Goal: Task Accomplishment & Management: Manage account settings

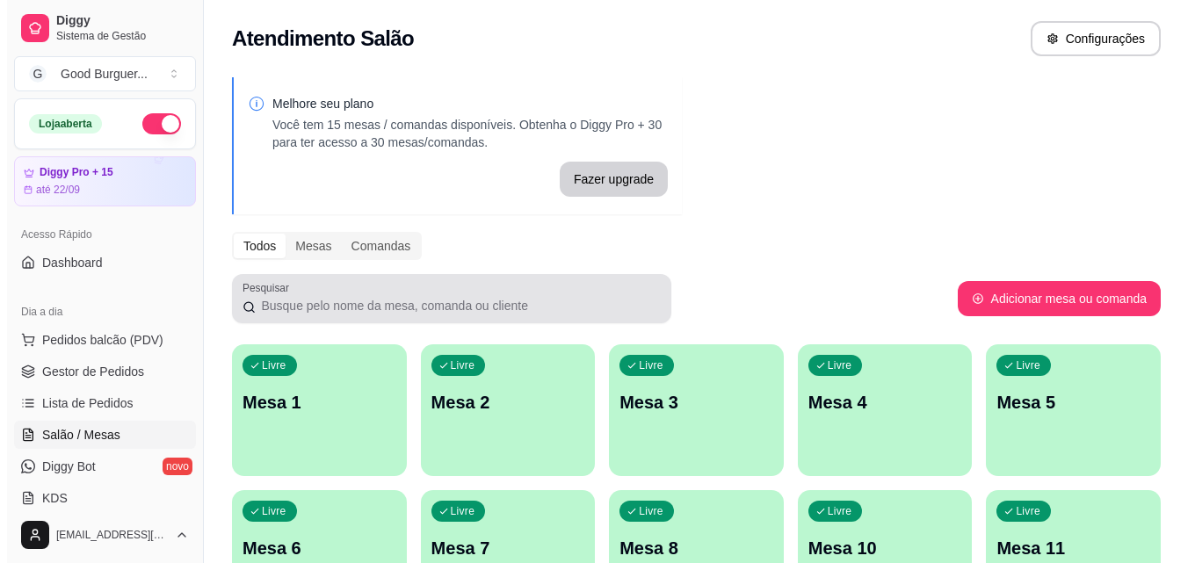
scroll to position [88, 0]
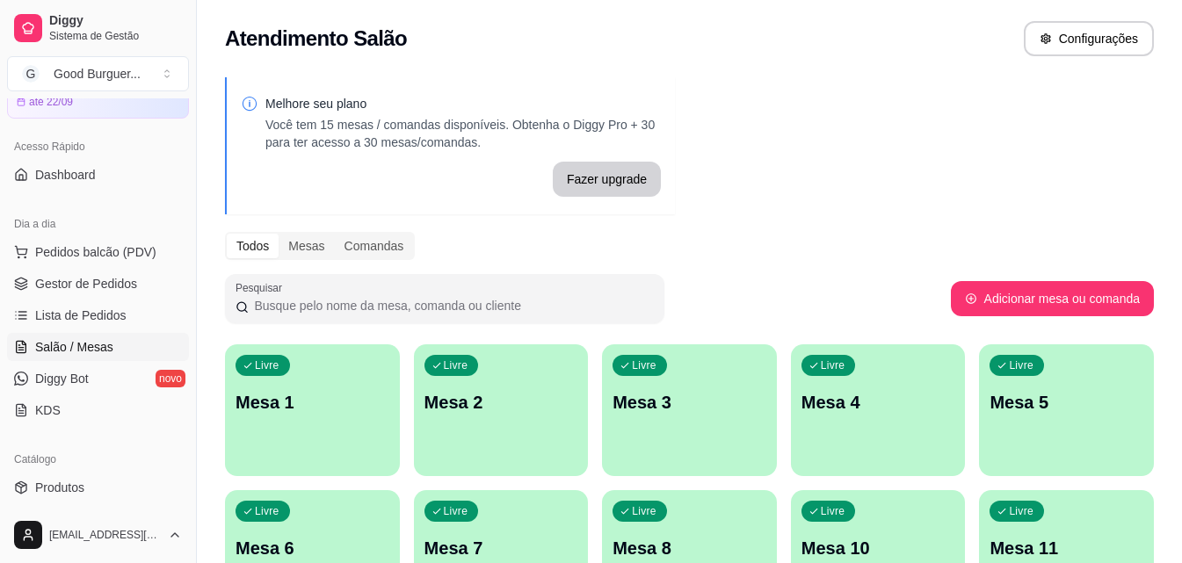
click at [283, 400] on p "Mesa 1" at bounding box center [312, 402] width 154 height 25
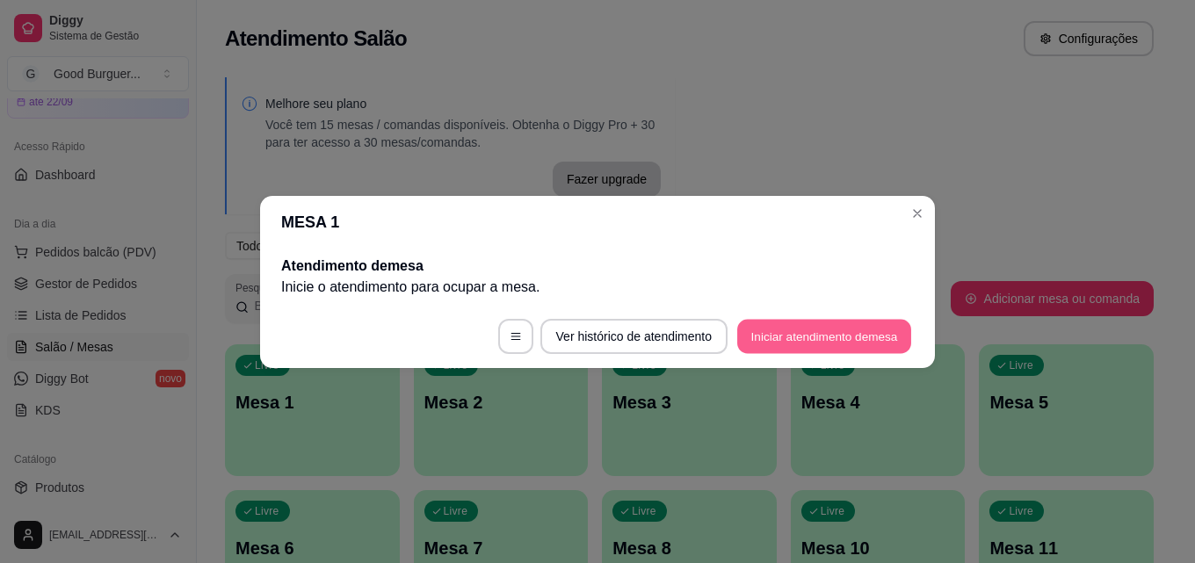
click at [836, 327] on button "Iniciar atendimento de mesa" at bounding box center [824, 336] width 174 height 34
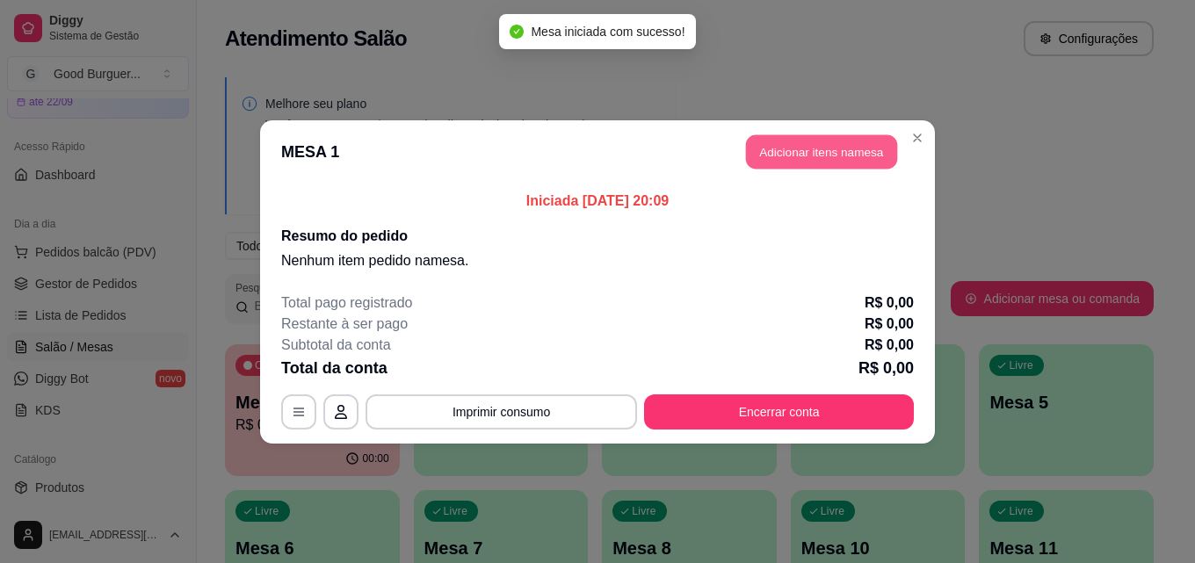
click at [795, 151] on button "Adicionar itens na mesa" at bounding box center [821, 151] width 151 height 34
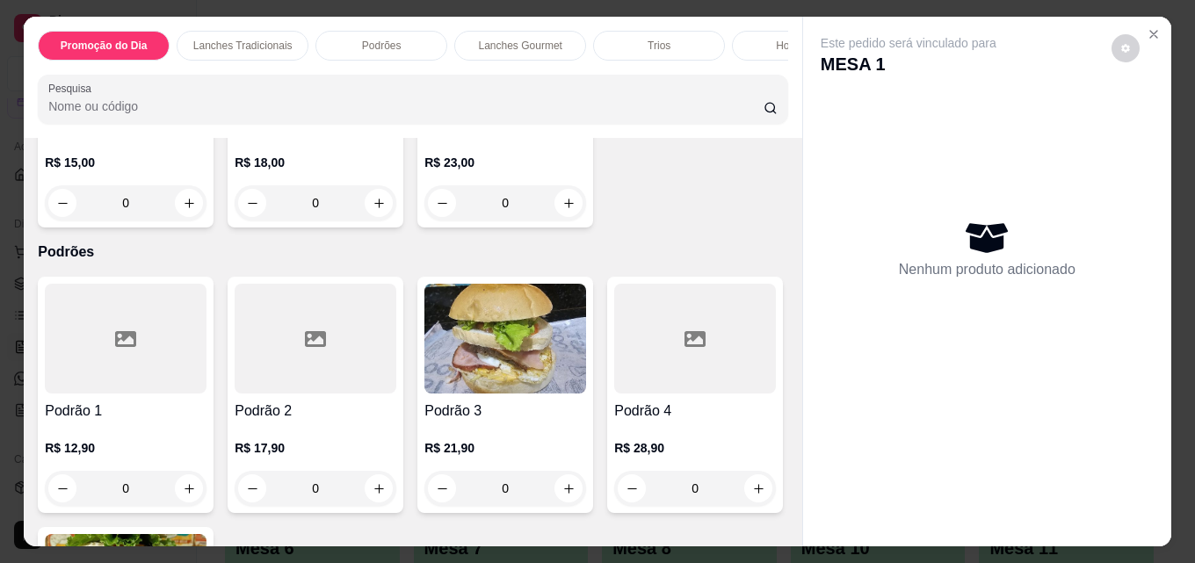
scroll to position [1142, 0]
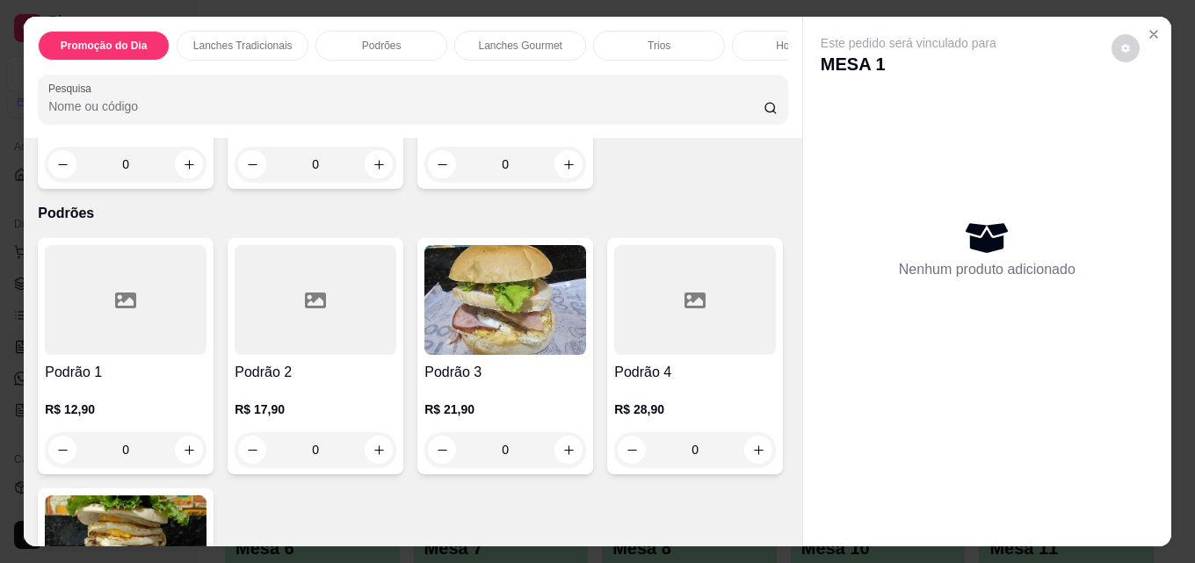
click at [206, 69] on img at bounding box center [126, 15] width 162 height 110
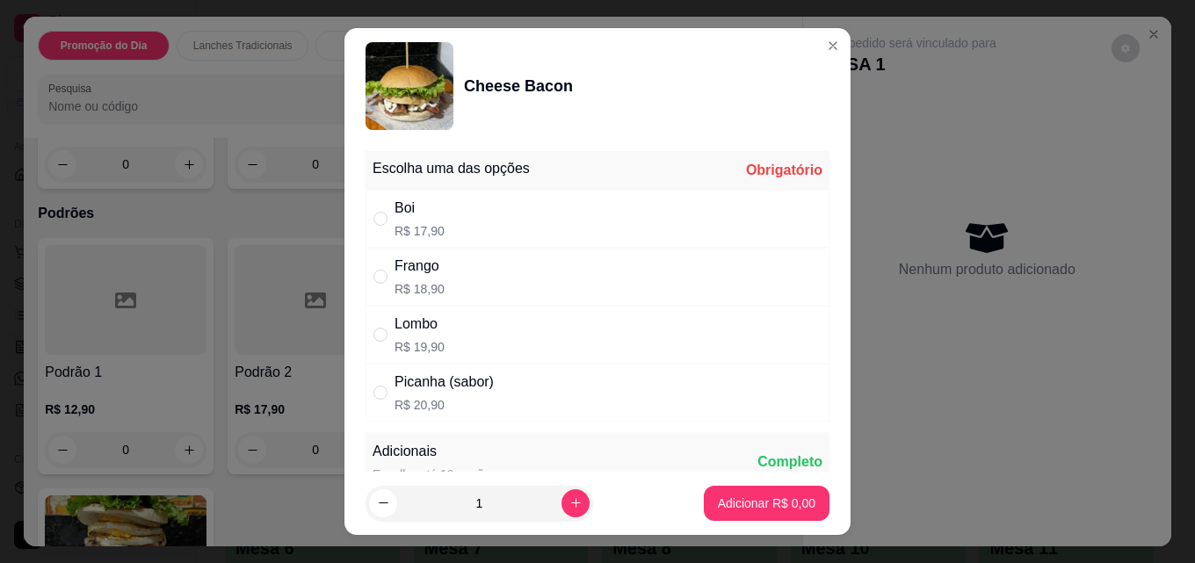
click at [401, 213] on div "Boi" at bounding box center [419, 208] width 50 height 21
radio input "true"
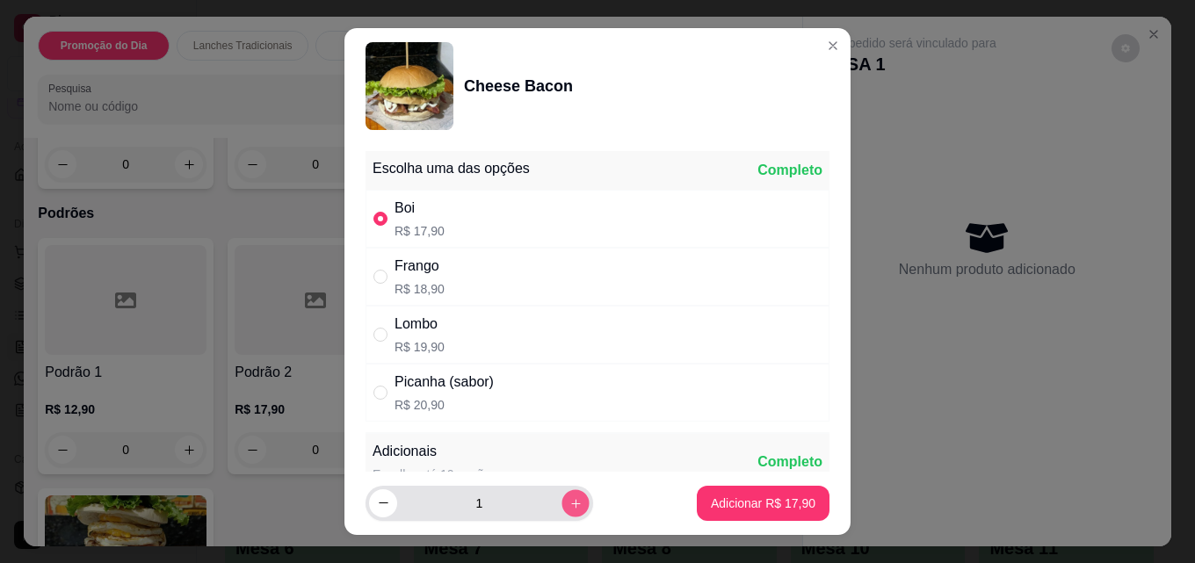
click at [569, 506] on icon "increase-product-quantity" at bounding box center [575, 503] width 13 height 13
click at [569, 504] on icon "increase-product-quantity" at bounding box center [575, 502] width 13 height 13
click at [569, 506] on icon "increase-product-quantity" at bounding box center [575, 502] width 13 height 13
type input "4"
click at [727, 526] on footer "4 Adicionar R$ 71,60" at bounding box center [597, 503] width 506 height 63
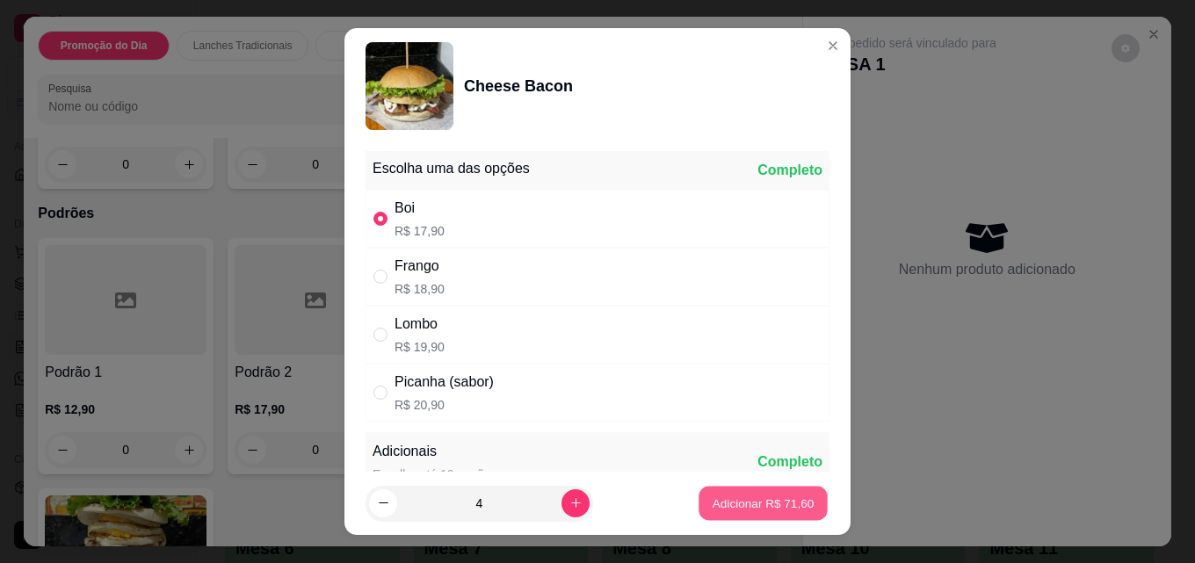
click at [725, 496] on p "Adicionar R$ 71,60" at bounding box center [764, 503] width 102 height 17
type input "4"
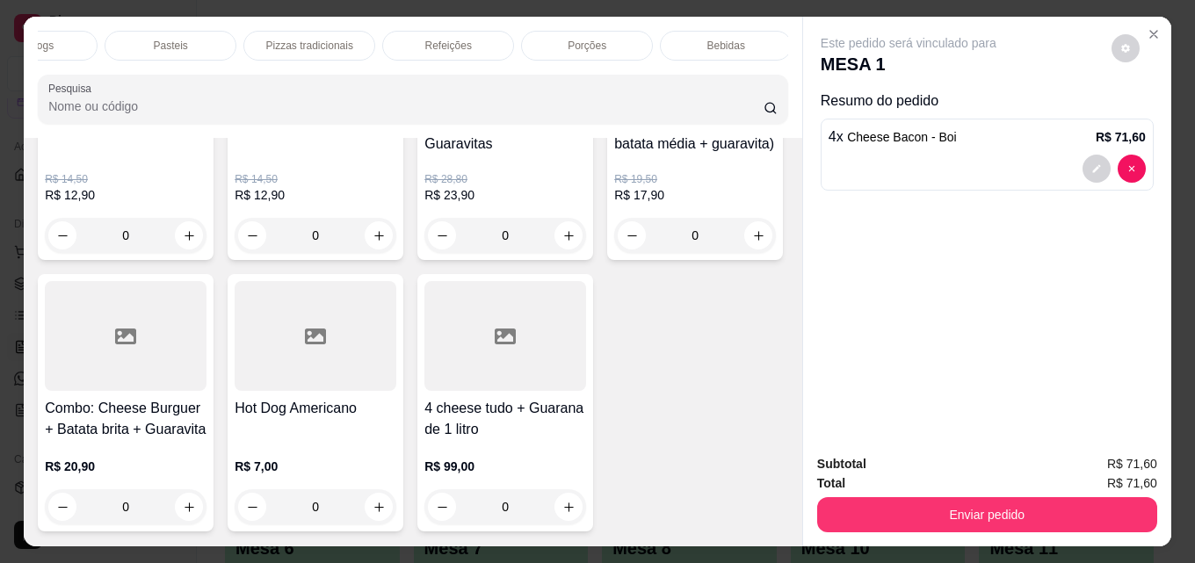
scroll to position [0, 770]
drag, startPoint x: 698, startPoint y: 38, endPoint x: 685, endPoint y: 46, distance: 14.6
click at [704, 39] on p "Bebidas" at bounding box center [723, 46] width 38 height 14
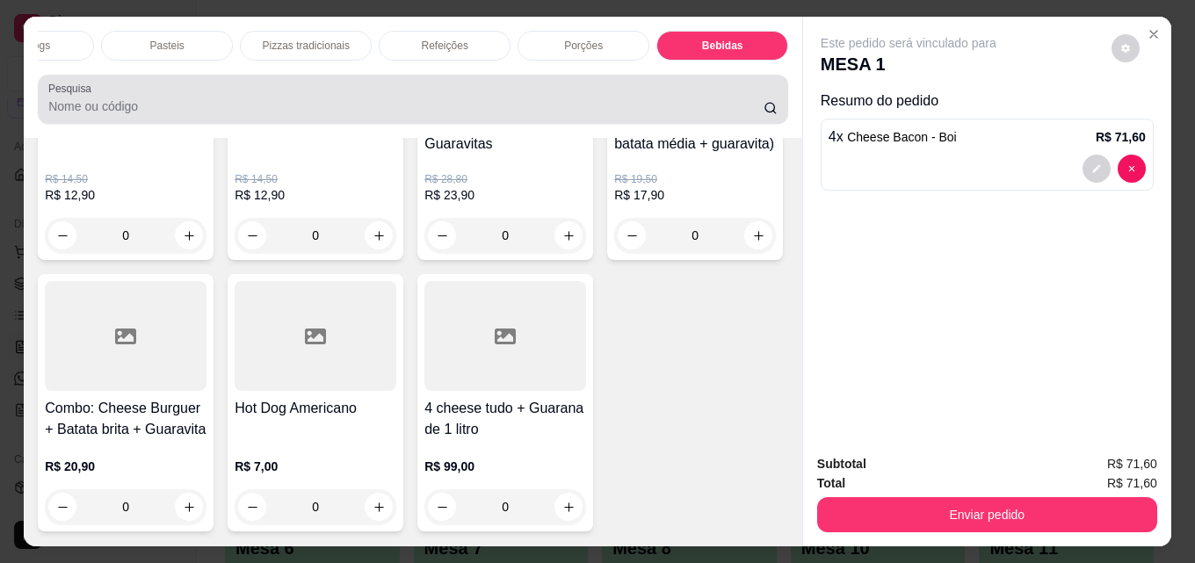
scroll to position [46, 0]
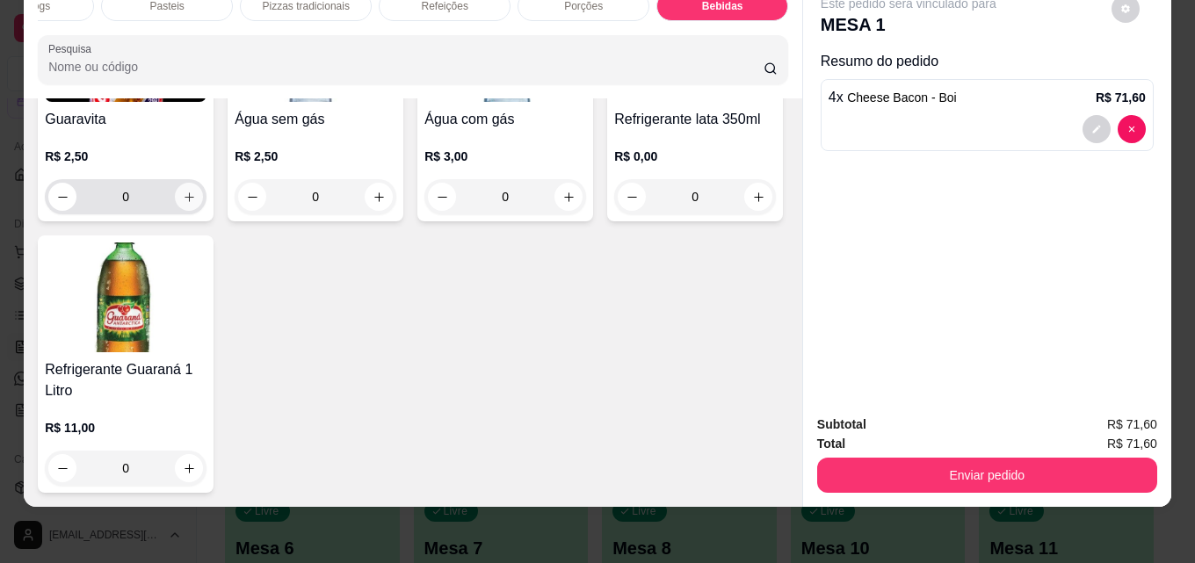
click at [186, 211] on button "increase-product-quantity" at bounding box center [189, 197] width 28 height 28
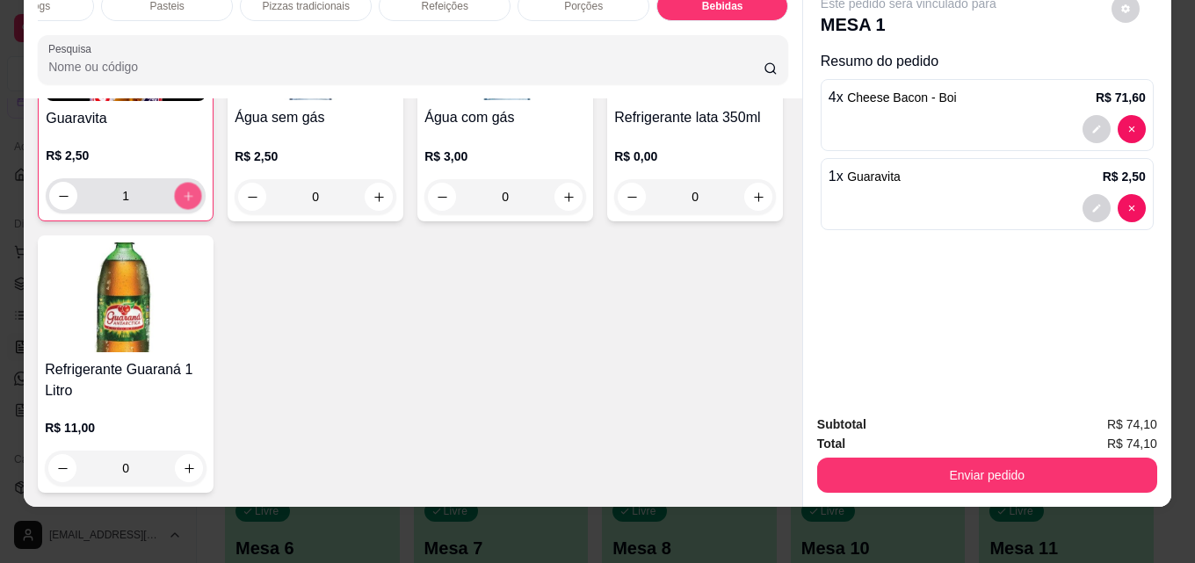
click at [186, 203] on icon "increase-product-quantity" at bounding box center [188, 196] width 13 height 13
type input "4"
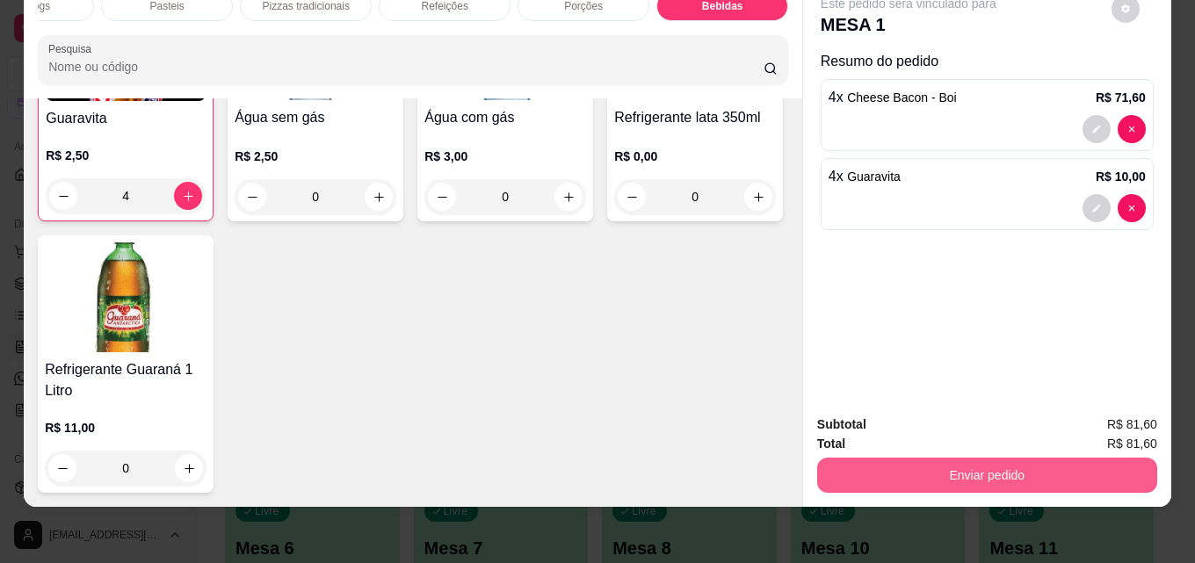
click at [900, 464] on button "Enviar pedido" at bounding box center [987, 475] width 340 height 35
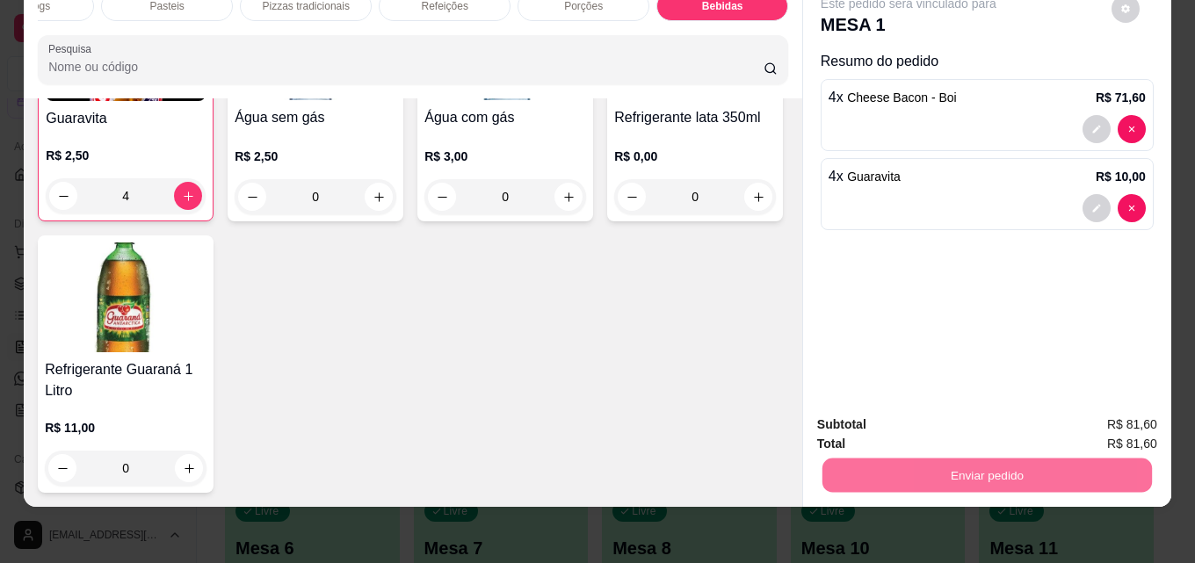
click at [931, 423] on button "Não registrar e enviar pedido" at bounding box center [928, 418] width 183 height 33
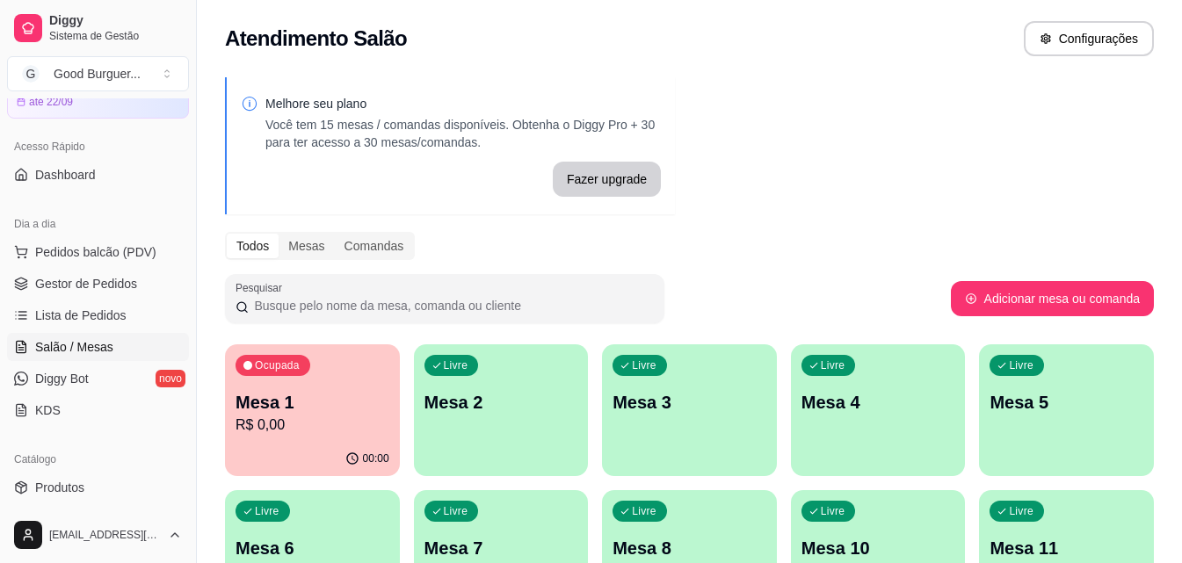
click at [458, 400] on p "Mesa 2" at bounding box center [501, 402] width 154 height 25
click at [538, 432] on div "Livre Mesa 2" at bounding box center [501, 399] width 175 height 111
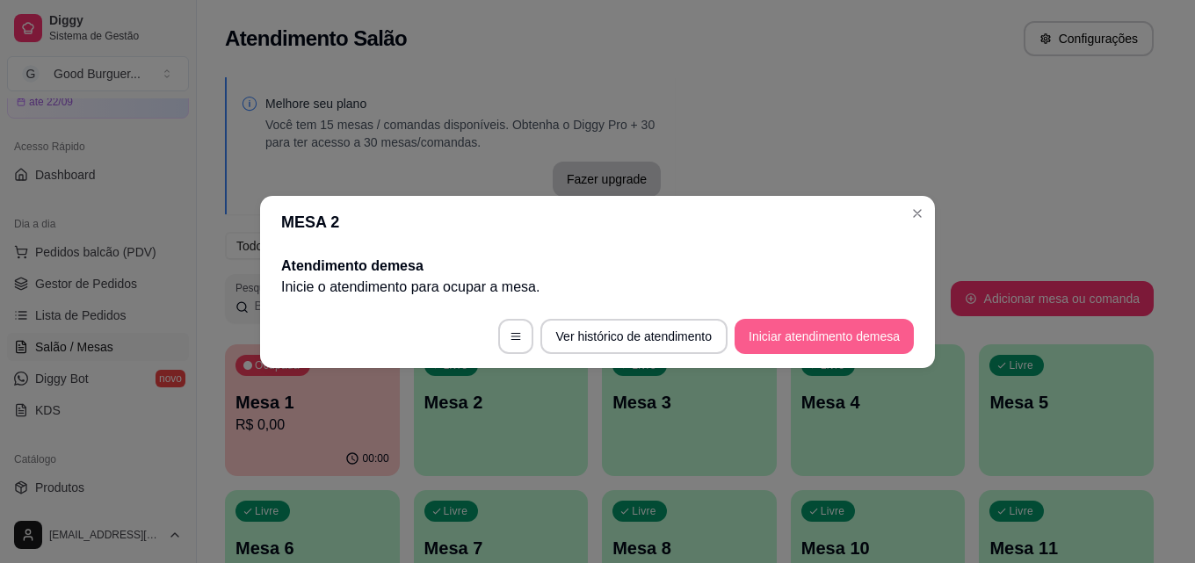
click at [798, 332] on button "Iniciar atendimento de mesa" at bounding box center [823, 336] width 179 height 35
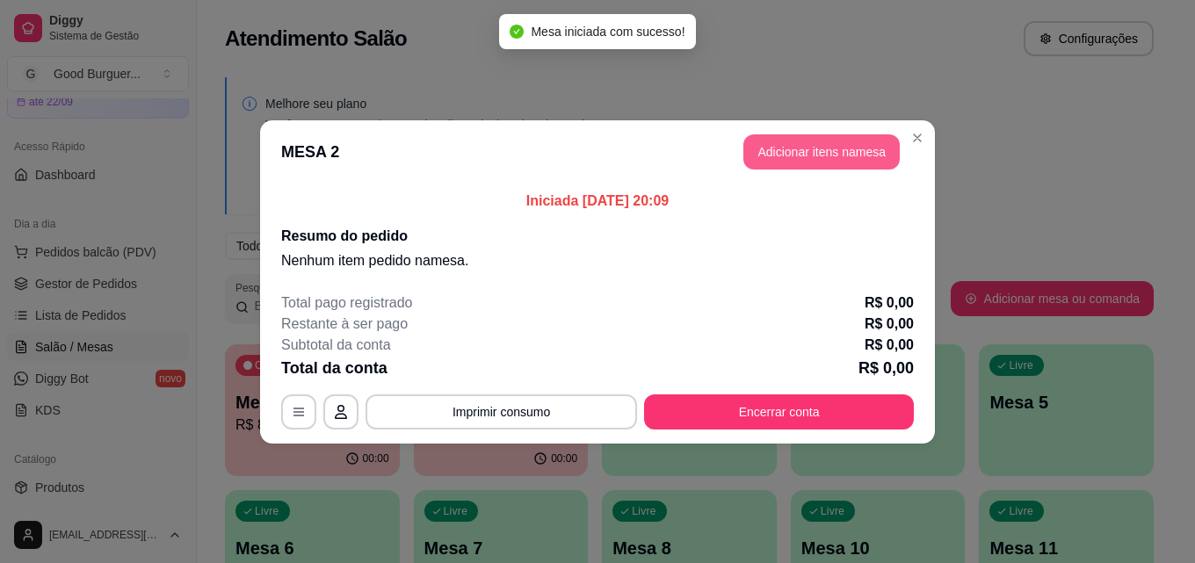
click at [792, 155] on button "Adicionar itens na mesa" at bounding box center [821, 151] width 156 height 35
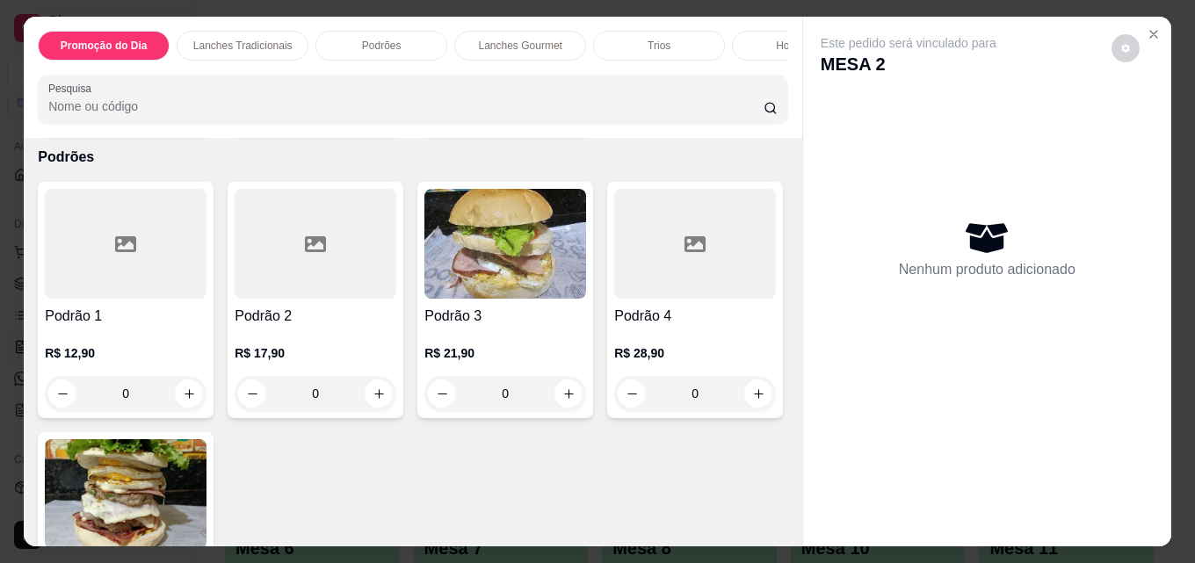
scroll to position [1230, 0]
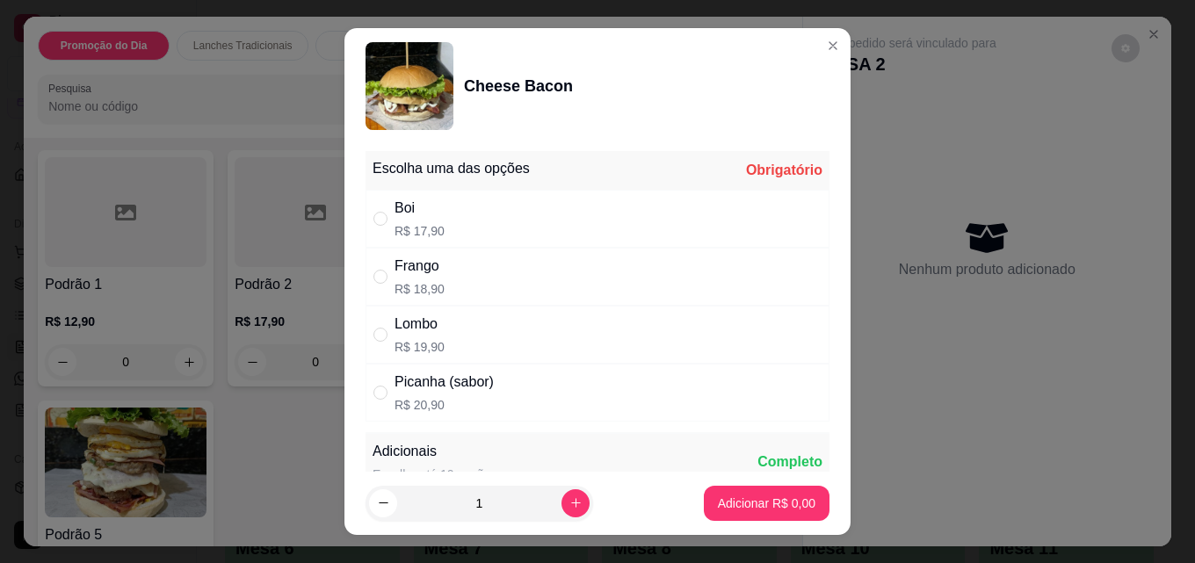
click at [394, 215] on div "Boi" at bounding box center [419, 208] width 50 height 21
radio input "true"
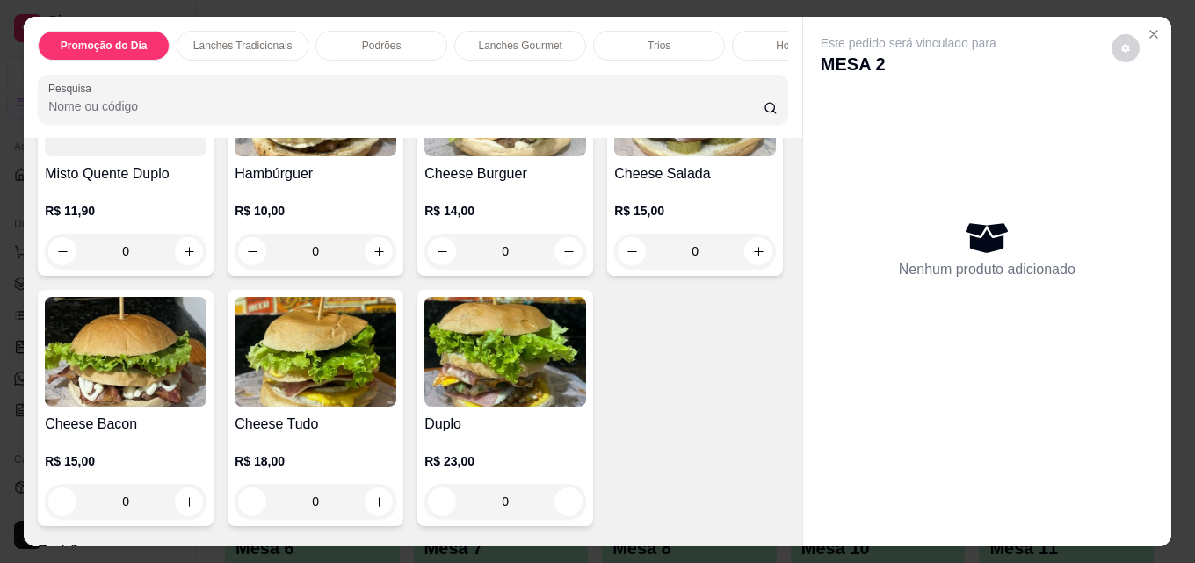
scroll to position [527, 0]
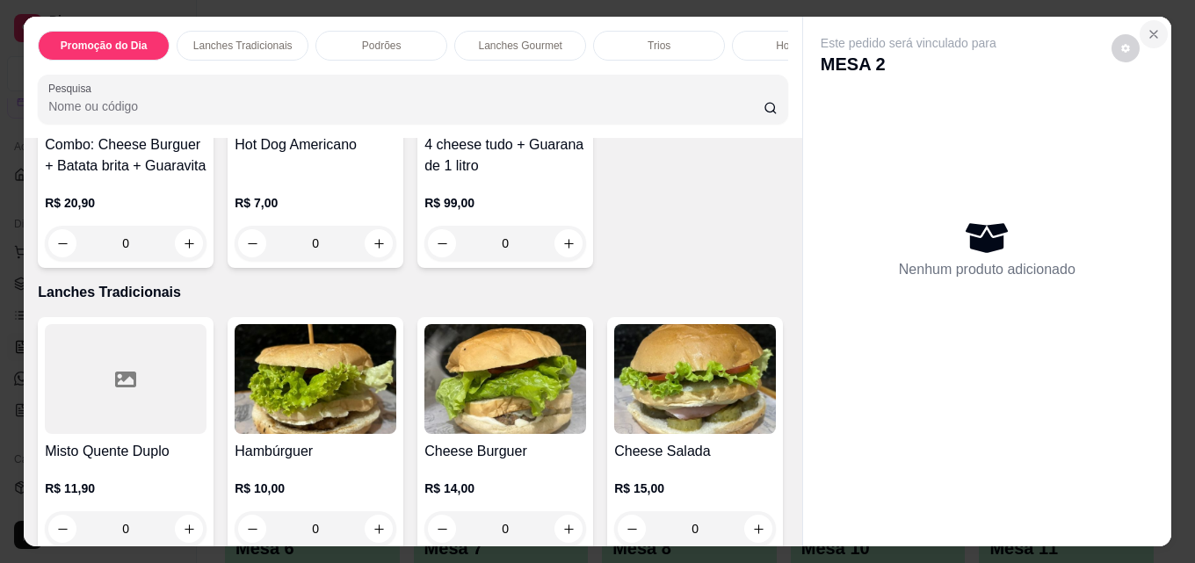
click at [1149, 27] on icon "Close" at bounding box center [1154, 34] width 14 height 14
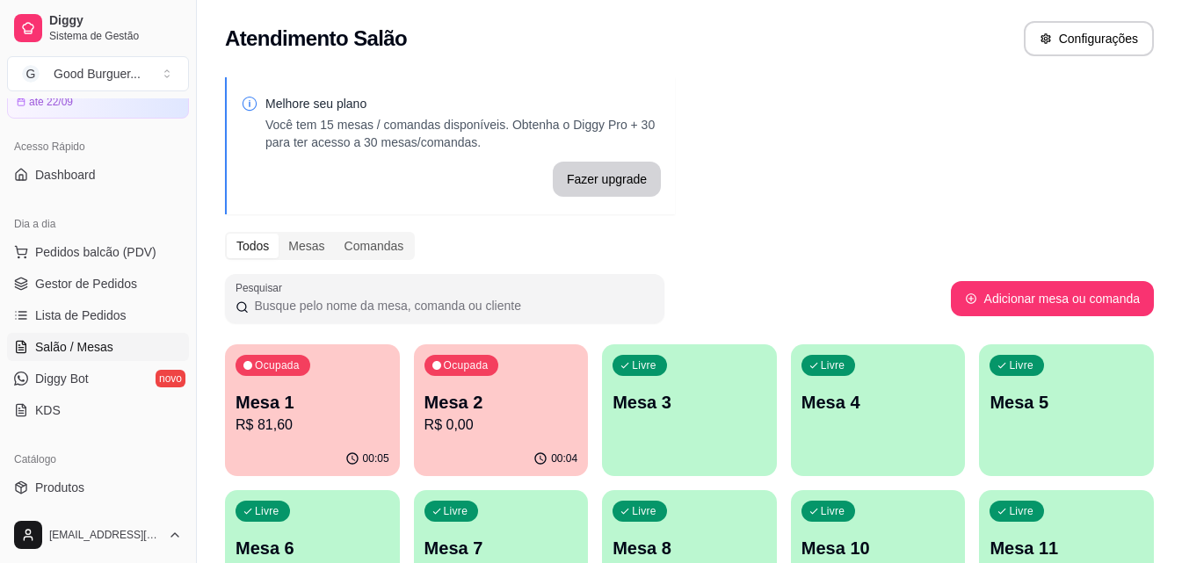
click at [534, 401] on p "Mesa 2" at bounding box center [501, 402] width 154 height 25
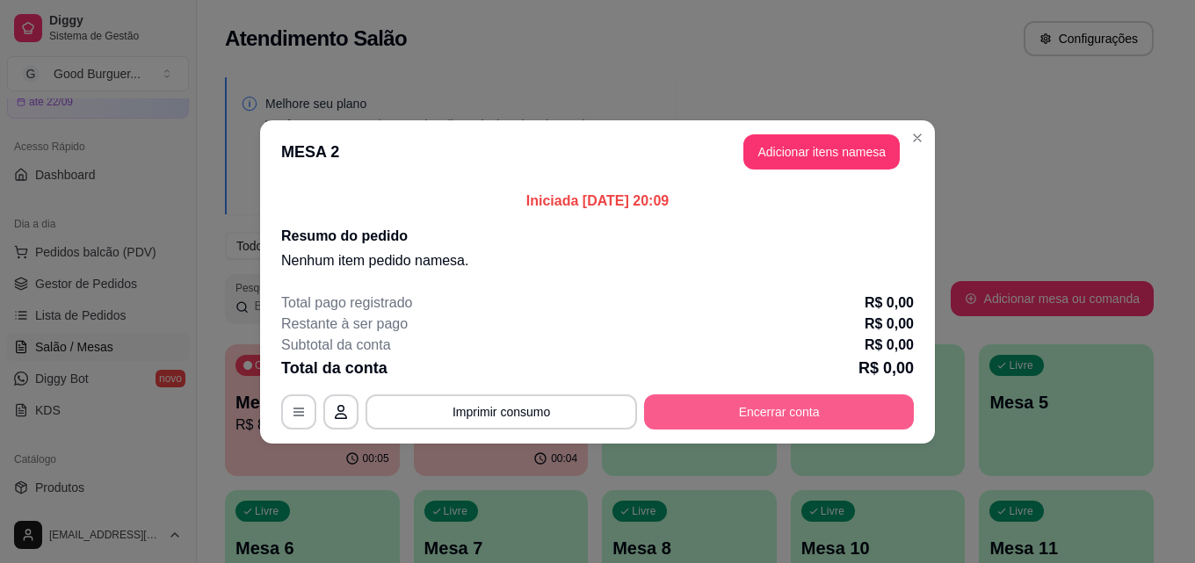
click at [750, 417] on button "Encerrar conta" at bounding box center [779, 411] width 270 height 35
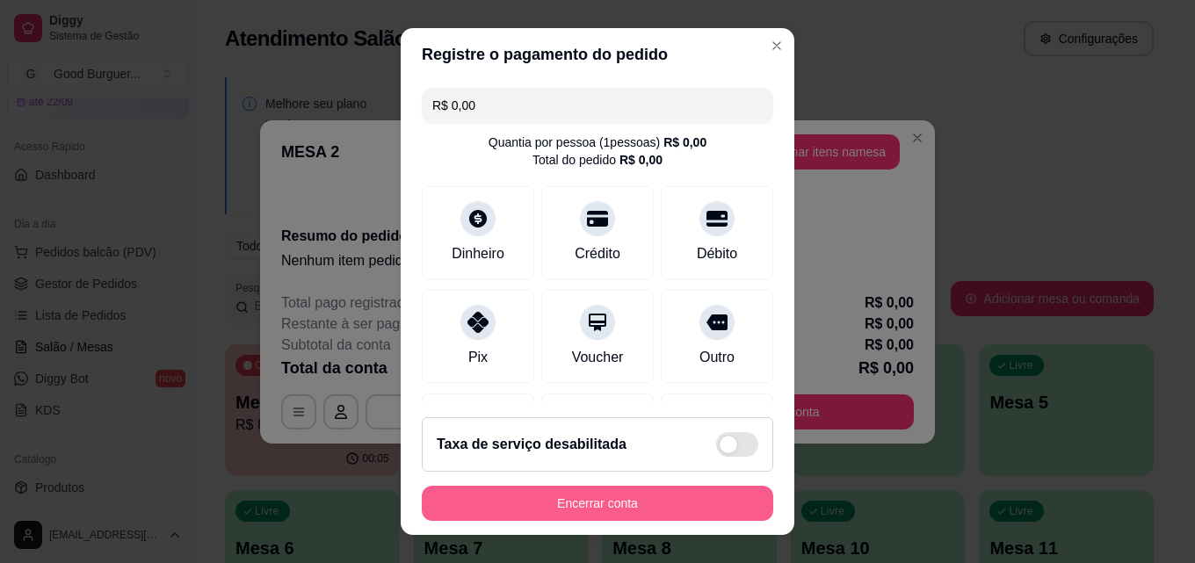
click at [598, 507] on button "Encerrar conta" at bounding box center [597, 503] width 351 height 35
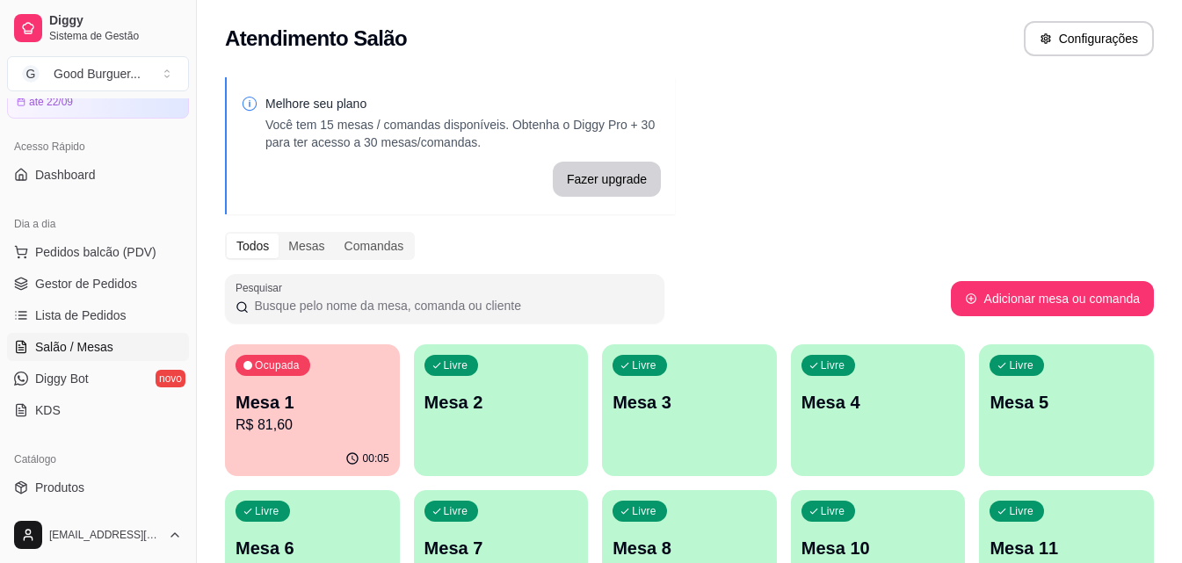
click at [279, 407] on p "Mesa 1" at bounding box center [312, 402] width 154 height 25
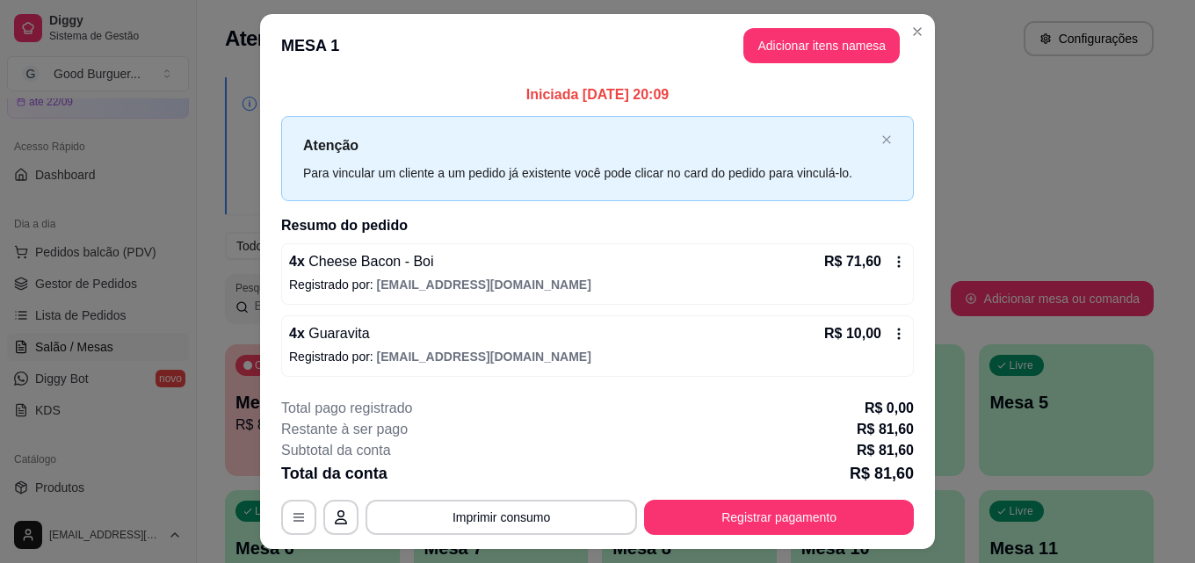
scroll to position [42, 0]
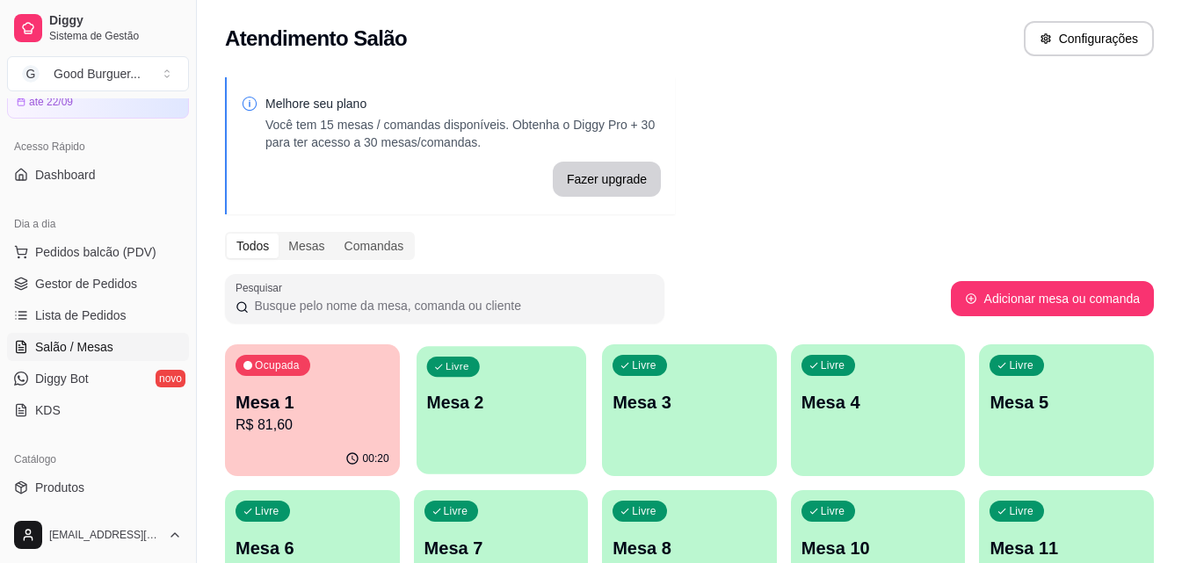
click at [532, 391] on p "Mesa 2" at bounding box center [500, 403] width 148 height 24
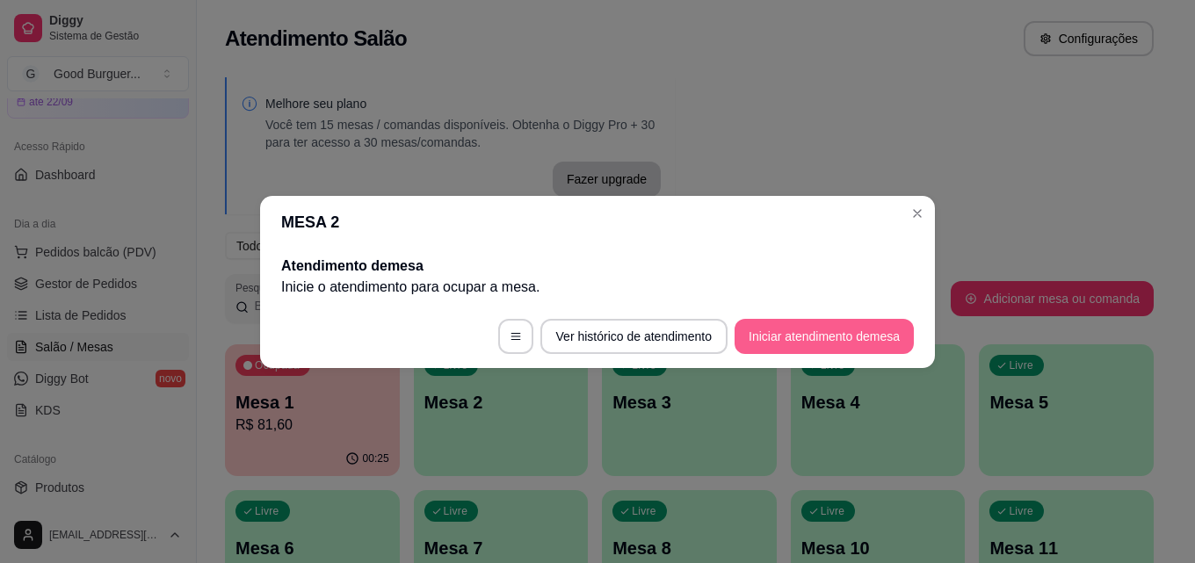
click at [819, 344] on button "Iniciar atendimento de mesa" at bounding box center [823, 336] width 179 height 35
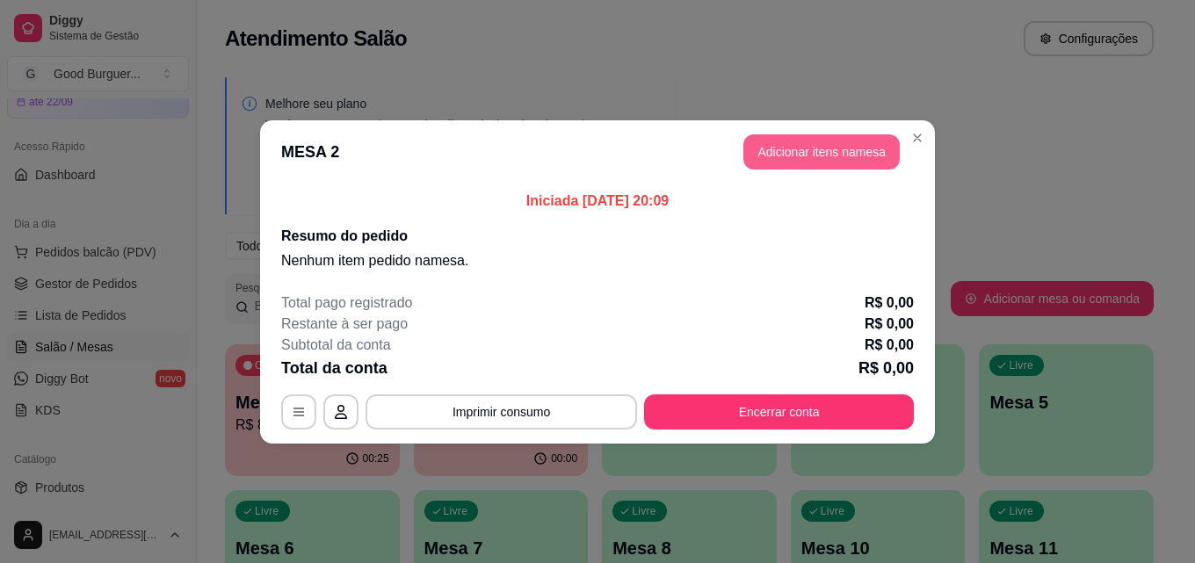
click at [787, 151] on button "Adicionar itens na mesa" at bounding box center [821, 151] width 156 height 35
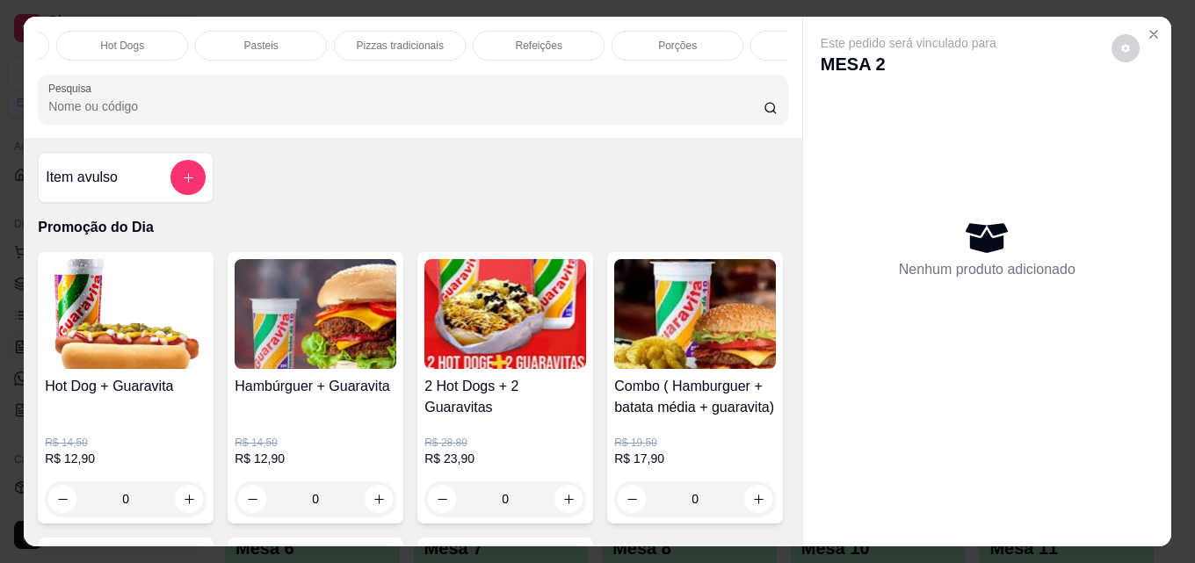
scroll to position [0, 770]
click at [725, 39] on p "Bebidas" at bounding box center [723, 46] width 38 height 14
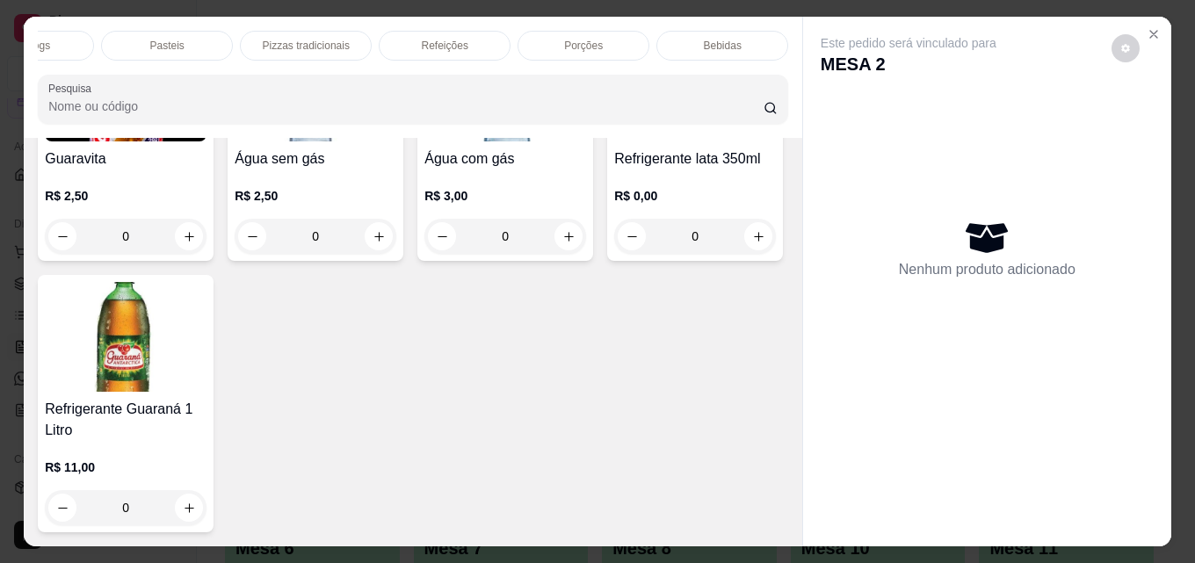
scroll to position [46, 0]
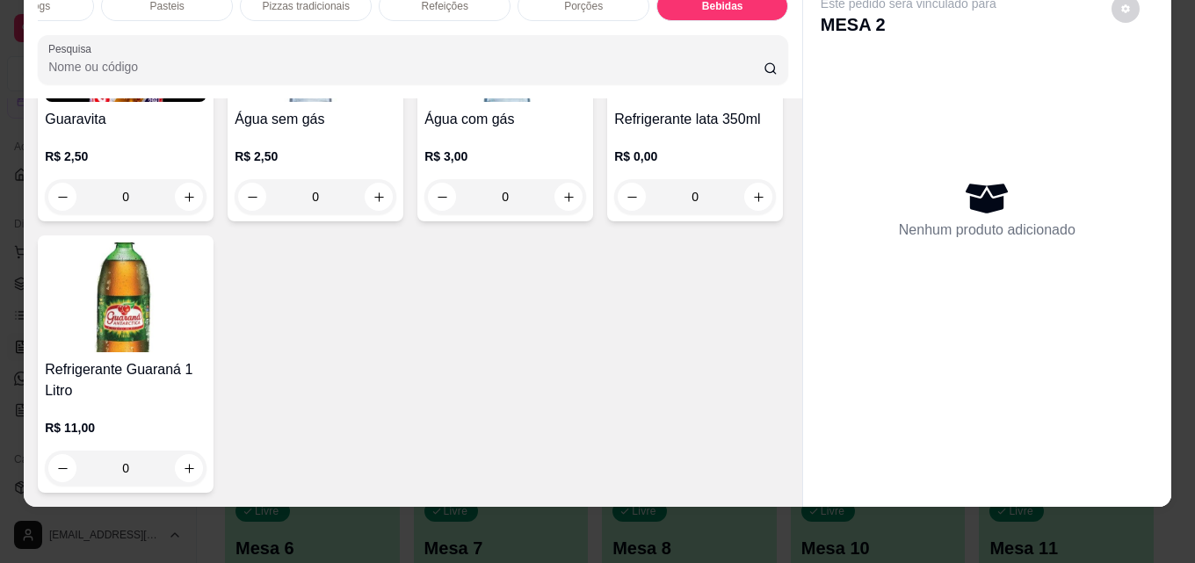
click at [206, 352] on img at bounding box center [126, 297] width 162 height 110
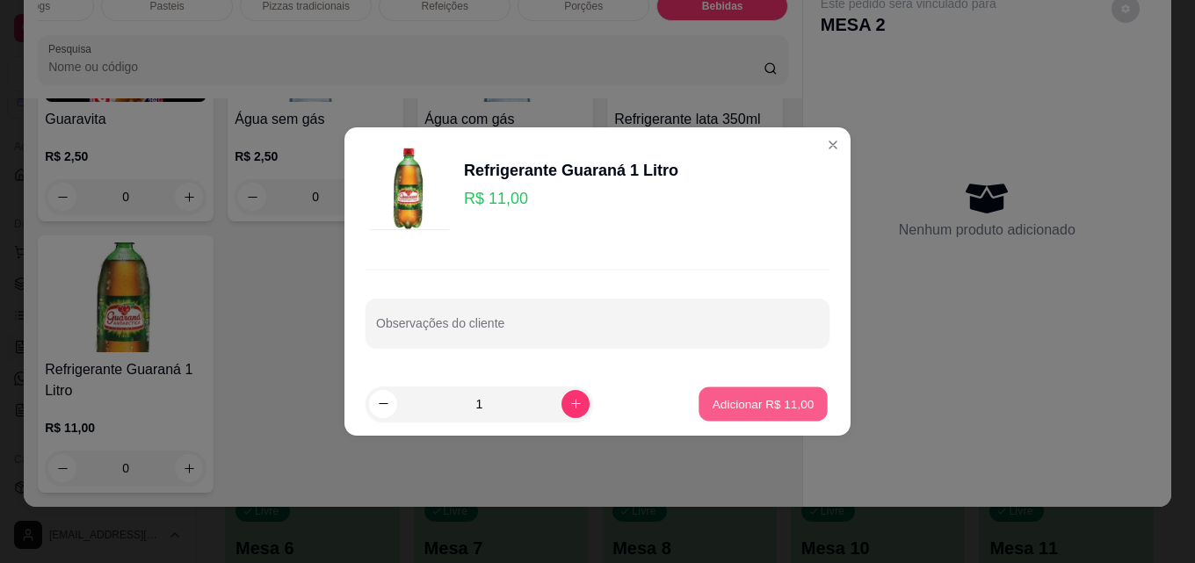
click at [720, 398] on p "Adicionar R$ 11,00" at bounding box center [764, 403] width 102 height 17
type input "1"
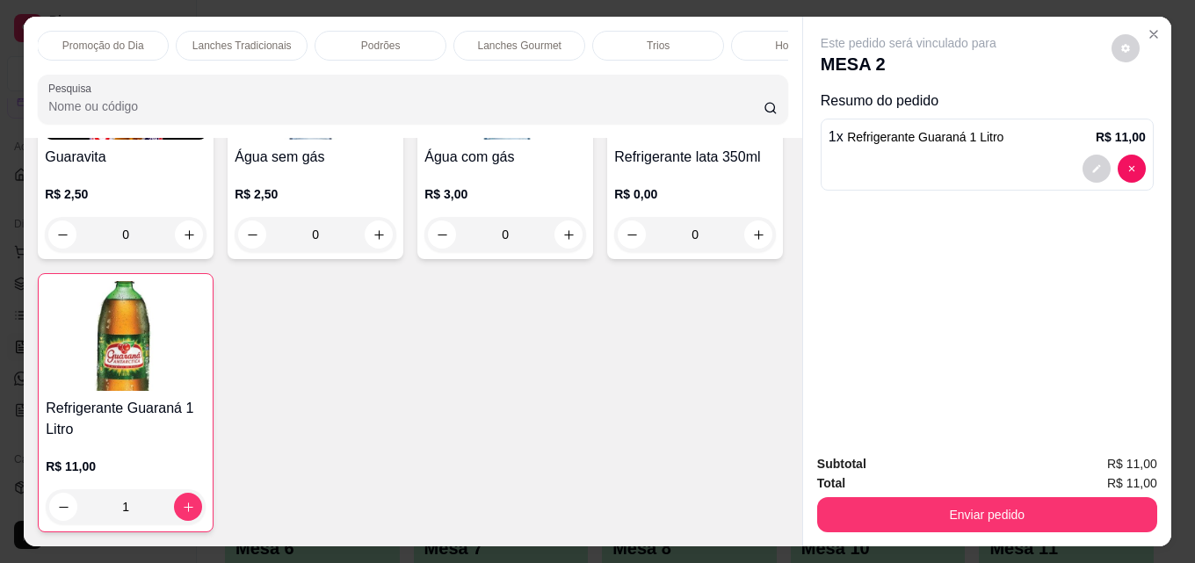
scroll to position [0, 0]
click at [339, 44] on div "Podrões" at bounding box center [381, 46] width 132 height 30
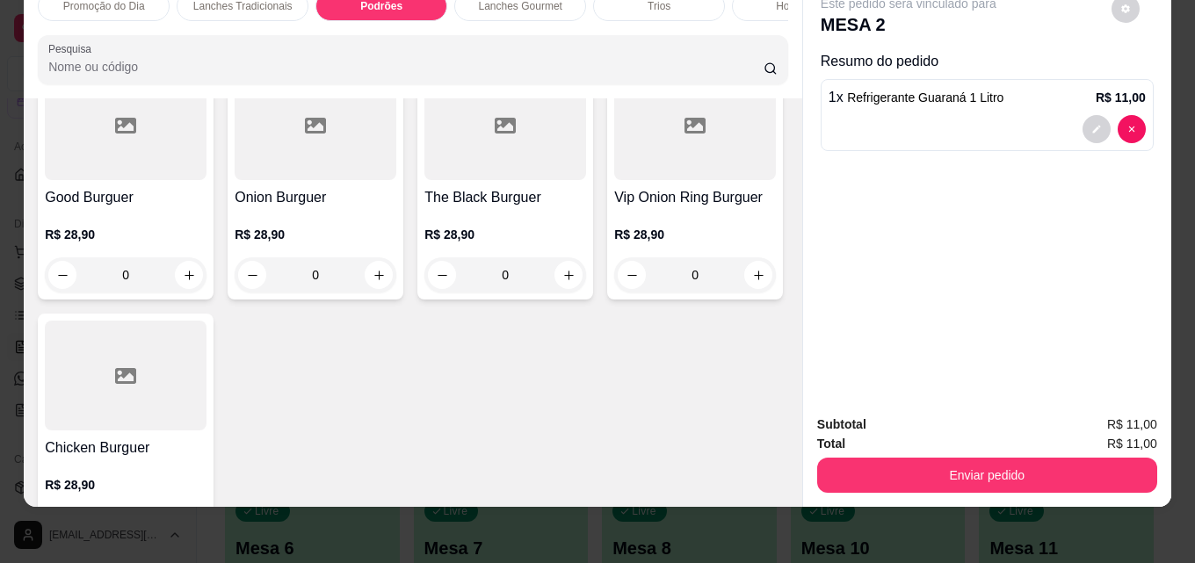
scroll to position [1919, 0]
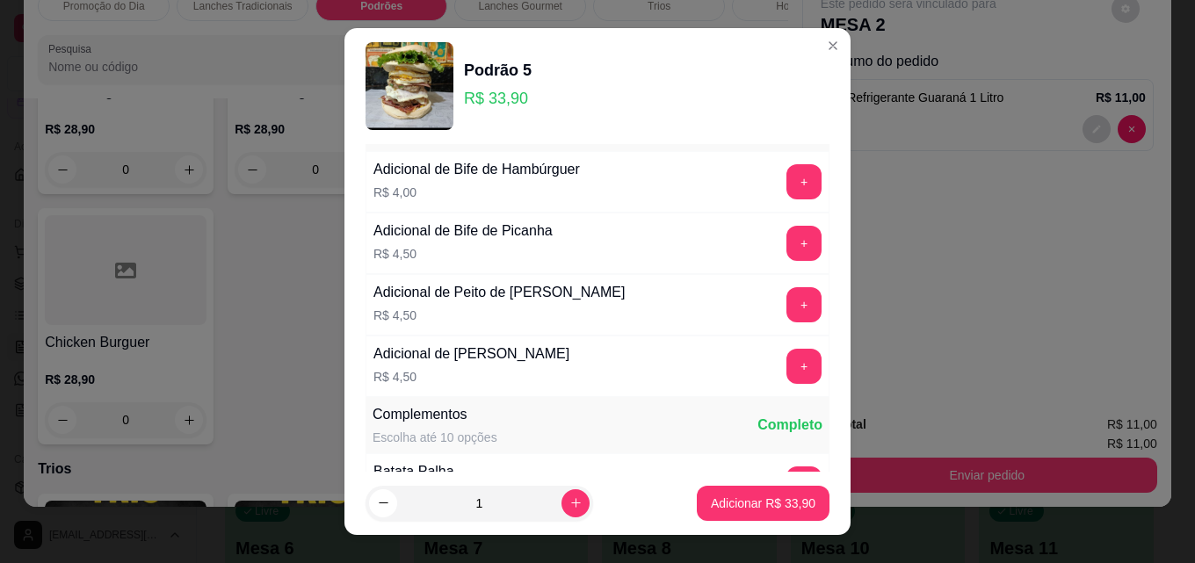
scroll to position [88, 0]
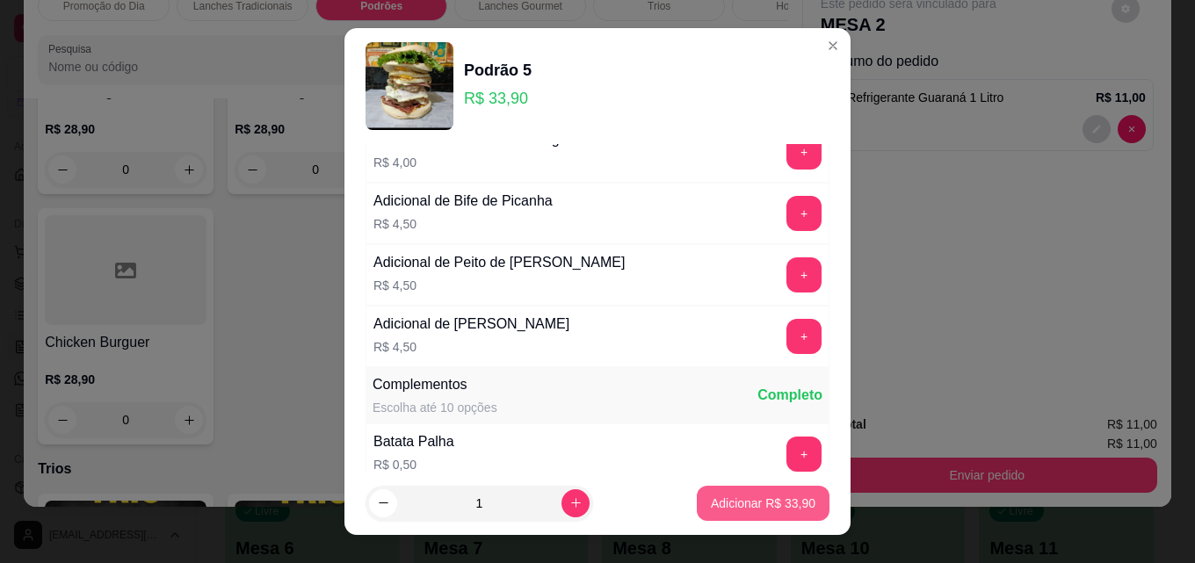
click at [766, 500] on p "Adicionar R$ 33,90" at bounding box center [763, 504] width 105 height 18
type input "1"
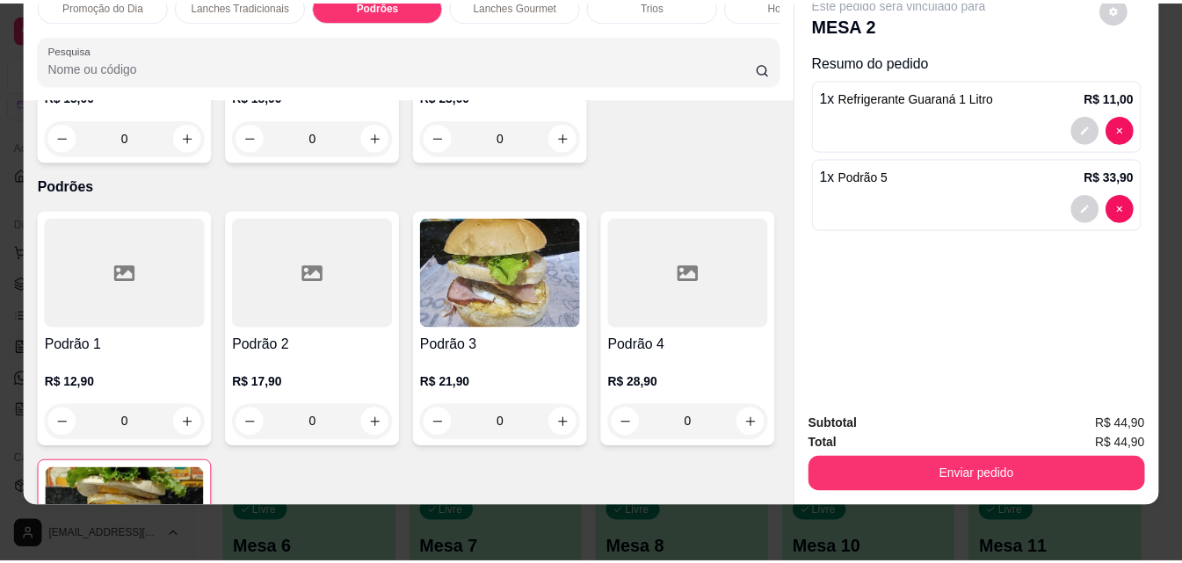
scroll to position [1128, 0]
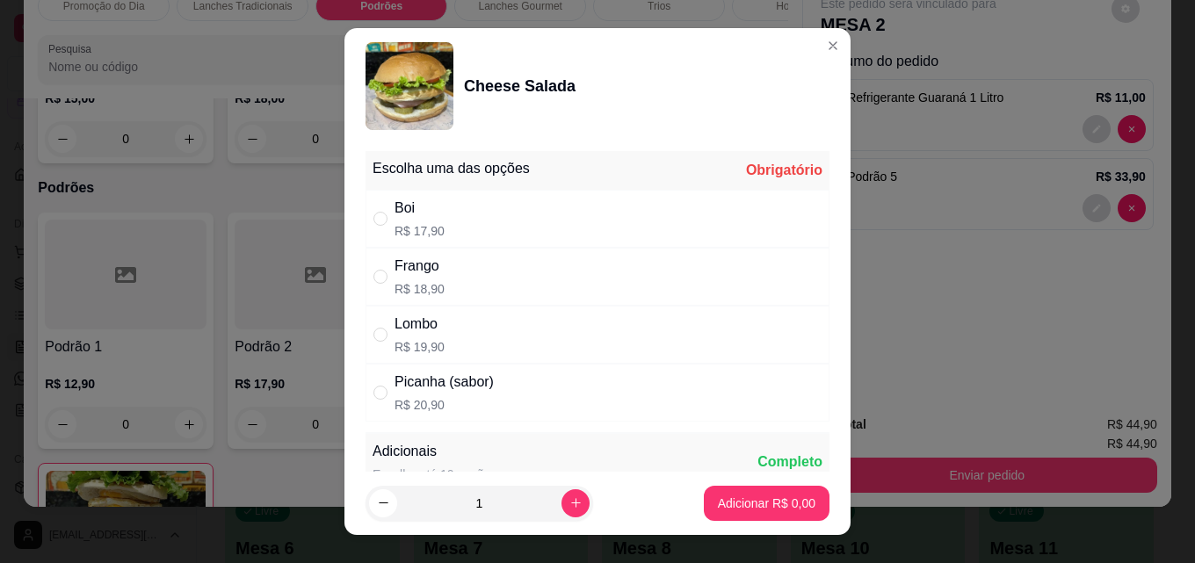
click at [480, 213] on div "Boi R$ 17,90" at bounding box center [597, 219] width 464 height 58
radio input "true"
click at [712, 495] on p "Adicionar R$ 17,90" at bounding box center [763, 504] width 105 height 18
type input "1"
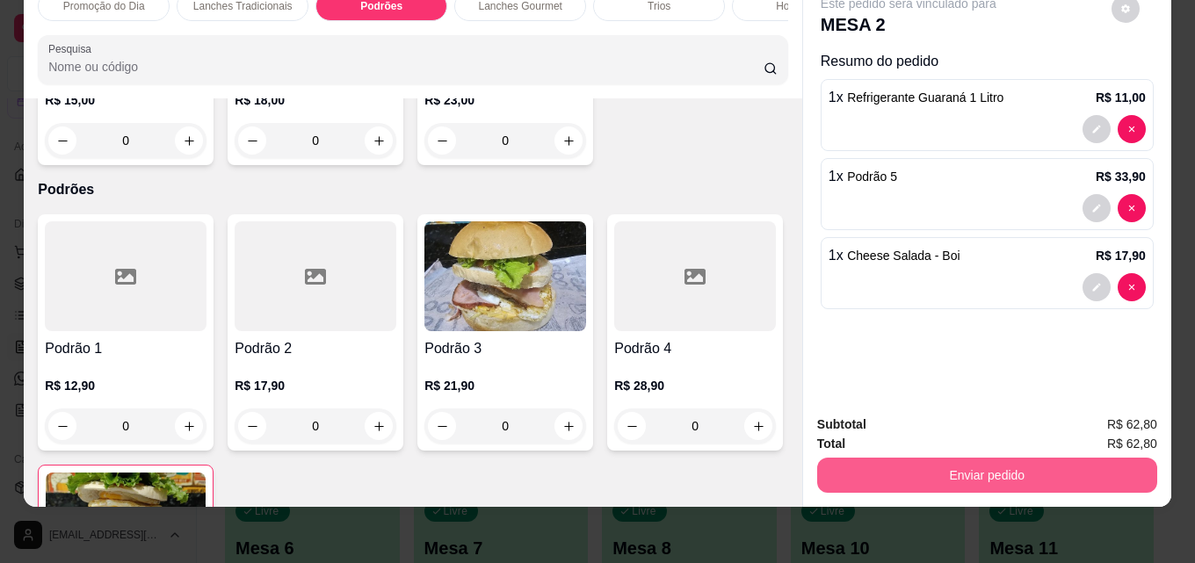
click at [991, 453] on div "Enviar pedido" at bounding box center [987, 473] width 340 height 40
click at [976, 463] on button "Enviar pedido" at bounding box center [987, 475] width 340 height 35
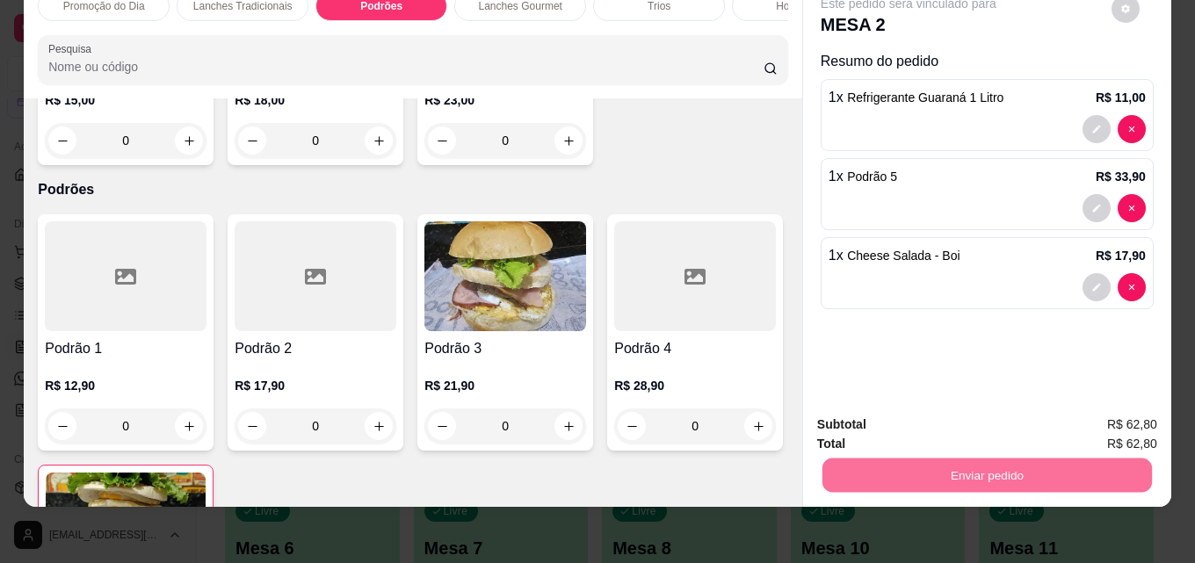
click at [944, 423] on button "Não registrar e enviar pedido" at bounding box center [928, 418] width 177 height 33
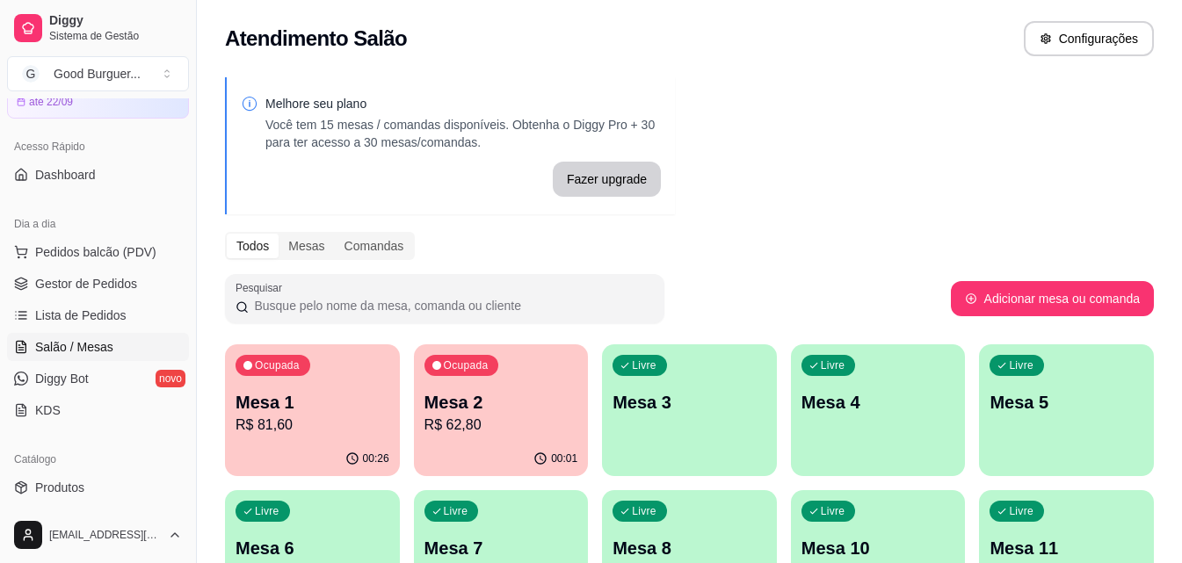
click at [334, 421] on p "R$ 81,60" at bounding box center [312, 425] width 154 height 21
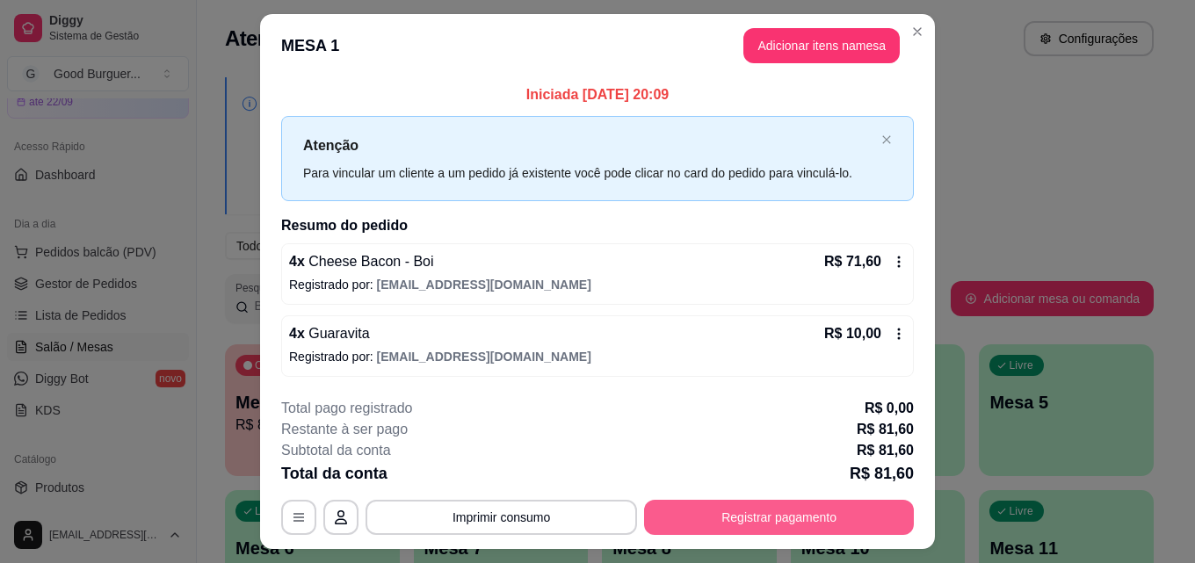
click at [726, 519] on button "Registrar pagamento" at bounding box center [779, 517] width 270 height 35
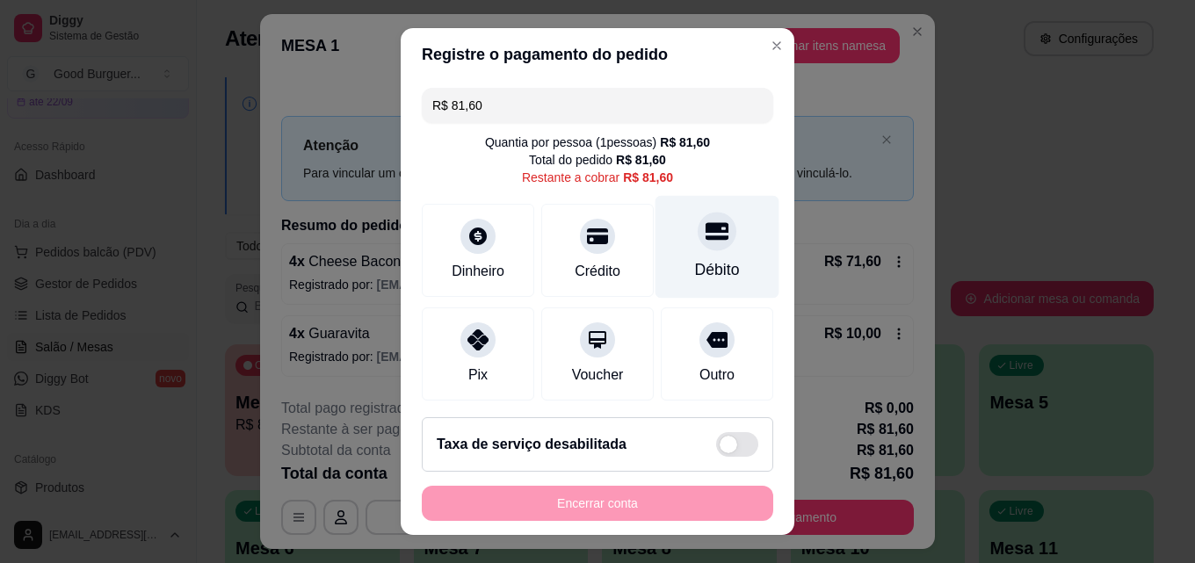
click at [705, 232] on icon at bounding box center [716, 232] width 23 height 18
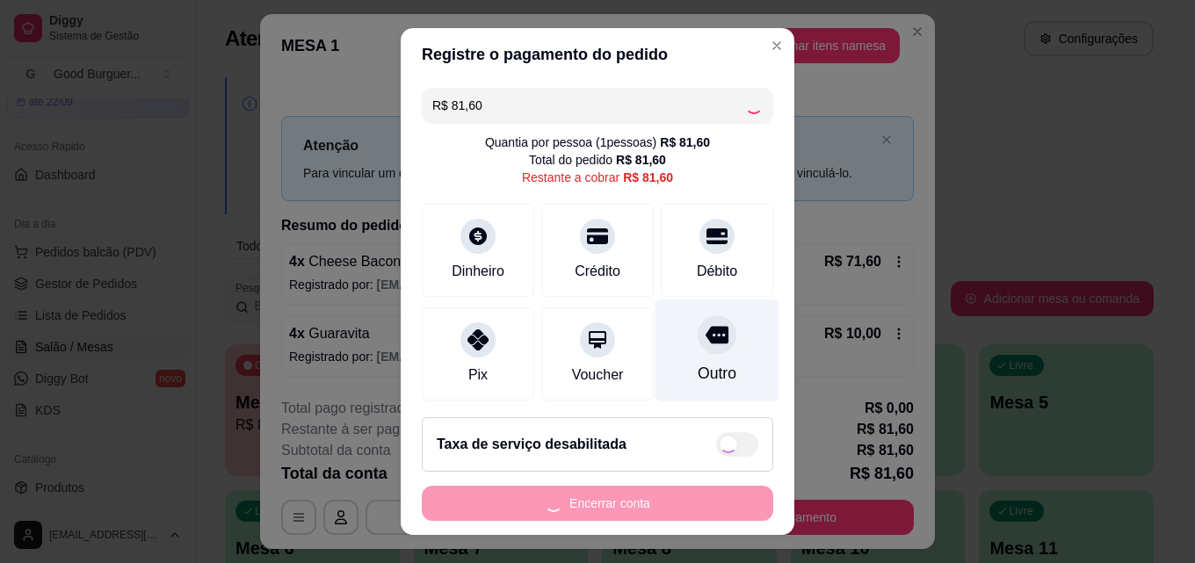
type input "R$ 0,00"
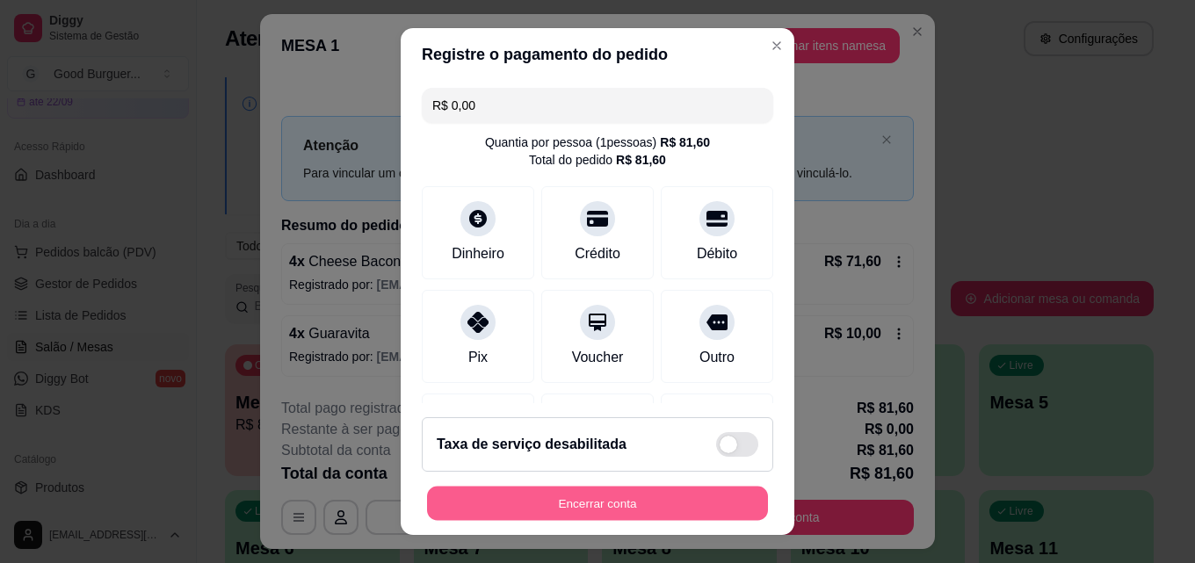
click at [590, 506] on button "Encerrar conta" at bounding box center [597, 504] width 341 height 34
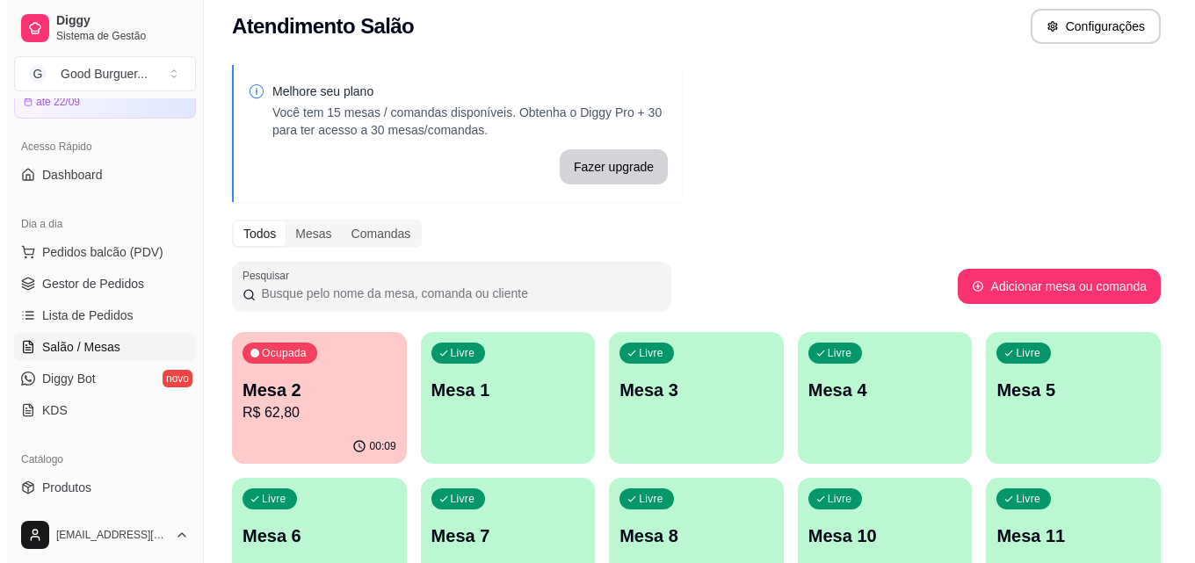
scroll to position [0, 0]
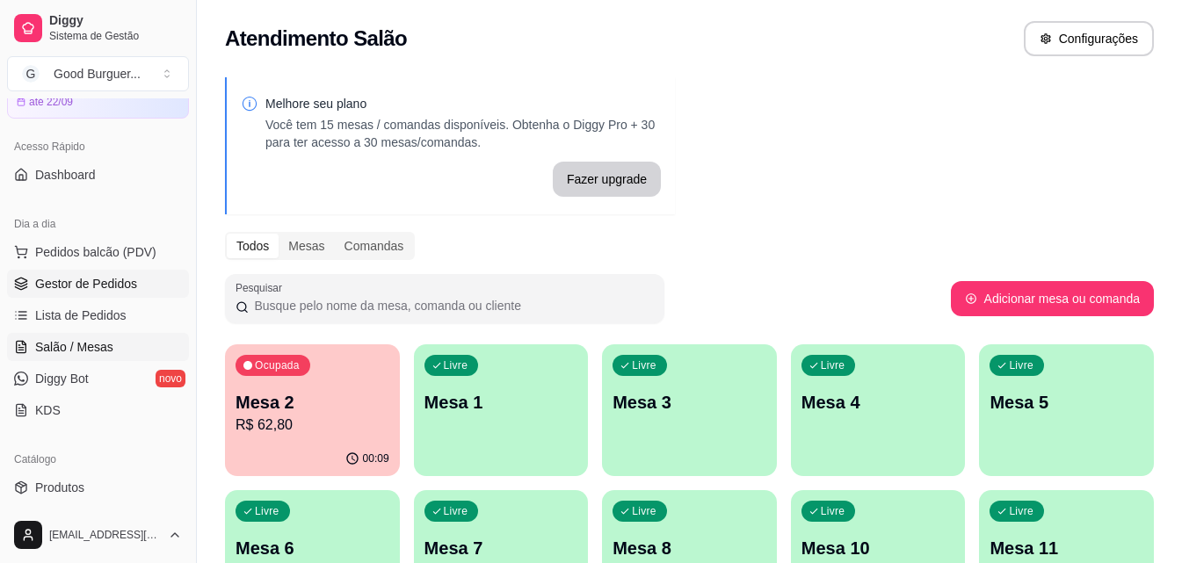
click at [100, 286] on span "Gestor de Pedidos" at bounding box center [86, 284] width 102 height 18
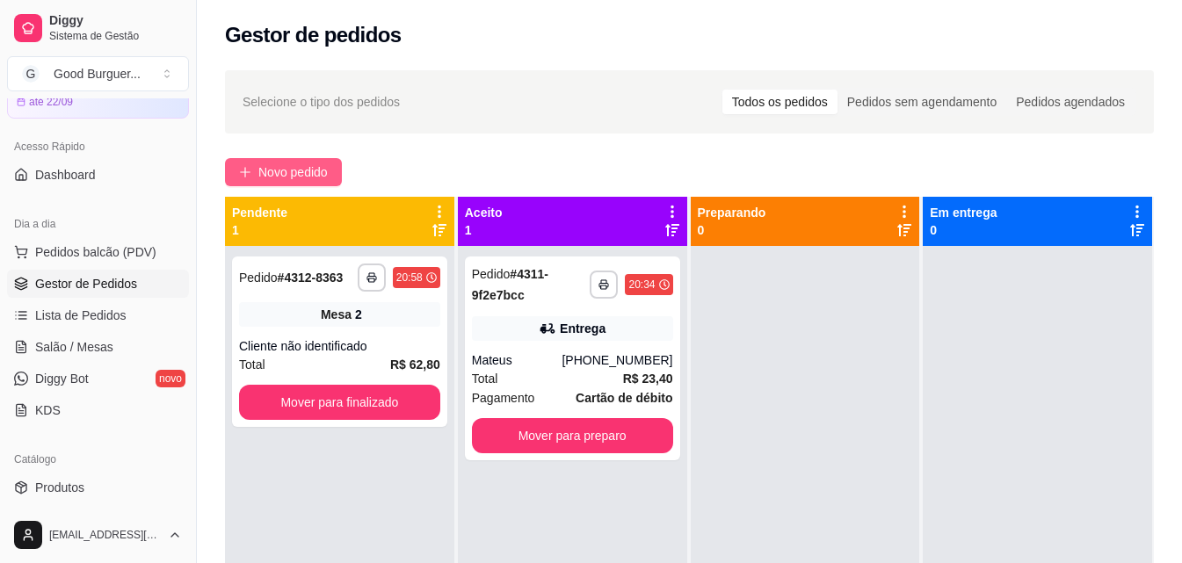
click at [295, 171] on span "Novo pedido" at bounding box center [292, 172] width 69 height 19
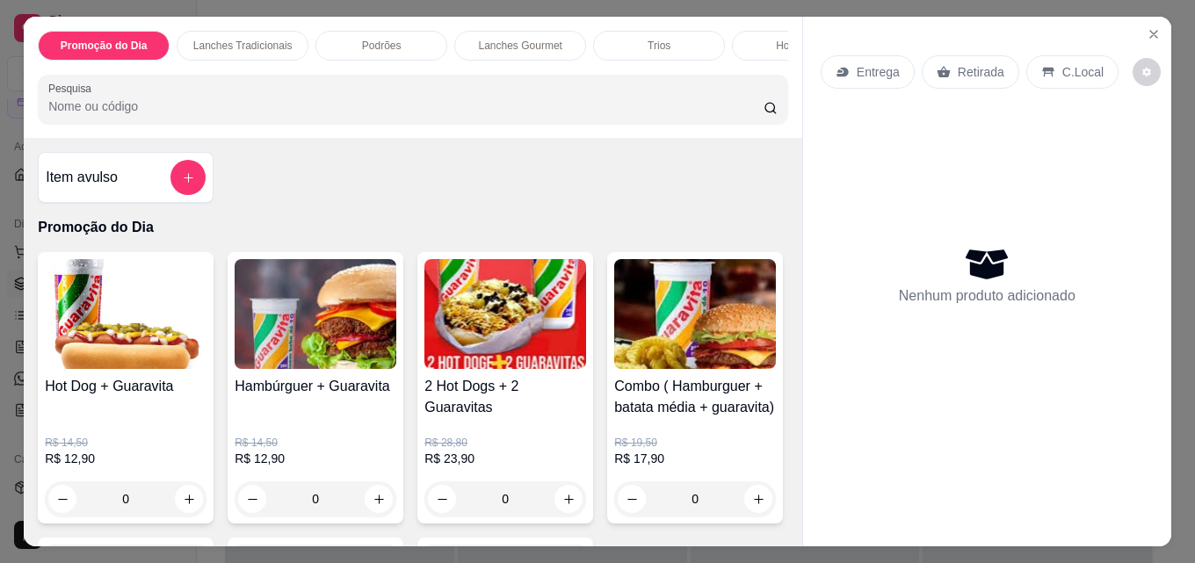
click at [877, 71] on p "Entrega" at bounding box center [878, 72] width 43 height 18
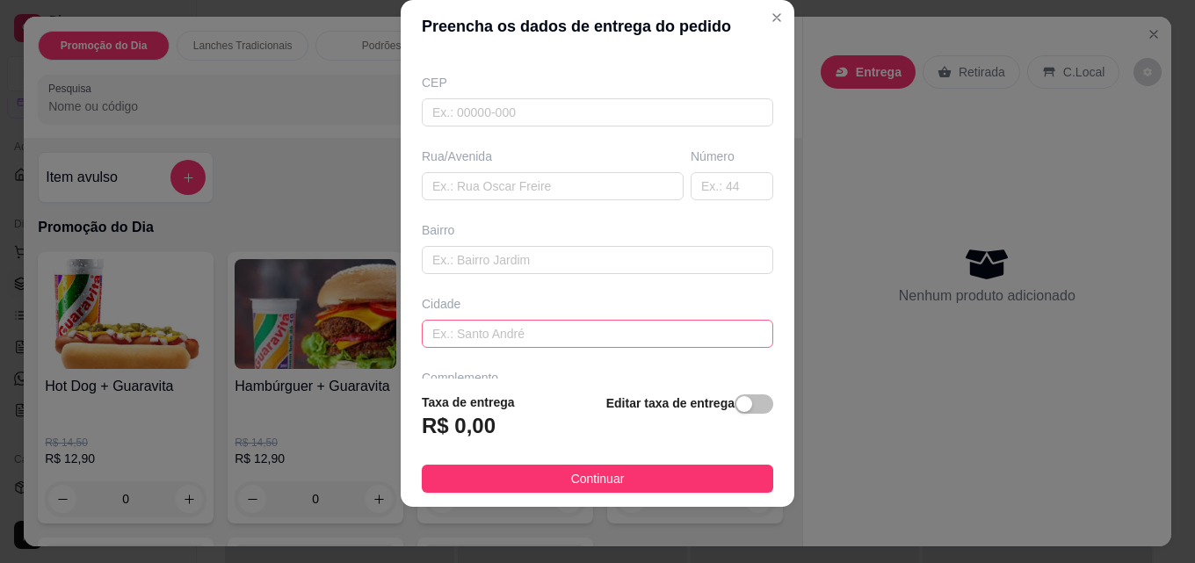
scroll to position [178, 0]
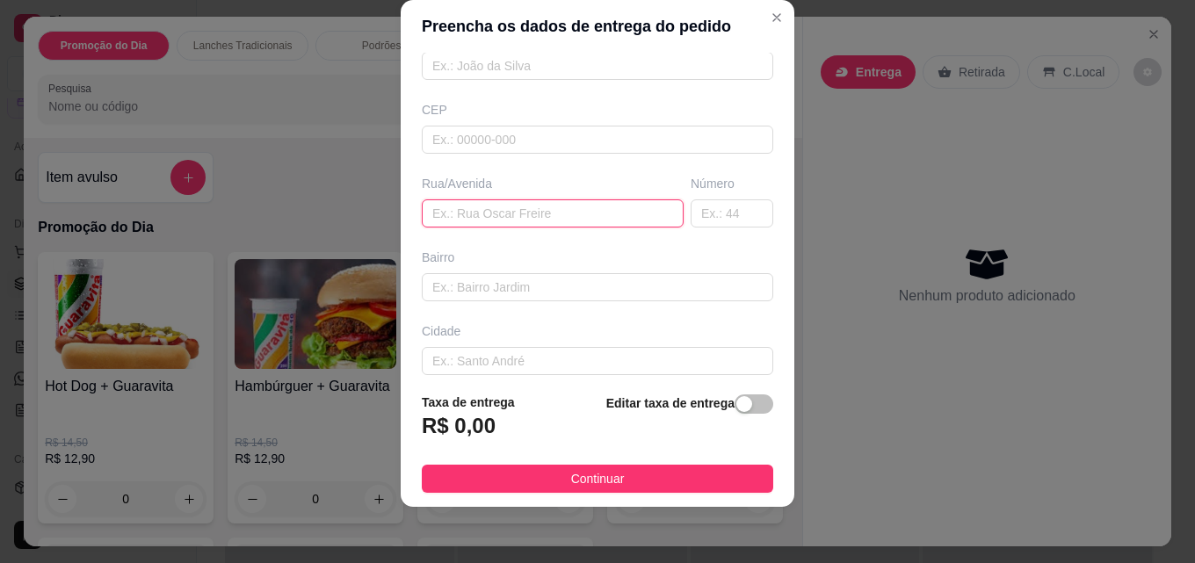
click at [481, 214] on input "text" at bounding box center [553, 213] width 262 height 28
type input "[PERSON_NAME]"
click at [700, 206] on input "text" at bounding box center [732, 213] width 83 height 28
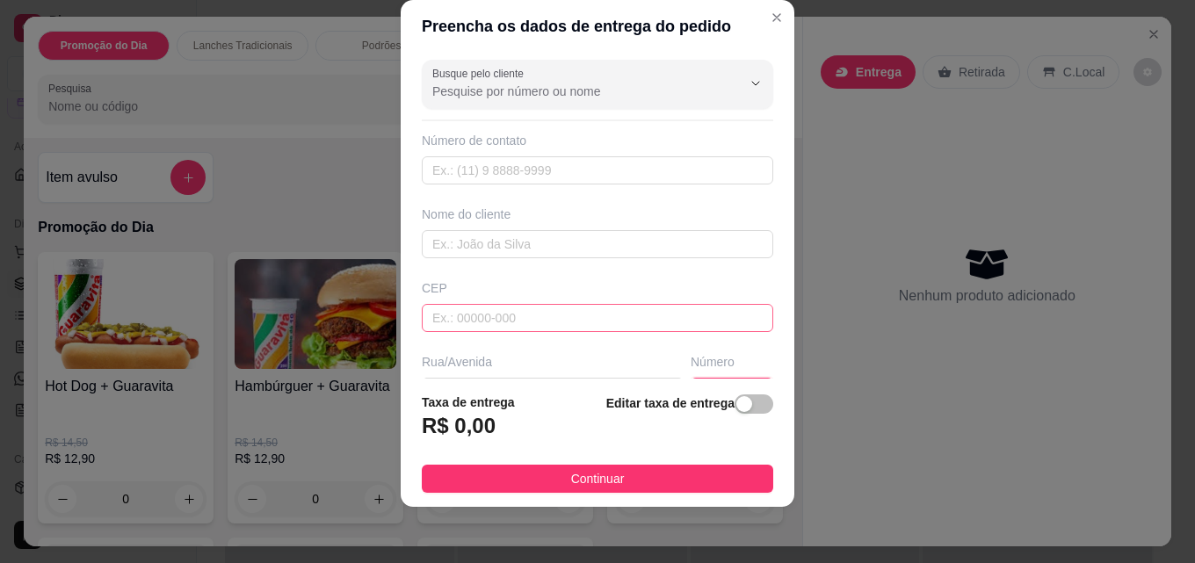
scroll to position [266, 0]
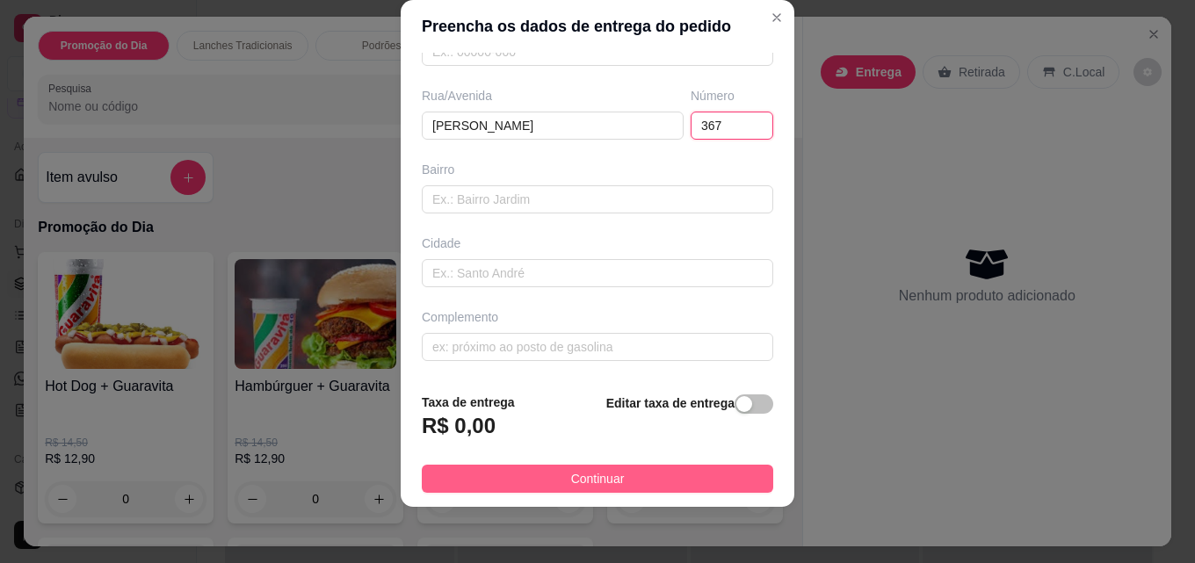
type input "367"
click at [612, 478] on button "Continuar" at bounding box center [597, 479] width 351 height 28
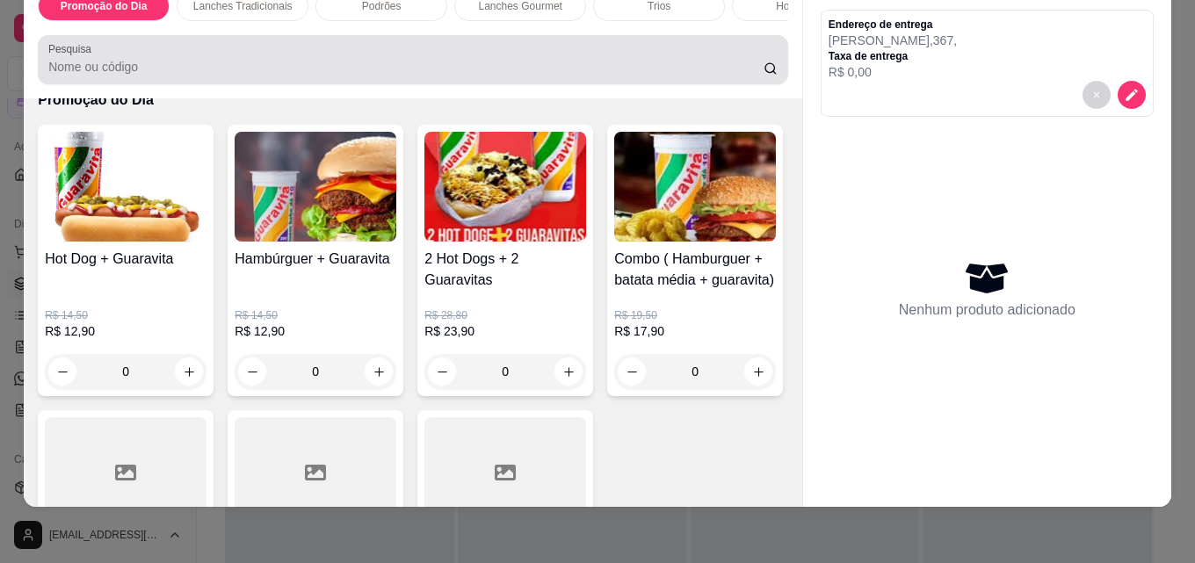
scroll to position [0, 0]
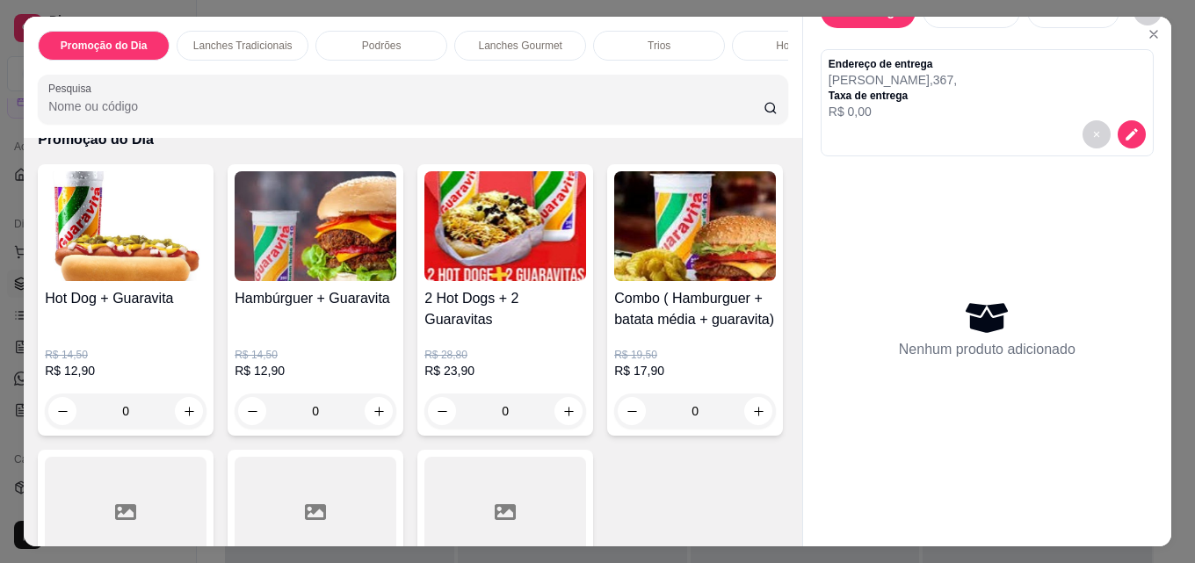
click at [668, 40] on div "Trios" at bounding box center [659, 46] width 132 height 30
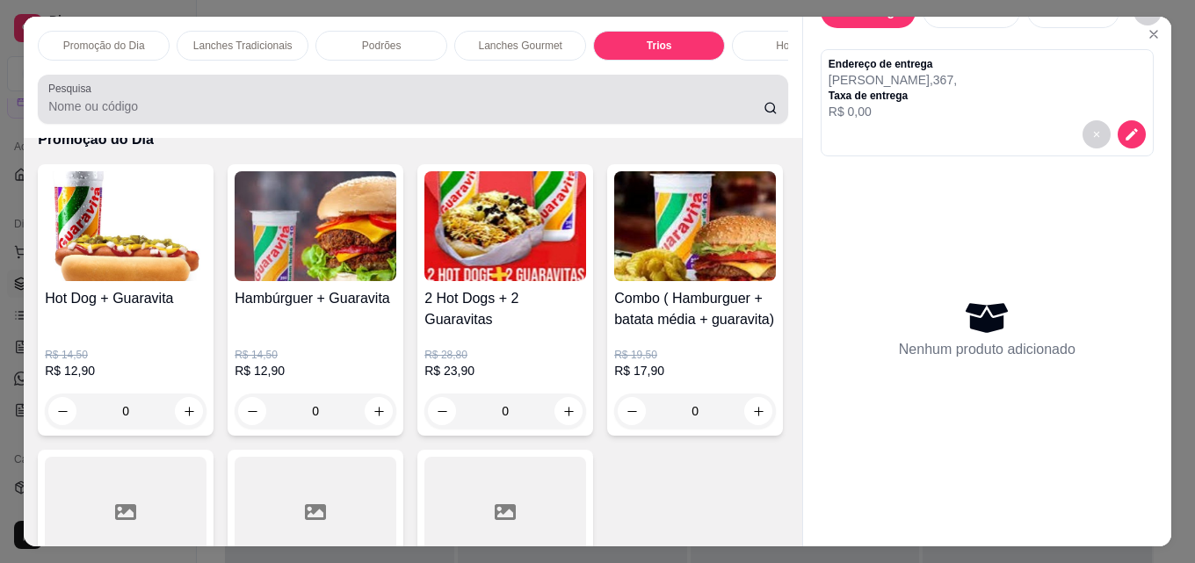
scroll to position [46, 0]
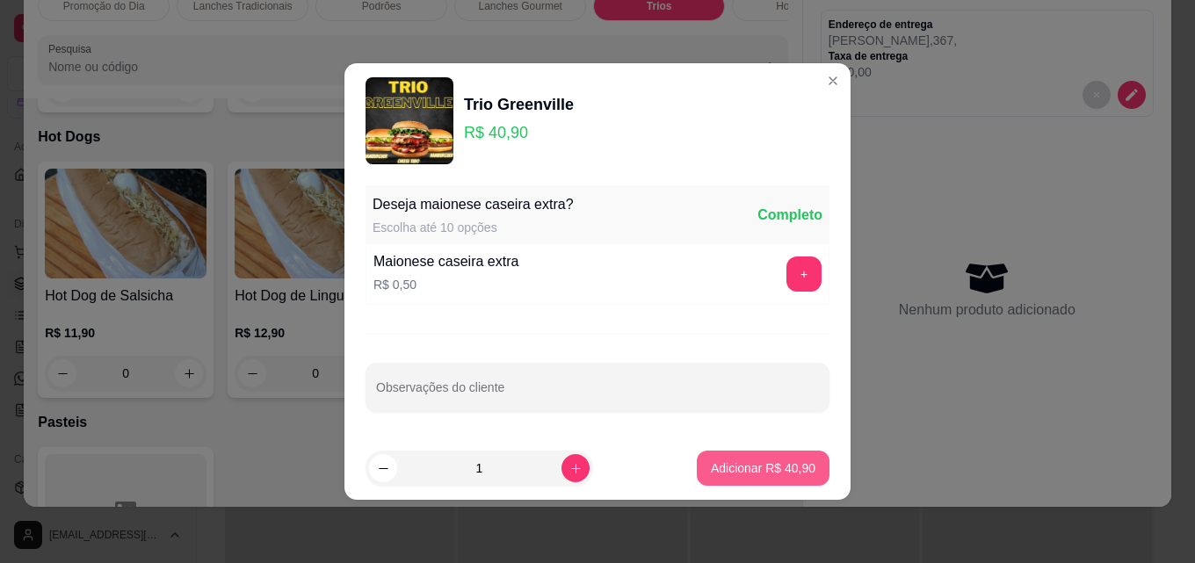
click at [747, 465] on p "Adicionar R$ 40,90" at bounding box center [763, 468] width 105 height 18
type input "1"
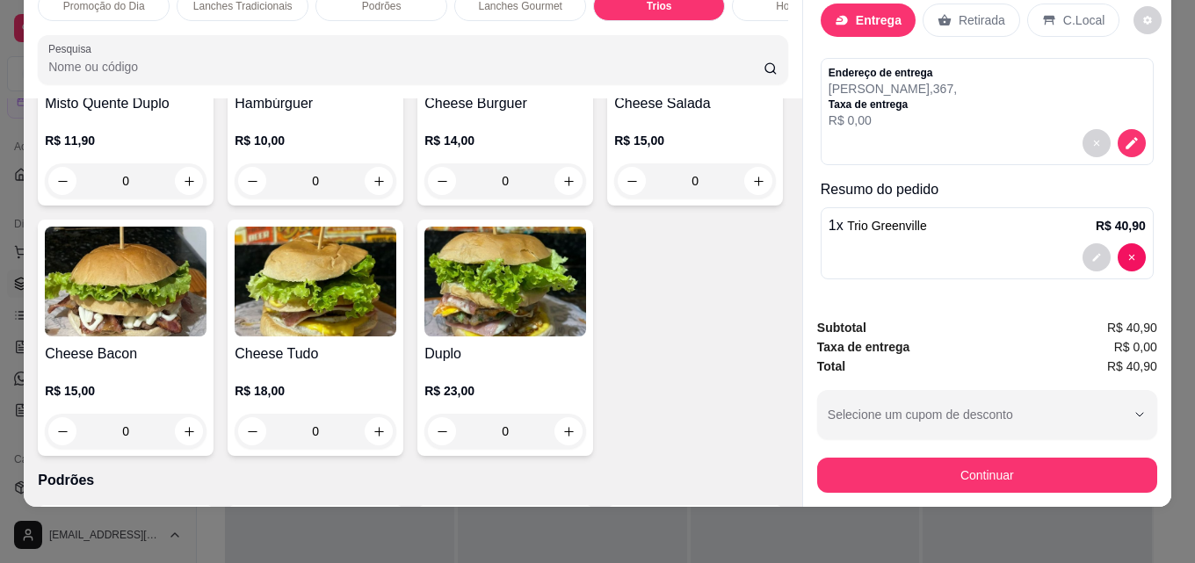
scroll to position [879, 0]
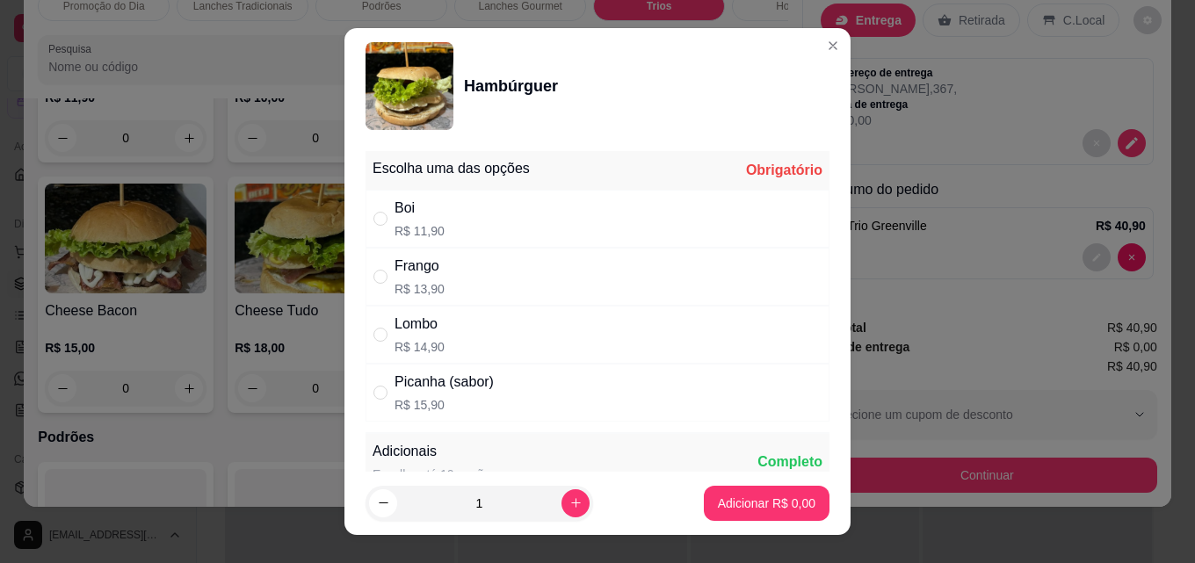
click at [467, 207] on div "Boi R$ 11,90" at bounding box center [597, 219] width 464 height 58
radio input "true"
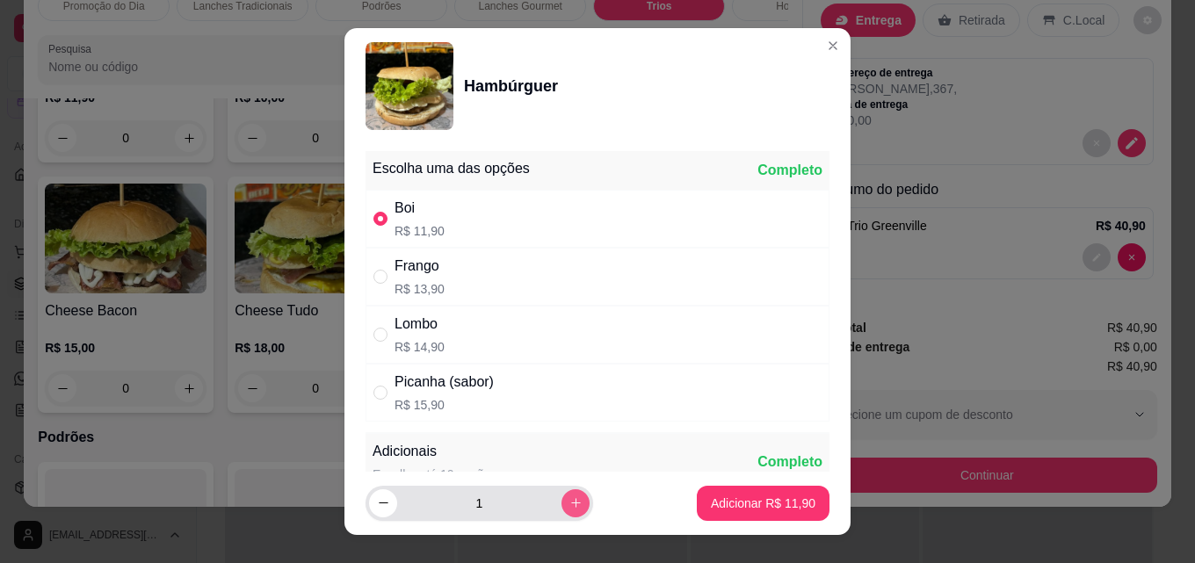
click at [569, 499] on icon "increase-product-quantity" at bounding box center [575, 502] width 13 height 13
type input "2"
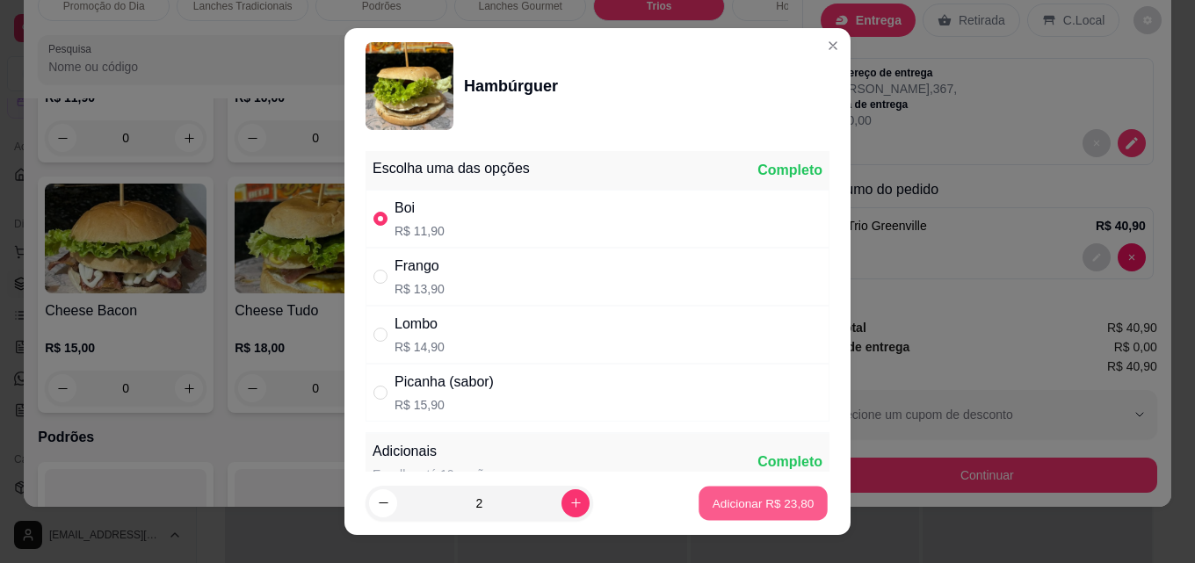
click at [724, 501] on p "Adicionar R$ 23,80" at bounding box center [764, 503] width 102 height 17
type input "2"
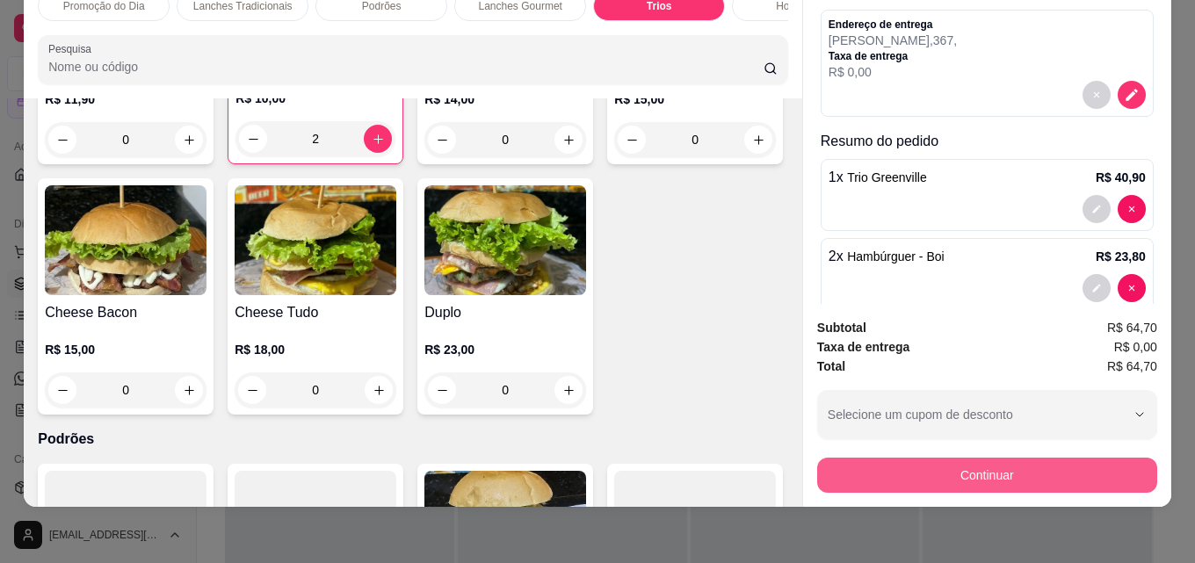
click at [1000, 469] on button "Continuar" at bounding box center [987, 475] width 340 height 35
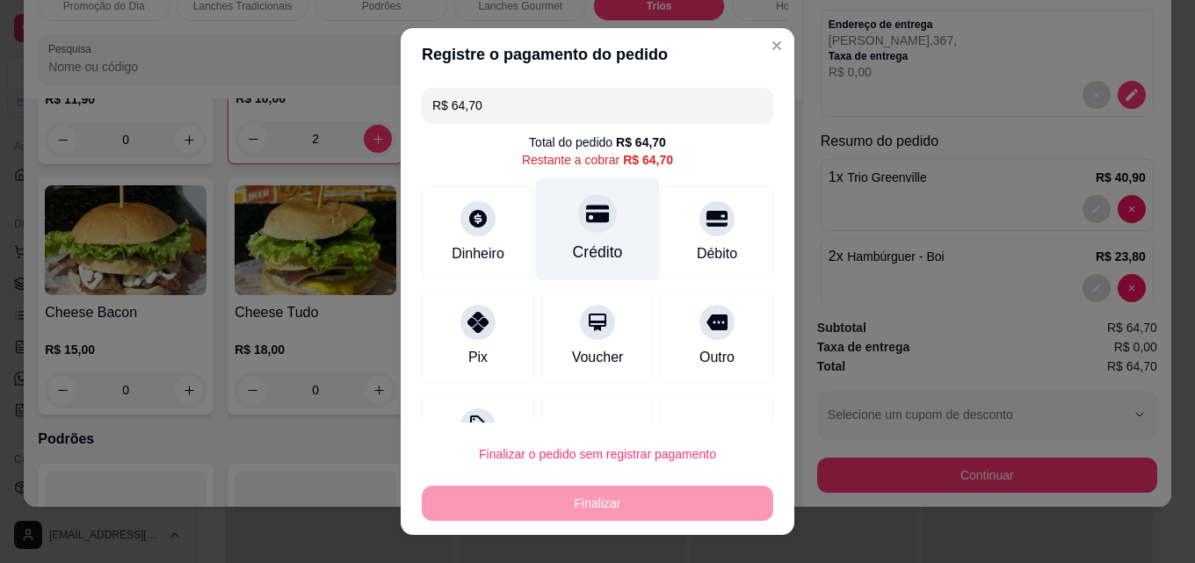
click at [586, 206] on icon at bounding box center [597, 215] width 23 height 18
type input "R$ 0,00"
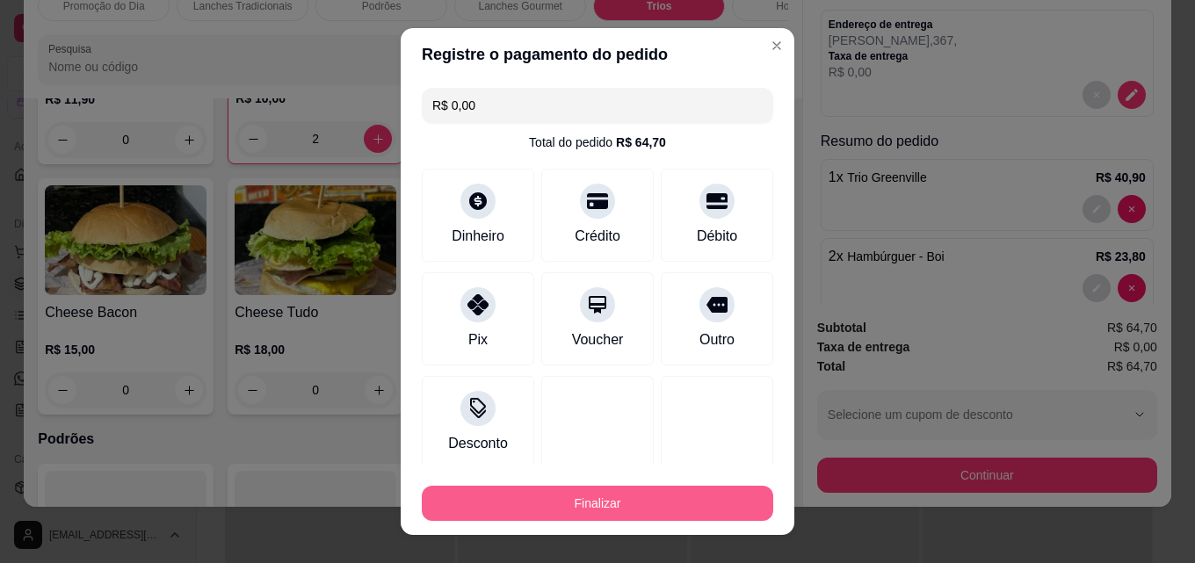
click at [573, 503] on button "Finalizar" at bounding box center [597, 503] width 351 height 35
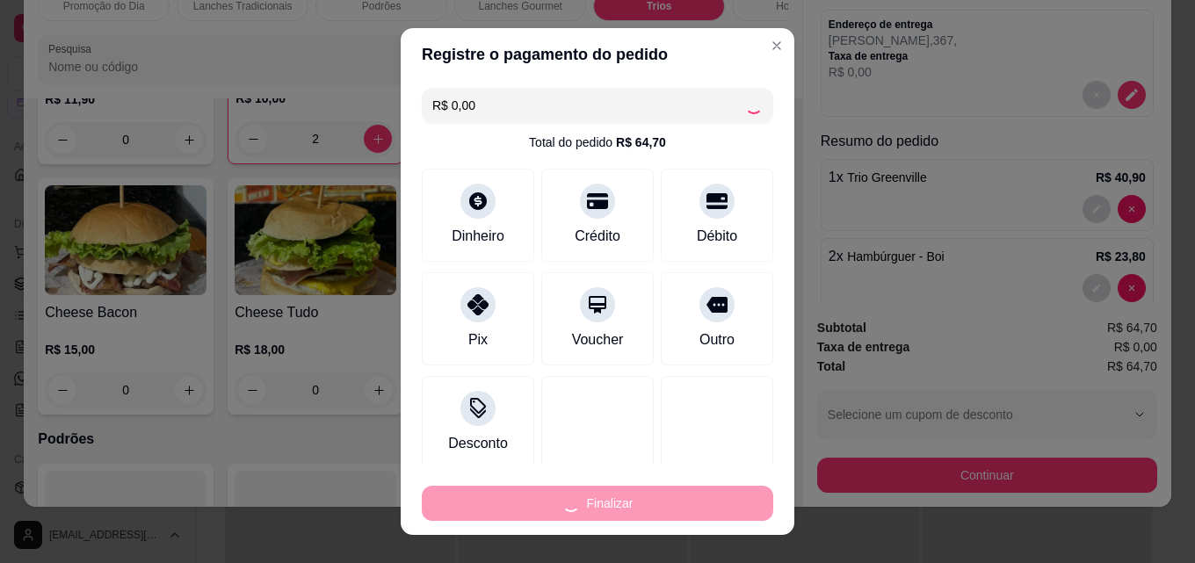
type input "0"
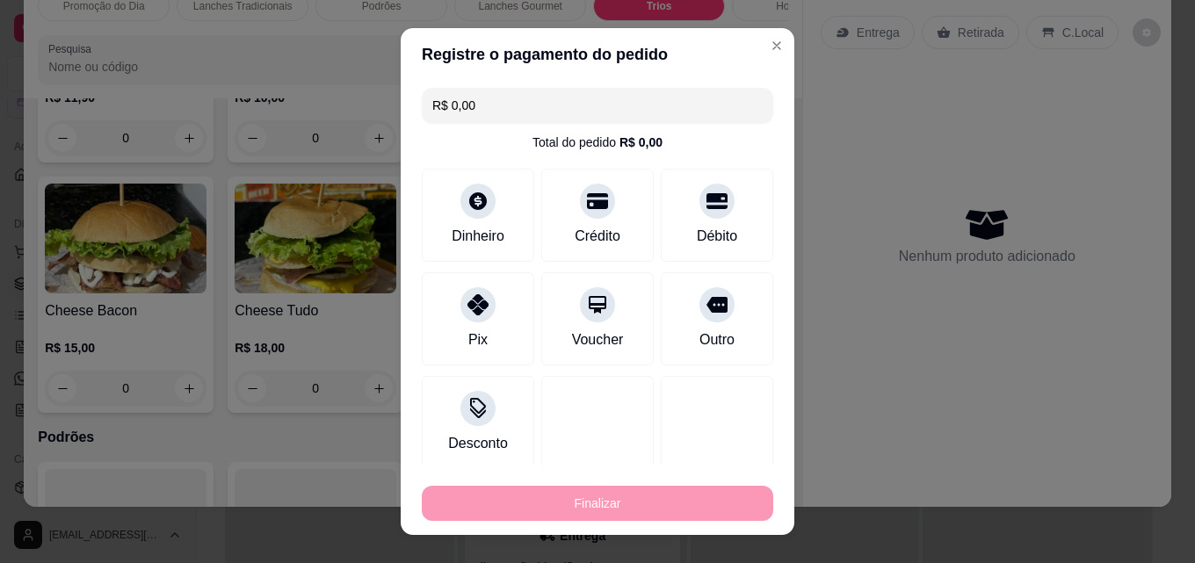
type input "-R$ 64,70"
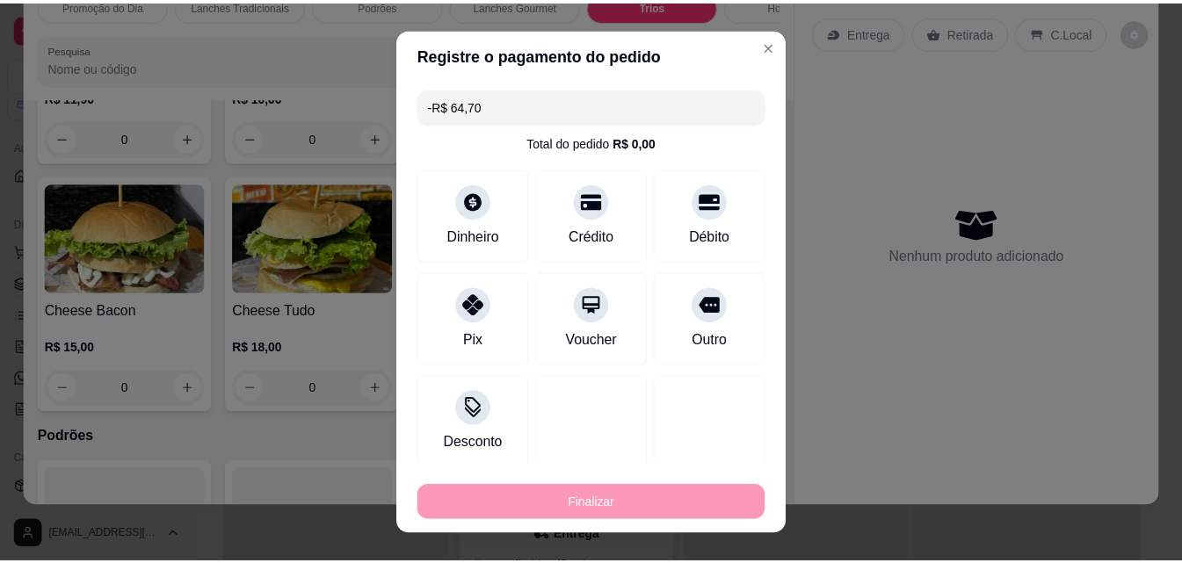
scroll to position [0, 0]
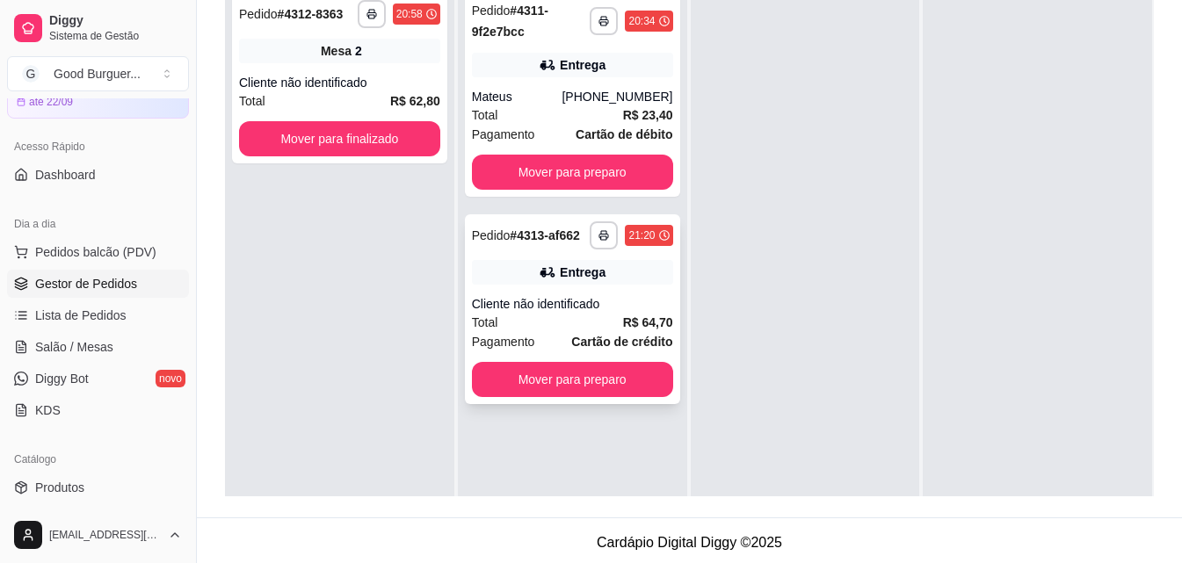
click at [568, 313] on div "Total R$ 64,70" at bounding box center [572, 322] width 201 height 19
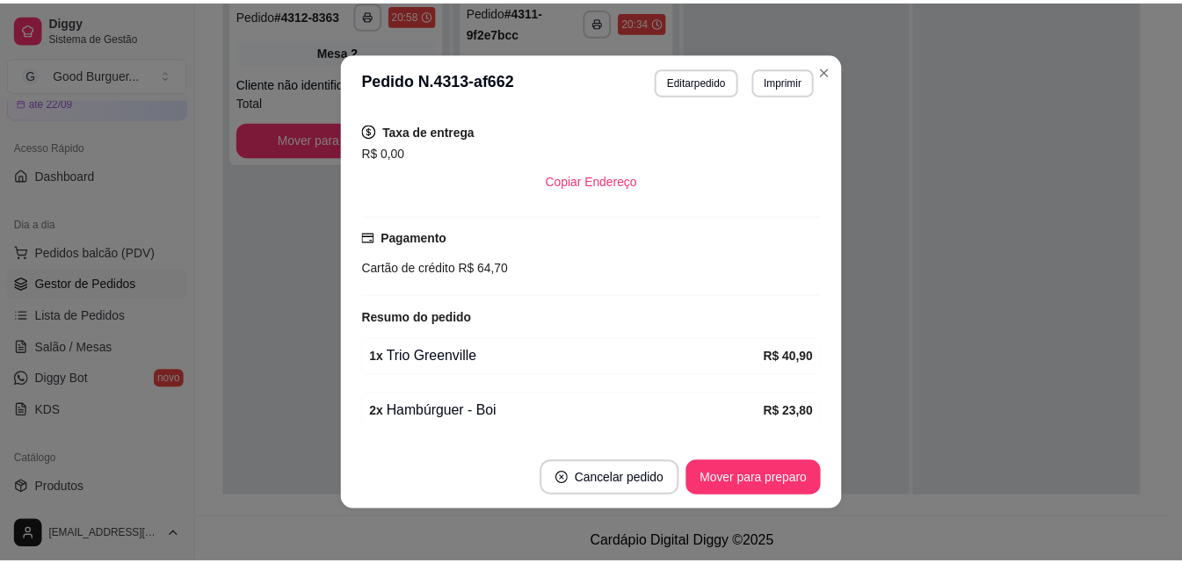
scroll to position [322, 0]
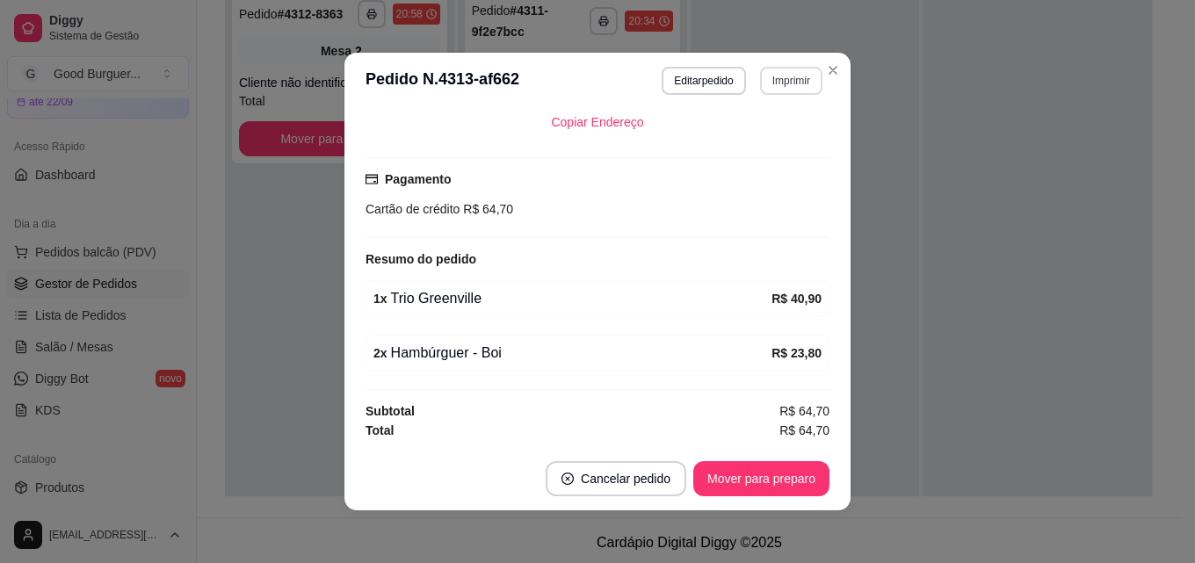
click at [784, 79] on button "Imprimir" at bounding box center [791, 81] width 62 height 28
click at [751, 139] on button "IMPRESSORA" at bounding box center [754, 142] width 127 height 28
click at [796, 75] on button "Imprimir" at bounding box center [791, 81] width 62 height 28
click at [750, 142] on button "IMPRESSORA" at bounding box center [753, 142] width 127 height 28
click at [786, 76] on button "Imprimir" at bounding box center [791, 80] width 61 height 27
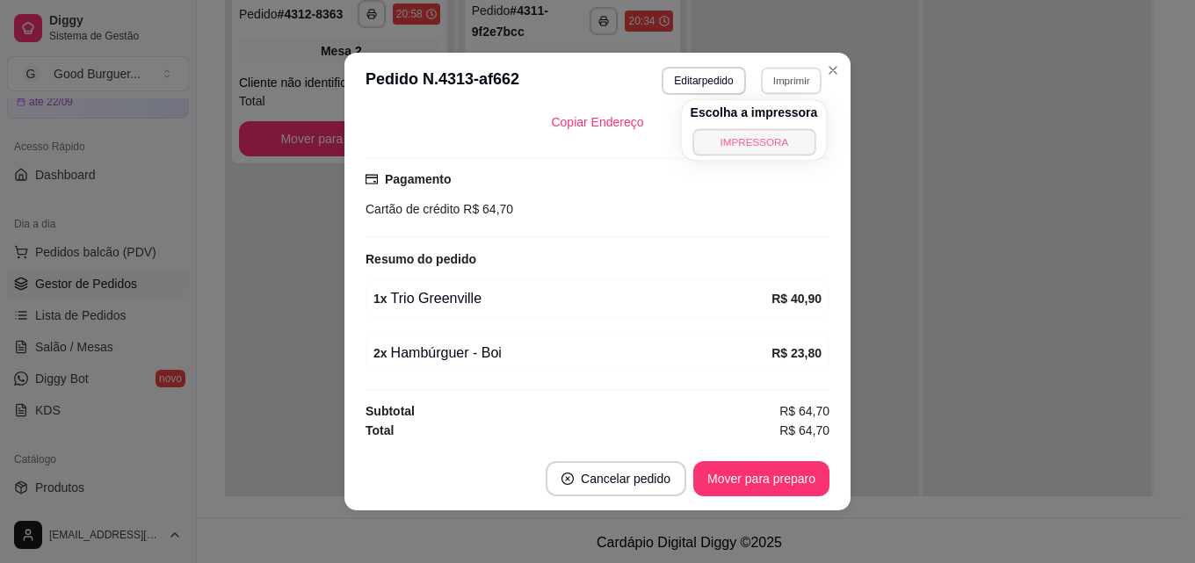
click at [753, 148] on button "IMPRESSORA" at bounding box center [753, 141] width 123 height 27
click at [716, 72] on button "Editar pedido" at bounding box center [703, 81] width 83 height 28
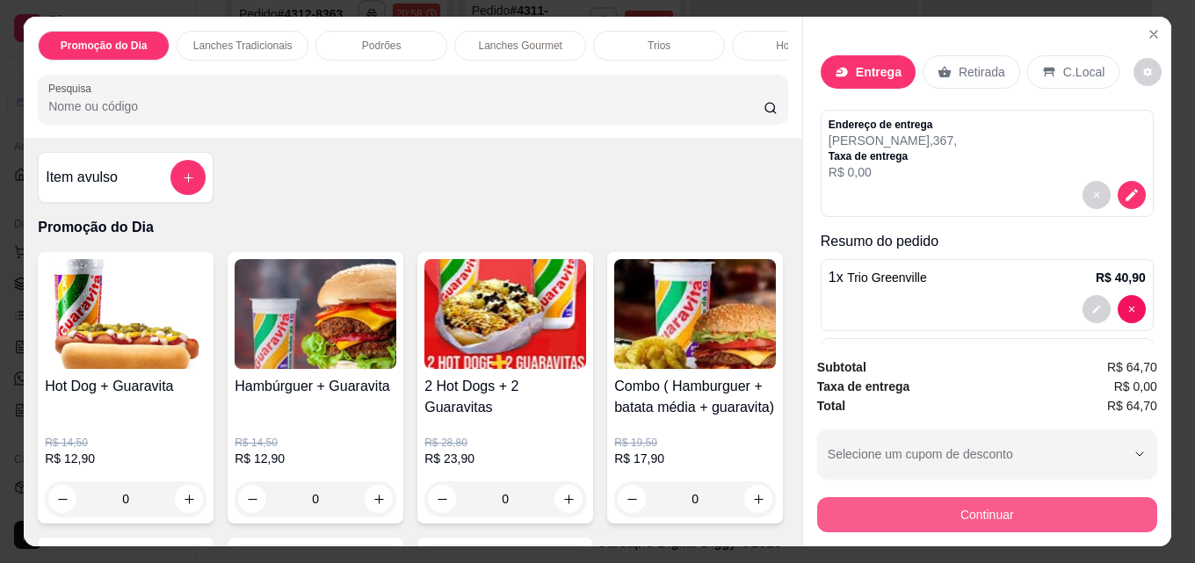
click at [1024, 504] on button "Continuar" at bounding box center [987, 514] width 340 height 35
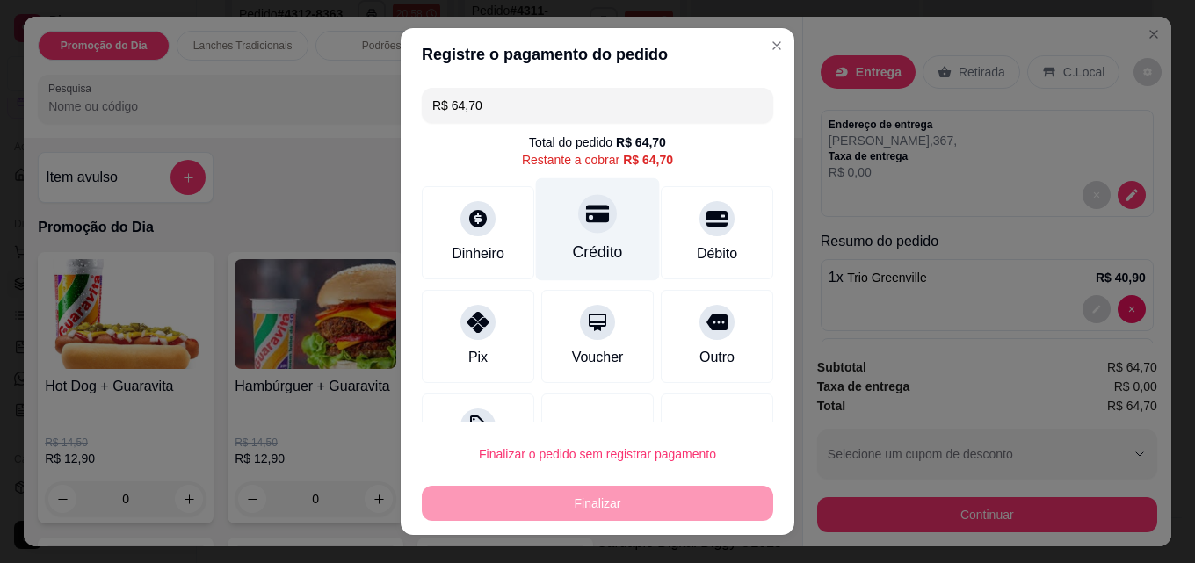
click at [582, 236] on div "Crédito" at bounding box center [598, 229] width 124 height 103
type input "R$ 0,00"
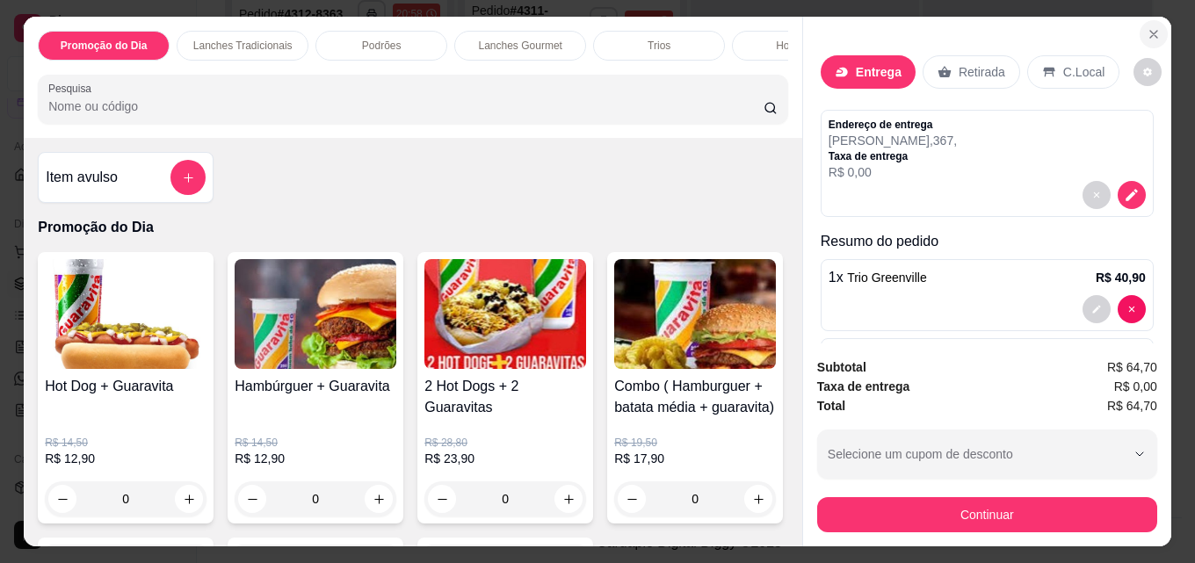
click at [1149, 28] on icon "Close" at bounding box center [1154, 34] width 14 height 14
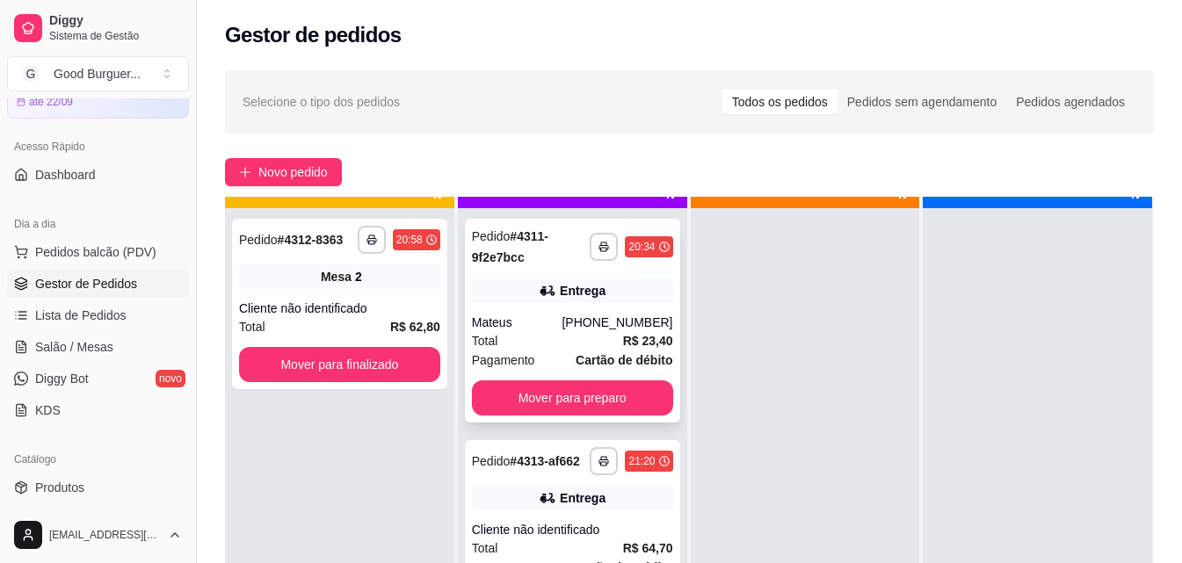
scroll to position [49, 0]
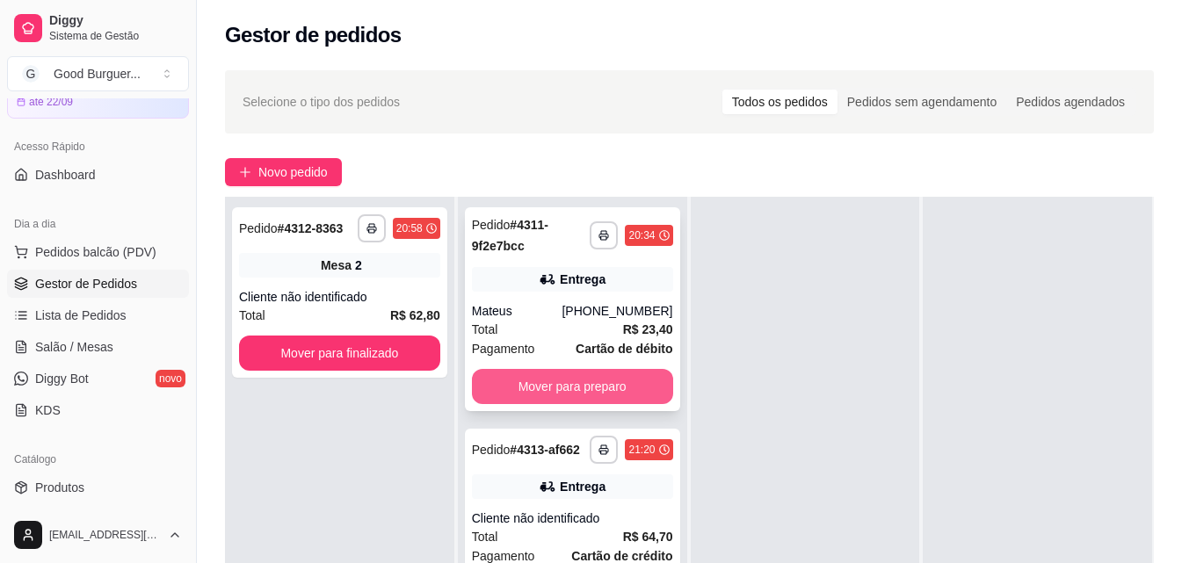
click at [553, 384] on button "Mover para preparo" at bounding box center [572, 386] width 201 height 35
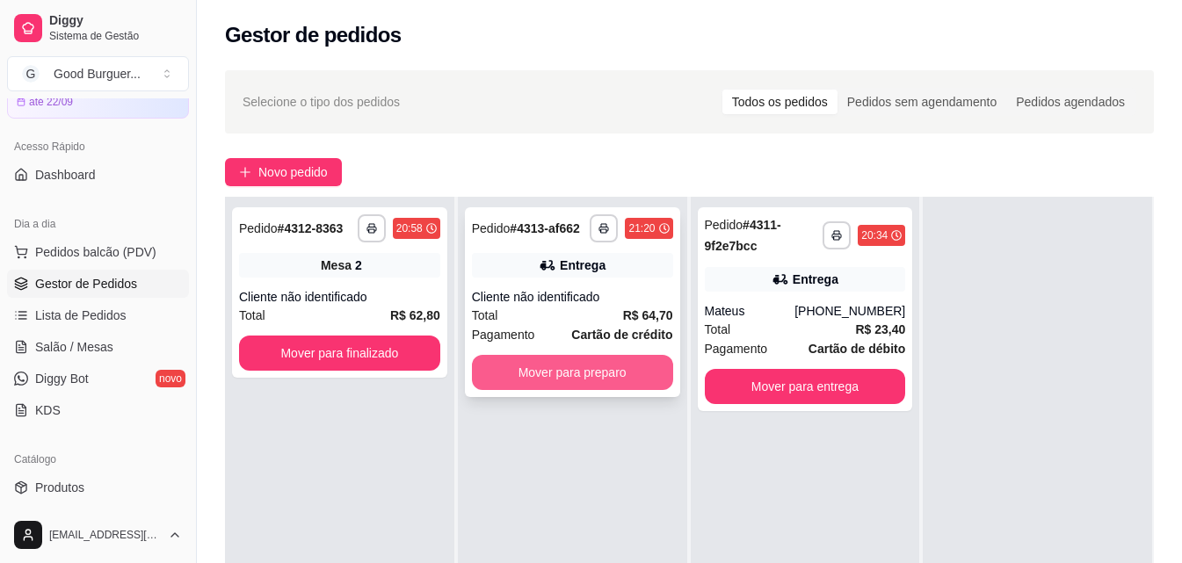
click at [585, 367] on button "Mover para preparo" at bounding box center [572, 372] width 201 height 35
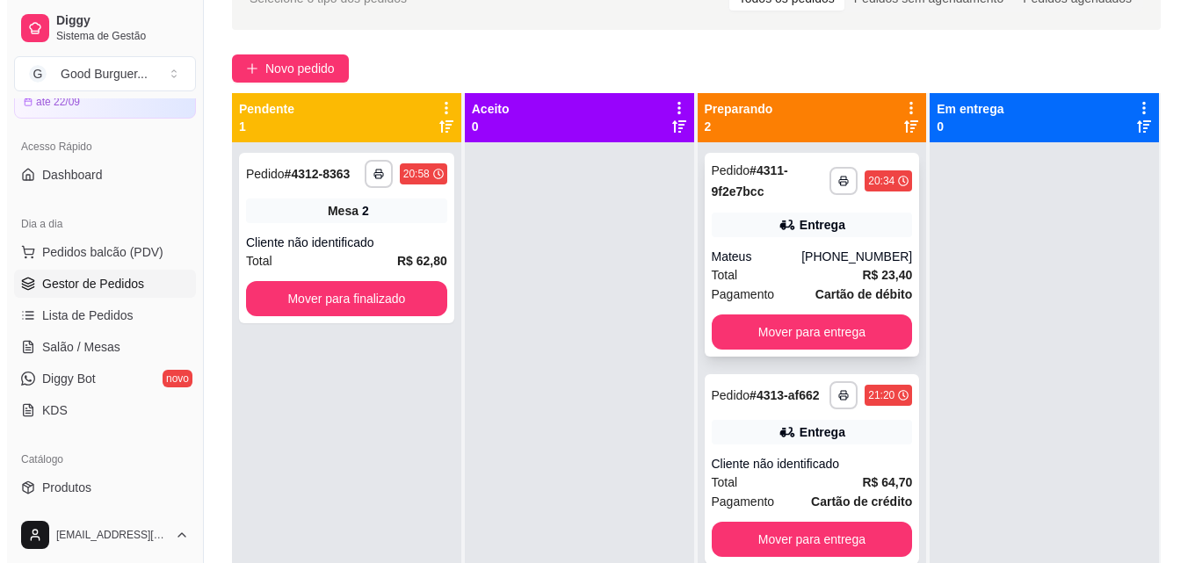
scroll to position [88, 0]
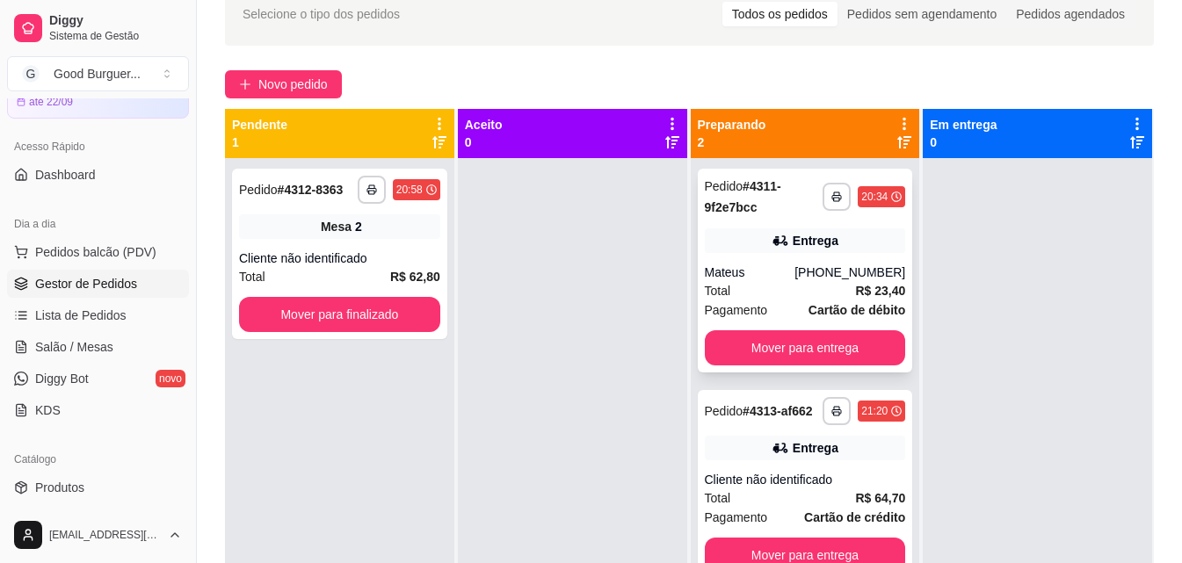
click at [792, 265] on div "Mateus" at bounding box center [750, 273] width 90 height 18
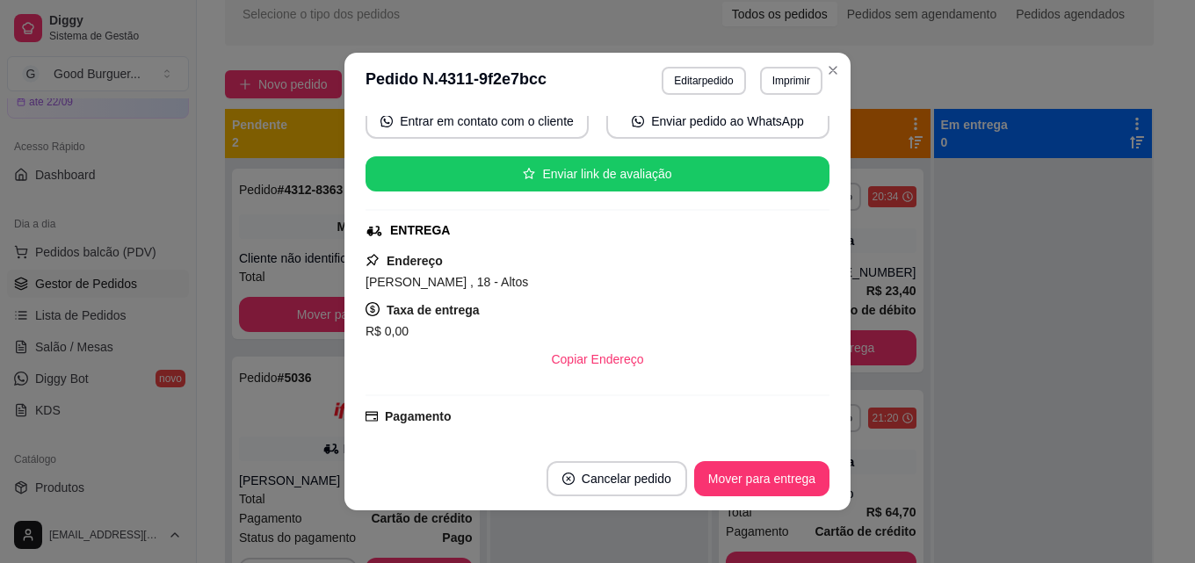
scroll to position [0, 0]
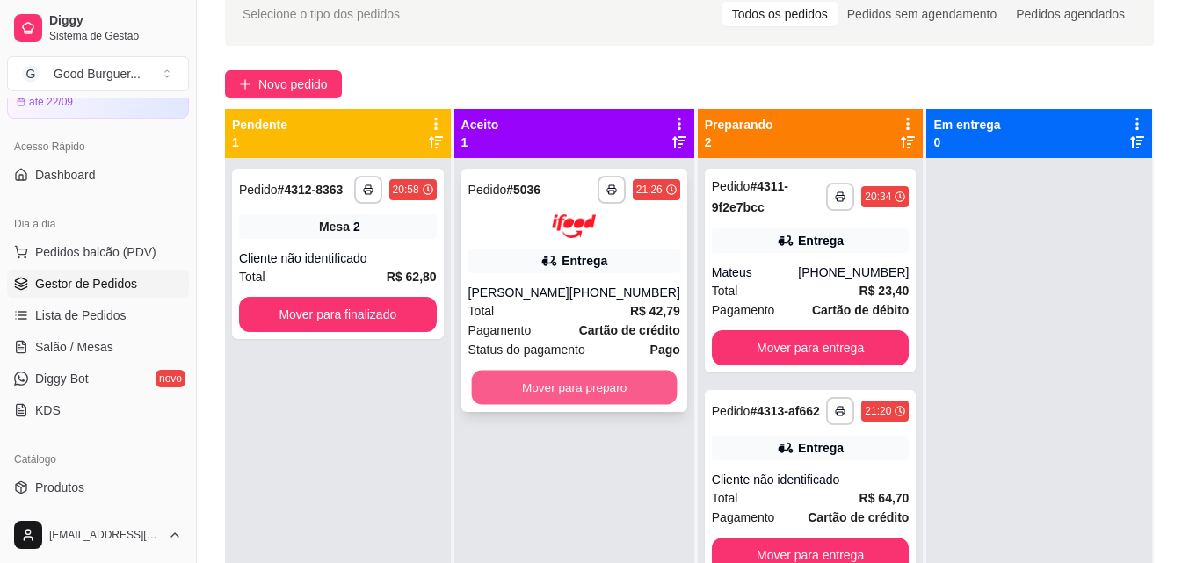
click at [578, 380] on button "Mover para preparo" at bounding box center [574, 387] width 206 height 34
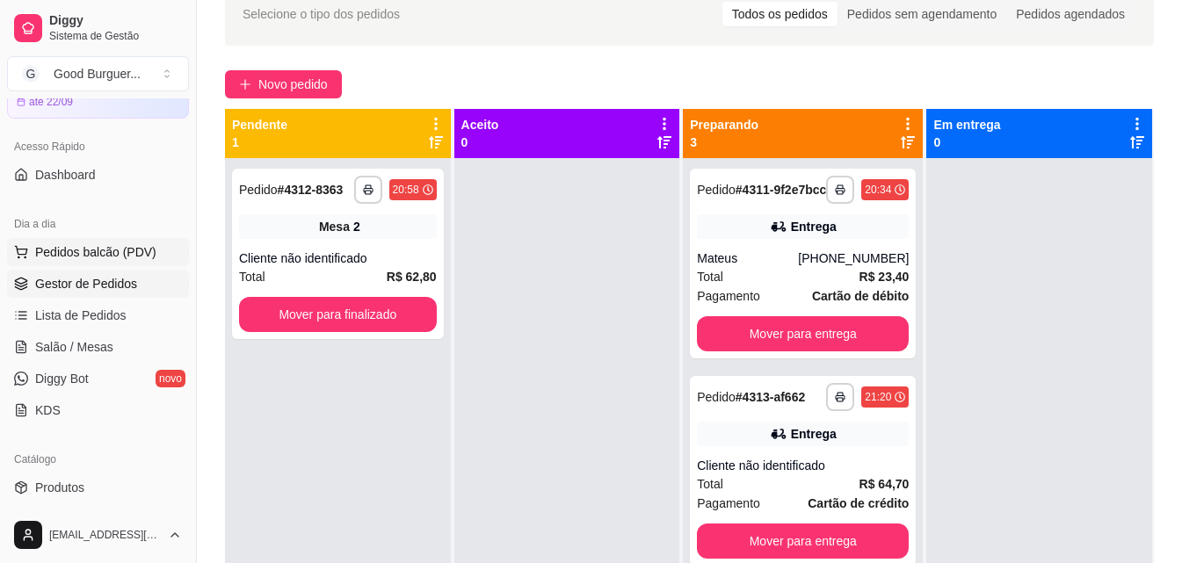
click at [83, 252] on span "Pedidos balcão (PDV)" at bounding box center [95, 252] width 121 height 18
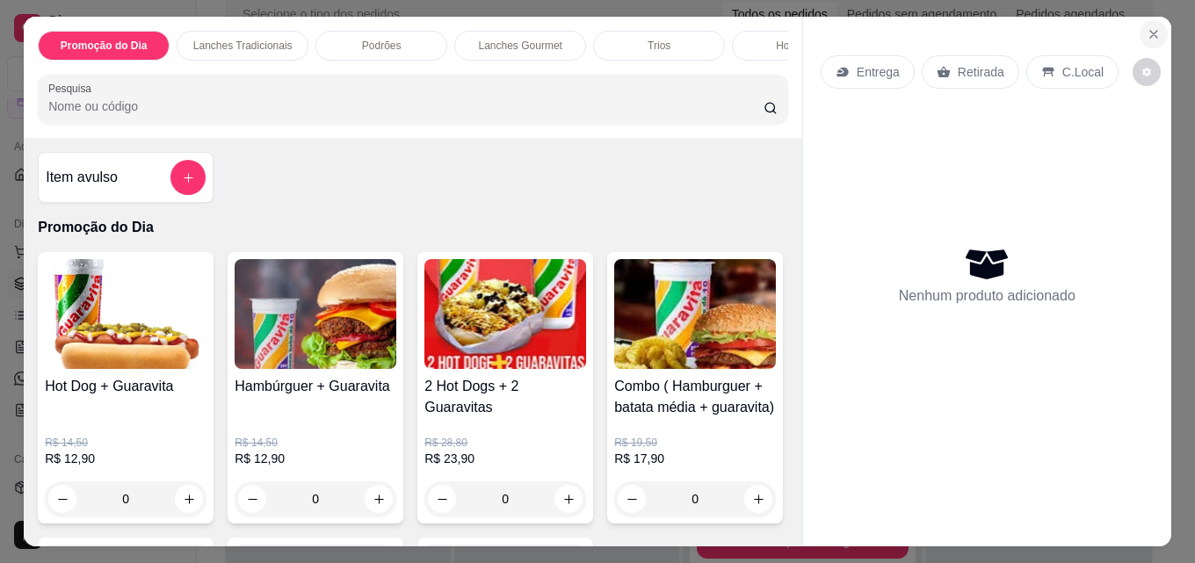
click at [1149, 27] on icon "Close" at bounding box center [1154, 34] width 14 height 14
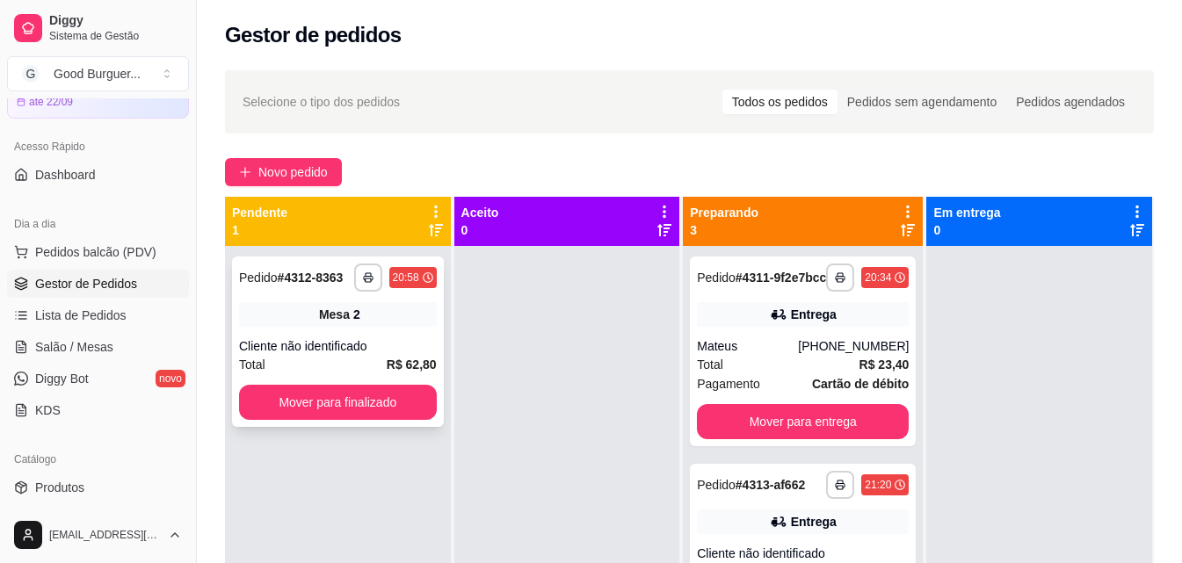
click at [348, 323] on div "Mesa 2" at bounding box center [338, 314] width 198 height 25
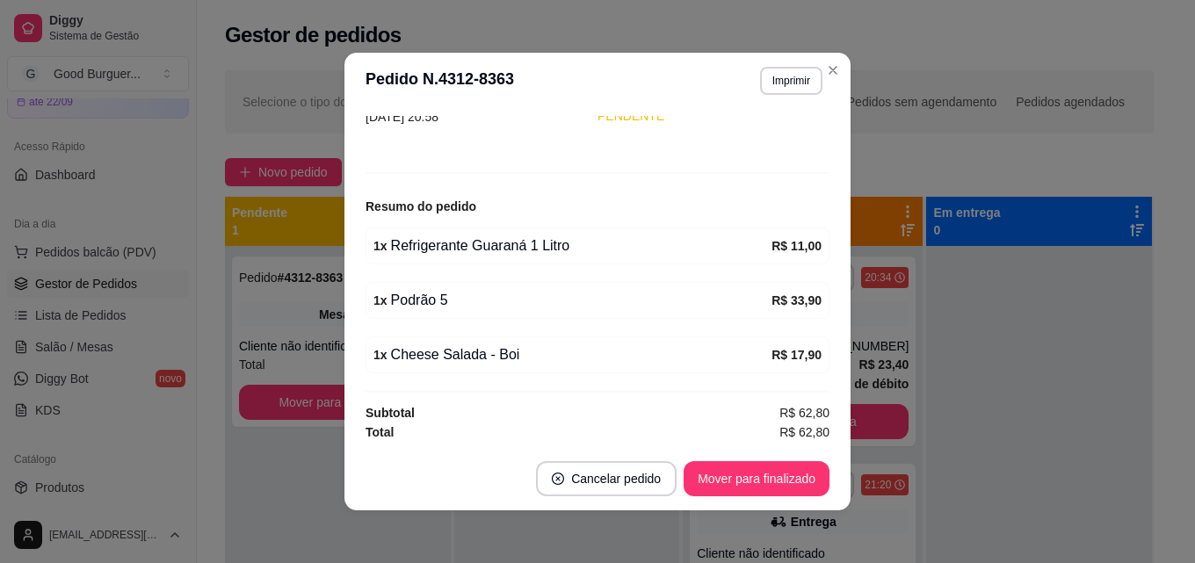
scroll to position [144, 0]
click at [595, 376] on div "feito há 35 minutos Número da Mesa 2 Tipo Mesa Horário do pedido [DATE] 20:58 S…" at bounding box center [597, 278] width 464 height 324
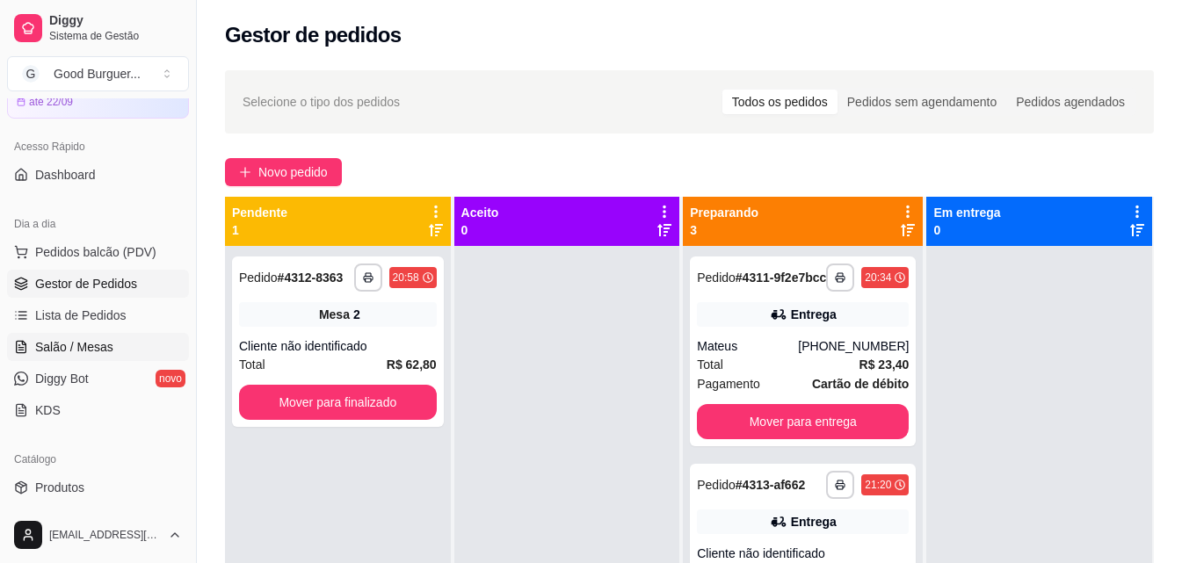
click at [76, 343] on span "Salão / Mesas" at bounding box center [74, 347] width 78 height 18
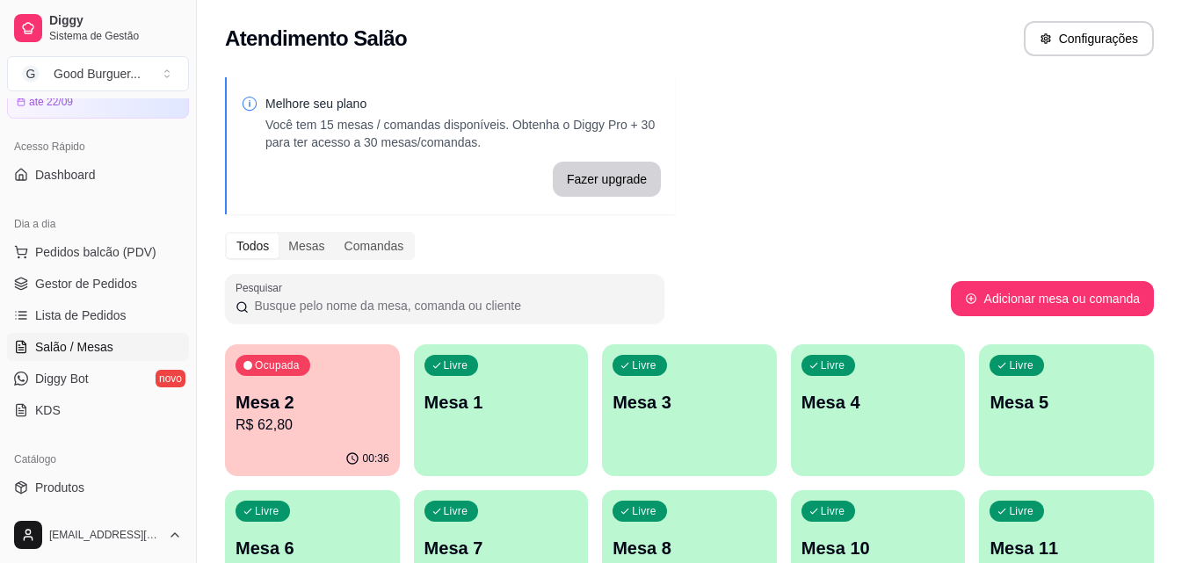
click at [338, 396] on p "Mesa 2" at bounding box center [312, 402] width 154 height 25
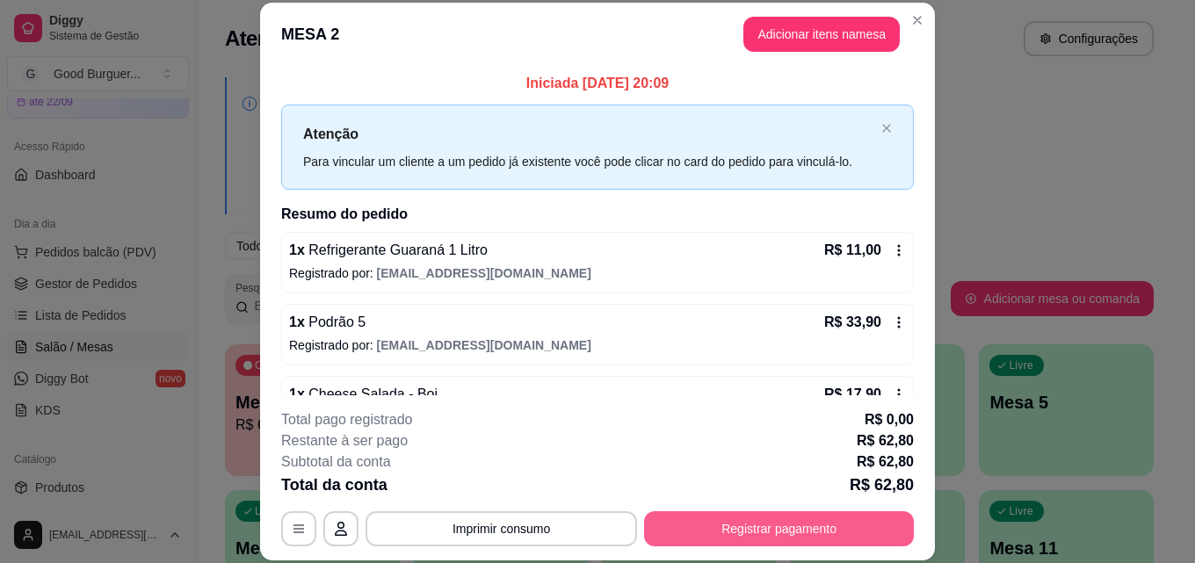
click at [793, 540] on button "Registrar pagamento" at bounding box center [779, 528] width 270 height 35
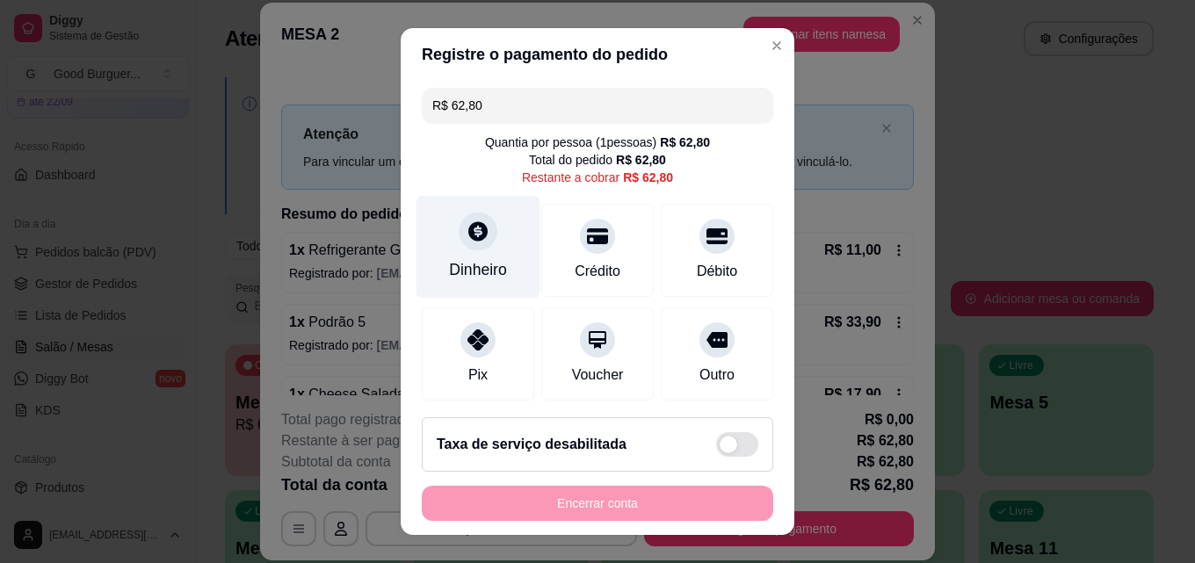
click at [481, 235] on div at bounding box center [478, 231] width 39 height 39
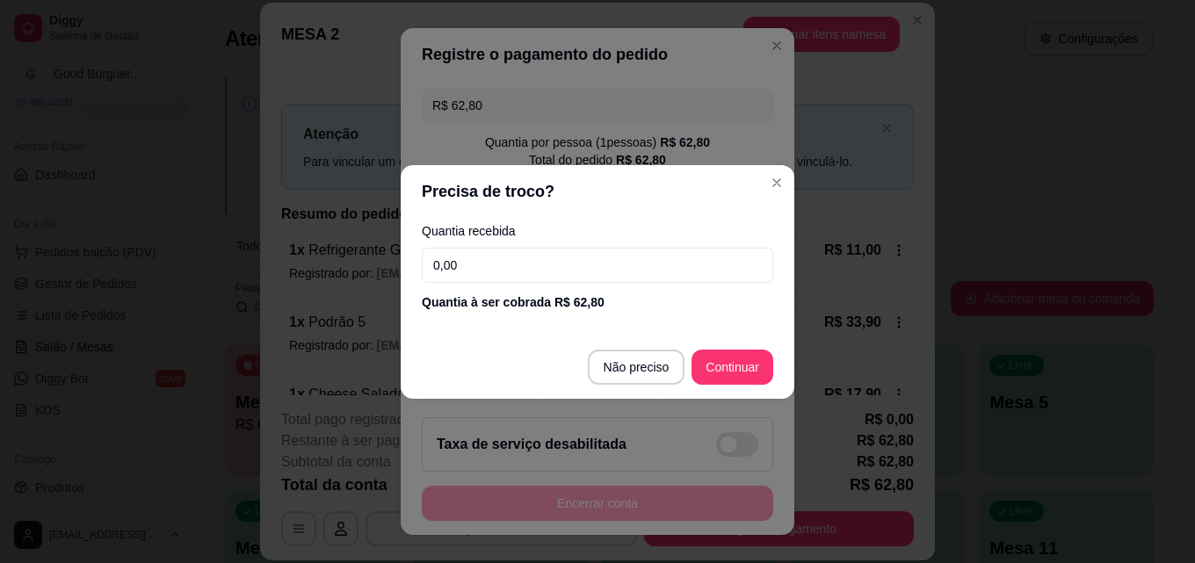
click at [535, 266] on input "0,00" at bounding box center [597, 265] width 351 height 35
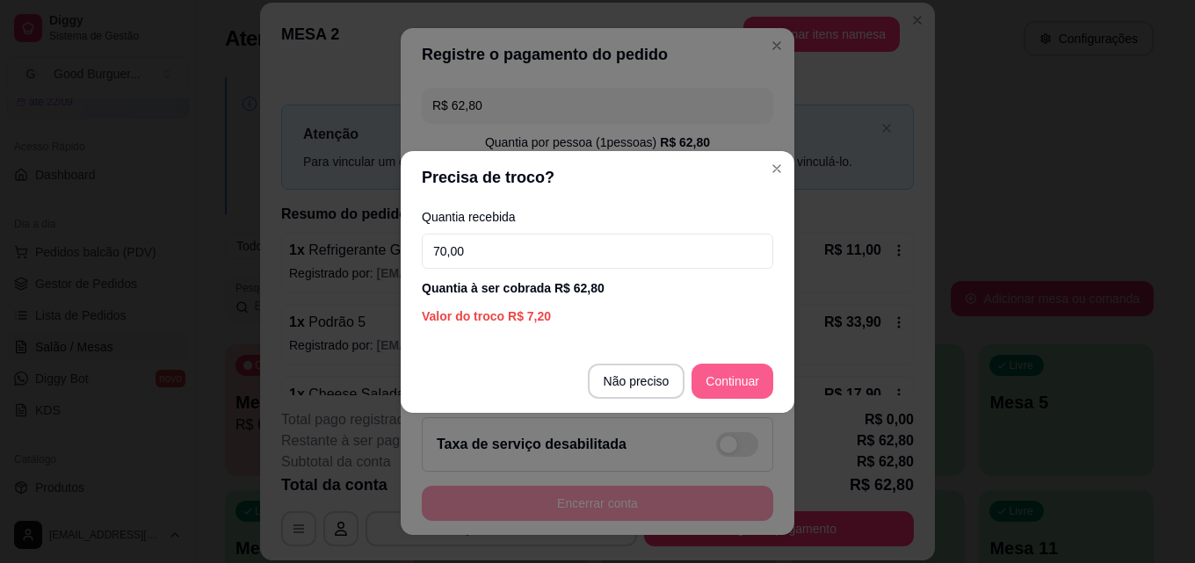
type input "70,00"
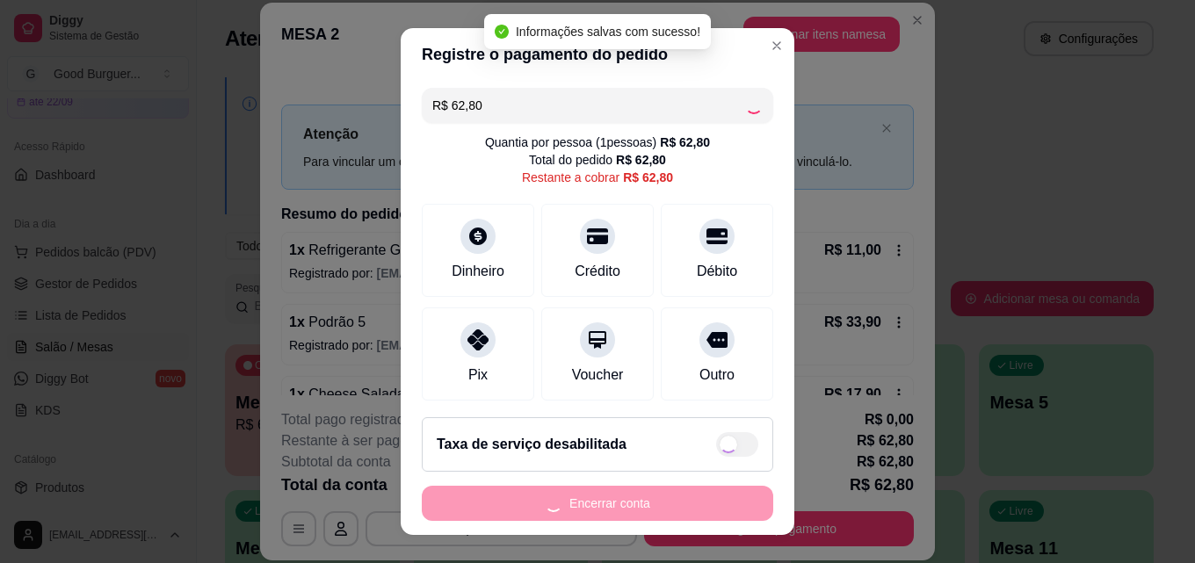
type input "R$ 0,00"
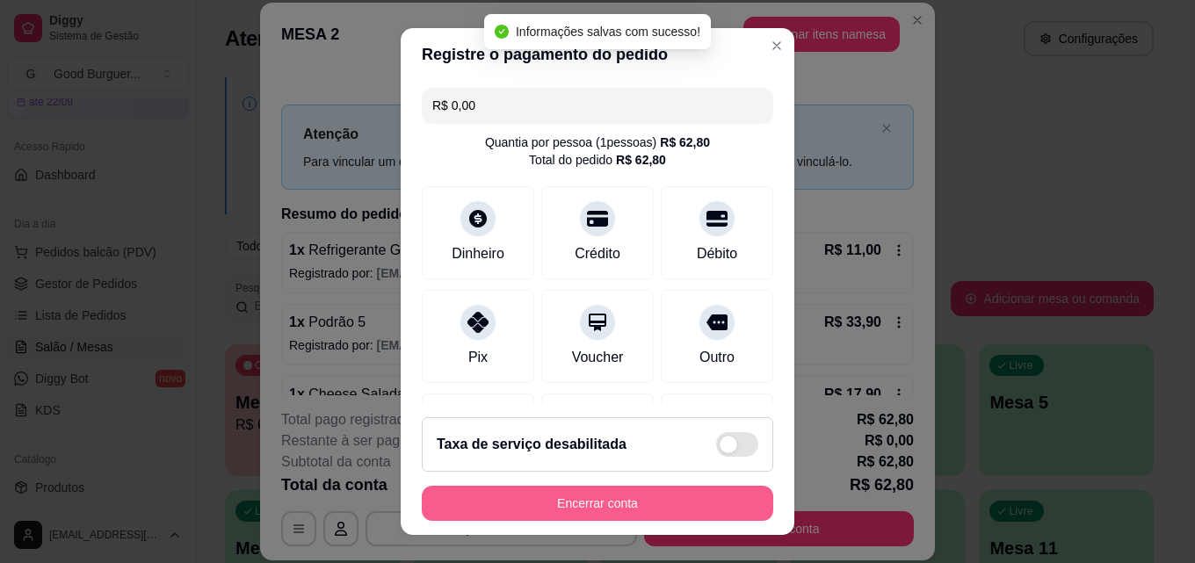
click at [688, 504] on button "Encerrar conta" at bounding box center [597, 503] width 351 height 35
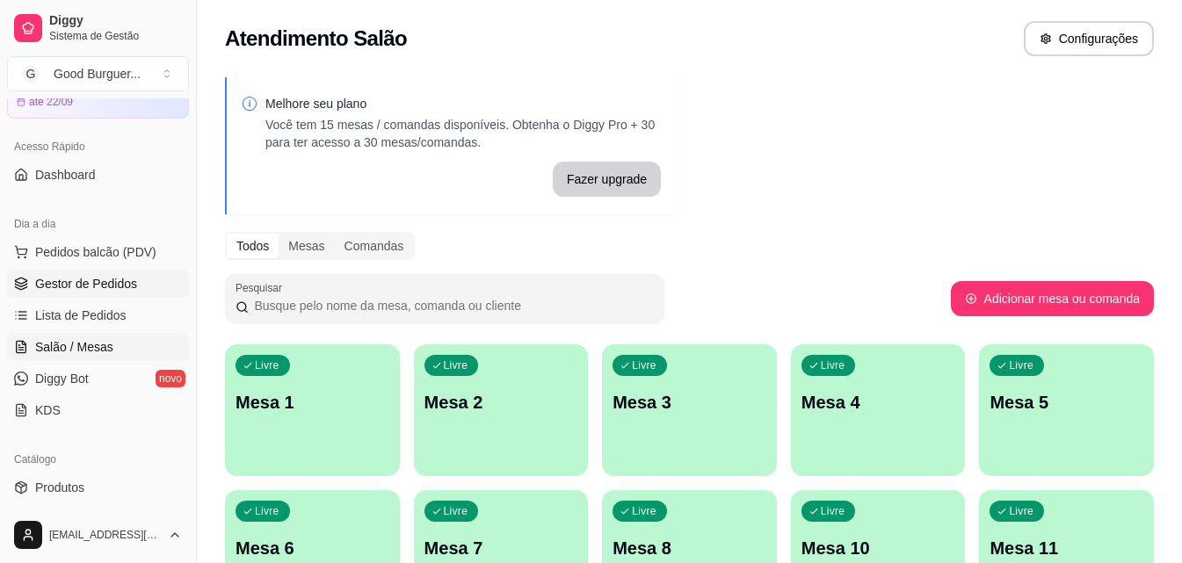
drag, startPoint x: 87, startPoint y: 286, endPoint x: 96, endPoint y: 287, distance: 9.0
click at [87, 286] on span "Gestor de Pedidos" at bounding box center [86, 284] width 102 height 18
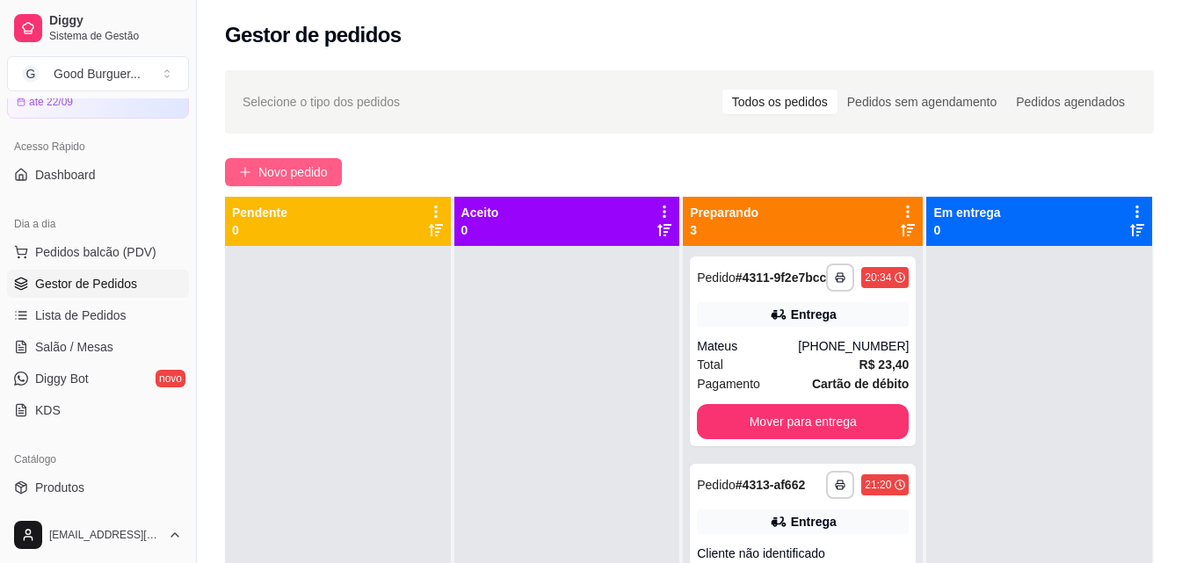
click at [298, 171] on span "Novo pedido" at bounding box center [292, 172] width 69 height 19
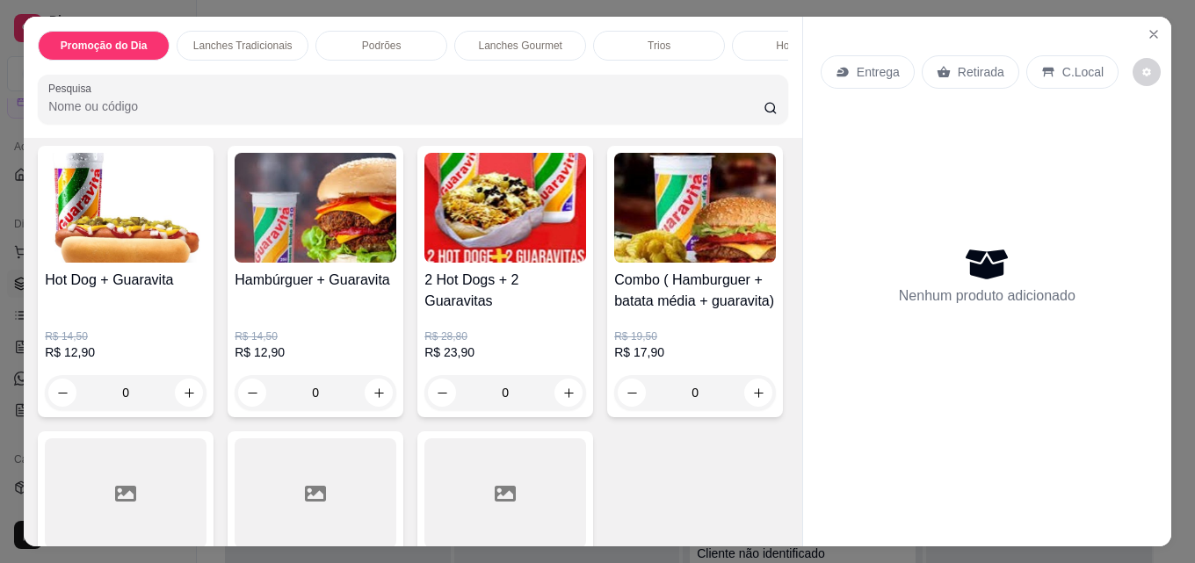
scroll to position [88, 0]
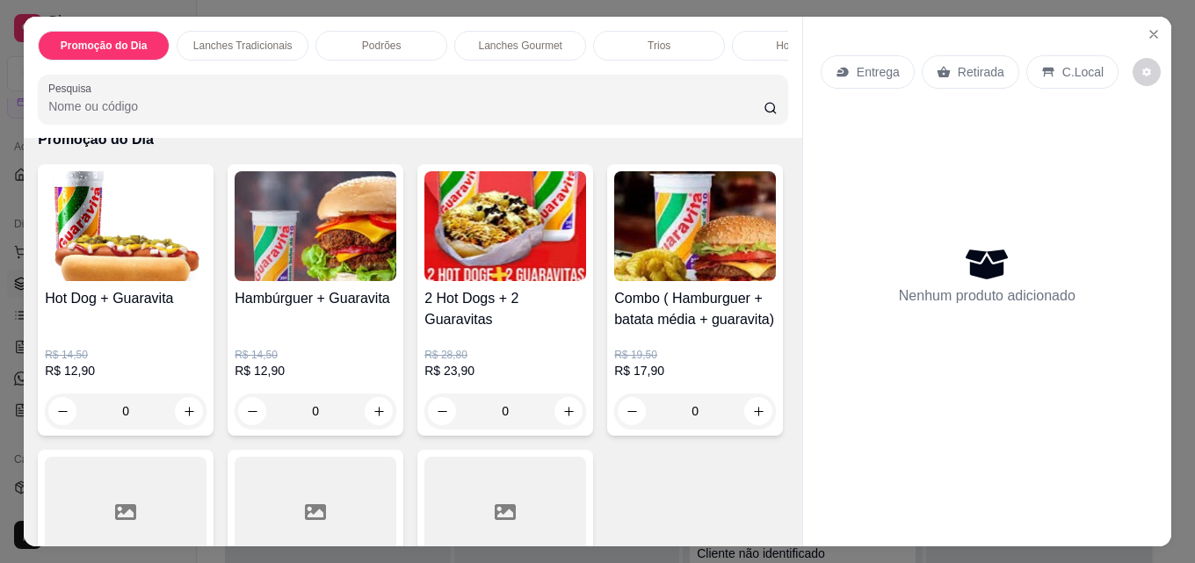
click at [327, 217] on img at bounding box center [316, 226] width 162 height 110
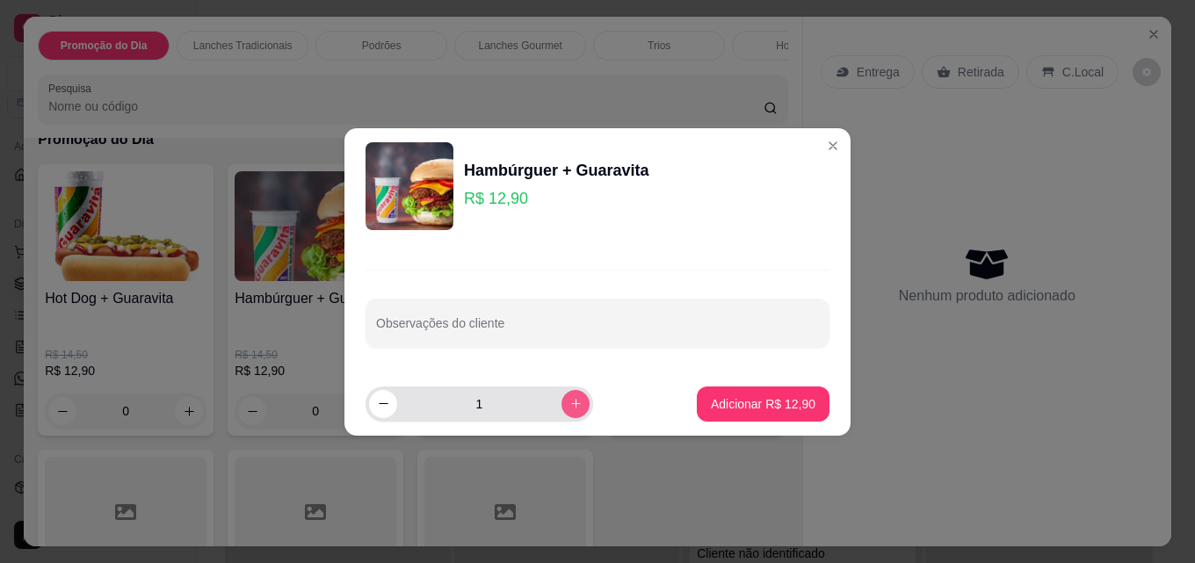
click at [561, 403] on button "increase-product-quantity" at bounding box center [575, 404] width 28 height 28
type input "2"
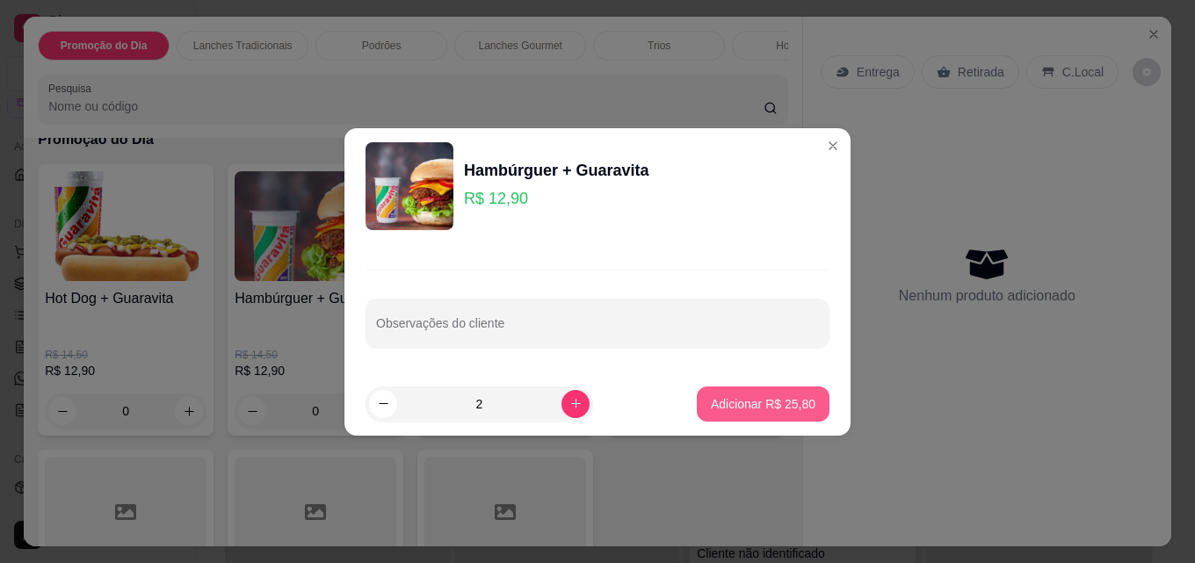
click at [735, 413] on button "Adicionar R$ 25,80" at bounding box center [763, 404] width 133 height 35
type input "2"
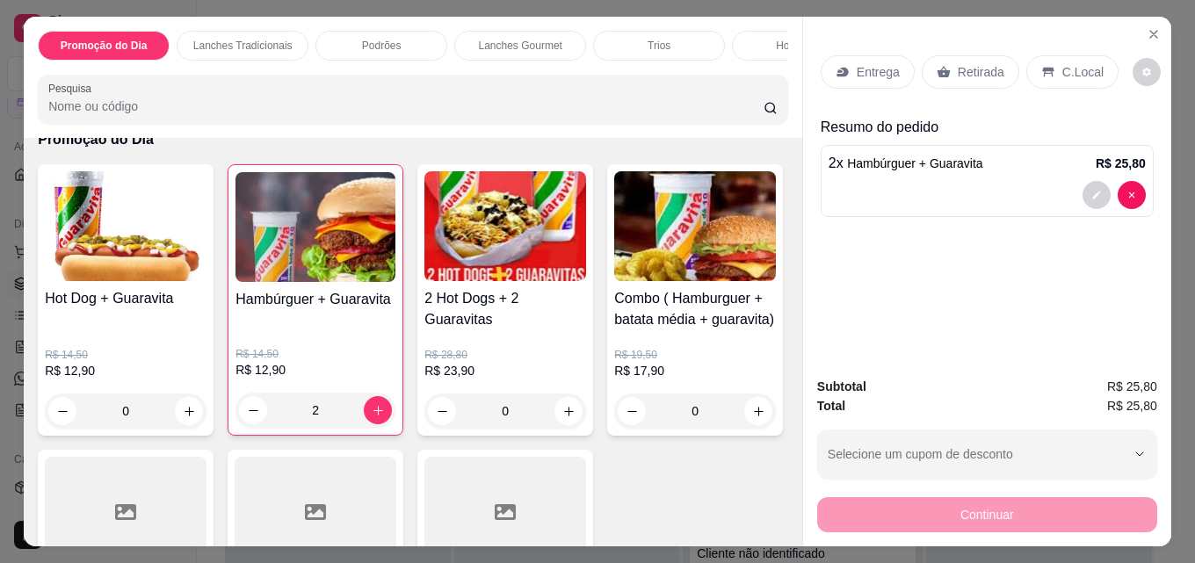
click at [872, 67] on p "Entrega" at bounding box center [878, 72] width 43 height 18
click at [872, 63] on p "Entrega" at bounding box center [878, 72] width 43 height 18
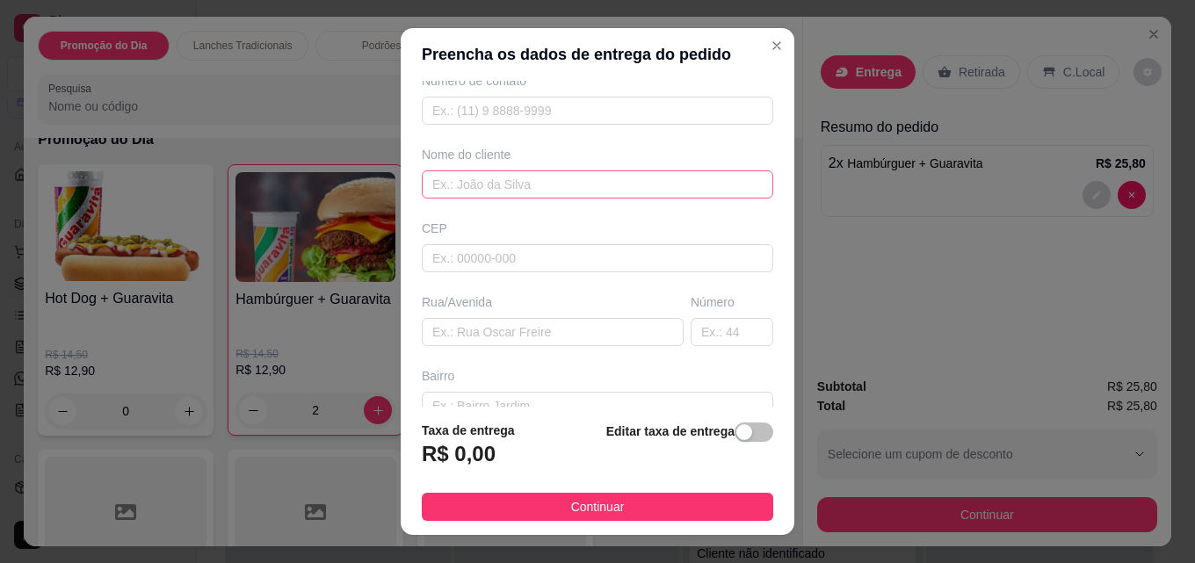
scroll to position [176, 0]
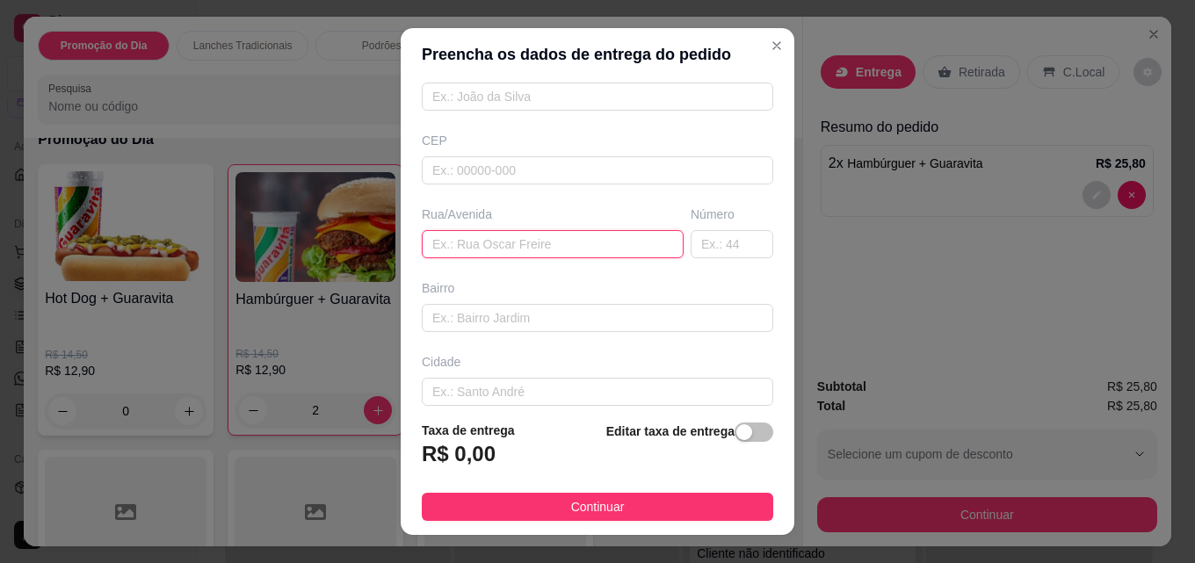
click at [472, 245] on input "text" at bounding box center [553, 244] width 262 height 28
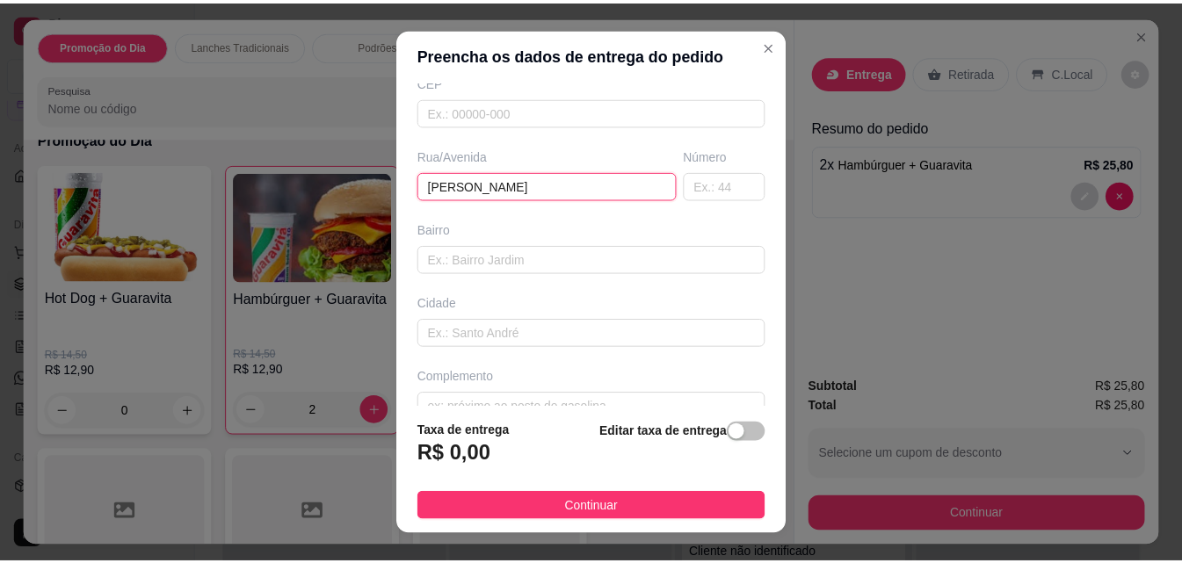
scroll to position [264, 0]
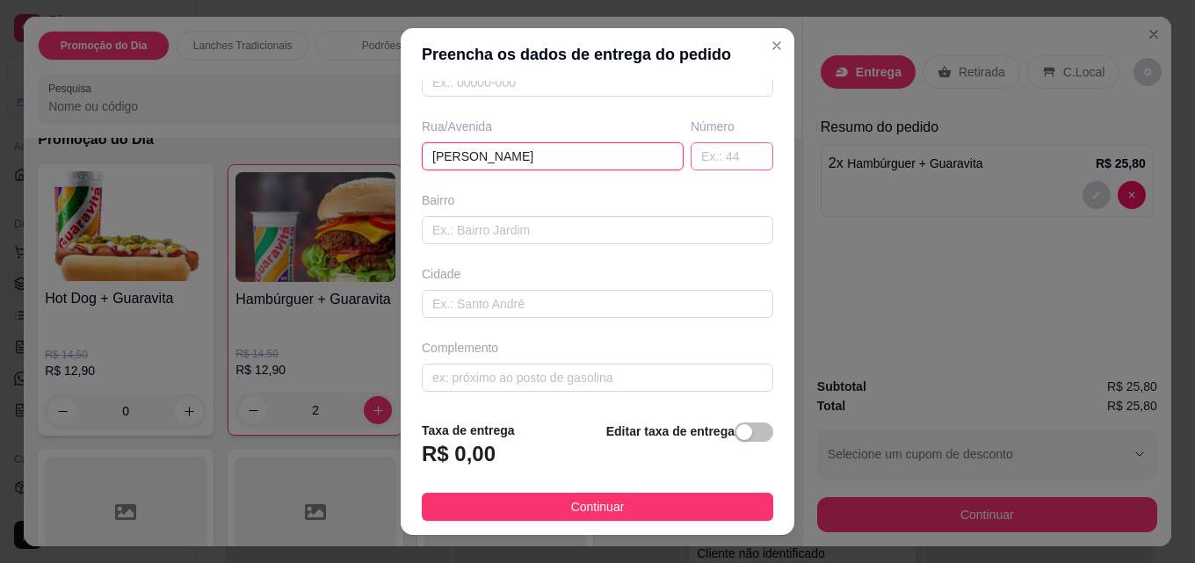
type input "[PERSON_NAME]"
click at [705, 148] on input "text" at bounding box center [732, 156] width 83 height 28
type input "420"
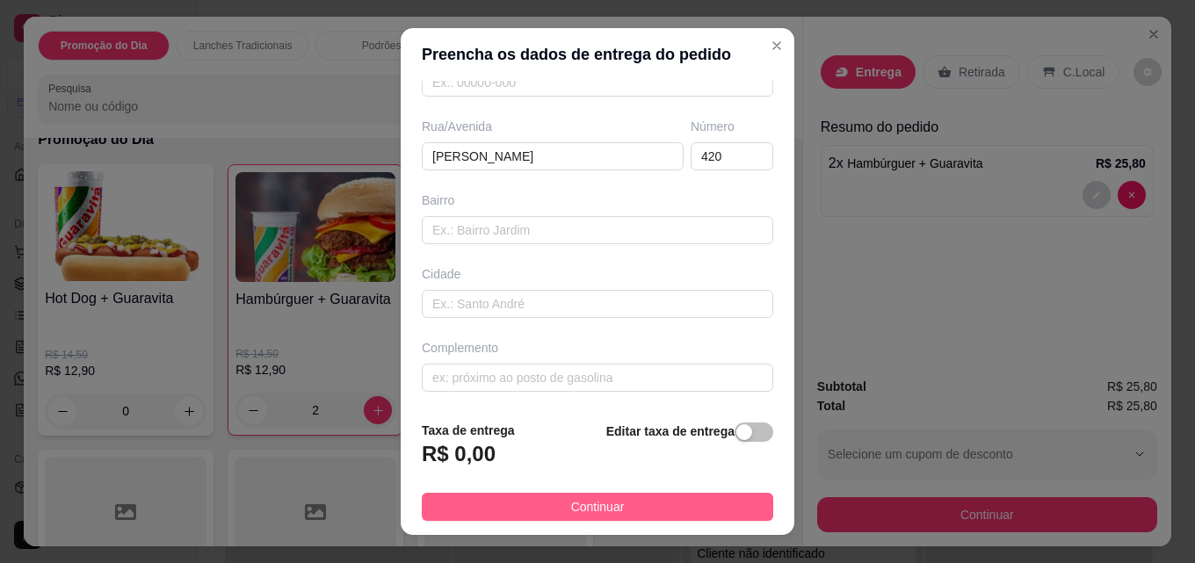
click at [639, 495] on button "Continuar" at bounding box center [597, 507] width 351 height 28
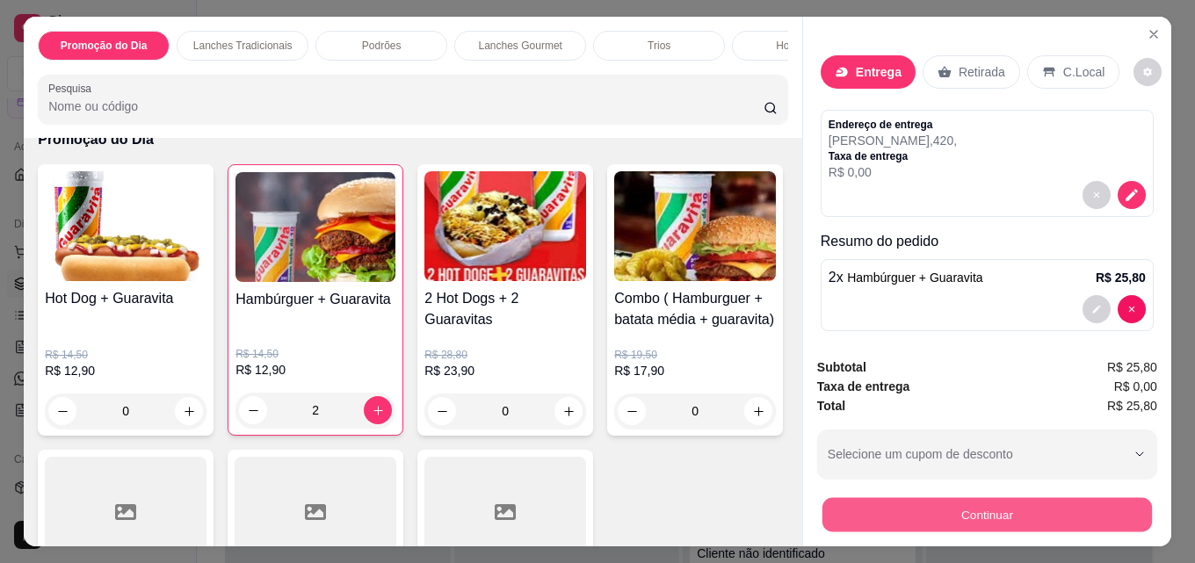
click at [886, 516] on button "Continuar" at bounding box center [986, 514] width 329 height 34
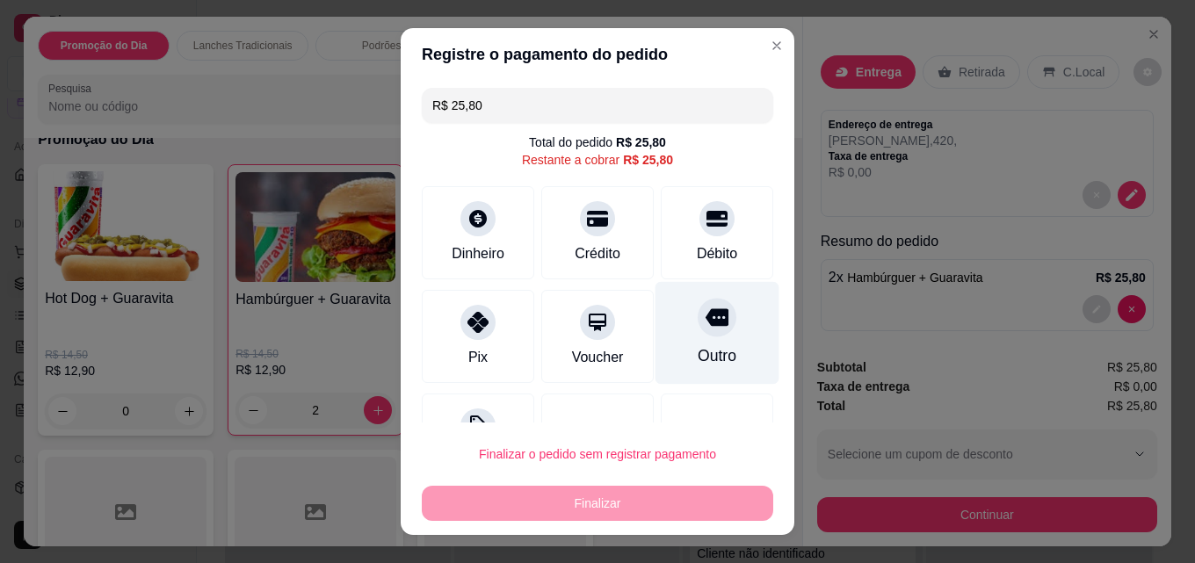
click at [673, 325] on div "Outro" at bounding box center [717, 333] width 124 height 103
type input "R$ 0,00"
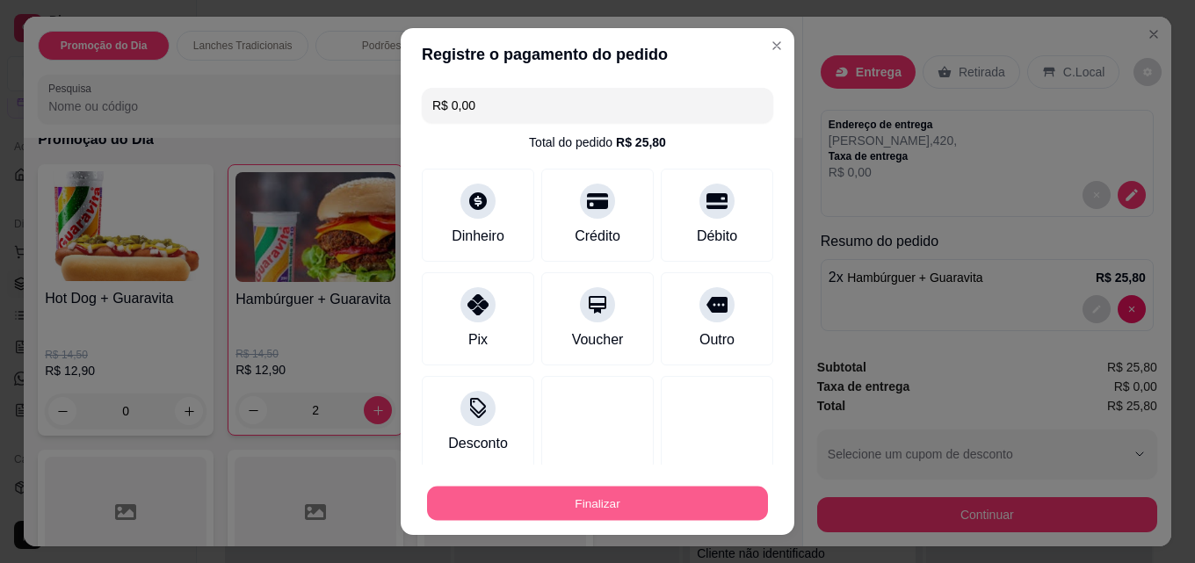
click at [675, 502] on button "Finalizar" at bounding box center [597, 504] width 341 height 34
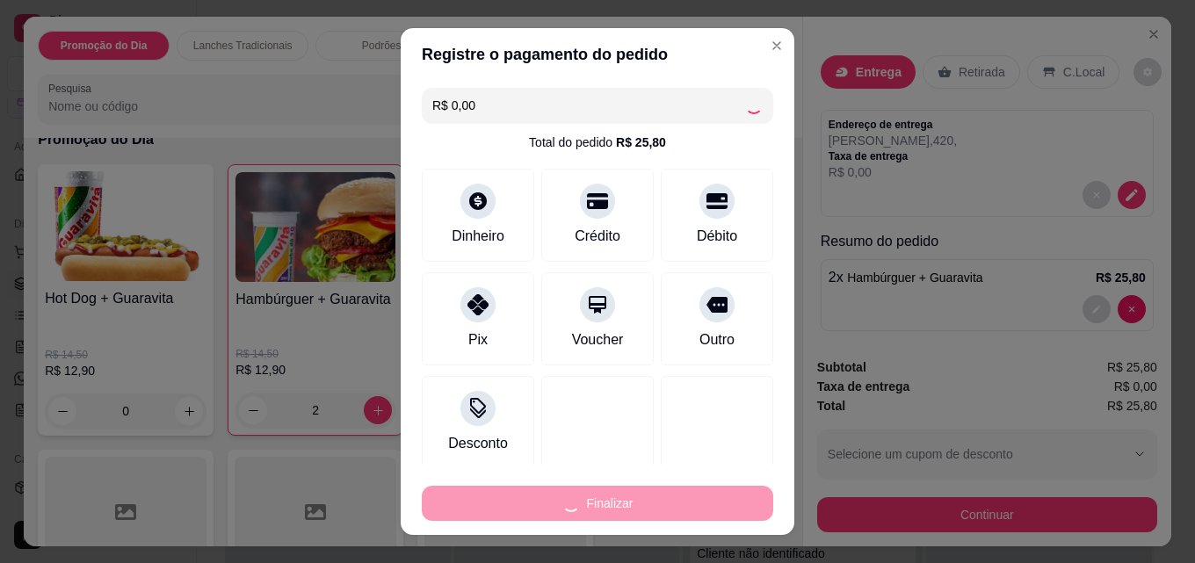
type input "0"
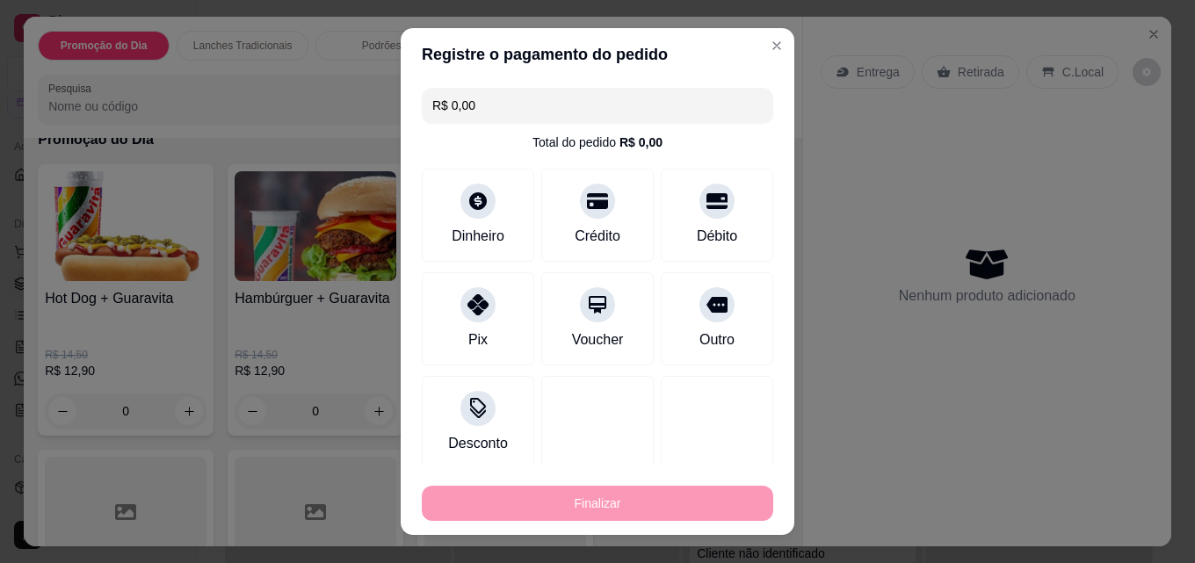
type input "-R$ 25,80"
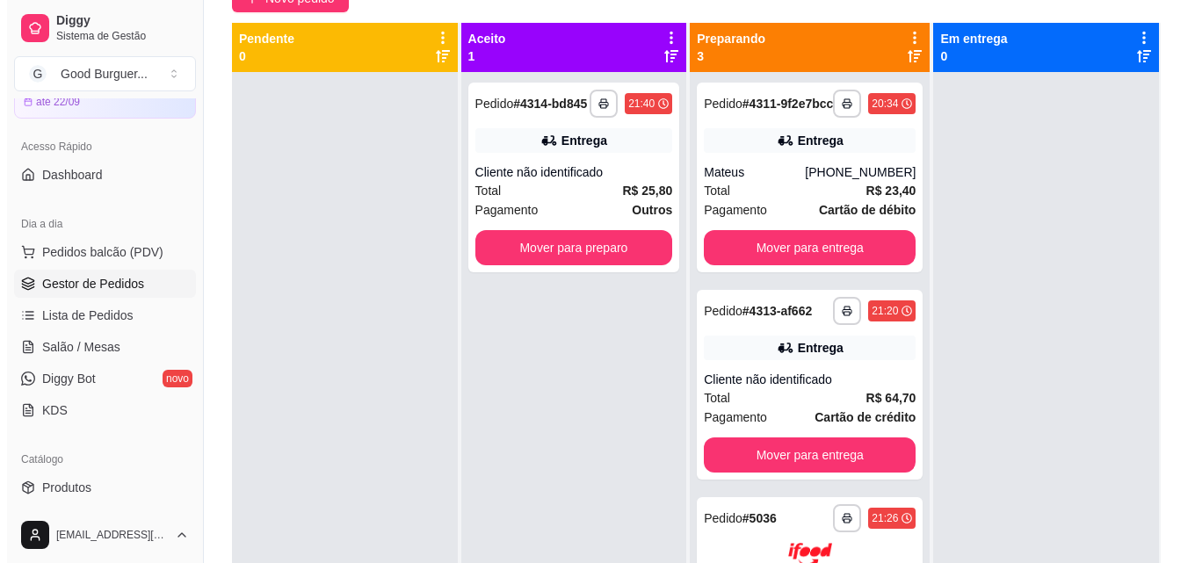
scroll to position [176, 0]
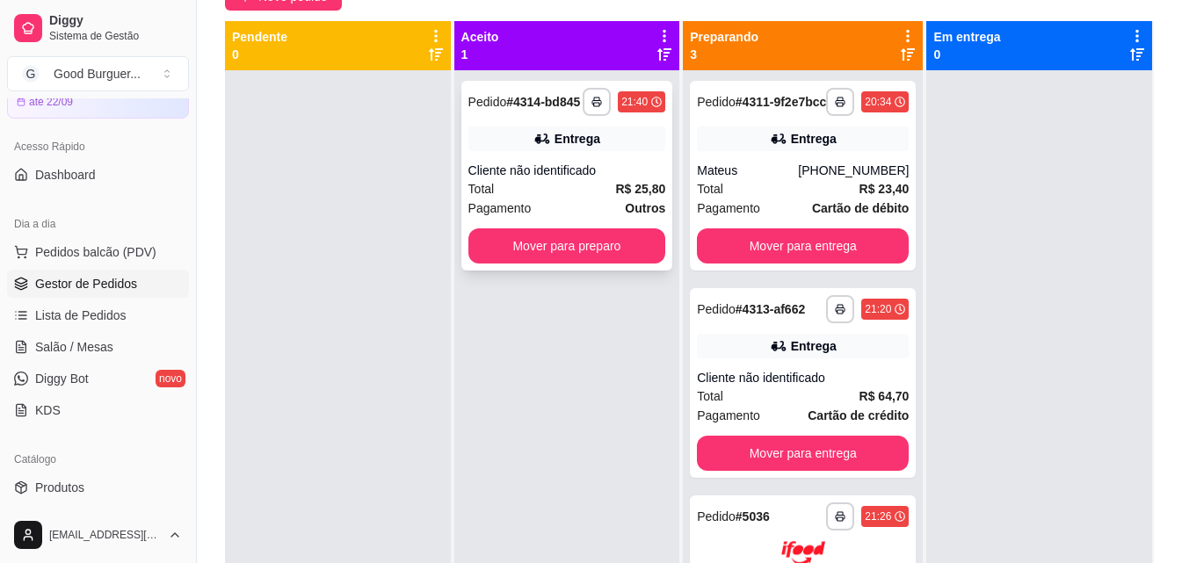
click at [573, 157] on div "**********" at bounding box center [567, 176] width 212 height 190
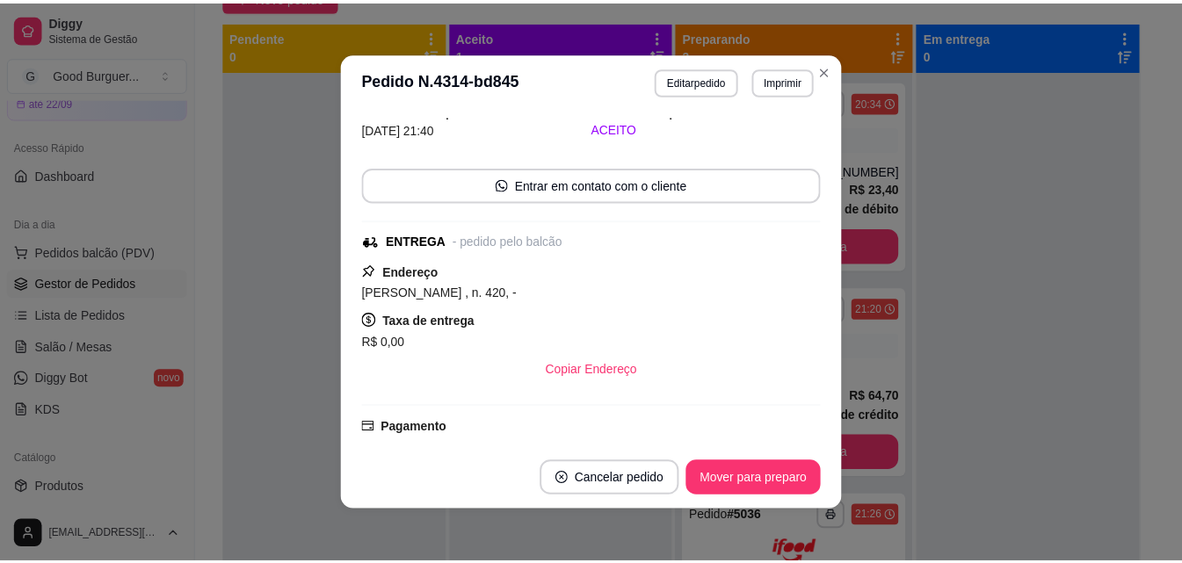
scroll to position [264, 0]
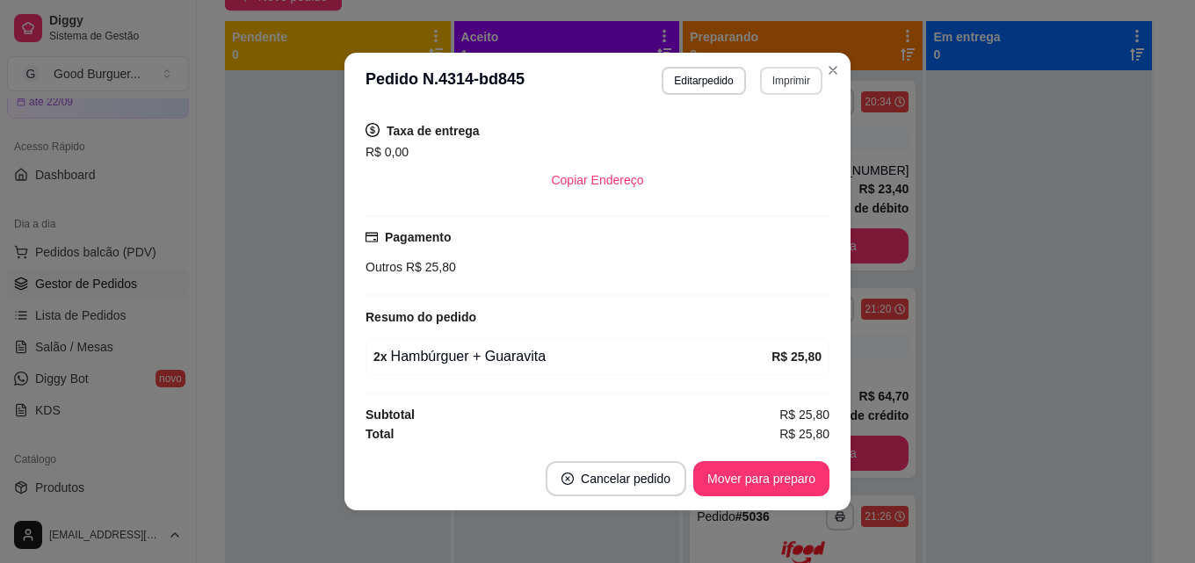
click at [785, 81] on button "Imprimir" at bounding box center [791, 81] width 62 height 28
click at [760, 140] on button "IMPRESSORA" at bounding box center [753, 141] width 123 height 27
click at [777, 70] on button "Imprimir" at bounding box center [791, 81] width 62 height 28
click at [734, 135] on button "IMPRESSORA" at bounding box center [754, 142] width 127 height 28
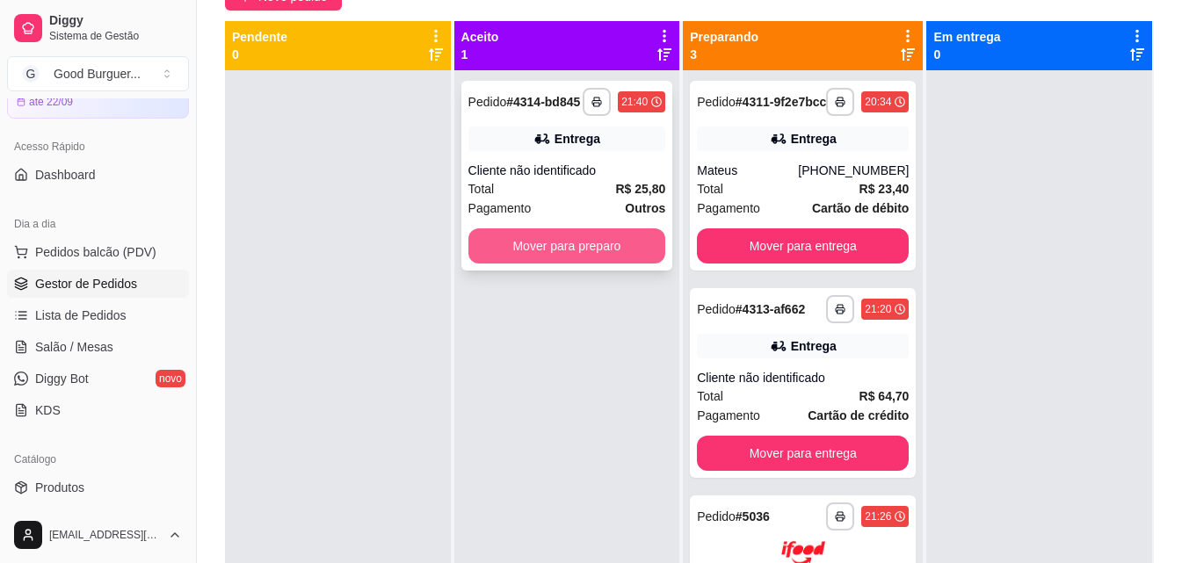
click at [600, 235] on button "Mover para preparo" at bounding box center [567, 245] width 198 height 35
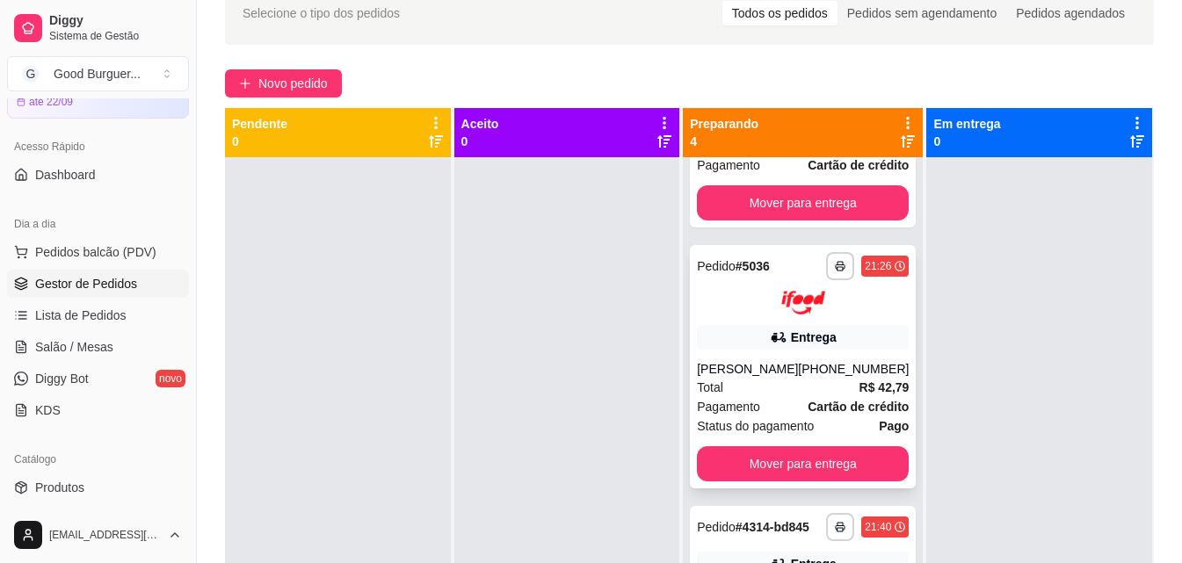
scroll to position [88, 0]
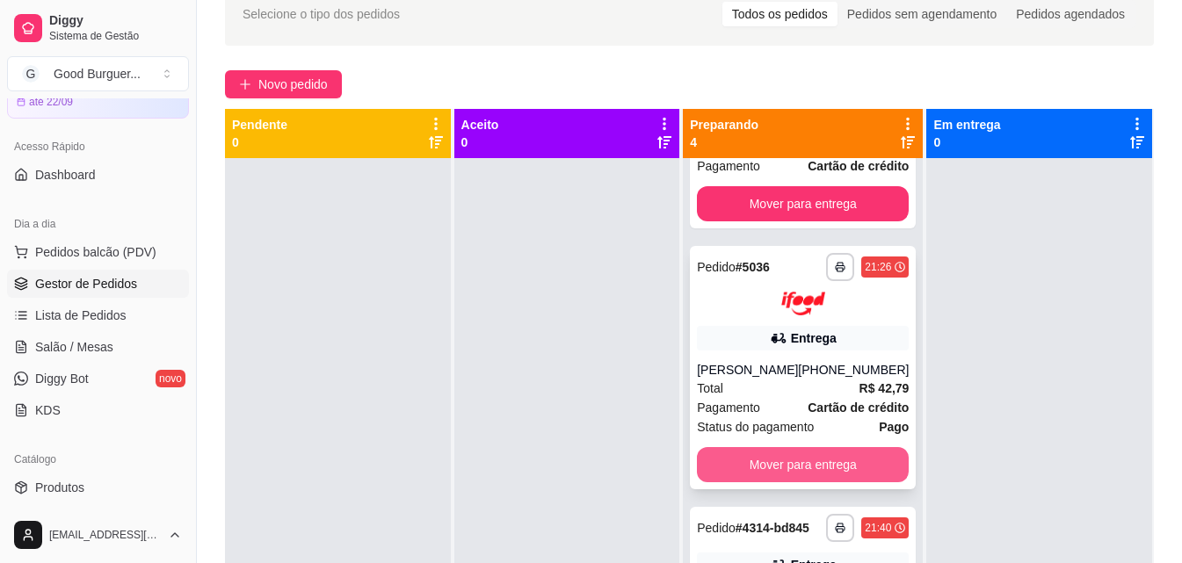
click at [827, 447] on button "Mover para entrega" at bounding box center [803, 464] width 212 height 35
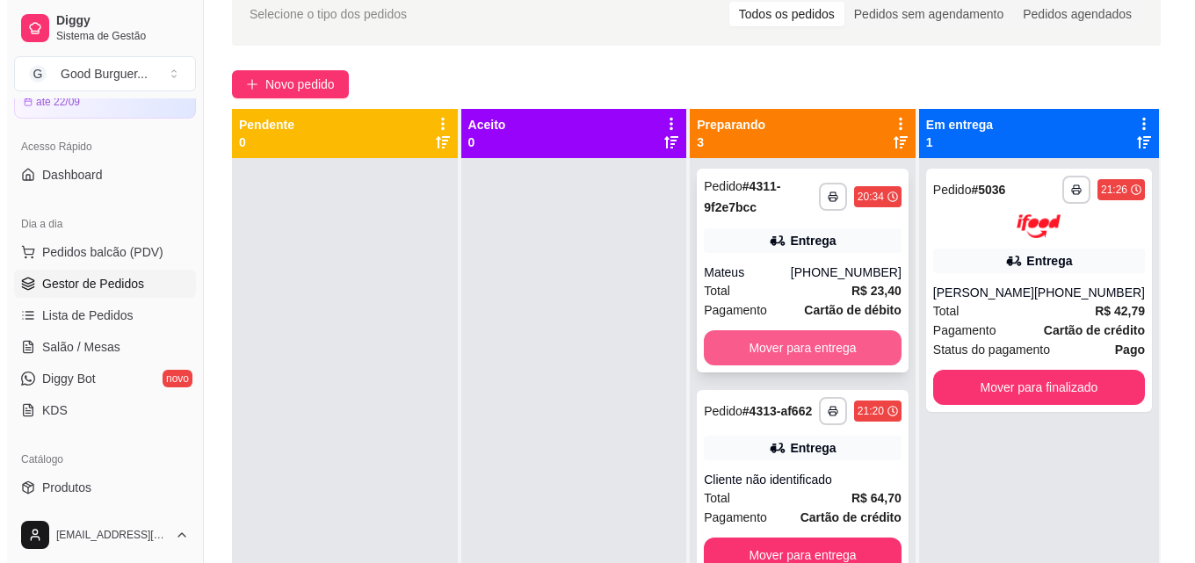
scroll to position [0, 0]
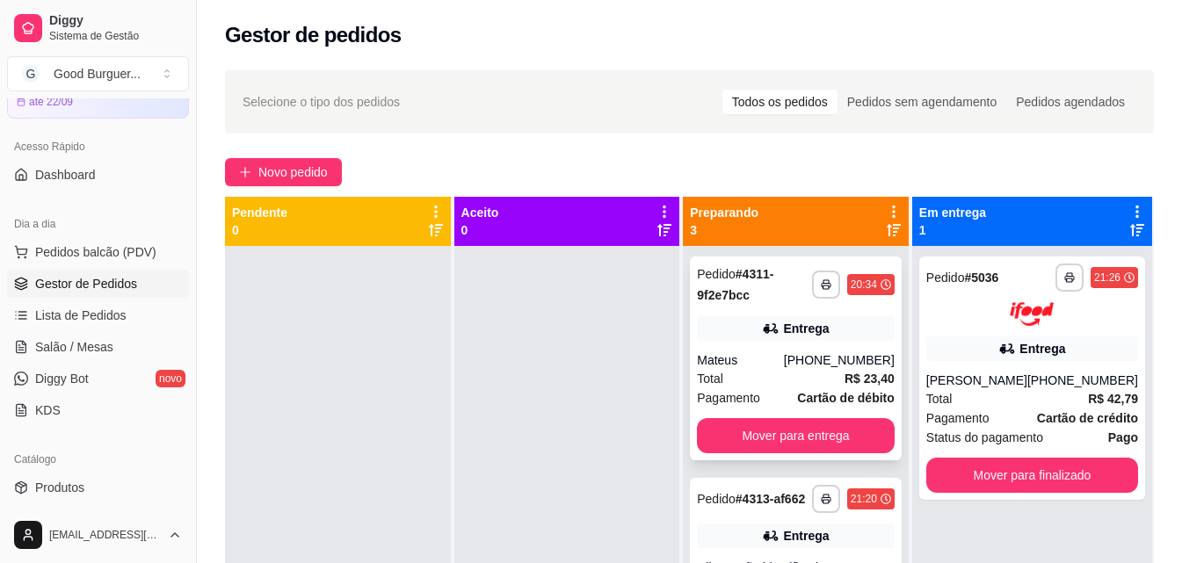
click at [816, 353] on div "[PHONE_NUMBER]" at bounding box center [839, 360] width 111 height 18
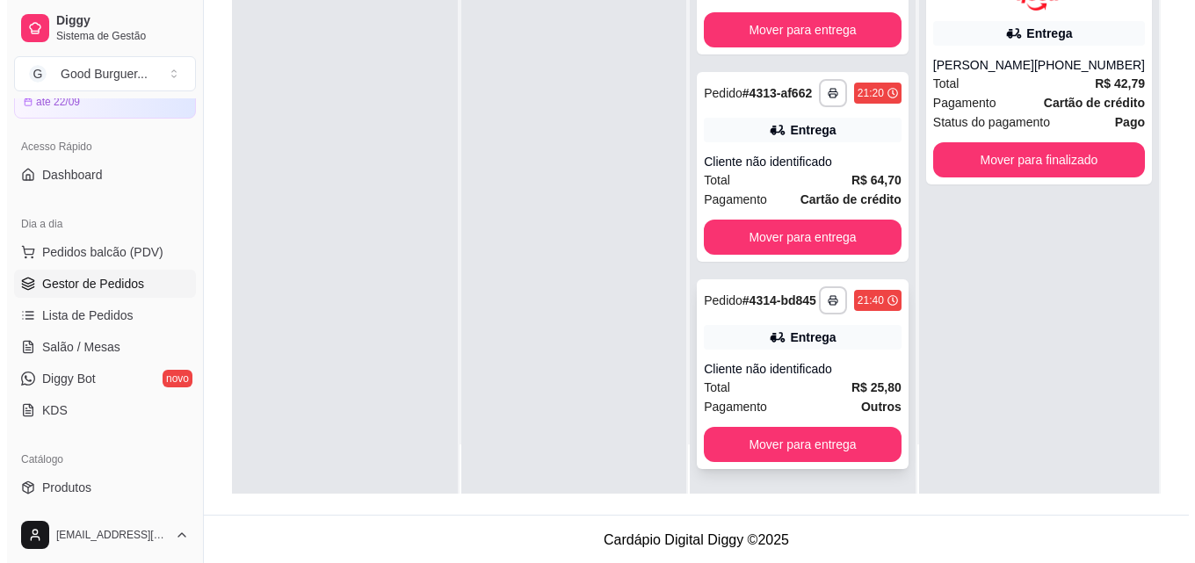
scroll to position [268, 0]
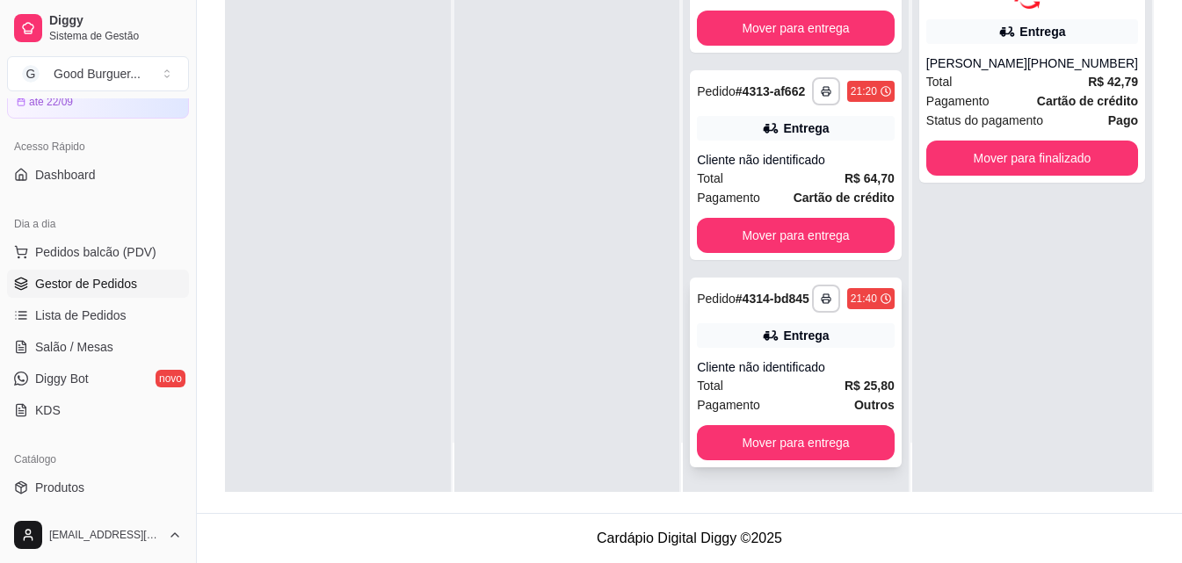
click at [804, 356] on div "**********" at bounding box center [796, 373] width 212 height 190
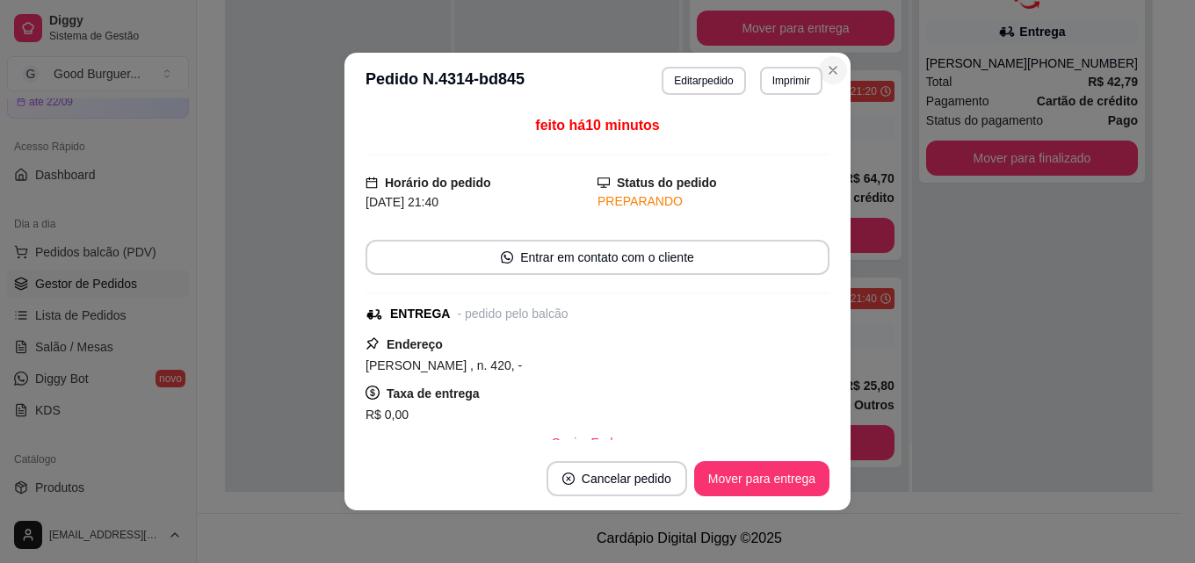
scroll to position [0, 0]
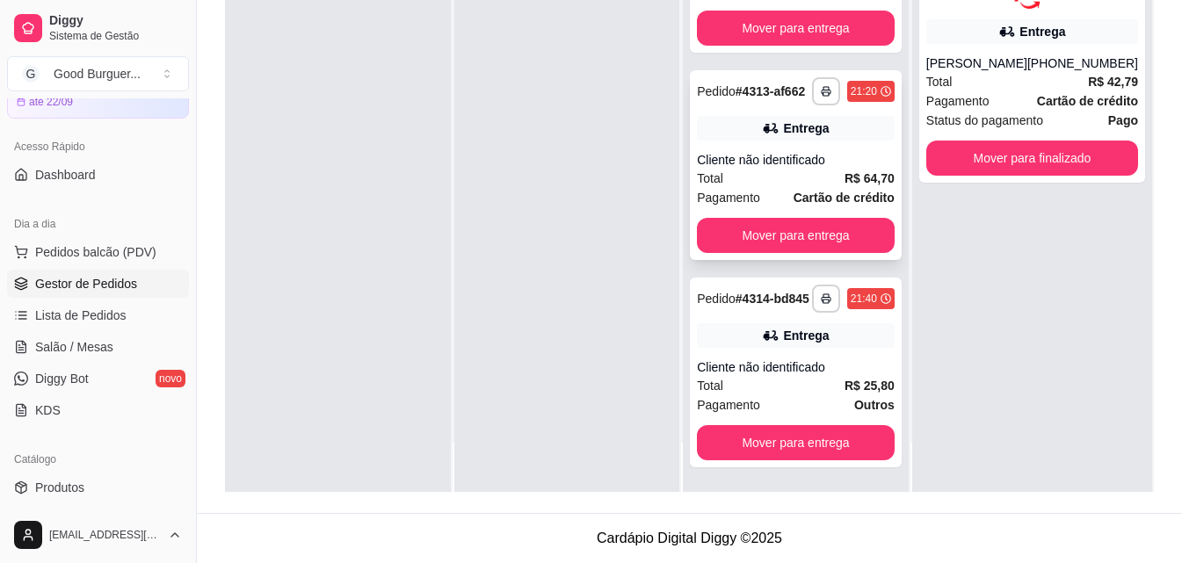
click at [825, 169] on div "Total R$ 64,70" at bounding box center [796, 178] width 198 height 19
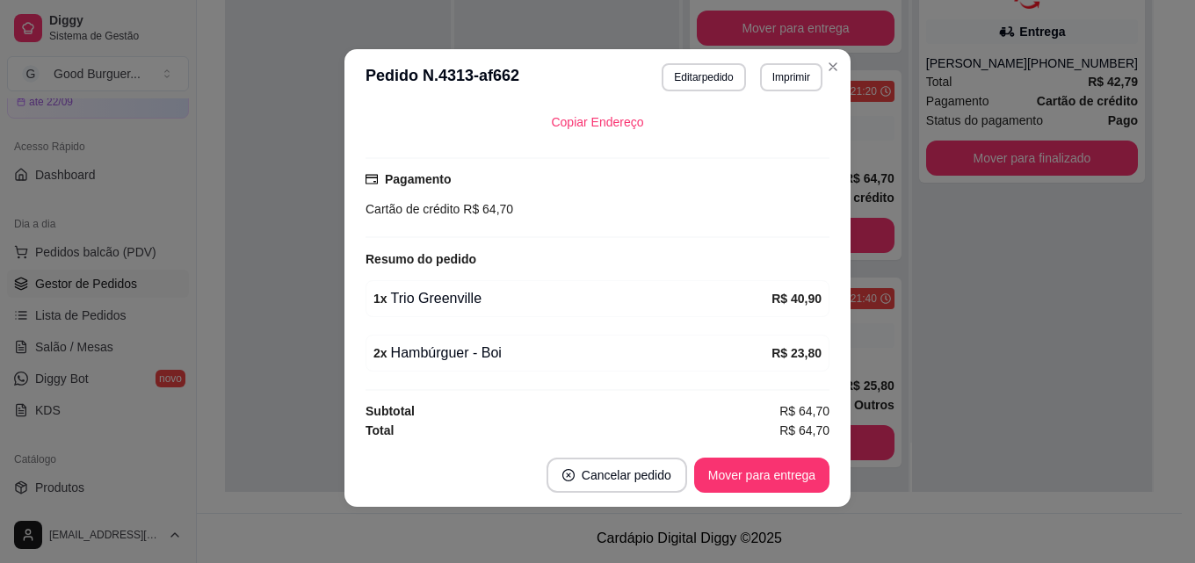
scroll to position [322, 0]
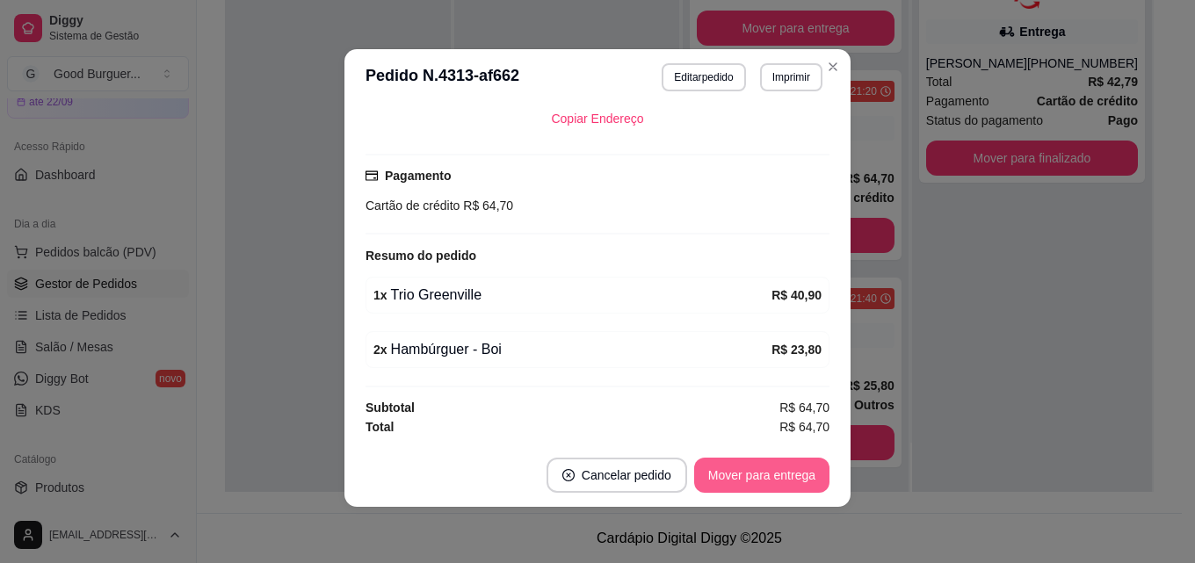
click at [763, 471] on button "Mover para entrega" at bounding box center [761, 475] width 135 height 35
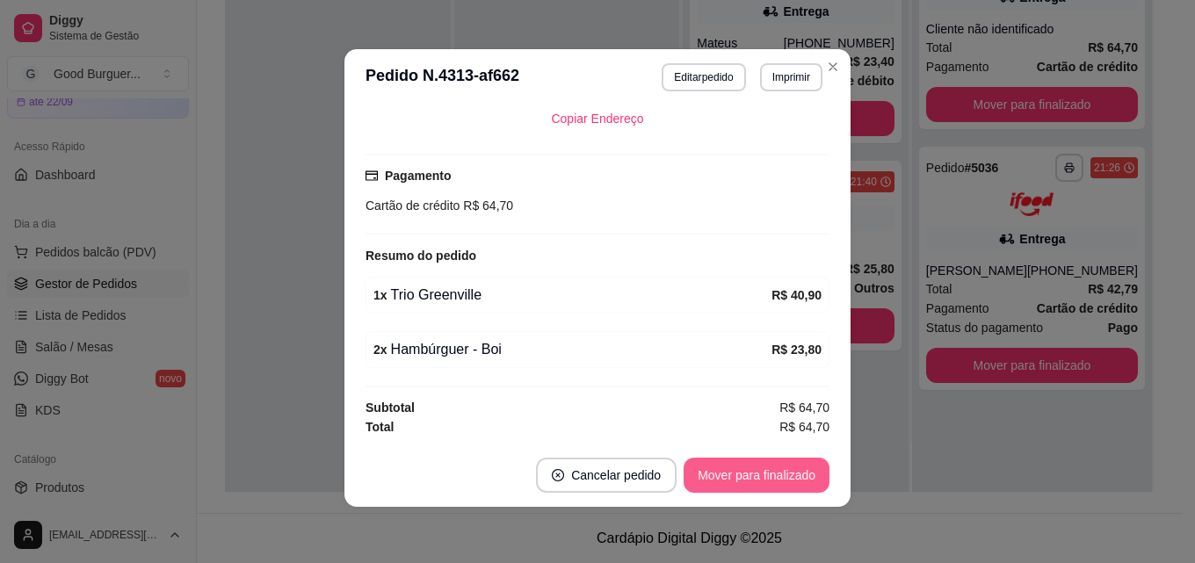
click at [763, 481] on button "Mover para finalizado" at bounding box center [757, 475] width 146 height 35
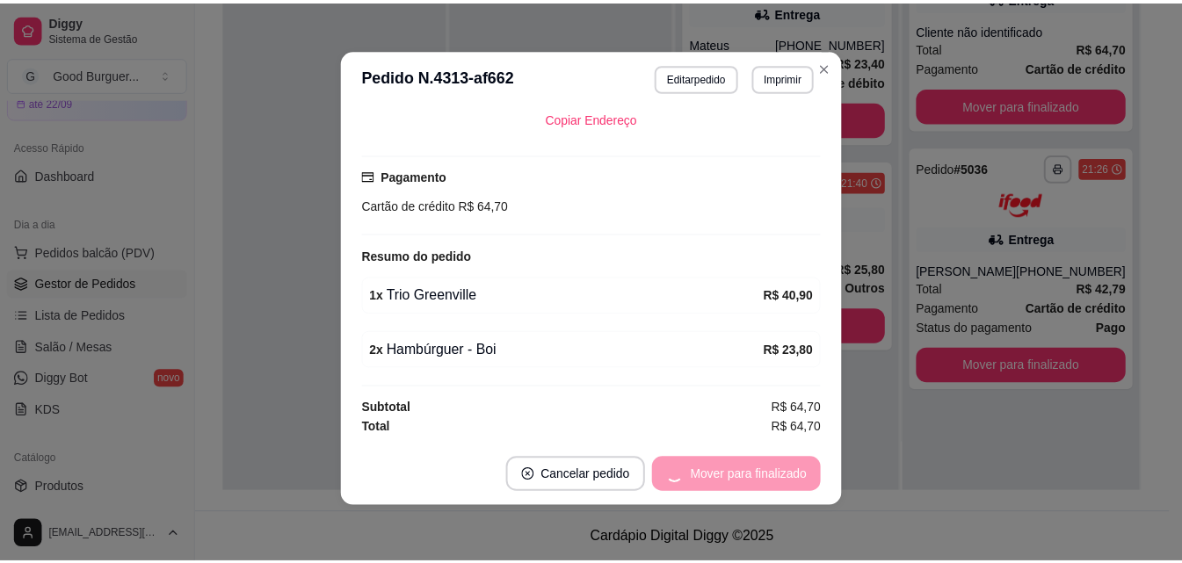
scroll to position [246, 0]
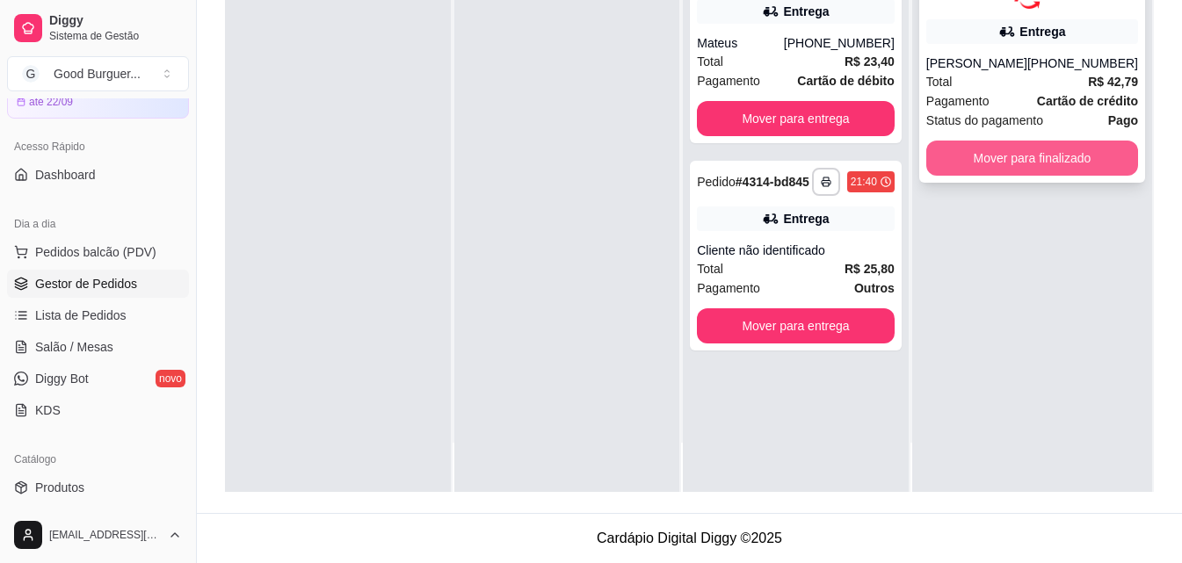
click at [1025, 152] on button "Mover para finalizado" at bounding box center [1032, 158] width 212 height 35
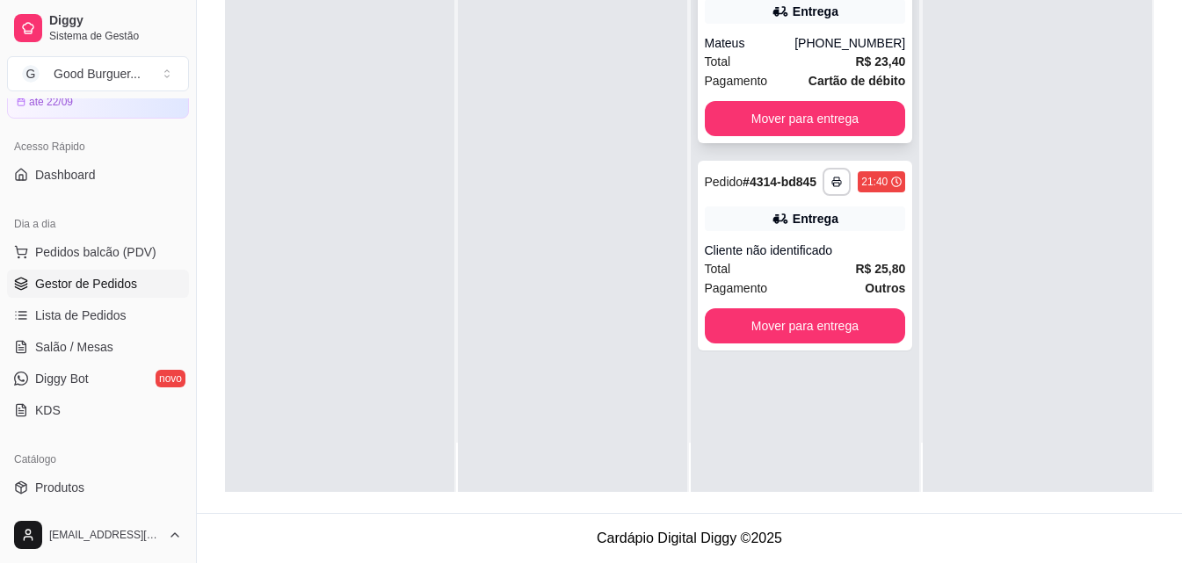
click at [864, 56] on strong "R$ 23,40" at bounding box center [880, 61] width 50 height 14
click at [856, 110] on button "Mover para entrega" at bounding box center [805, 118] width 201 height 35
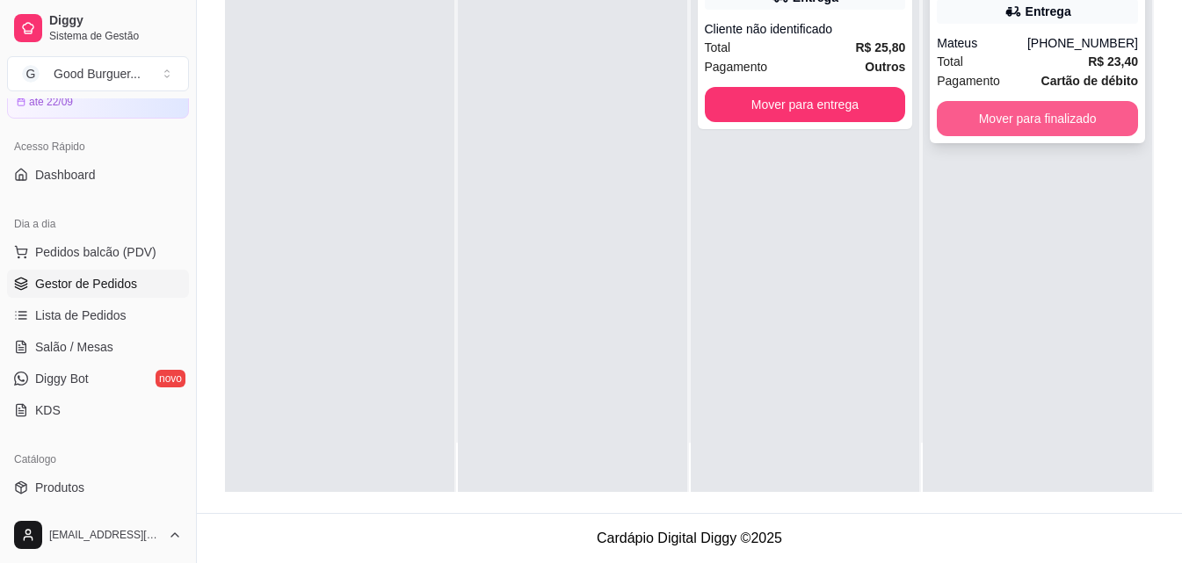
click at [1052, 119] on button "Mover para finalizado" at bounding box center [1037, 118] width 201 height 35
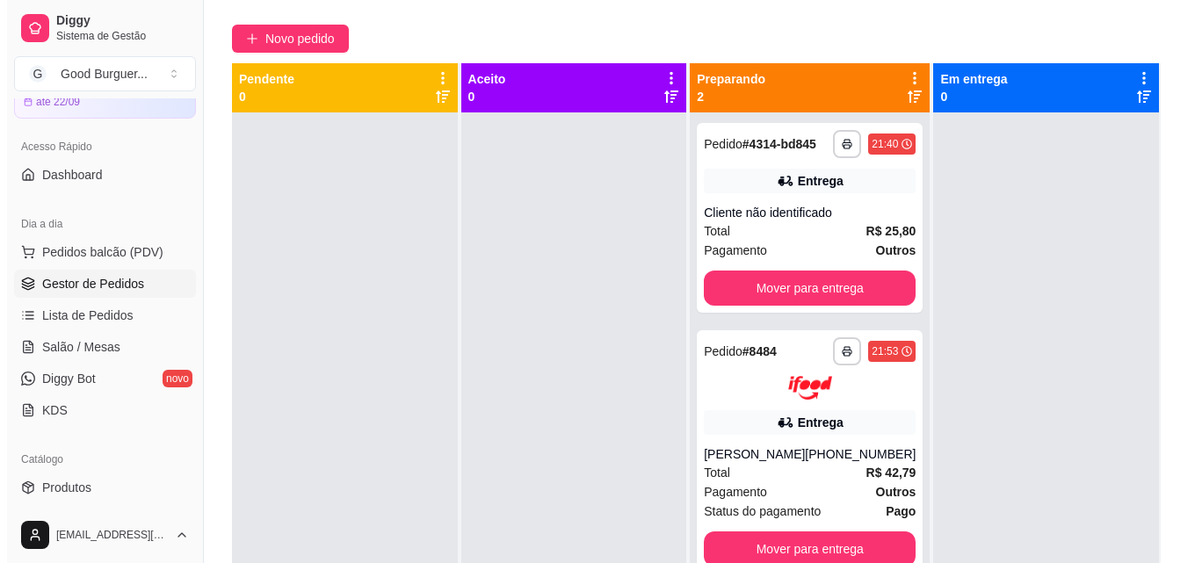
scroll to position [0, 0]
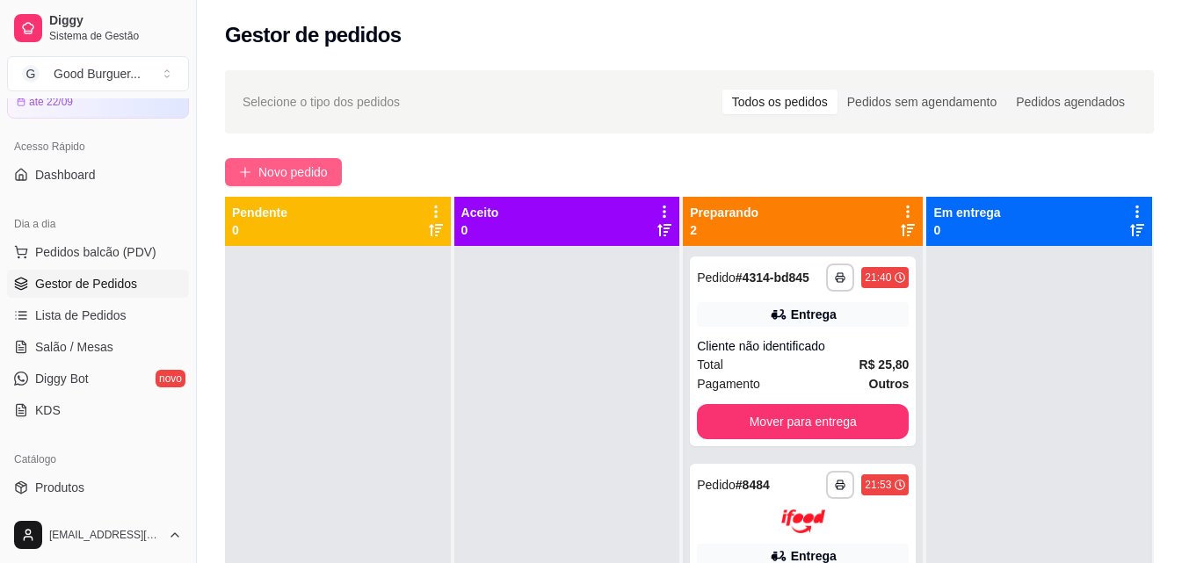
click at [274, 167] on span "Novo pedido" at bounding box center [292, 172] width 69 height 19
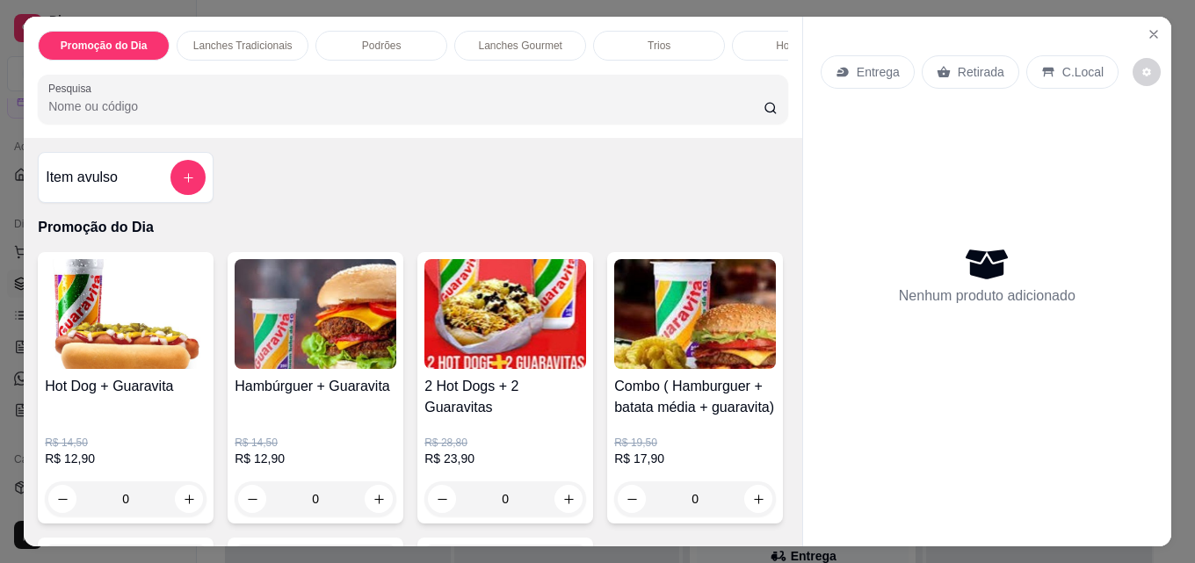
click at [119, 324] on img at bounding box center [126, 314] width 162 height 110
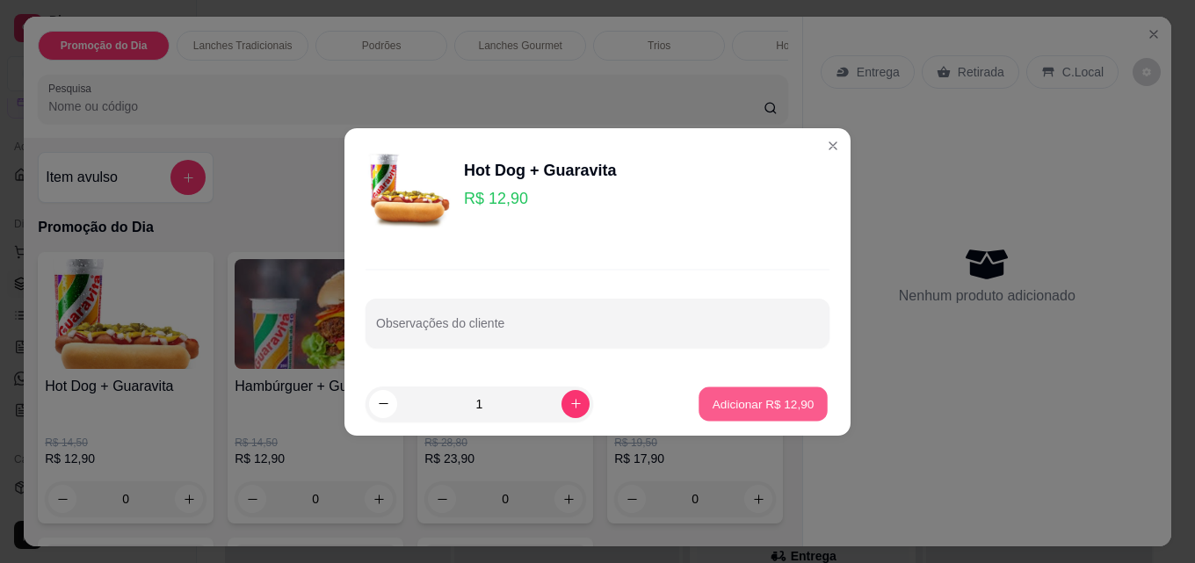
click at [740, 406] on p "Adicionar R$ 12,90" at bounding box center [764, 403] width 102 height 17
type input "1"
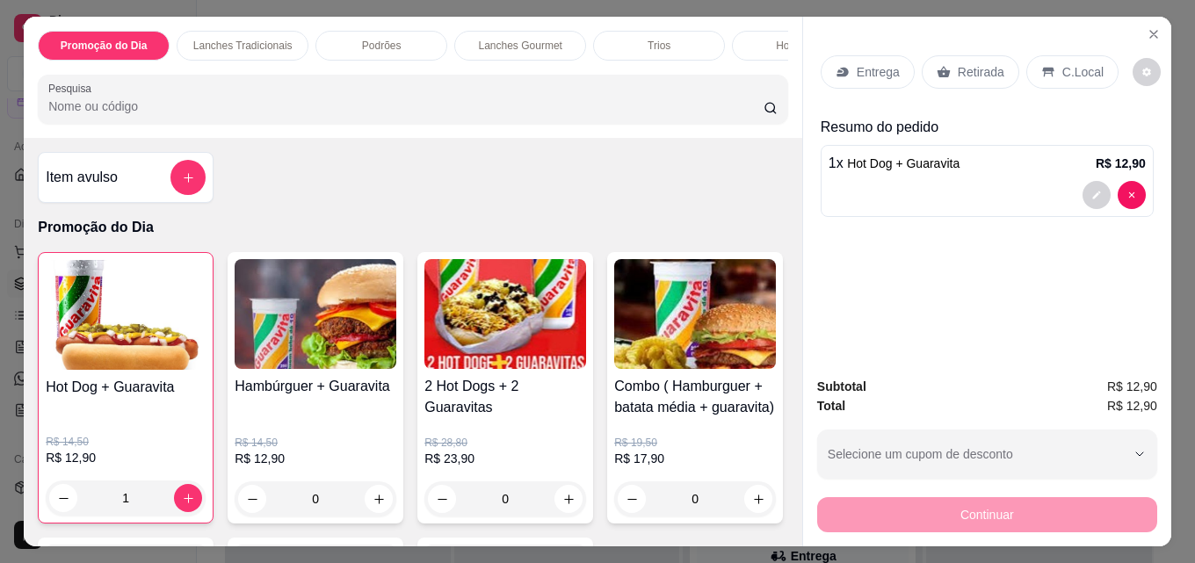
click at [969, 63] on p "Retirada" at bounding box center [981, 72] width 47 height 18
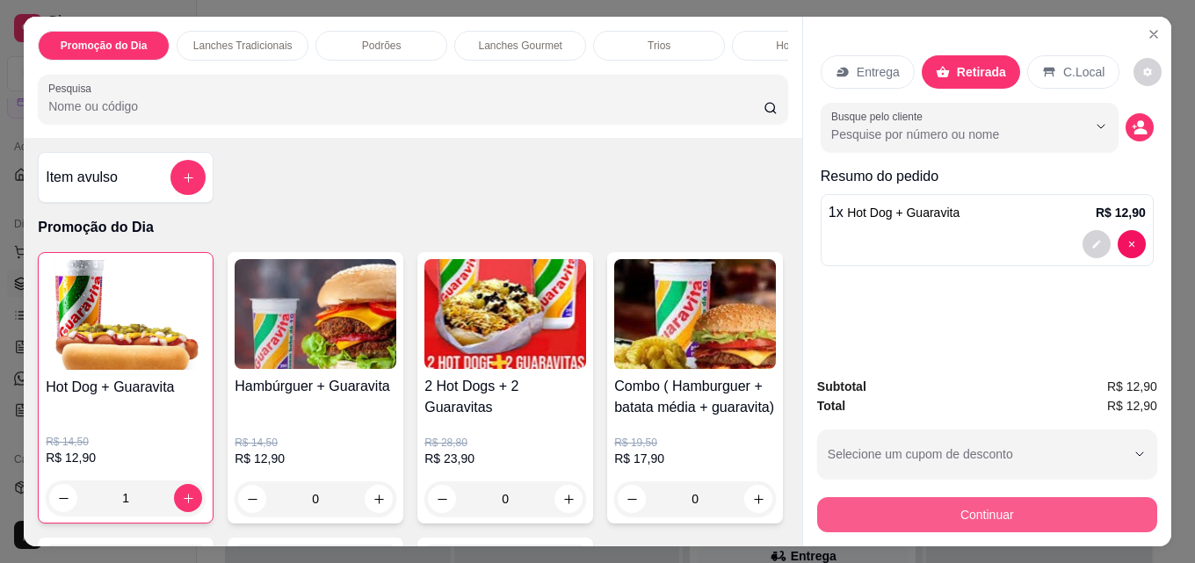
click at [901, 514] on button "Continuar" at bounding box center [987, 514] width 340 height 35
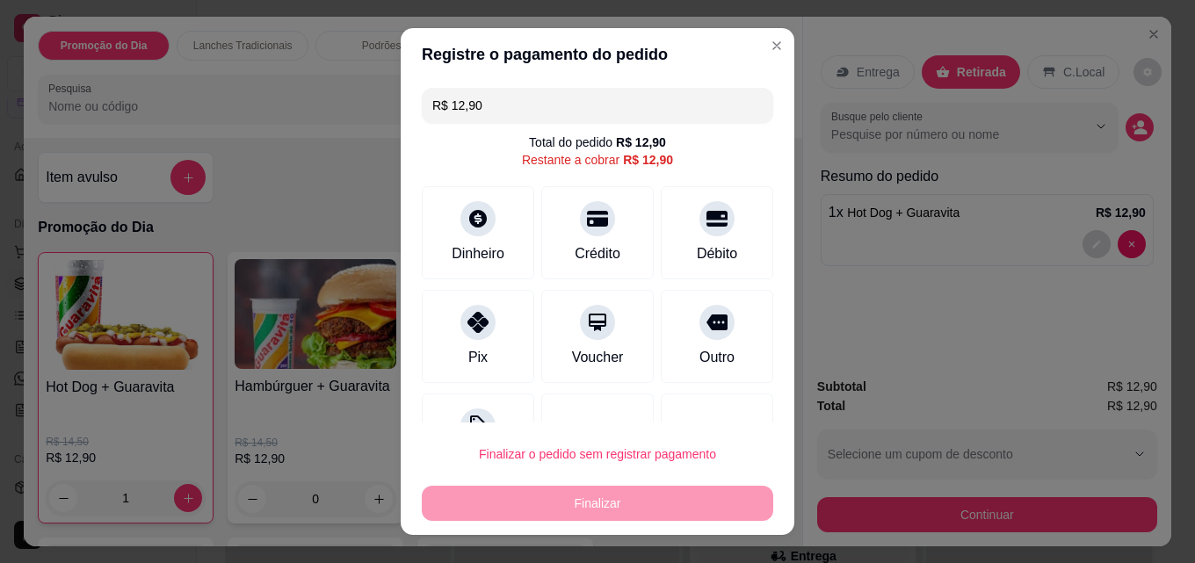
click at [492, 100] on input "R$ 12,90" at bounding box center [597, 105] width 330 height 35
click at [537, 96] on input "R$ 0,00" at bounding box center [597, 105] width 330 height 35
click at [467, 321] on icon at bounding box center [478, 317] width 23 height 23
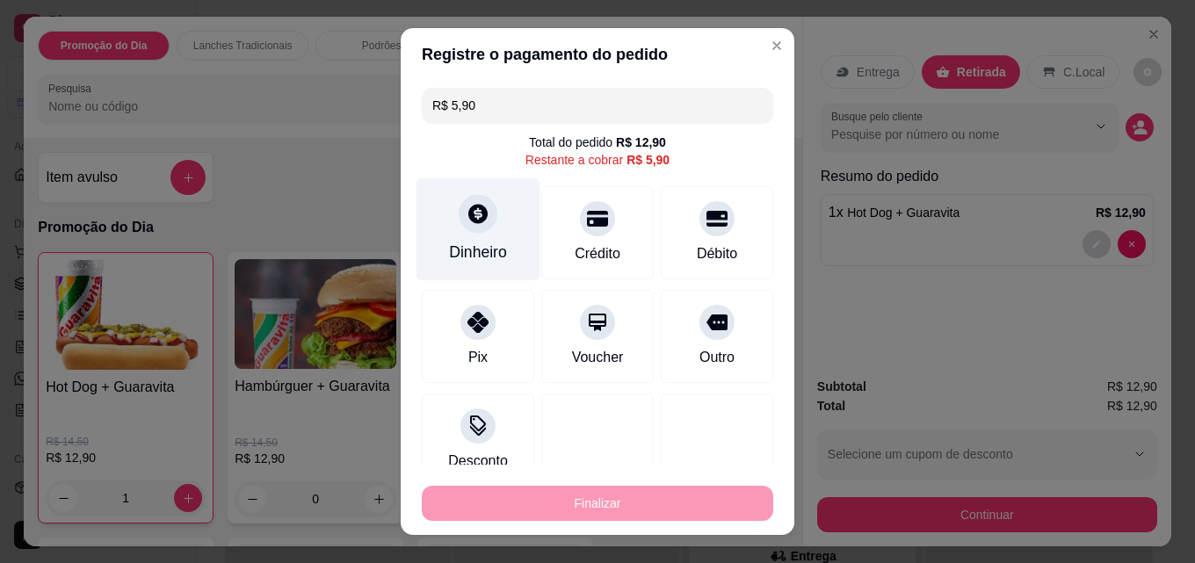
click at [467, 211] on icon at bounding box center [478, 213] width 23 height 23
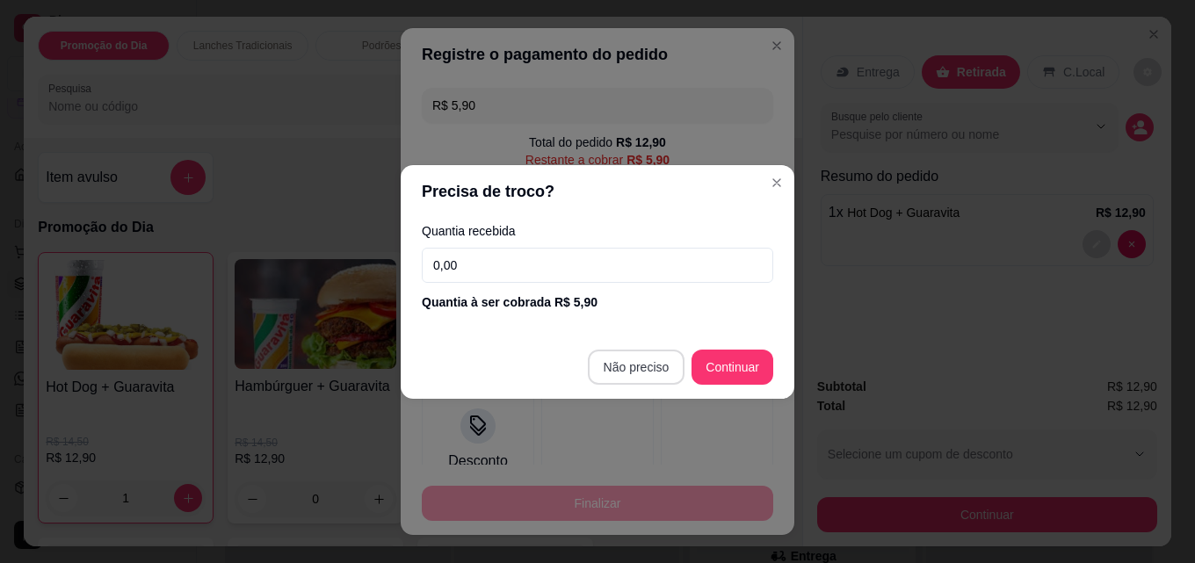
type input "R$ 0,00"
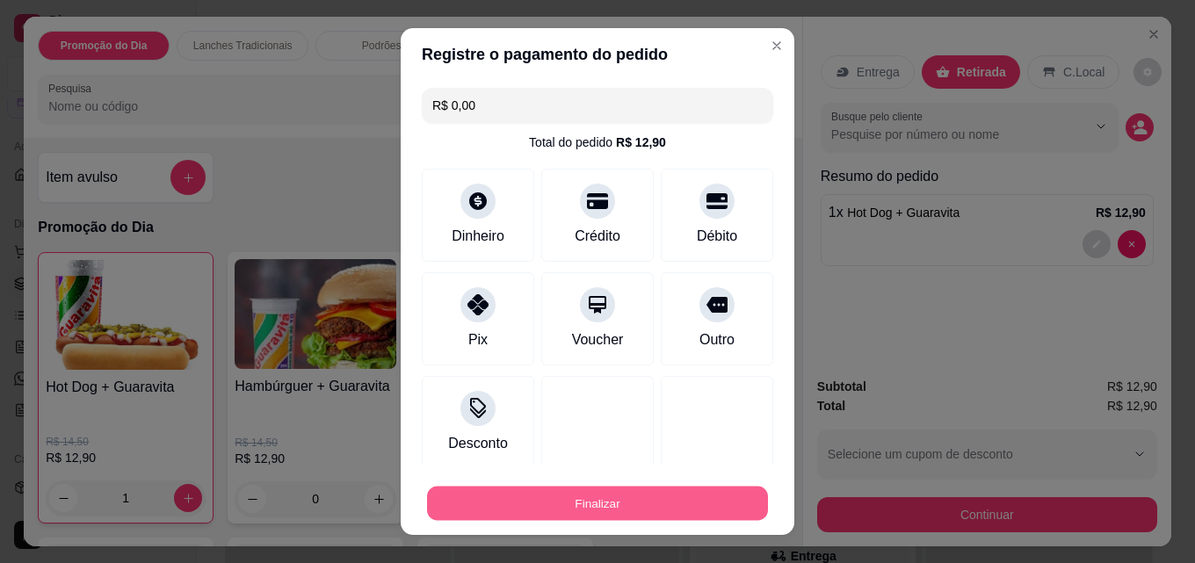
click at [614, 495] on button "Finalizar" at bounding box center [597, 504] width 341 height 34
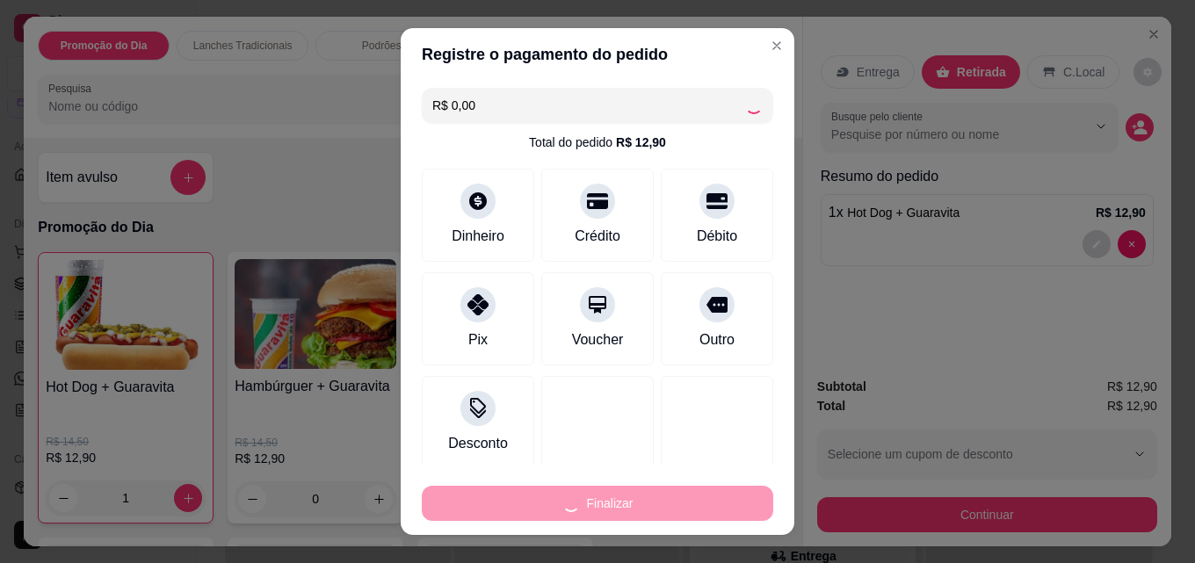
type input "0"
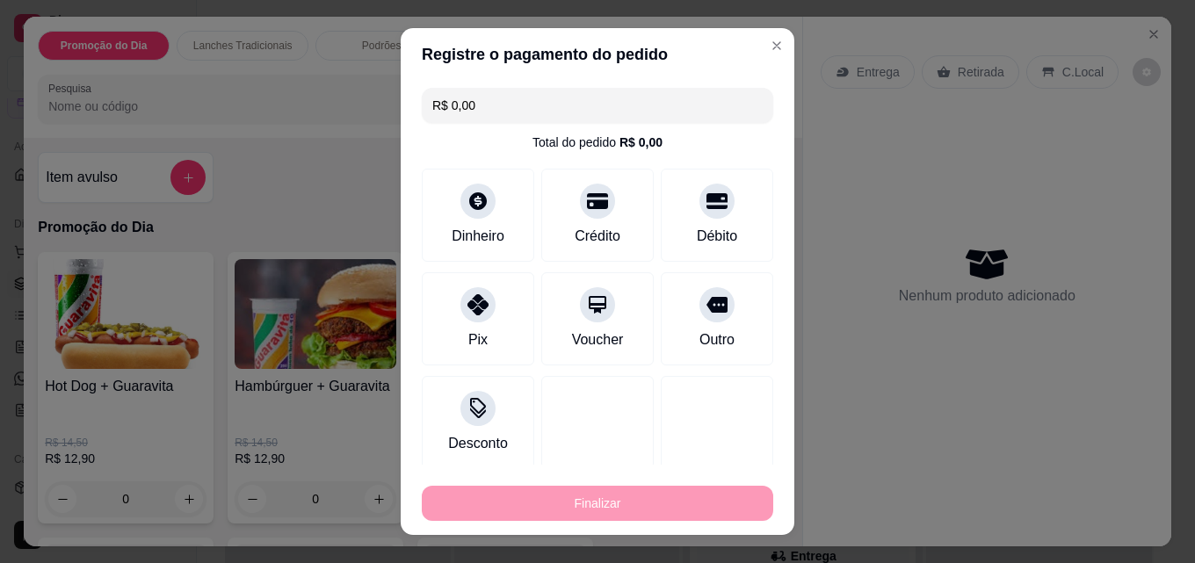
type input "-R$ 12,90"
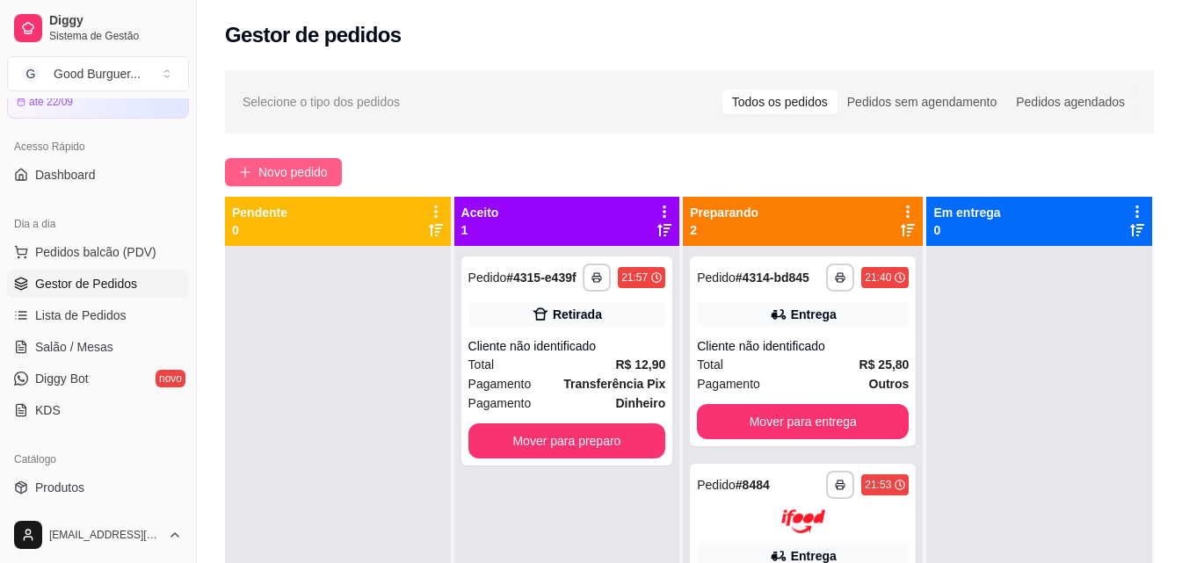
click at [321, 170] on span "Novo pedido" at bounding box center [292, 172] width 69 height 19
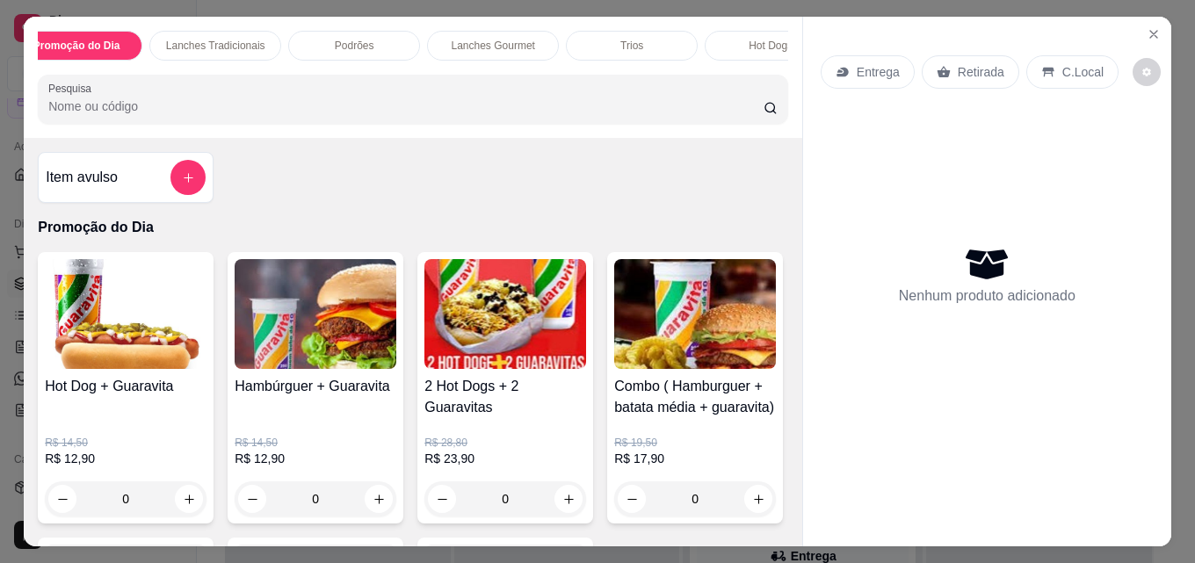
scroll to position [0, 35]
click at [763, 41] on p "Hot Dogs" at bounding box center [763, 46] width 44 height 14
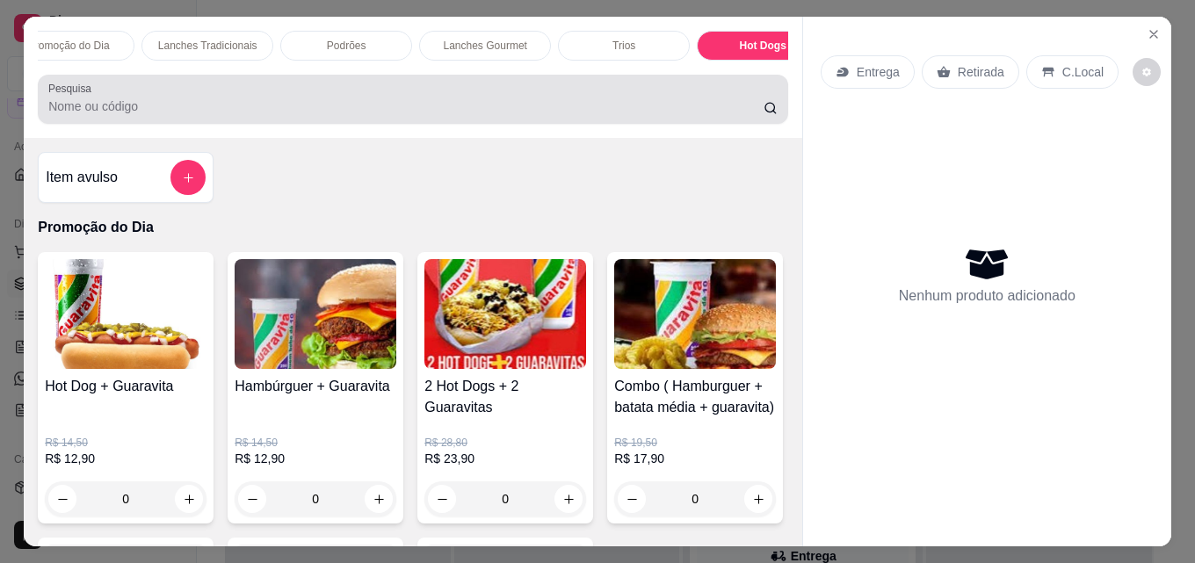
scroll to position [46, 0]
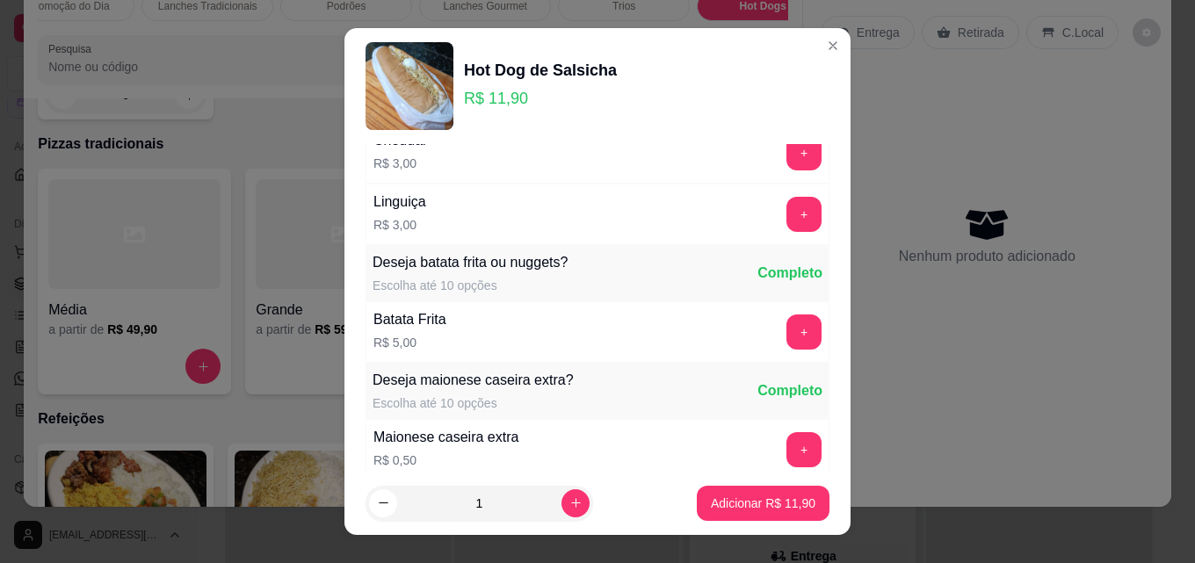
scroll to position [1698, 0]
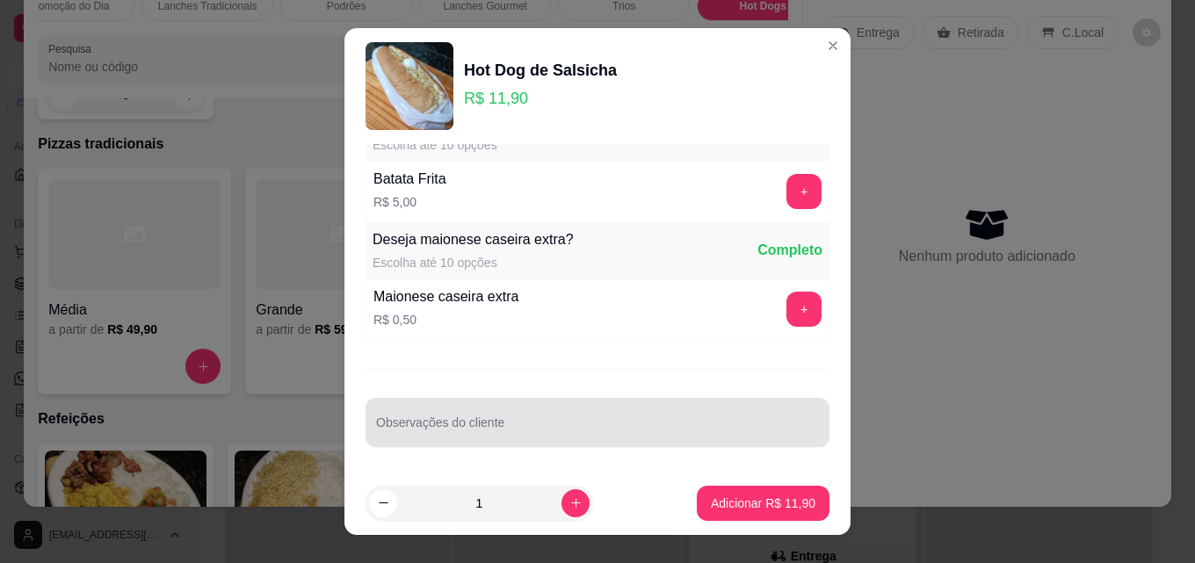
click at [488, 412] on div at bounding box center [597, 422] width 443 height 35
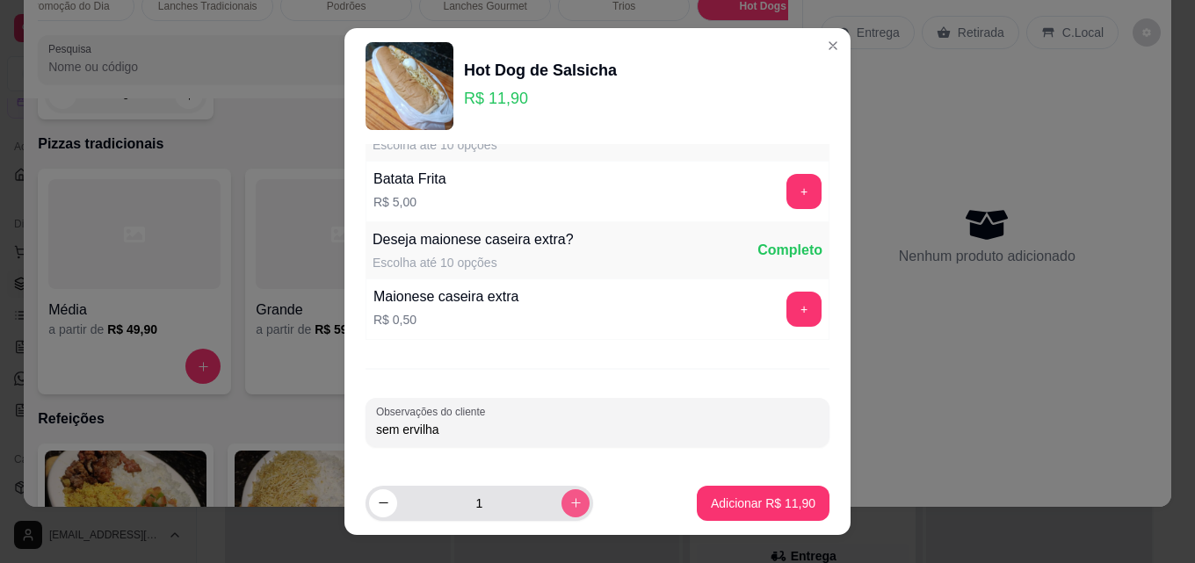
type input "sem ervilha"
click at [569, 500] on icon "increase-product-quantity" at bounding box center [575, 502] width 13 height 13
type input "2"
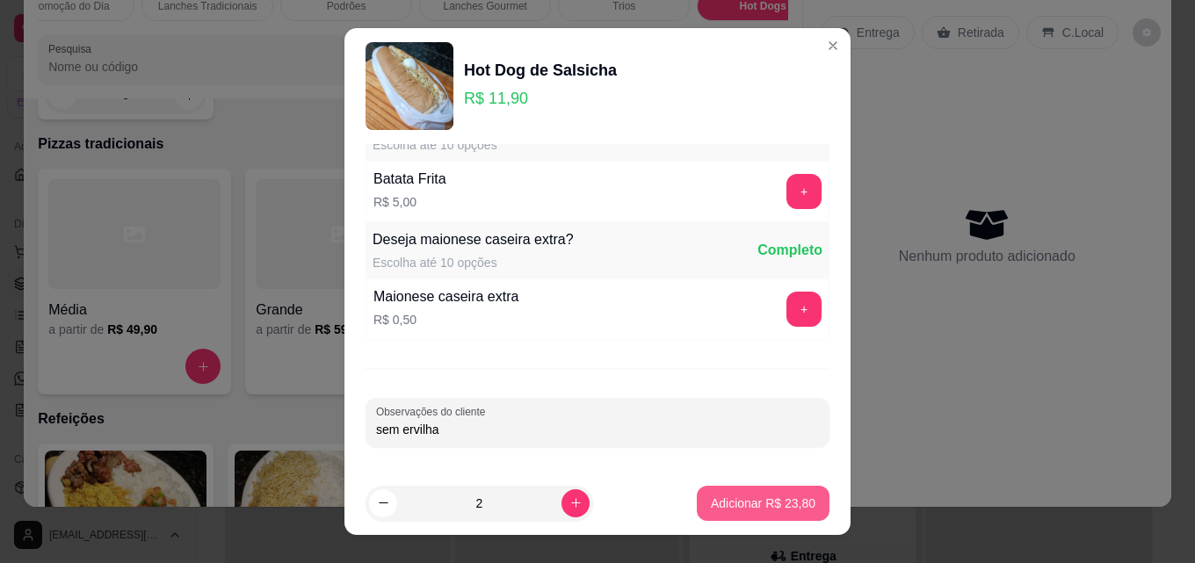
click at [752, 501] on p "Adicionar R$ 23,80" at bounding box center [763, 504] width 105 height 18
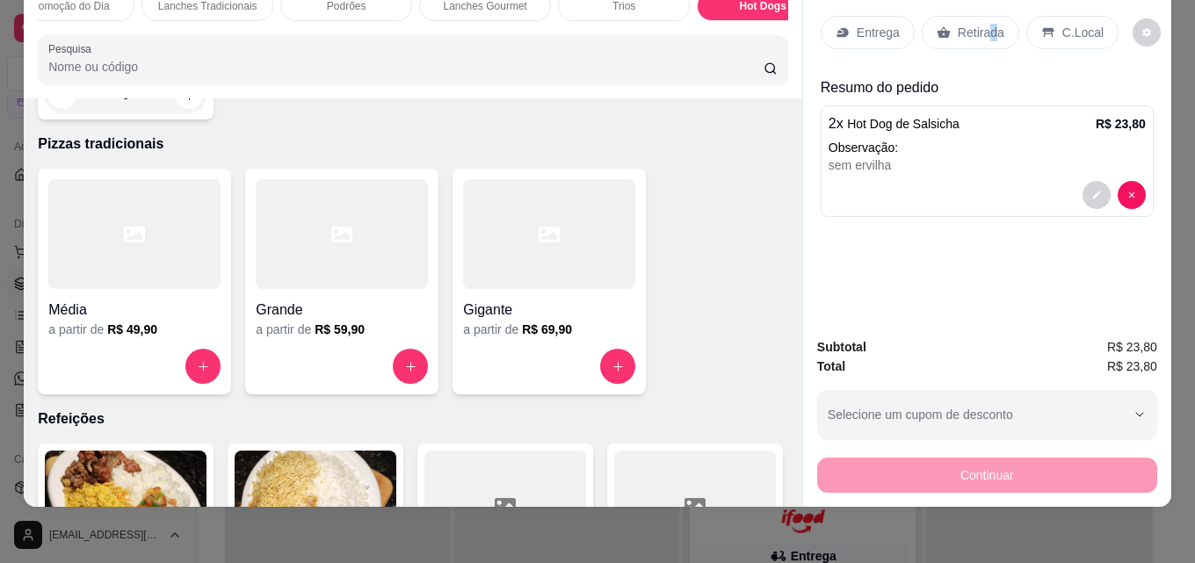
drag, startPoint x: 985, startPoint y: 16, endPoint x: 1003, endPoint y: 60, distance: 47.6
click at [987, 16] on div "Retirada" at bounding box center [971, 32] width 98 height 33
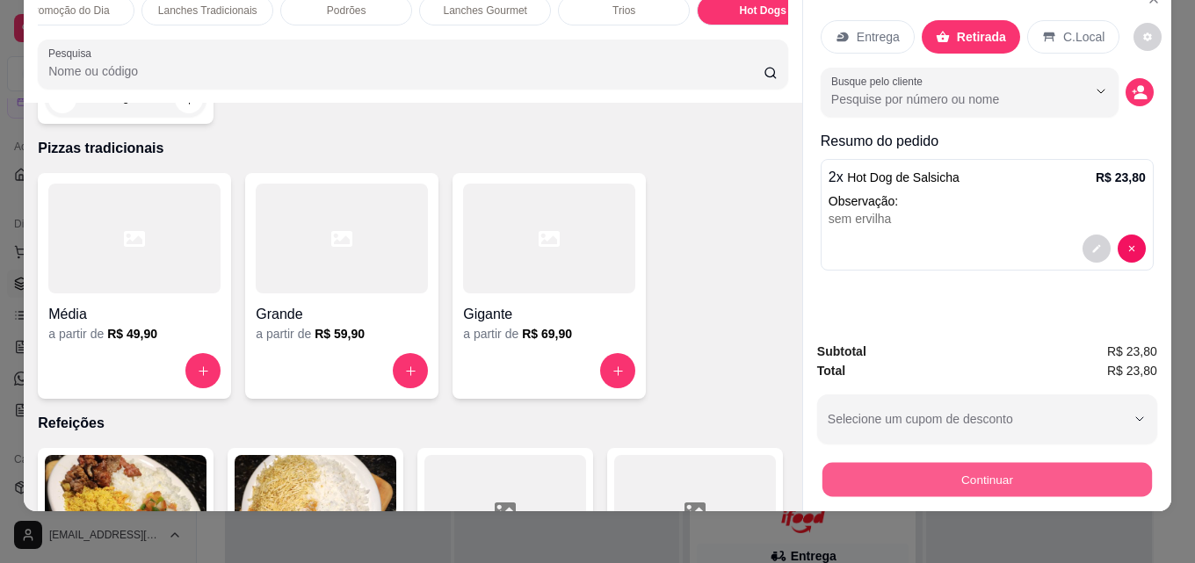
click at [955, 479] on button "Continuar" at bounding box center [986, 479] width 329 height 34
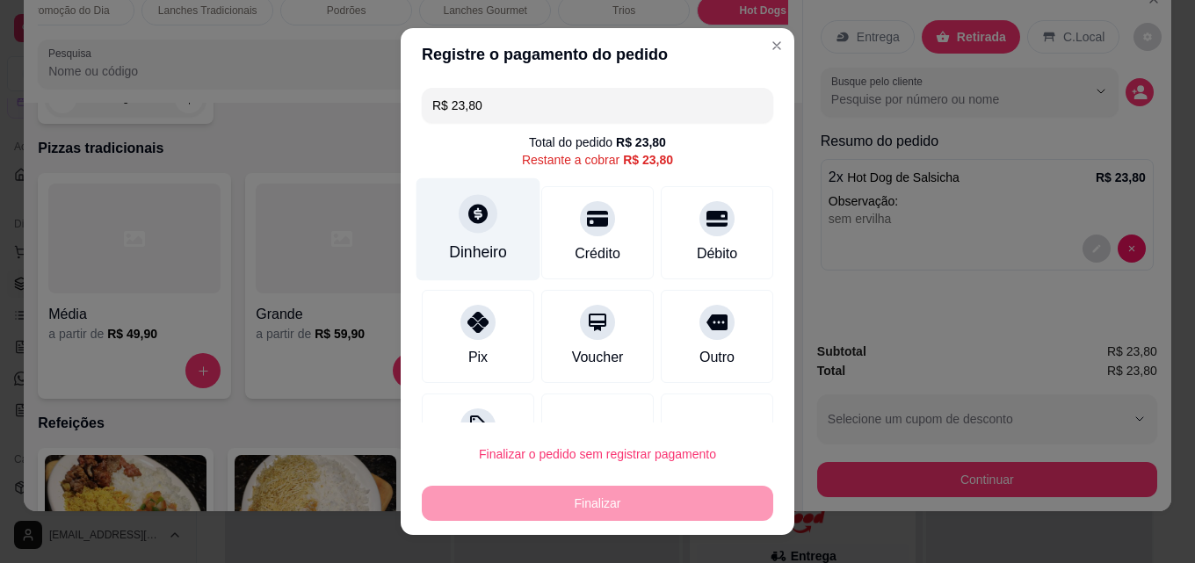
click at [468, 208] on icon at bounding box center [478, 213] width 23 height 23
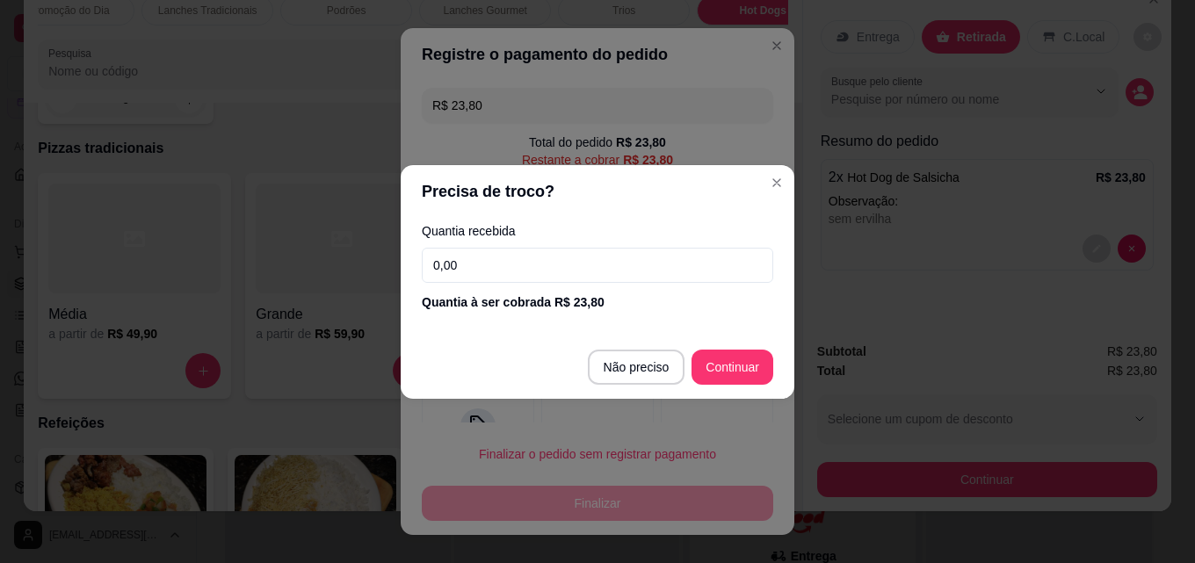
click at [572, 271] on input "0,00" at bounding box center [597, 265] width 351 height 35
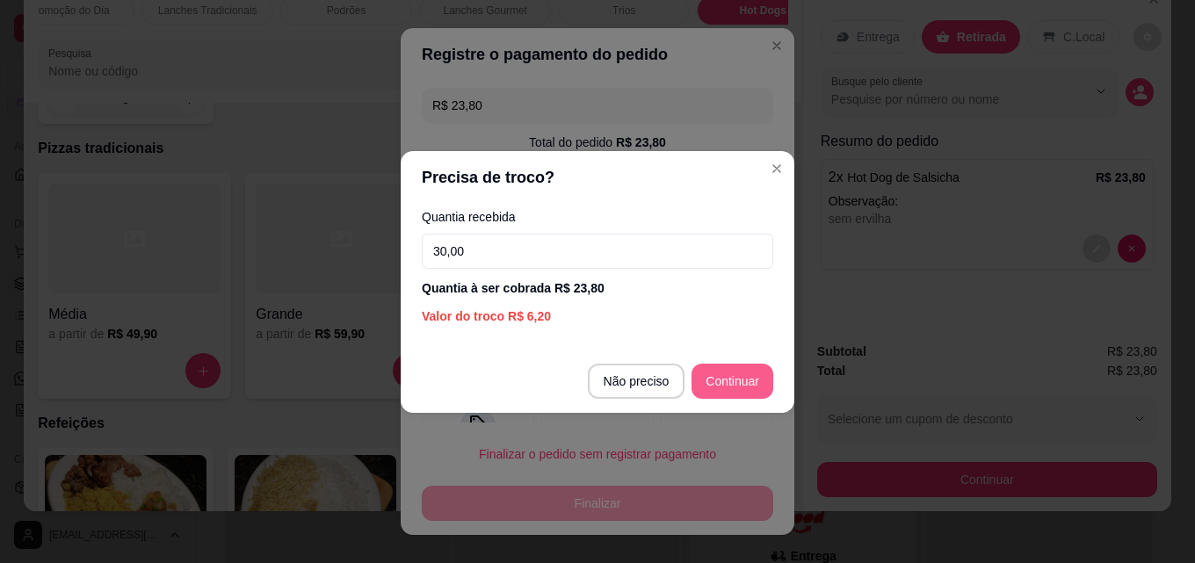
type input "30,00"
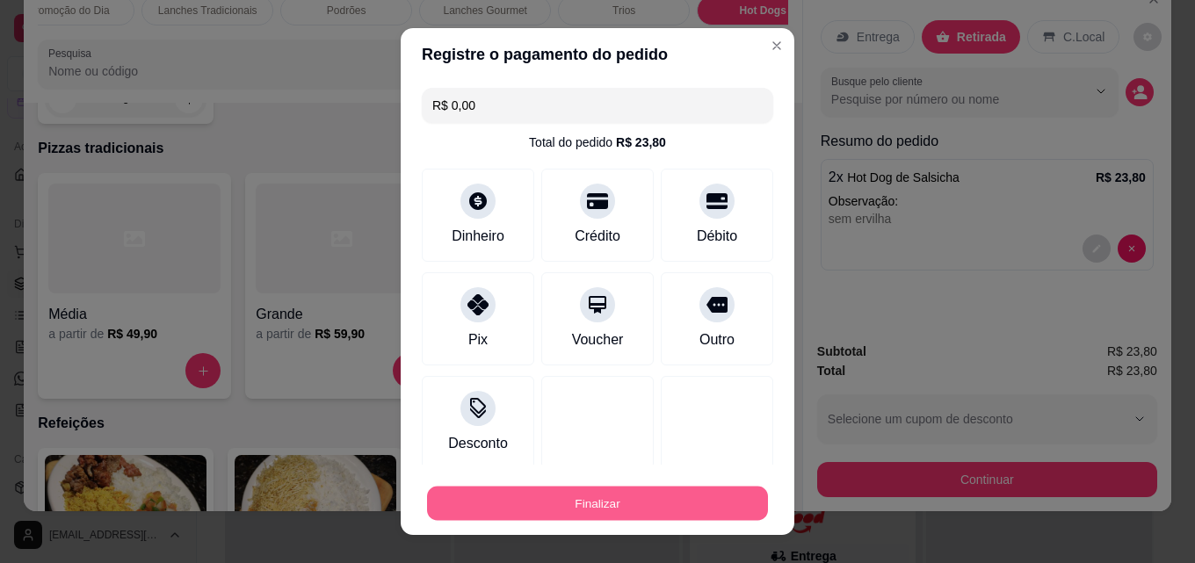
click at [600, 503] on button "Finalizar" at bounding box center [597, 504] width 341 height 34
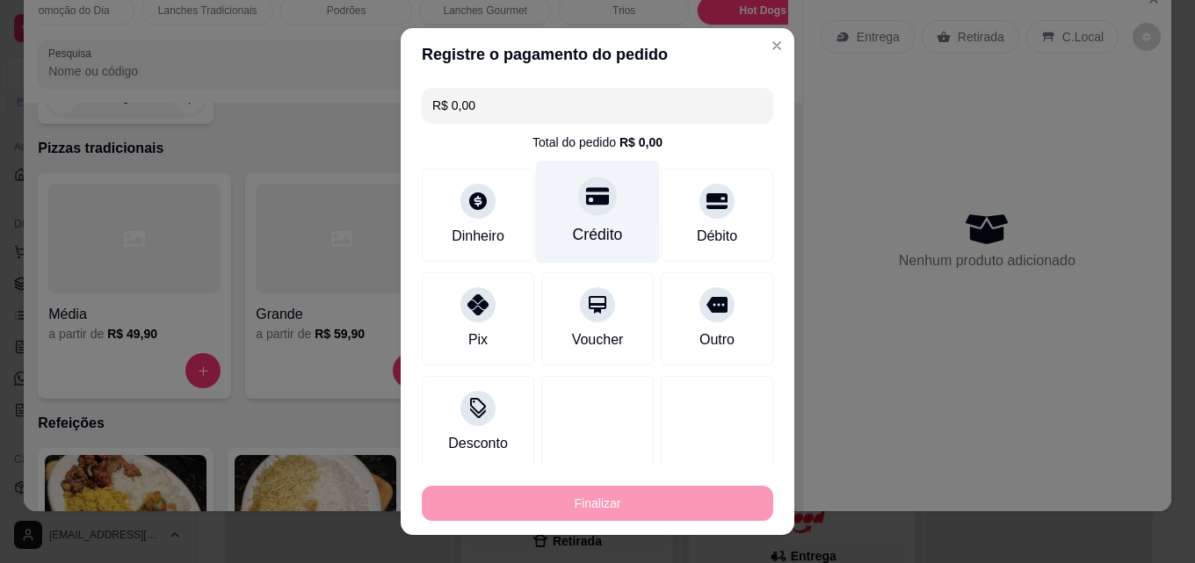
type input "-R$ 23,80"
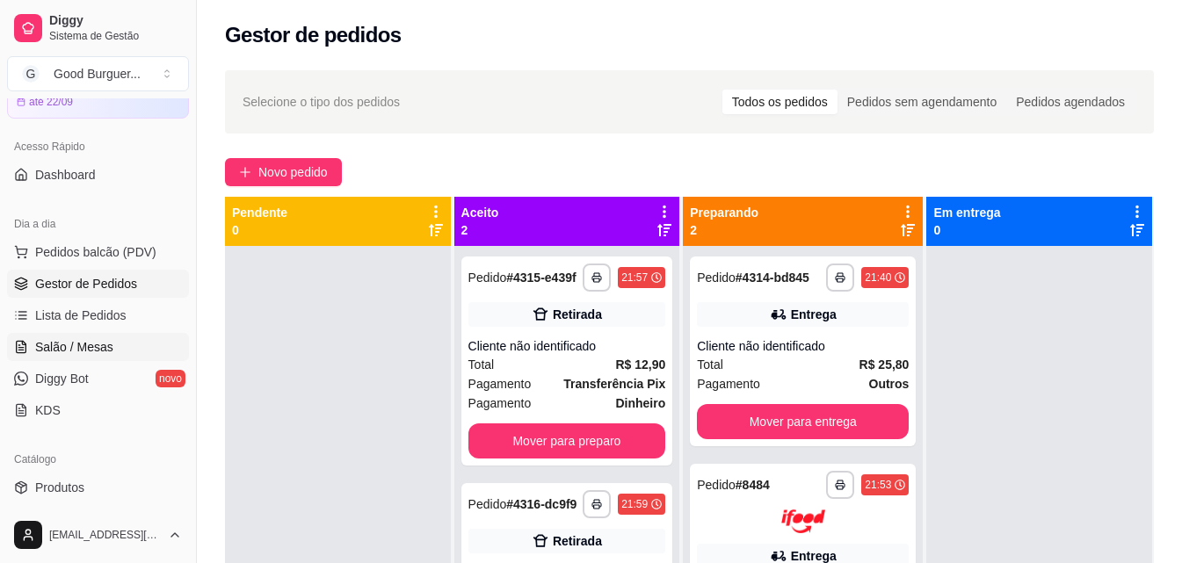
click at [69, 354] on span "Salão / Mesas" at bounding box center [74, 347] width 78 height 18
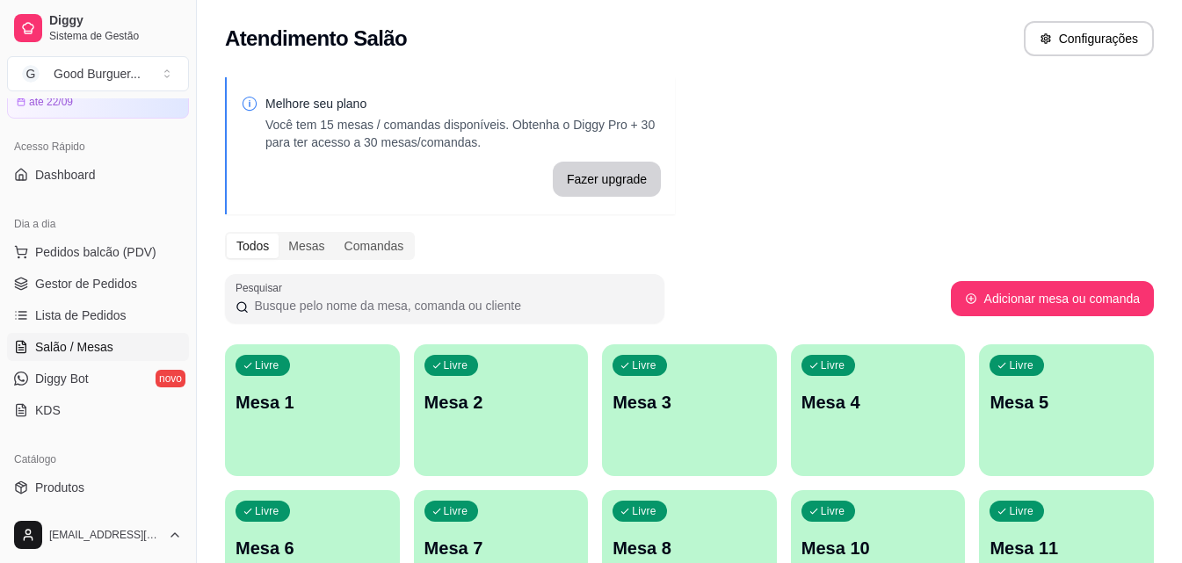
click at [581, 246] on div "Todos Mesas Comandas" at bounding box center [689, 246] width 929 height 28
click at [378, 372] on div "Livre Mesa 1" at bounding box center [312, 399] width 175 height 111
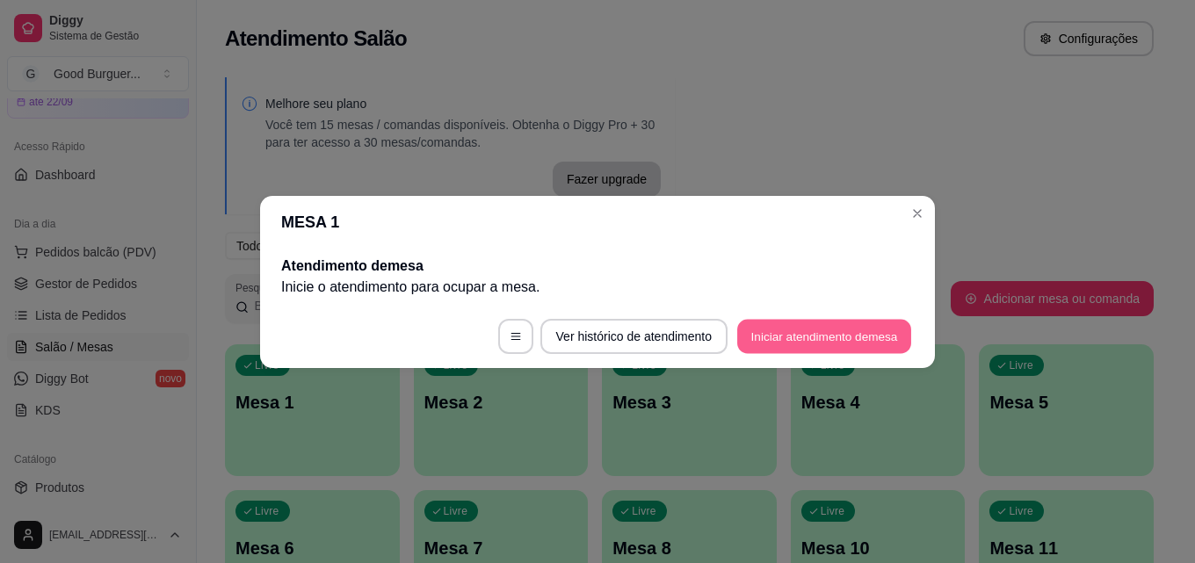
click at [803, 334] on button "Iniciar atendimento de mesa" at bounding box center [824, 336] width 174 height 34
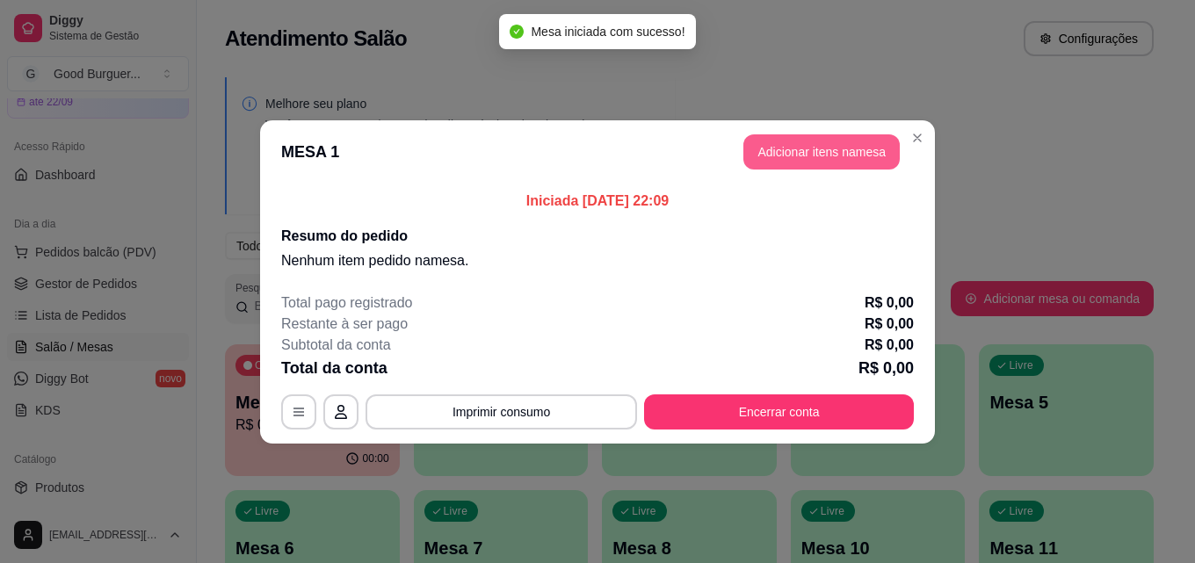
click at [814, 154] on button "Adicionar itens na mesa" at bounding box center [821, 151] width 156 height 35
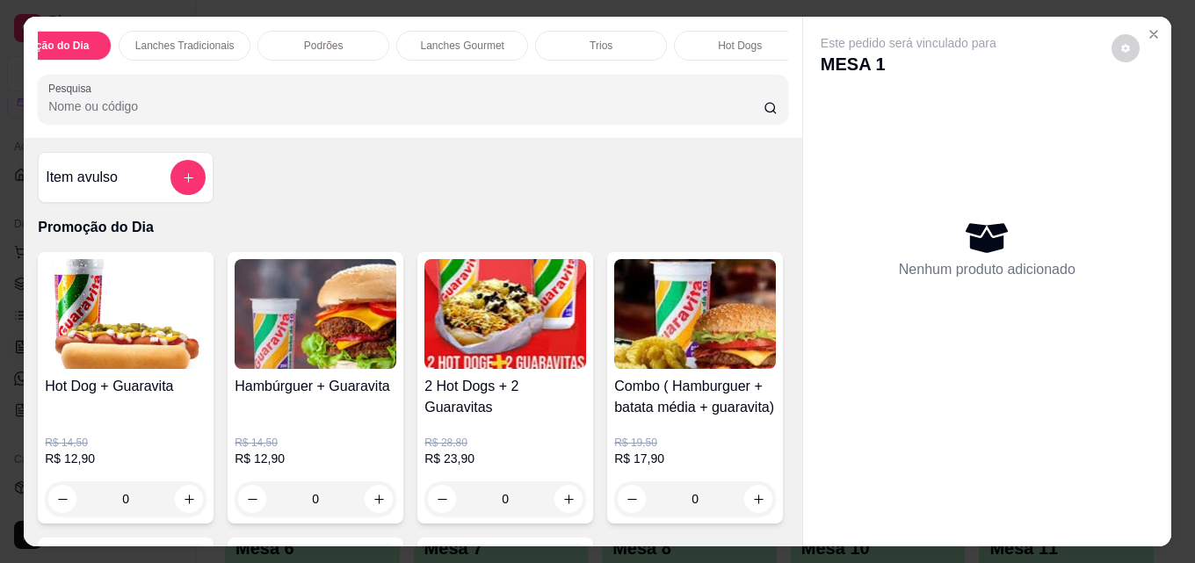
scroll to position [0, 70]
click at [745, 43] on div "Hot Dogs" at bounding box center [728, 46] width 132 height 30
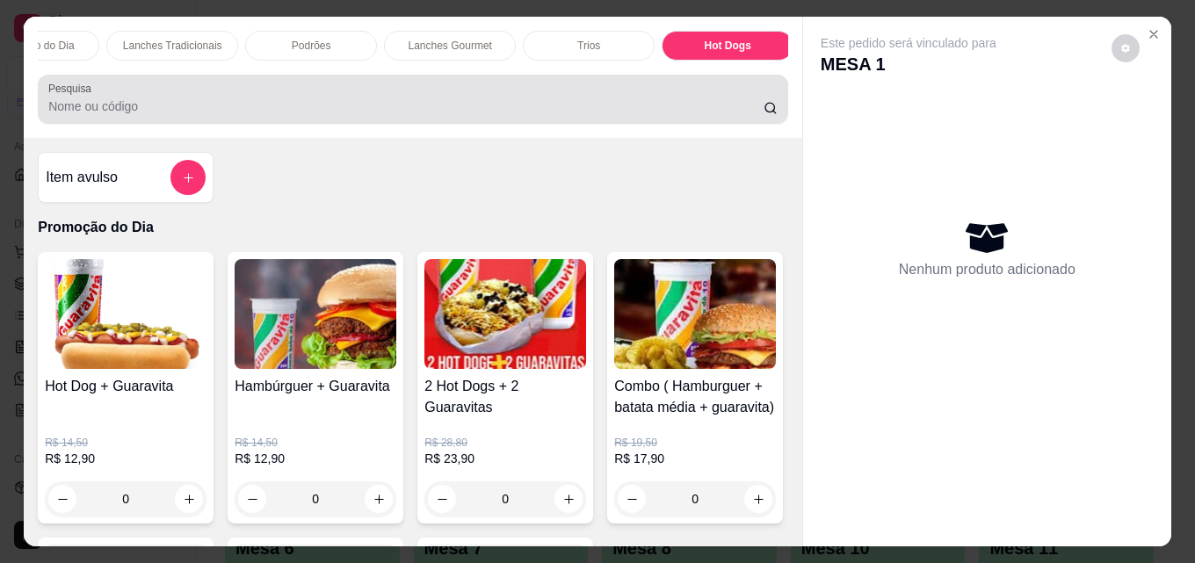
scroll to position [46, 0]
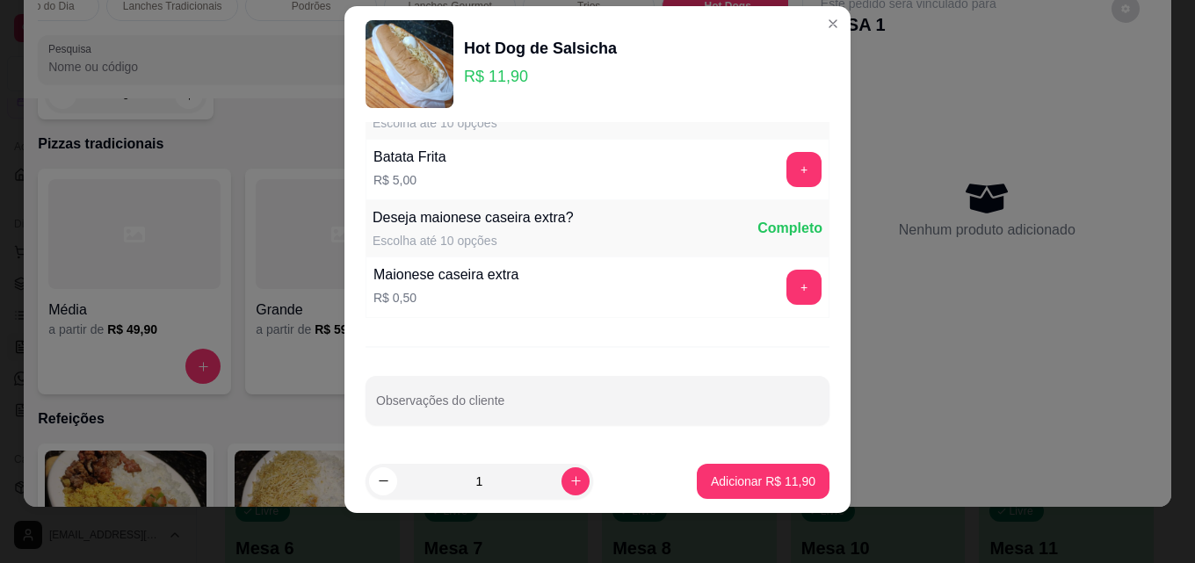
scroll to position [28, 0]
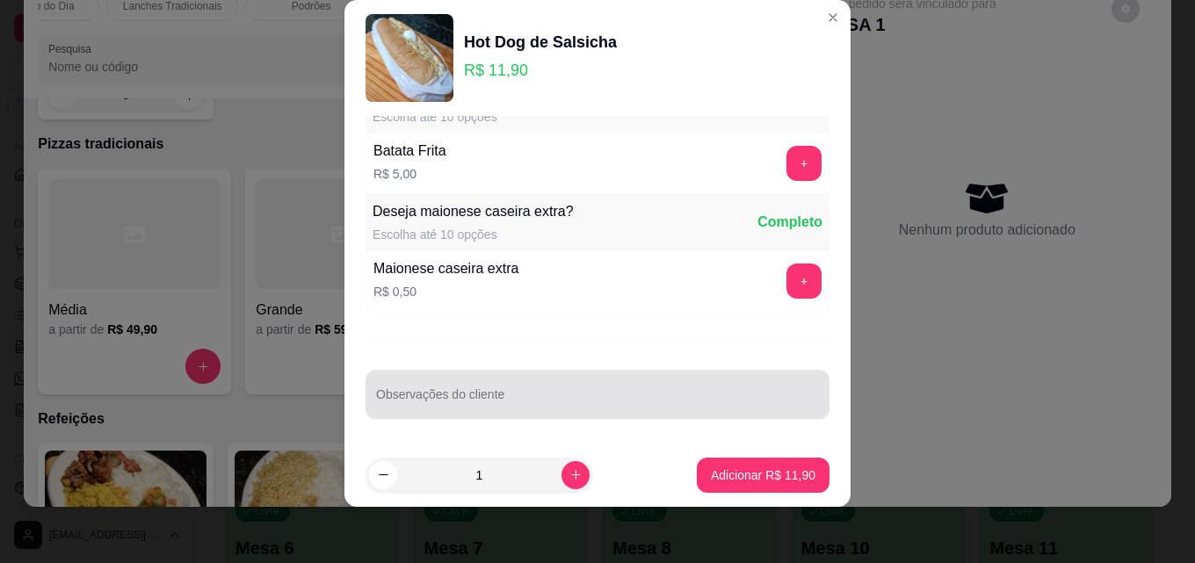
click at [473, 388] on div at bounding box center [597, 394] width 443 height 35
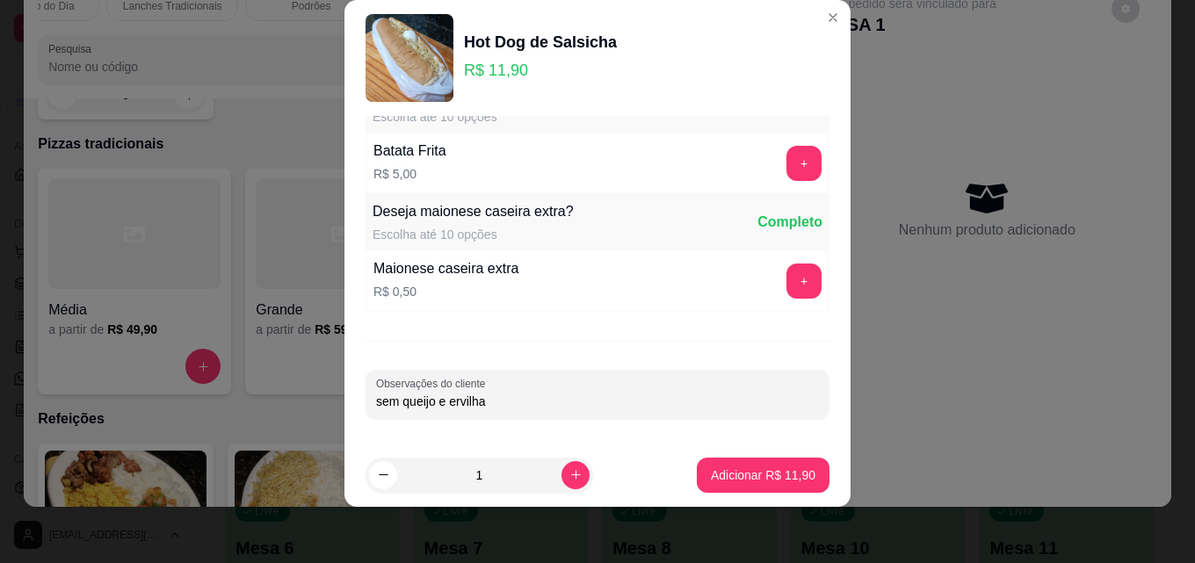
click at [438, 401] on input "sem queijo e ervilha" at bounding box center [597, 402] width 443 height 18
click at [480, 410] on input "sem queijo, ervilha" at bounding box center [597, 402] width 443 height 18
type input "sem queijo, ervilha e maionese"
click at [741, 467] on p "Adicionar R$ 11,90" at bounding box center [763, 476] width 105 height 18
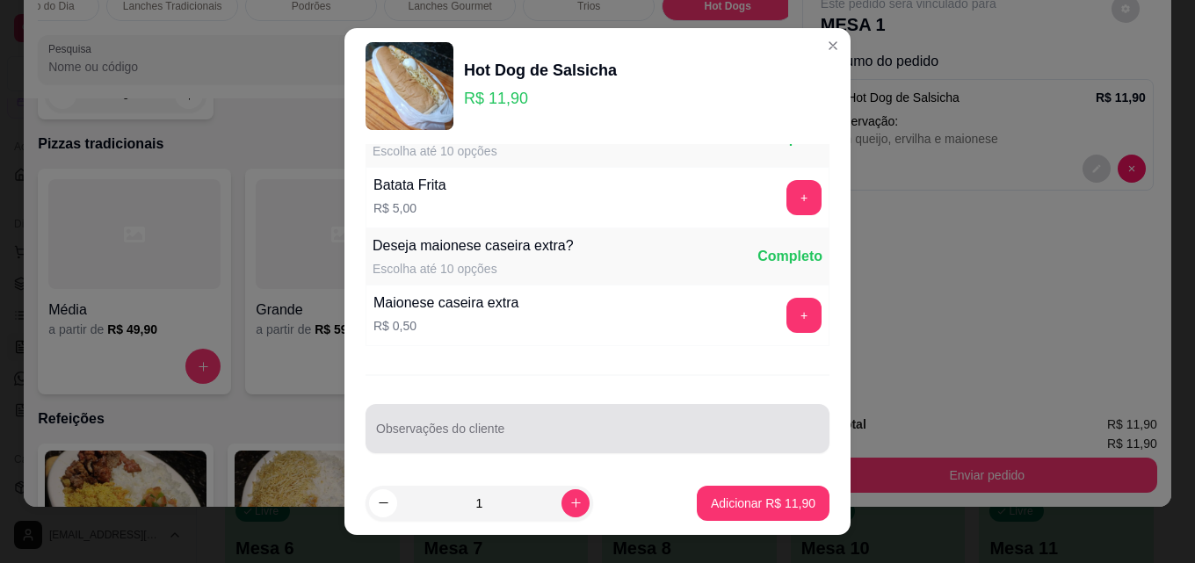
scroll to position [1698, 0]
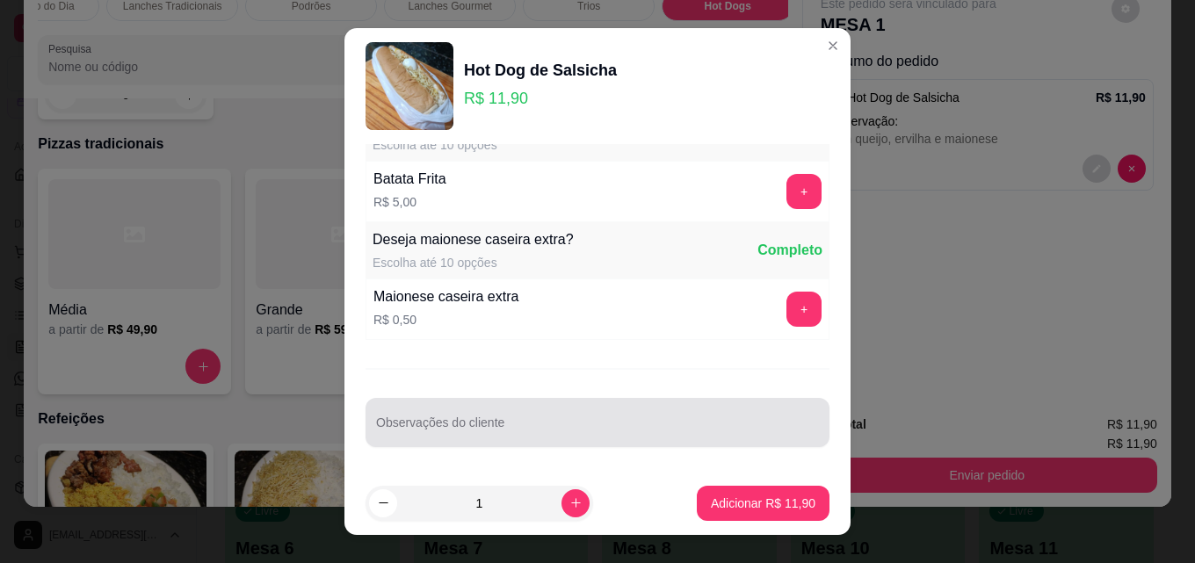
click at [468, 418] on div at bounding box center [597, 422] width 443 height 35
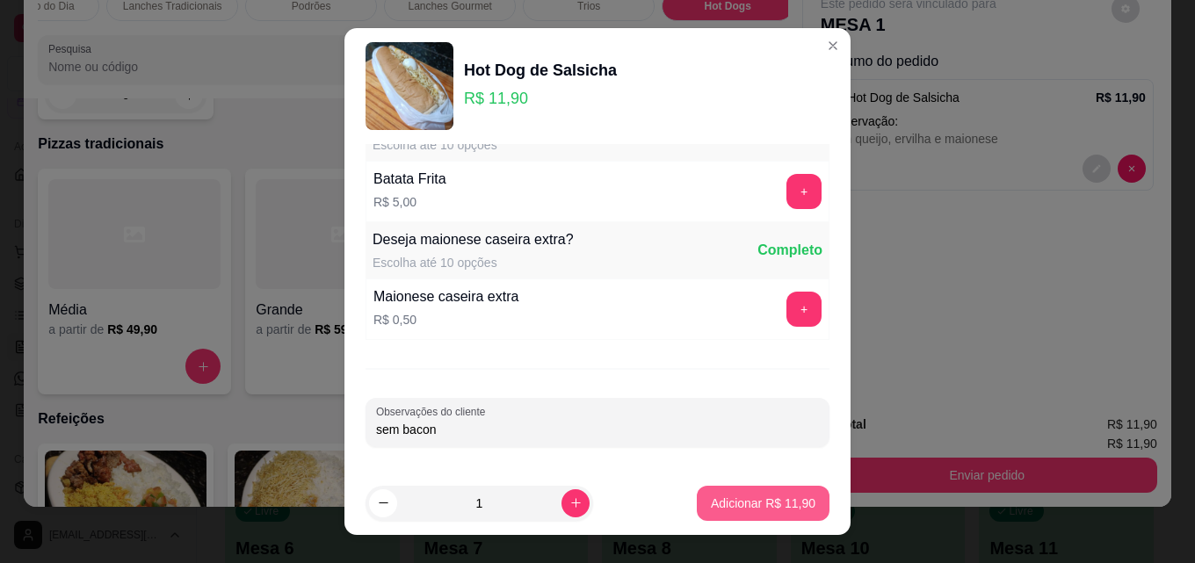
type input "sem bacon"
click at [742, 495] on p "Adicionar R$ 11,90" at bounding box center [764, 503] width 102 height 17
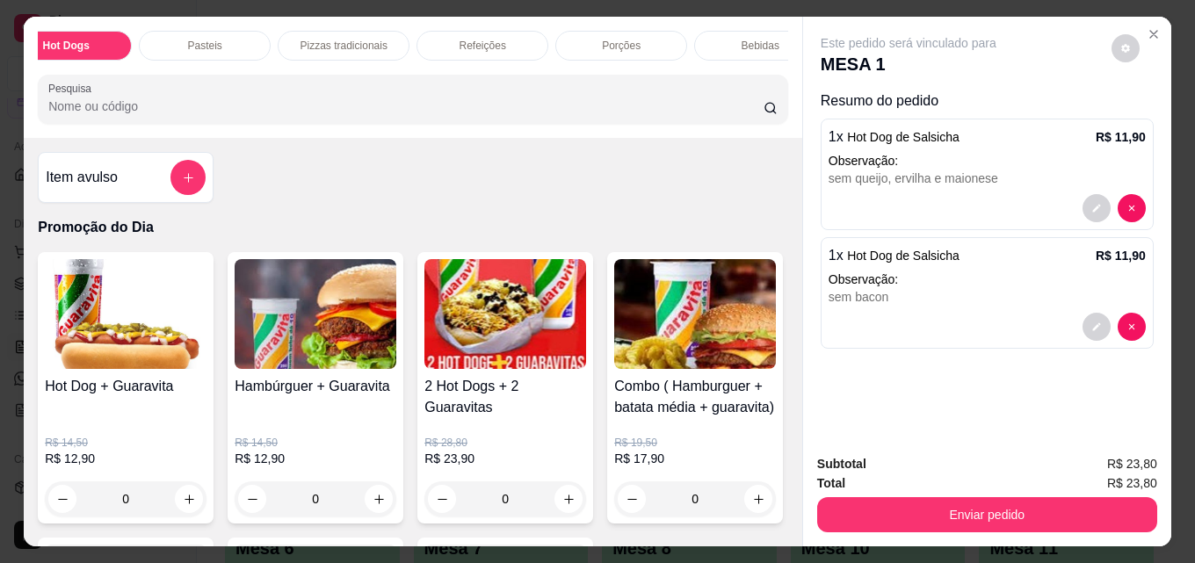
scroll to position [0, 738]
click at [735, 31] on div "Bebidas" at bounding box center [754, 46] width 132 height 30
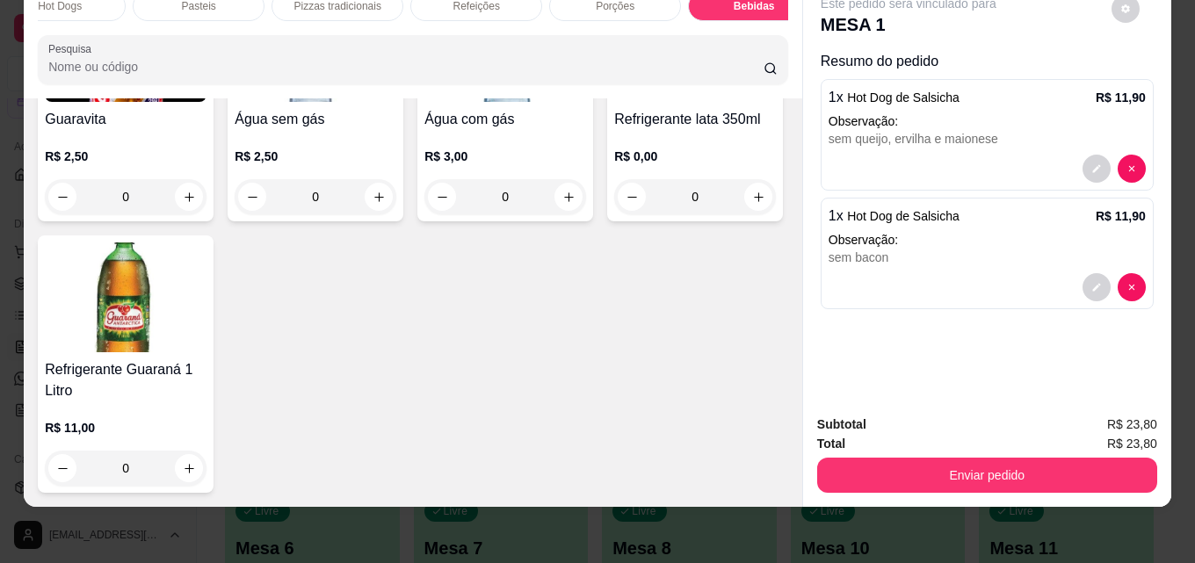
click at [206, 352] on img at bounding box center [126, 297] width 162 height 110
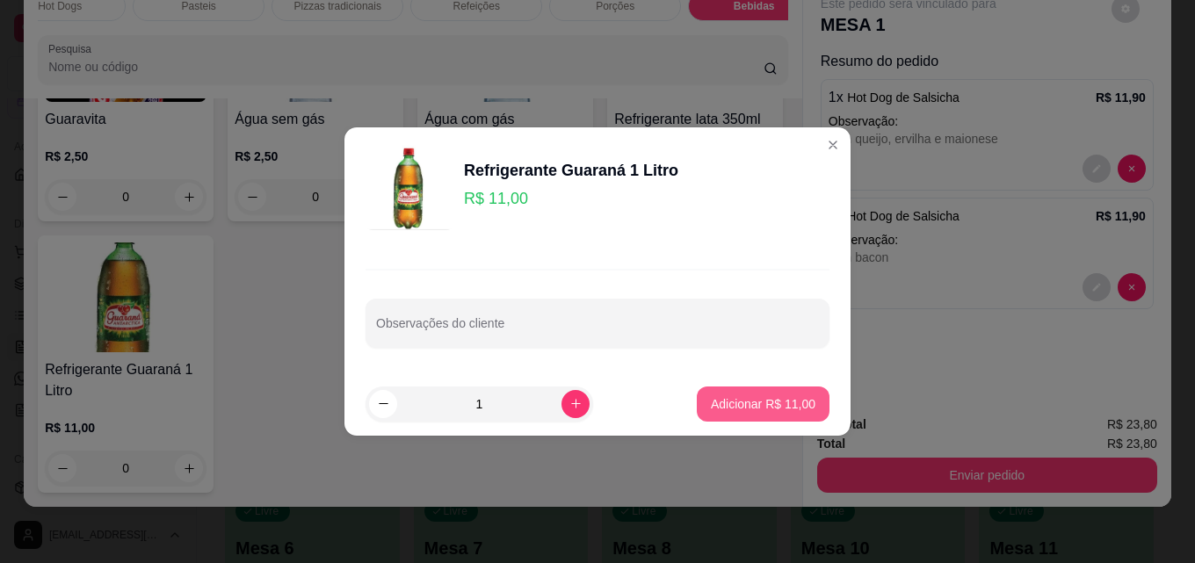
click at [729, 401] on p "Adicionar R$ 11,00" at bounding box center [763, 404] width 105 height 18
type input "1"
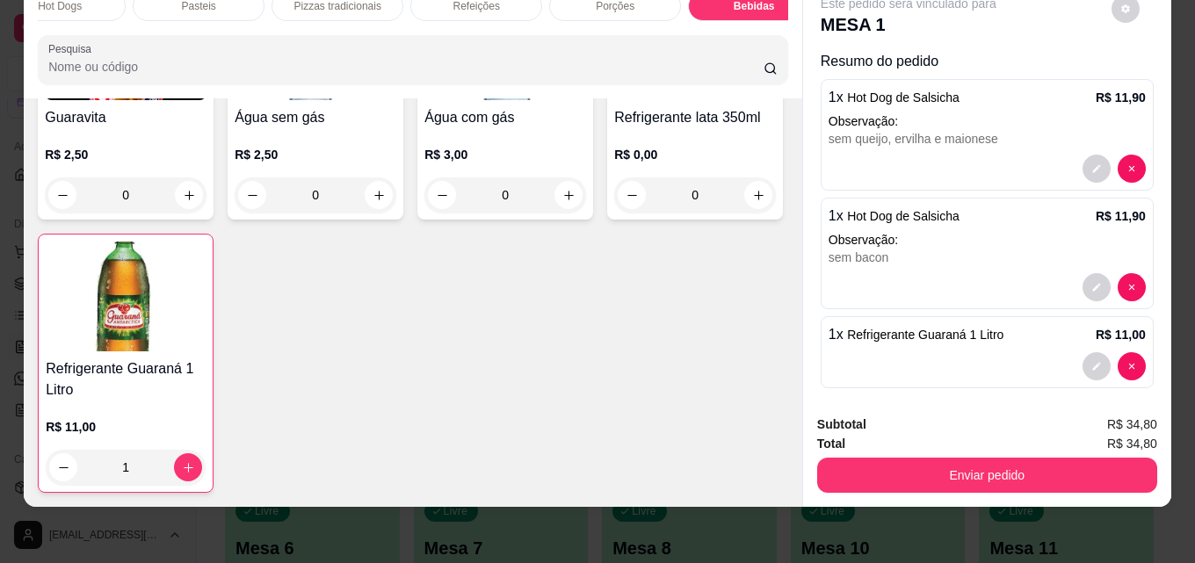
scroll to position [12, 0]
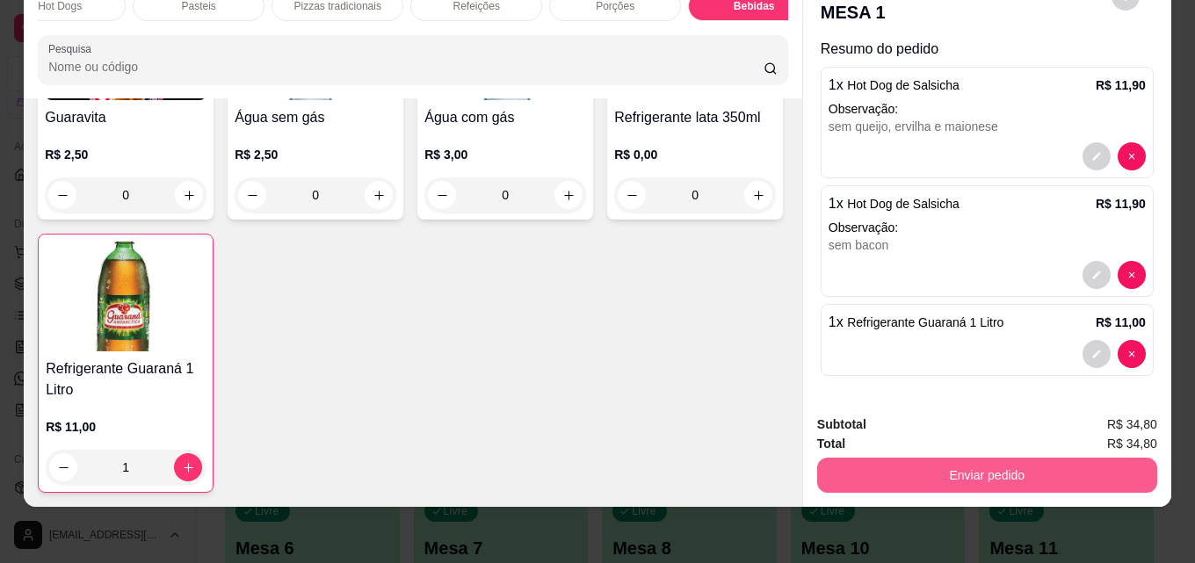
click at [950, 460] on button "Enviar pedido" at bounding box center [987, 475] width 340 height 35
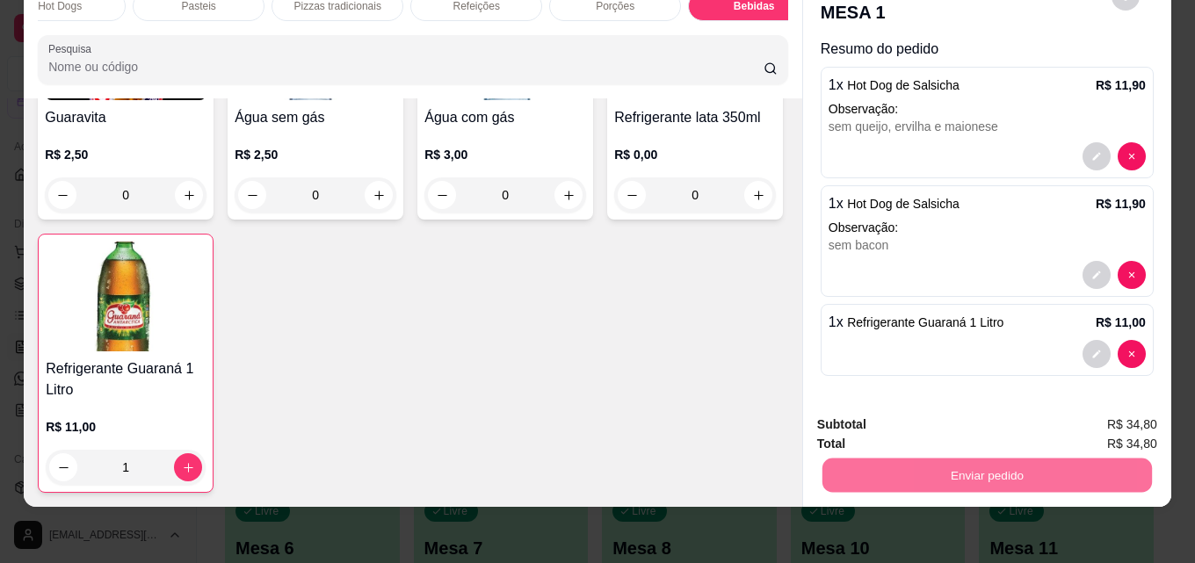
click at [951, 405] on button "Não registrar e enviar pedido" at bounding box center [928, 418] width 183 height 33
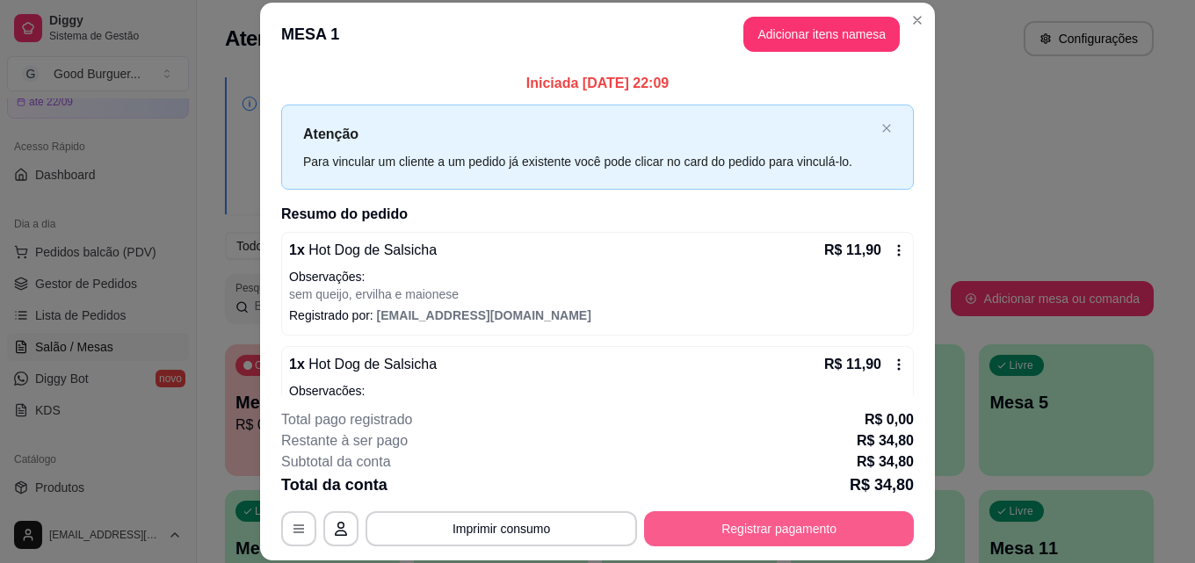
click at [815, 539] on button "Registrar pagamento" at bounding box center [779, 528] width 270 height 35
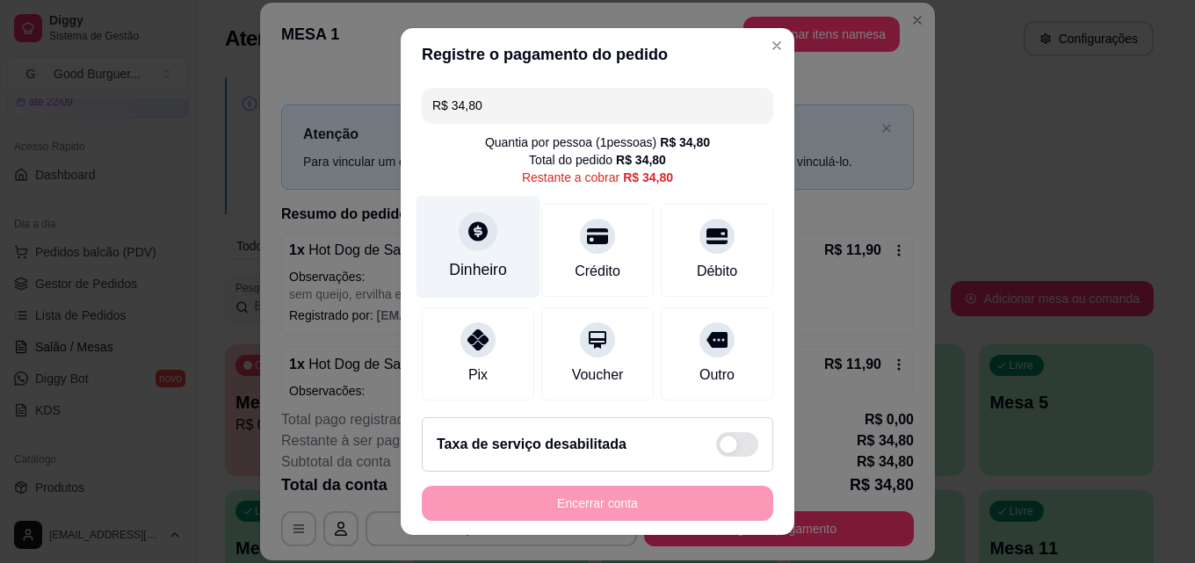
click at [468, 228] on icon at bounding box center [477, 230] width 19 height 19
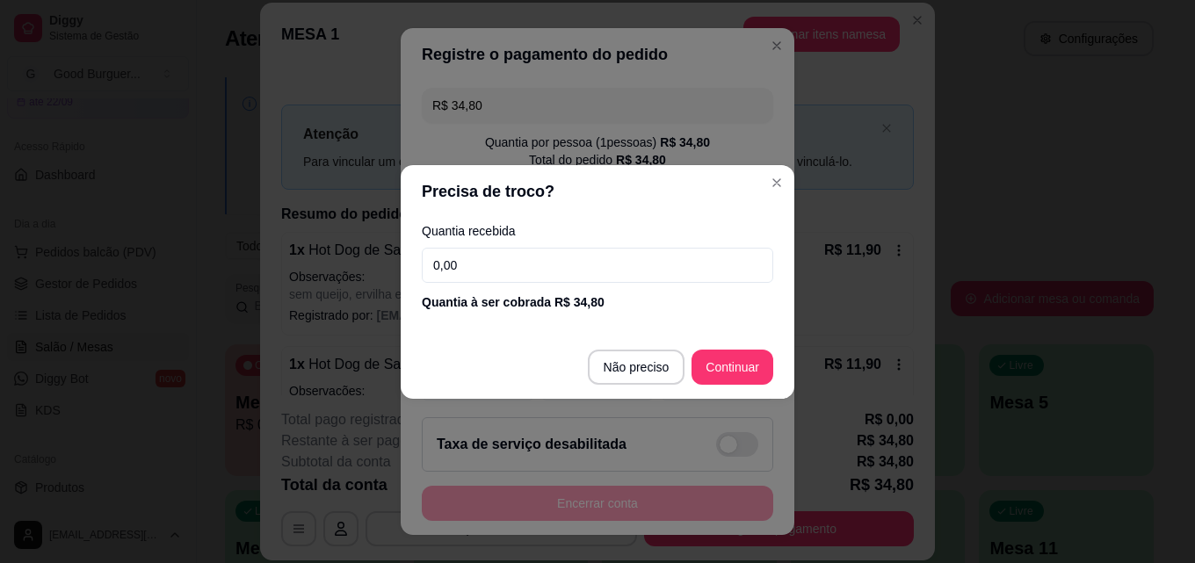
click at [597, 262] on input "0,00" at bounding box center [597, 265] width 351 height 35
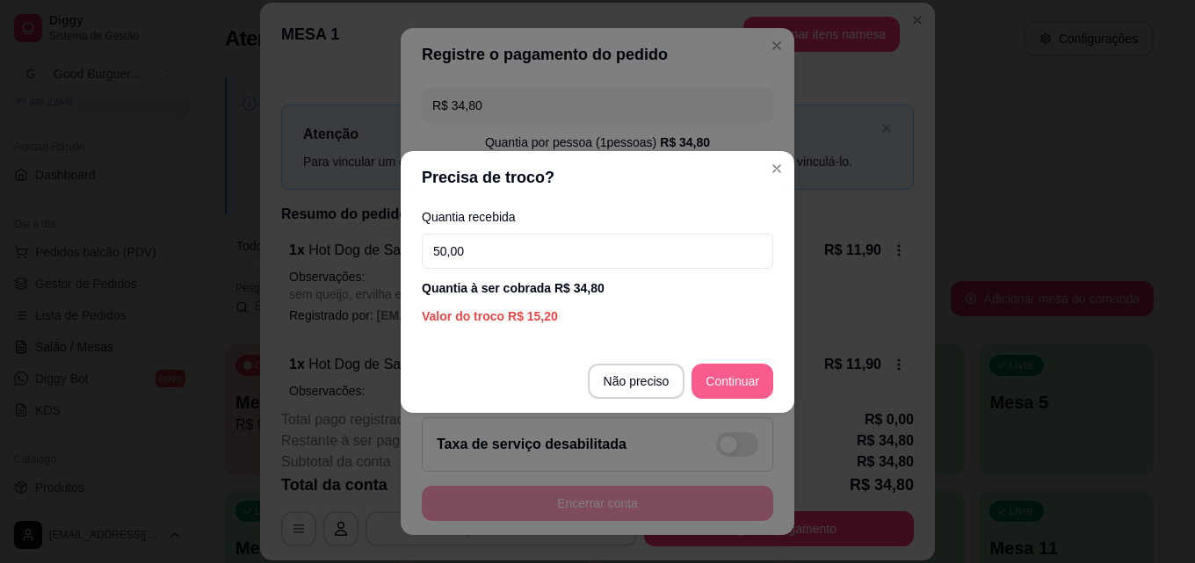
type input "50,00"
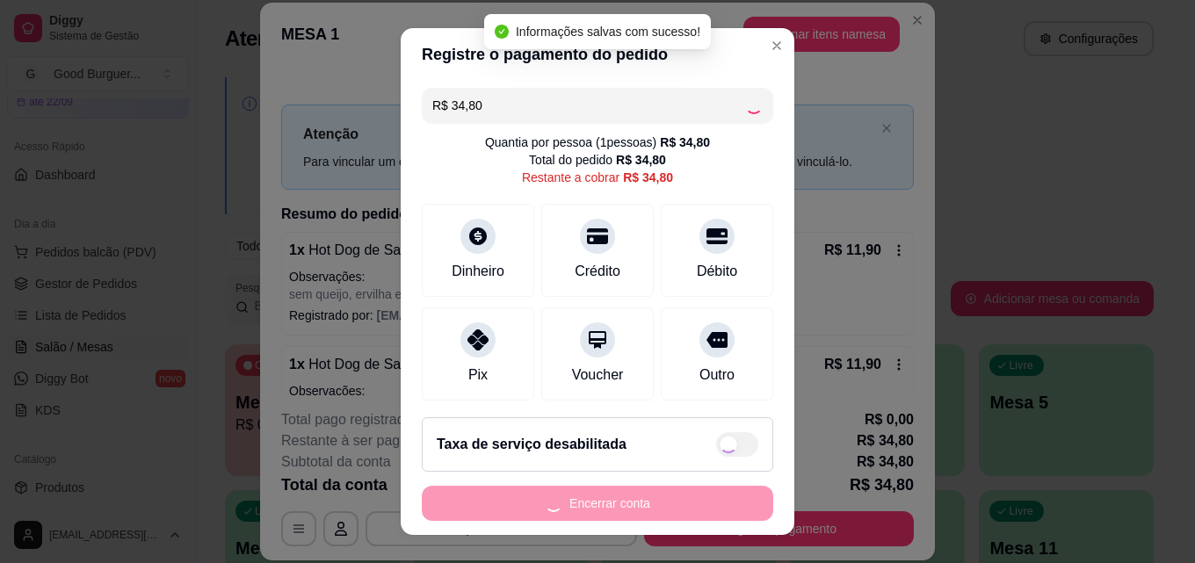
type input "R$ 0,00"
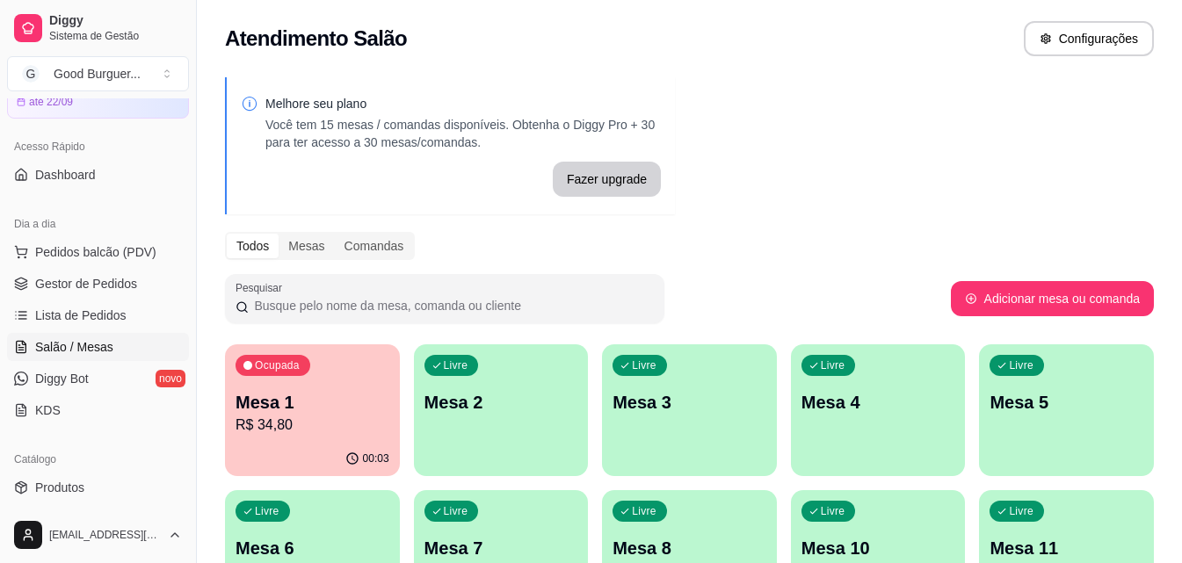
click at [340, 365] on div "Ocupada Mesa 1 R$ 34,80" at bounding box center [312, 393] width 175 height 98
click at [528, 54] on div "Atendimento Salão Configurações" at bounding box center [689, 38] width 929 height 35
click at [87, 177] on span "Dashboard" at bounding box center [65, 175] width 61 height 18
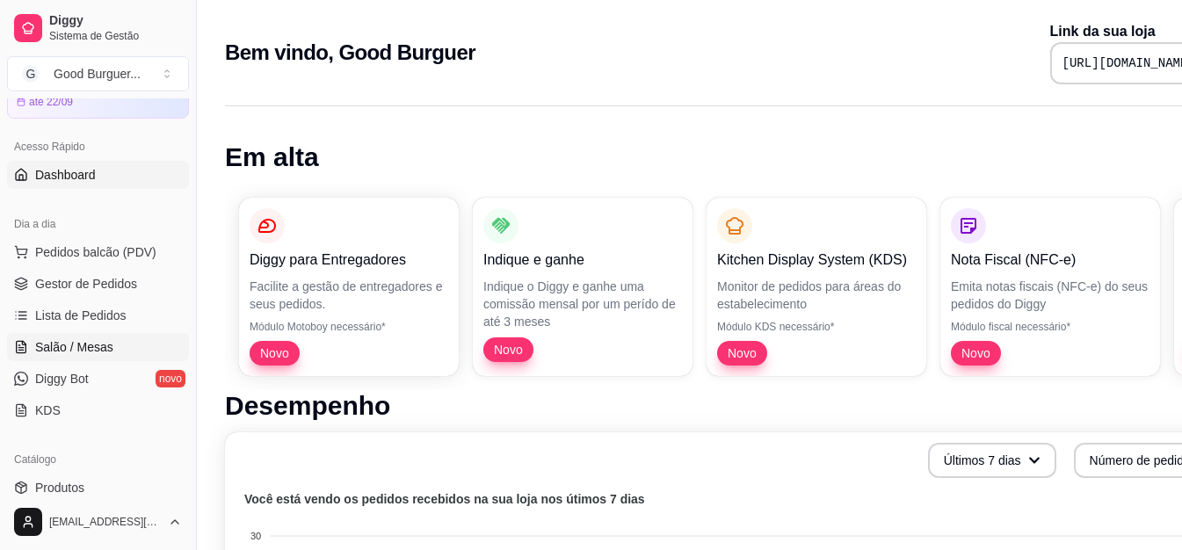
click at [83, 345] on span "Salão / Mesas" at bounding box center [74, 347] width 78 height 18
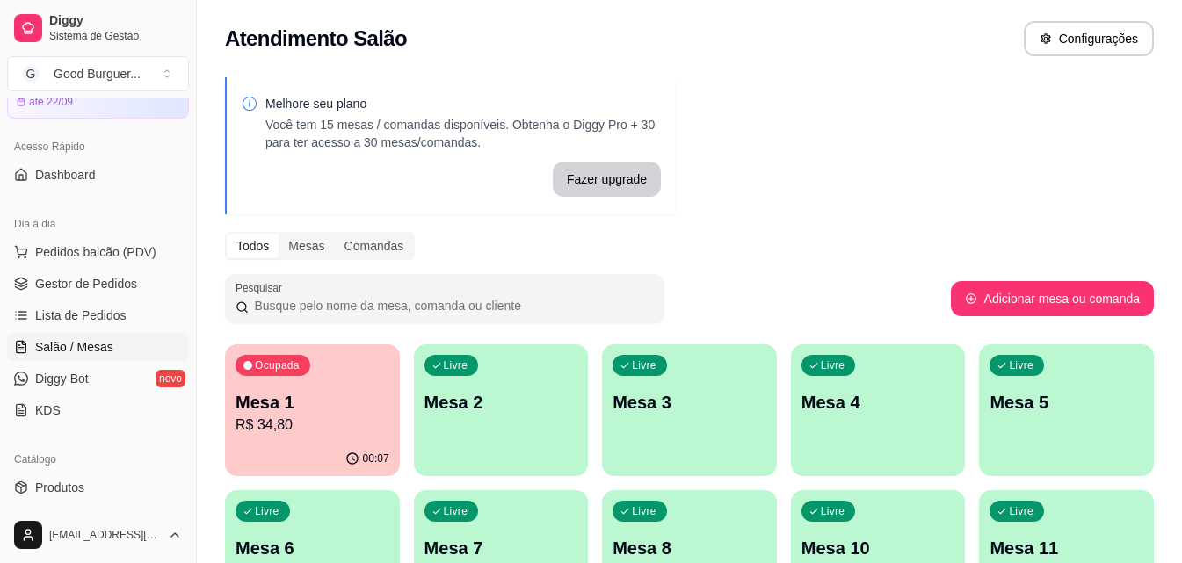
click at [502, 402] on p "Mesa 2" at bounding box center [501, 402] width 154 height 25
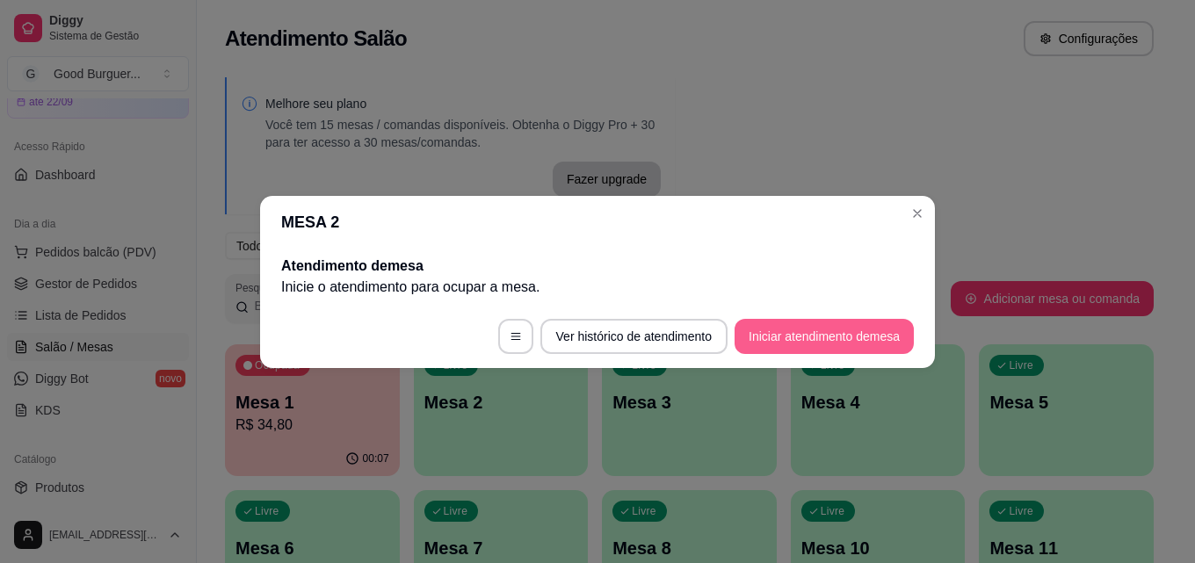
click at [768, 328] on button "Iniciar atendimento de mesa" at bounding box center [823, 336] width 179 height 35
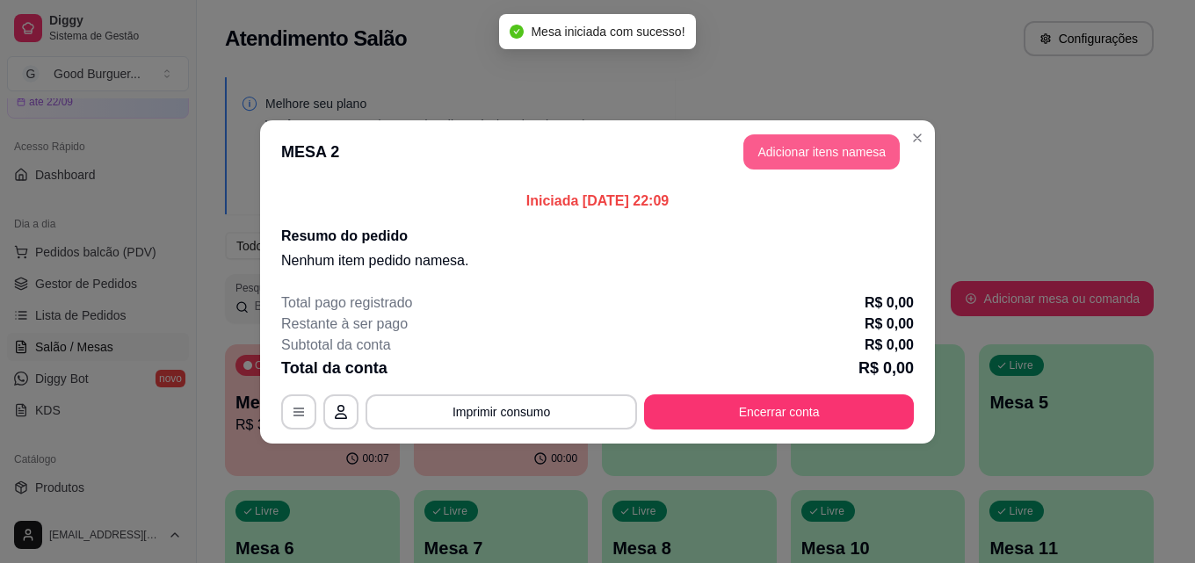
click at [834, 135] on button "Adicionar itens na mesa" at bounding box center [821, 151] width 156 height 35
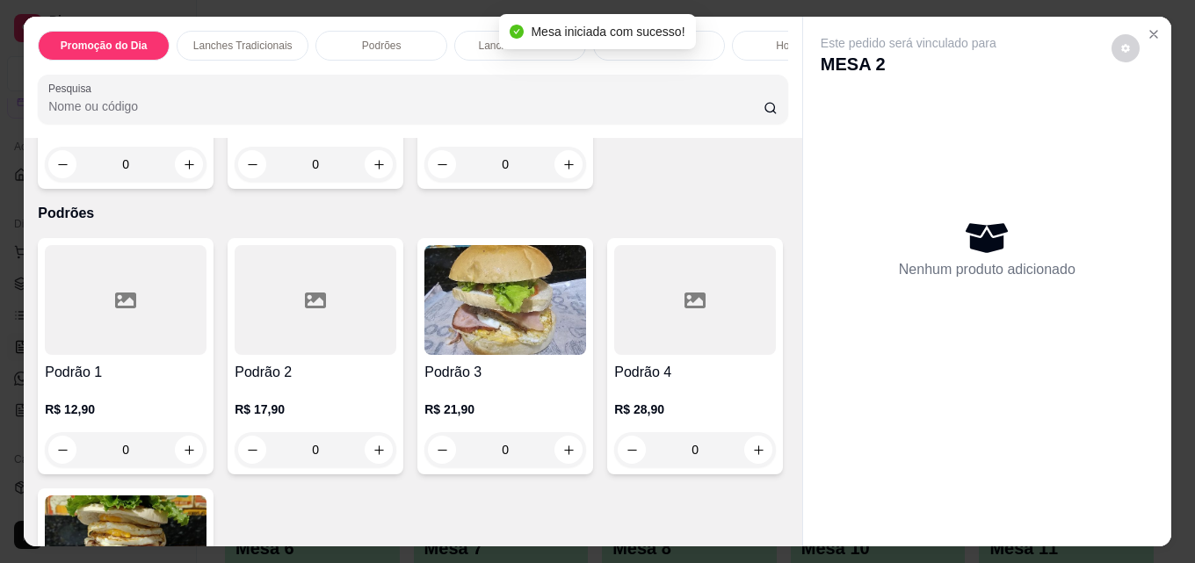
scroll to position [1230, 0]
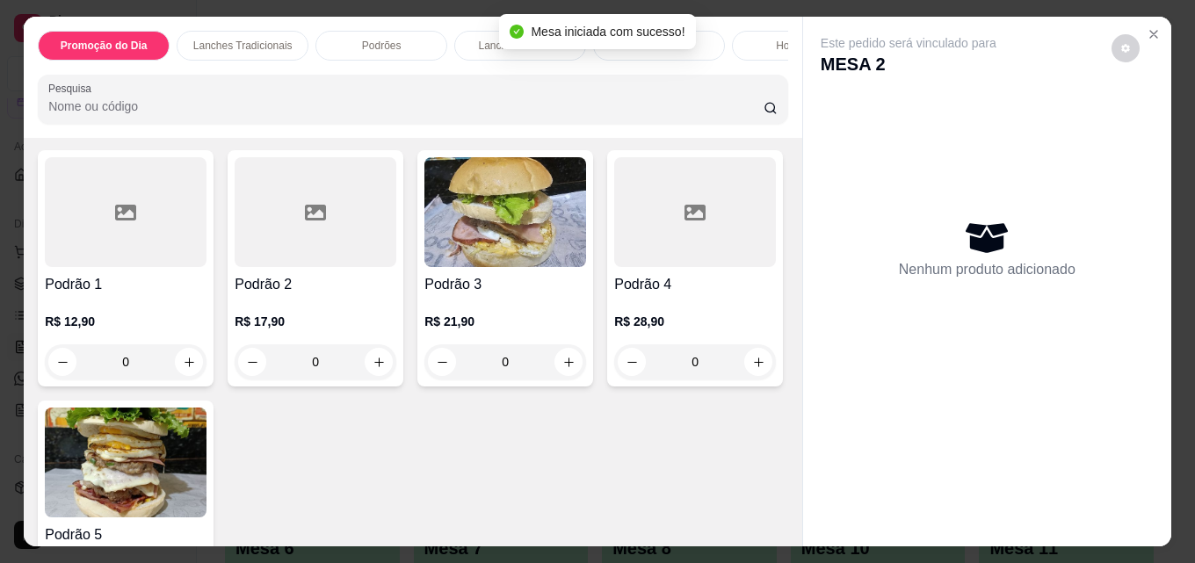
click at [396, 94] on div "R$ 18,00 0" at bounding box center [316, 52] width 162 height 84
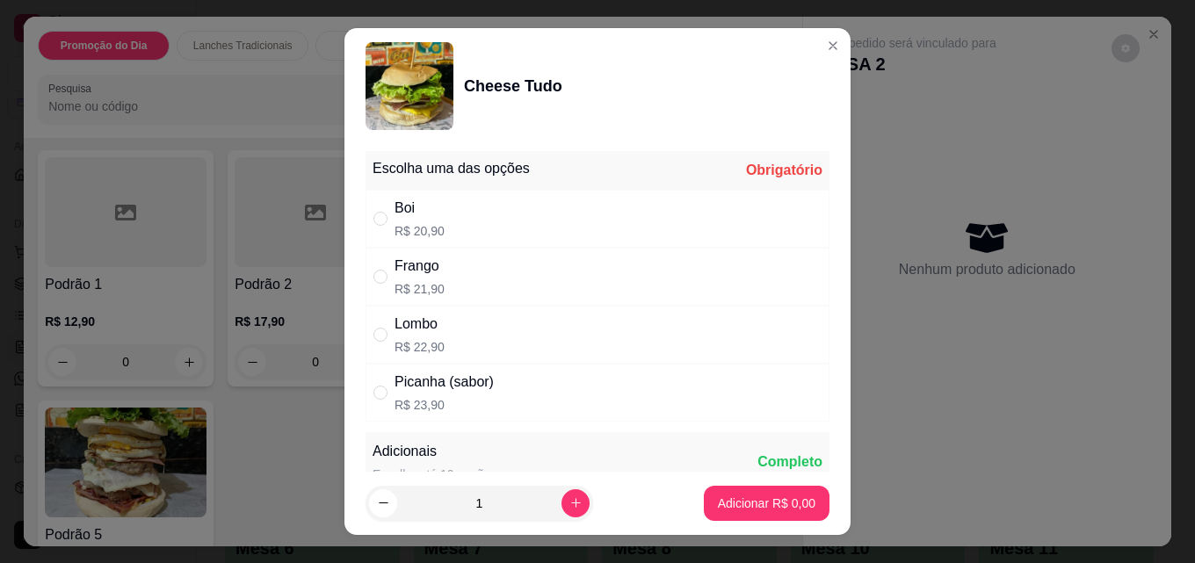
click at [405, 221] on div "Boi R$ 20,90" at bounding box center [419, 219] width 50 height 42
radio input "true"
click at [789, 497] on p "Adicionar R$ 20,90" at bounding box center [763, 504] width 105 height 18
type input "1"
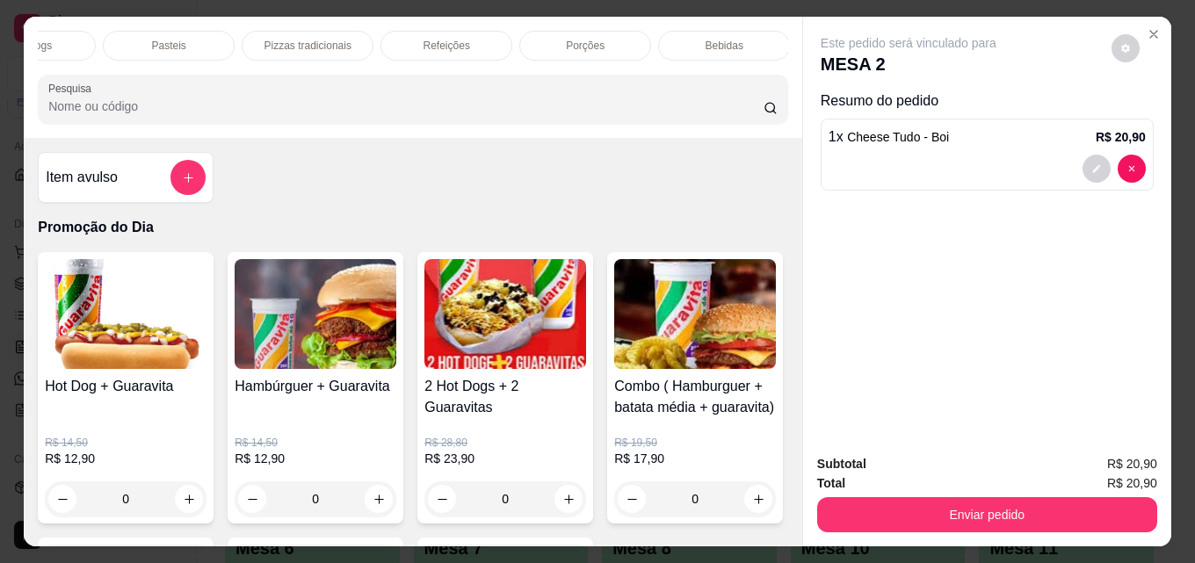
scroll to position [0, 770]
click at [732, 39] on p "Bebidas" at bounding box center [723, 46] width 38 height 14
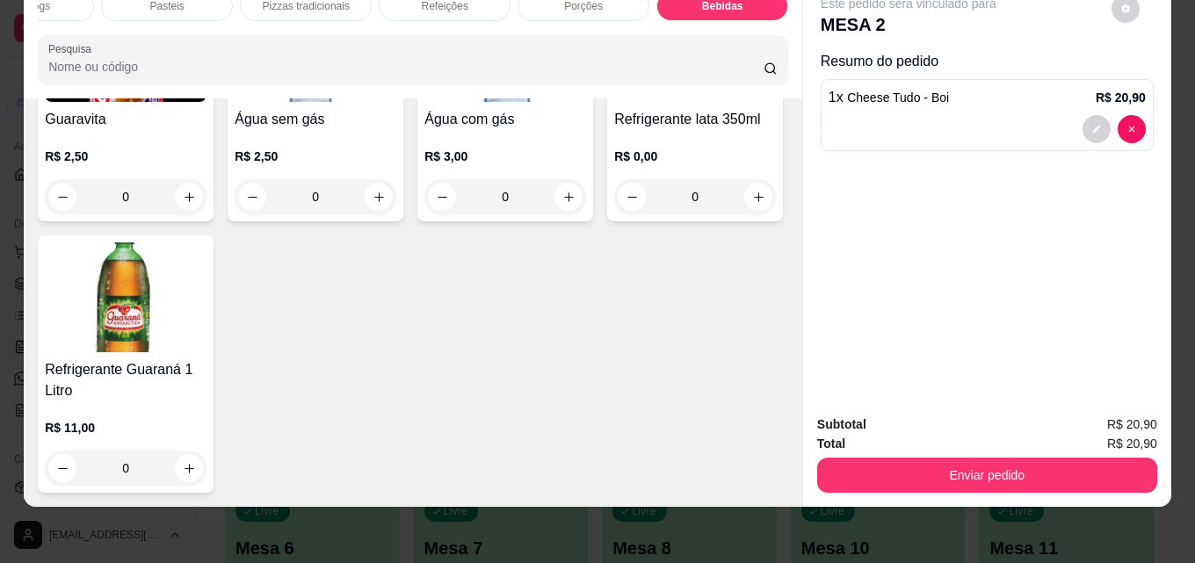
scroll to position [6033, 0]
click at [463, 102] on img at bounding box center [505, 47] width 162 height 110
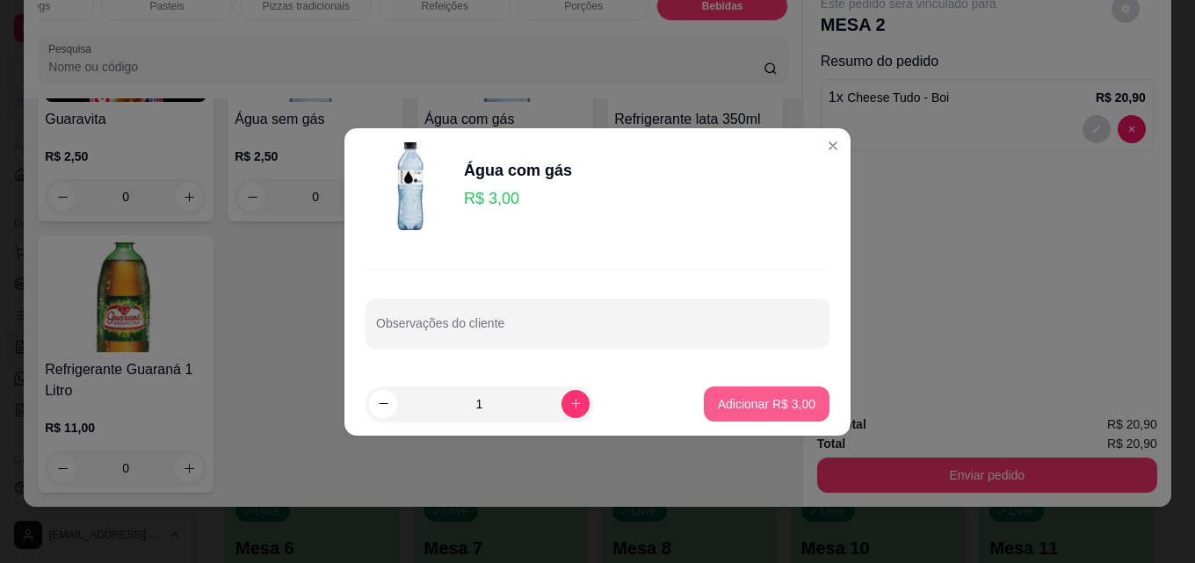
click at [727, 391] on button "Adicionar R$ 3,00" at bounding box center [767, 404] width 126 height 35
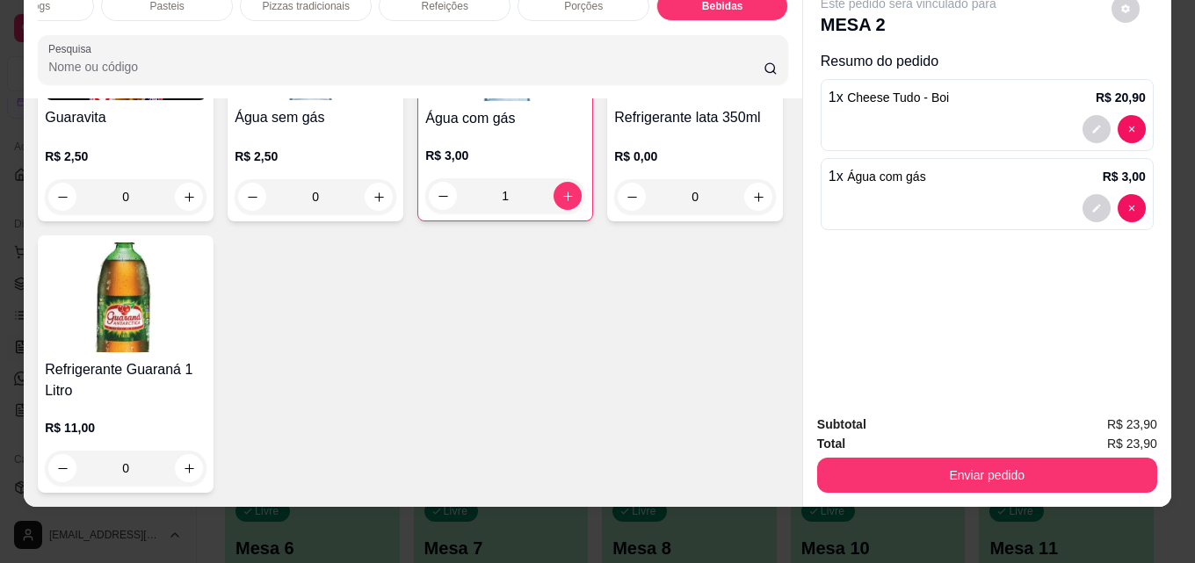
type input "1"
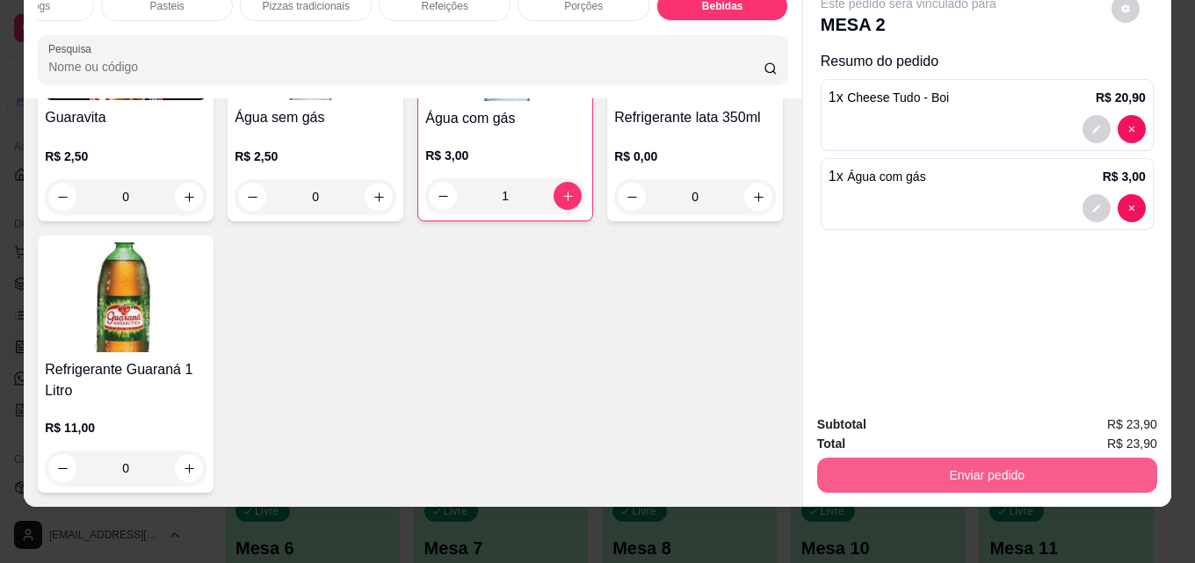
click at [945, 462] on button "Enviar pedido" at bounding box center [987, 475] width 340 height 35
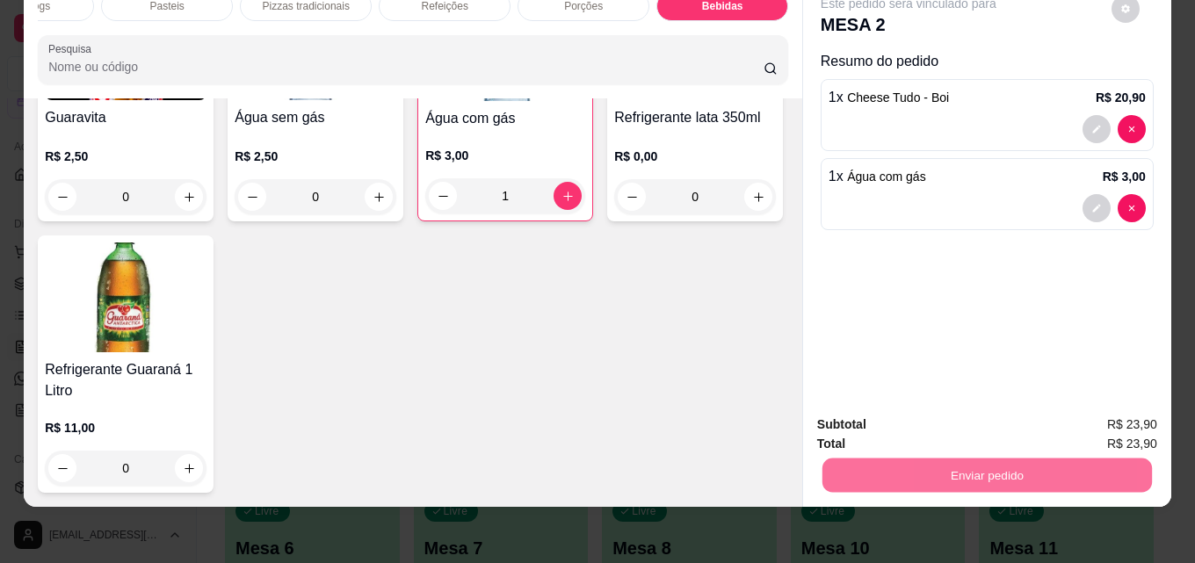
click at [923, 408] on button "Não registrar e enviar pedido" at bounding box center [928, 418] width 177 height 33
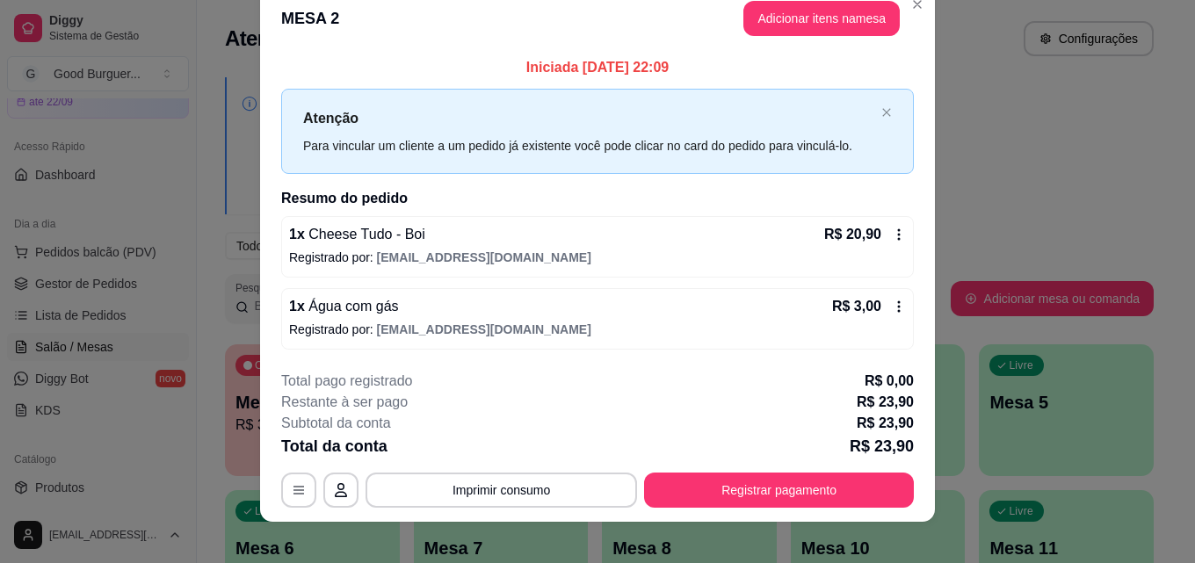
scroll to position [42, 0]
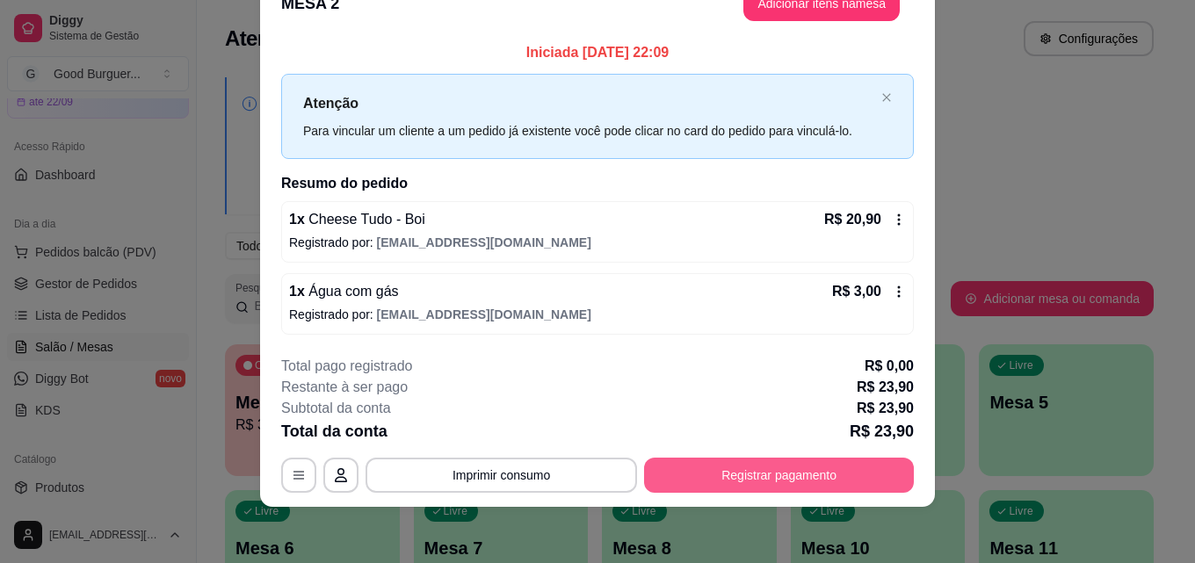
click at [814, 482] on button "Registrar pagamento" at bounding box center [779, 475] width 270 height 35
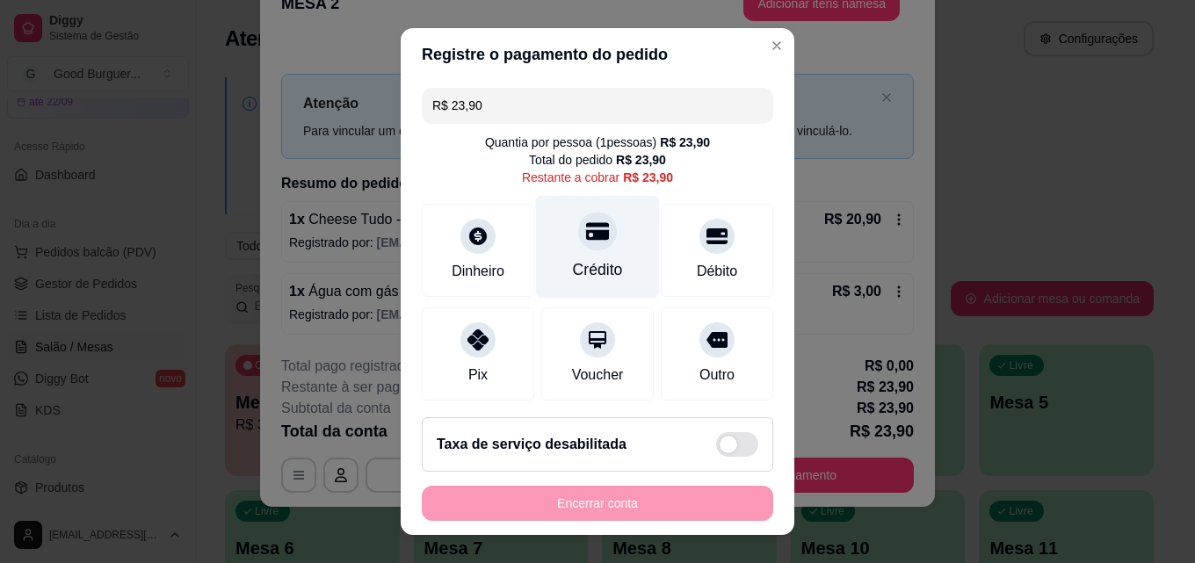
click at [596, 245] on div "Crédito" at bounding box center [598, 247] width 124 height 103
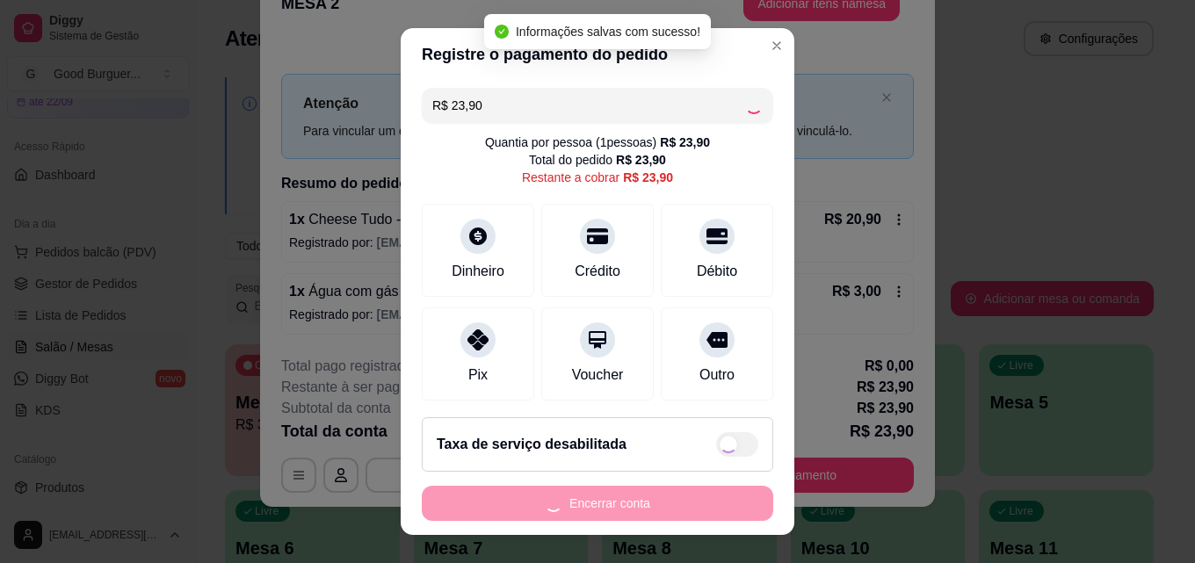
type input "R$ 0,00"
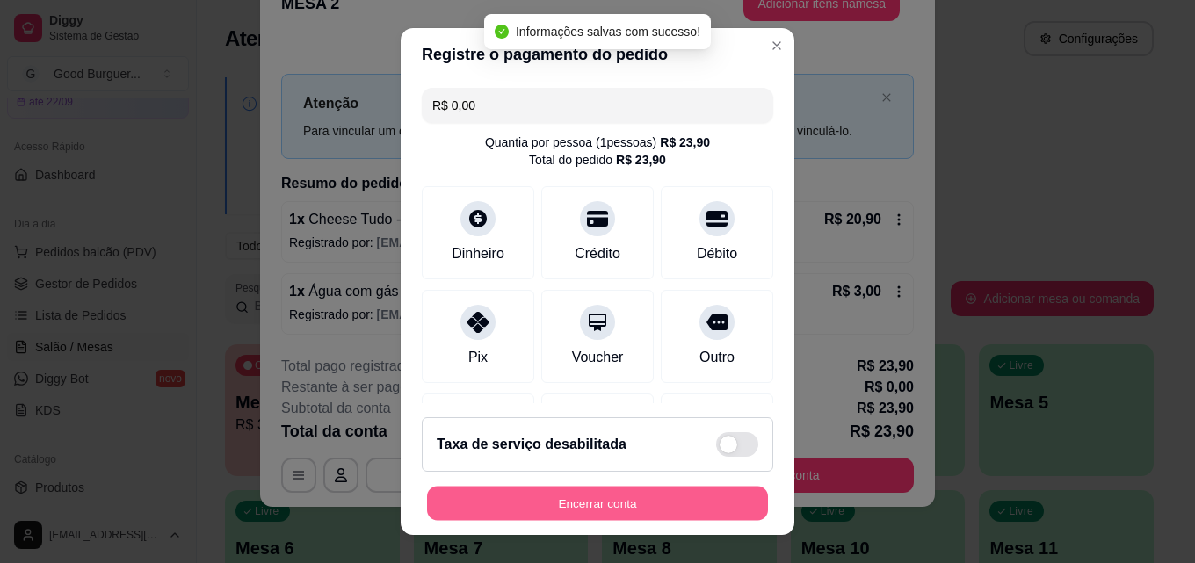
click at [639, 499] on button "Encerrar conta" at bounding box center [597, 504] width 341 height 34
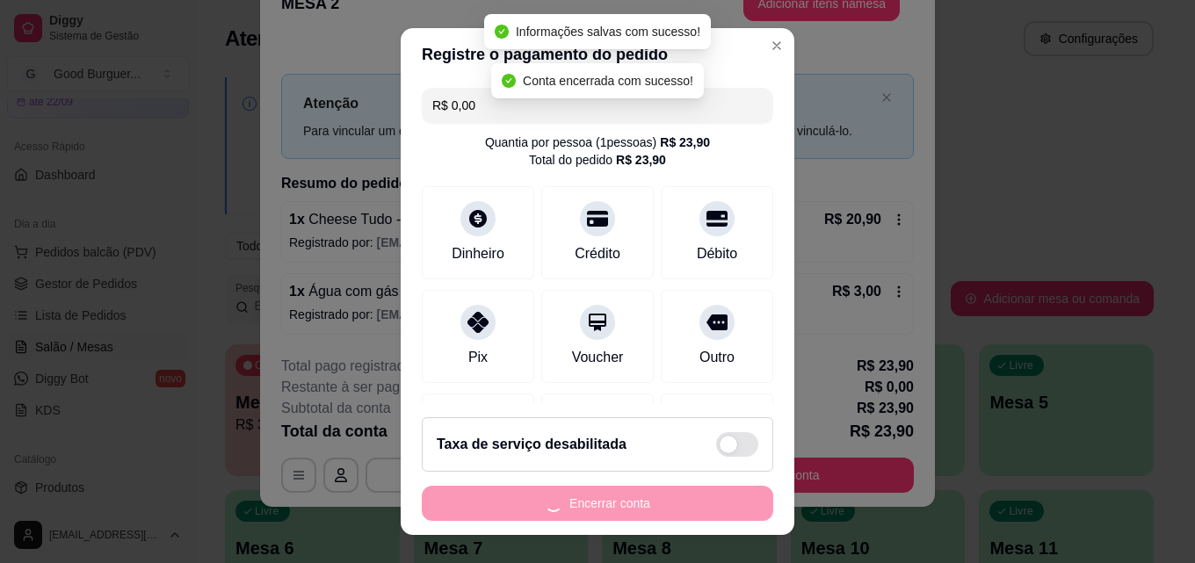
scroll to position [0, 0]
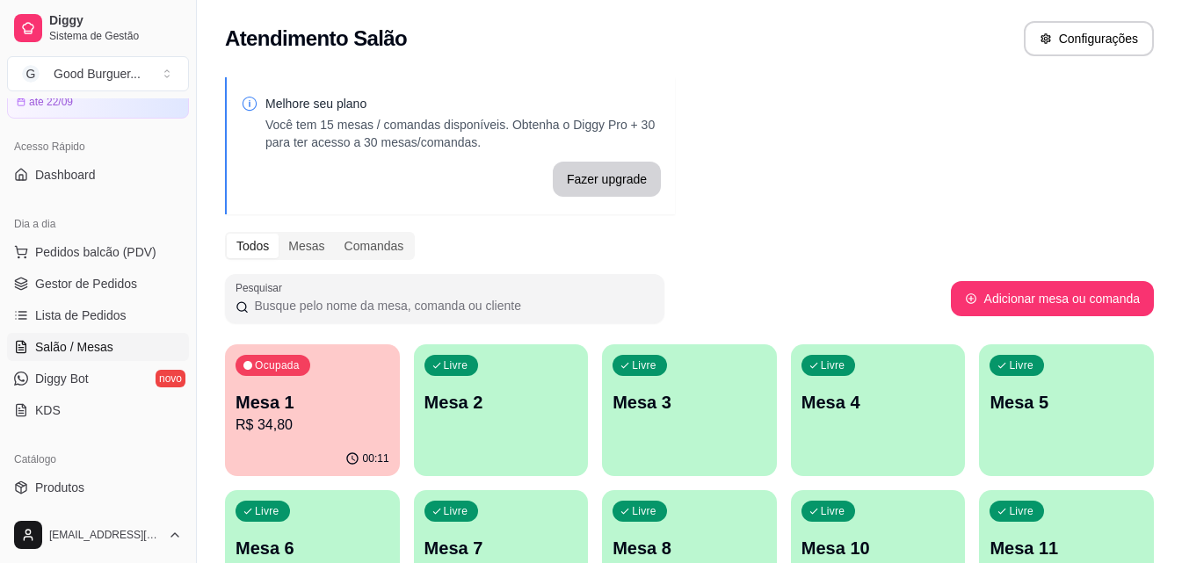
click at [388, 379] on div "Ocupada Mesa 1 R$ 34,80" at bounding box center [312, 393] width 175 height 98
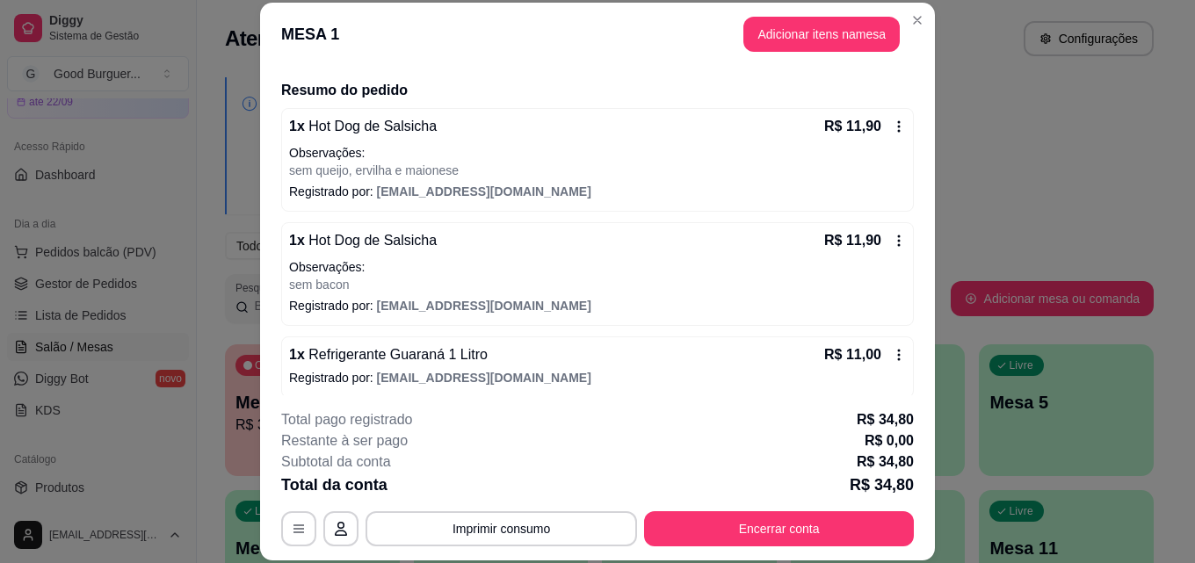
scroll to position [134, 0]
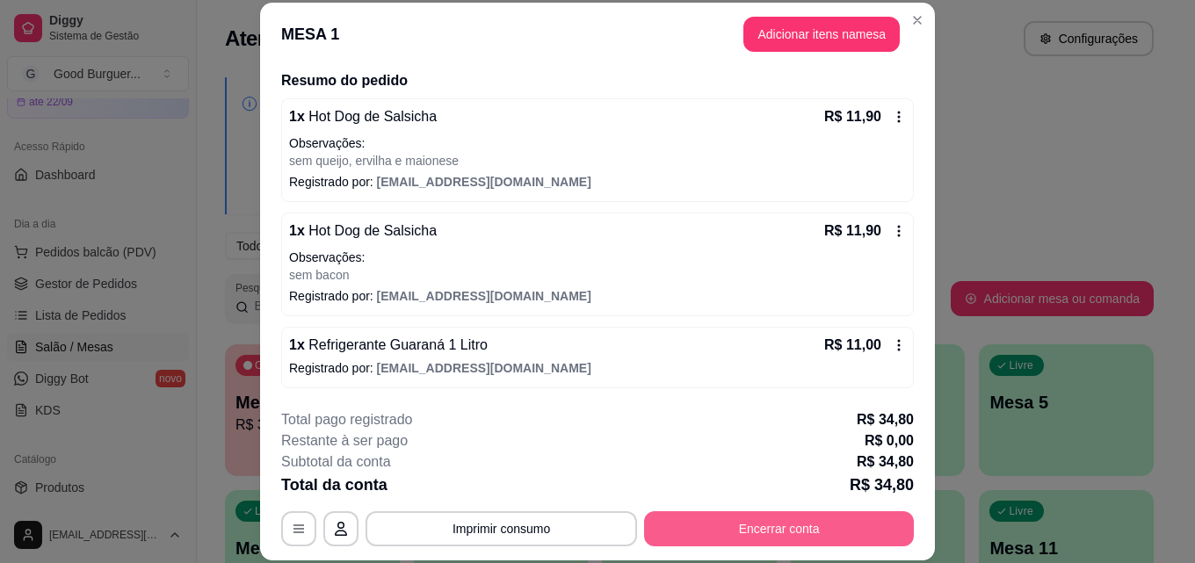
click at [741, 533] on button "Encerrar conta" at bounding box center [779, 528] width 270 height 35
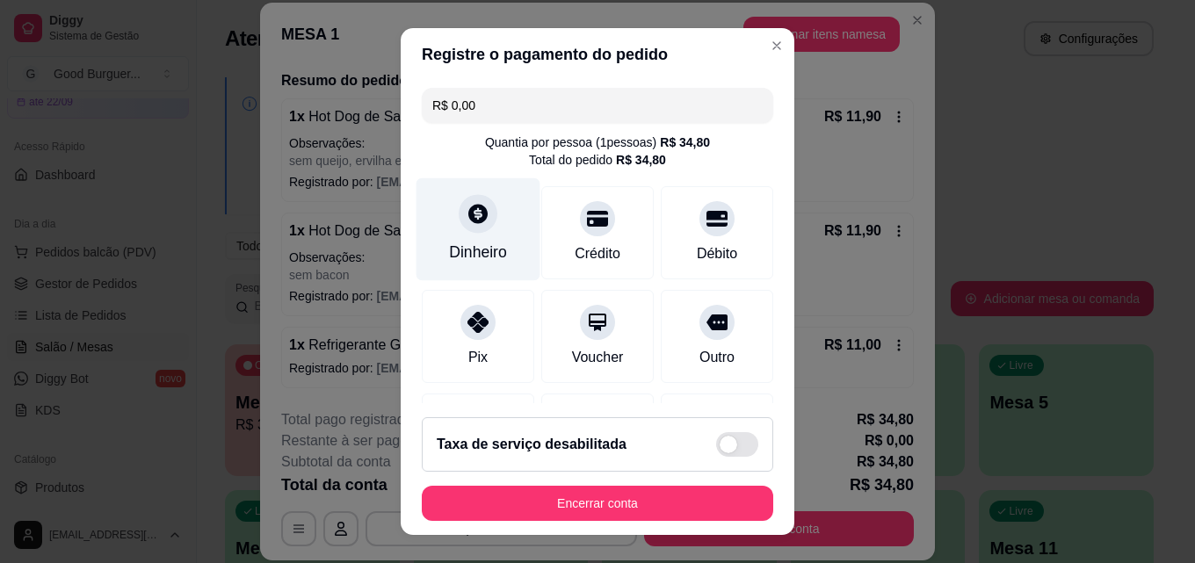
click at [445, 235] on div "Dinheiro" at bounding box center [478, 229] width 124 height 103
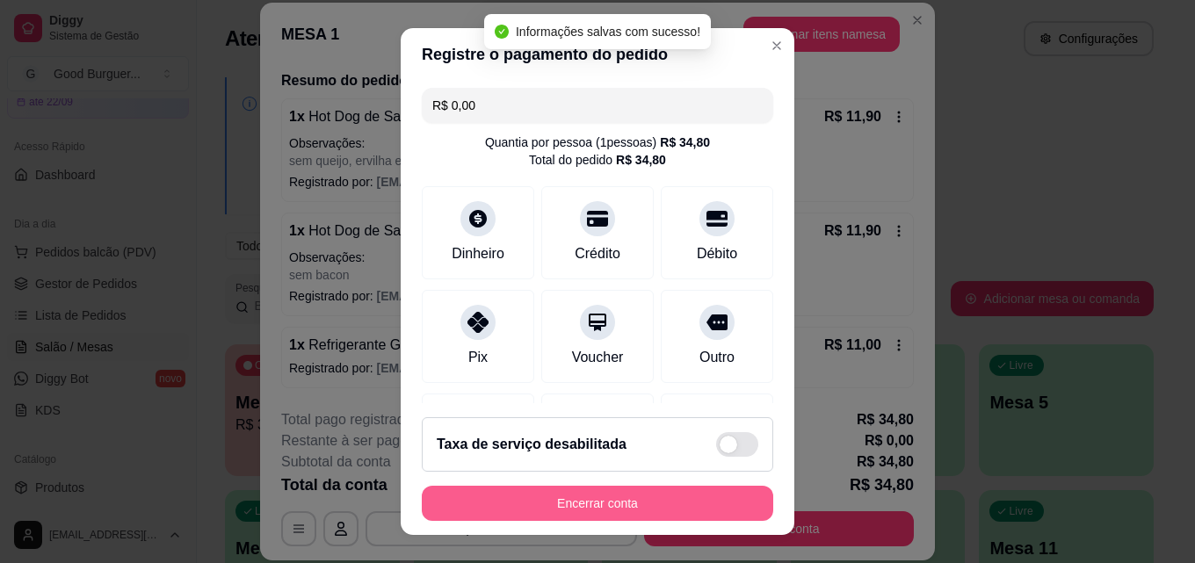
click at [602, 498] on button "Encerrar conta" at bounding box center [597, 503] width 351 height 35
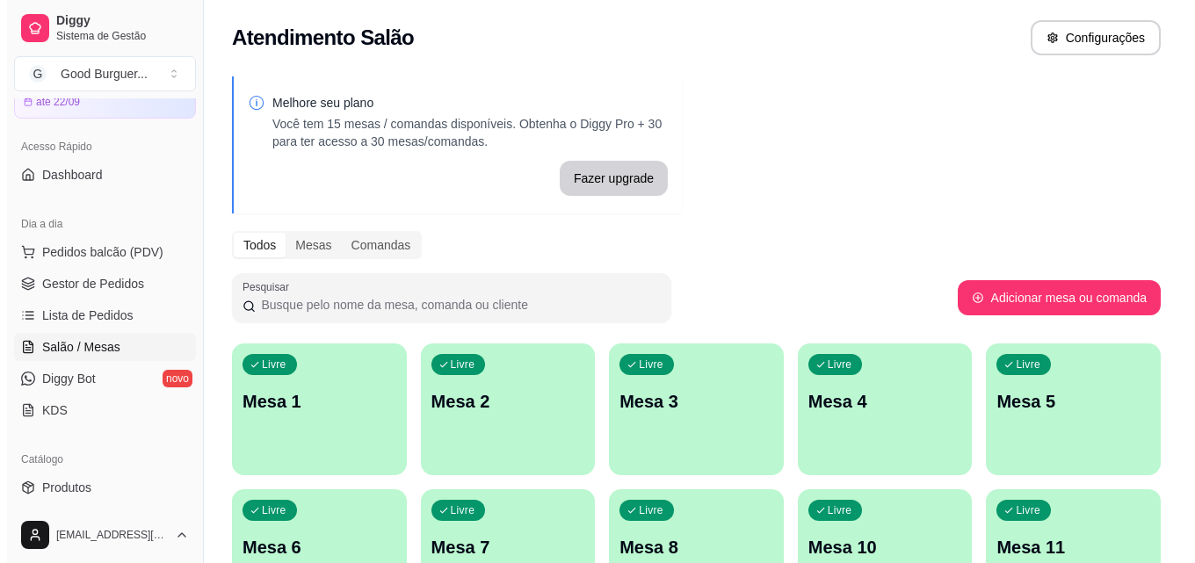
scroll to position [0, 0]
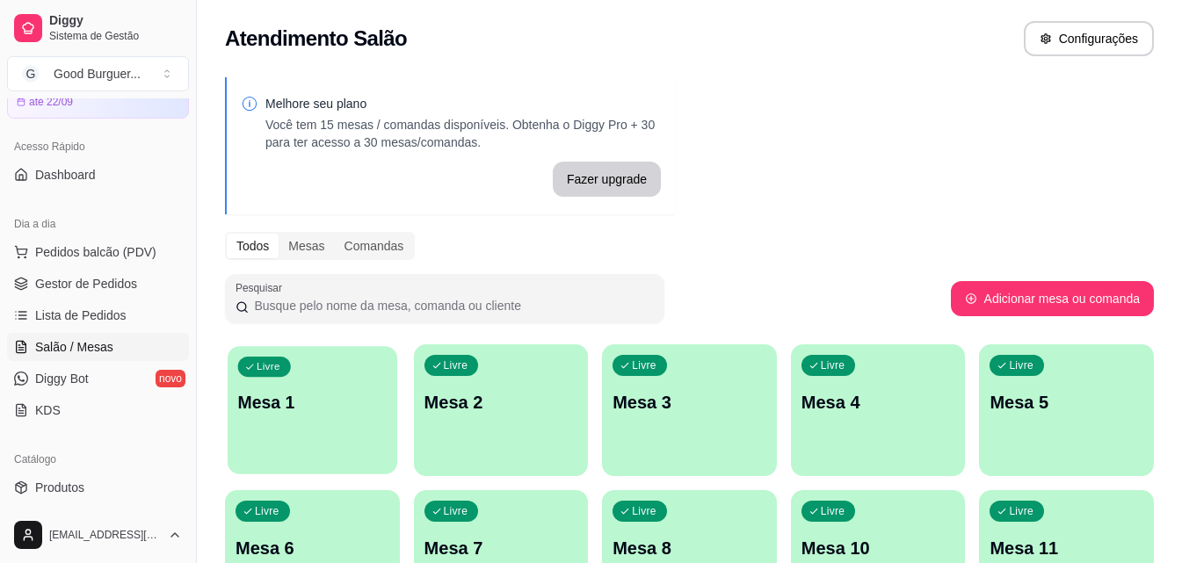
click at [314, 438] on div "Livre Mesa 1" at bounding box center [313, 399] width 170 height 107
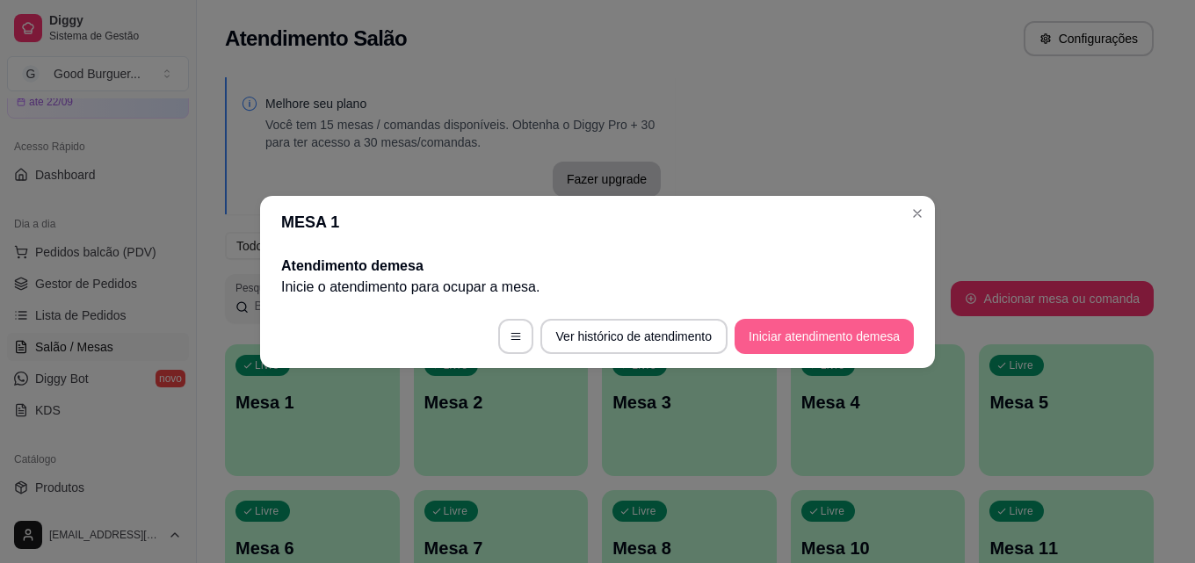
click at [823, 336] on button "Iniciar atendimento de mesa" at bounding box center [823, 336] width 179 height 35
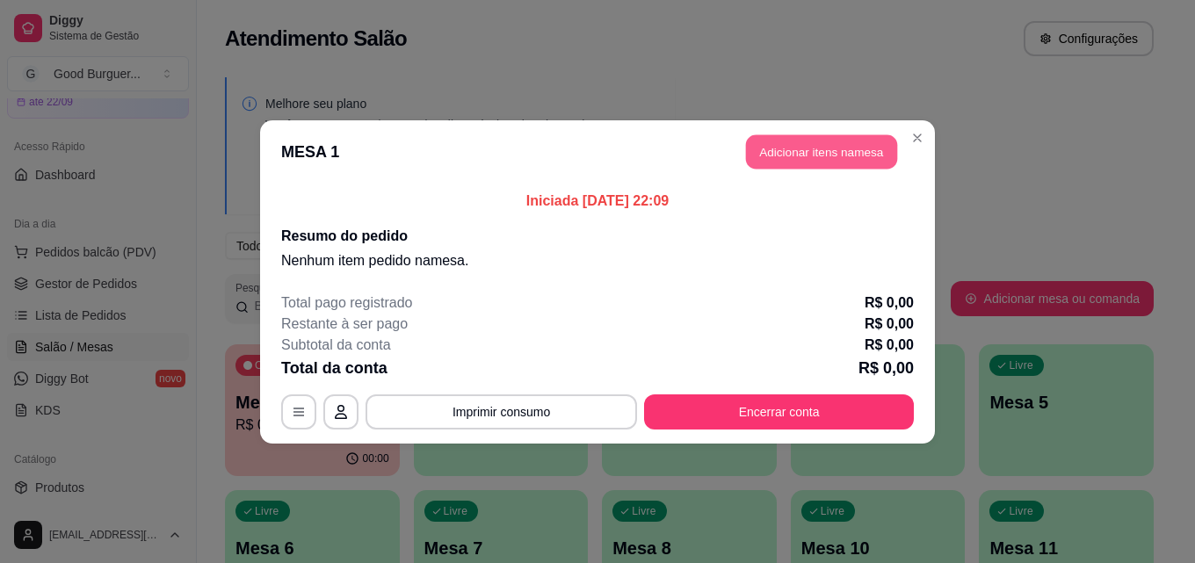
click at [845, 144] on button "Adicionar itens na mesa" at bounding box center [821, 151] width 151 height 34
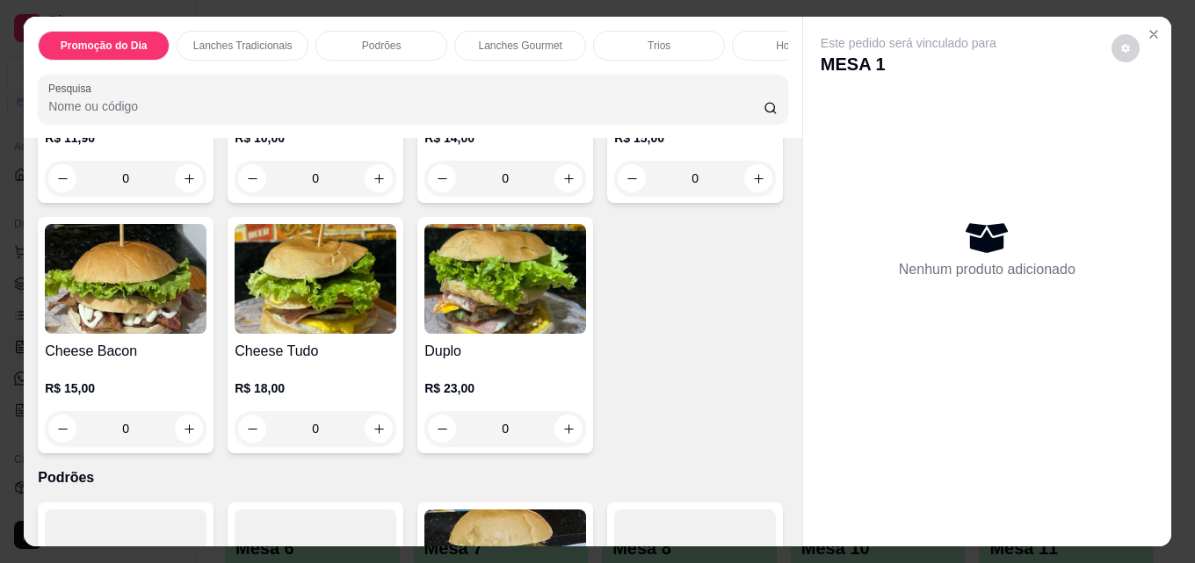
scroll to position [879, 0]
click at [326, 202] on div "Hambúrguer R$ 10,00 0" at bounding box center [316, 84] width 176 height 236
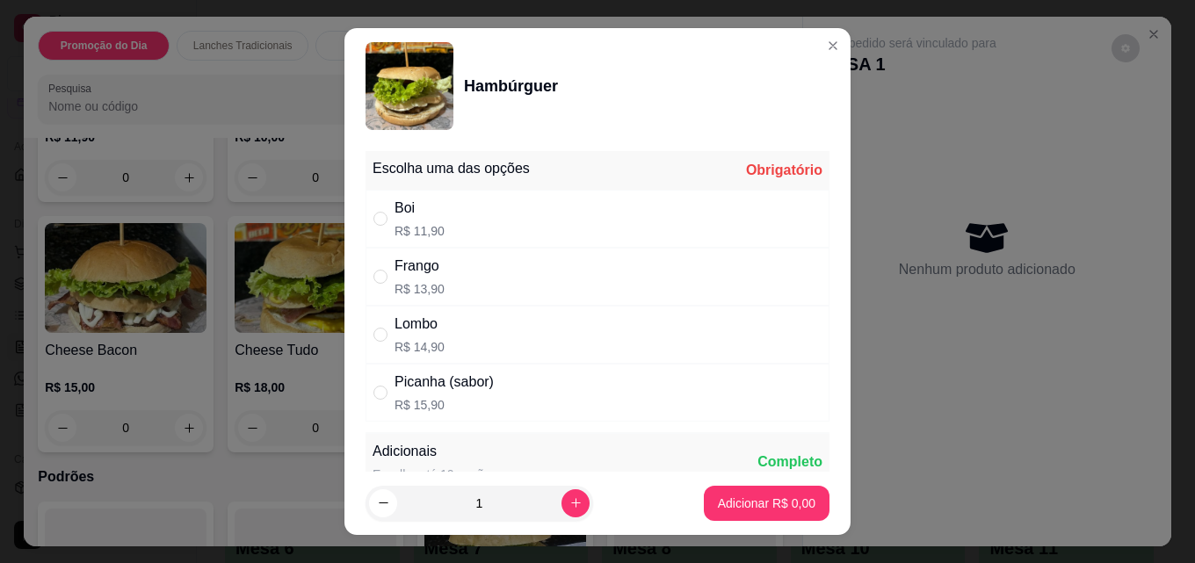
click at [411, 264] on div "Frango" at bounding box center [419, 266] width 50 height 21
radio input "true"
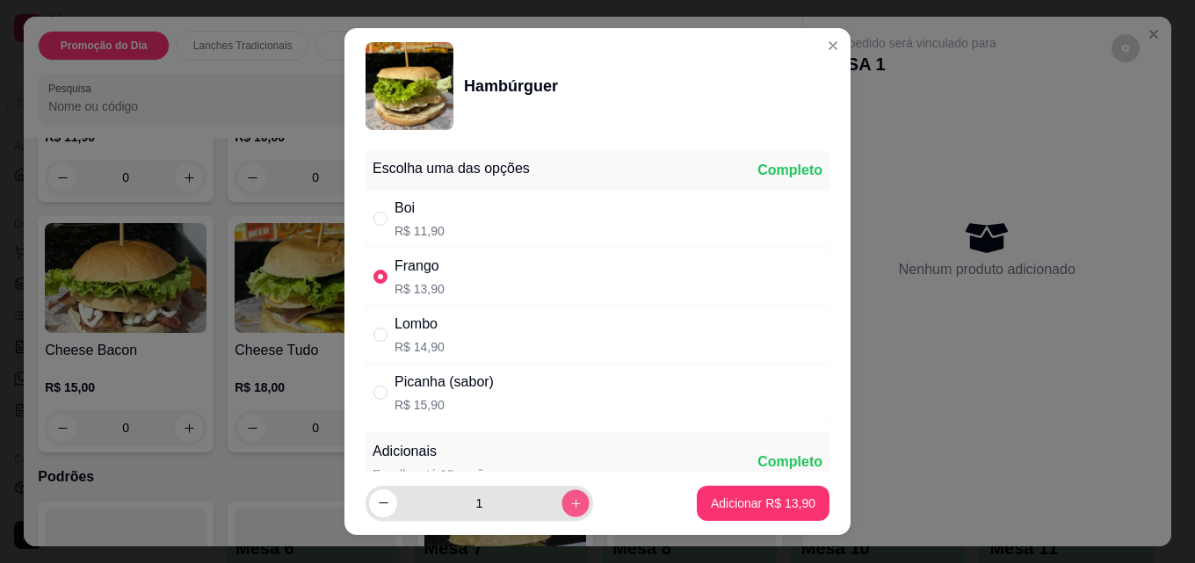
click at [561, 503] on button "increase-product-quantity" at bounding box center [574, 502] width 27 height 27
click at [561, 506] on button "increase-product-quantity" at bounding box center [574, 502] width 27 height 27
type input "3"
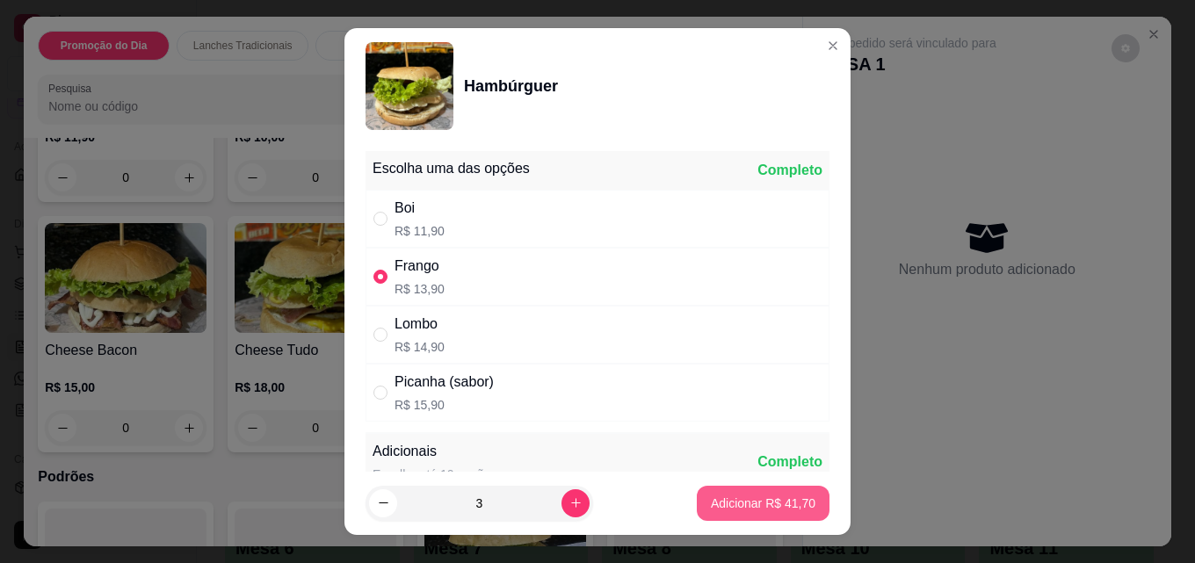
click at [799, 501] on button "Adicionar R$ 41,70" at bounding box center [763, 503] width 133 height 35
type input "3"
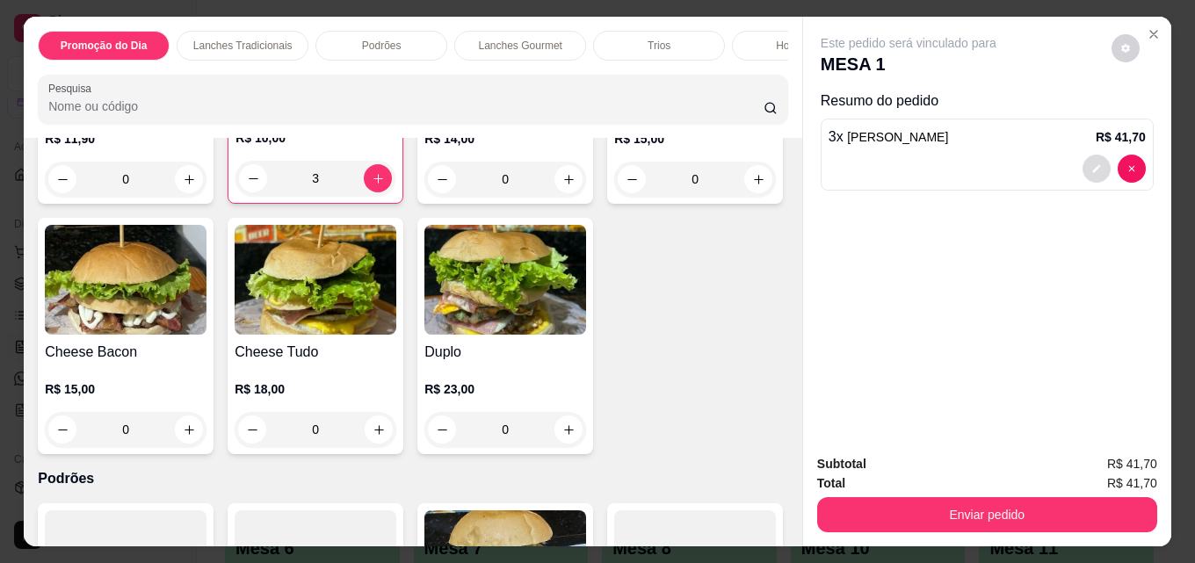
click at [1098, 160] on button "decrease-product-quantity" at bounding box center [1096, 169] width 28 height 28
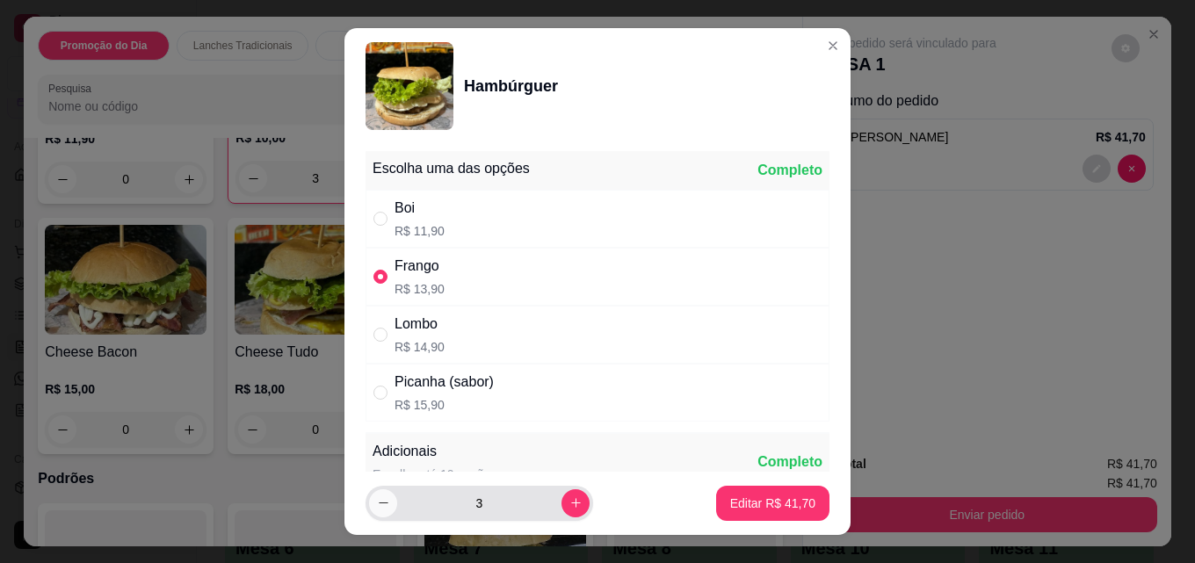
click at [377, 504] on icon "decrease-product-quantity" at bounding box center [383, 502] width 13 height 13
type input "2"
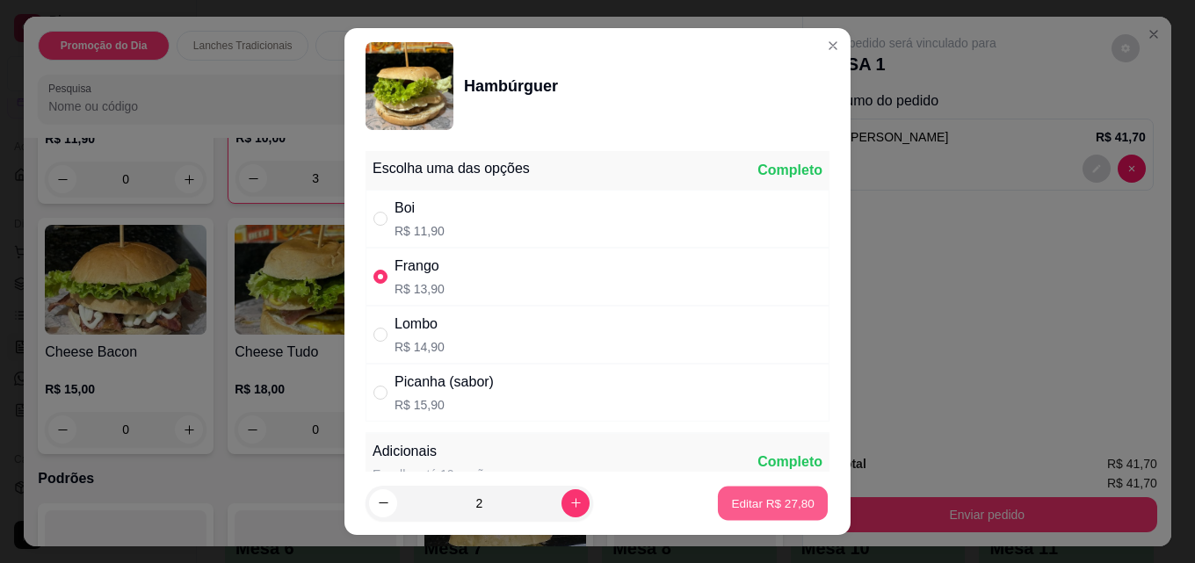
click at [785, 499] on p "Editar R$ 27,80" at bounding box center [772, 503] width 83 height 17
type input "2"
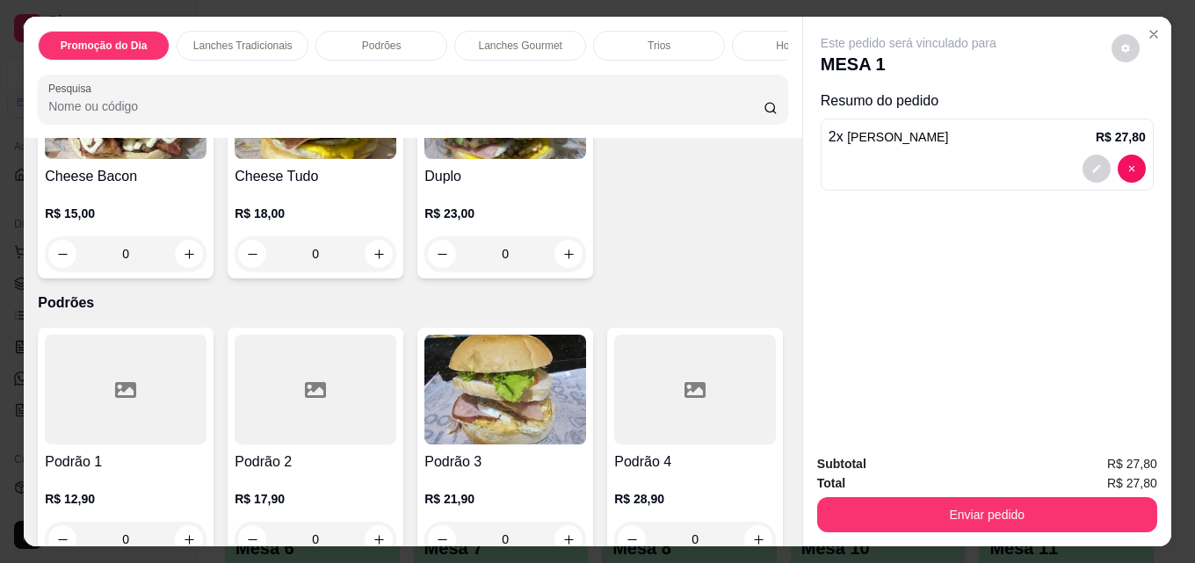
scroll to position [0, 35]
click at [763, 39] on p "Hot Dogs" at bounding box center [763, 46] width 44 height 14
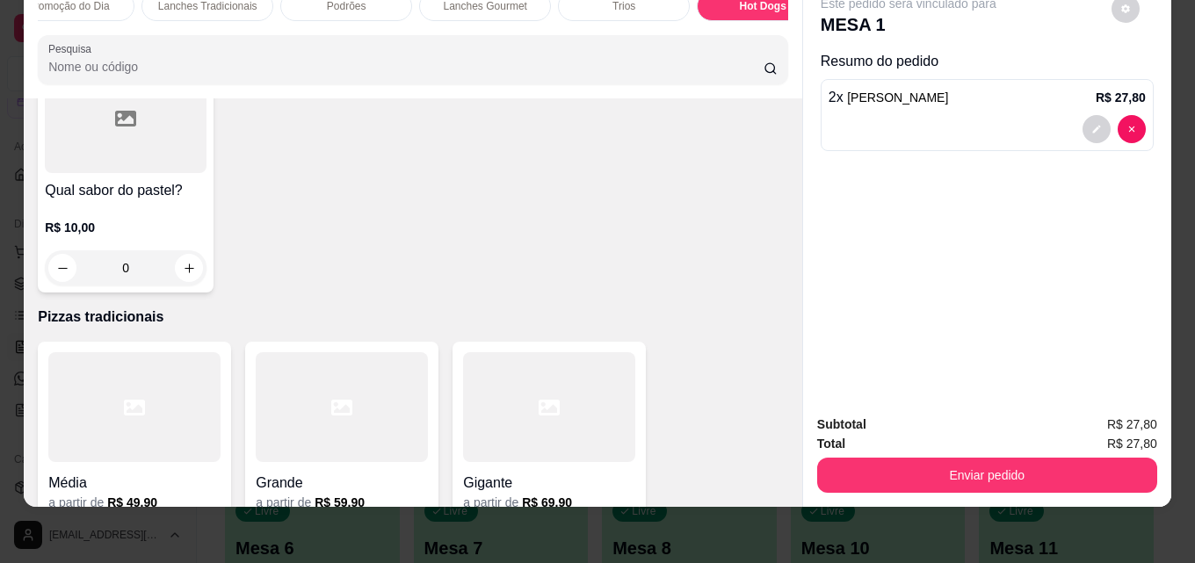
scroll to position [3293, 0]
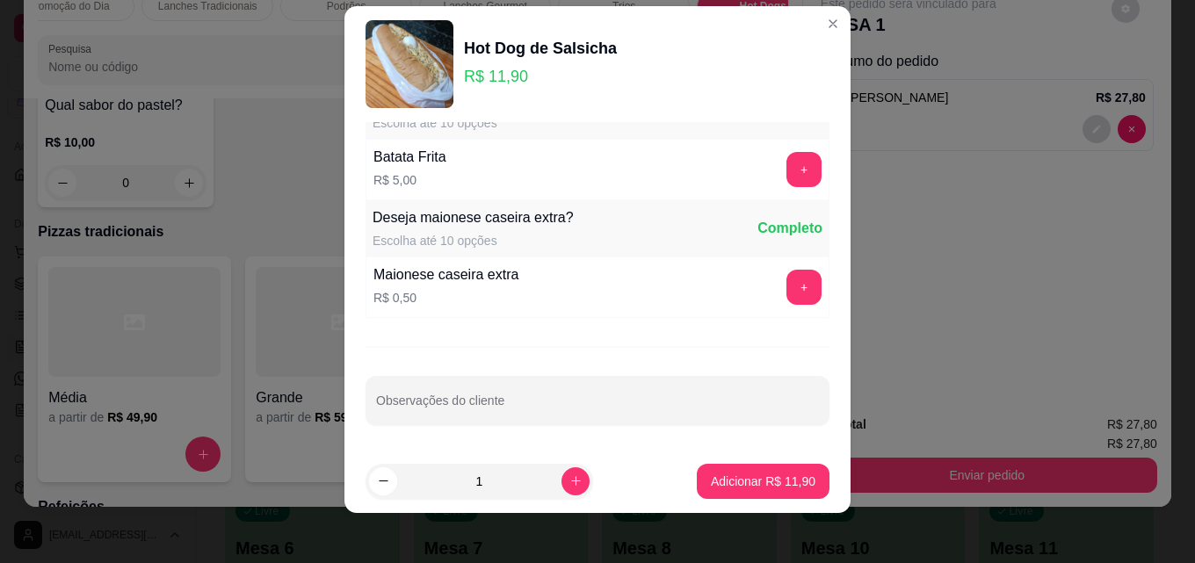
scroll to position [28, 0]
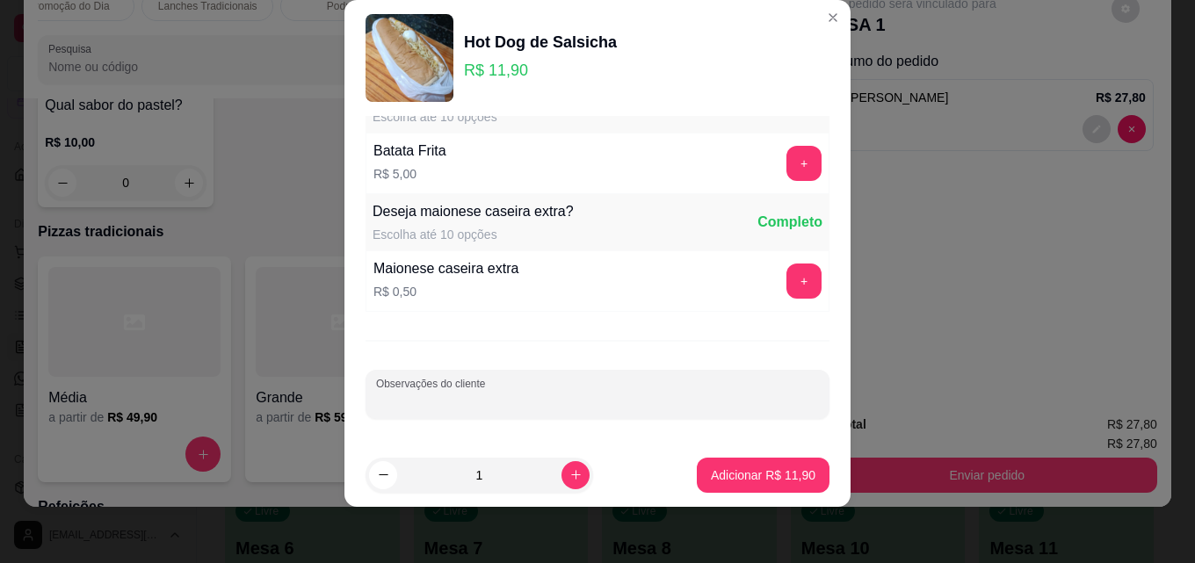
click at [517, 397] on input "Observações do cliente" at bounding box center [597, 402] width 443 height 18
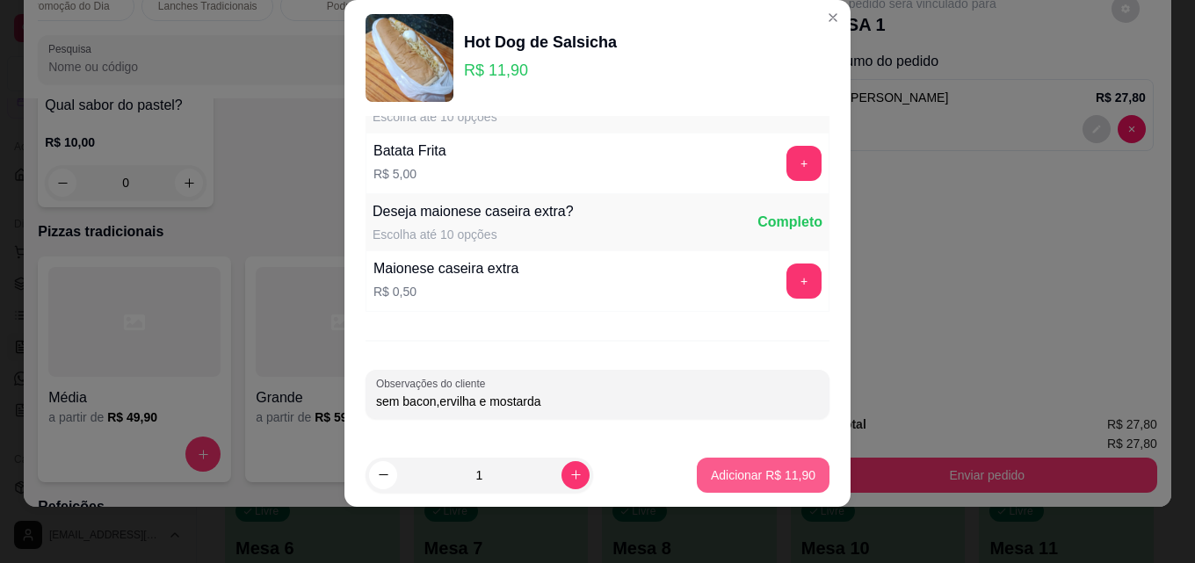
type input "sem bacon,ervilha e mostarda"
click at [713, 467] on p "Adicionar R$ 11,90" at bounding box center [764, 475] width 102 height 17
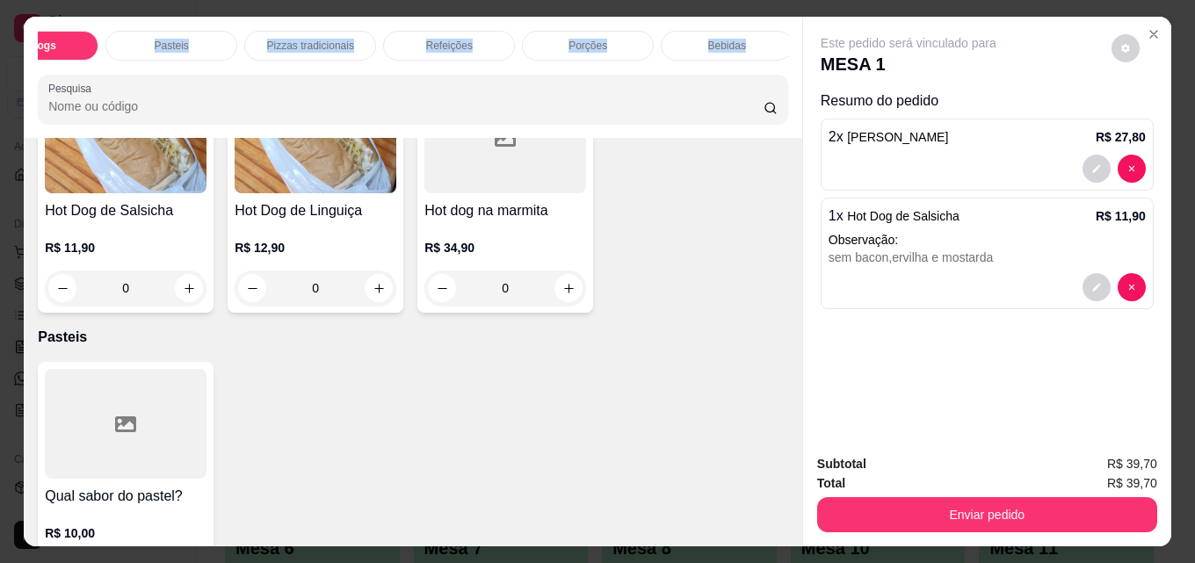
scroll to position [0, 770]
drag, startPoint x: 778, startPoint y: 52, endPoint x: 755, endPoint y: 54, distance: 23.9
click at [769, 54] on div "Promoção do Dia Lanches Tradicionais Podrões Lanches Gourmet Trios Hot Dogs Pas…" at bounding box center [413, 46] width 750 height 30
click at [720, 40] on p "Bebidas" at bounding box center [723, 46] width 38 height 14
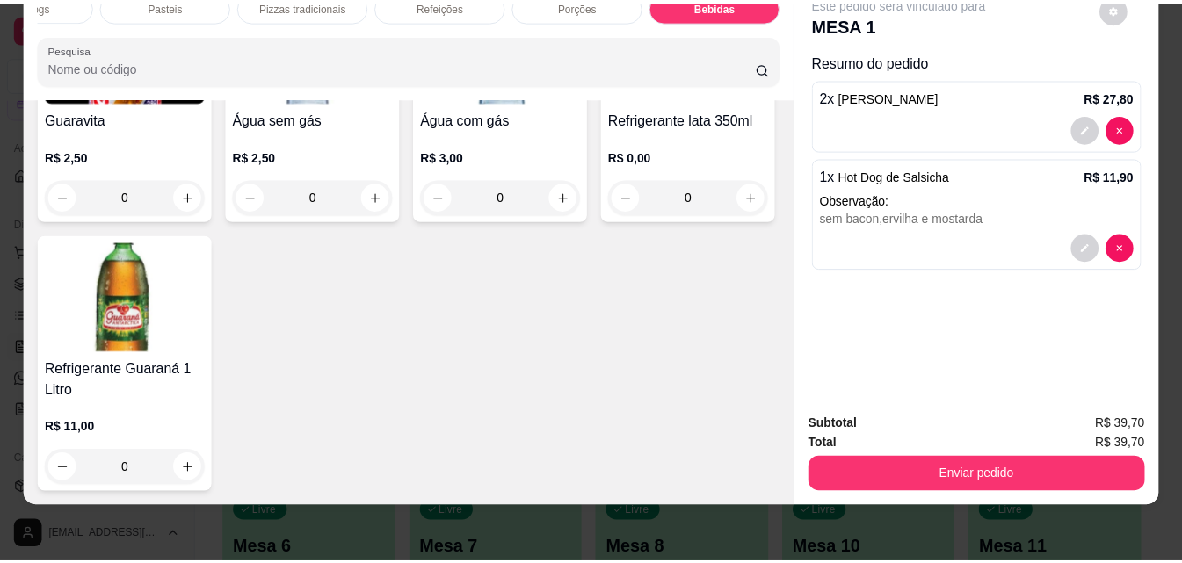
scroll to position [6222, 0]
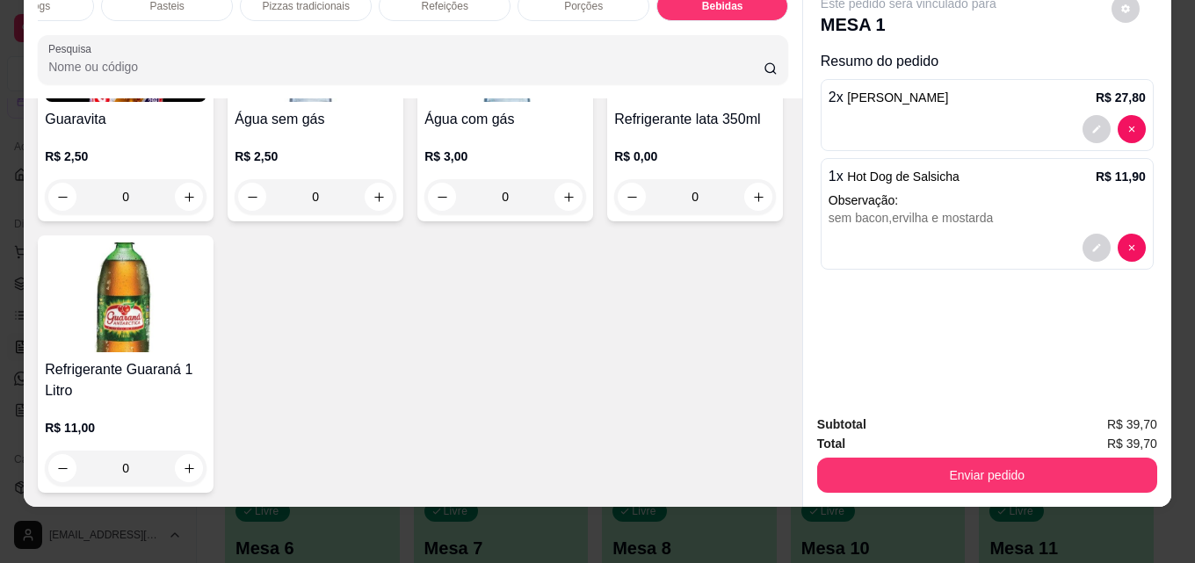
click at [206, 351] on img at bounding box center [126, 297] width 162 height 110
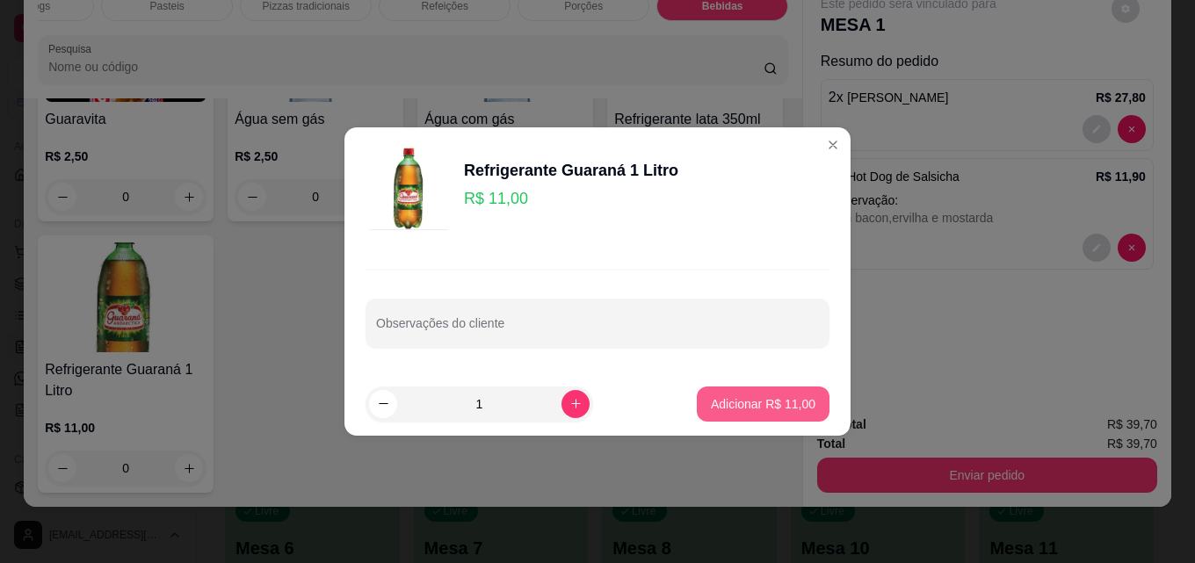
click at [718, 404] on p "Adicionar R$ 11,00" at bounding box center [763, 404] width 105 height 18
type input "1"
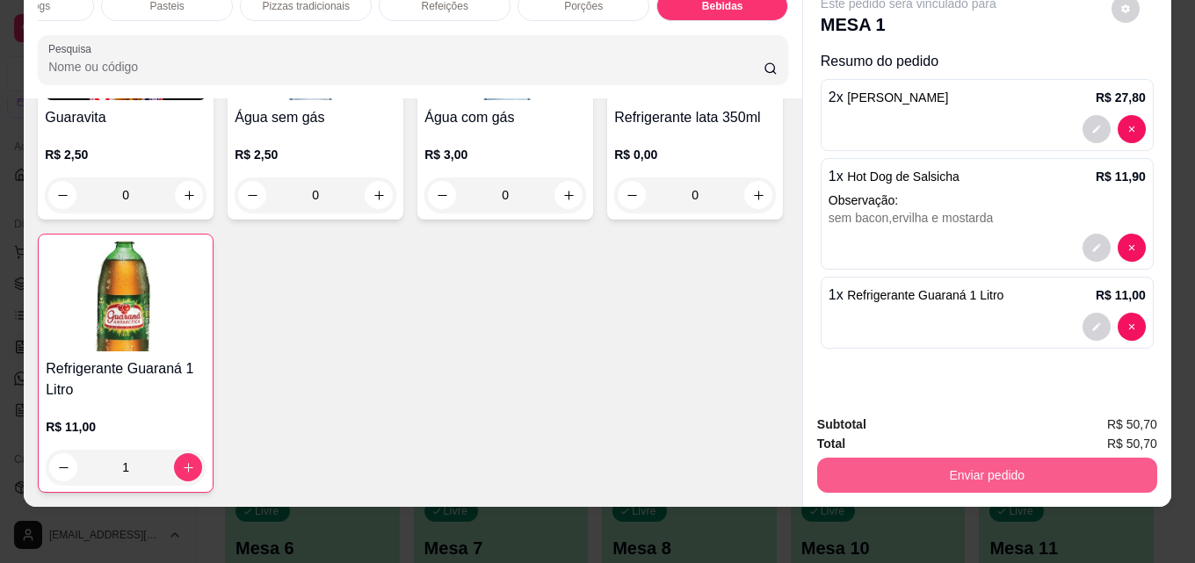
click at [997, 458] on button "Enviar pedido" at bounding box center [987, 475] width 340 height 35
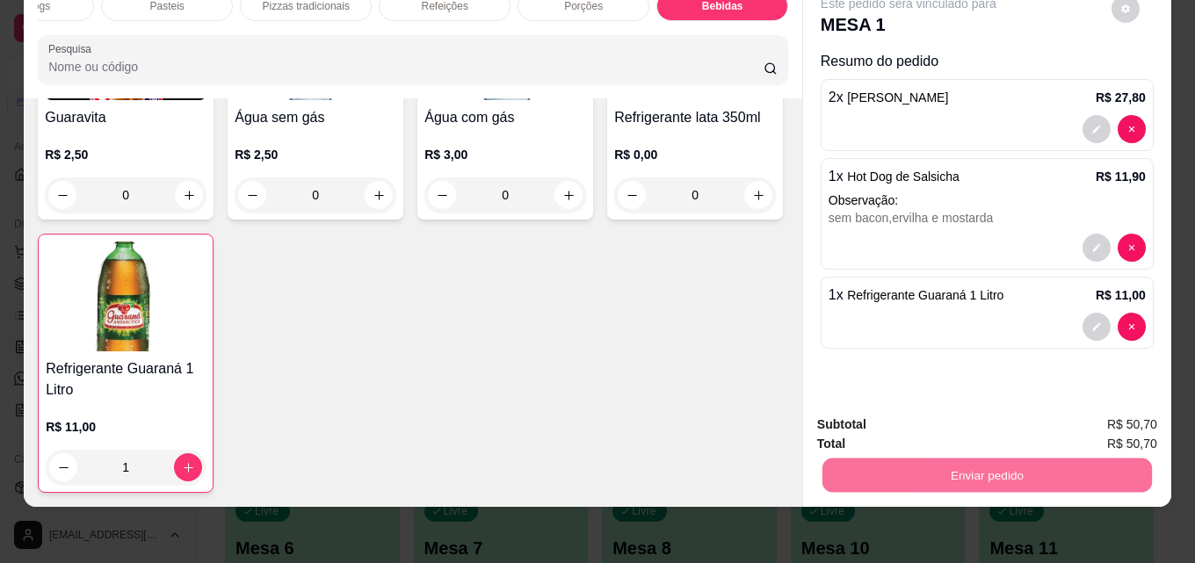
click at [980, 410] on button "Não registrar e enviar pedido" at bounding box center [928, 418] width 183 height 33
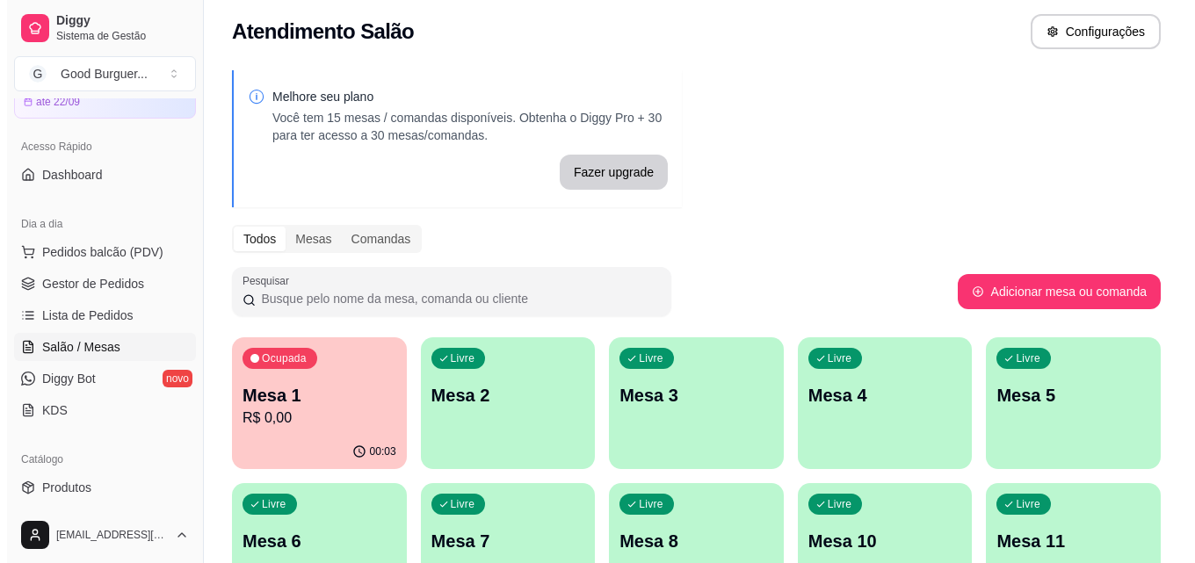
scroll to position [0, 0]
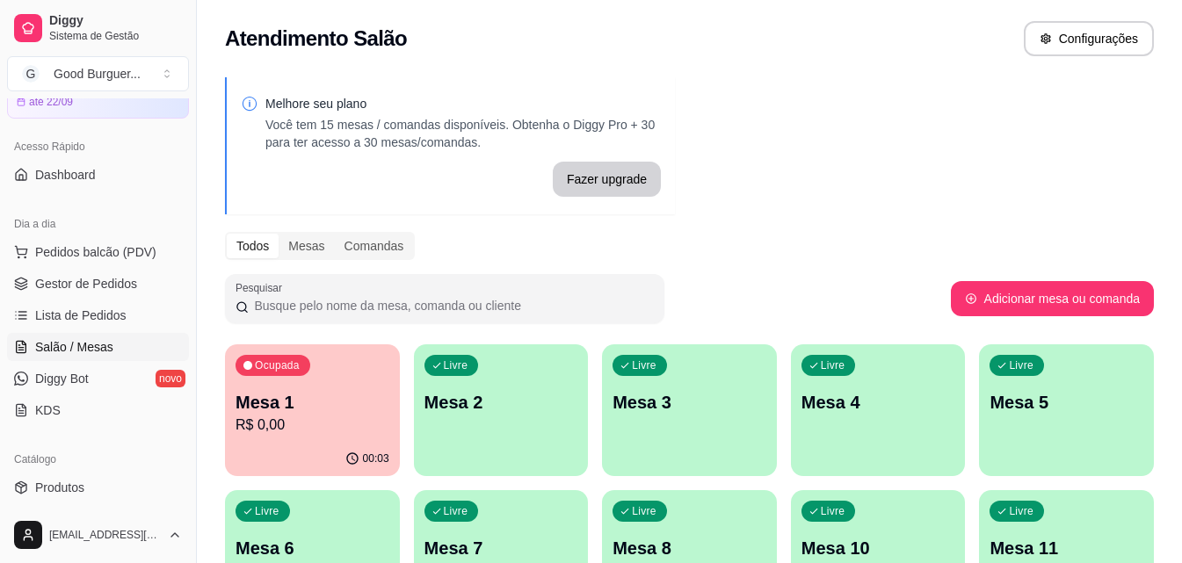
click at [344, 400] on p "Mesa 1" at bounding box center [312, 402] width 154 height 25
click at [320, 400] on p "Mesa 1" at bounding box center [312, 402] width 154 height 25
click at [809, 183] on div "Melhore seu plano Você tem 15 mesas / comandas disponíveis. Obtenha o Diggy Pro…" at bounding box center [689, 428] width 985 height 722
click at [357, 466] on div "00:05" at bounding box center [312, 459] width 175 height 34
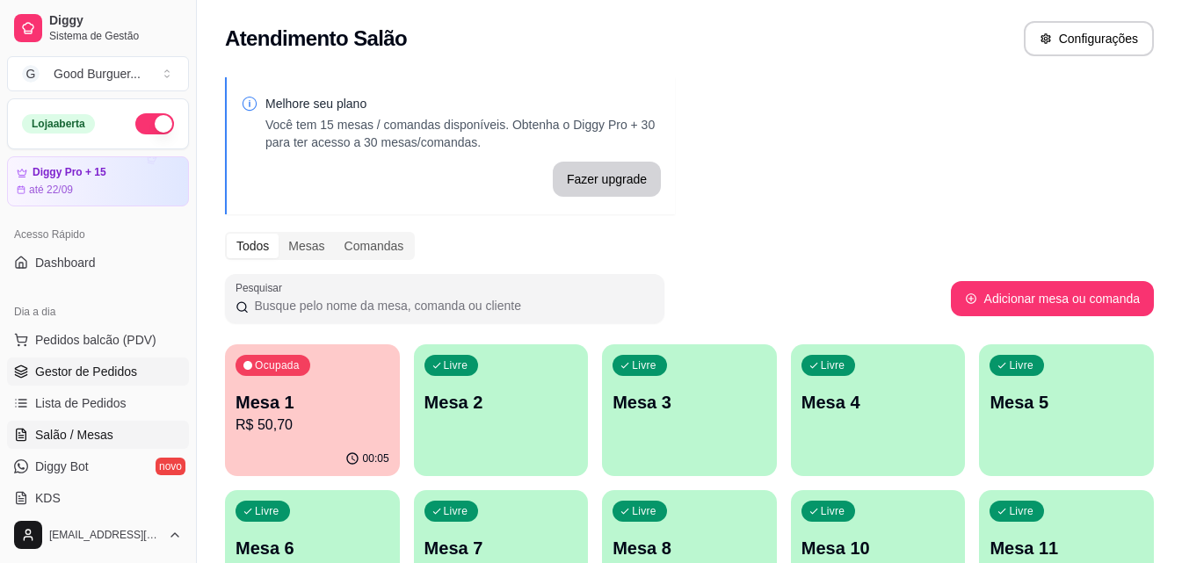
click at [105, 371] on span "Gestor de Pedidos" at bounding box center [86, 372] width 102 height 18
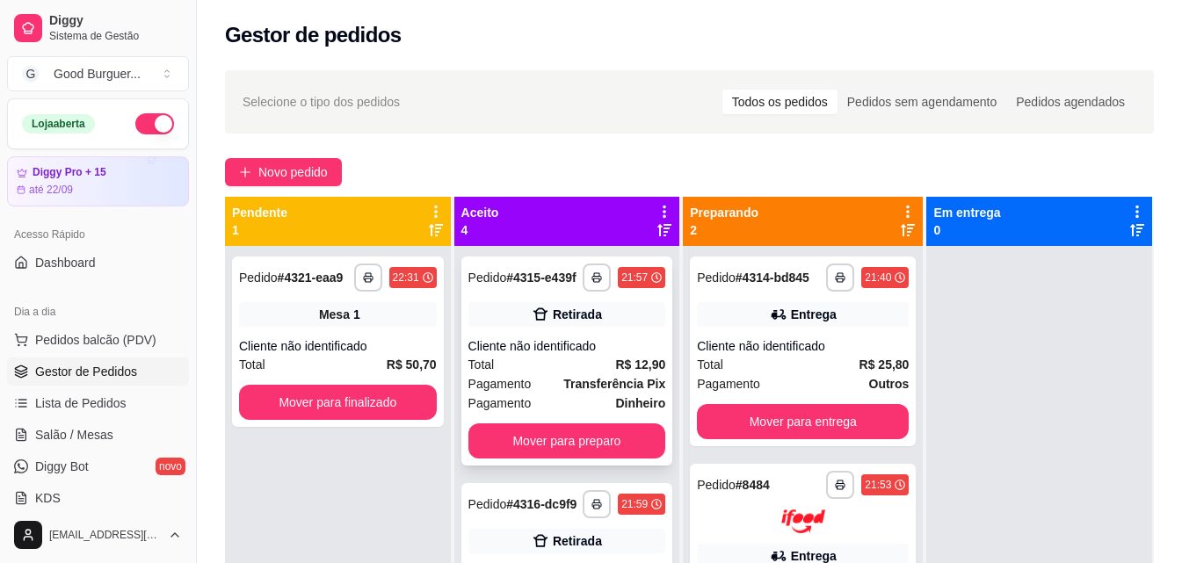
click at [574, 372] on div "Total R$ 12,90" at bounding box center [567, 364] width 198 height 19
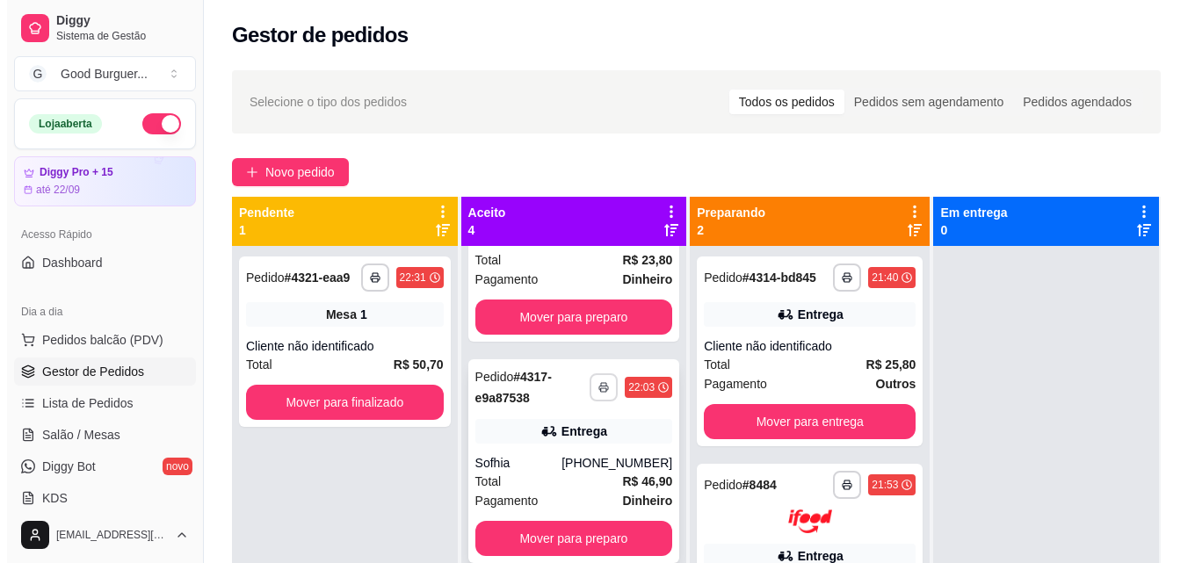
scroll to position [49, 0]
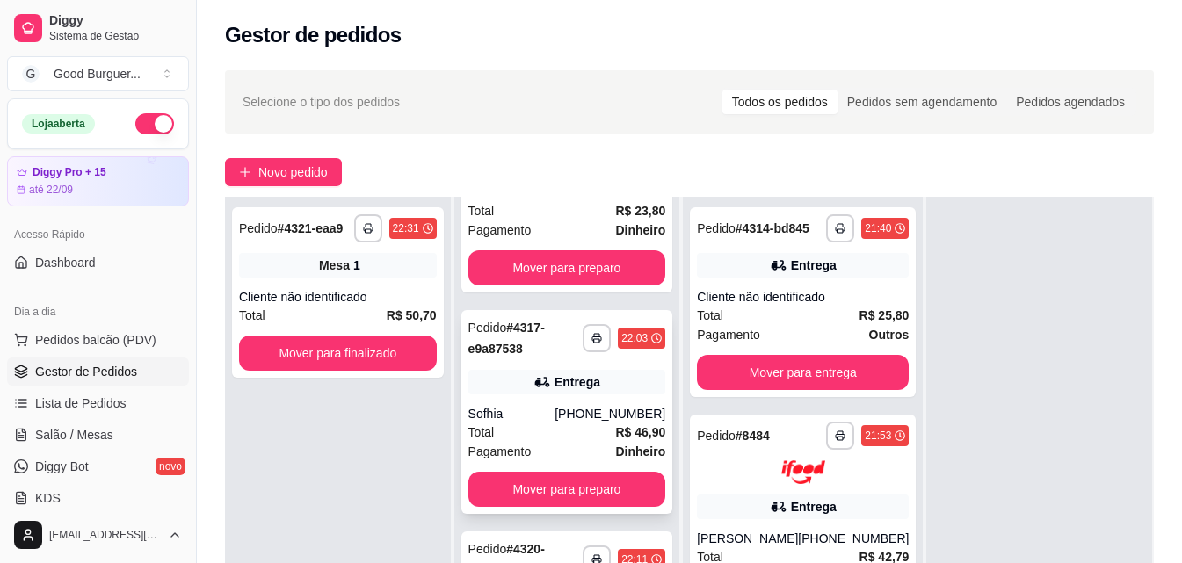
click at [587, 414] on div "[PHONE_NUMBER]" at bounding box center [609, 414] width 111 height 18
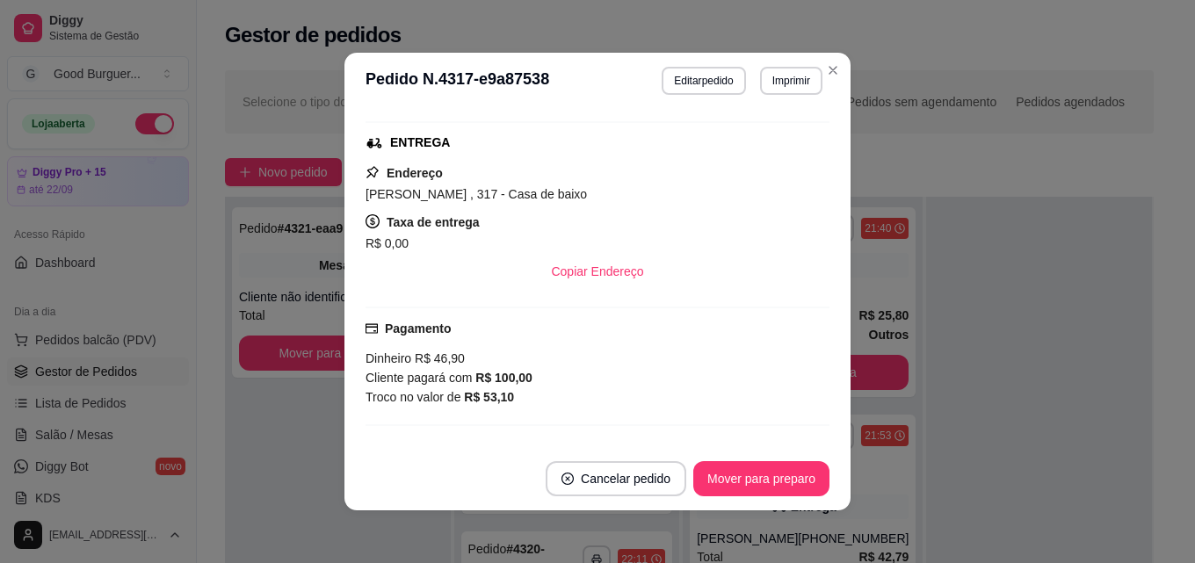
scroll to position [176, 0]
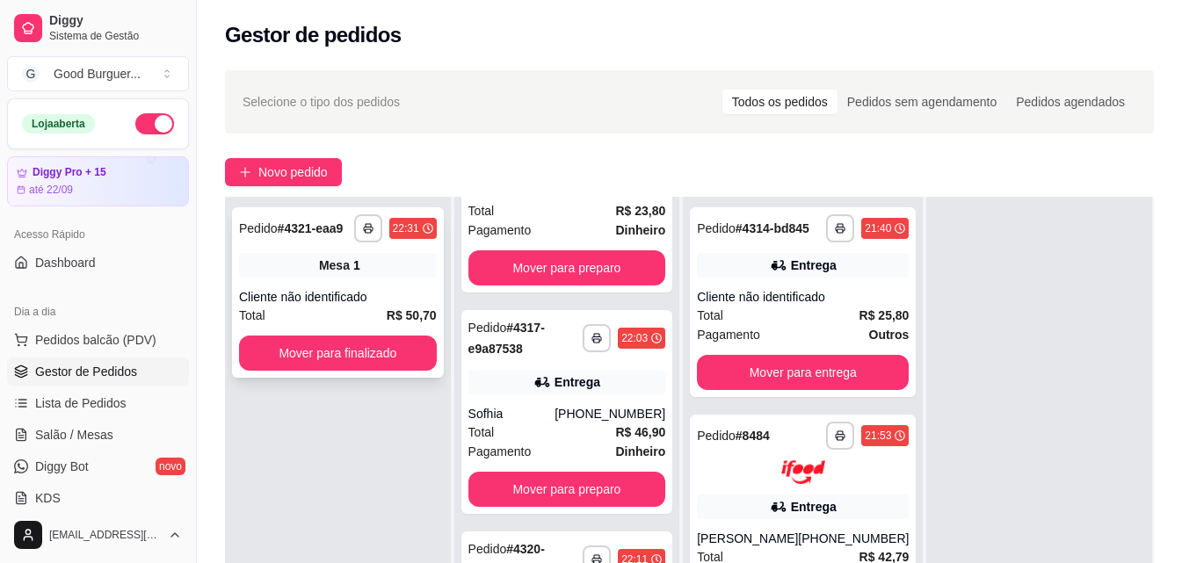
click at [336, 268] on span "Mesa" at bounding box center [334, 266] width 31 height 18
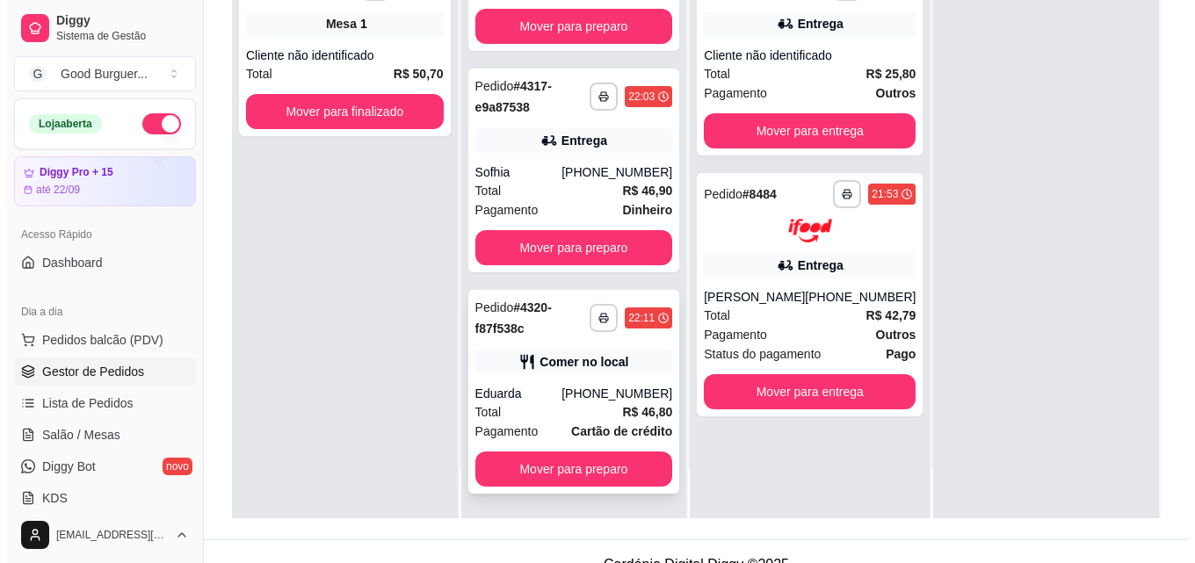
scroll to position [264, 0]
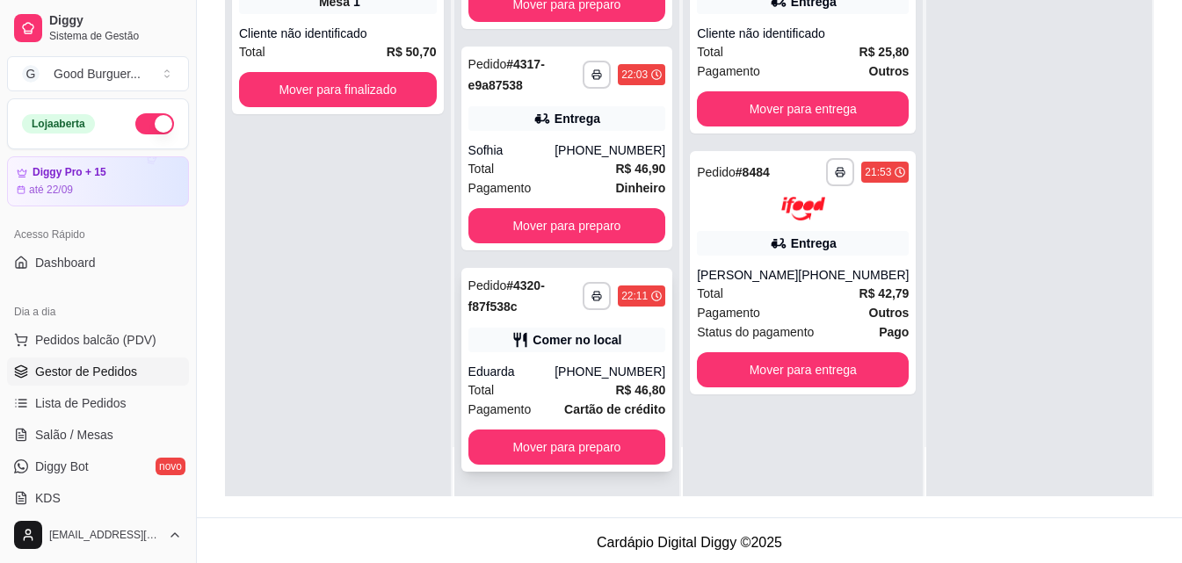
click at [567, 349] on div "Comer no local" at bounding box center [567, 340] width 198 height 25
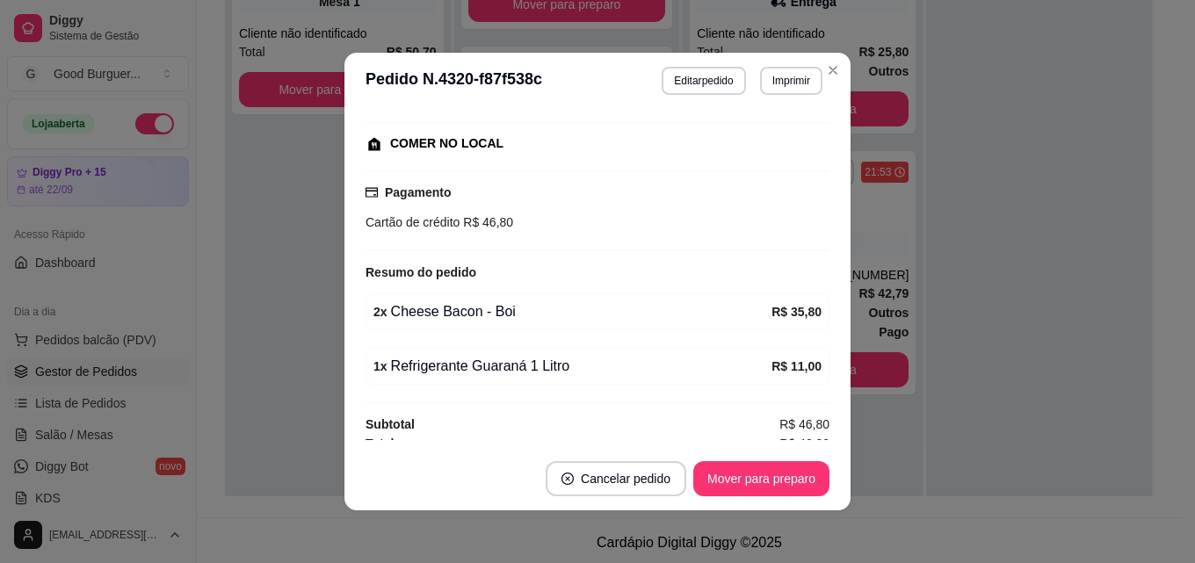
scroll to position [223, 0]
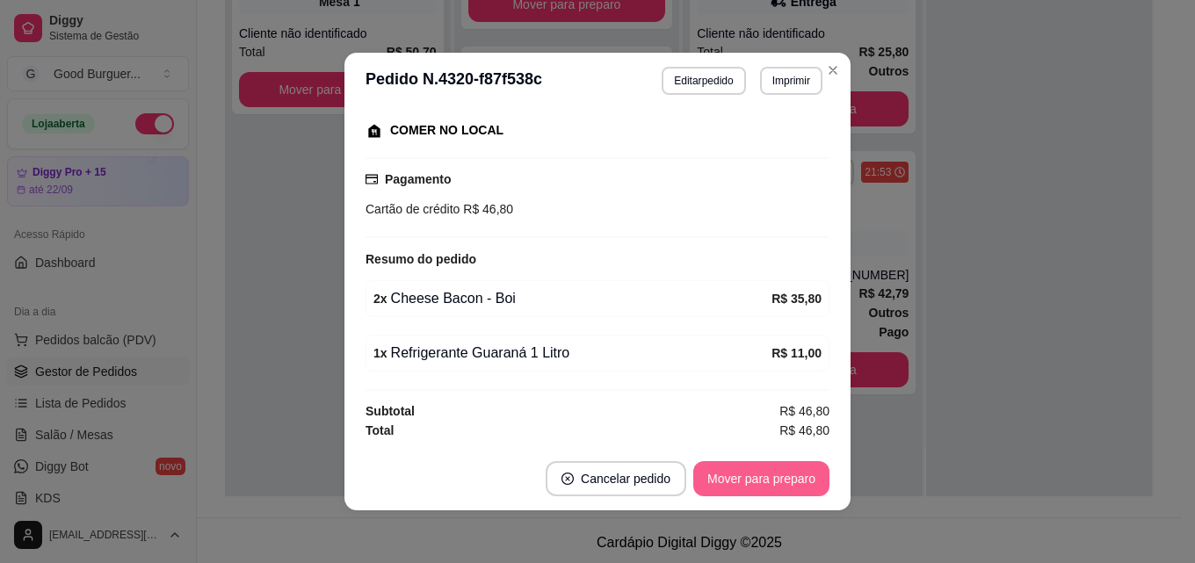
click at [769, 469] on button "Mover para preparo" at bounding box center [761, 478] width 136 height 35
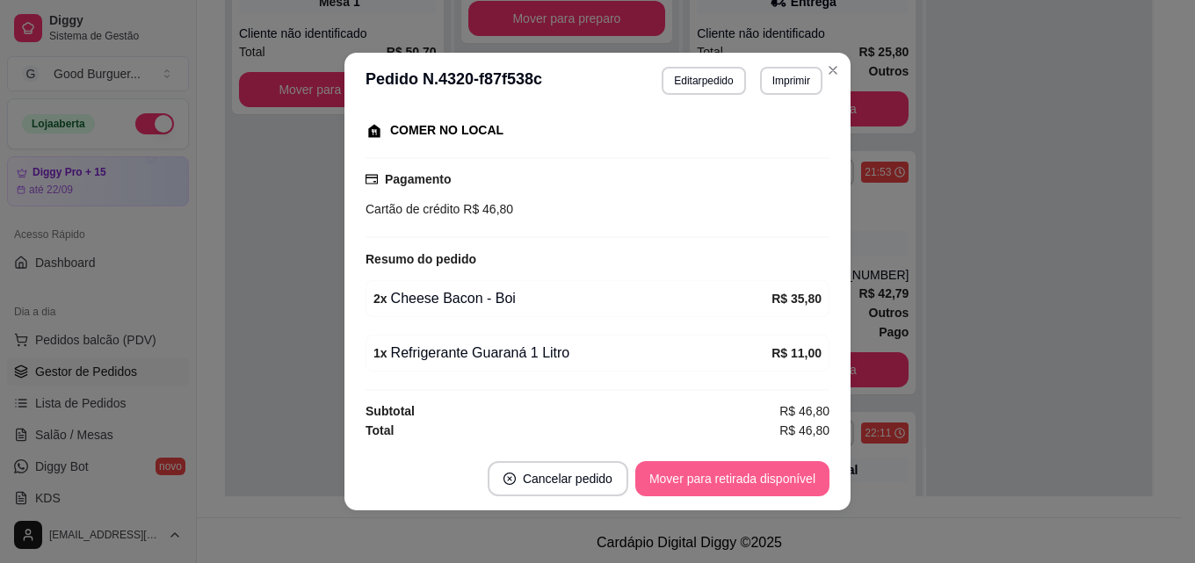
click at [807, 474] on button "Mover para retirada disponível" at bounding box center [732, 478] width 194 height 35
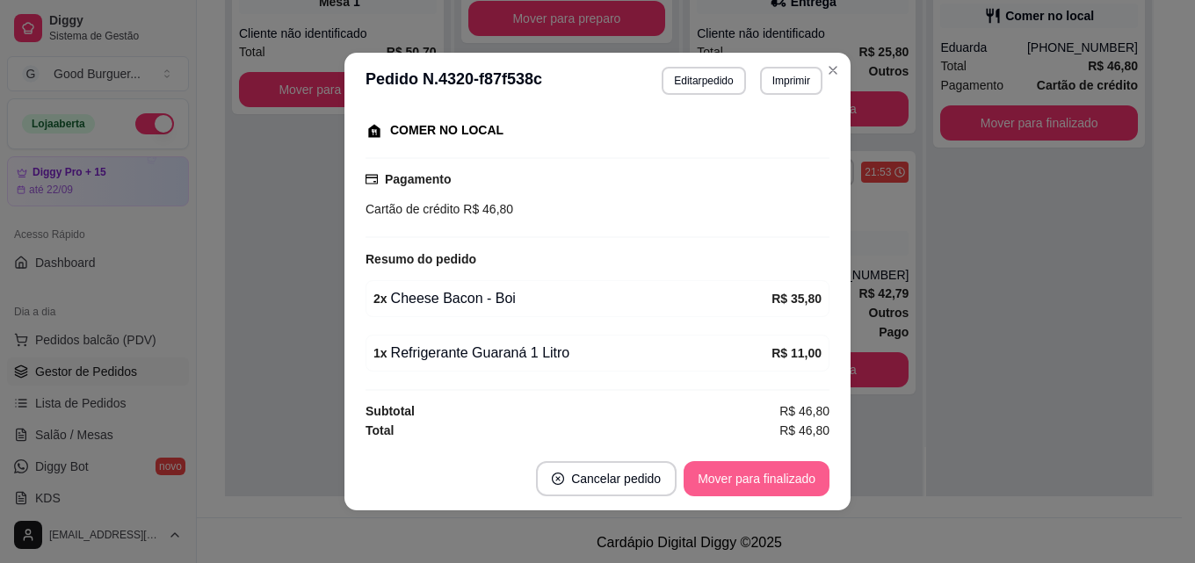
click at [797, 470] on button "Mover para finalizado" at bounding box center [757, 478] width 146 height 35
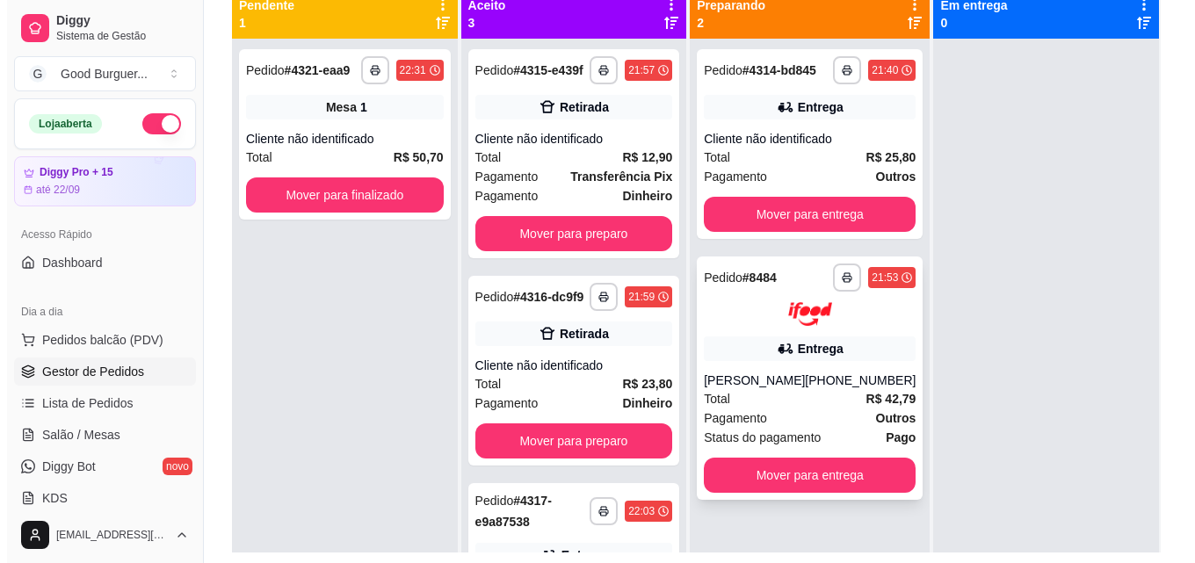
scroll to position [176, 0]
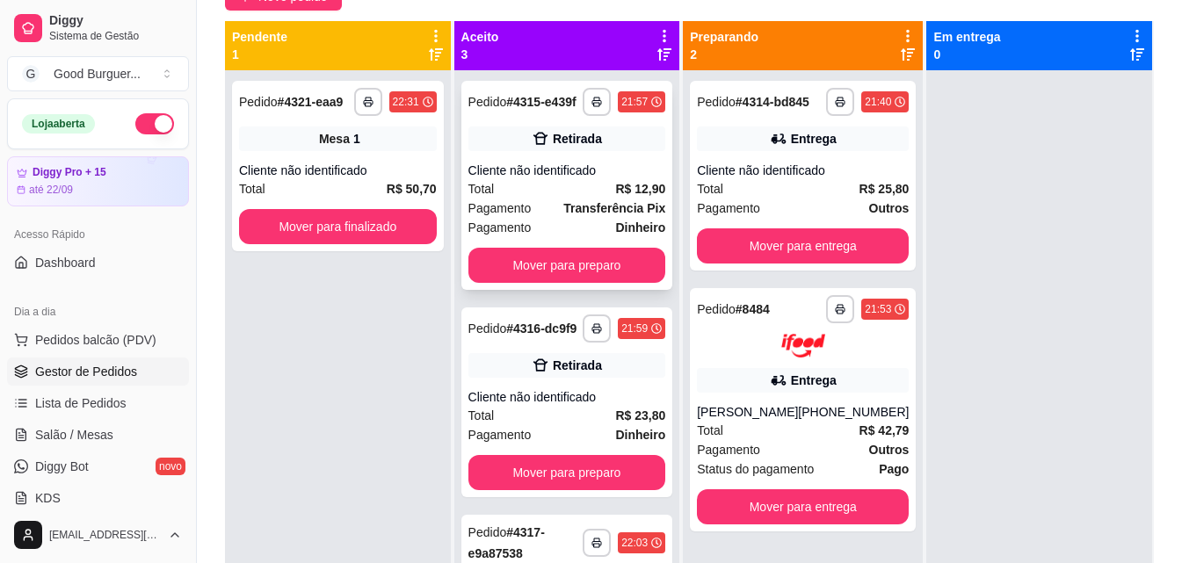
click at [568, 199] on div "Total R$ 12,90" at bounding box center [567, 188] width 198 height 19
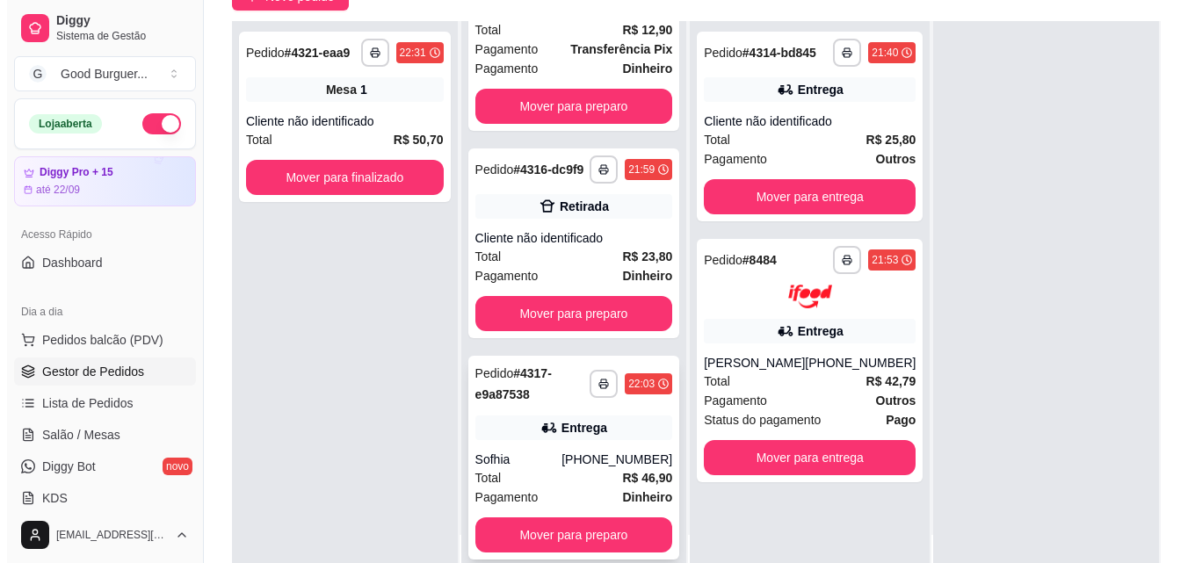
scroll to position [138, 0]
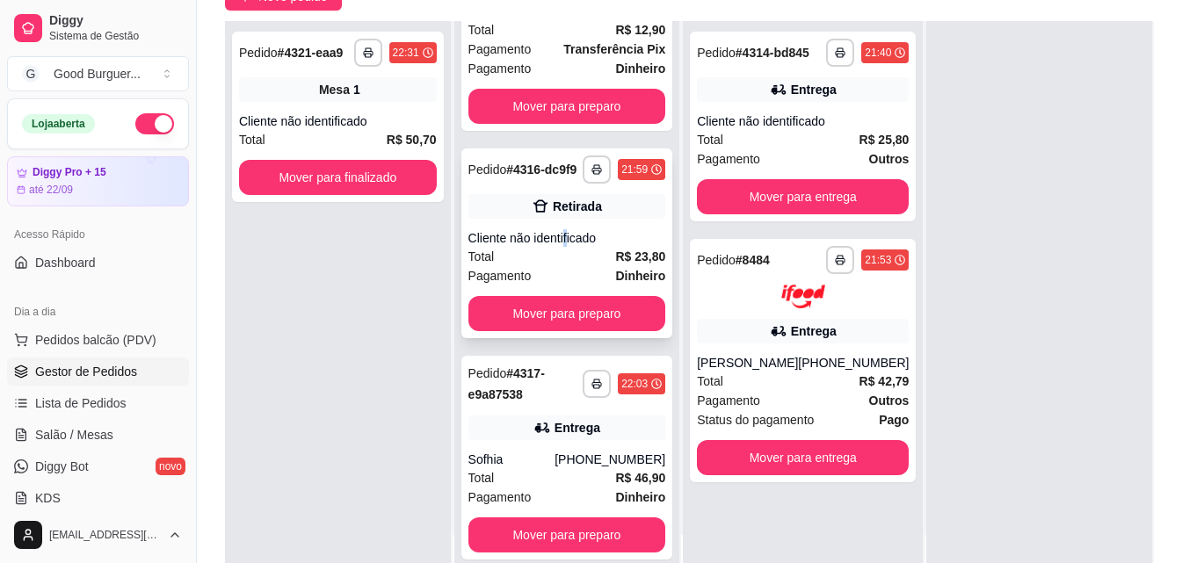
click at [566, 233] on div "Cliente não identificado" at bounding box center [567, 238] width 198 height 18
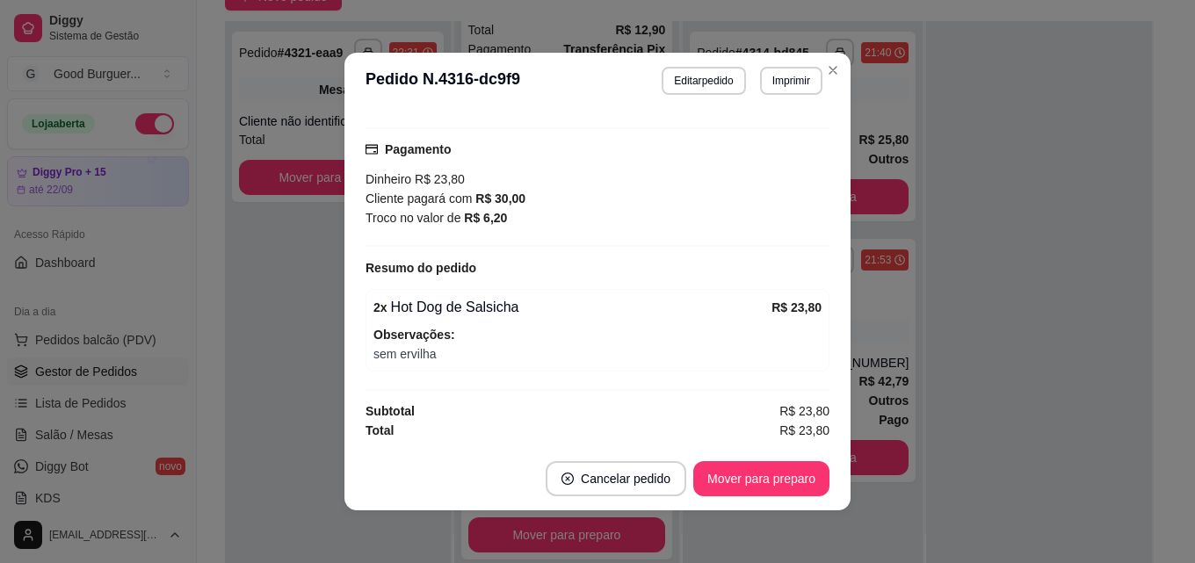
scroll to position [4, 0]
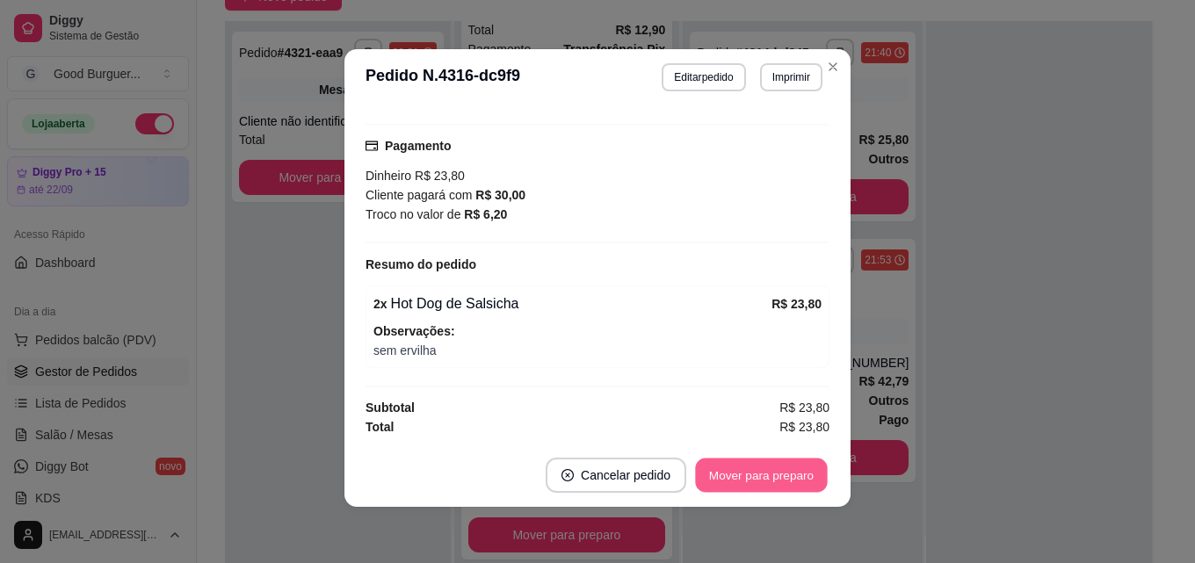
click at [753, 465] on button "Mover para preparo" at bounding box center [761, 476] width 132 height 34
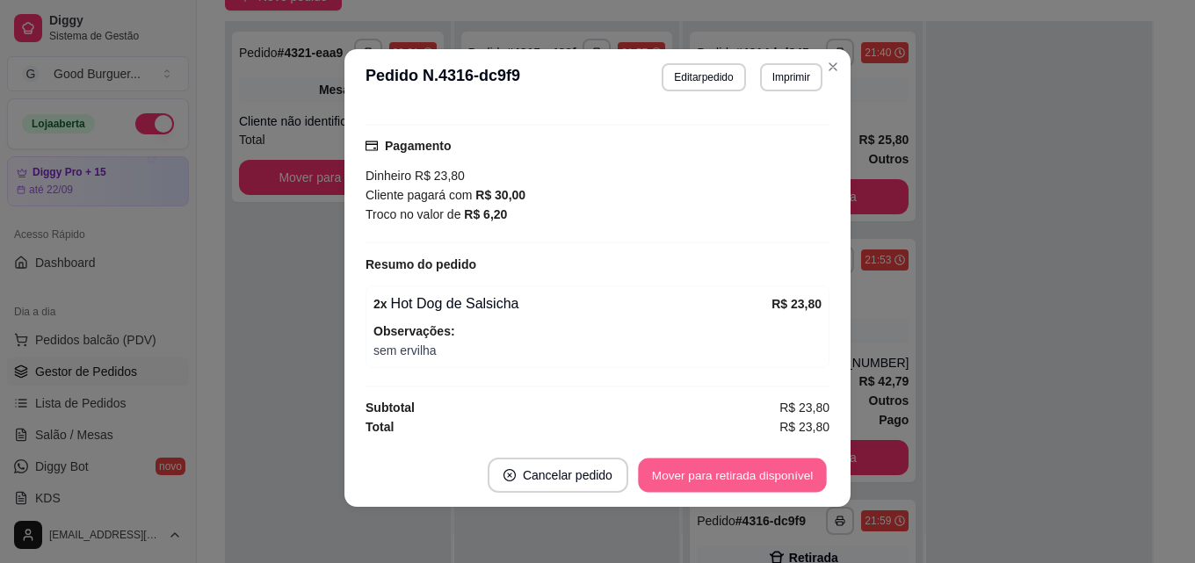
click at [772, 466] on button "Mover para retirada disponível" at bounding box center [732, 476] width 188 height 34
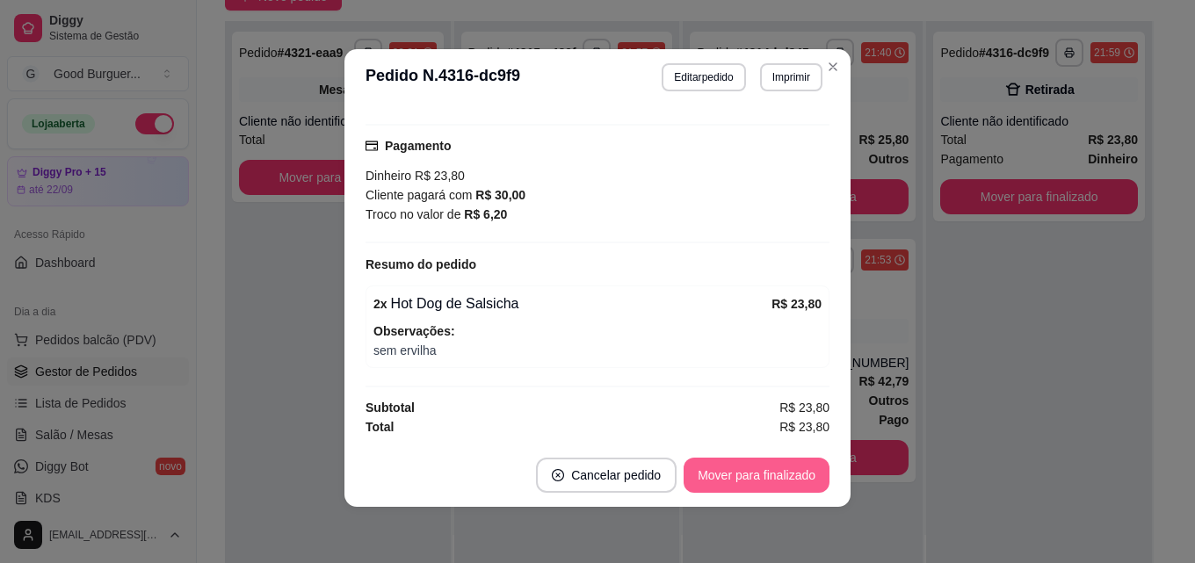
click at [749, 478] on button "Mover para finalizado" at bounding box center [757, 475] width 146 height 35
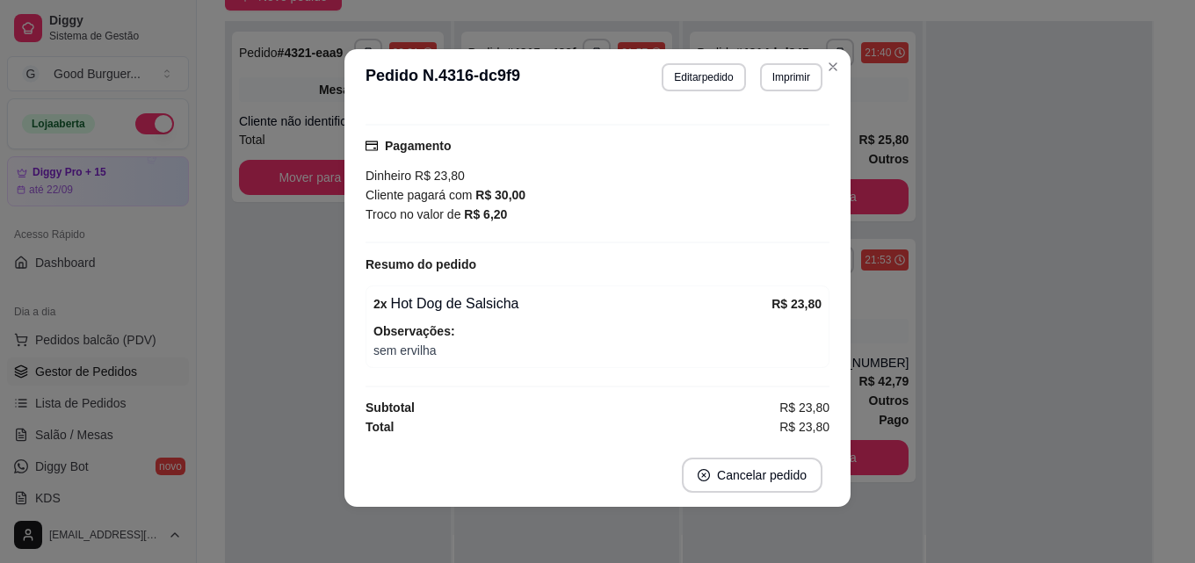
scroll to position [139, 0]
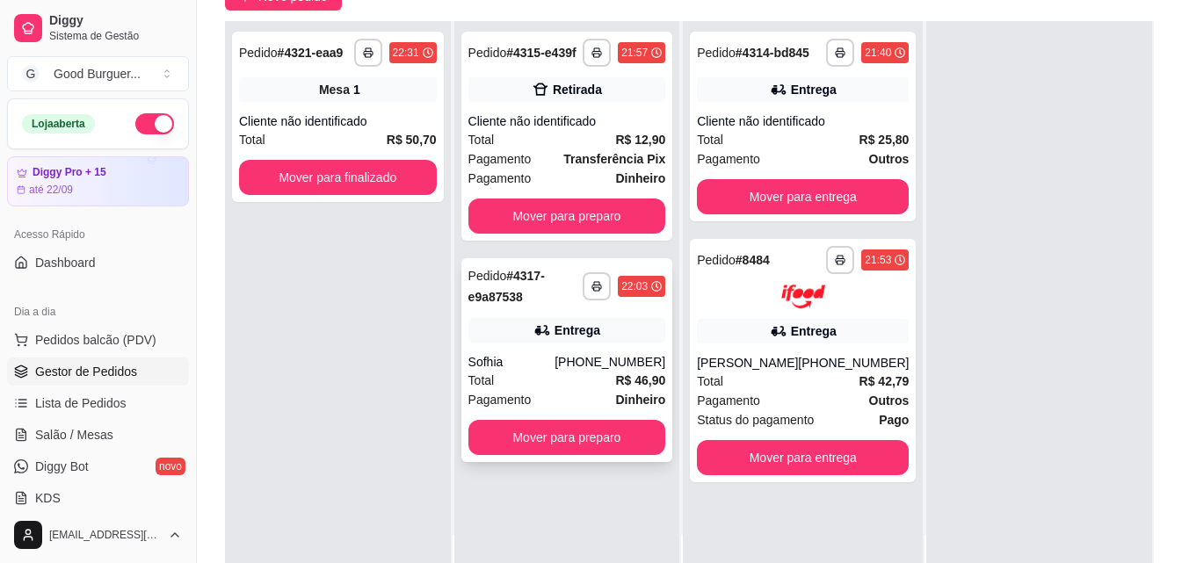
click at [546, 371] on div "Total R$ 46,90" at bounding box center [567, 380] width 198 height 19
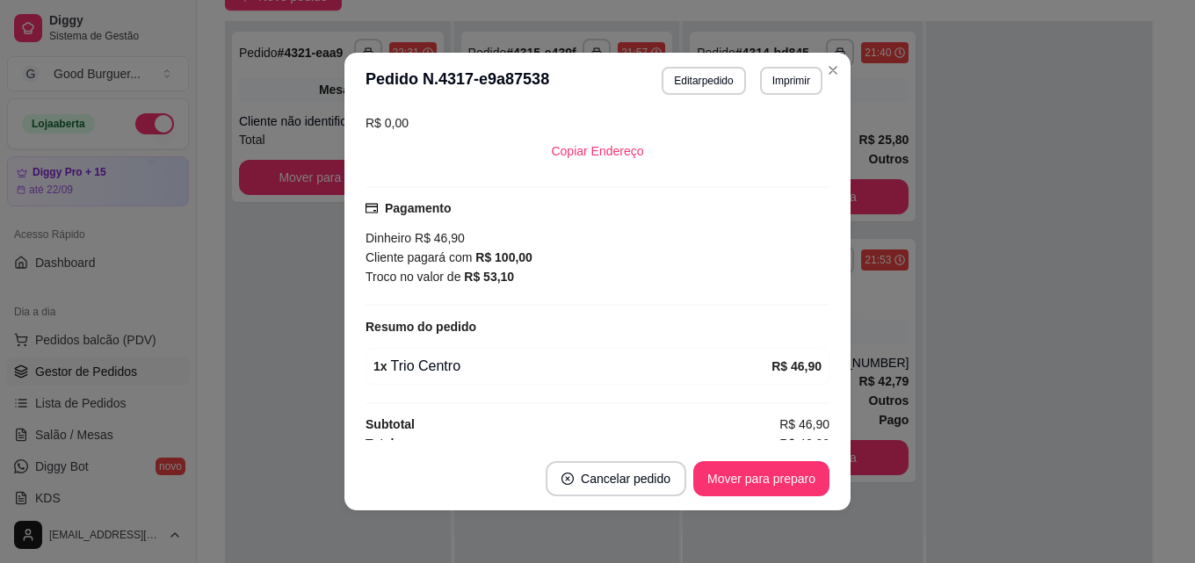
scroll to position [397, 0]
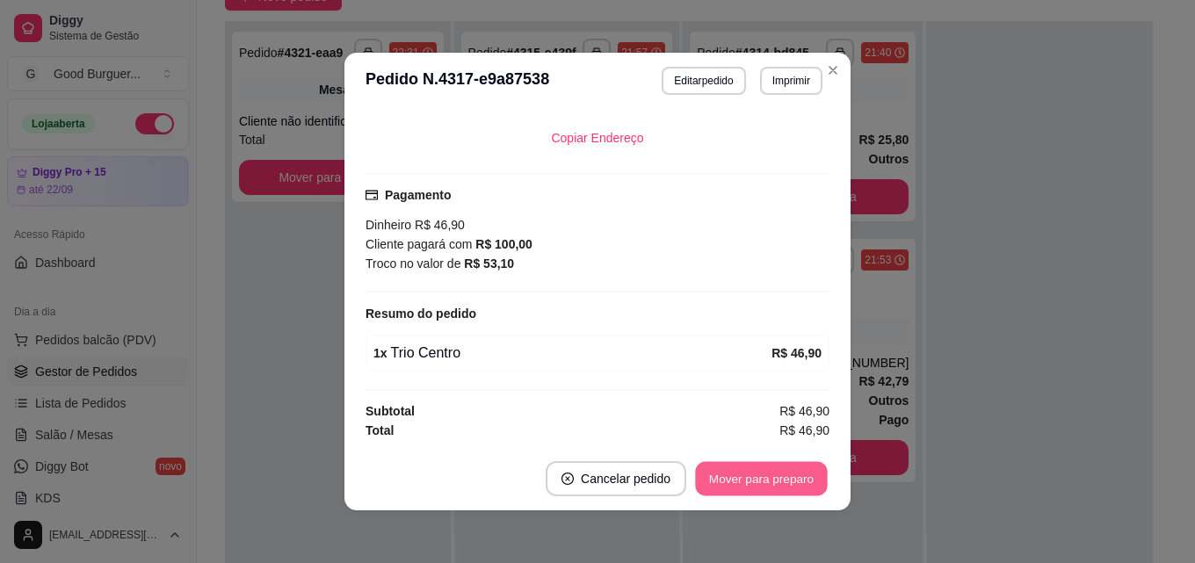
click at [752, 481] on button "Mover para preparo" at bounding box center [761, 479] width 132 height 34
click at [756, 478] on button "Mover para entrega" at bounding box center [762, 479] width 132 height 34
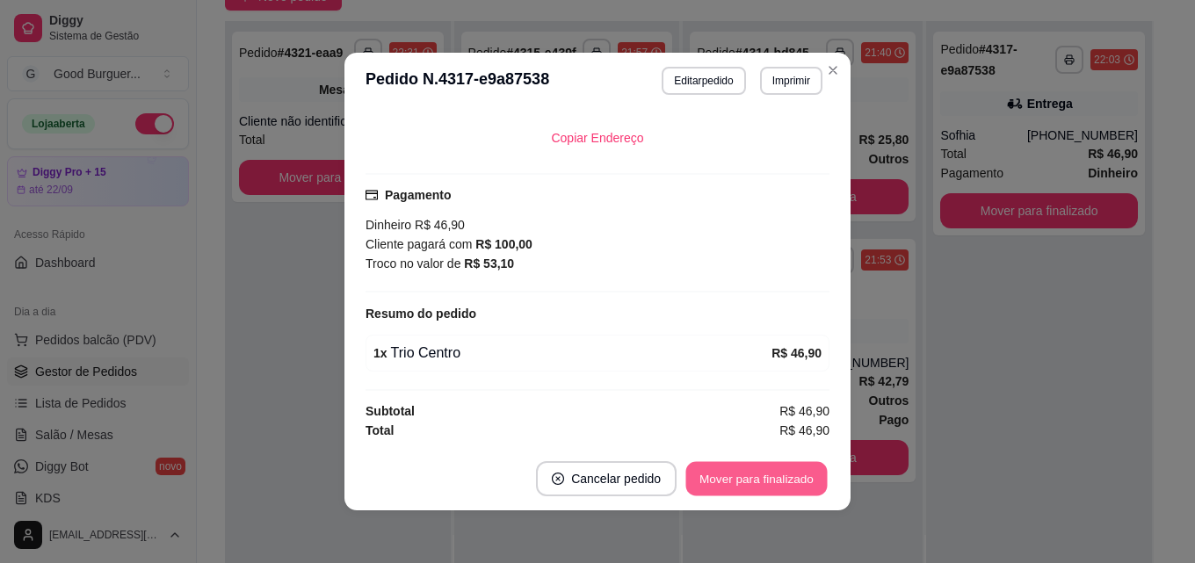
click at [764, 478] on button "Mover para finalizado" at bounding box center [756, 479] width 141 height 34
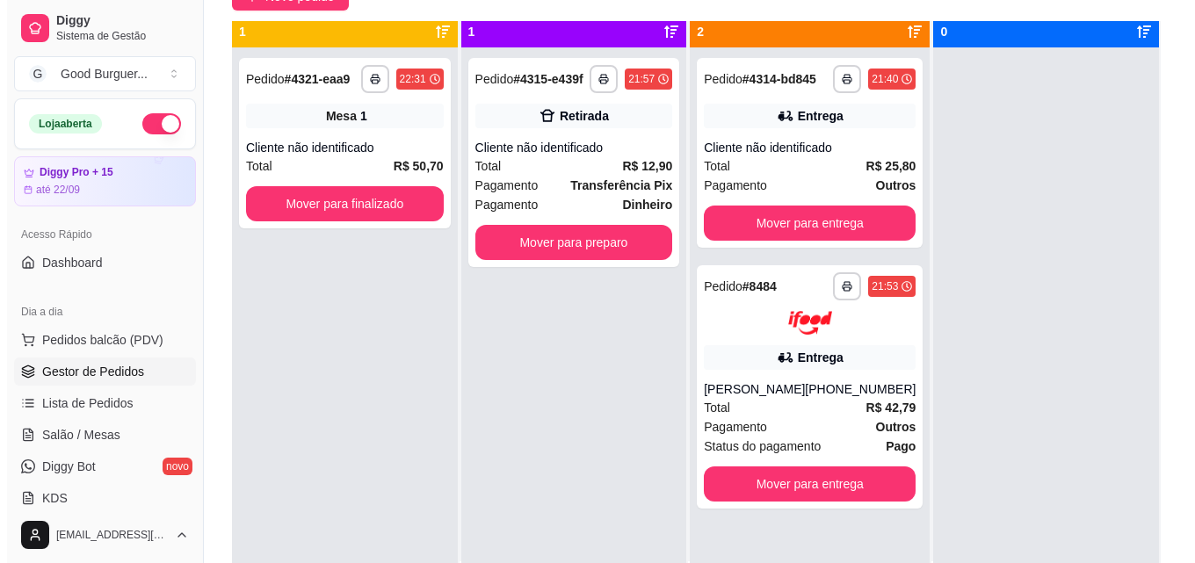
scroll to position [0, 0]
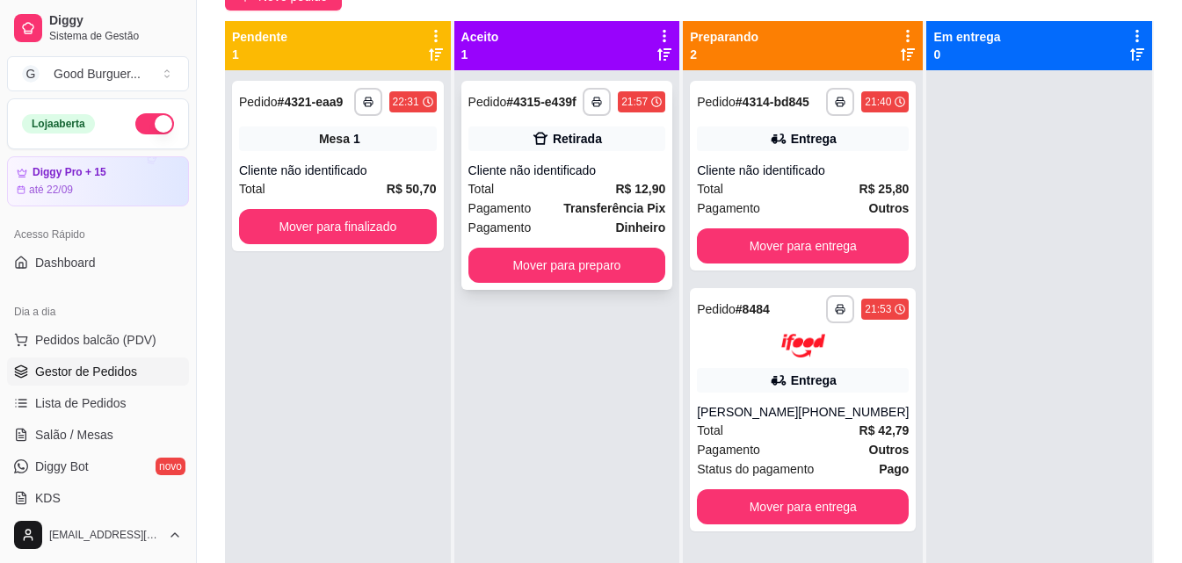
click at [556, 206] on div "Pagamento Transferência Pix" at bounding box center [567, 208] width 198 height 19
click at [804, 195] on div "Total R$ 25,80" at bounding box center [803, 188] width 212 height 19
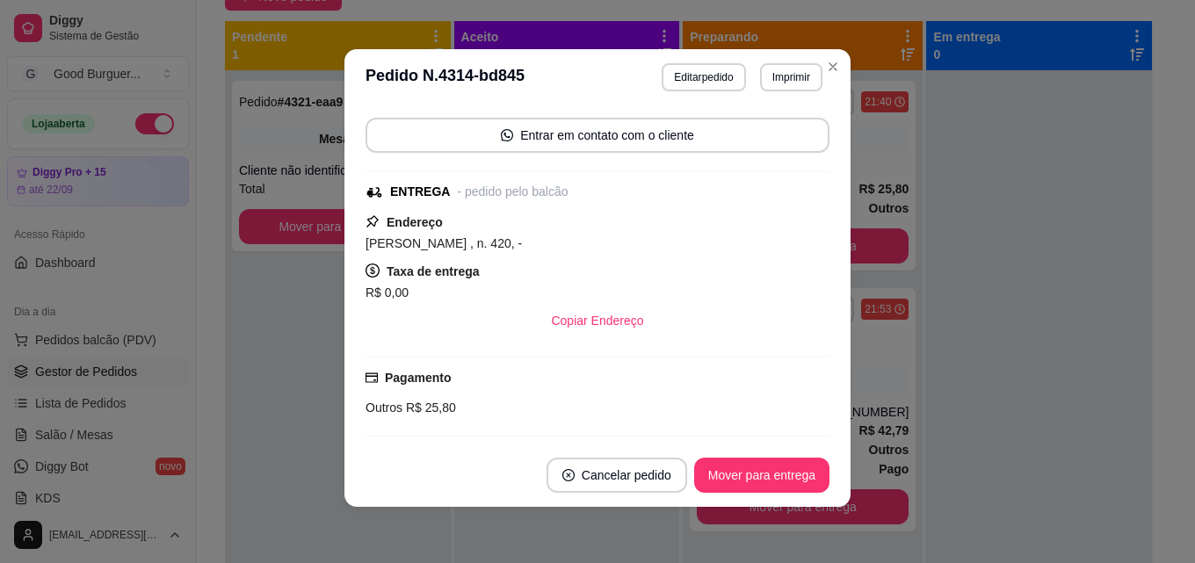
scroll to position [91, 0]
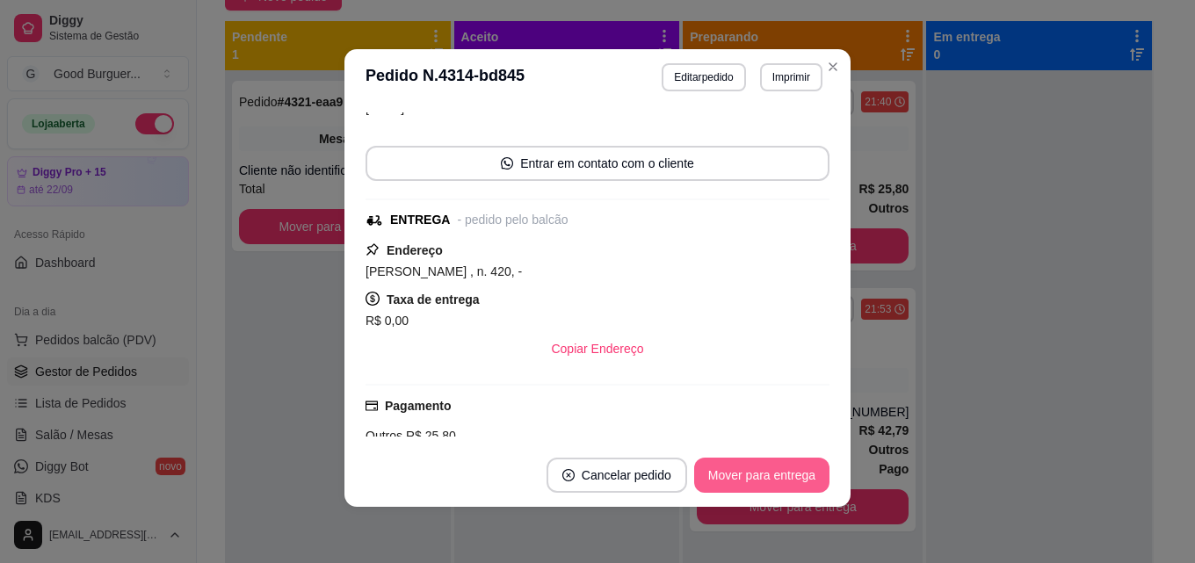
click at [731, 467] on button "Mover para entrega" at bounding box center [761, 475] width 135 height 35
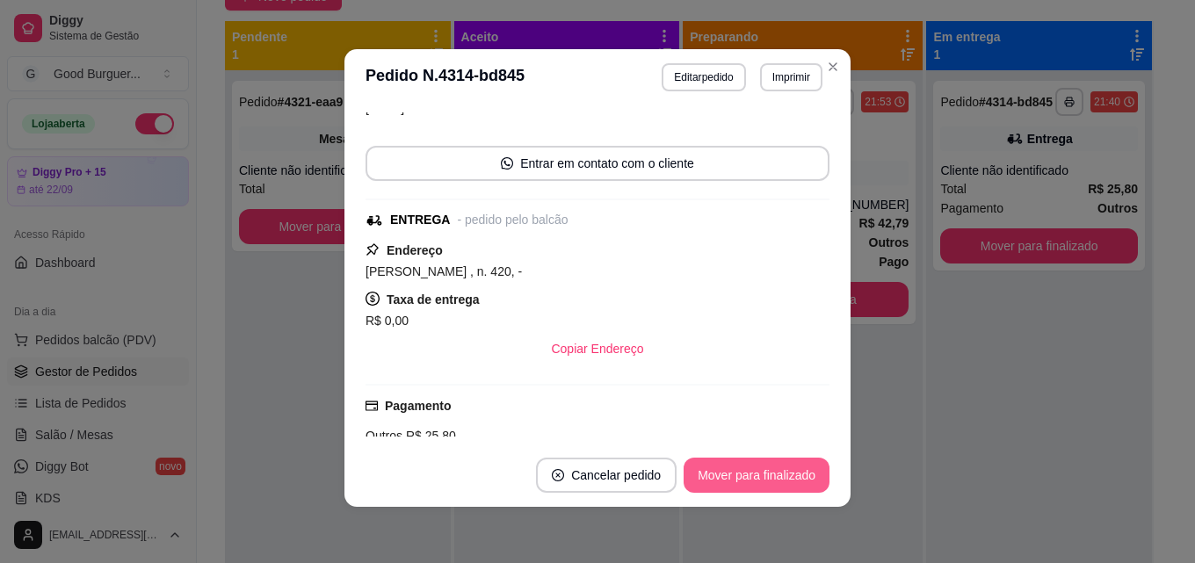
click at [731, 467] on button "Mover para finalizado" at bounding box center [757, 475] width 146 height 35
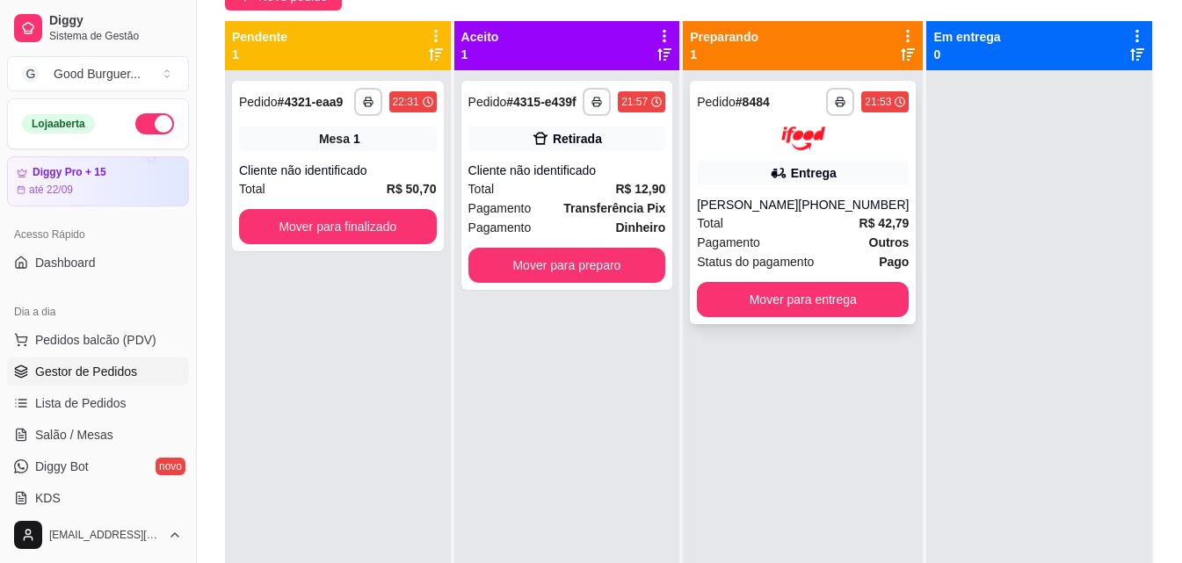
click at [769, 213] on div "[PERSON_NAME]" at bounding box center [747, 205] width 101 height 18
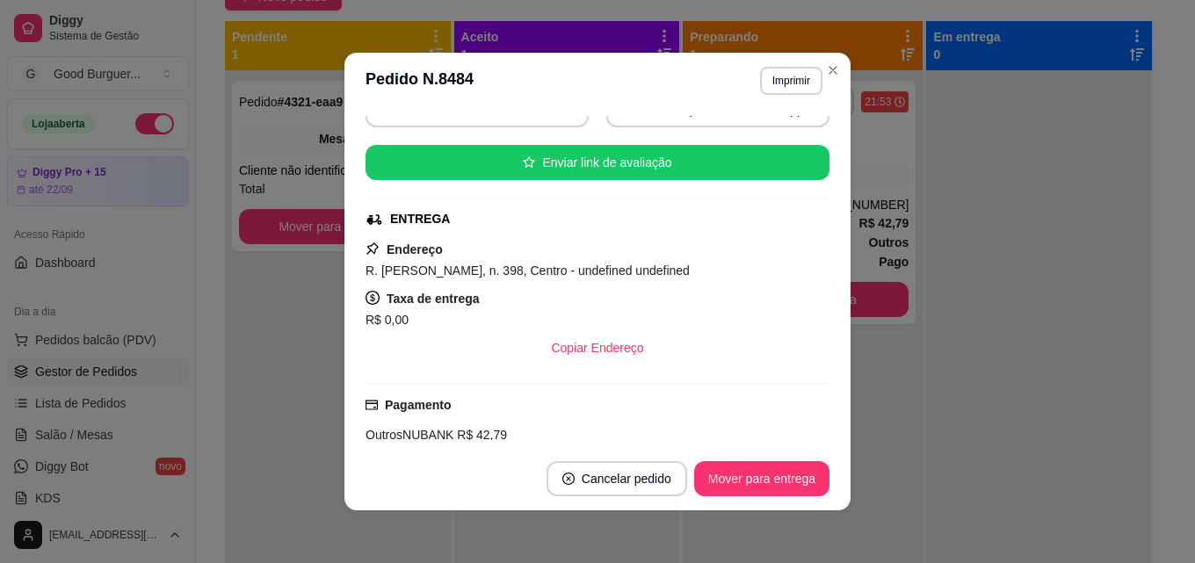
scroll to position [264, 0]
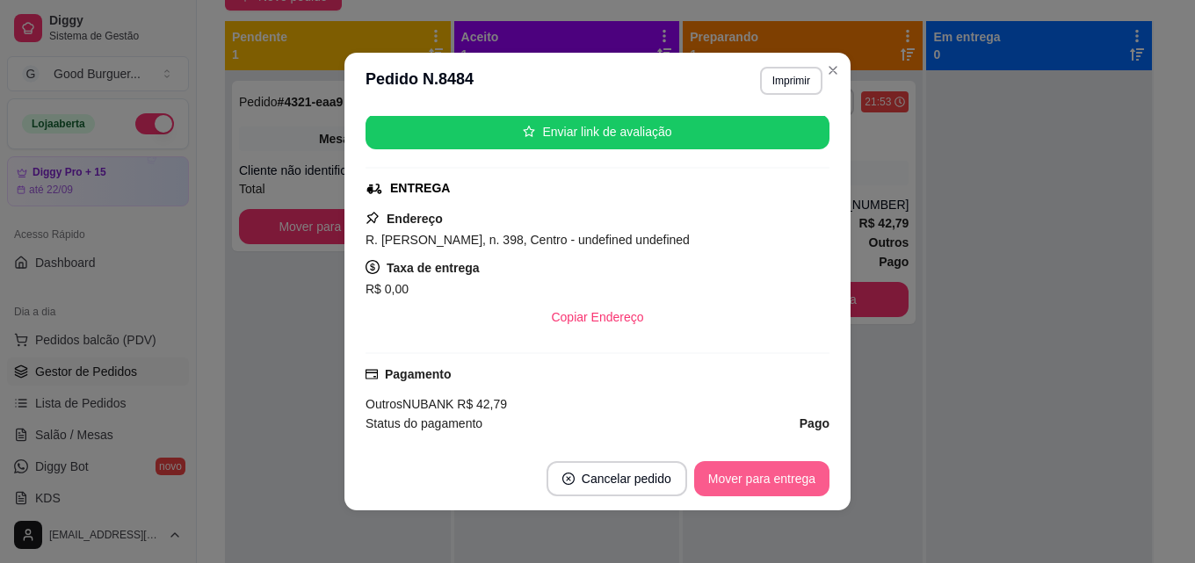
click at [761, 477] on button "Mover para entrega" at bounding box center [761, 478] width 135 height 35
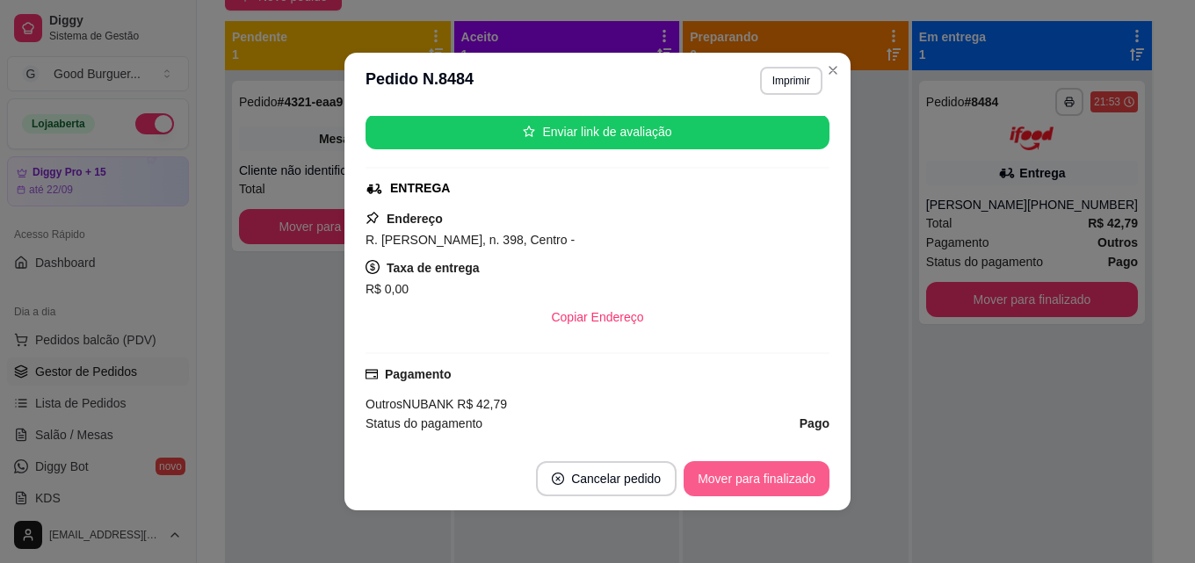
click at [767, 476] on button "Mover para finalizado" at bounding box center [757, 478] width 146 height 35
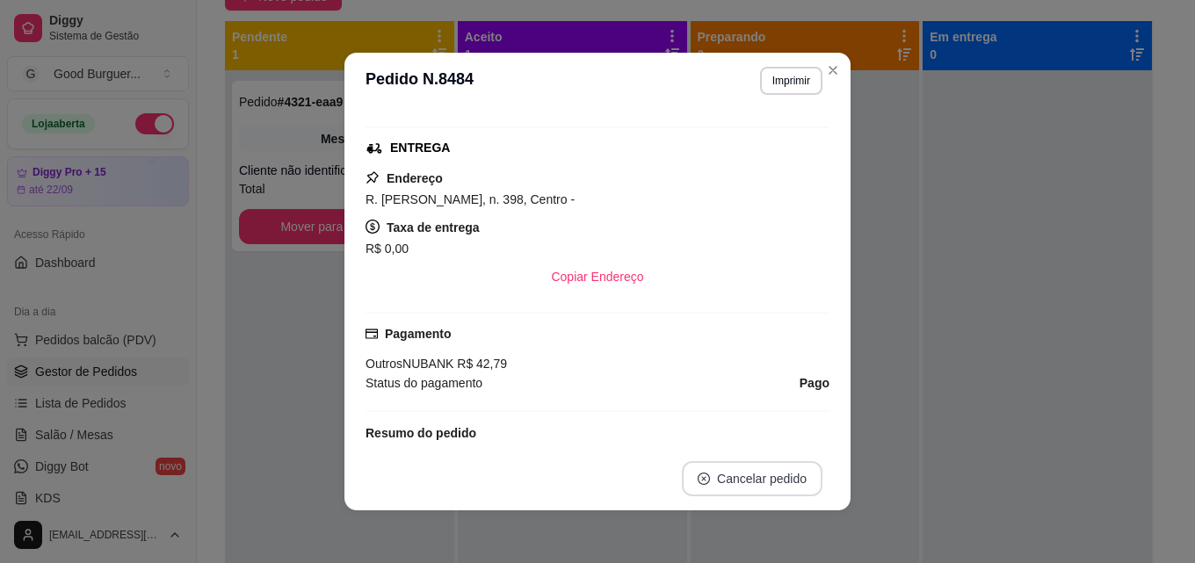
scroll to position [223, 0]
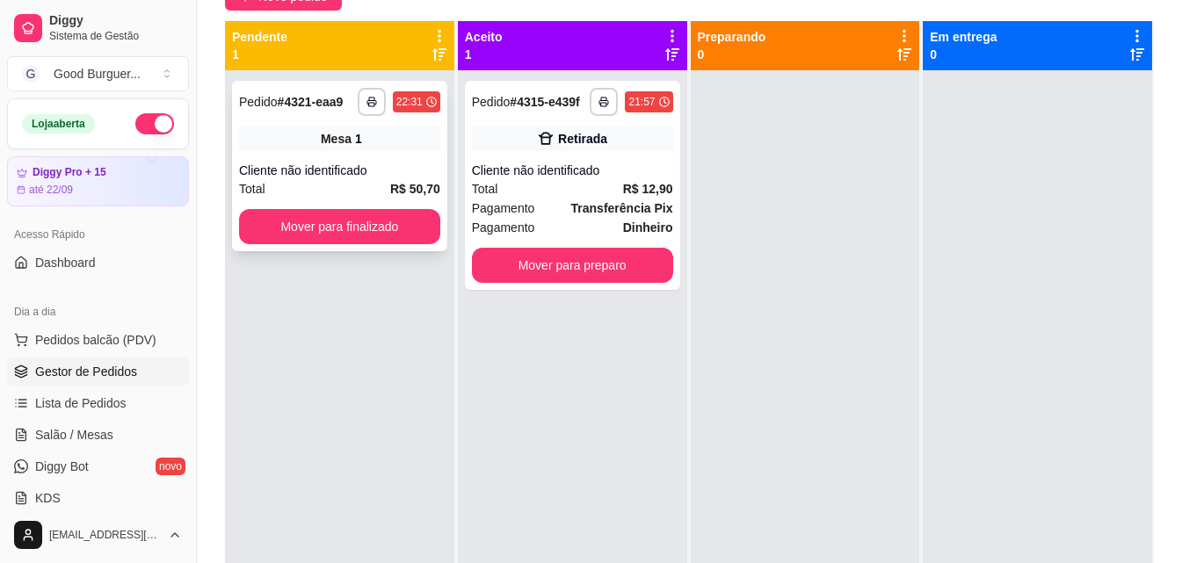
click at [394, 155] on div "**********" at bounding box center [339, 166] width 215 height 170
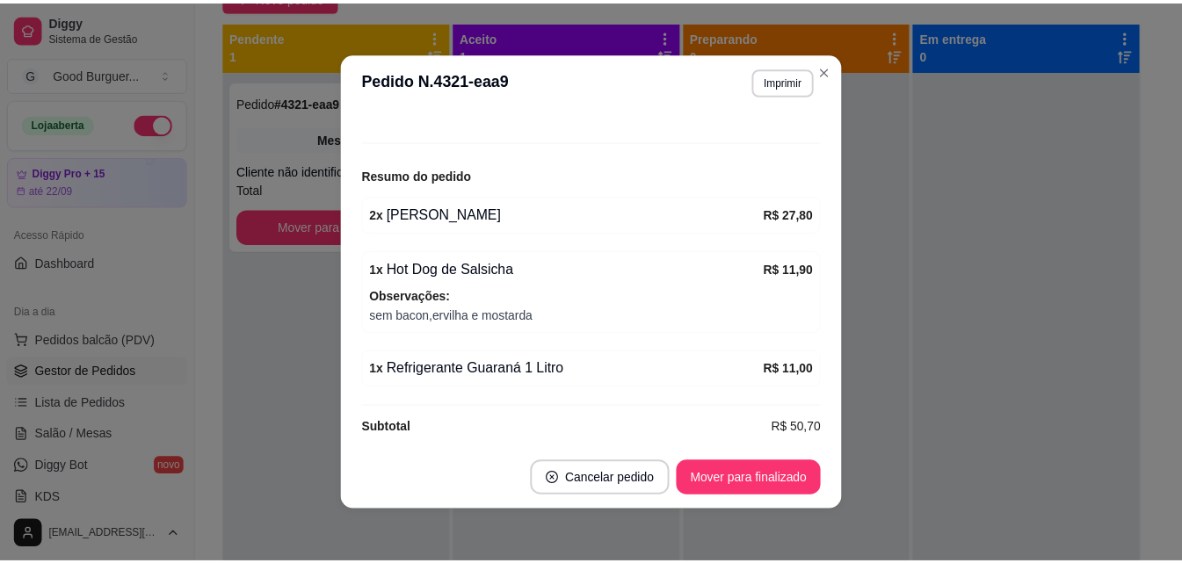
scroll to position [176, 0]
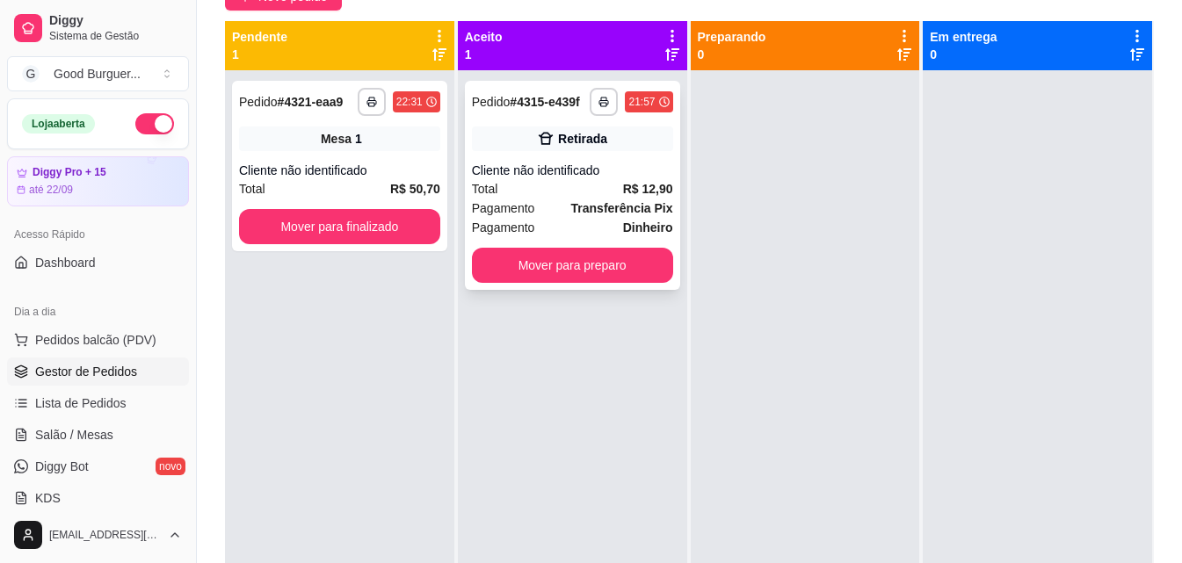
click at [540, 186] on div "Total R$ 12,90" at bounding box center [572, 188] width 201 height 19
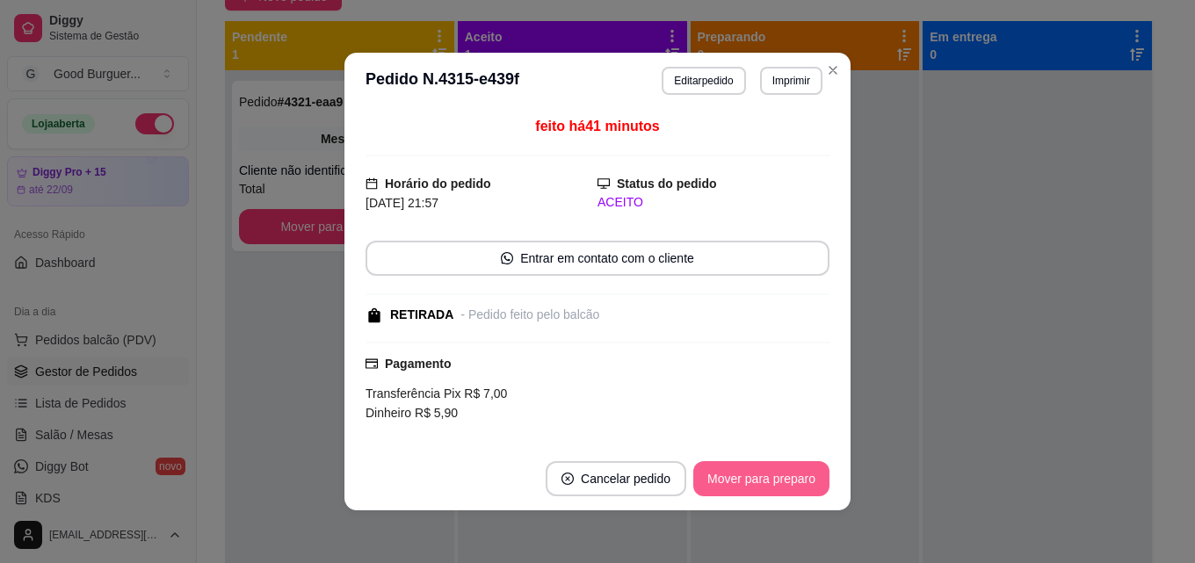
click at [769, 474] on button "Mover para preparo" at bounding box center [761, 478] width 136 height 35
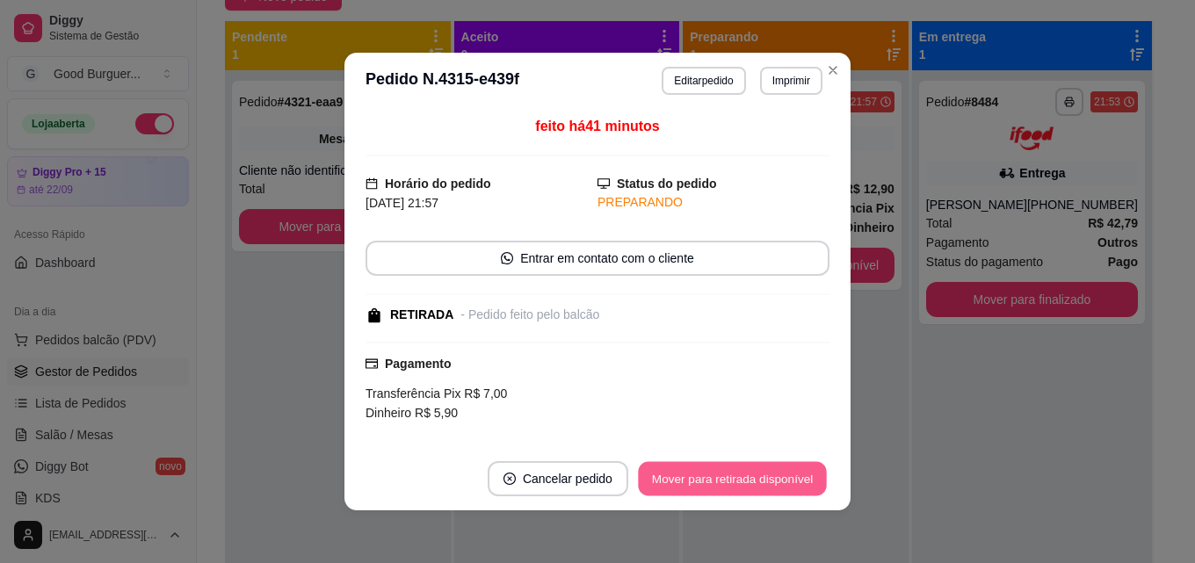
click at [783, 479] on button "Mover para retirada disponível" at bounding box center [732, 479] width 188 height 34
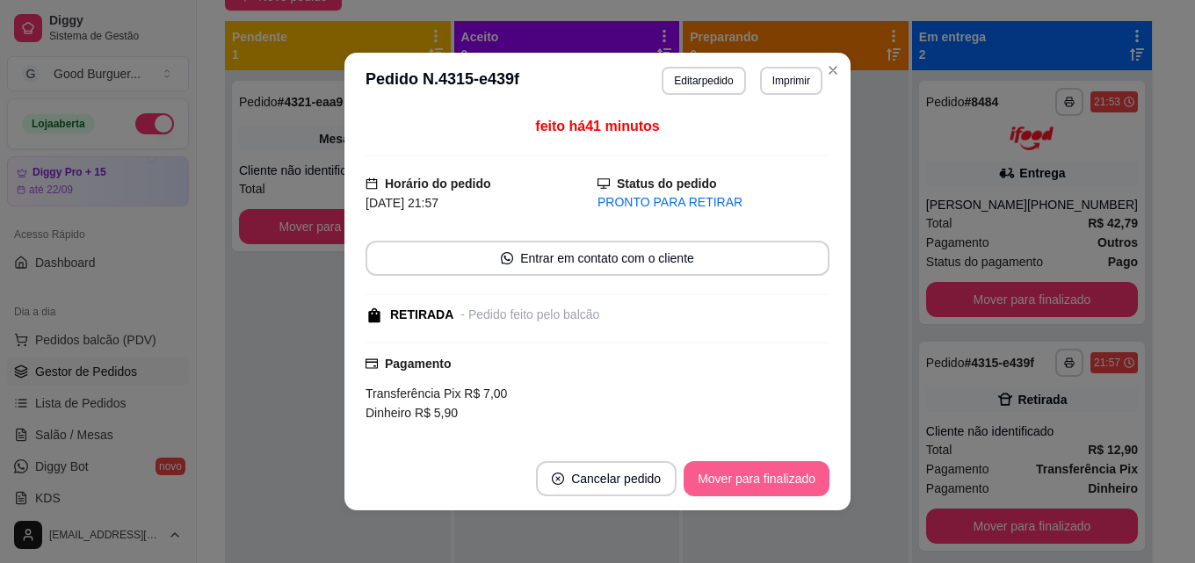
click at [783, 471] on button "Mover para finalizado" at bounding box center [757, 478] width 146 height 35
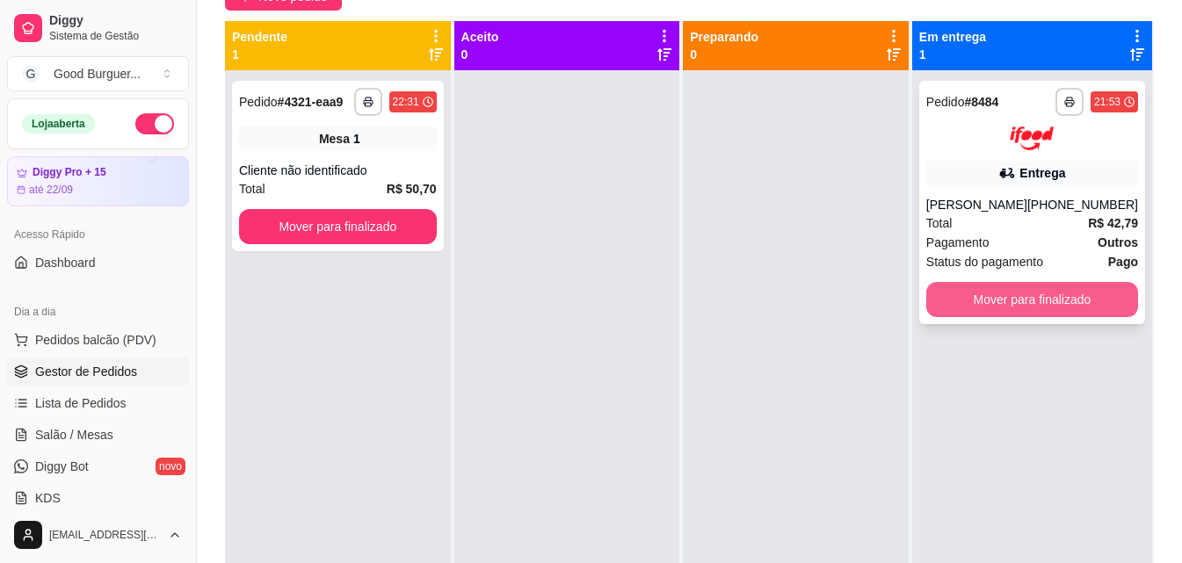
click at [1023, 317] on button "Mover para finalizado" at bounding box center [1032, 299] width 212 height 35
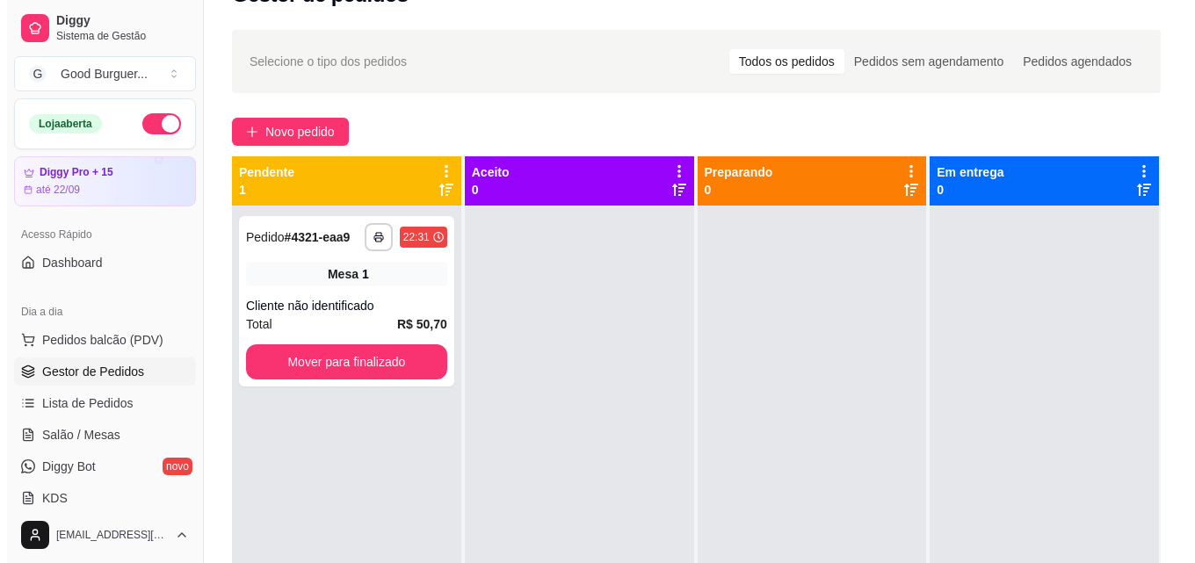
scroll to position [0, 0]
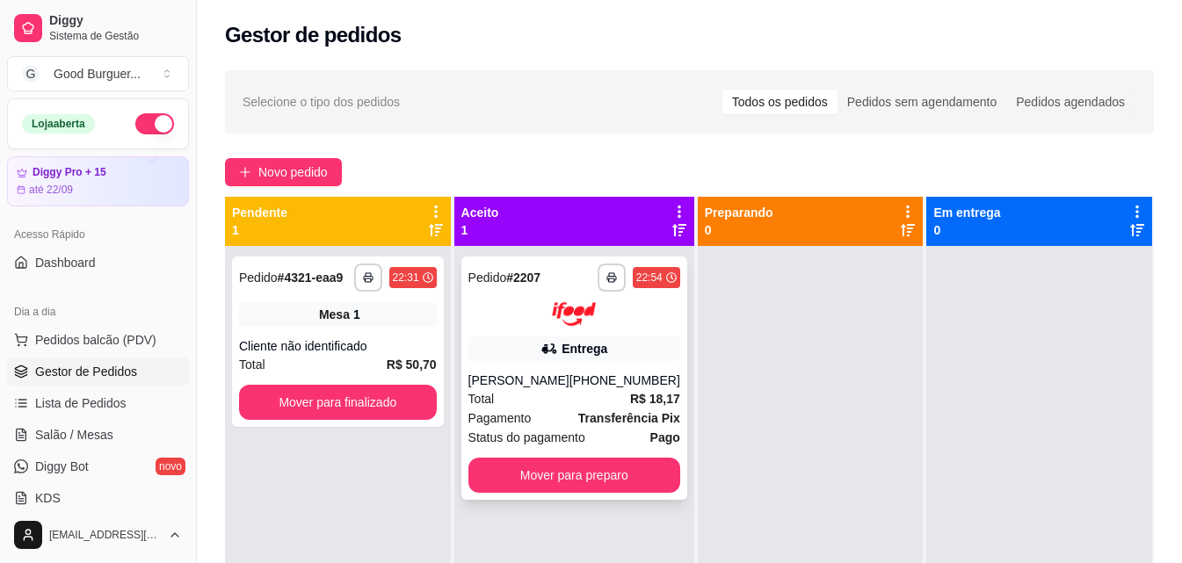
click at [602, 411] on strong "Transferência Pix" at bounding box center [629, 418] width 102 height 14
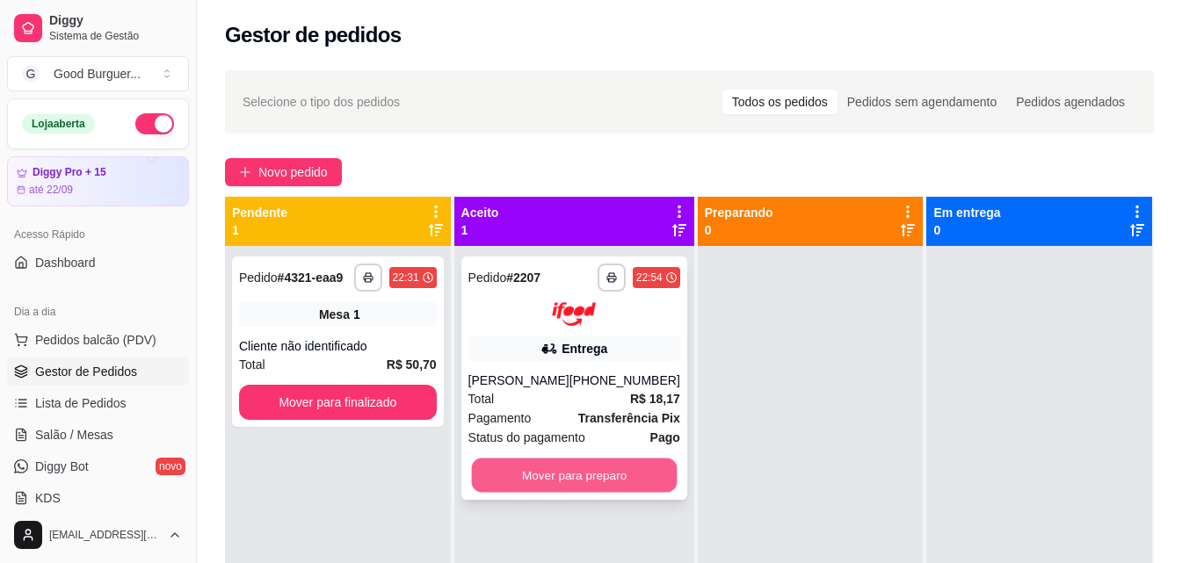
click at [633, 472] on button "Mover para preparo" at bounding box center [574, 475] width 206 height 34
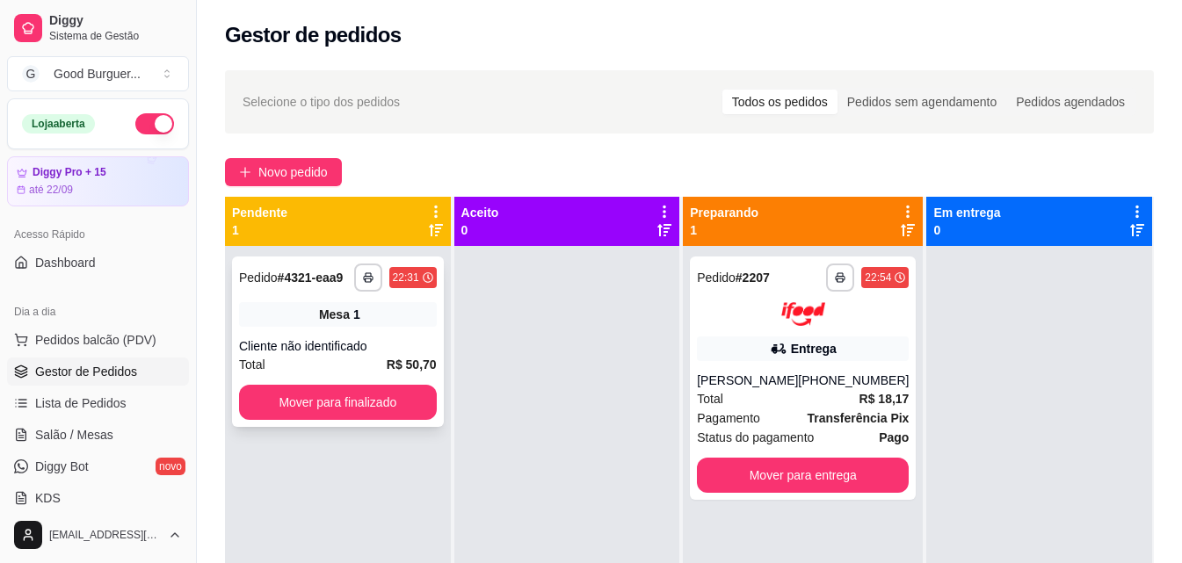
click at [329, 318] on span "Mesa" at bounding box center [334, 315] width 31 height 18
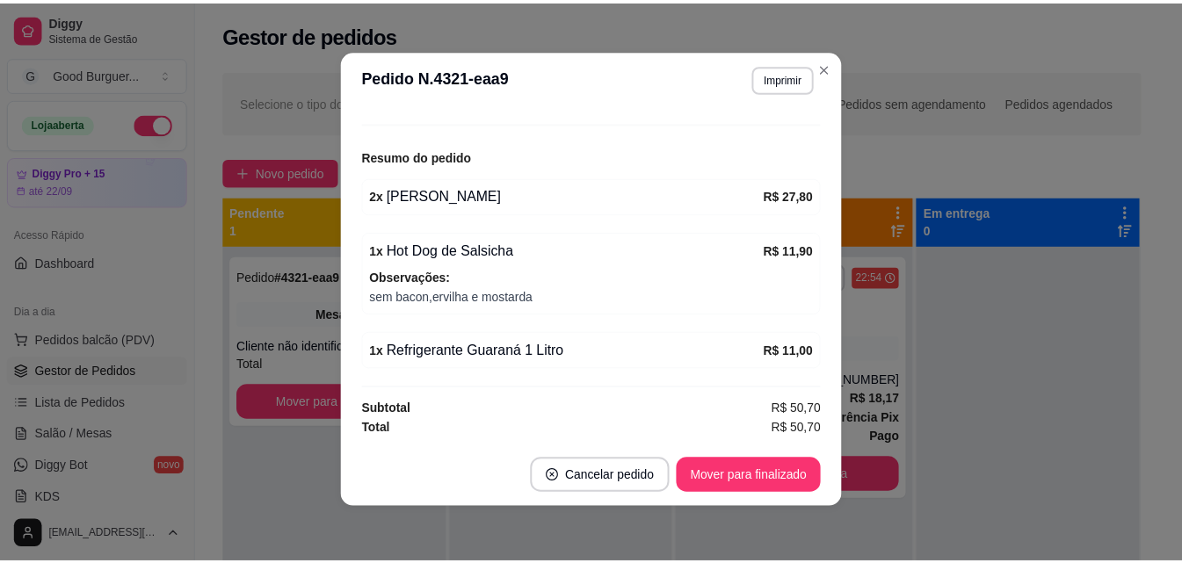
scroll to position [4, 0]
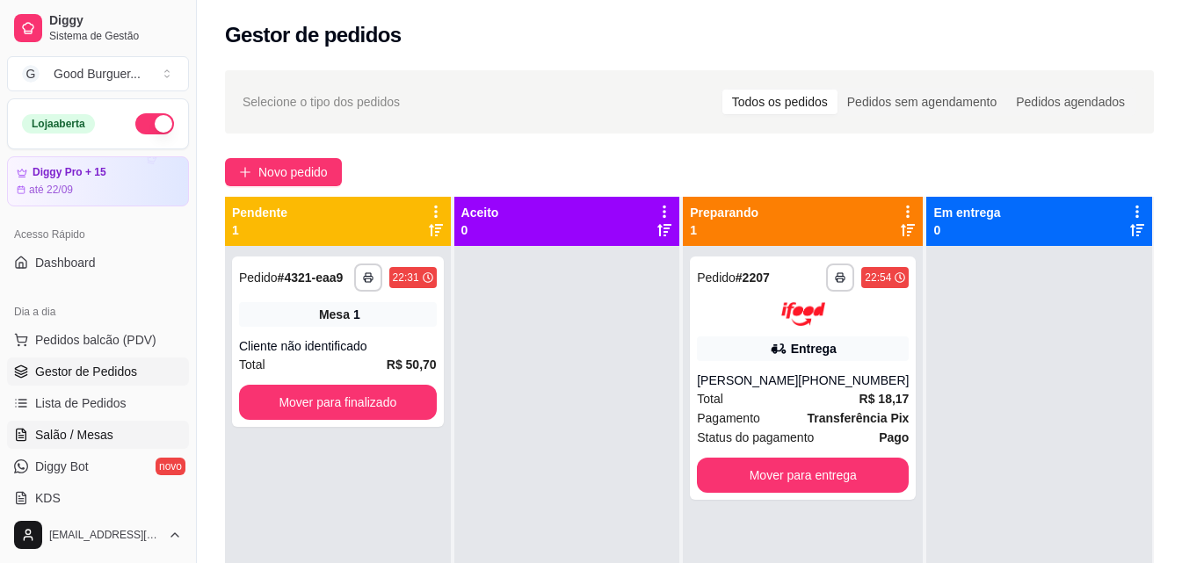
click at [85, 435] on span "Salão / Mesas" at bounding box center [74, 435] width 78 height 18
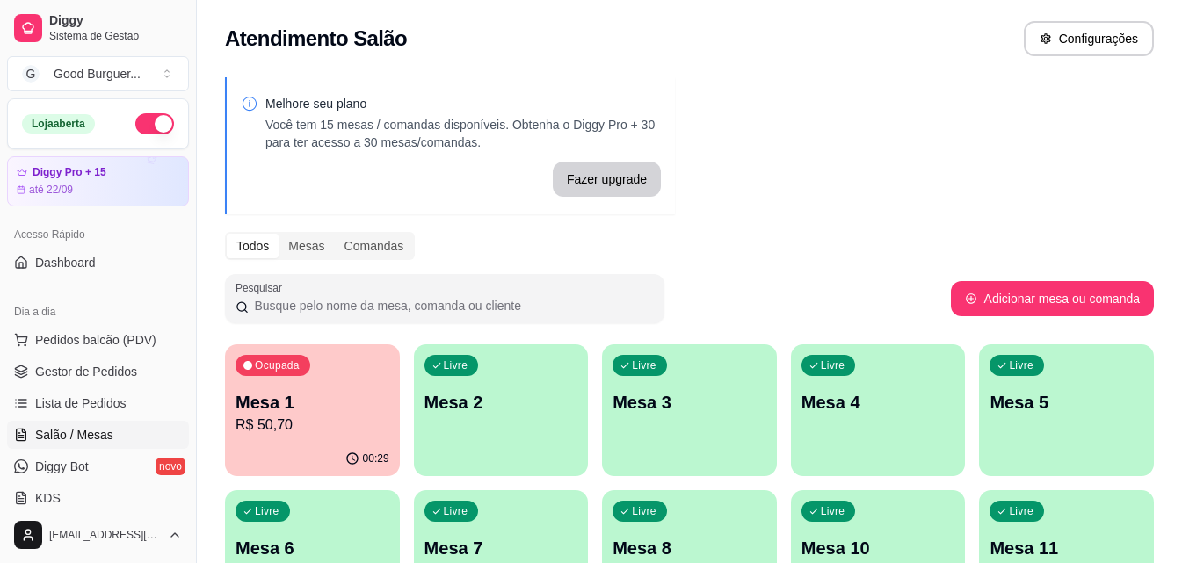
click at [277, 428] on p "R$ 50,70" at bounding box center [312, 425] width 154 height 21
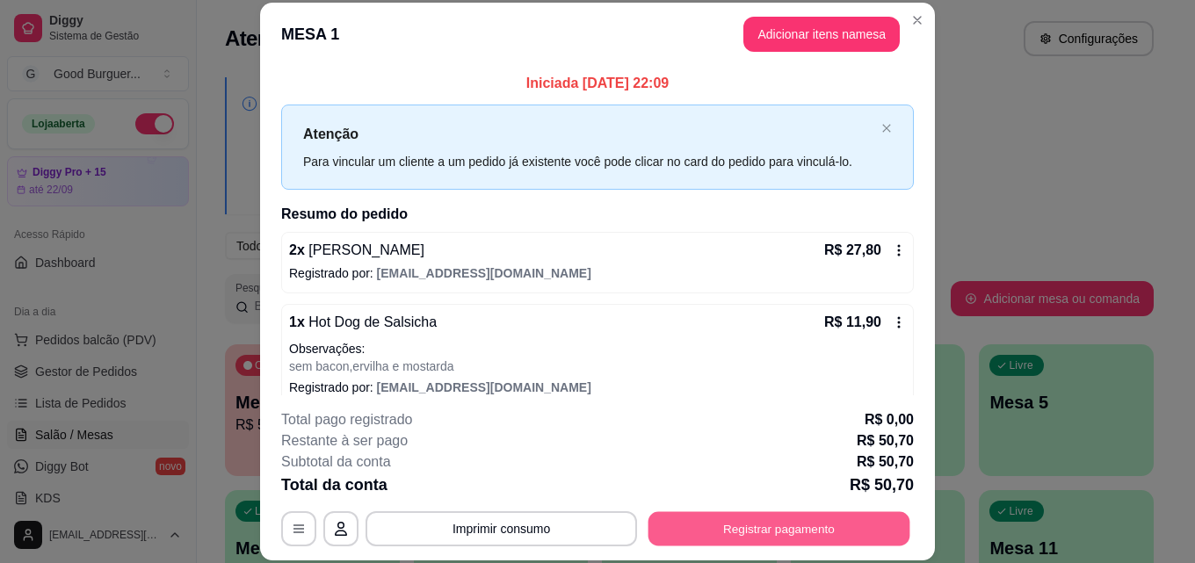
click at [705, 535] on button "Registrar pagamento" at bounding box center [779, 528] width 262 height 34
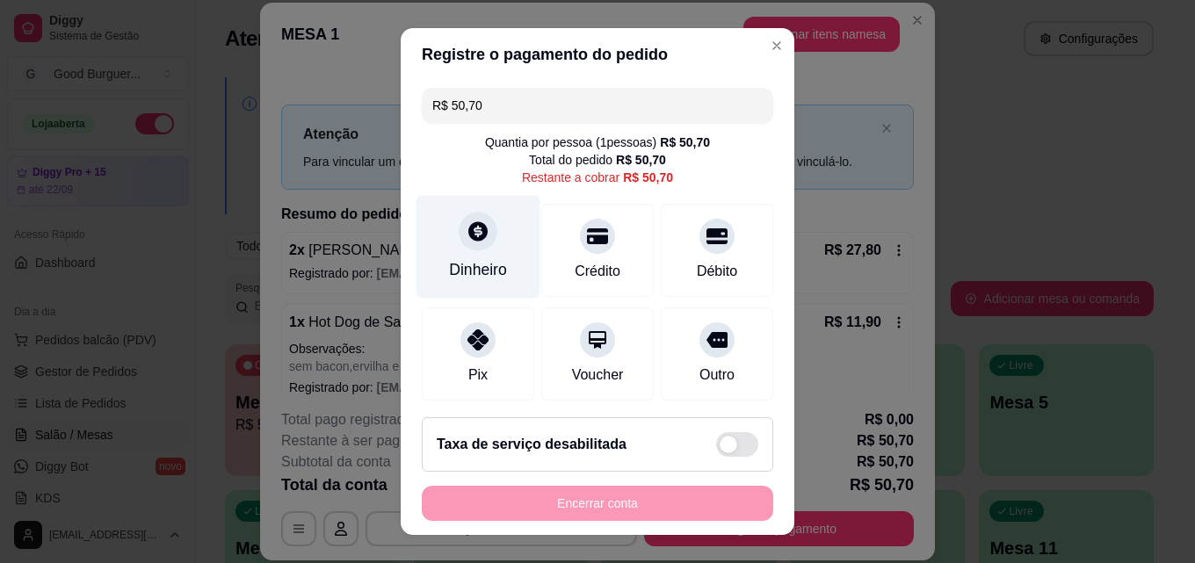
click at [470, 251] on div "Dinheiro" at bounding box center [478, 247] width 124 height 103
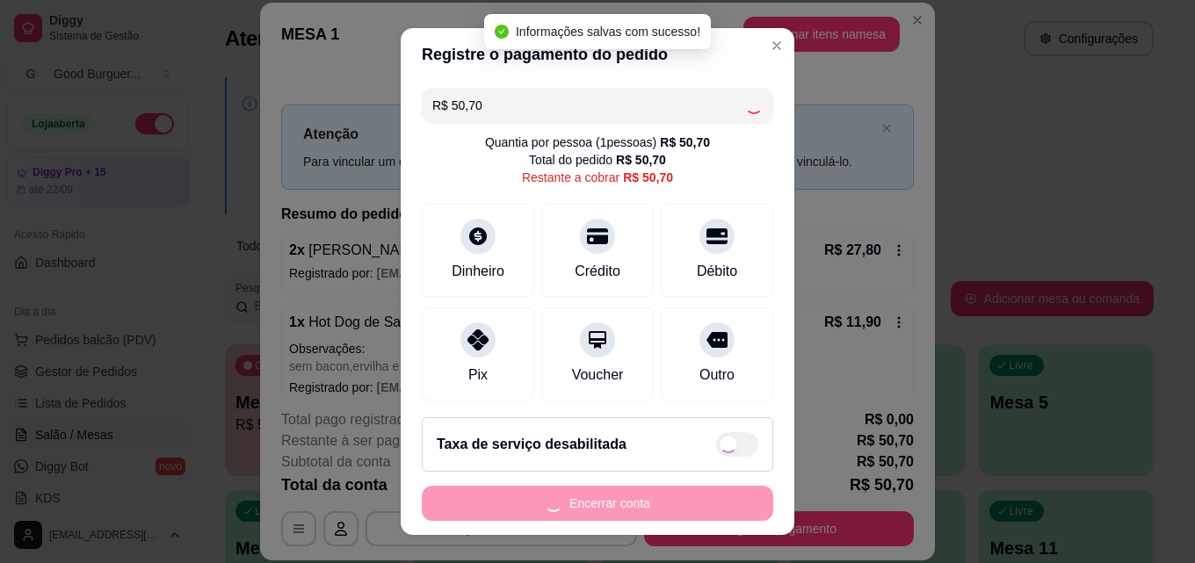
type input "R$ 0,00"
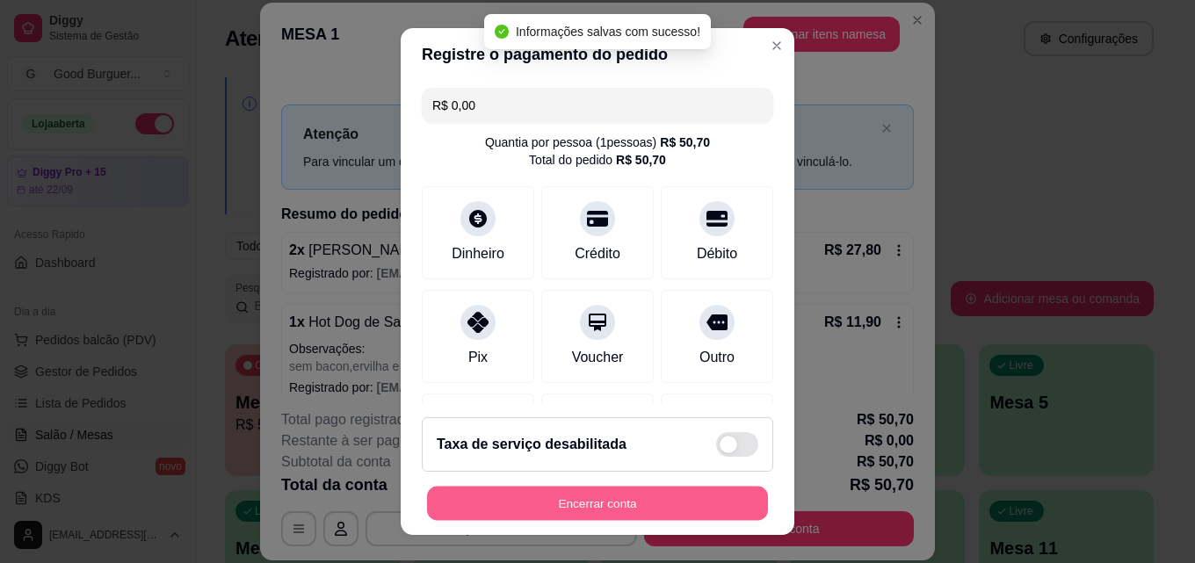
click at [656, 502] on button "Encerrar conta" at bounding box center [597, 504] width 341 height 34
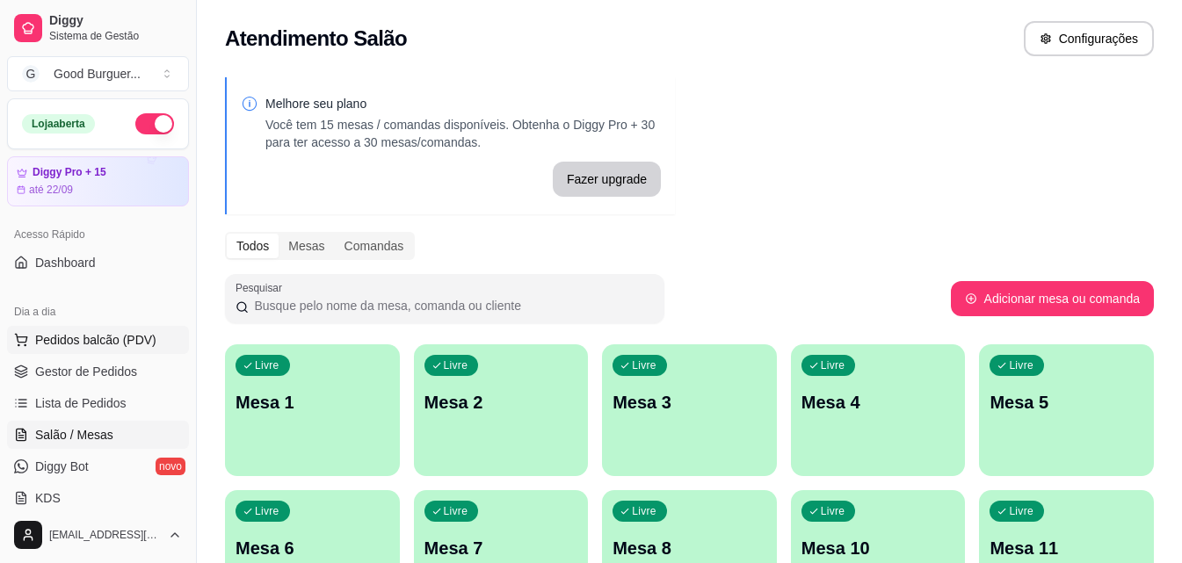
click at [105, 343] on span "Pedidos balcão (PDV)" at bounding box center [95, 340] width 121 height 18
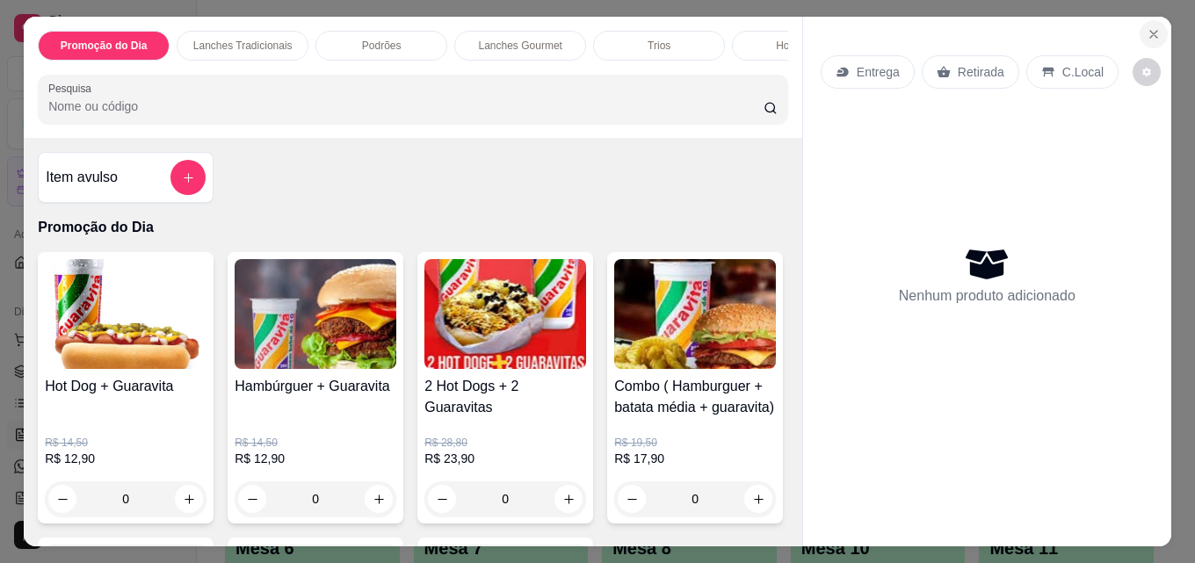
click at [1151, 28] on icon "Close" at bounding box center [1154, 34] width 14 height 14
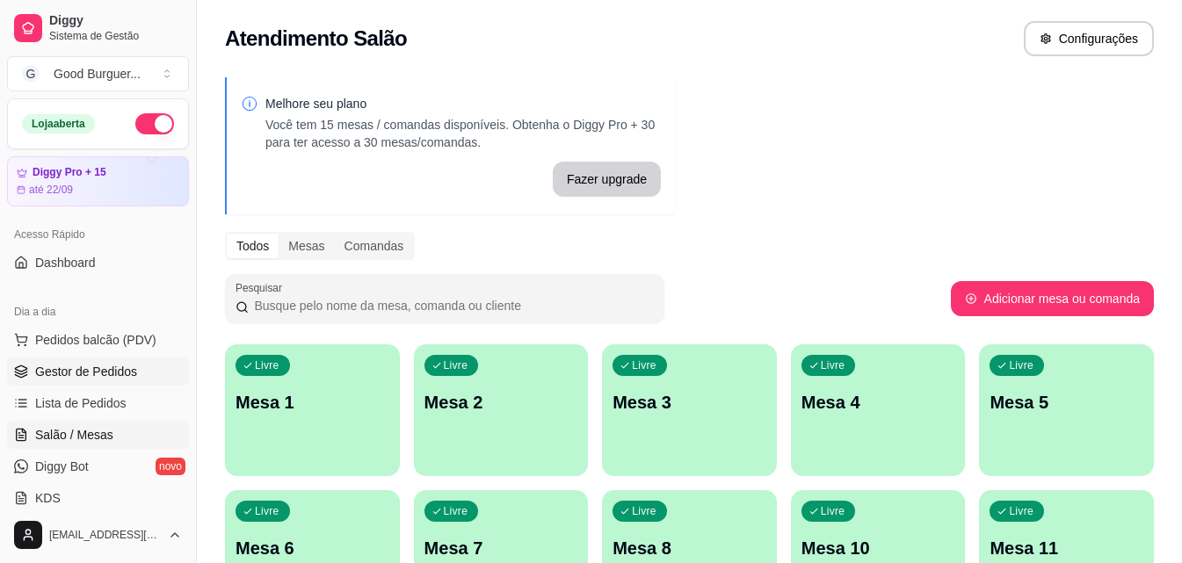
click at [103, 372] on span "Gestor de Pedidos" at bounding box center [86, 372] width 102 height 18
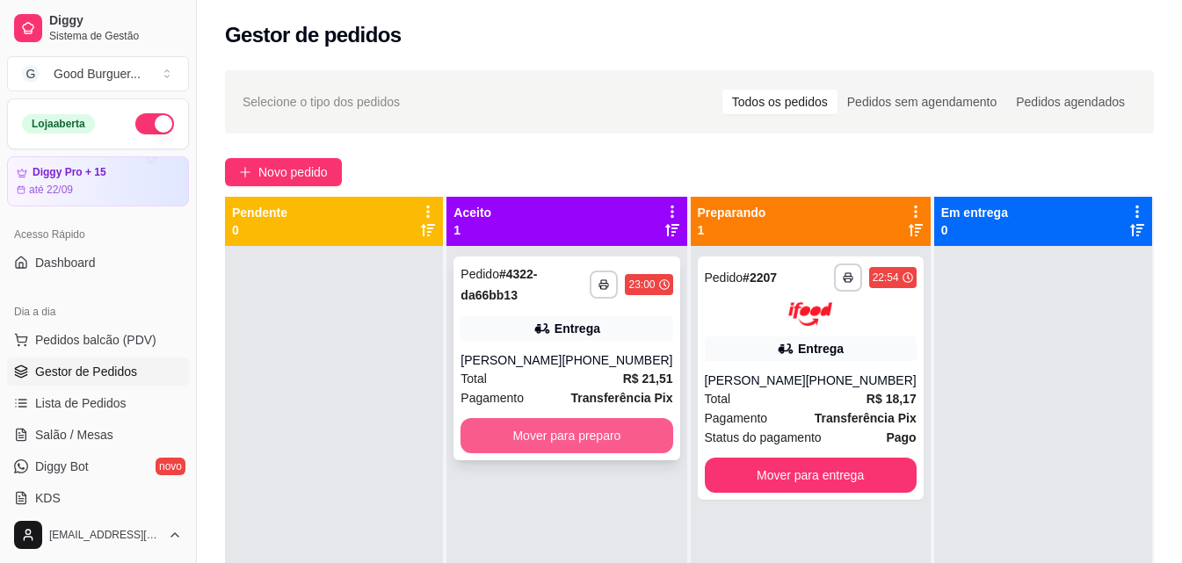
click at [629, 423] on button "Mover para preparo" at bounding box center [566, 435] width 212 height 35
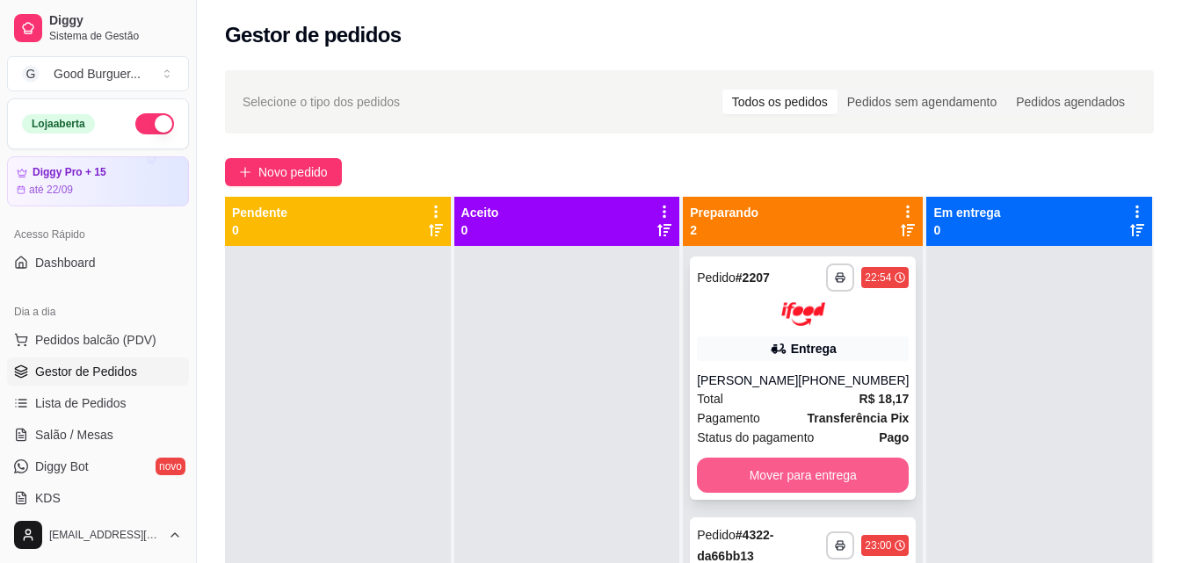
click at [819, 467] on button "Mover para entrega" at bounding box center [803, 475] width 212 height 35
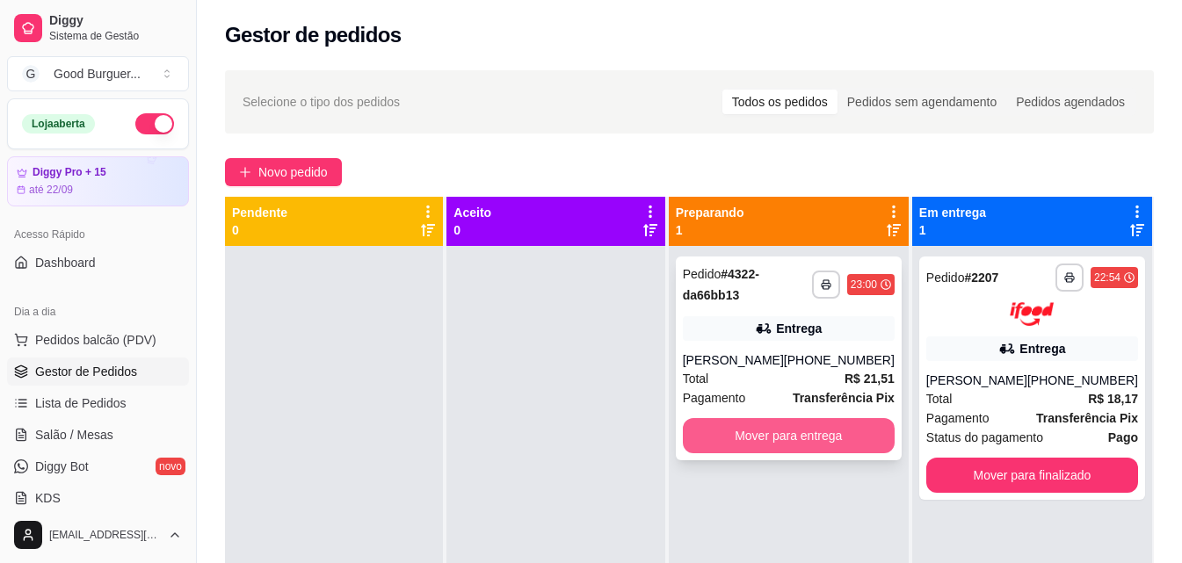
click at [817, 441] on button "Mover para entrega" at bounding box center [789, 435] width 212 height 35
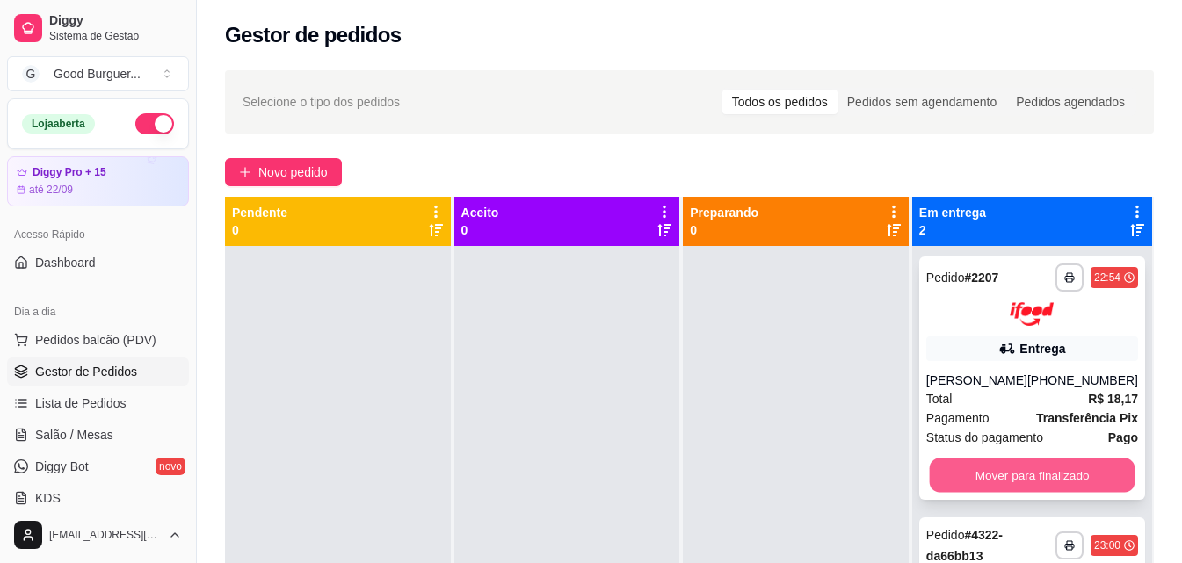
click at [1007, 469] on button "Mover para finalizado" at bounding box center [1032, 475] width 206 height 34
click at [1027, 463] on button "Mover para finalizado" at bounding box center [1032, 475] width 212 height 35
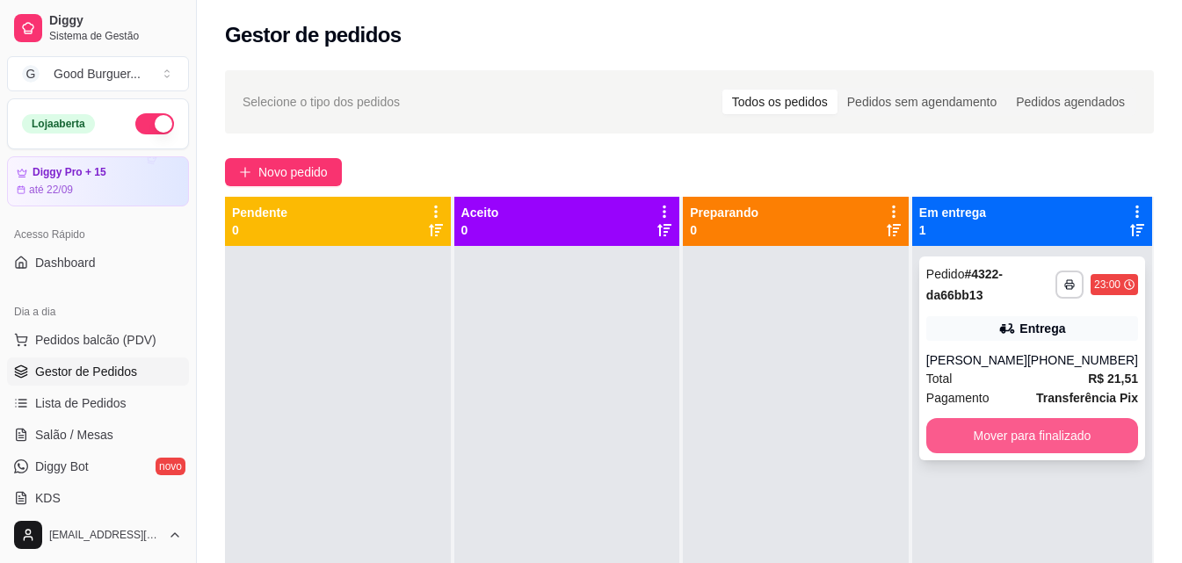
click at [1009, 433] on button "Mover para finalizado" at bounding box center [1032, 435] width 212 height 35
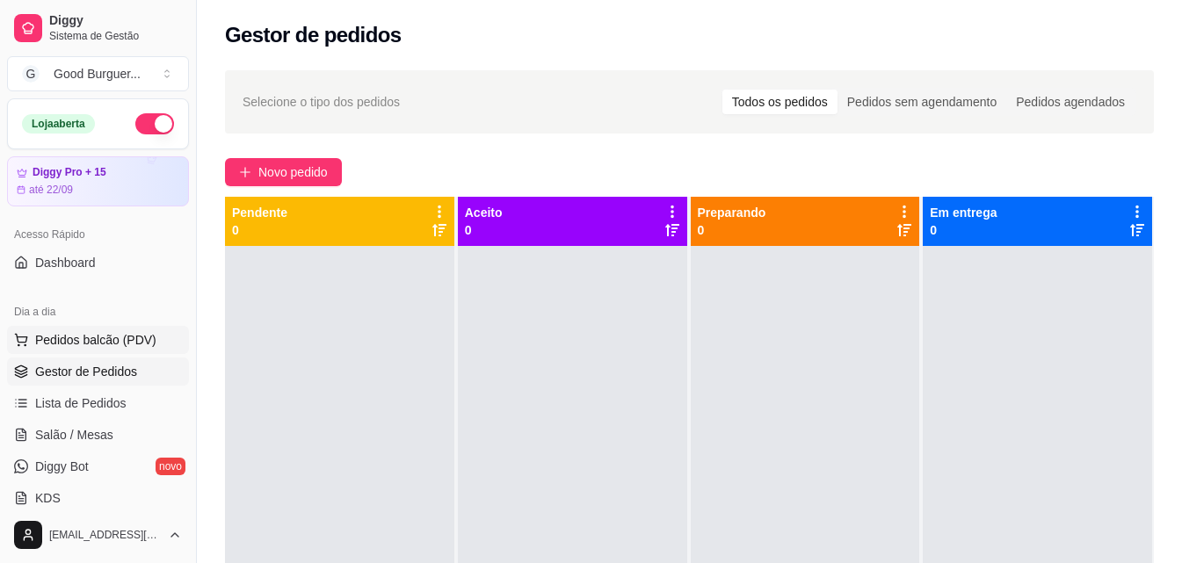
click at [105, 336] on span "Pedidos balcão (PDV)" at bounding box center [95, 340] width 121 height 18
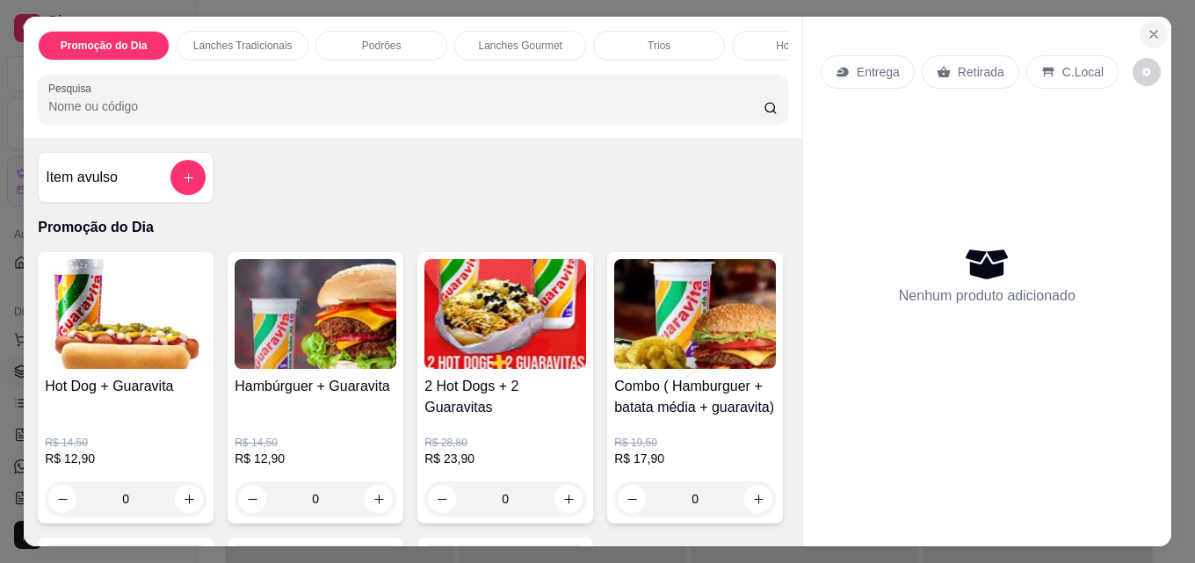
click at [1152, 33] on icon "Close" at bounding box center [1154, 34] width 14 height 14
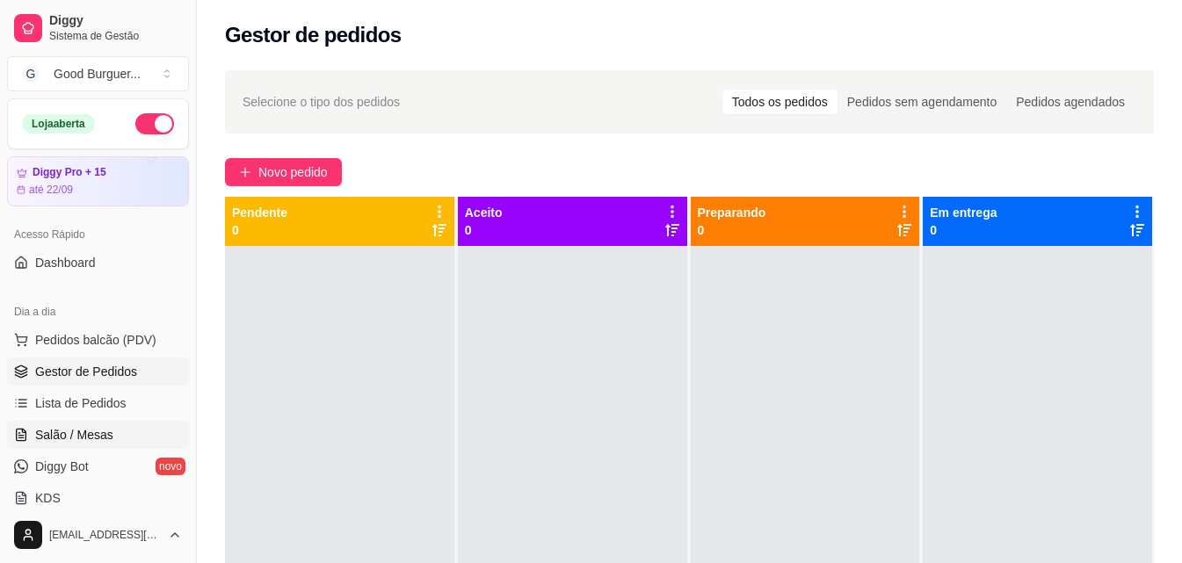
click at [71, 425] on link "Salão / Mesas" at bounding box center [98, 435] width 182 height 28
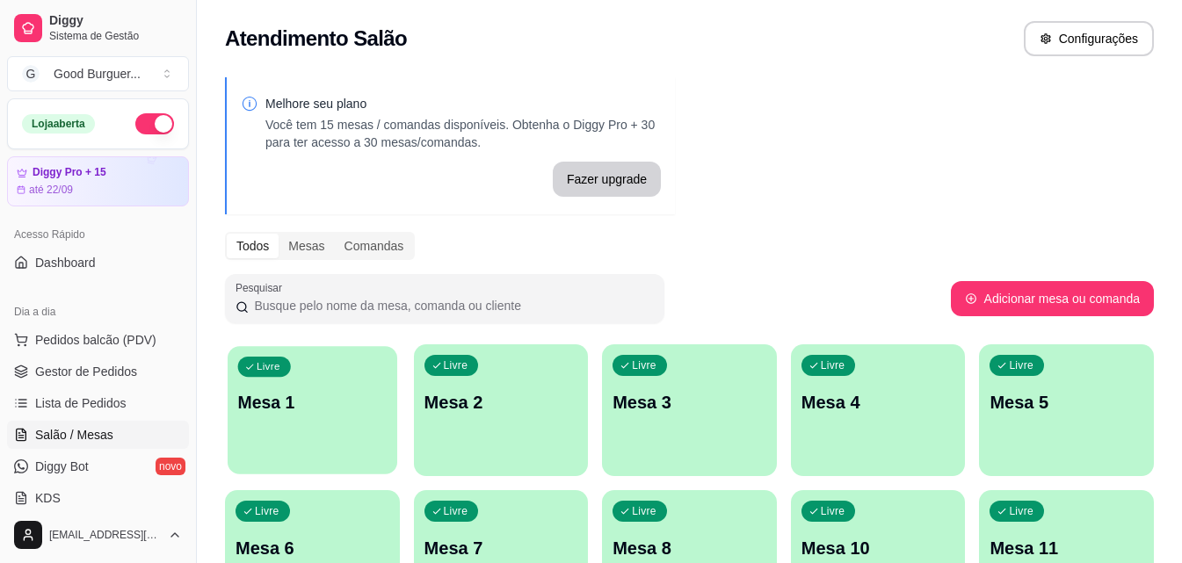
click at [310, 381] on div "Livre Mesa 1" at bounding box center [313, 399] width 170 height 107
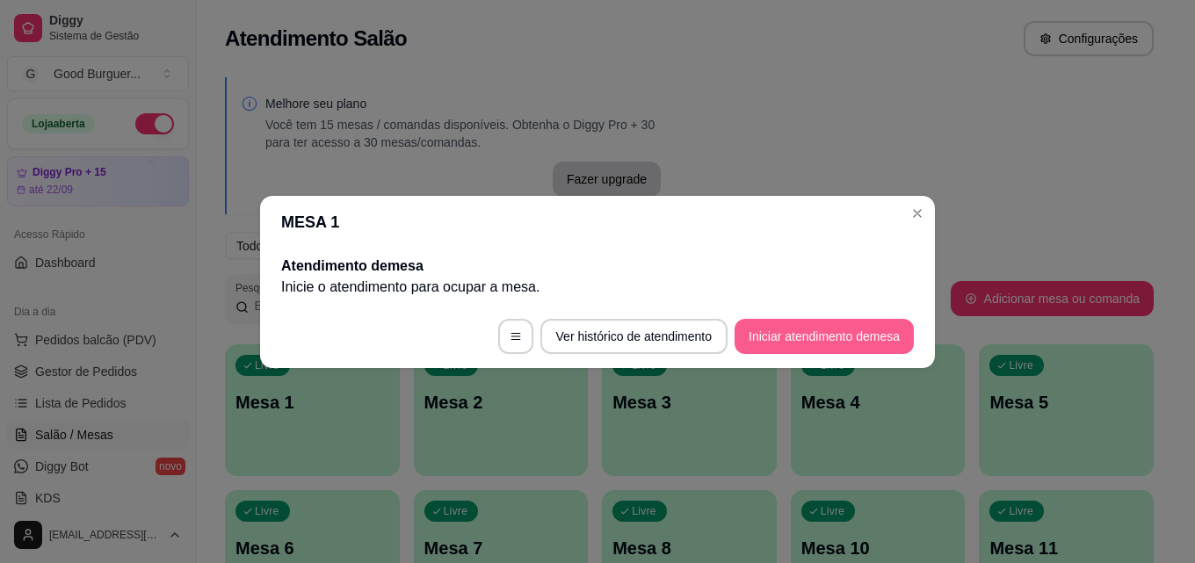
click at [875, 342] on button "Iniciar atendimento de mesa" at bounding box center [823, 336] width 179 height 35
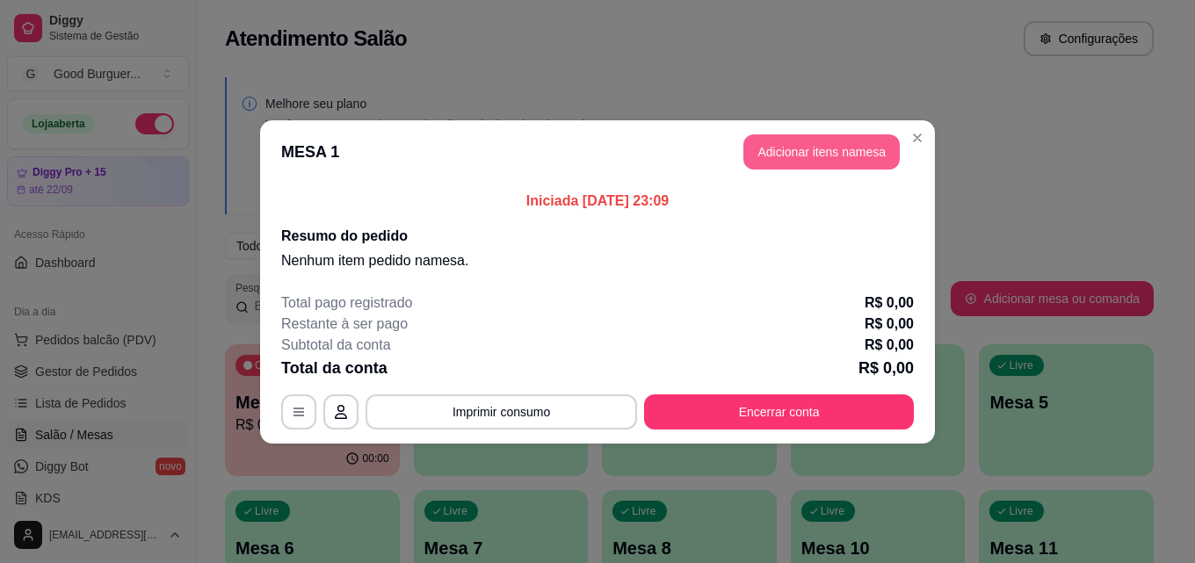
click at [859, 156] on button "Adicionar itens na mesa" at bounding box center [821, 151] width 156 height 35
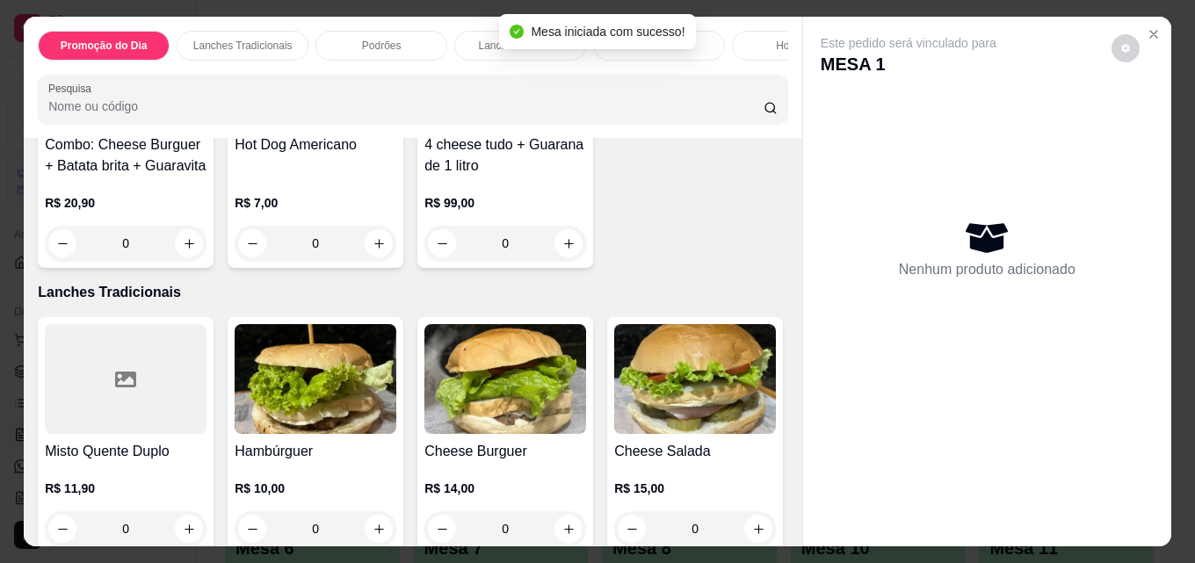
scroll to position [791, 0]
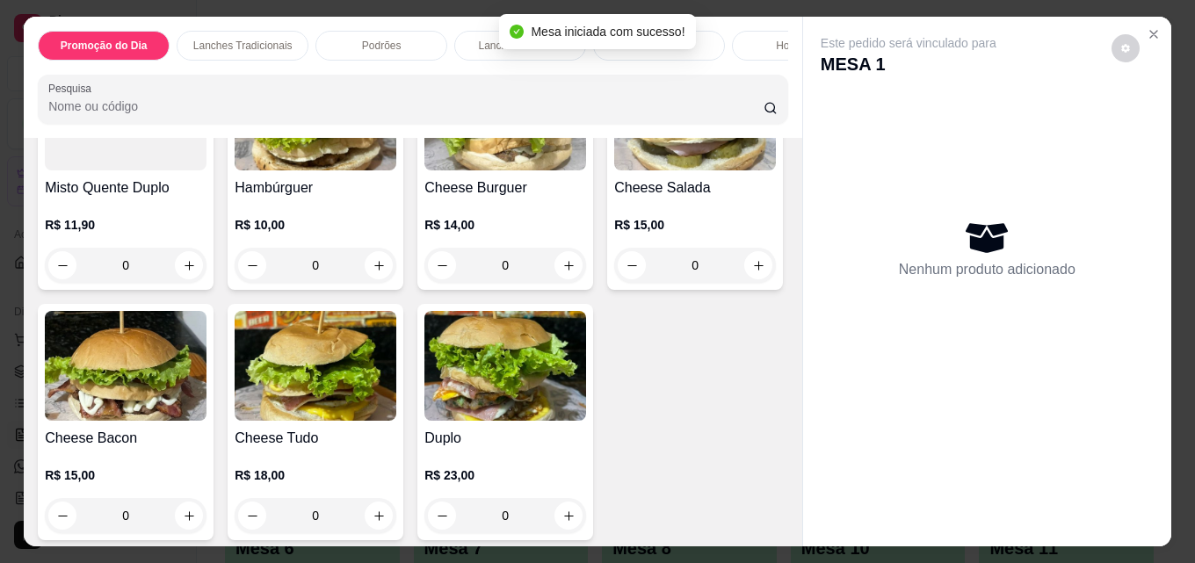
click at [315, 170] on img at bounding box center [316, 116] width 162 height 110
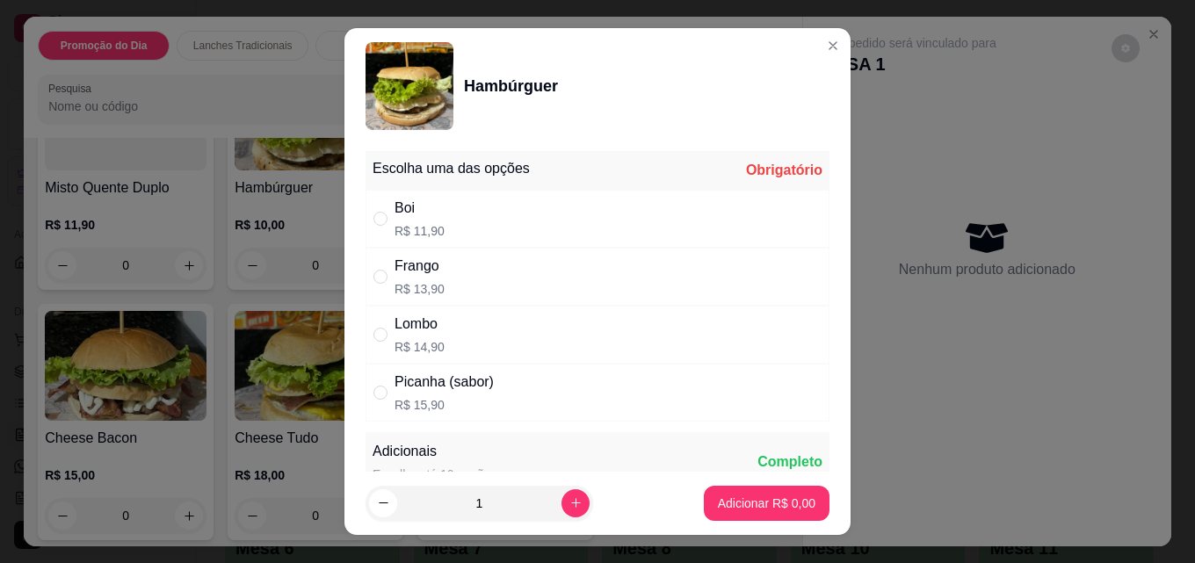
click at [445, 214] on div "Boi R$ 11,90" at bounding box center [597, 219] width 464 height 58
radio input "true"
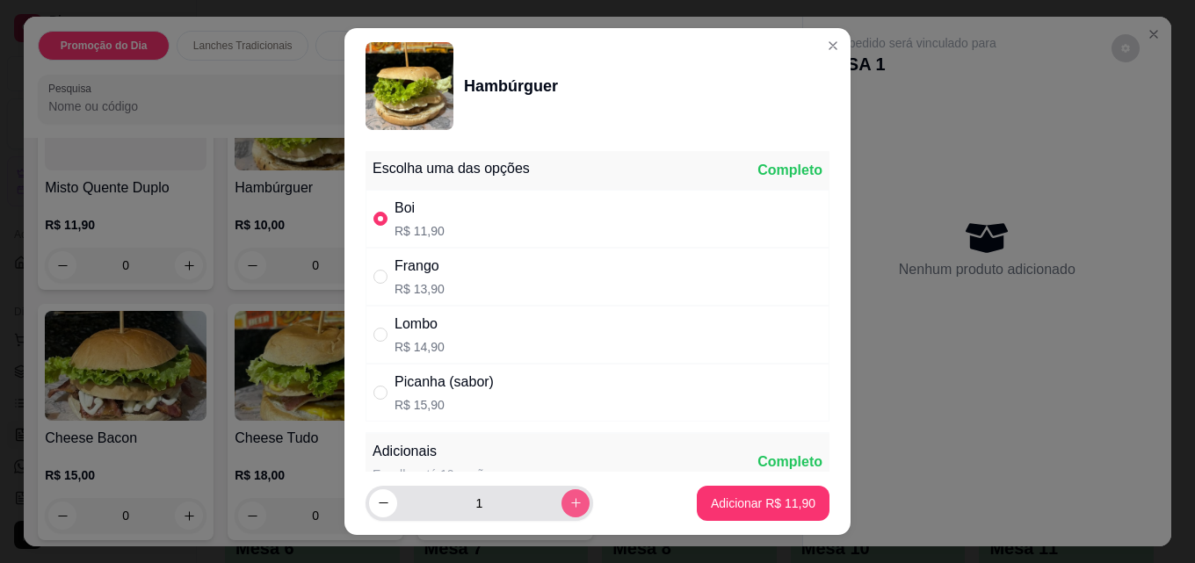
click at [561, 503] on button "increase-product-quantity" at bounding box center [575, 503] width 28 height 28
click at [561, 503] on button "increase-product-quantity" at bounding box center [574, 502] width 27 height 27
click at [378, 495] on button "decrease-product-quantity" at bounding box center [383, 503] width 28 height 28
type input "3"
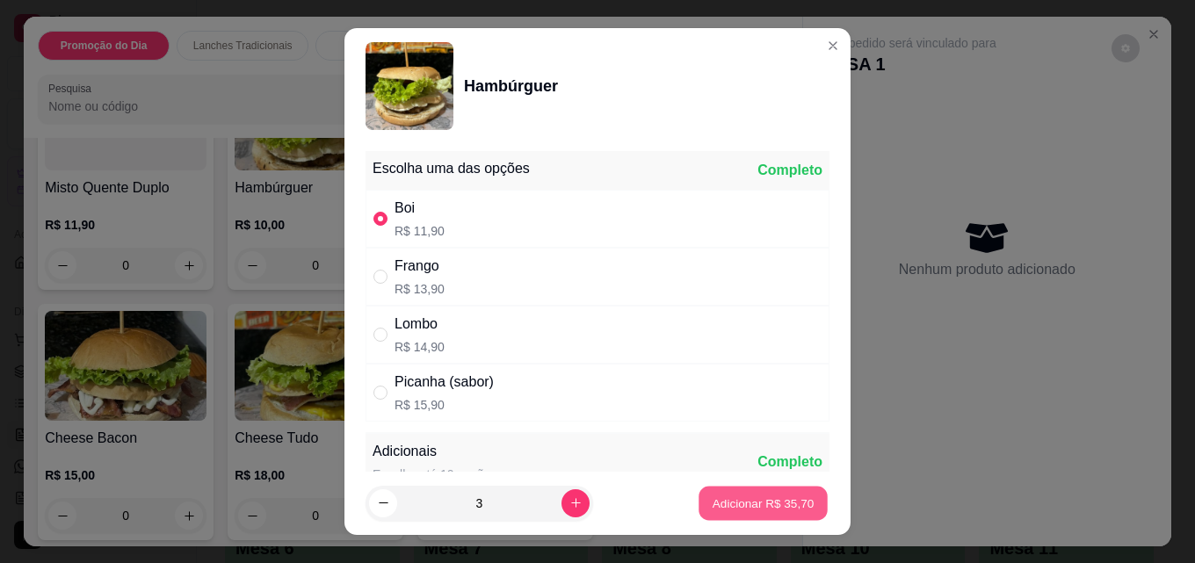
click at [741, 500] on p "Adicionar R$ 35,70" at bounding box center [764, 503] width 102 height 17
type input "3"
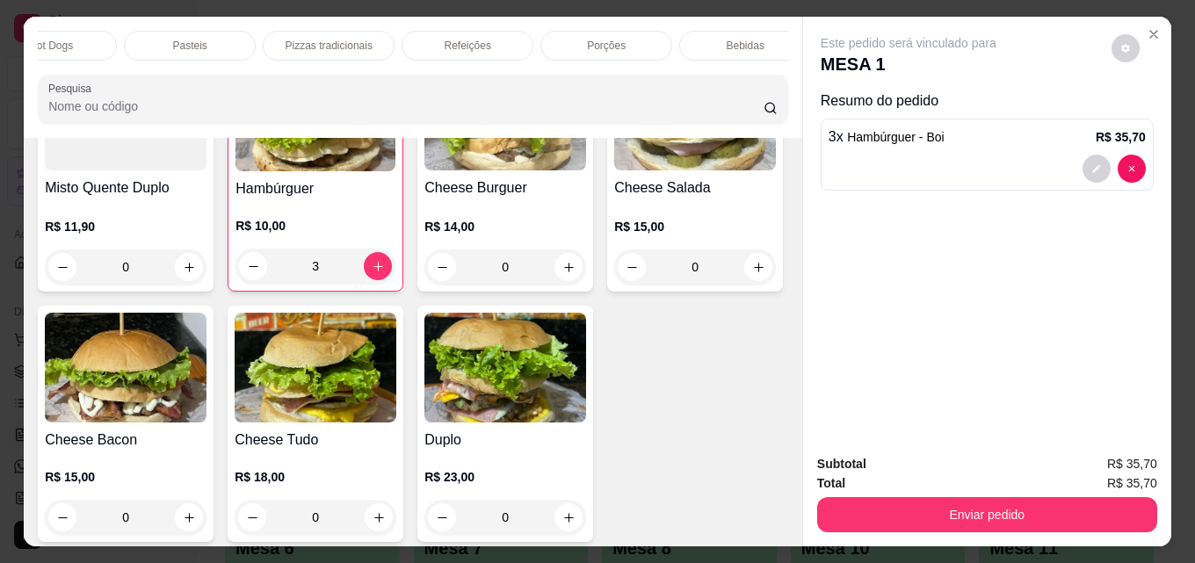
scroll to position [0, 770]
click at [714, 40] on p "Bebidas" at bounding box center [723, 46] width 38 height 14
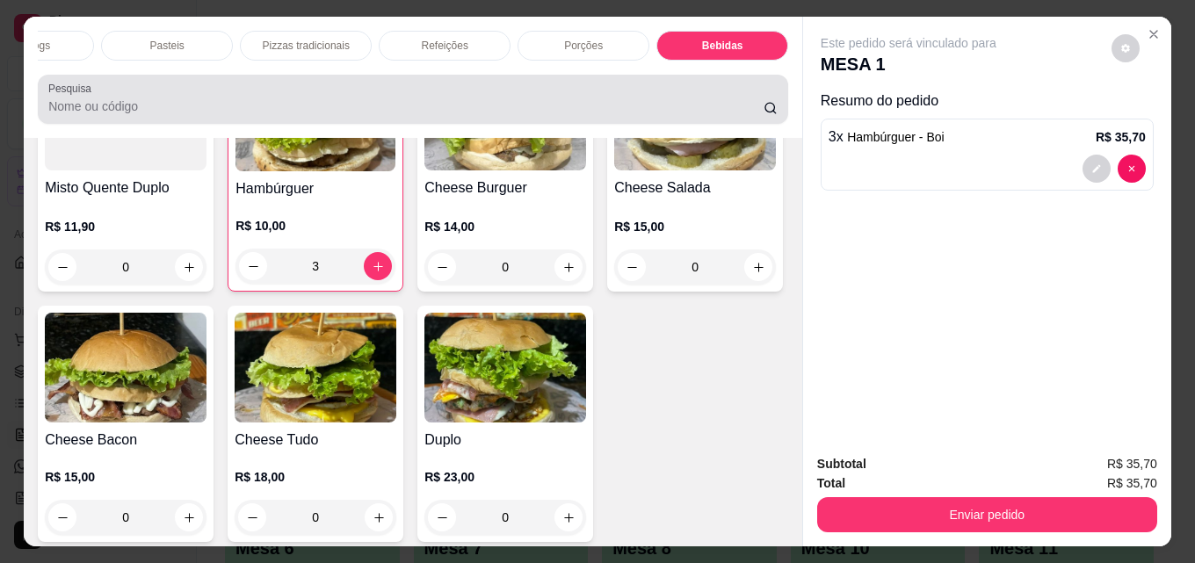
scroll to position [46, 0]
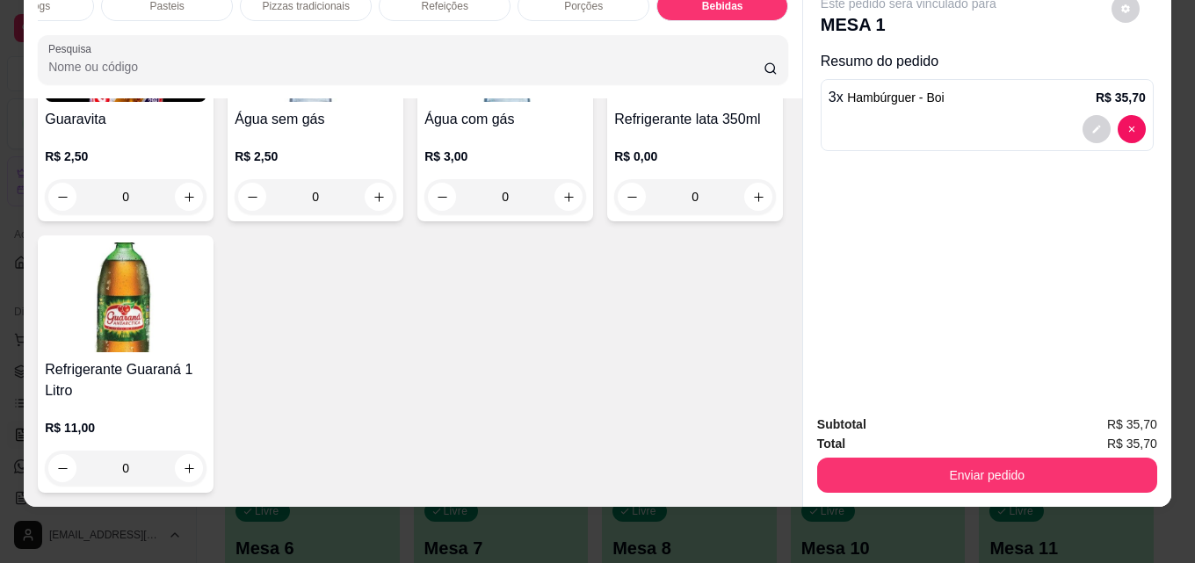
click at [206, 352] on img at bounding box center [126, 297] width 162 height 110
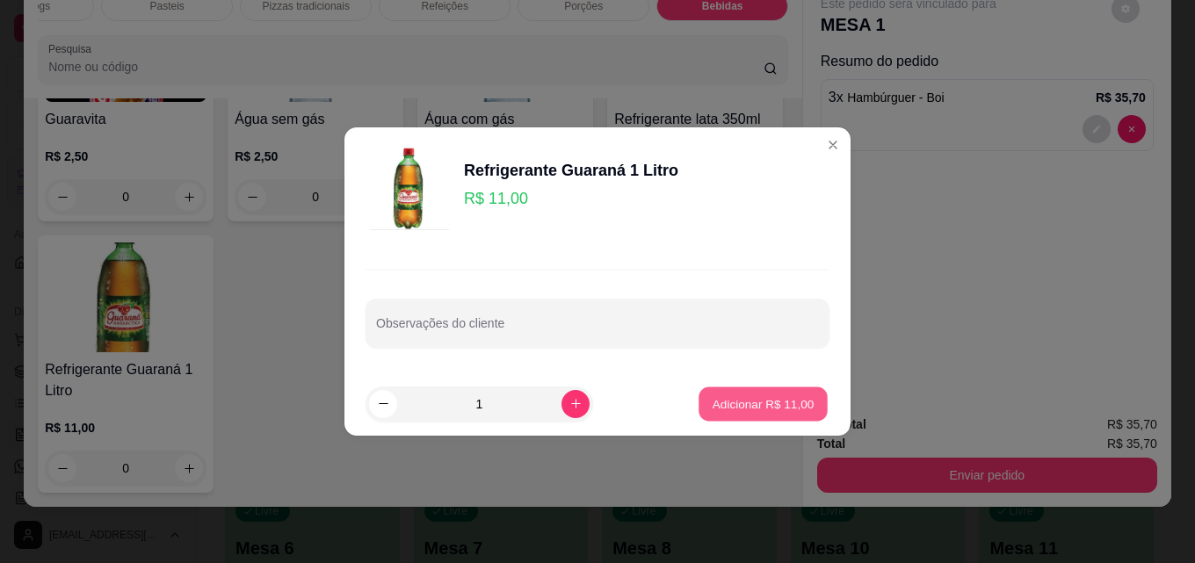
click at [751, 398] on p "Adicionar R$ 11,00" at bounding box center [764, 403] width 102 height 17
type input "1"
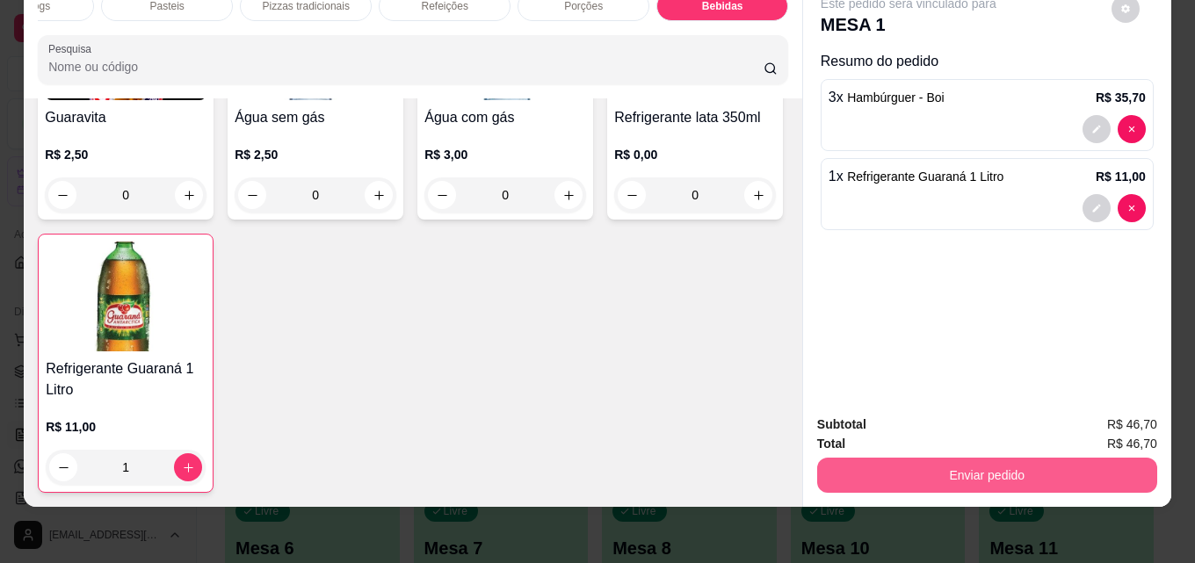
click at [987, 458] on button "Enviar pedido" at bounding box center [987, 475] width 340 height 35
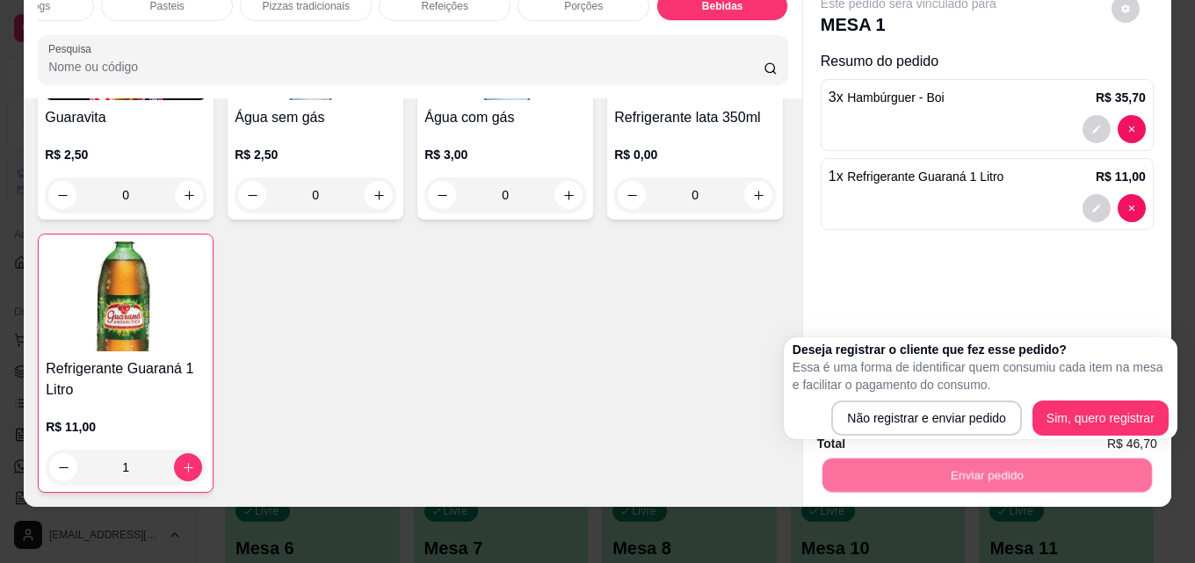
click at [874, 399] on div "Deseja registrar o cliente que fez esse pedido? Essa é uma forma de identificar…" at bounding box center [980, 388] width 376 height 95
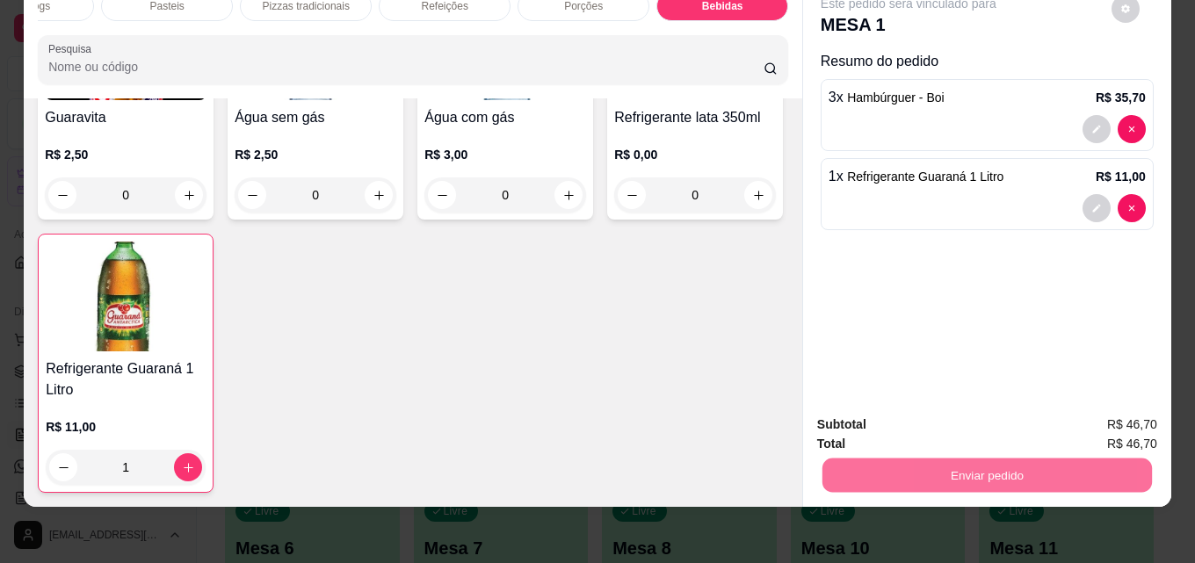
click at [877, 409] on button "Não registrar e enviar pedido" at bounding box center [928, 418] width 183 height 33
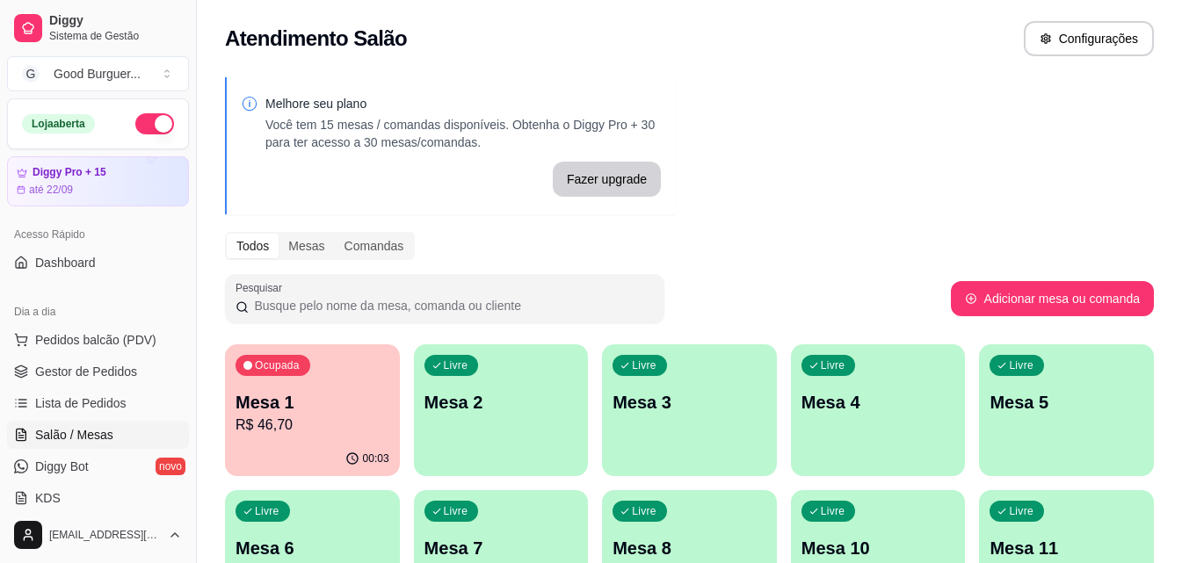
click at [770, 203] on div "Melhore seu plano Você tem 15 mesas / comandas disponíveis. Obtenha o Diggy Pro…" at bounding box center [689, 428] width 985 height 722
click at [465, 393] on p "Mesa 2" at bounding box center [500, 403] width 148 height 24
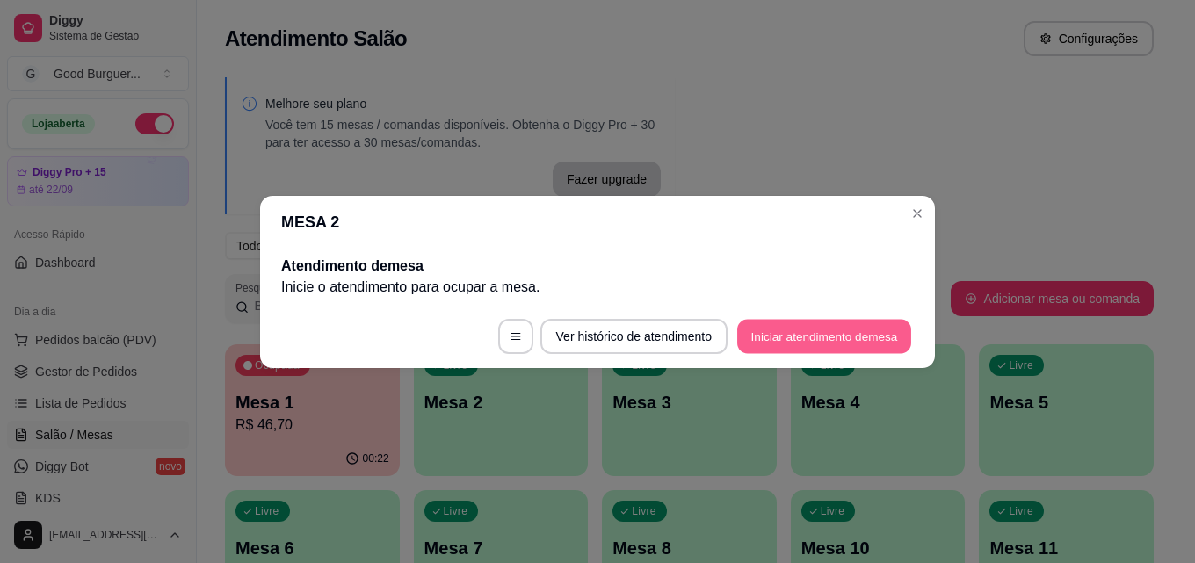
click at [836, 344] on button "Iniciar atendimento de mesa" at bounding box center [824, 336] width 174 height 34
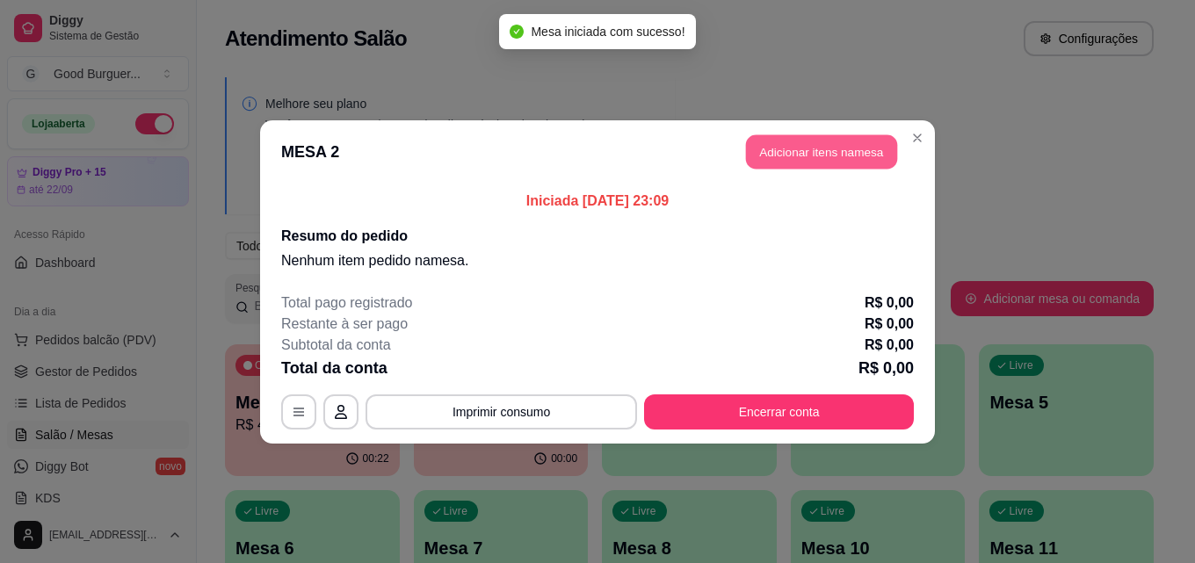
click at [797, 145] on button "Adicionar itens na mesa" at bounding box center [821, 151] width 151 height 34
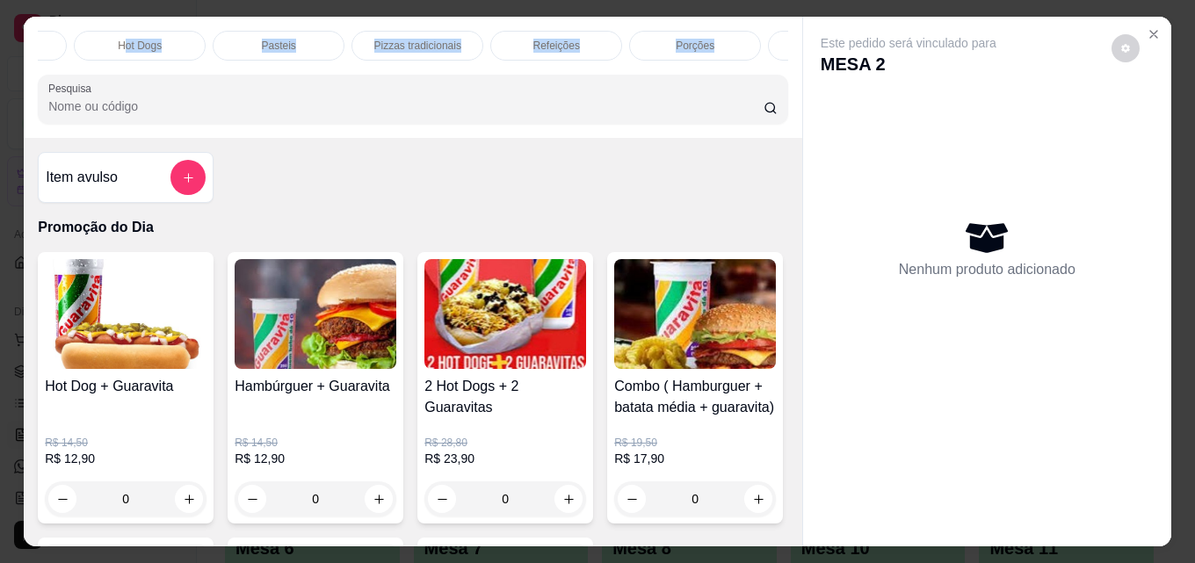
scroll to position [0, 770]
drag, startPoint x: 778, startPoint y: 54, endPoint x: 717, endPoint y: 69, distance: 62.4
click at [737, 69] on div "Promoção do Dia Lanches Tradicionais Podrões Lanches Gourmet Trios Hot Dogs Pas…" at bounding box center [413, 77] width 778 height 121
drag, startPoint x: 546, startPoint y: 28, endPoint x: 566, endPoint y: 33, distance: 20.7
click at [546, 31] on div "Porções" at bounding box center [583, 46] width 132 height 30
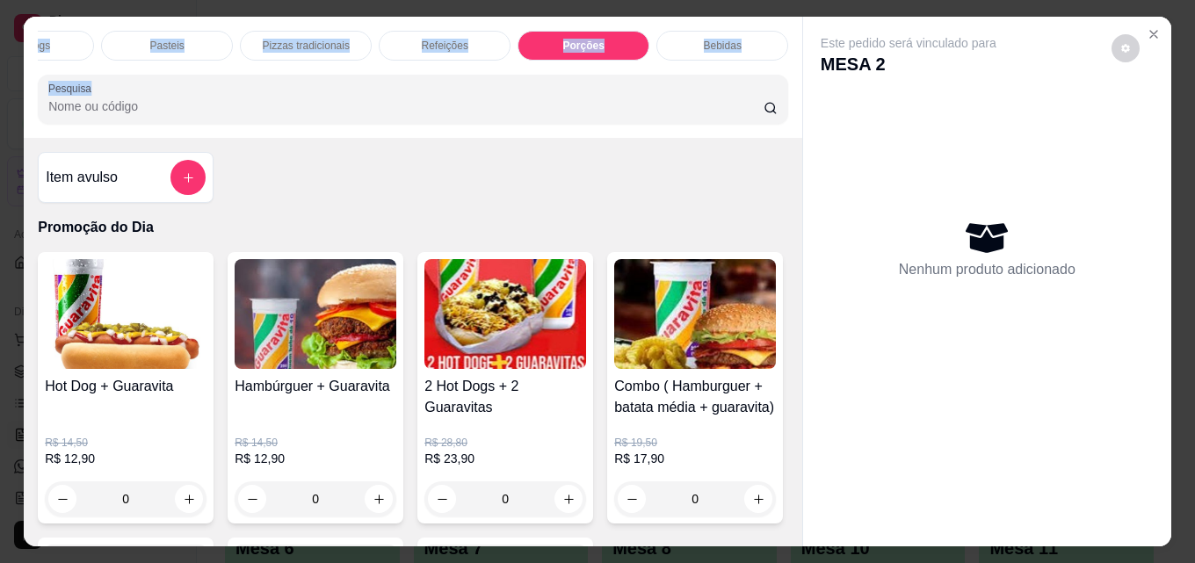
scroll to position [46, 0]
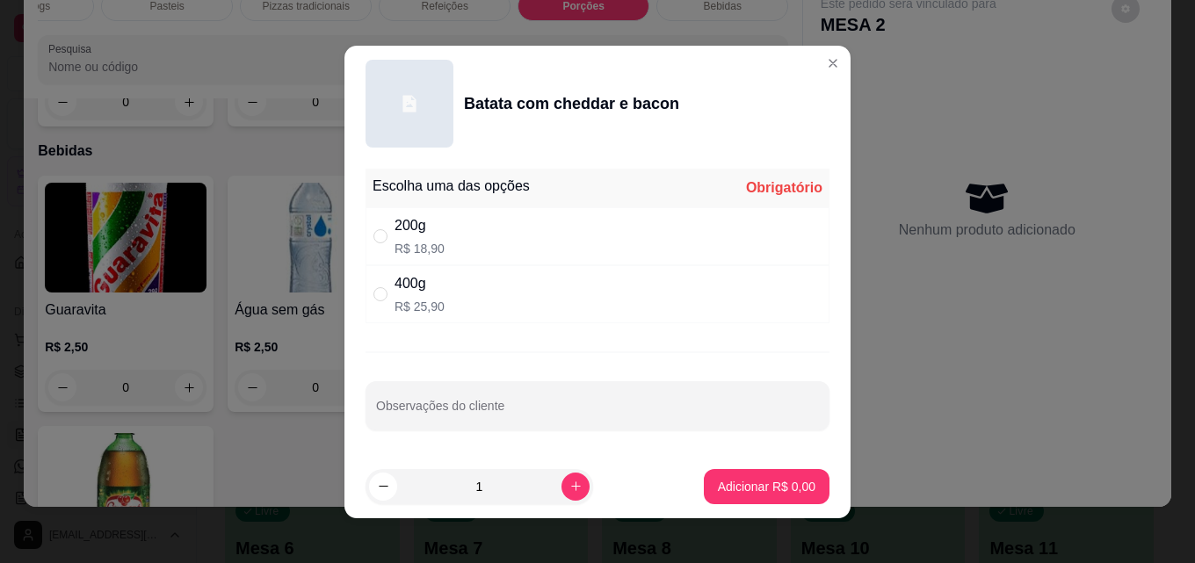
click at [452, 304] on div "400g R$ 25,90" at bounding box center [597, 294] width 464 height 58
radio input "true"
click at [749, 484] on p "Adicionar R$ 25,90" at bounding box center [763, 487] width 105 height 18
type input "1"
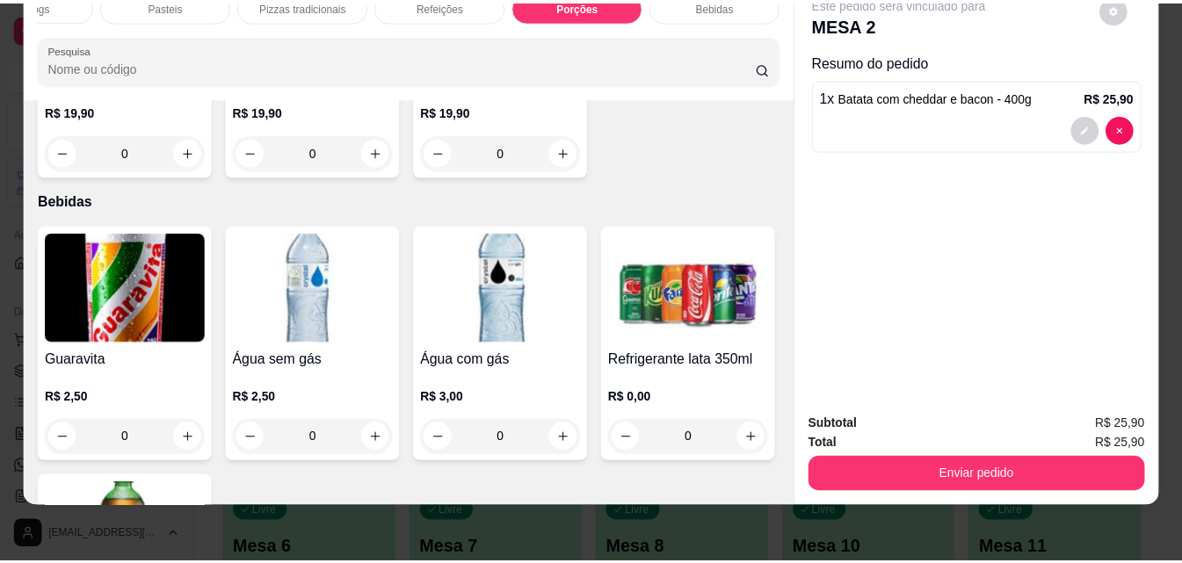
scroll to position [4944, 0]
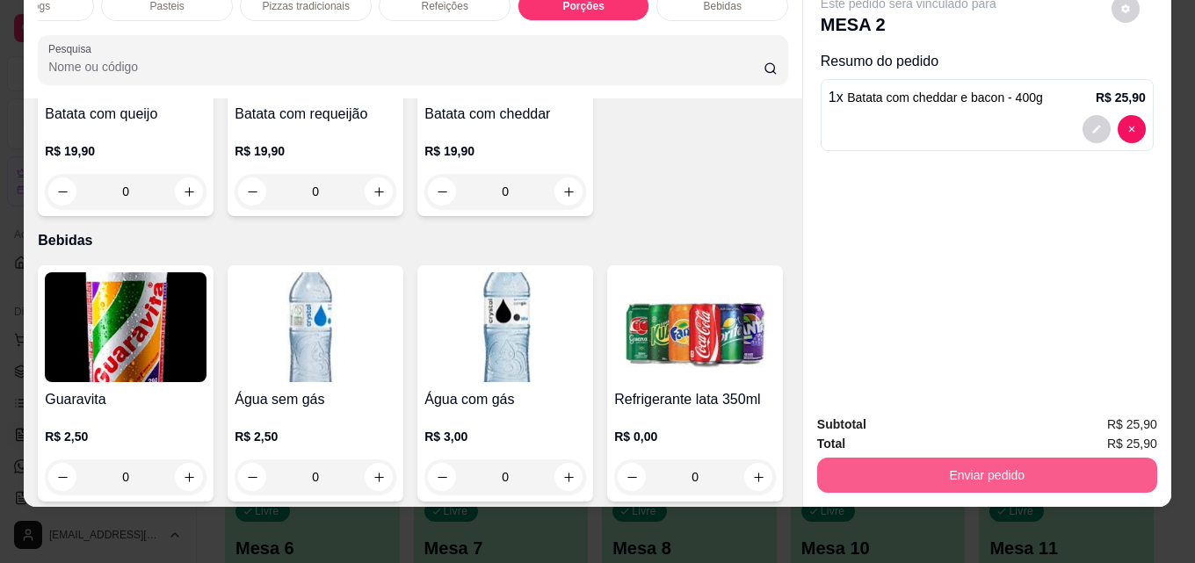
click at [1051, 463] on button "Enviar pedido" at bounding box center [987, 475] width 340 height 35
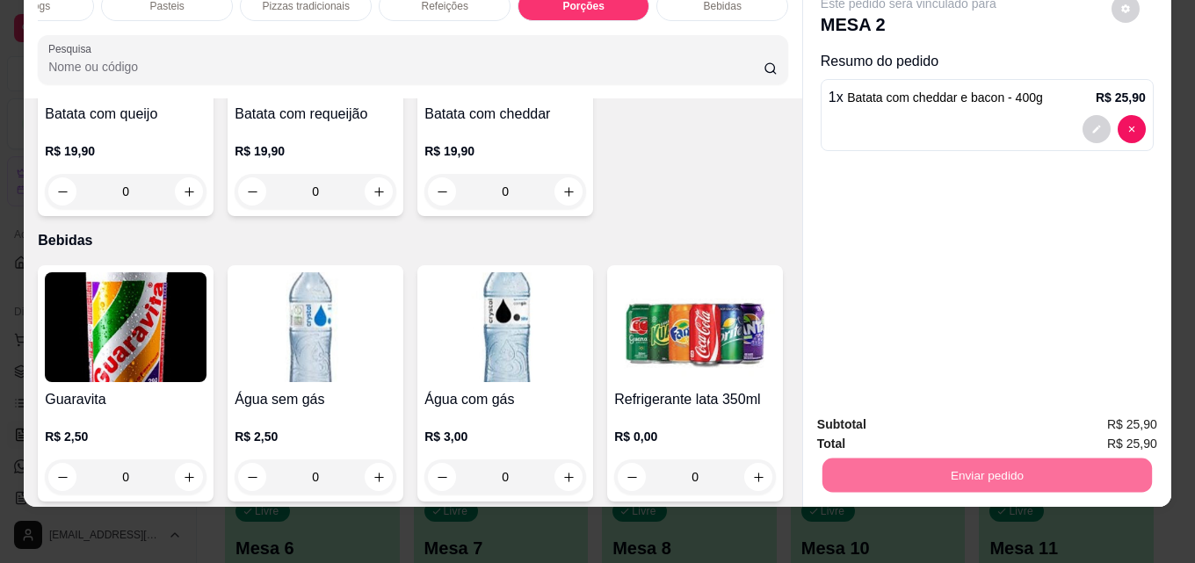
click at [938, 416] on button "Não registrar e enviar pedido" at bounding box center [928, 418] width 183 height 33
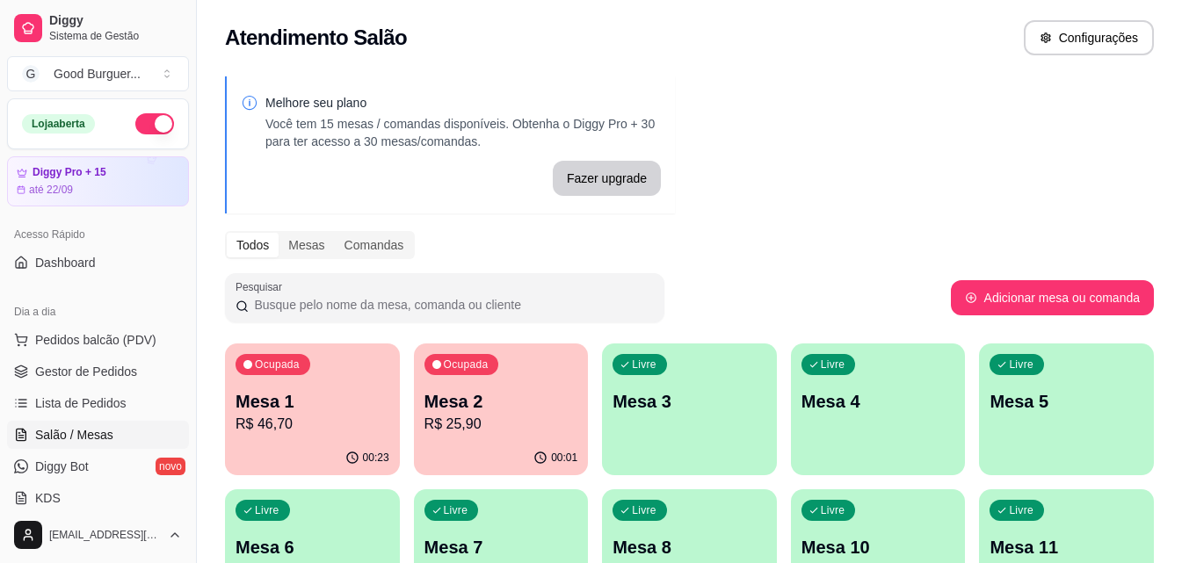
scroll to position [0, 0]
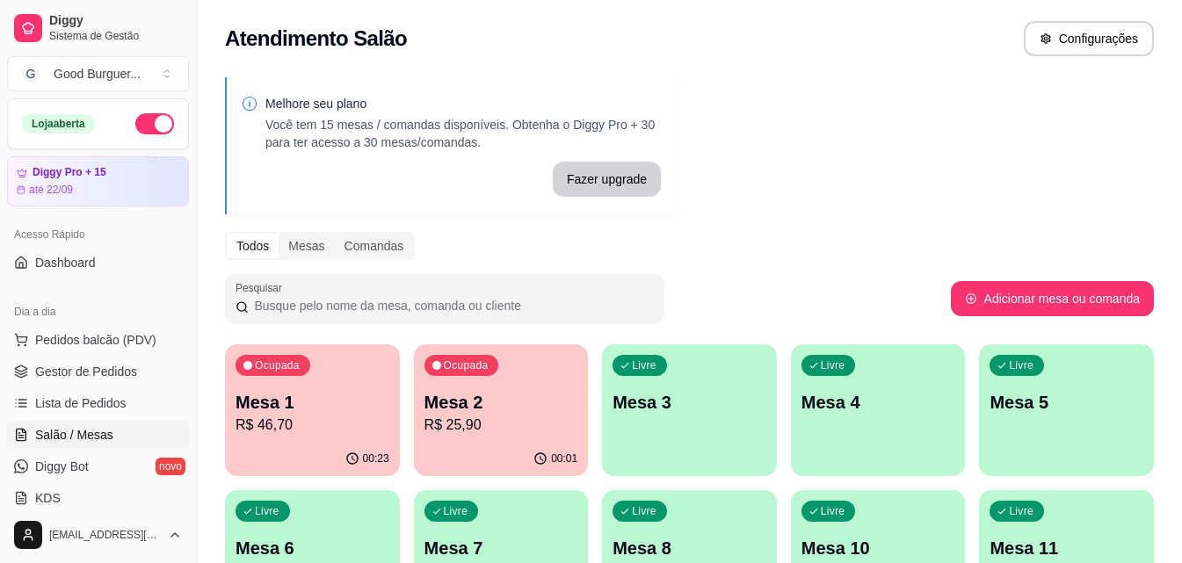
click at [309, 442] on button "Ocupada Mesa 1 R$ 46,70 00:23" at bounding box center [312, 410] width 175 height 132
click at [80, 374] on span "Gestor de Pedidos" at bounding box center [86, 372] width 102 height 18
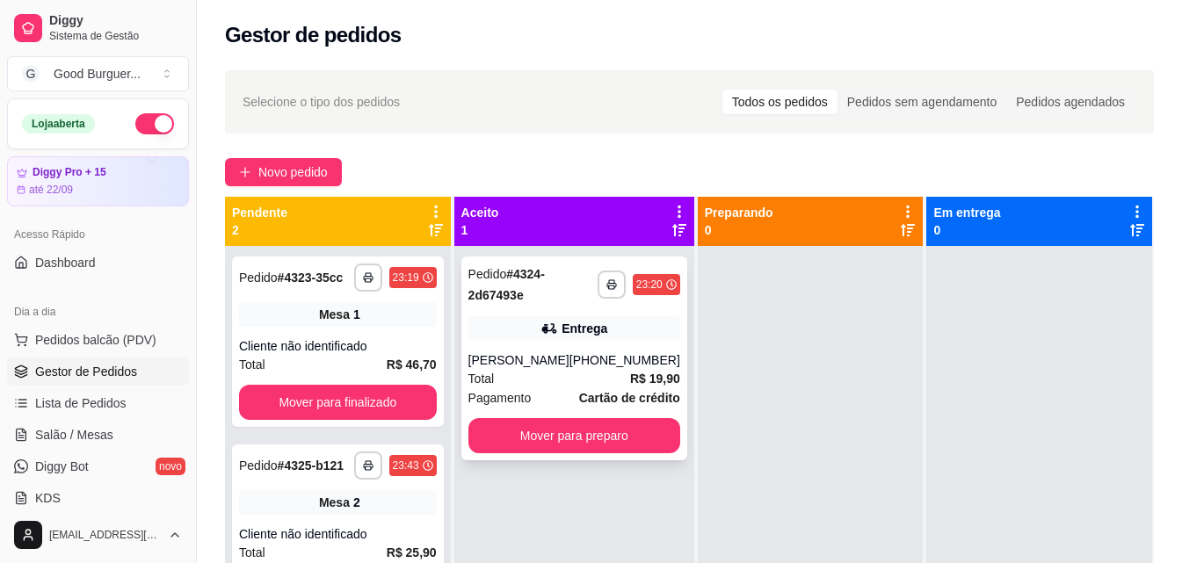
click at [518, 371] on div "Total R$ 19,90" at bounding box center [574, 378] width 212 height 19
click at [77, 432] on span "Salão / Mesas" at bounding box center [74, 435] width 78 height 18
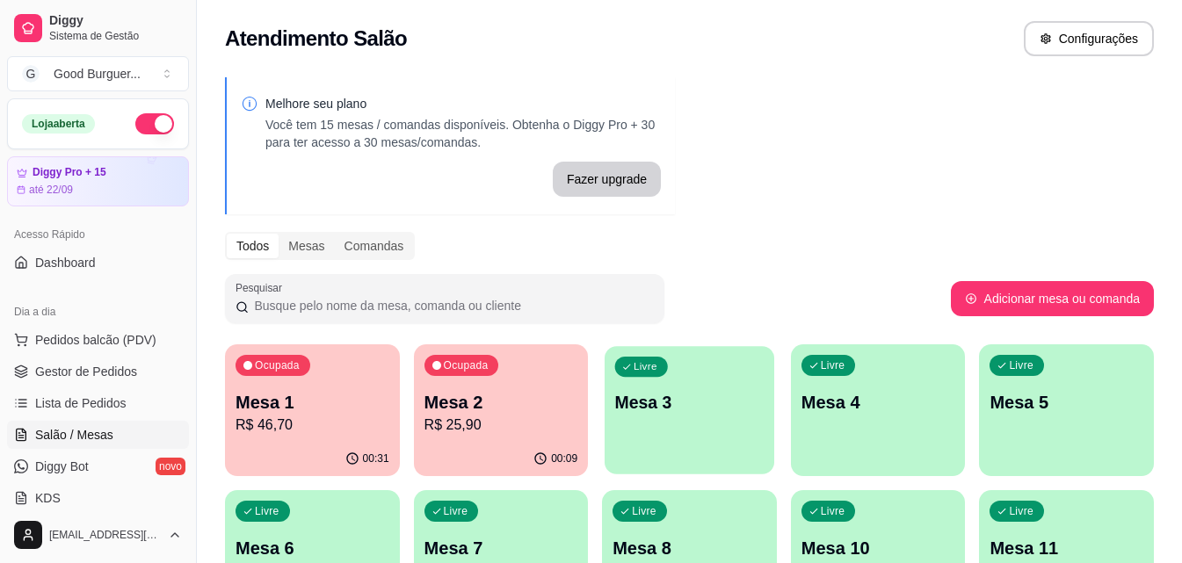
click at [656, 413] on p "Mesa 3" at bounding box center [689, 403] width 148 height 24
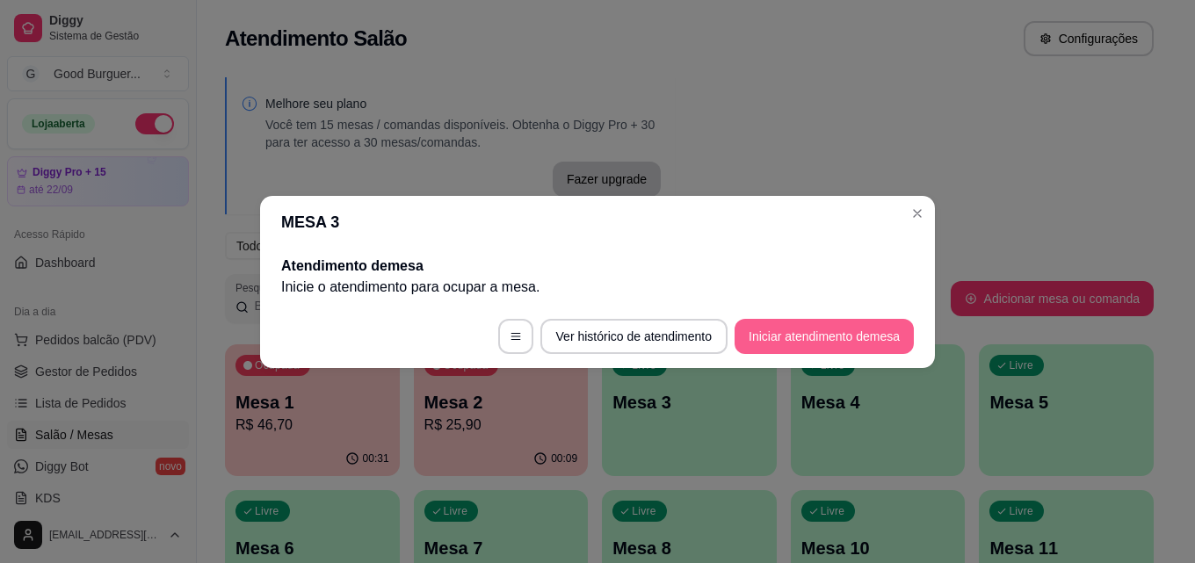
click at [844, 336] on button "Iniciar atendimento de mesa" at bounding box center [823, 336] width 179 height 35
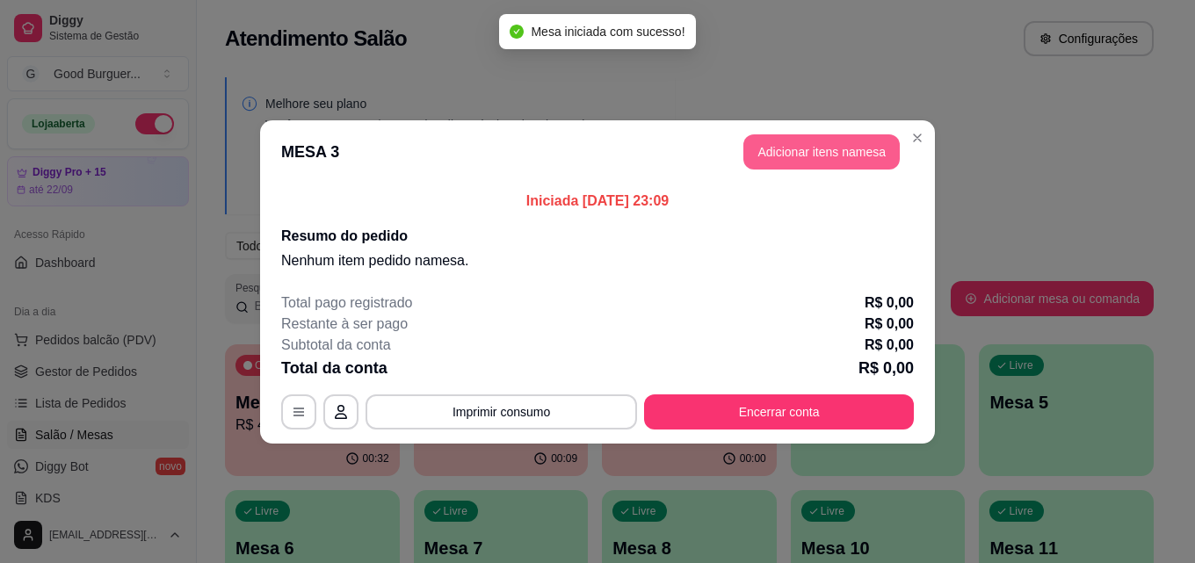
click at [843, 152] on button "Adicionar itens na mesa" at bounding box center [821, 151] width 156 height 35
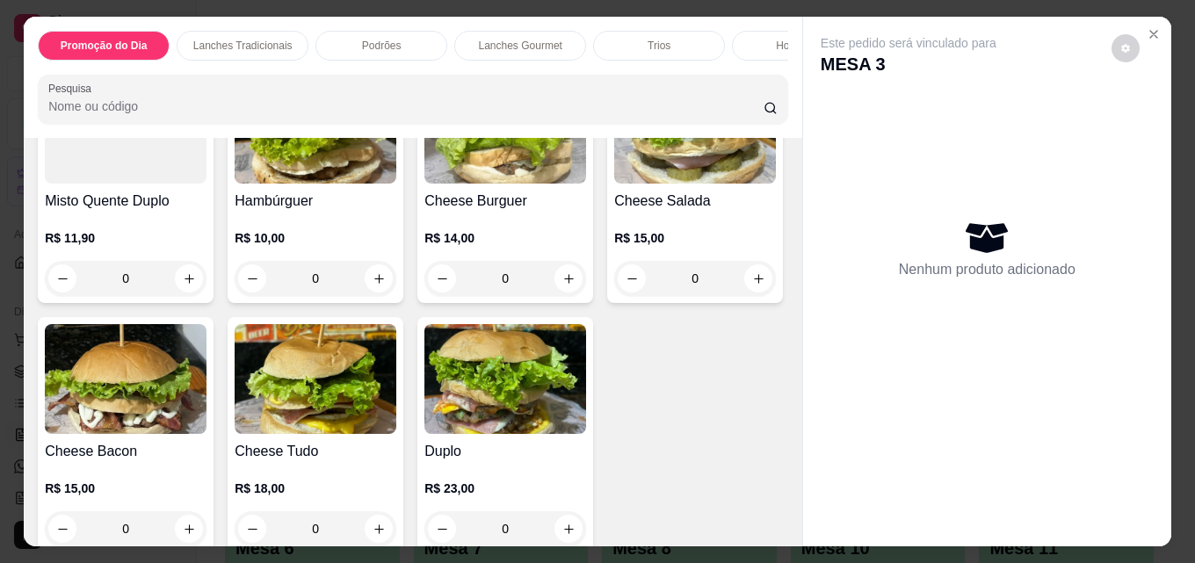
scroll to position [879, 0]
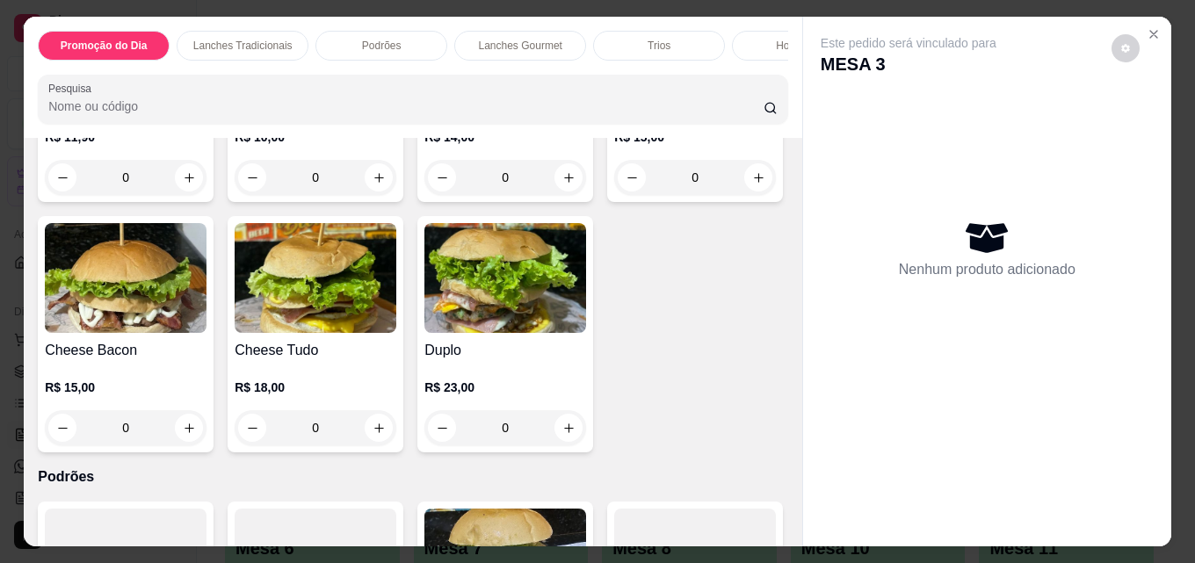
click at [327, 83] on img at bounding box center [316, 28] width 162 height 110
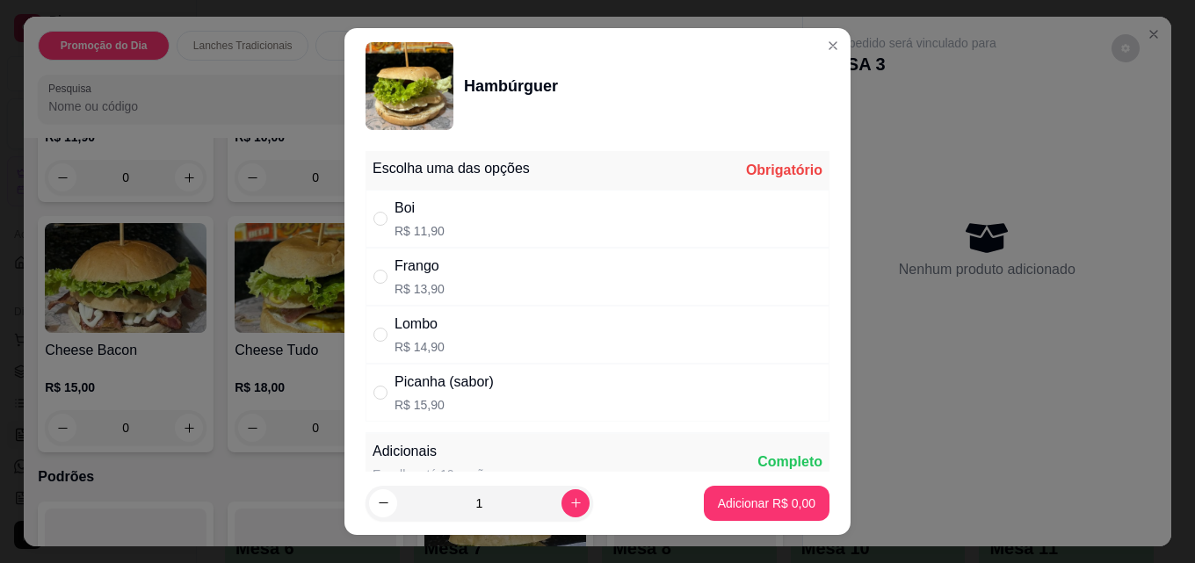
drag, startPoint x: 423, startPoint y: 216, endPoint x: 458, endPoint y: 247, distance: 46.0
click at [423, 217] on div "Boi" at bounding box center [419, 208] width 50 height 21
radio input "true"
click at [715, 500] on p "Adicionar R$ 11,90" at bounding box center [764, 503] width 102 height 17
type input "1"
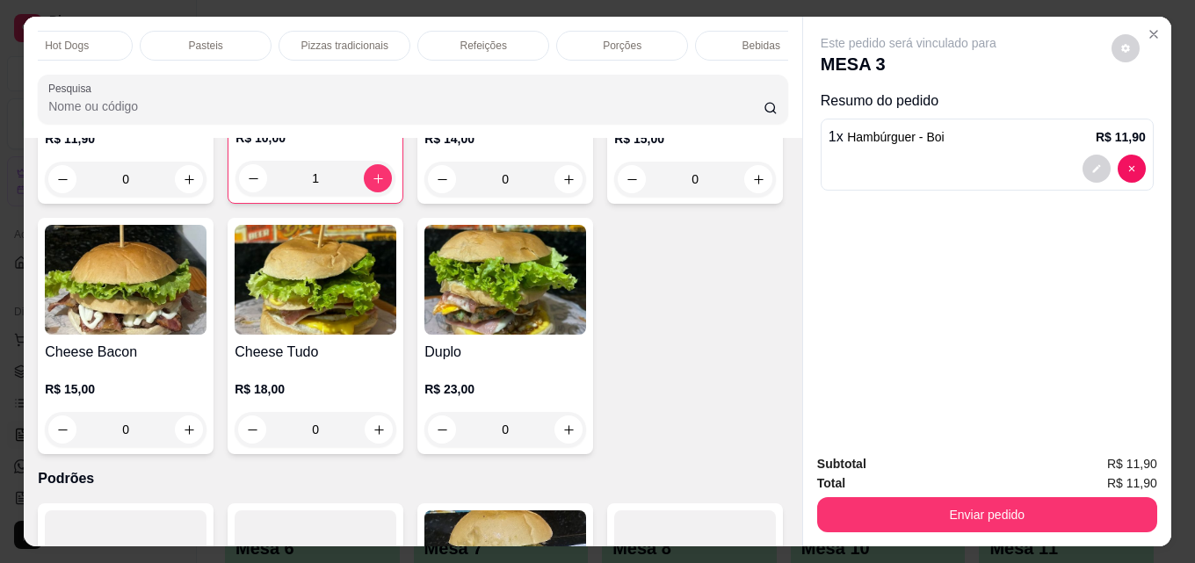
scroll to position [0, 770]
click at [735, 39] on div "Bebidas" at bounding box center [722, 46] width 132 height 30
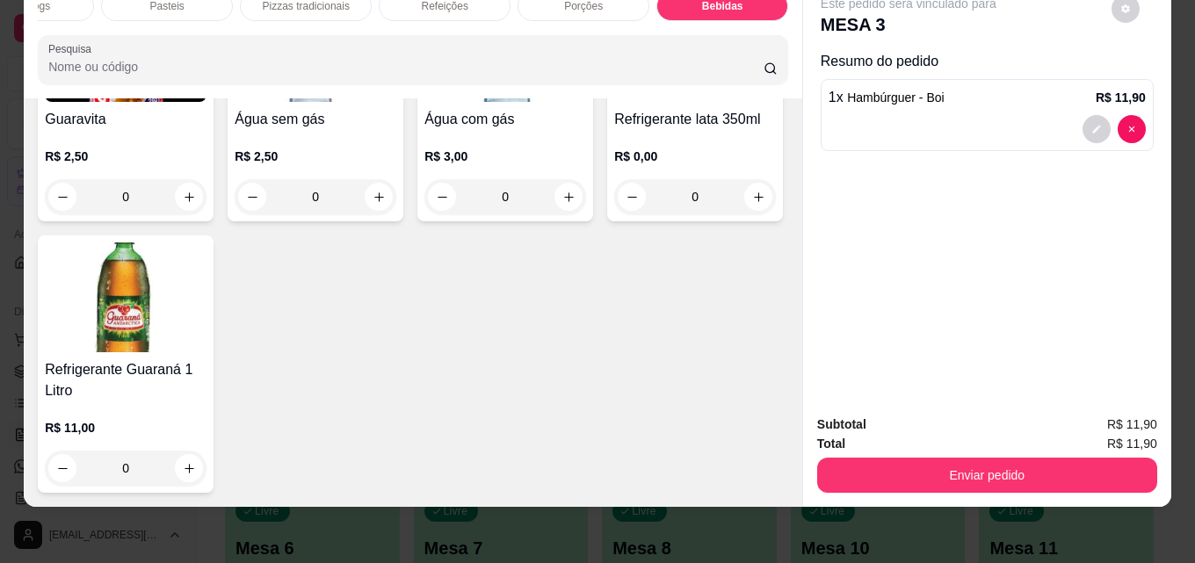
click at [482, 102] on img at bounding box center [505, 47] width 162 height 110
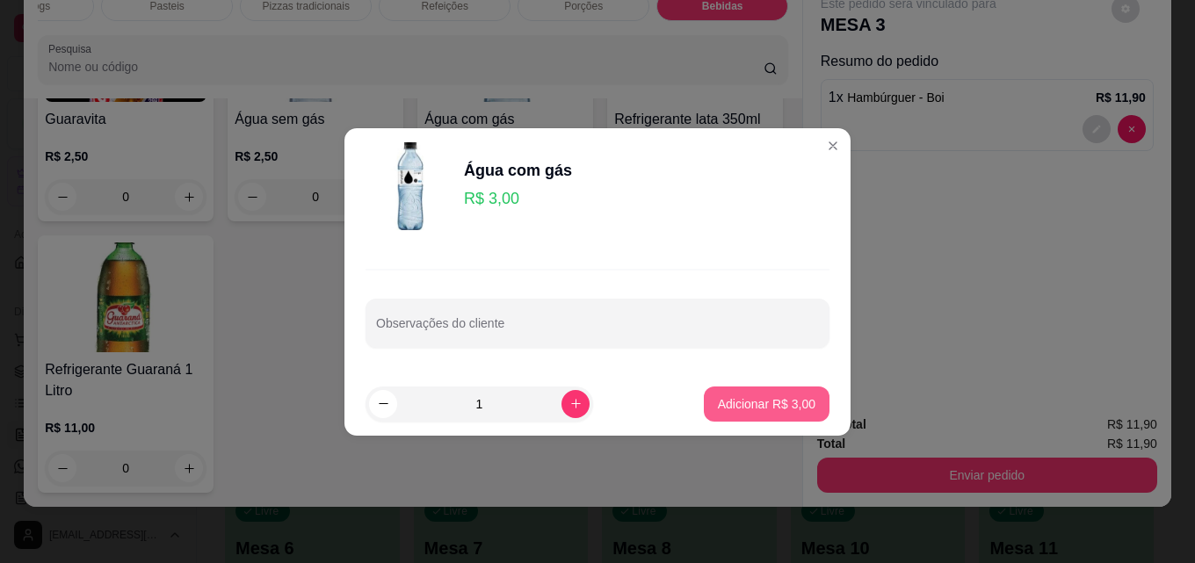
click at [753, 389] on button "Adicionar R$ 3,00" at bounding box center [767, 404] width 126 height 35
type input "1"
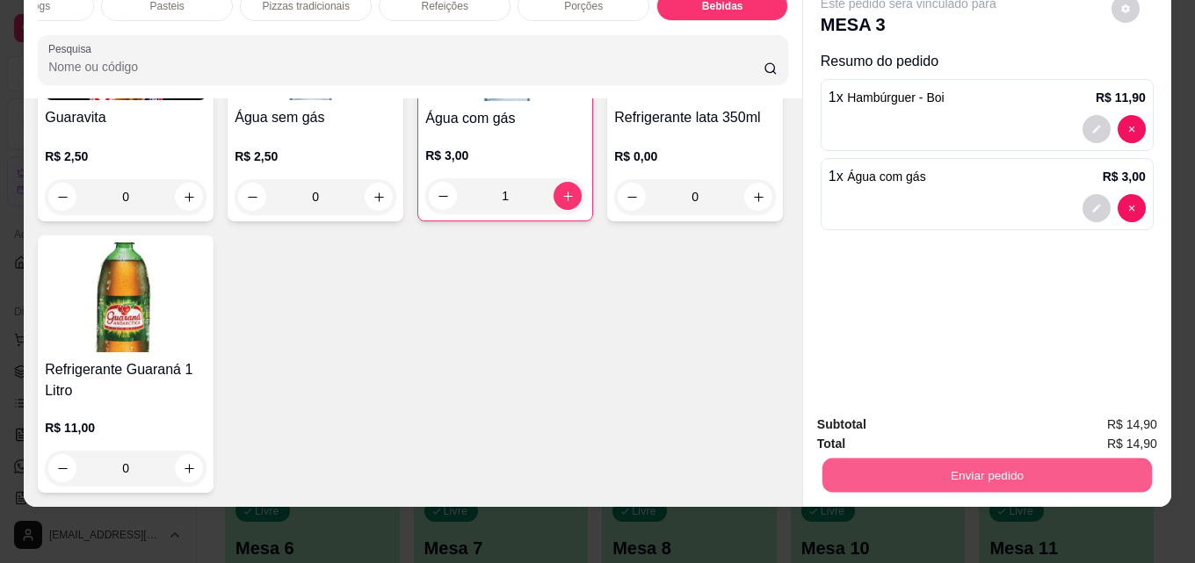
click at [927, 458] on button "Enviar pedido" at bounding box center [986, 475] width 329 height 34
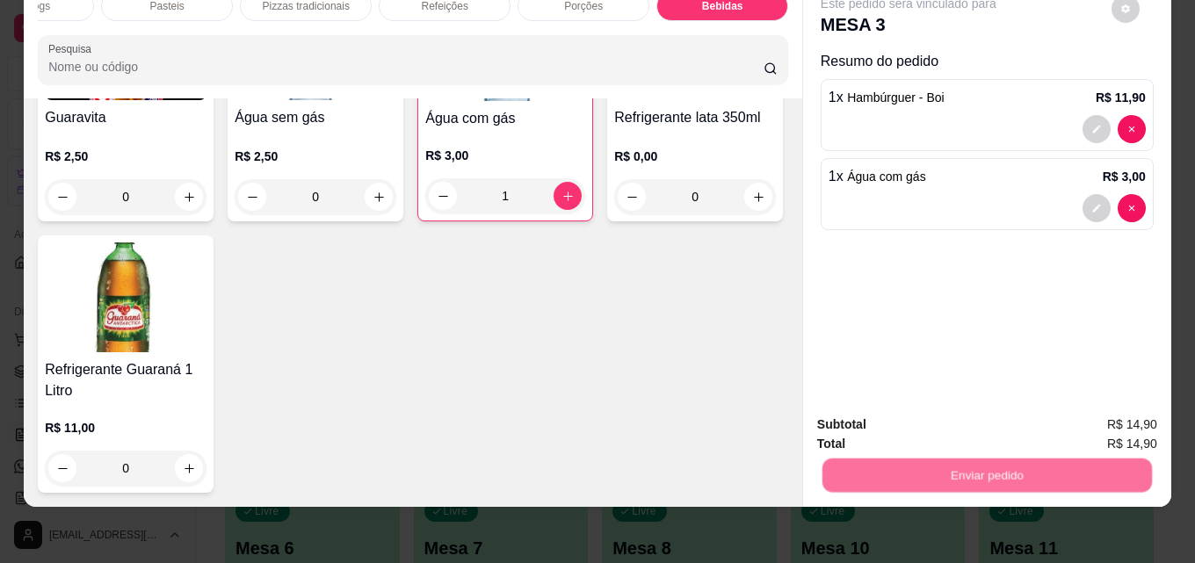
click at [933, 416] on button "Não registrar e enviar pedido" at bounding box center [928, 418] width 183 height 33
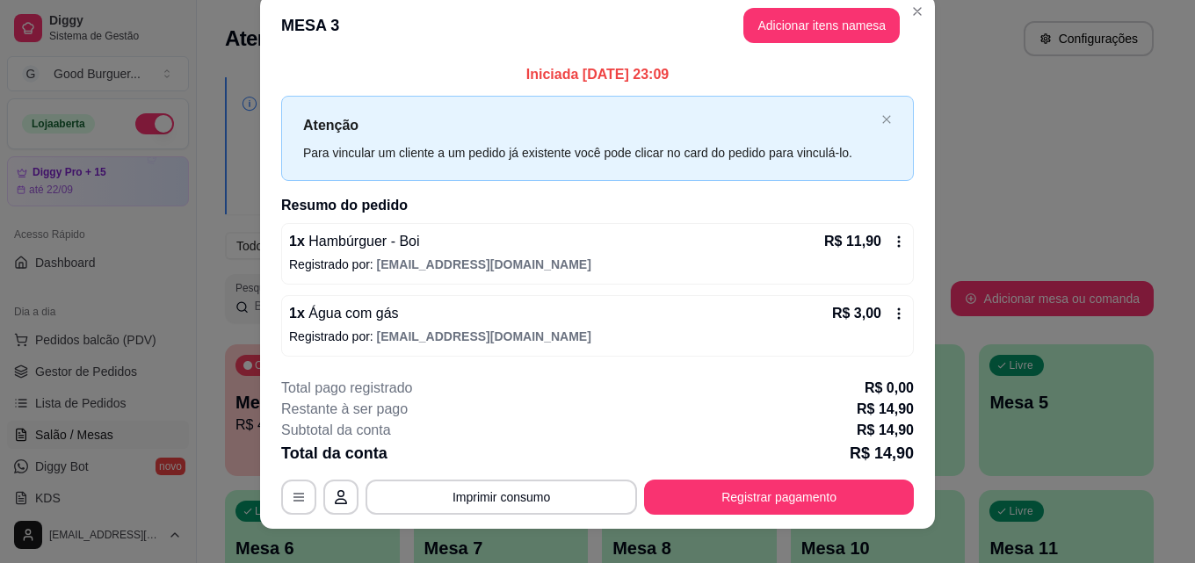
scroll to position [0, 0]
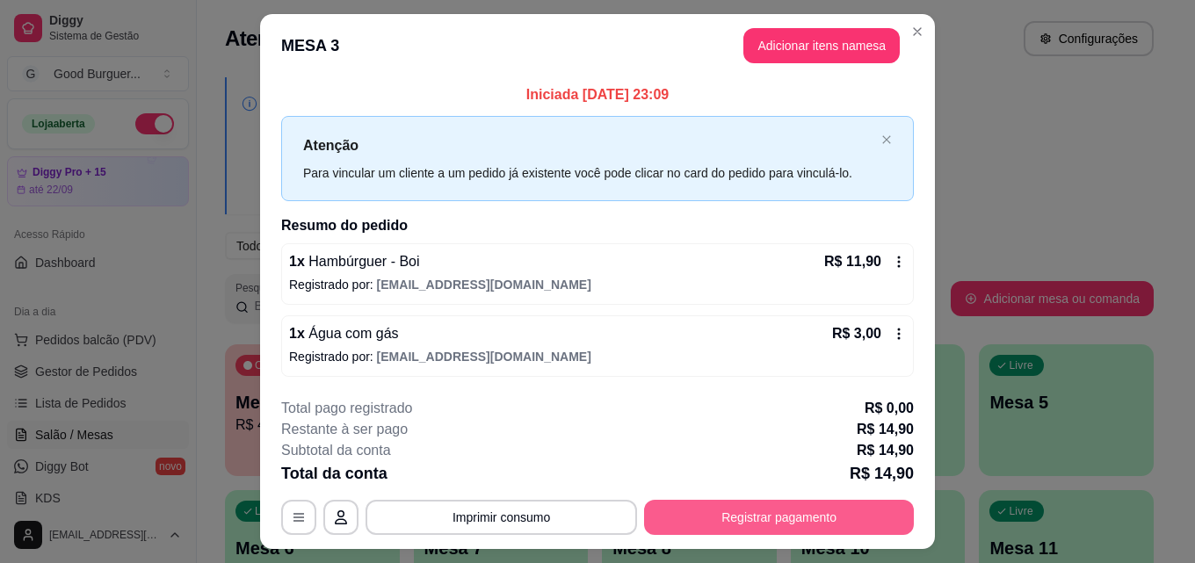
click at [778, 508] on button "Registrar pagamento" at bounding box center [779, 517] width 270 height 35
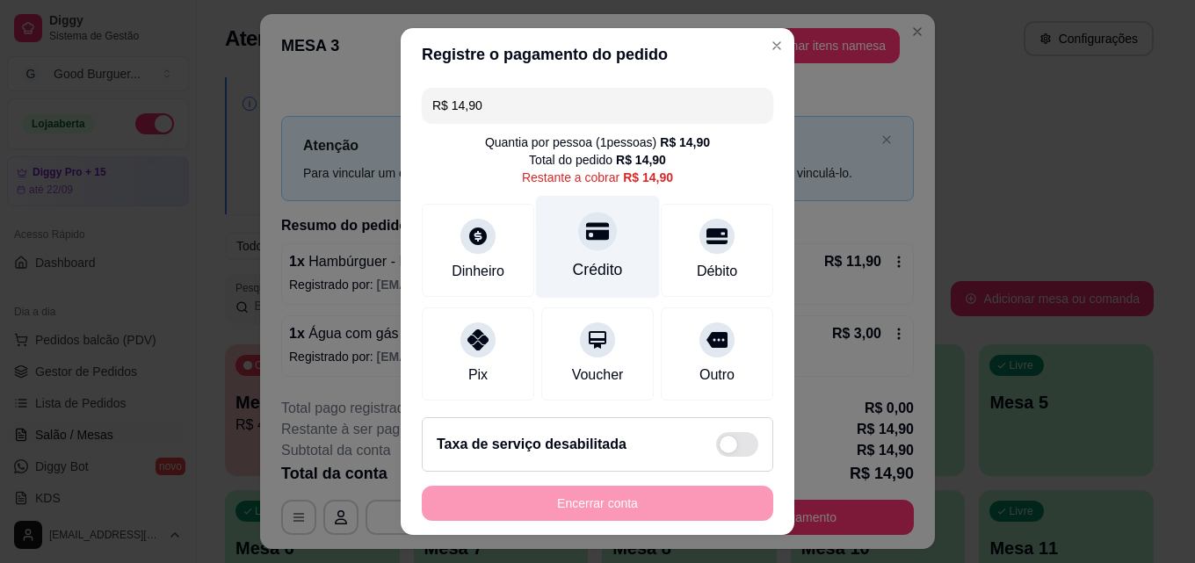
click at [554, 224] on div "Crédito" at bounding box center [598, 247] width 124 height 103
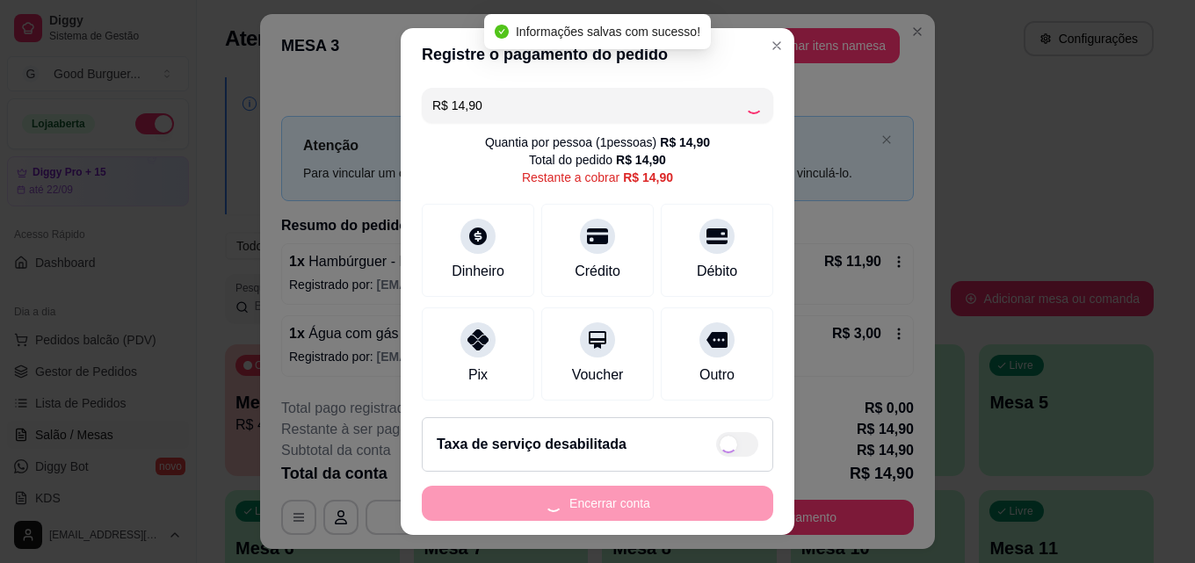
type input "R$ 0,00"
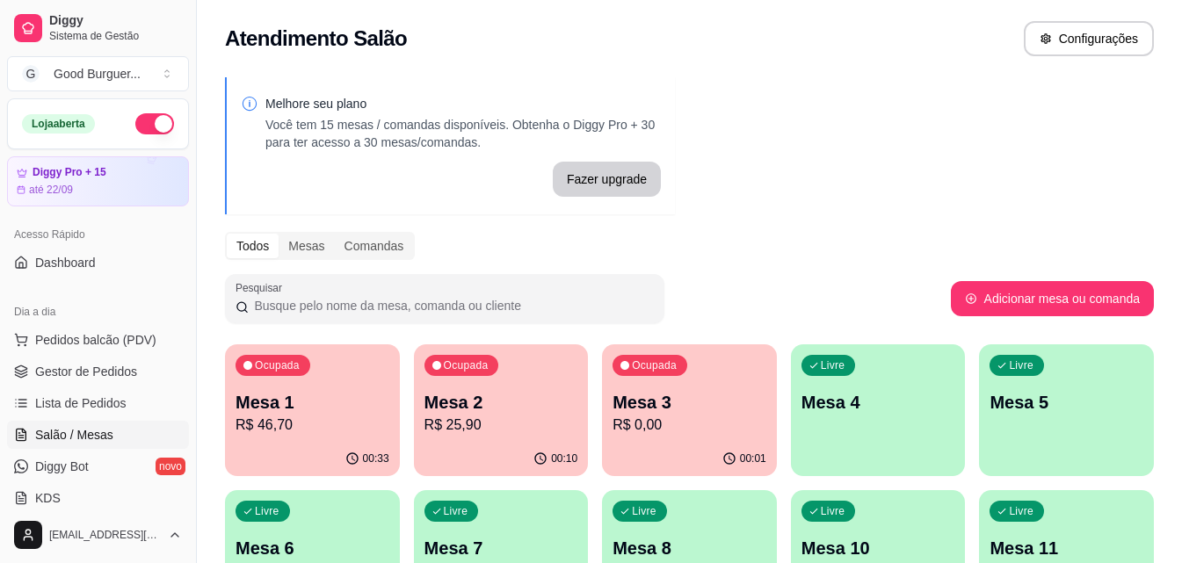
click at [69, 435] on span "Salão / Mesas" at bounding box center [74, 435] width 78 height 18
click at [851, 381] on div "Livre Mesa 4" at bounding box center [878, 399] width 175 height 111
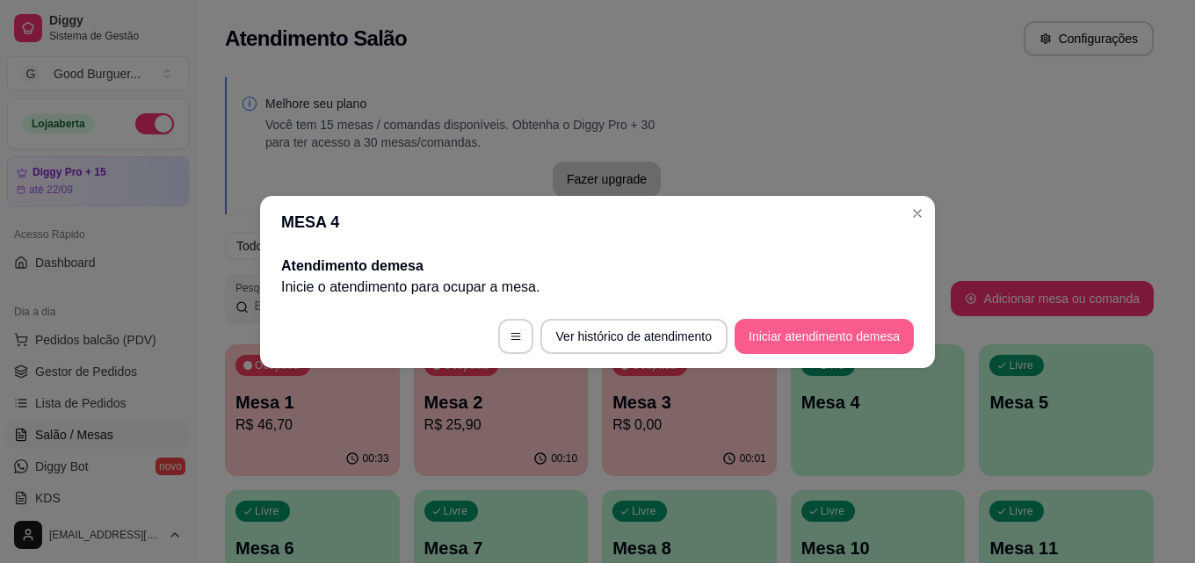
click at [745, 330] on button "Iniciar atendimento de mesa" at bounding box center [823, 336] width 179 height 35
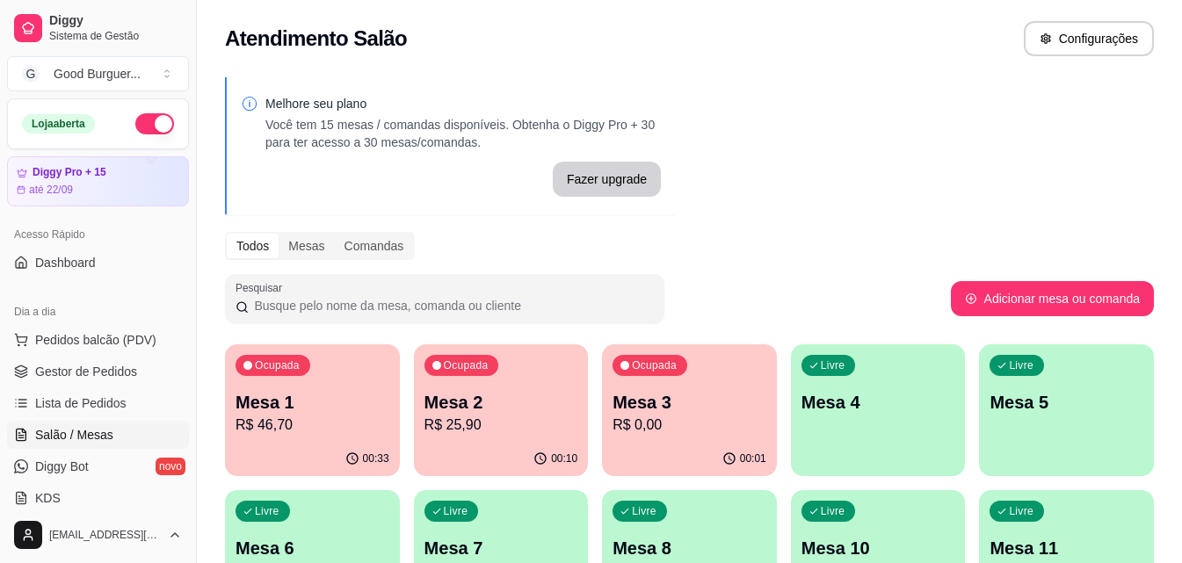
click at [843, 380] on div "Livre Mesa 4" at bounding box center [878, 399] width 175 height 111
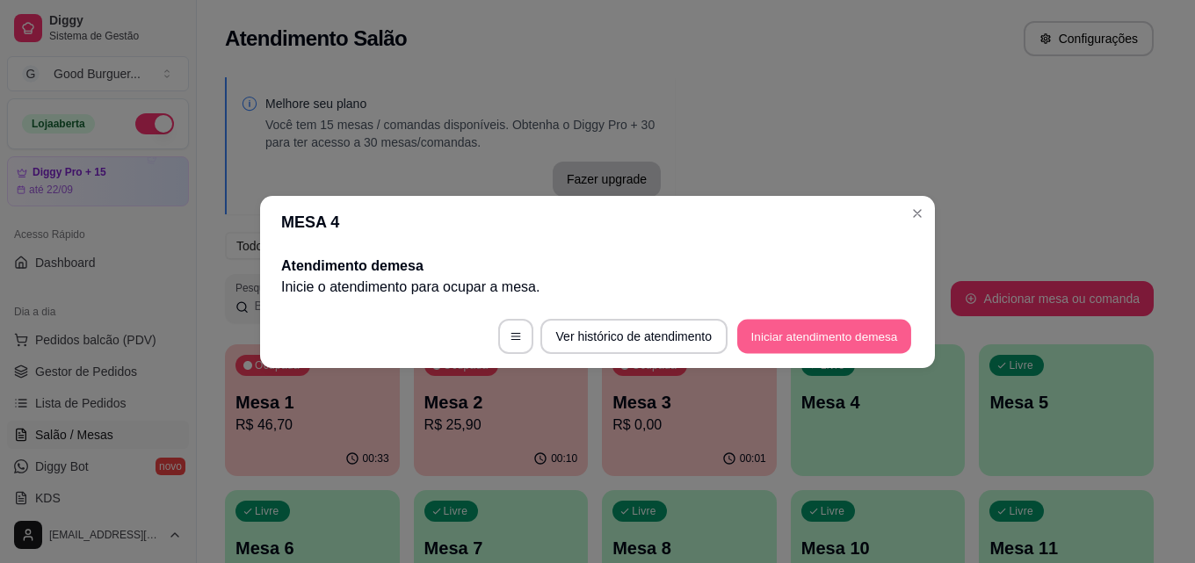
click at [896, 342] on button "Iniciar atendimento de mesa" at bounding box center [824, 336] width 174 height 34
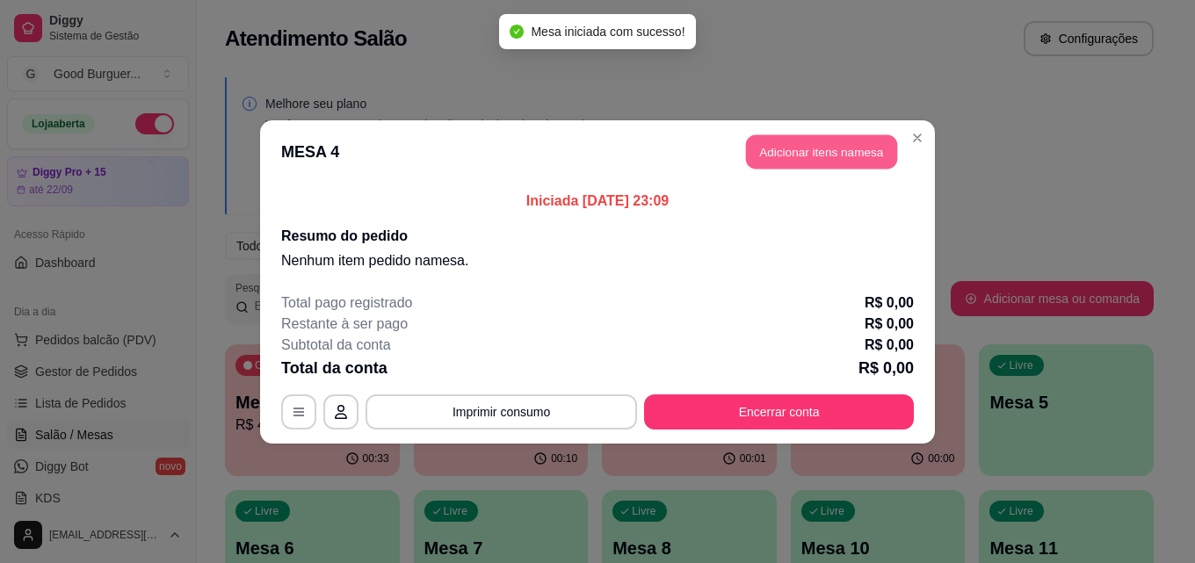
click at [873, 148] on button "Adicionar itens na mesa" at bounding box center [821, 151] width 151 height 34
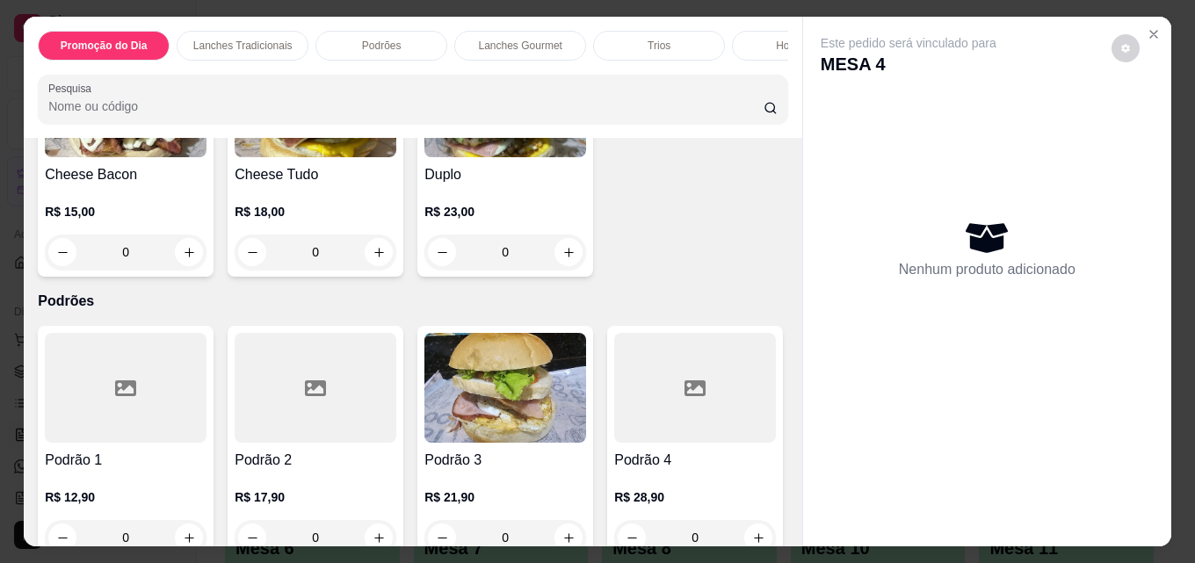
scroll to position [1142, 0]
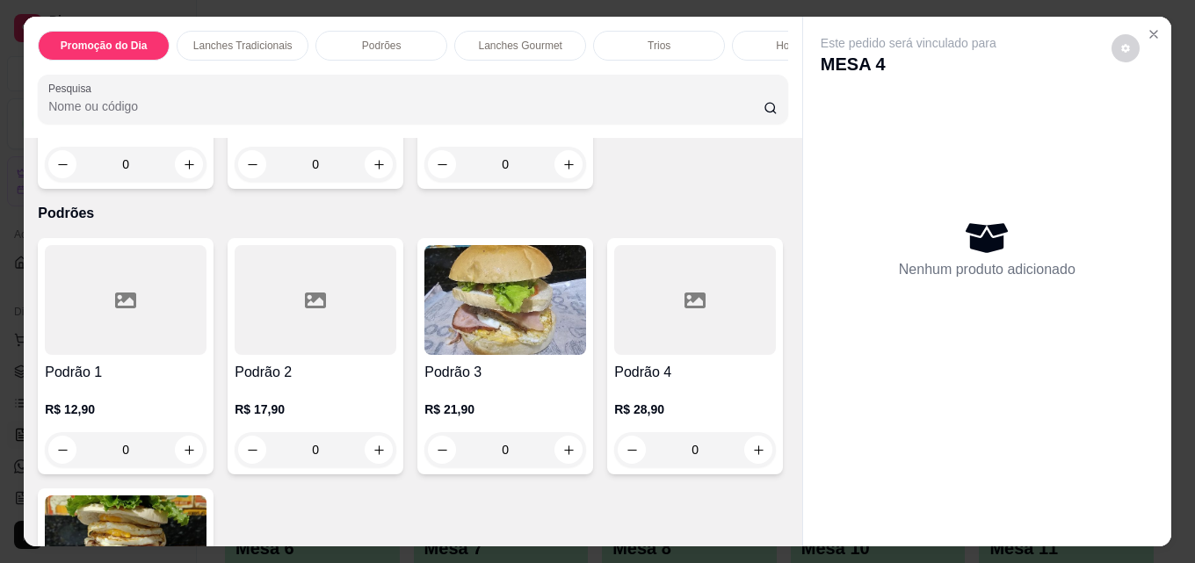
click at [396, 69] on img at bounding box center [316, 15] width 162 height 110
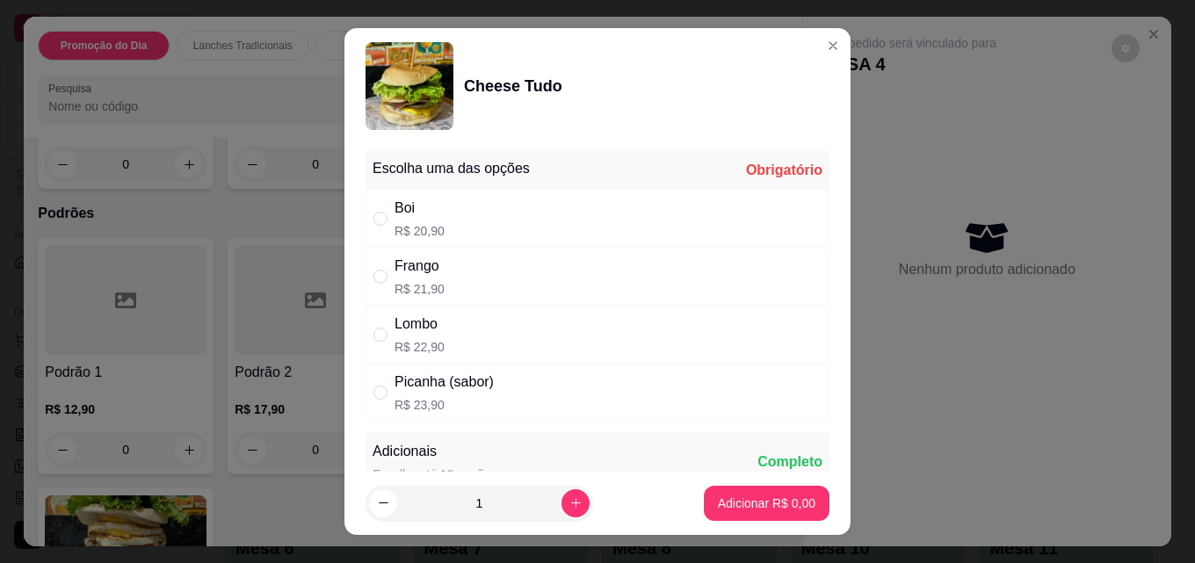
click at [439, 201] on div "Boi R$ 20,90" at bounding box center [597, 219] width 464 height 58
radio input "true"
click at [789, 494] on button "Adicionar R$ 20,90" at bounding box center [763, 503] width 133 height 35
type input "1"
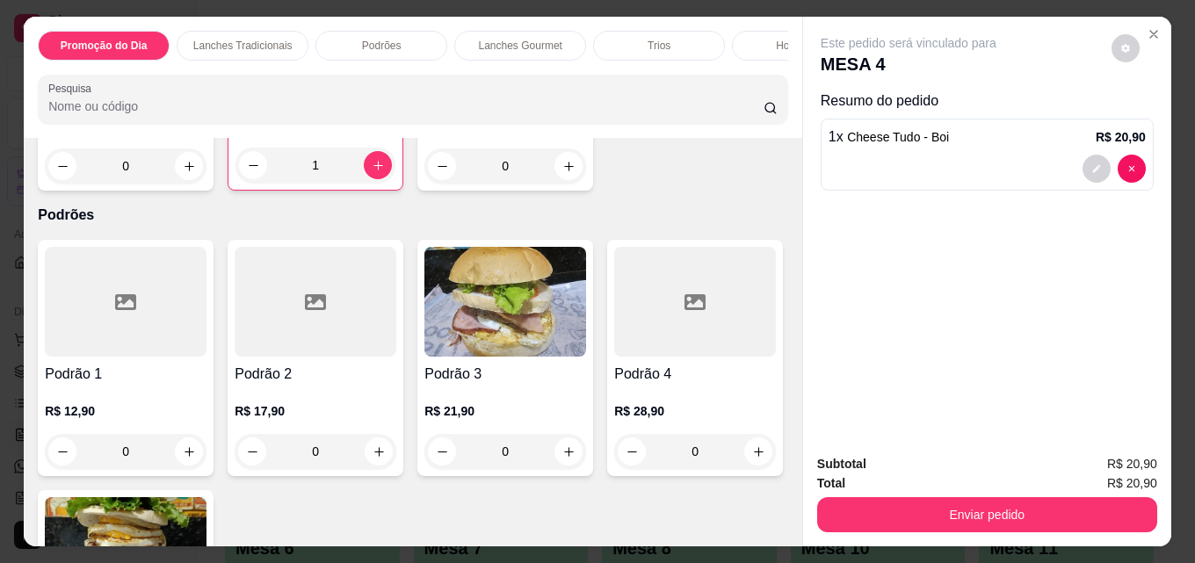
click at [213, 191] on div "Cheese Bacon R$ 15,00 0" at bounding box center [126, 72] width 176 height 238
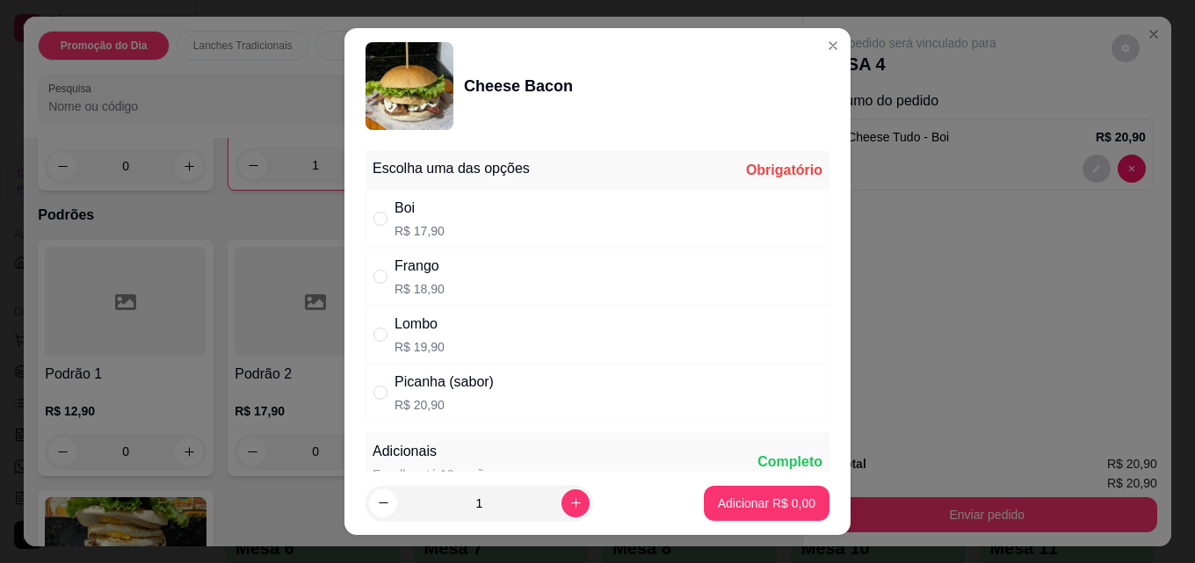
click at [463, 220] on div "Boi R$ 17,90" at bounding box center [597, 219] width 464 height 58
radio input "true"
click at [751, 486] on button "Adicionar R$ 17,90" at bounding box center [763, 503] width 133 height 35
type input "1"
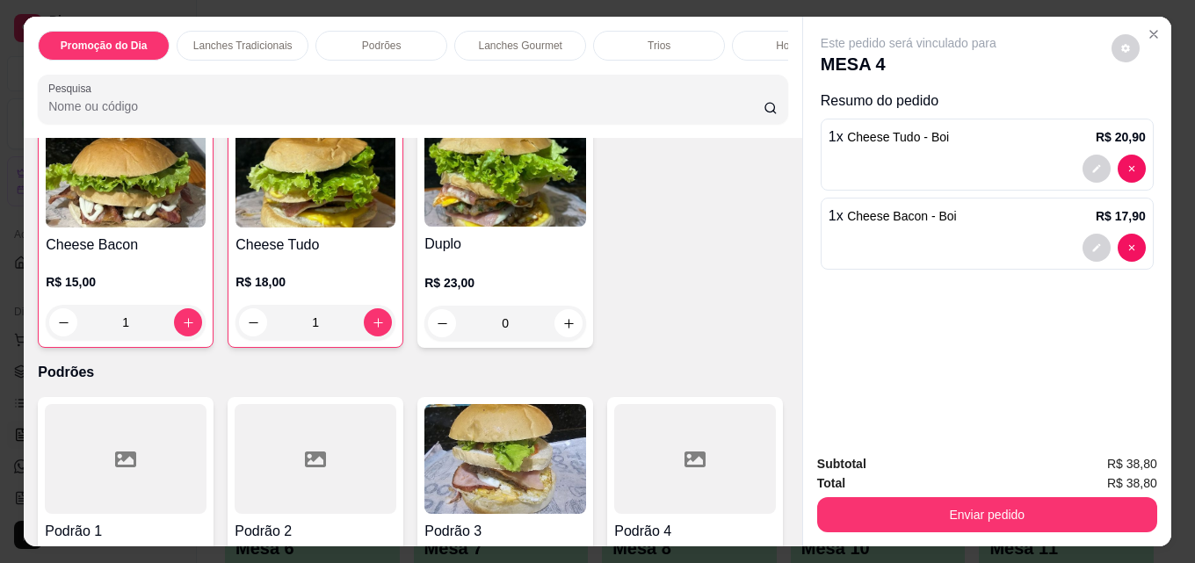
scroll to position [966, 0]
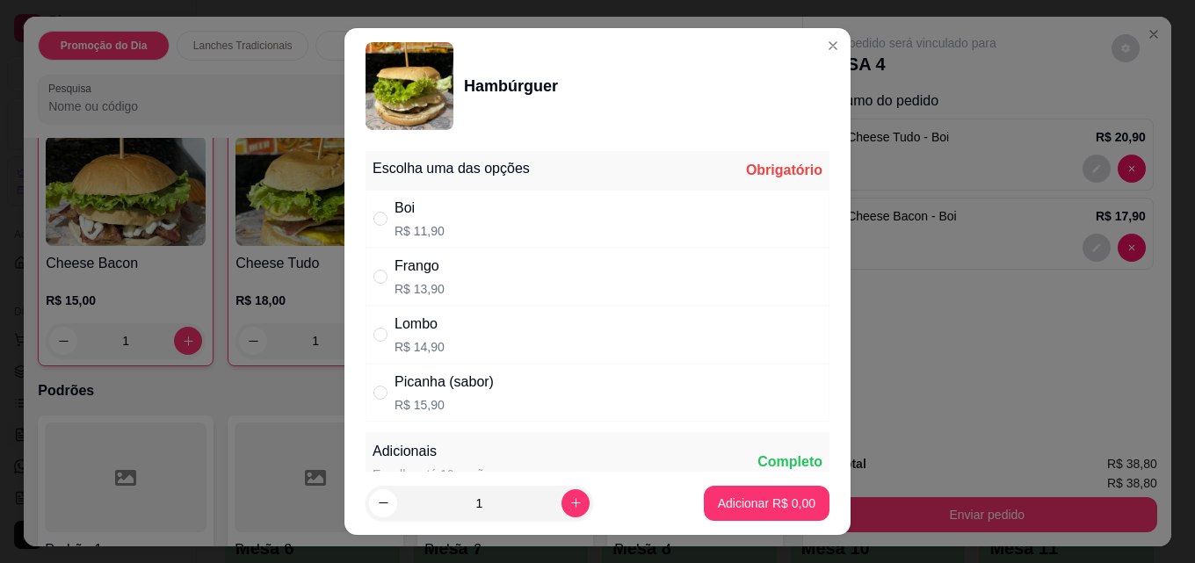
click at [445, 213] on div "Boi R$ 11,90" at bounding box center [597, 219] width 464 height 58
radio input "true"
click at [787, 506] on p "Adicionar R$ 11,90" at bounding box center [764, 503] width 102 height 17
type input "1"
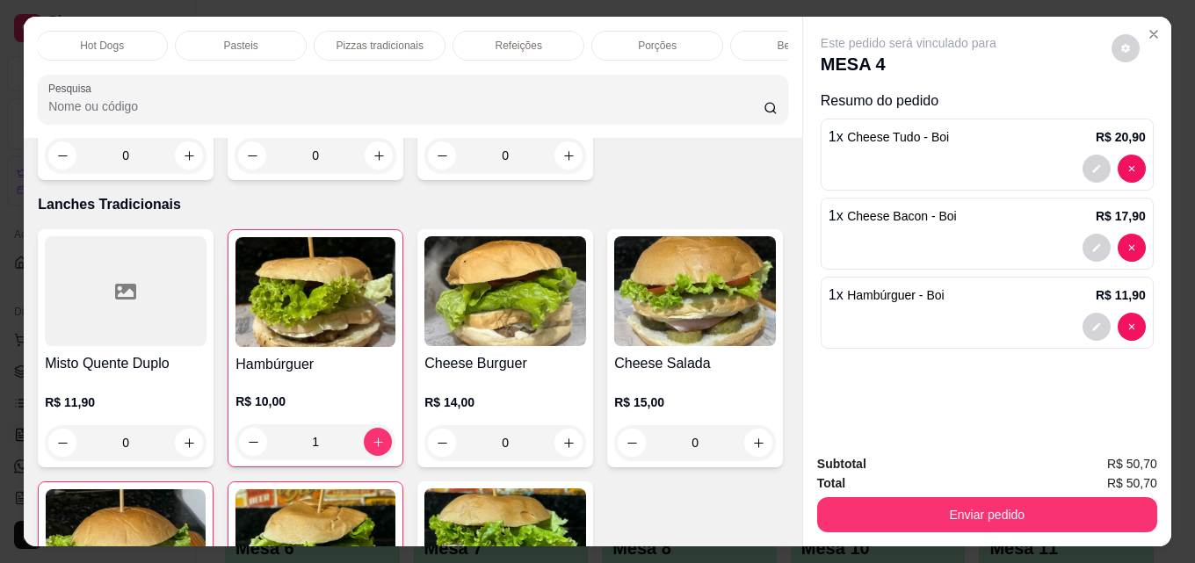
scroll to position [0, 770]
click at [706, 39] on p "Bebidas" at bounding box center [723, 46] width 38 height 14
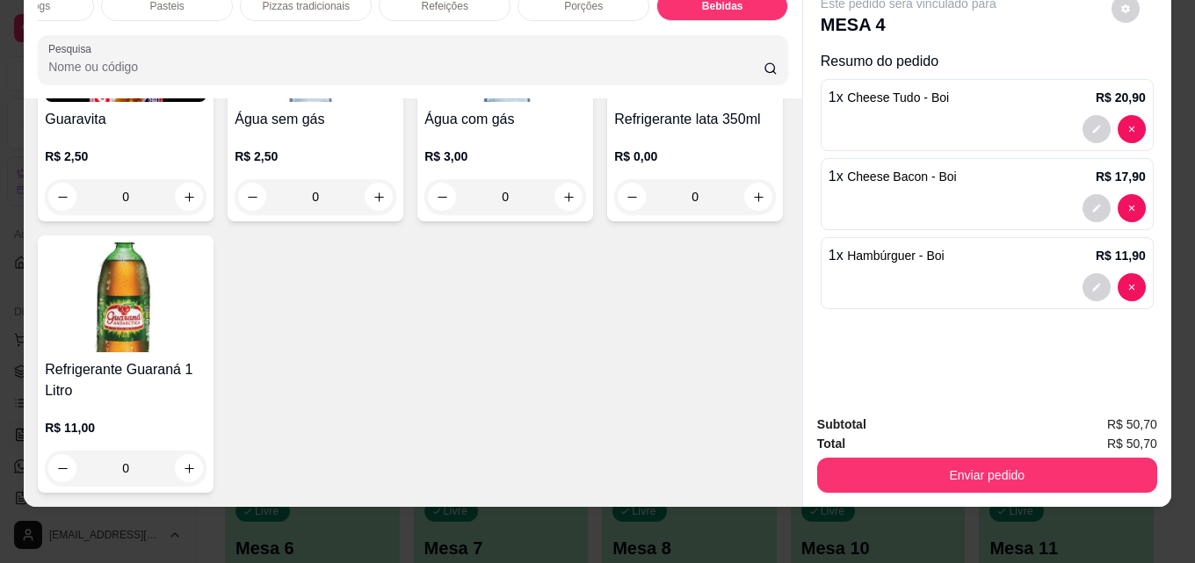
click at [206, 352] on img at bounding box center [126, 297] width 162 height 110
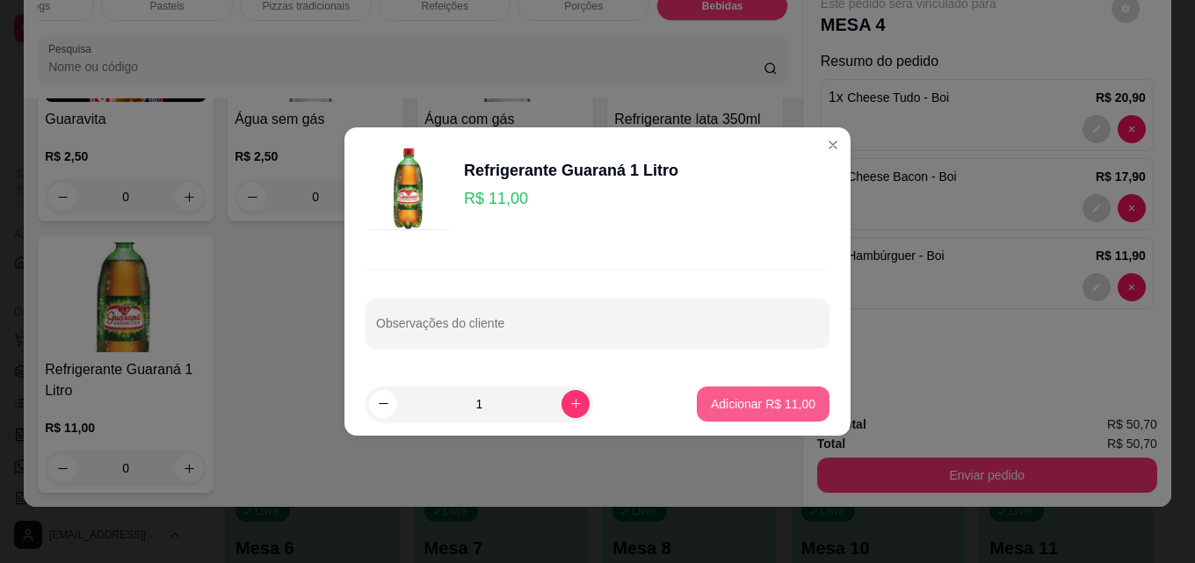
click at [781, 401] on p "Adicionar R$ 11,00" at bounding box center [763, 404] width 105 height 18
type input "1"
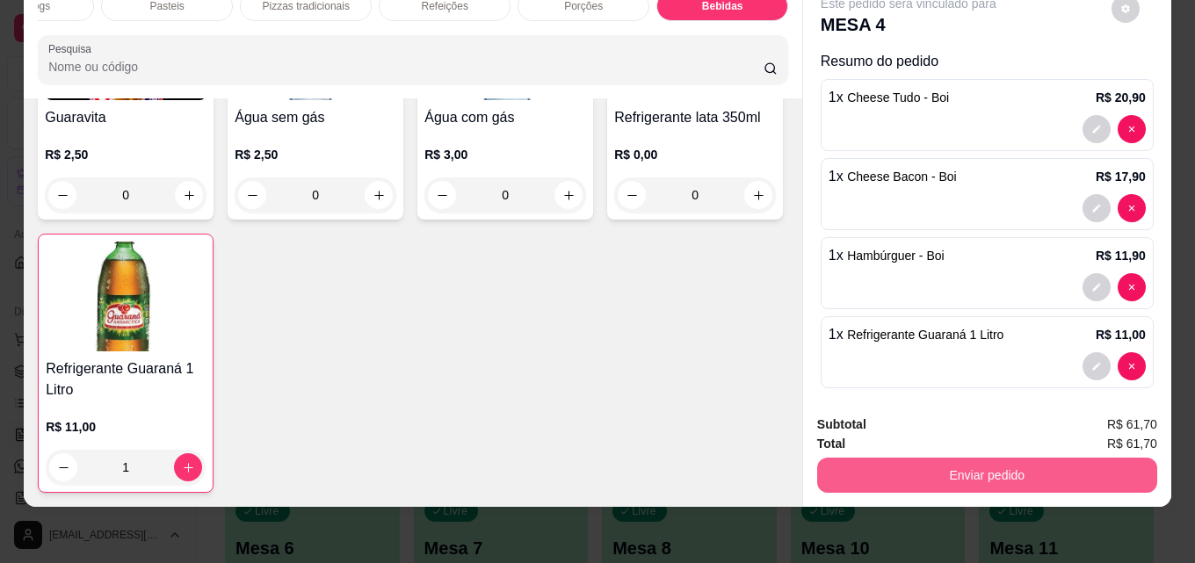
click at [1013, 458] on button "Enviar pedido" at bounding box center [987, 475] width 340 height 35
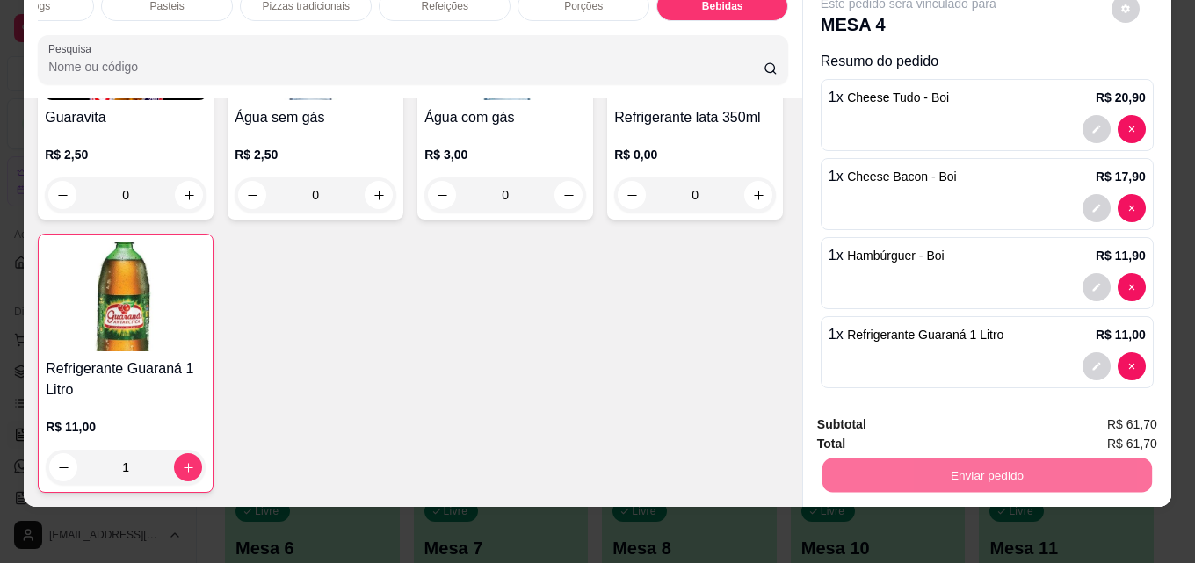
click at [950, 409] on button "Não registrar e enviar pedido" at bounding box center [928, 418] width 177 height 33
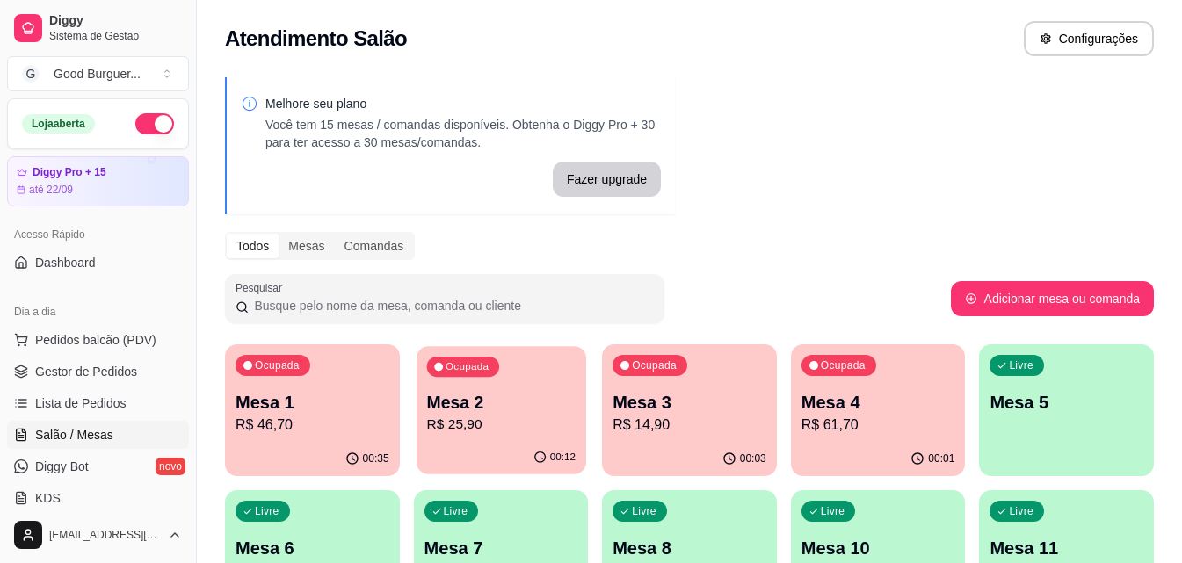
click at [491, 424] on p "R$ 25,90" at bounding box center [500, 425] width 148 height 20
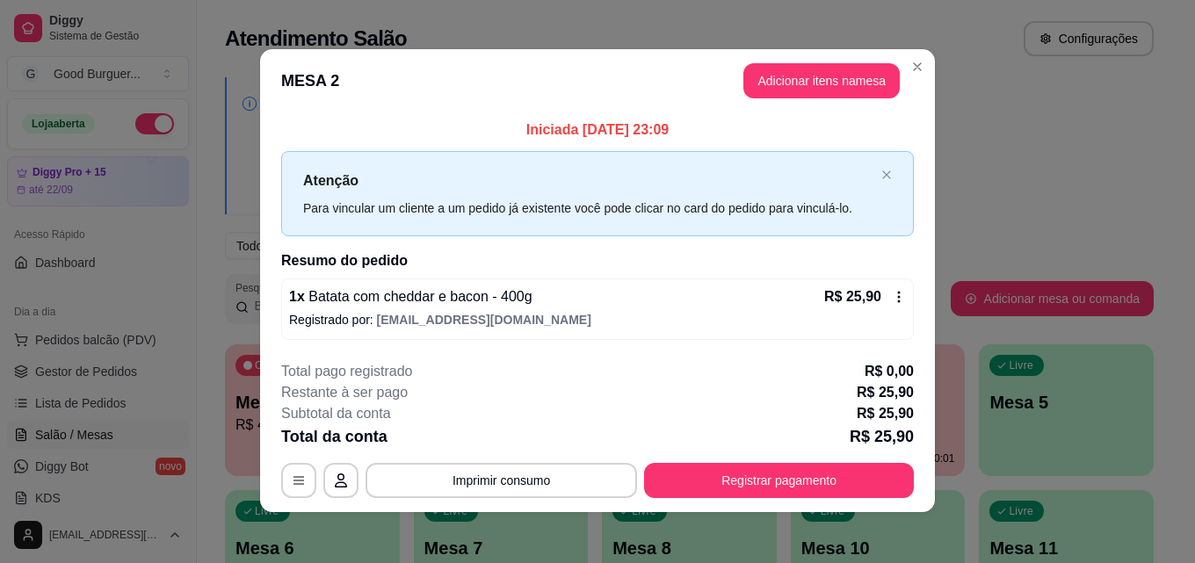
scroll to position [0, 0]
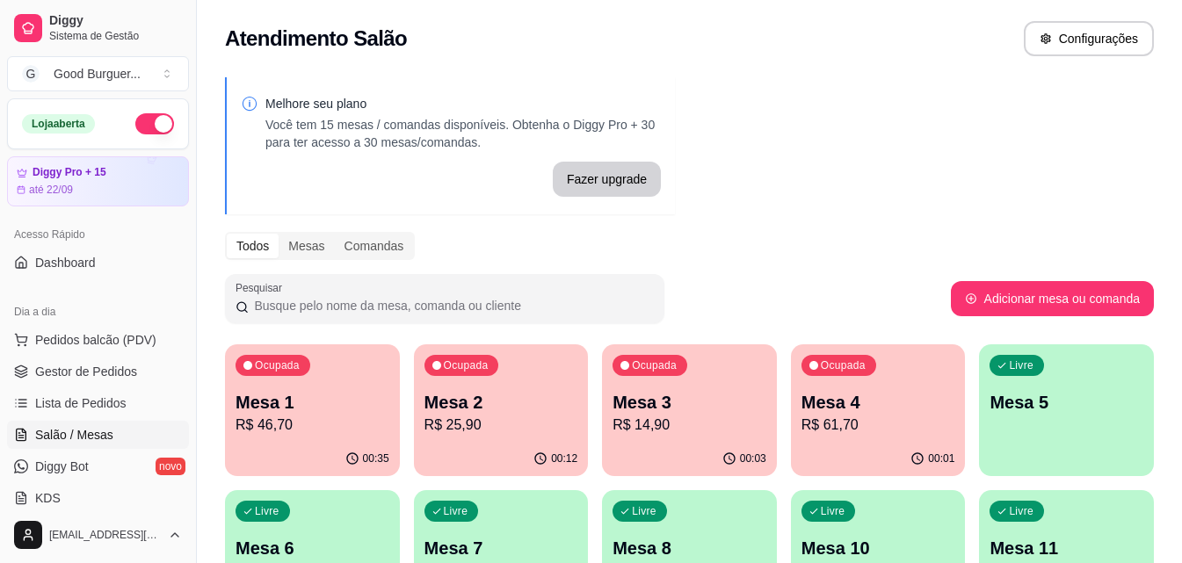
click at [737, 424] on p "R$ 14,90" at bounding box center [689, 425] width 154 height 21
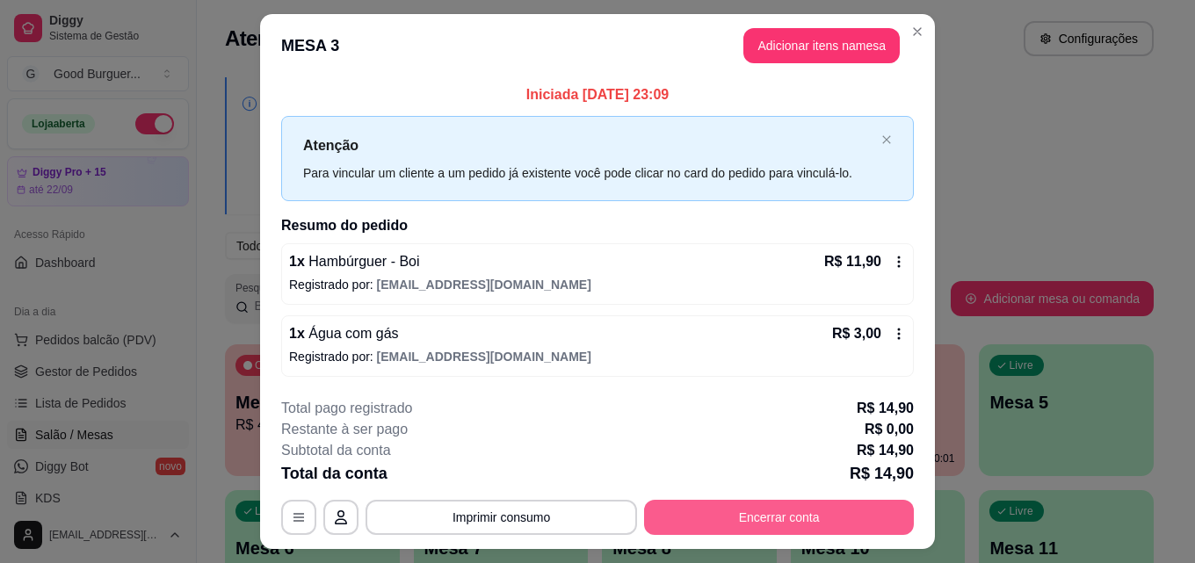
click at [750, 507] on button "Encerrar conta" at bounding box center [779, 517] width 270 height 35
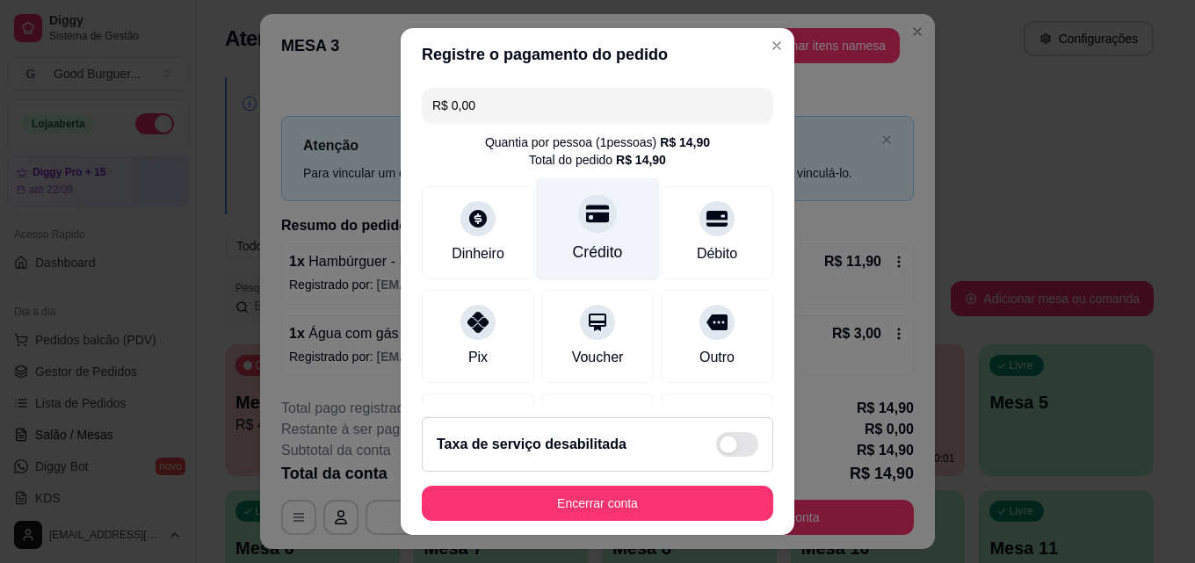
click at [586, 216] on icon at bounding box center [597, 215] width 23 height 18
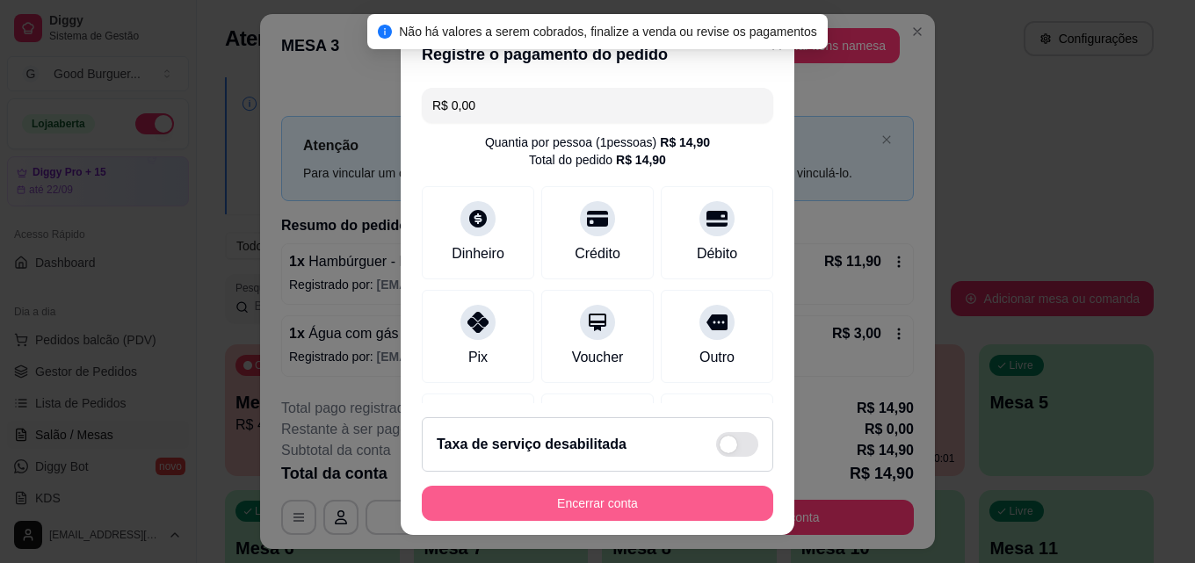
click at [624, 503] on button "Encerrar conta" at bounding box center [597, 503] width 351 height 35
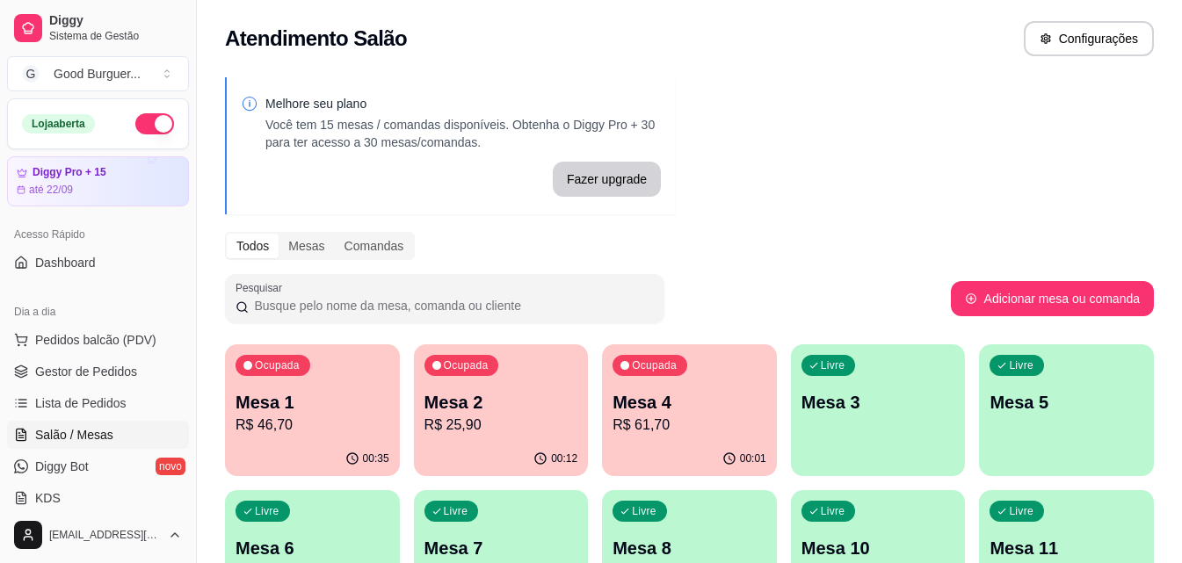
click at [309, 417] on p "R$ 46,70" at bounding box center [312, 425] width 154 height 21
click at [889, 404] on p "Mesa 3" at bounding box center [877, 403] width 148 height 24
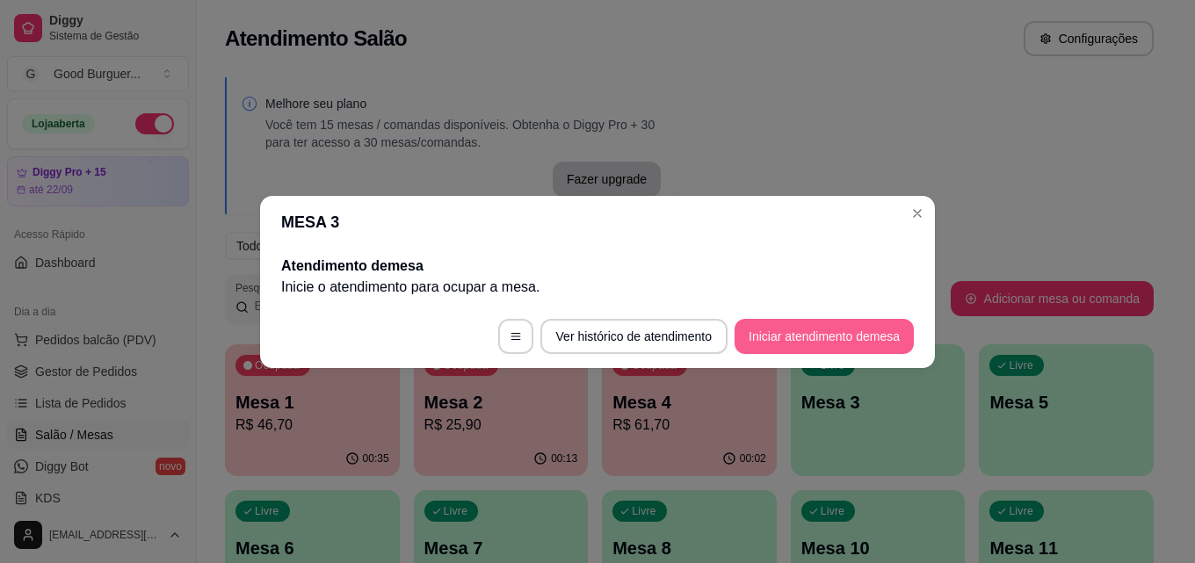
click at [884, 328] on button "Iniciar atendimento de mesa" at bounding box center [823, 336] width 179 height 35
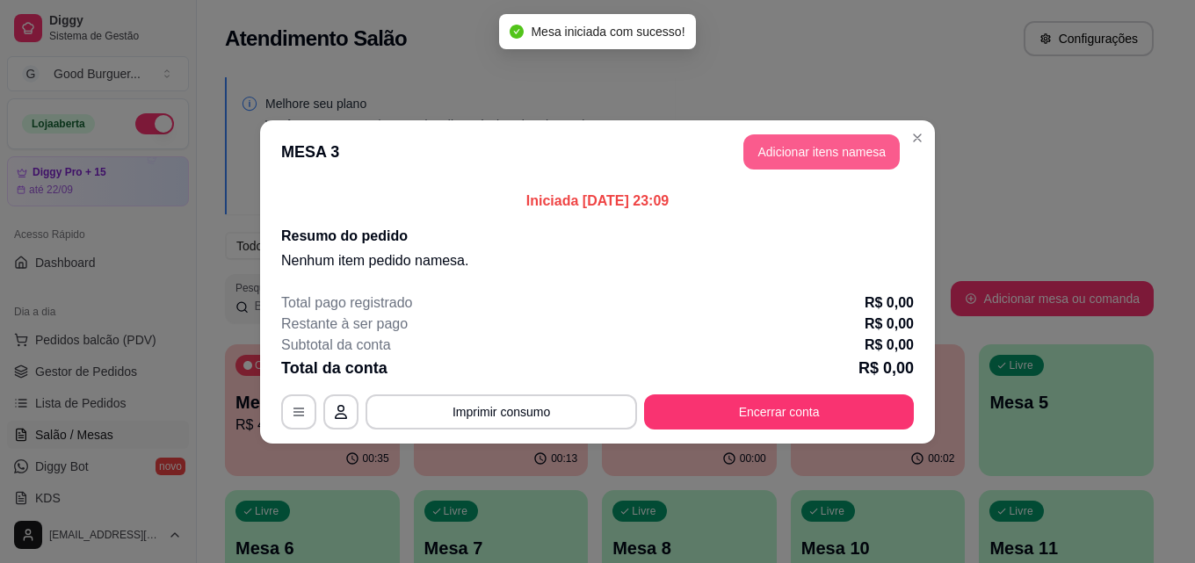
click at [867, 148] on button "Adicionar itens na mesa" at bounding box center [821, 151] width 156 height 35
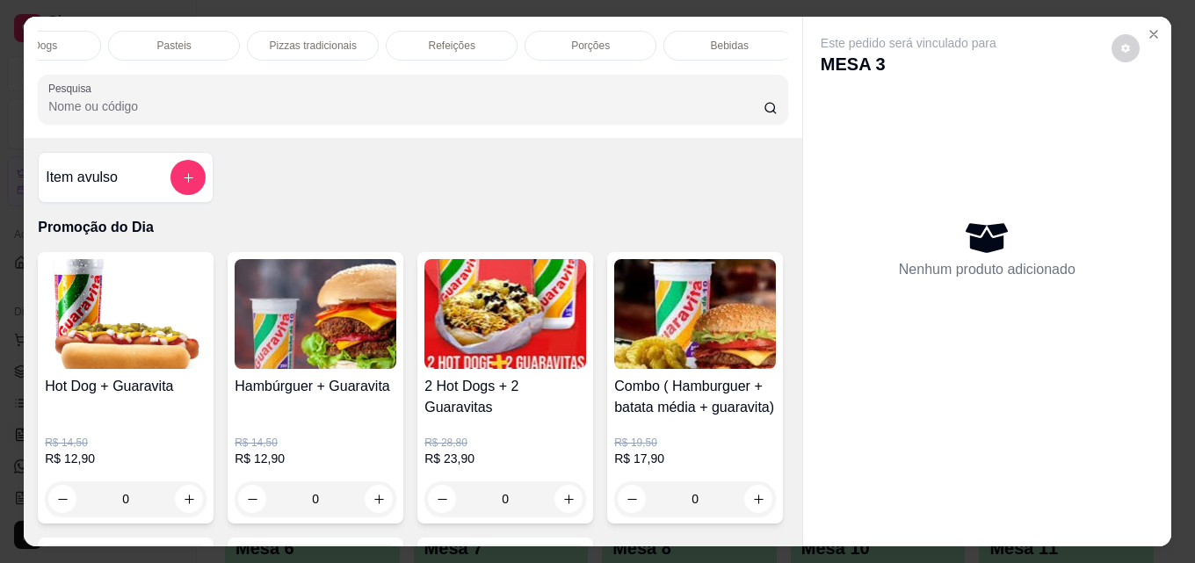
scroll to position [0, 770]
click at [42, 53] on div "Hot Dogs" at bounding box center [28, 46] width 132 height 30
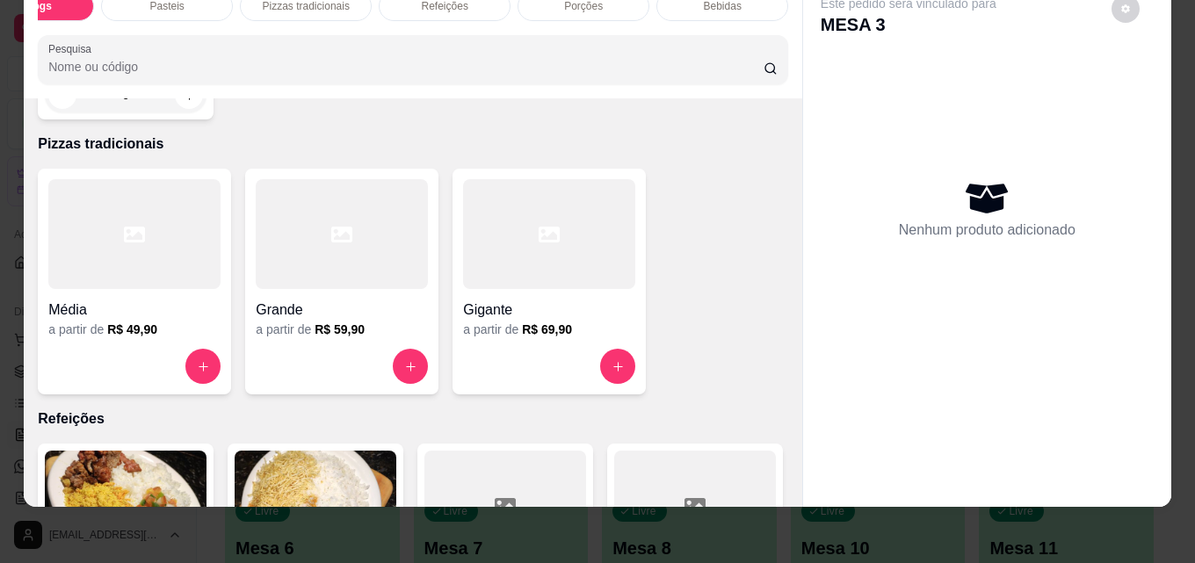
click at [29, 52] on div "Promoção do Dia Lanches Tradicionais Podrões Lanches Gourmet Trios Hot Dogs Pas…" at bounding box center [413, 37] width 778 height 121
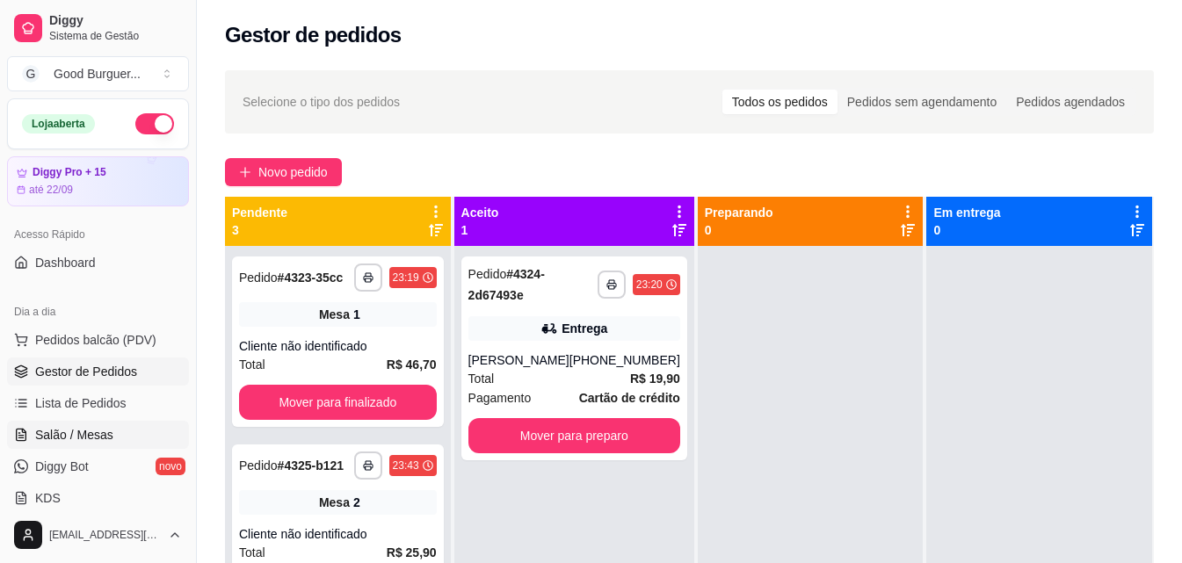
drag, startPoint x: 83, startPoint y: 429, endPoint x: 93, endPoint y: 423, distance: 12.2
click at [83, 429] on span "Salão / Mesas" at bounding box center [74, 435] width 78 height 18
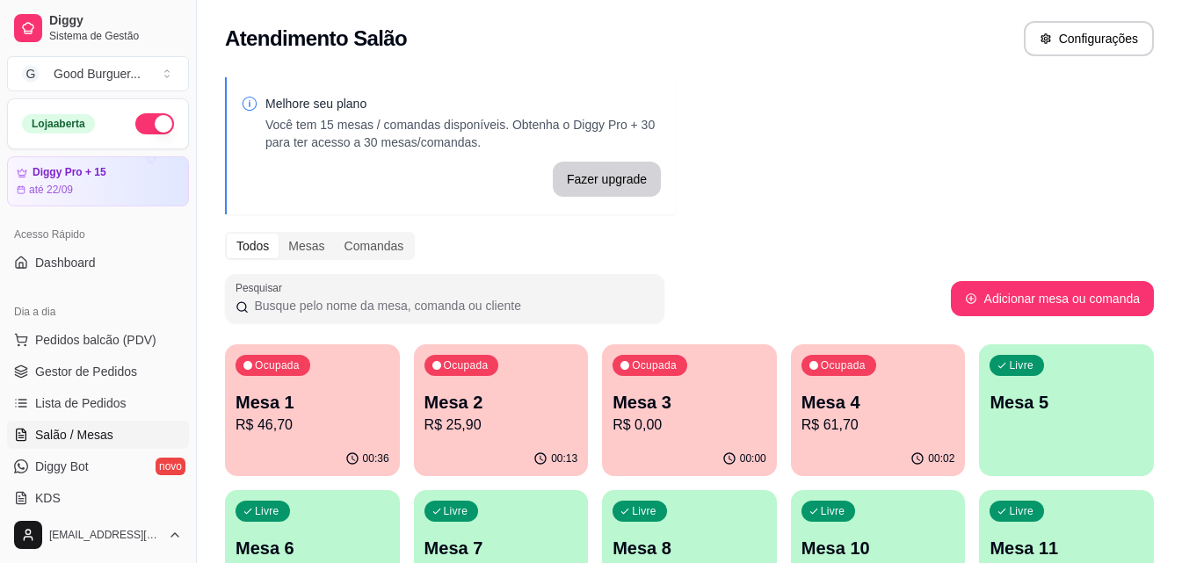
click at [1024, 394] on p "Mesa 5" at bounding box center [1066, 402] width 154 height 25
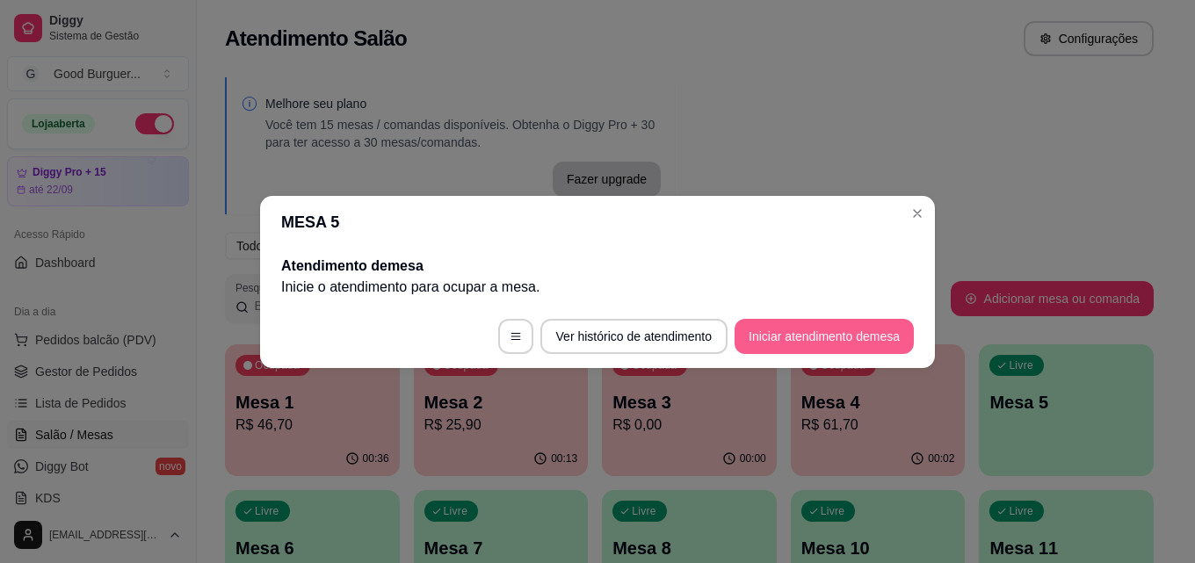
click at [864, 338] on button "Iniciar atendimento de mesa" at bounding box center [823, 336] width 179 height 35
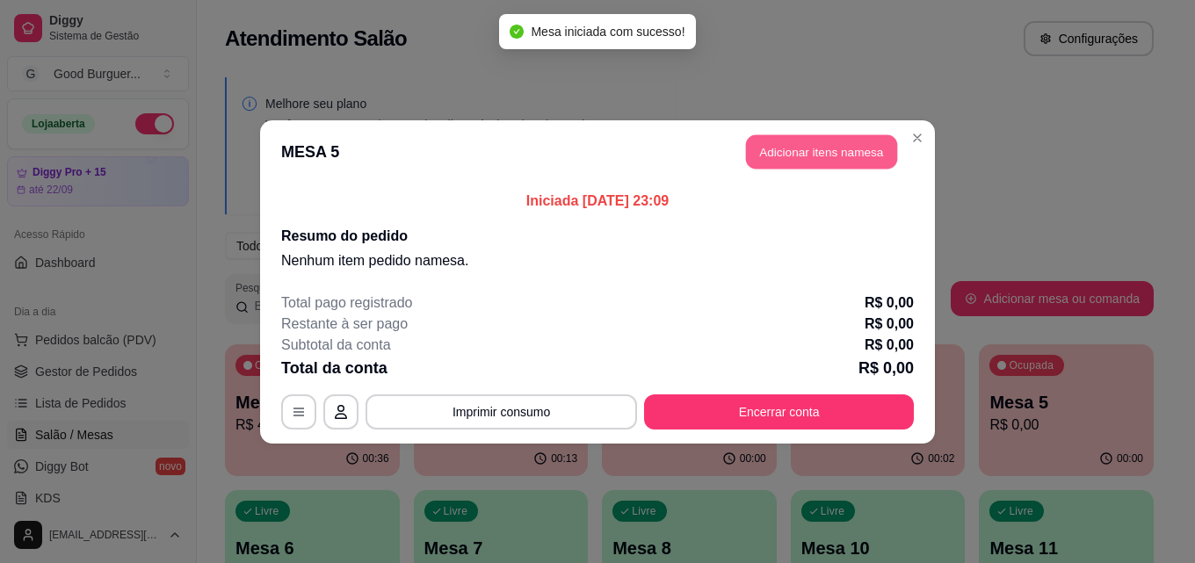
click at [856, 156] on button "Adicionar itens na mesa" at bounding box center [821, 151] width 151 height 34
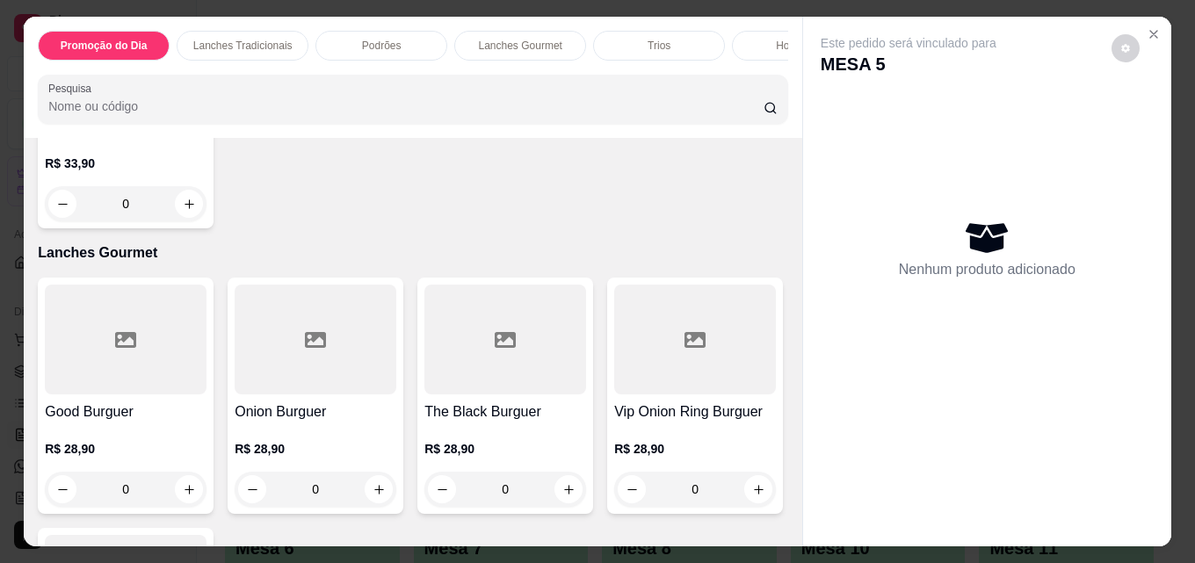
scroll to position [1845, 0]
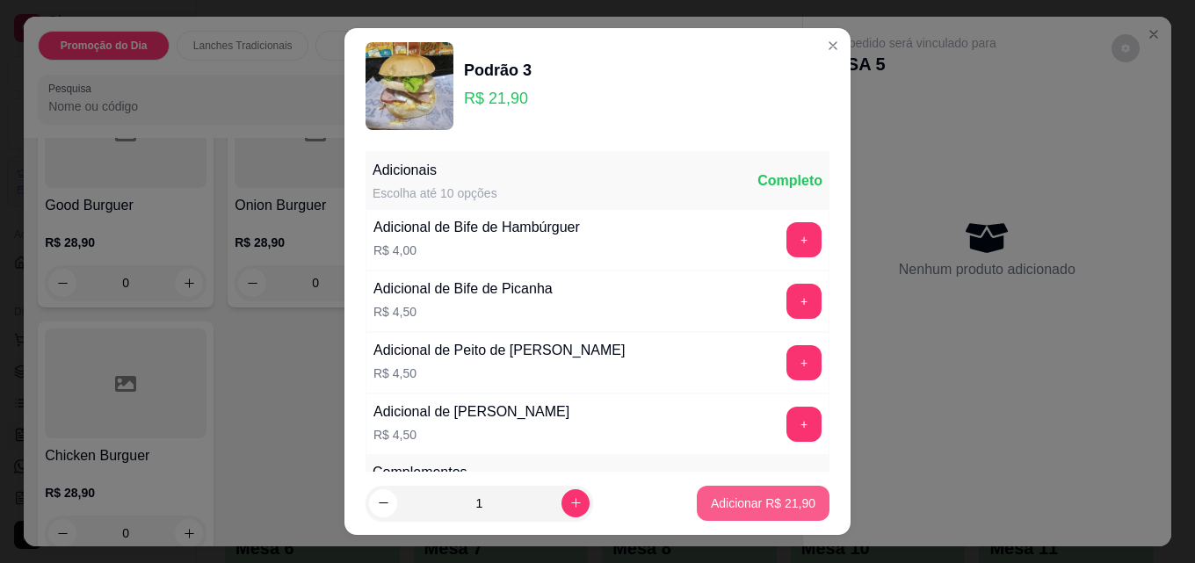
click at [711, 487] on button "Adicionar R$ 21,90" at bounding box center [763, 503] width 133 height 35
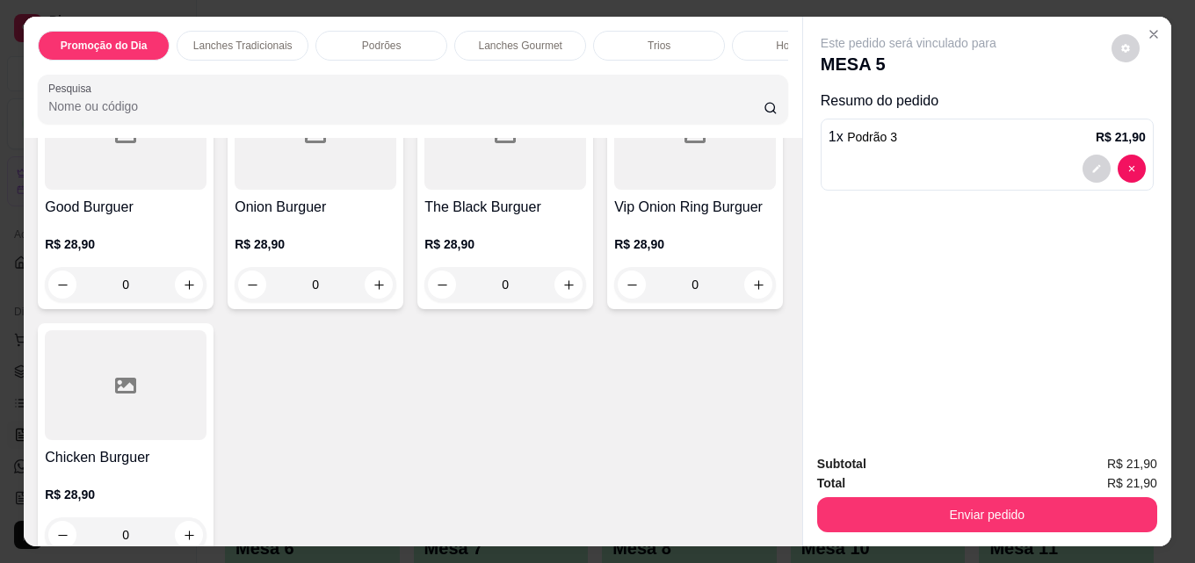
scroll to position [1933, 0]
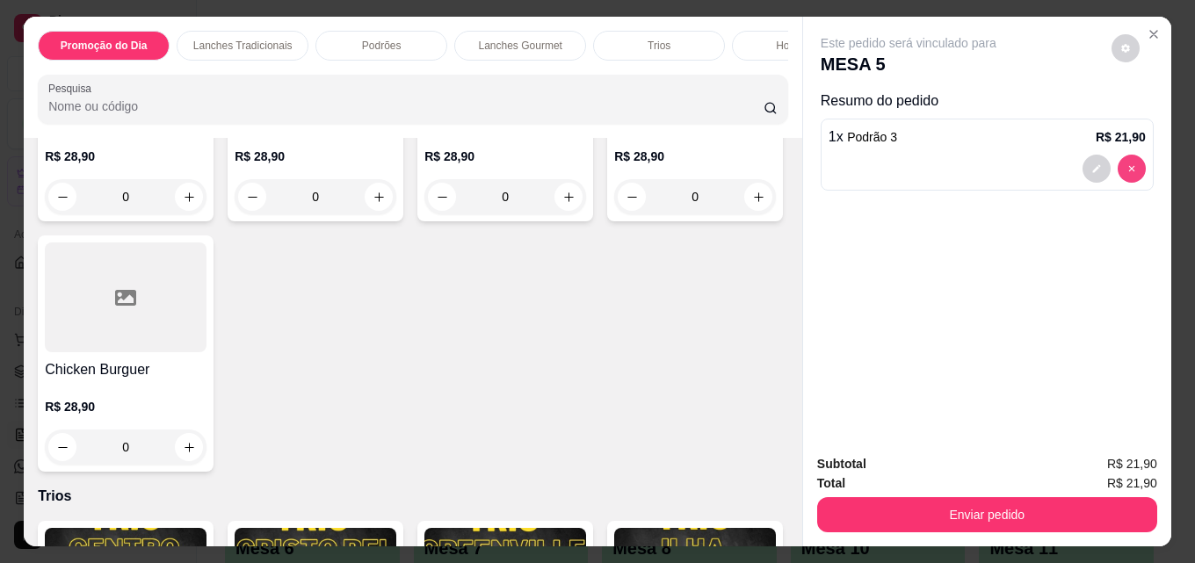
type input "0"
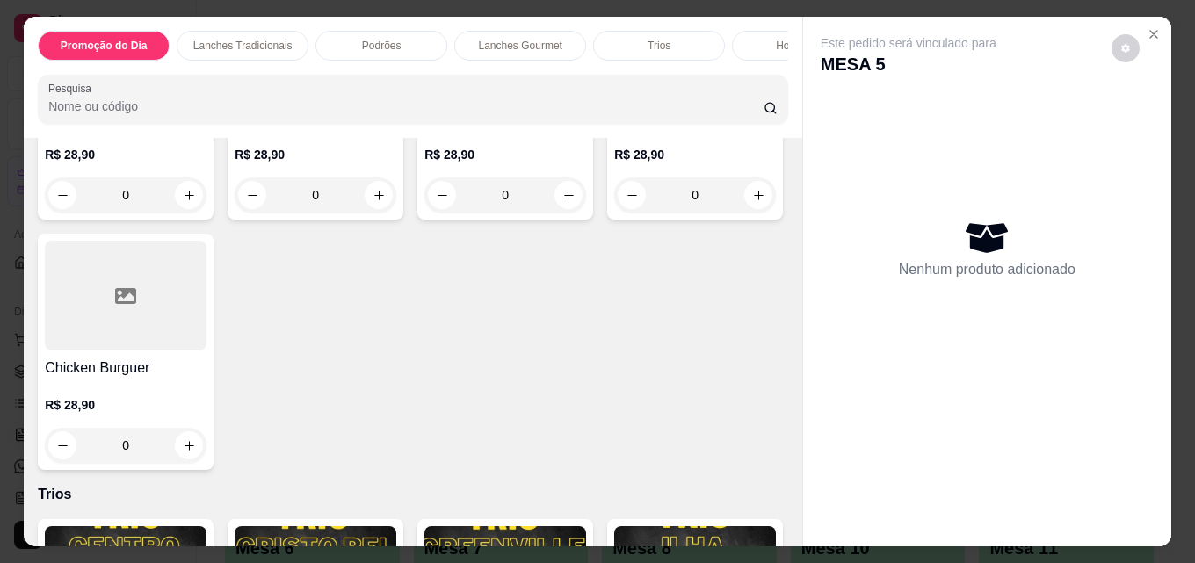
scroll to position [1931, 0]
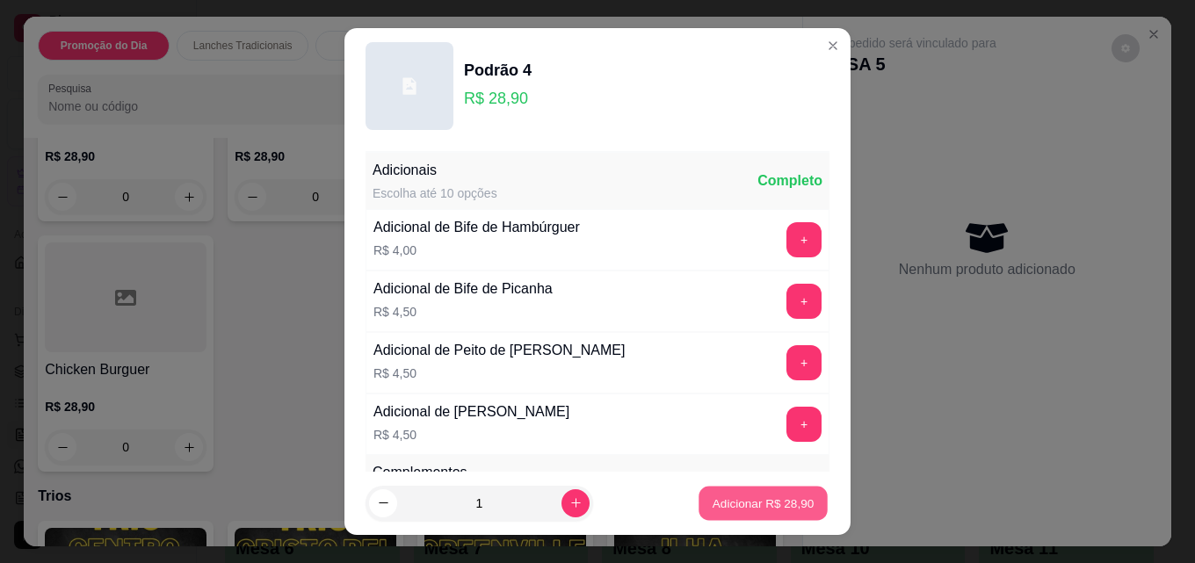
click at [792, 505] on p "Adicionar R$ 28,90" at bounding box center [764, 503] width 102 height 17
type input "1"
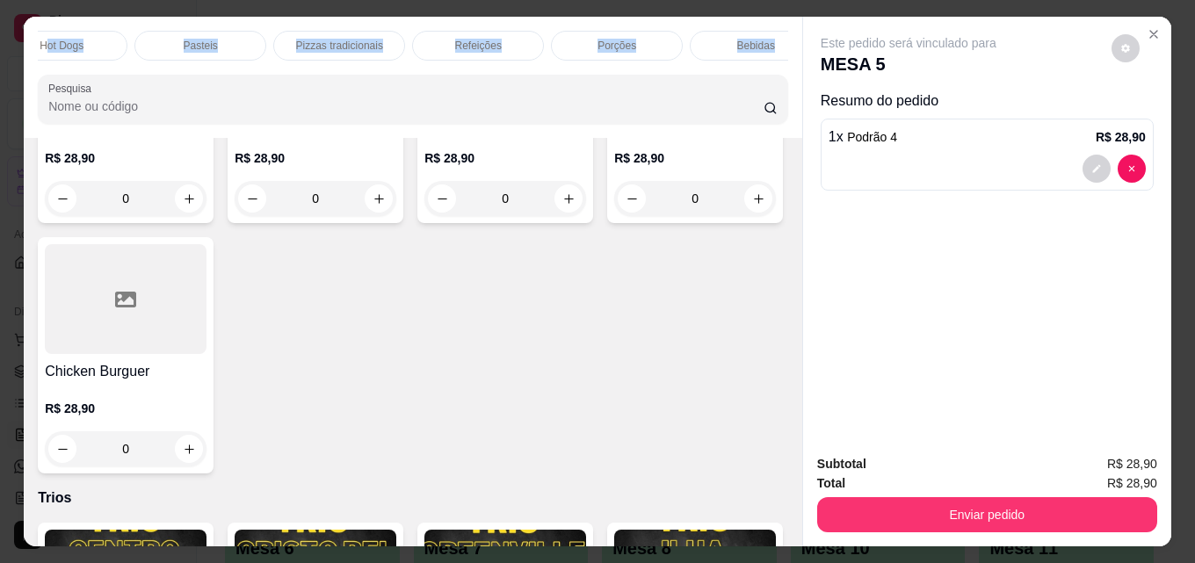
scroll to position [0, 770]
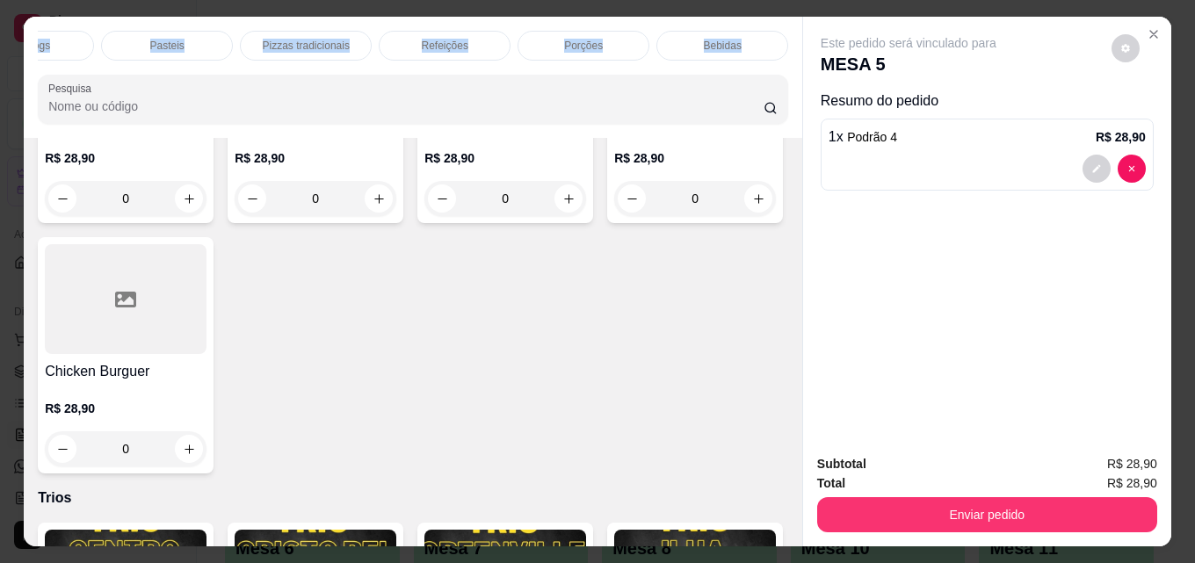
click at [770, 61] on div "Promoção do Dia Lanches Tradicionais Podrões Lanches Gourmet Trios Hot Dogs Pas…" at bounding box center [413, 46] width 750 height 30
click at [749, 34] on div "Bebidas" at bounding box center [722, 46] width 132 height 30
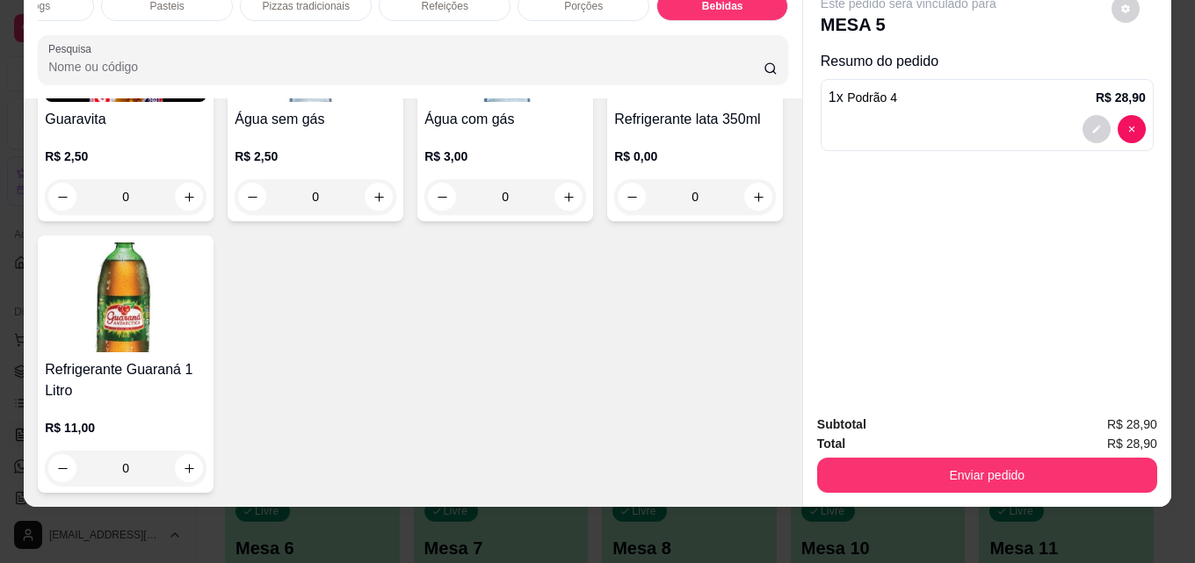
click at [141, 130] on h4 "Guaravita" at bounding box center [126, 119] width 162 height 21
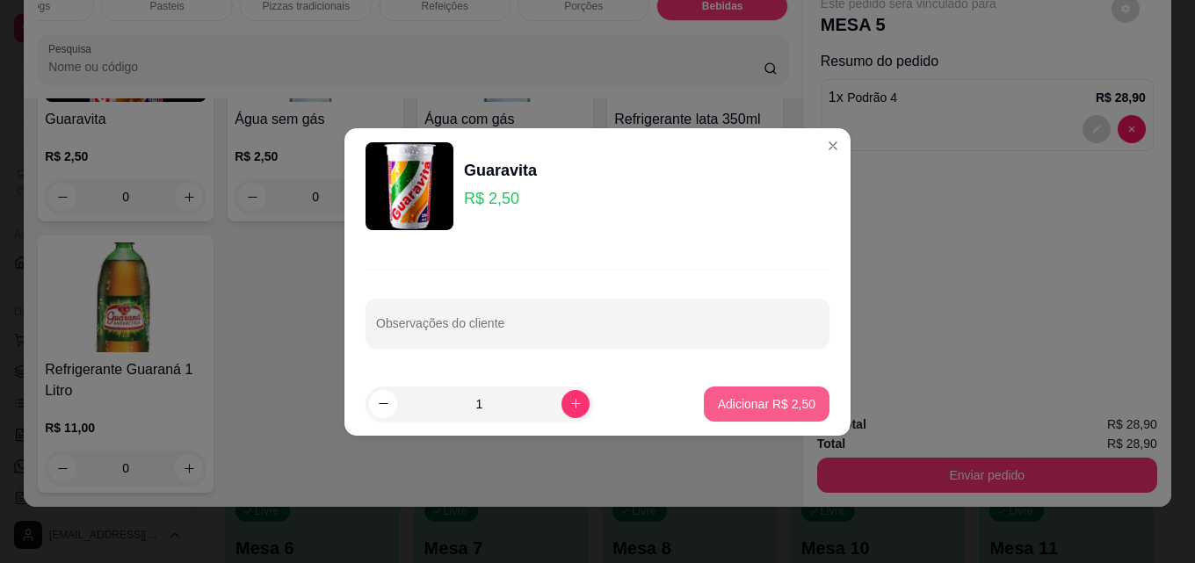
click at [786, 391] on button "Adicionar R$ 2,50" at bounding box center [767, 404] width 126 height 35
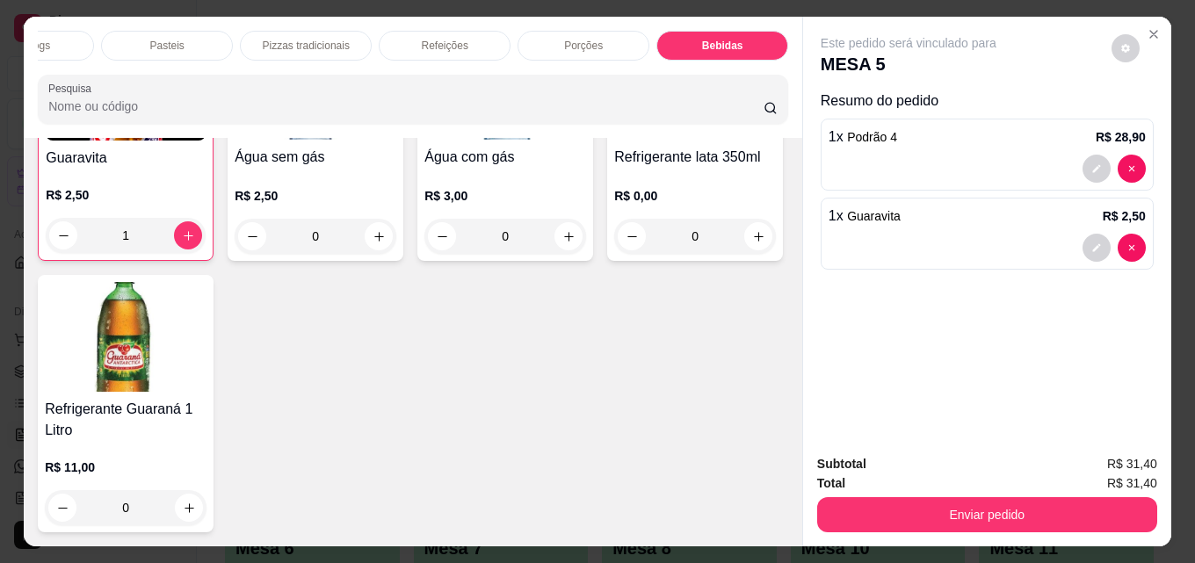
scroll to position [6046, 0]
click at [184, 250] on button "increase-product-quantity" at bounding box center [188, 235] width 28 height 28
type input "2"
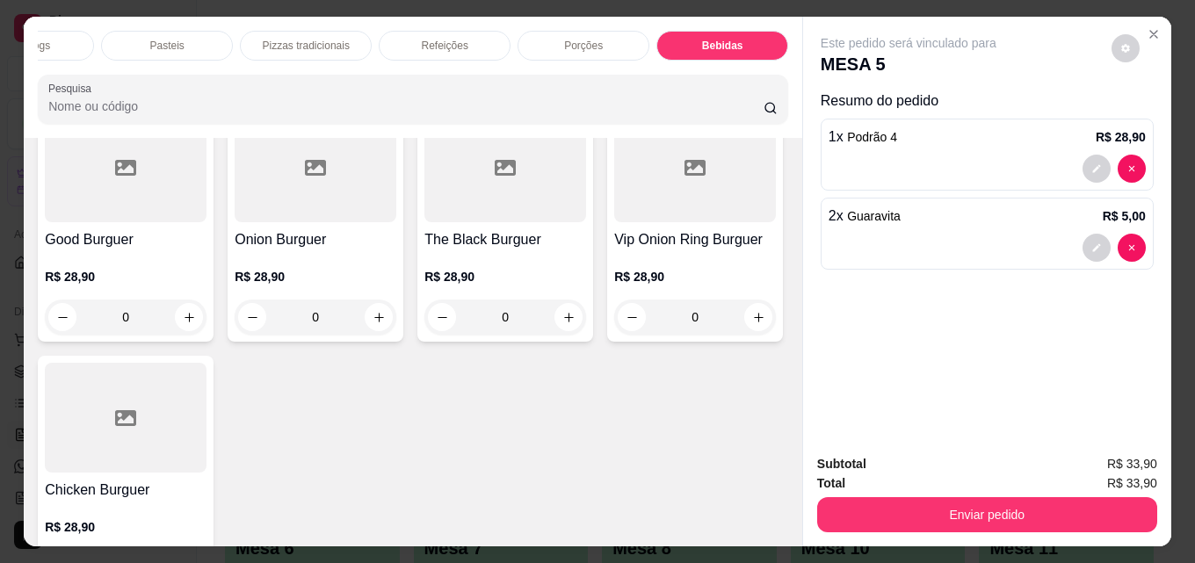
scroll to position [1829, 0]
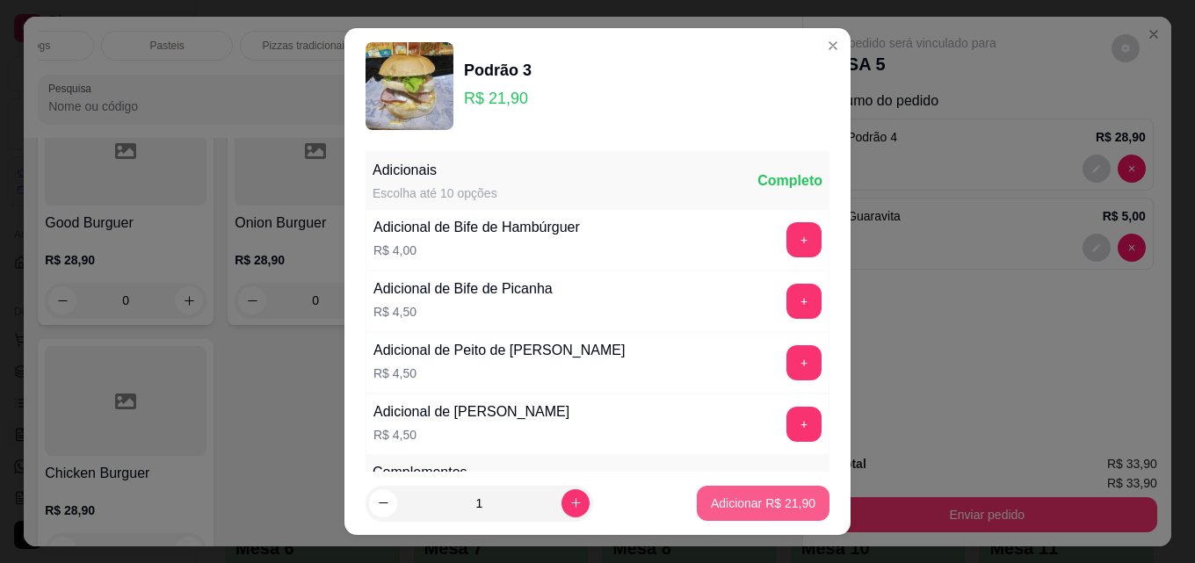
click at [720, 492] on button "Adicionar R$ 21,90" at bounding box center [763, 503] width 133 height 35
type input "1"
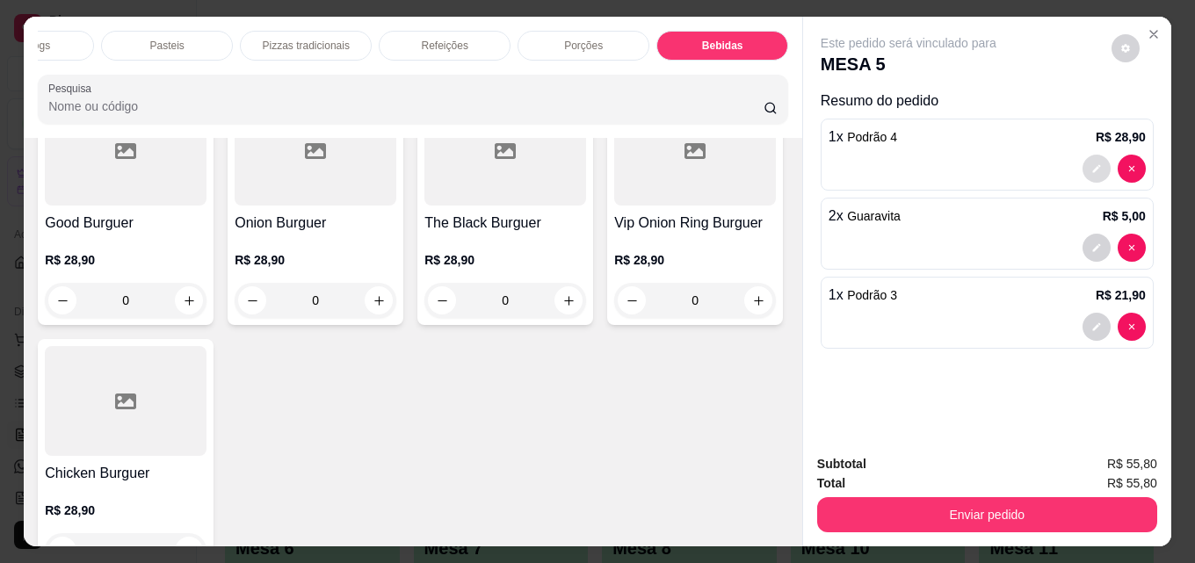
click at [1091, 163] on icon "decrease-product-quantity" at bounding box center [1096, 168] width 11 height 11
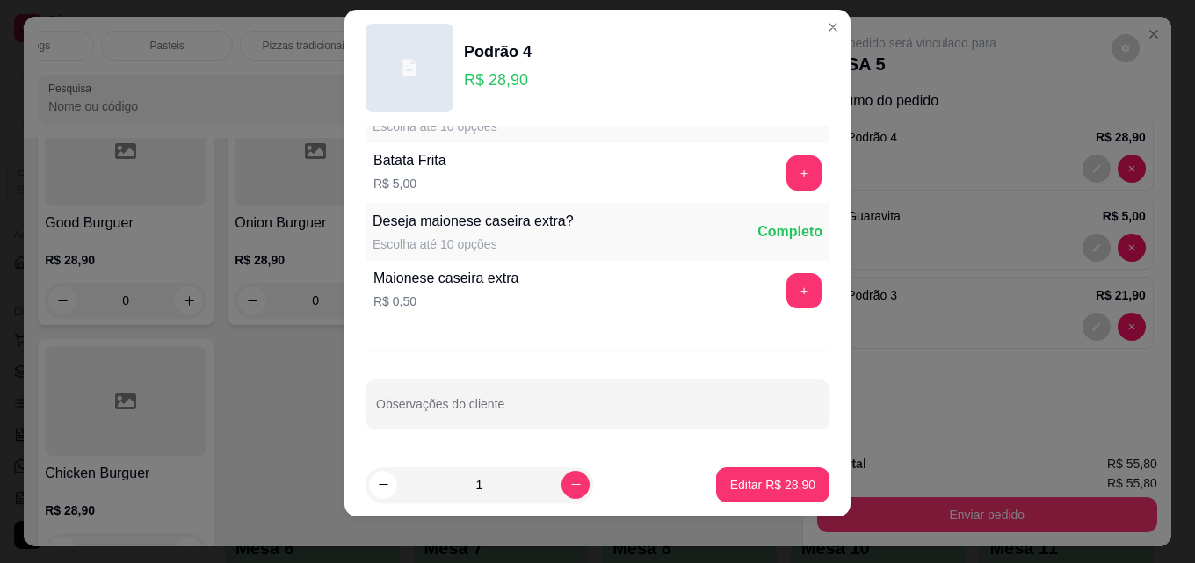
scroll to position [28, 0]
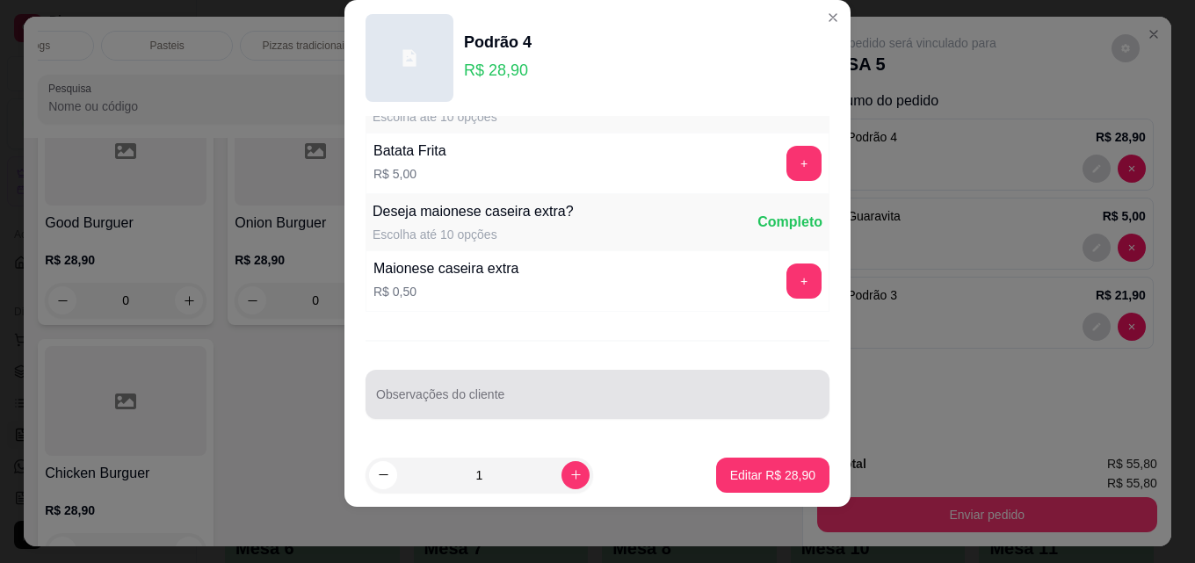
click at [524, 374] on div "Observações do cliente" at bounding box center [597, 394] width 464 height 49
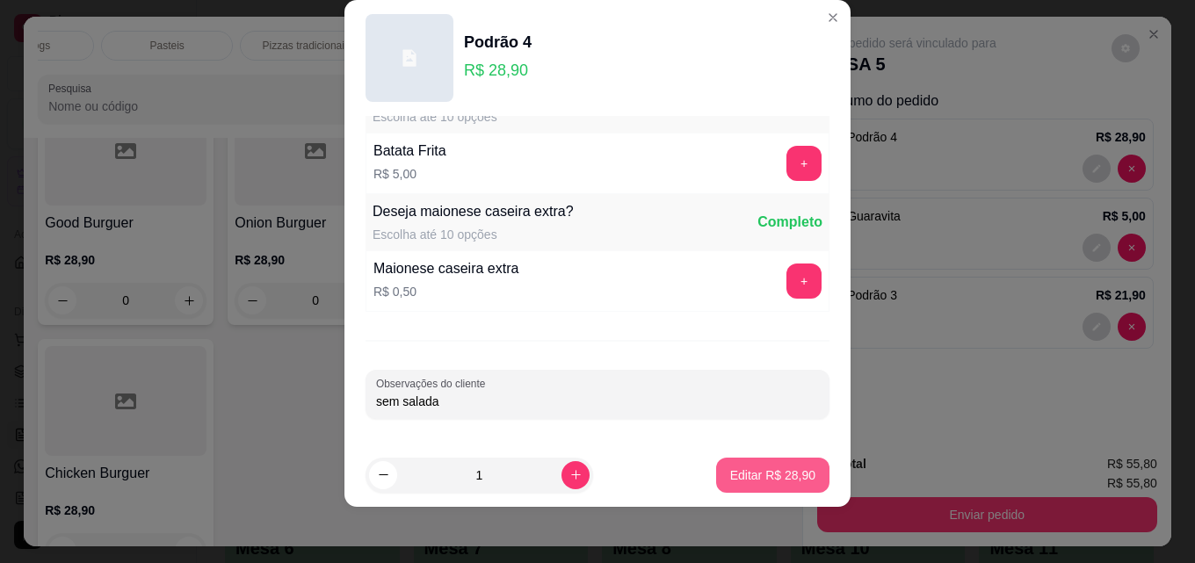
type input "sem salada"
click at [771, 475] on p "Editar R$ 28,90" at bounding box center [772, 476] width 85 height 18
type input "0"
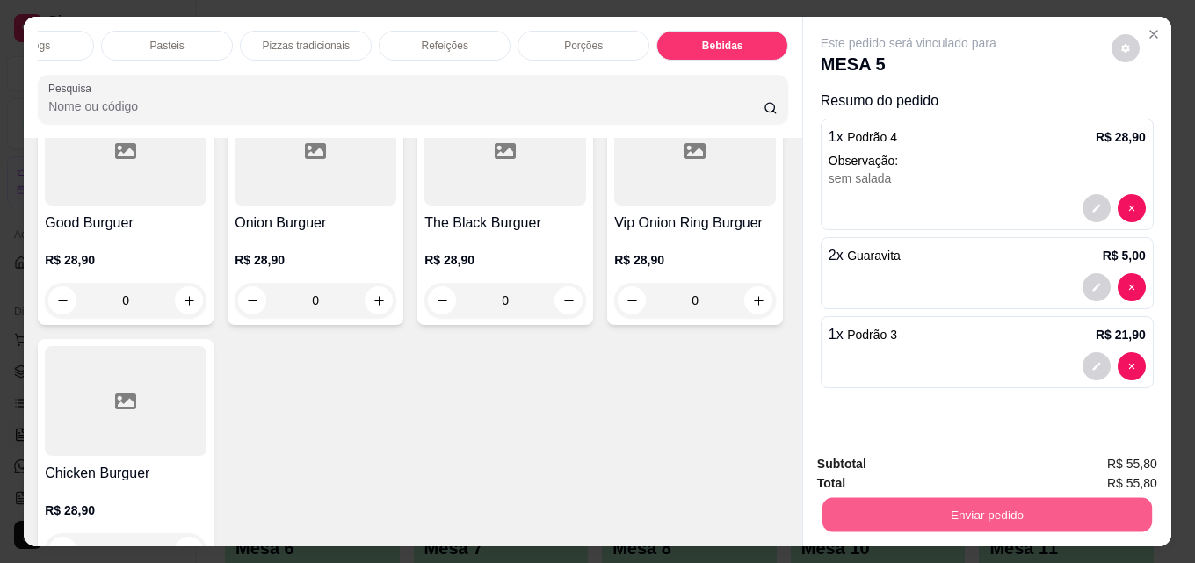
click at [976, 503] on button "Enviar pedido" at bounding box center [986, 514] width 329 height 34
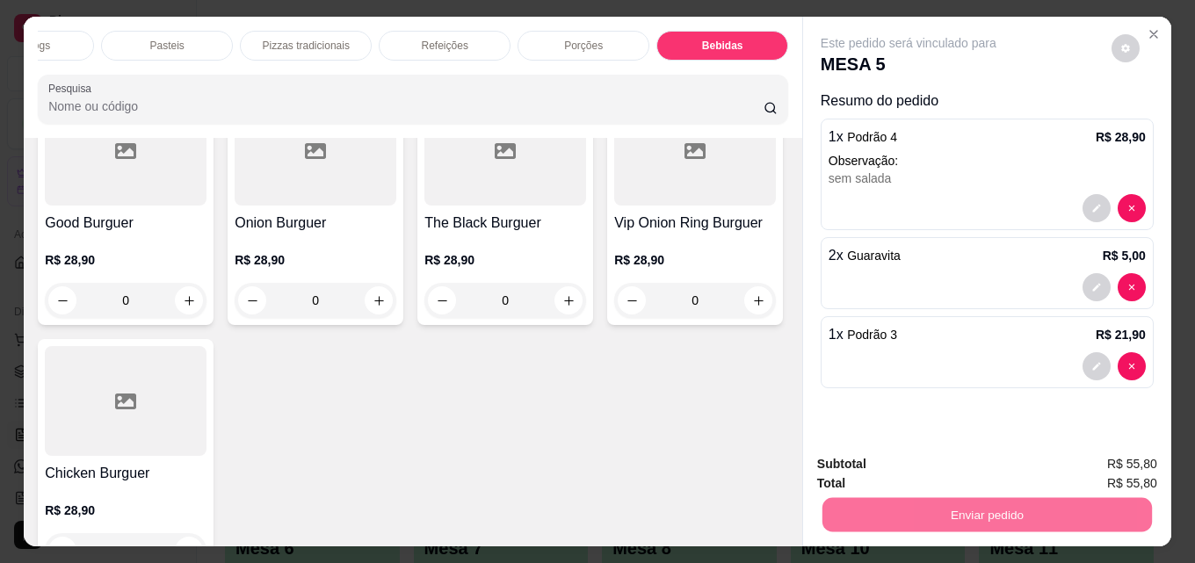
click at [949, 458] on button "Não registrar e enviar pedido" at bounding box center [928, 464] width 183 height 33
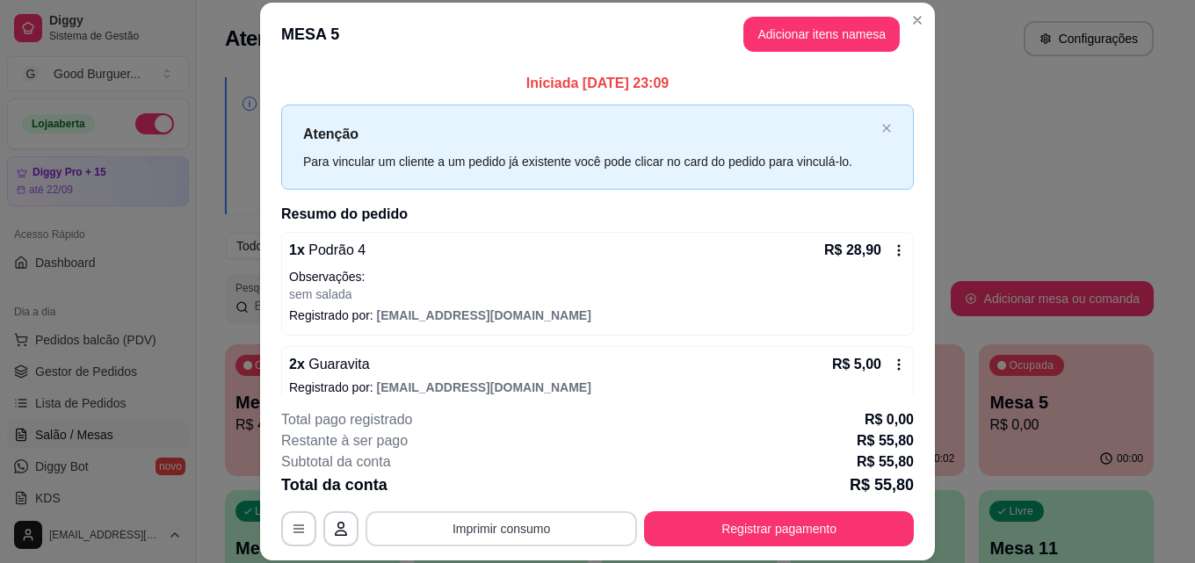
click at [568, 532] on button "Imprimir consumo" at bounding box center [500, 528] width 271 height 35
click at [515, 488] on button "IMPRESSORA" at bounding box center [500, 488] width 127 height 28
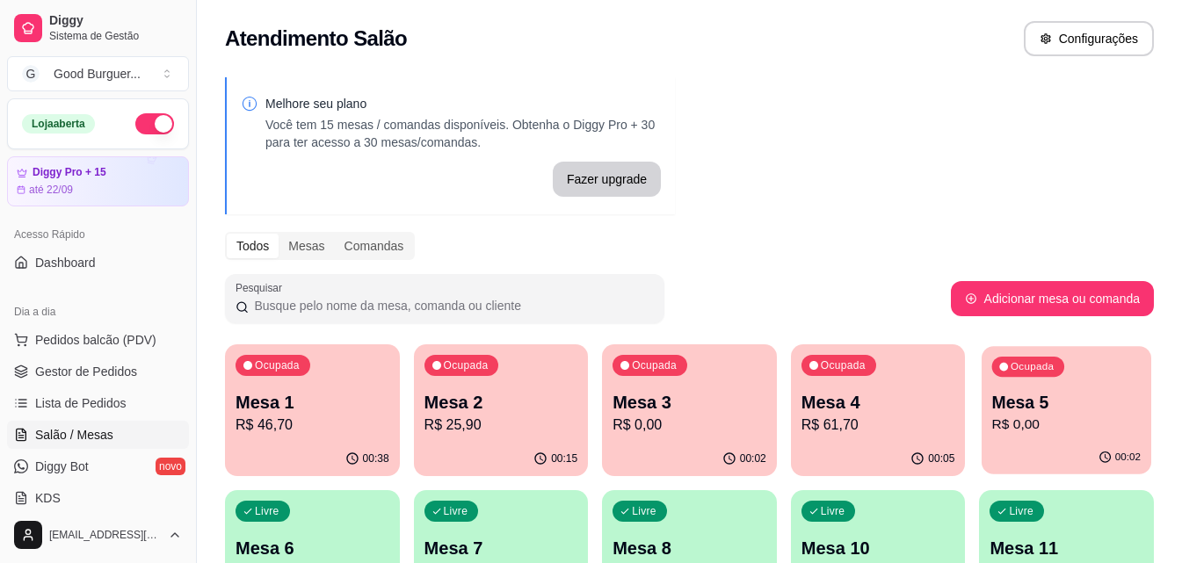
click at [1024, 429] on p "R$ 0,00" at bounding box center [1066, 425] width 148 height 20
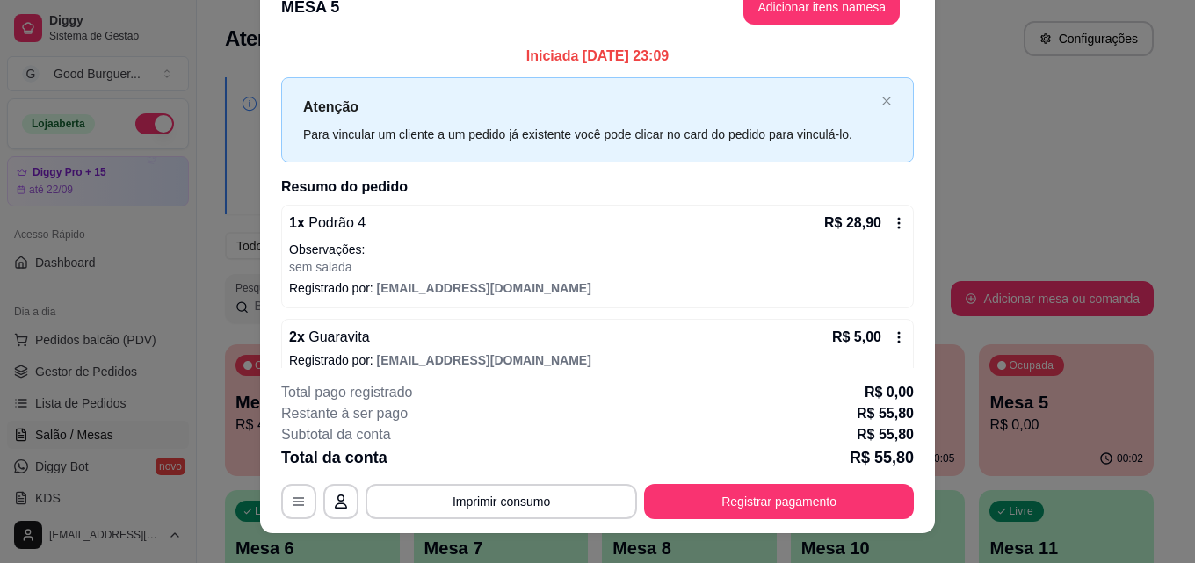
scroll to position [54, 0]
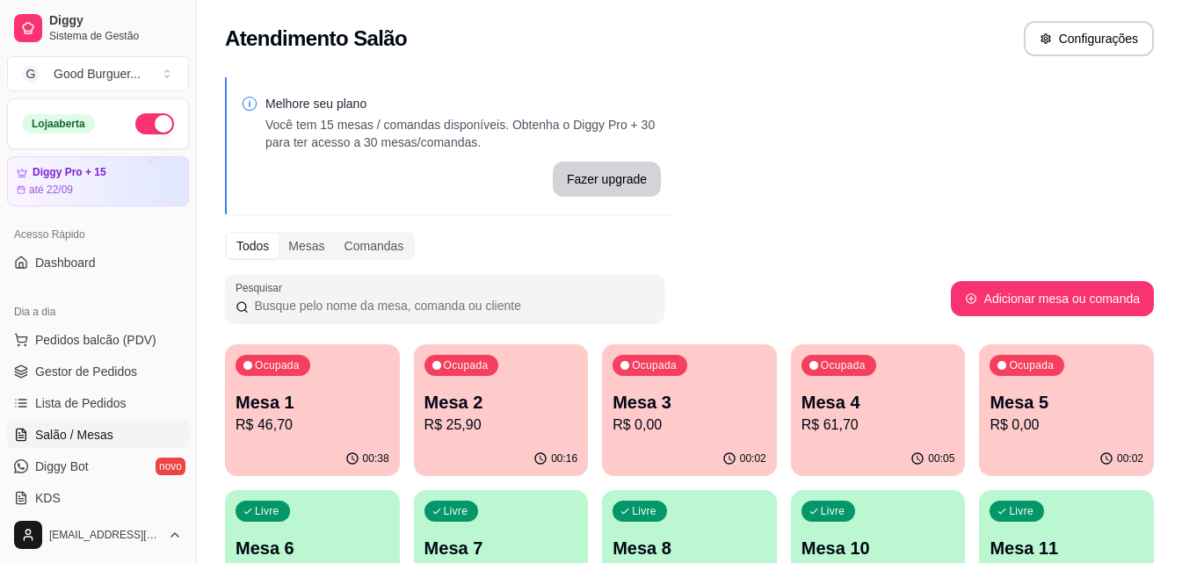
click at [924, 394] on p "Mesa 4" at bounding box center [878, 402] width 154 height 25
click at [1066, 375] on div "Ocupada Mesa 5 R$ 0,00" at bounding box center [1066, 393] width 170 height 95
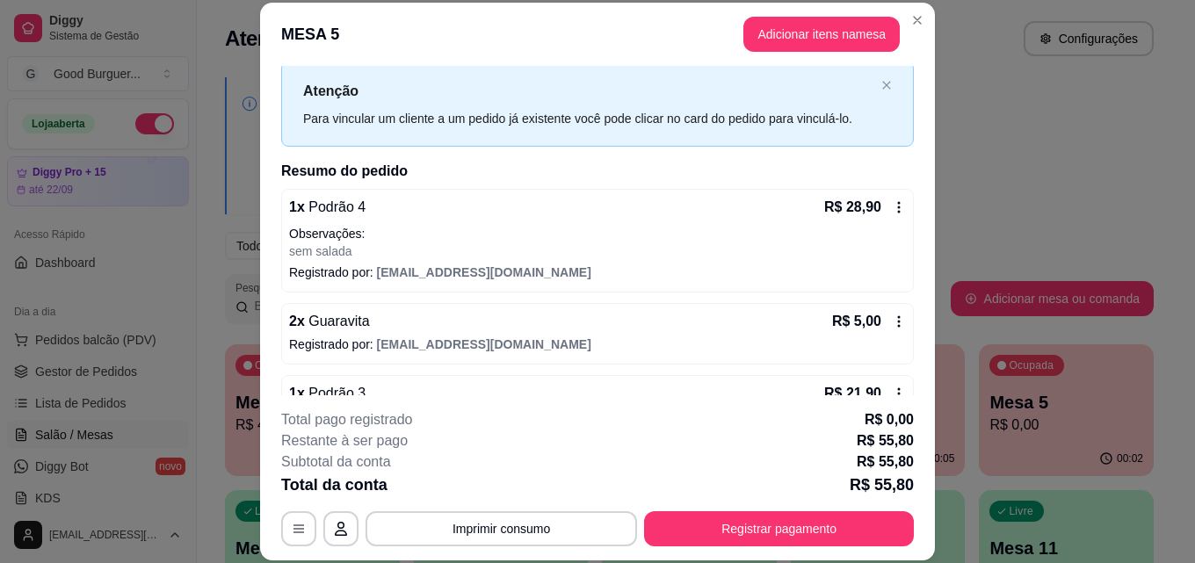
scroll to position [0, 0]
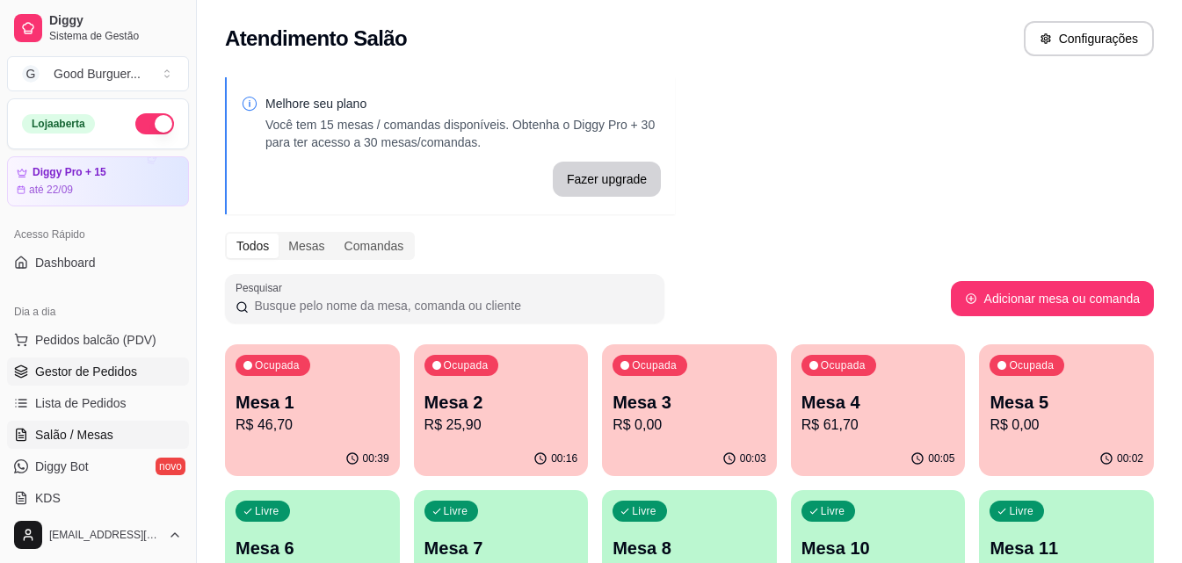
click at [102, 369] on span "Gestor de Pedidos" at bounding box center [86, 372] width 102 height 18
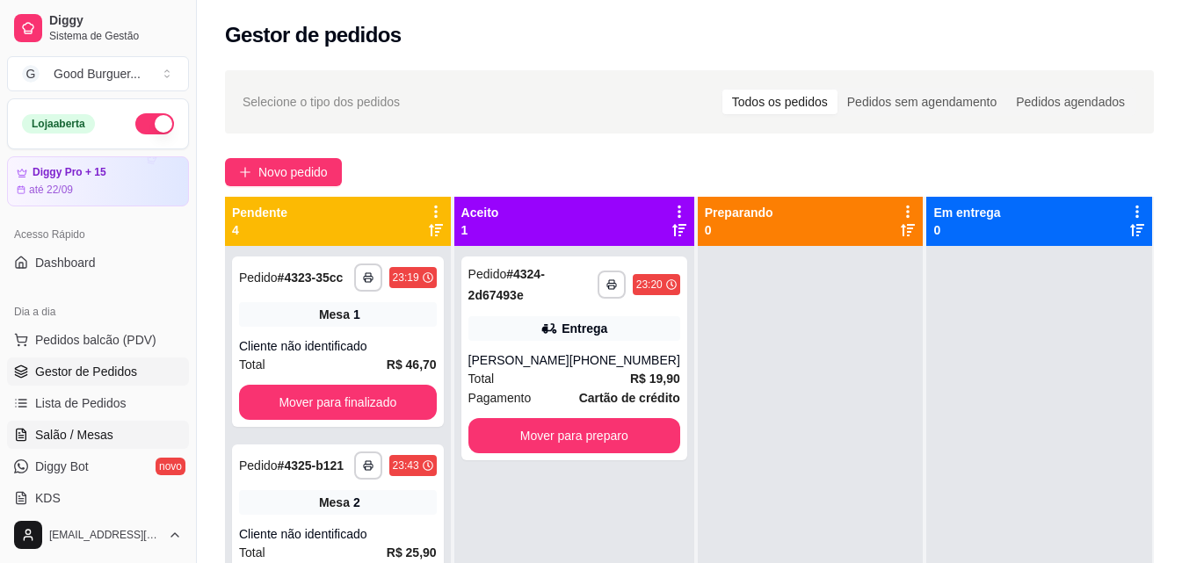
click at [93, 442] on span "Salão / Mesas" at bounding box center [74, 435] width 78 height 18
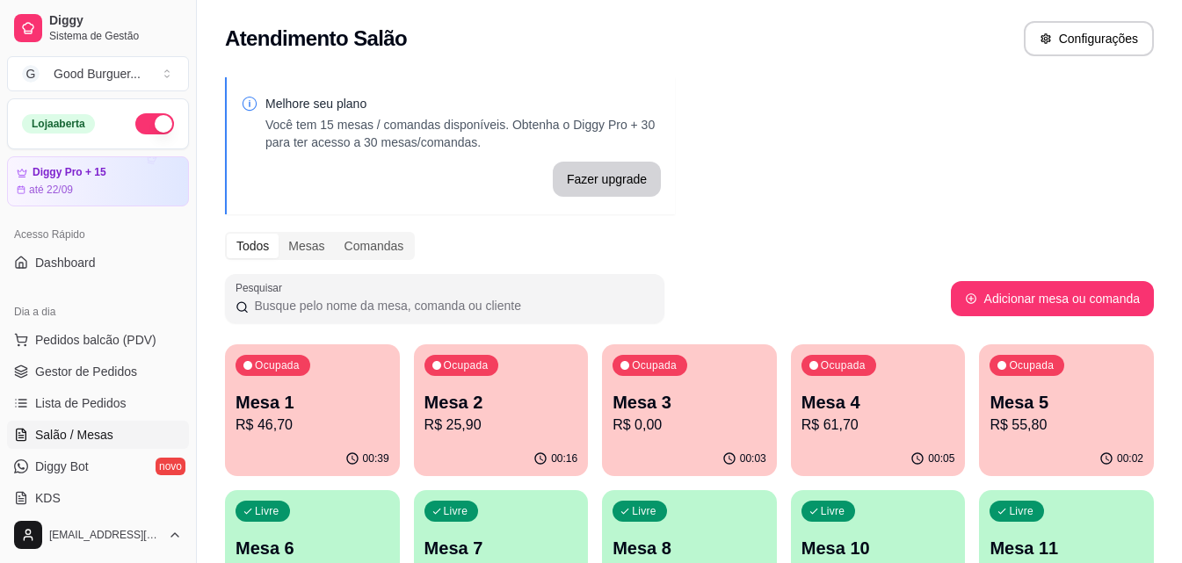
click at [1080, 423] on p "R$ 55,80" at bounding box center [1066, 425] width 154 height 21
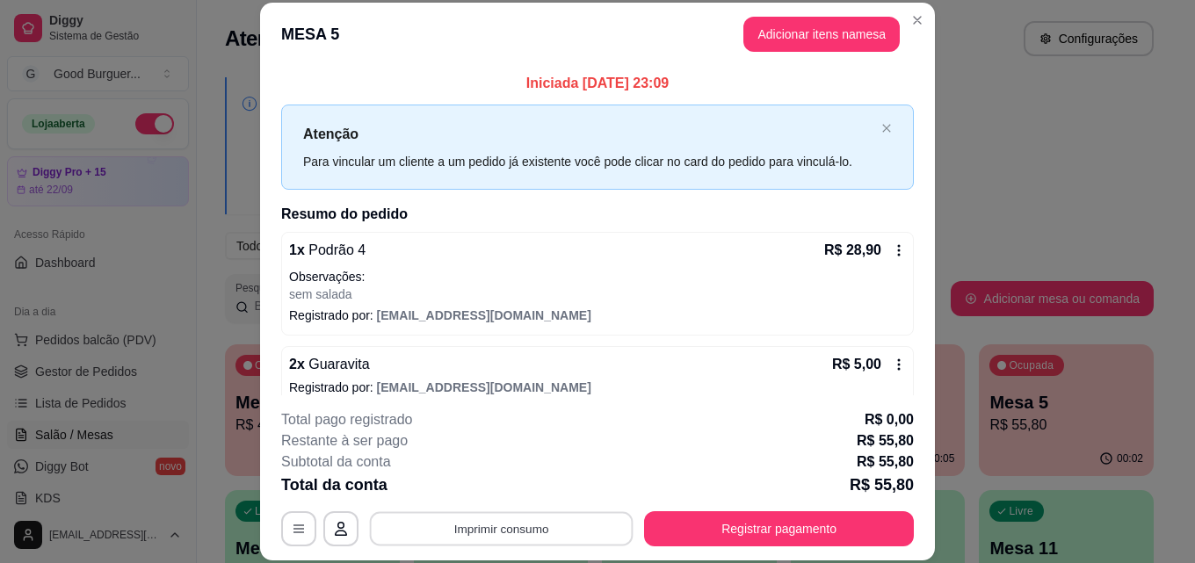
click at [523, 524] on button "Imprimir consumo" at bounding box center [502, 528] width 264 height 34
click at [498, 485] on button "IMPRESSORA" at bounding box center [500, 488] width 127 height 28
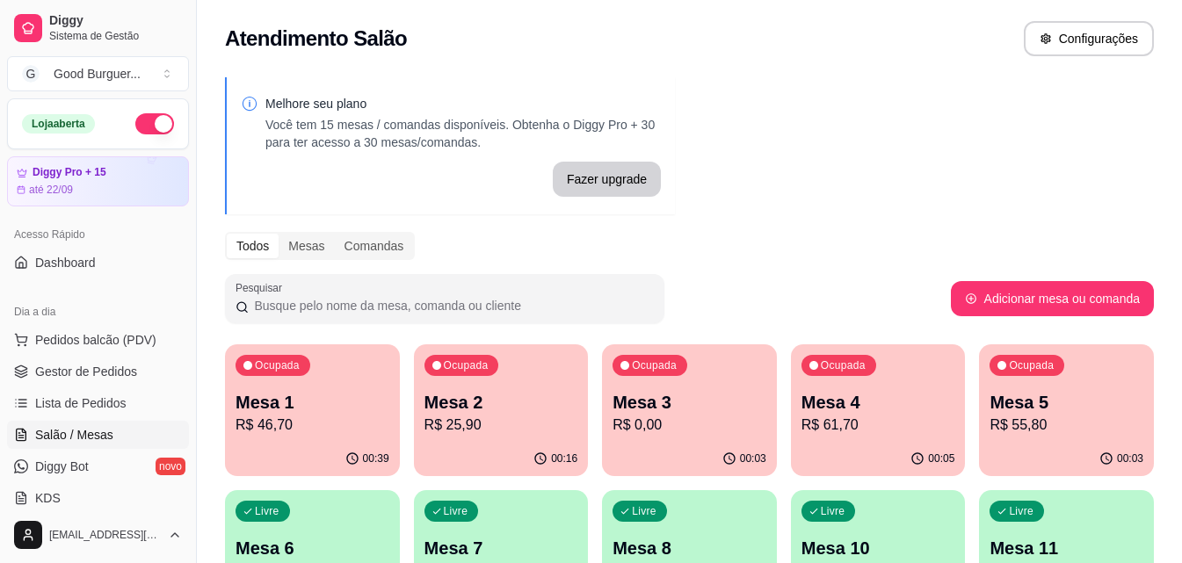
click at [1132, 415] on p "R$ 55,80" at bounding box center [1066, 425] width 154 height 21
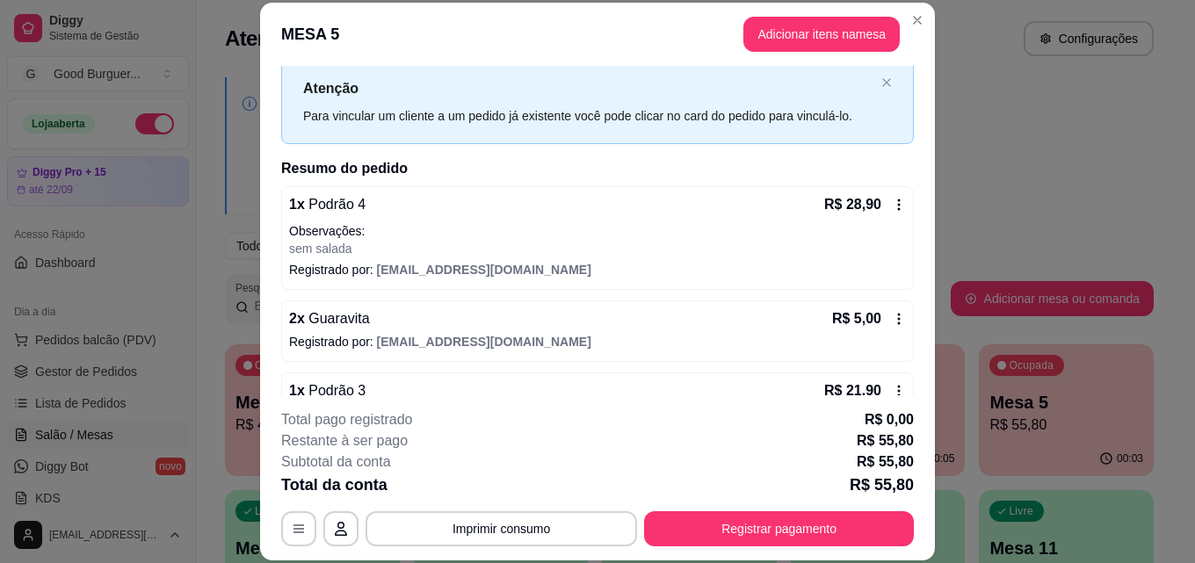
scroll to position [91, 0]
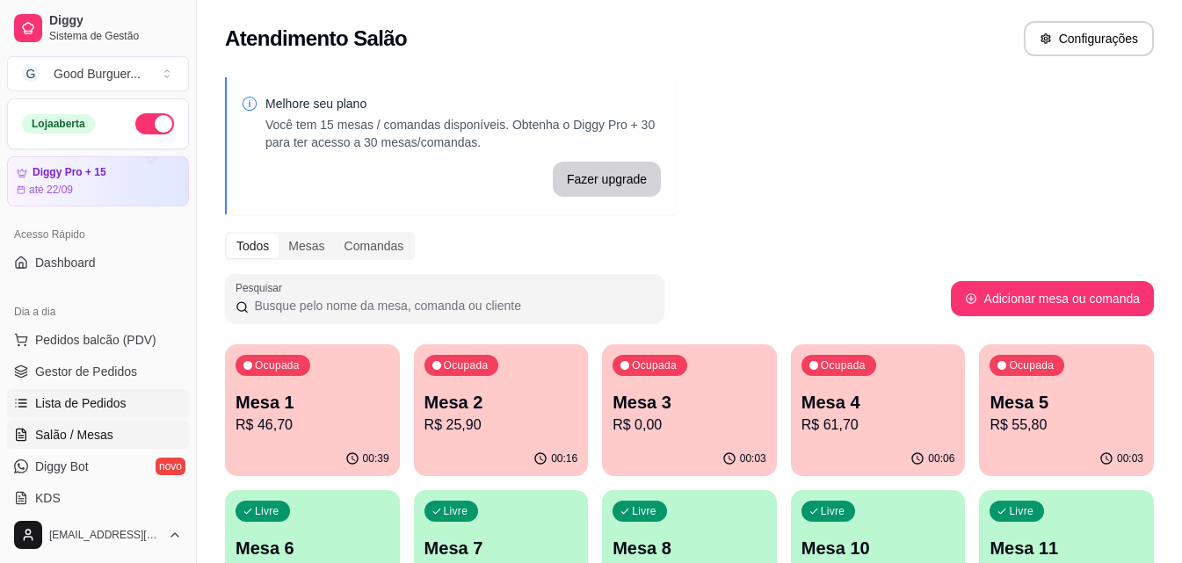
click at [64, 416] on link "Lista de Pedidos" at bounding box center [98, 403] width 182 height 28
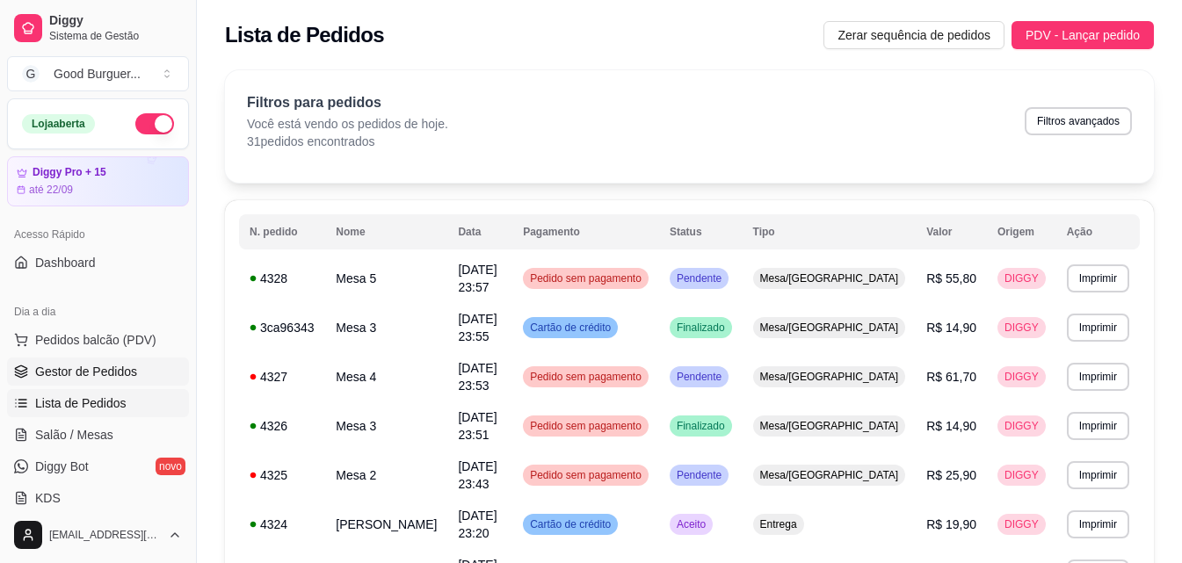
click at [90, 358] on link "Gestor de Pedidos" at bounding box center [98, 372] width 182 height 28
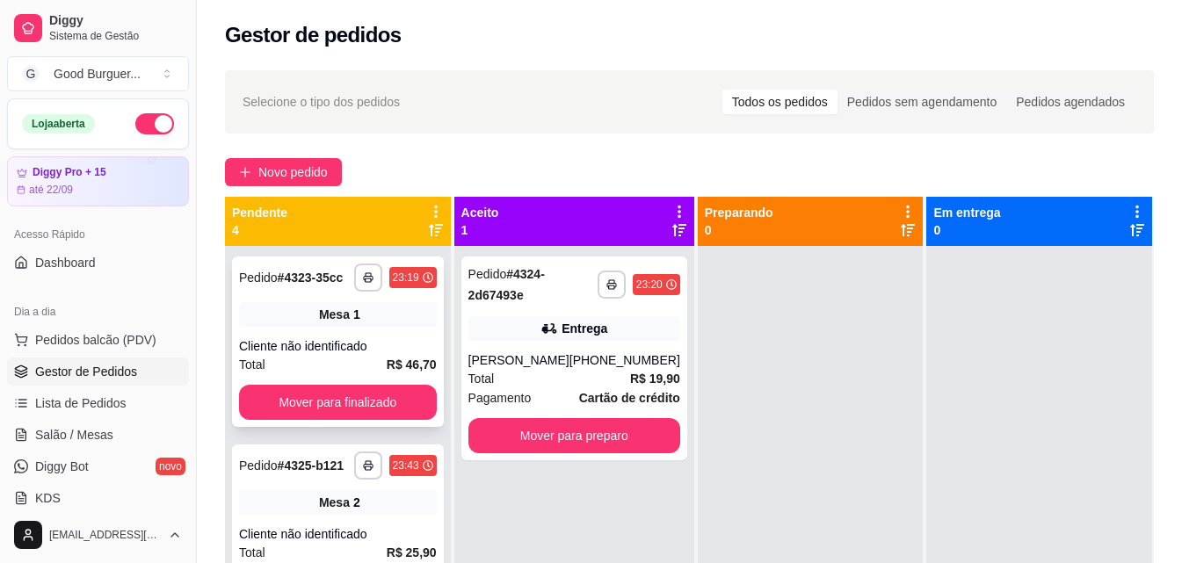
click at [393, 351] on div "**********" at bounding box center [338, 342] width 212 height 170
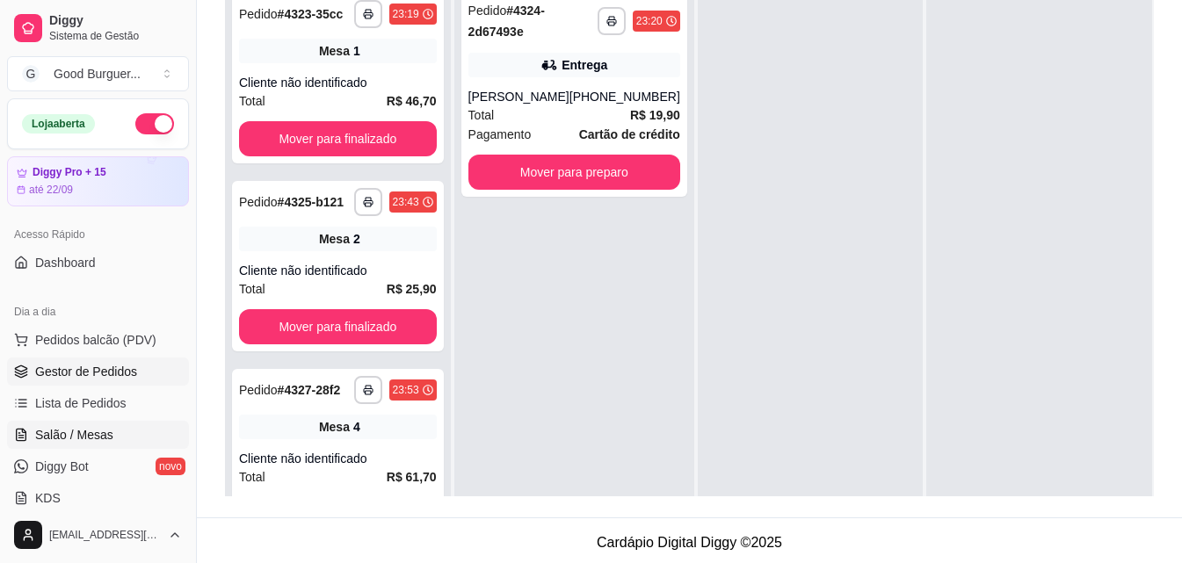
click at [84, 428] on span "Salão / Mesas" at bounding box center [74, 435] width 78 height 18
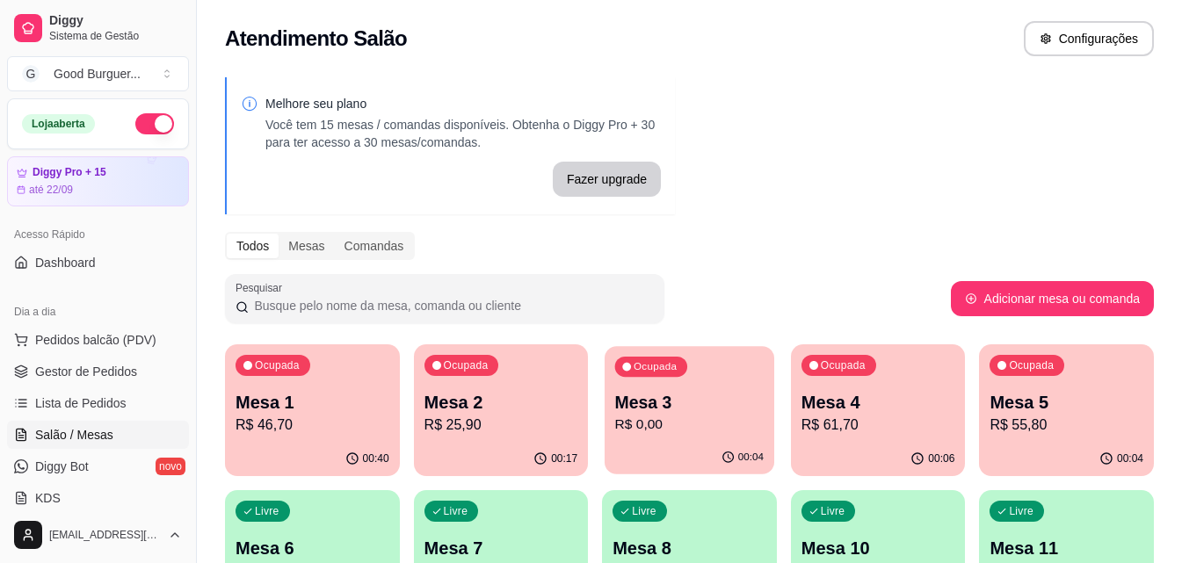
click at [698, 428] on p "R$ 0,00" at bounding box center [689, 425] width 148 height 20
click at [715, 388] on div "Ocupada Mesa 3 R$ 0,00" at bounding box center [689, 393] width 175 height 98
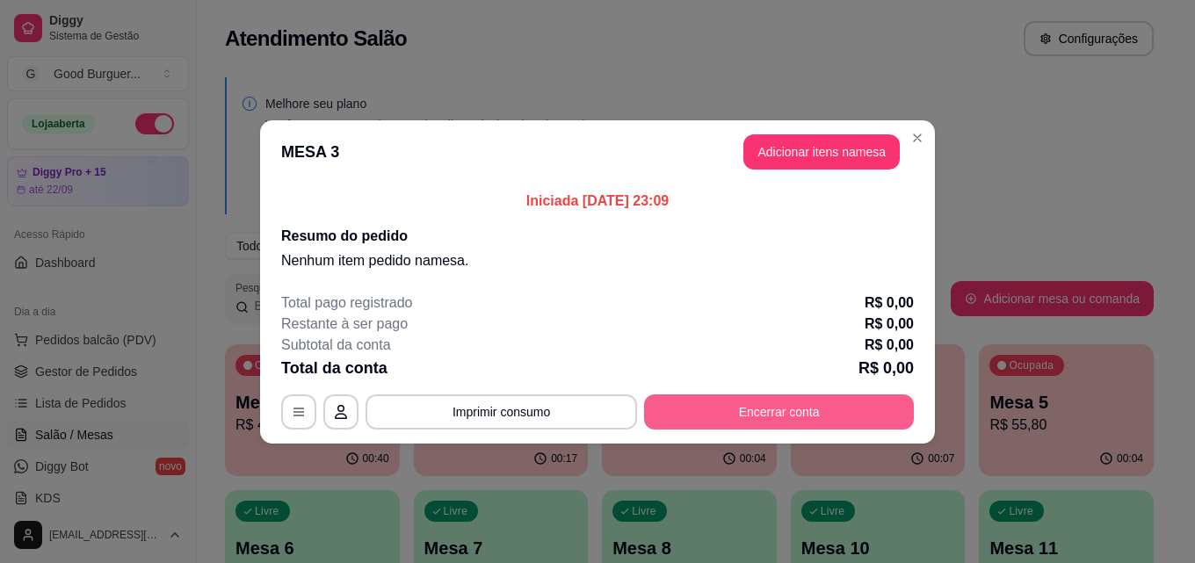
click at [756, 409] on button "Encerrar conta" at bounding box center [779, 411] width 270 height 35
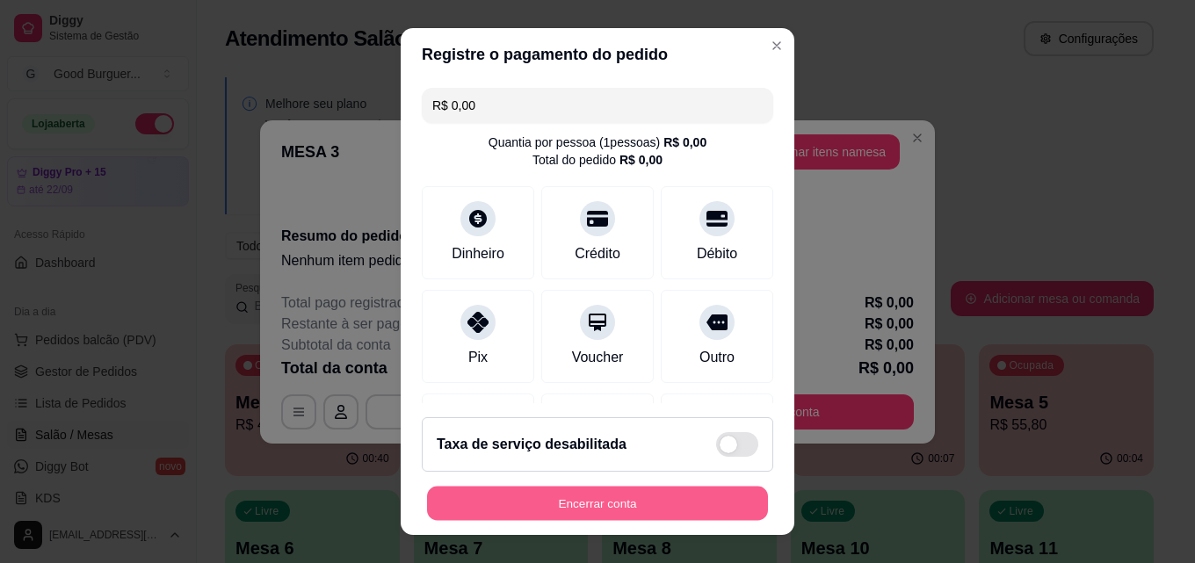
click at [685, 497] on button "Encerrar conta" at bounding box center [597, 504] width 341 height 34
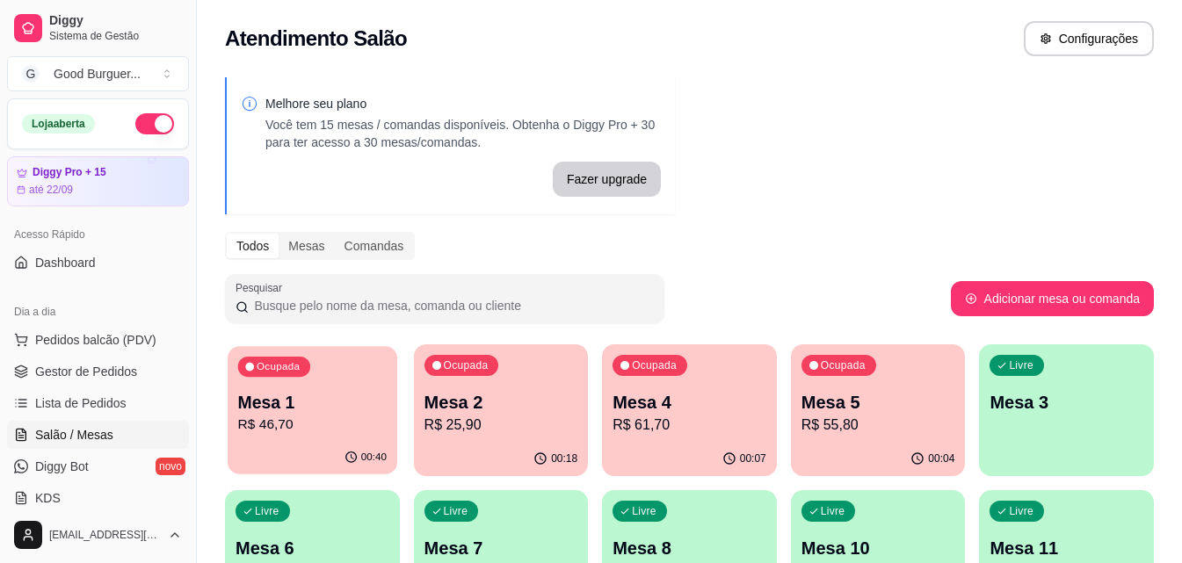
click at [309, 431] on p "R$ 46,70" at bounding box center [312, 425] width 148 height 20
click at [502, 448] on div "00:18" at bounding box center [501, 459] width 175 height 34
click at [701, 409] on p "Mesa 4" at bounding box center [689, 402] width 154 height 25
click at [1094, 409] on p "Mesa 3" at bounding box center [1066, 403] width 148 height 24
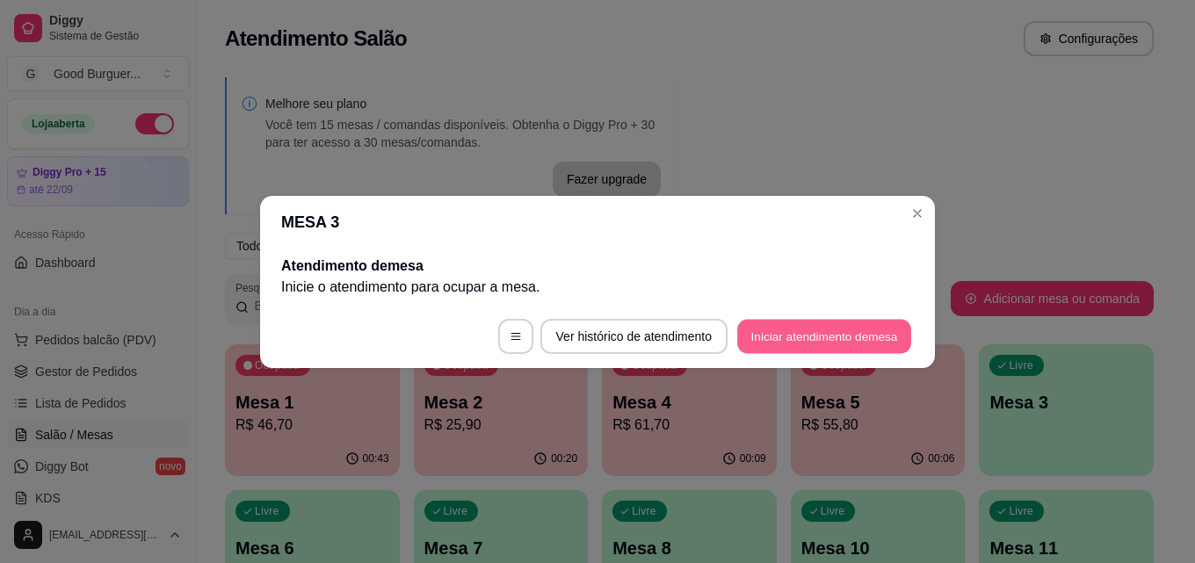
click at [869, 333] on button "Iniciar atendimento de mesa" at bounding box center [824, 336] width 174 height 34
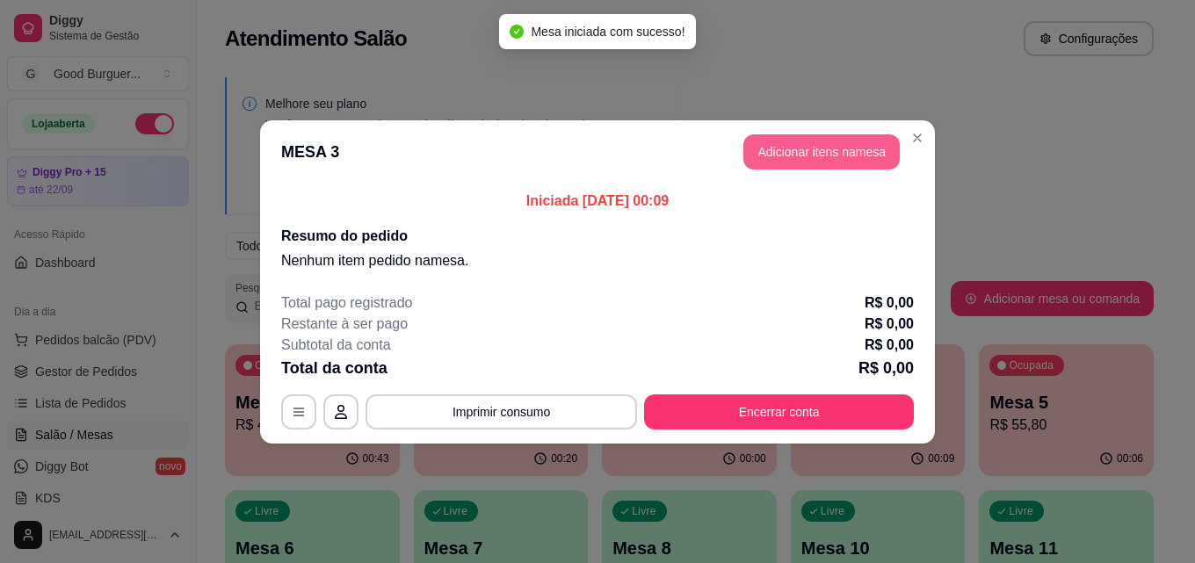
click at [844, 153] on button "Adicionar itens na mesa" at bounding box center [821, 151] width 156 height 35
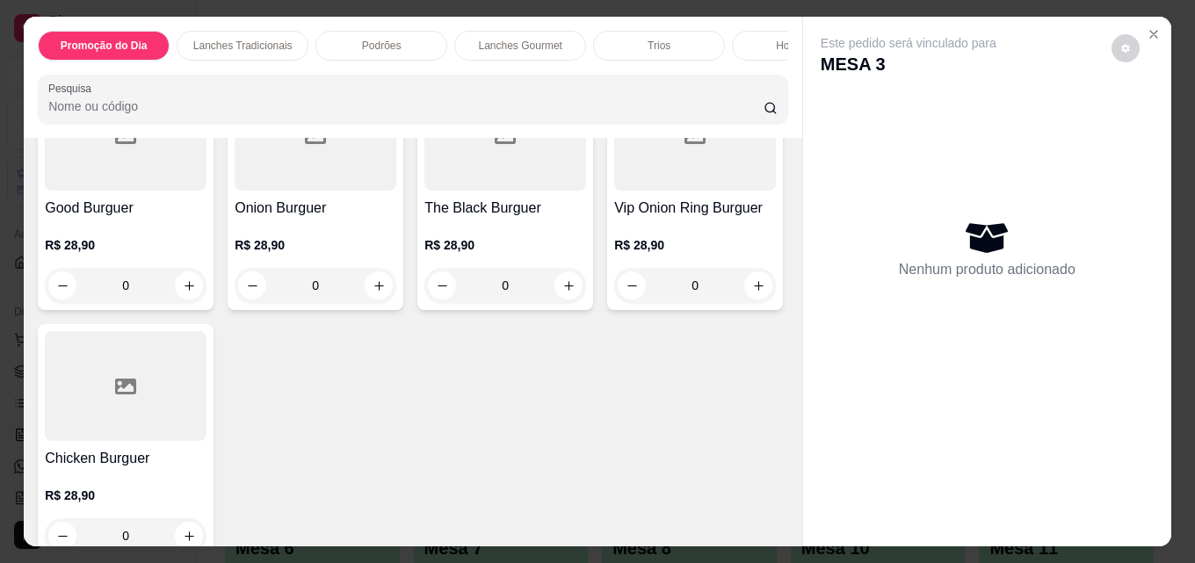
scroll to position [1845, 0]
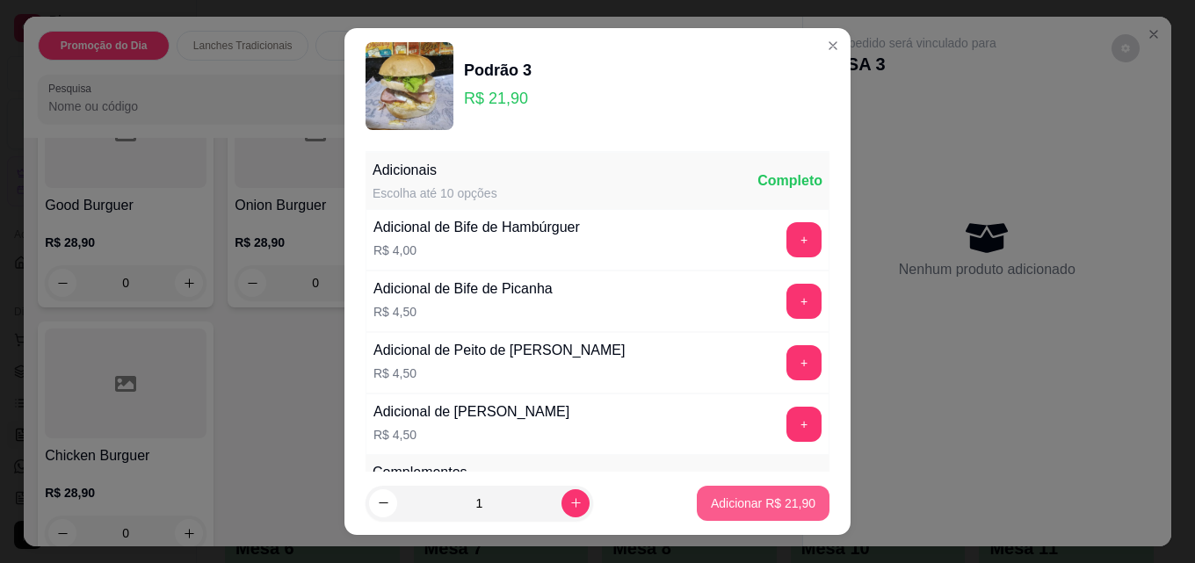
click at [711, 506] on p "Adicionar R$ 21,90" at bounding box center [763, 504] width 105 height 18
type input "1"
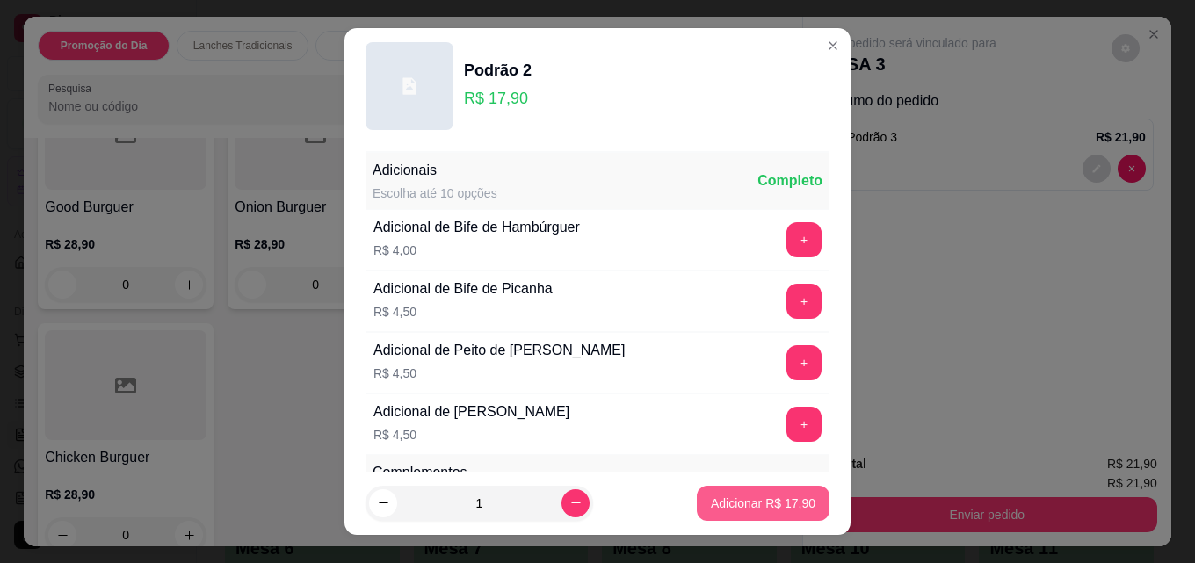
click at [755, 489] on button "Adicionar R$ 17,90" at bounding box center [763, 503] width 133 height 35
type input "1"
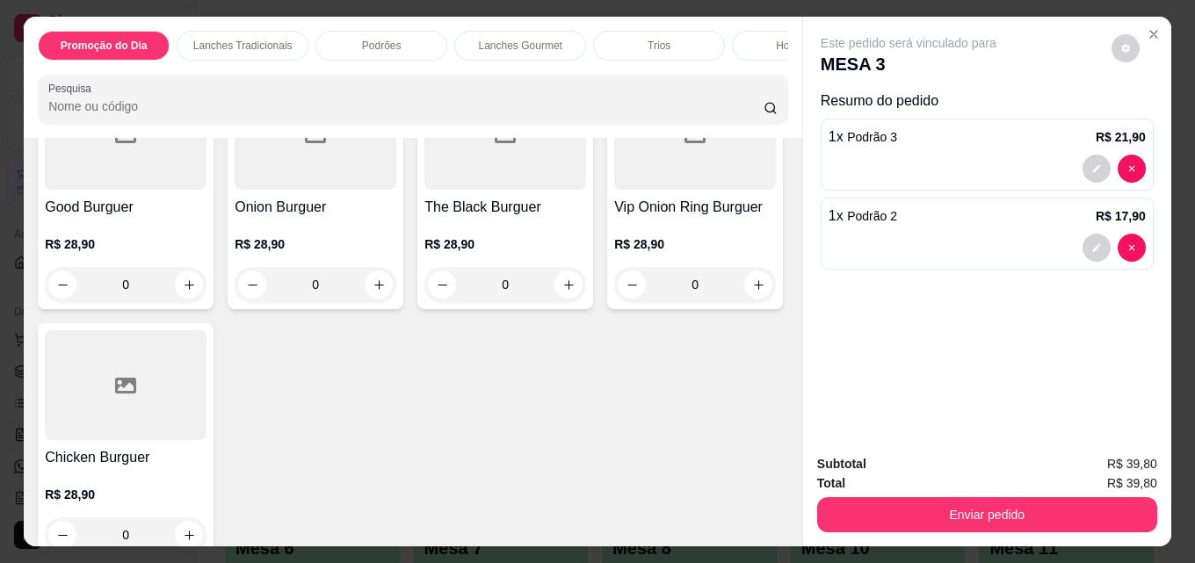
click at [779, 58] on div "Promoção do Dia Lanches Tradicionais Podrões Lanches Gourmet Trios Hot Dogs Pas…" at bounding box center [413, 77] width 778 height 121
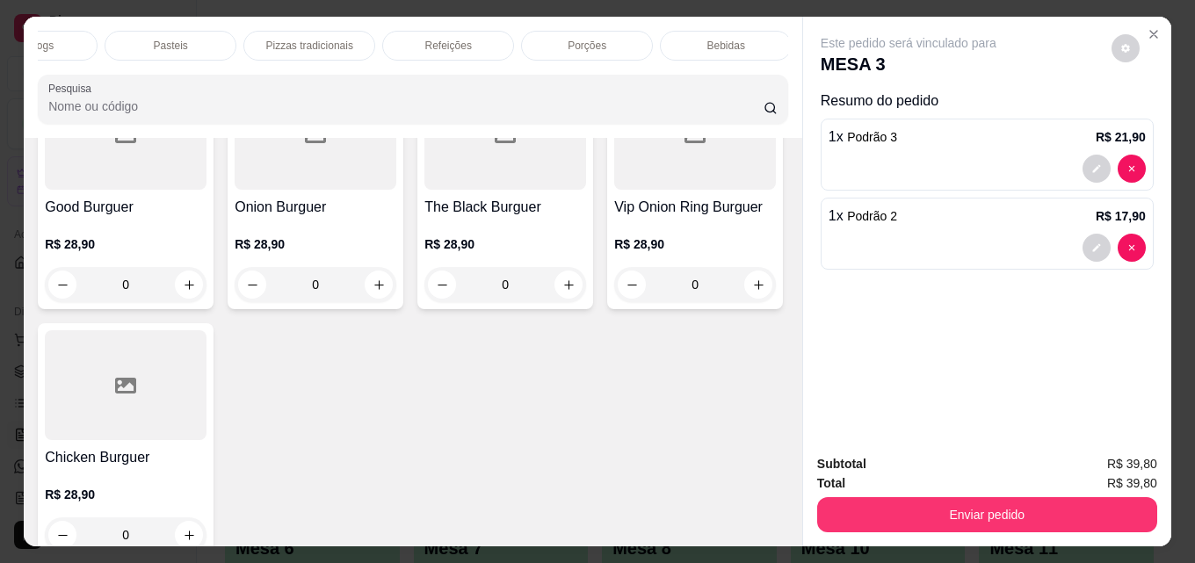
scroll to position [0, 770]
click at [720, 39] on p "Bebidas" at bounding box center [723, 46] width 38 height 14
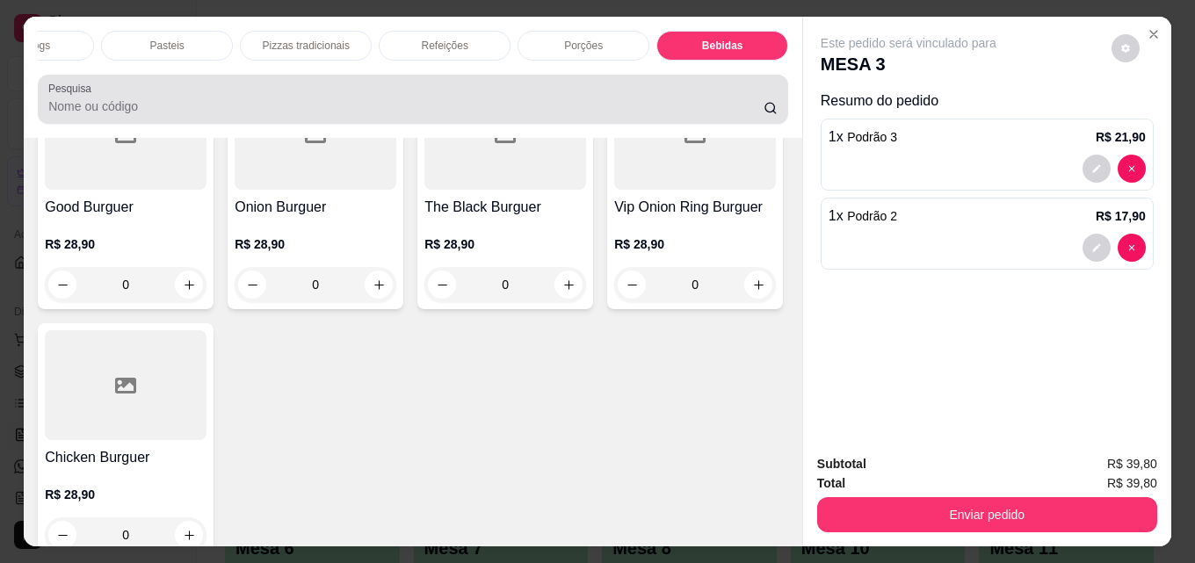
scroll to position [46, 0]
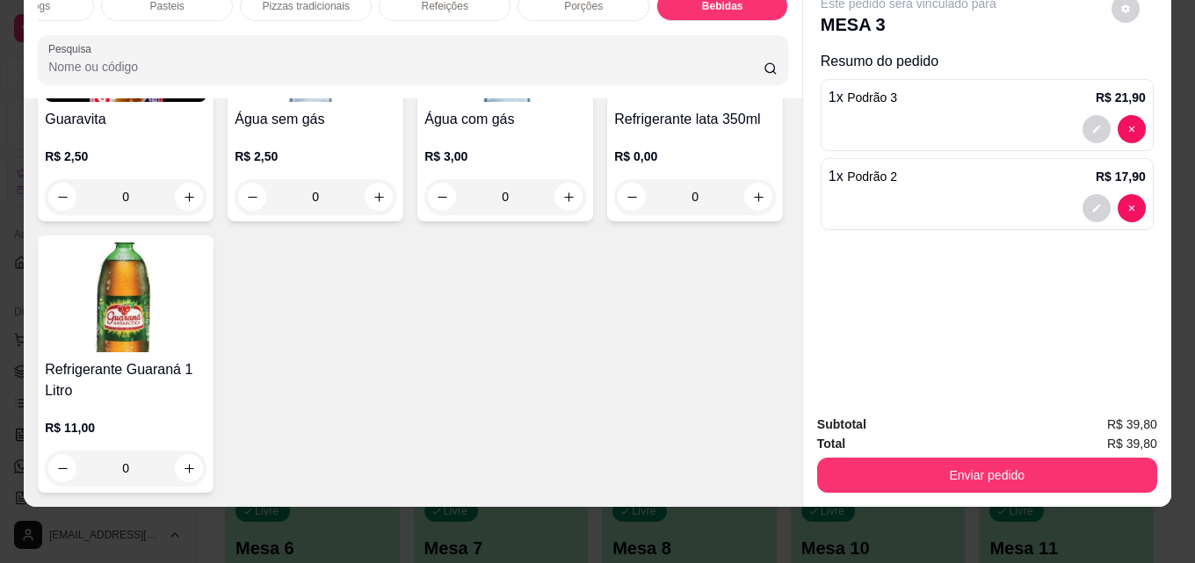
click at [206, 352] on img at bounding box center [126, 297] width 162 height 110
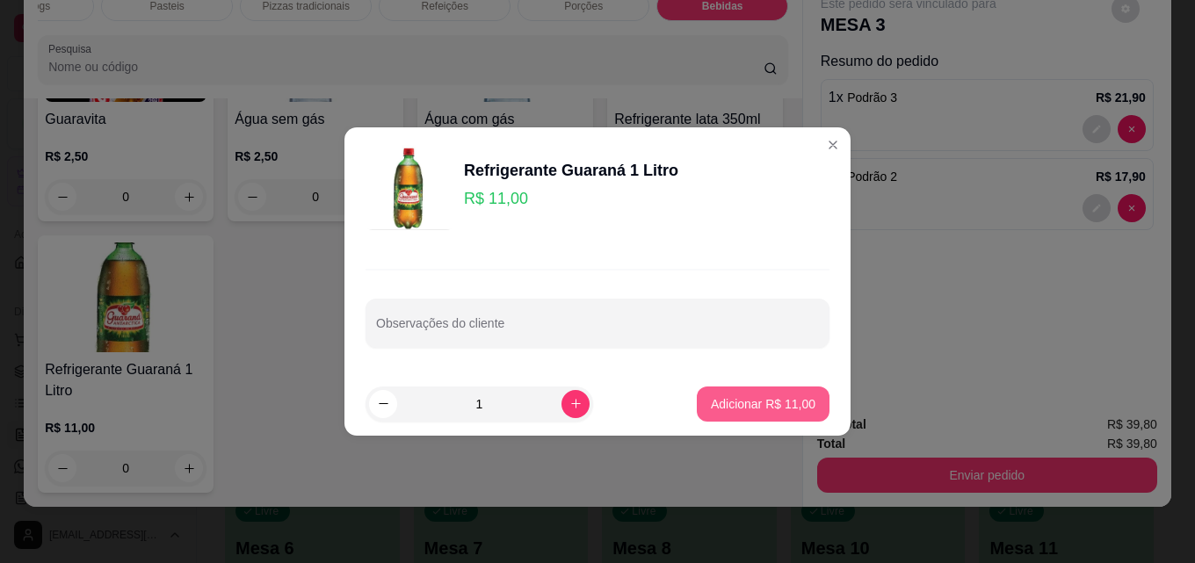
click at [768, 412] on p "Adicionar R$ 11,00" at bounding box center [763, 404] width 105 height 18
type input "1"
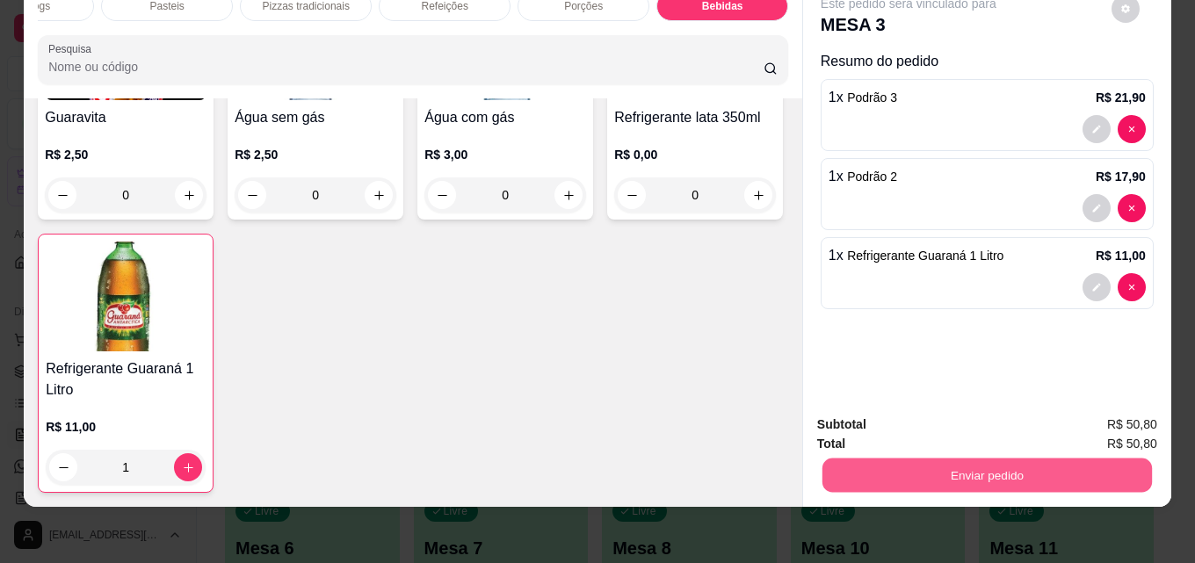
click at [919, 460] on button "Enviar pedido" at bounding box center [986, 475] width 329 height 34
click at [912, 416] on button "Não registrar e enviar pedido" at bounding box center [928, 418] width 183 height 33
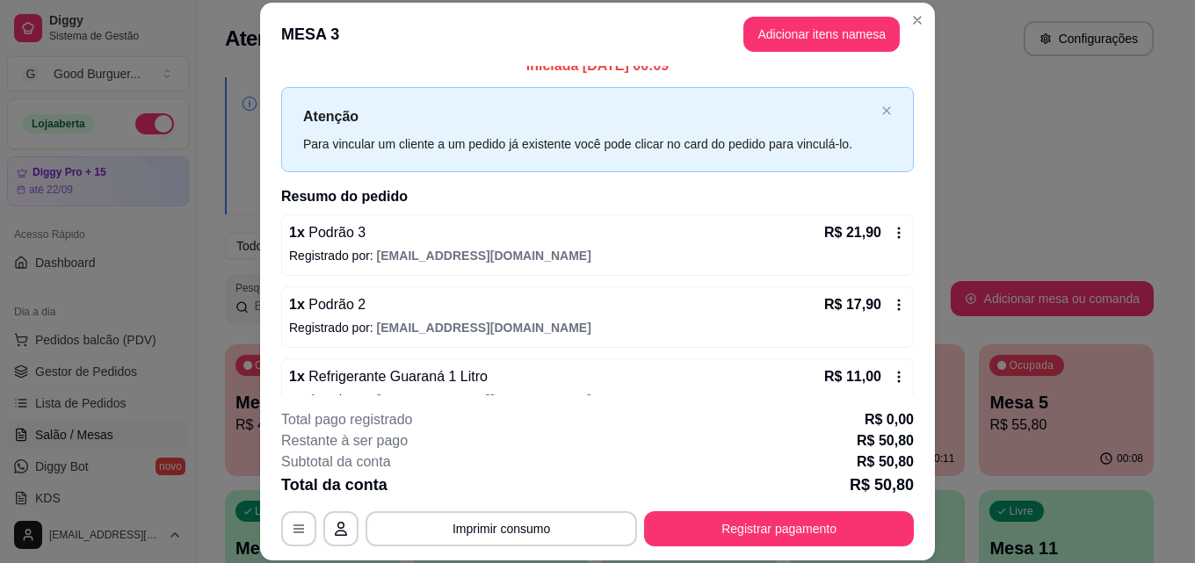
scroll to position [0, 0]
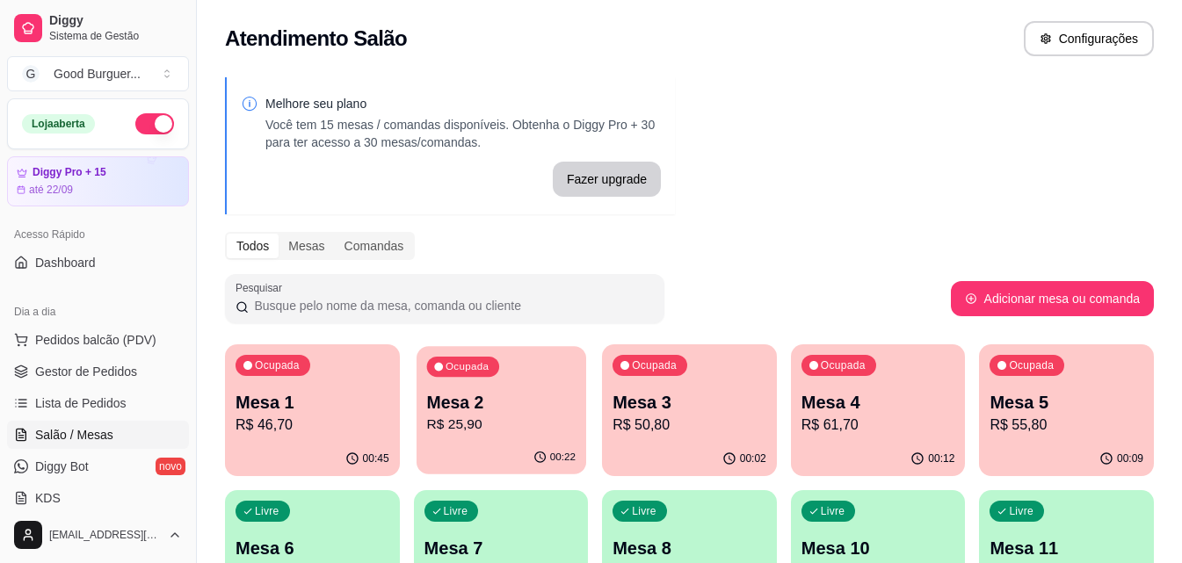
click at [531, 433] on p "R$ 25,90" at bounding box center [500, 425] width 148 height 20
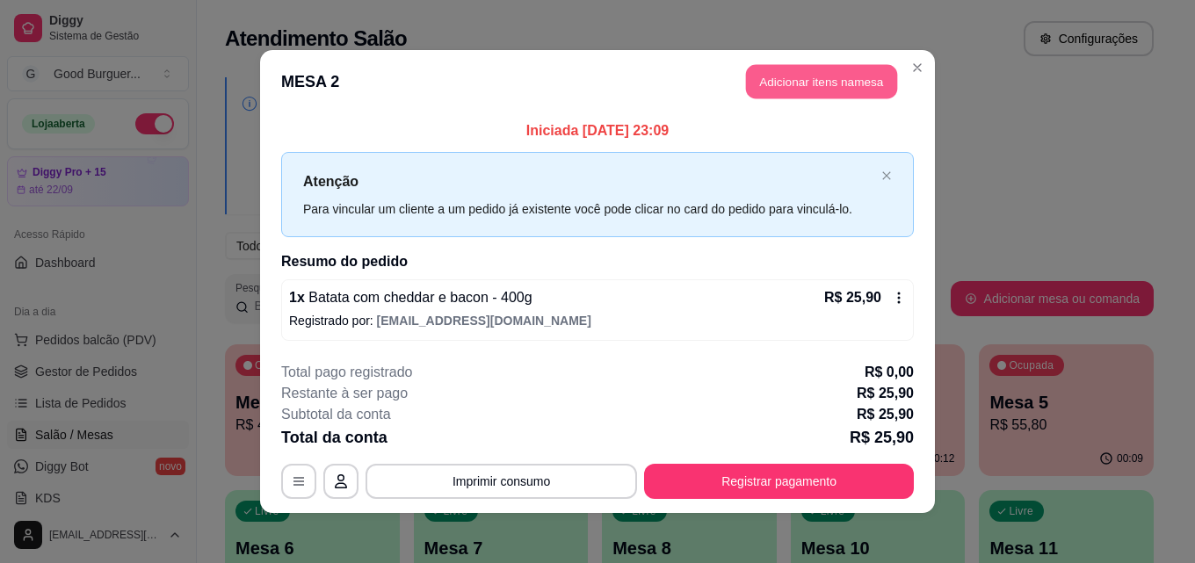
click at [789, 80] on button "Adicionar itens na mesa" at bounding box center [821, 82] width 151 height 34
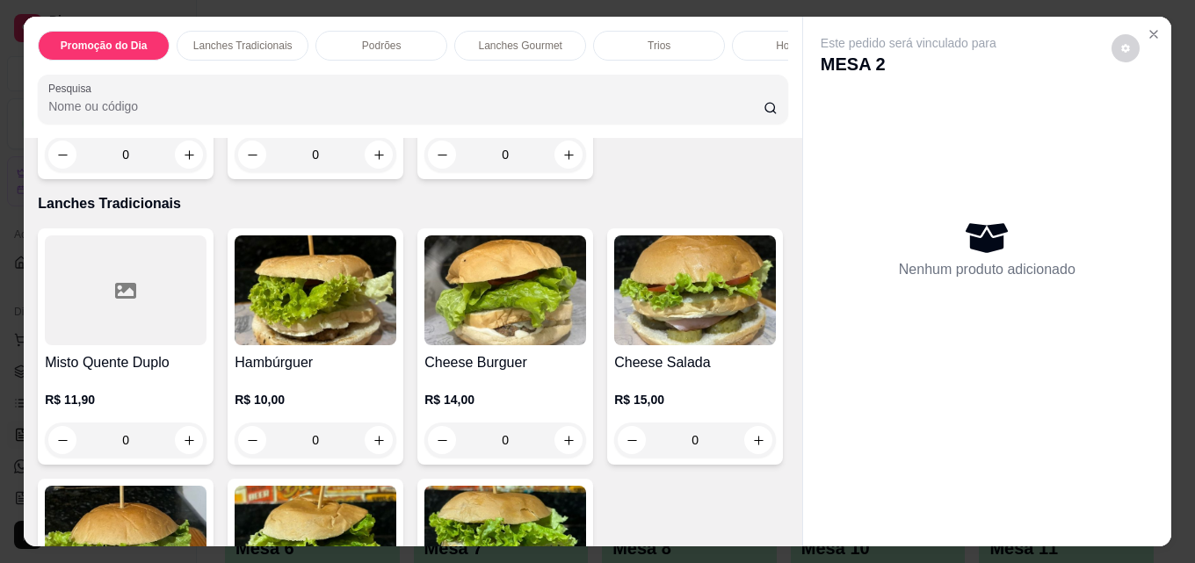
scroll to position [615, 0]
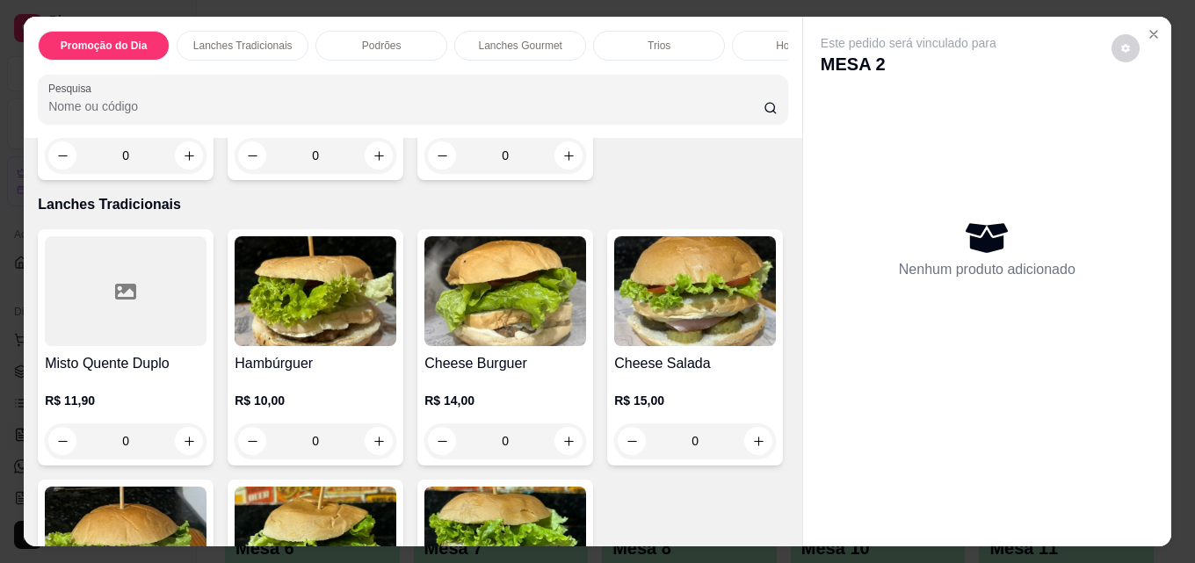
click at [779, 54] on div "Hot Dogs" at bounding box center [798, 46] width 132 height 30
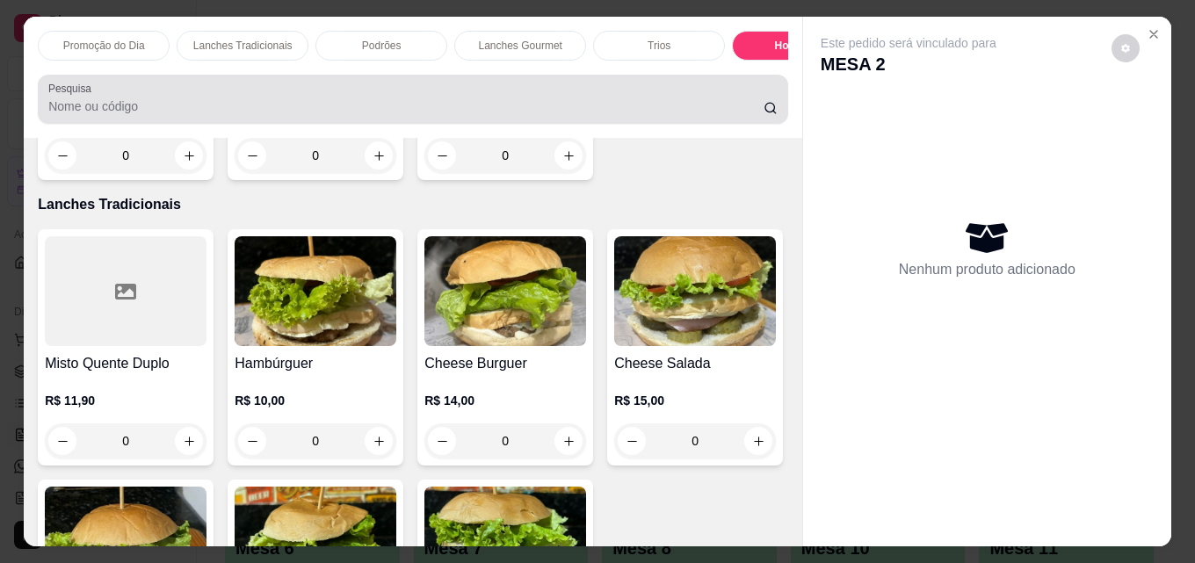
scroll to position [46, 0]
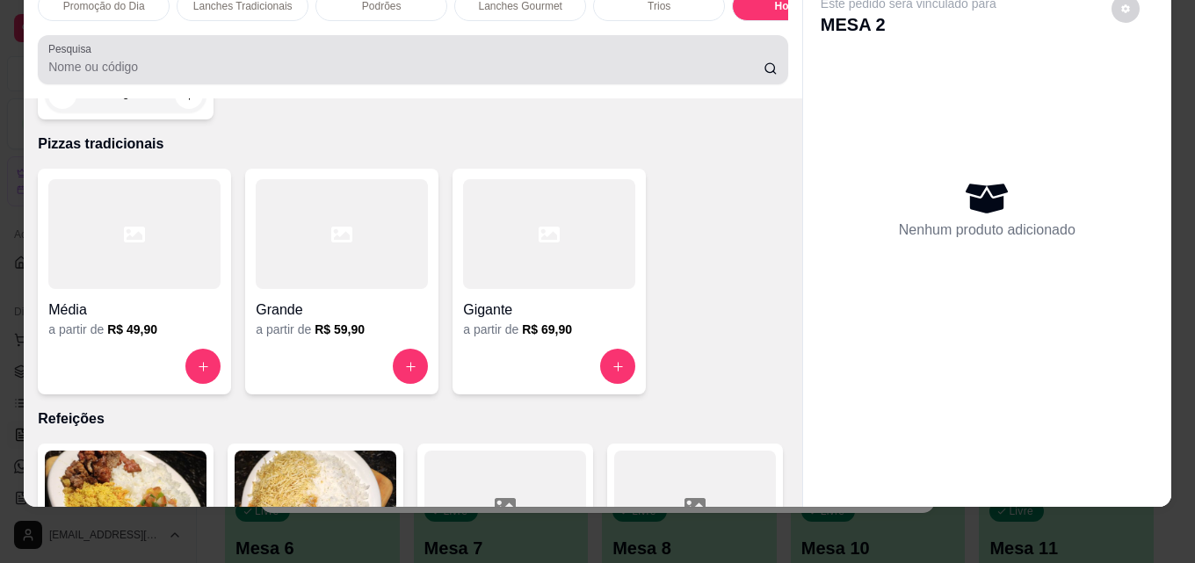
click at [774, 54] on div "Pesquisa" at bounding box center [413, 59] width 750 height 49
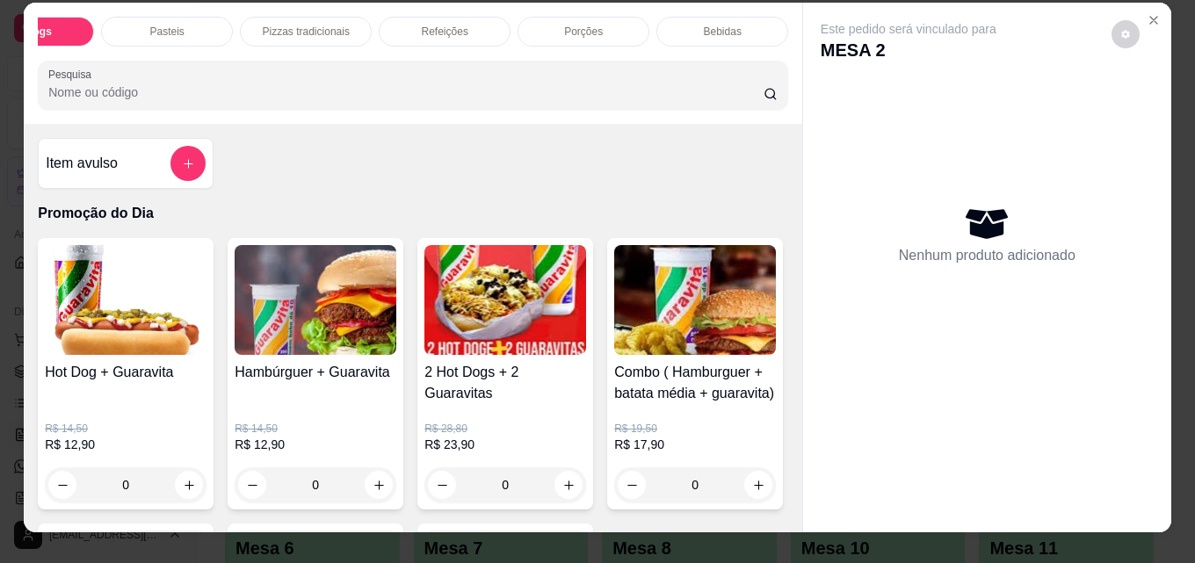
scroll to position [0, 0]
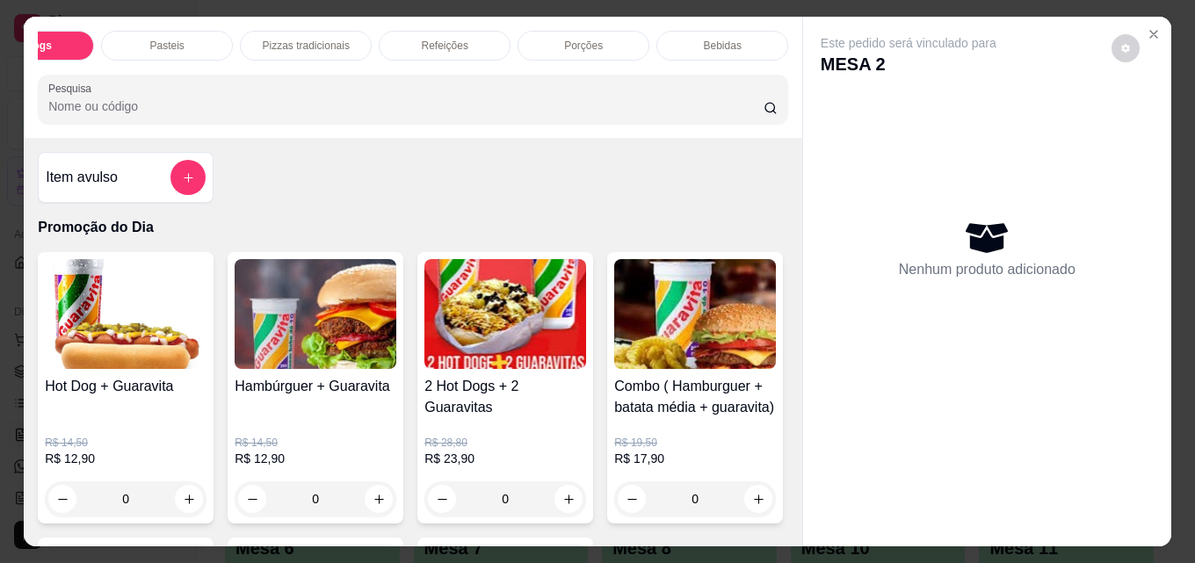
click at [736, 40] on div "Bebidas" at bounding box center [722, 46] width 132 height 30
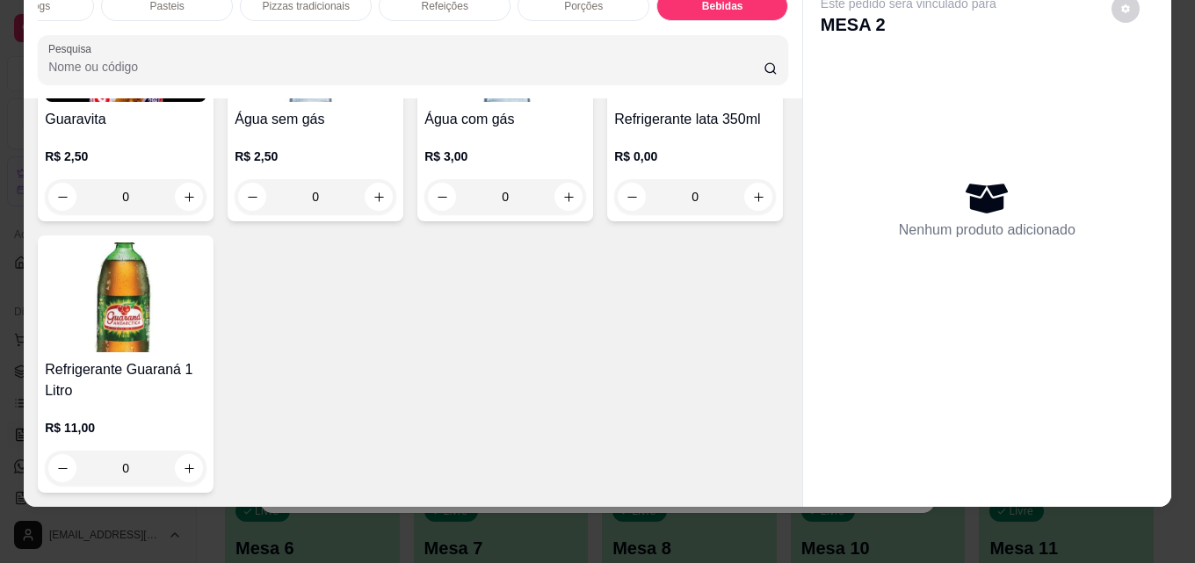
click at [614, 102] on img at bounding box center [695, 47] width 162 height 110
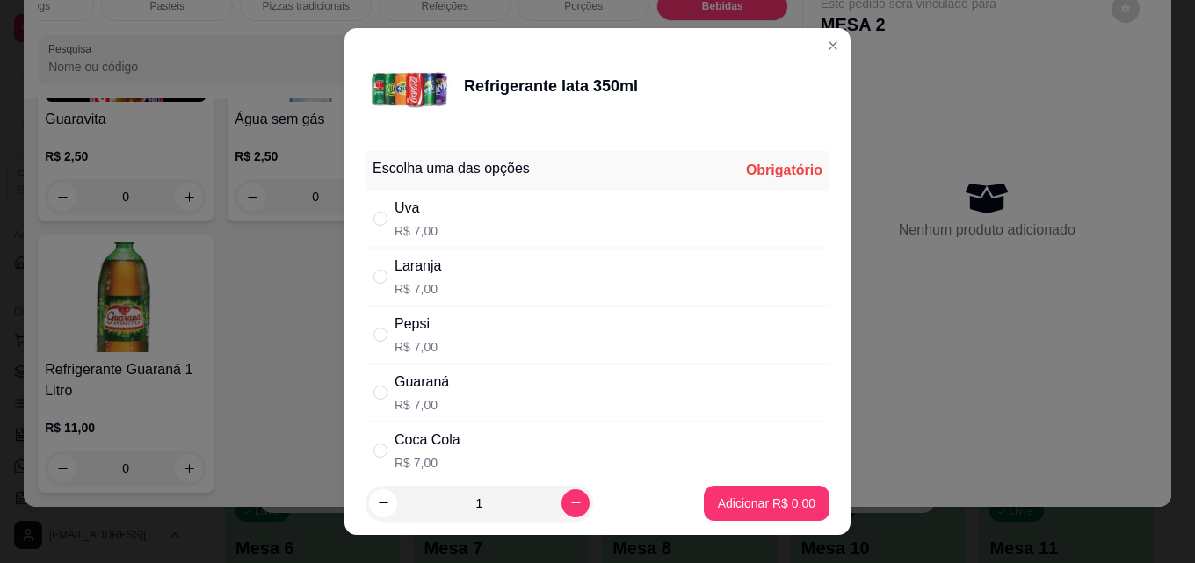
click at [410, 387] on div "Guaraná" at bounding box center [421, 382] width 54 height 21
radio input "true"
click at [725, 488] on button "Adicionar R$ 7,00" at bounding box center [766, 504] width 122 height 34
type input "1"
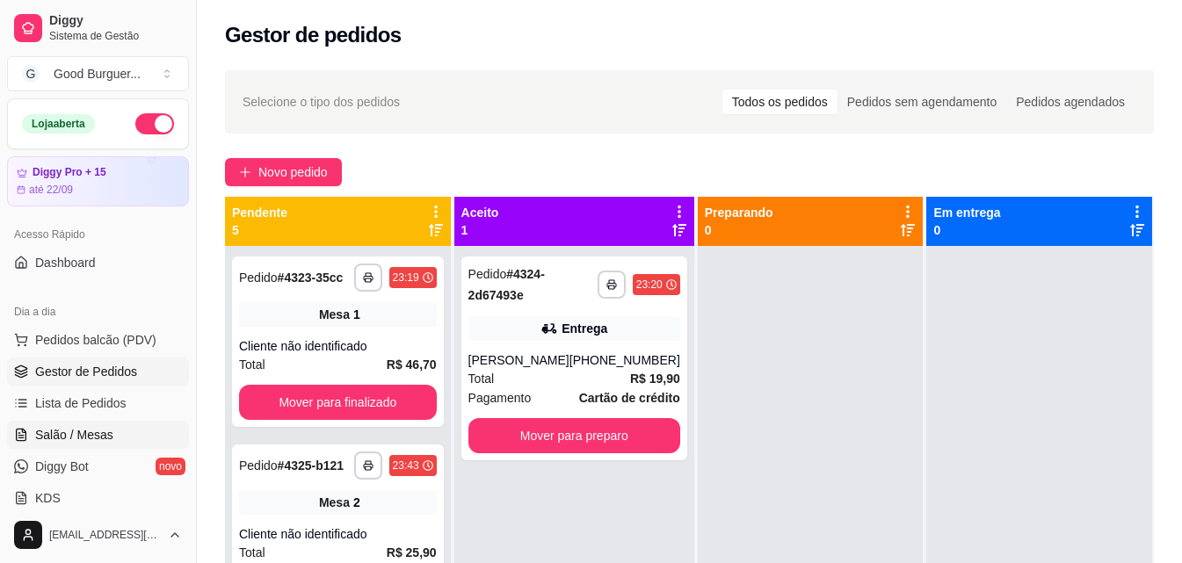
click at [57, 430] on span "Salão / Mesas" at bounding box center [74, 435] width 78 height 18
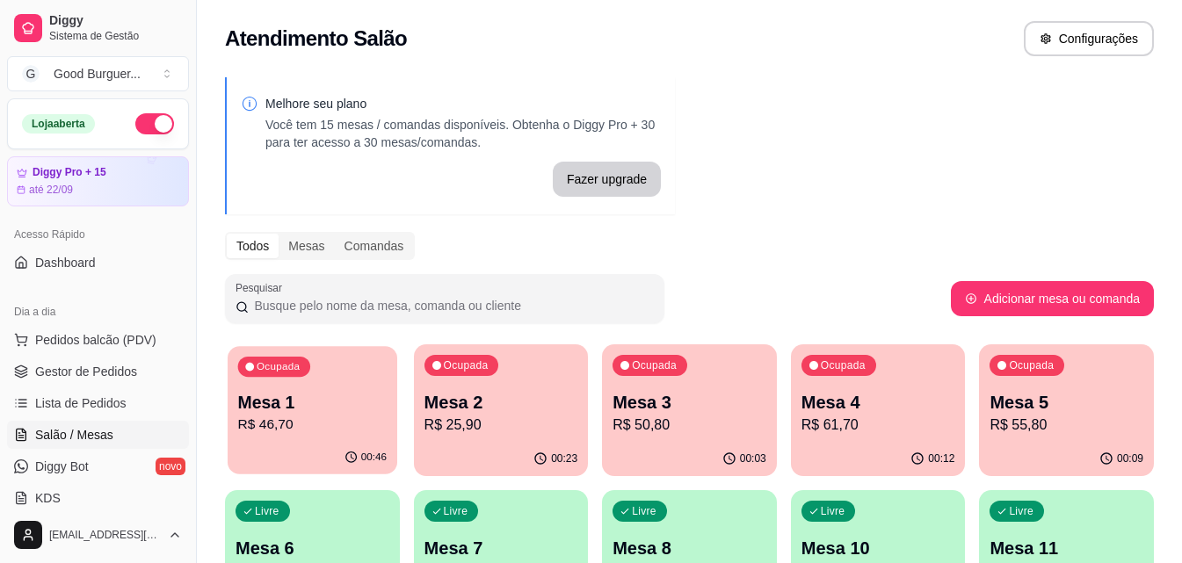
click at [298, 402] on p "Mesa 1" at bounding box center [312, 403] width 148 height 24
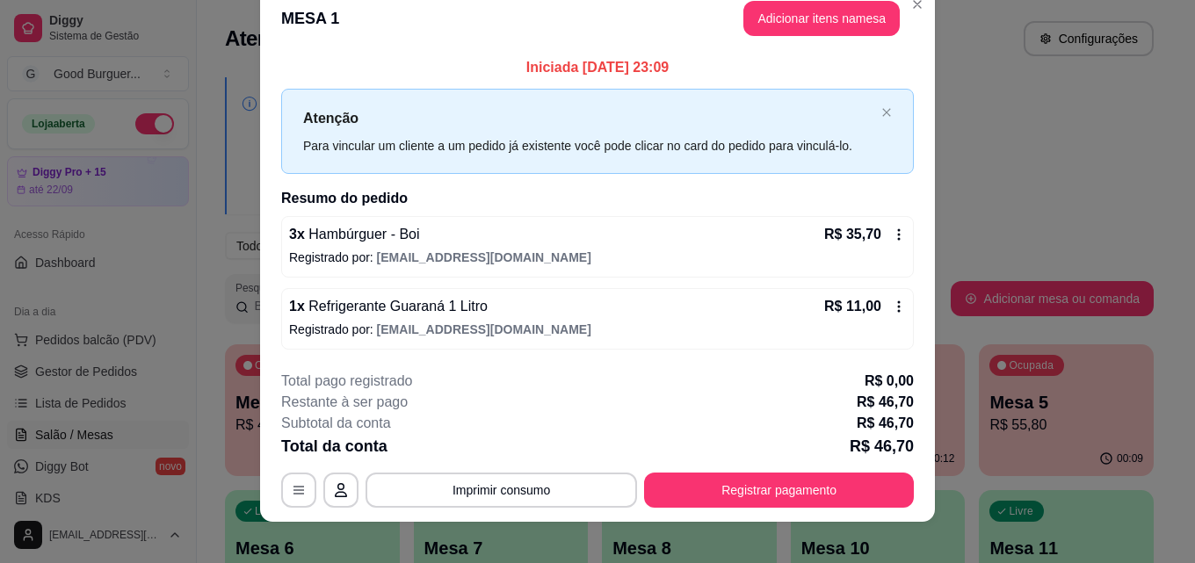
scroll to position [42, 0]
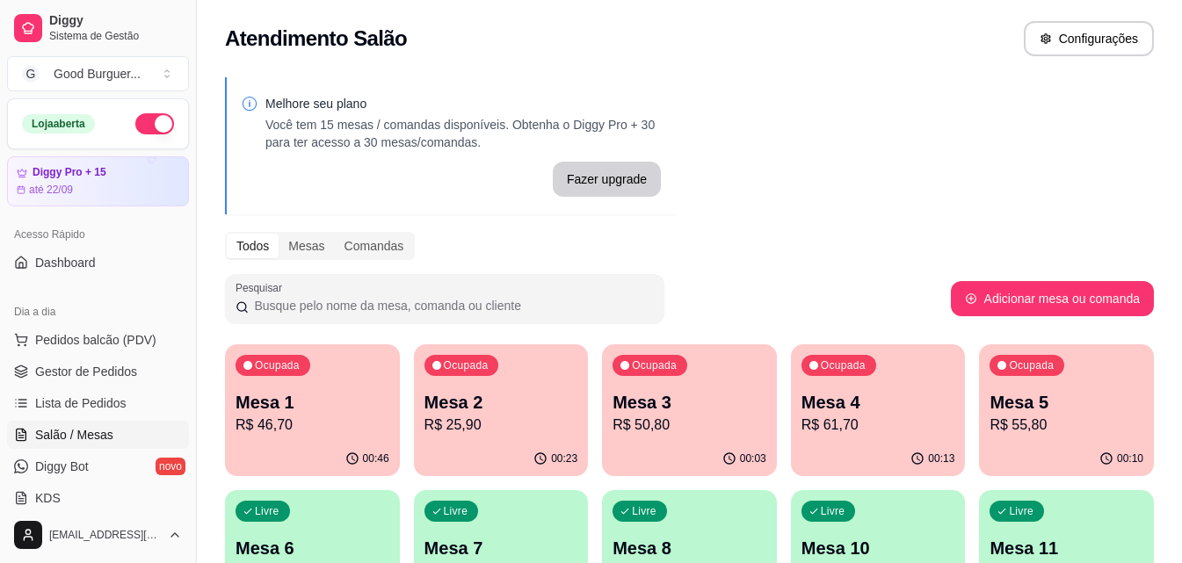
click at [338, 406] on p "Mesa 1" at bounding box center [312, 402] width 154 height 25
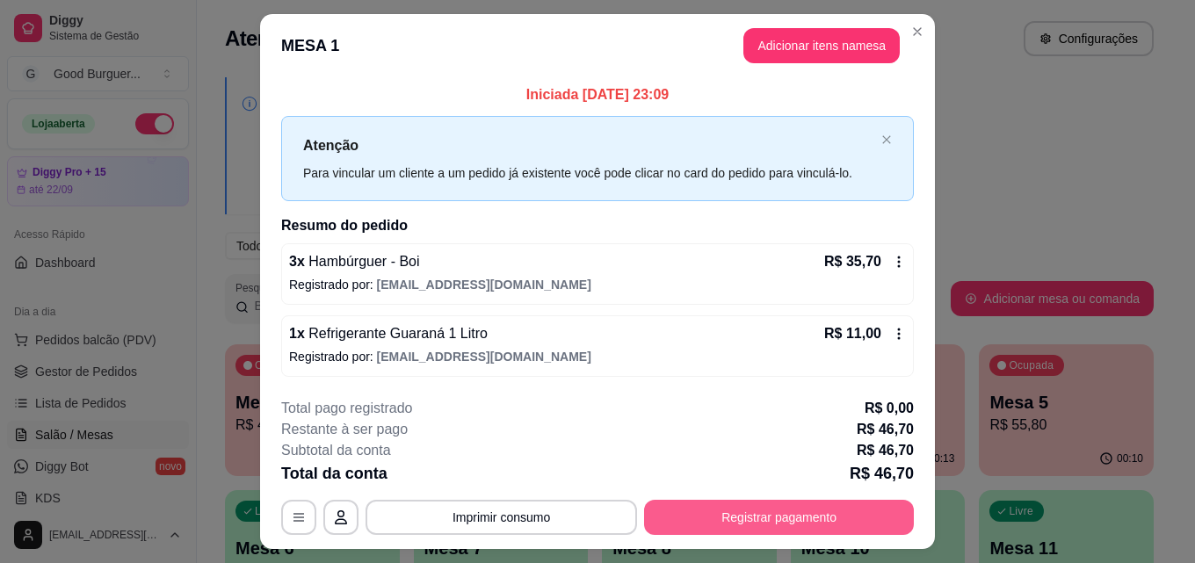
click at [821, 520] on button "Registrar pagamento" at bounding box center [779, 517] width 270 height 35
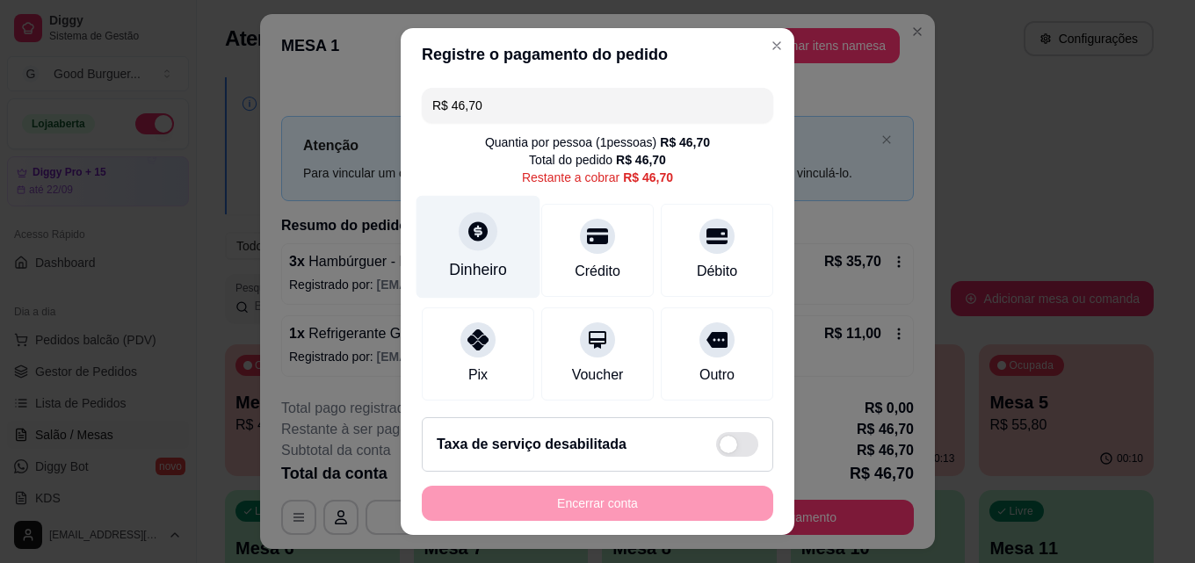
click at [473, 235] on icon at bounding box center [477, 230] width 19 height 19
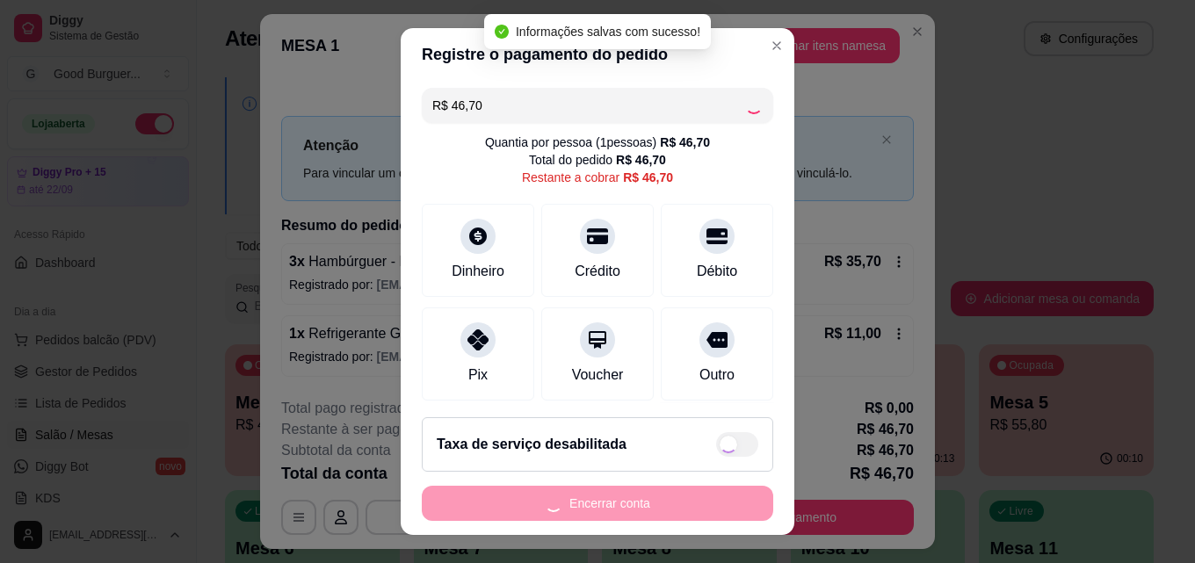
type input "R$ 0,00"
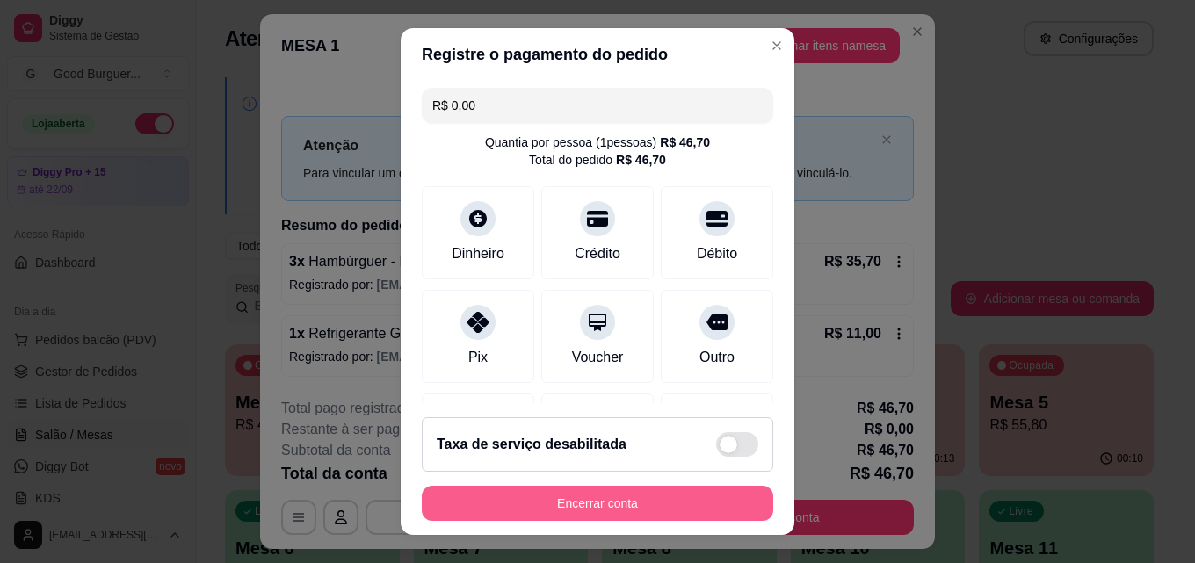
click at [672, 496] on button "Encerrar conta" at bounding box center [597, 503] width 351 height 35
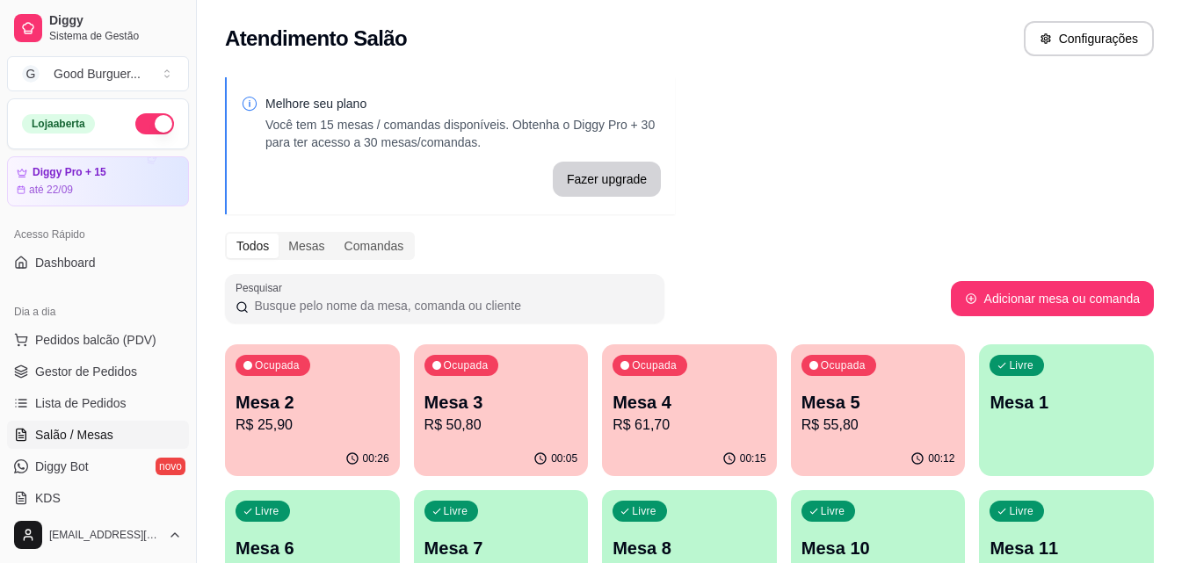
click at [374, 387] on div "Ocupada Mesa 2 R$ 25,90" at bounding box center [312, 393] width 175 height 98
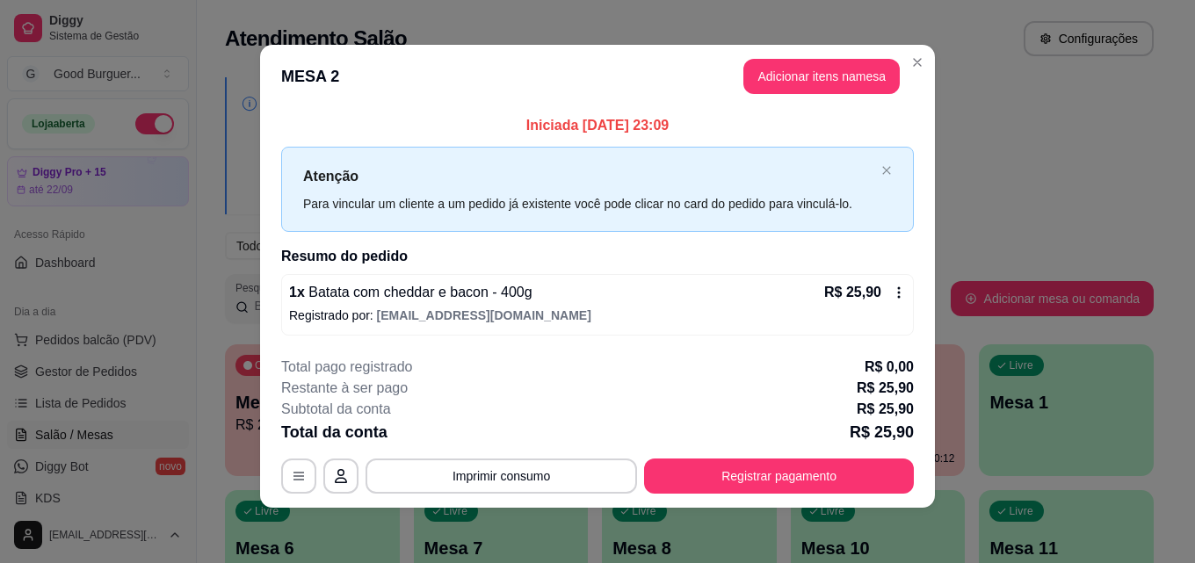
scroll to position [6, 0]
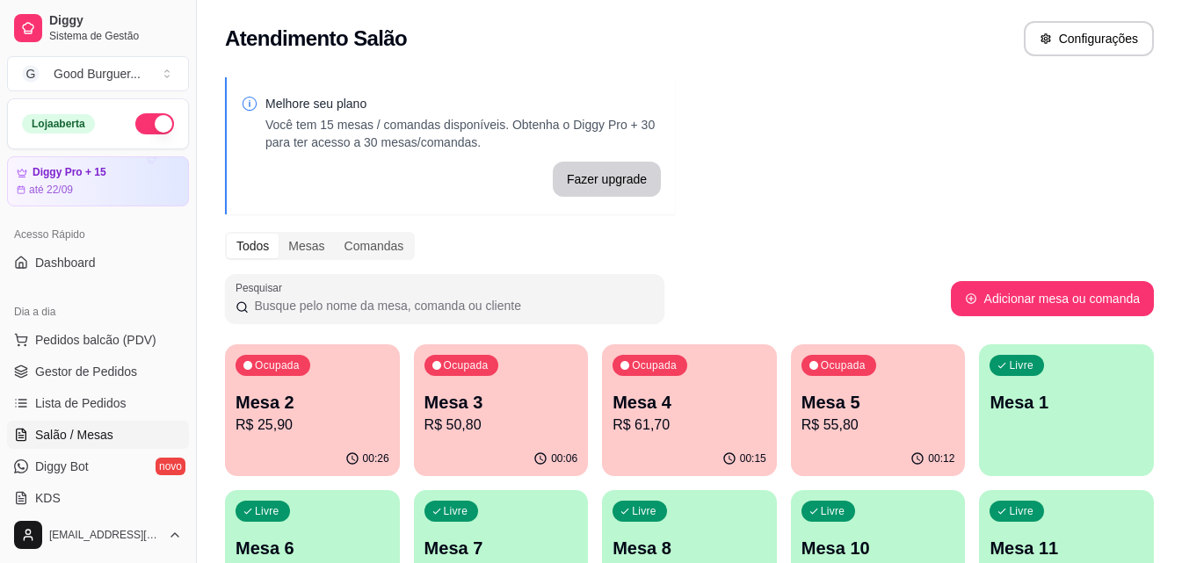
click at [518, 393] on p "Mesa 3" at bounding box center [501, 402] width 154 height 25
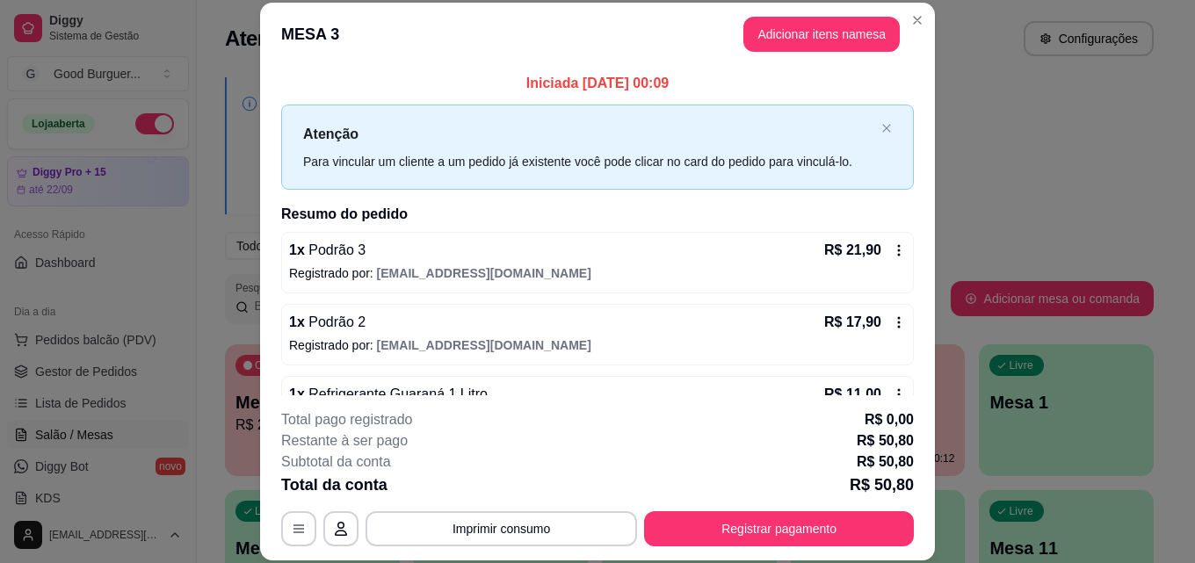
scroll to position [49, 0]
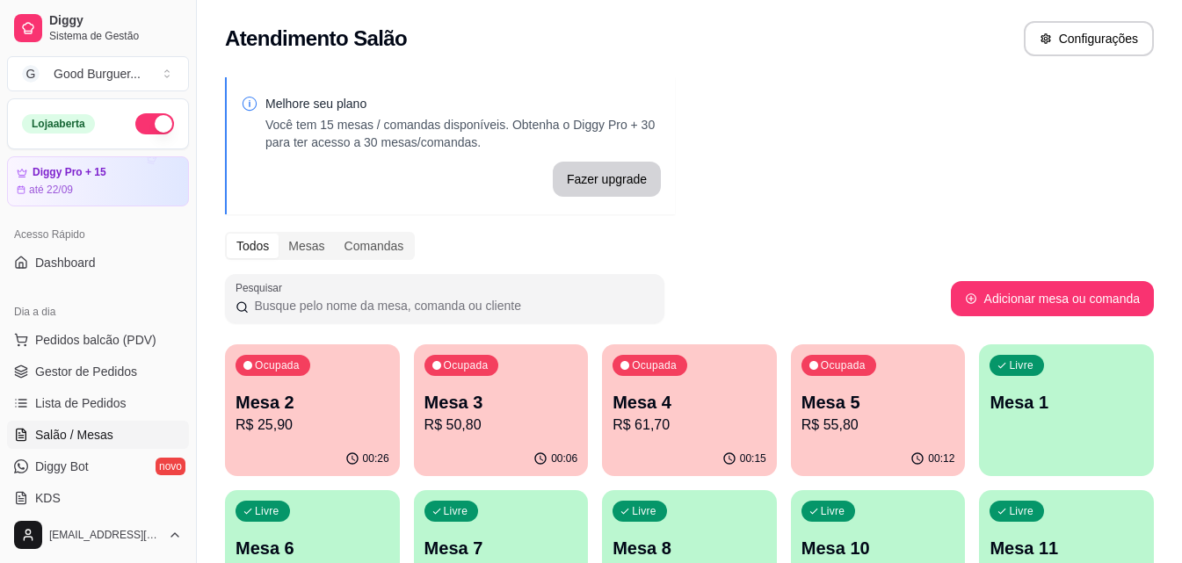
click at [721, 377] on div "Ocupada Mesa 4 R$ 61,70" at bounding box center [689, 393] width 175 height 98
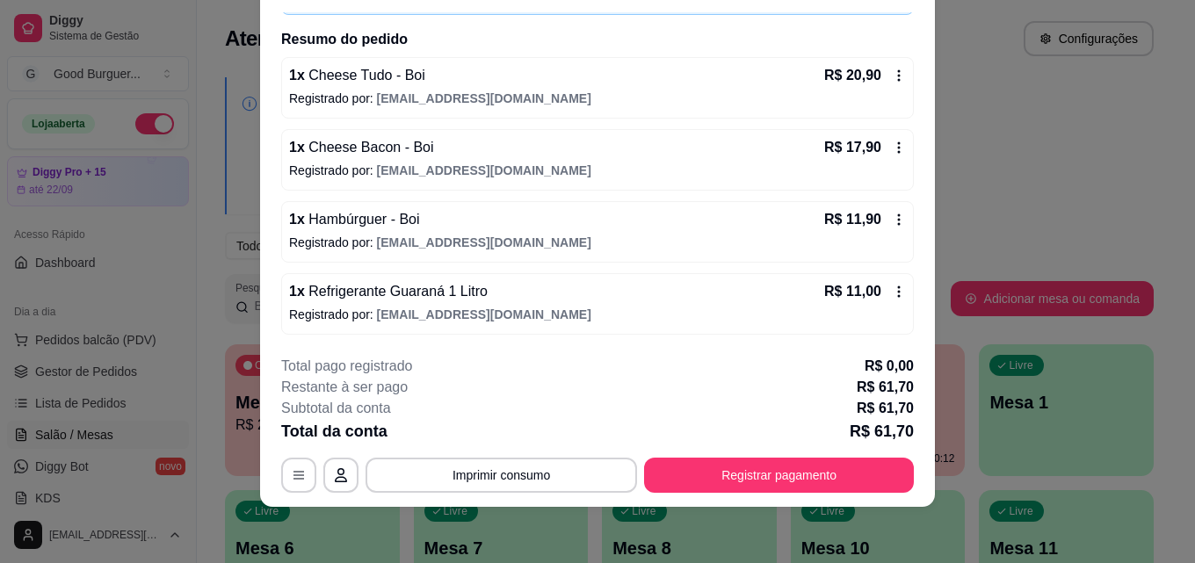
scroll to position [0, 0]
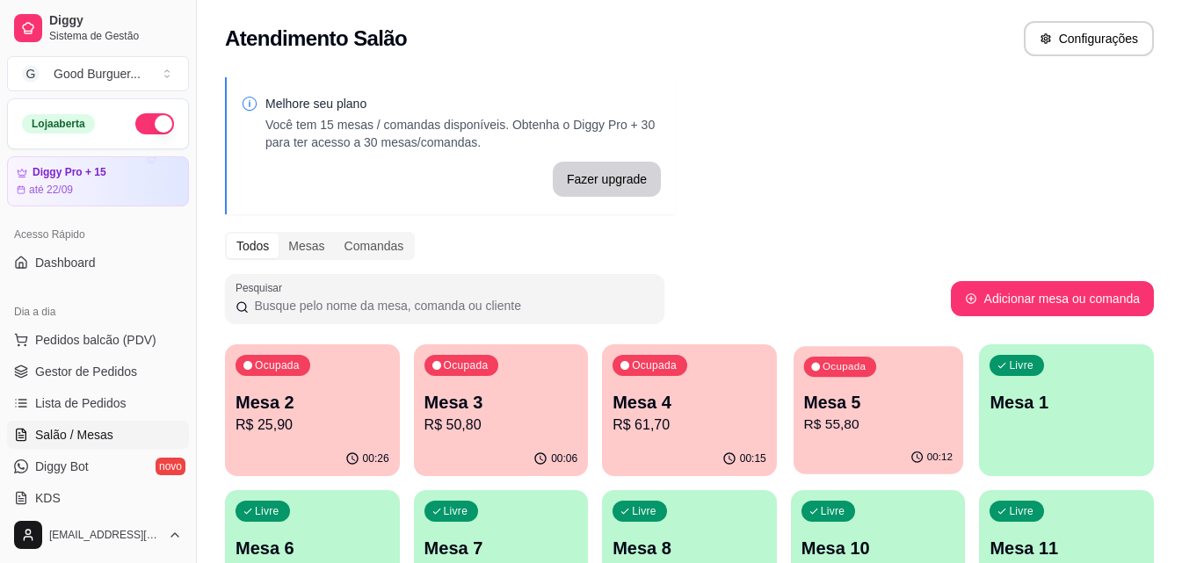
click at [875, 391] on p "Mesa 5" at bounding box center [877, 403] width 148 height 24
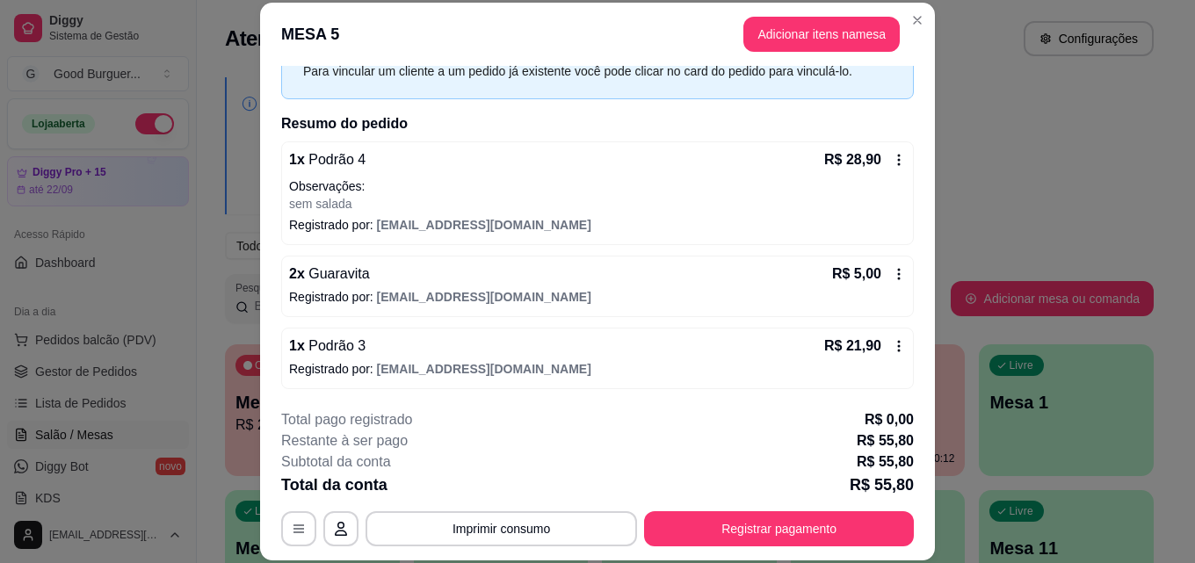
scroll to position [91, 0]
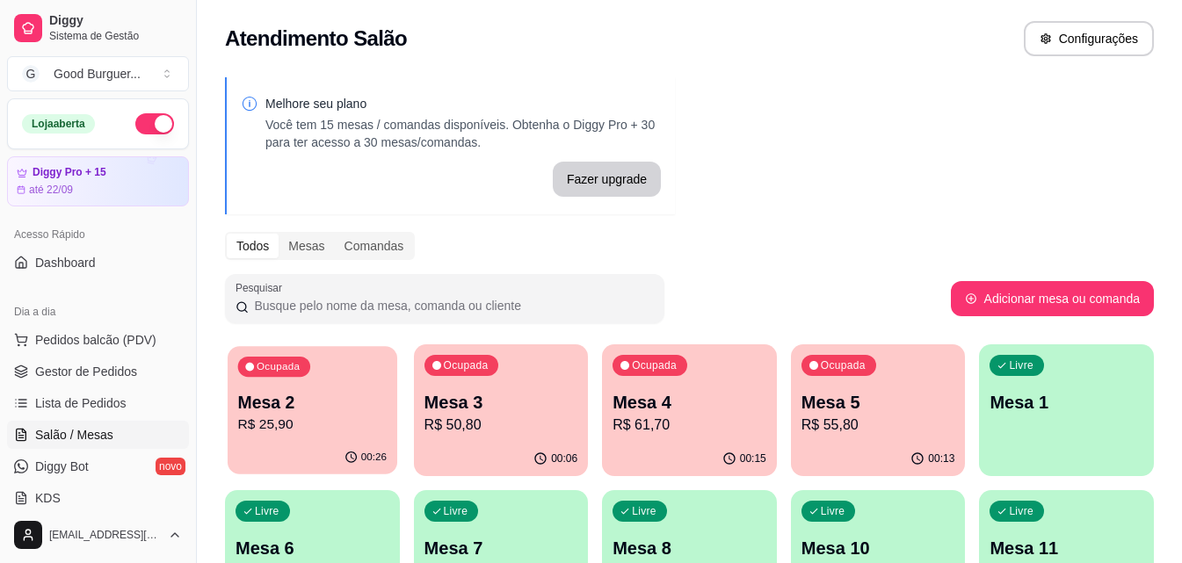
click at [357, 428] on p "R$ 25,90" at bounding box center [312, 425] width 148 height 20
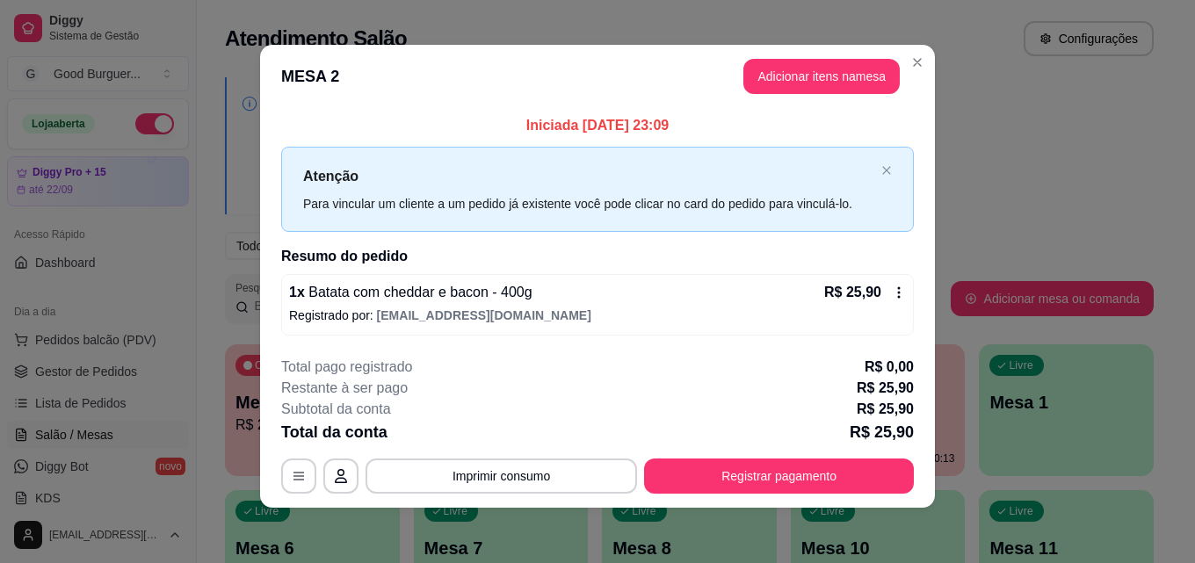
scroll to position [6, 0]
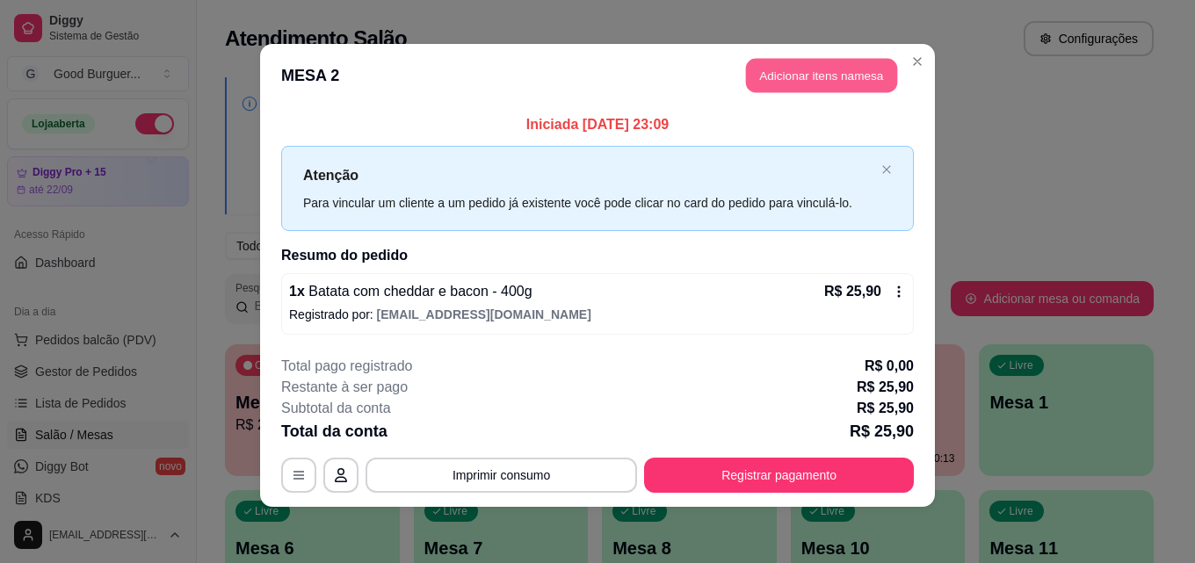
click at [868, 72] on button "Adicionar itens na mesa" at bounding box center [821, 76] width 151 height 34
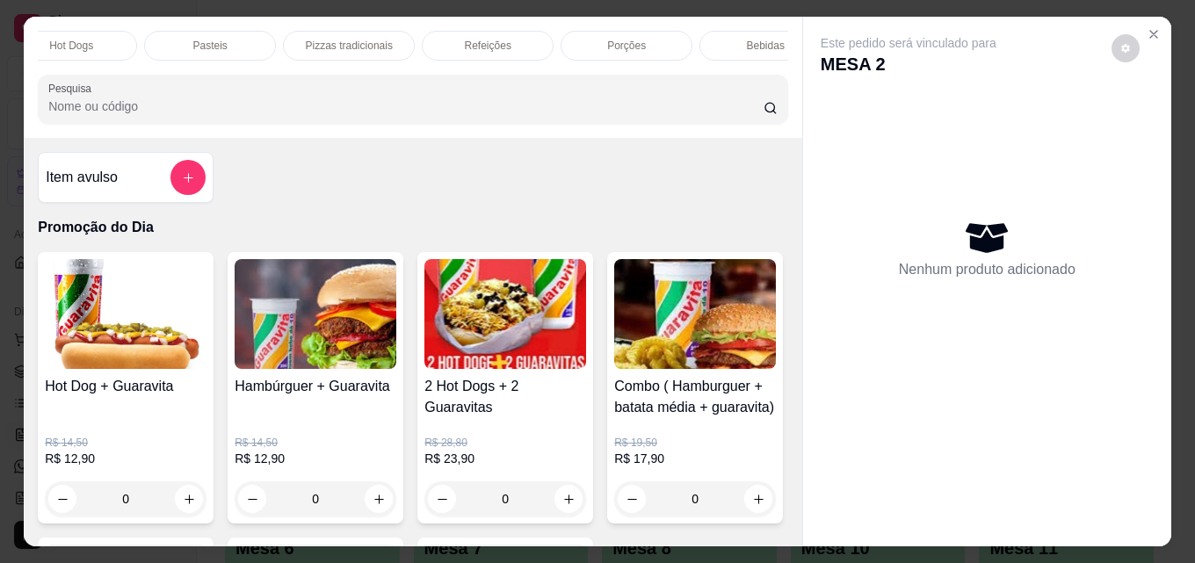
scroll to position [0, 770]
click at [720, 31] on div "Bebidas" at bounding box center [722, 46] width 132 height 30
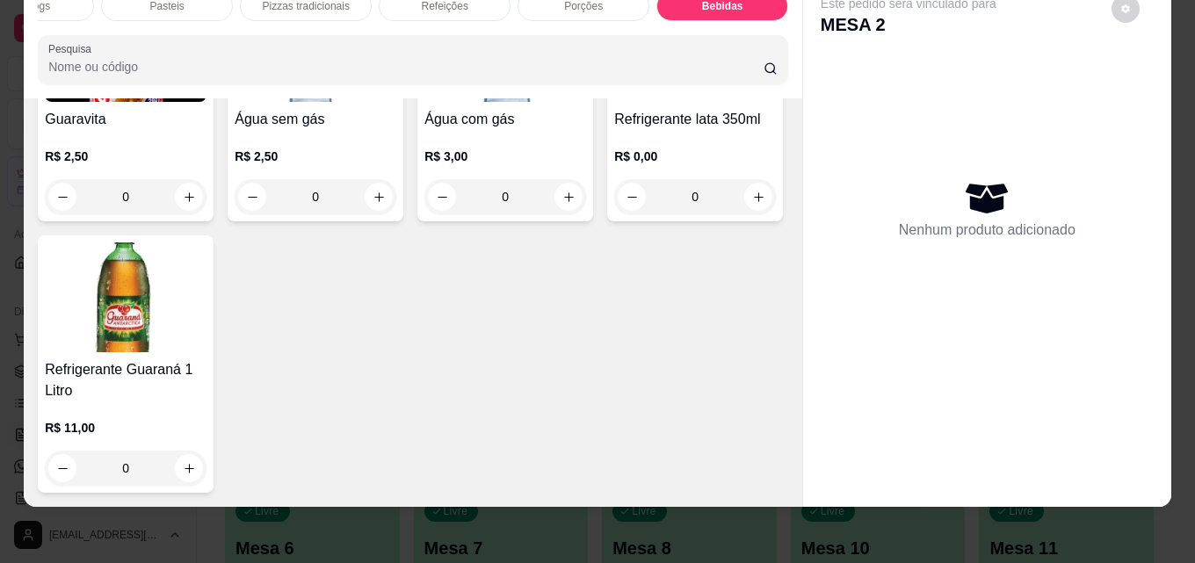
click at [614, 102] on img at bounding box center [695, 47] width 162 height 110
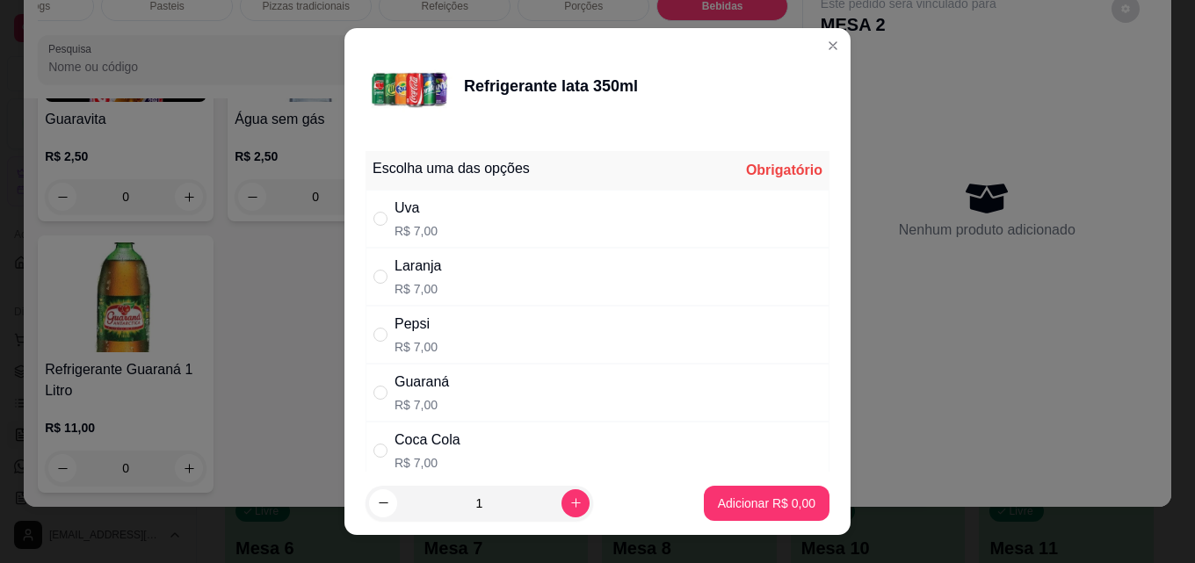
click at [435, 399] on p "R$ 7,00" at bounding box center [421, 405] width 54 height 18
radio input "true"
click at [748, 503] on p "Adicionar R$ 7,00" at bounding box center [767, 504] width 98 height 18
type input "1"
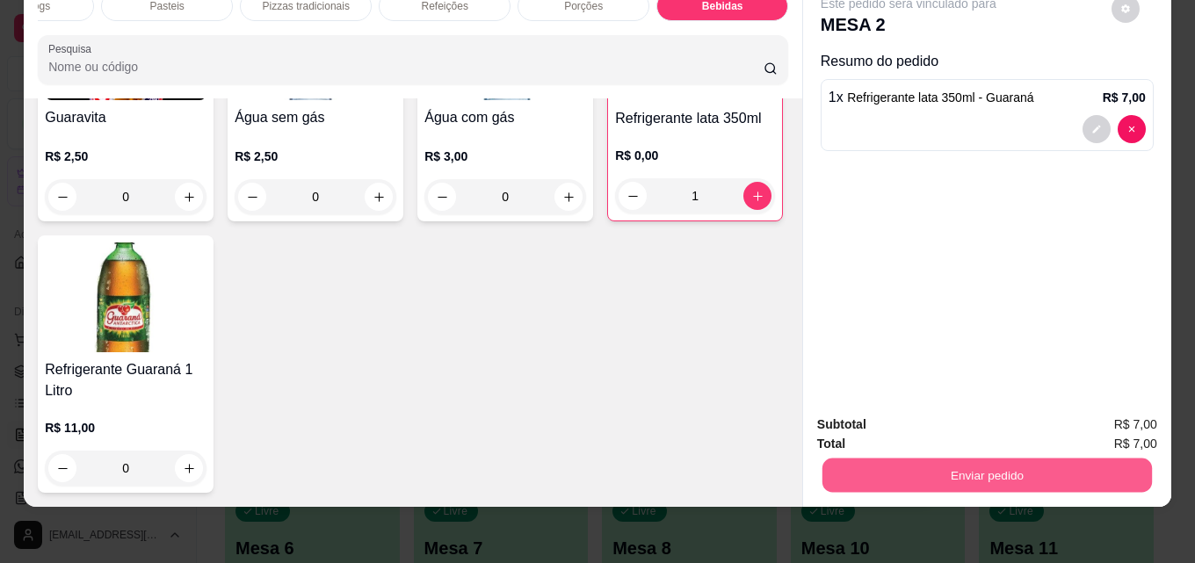
click at [987, 458] on button "Enviar pedido" at bounding box center [986, 475] width 329 height 34
click at [937, 418] on button "Não registrar e enviar pedido" at bounding box center [928, 418] width 183 height 33
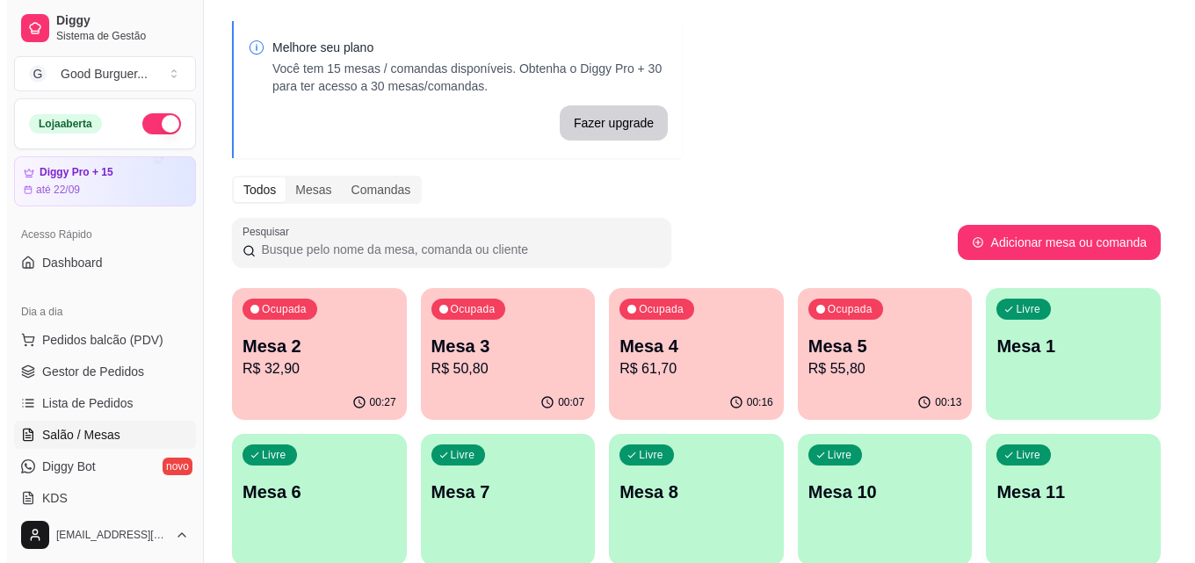
scroll to position [88, 0]
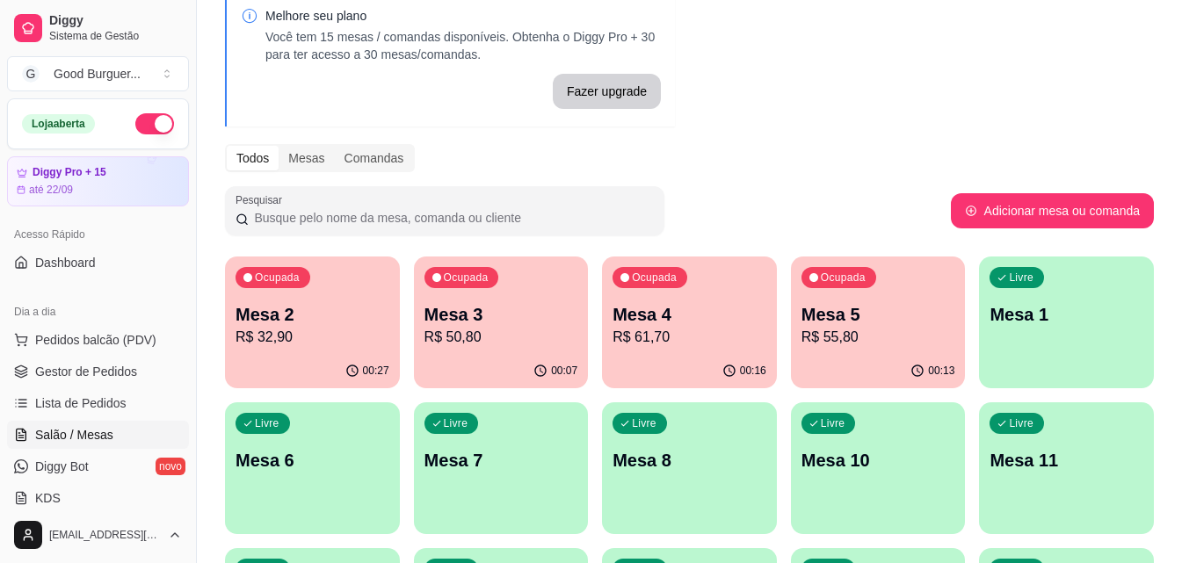
click at [488, 329] on p "R$ 50,80" at bounding box center [501, 337] width 154 height 21
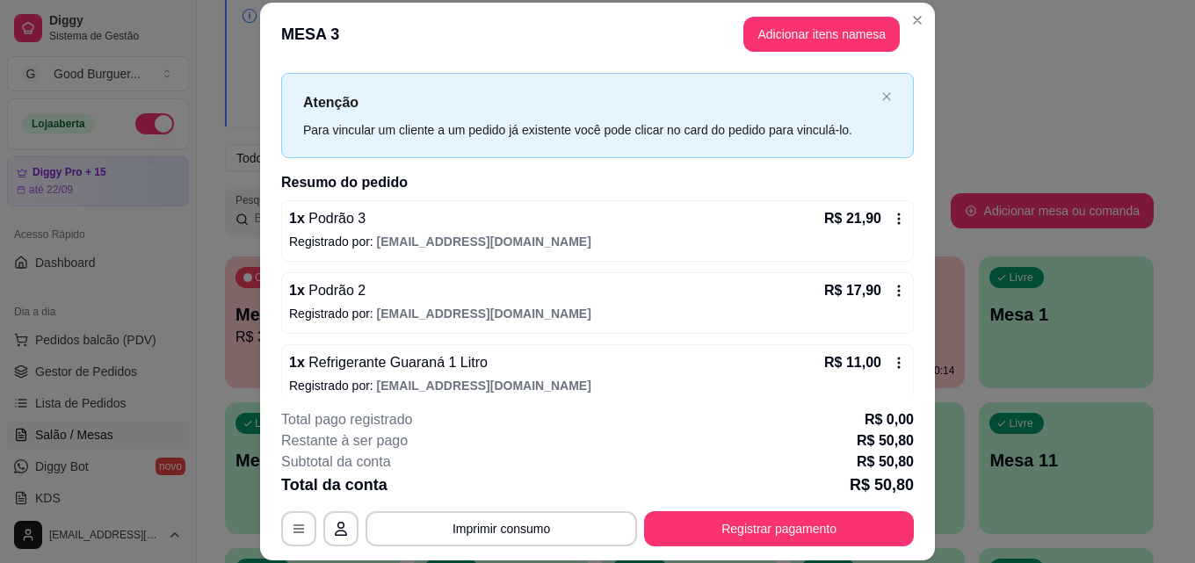
scroll to position [49, 0]
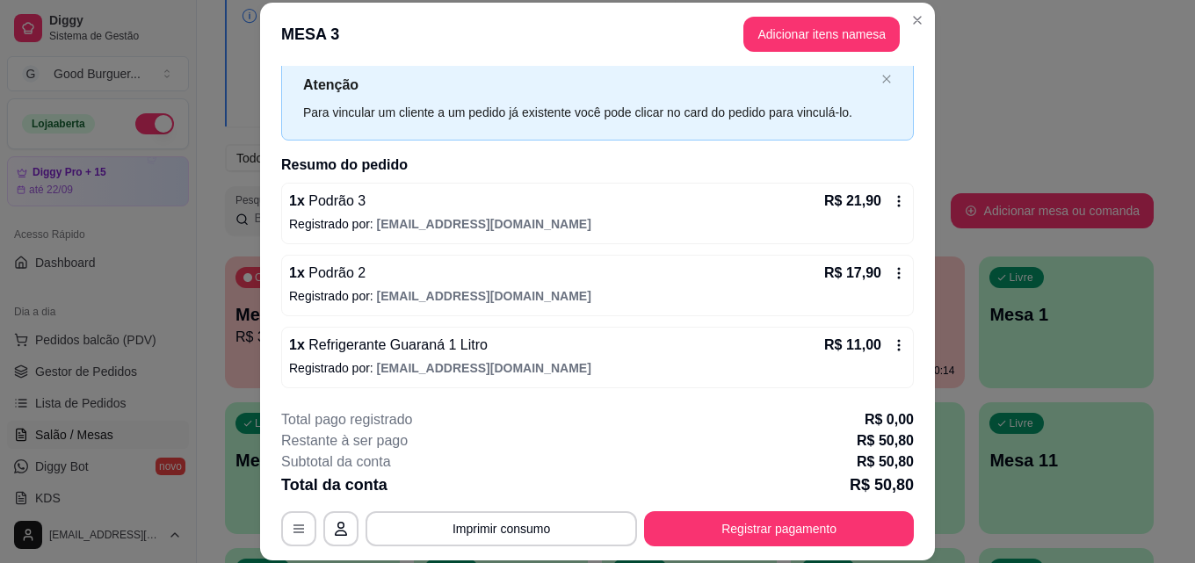
drag, startPoint x: 457, startPoint y: 317, endPoint x: 517, endPoint y: 469, distance: 163.6
click at [517, 469] on div "Subtotal da conta R$ 50,80" at bounding box center [597, 462] width 633 height 21
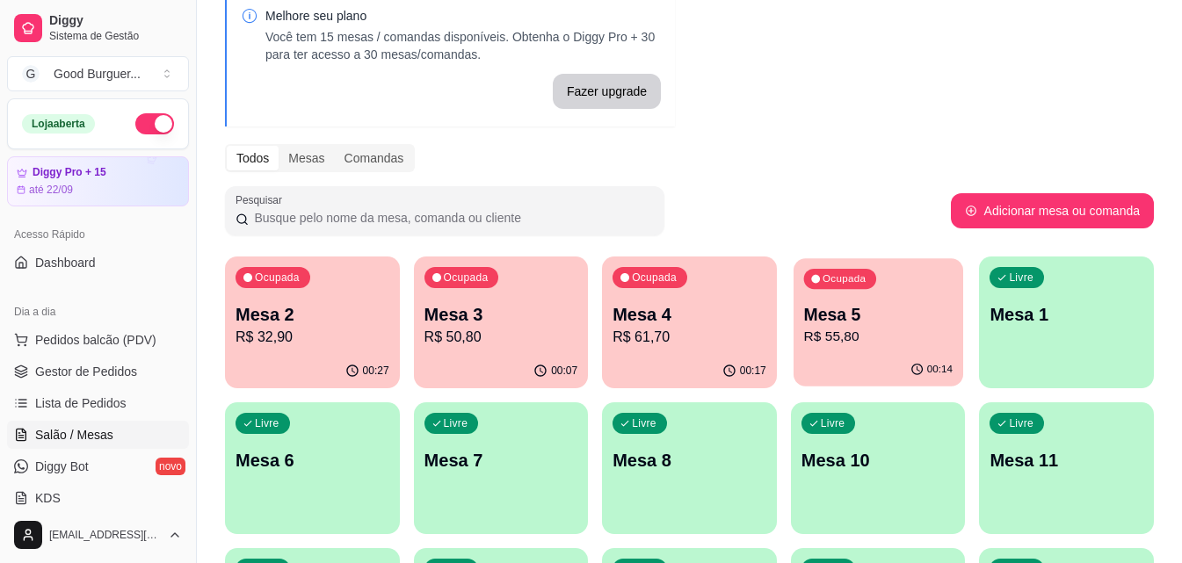
click at [861, 308] on p "Mesa 5" at bounding box center [877, 315] width 148 height 24
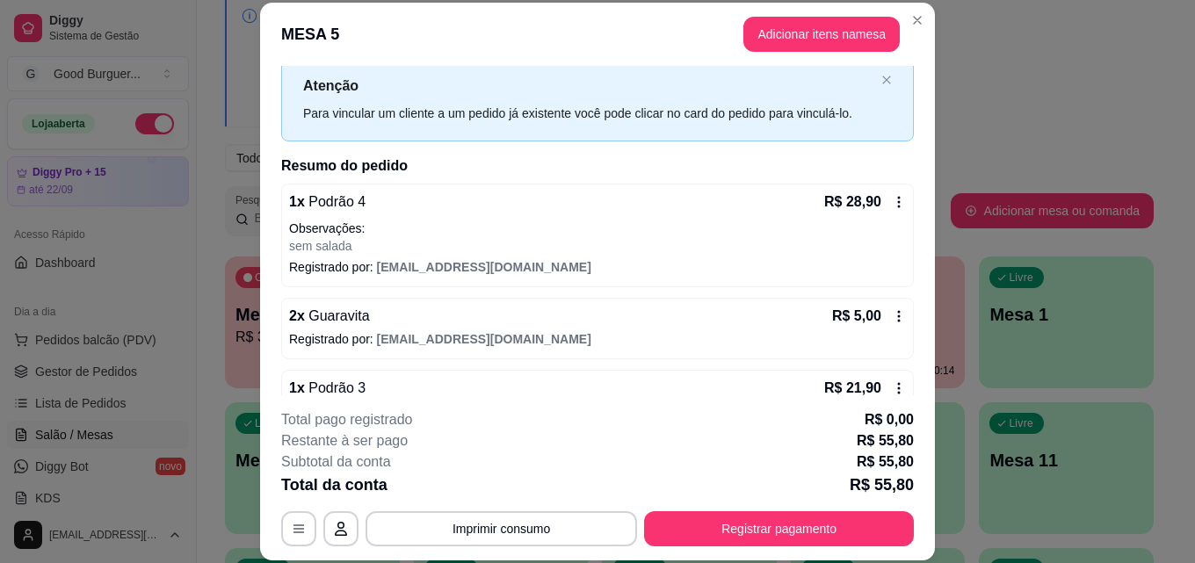
scroll to position [88, 0]
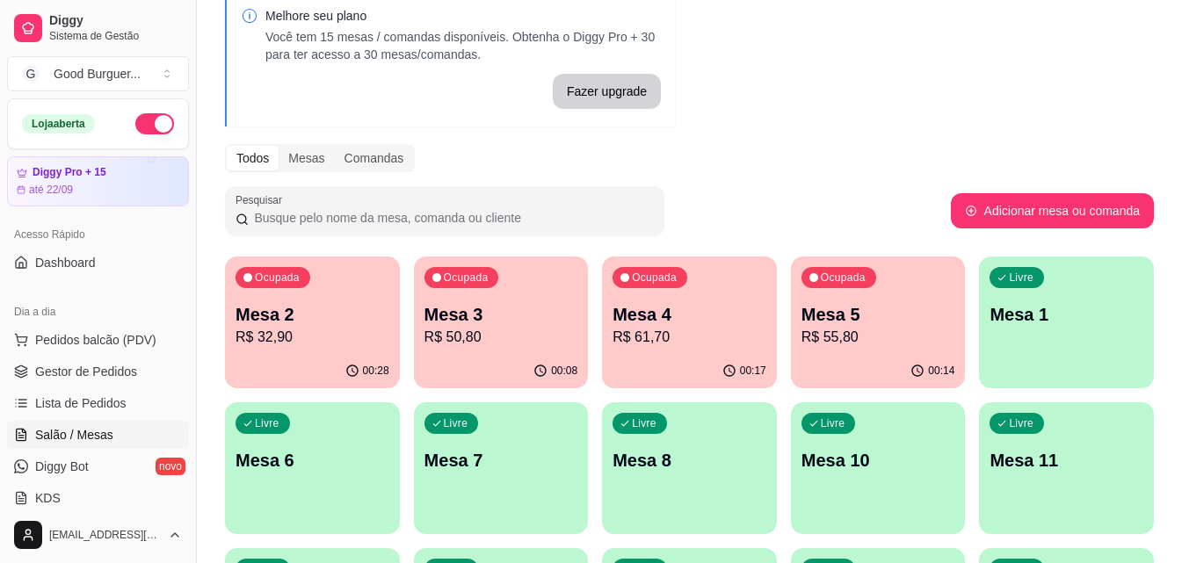
click at [371, 336] on p "R$ 32,90" at bounding box center [312, 337] width 154 height 21
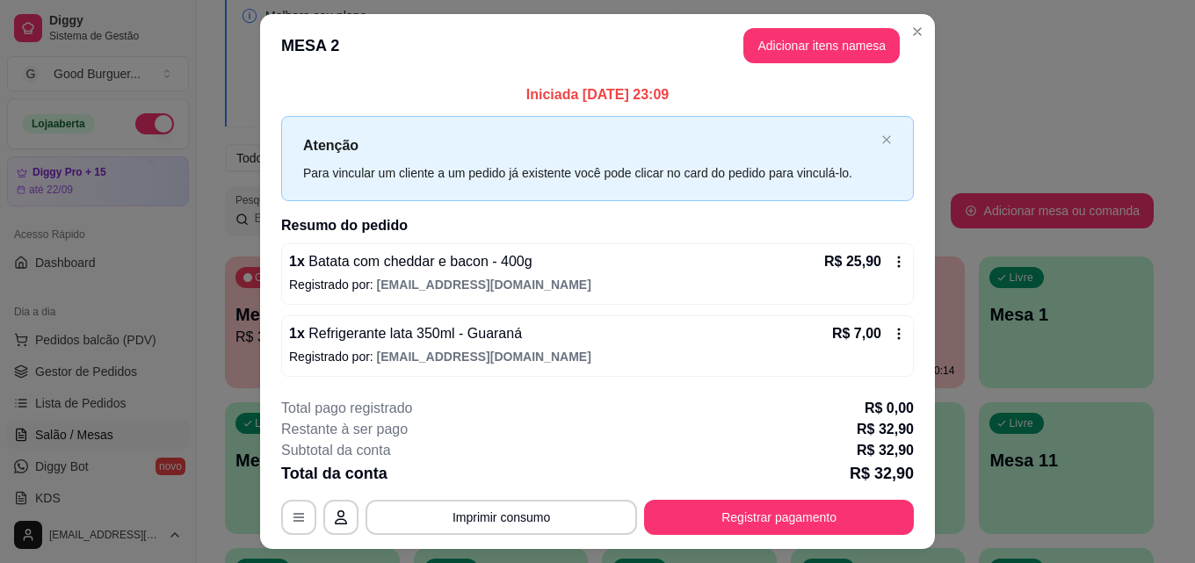
scroll to position [42, 0]
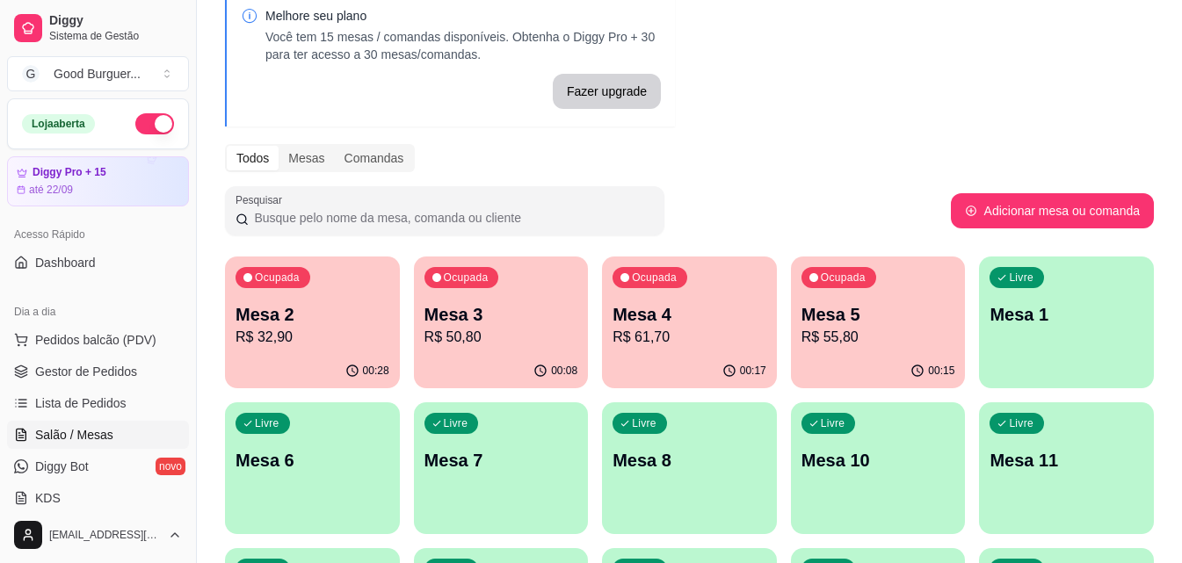
click at [501, 322] on p "Mesa 3" at bounding box center [501, 314] width 154 height 25
click at [658, 350] on div "Ocupada Mesa 4 R$ 61,70" at bounding box center [689, 305] width 170 height 95
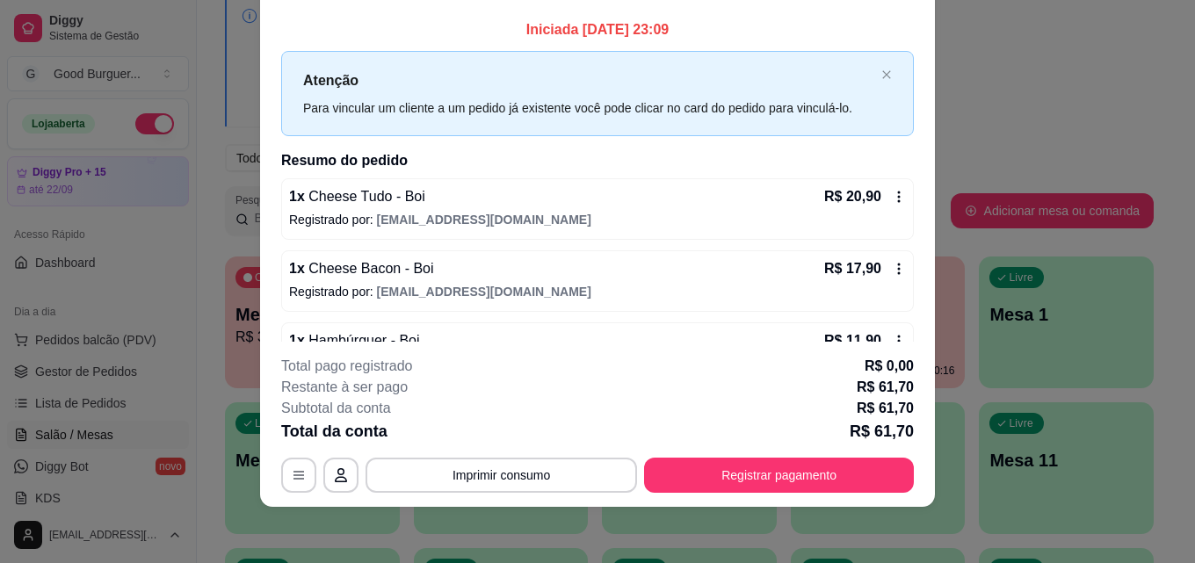
scroll to position [0, 0]
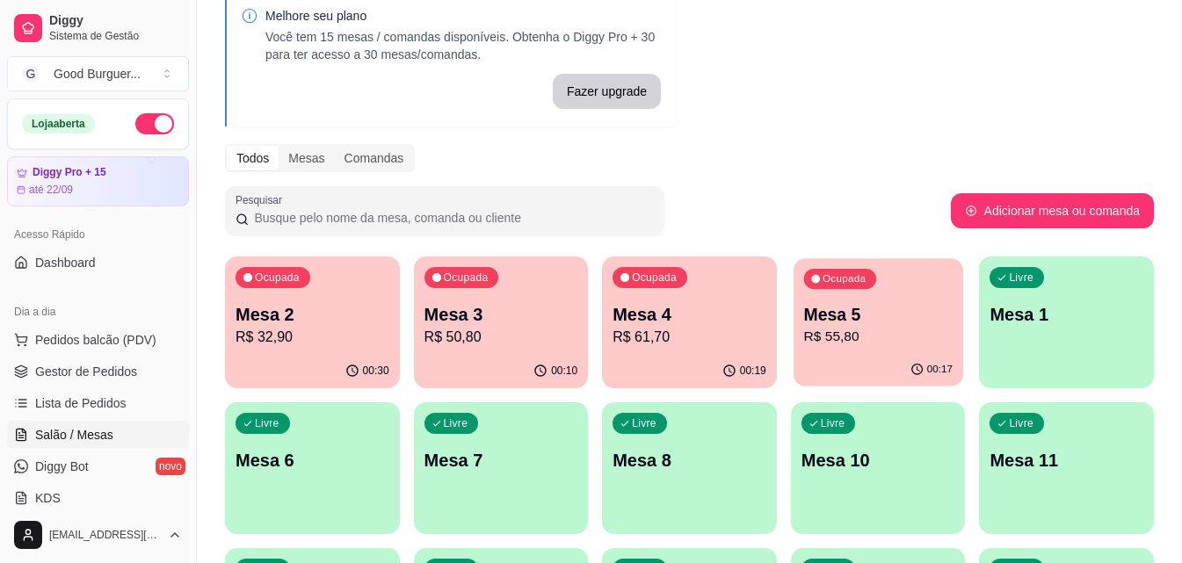
click at [881, 331] on p "R$ 55,80" at bounding box center [877, 337] width 148 height 20
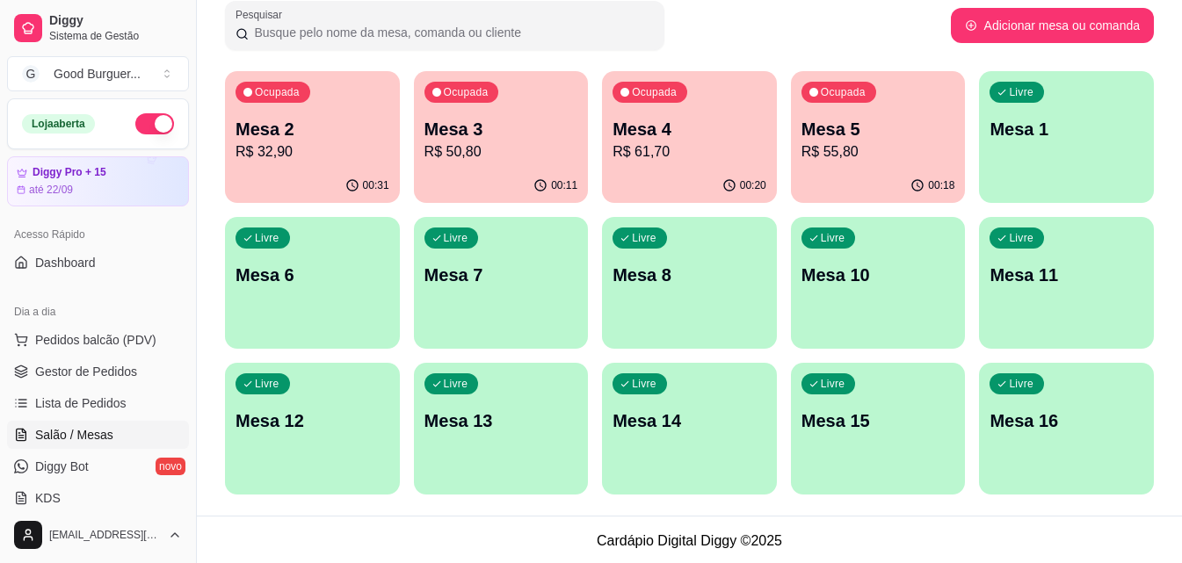
scroll to position [276, 0]
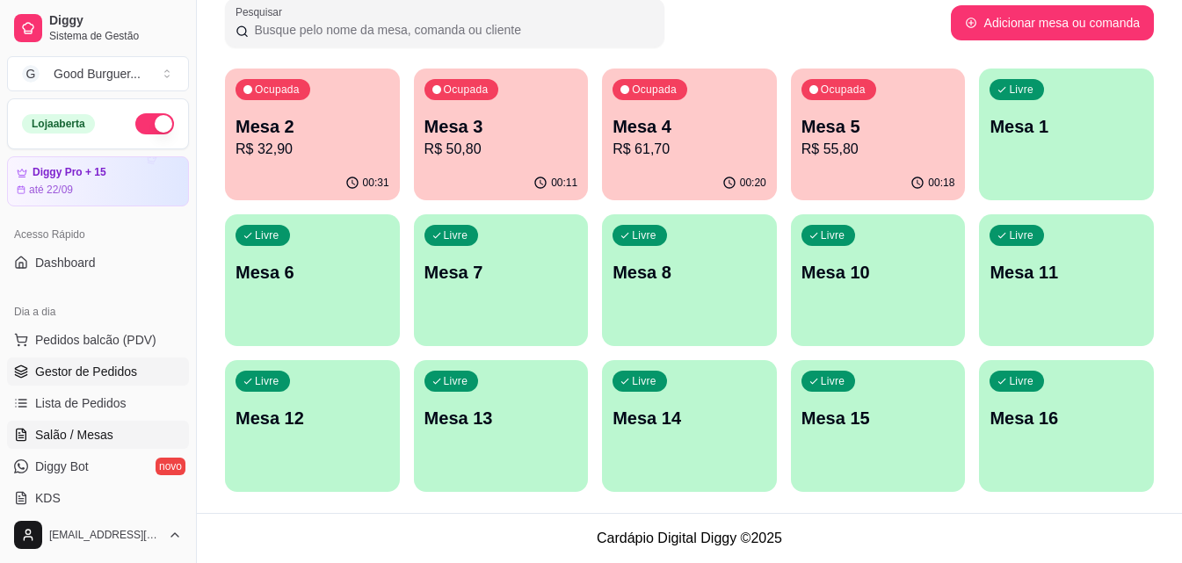
click at [119, 363] on span "Gestor de Pedidos" at bounding box center [86, 372] width 102 height 18
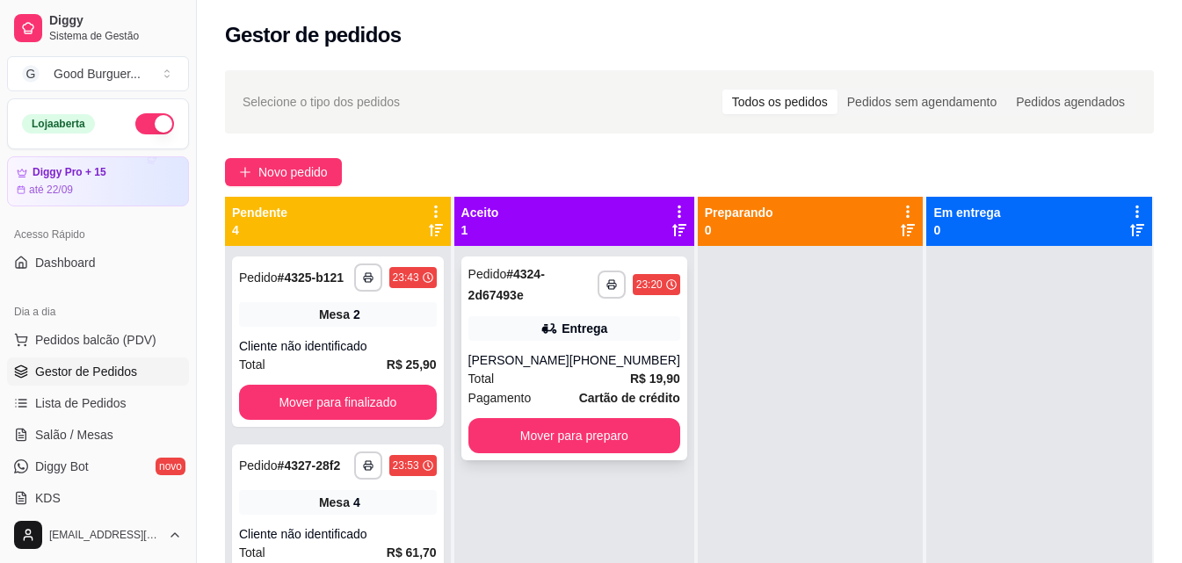
click at [609, 375] on div "Total R$ 19,90" at bounding box center [574, 378] width 212 height 19
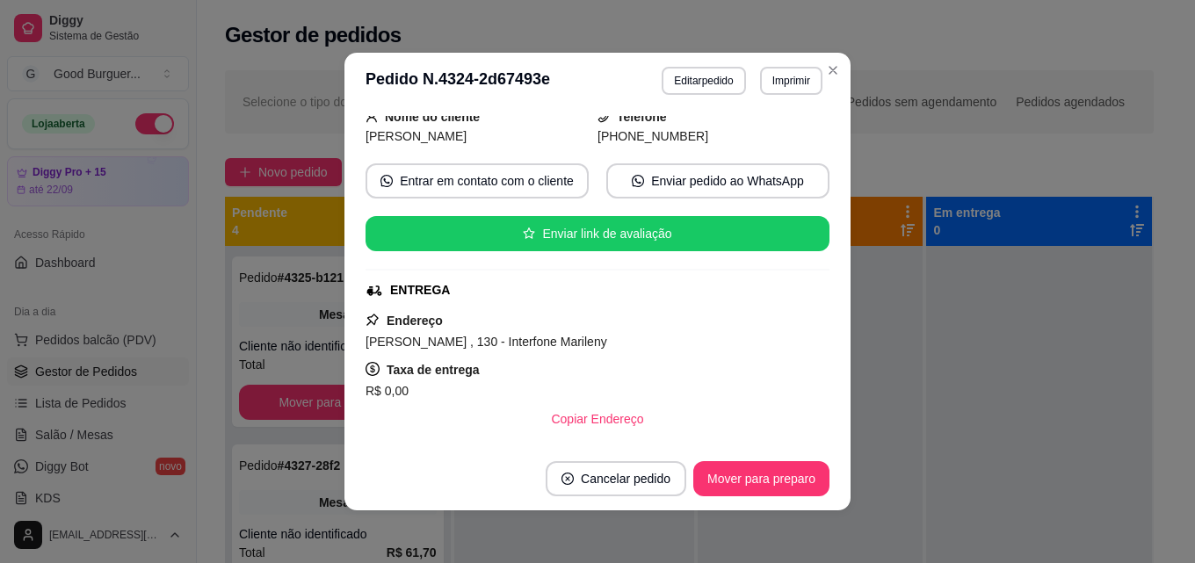
scroll to position [358, 0]
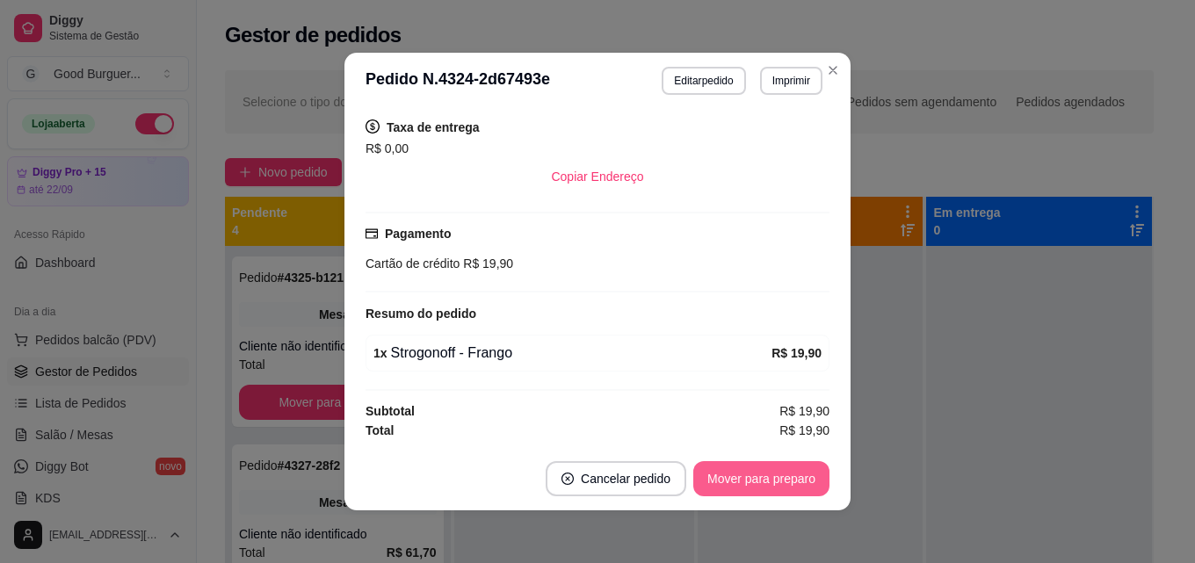
click at [770, 475] on button "Mover para preparo" at bounding box center [761, 478] width 136 height 35
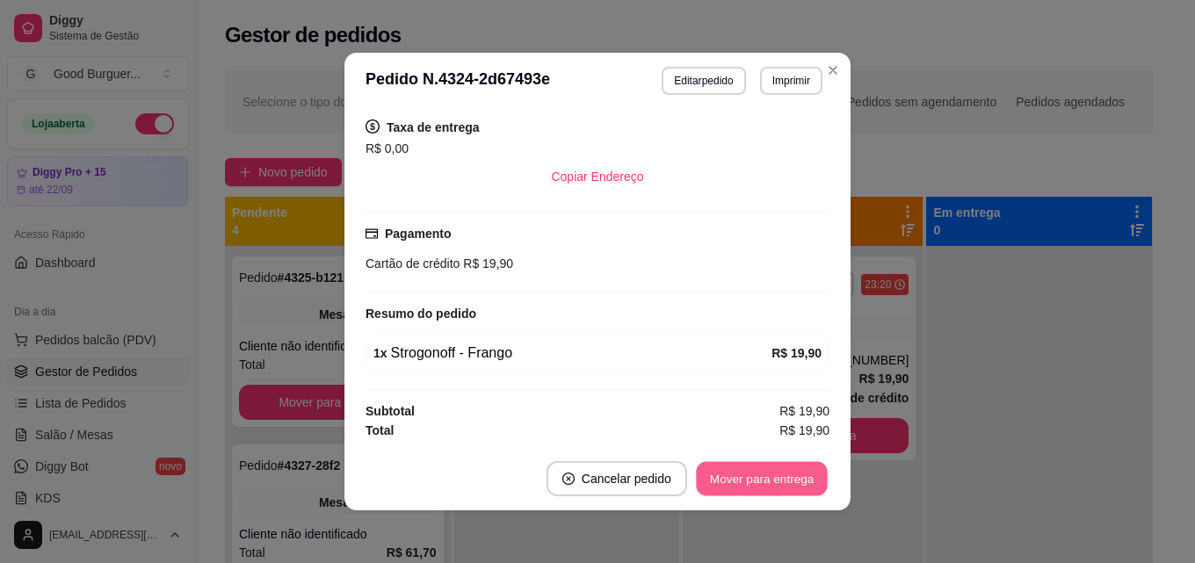
click at [786, 472] on button "Mover para entrega" at bounding box center [762, 479] width 132 height 34
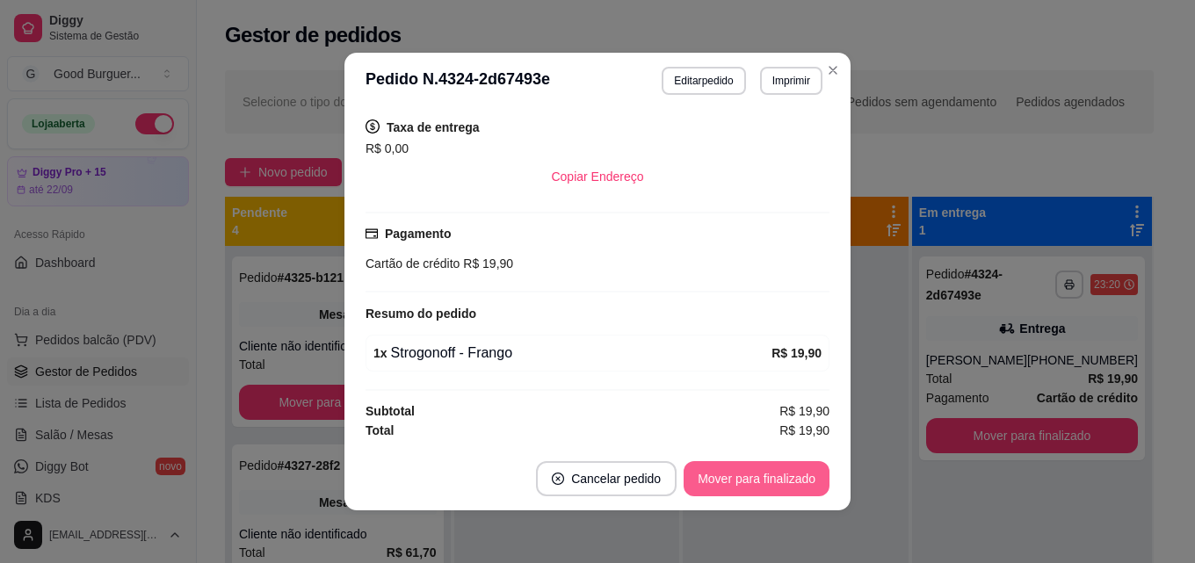
click at [787, 479] on button "Mover para finalizado" at bounding box center [757, 478] width 146 height 35
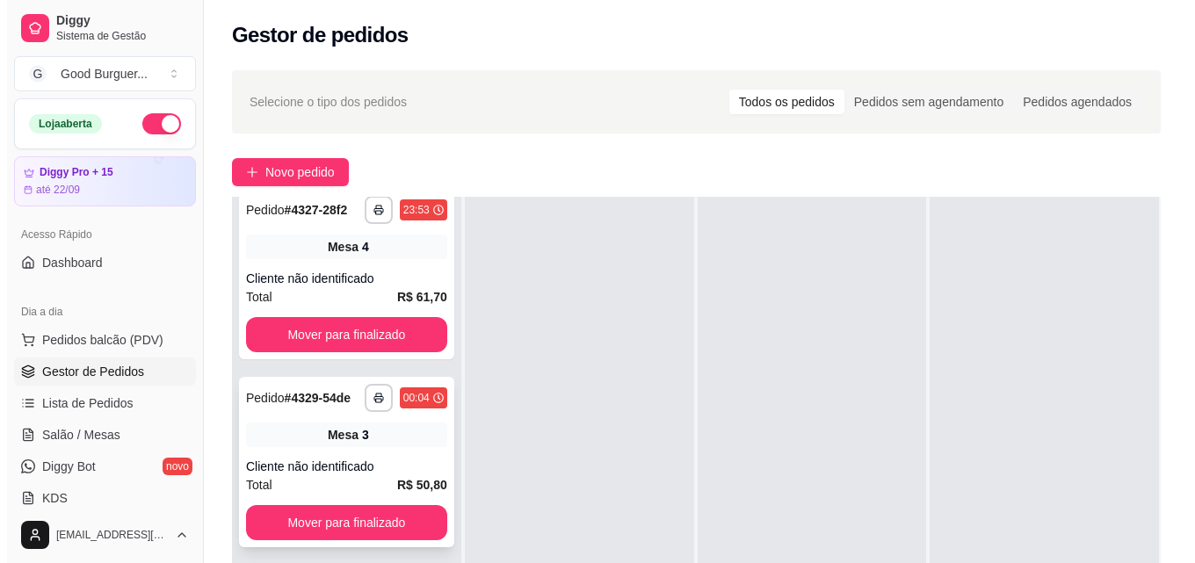
scroll to position [175, 0]
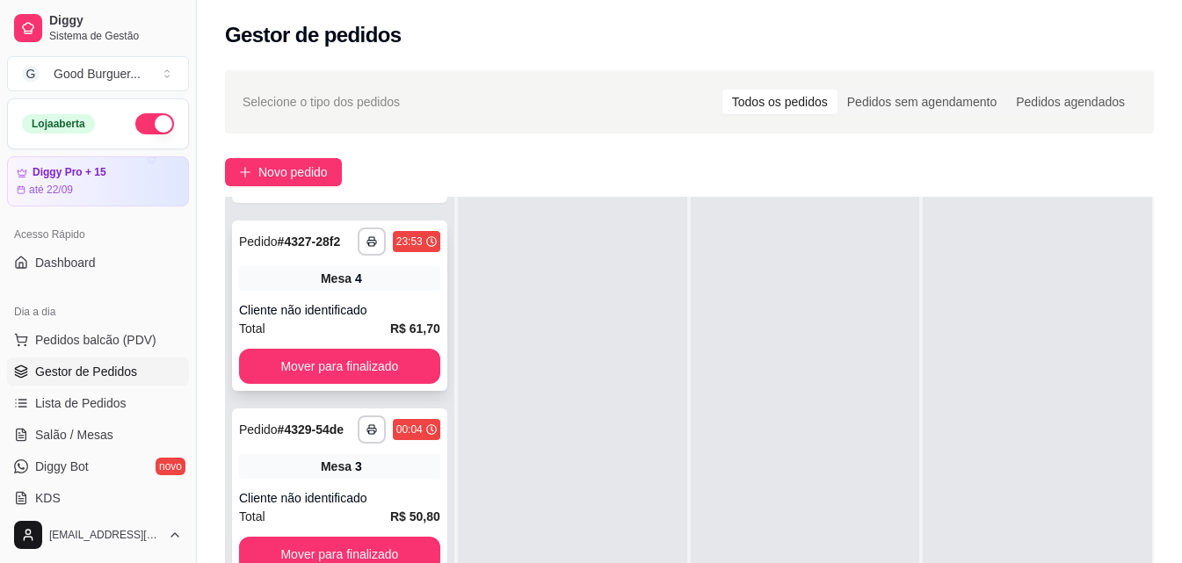
click at [306, 291] on div "Mesa 4" at bounding box center [339, 278] width 201 height 25
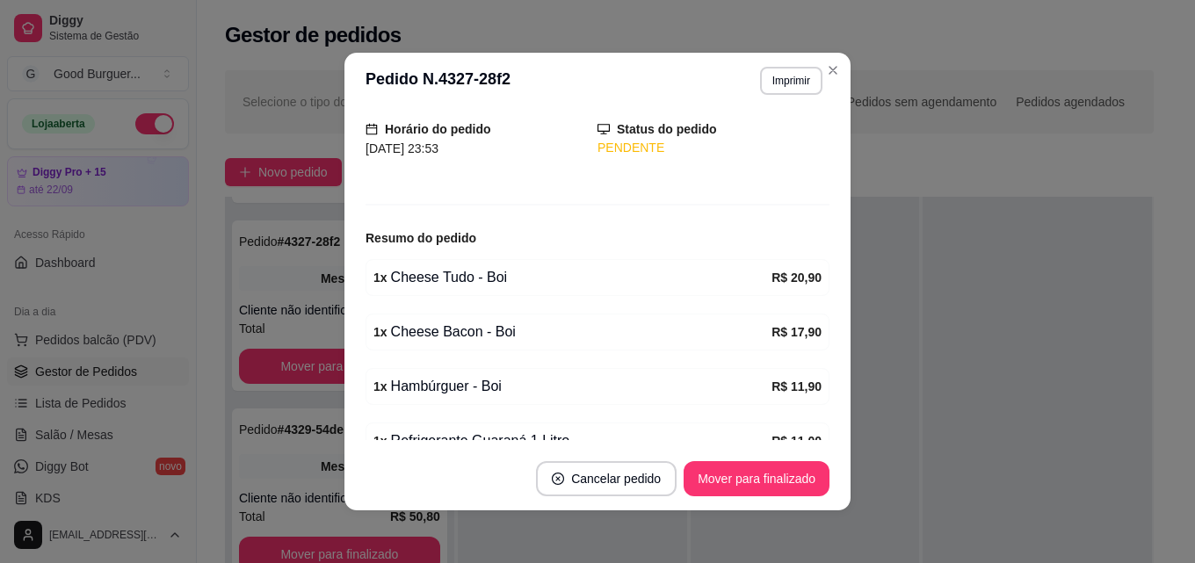
scroll to position [199, 0]
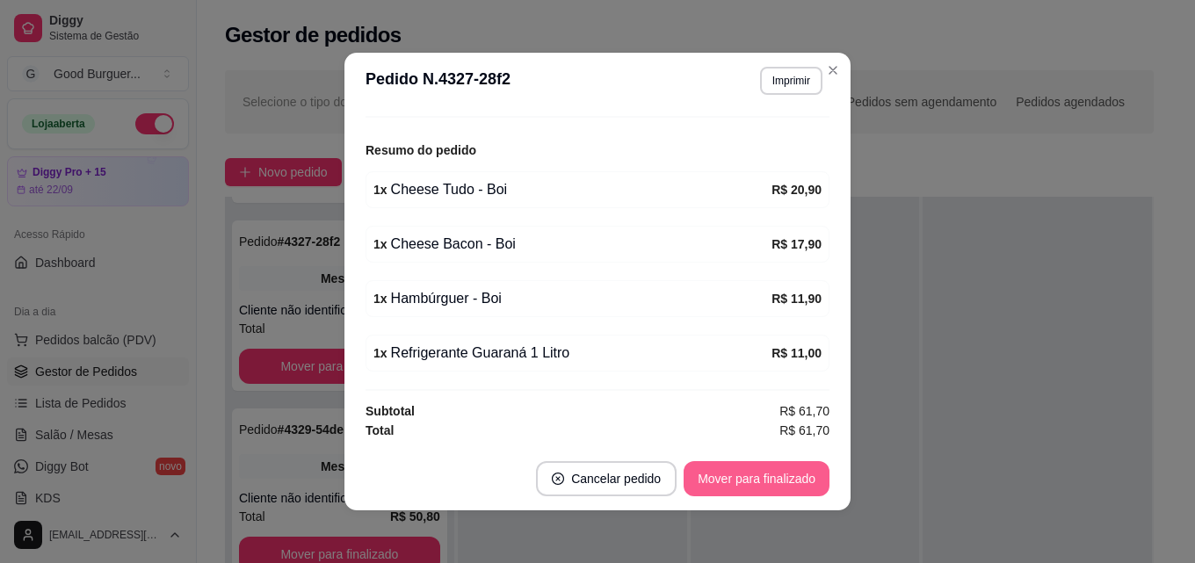
click at [774, 478] on button "Mover para finalizado" at bounding box center [757, 478] width 146 height 35
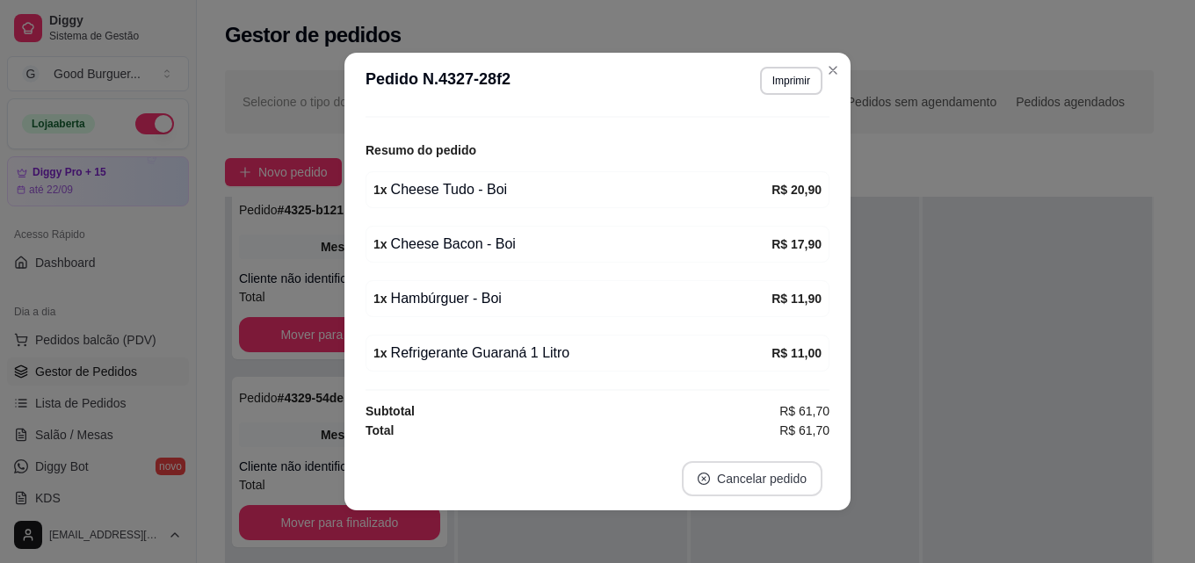
scroll to position [141, 0]
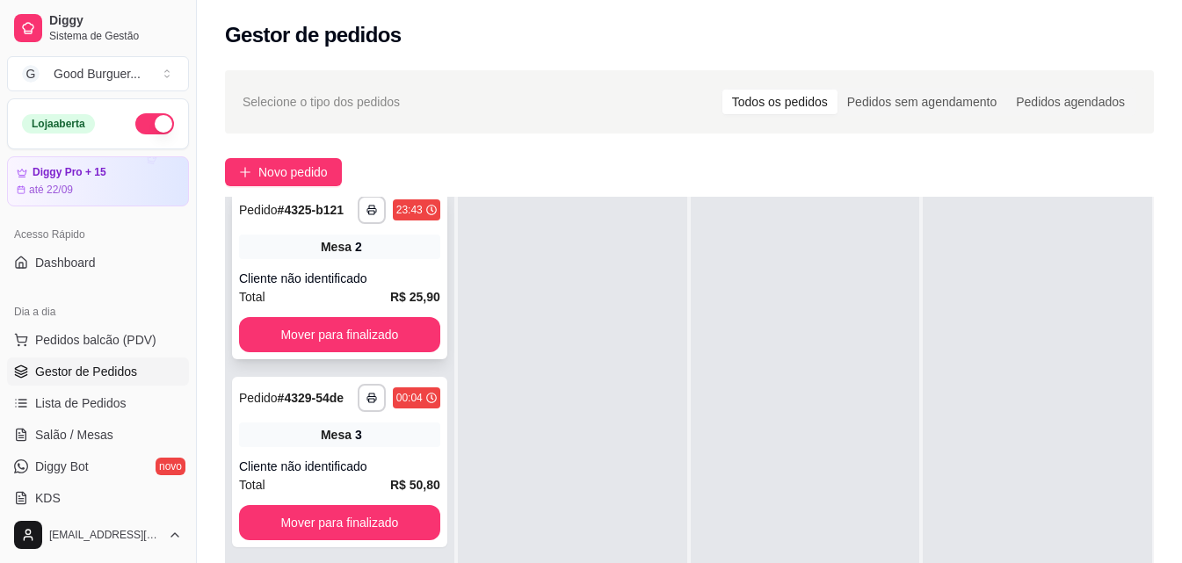
click at [352, 270] on div "Cliente não identificado" at bounding box center [339, 279] width 201 height 18
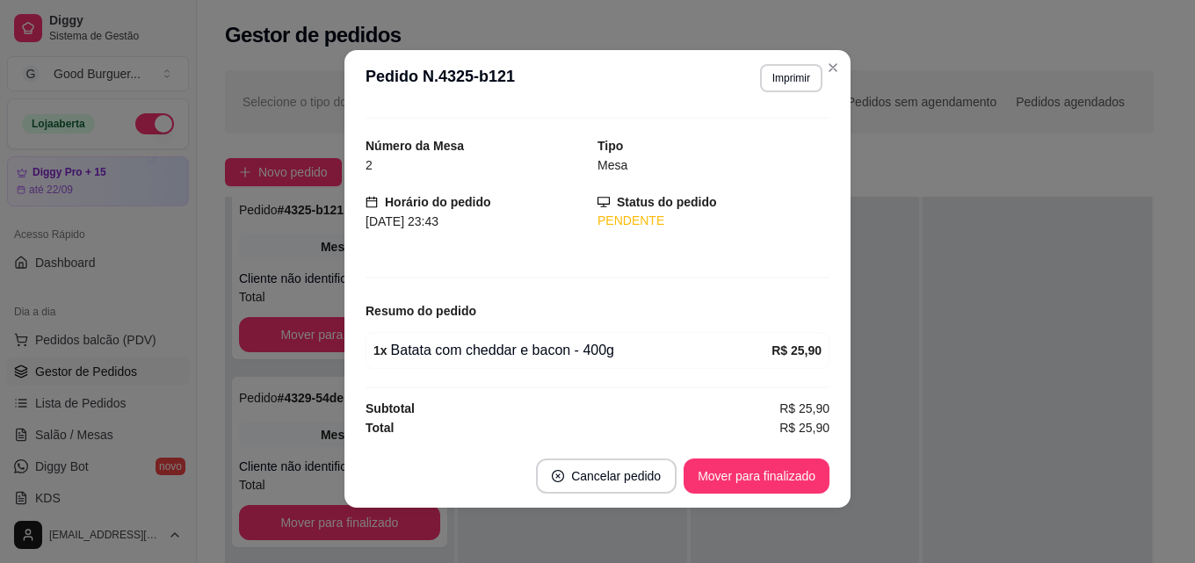
scroll to position [4, 0]
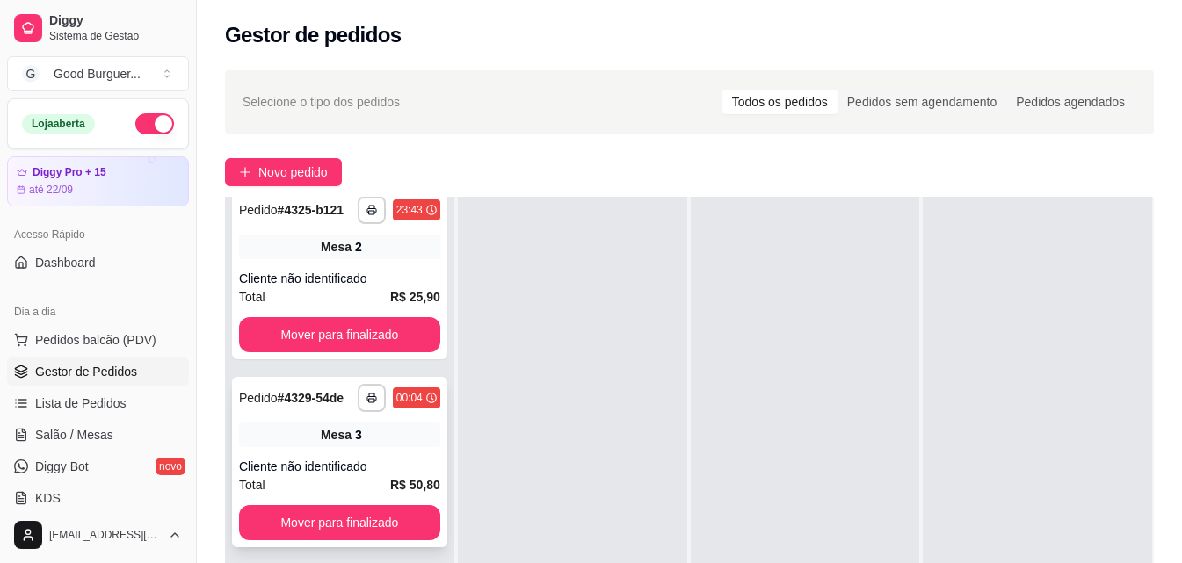
click at [344, 423] on div "Mesa 3" at bounding box center [339, 435] width 201 height 25
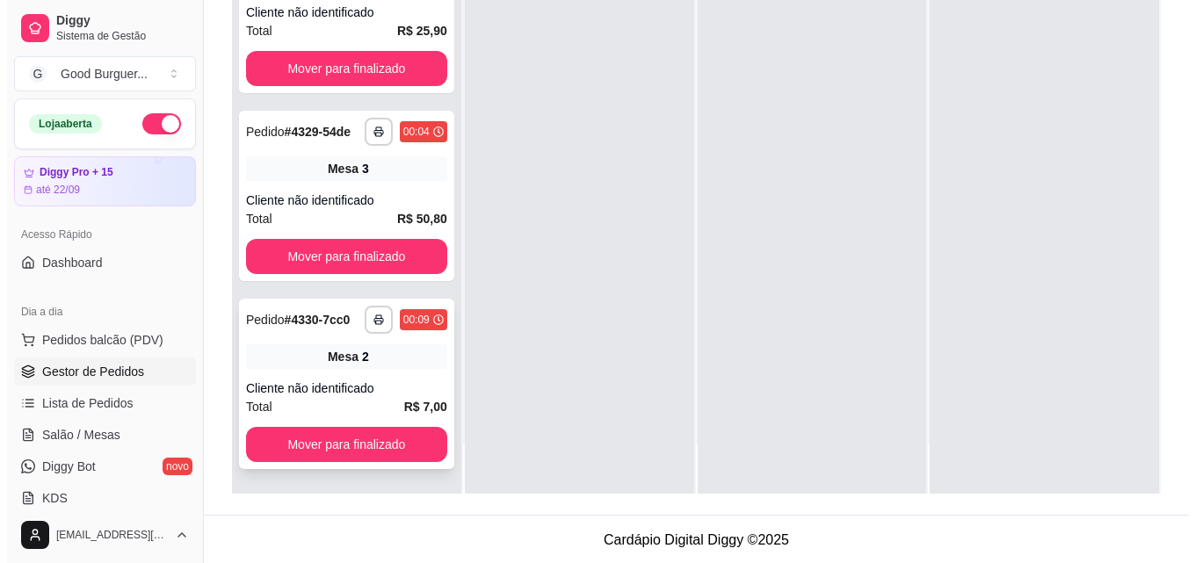
scroll to position [268, 0]
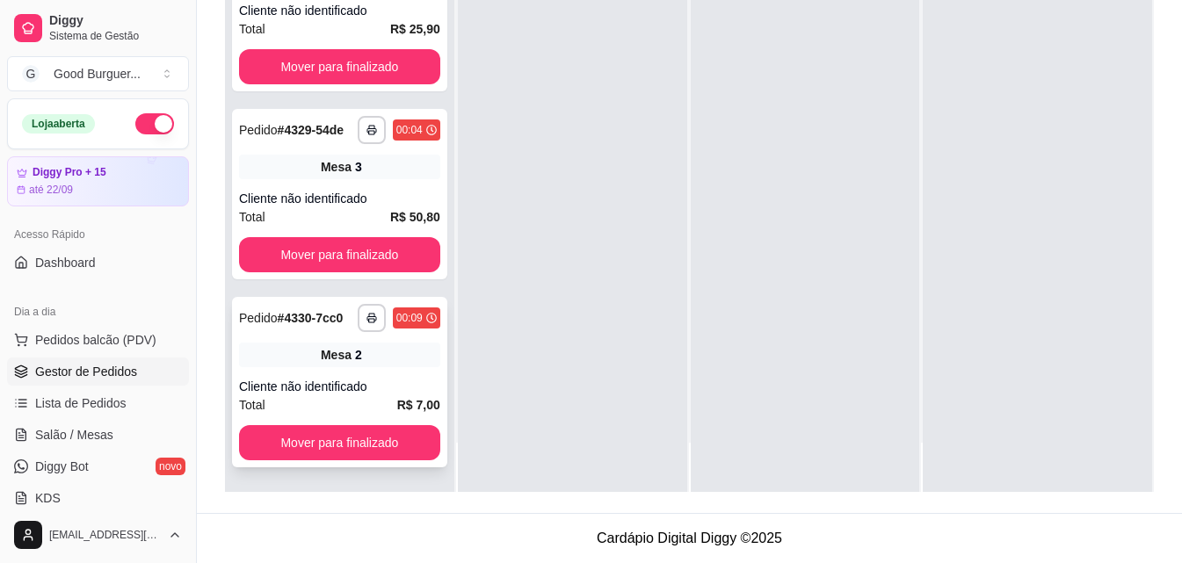
click at [341, 362] on span "Mesa" at bounding box center [336, 355] width 31 height 18
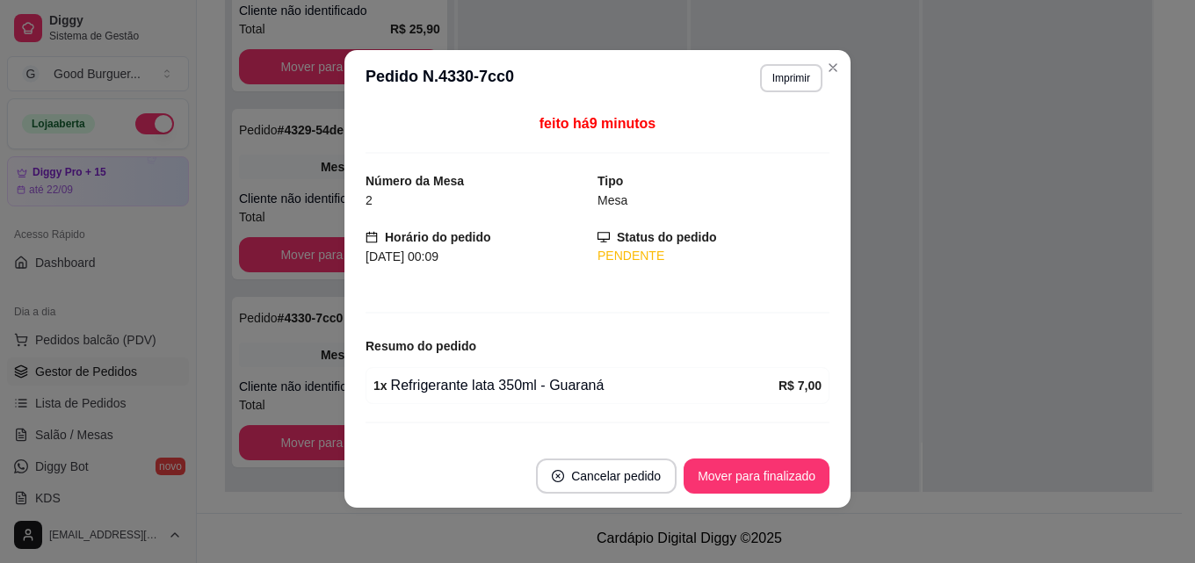
scroll to position [4, 0]
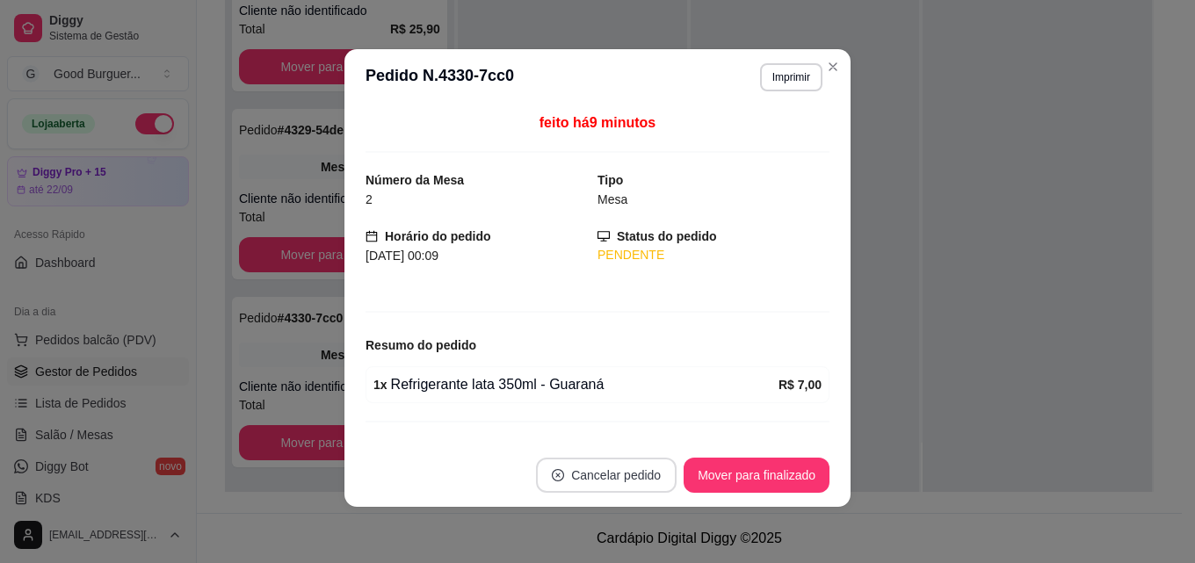
click at [590, 475] on button "Cancelar pedido" at bounding box center [606, 475] width 141 height 35
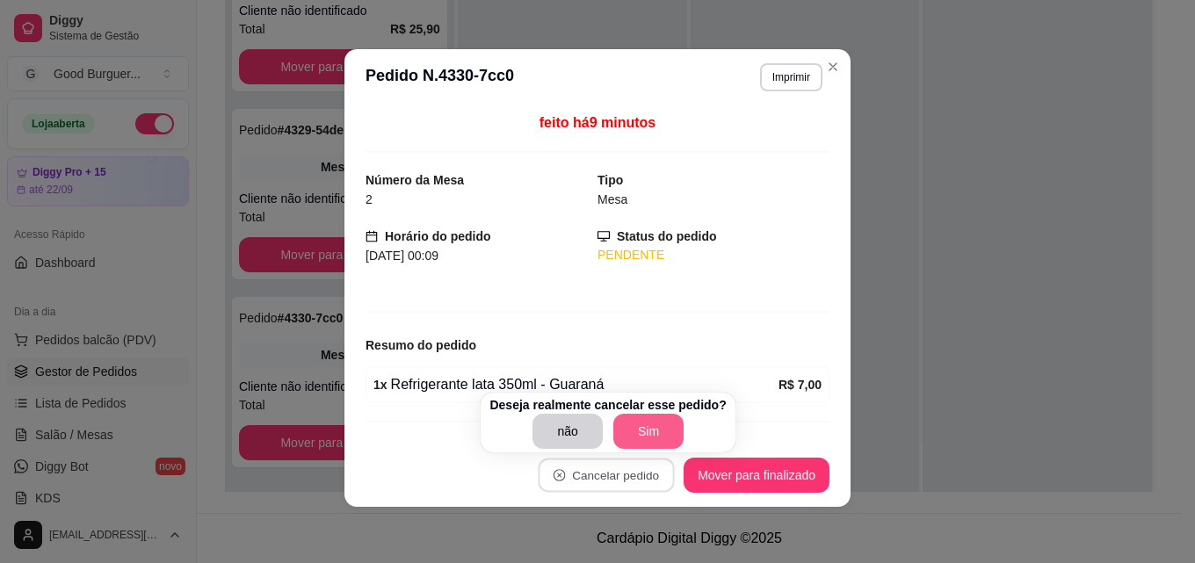
click at [639, 423] on button "Sim" at bounding box center [648, 431] width 70 height 35
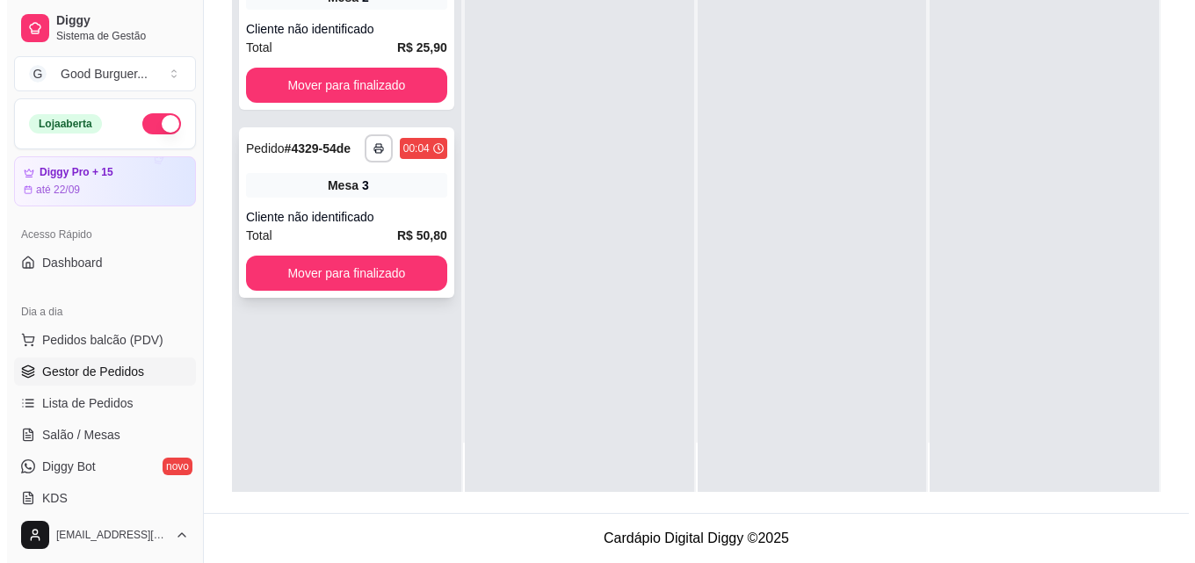
scroll to position [0, 0]
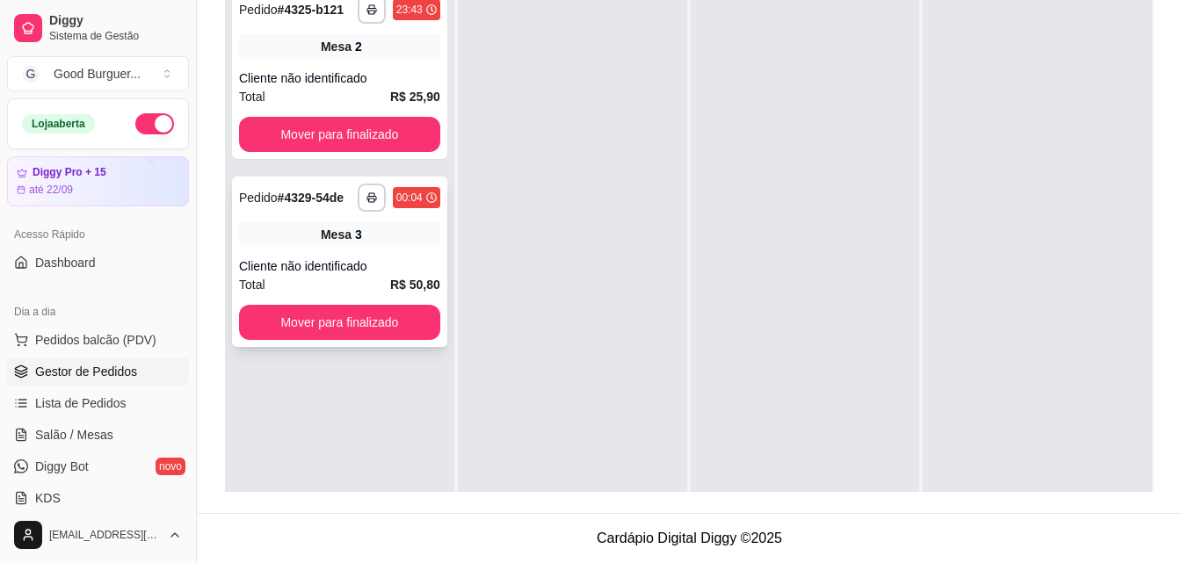
click at [373, 243] on div "Mesa 3" at bounding box center [339, 234] width 201 height 25
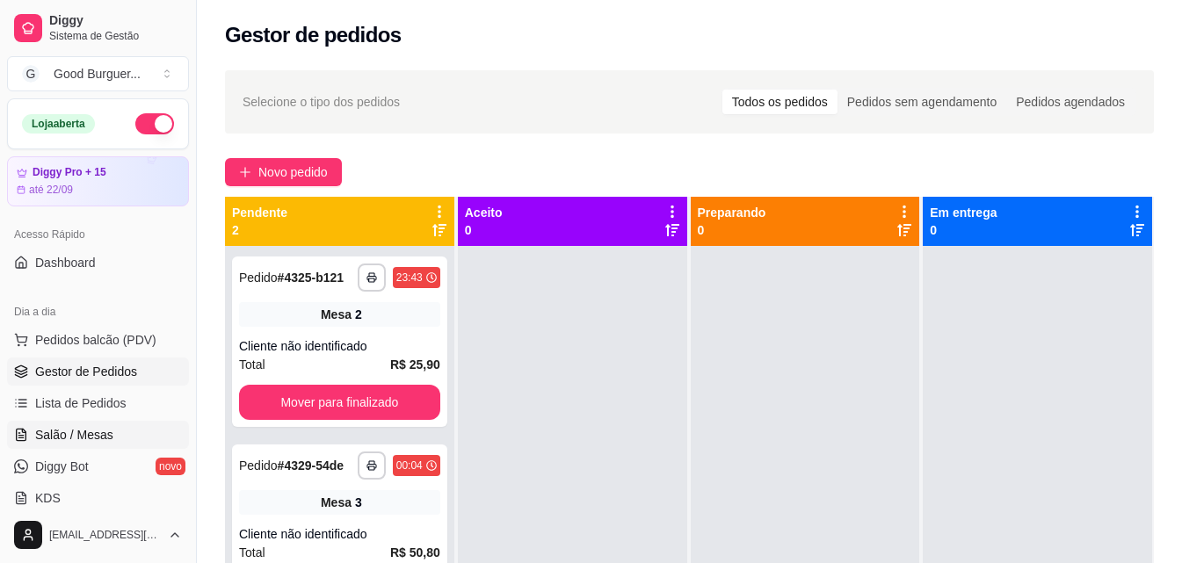
click at [62, 433] on span "Salão / Mesas" at bounding box center [74, 435] width 78 height 18
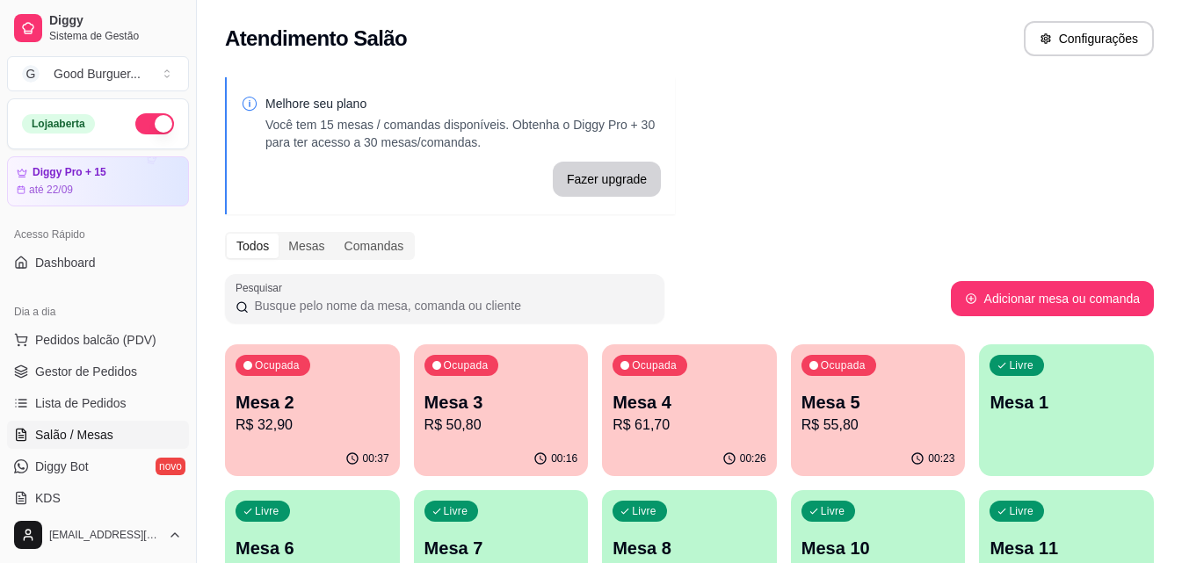
click at [1044, 434] on div "Livre Mesa 1" at bounding box center [1066, 399] width 175 height 111
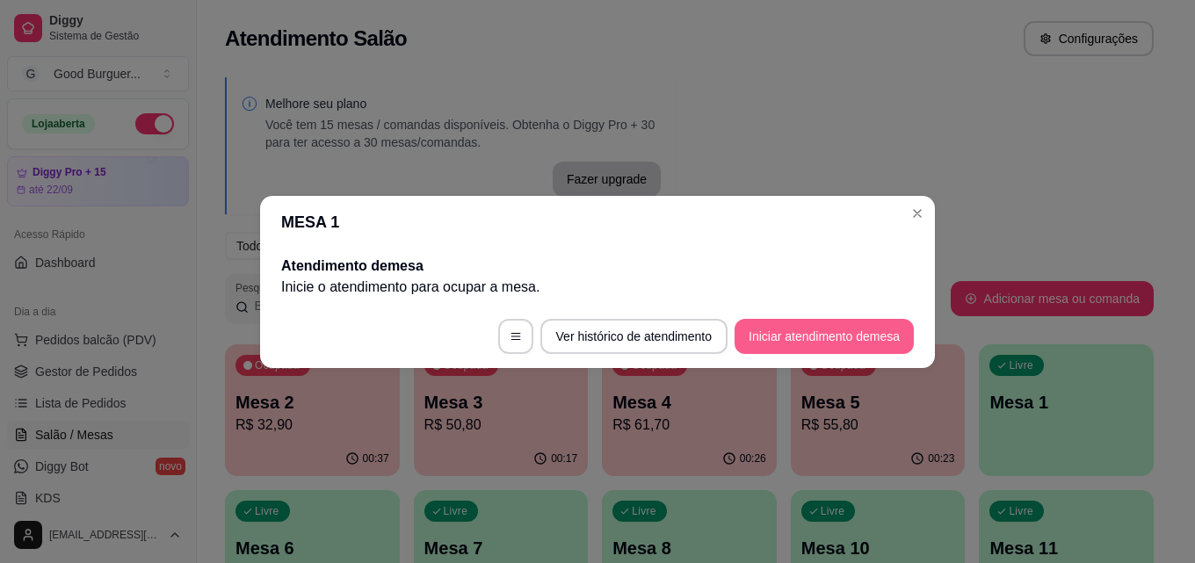
click at [785, 328] on button "Iniciar atendimento de mesa" at bounding box center [823, 336] width 179 height 35
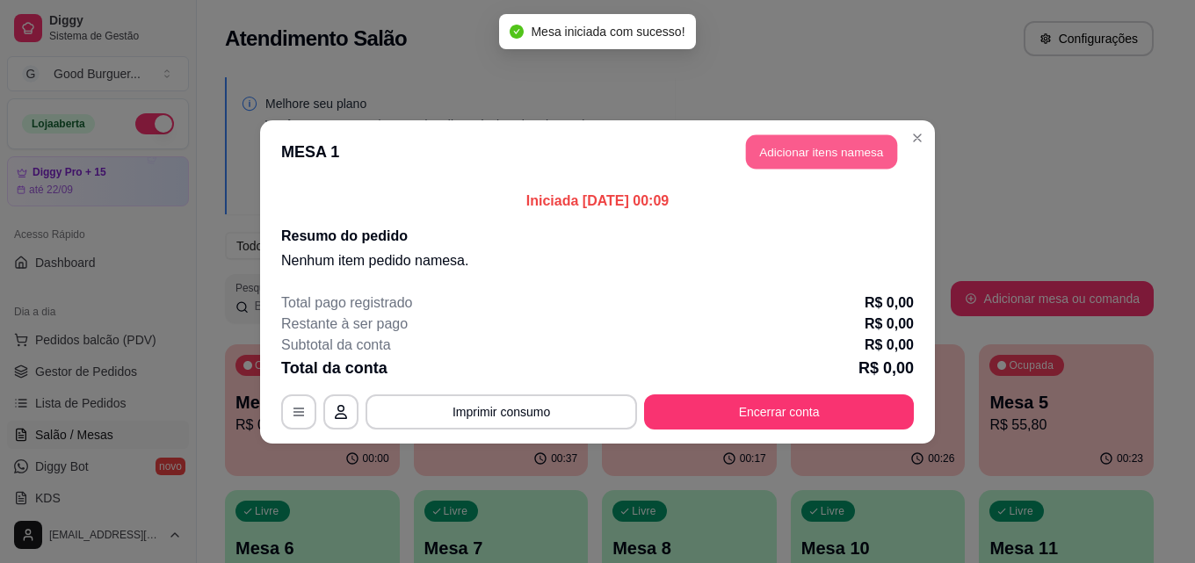
click at [830, 156] on button "Adicionar itens na mesa" at bounding box center [821, 151] width 151 height 34
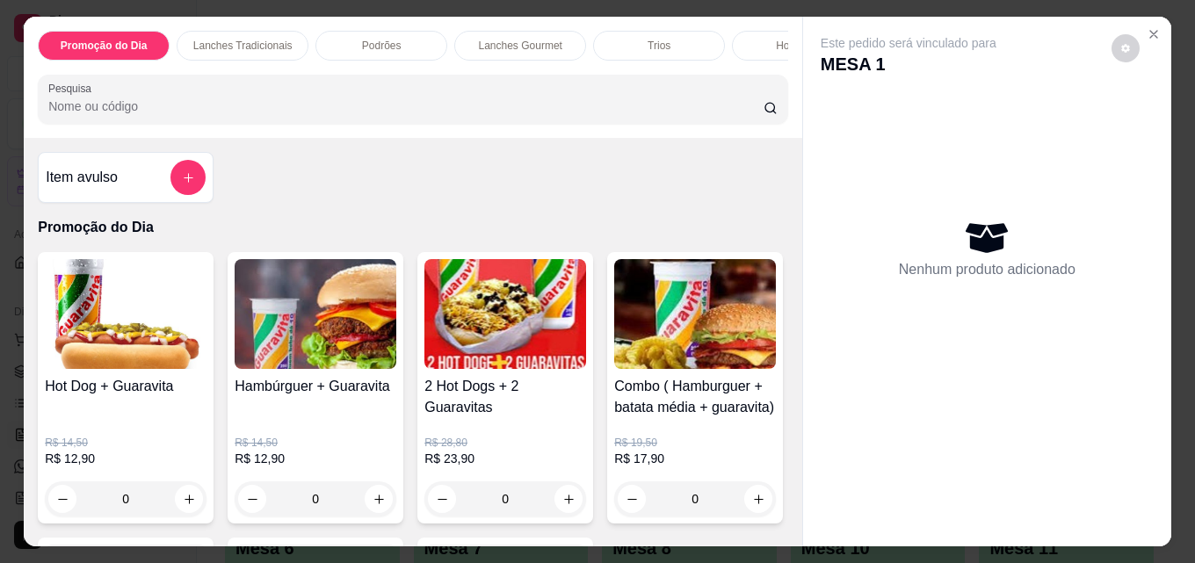
click at [772, 53] on div "Hot Dogs" at bounding box center [798, 46] width 132 height 30
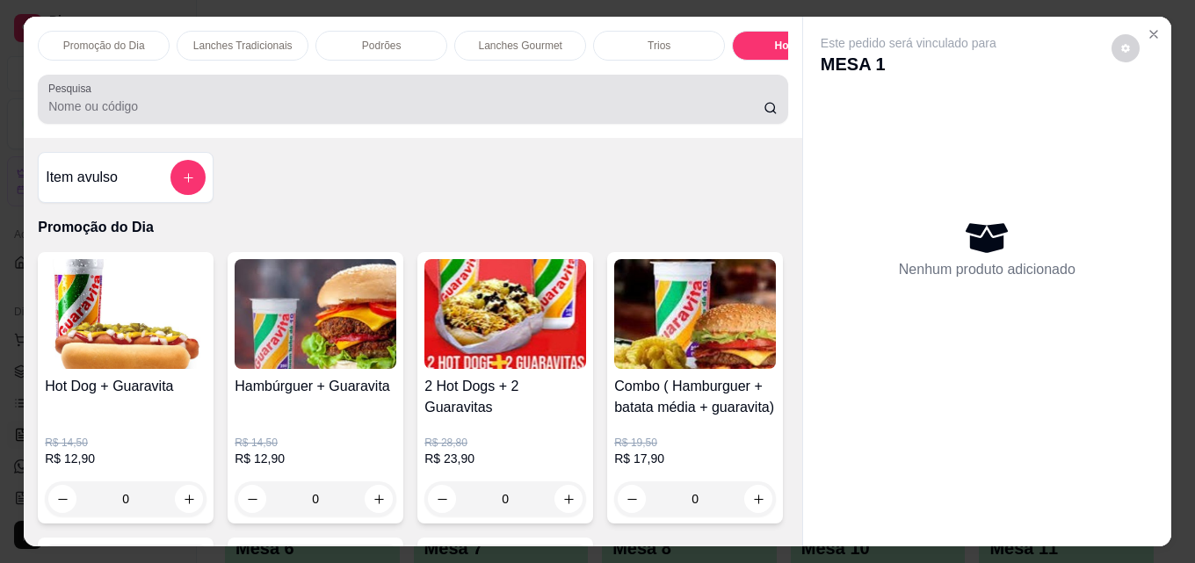
scroll to position [46, 0]
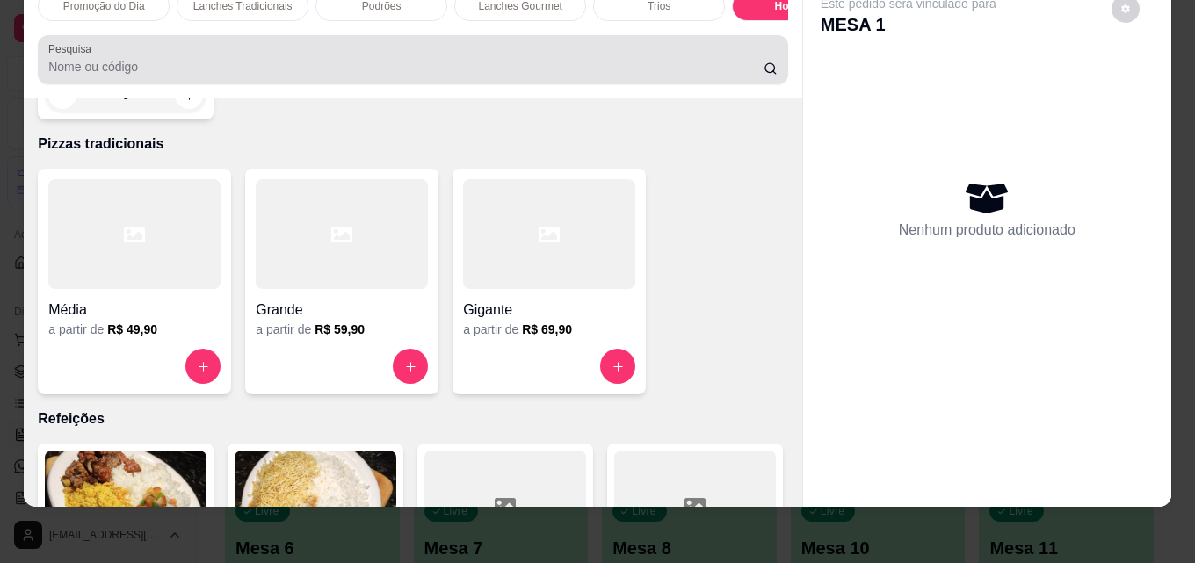
click at [773, 61] on div "Pesquisa" at bounding box center [413, 59] width 750 height 49
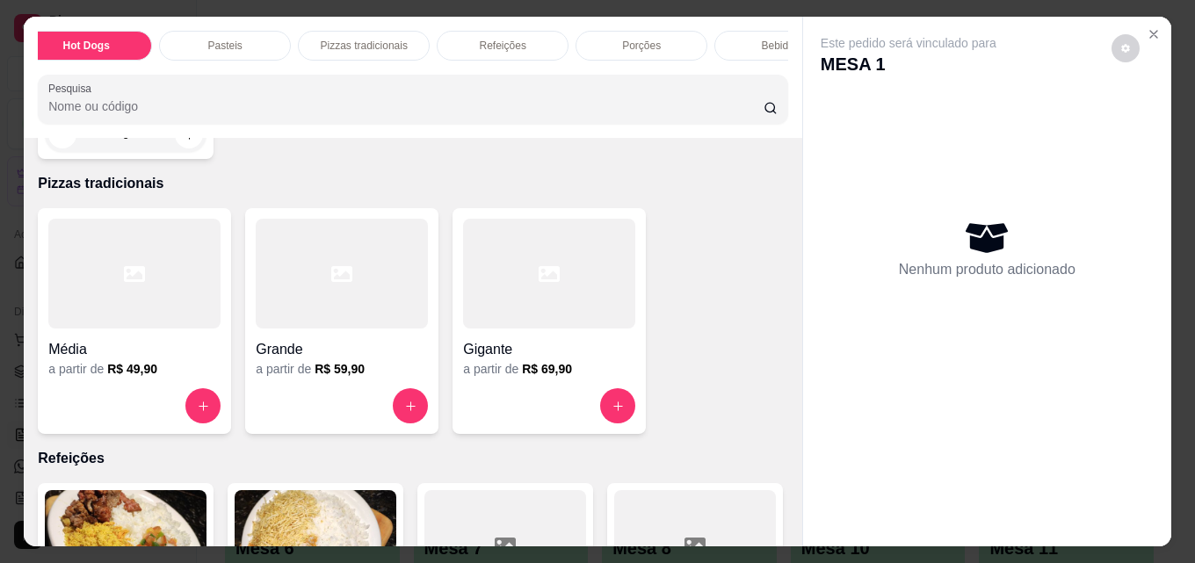
scroll to position [0, 770]
click at [585, 39] on p "Porções" at bounding box center [583, 46] width 39 height 14
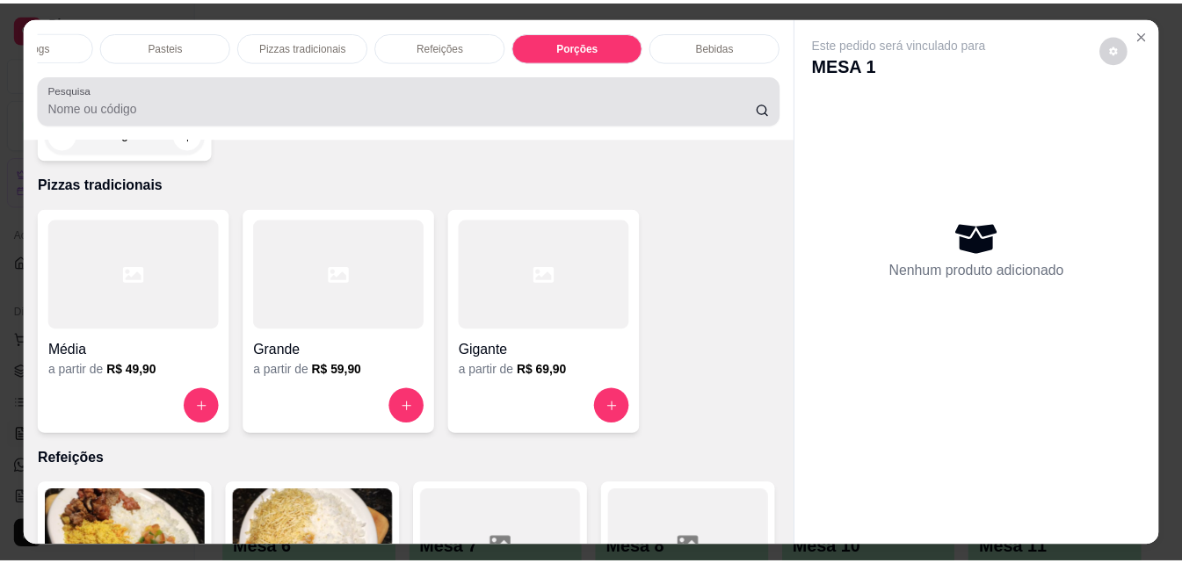
scroll to position [46, 0]
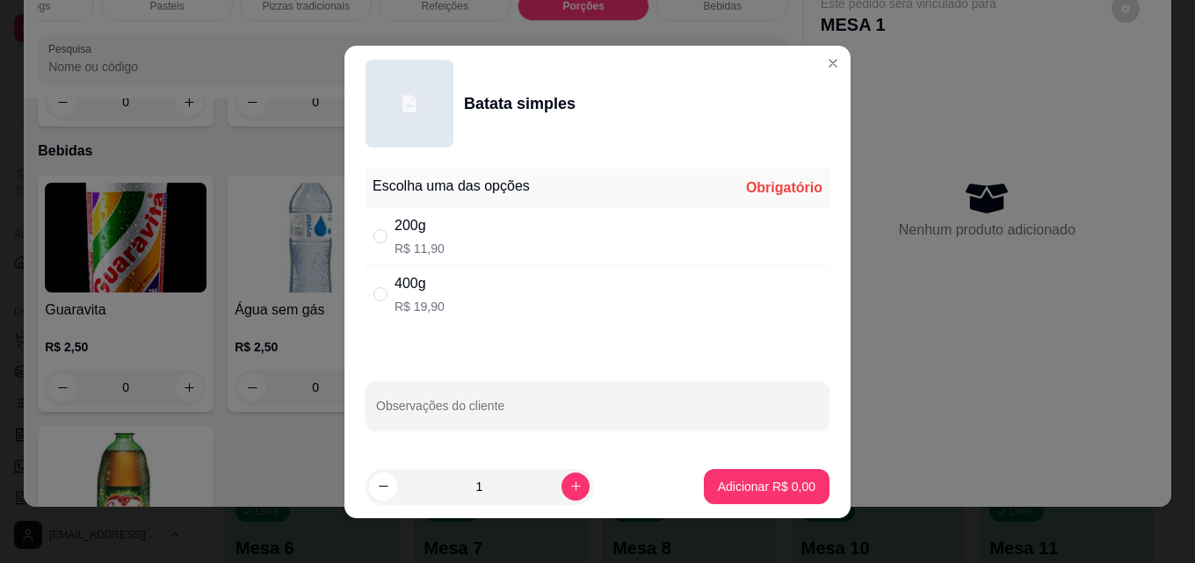
click at [503, 301] on div "400g R$ 19,90" at bounding box center [597, 294] width 464 height 58
radio input "true"
click at [721, 470] on button "Adicionar R$ 19,90" at bounding box center [763, 486] width 133 height 35
type input "1"
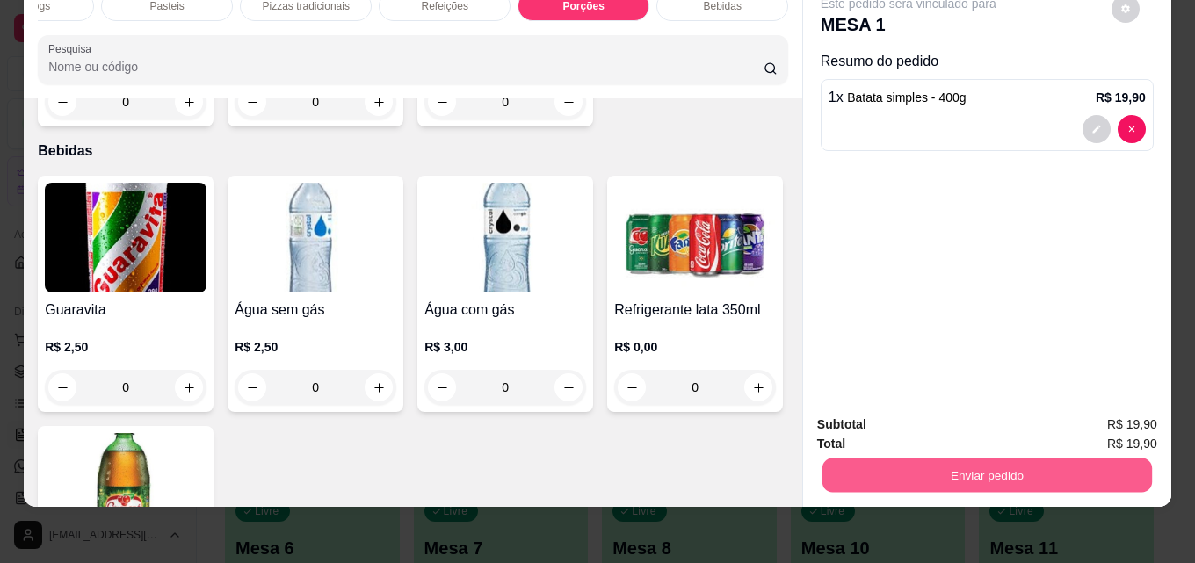
click at [930, 458] on button "Enviar pedido" at bounding box center [986, 475] width 329 height 34
click at [937, 420] on button "Não registrar e enviar pedido" at bounding box center [928, 418] width 177 height 33
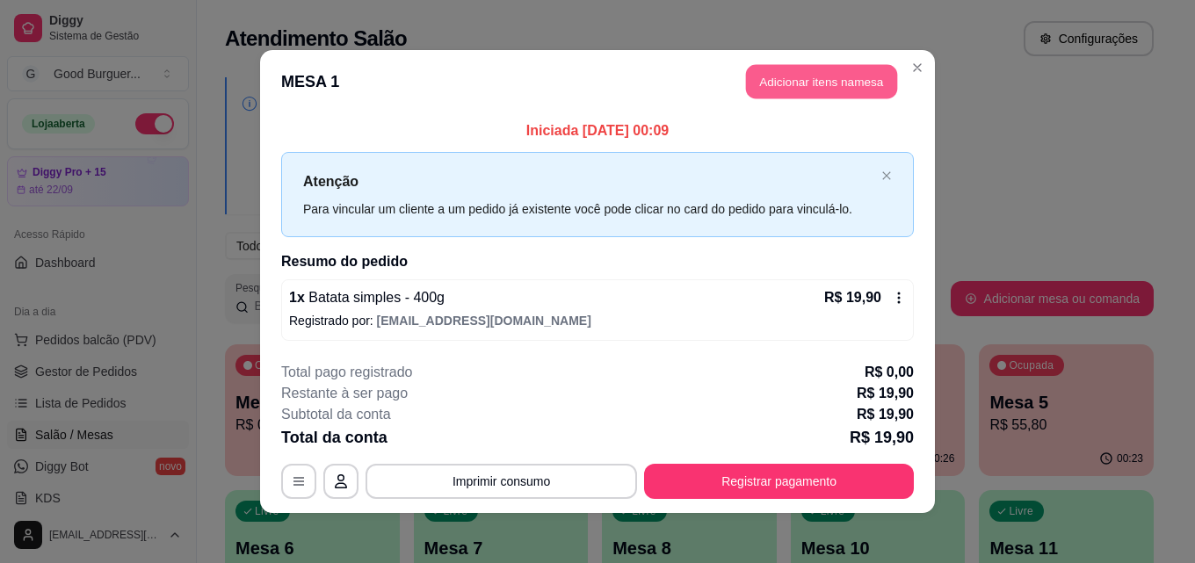
click at [877, 79] on button "Adicionar itens na mesa" at bounding box center [821, 82] width 151 height 34
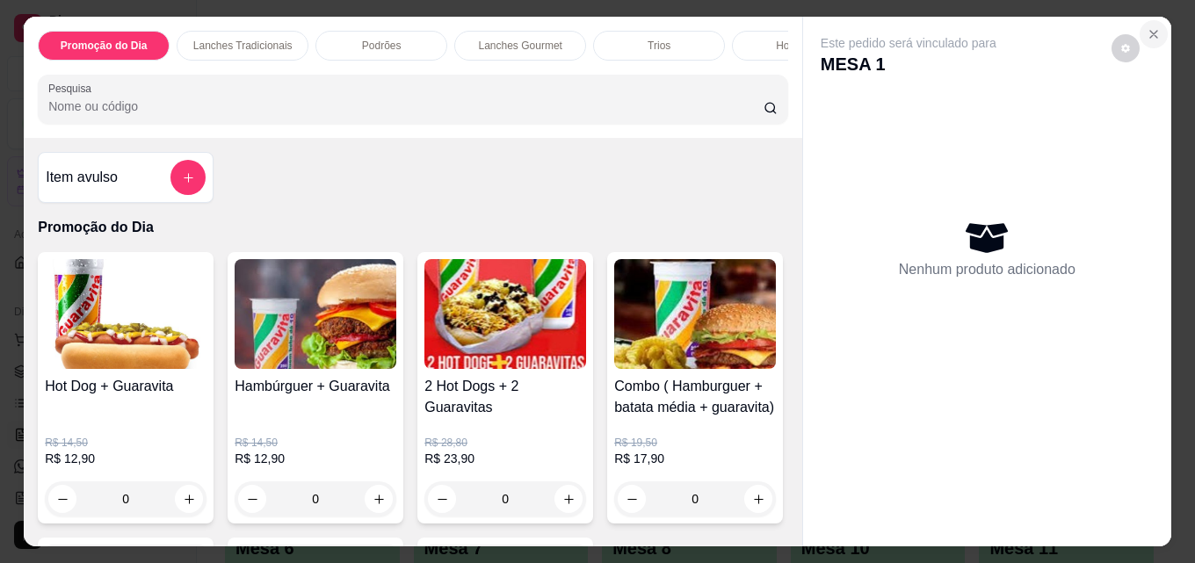
click at [1150, 27] on icon "Close" at bounding box center [1154, 34] width 14 height 14
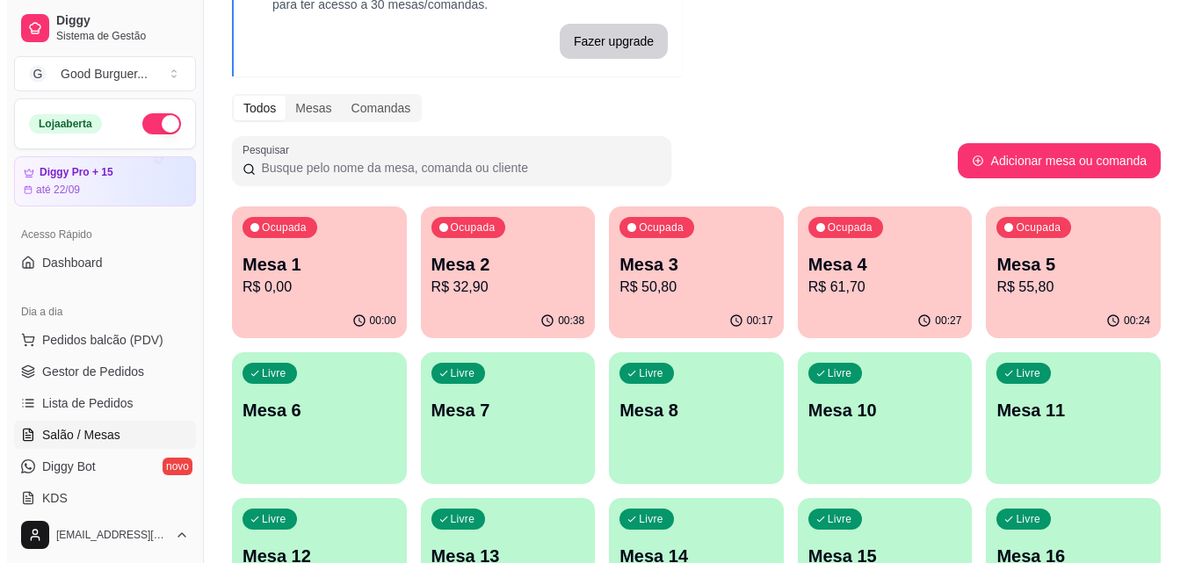
scroll to position [176, 0]
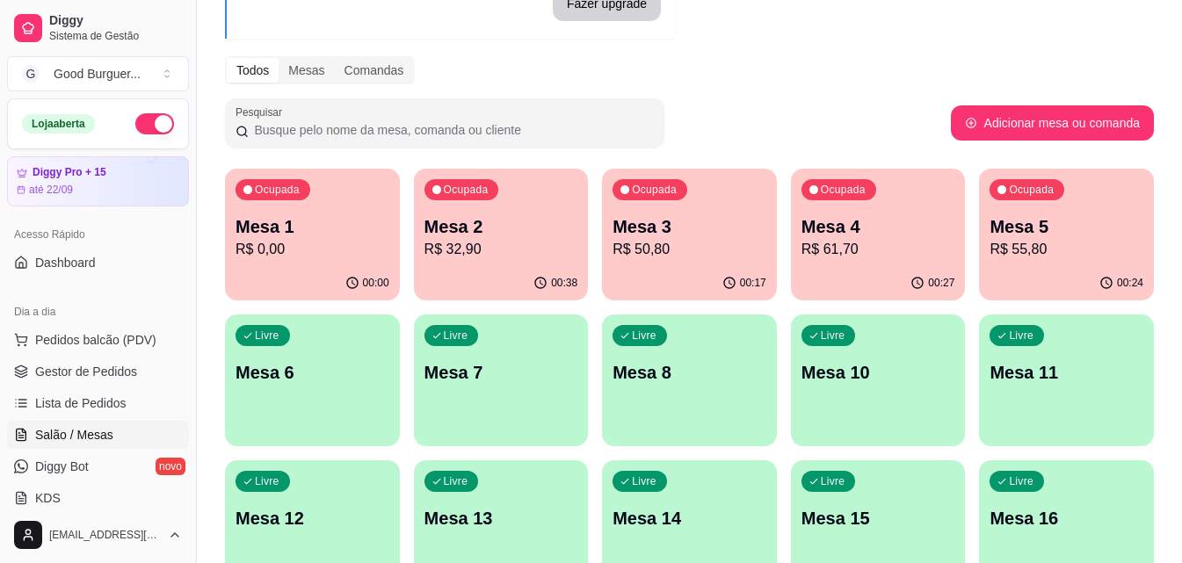
click at [347, 415] on div "Livre Mesa 6" at bounding box center [312, 370] width 175 height 111
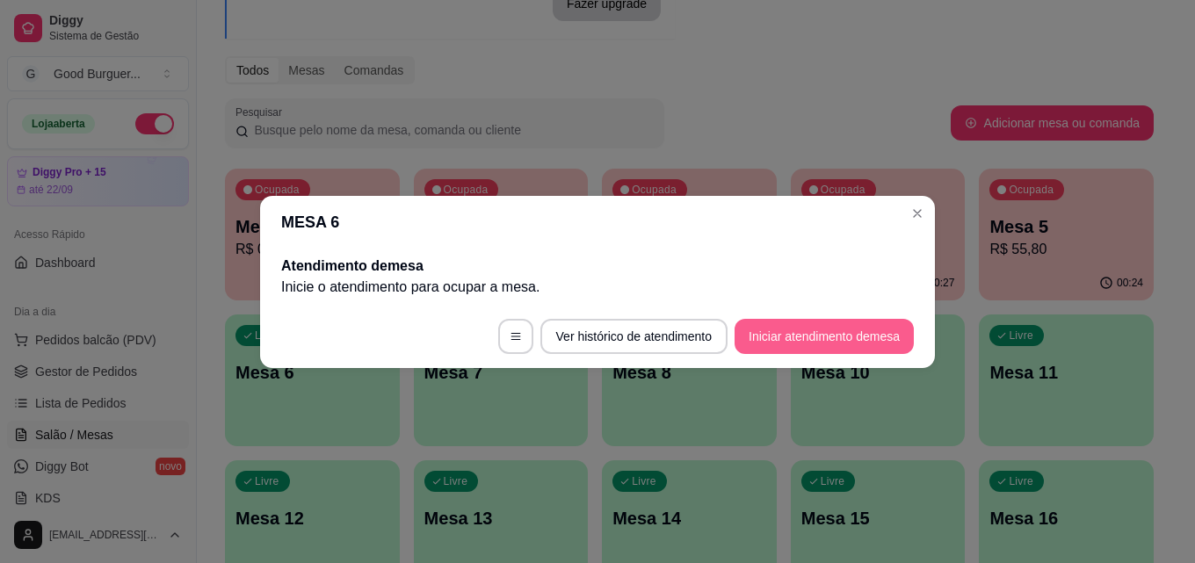
click at [872, 347] on button "Iniciar atendimento de mesa" at bounding box center [823, 336] width 179 height 35
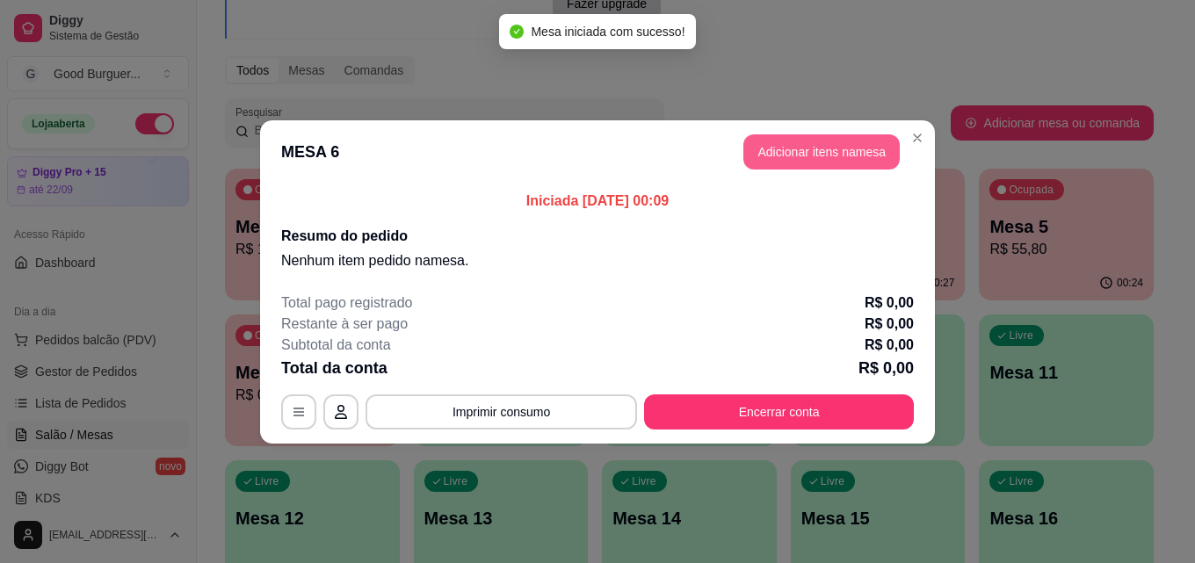
click at [877, 146] on button "Adicionar itens na mesa" at bounding box center [821, 151] width 156 height 35
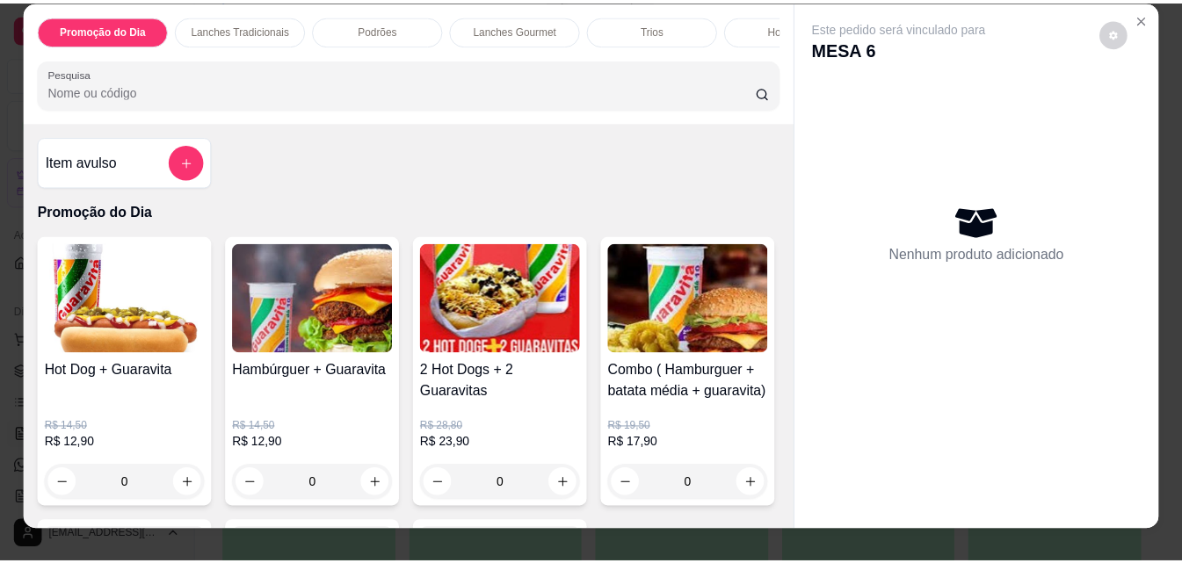
scroll to position [0, 0]
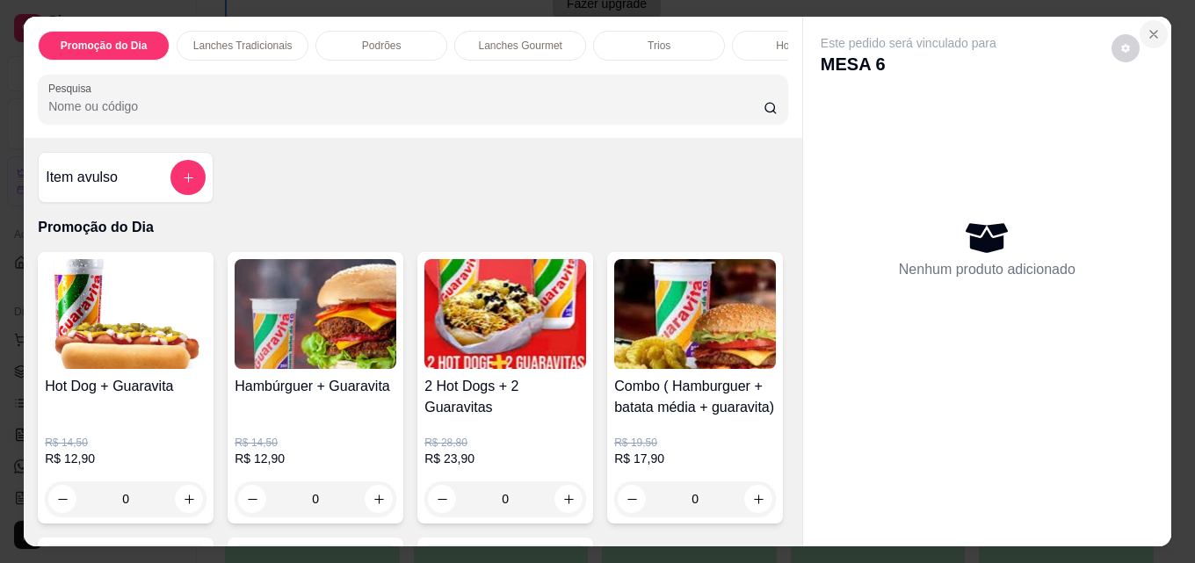
click at [1147, 20] on button "Close" at bounding box center [1153, 34] width 28 height 28
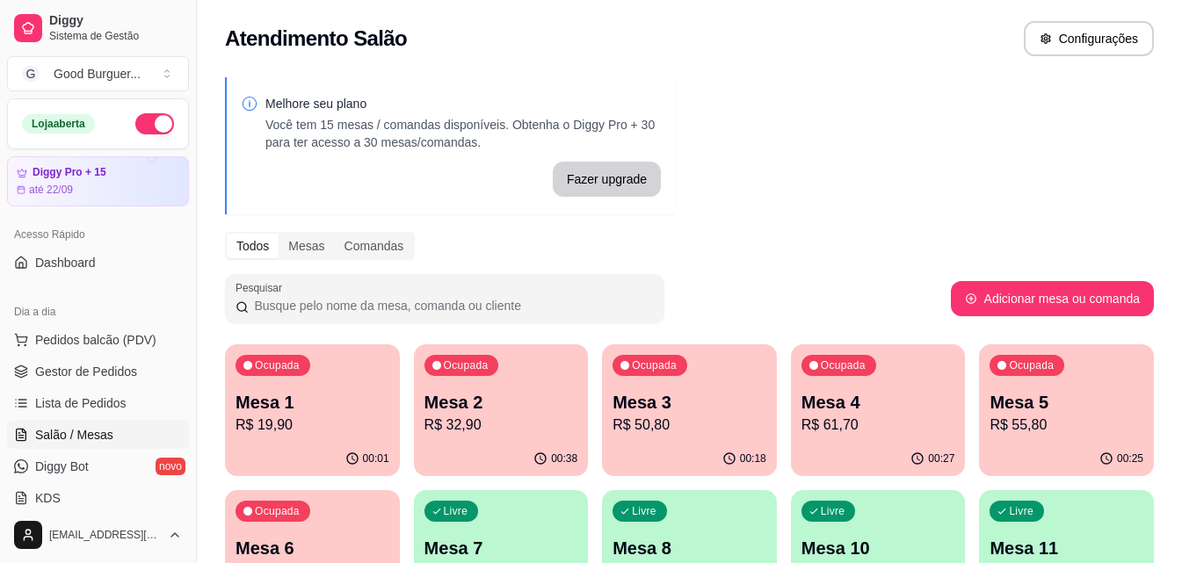
click at [1080, 379] on div "Ocupada Mesa 5 R$ 55,80" at bounding box center [1066, 393] width 175 height 98
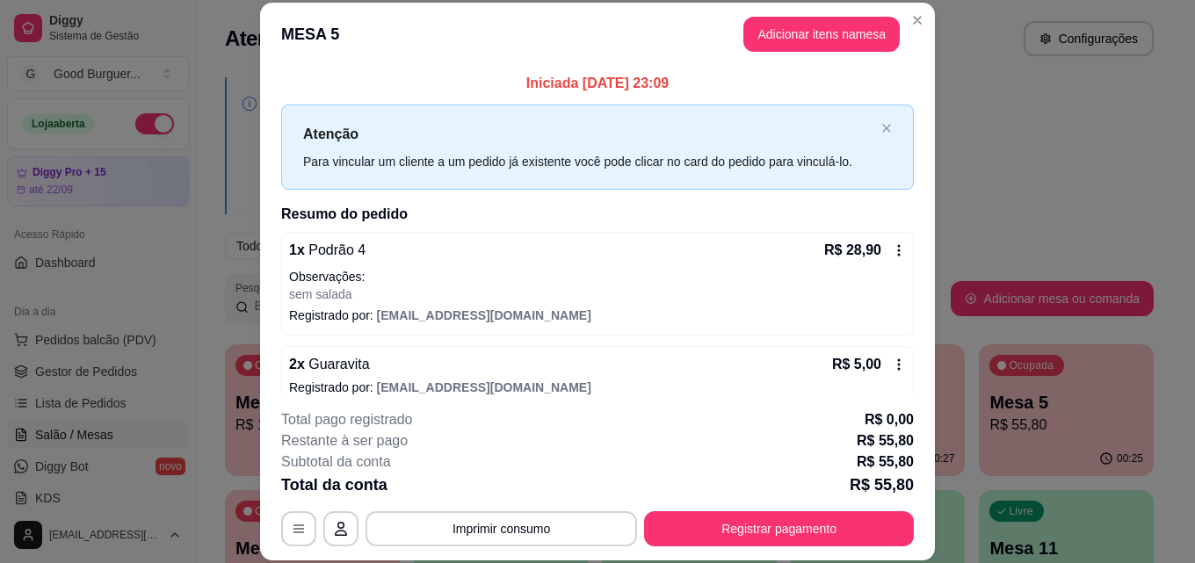
scroll to position [91, 0]
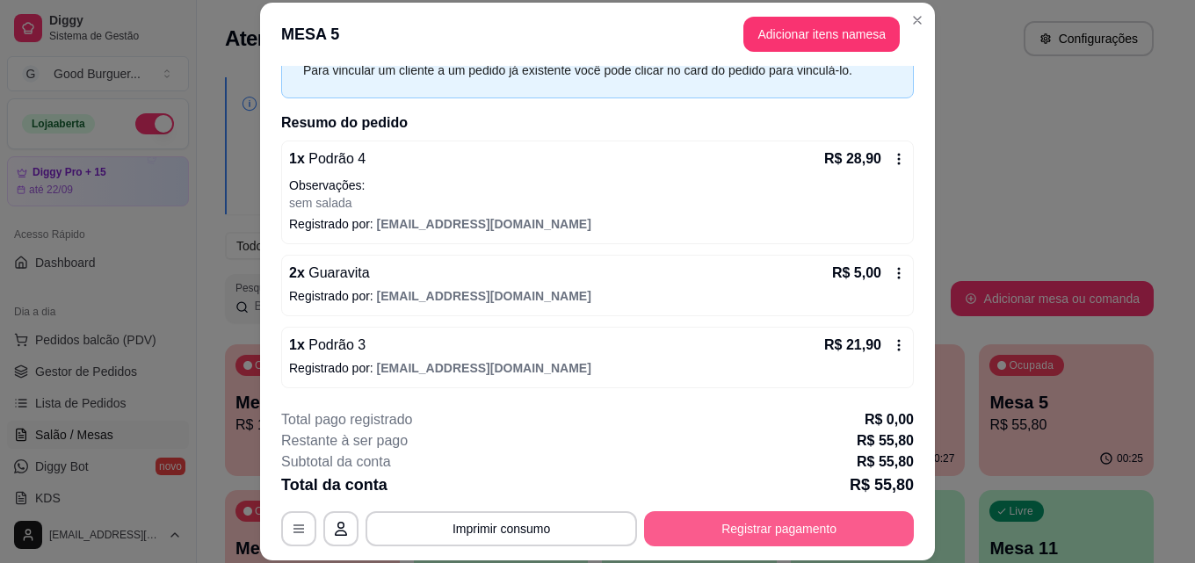
click at [816, 524] on button "Registrar pagamento" at bounding box center [779, 528] width 270 height 35
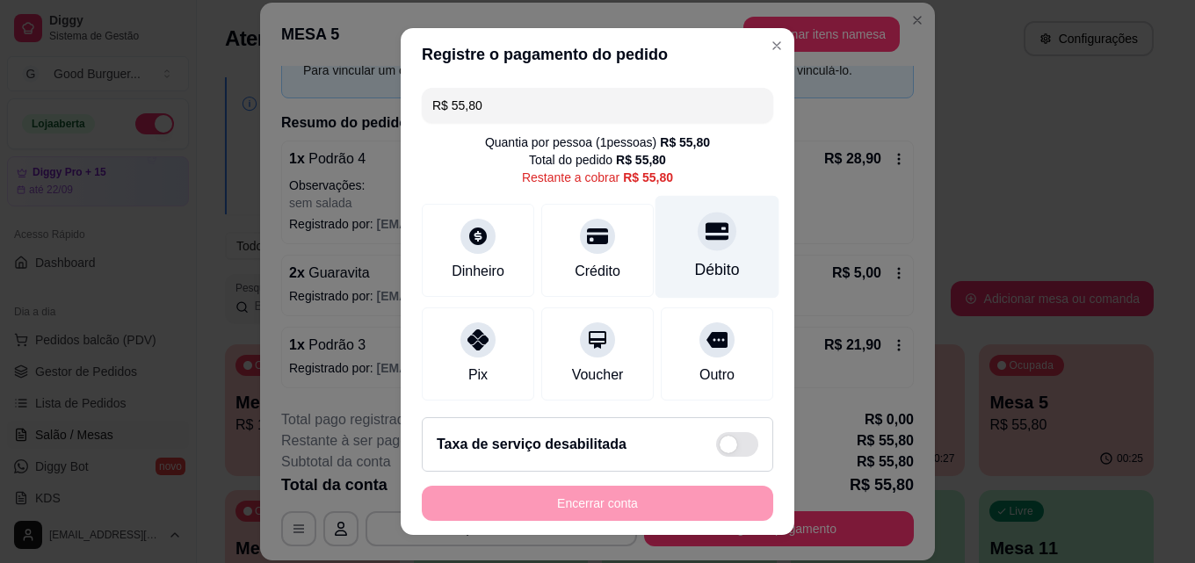
click at [705, 238] on icon at bounding box center [716, 232] width 23 height 18
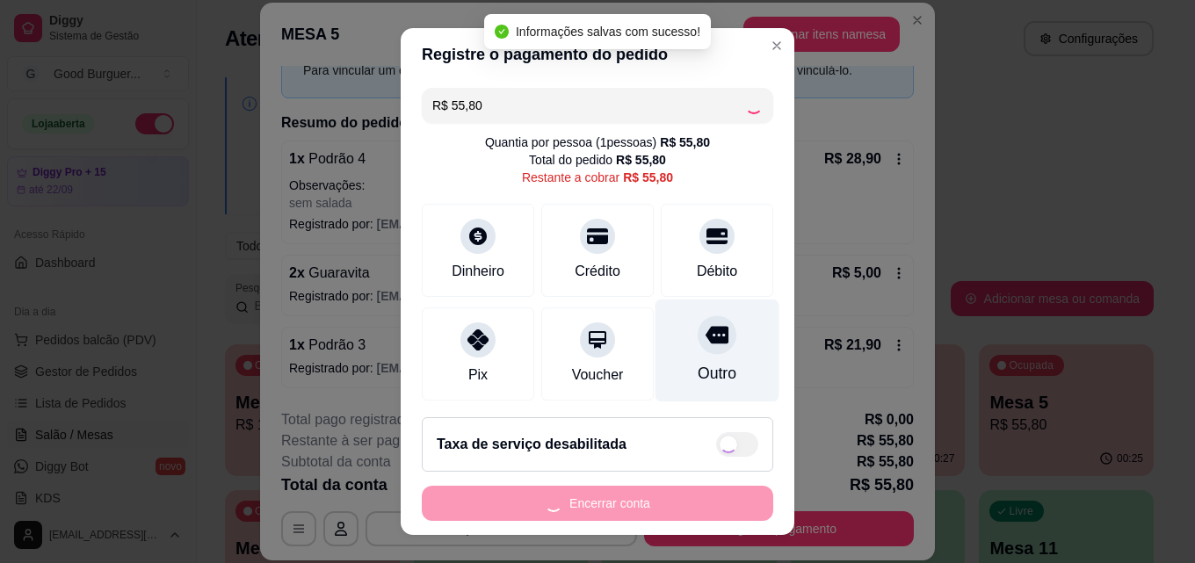
type input "R$ 0,00"
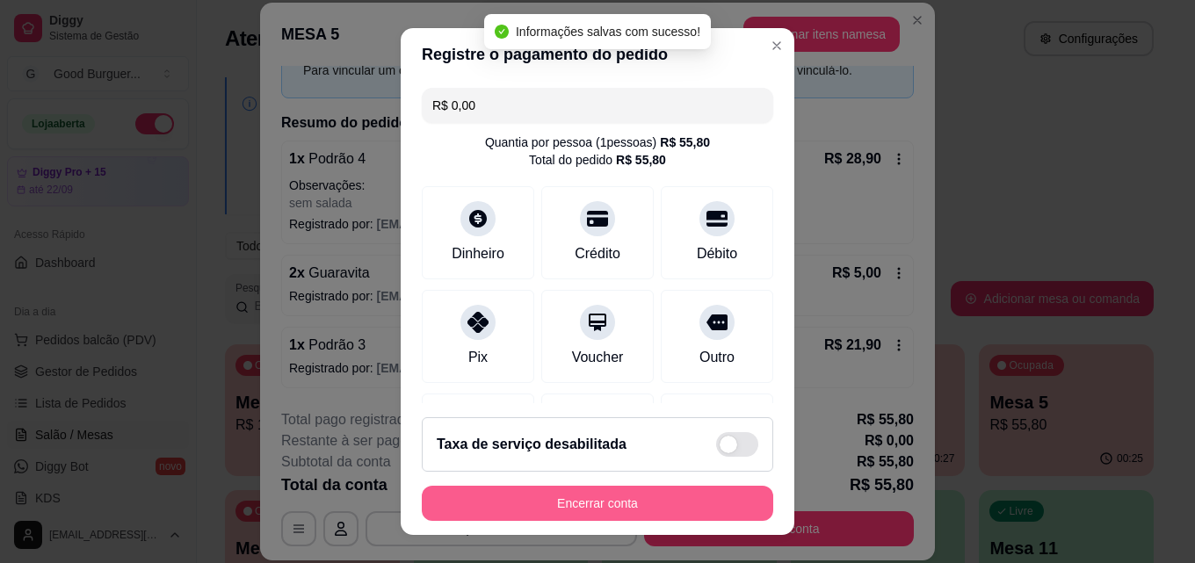
click at [668, 502] on button "Encerrar conta" at bounding box center [597, 503] width 351 height 35
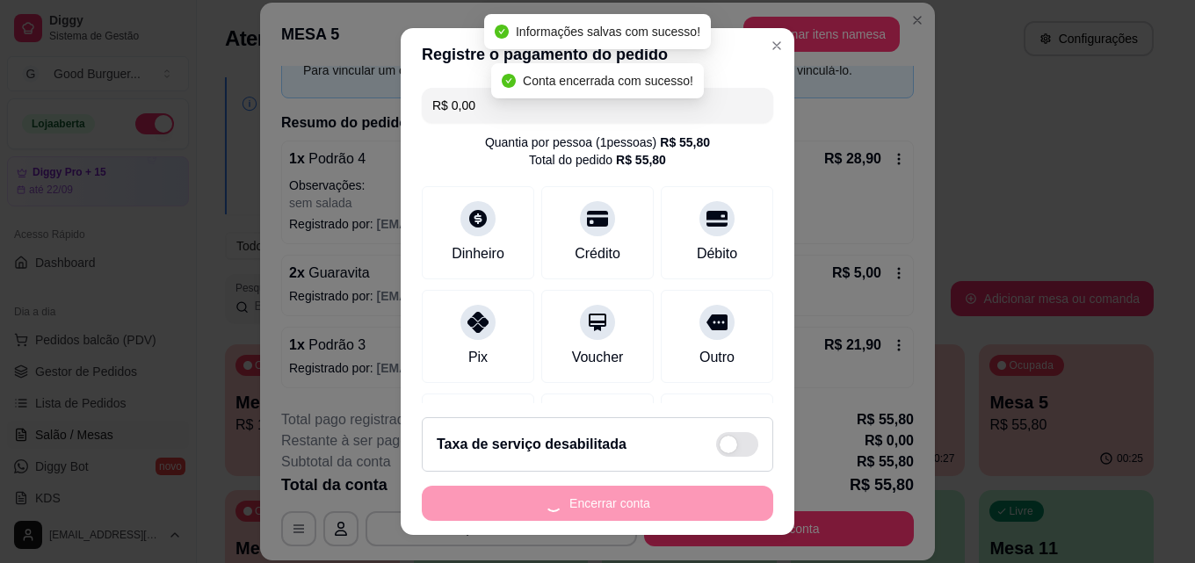
scroll to position [0, 0]
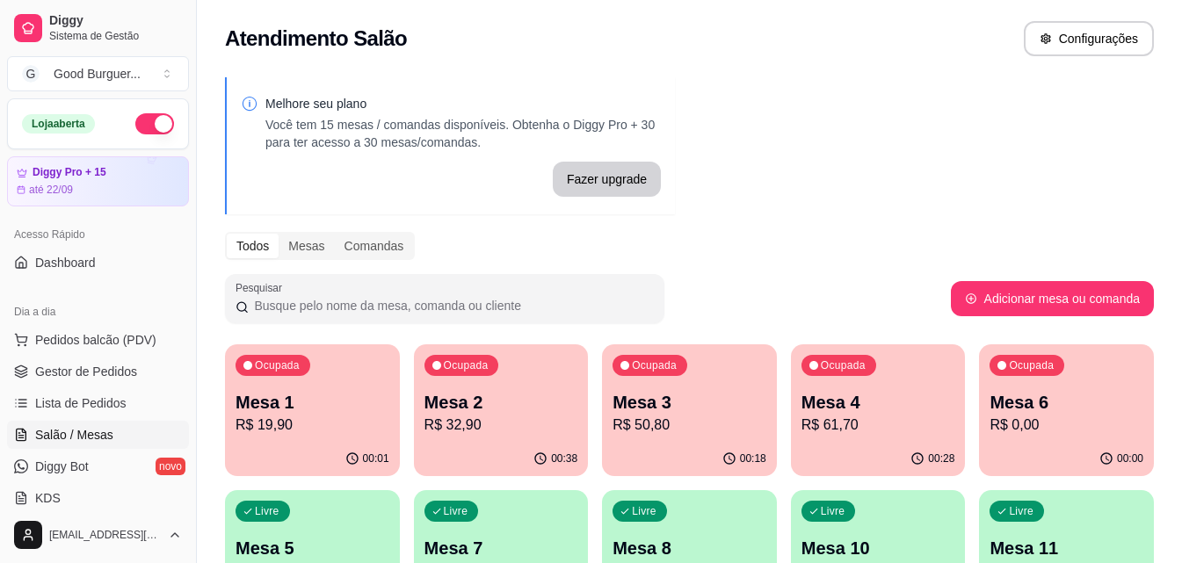
click at [1034, 401] on p "Mesa 6" at bounding box center [1066, 402] width 154 height 25
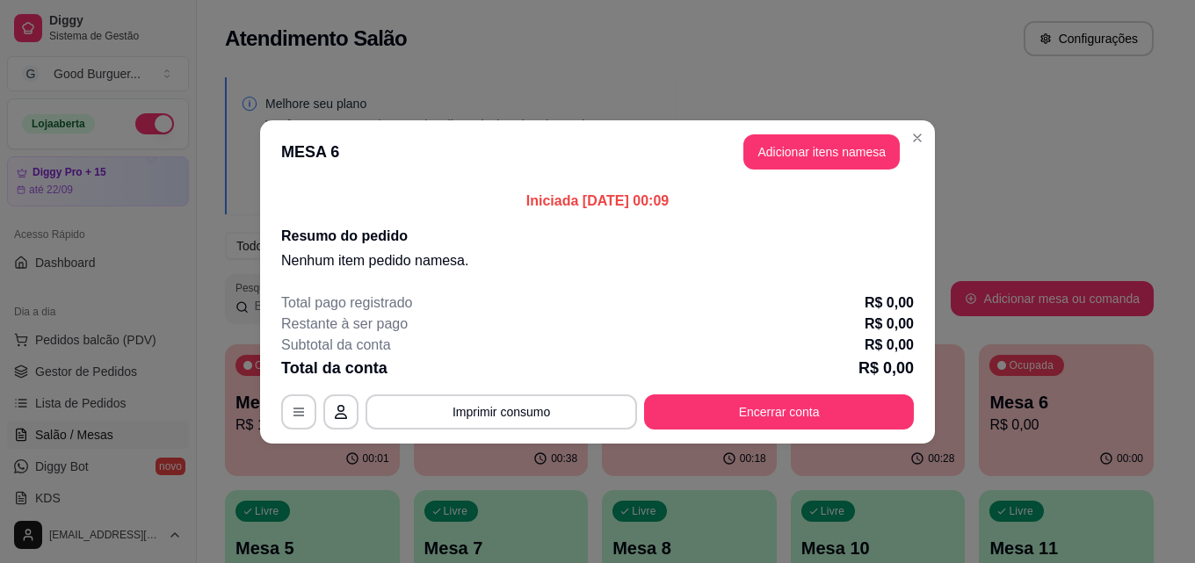
click at [892, 120] on header "MESA 6 Adicionar itens na mesa" at bounding box center [597, 151] width 675 height 63
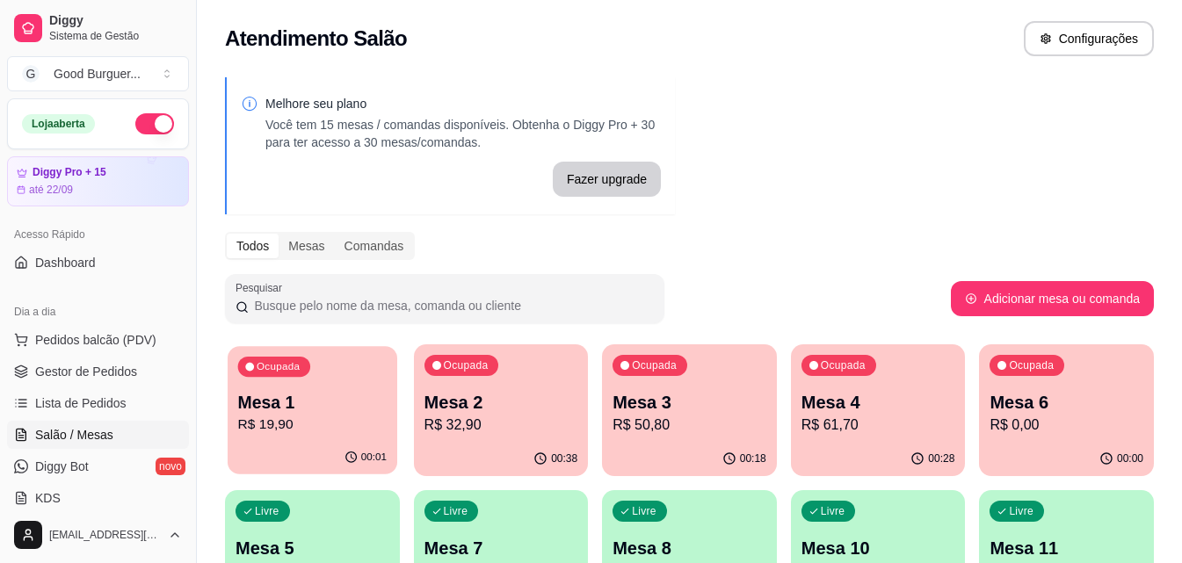
click at [344, 414] on div "Mesa 1 R$ 19,90" at bounding box center [312, 413] width 148 height 44
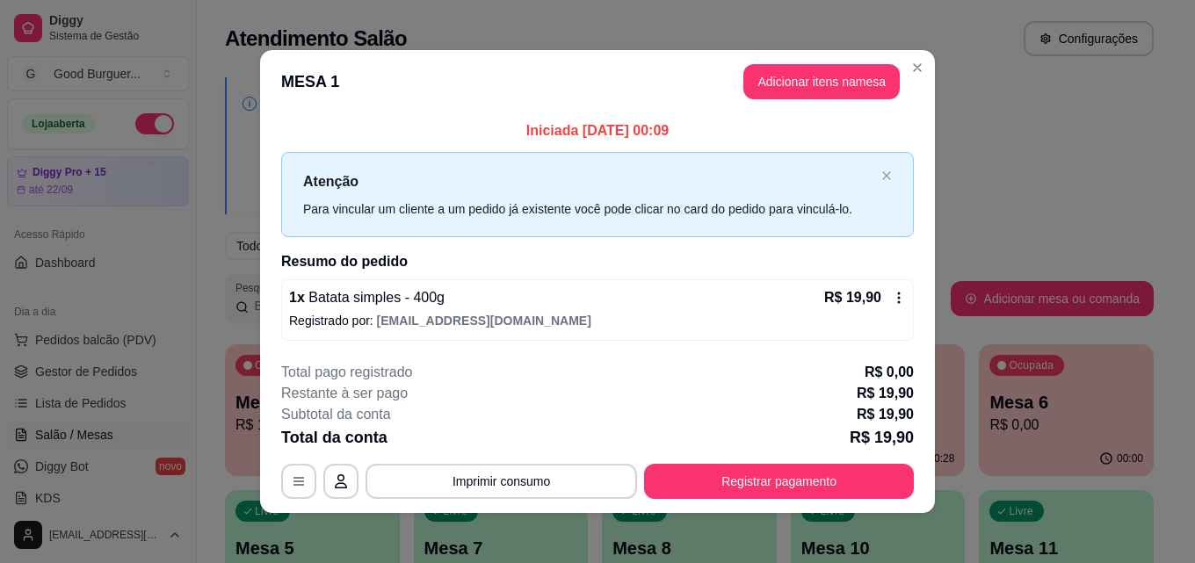
scroll to position [6, 0]
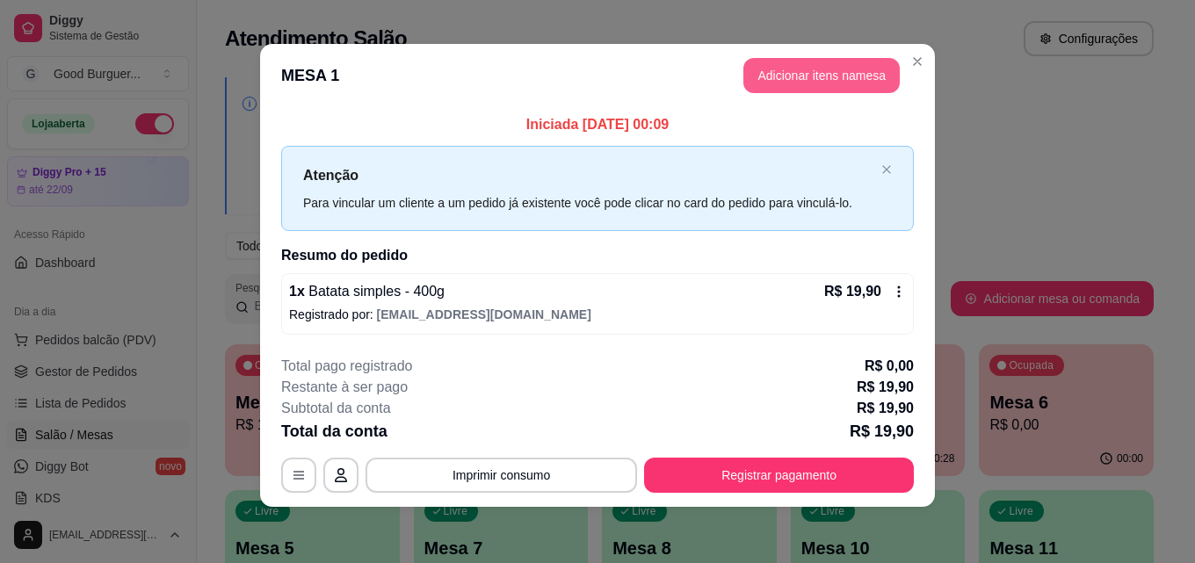
click at [832, 77] on button "Adicionar itens na mesa" at bounding box center [821, 75] width 156 height 35
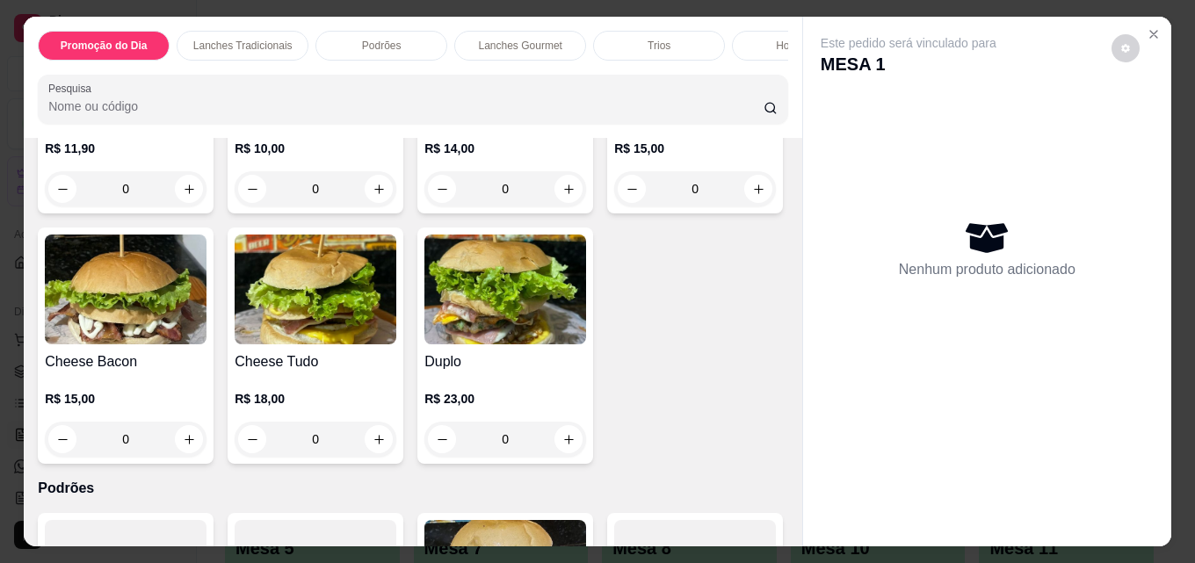
scroll to position [879, 0]
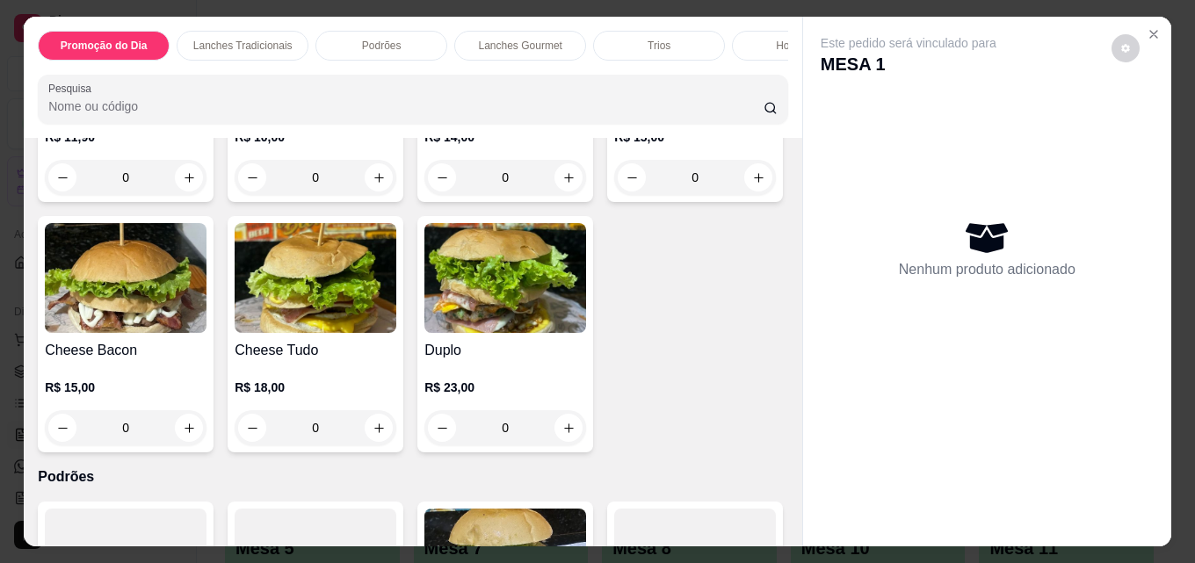
click at [330, 83] on img at bounding box center [316, 28] width 162 height 110
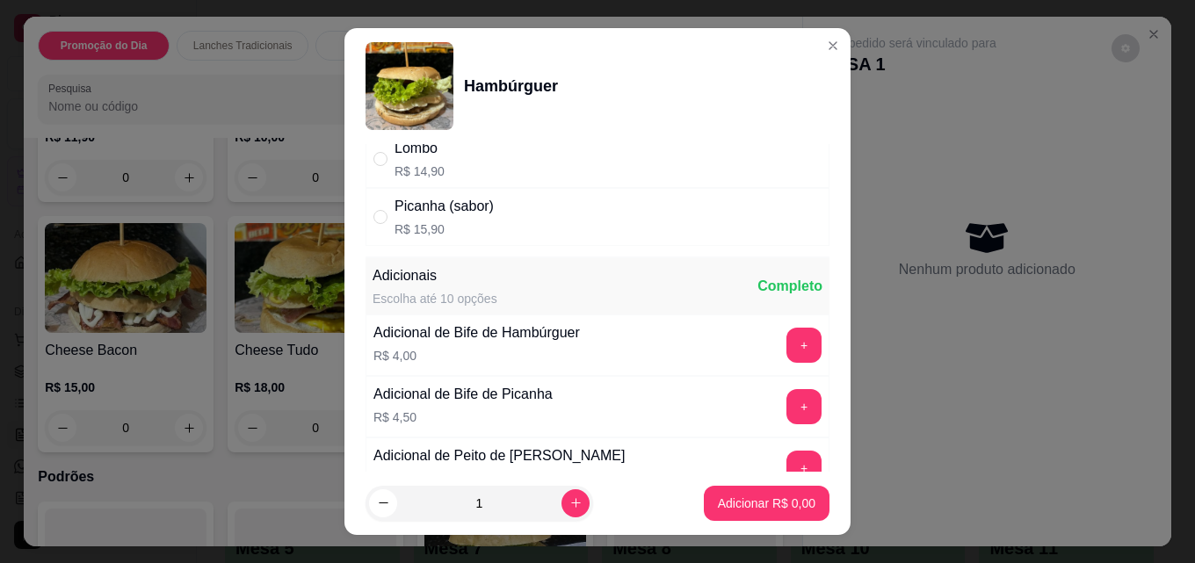
scroll to position [0, 0]
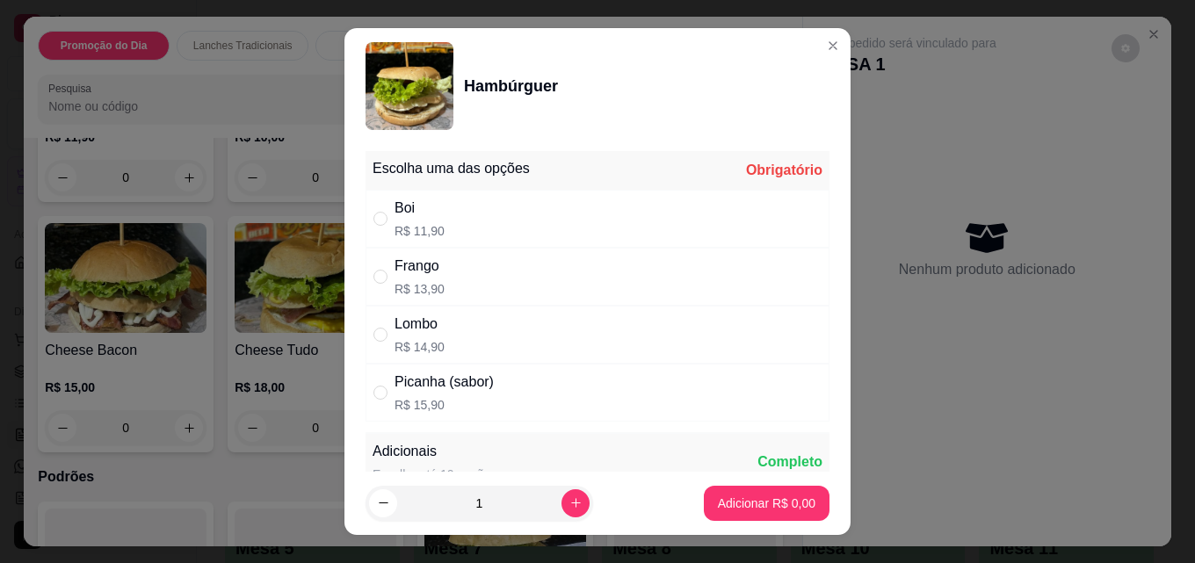
click at [397, 210] on div "Boi" at bounding box center [419, 208] width 50 height 21
radio input "true"
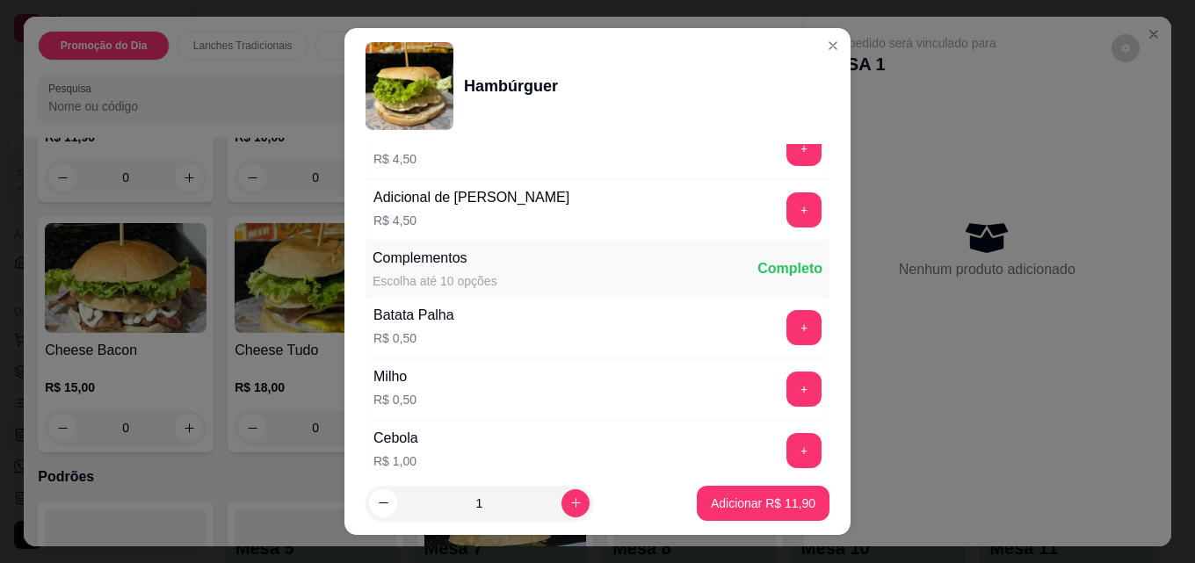
scroll to position [527, 0]
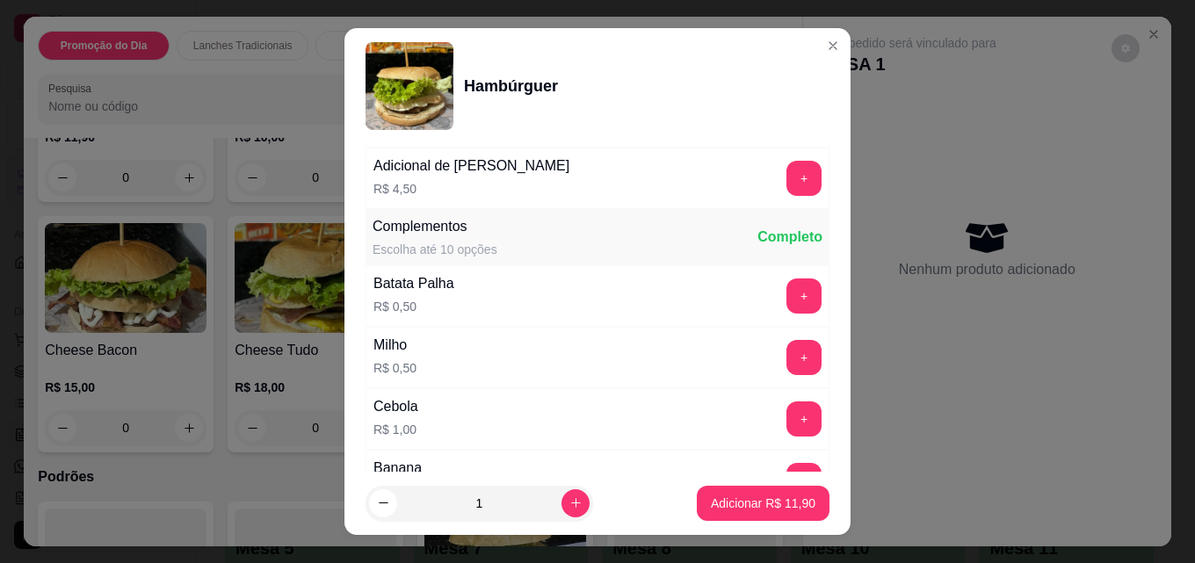
click at [401, 302] on p "R$ 0,50" at bounding box center [413, 307] width 81 height 18
click at [787, 288] on button "+" at bounding box center [804, 296] width 34 height 34
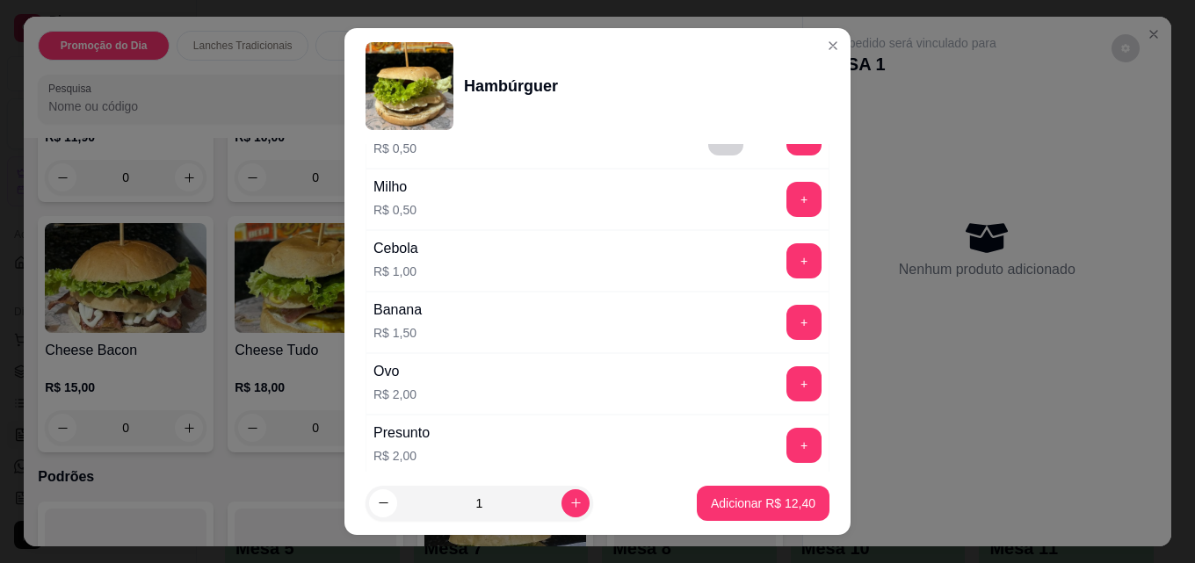
scroll to position [703, 0]
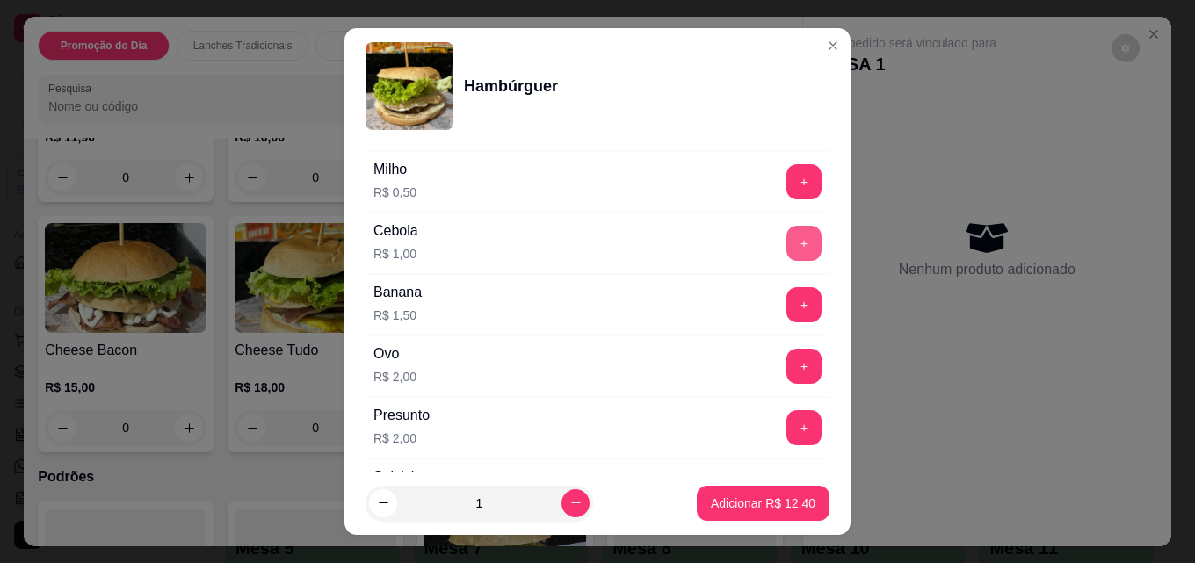
click at [786, 242] on button "+" at bounding box center [803, 243] width 35 height 35
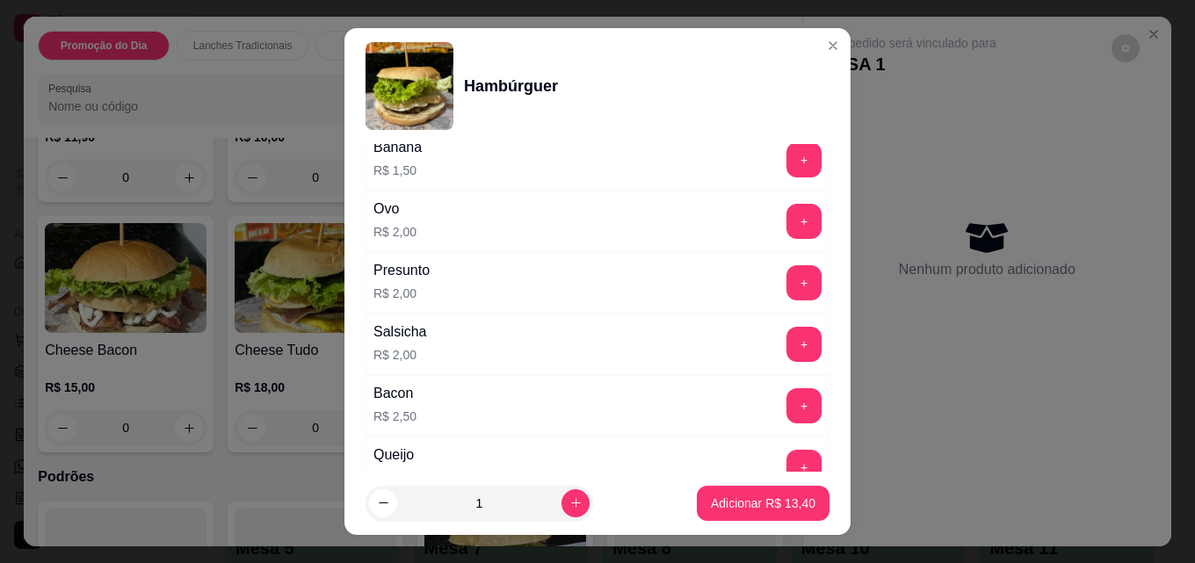
scroll to position [879, 0]
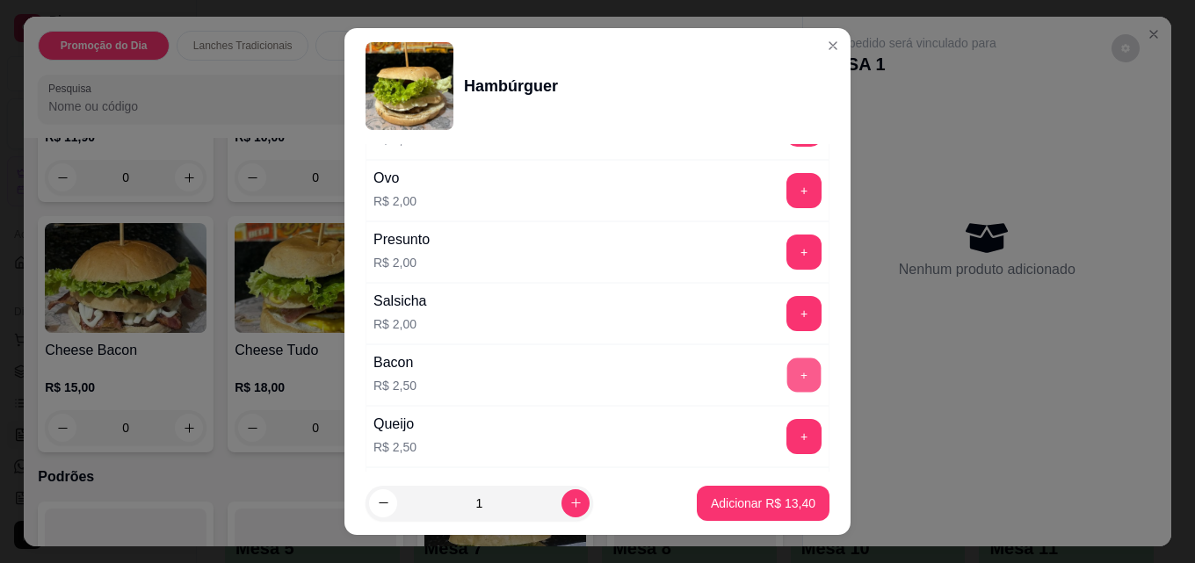
click at [787, 369] on button "+" at bounding box center [804, 375] width 34 height 34
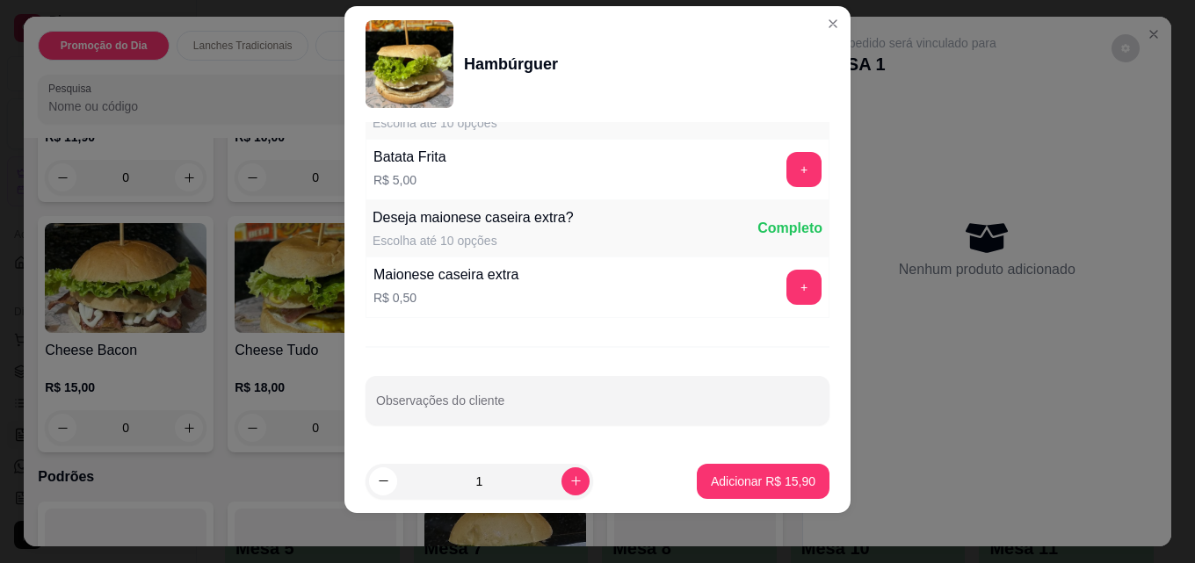
scroll to position [28, 0]
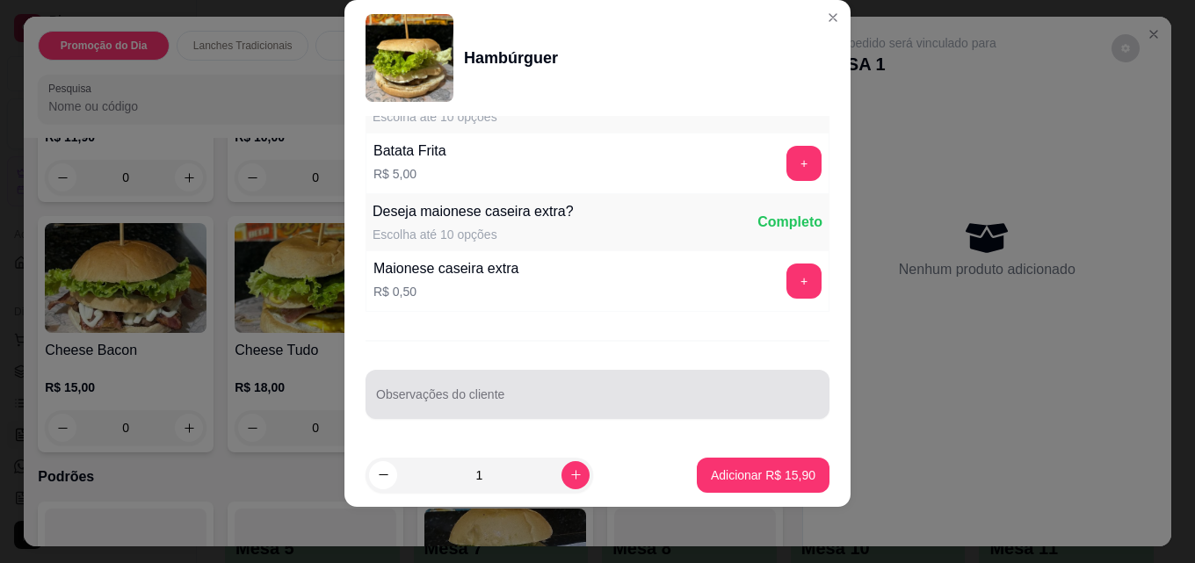
click at [478, 387] on div at bounding box center [597, 394] width 443 height 35
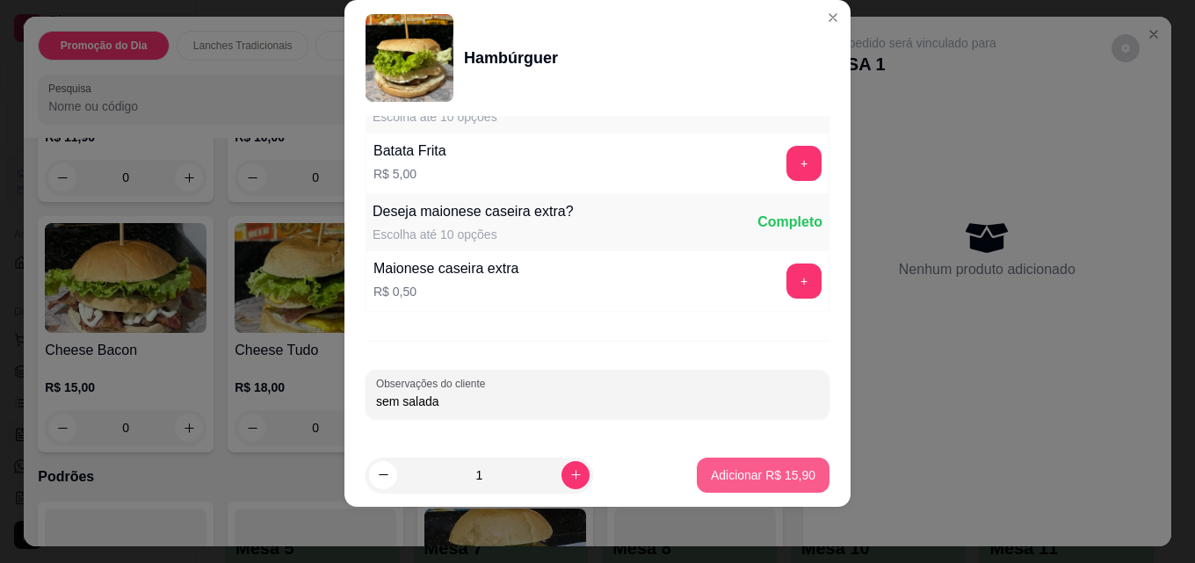
type input "sem salada"
click at [765, 467] on p "Adicionar R$ 15,90" at bounding box center [764, 475] width 102 height 17
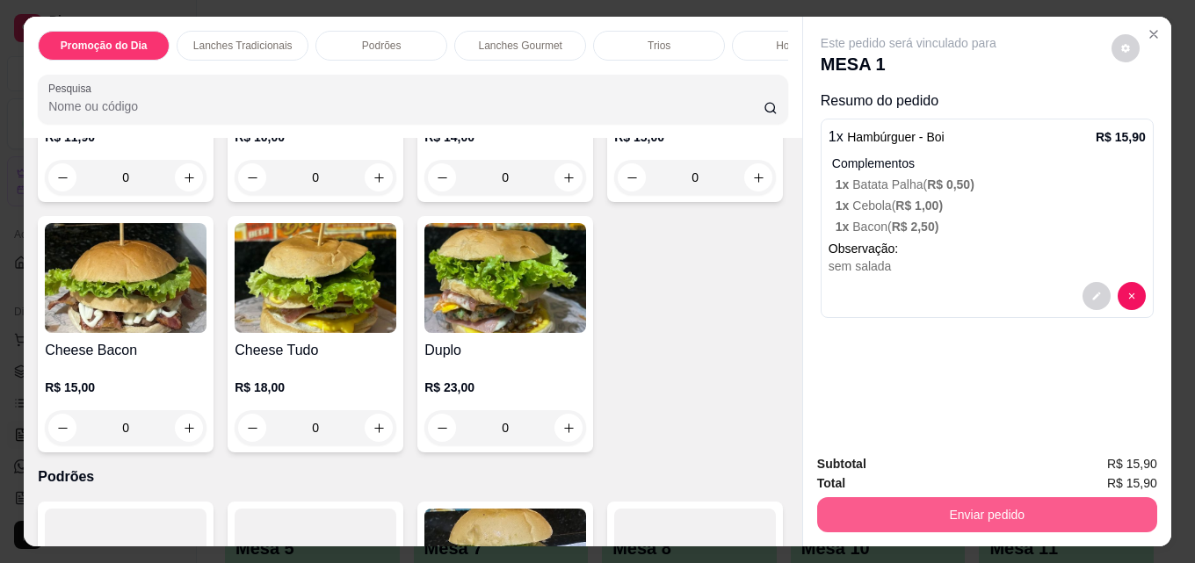
click at [907, 503] on button "Enviar pedido" at bounding box center [987, 514] width 340 height 35
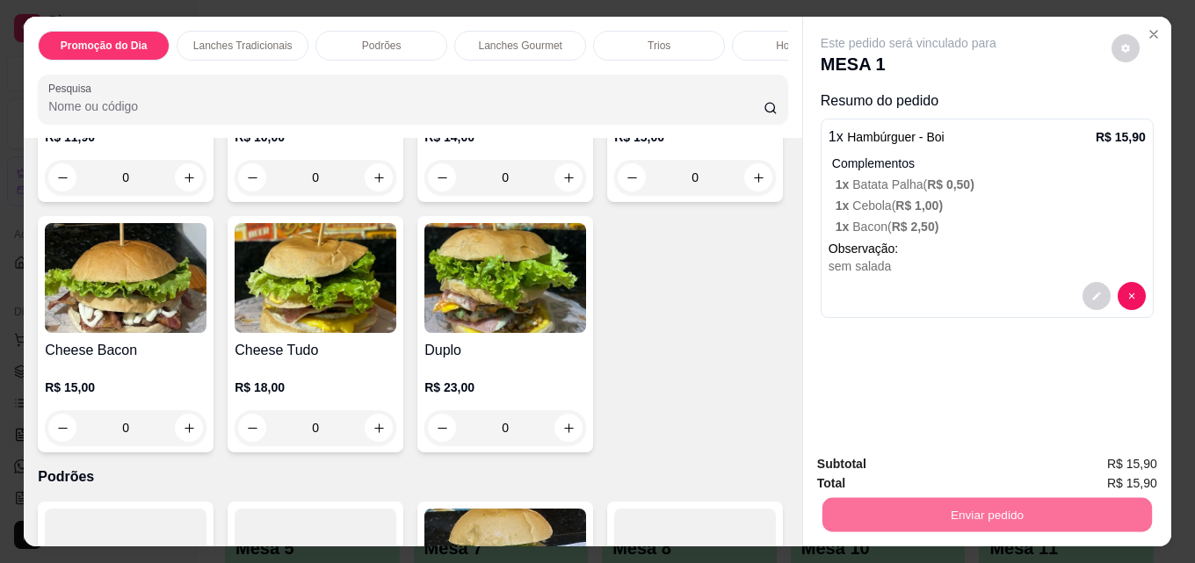
click at [881, 460] on button "Não registrar e enviar pedido" at bounding box center [928, 464] width 183 height 33
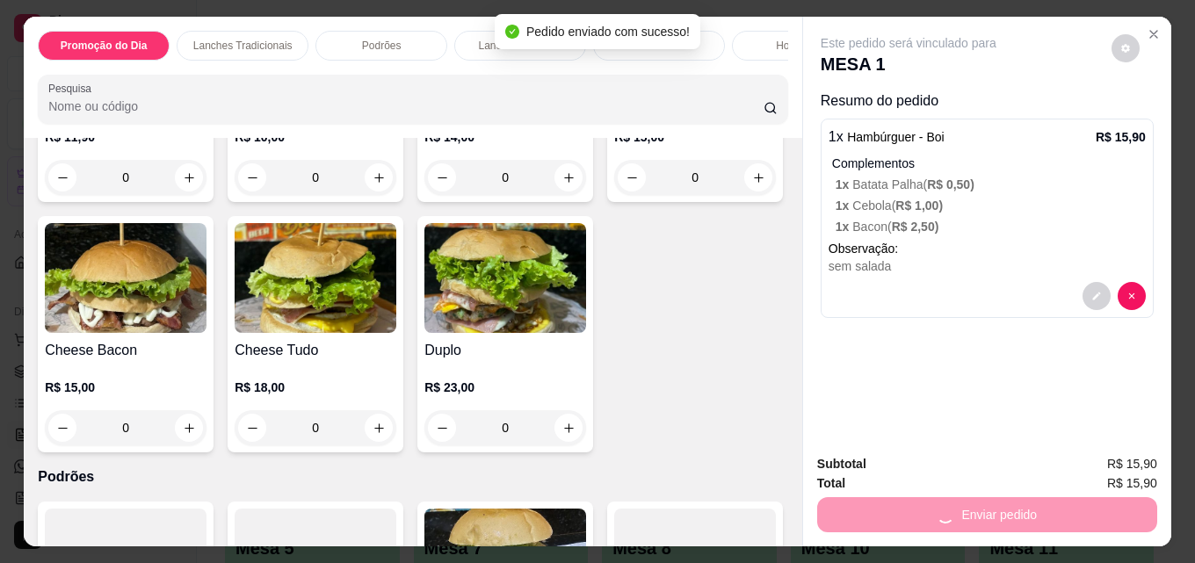
scroll to position [0, 0]
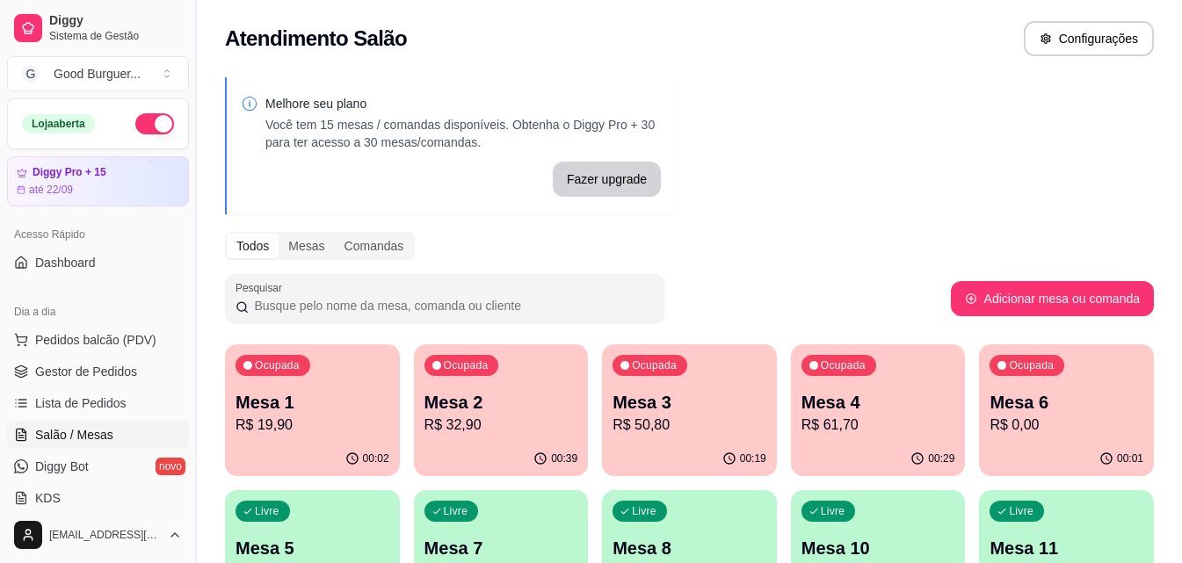
click at [483, 406] on p "Mesa 2" at bounding box center [501, 402] width 154 height 25
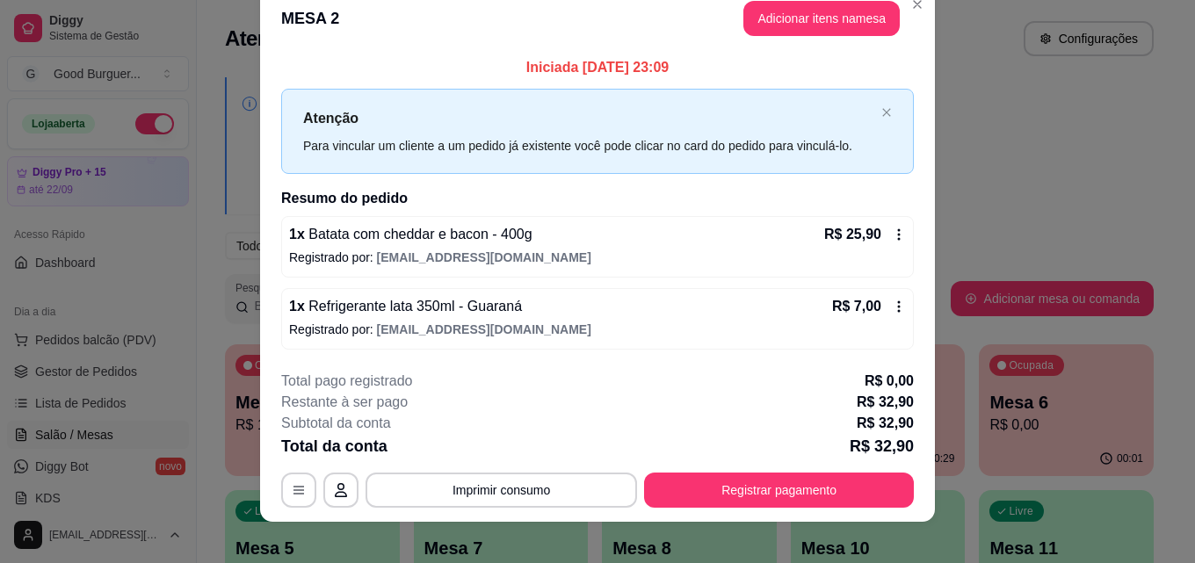
scroll to position [42, 0]
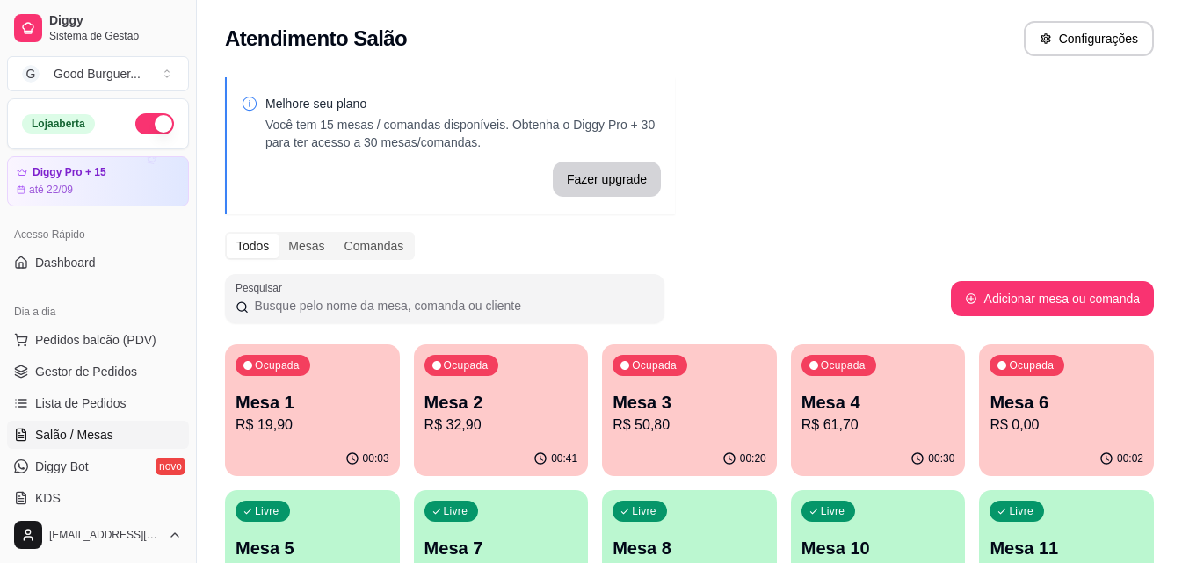
click at [340, 416] on p "R$ 19,90" at bounding box center [312, 425] width 154 height 21
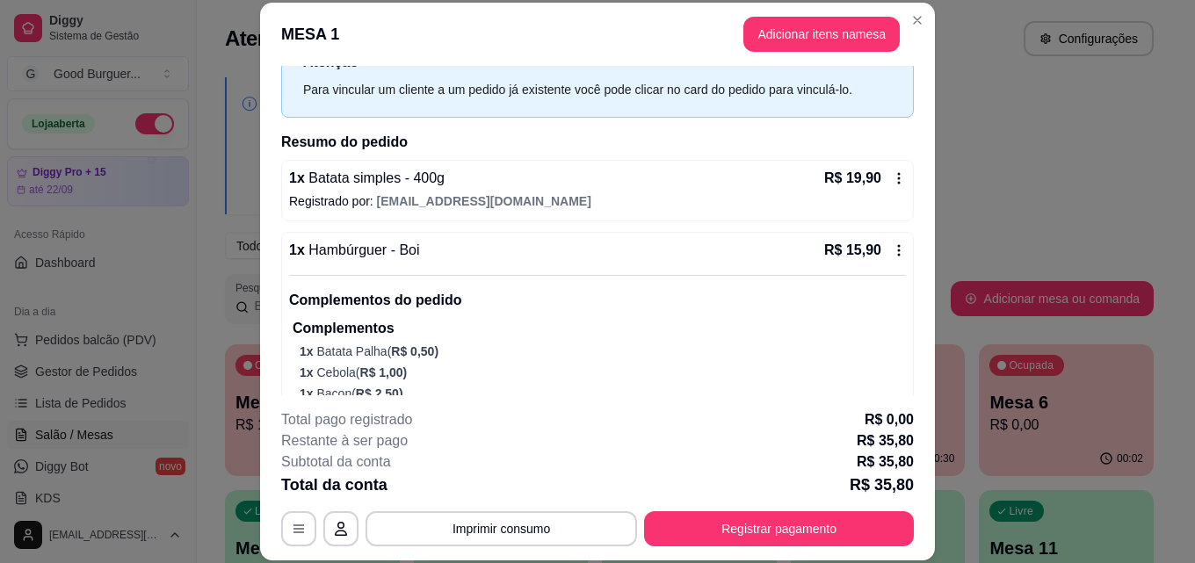
scroll to position [0, 0]
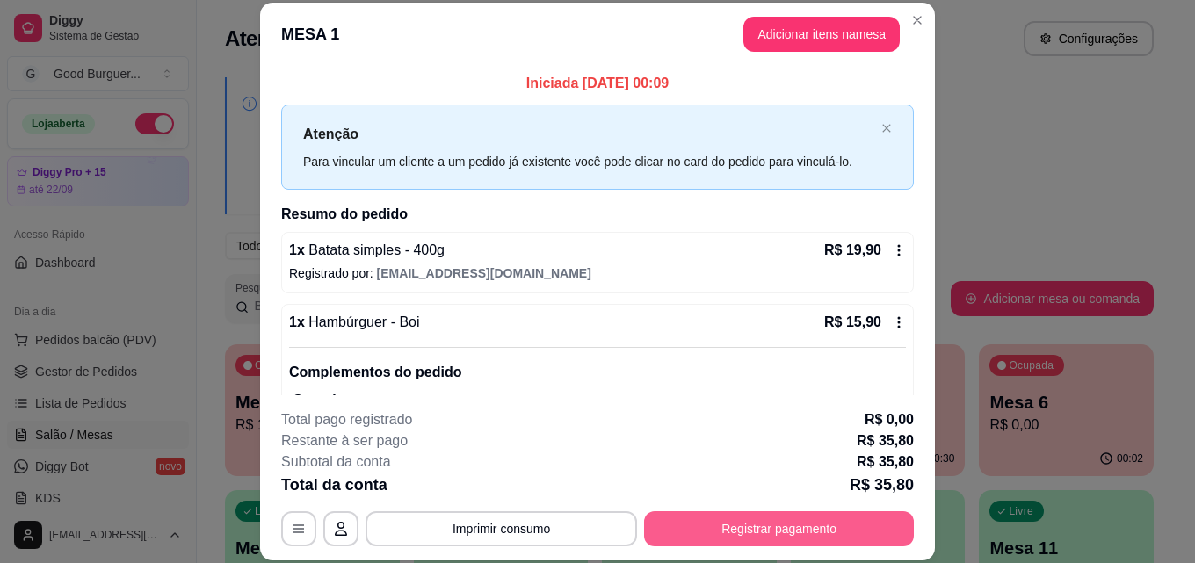
click at [851, 525] on button "Registrar pagamento" at bounding box center [779, 528] width 270 height 35
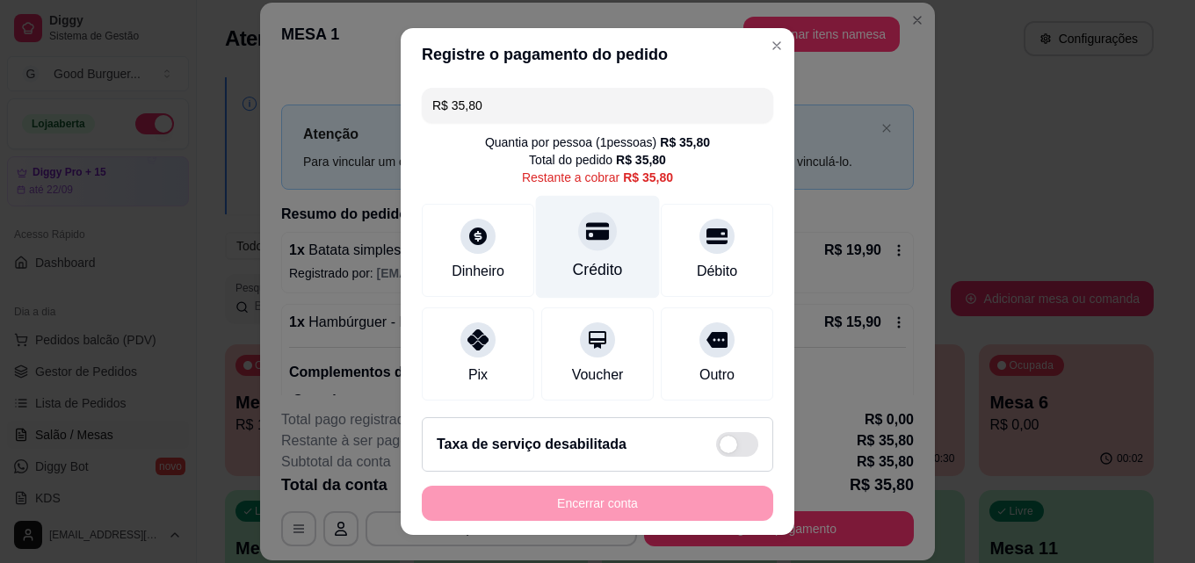
click at [593, 241] on div at bounding box center [597, 231] width 39 height 39
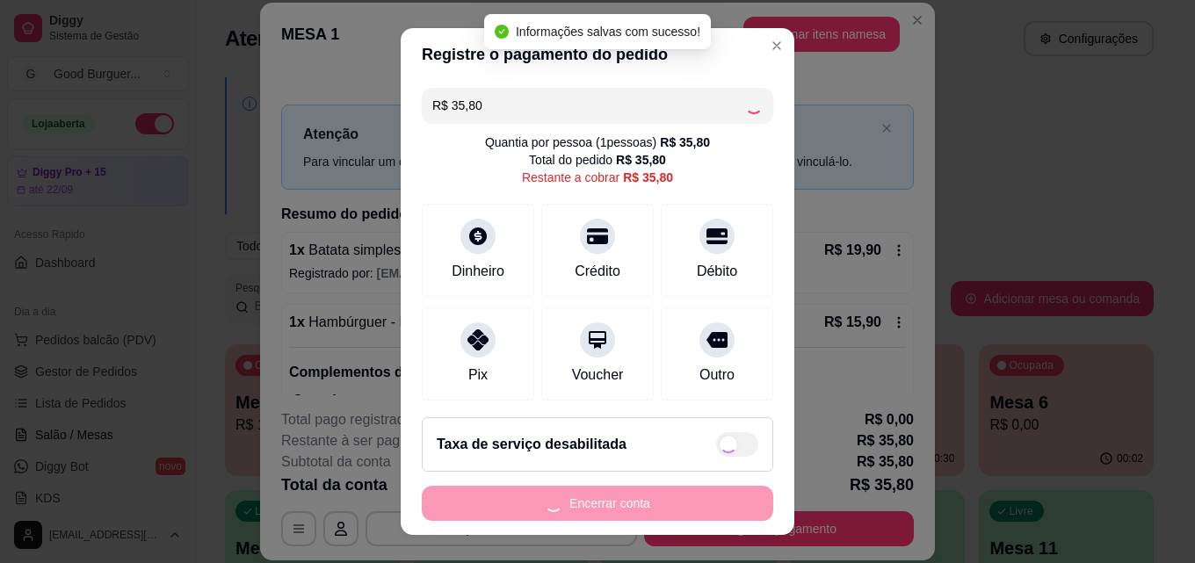
type input "R$ 0,00"
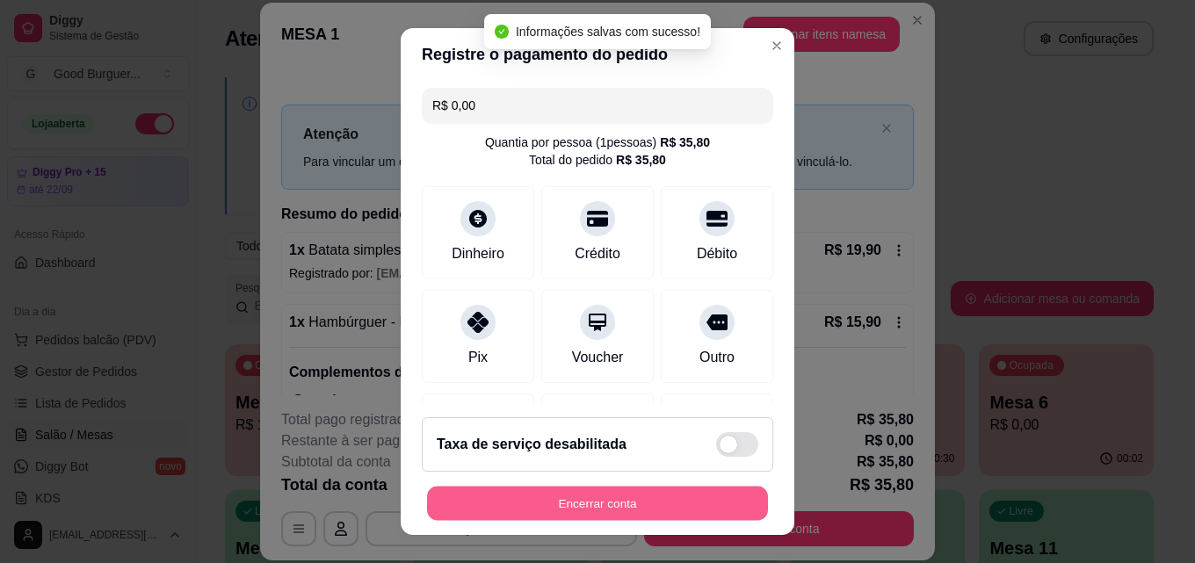
click at [647, 501] on button "Encerrar conta" at bounding box center [597, 504] width 341 height 34
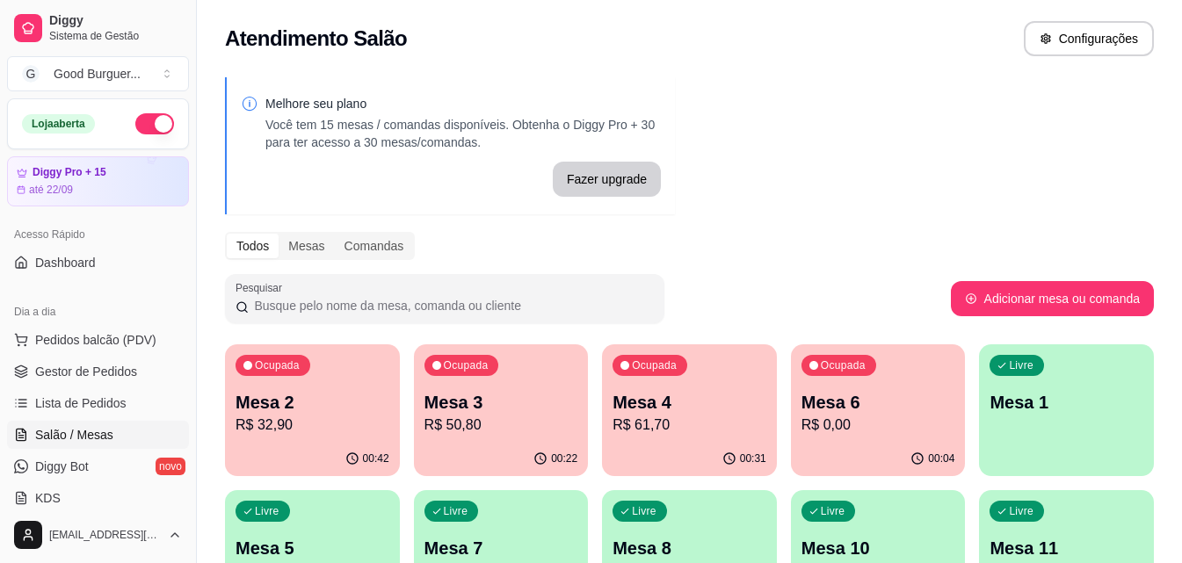
click at [321, 415] on p "R$ 32,90" at bounding box center [312, 425] width 154 height 21
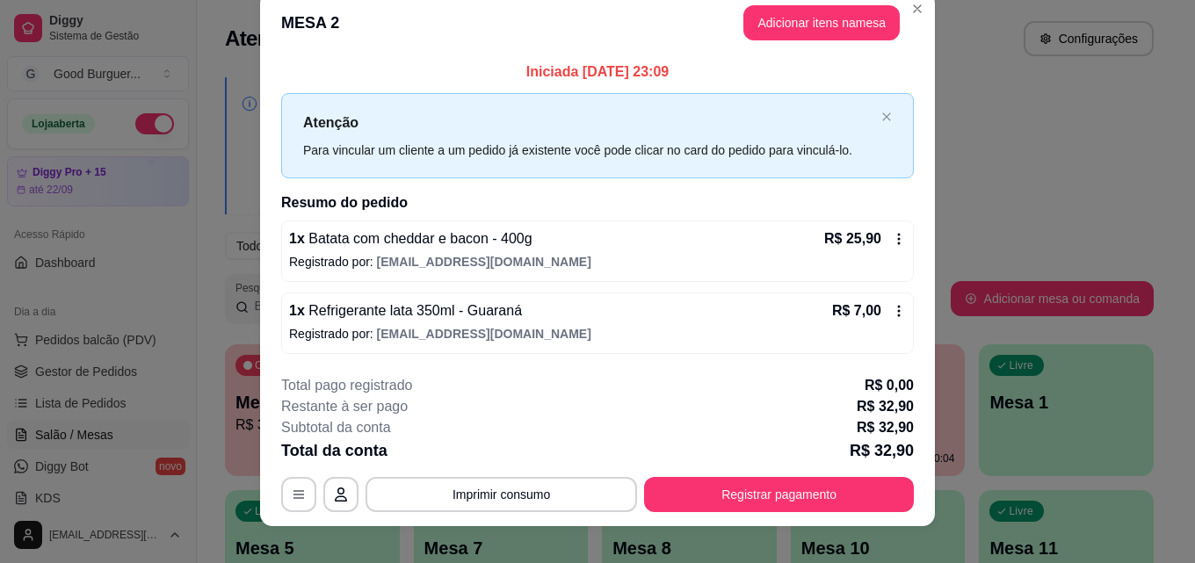
scroll to position [42, 0]
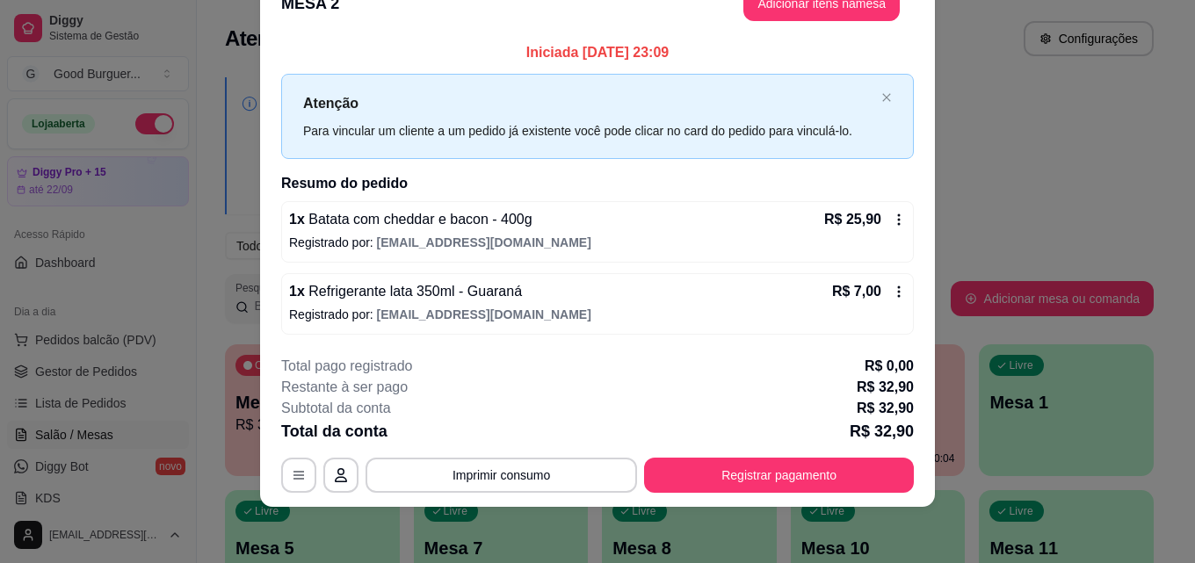
click at [761, 451] on div "**********" at bounding box center [597, 424] width 633 height 137
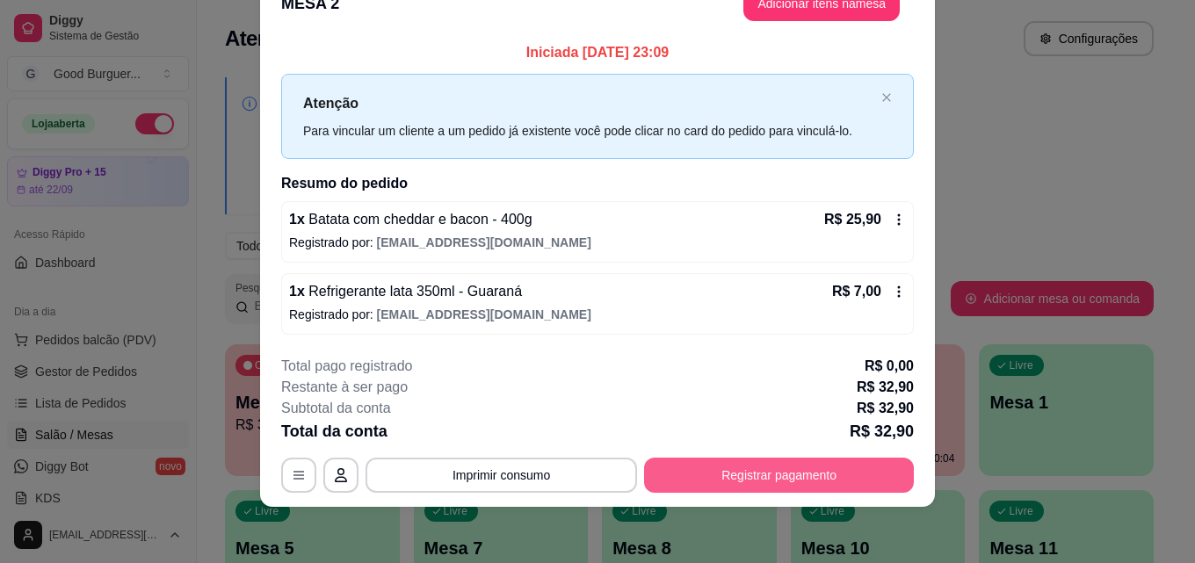
click at [764, 463] on button "Registrar pagamento" at bounding box center [779, 475] width 270 height 35
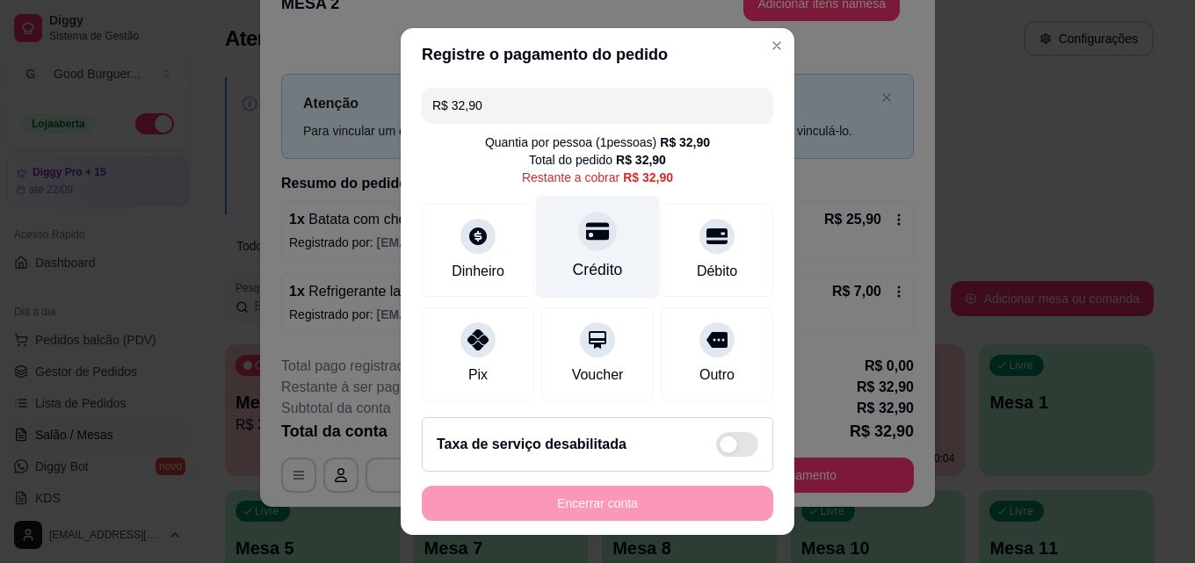
click at [586, 233] on icon at bounding box center [597, 232] width 23 height 18
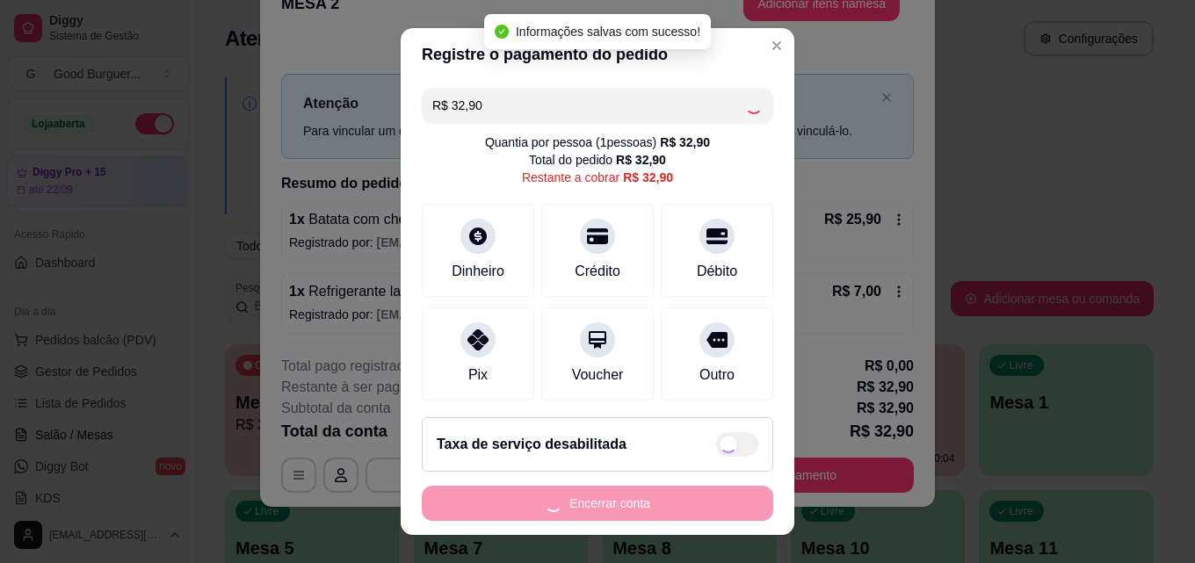
type input "R$ 0,00"
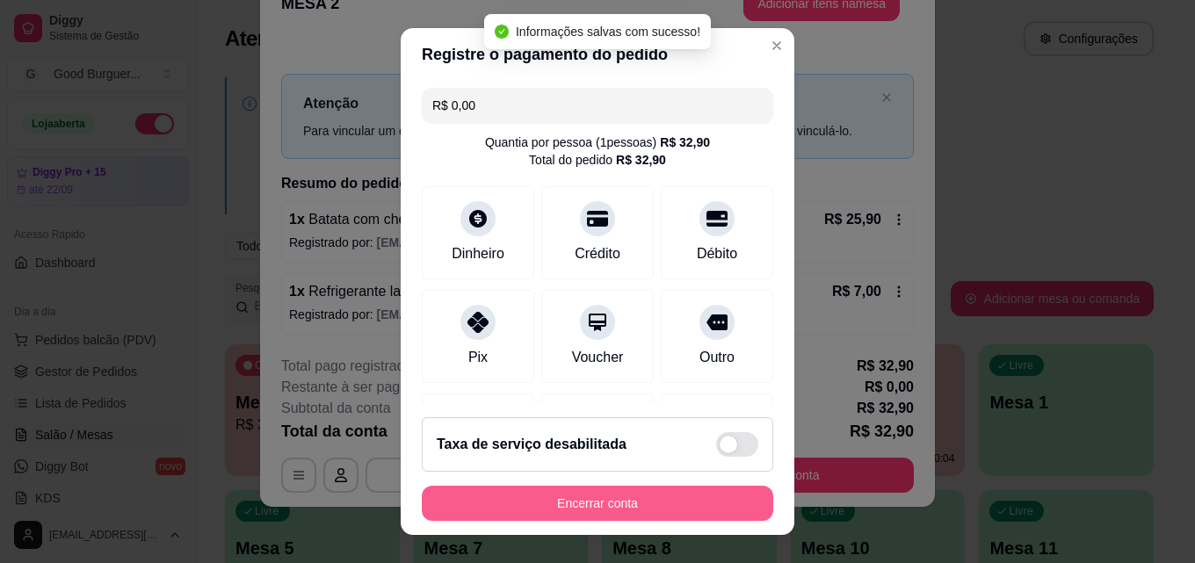
click at [622, 503] on button "Encerrar conta" at bounding box center [597, 503] width 351 height 35
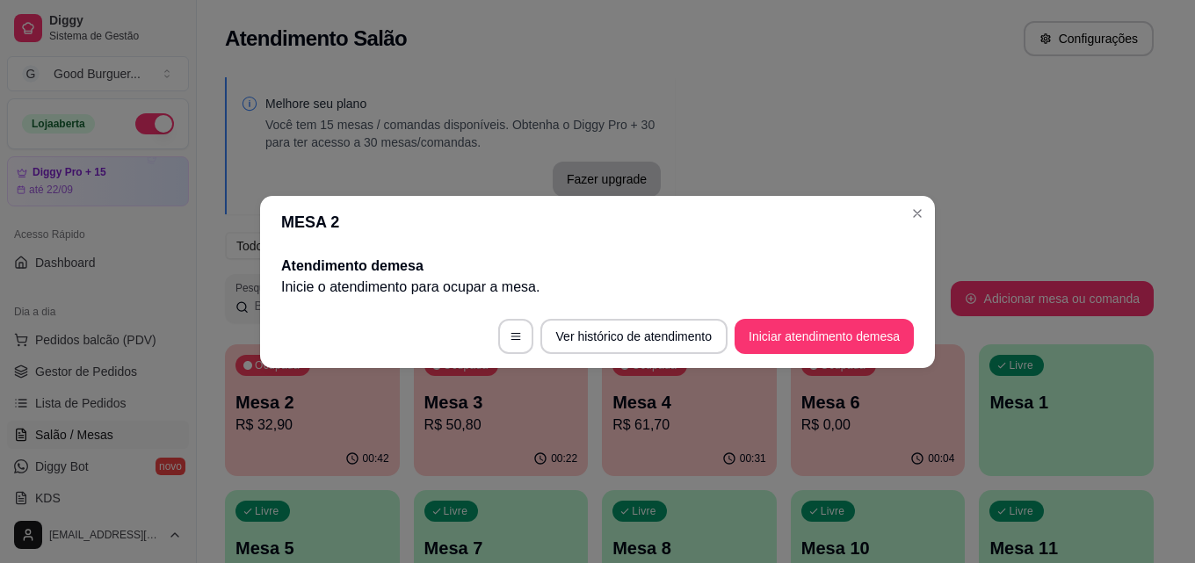
scroll to position [0, 0]
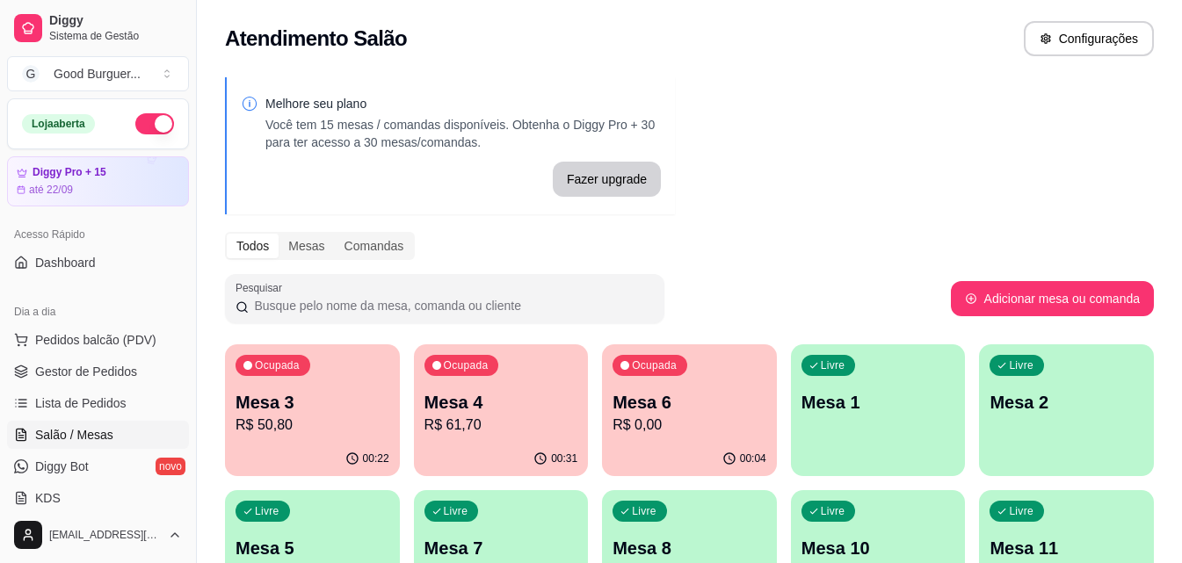
click at [317, 430] on p "R$ 50,80" at bounding box center [312, 425] width 154 height 21
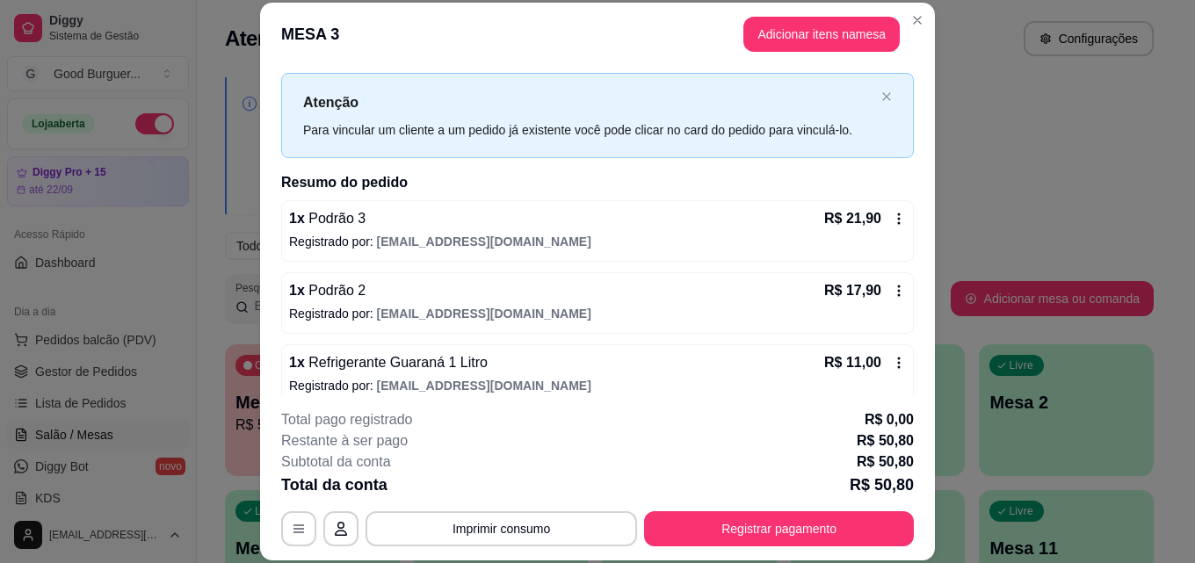
scroll to position [49, 0]
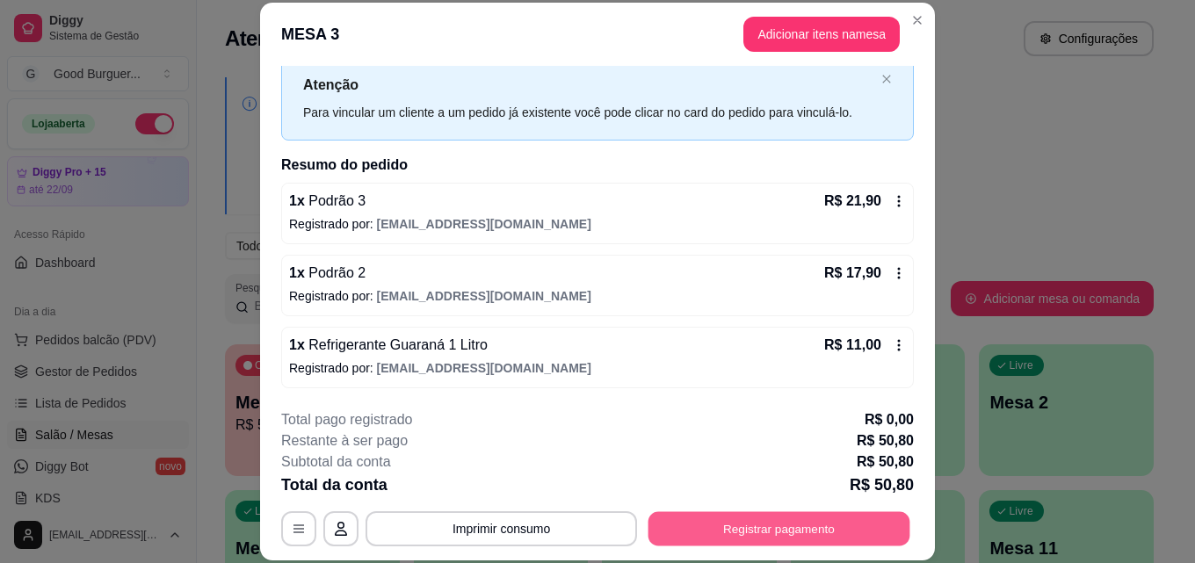
click at [782, 531] on button "Registrar pagamento" at bounding box center [779, 528] width 262 height 34
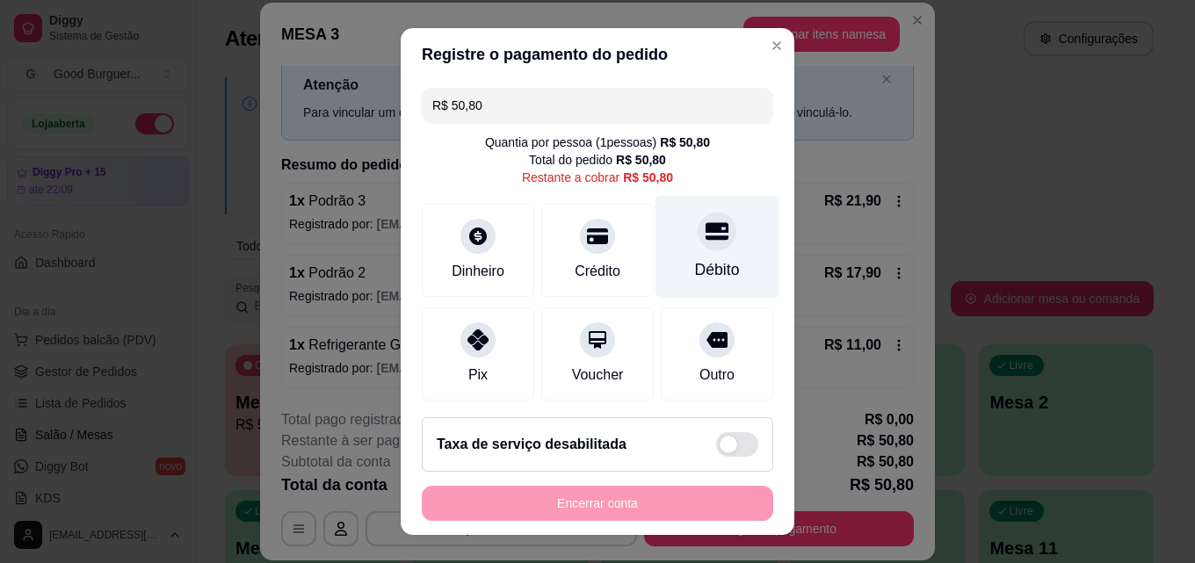
click at [705, 230] on icon at bounding box center [716, 232] width 23 height 18
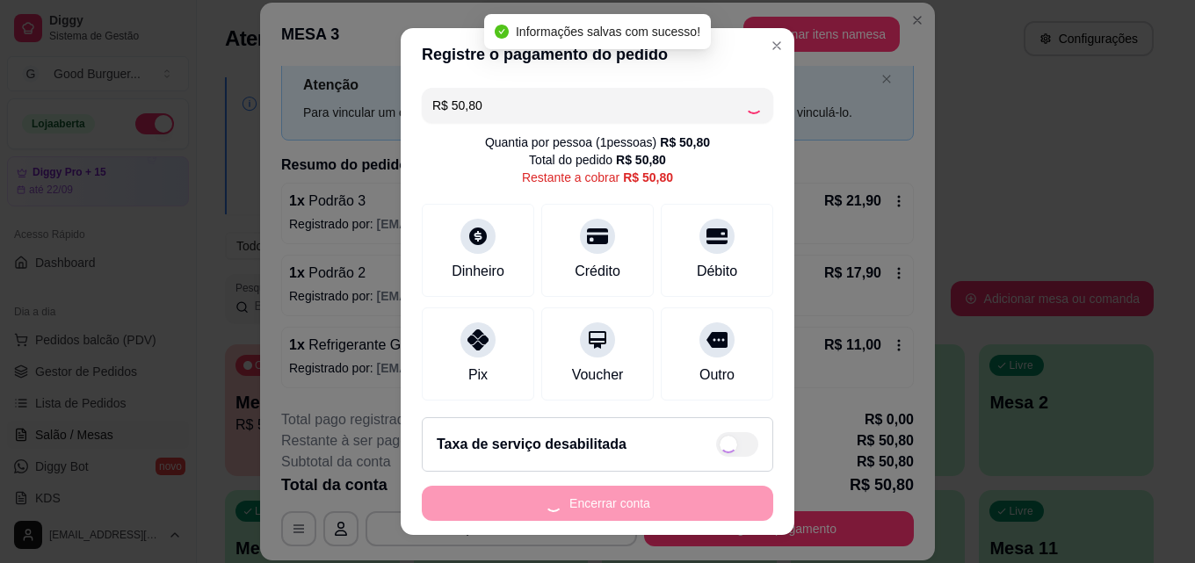
type input "R$ 0,00"
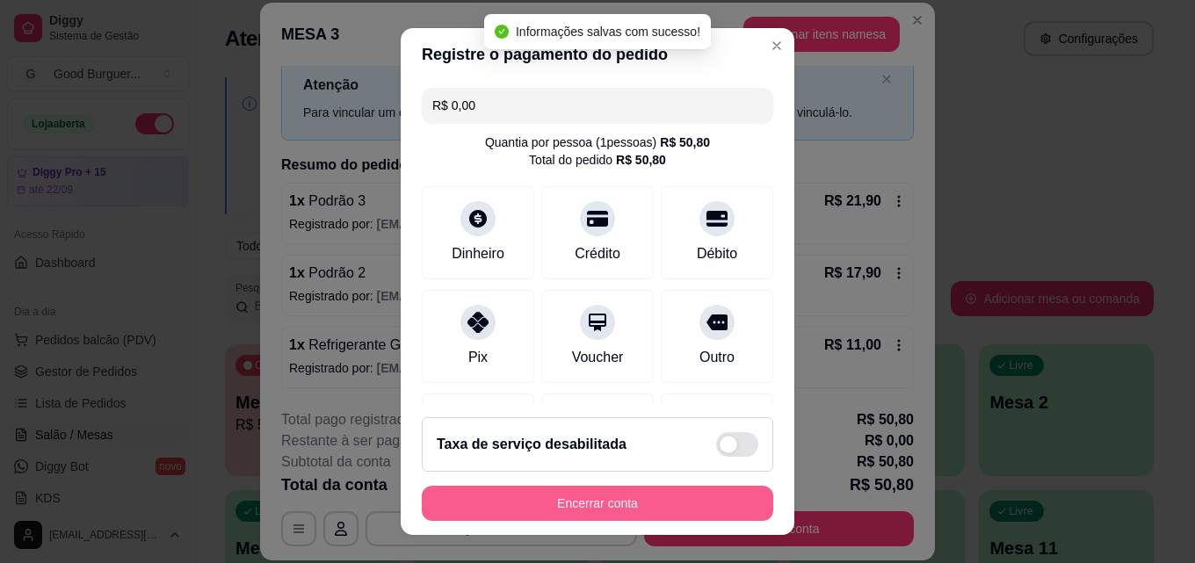
click at [684, 503] on button "Encerrar conta" at bounding box center [597, 503] width 351 height 35
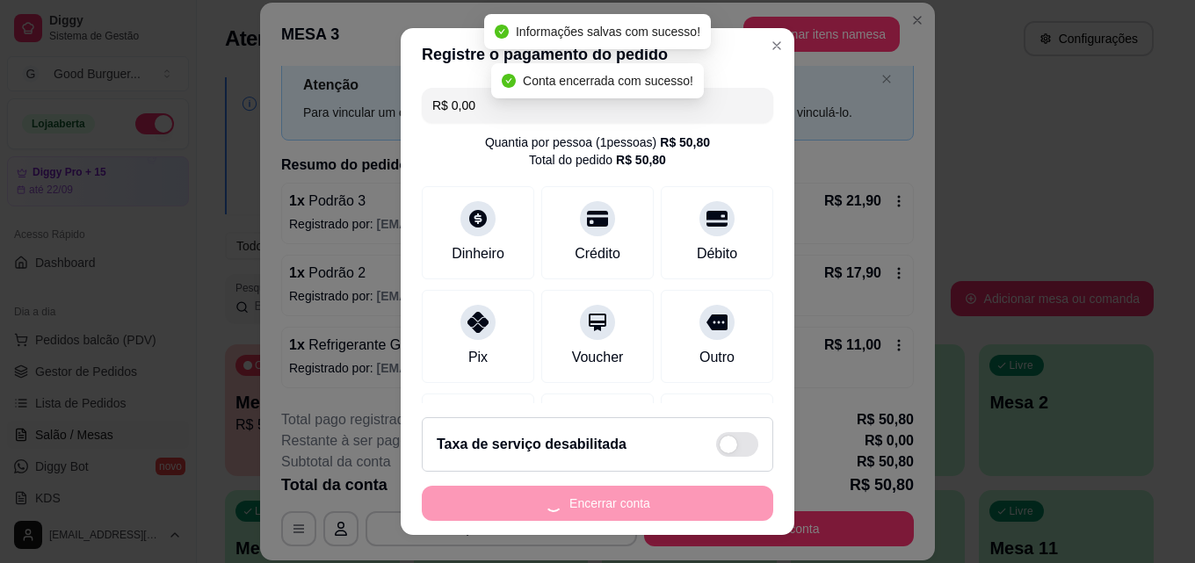
scroll to position [0, 0]
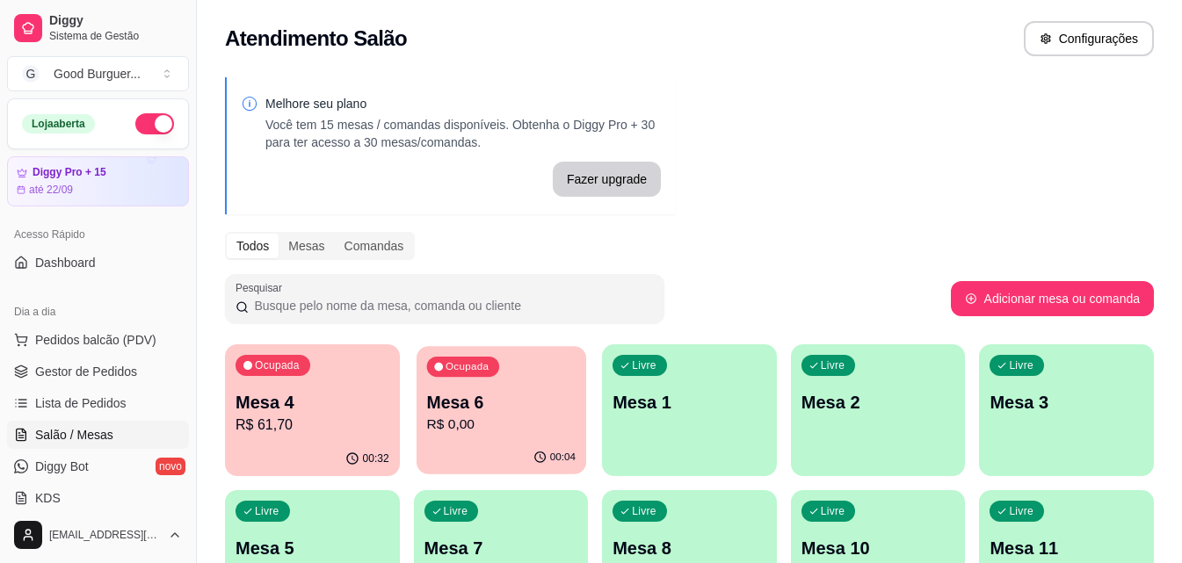
click at [510, 422] on p "R$ 0,00" at bounding box center [500, 425] width 148 height 20
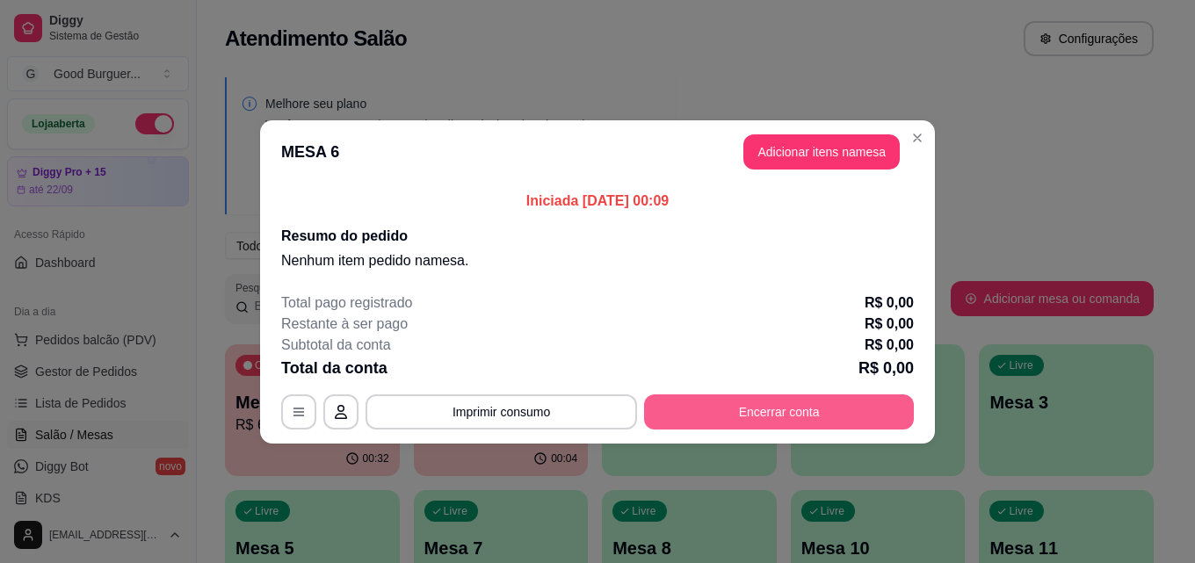
click at [830, 415] on button "Encerrar conta" at bounding box center [779, 411] width 270 height 35
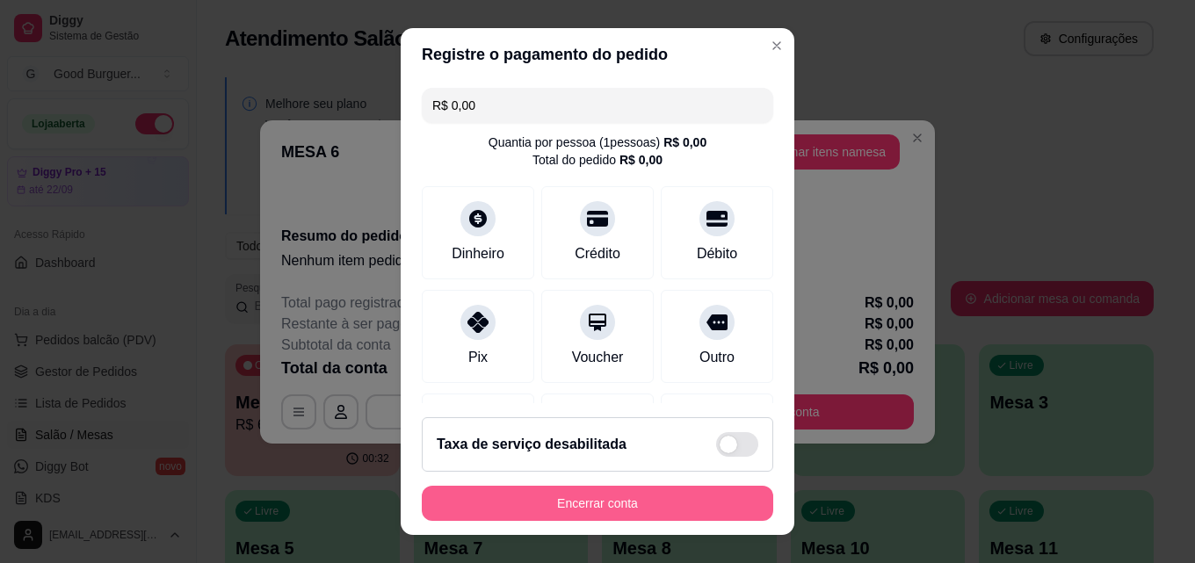
click at [671, 496] on button "Encerrar conta" at bounding box center [597, 503] width 351 height 35
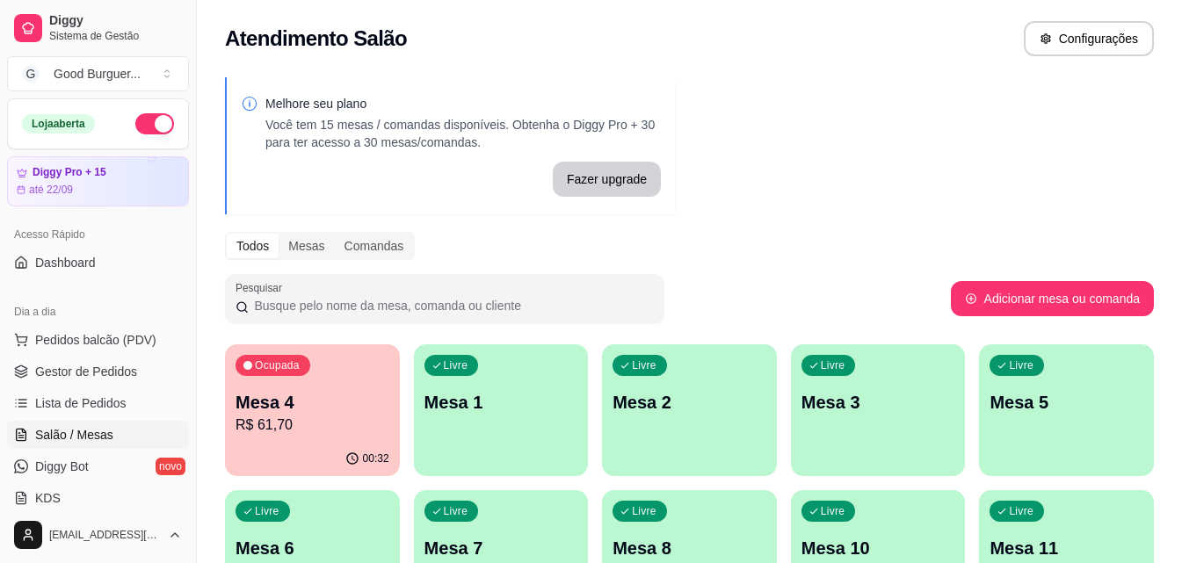
click at [349, 373] on div "Ocupada Mesa 4 R$ 61,70" at bounding box center [312, 393] width 175 height 98
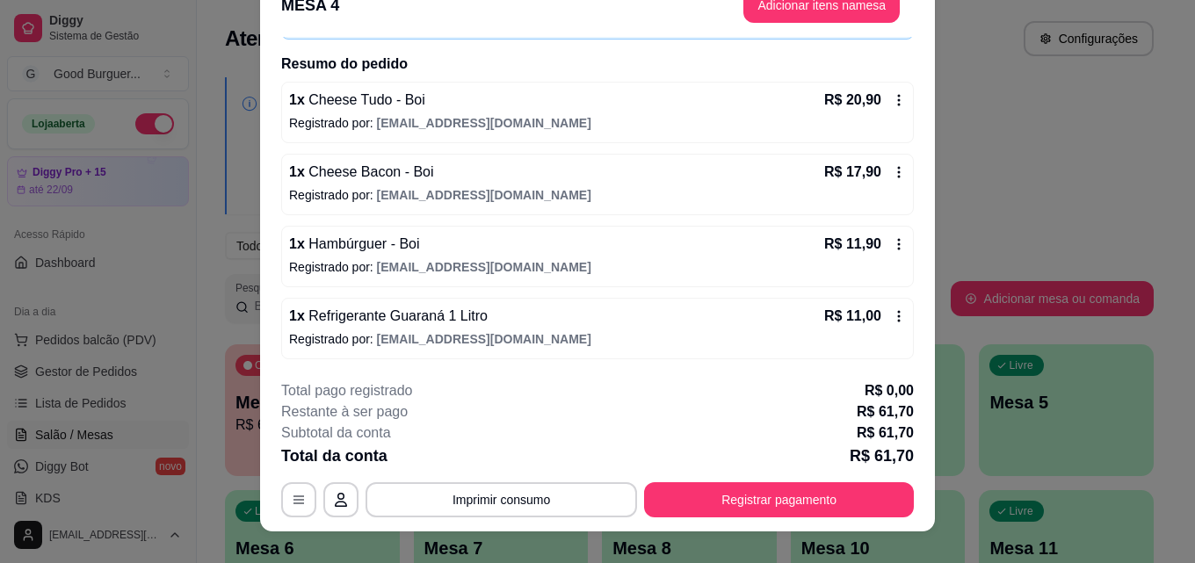
scroll to position [54, 0]
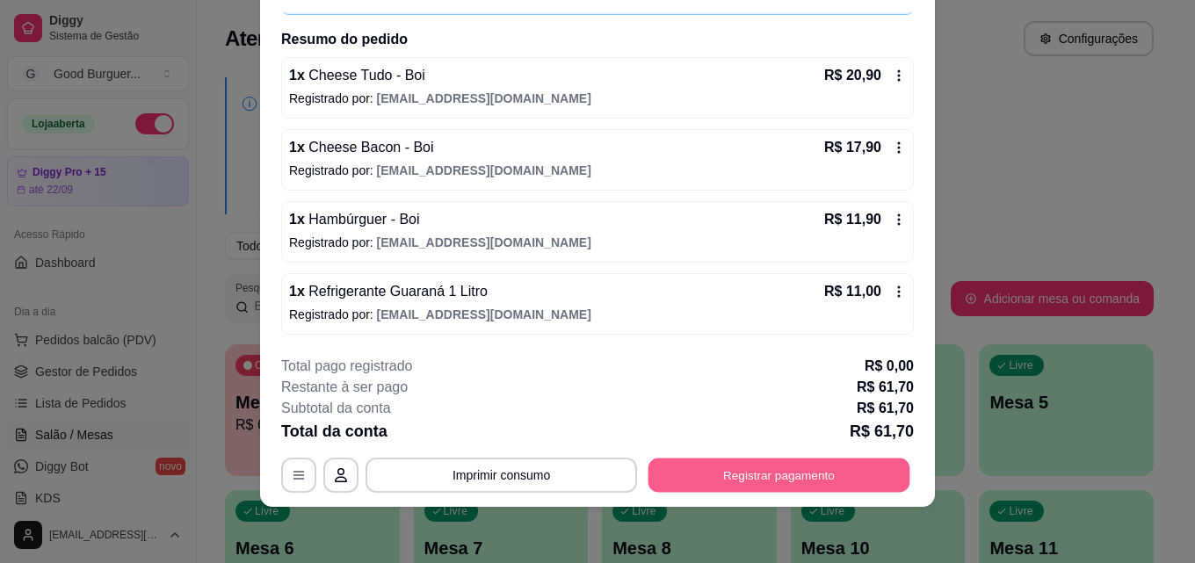
click at [812, 486] on button "Registrar pagamento" at bounding box center [779, 475] width 262 height 34
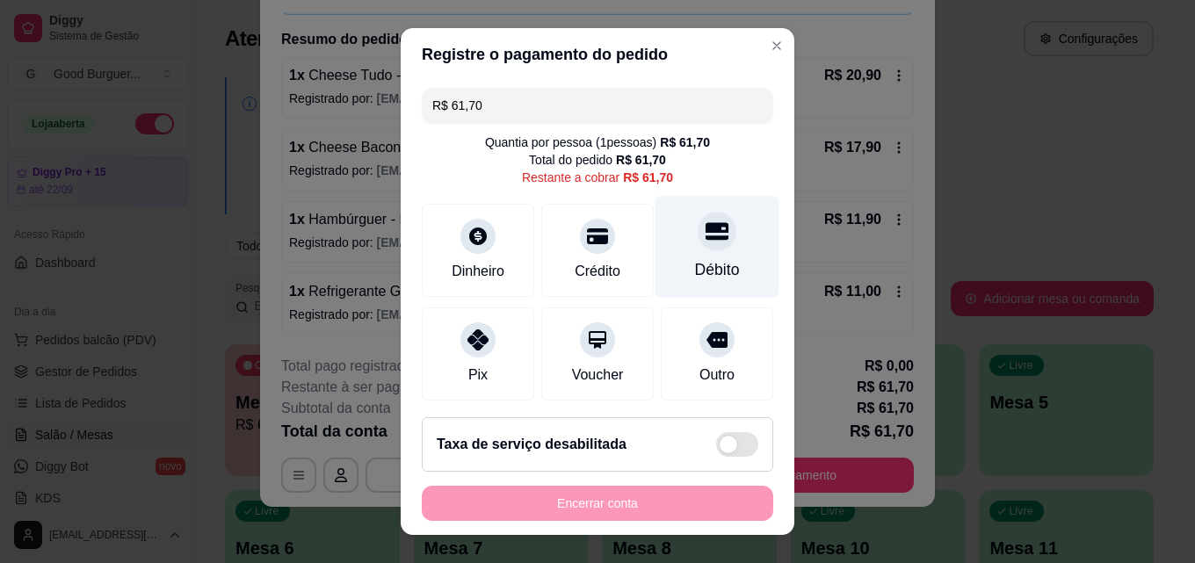
click at [698, 245] on div at bounding box center [717, 231] width 39 height 39
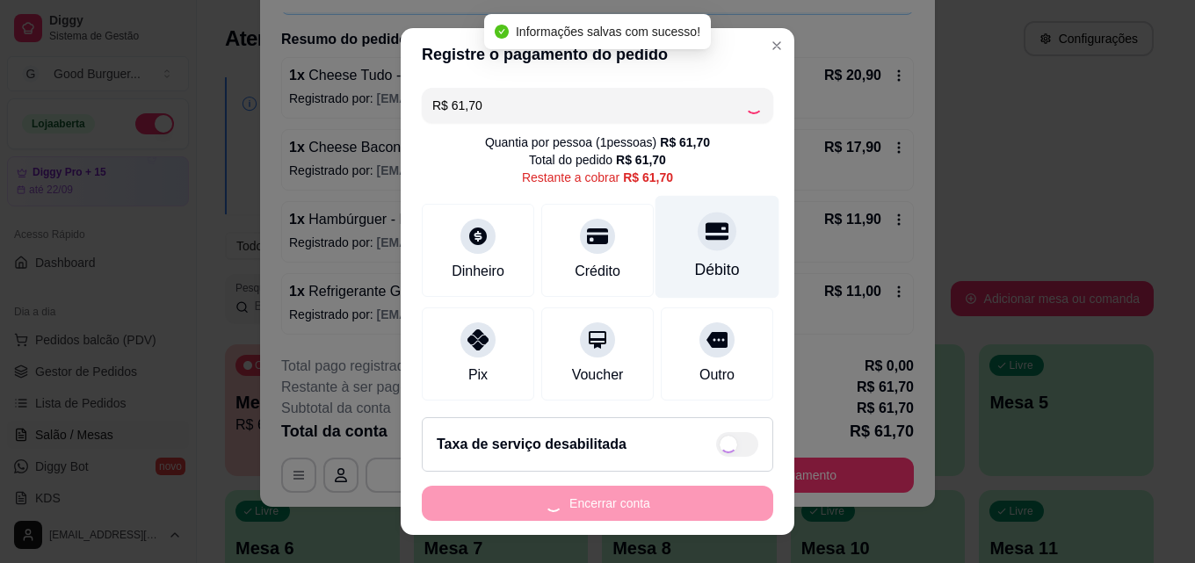
type input "R$ 0,00"
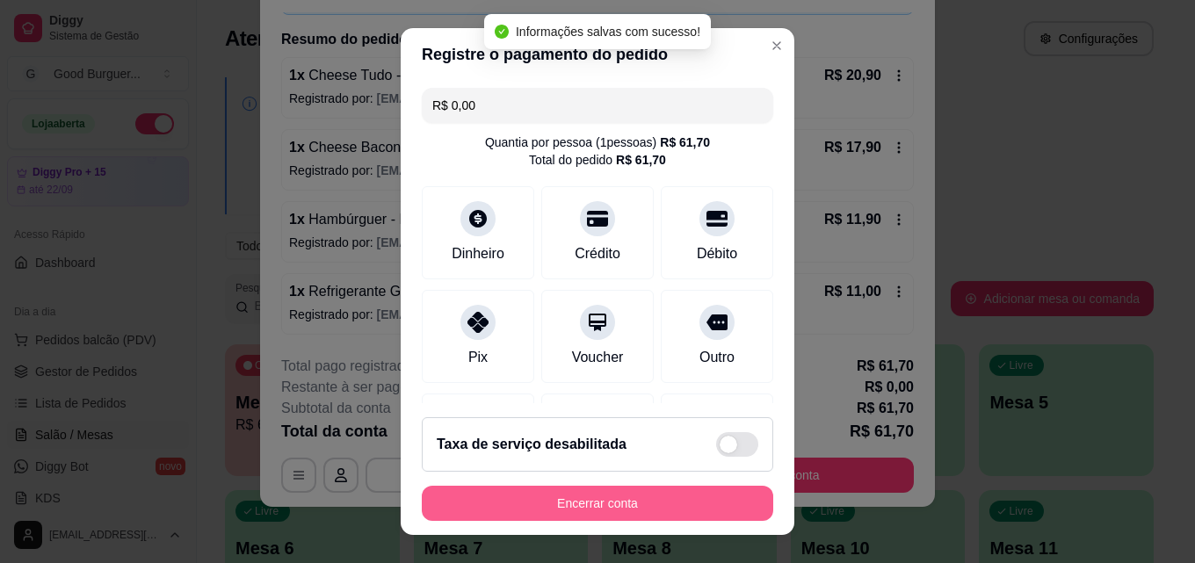
click at [640, 501] on button "Encerrar conta" at bounding box center [597, 503] width 351 height 35
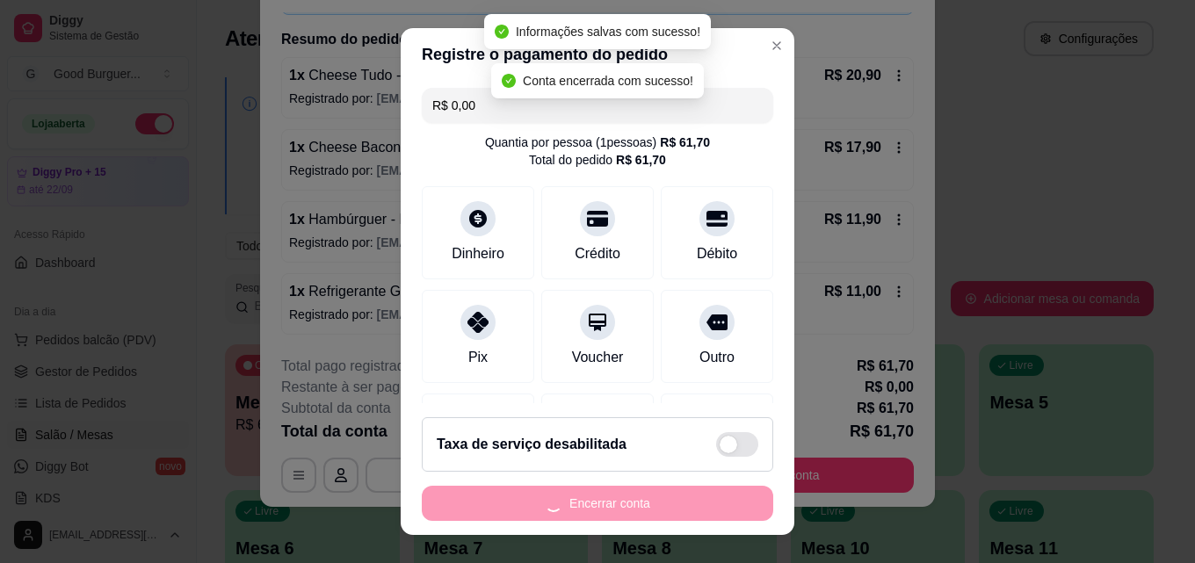
scroll to position [0, 0]
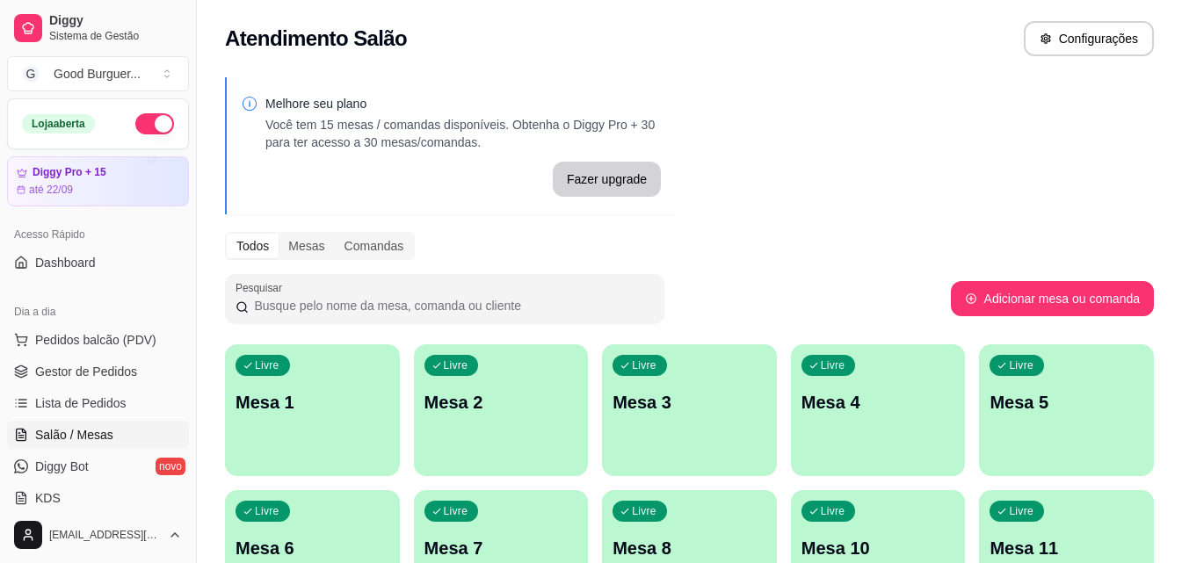
click at [328, 397] on p "Mesa 1" at bounding box center [312, 402] width 154 height 25
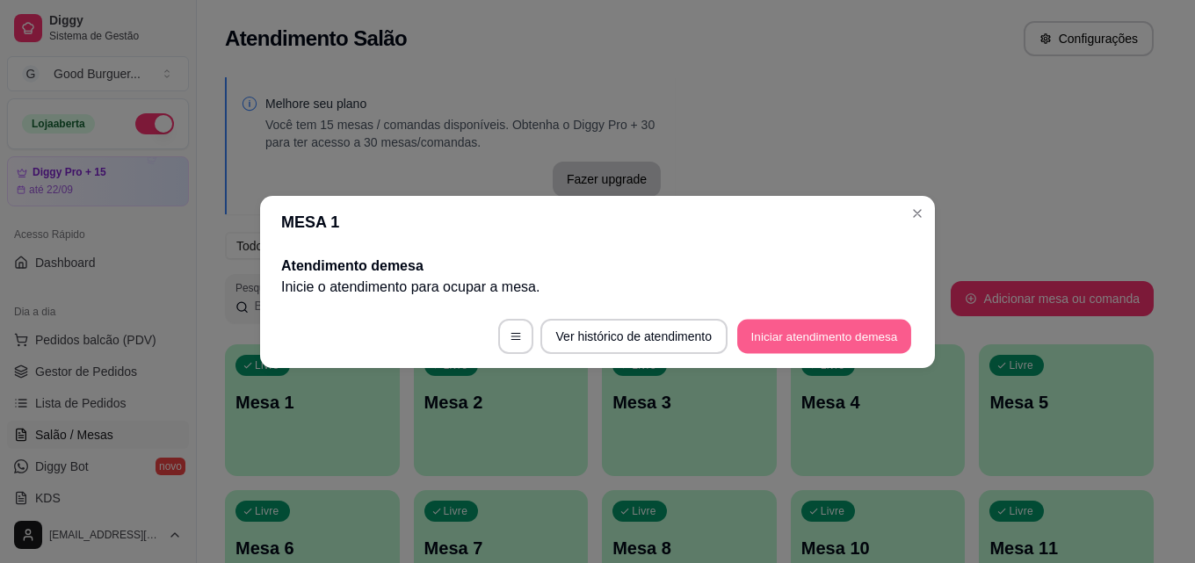
click at [844, 336] on button "Iniciar atendimento de mesa" at bounding box center [824, 336] width 174 height 34
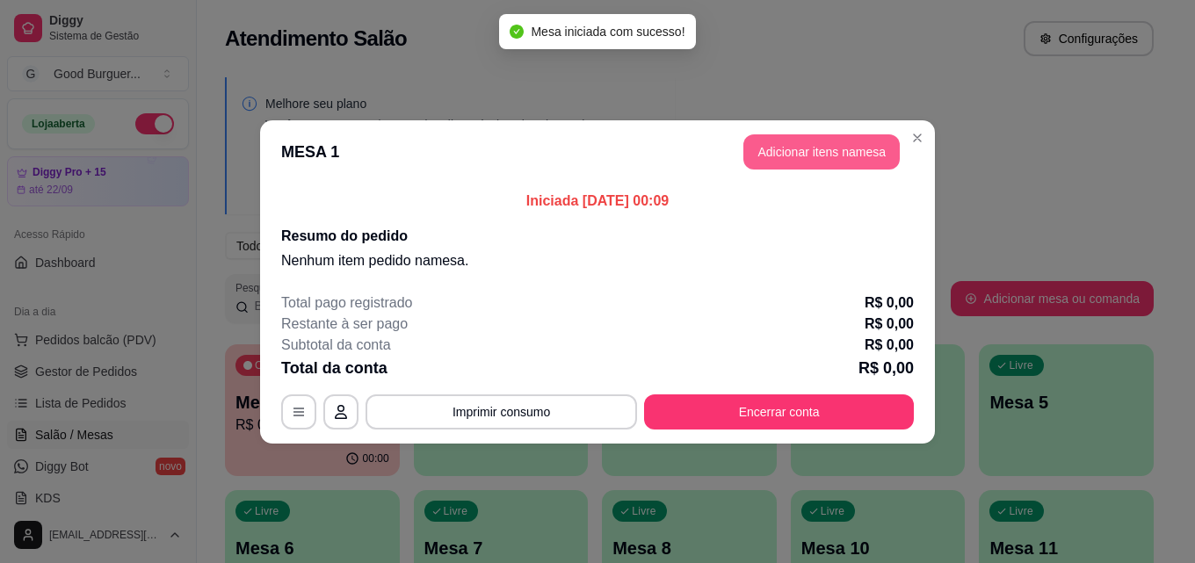
click at [796, 154] on button "Adicionar itens na mesa" at bounding box center [821, 151] width 156 height 35
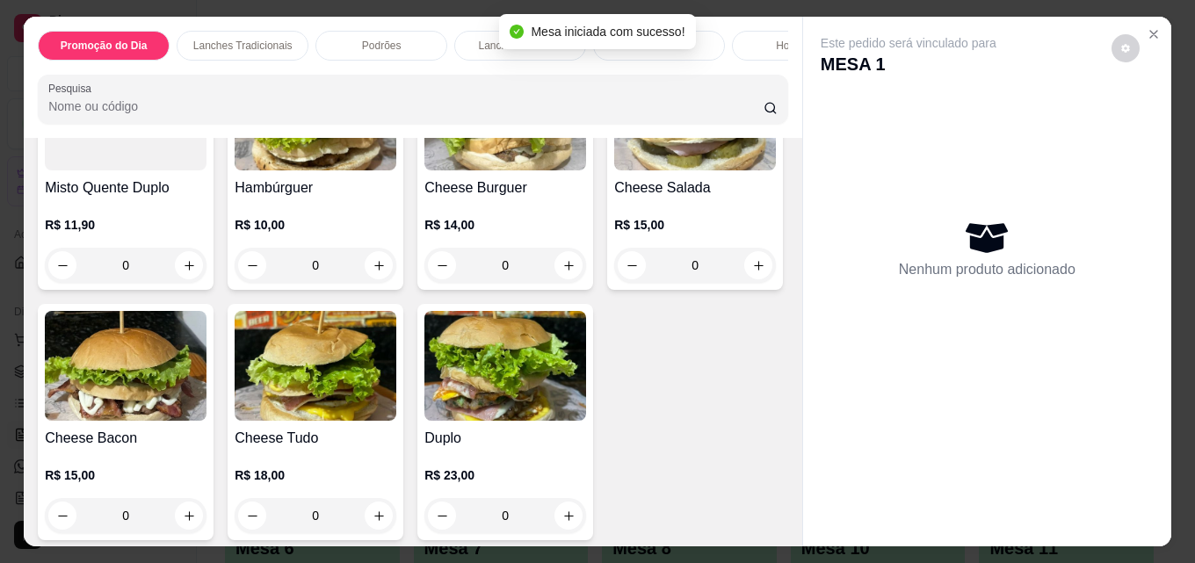
scroll to position [879, 0]
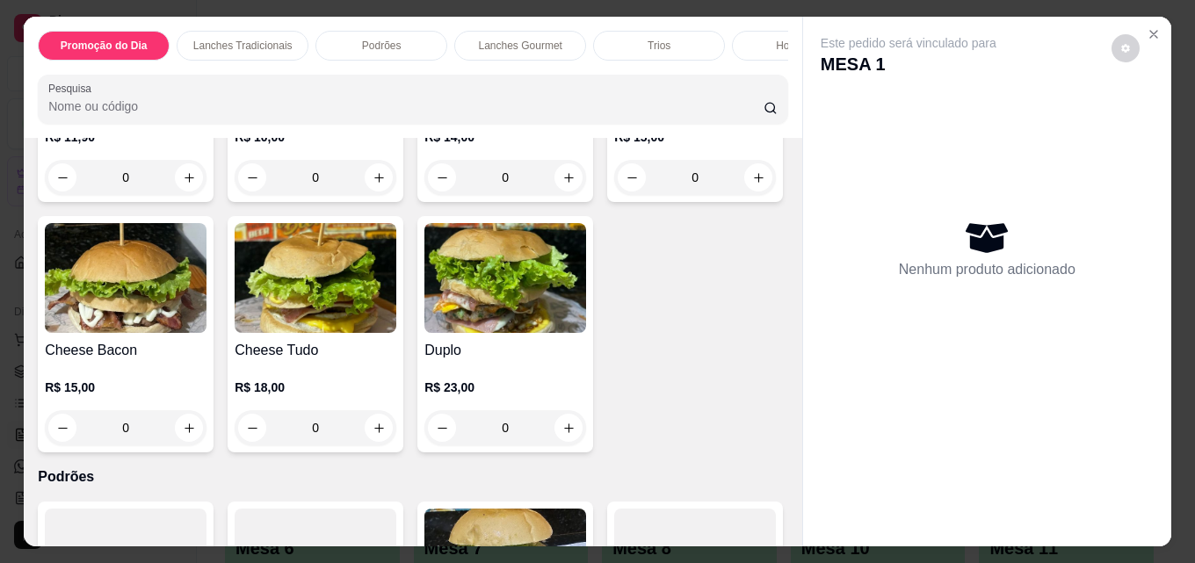
click at [348, 83] on img at bounding box center [316, 28] width 162 height 110
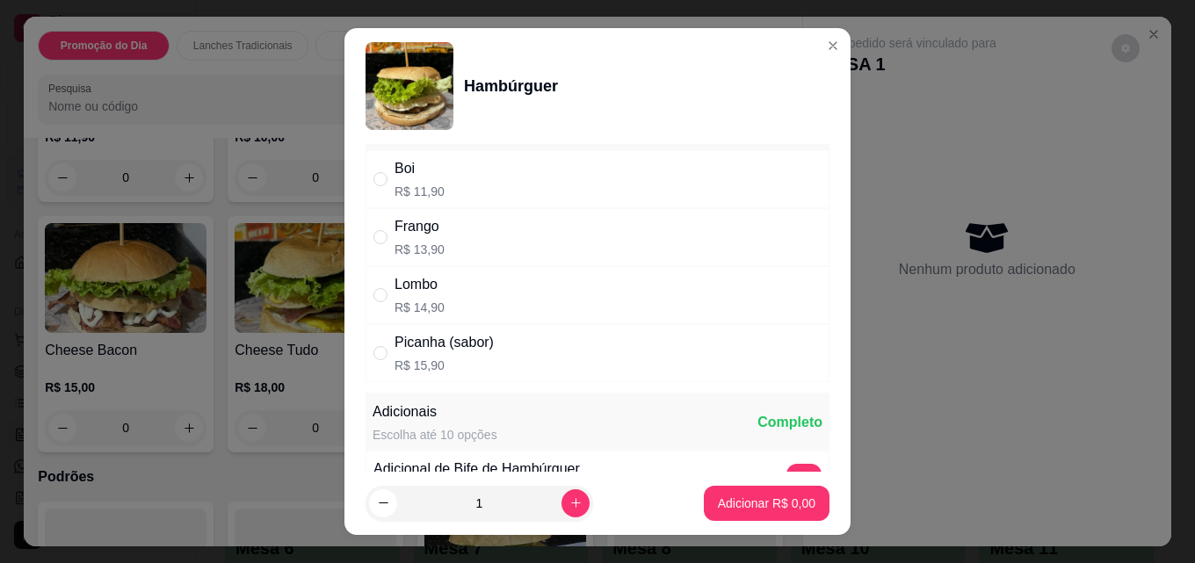
scroll to position [0, 0]
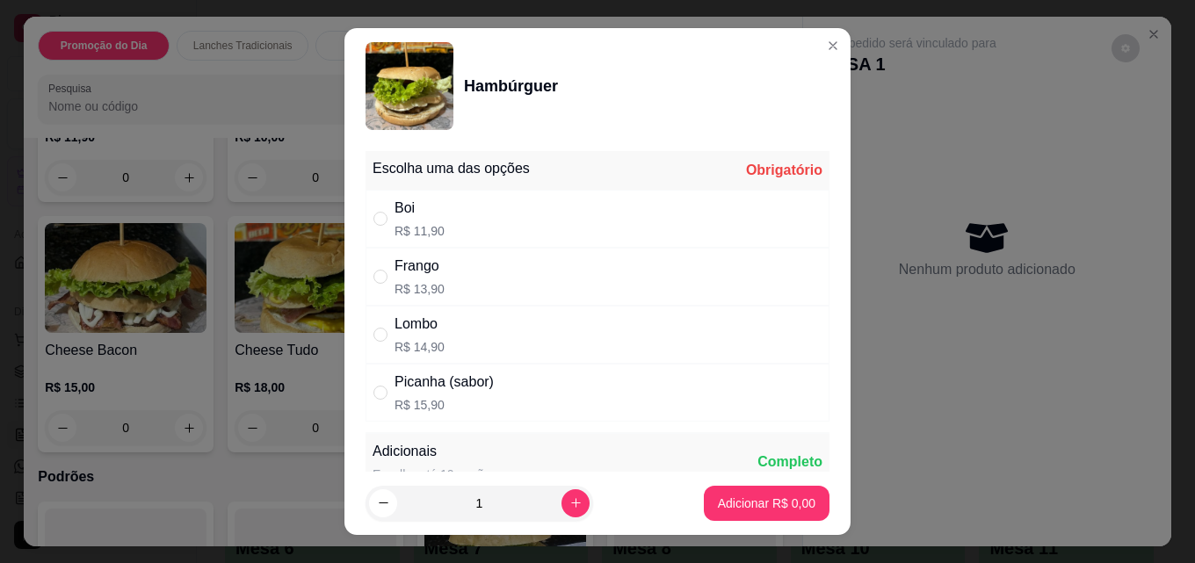
click at [409, 212] on div "Boi" at bounding box center [419, 208] width 50 height 21
radio input "true"
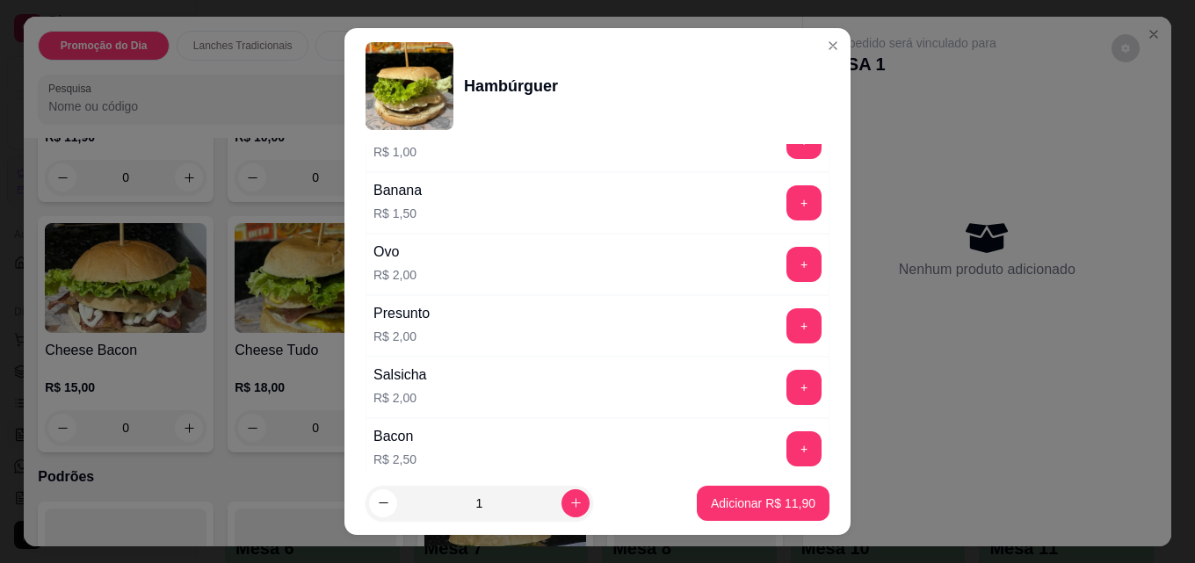
scroll to position [879, 0]
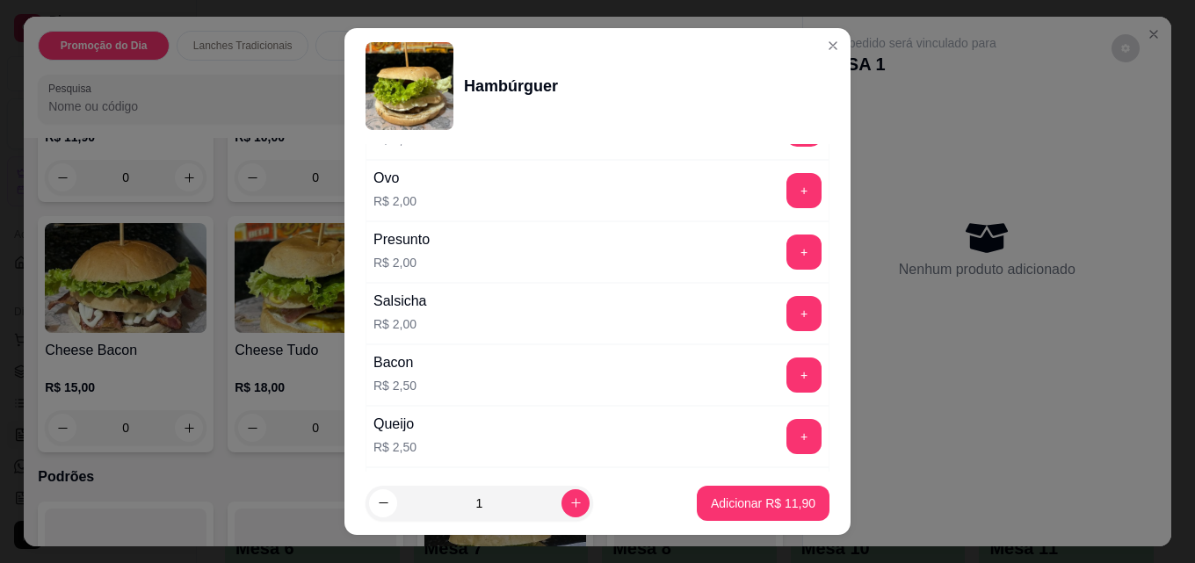
click at [413, 368] on div "Bacon R$ 2,50" at bounding box center [394, 375] width 57 height 60
click at [786, 376] on button "+" at bounding box center [803, 375] width 35 height 35
click at [759, 499] on p "Adicionar R$ 14,40" at bounding box center [763, 504] width 105 height 18
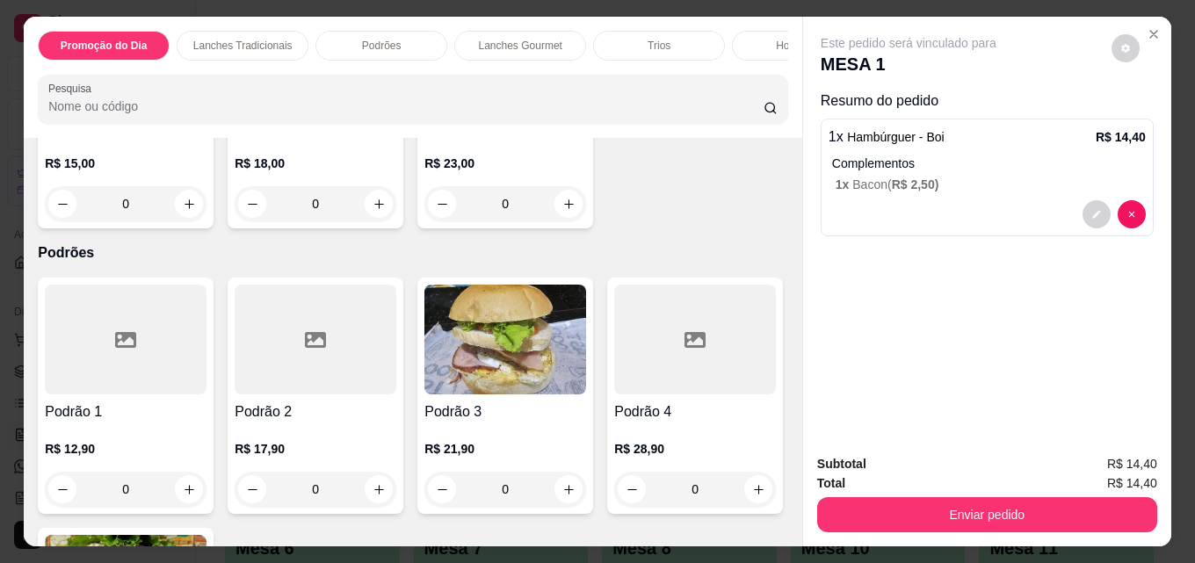
scroll to position [1230, 0]
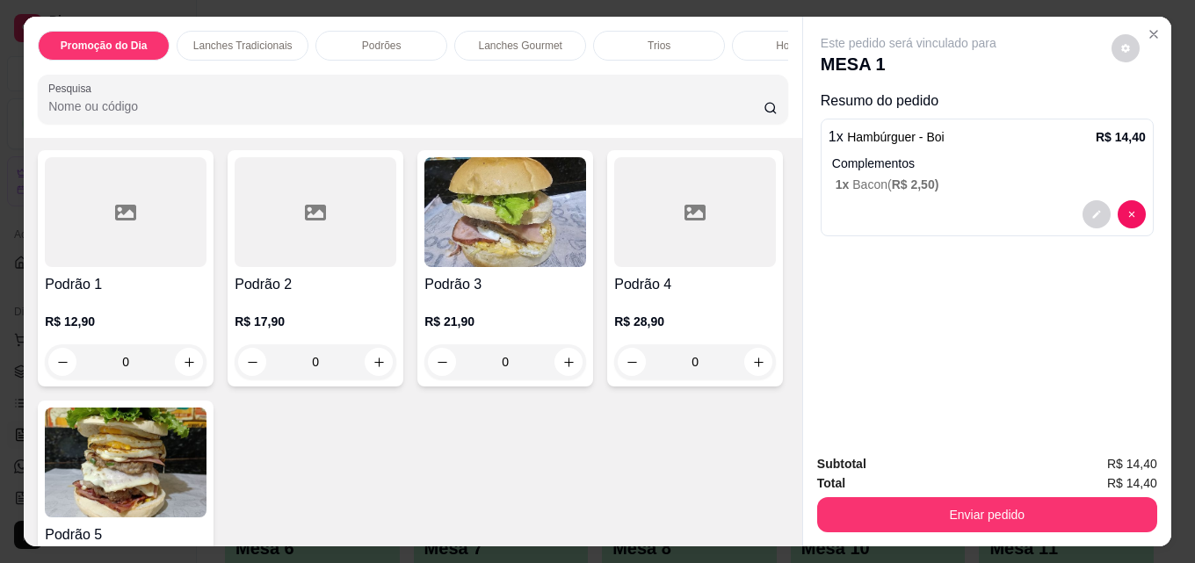
click at [396, 94] on div "R$ 18,00 0" at bounding box center [316, 52] width 162 height 84
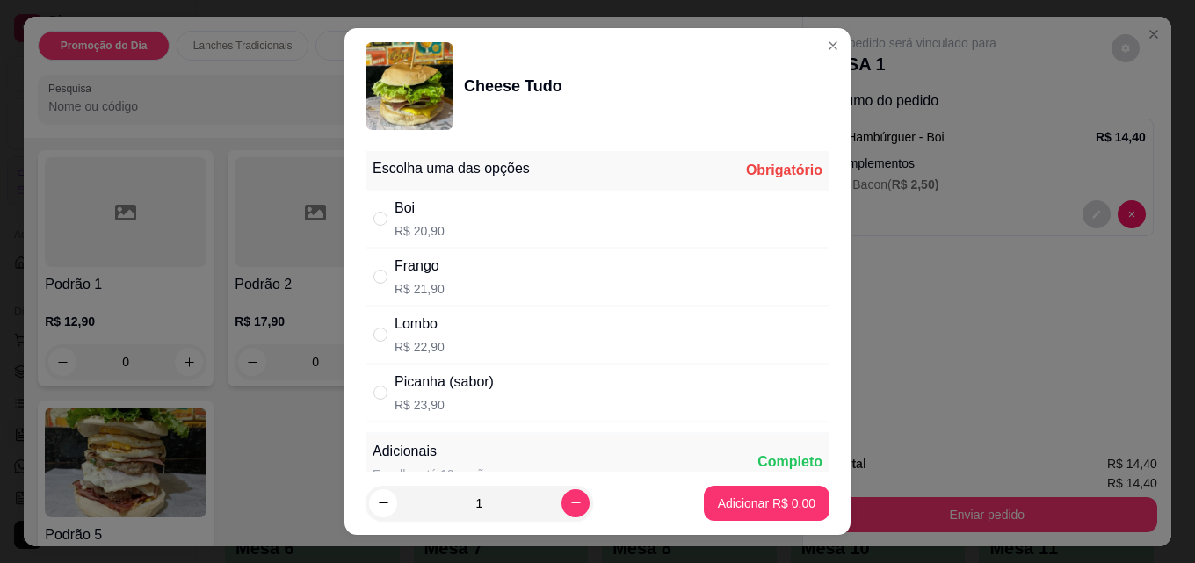
click at [444, 214] on div "Boi R$ 20,90" at bounding box center [597, 219] width 464 height 58
radio input "true"
click at [713, 510] on p "Adicionar R$ 20,90" at bounding box center [763, 504] width 105 height 18
type input "1"
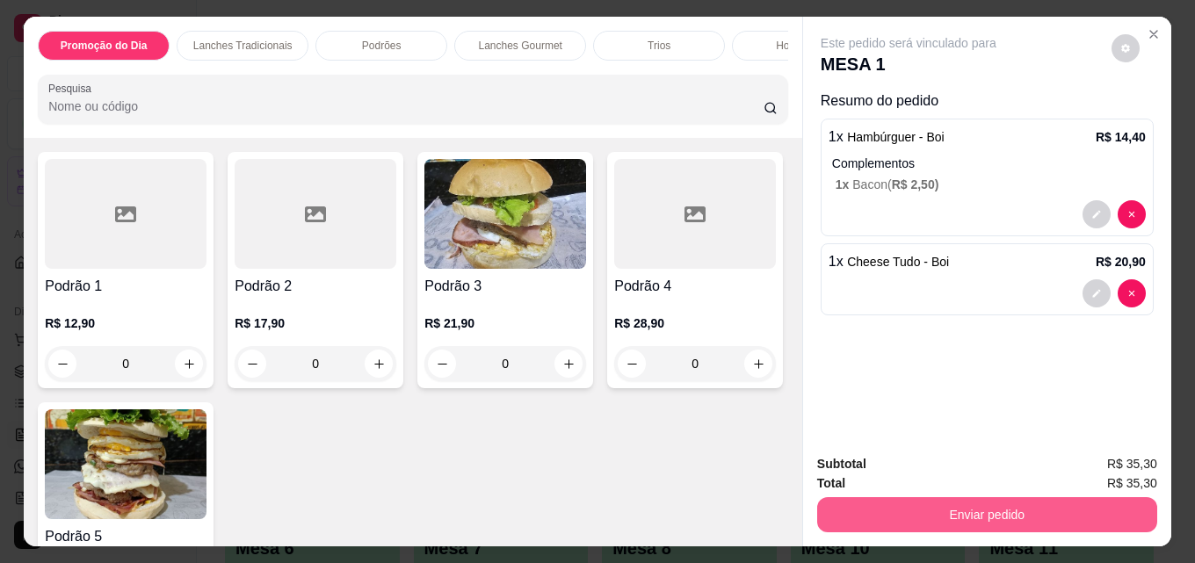
click at [937, 522] on button "Enviar pedido" at bounding box center [987, 514] width 340 height 35
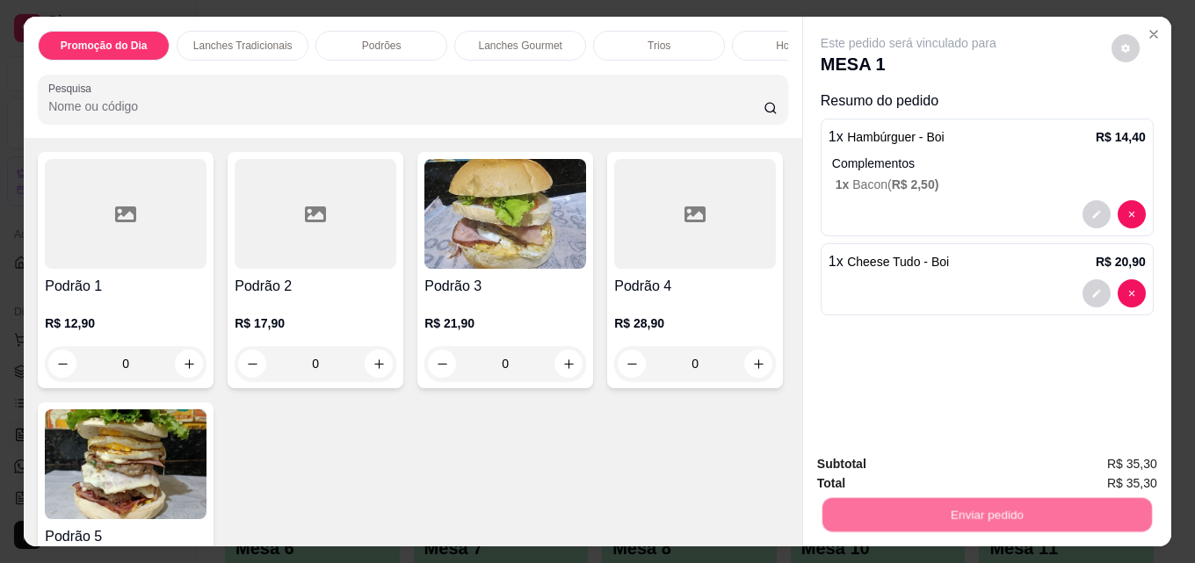
click at [891, 467] on button "Não registrar e enviar pedido" at bounding box center [928, 464] width 183 height 33
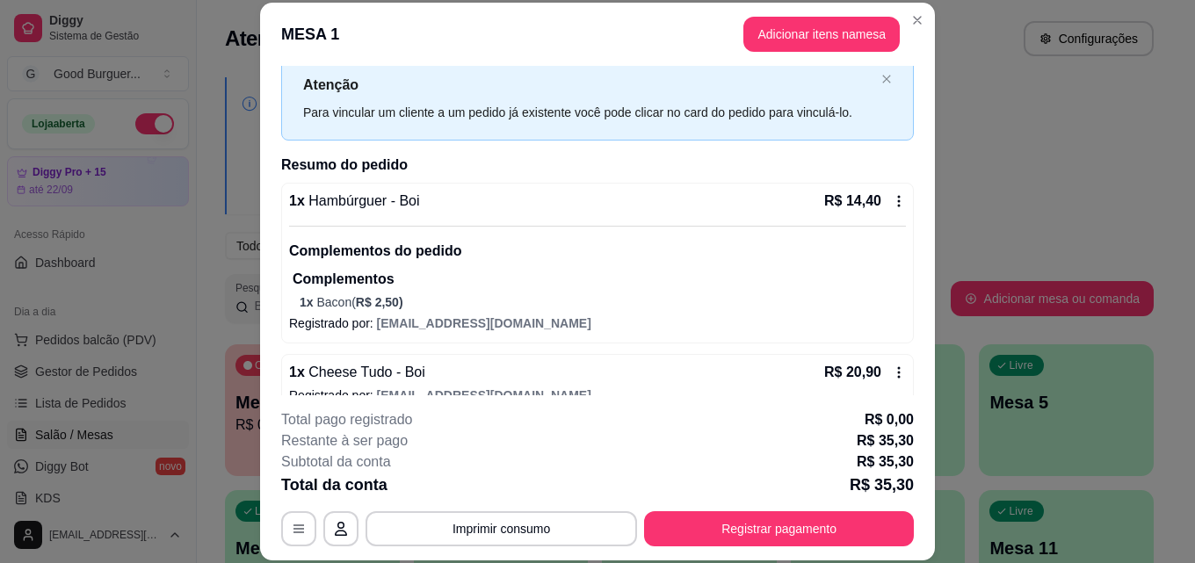
scroll to position [76, 0]
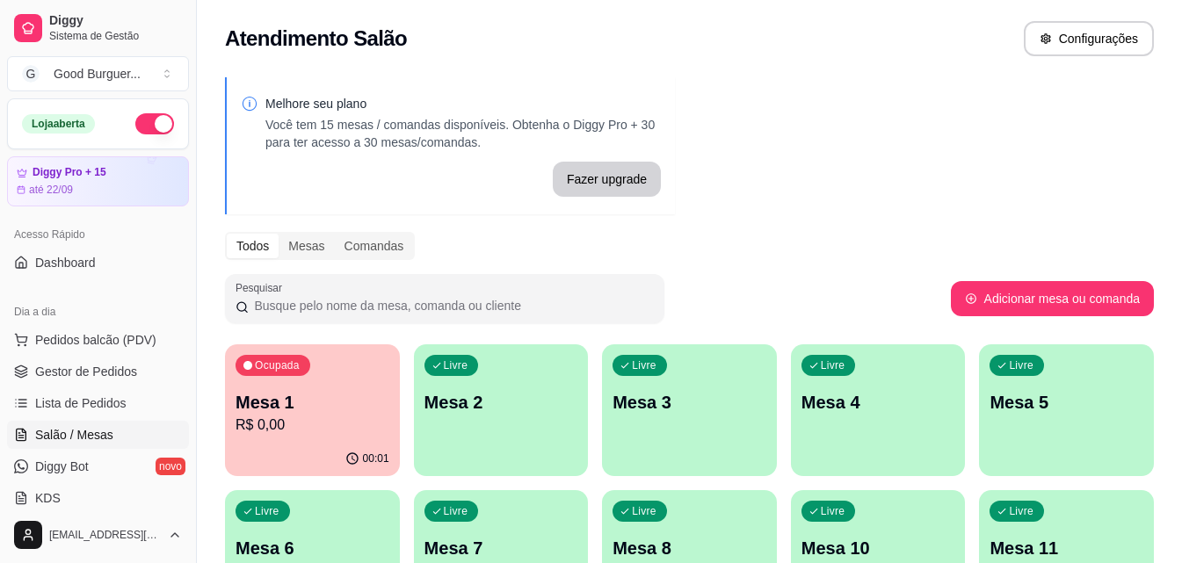
click at [434, 402] on p "Mesa 2" at bounding box center [501, 402] width 154 height 25
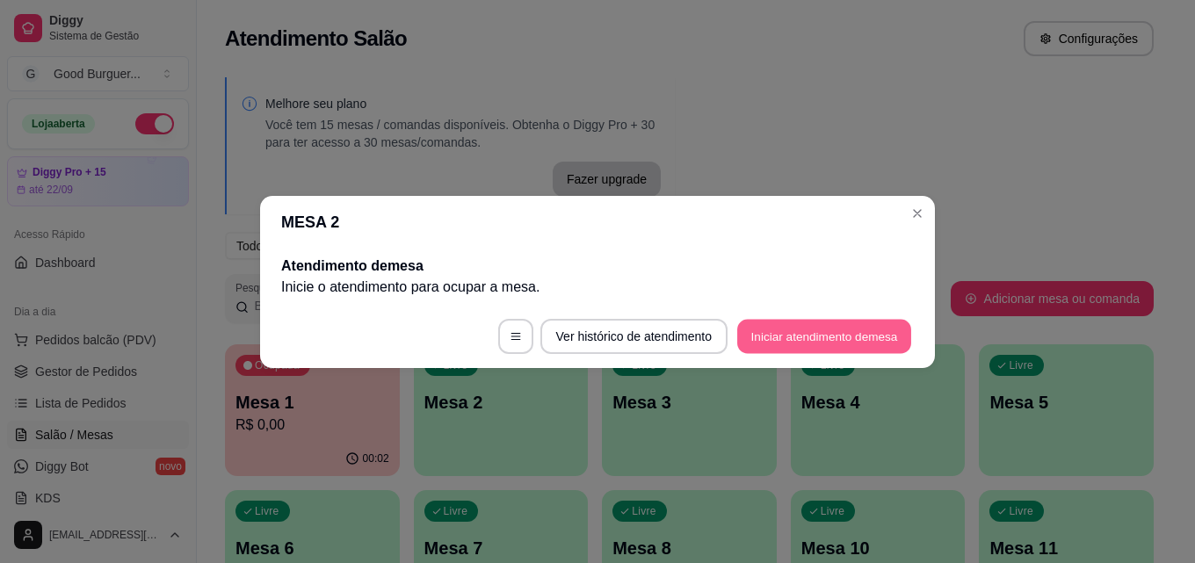
click at [791, 336] on button "Iniciar atendimento de mesa" at bounding box center [824, 336] width 174 height 34
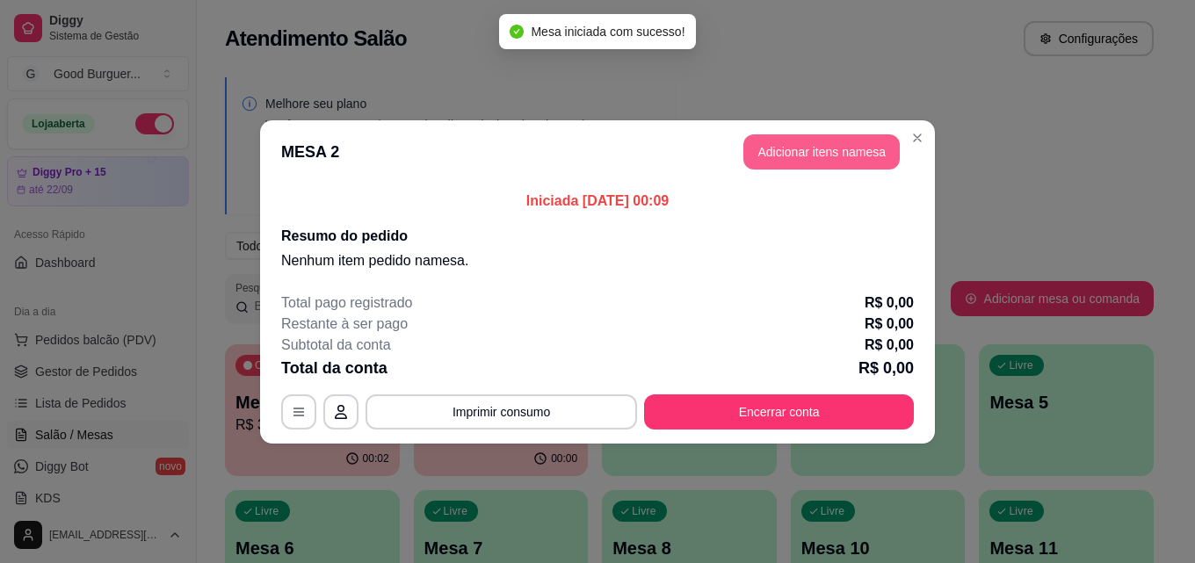
click at [809, 149] on button "Adicionar itens na mesa" at bounding box center [821, 151] width 156 height 35
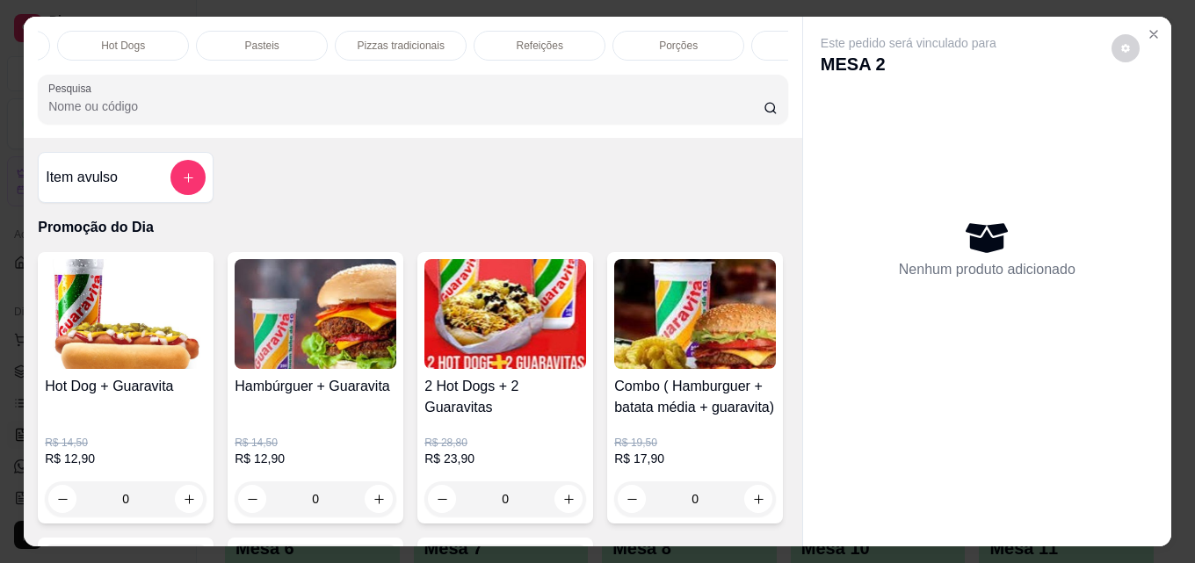
scroll to position [0, 770]
click at [736, 31] on div "Bebidas" at bounding box center [722, 46] width 132 height 30
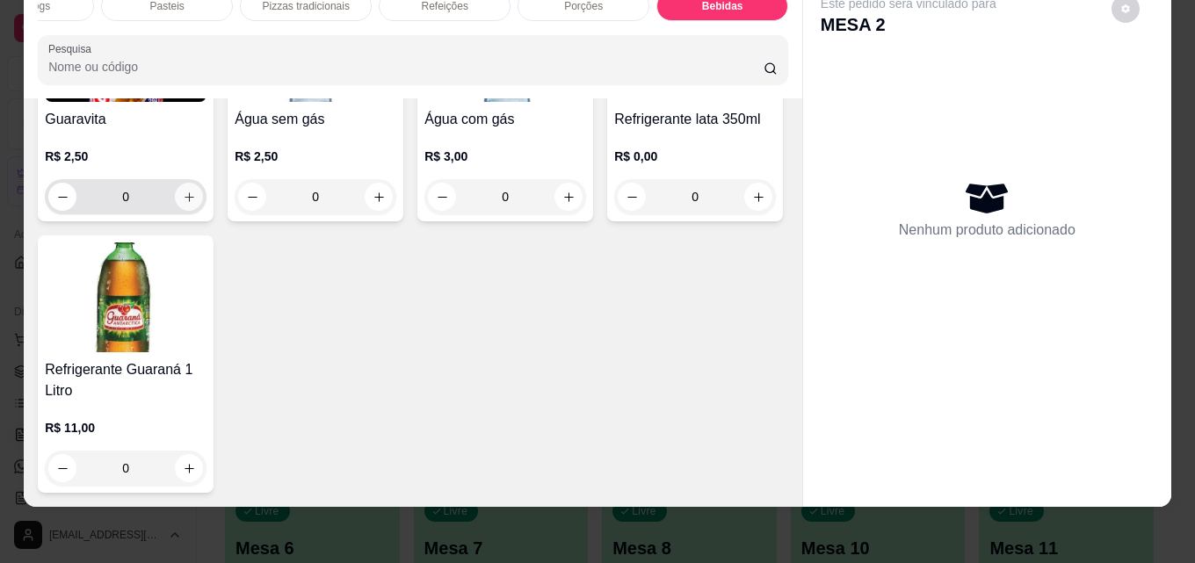
click at [185, 202] on icon "increase-product-quantity" at bounding box center [189, 197] width 10 height 10
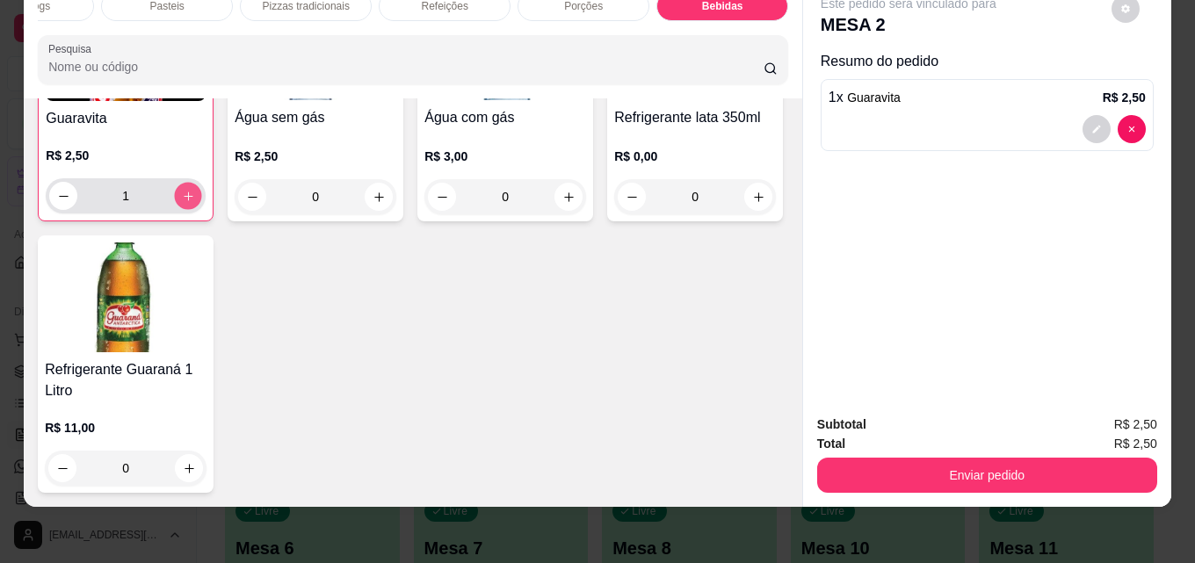
click at [185, 203] on icon "increase-product-quantity" at bounding box center [188, 196] width 13 height 13
type input "3"
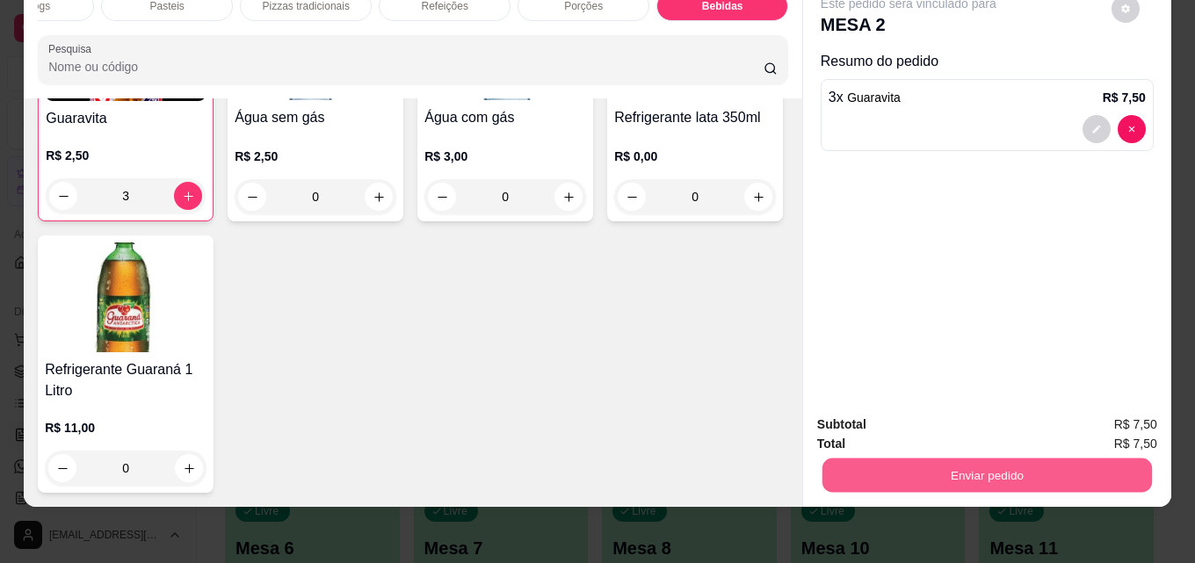
click at [921, 458] on button "Enviar pedido" at bounding box center [986, 475] width 329 height 34
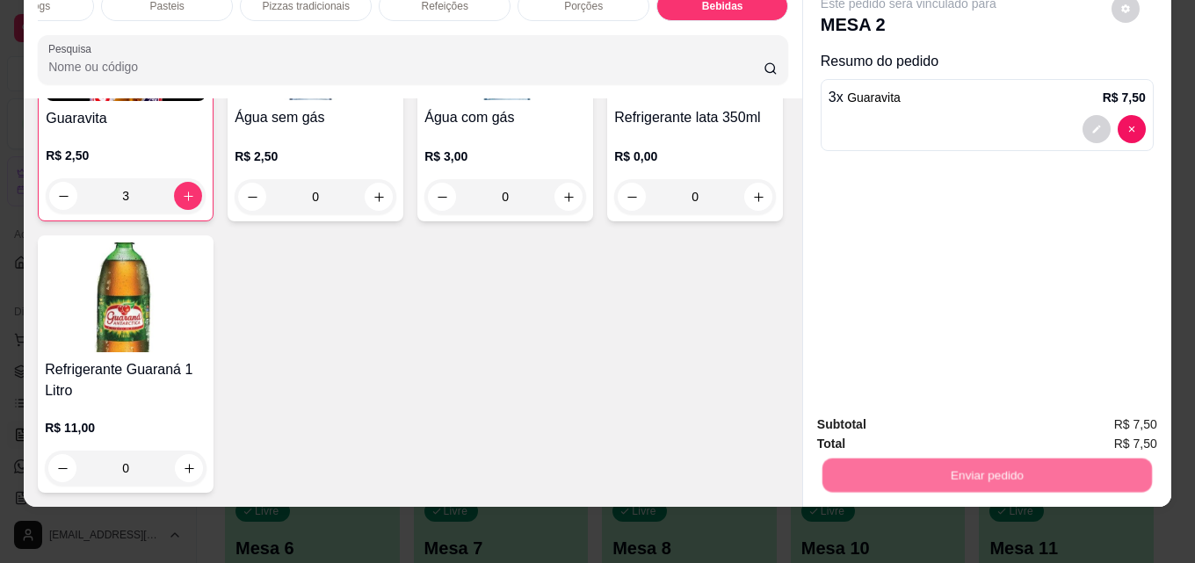
click at [909, 412] on button "Não registrar e enviar pedido" at bounding box center [928, 418] width 183 height 33
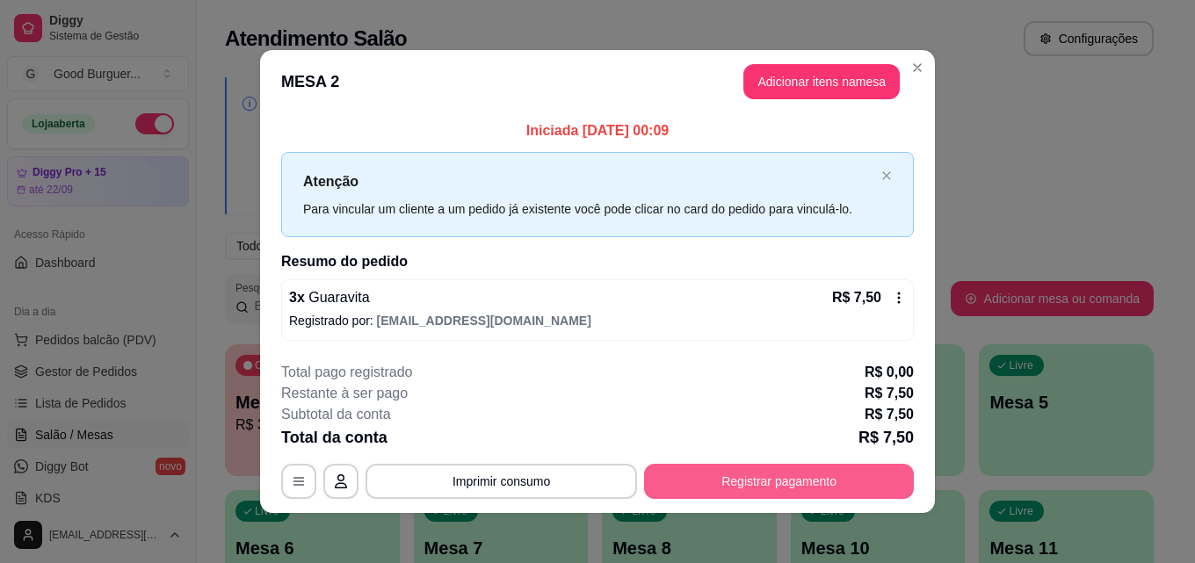
click at [814, 484] on button "Registrar pagamento" at bounding box center [779, 481] width 270 height 35
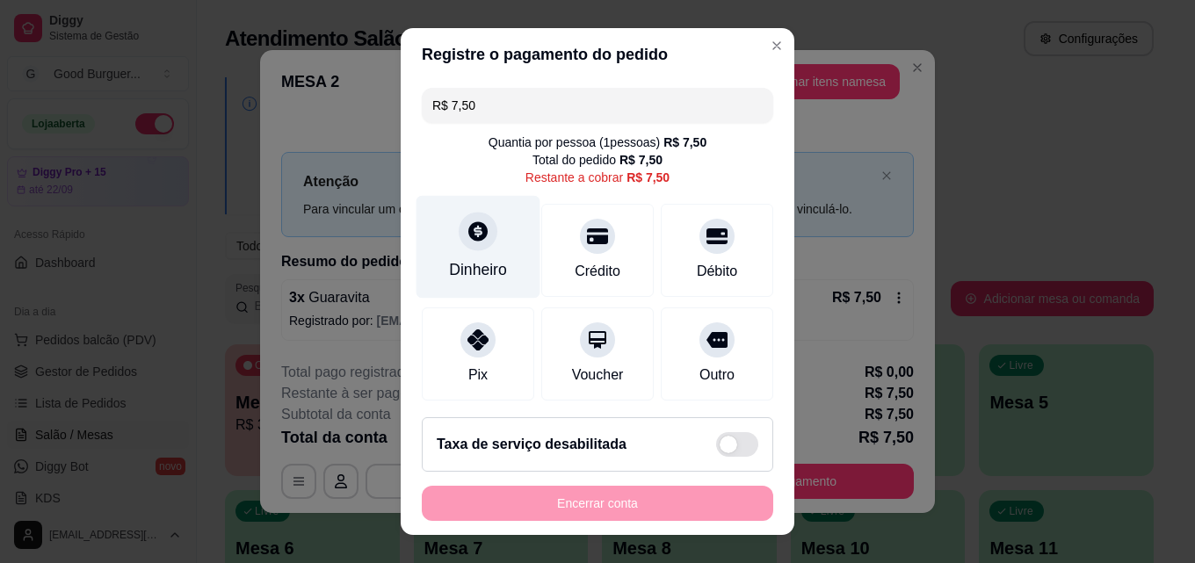
click at [482, 239] on div at bounding box center [478, 231] width 39 height 39
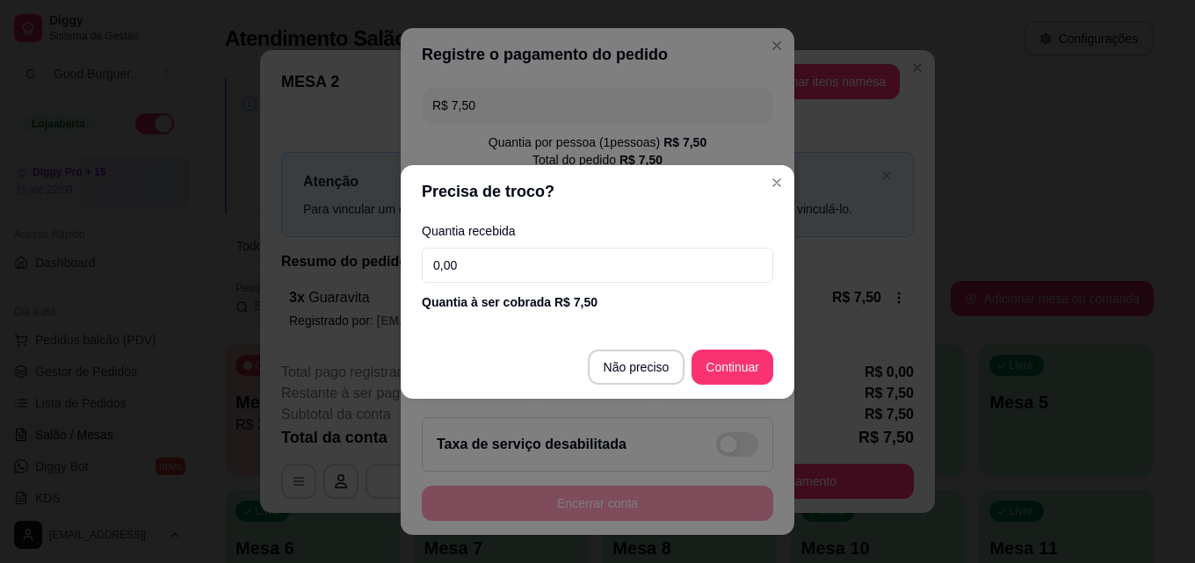
click at [544, 264] on input "0,00" at bounding box center [597, 265] width 351 height 35
type input "50,00"
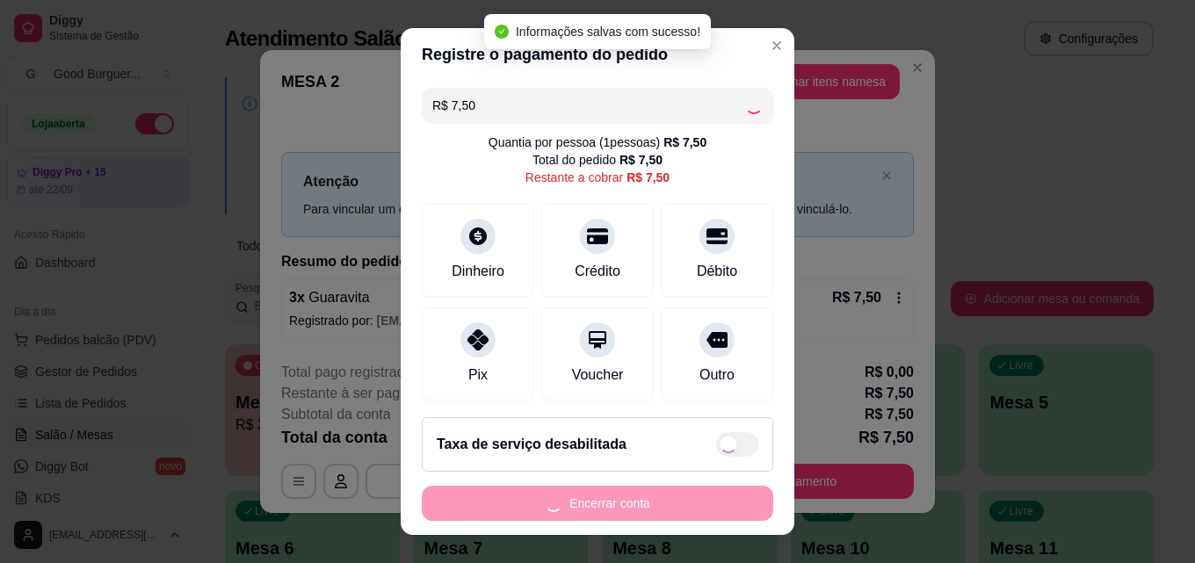
type input "R$ 0,00"
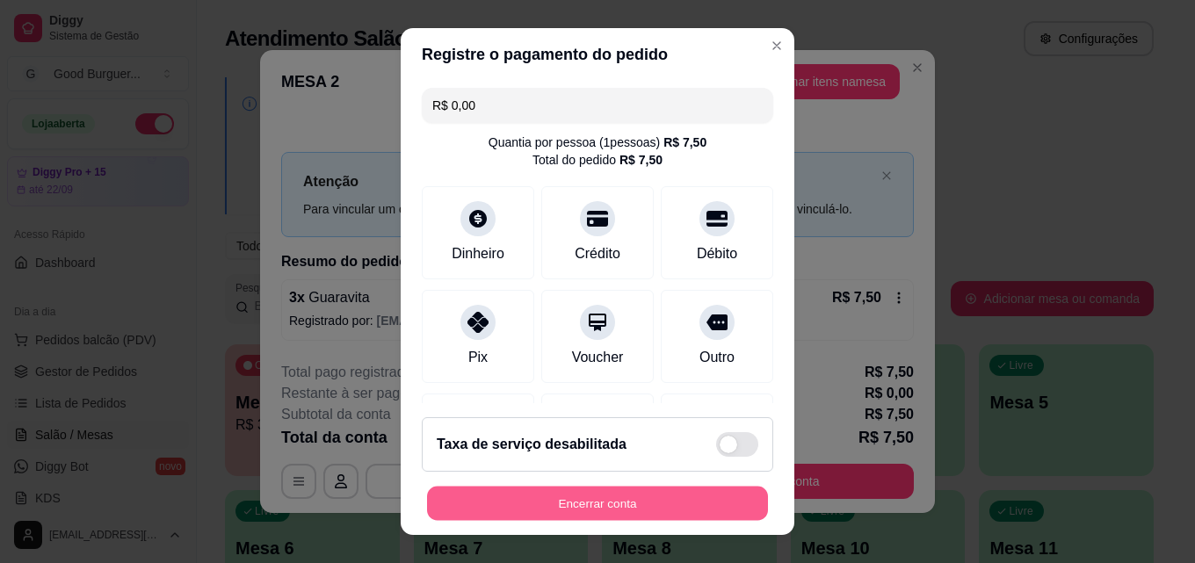
click at [712, 501] on button "Encerrar conta" at bounding box center [597, 504] width 341 height 34
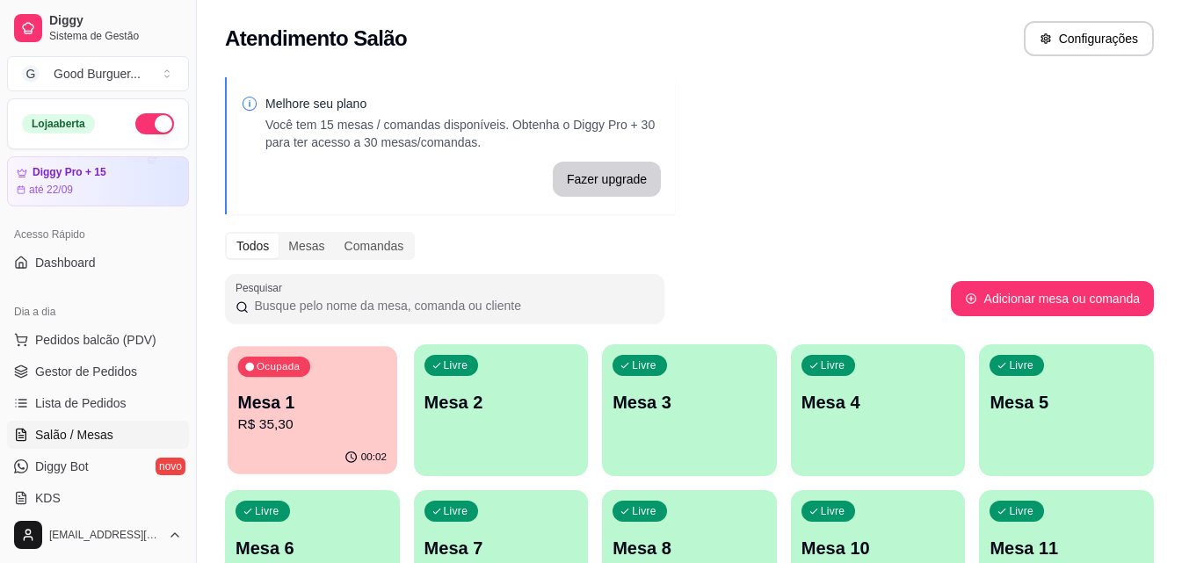
click at [339, 420] on p "R$ 35,30" at bounding box center [312, 425] width 148 height 20
click at [470, 427] on div "Livre Mesa 2" at bounding box center [501, 399] width 170 height 107
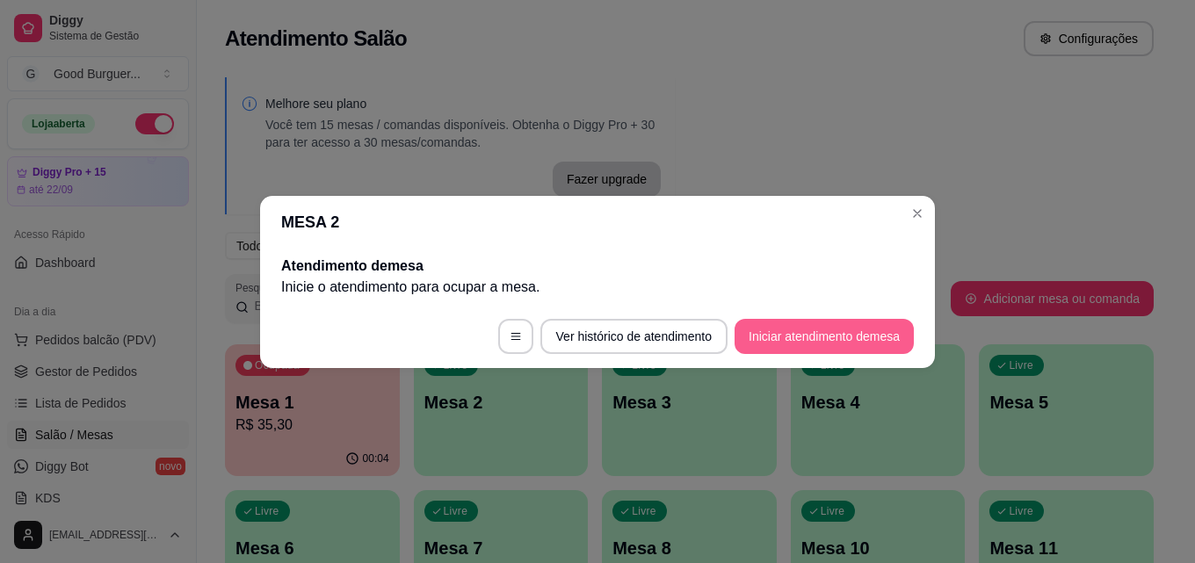
click at [796, 333] on button "Iniciar atendimento de mesa" at bounding box center [823, 336] width 179 height 35
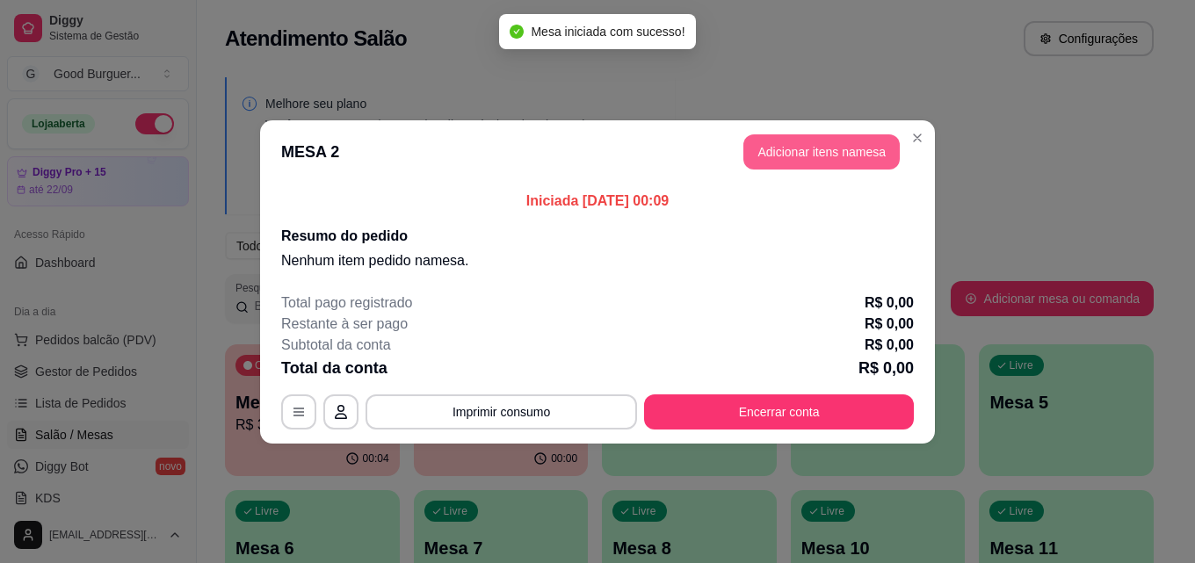
click at [863, 154] on button "Adicionar itens na mesa" at bounding box center [821, 151] width 156 height 35
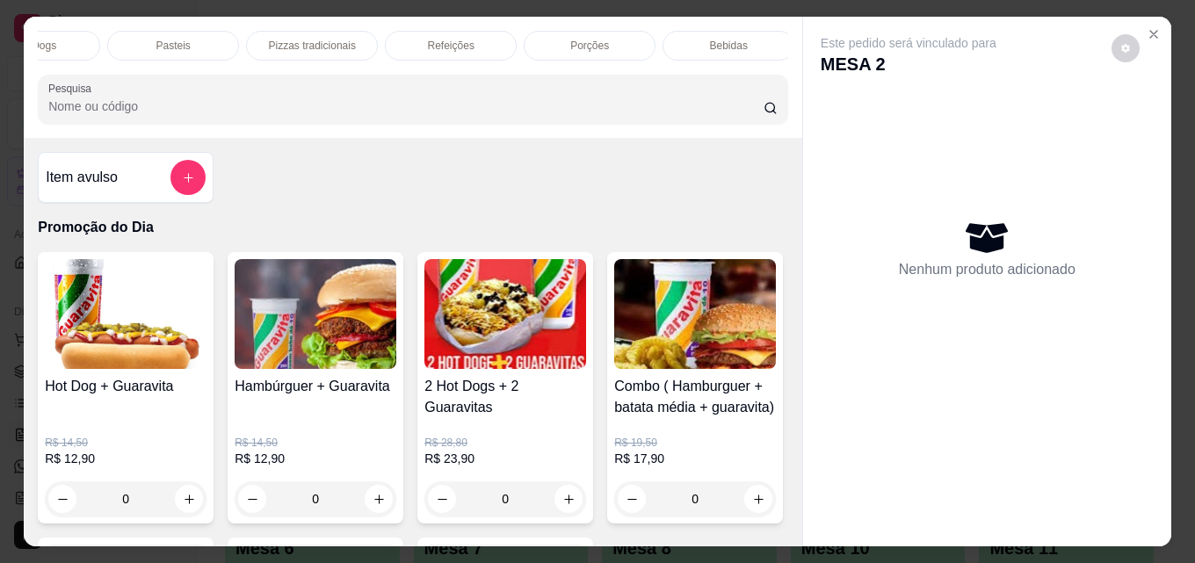
scroll to position [0, 770]
click at [589, 31] on div "Porções" at bounding box center [583, 46] width 132 height 30
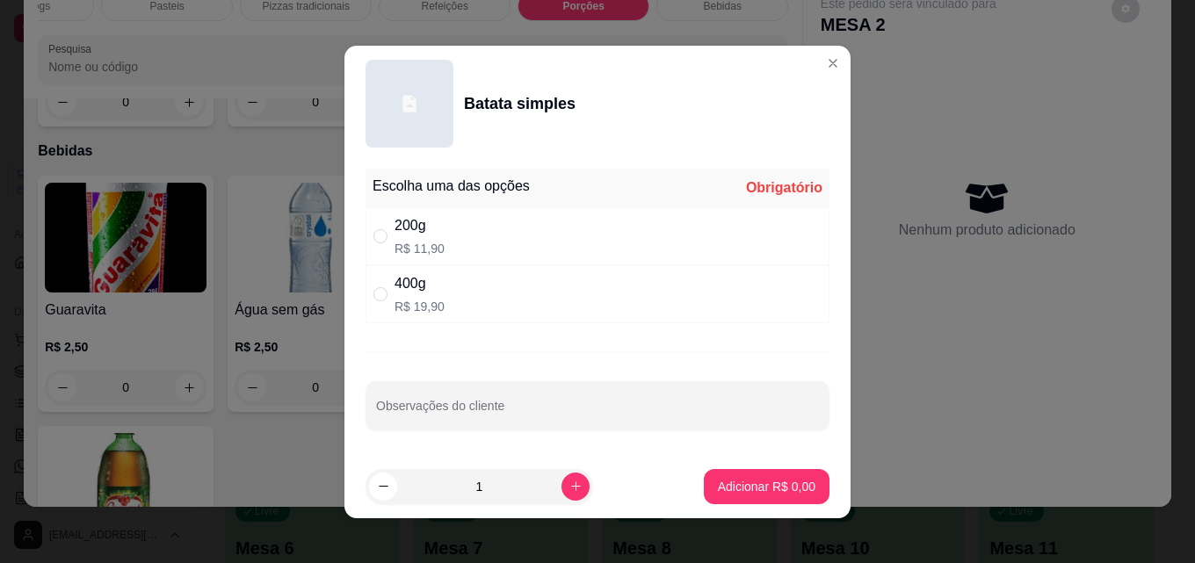
click at [422, 211] on div "200g R$ 11,90" at bounding box center [597, 236] width 464 height 58
radio input "true"
click at [718, 473] on button "Adicionar R$ 11,90" at bounding box center [763, 486] width 133 height 35
type input "1"
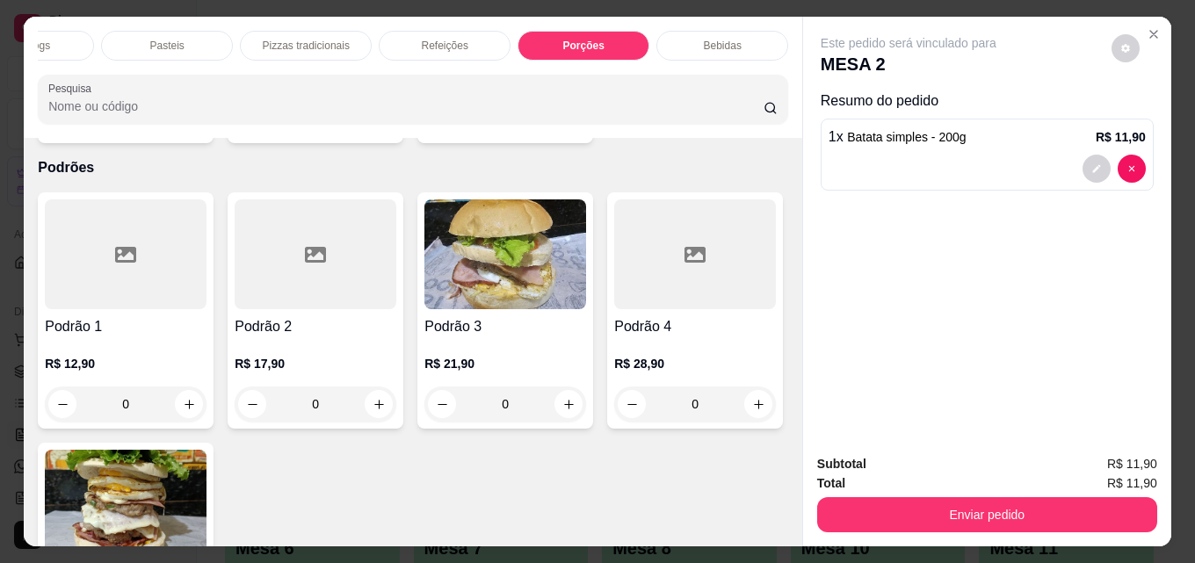
scroll to position [1167, 0]
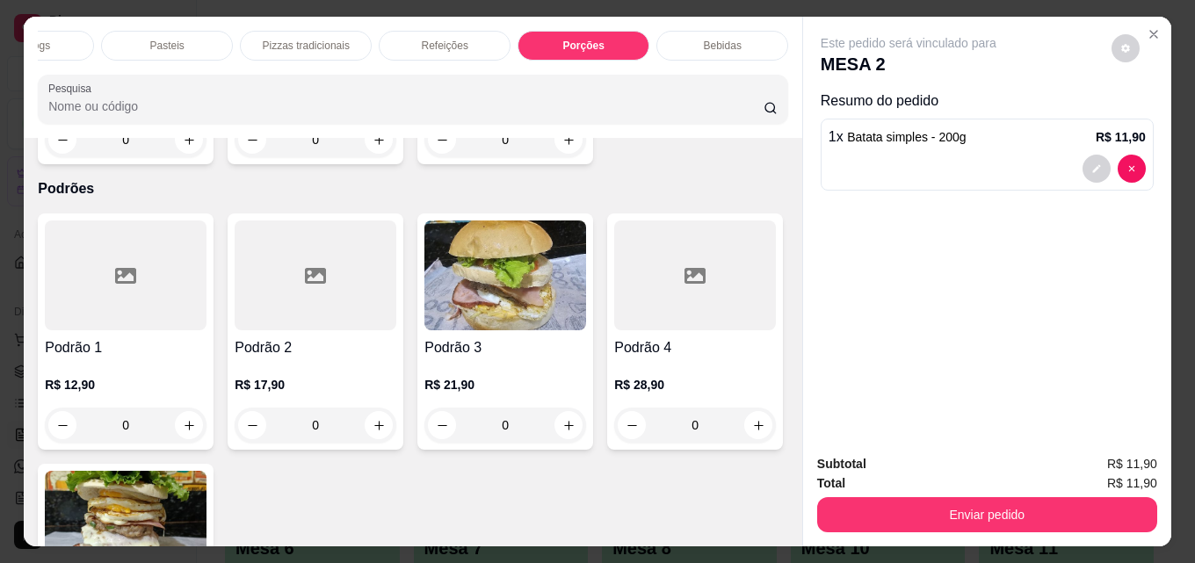
click at [403, 164] on div "Cheese Tudo R$ 18,00 0" at bounding box center [316, 46] width 176 height 236
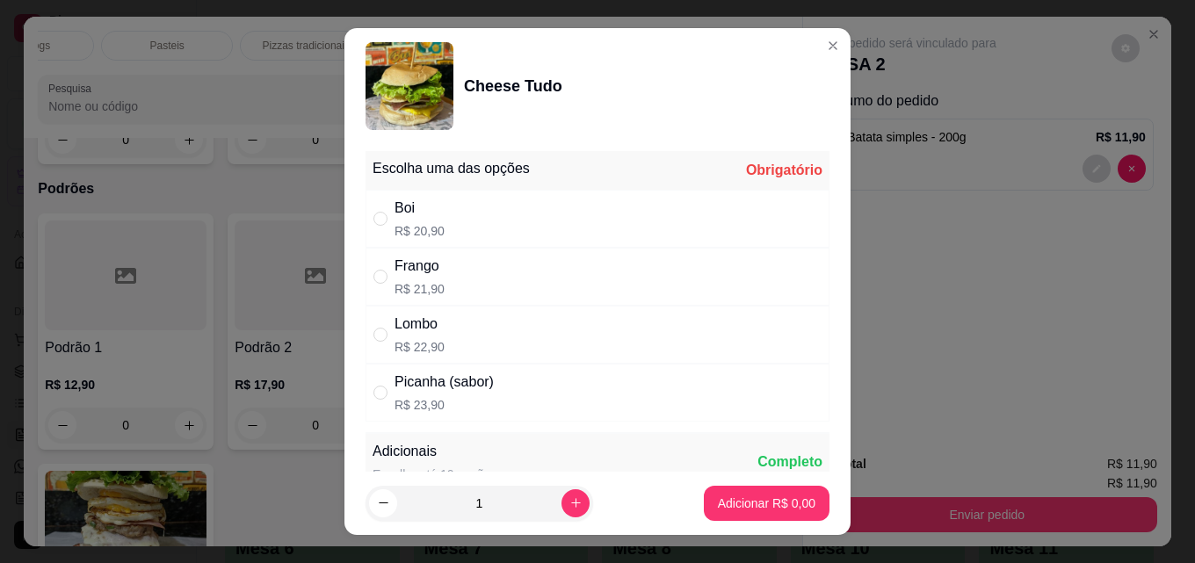
click at [452, 215] on div "Boi R$ 20,90" at bounding box center [597, 219] width 464 height 58
radio input "true"
click at [723, 486] on button "Adicionar R$ 20,90" at bounding box center [763, 503] width 133 height 35
type input "1"
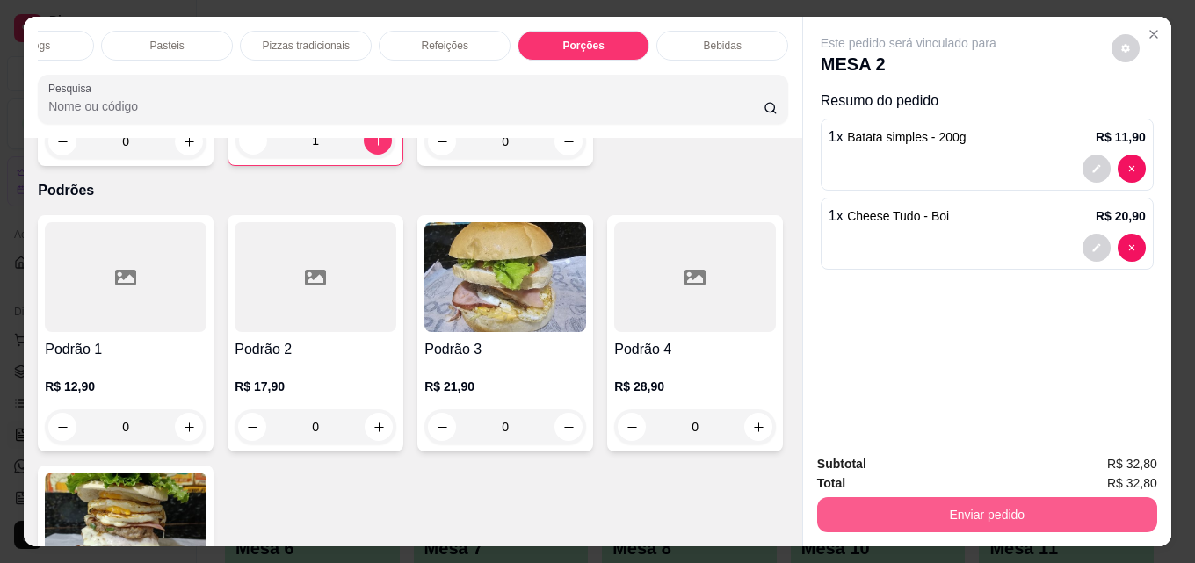
click at [999, 497] on button "Enviar pedido" at bounding box center [987, 514] width 340 height 35
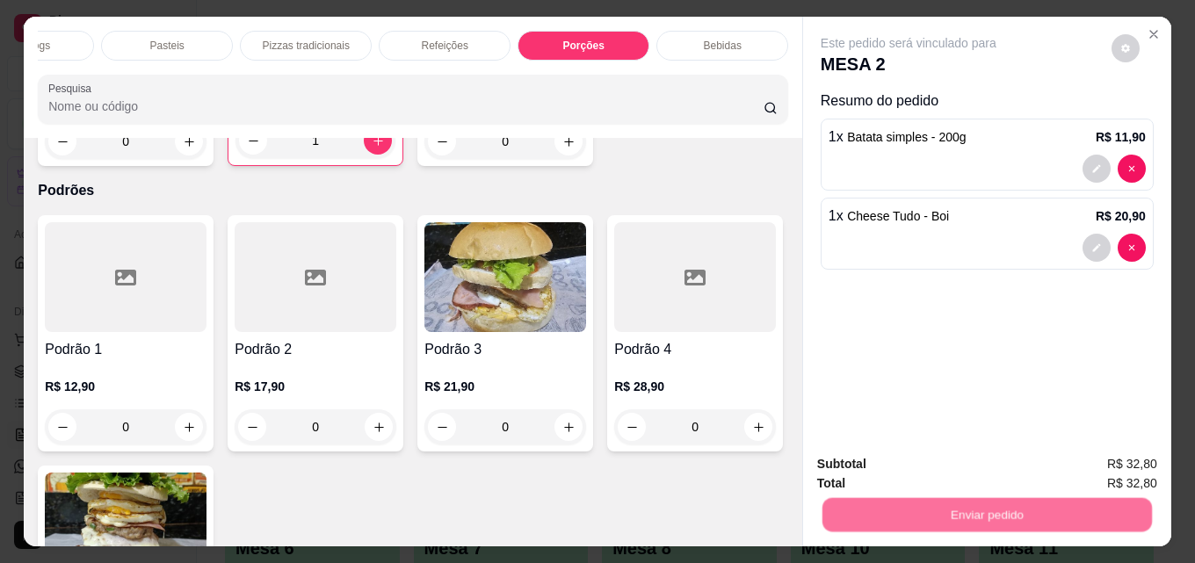
click at [944, 459] on button "Não registrar e enviar pedido" at bounding box center [928, 464] width 183 height 33
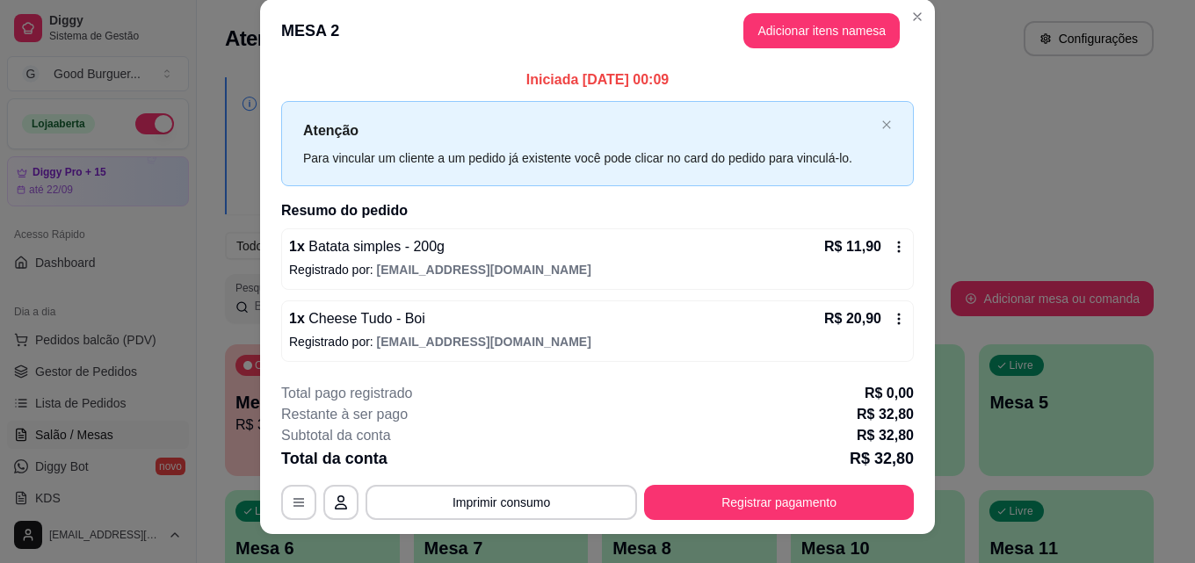
scroll to position [0, 0]
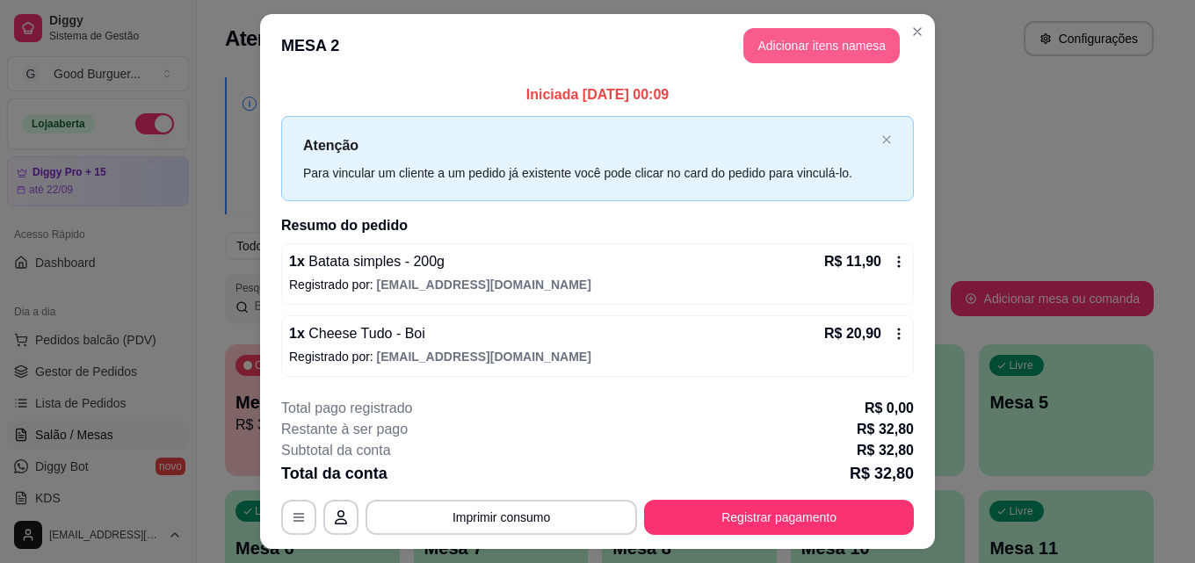
click at [822, 45] on button "Adicionar itens na mesa" at bounding box center [821, 45] width 156 height 35
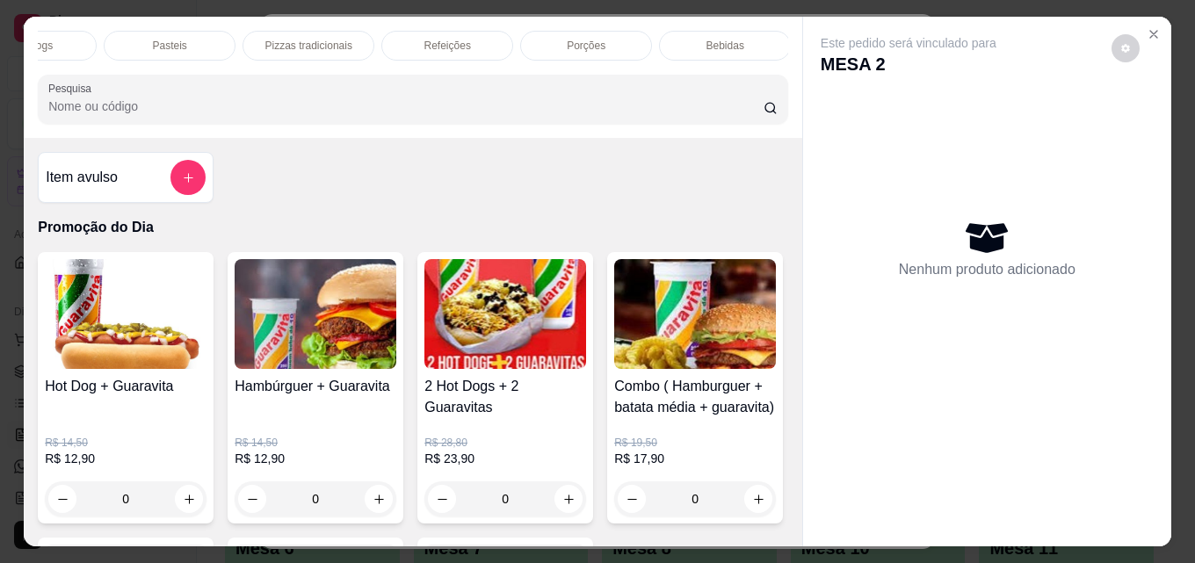
scroll to position [0, 770]
click at [744, 37] on div "Bebidas" at bounding box center [722, 46] width 132 height 30
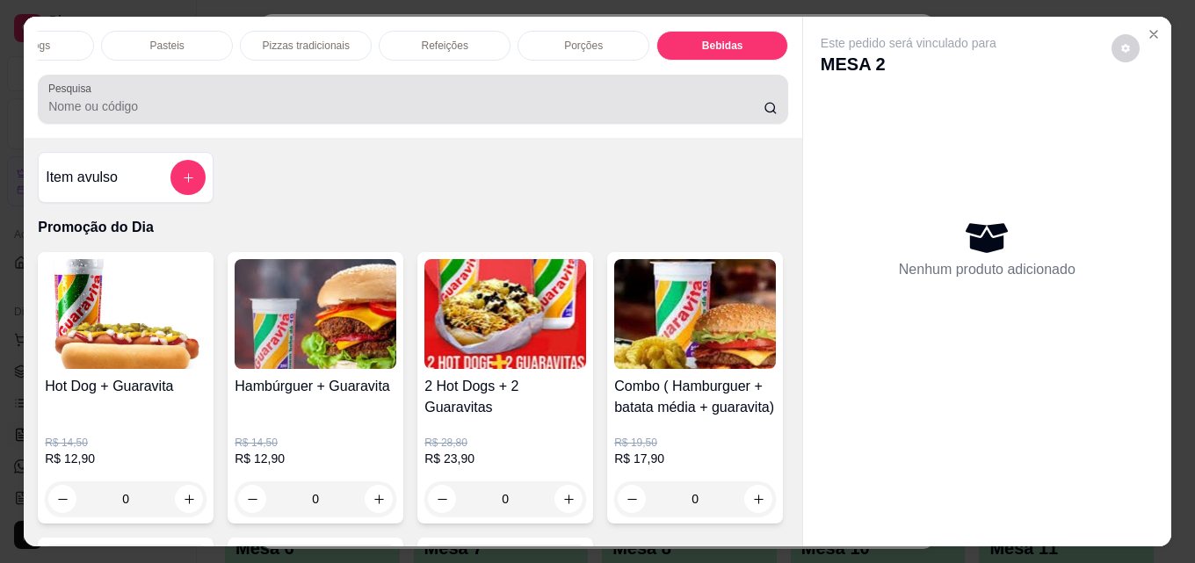
scroll to position [46, 0]
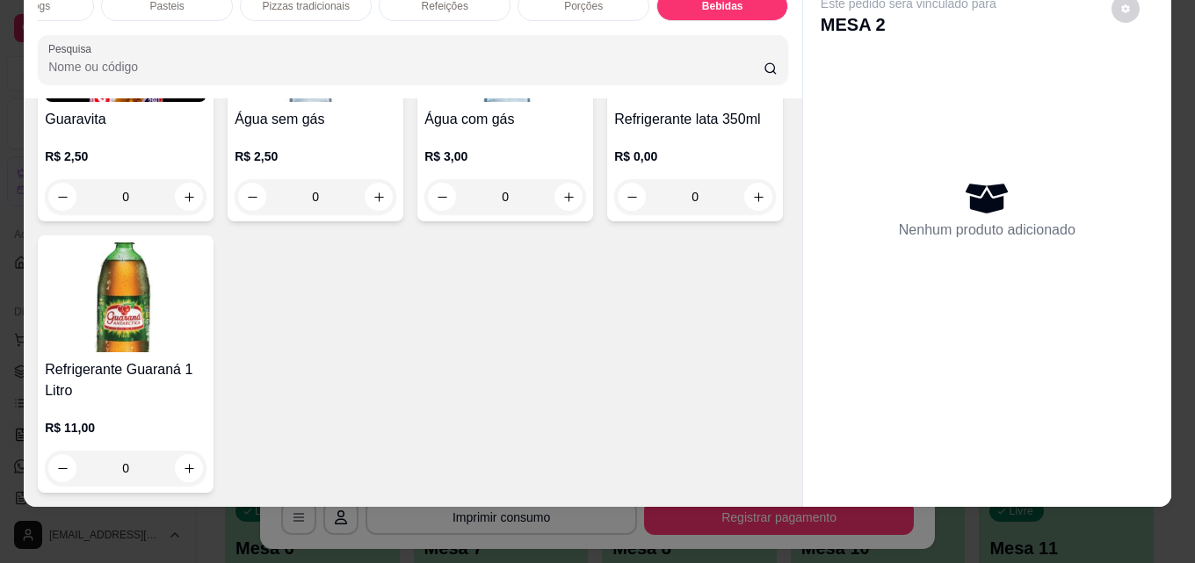
click at [614, 102] on img at bounding box center [695, 47] width 162 height 110
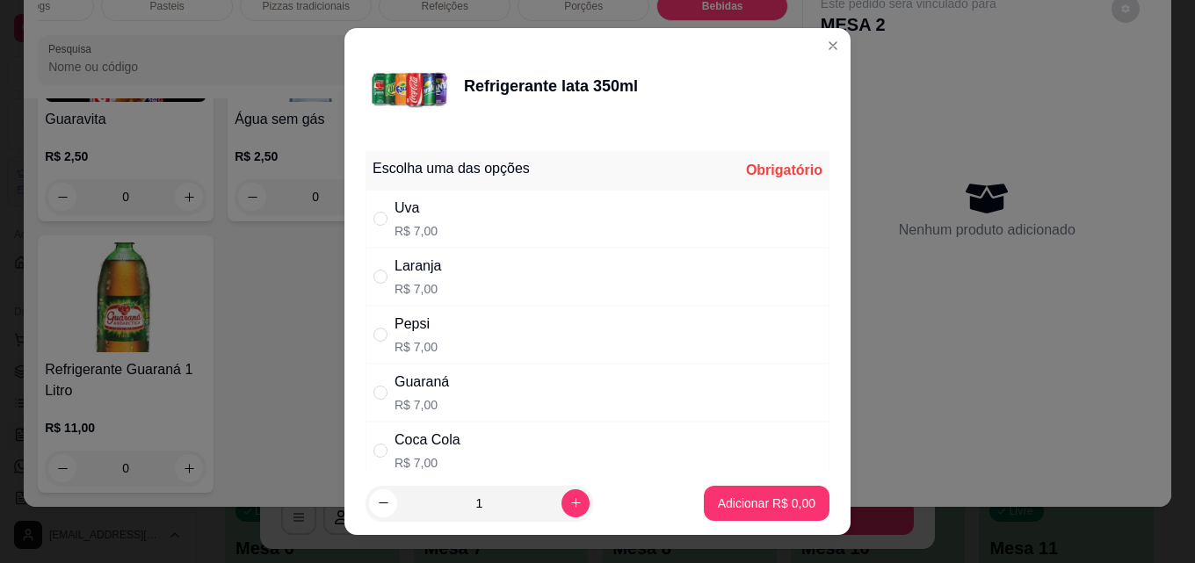
click at [401, 430] on div "Coca Cola R$ 7,00" at bounding box center [597, 451] width 464 height 58
radio input "true"
click at [727, 488] on button "Adicionar R$ 7,00" at bounding box center [767, 503] width 126 height 35
type input "1"
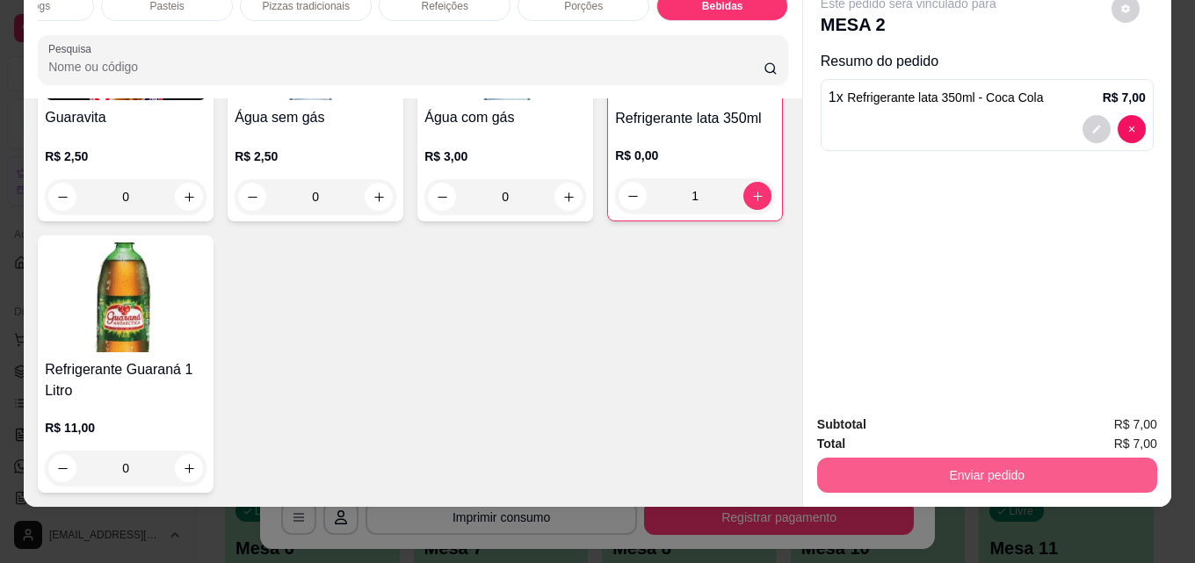
click at [908, 460] on button "Enviar pedido" at bounding box center [987, 475] width 340 height 35
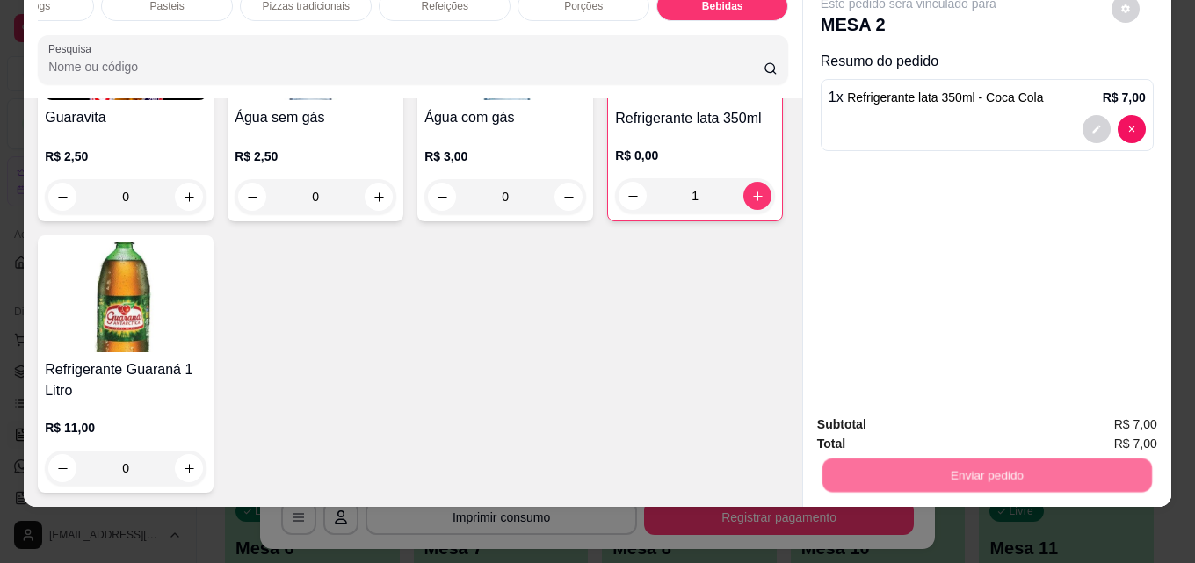
click at [874, 418] on button "Não registrar e enviar pedido" at bounding box center [928, 418] width 183 height 33
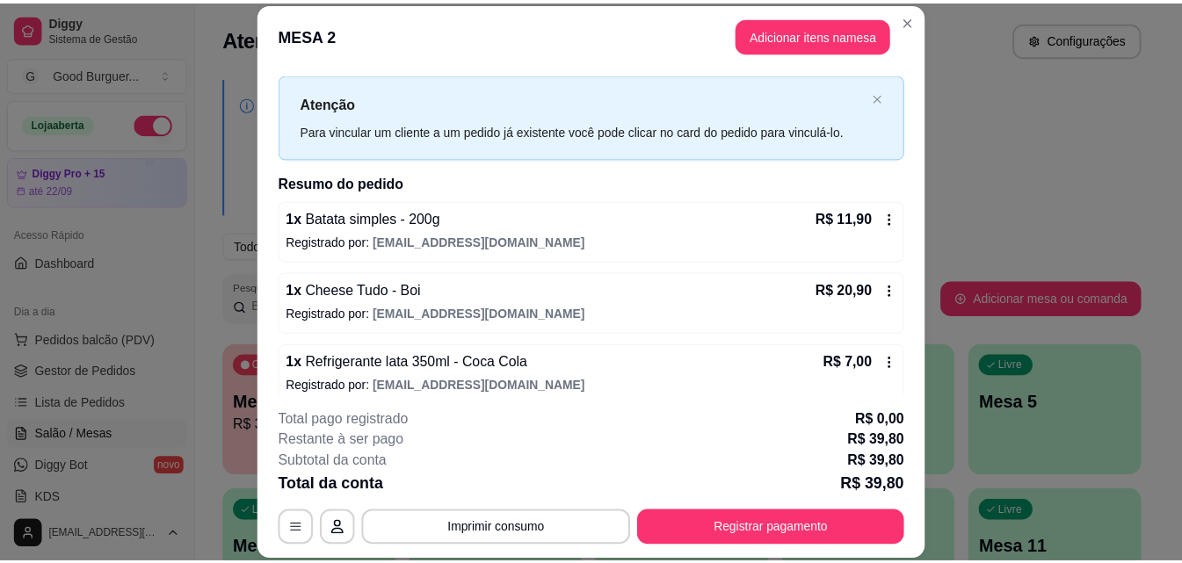
scroll to position [49, 0]
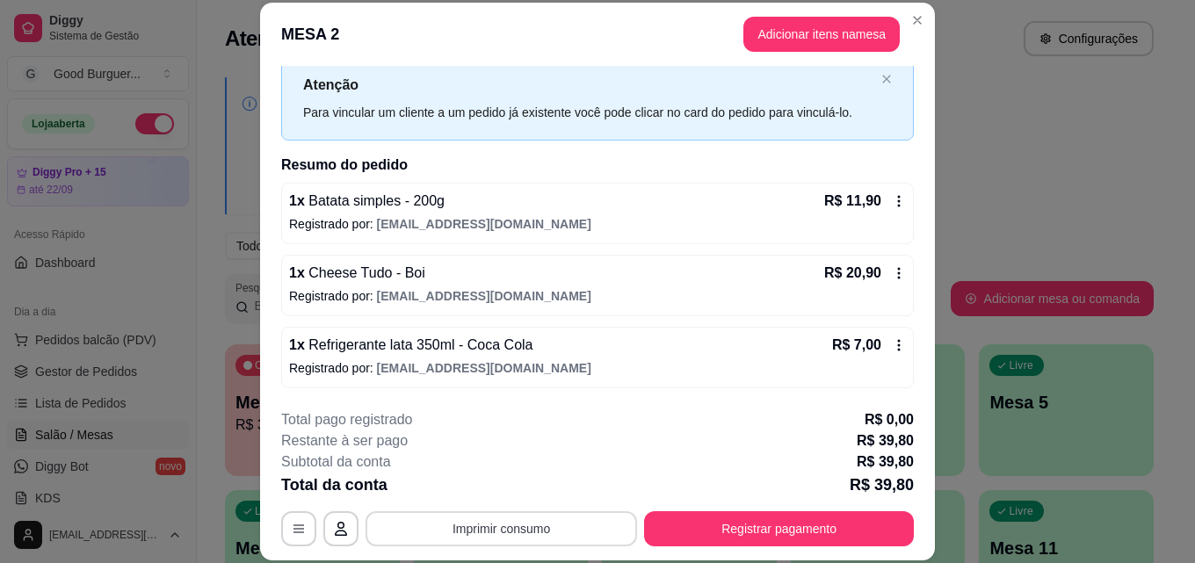
click at [559, 519] on button "Imprimir consumo" at bounding box center [500, 528] width 271 height 35
click at [474, 488] on button "IMPRESSORA" at bounding box center [500, 488] width 127 height 28
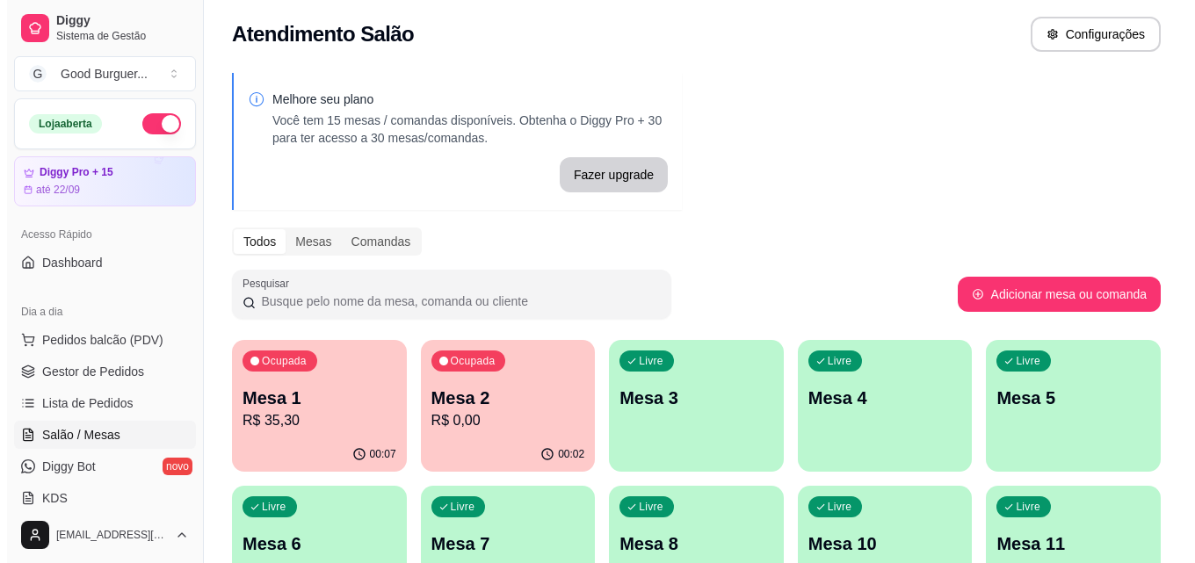
scroll to position [0, 0]
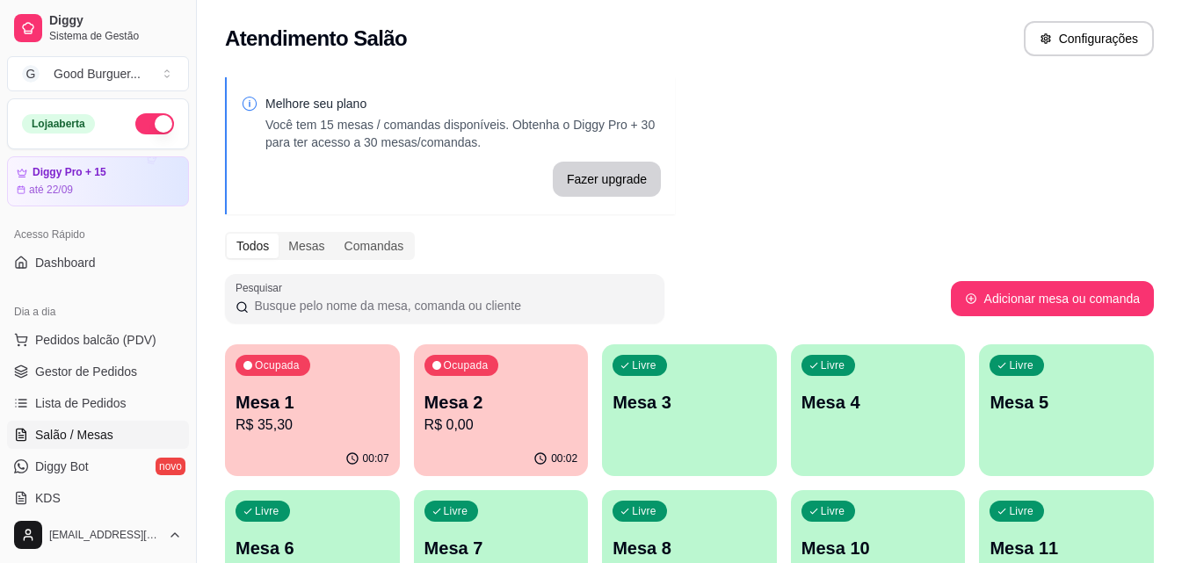
click at [572, 407] on p "Mesa 2" at bounding box center [501, 402] width 154 height 25
click at [60, 367] on span "Gestor de Pedidos" at bounding box center [86, 372] width 102 height 18
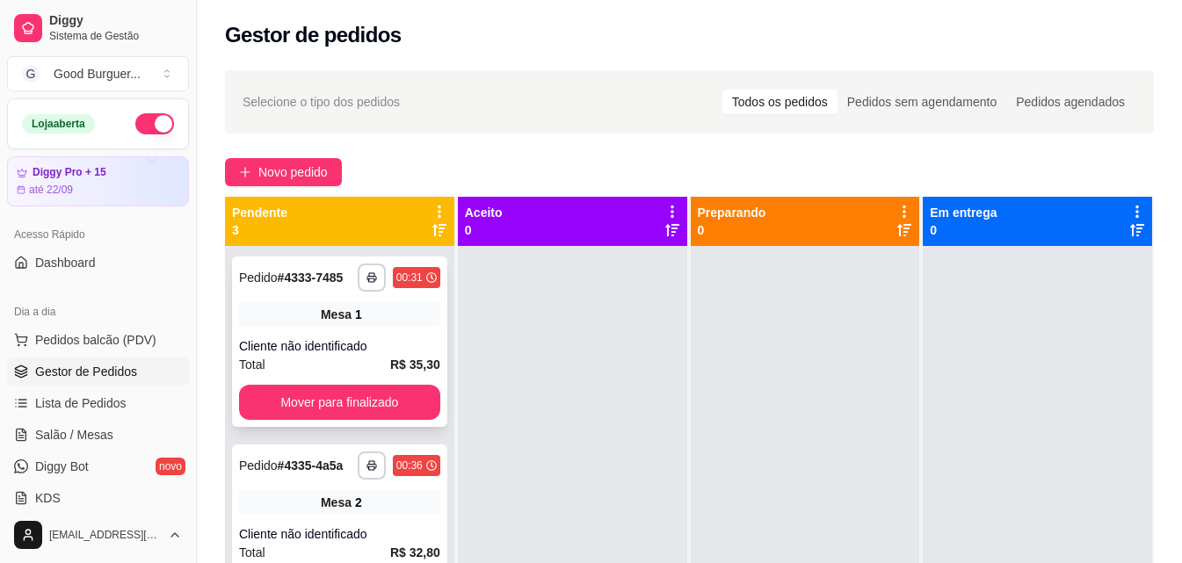
click at [417, 355] on div "Cliente não identificado" at bounding box center [339, 346] width 201 height 18
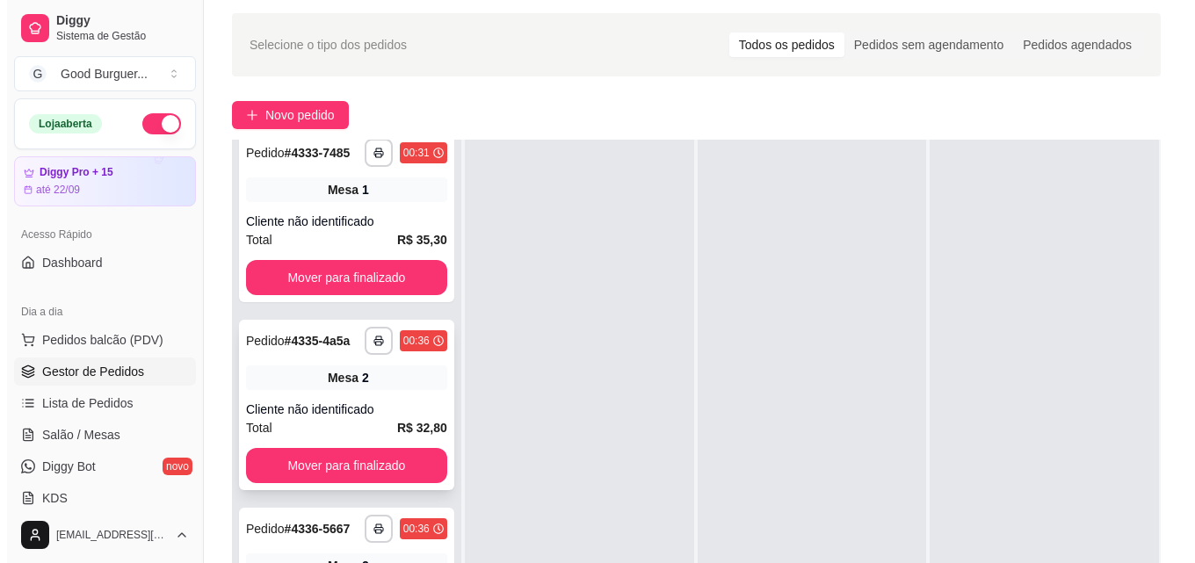
scroll to position [264, 0]
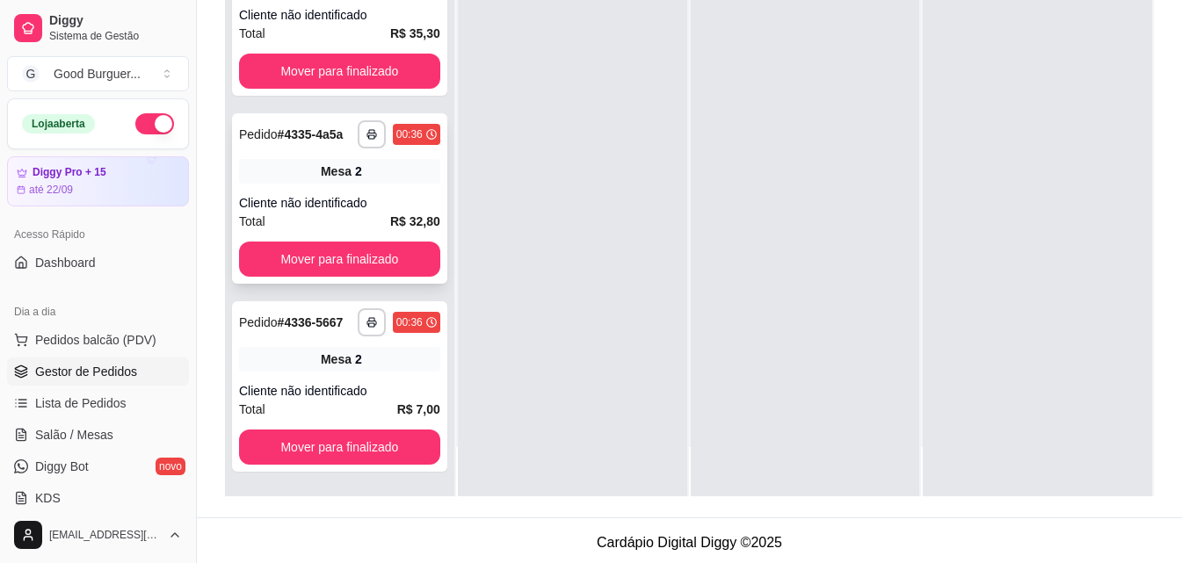
click at [315, 194] on div "Cliente não identificado" at bounding box center [339, 203] width 201 height 18
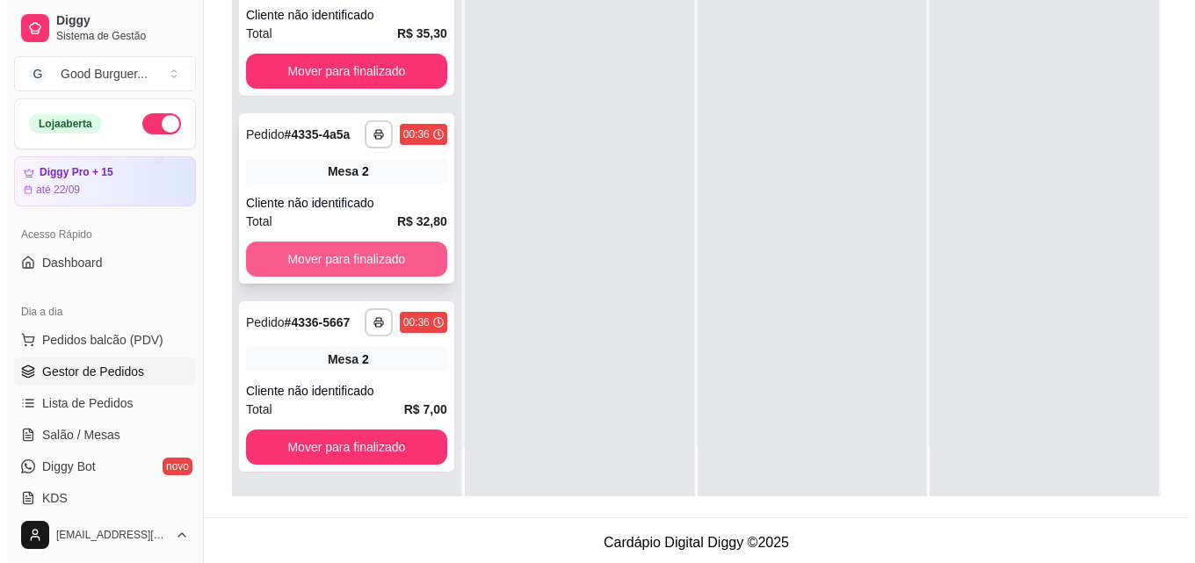
scroll to position [61, 0]
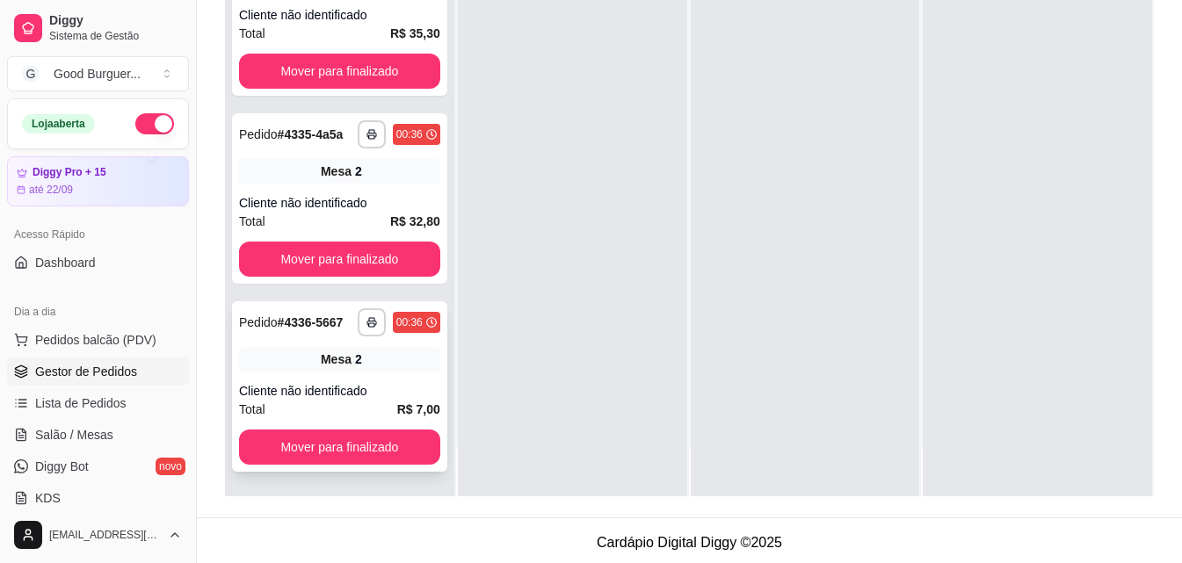
click at [327, 385] on div "Cliente não identificado" at bounding box center [339, 391] width 201 height 18
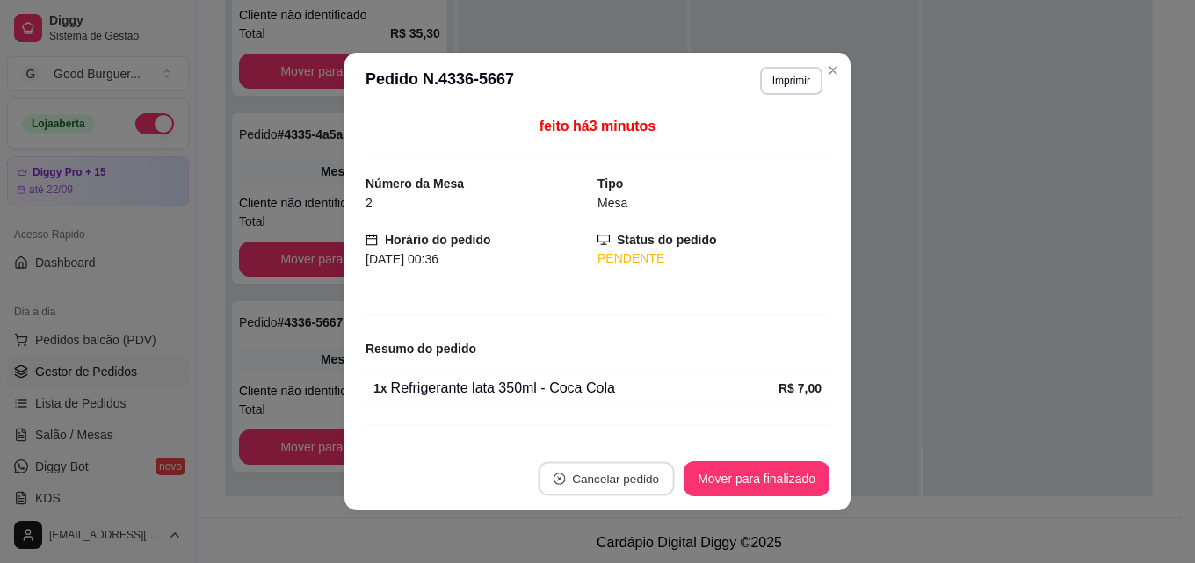
click at [596, 473] on button "Cancelar pedido" at bounding box center [607, 479] width 136 height 34
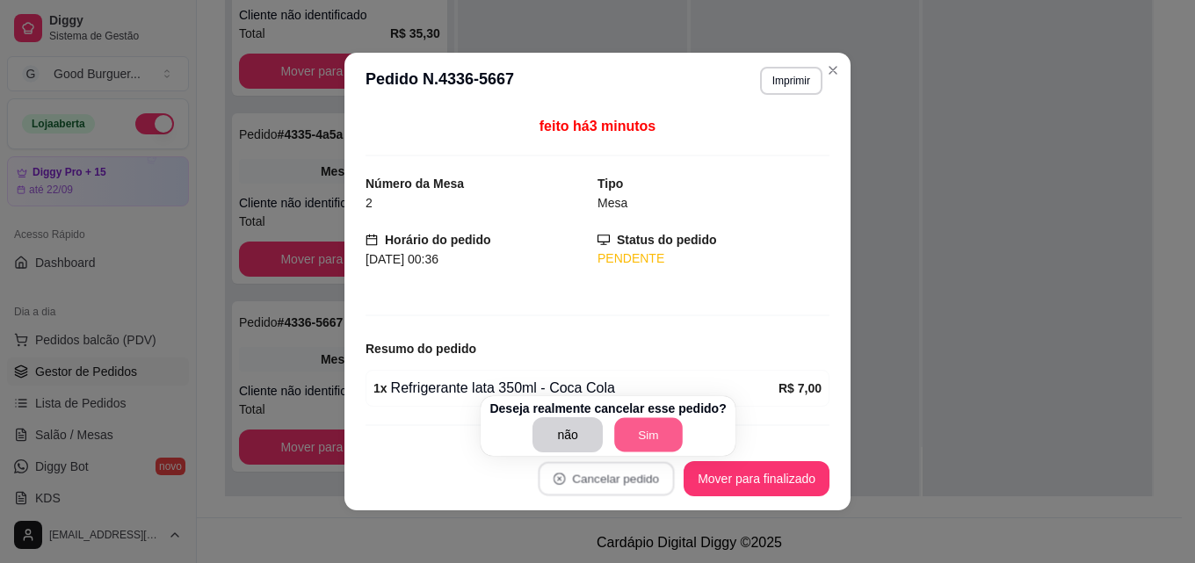
click at [640, 430] on button "Sim" at bounding box center [648, 435] width 69 height 34
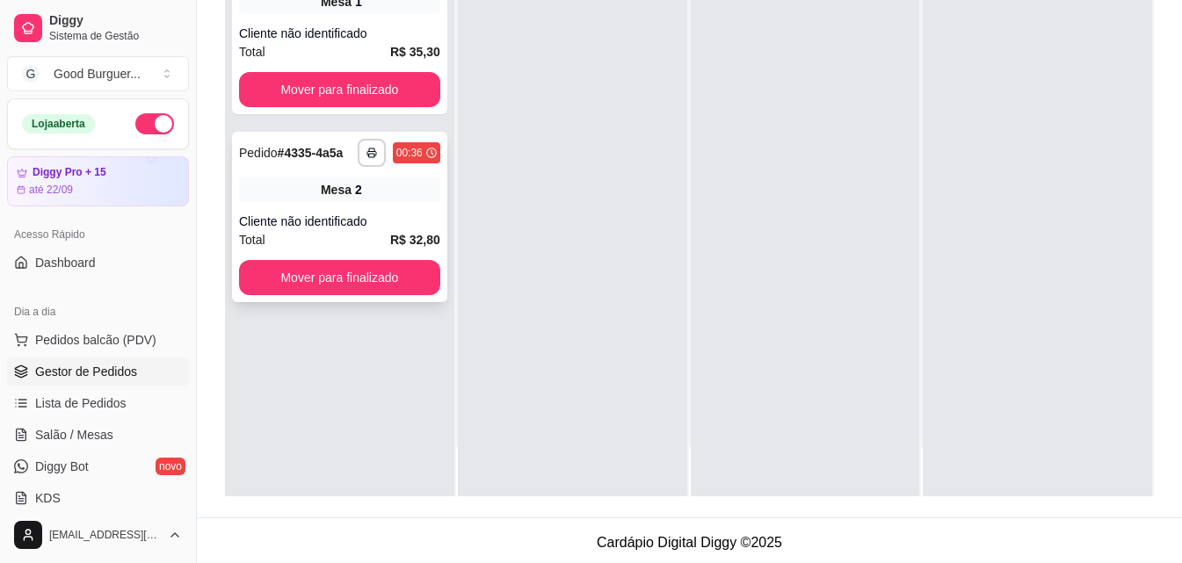
click at [357, 220] on div "Cliente não identificado" at bounding box center [339, 222] width 201 height 18
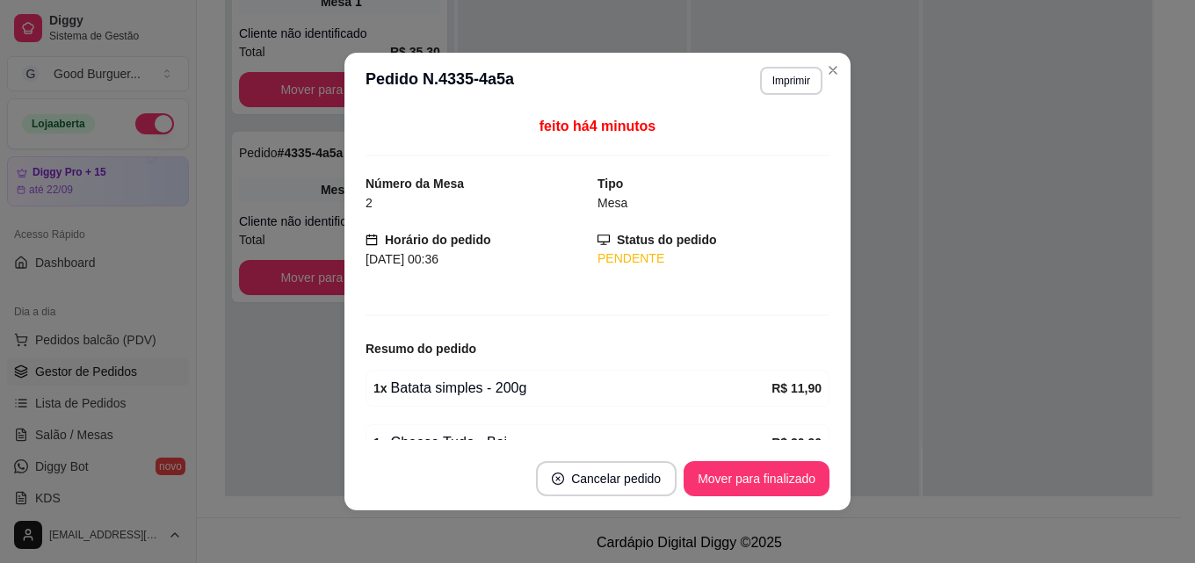
click at [565, 301] on div "feito há 4 minutos Número da Mesa 2 Tipo Mesa Horário do pedido [DATE] 00:36 St…" at bounding box center [597, 278] width 464 height 324
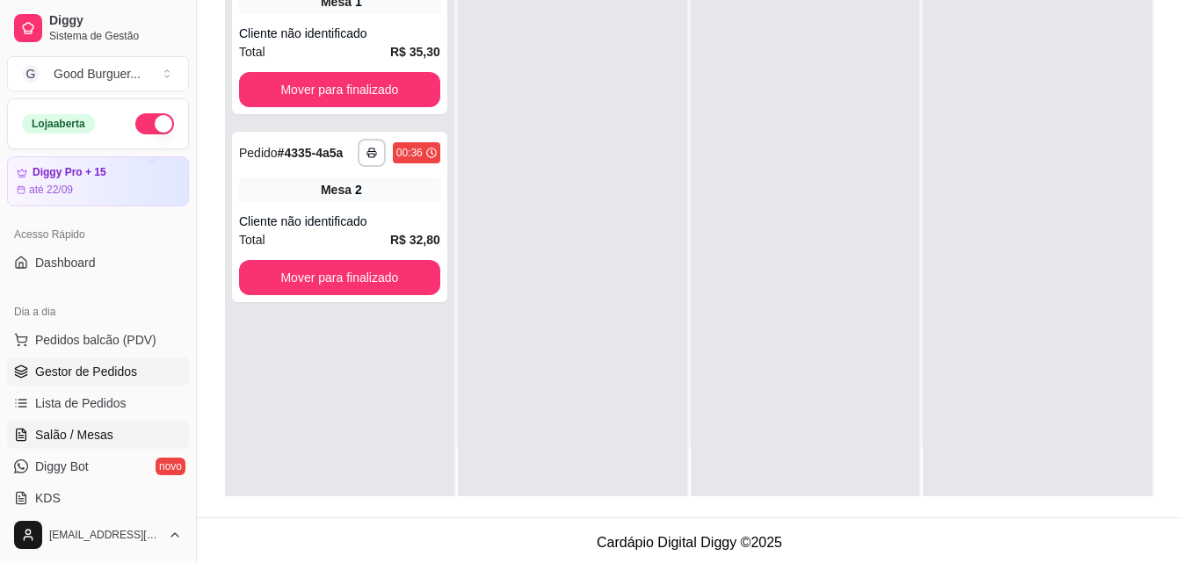
click at [74, 423] on link "Salão / Mesas" at bounding box center [98, 435] width 182 height 28
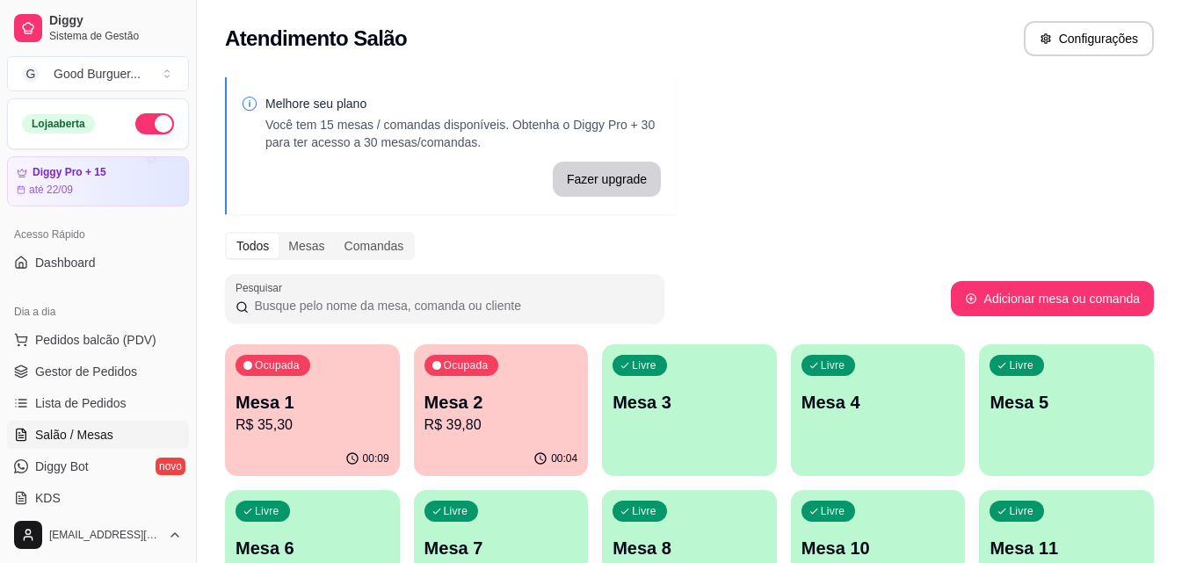
click at [488, 416] on p "R$ 39,80" at bounding box center [501, 425] width 154 height 21
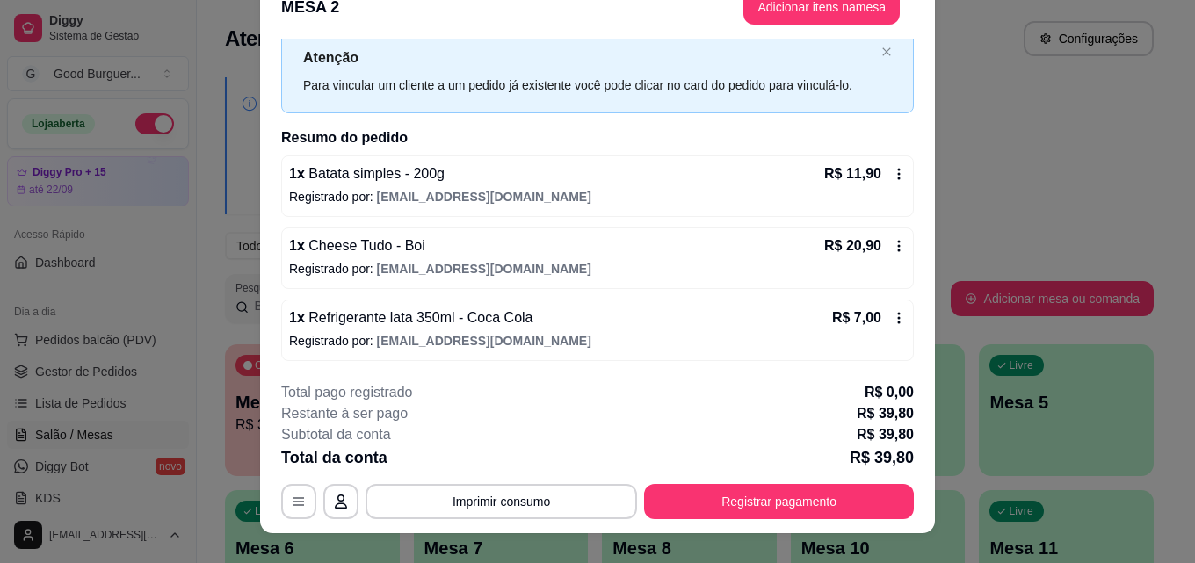
scroll to position [54, 0]
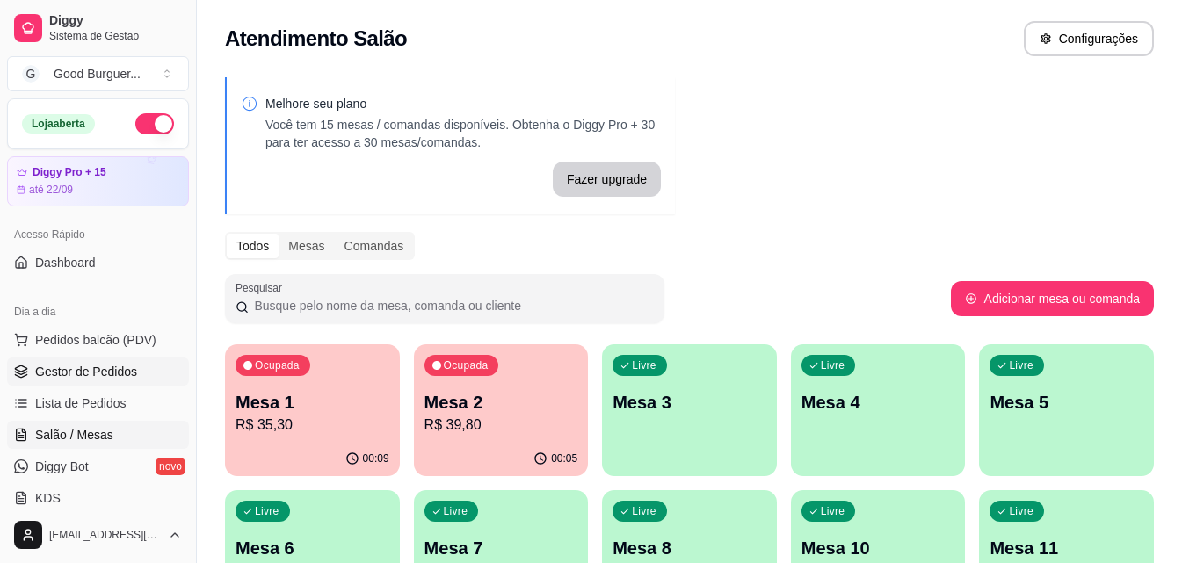
click at [97, 373] on span "Gestor de Pedidos" at bounding box center [86, 372] width 102 height 18
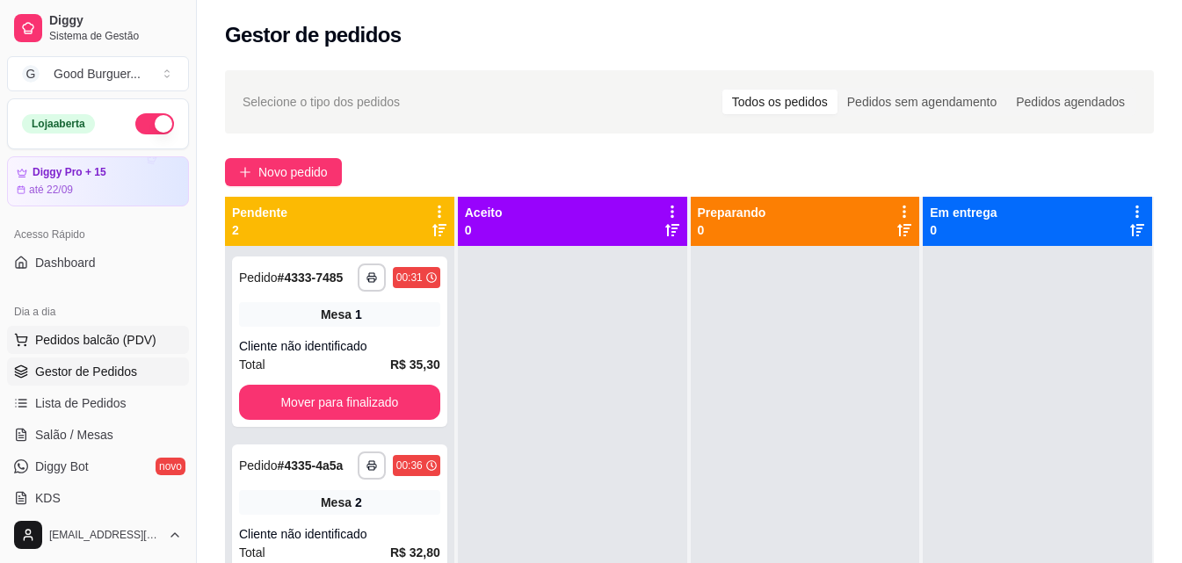
click at [85, 340] on span "Pedidos balcão (PDV)" at bounding box center [95, 340] width 121 height 18
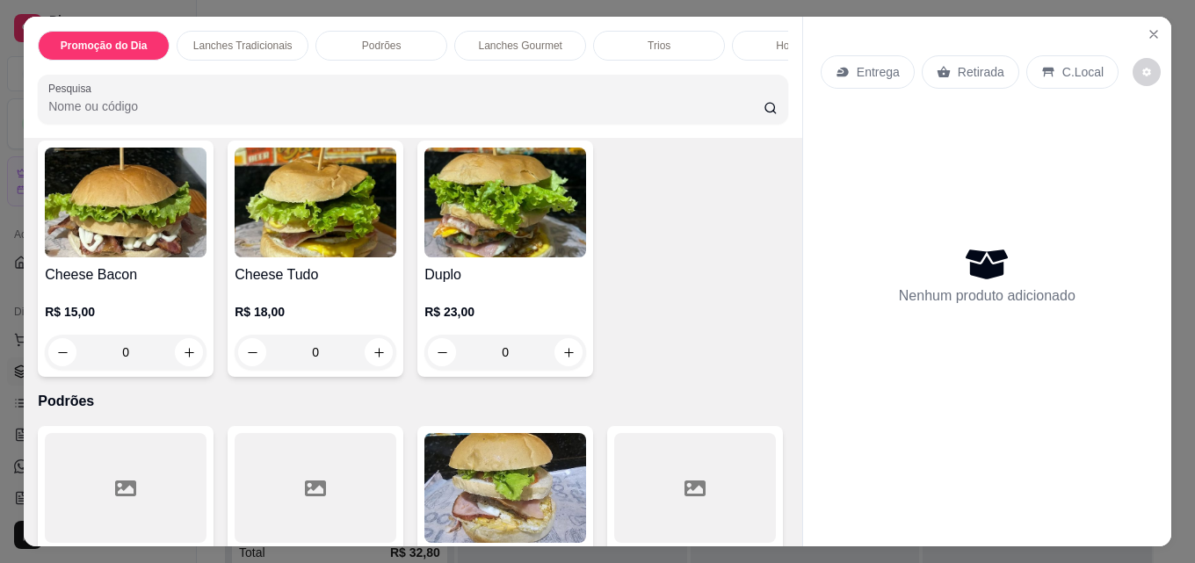
scroll to position [966, 0]
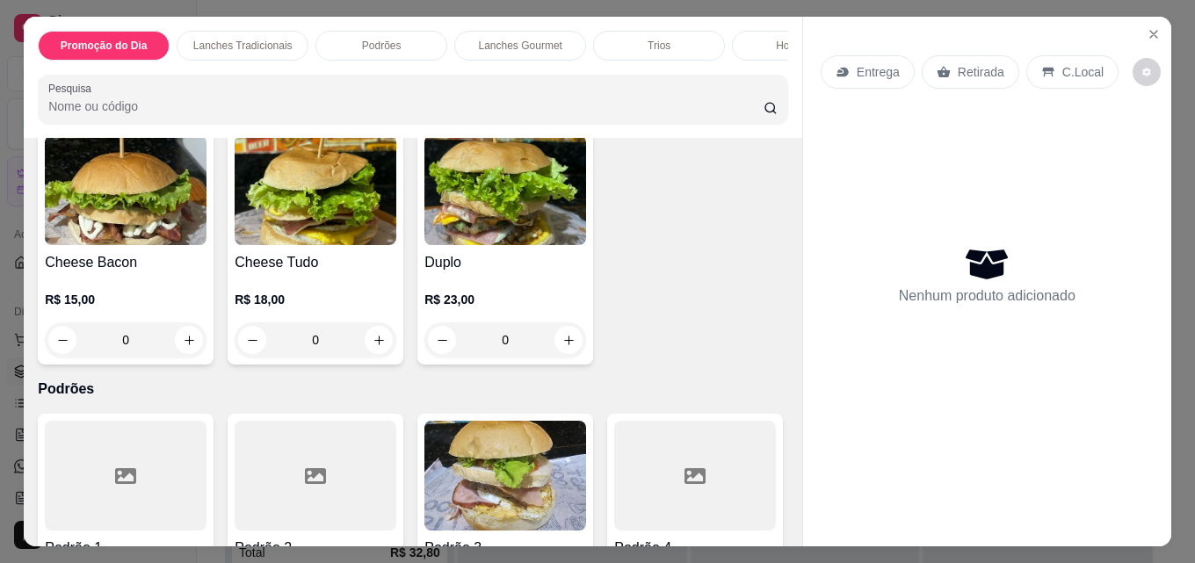
click at [303, 107] on div "R$ 10,00 0" at bounding box center [316, 65] width 162 height 84
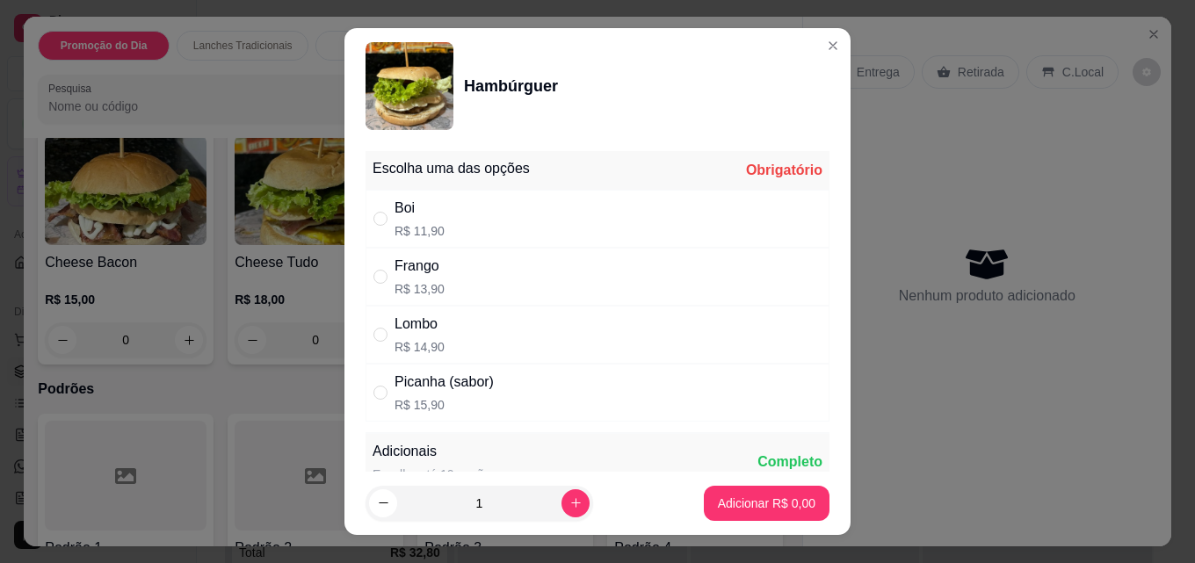
click at [425, 211] on div "Boi" at bounding box center [419, 208] width 50 height 21
radio input "true"
click at [714, 492] on button "Adicionar R$ 11,90" at bounding box center [762, 504] width 129 height 34
type input "1"
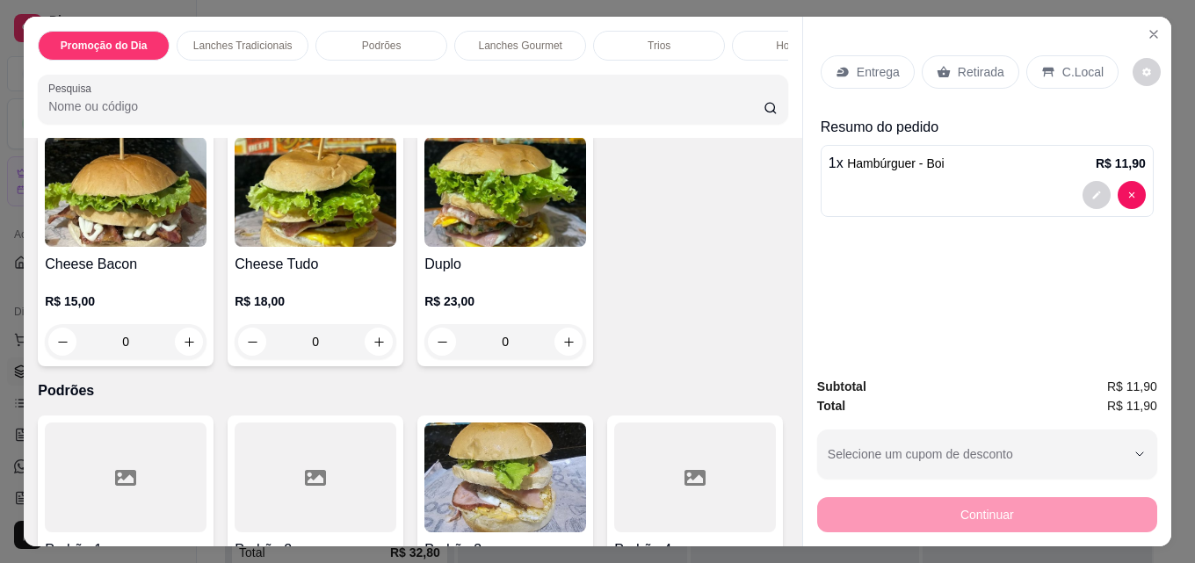
click at [966, 63] on p "Retirada" at bounding box center [981, 72] width 47 height 18
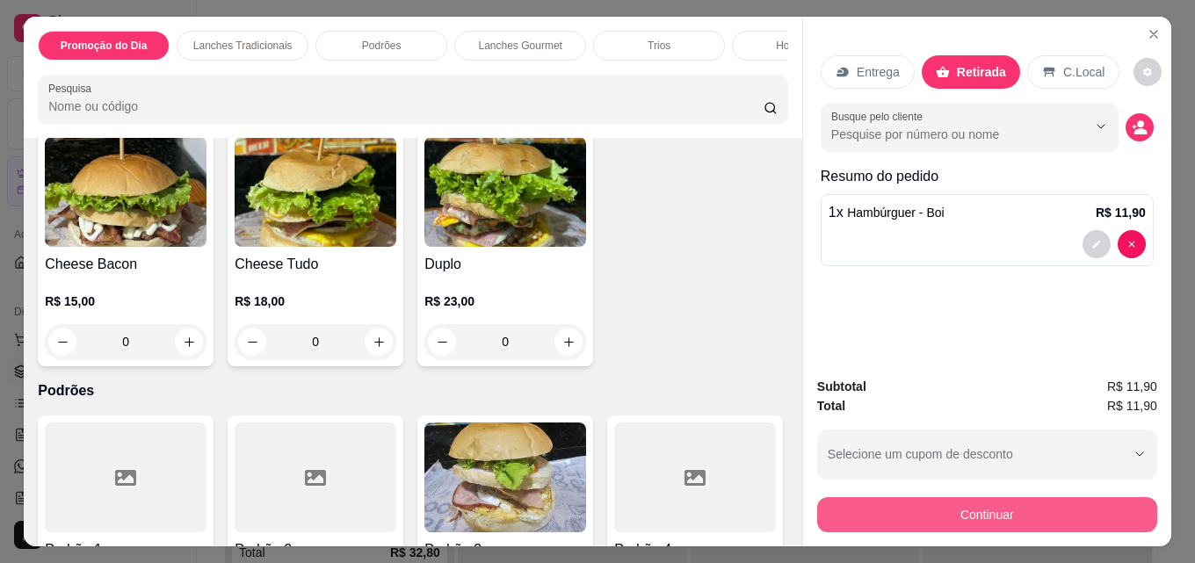
click at [976, 509] on button "Continuar" at bounding box center [987, 514] width 340 height 35
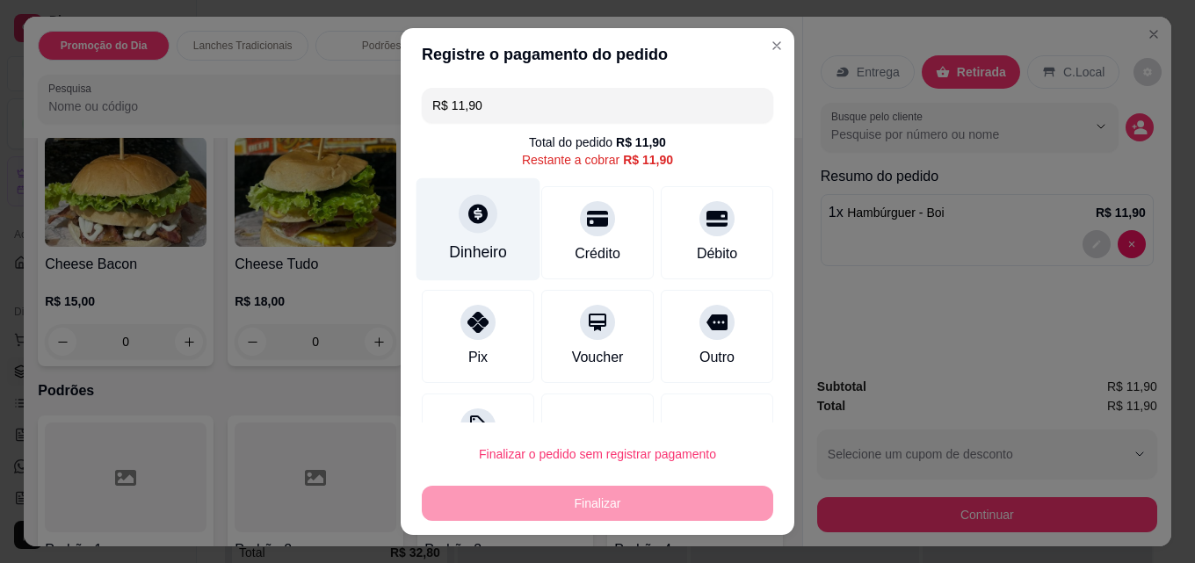
click at [459, 218] on div at bounding box center [478, 213] width 39 height 39
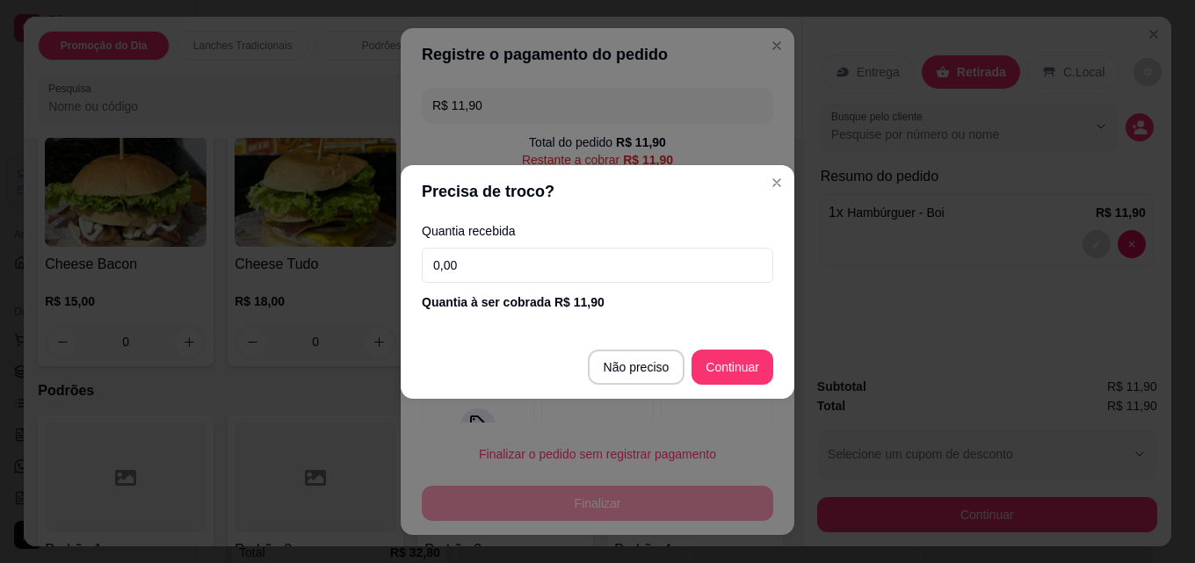
click at [584, 278] on input "0,00" at bounding box center [597, 265] width 351 height 35
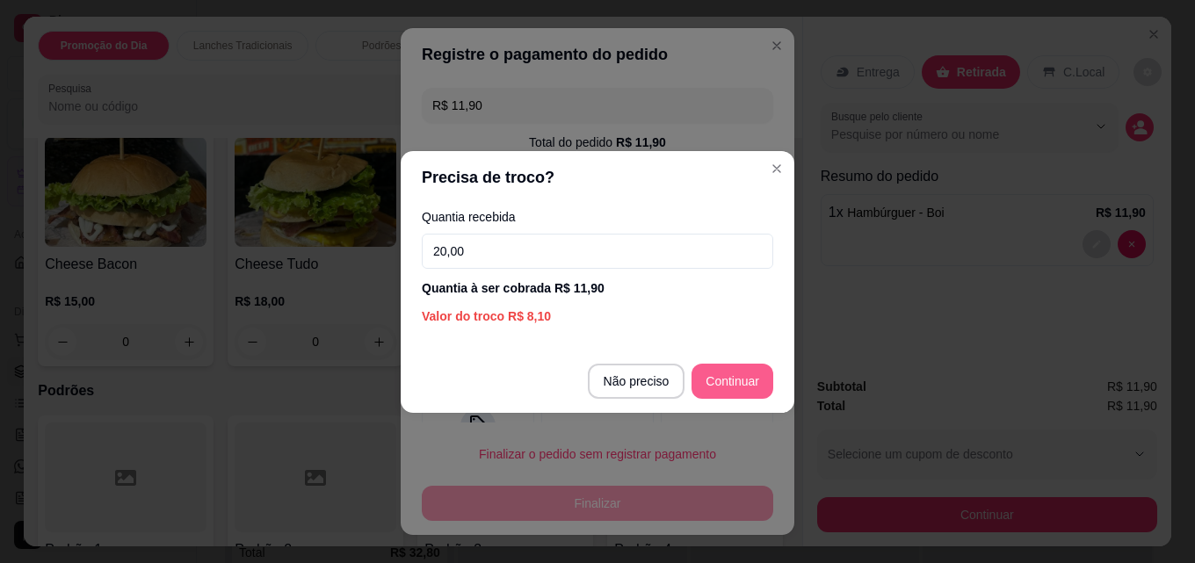
type input "20,00"
type input "R$ 0,00"
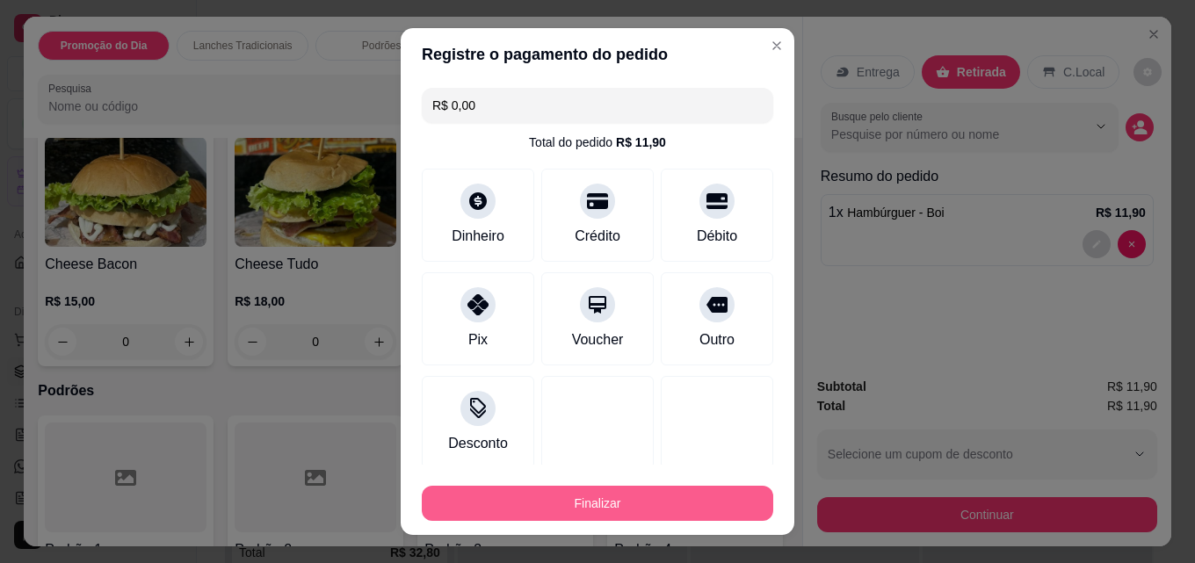
click at [586, 488] on button "Finalizar" at bounding box center [597, 503] width 351 height 35
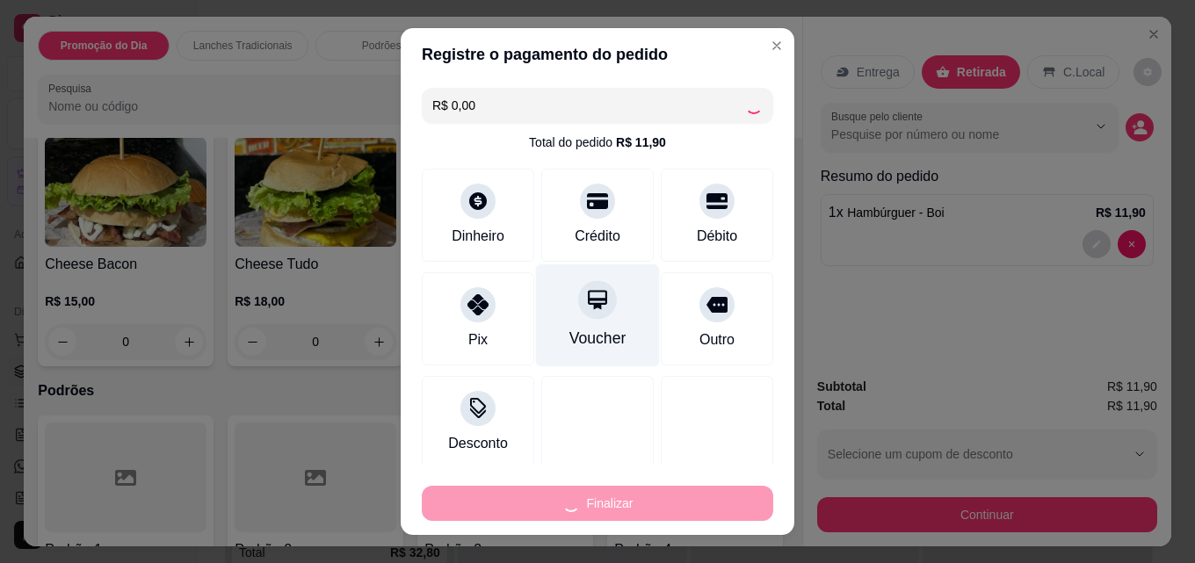
type input "0"
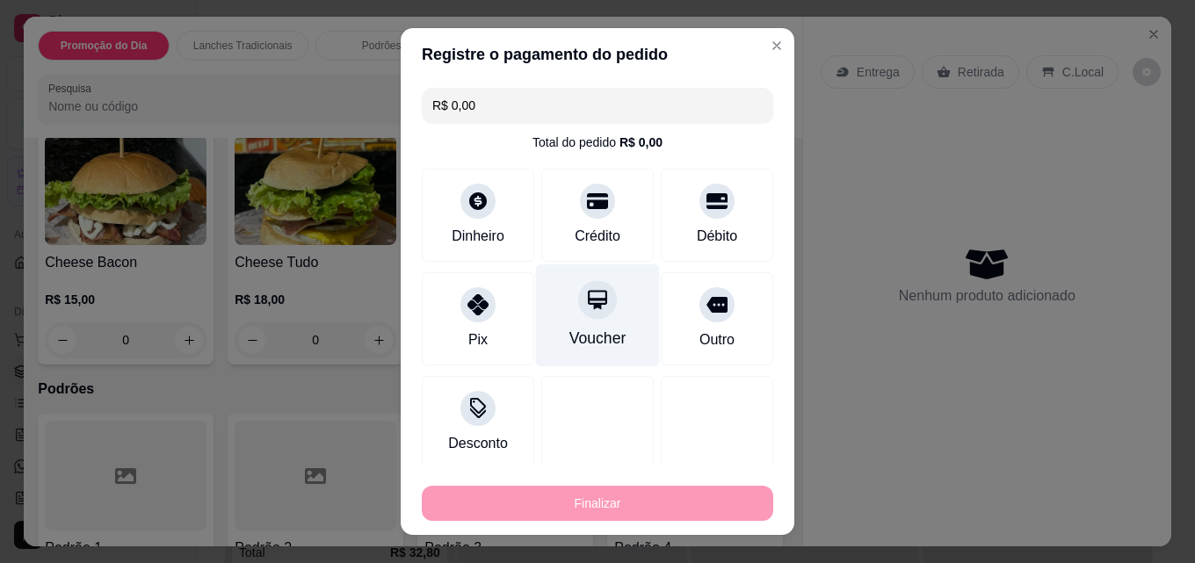
type input "-R$ 11,90"
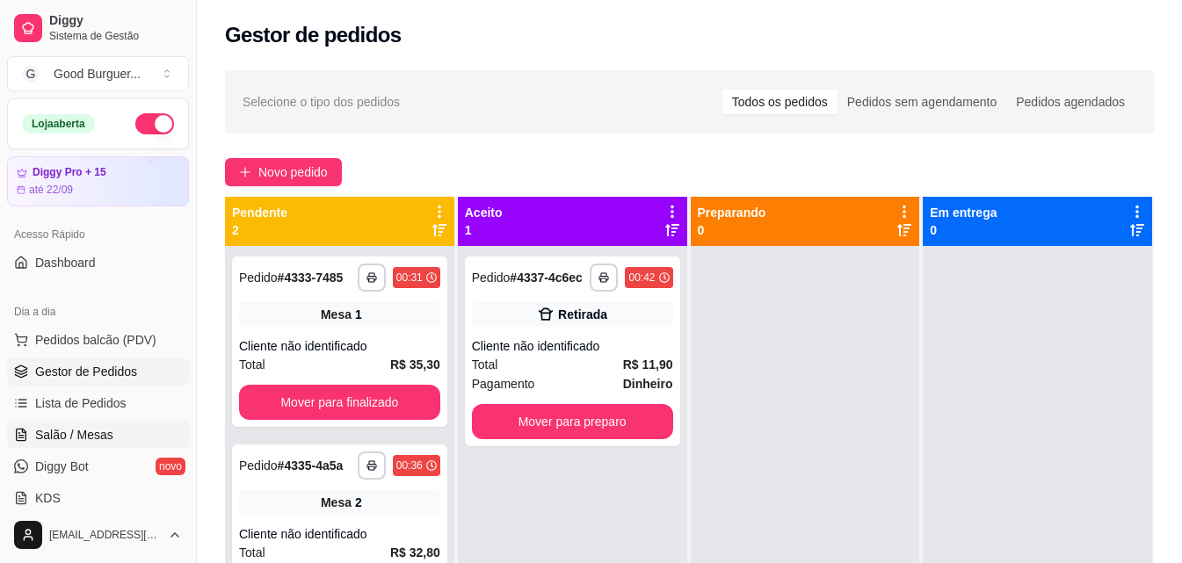
click at [78, 438] on span "Salão / Mesas" at bounding box center [74, 435] width 78 height 18
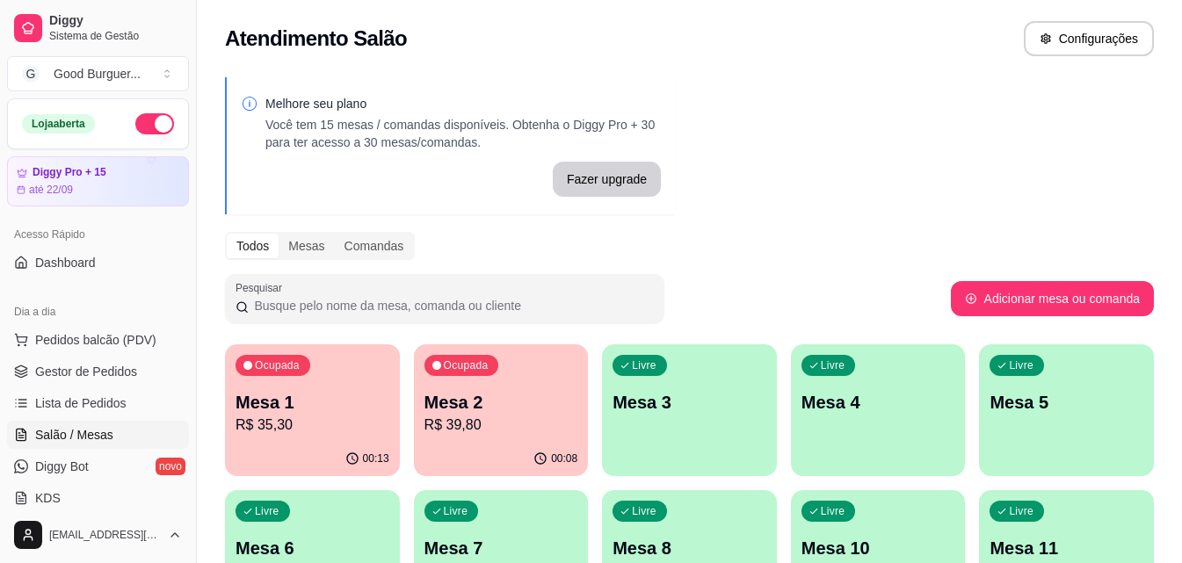
click at [768, 412] on div "Livre Mesa 3" at bounding box center [689, 399] width 175 height 111
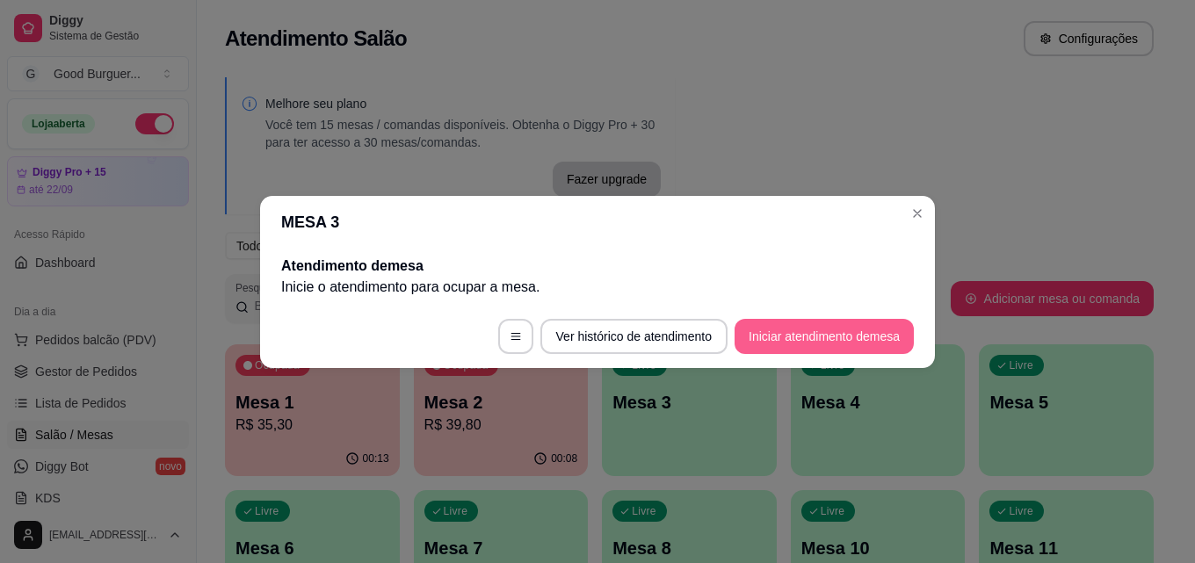
click at [761, 325] on button "Iniciar atendimento de mesa" at bounding box center [823, 336] width 179 height 35
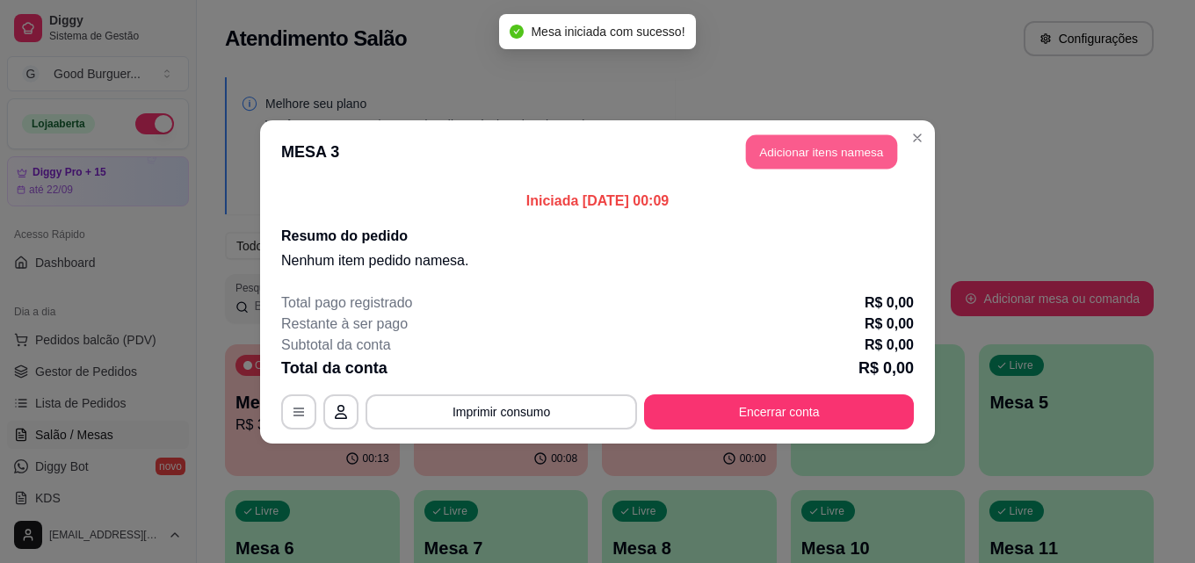
click at [830, 148] on button "Adicionar itens na mesa" at bounding box center [821, 151] width 151 height 34
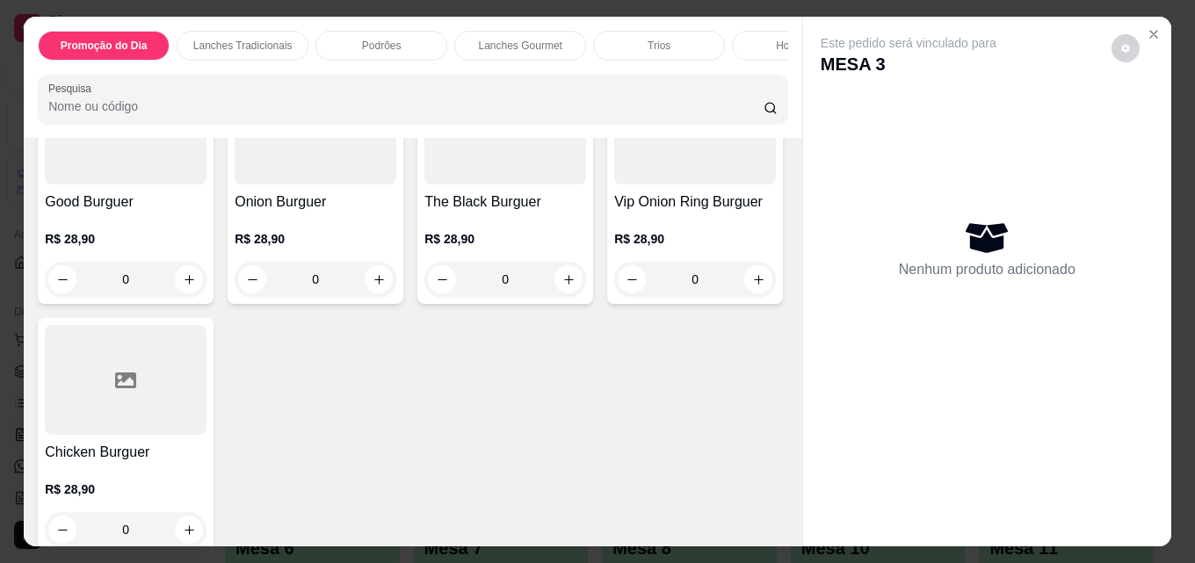
scroll to position [1845, 0]
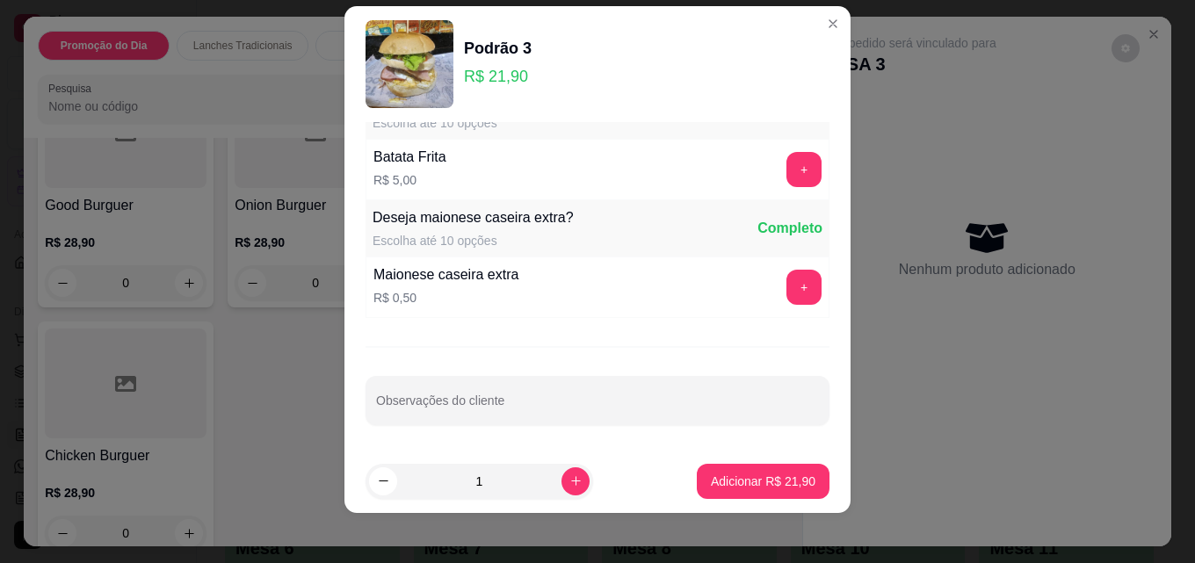
scroll to position [28, 0]
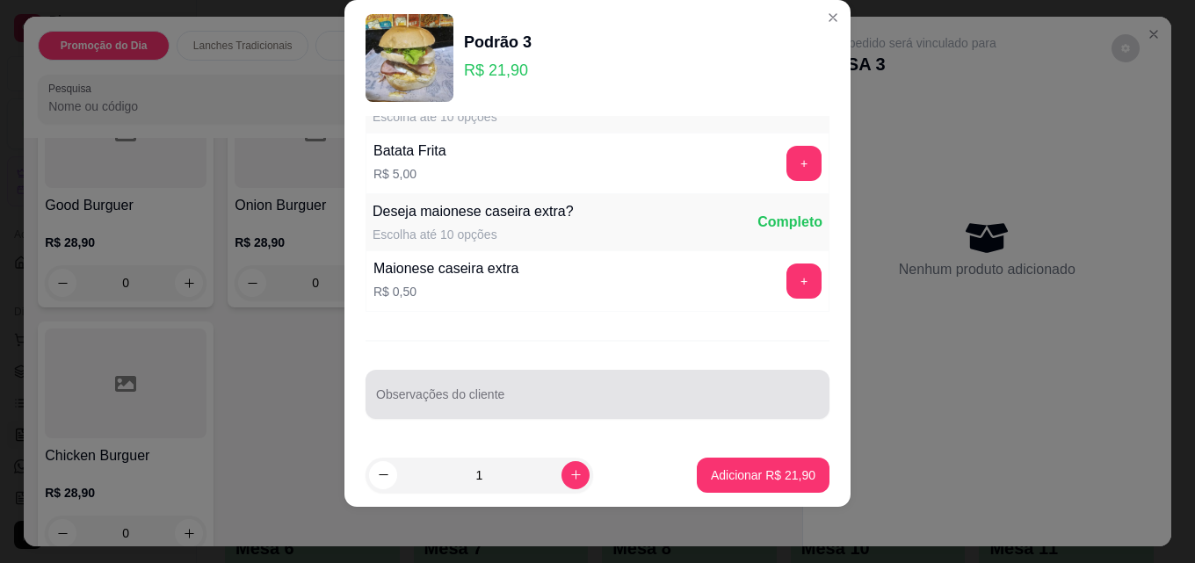
click at [461, 398] on input "Observações do cliente" at bounding box center [597, 402] width 443 height 18
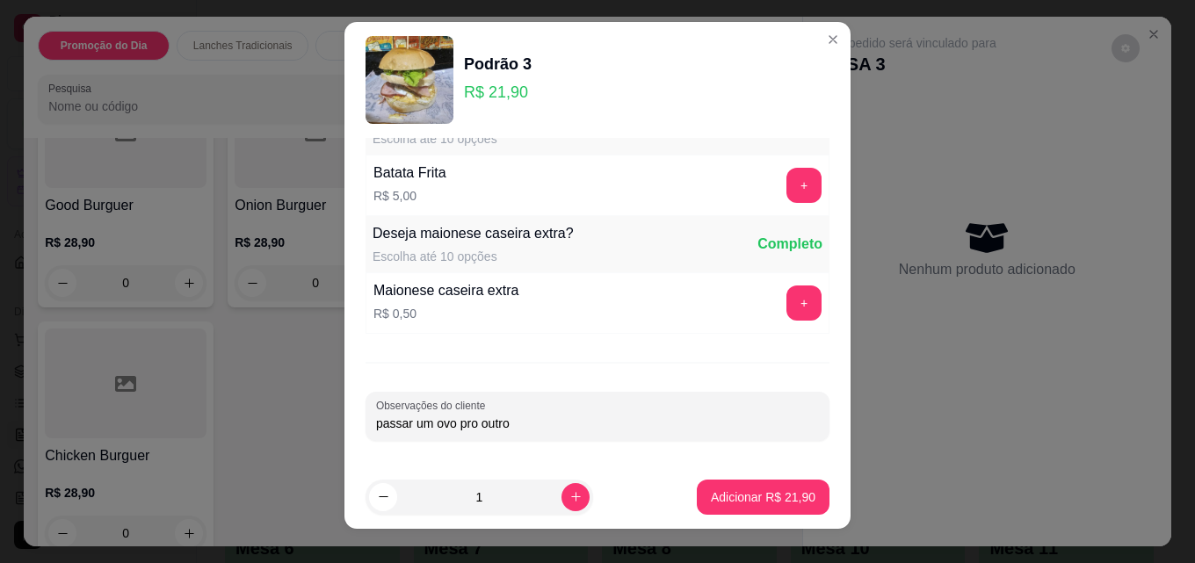
scroll to position [0, 0]
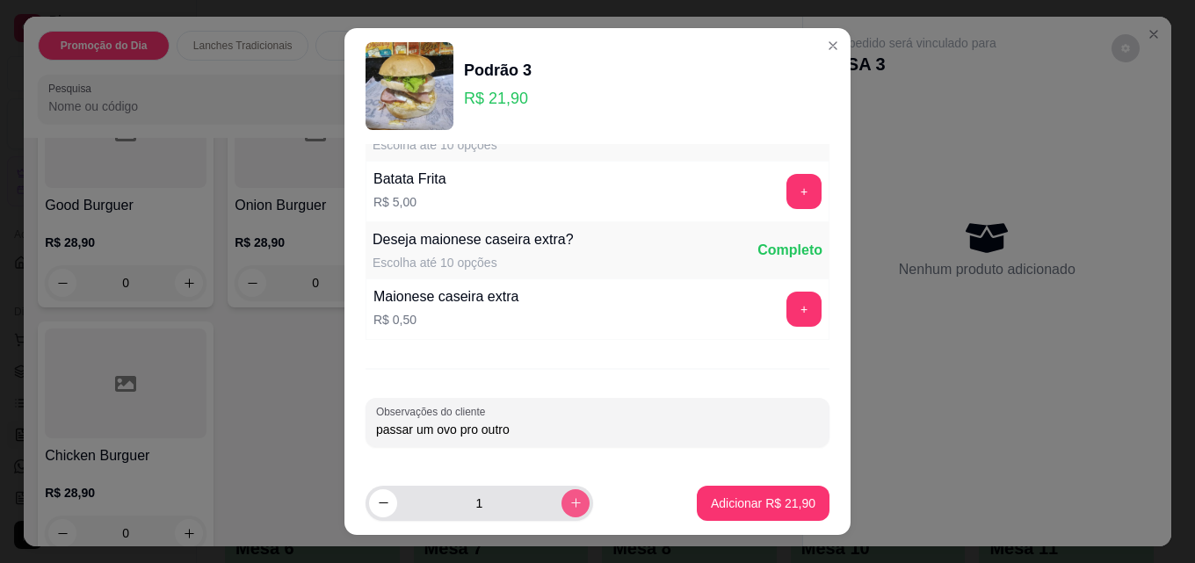
type input "passar um ovo pro outro"
click at [569, 499] on icon "increase-product-quantity" at bounding box center [575, 502] width 13 height 13
type input "2"
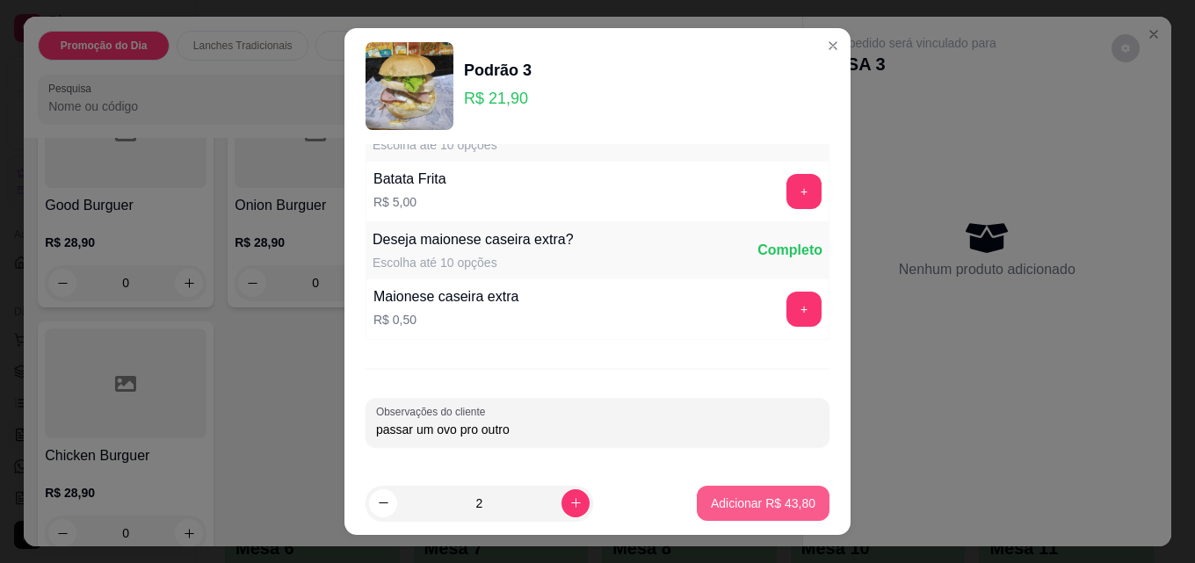
click at [737, 502] on p "Adicionar R$ 43,80" at bounding box center [763, 504] width 105 height 18
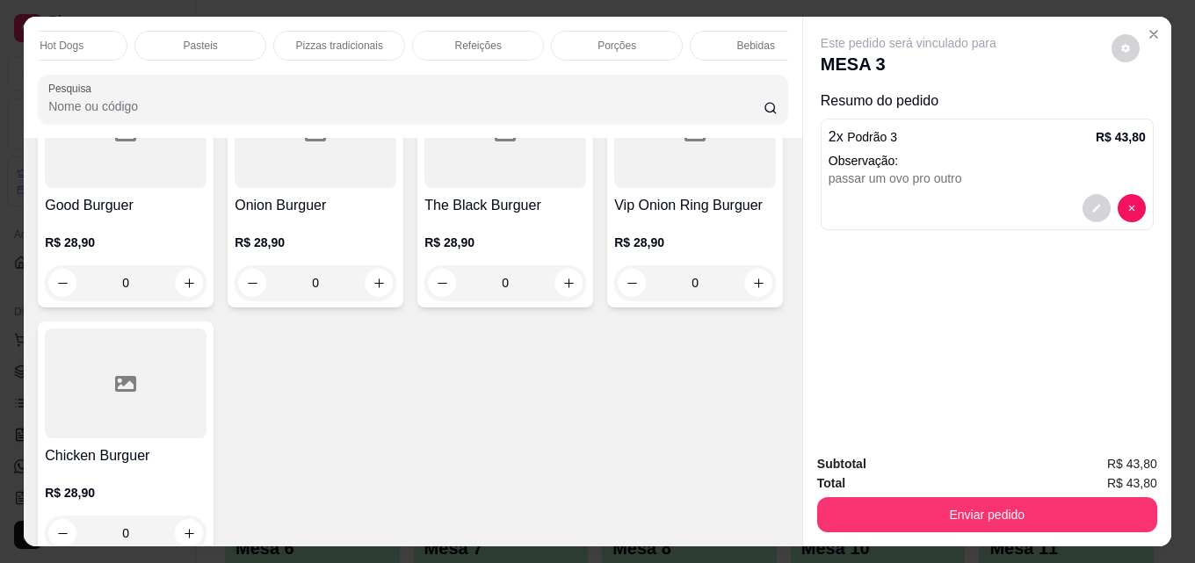
scroll to position [0, 770]
click at [747, 36] on div "Bebidas" at bounding box center [722, 46] width 132 height 30
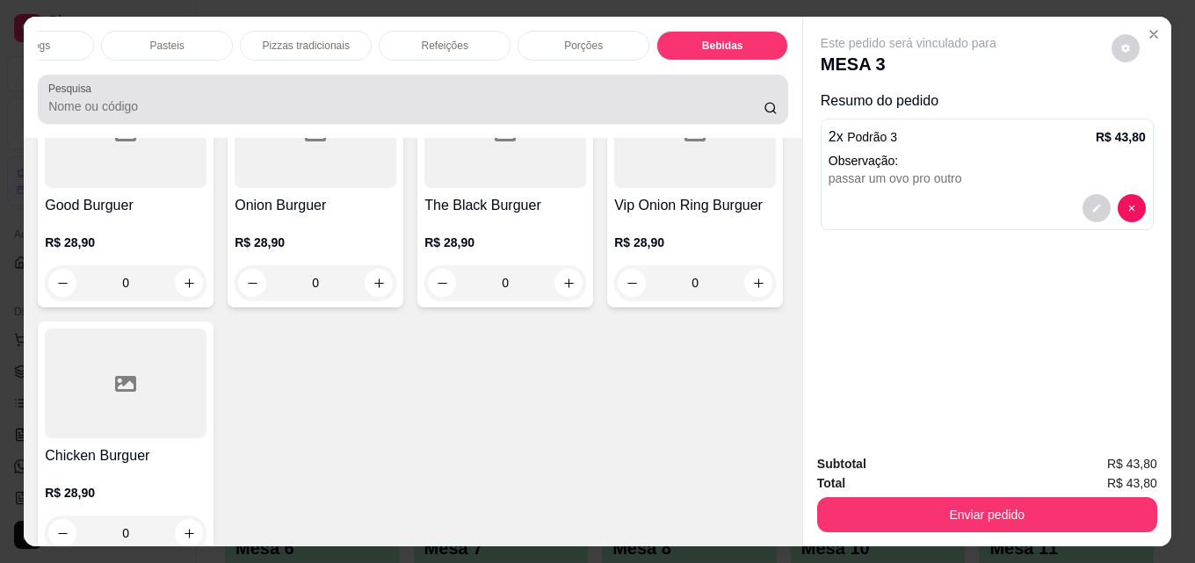
scroll to position [46, 0]
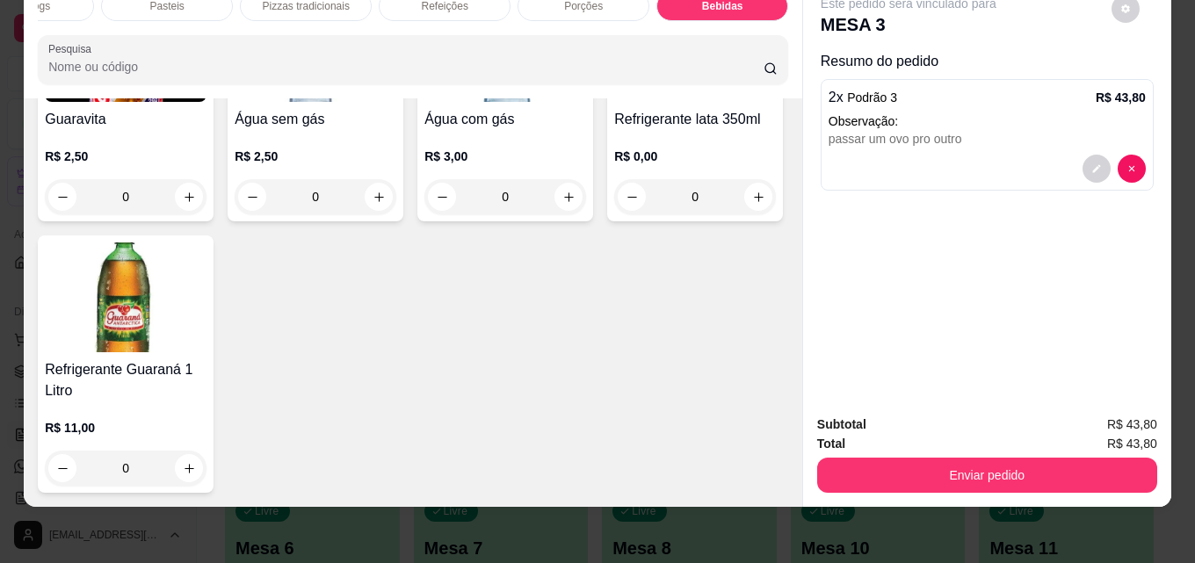
click at [322, 102] on img at bounding box center [316, 47] width 162 height 110
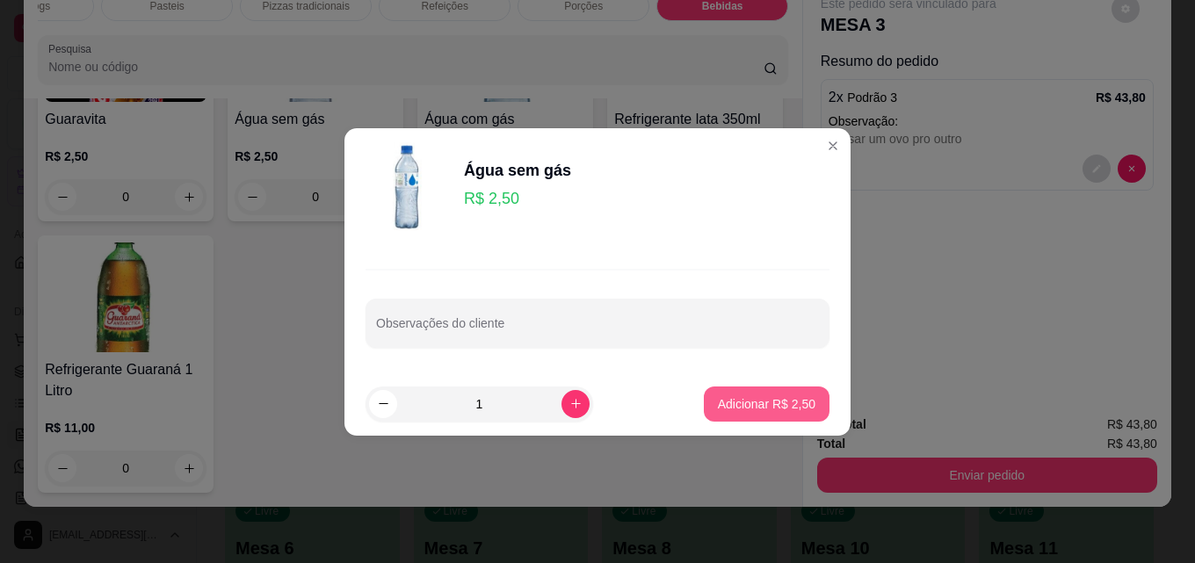
click at [739, 397] on p "Adicionar R$ 2,50" at bounding box center [767, 404] width 98 height 18
type input "1"
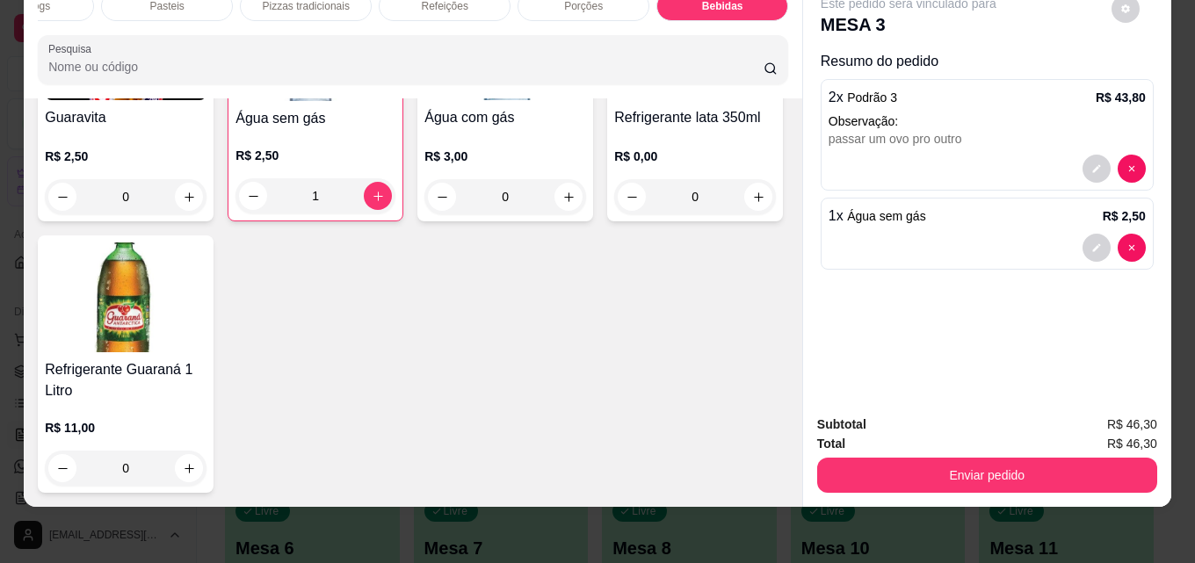
click at [614, 100] on img at bounding box center [695, 45] width 162 height 110
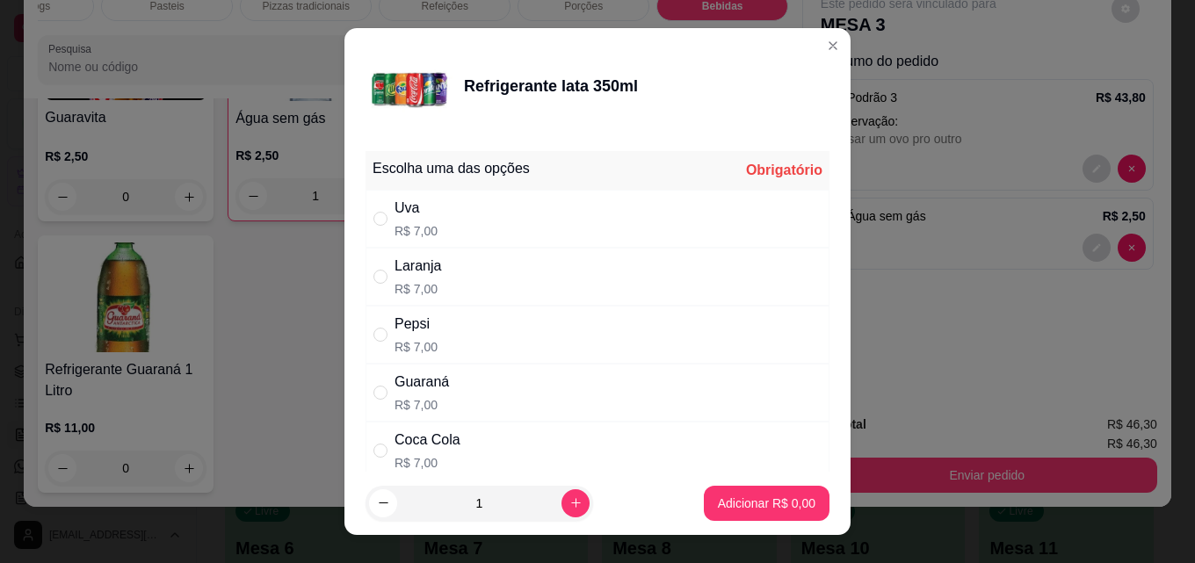
click at [419, 438] on div "Coca Cola" at bounding box center [427, 440] width 66 height 21
radio input "true"
click at [720, 498] on p "Adicionar R$ 7,00" at bounding box center [767, 504] width 98 height 18
type input "1"
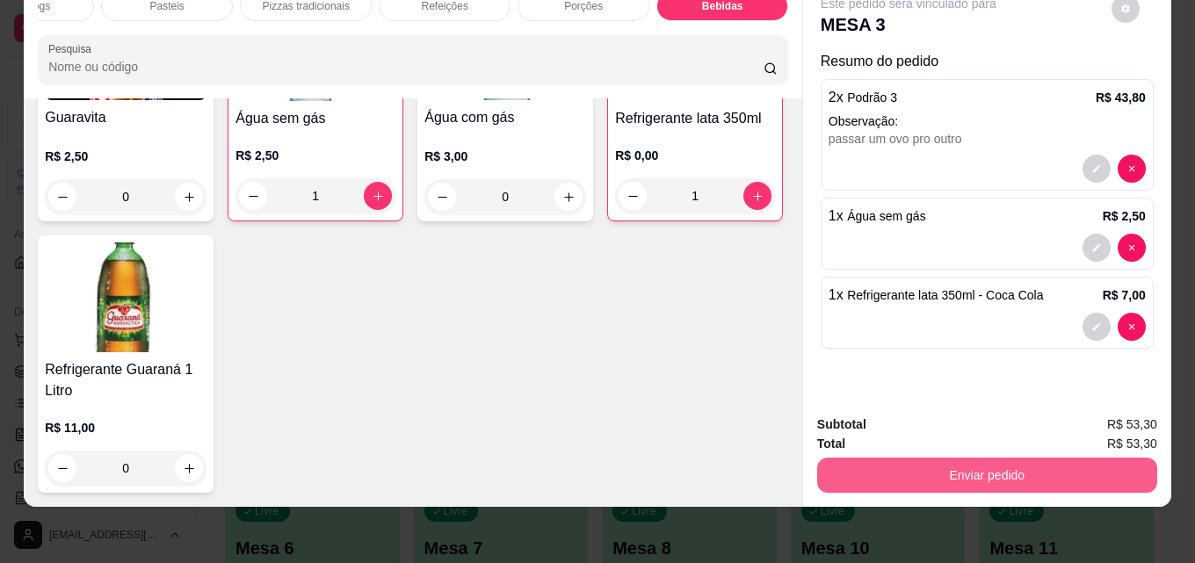
click at [1002, 462] on button "Enviar pedido" at bounding box center [987, 475] width 340 height 35
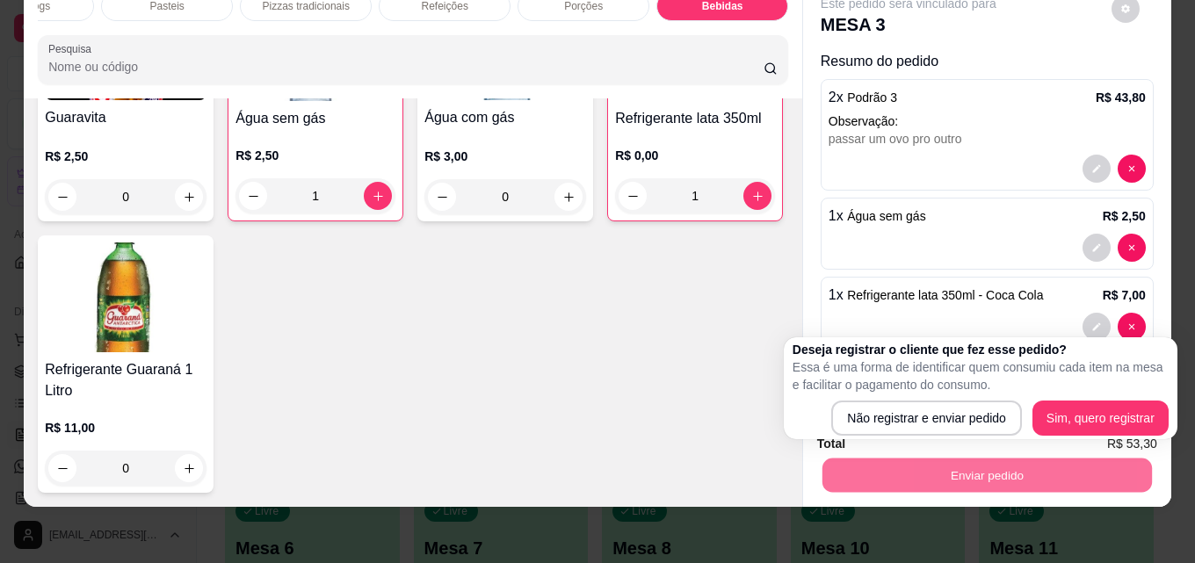
click at [555, 214] on div "R$ 3,00 0" at bounding box center [505, 181] width 162 height 67
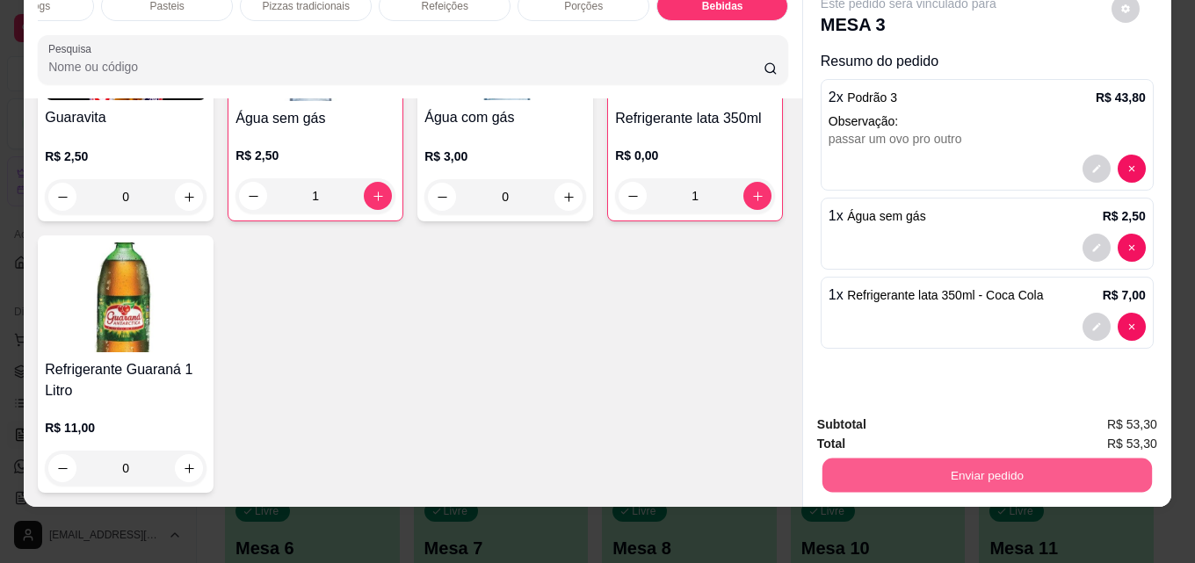
click at [964, 462] on button "Enviar pedido" at bounding box center [986, 475] width 329 height 34
click at [899, 419] on button "Não registrar e enviar pedido" at bounding box center [928, 418] width 183 height 33
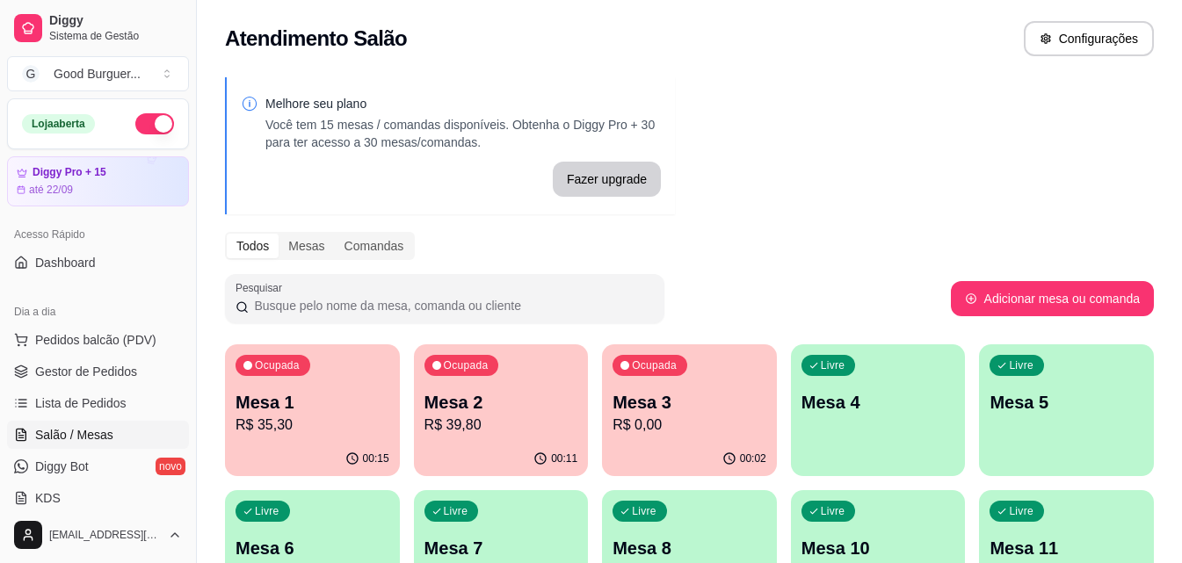
click at [860, 386] on div "Livre Mesa 4" at bounding box center [878, 399] width 175 height 111
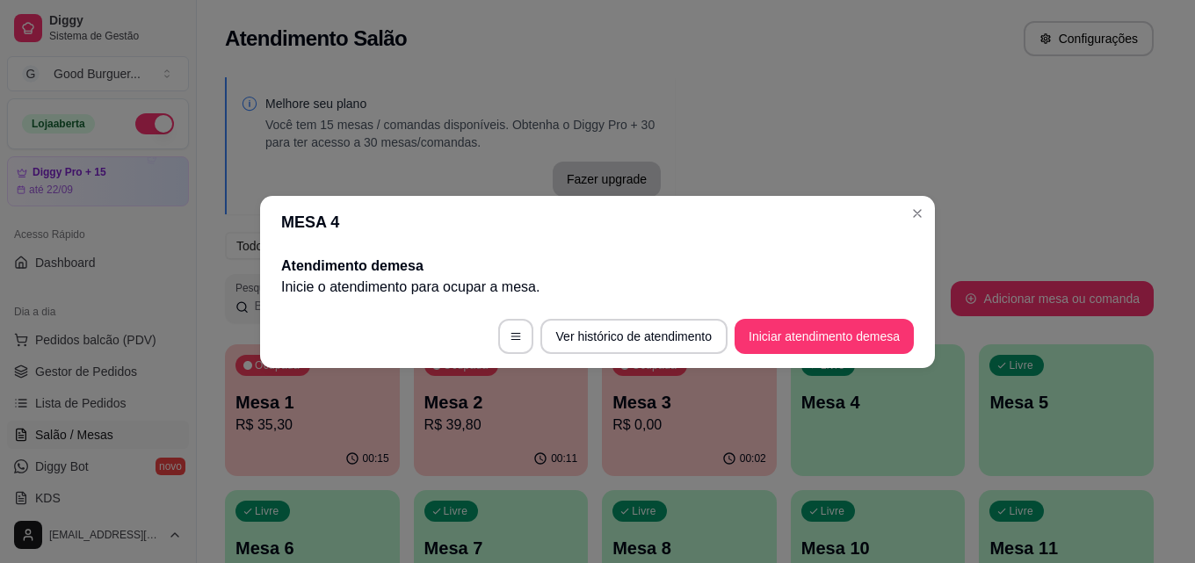
drag, startPoint x: 802, startPoint y: 316, endPoint x: 802, endPoint y: 329, distance: 13.2
click at [803, 317] on footer "Ver histórico de atendimento Iniciar atendimento de mesa" at bounding box center [597, 336] width 675 height 63
click at [802, 329] on button "Iniciar atendimento de mesa" at bounding box center [823, 336] width 179 height 35
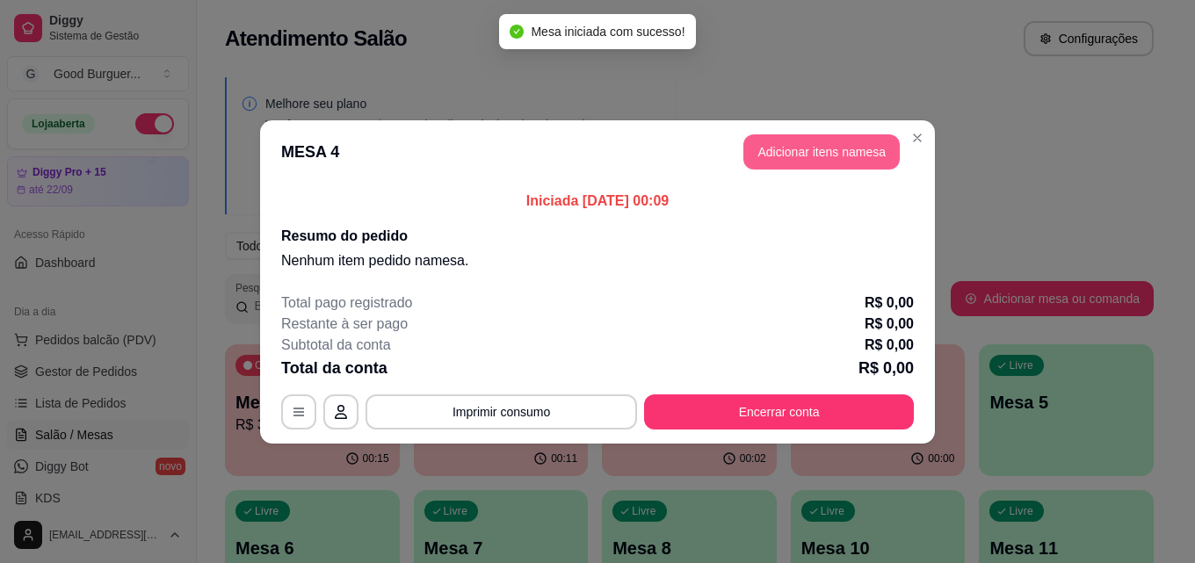
click at [875, 148] on button "Adicionar itens na mesa" at bounding box center [821, 151] width 156 height 35
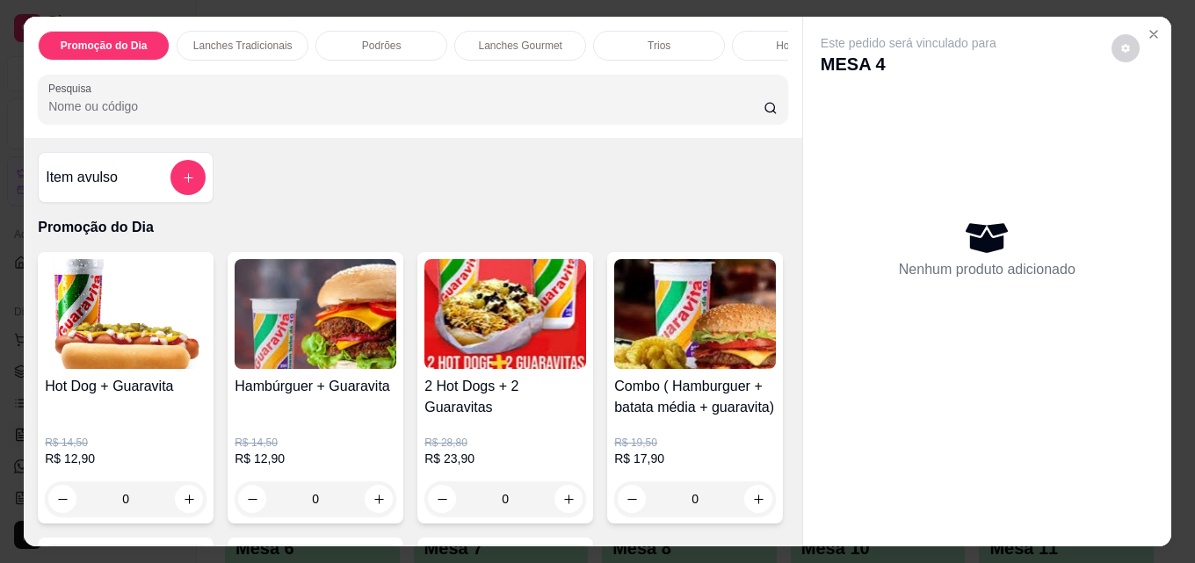
click at [553, 40] on p "Lanches Gourmet" at bounding box center [520, 46] width 83 height 14
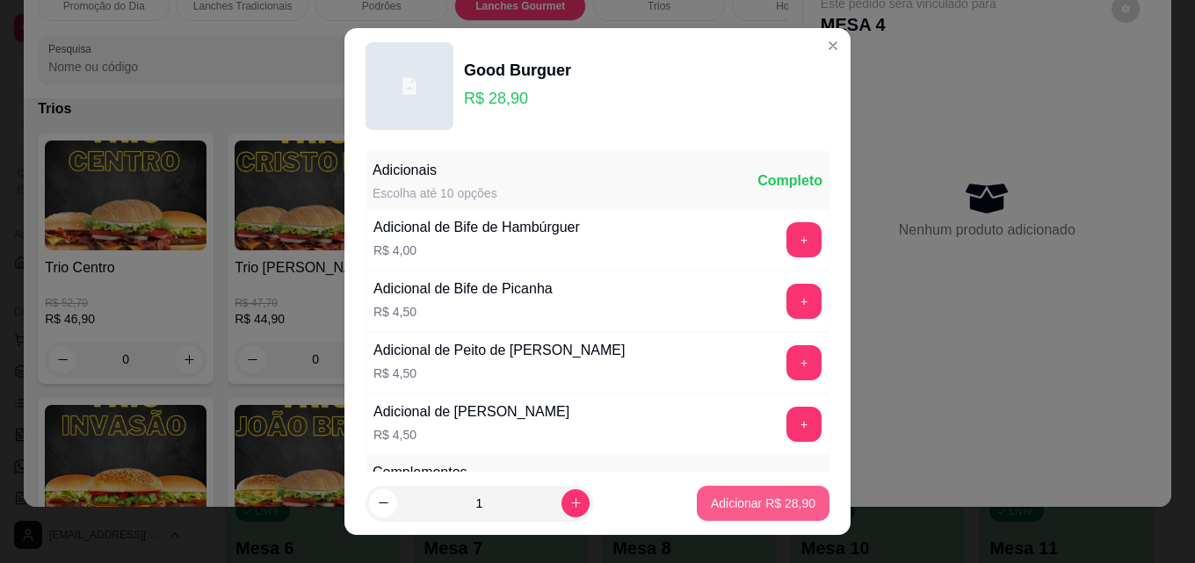
click at [740, 505] on p "Adicionar R$ 28,90" at bounding box center [763, 504] width 105 height 18
type input "1"
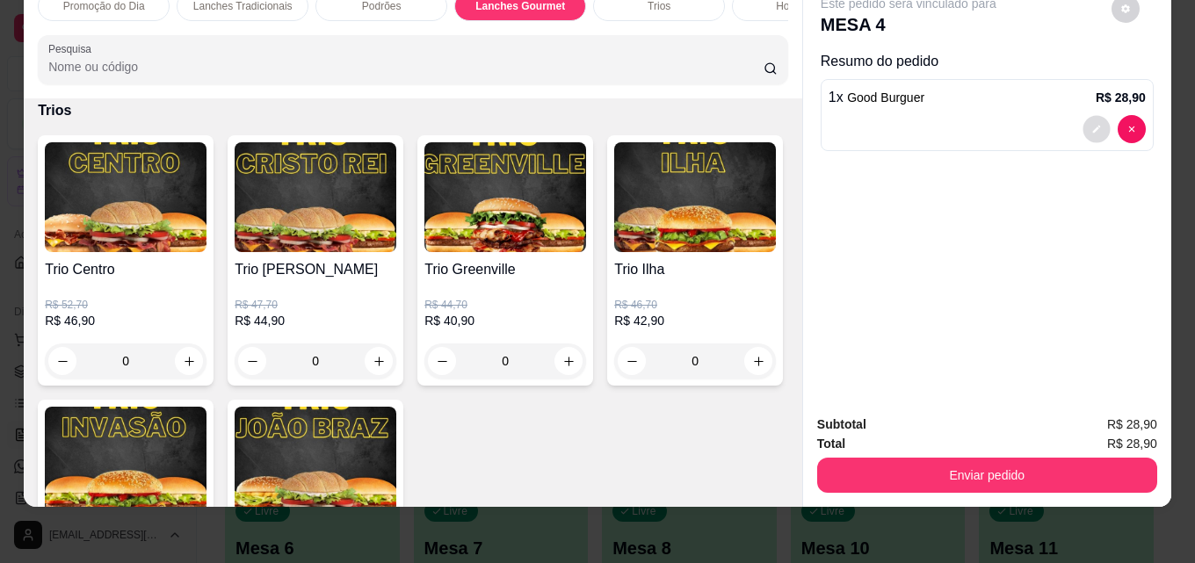
click at [1091, 124] on icon "decrease-product-quantity" at bounding box center [1096, 129] width 11 height 11
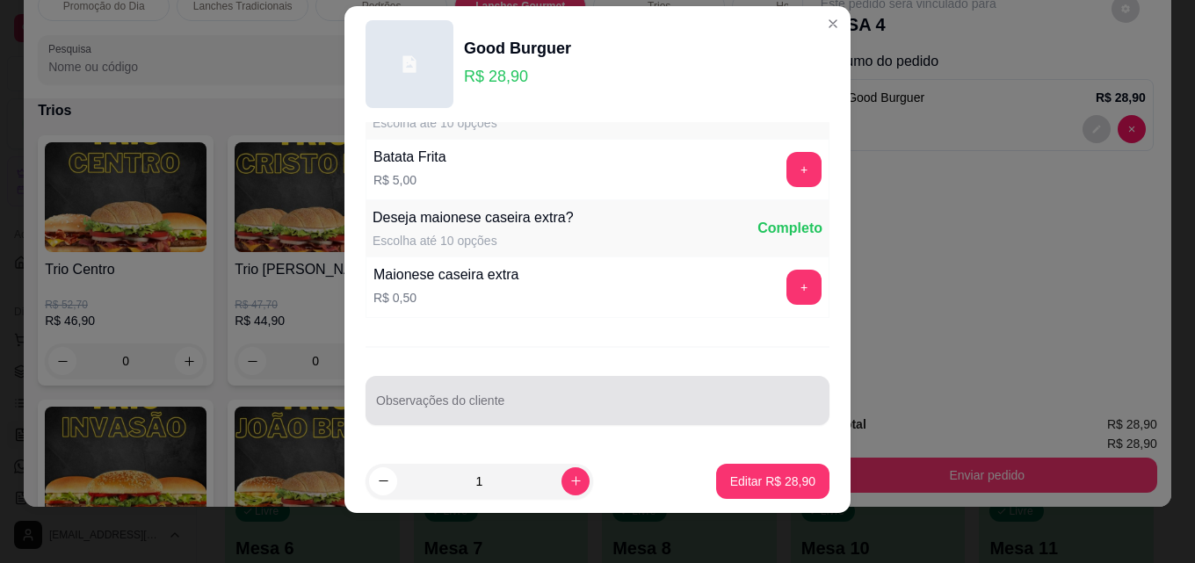
scroll to position [28, 0]
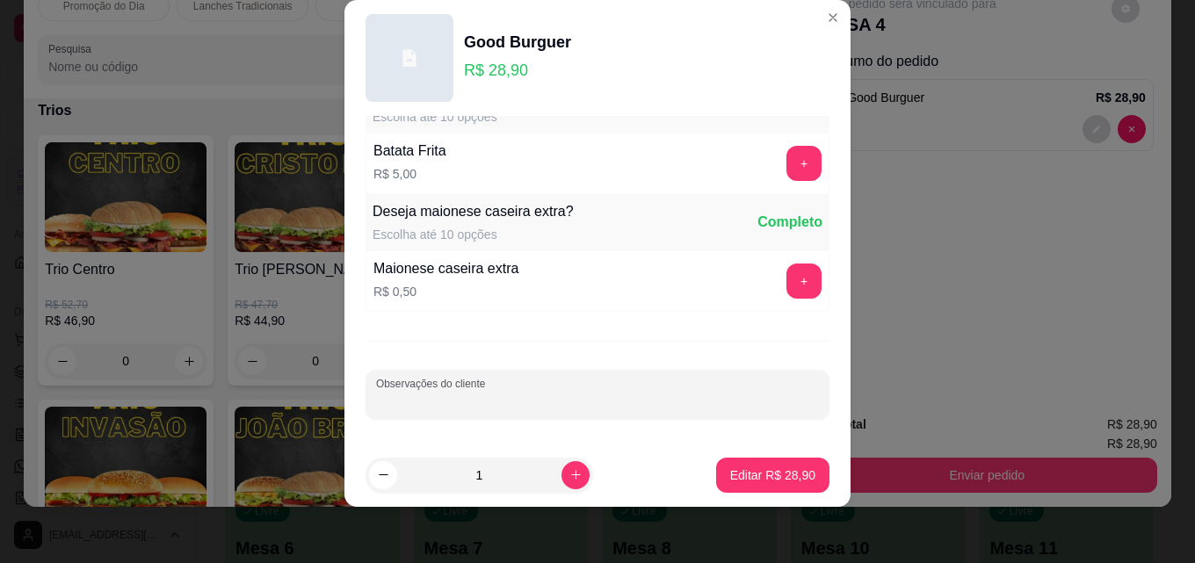
click at [445, 401] on input "Observações do cliente" at bounding box center [597, 402] width 443 height 18
type input "sem requeijao"
click at [749, 474] on p "Editar R$ 28,90" at bounding box center [772, 476] width 85 height 18
type input "0"
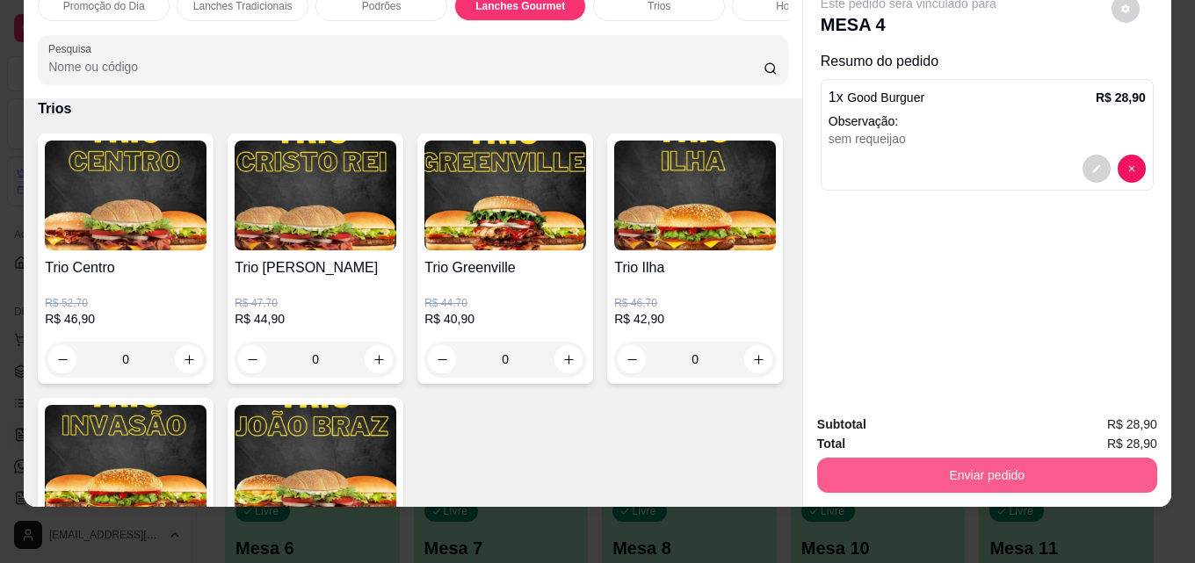
click at [949, 458] on button "Enviar pedido" at bounding box center [987, 475] width 340 height 35
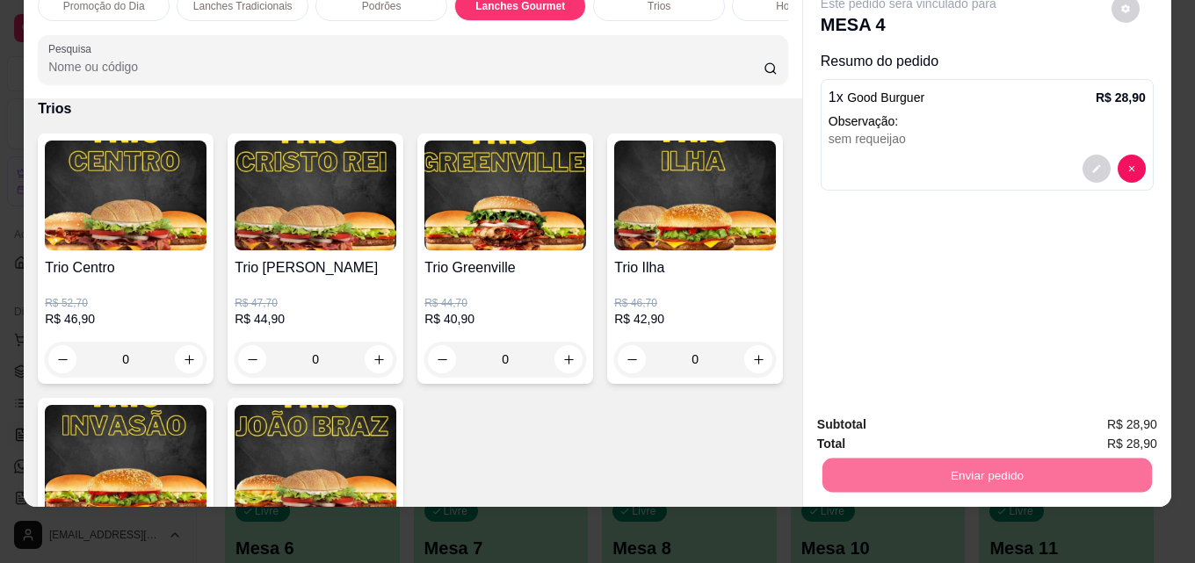
click at [905, 416] on button "Não registrar e enviar pedido" at bounding box center [928, 418] width 177 height 33
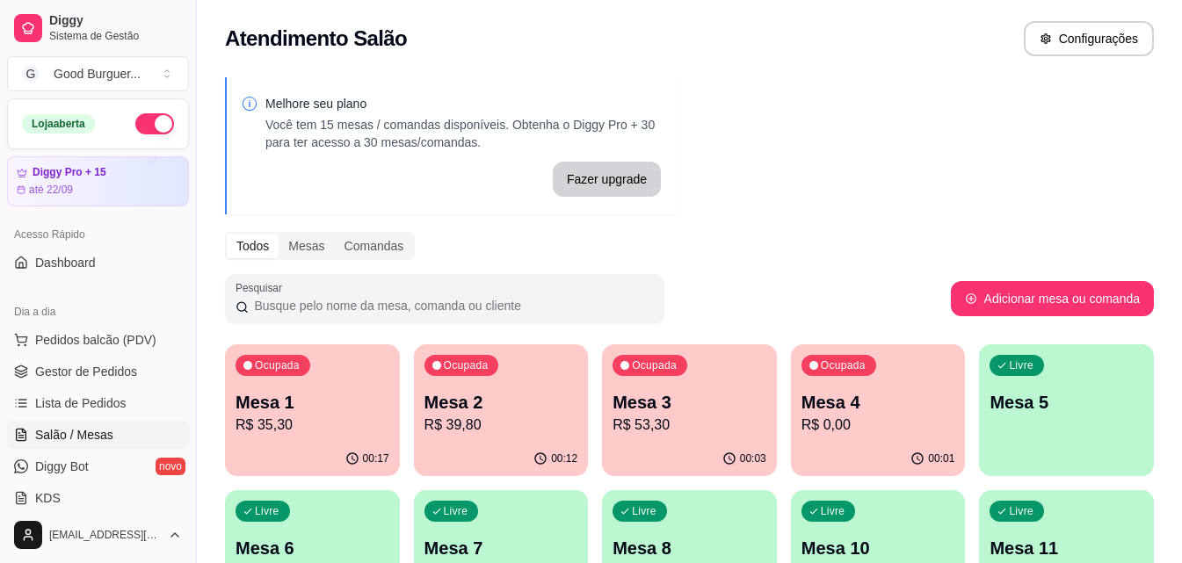
click at [879, 409] on p "Mesa 4" at bounding box center [878, 402] width 154 height 25
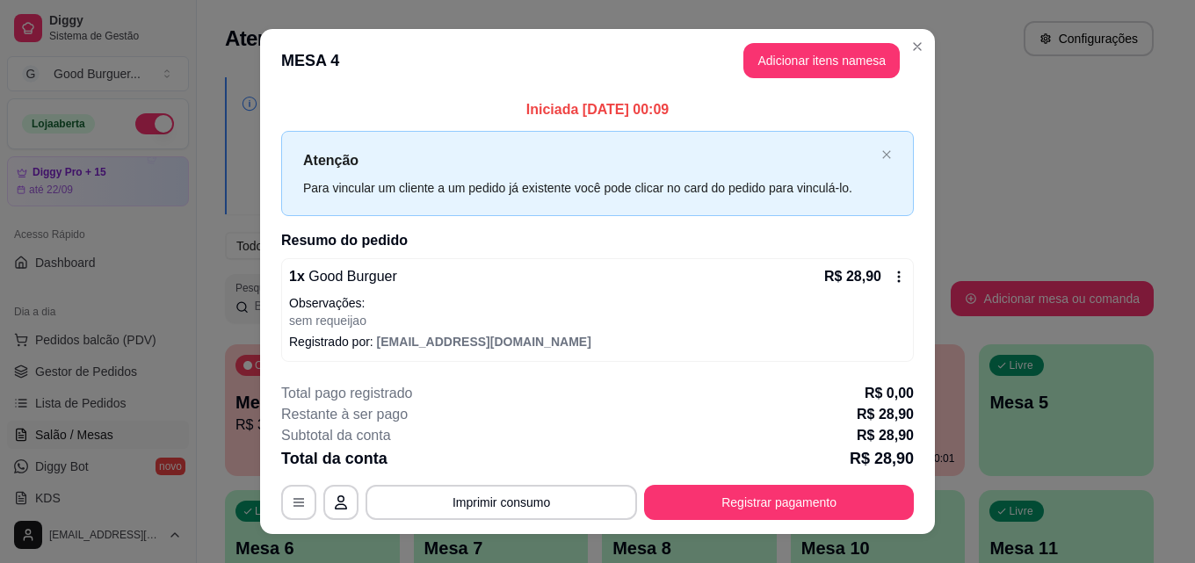
drag, startPoint x: 603, startPoint y: 327, endPoint x: 608, endPoint y: 375, distance: 48.6
click at [608, 375] on footer "**********" at bounding box center [597, 451] width 675 height 165
click at [881, 150] on icon "close" at bounding box center [886, 154] width 11 height 11
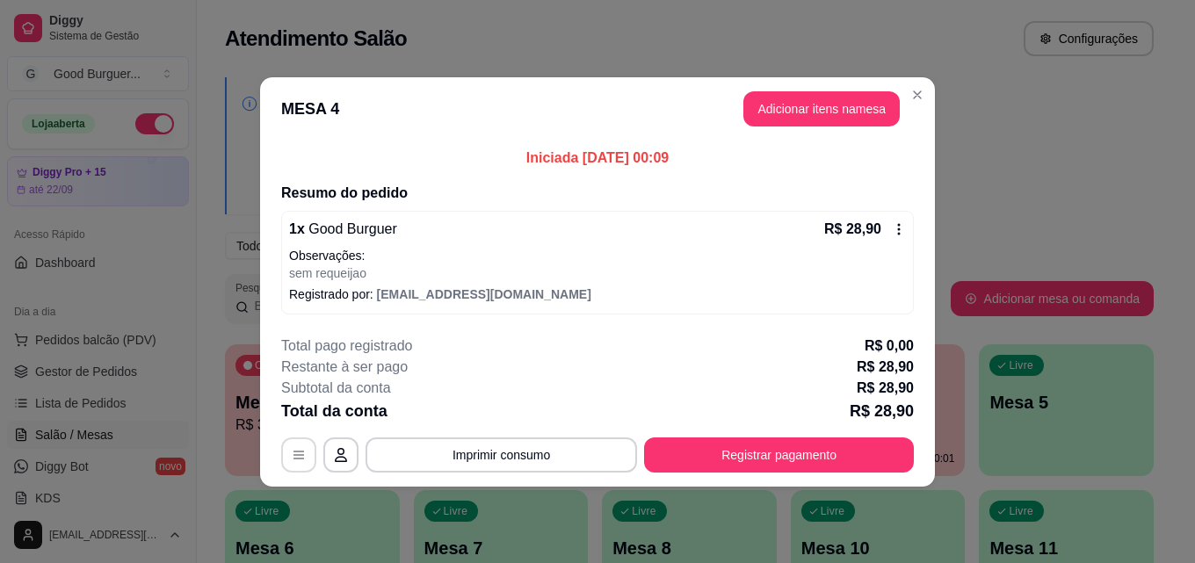
click at [298, 445] on button "button" at bounding box center [298, 455] width 35 height 35
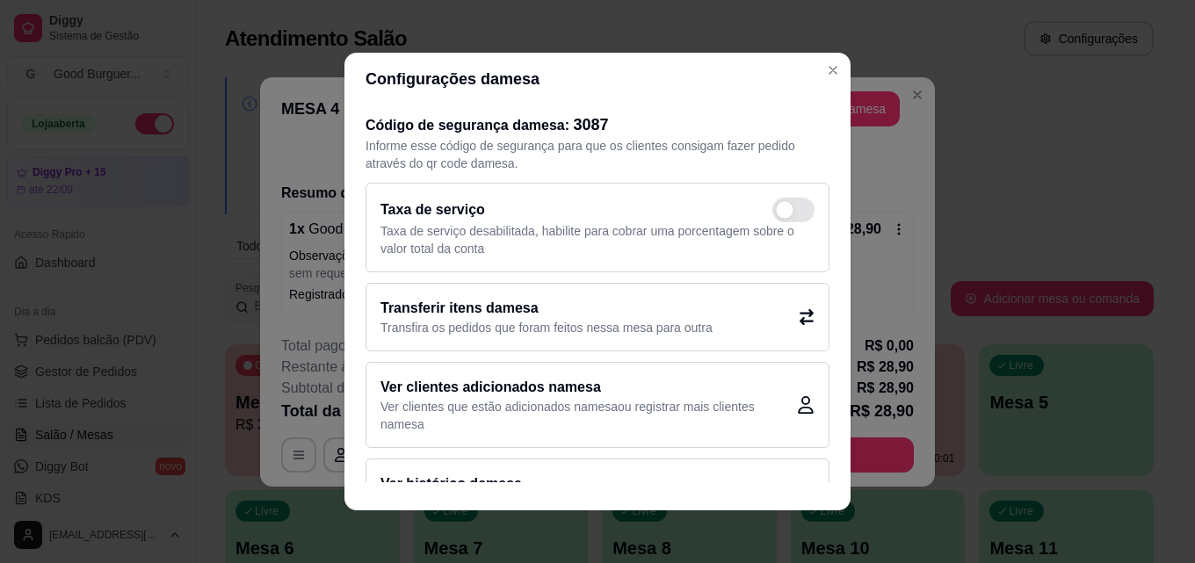
scroll to position [52, 0]
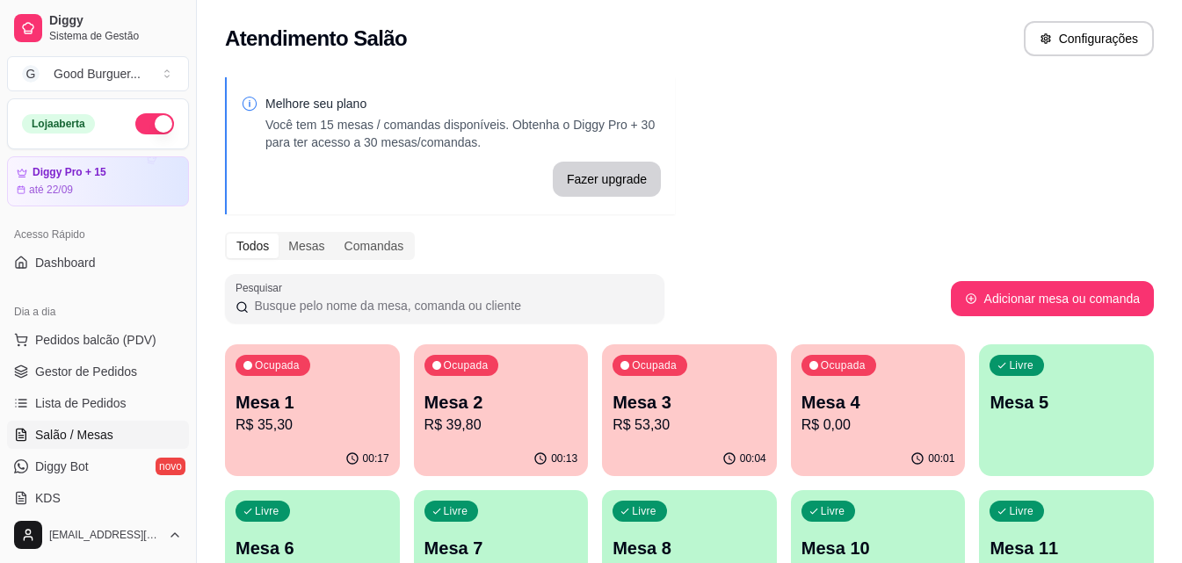
drag, startPoint x: 865, startPoint y: 401, endPoint x: 927, endPoint y: 161, distance: 248.5
click at [924, 159] on div "Melhore seu plano Você tem 15 mesas / comandas disponíveis. Obtenha o Diggy Pro…" at bounding box center [689, 428] width 985 height 722
click at [958, 409] on div "Ocupada Mesa 4 R$ 0,00" at bounding box center [878, 393] width 175 height 98
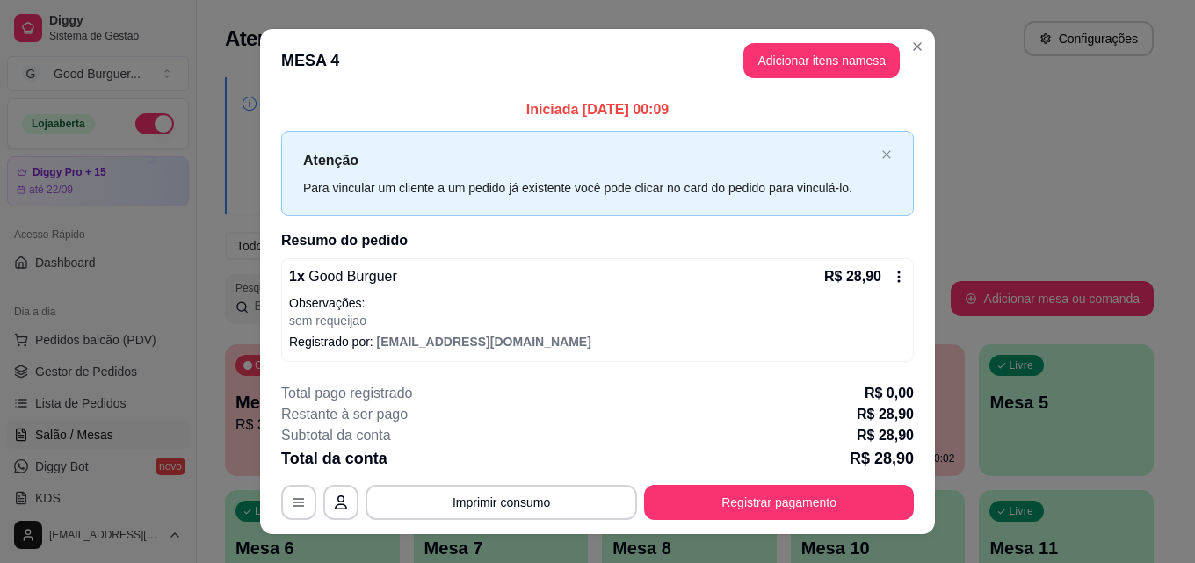
click at [892, 278] on icon at bounding box center [899, 277] width 14 height 14
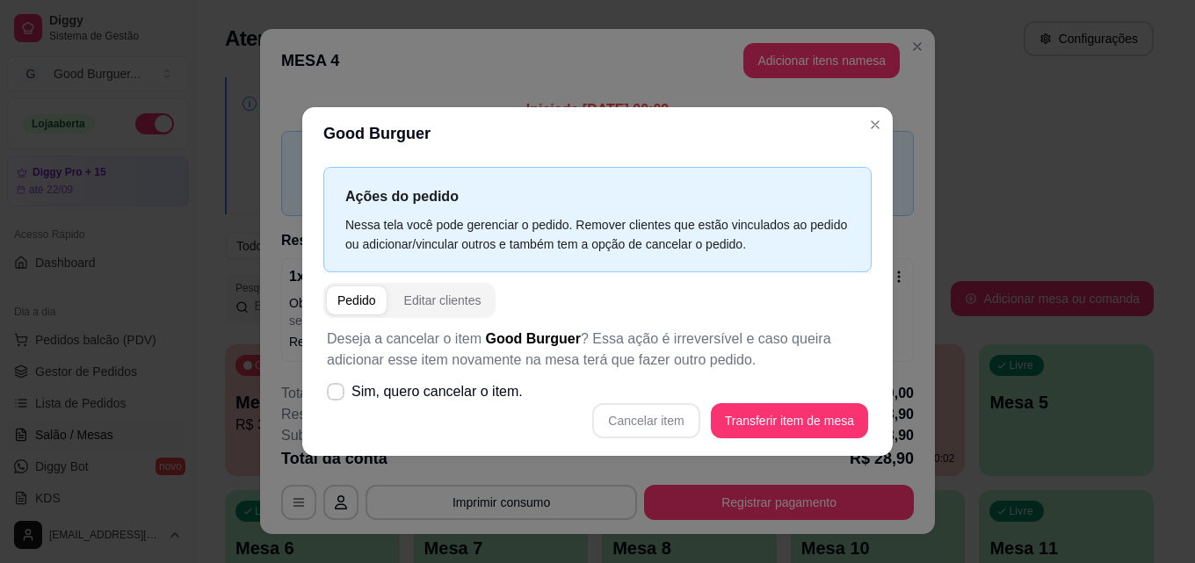
click at [668, 415] on div "Cancelar item Transferir item de mesa" at bounding box center [597, 420] width 541 height 35
drag, startPoint x: 664, startPoint y: 416, endPoint x: 522, endPoint y: 403, distance: 142.9
click at [659, 416] on div "Cancelar item Transferir item de mesa" at bounding box center [597, 420] width 541 height 35
click at [380, 384] on span "Sim, quero cancelar o item." at bounding box center [436, 391] width 171 height 21
click at [337, 394] on input "Sim, quero cancelar o item." at bounding box center [331, 399] width 11 height 11
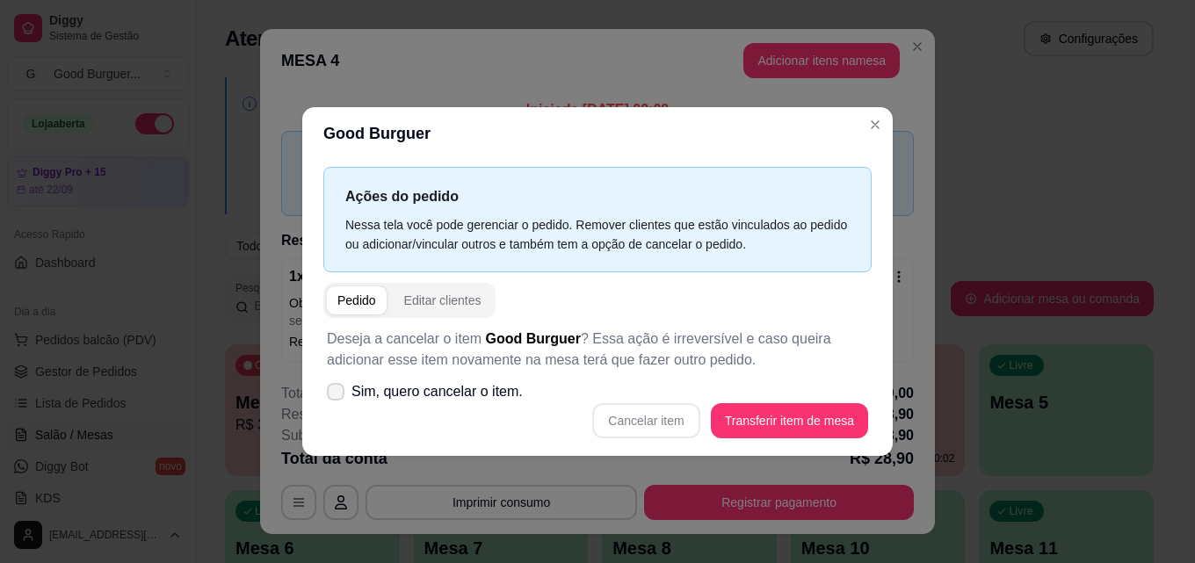
checkbox input "true"
click at [642, 409] on button "Cancelar item" at bounding box center [646, 420] width 105 height 34
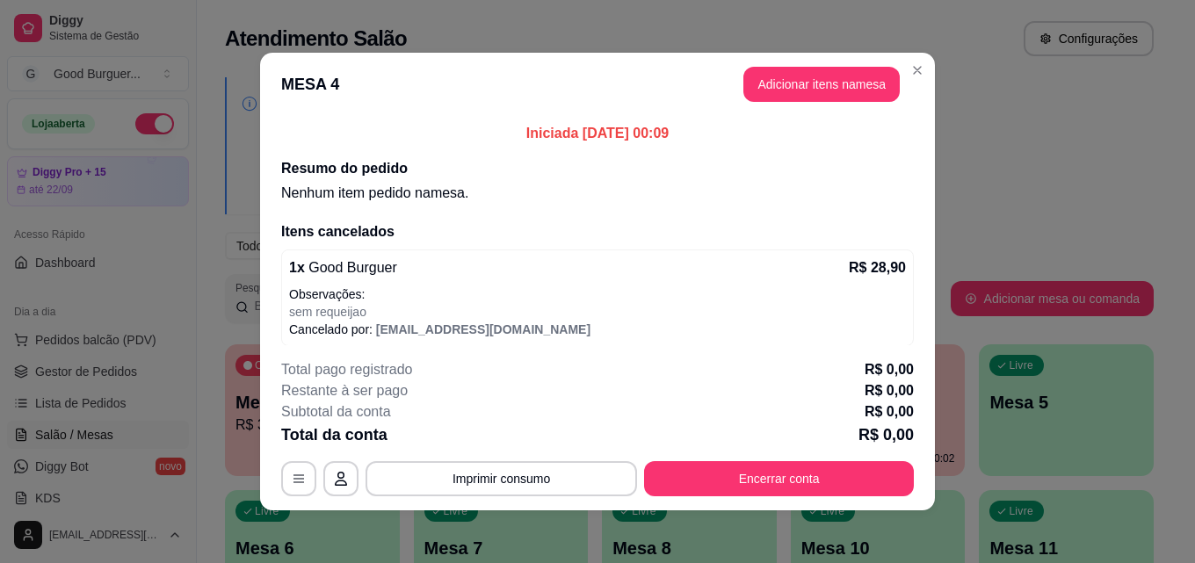
click at [871, 118] on div "Iniciada [DATE] 00:09 Resumo do pedido Nenhum item pedido na mesa . Itens cance…" at bounding box center [597, 230] width 675 height 229
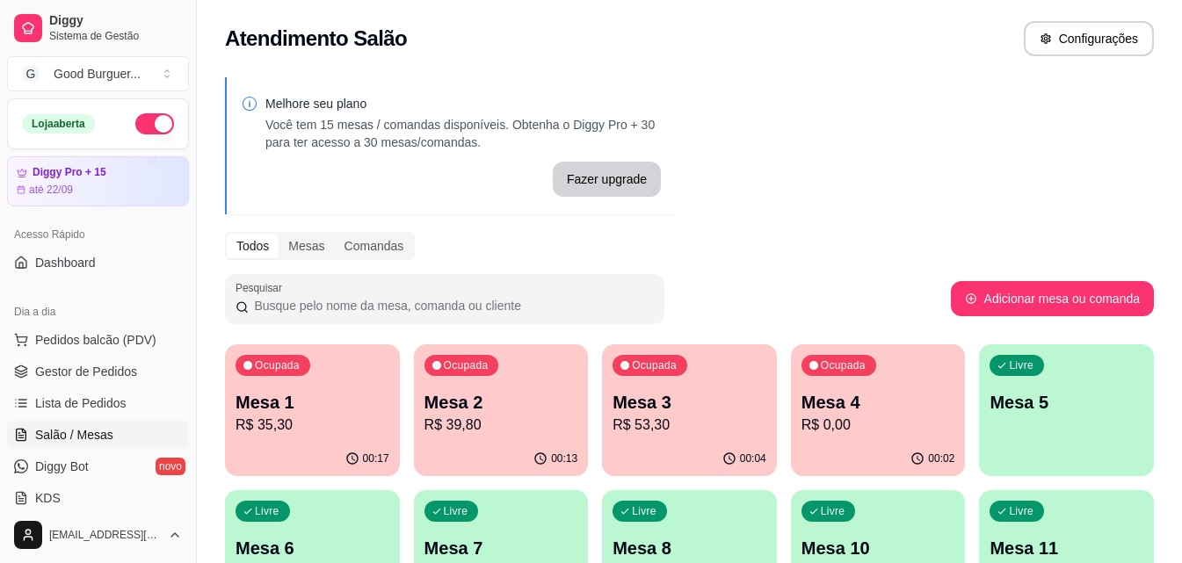
click at [944, 411] on p "Mesa 4" at bounding box center [878, 402] width 154 height 25
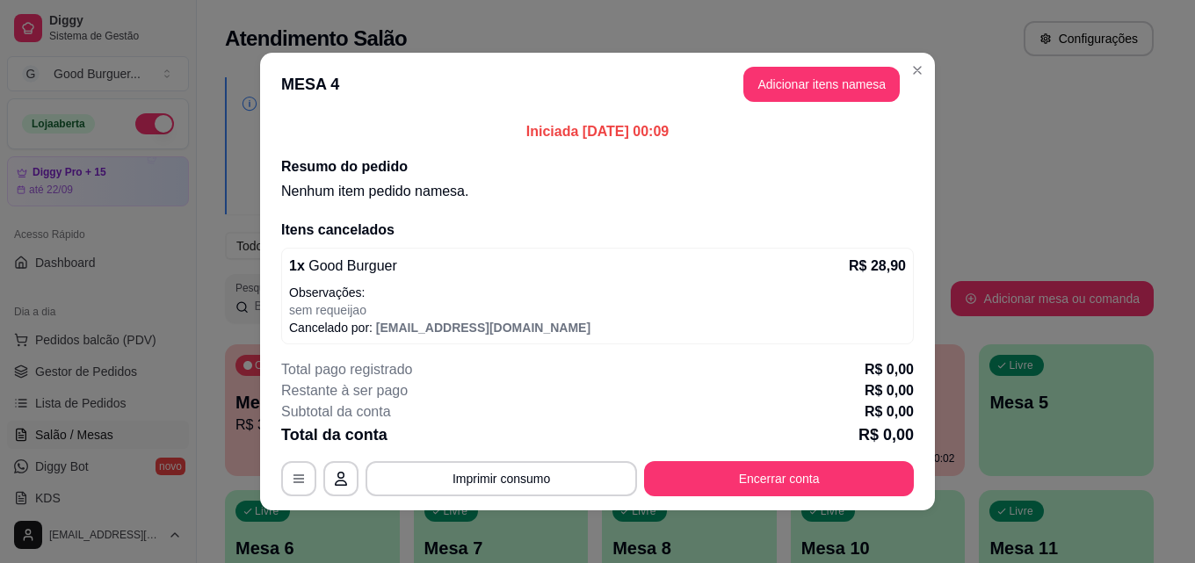
scroll to position [0, 0]
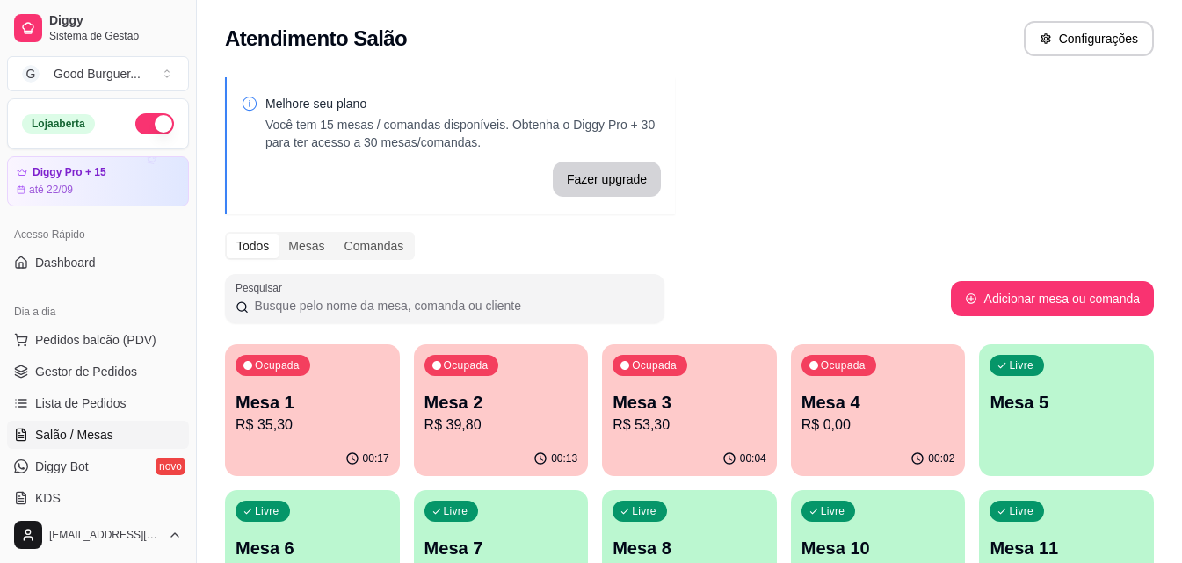
click at [1102, 411] on p "Mesa 5" at bounding box center [1066, 402] width 154 height 25
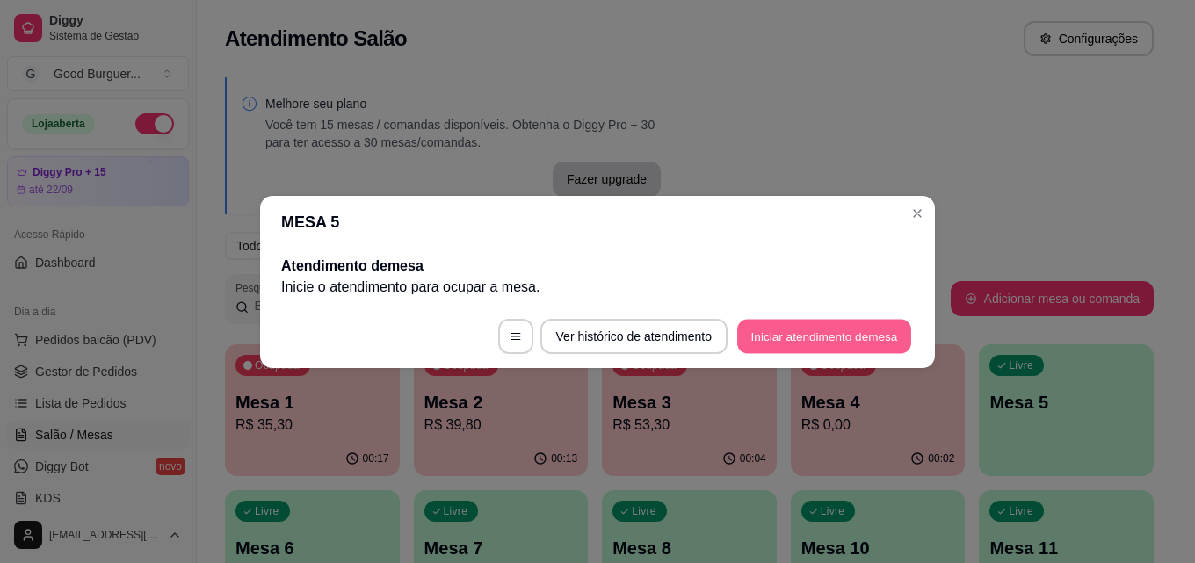
click at [864, 336] on button "Iniciar atendimento de mesa" at bounding box center [824, 336] width 174 height 34
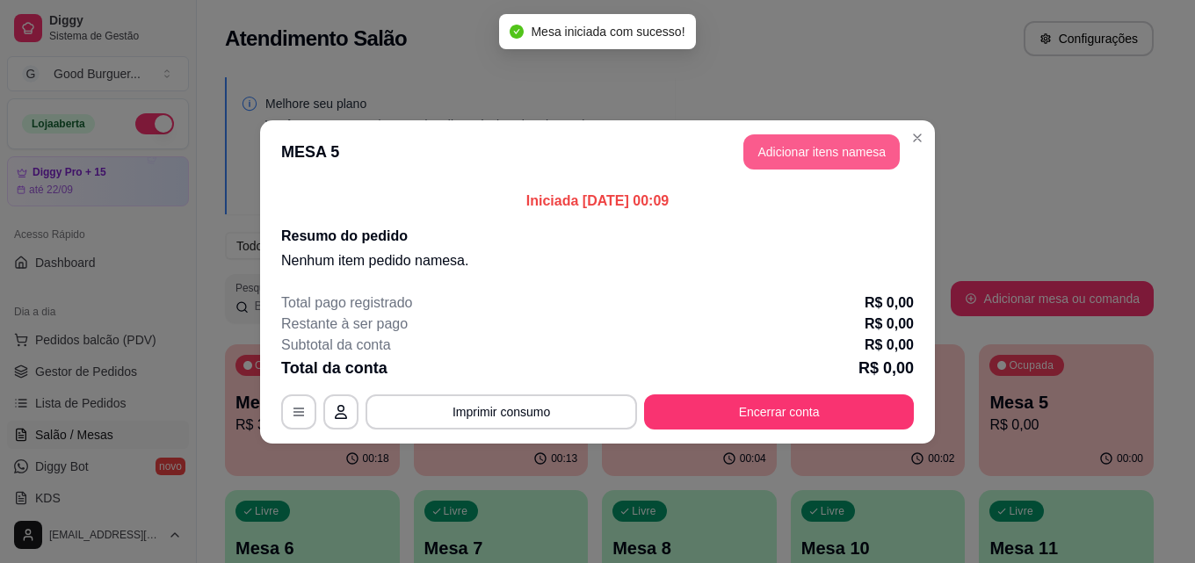
click at [889, 148] on button "Adicionar itens na mesa" at bounding box center [821, 151] width 156 height 35
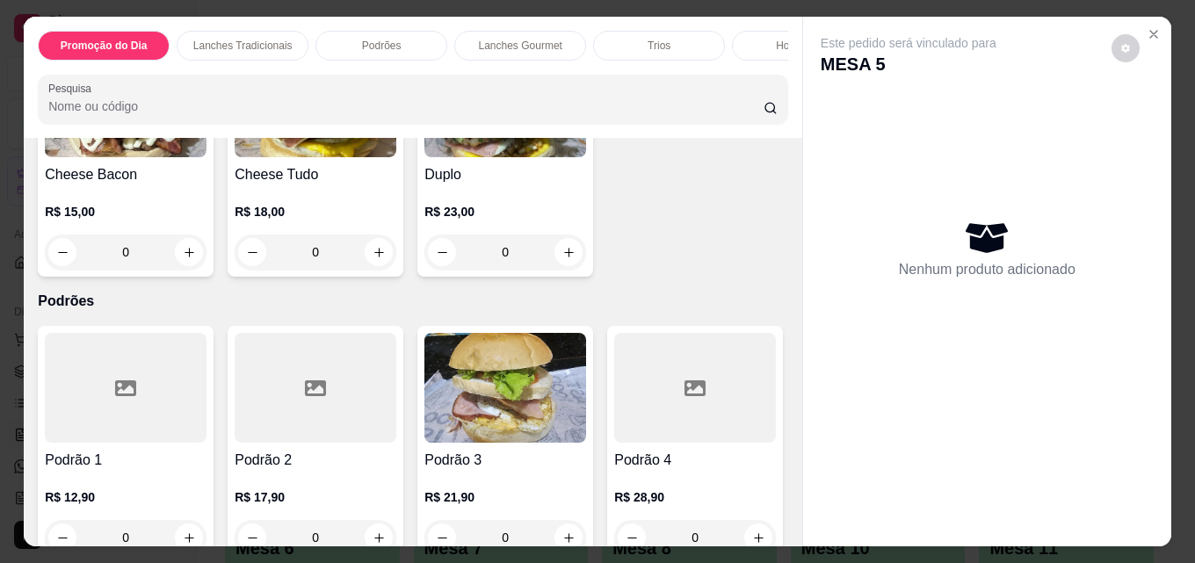
scroll to position [1142, 0]
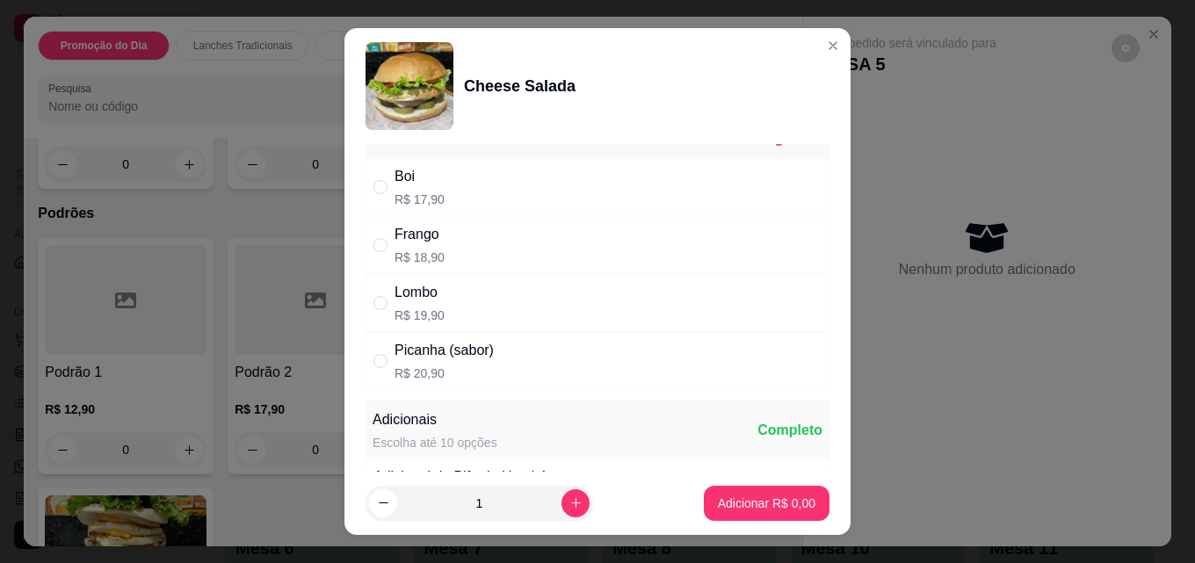
scroll to position [0, 0]
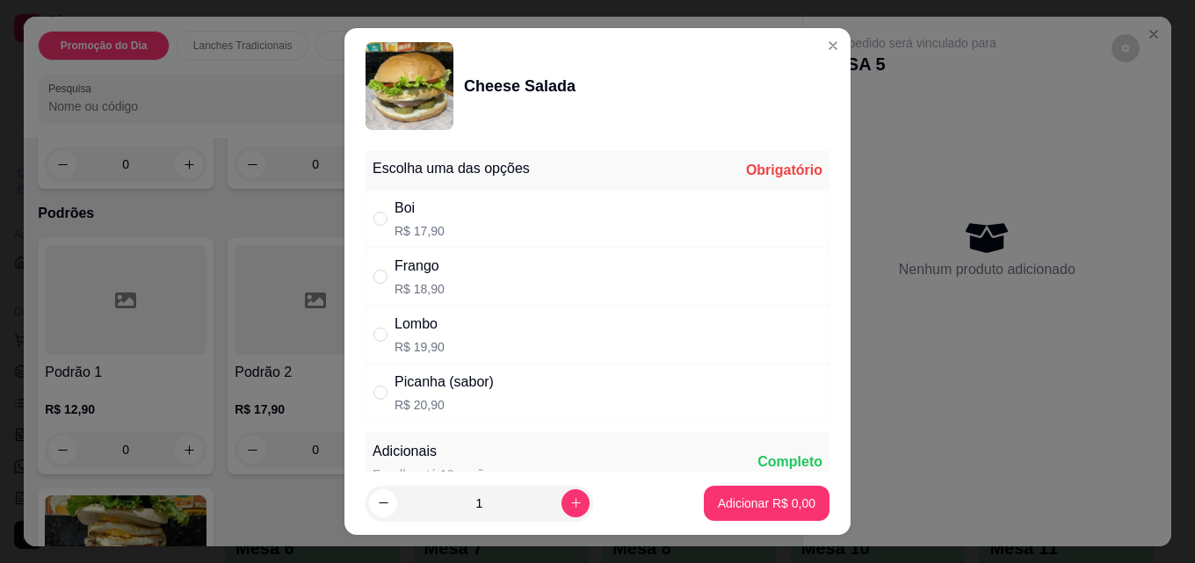
click at [417, 221] on div "Boi R$ 17,90" at bounding box center [419, 219] width 50 height 42
radio input "true"
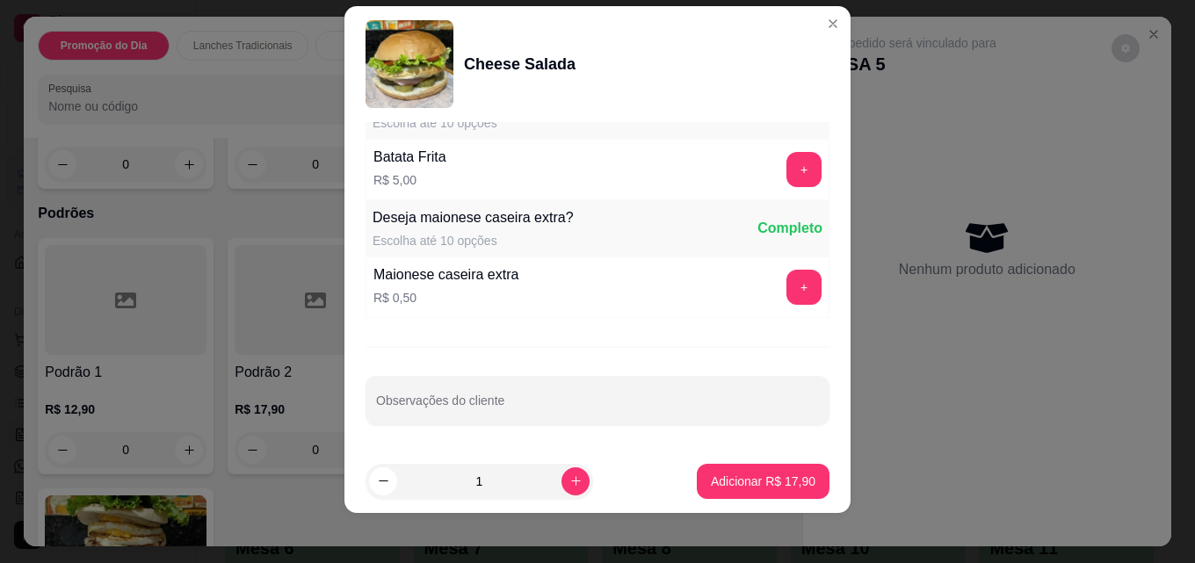
scroll to position [28, 0]
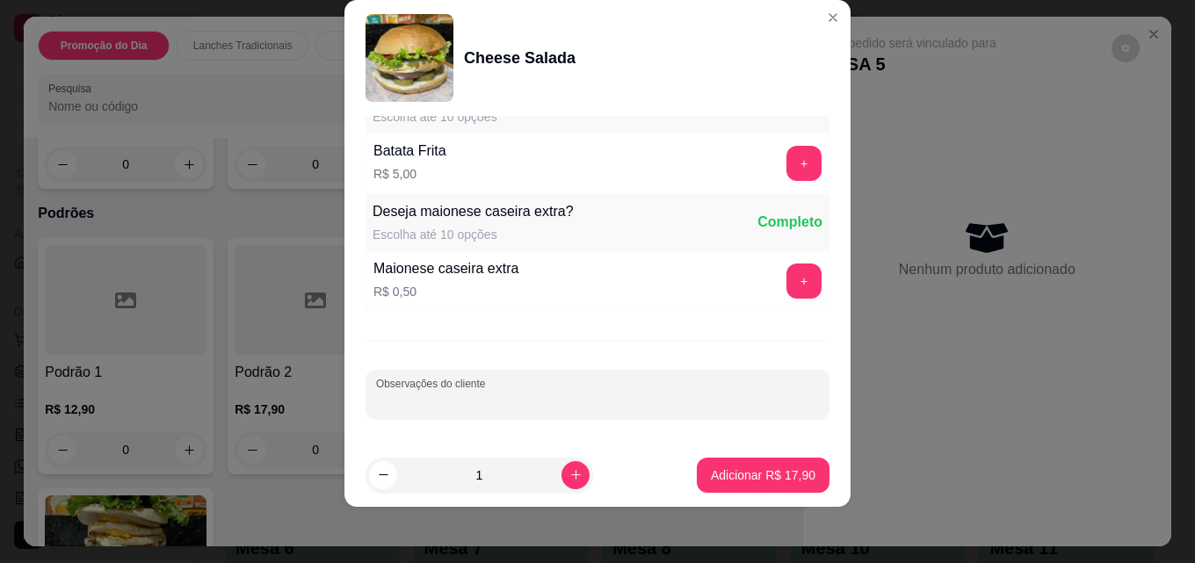
click at [460, 401] on input "Observações do cliente" at bounding box center [597, 402] width 443 height 18
type input "sem pepino"
click at [767, 459] on button "Adicionar R$ 17,90" at bounding box center [763, 475] width 133 height 35
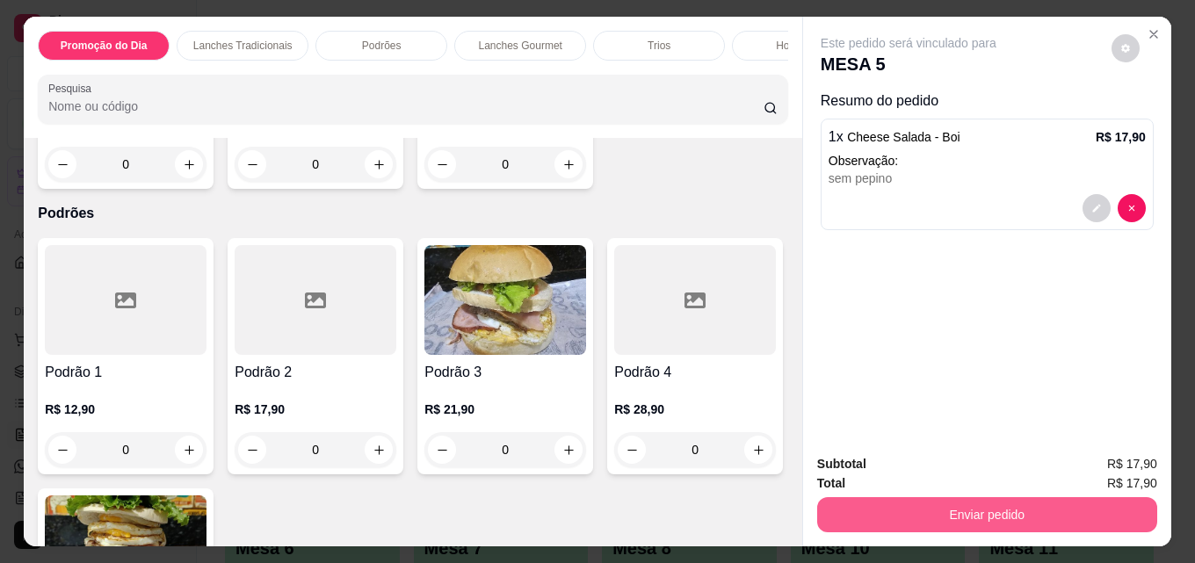
click at [1013, 505] on button "Enviar pedido" at bounding box center [987, 514] width 340 height 35
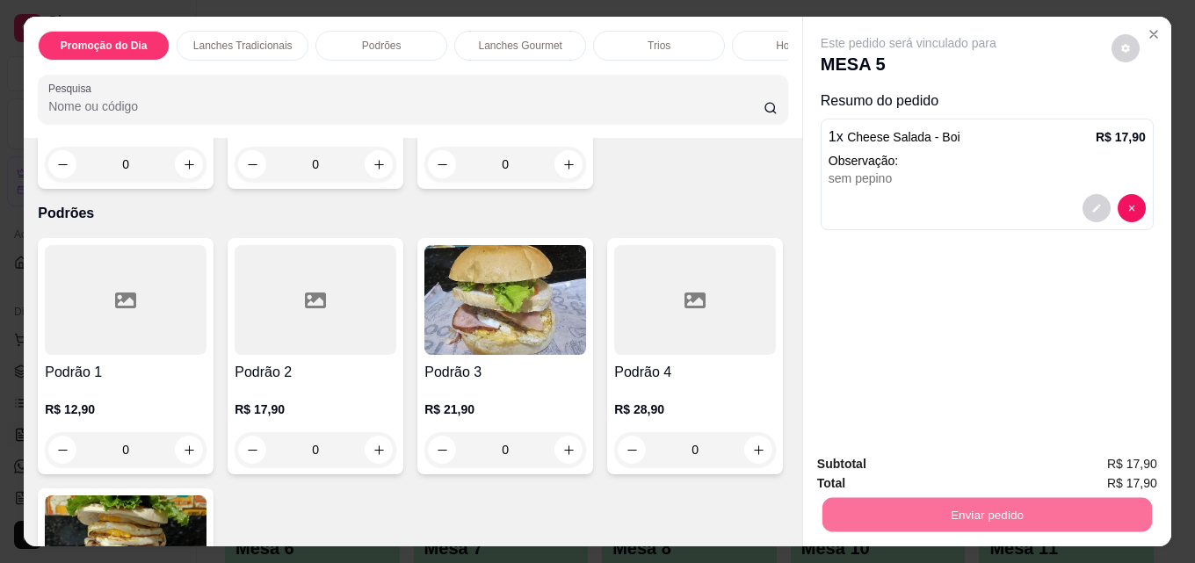
click at [937, 459] on button "Não registrar e enviar pedido" at bounding box center [928, 464] width 177 height 33
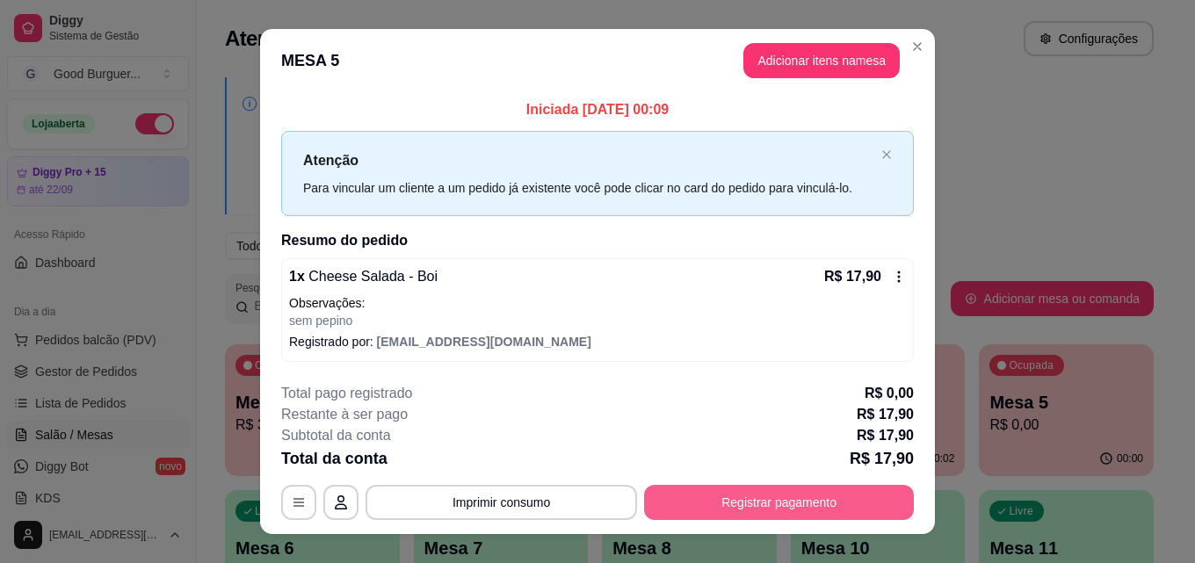
click at [876, 502] on button "Registrar pagamento" at bounding box center [779, 502] width 270 height 35
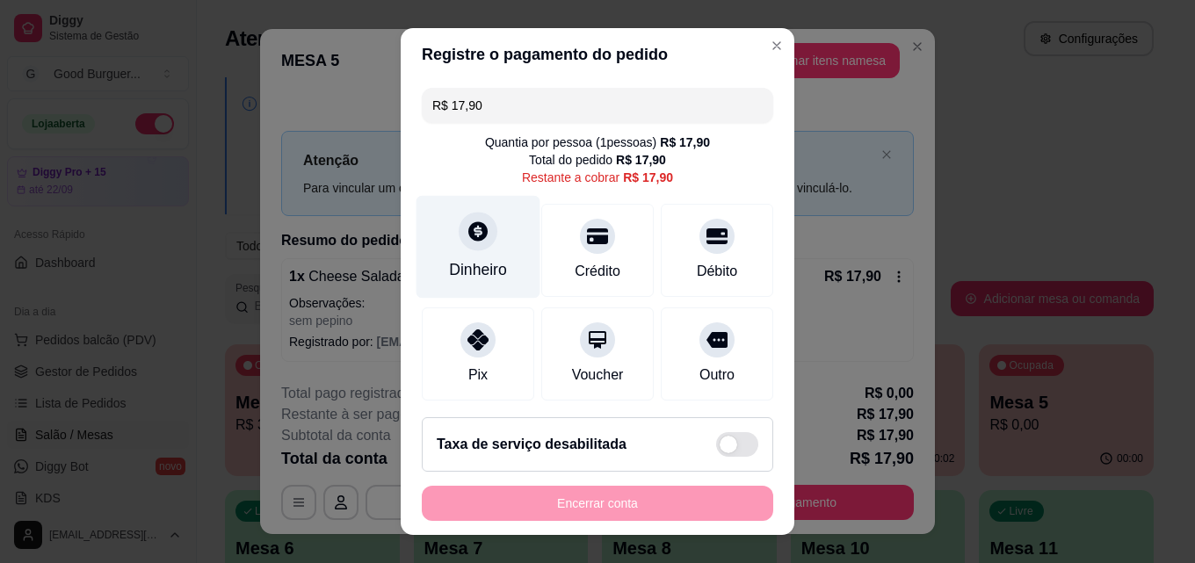
click at [472, 234] on icon at bounding box center [477, 230] width 19 height 19
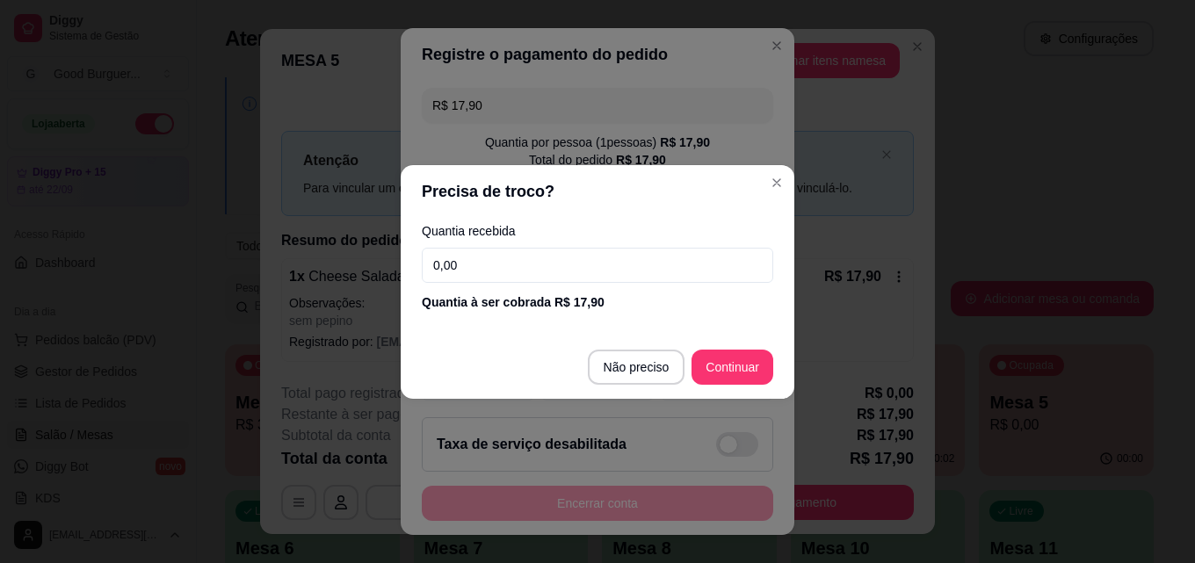
click at [498, 271] on input "0,00" at bounding box center [597, 265] width 351 height 35
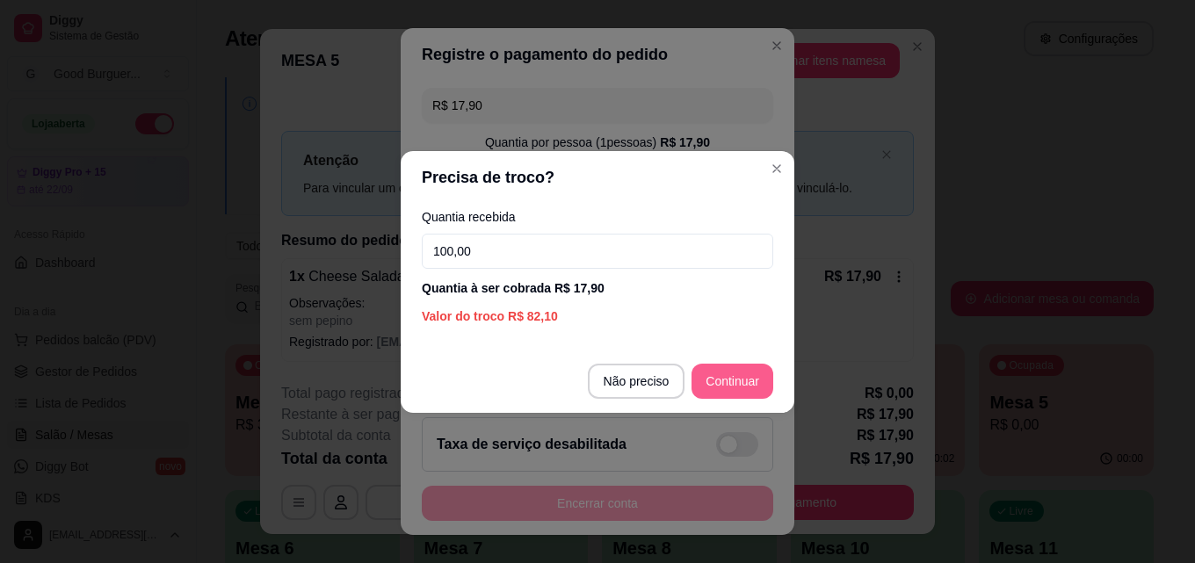
type input "100,00"
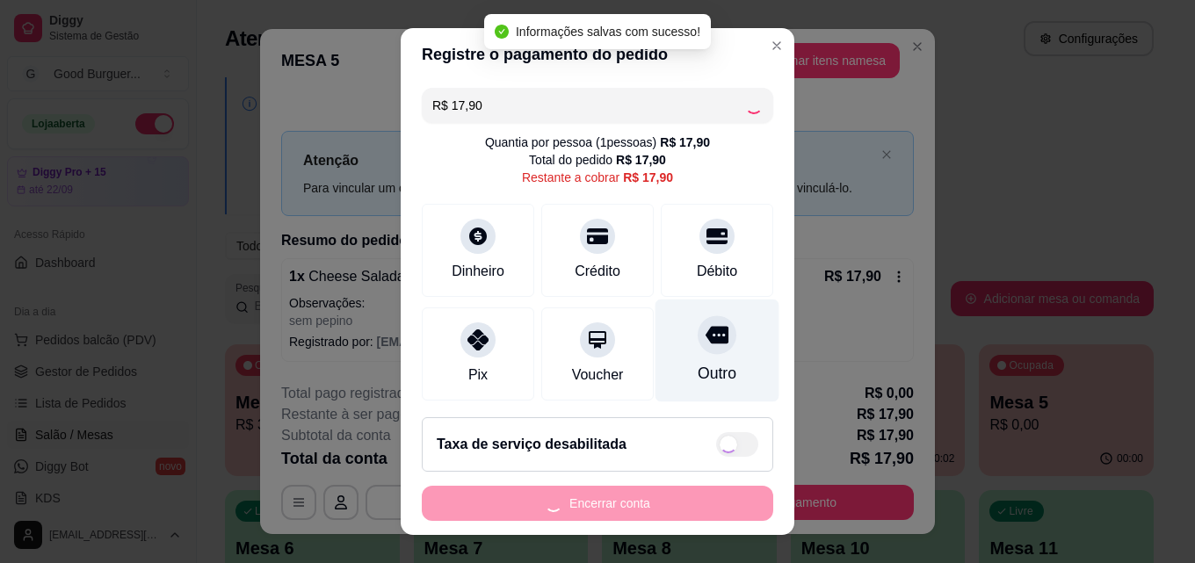
type input "R$ 0,00"
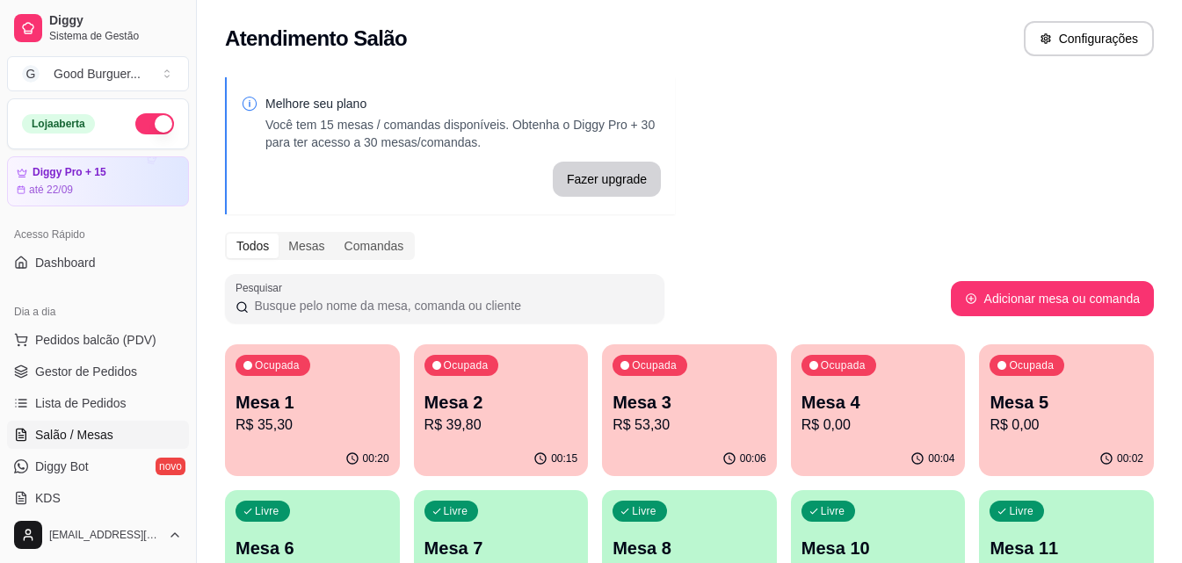
click at [1060, 379] on div "Ocupada Mesa 5 R$ 0,00" at bounding box center [1066, 393] width 175 height 98
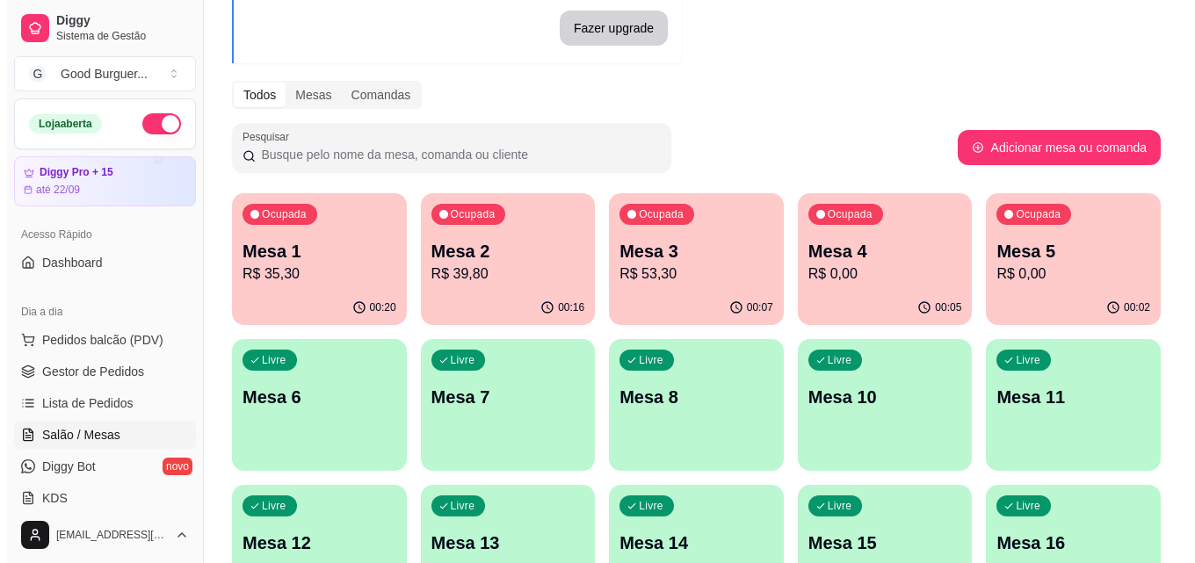
scroll to position [176, 0]
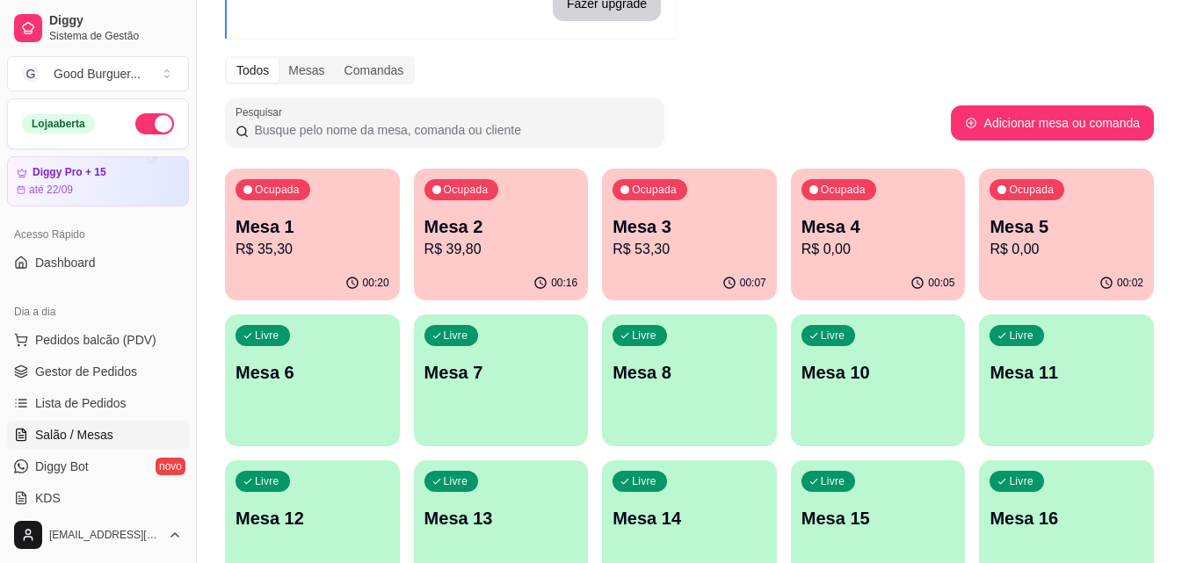
click at [363, 409] on div "Livre Mesa 6" at bounding box center [312, 370] width 175 height 111
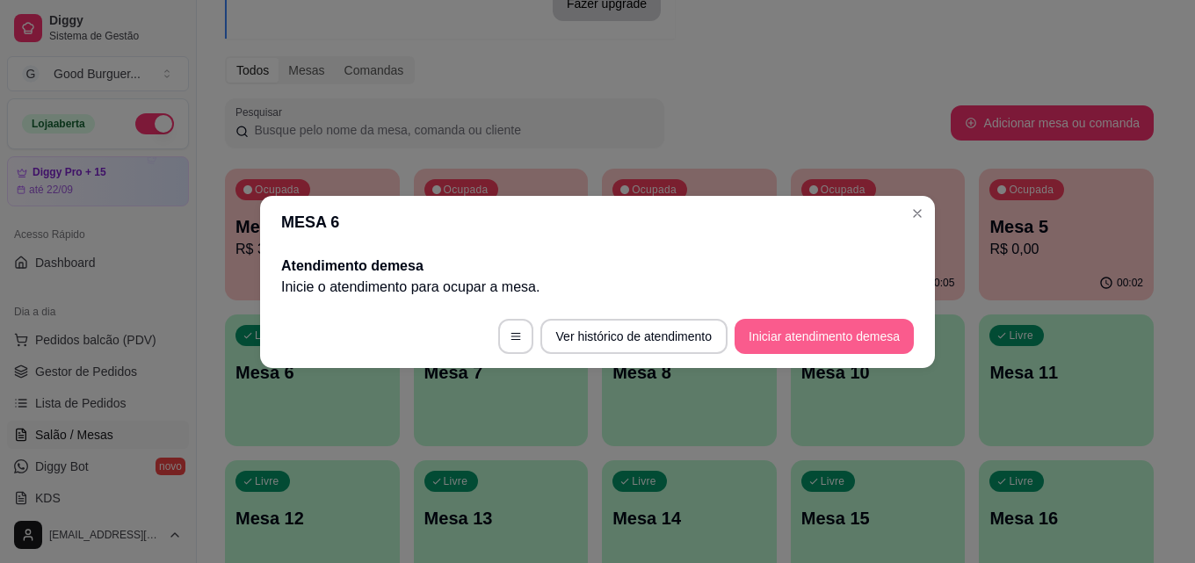
click at [828, 340] on button "Iniciar atendimento de mesa" at bounding box center [823, 336] width 179 height 35
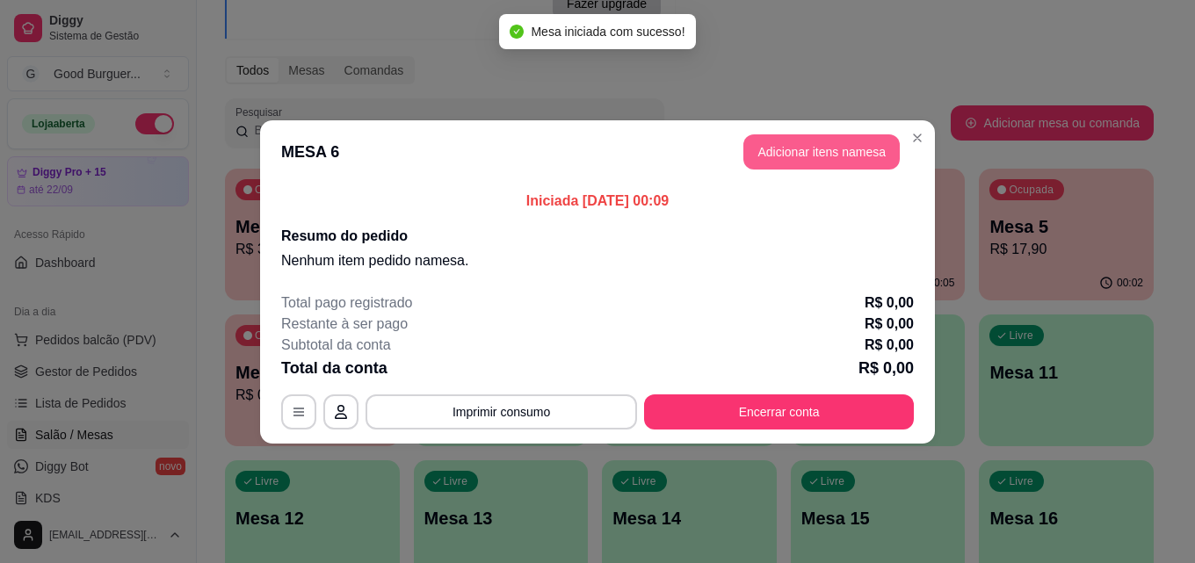
click at [863, 150] on button "Adicionar itens na mesa" at bounding box center [821, 151] width 156 height 35
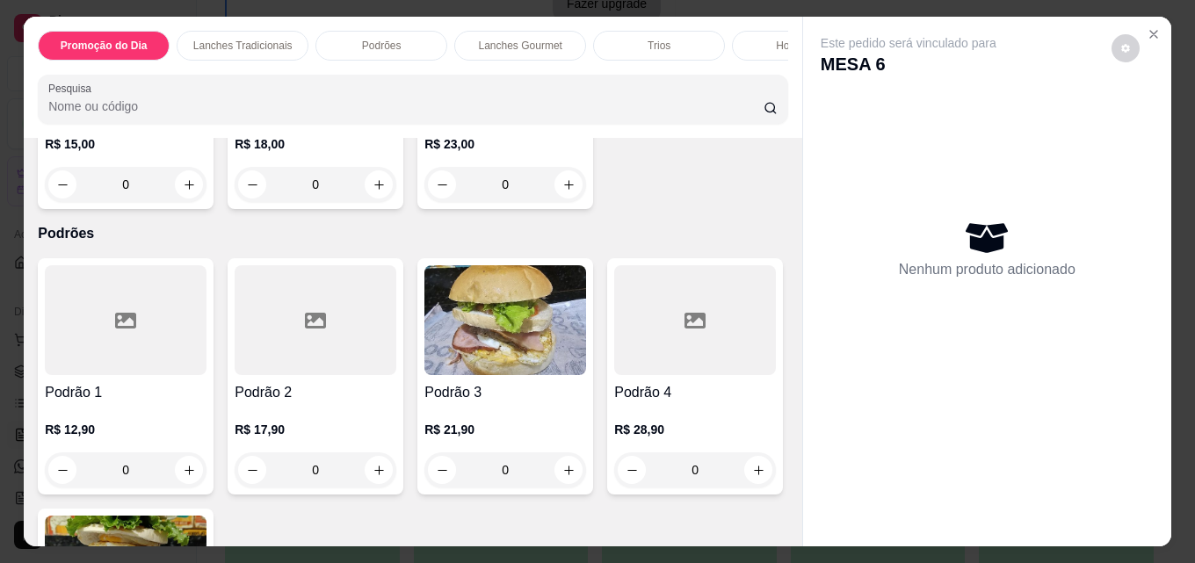
scroll to position [1142, 0]
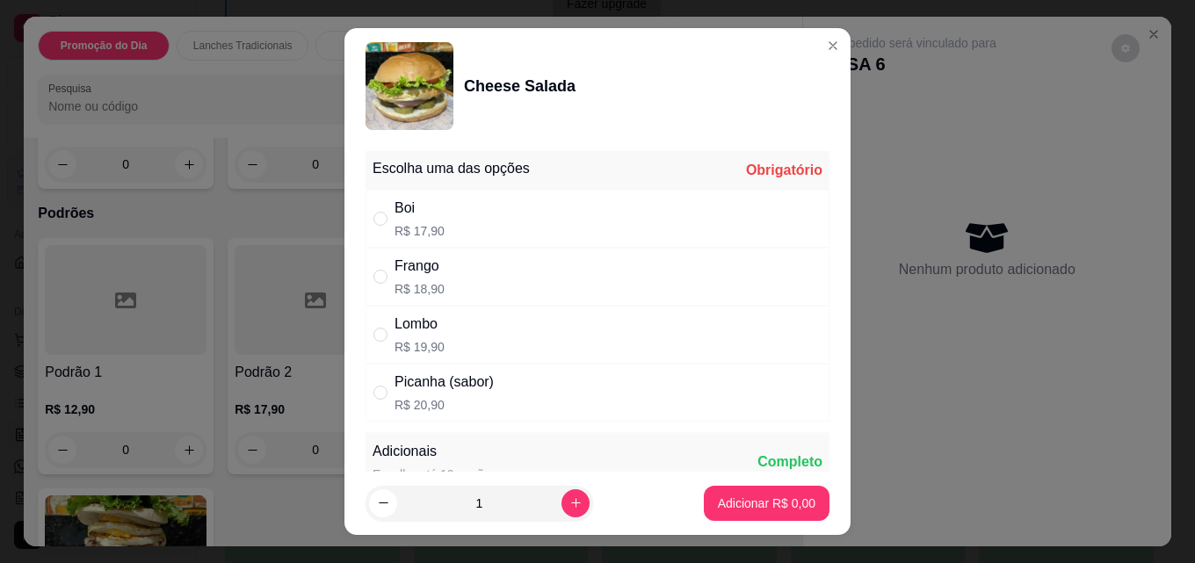
click at [440, 214] on div "Boi R$ 17,90" at bounding box center [597, 219] width 464 height 58
radio input "true"
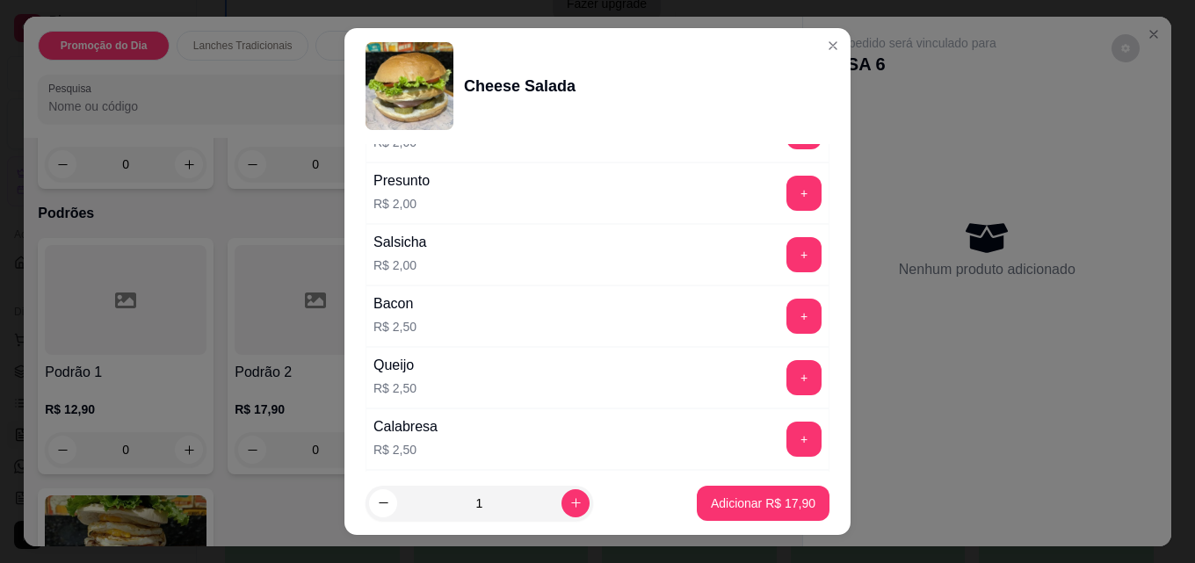
scroll to position [966, 0]
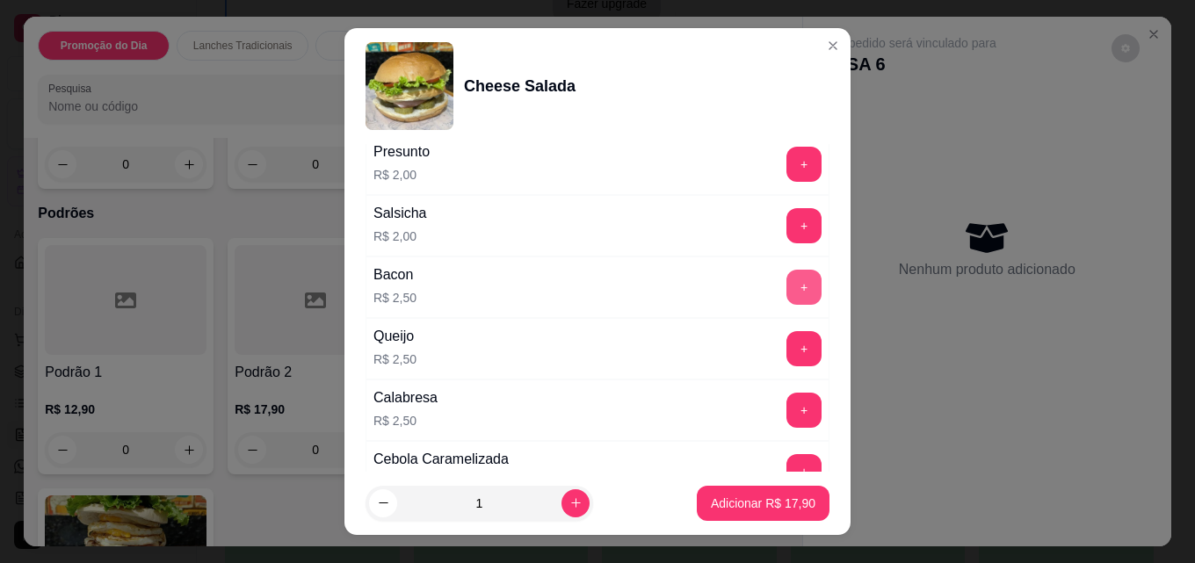
click at [786, 287] on button "+" at bounding box center [803, 287] width 35 height 35
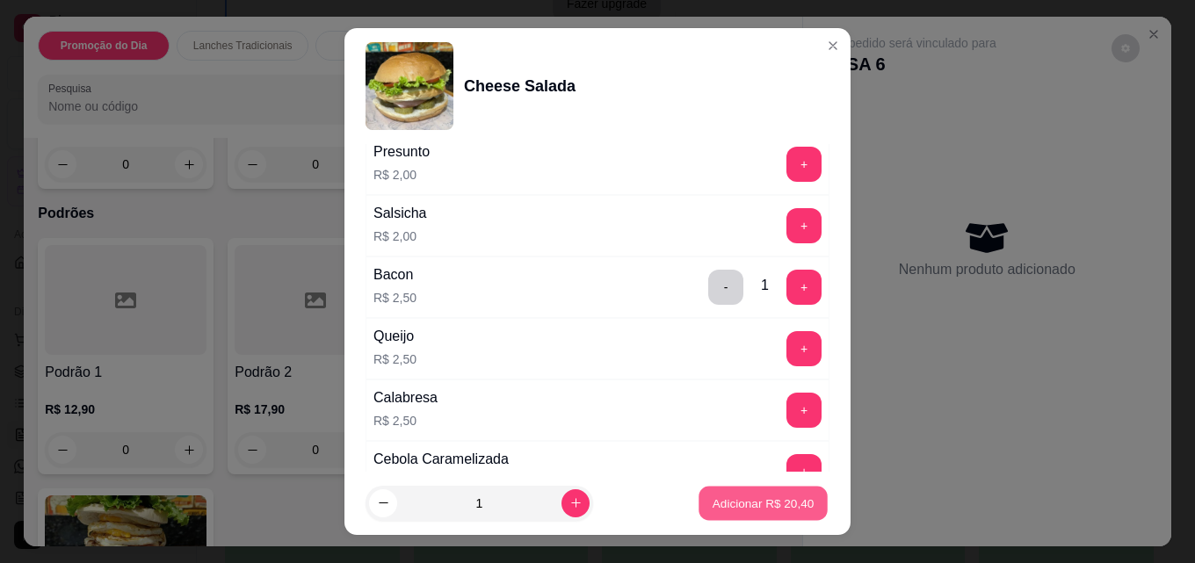
click at [732, 500] on p "Adicionar R$ 20,40" at bounding box center [764, 503] width 102 height 17
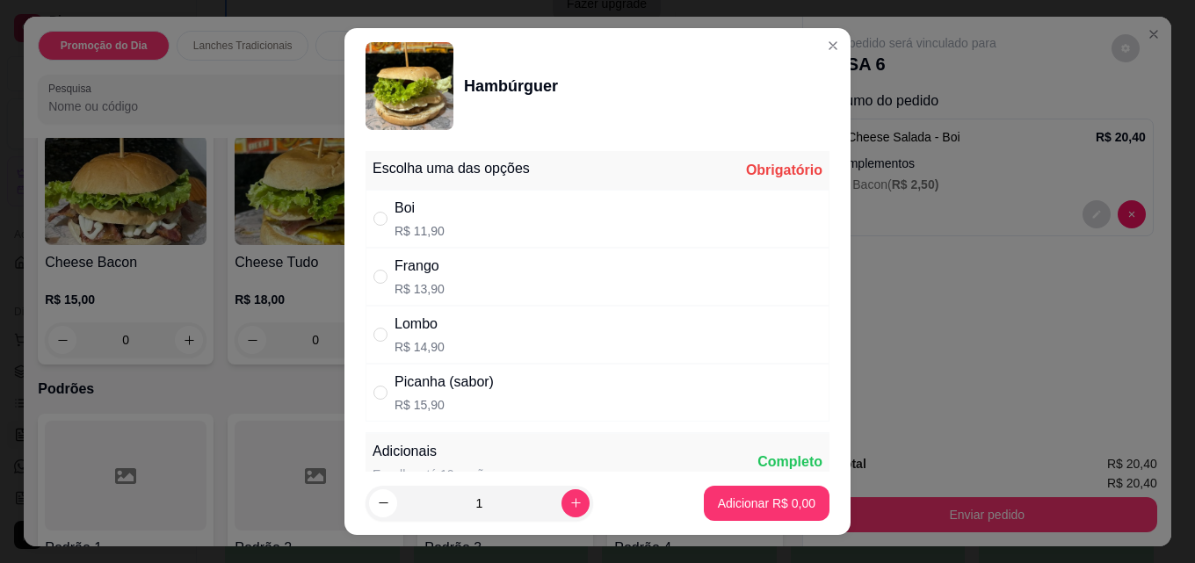
click at [448, 216] on div "Boi R$ 11,90" at bounding box center [597, 219] width 464 height 58
radio input "true"
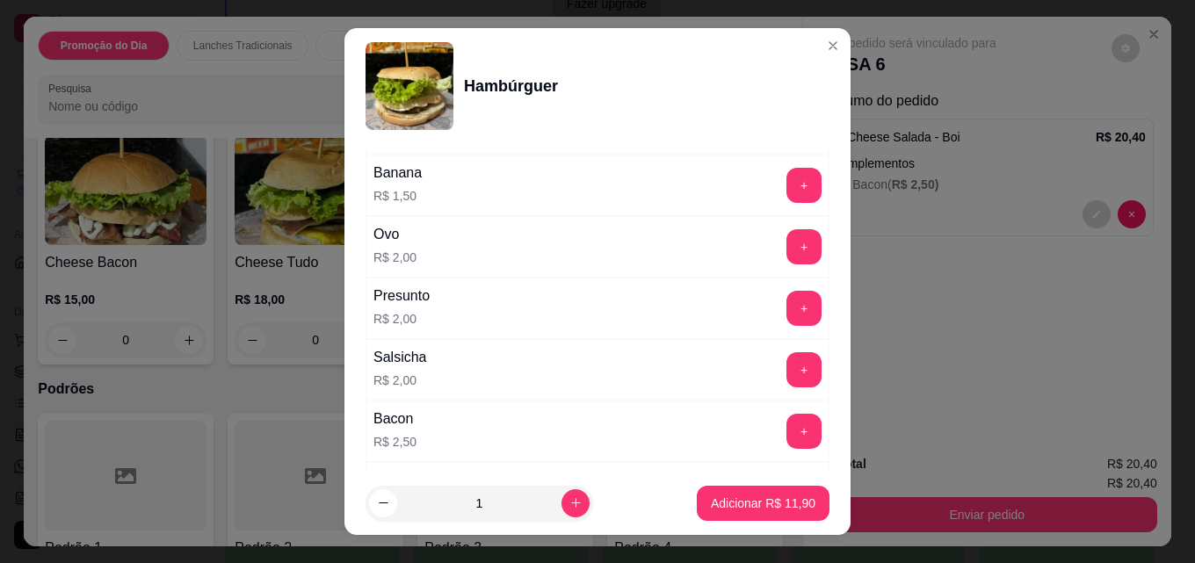
scroll to position [791, 0]
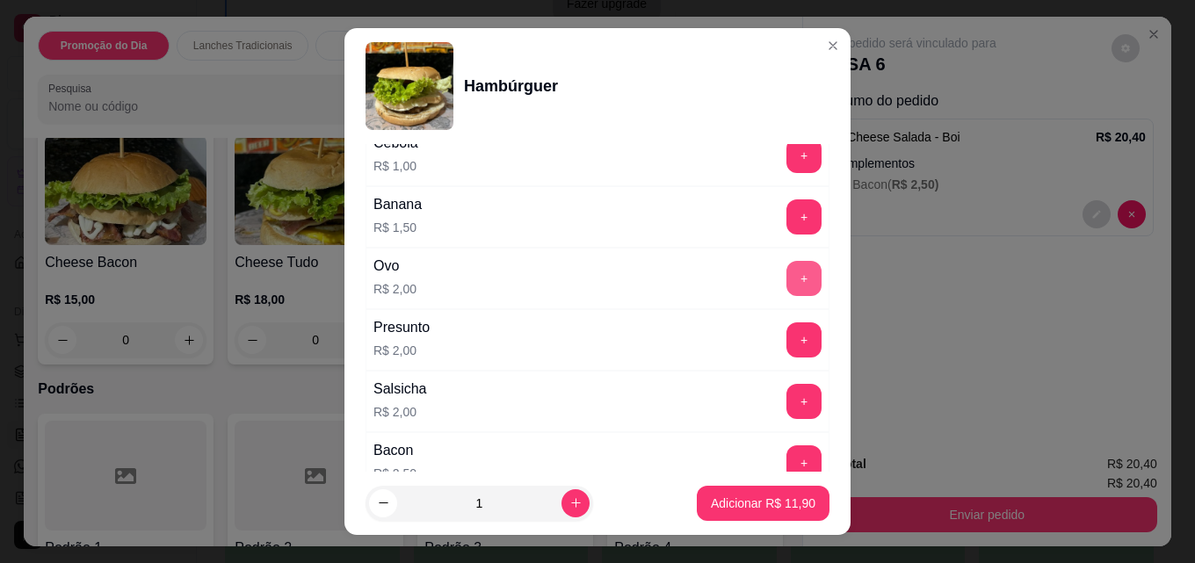
click at [786, 274] on button "+" at bounding box center [803, 278] width 35 height 35
click at [786, 218] on button "+" at bounding box center [803, 216] width 35 height 35
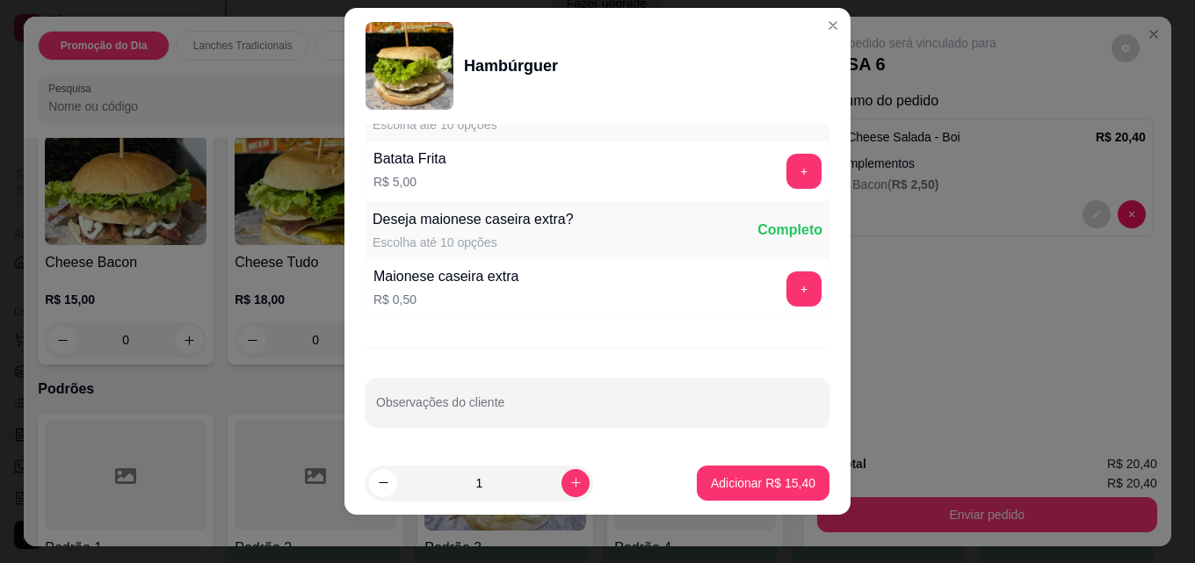
scroll to position [28, 0]
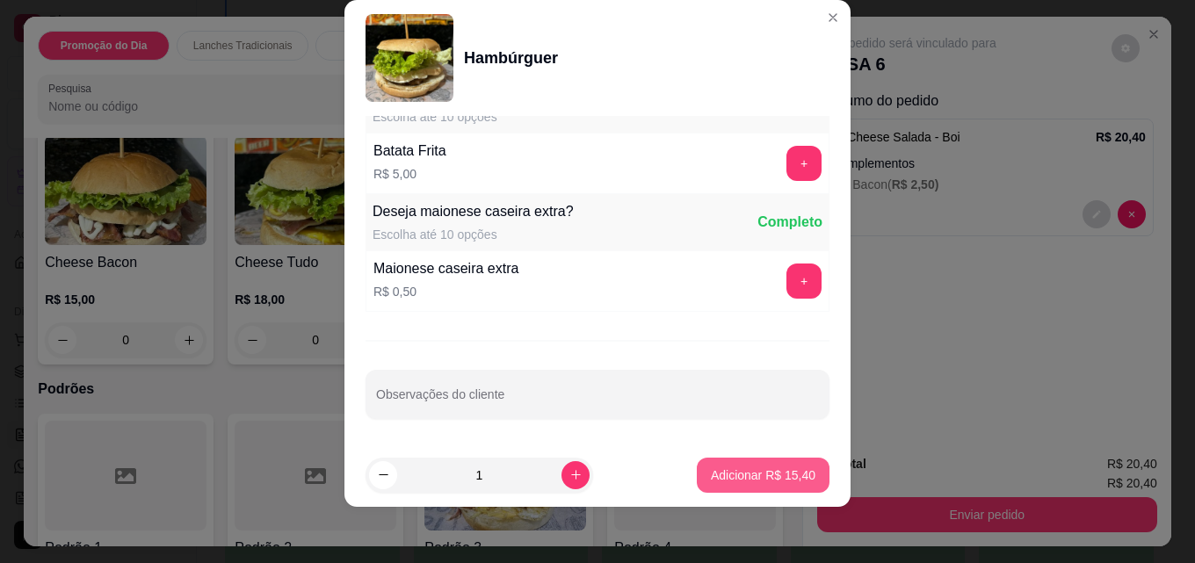
click at [733, 465] on button "Adicionar R$ 15,40" at bounding box center [763, 475] width 133 height 35
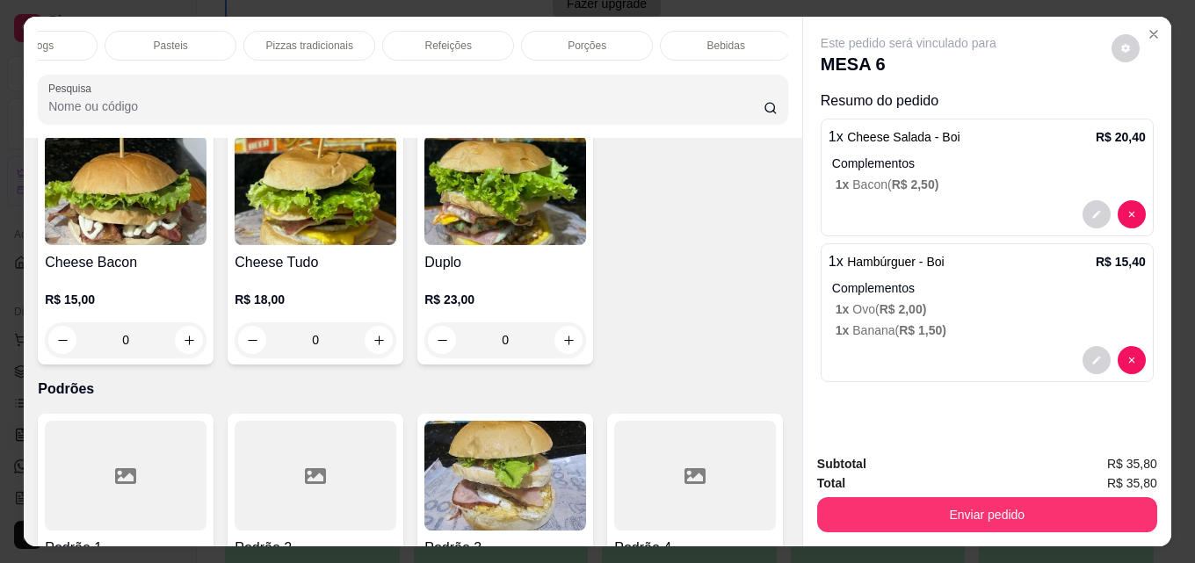
scroll to position [0, 770]
click at [735, 43] on div "Bebidas" at bounding box center [722, 46] width 132 height 30
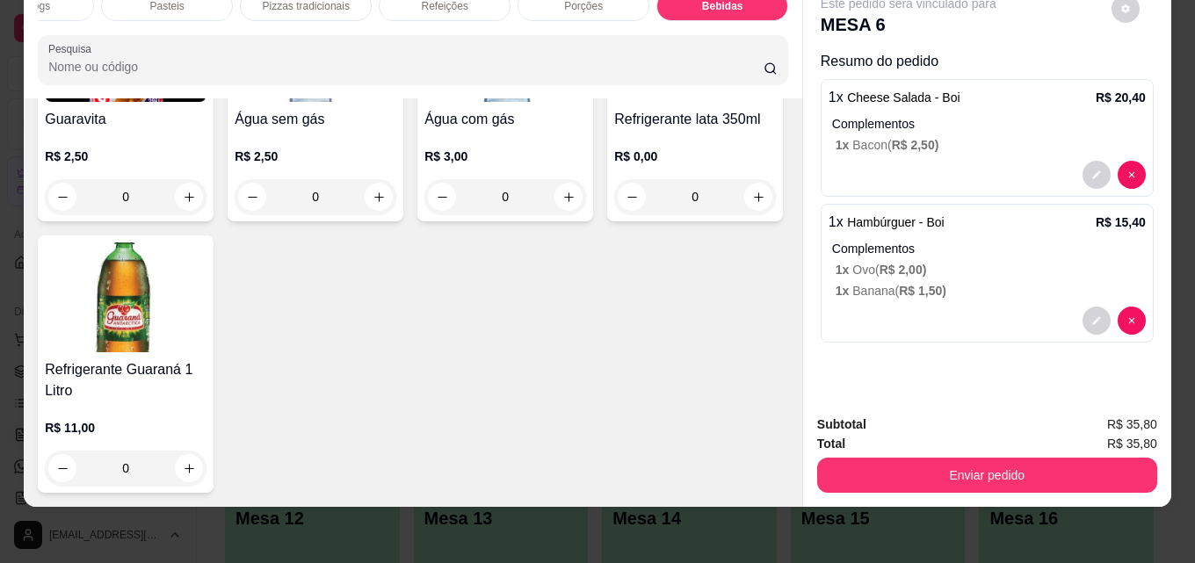
click at [614, 102] on img at bounding box center [695, 47] width 162 height 110
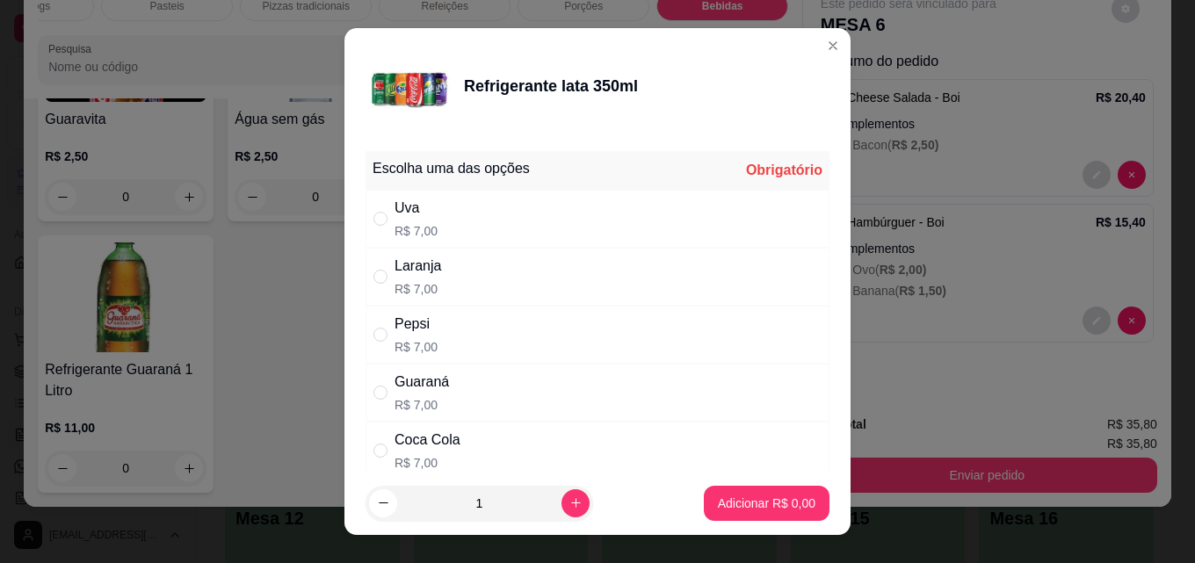
drag, startPoint x: 430, startPoint y: 441, endPoint x: 439, endPoint y: 454, distance: 15.8
click at [431, 442] on div "Coca Cola" at bounding box center [427, 440] width 66 height 21
radio input "true"
click at [718, 507] on p "Adicionar R$ 7,00" at bounding box center [767, 504] width 98 height 18
type input "1"
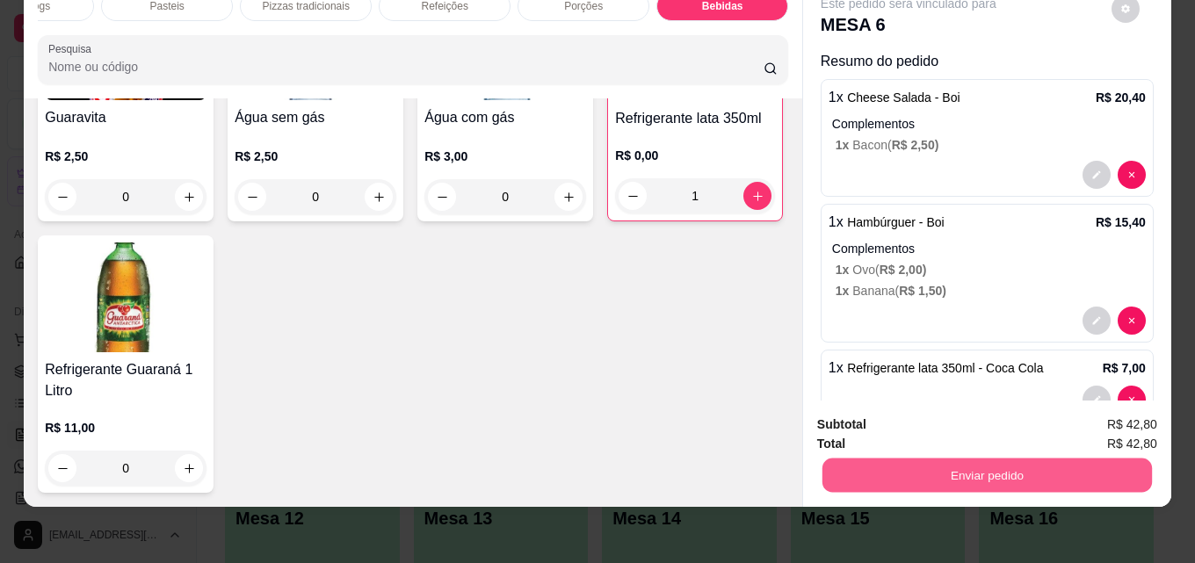
click at [980, 472] on button "Enviar pedido" at bounding box center [986, 475] width 329 height 34
click at [934, 414] on button "Não registrar e enviar pedido" at bounding box center [928, 418] width 183 height 33
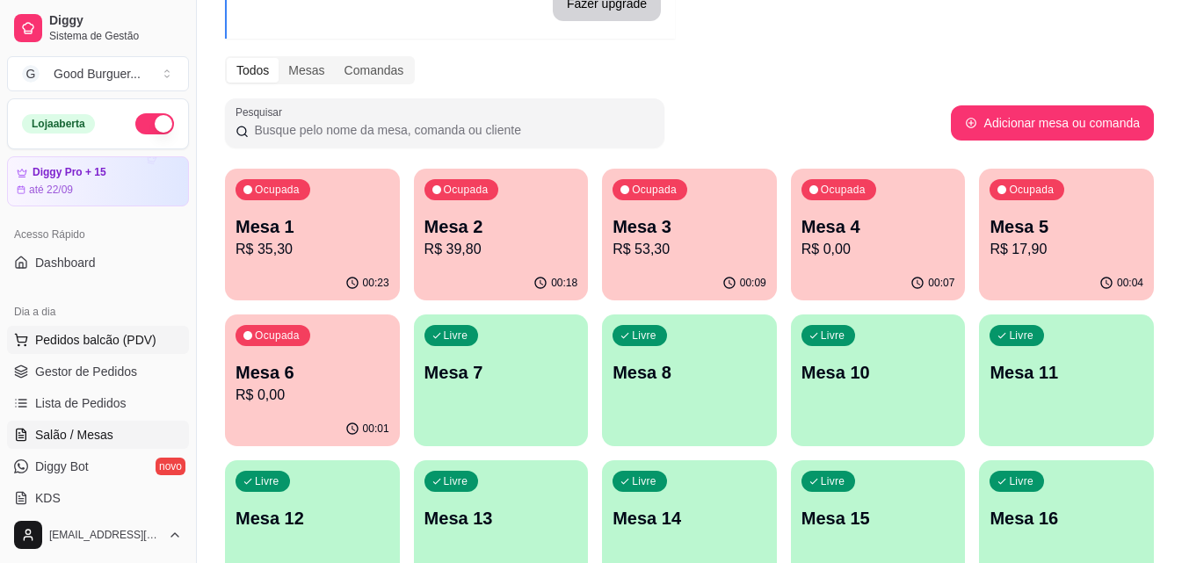
click at [74, 344] on span "Pedidos balcão (PDV)" at bounding box center [95, 340] width 121 height 18
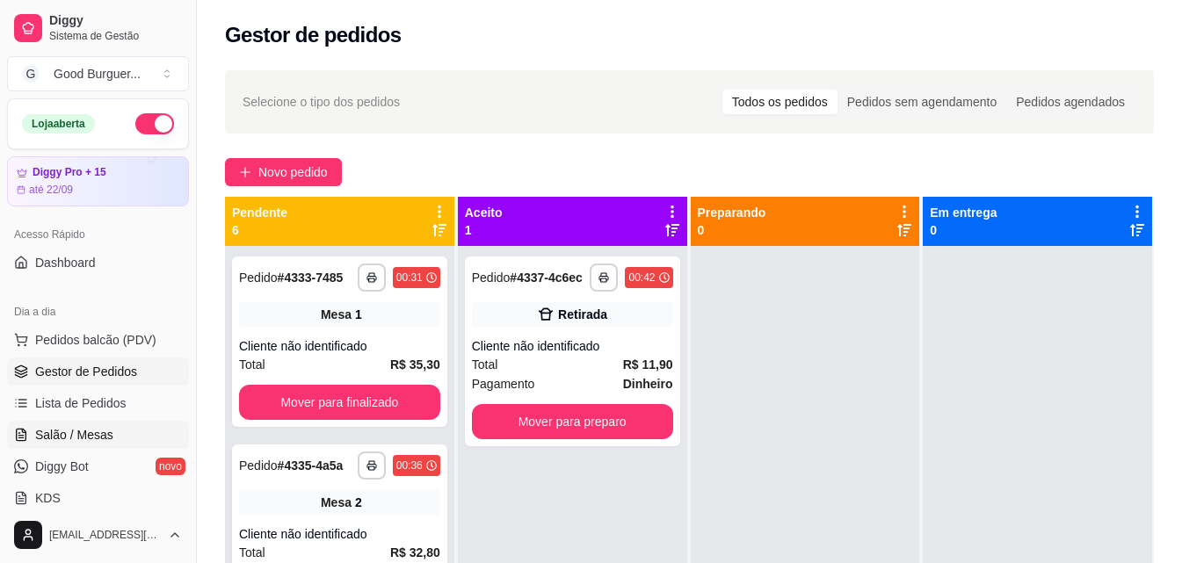
click at [77, 431] on span "Salão / Mesas" at bounding box center [74, 435] width 78 height 18
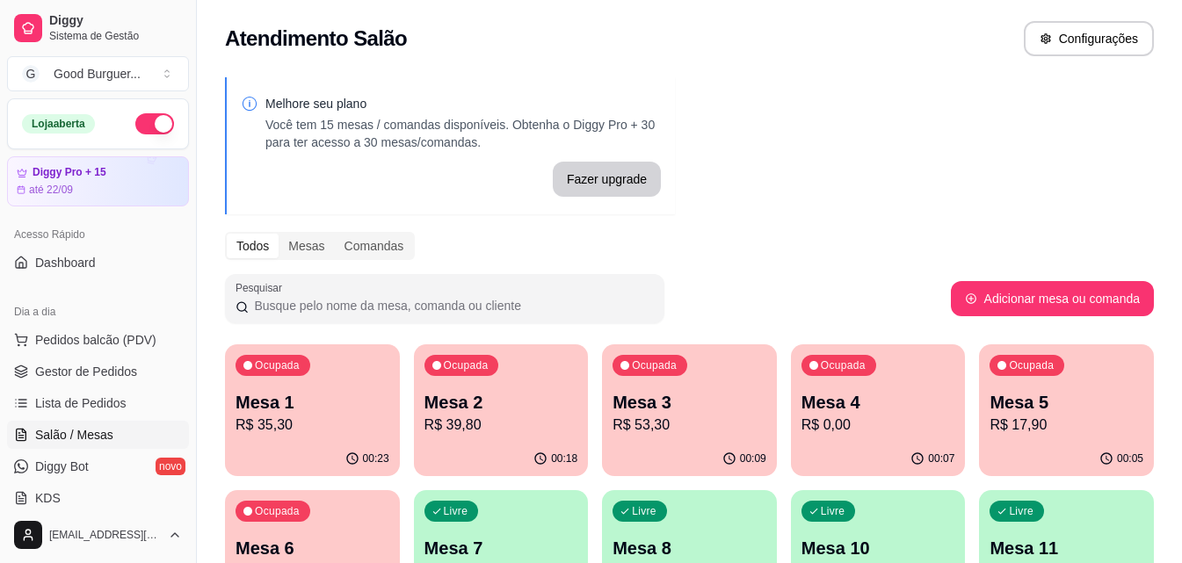
click at [503, 536] on p "Mesa 7" at bounding box center [501, 548] width 154 height 25
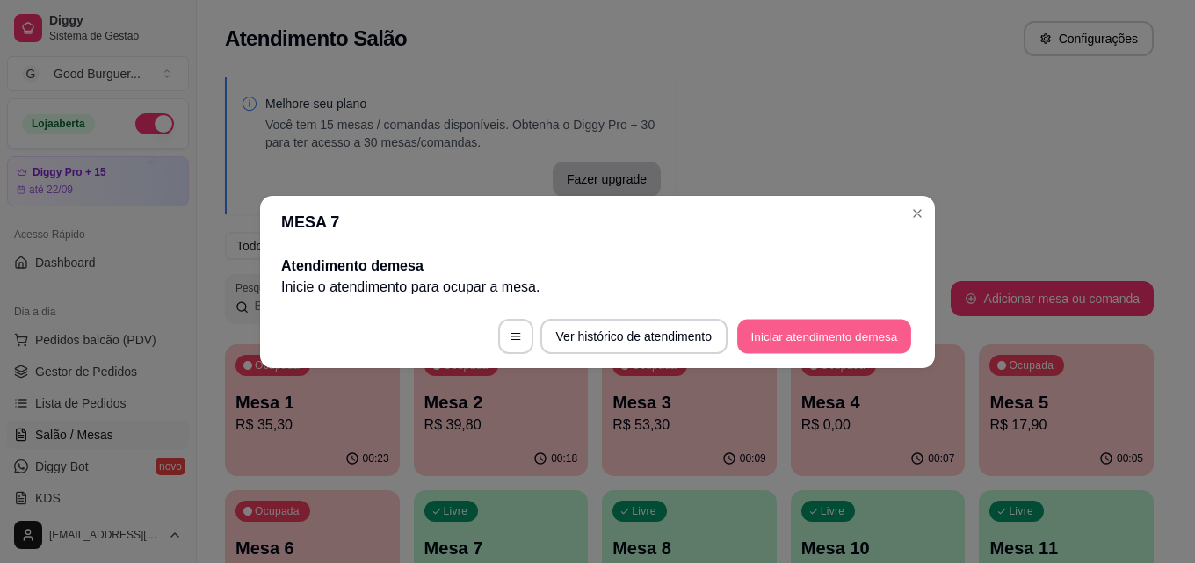
click at [857, 334] on button "Iniciar atendimento de mesa" at bounding box center [824, 336] width 174 height 34
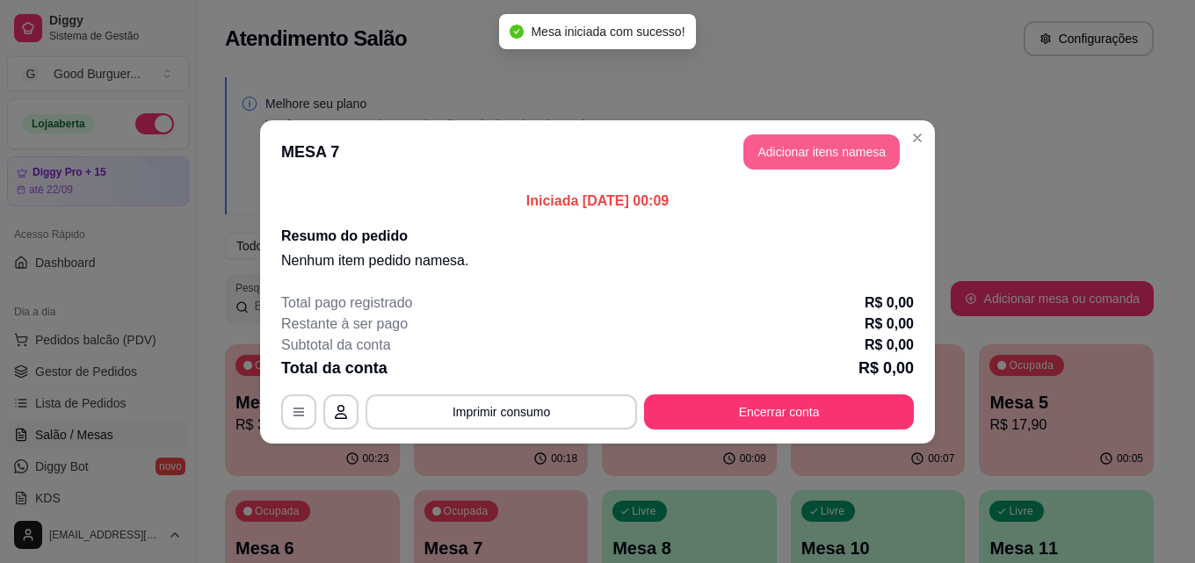
click at [874, 147] on button "Adicionar itens na mesa" at bounding box center [821, 151] width 156 height 35
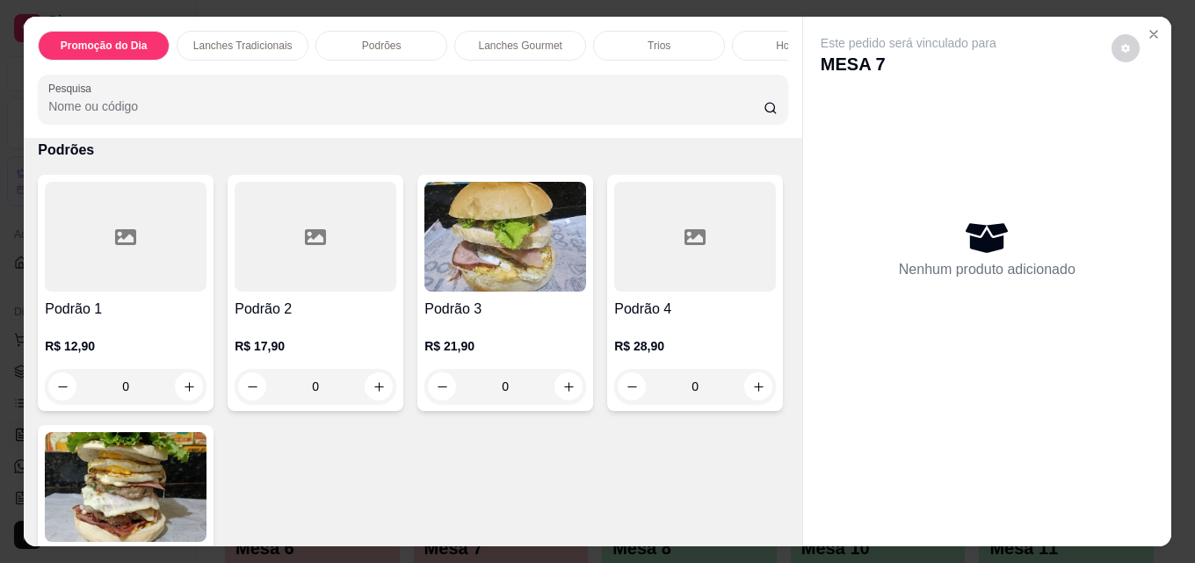
scroll to position [1230, 0]
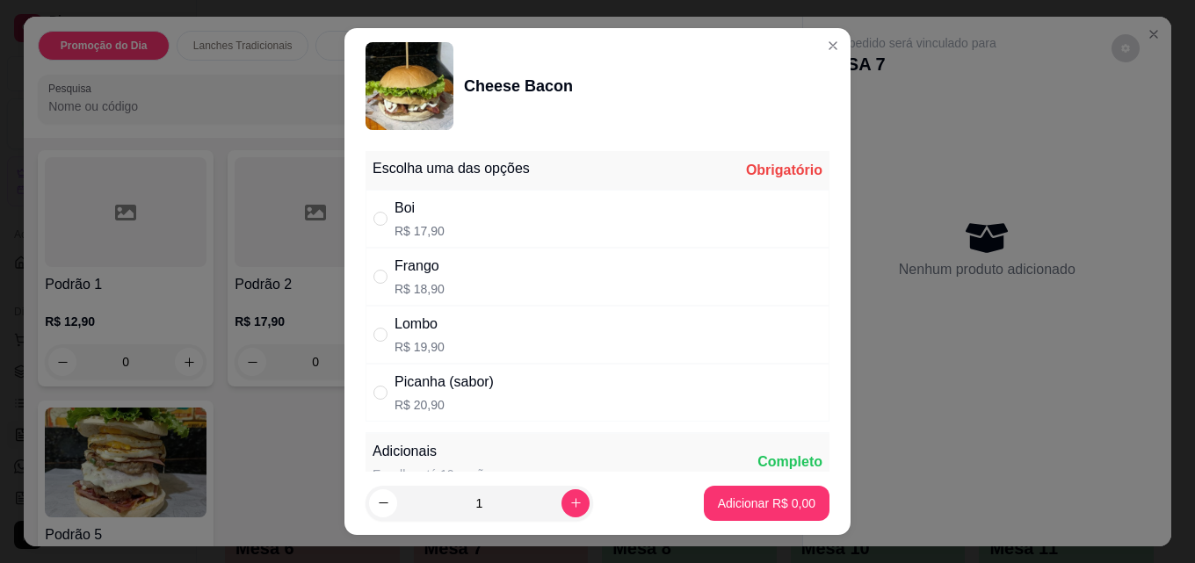
click at [447, 221] on div "Boi R$ 17,90" at bounding box center [597, 219] width 464 height 58
radio input "true"
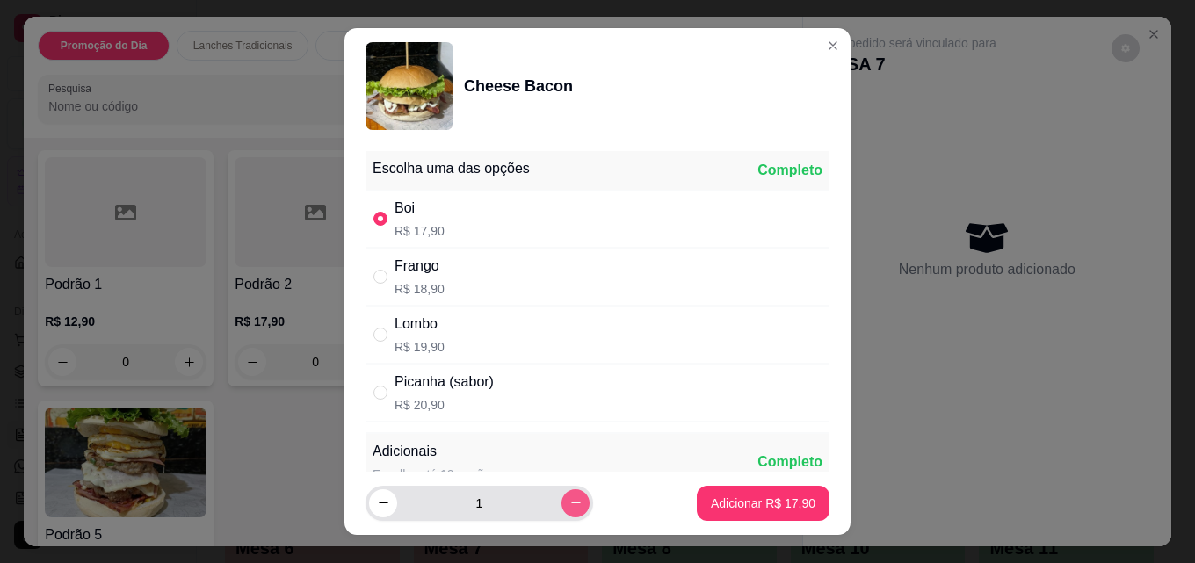
click at [561, 509] on button "increase-product-quantity" at bounding box center [575, 503] width 28 height 28
type input "2"
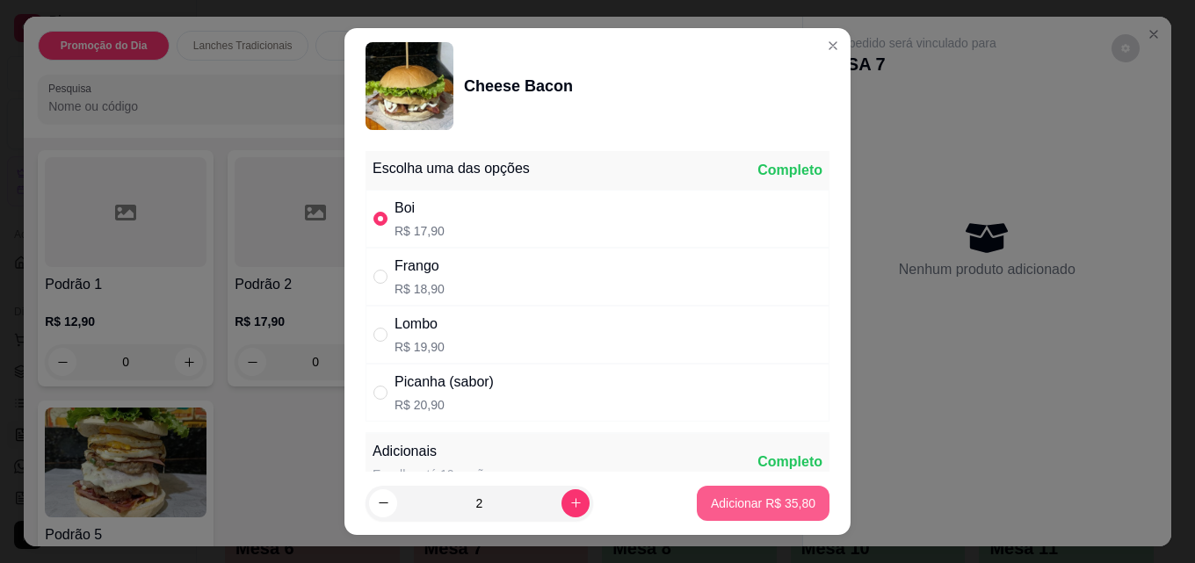
click at [758, 495] on p "Adicionar R$ 35,80" at bounding box center [763, 504] width 105 height 18
type input "2"
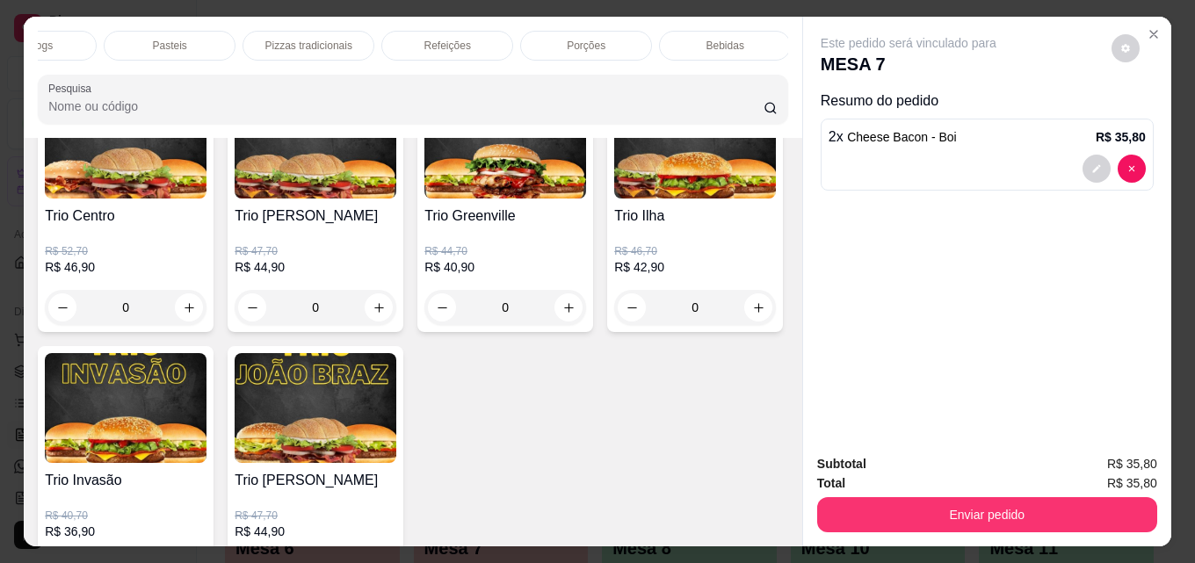
scroll to position [0, 770]
click at [739, 37] on div "Bebidas" at bounding box center [722, 46] width 132 height 30
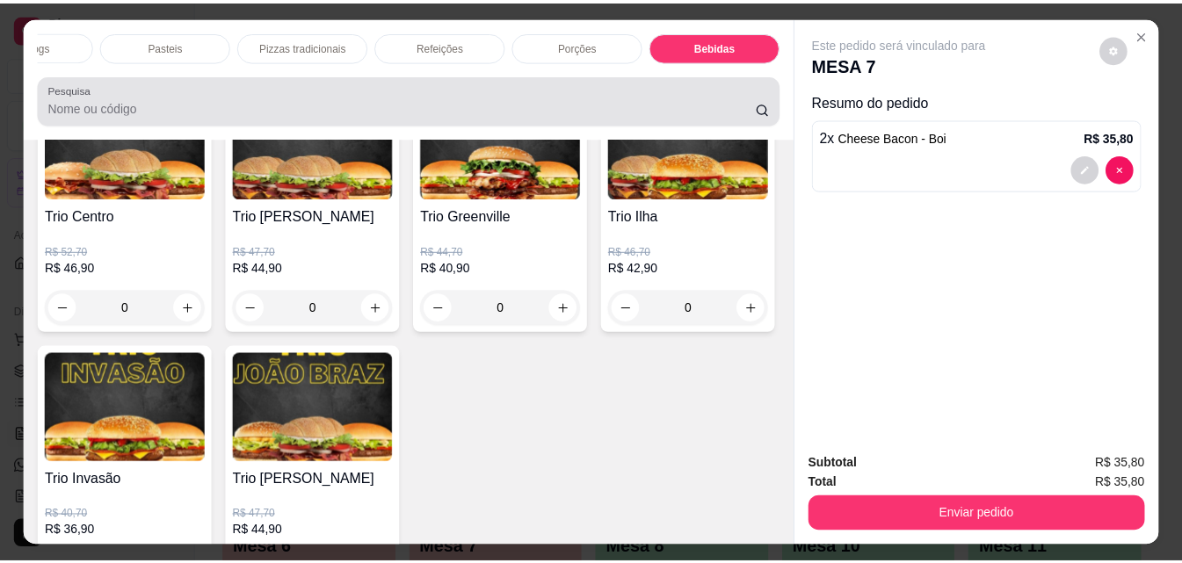
scroll to position [46, 0]
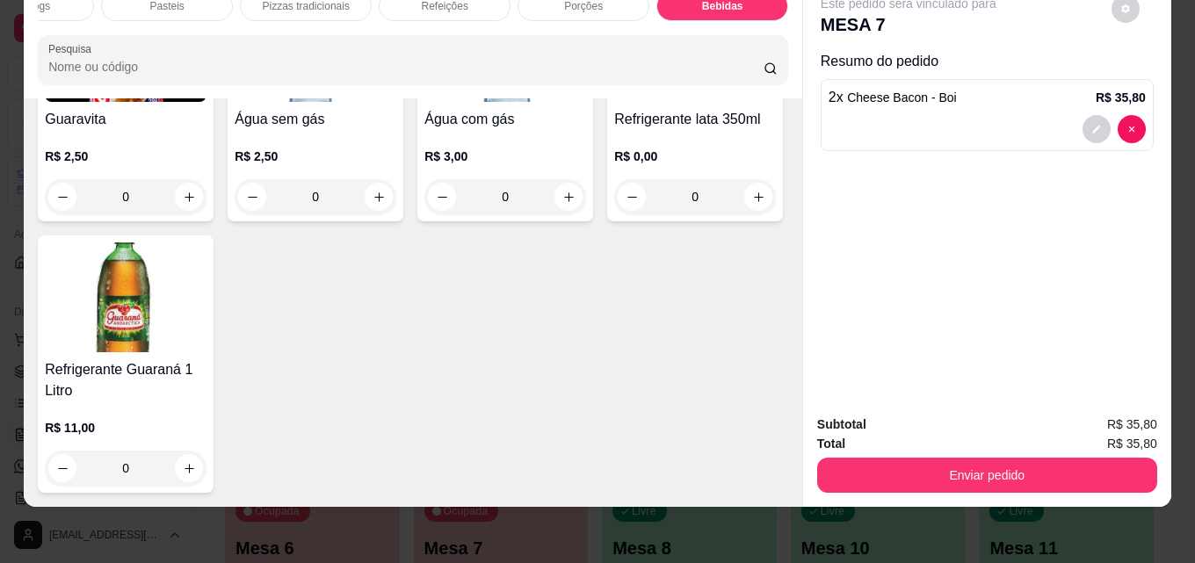
click at [206, 352] on img at bounding box center [126, 297] width 162 height 110
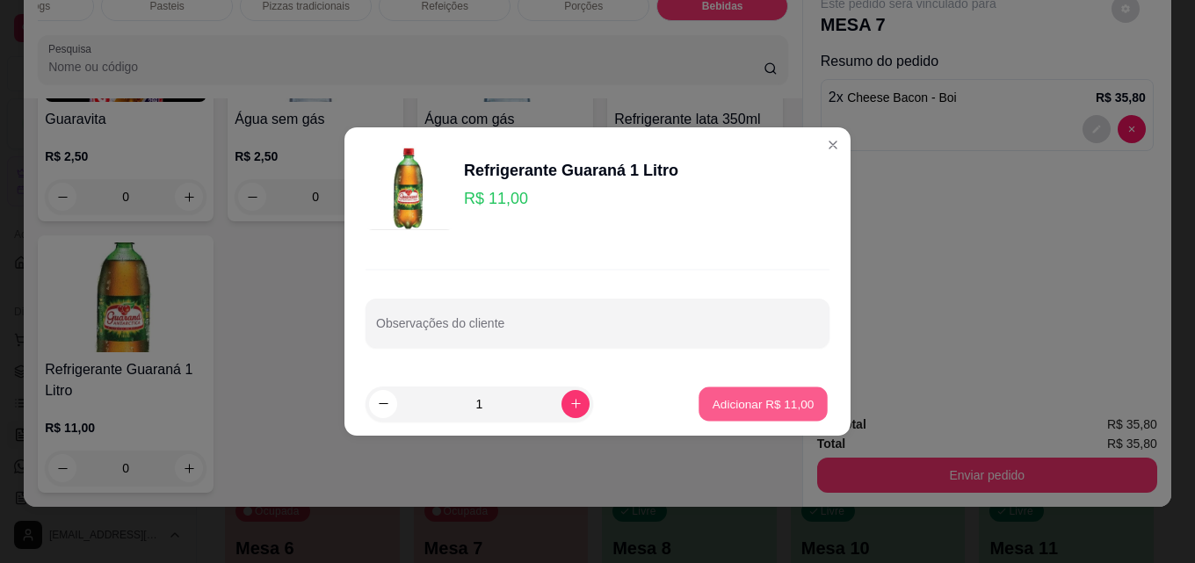
click at [736, 409] on p "Adicionar R$ 11,00" at bounding box center [764, 403] width 102 height 17
type input "1"
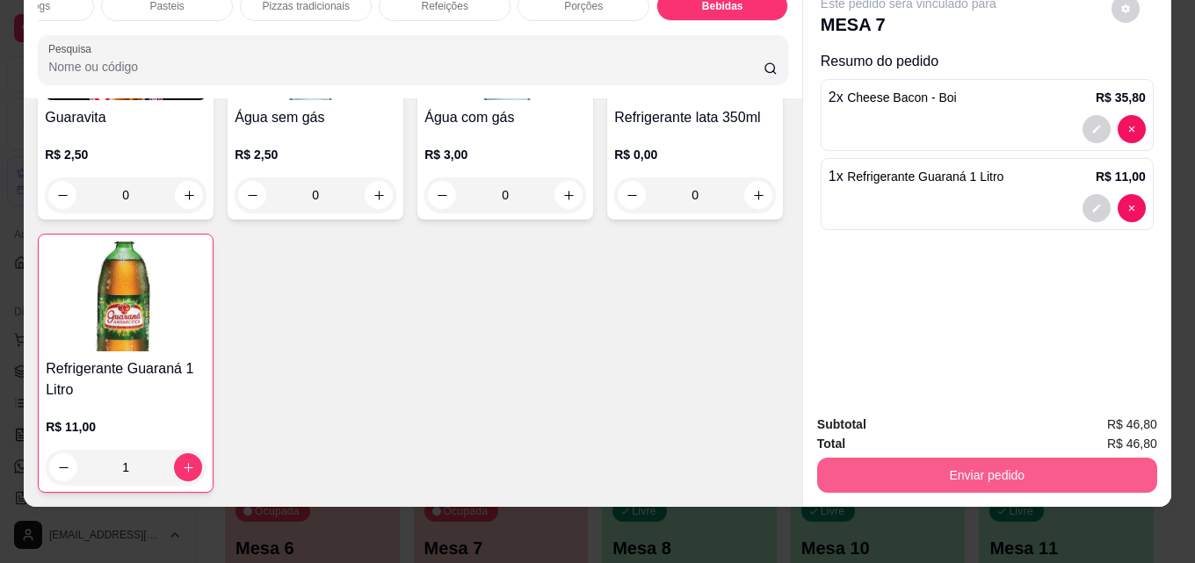
click at [1092, 462] on button "Enviar pedido" at bounding box center [987, 475] width 340 height 35
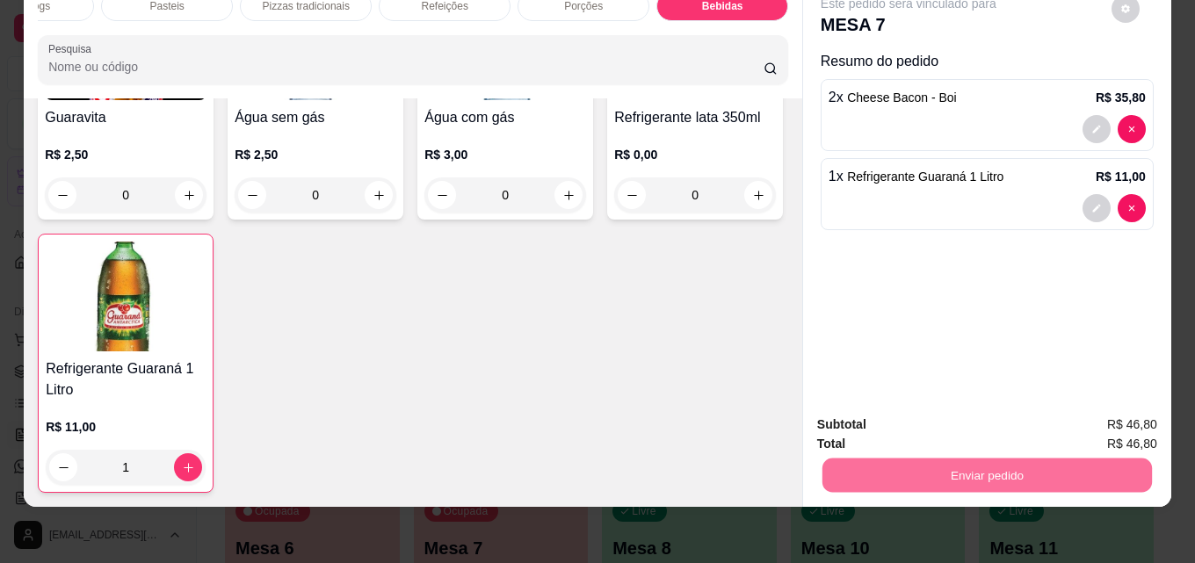
click at [915, 414] on button "Não registrar e enviar pedido" at bounding box center [928, 418] width 183 height 33
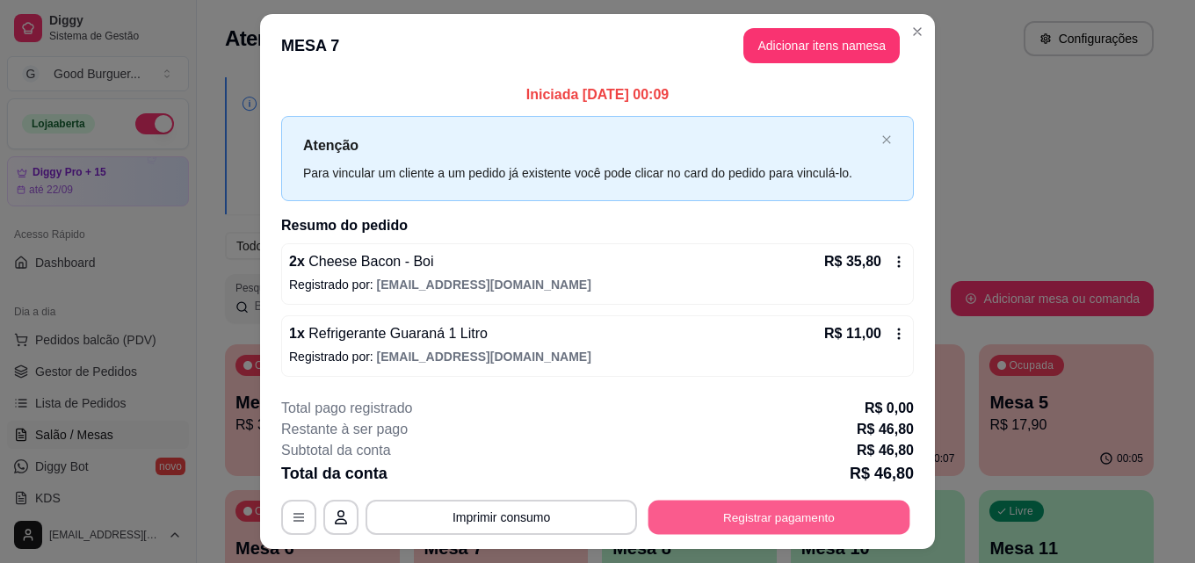
click at [756, 515] on button "Registrar pagamento" at bounding box center [779, 518] width 262 height 34
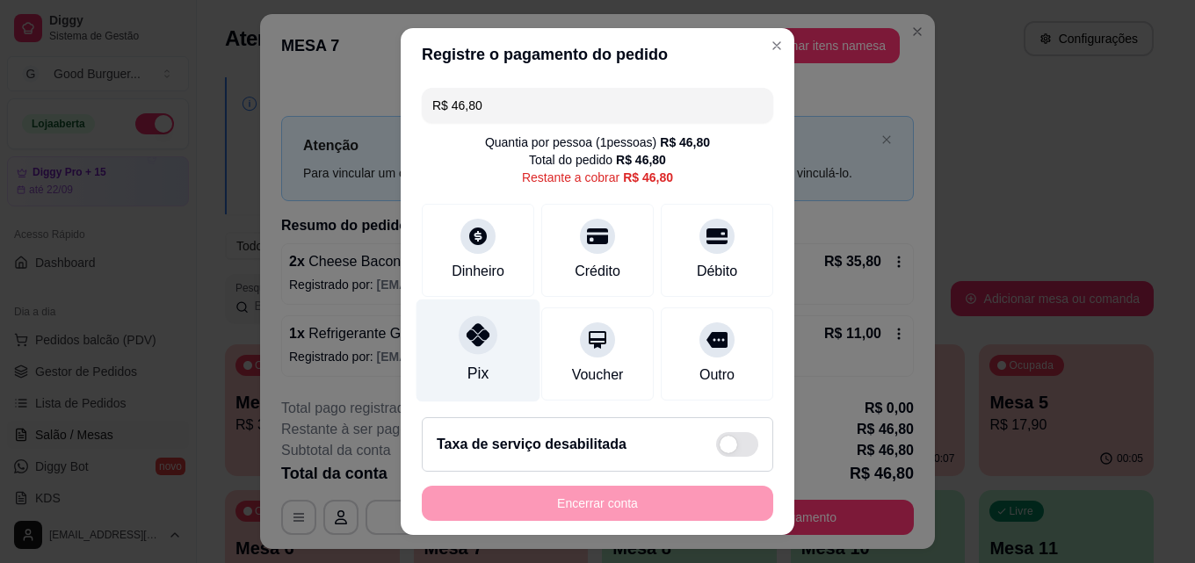
click at [488, 342] on div "Pix" at bounding box center [478, 351] width 124 height 103
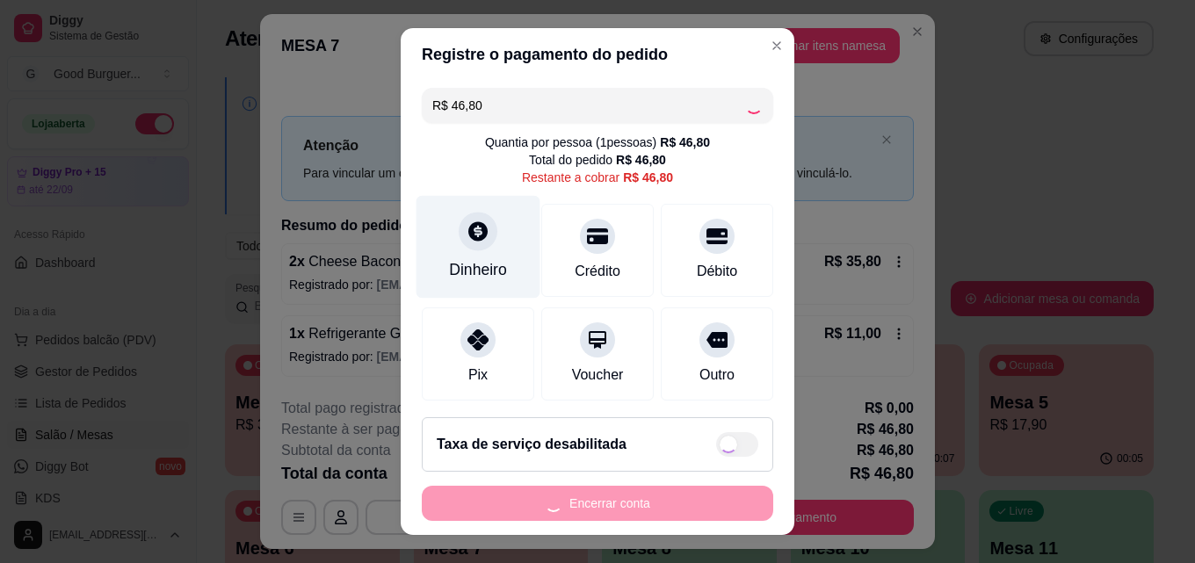
type input "R$ 0,00"
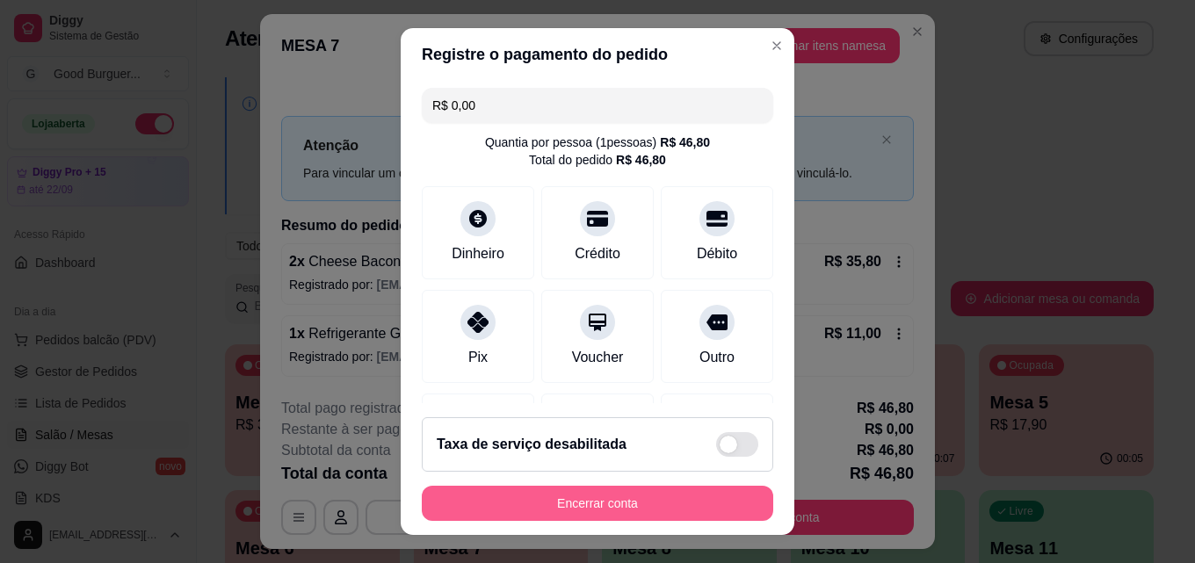
click at [588, 500] on button "Encerrar conta" at bounding box center [597, 503] width 351 height 35
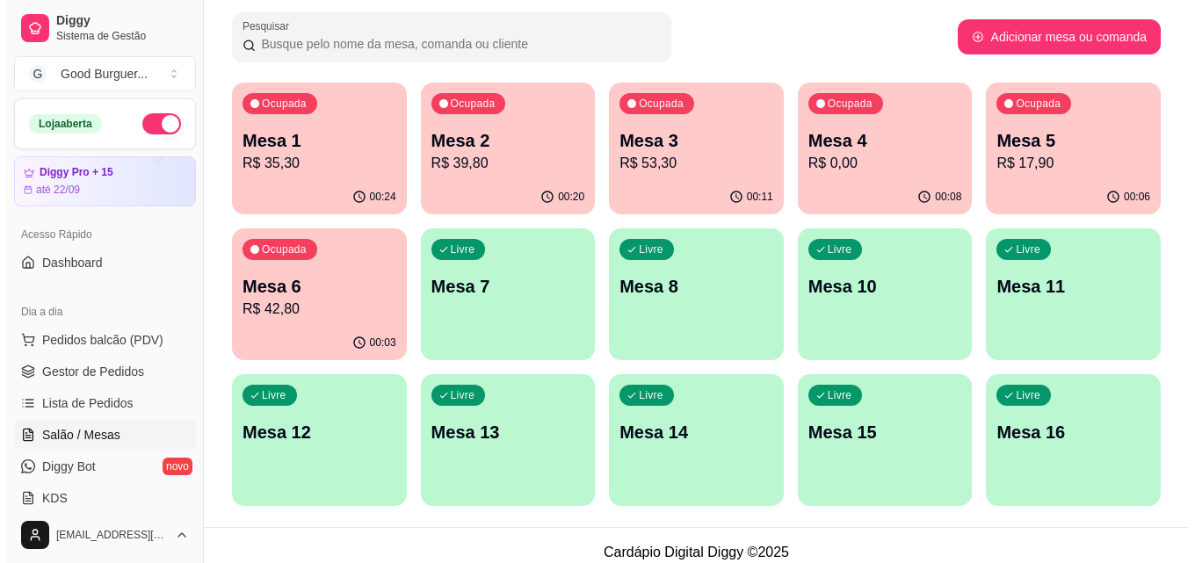
scroll to position [264, 0]
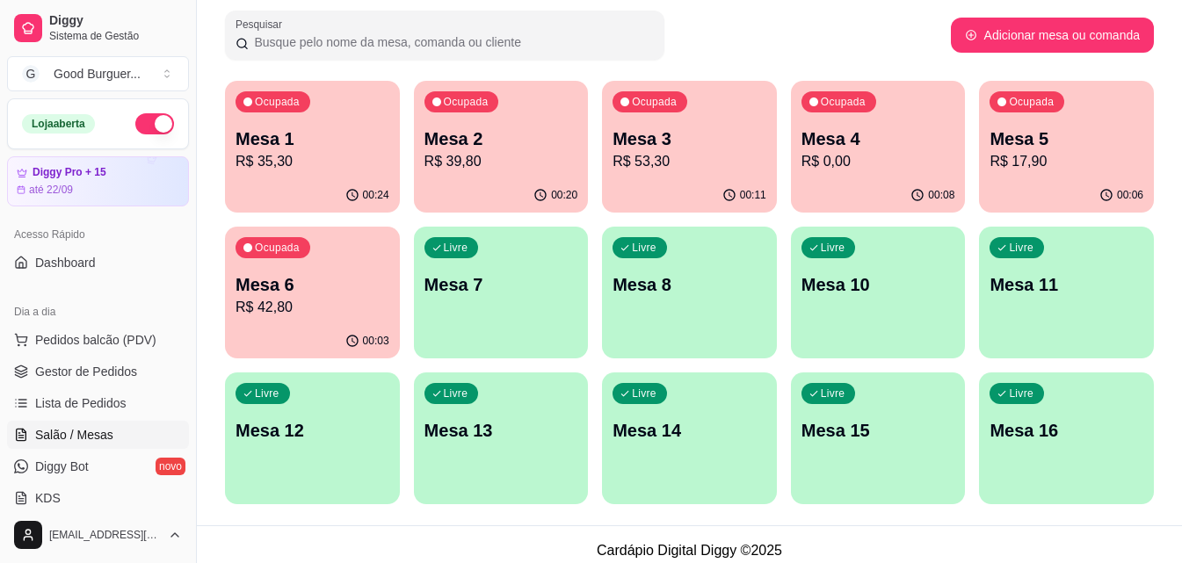
click at [544, 292] on p "Mesa 7" at bounding box center [501, 284] width 154 height 25
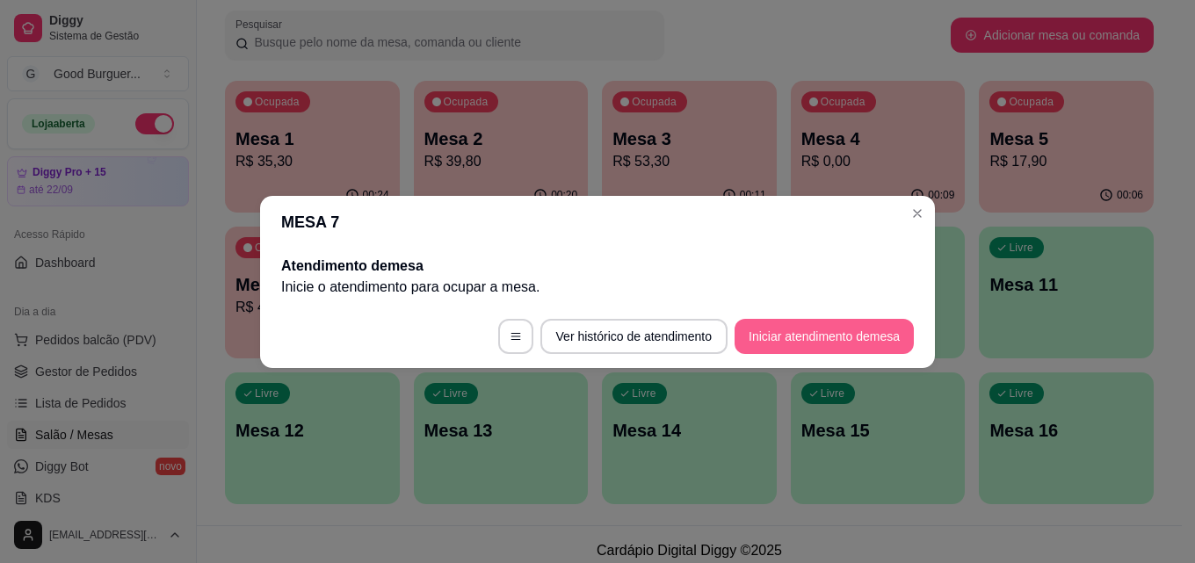
click at [886, 333] on button "Iniciar atendimento de mesa" at bounding box center [823, 336] width 179 height 35
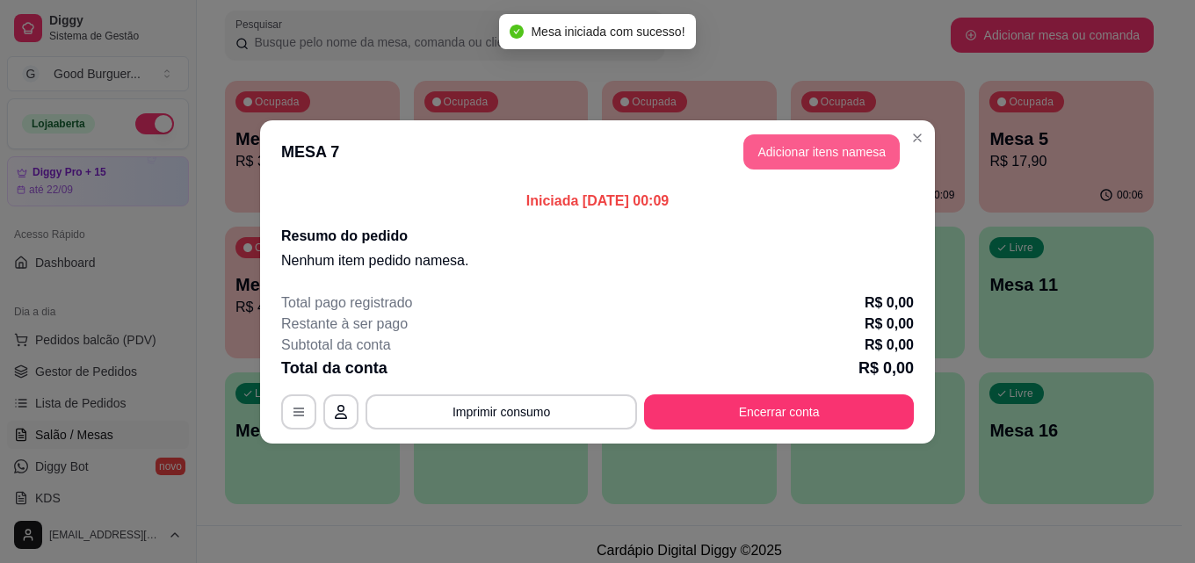
click at [837, 148] on button "Adicionar itens na mesa" at bounding box center [821, 151] width 156 height 35
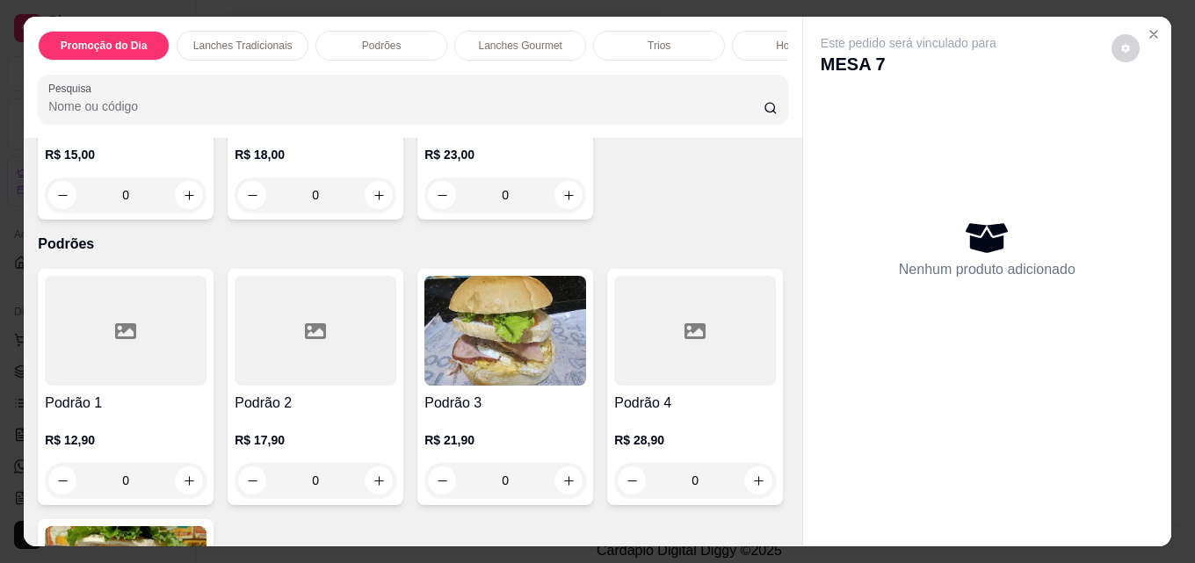
scroll to position [1142, 0]
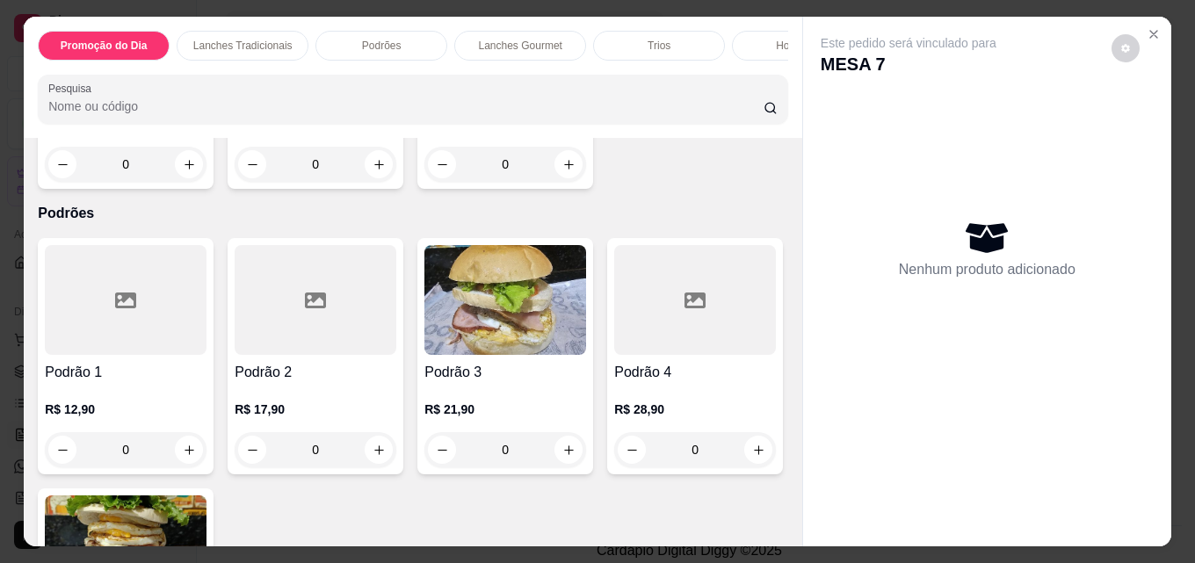
click at [206, 182] on div "0" at bounding box center [126, 164] width 162 height 35
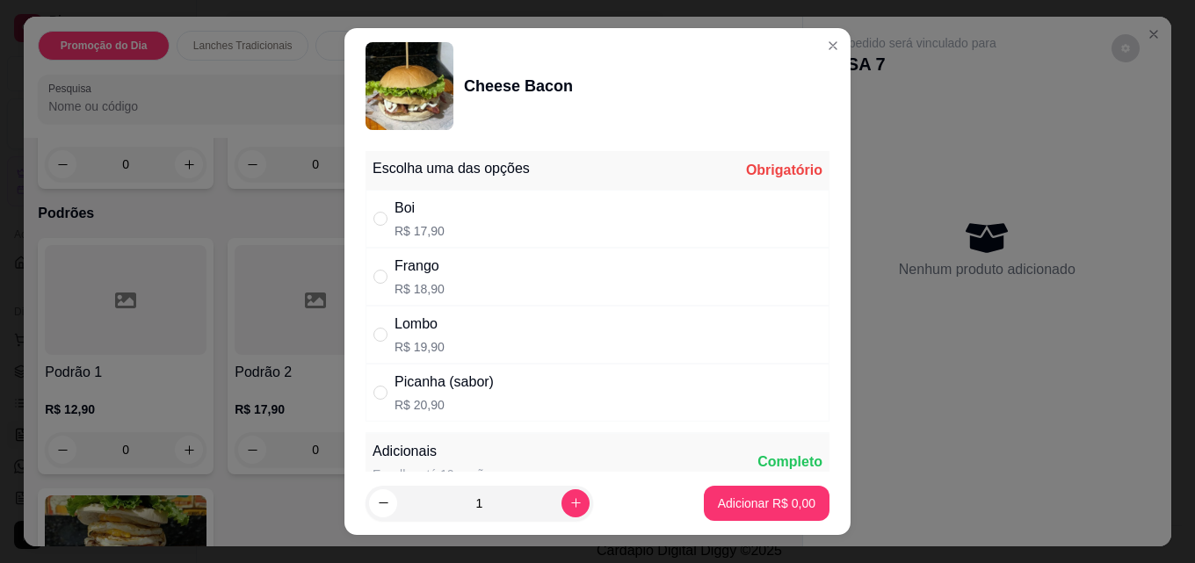
click at [449, 216] on div "Boi R$ 17,90" at bounding box center [597, 219] width 464 height 58
radio input "true"
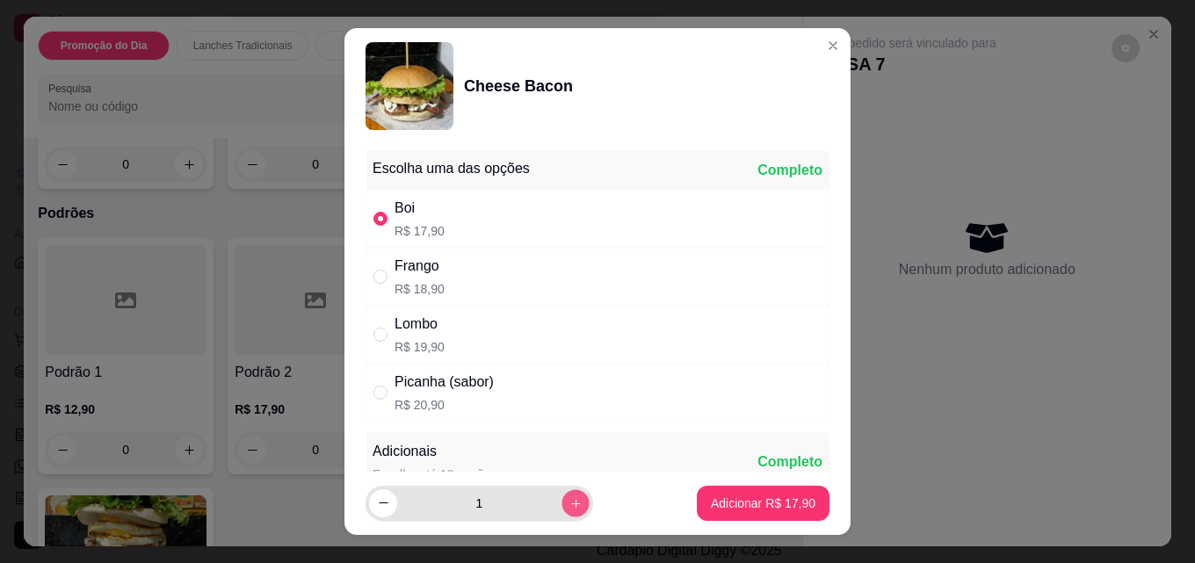
click at [569, 497] on icon "increase-product-quantity" at bounding box center [575, 503] width 13 height 13
type input "2"
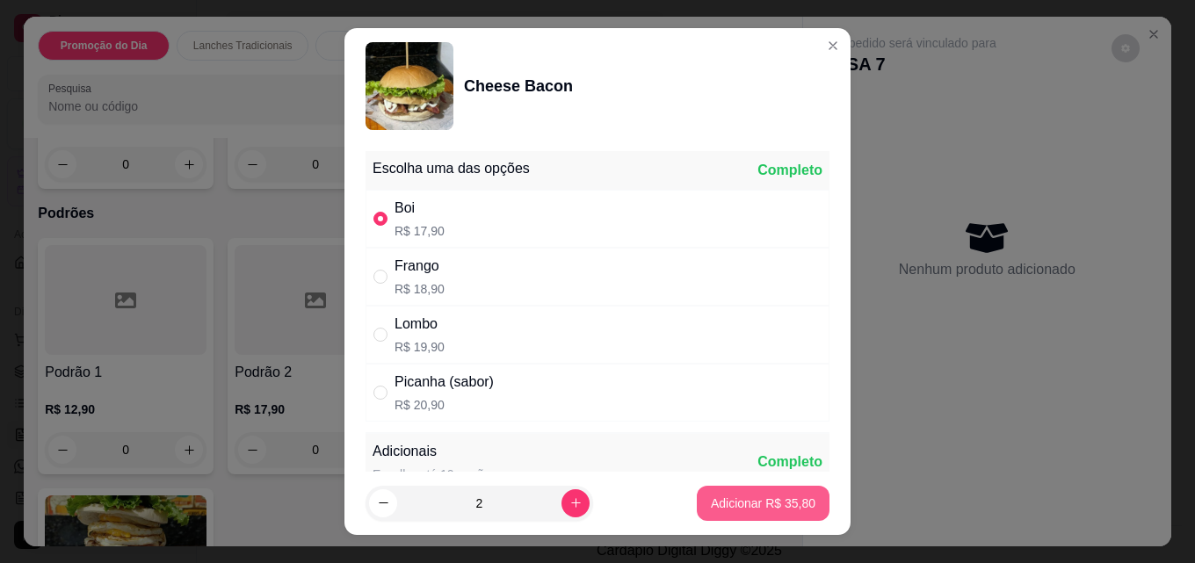
click at [733, 499] on p "Adicionar R$ 35,80" at bounding box center [763, 504] width 105 height 18
type input "2"
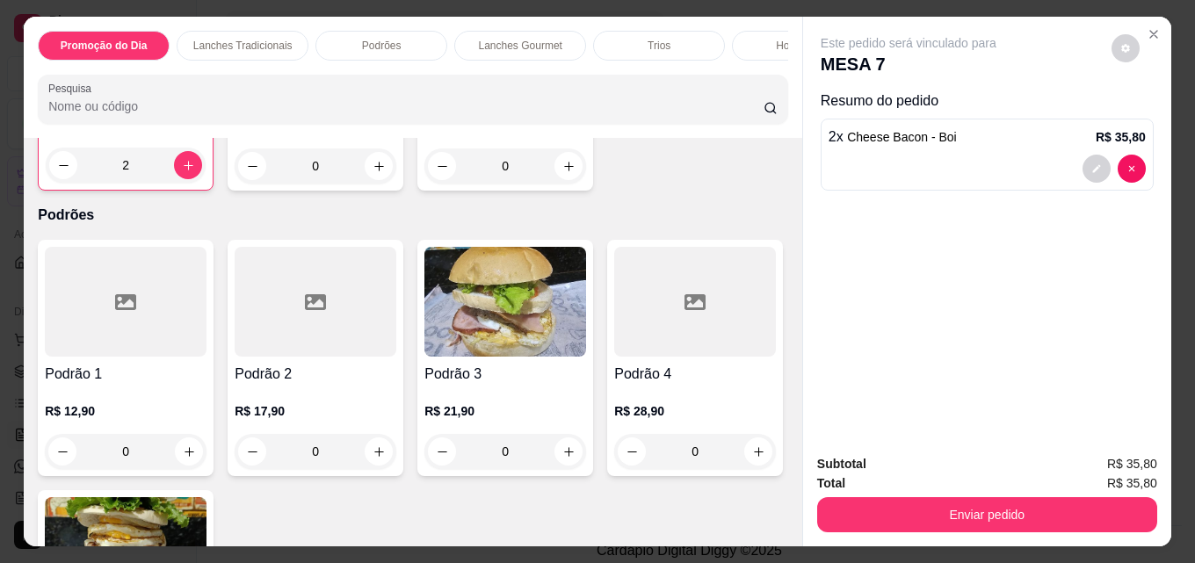
click at [396, 134] on p "R$ 18,00" at bounding box center [316, 126] width 162 height 18
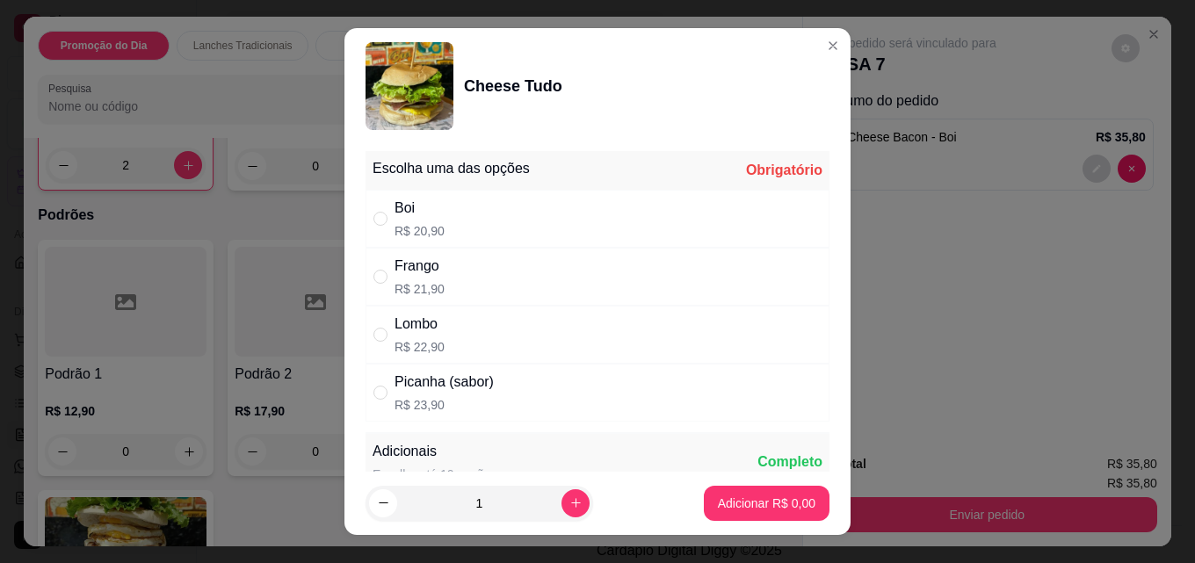
click at [460, 189] on div "Escolha uma das opções Obrigatório" at bounding box center [597, 170] width 464 height 39
drag, startPoint x: 478, startPoint y: 226, endPoint x: 479, endPoint y: 273, distance: 47.4
click at [478, 227] on div "Boi R$ 20,90" at bounding box center [597, 219] width 464 height 58
radio input "true"
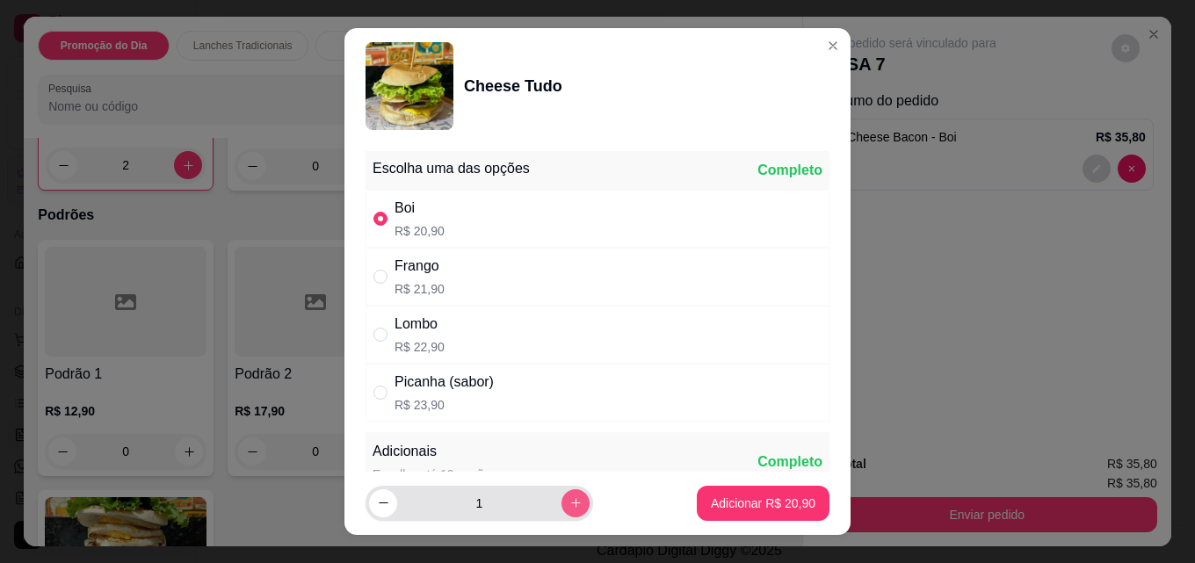
click at [567, 507] on button "increase-product-quantity" at bounding box center [575, 503] width 28 height 28
type input "2"
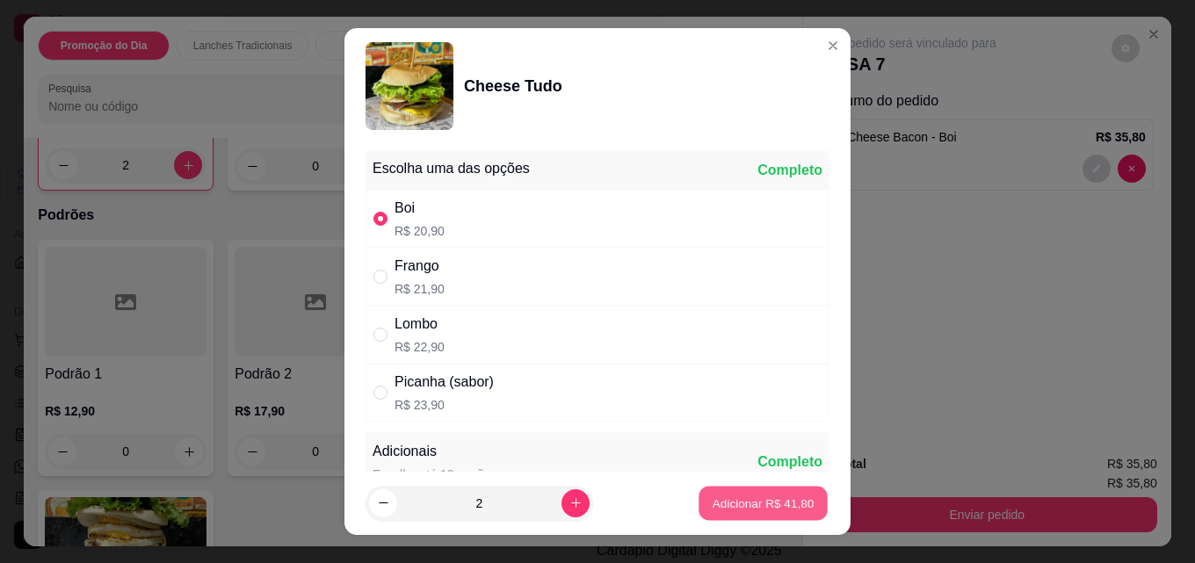
click at [733, 512] on button "Adicionar R$ 41,80" at bounding box center [762, 504] width 129 height 34
type input "2"
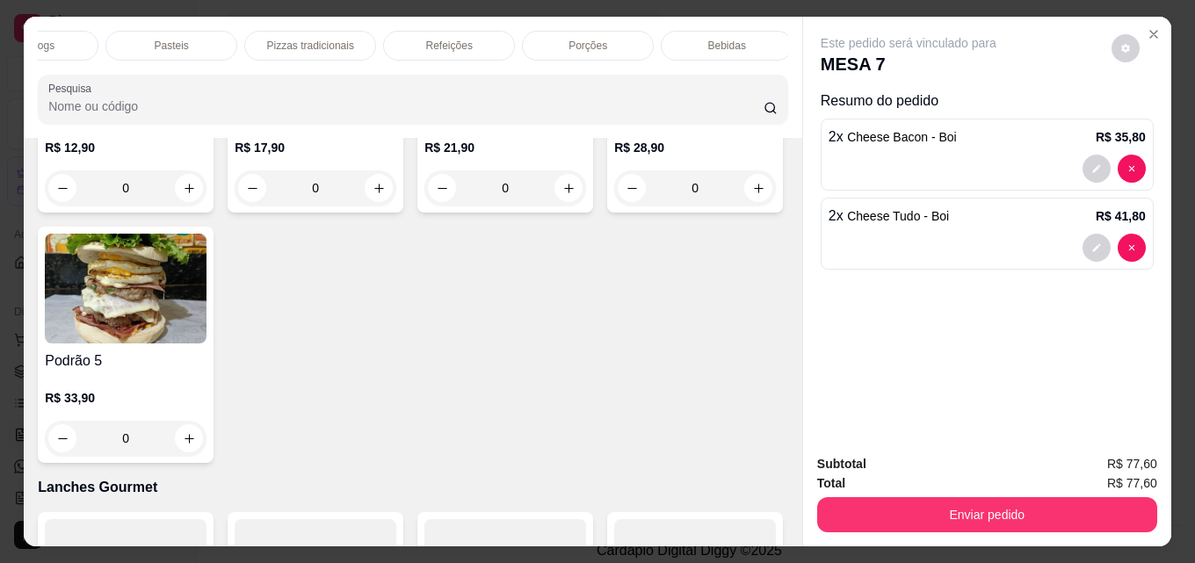
scroll to position [0, 770]
click at [713, 40] on p "Bebidas" at bounding box center [723, 46] width 38 height 14
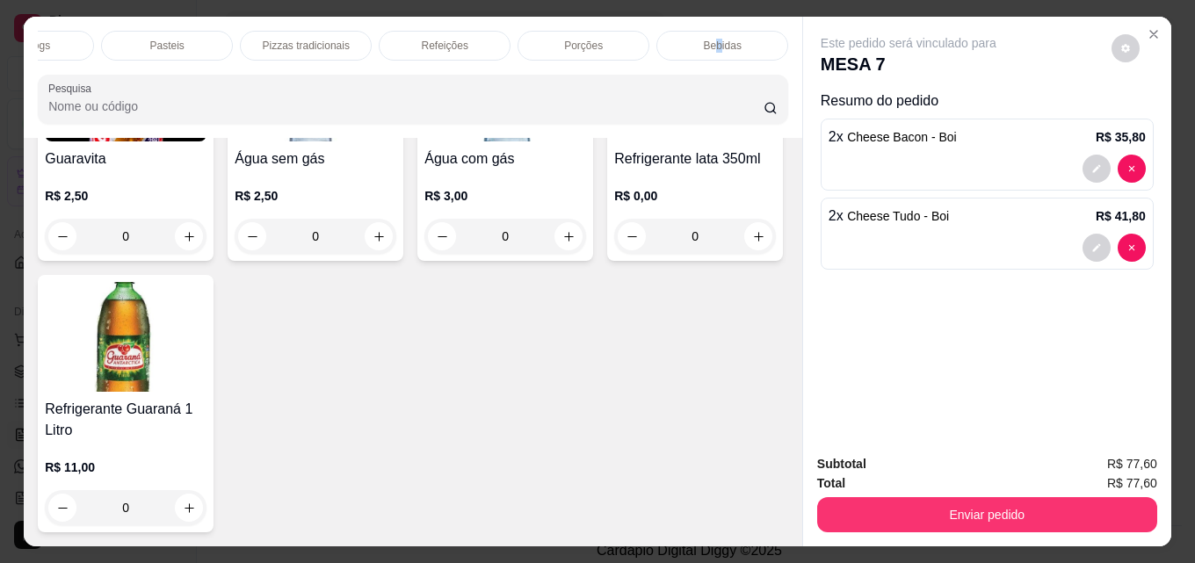
scroll to position [46, 0]
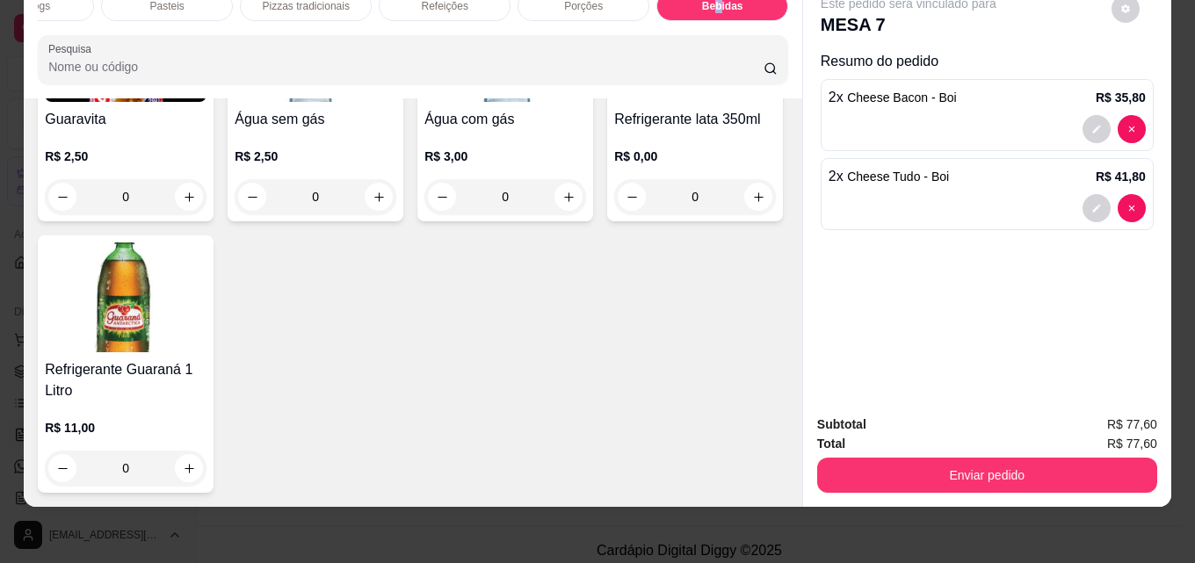
click at [206, 352] on img at bounding box center [126, 297] width 162 height 110
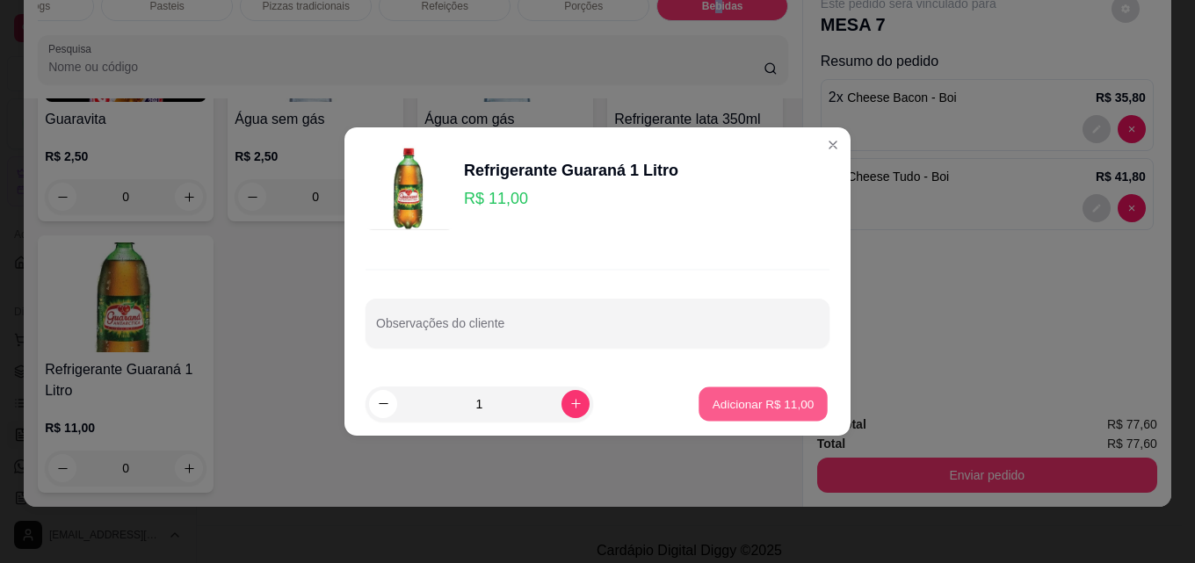
click at [778, 391] on button "Adicionar R$ 11,00" at bounding box center [762, 404] width 129 height 34
type input "1"
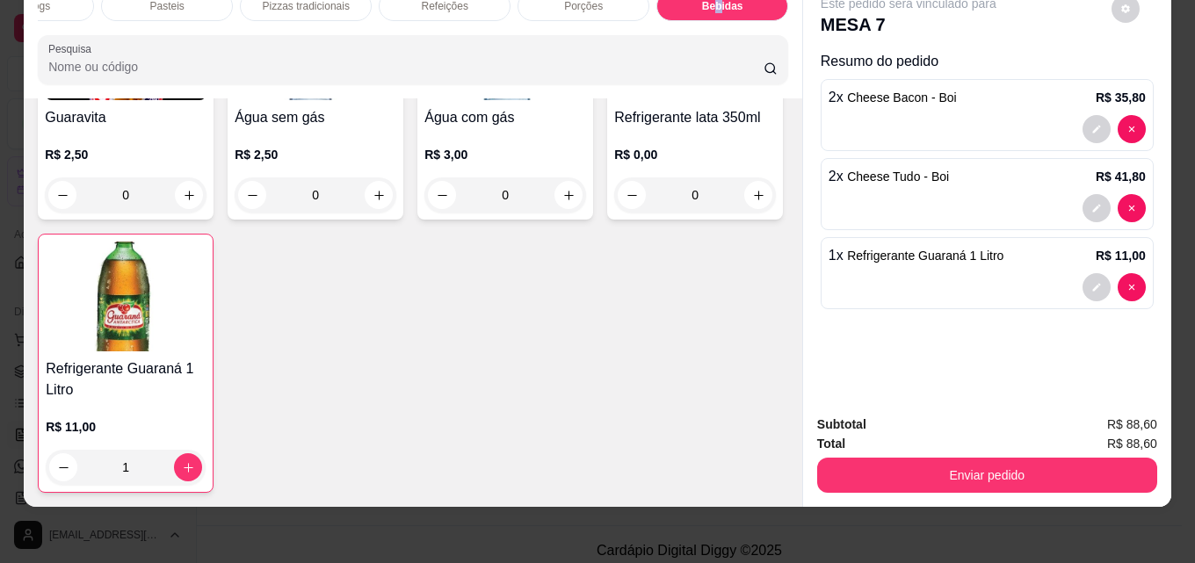
click at [164, 100] on img at bounding box center [126, 45] width 162 height 110
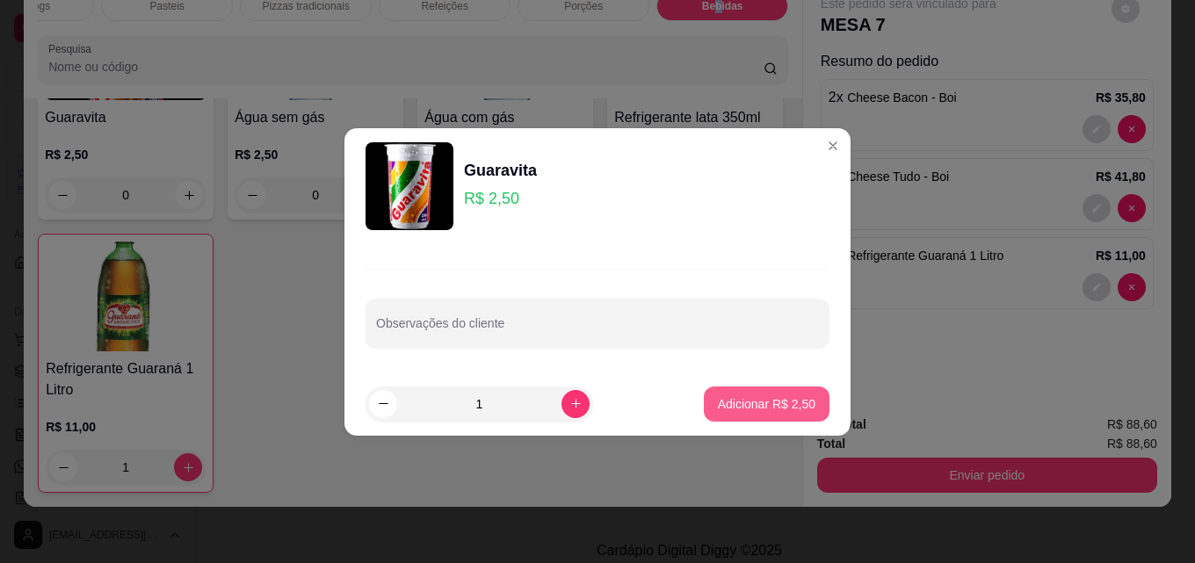
click at [783, 398] on p "Adicionar R$ 2,50" at bounding box center [767, 404] width 98 height 18
type input "1"
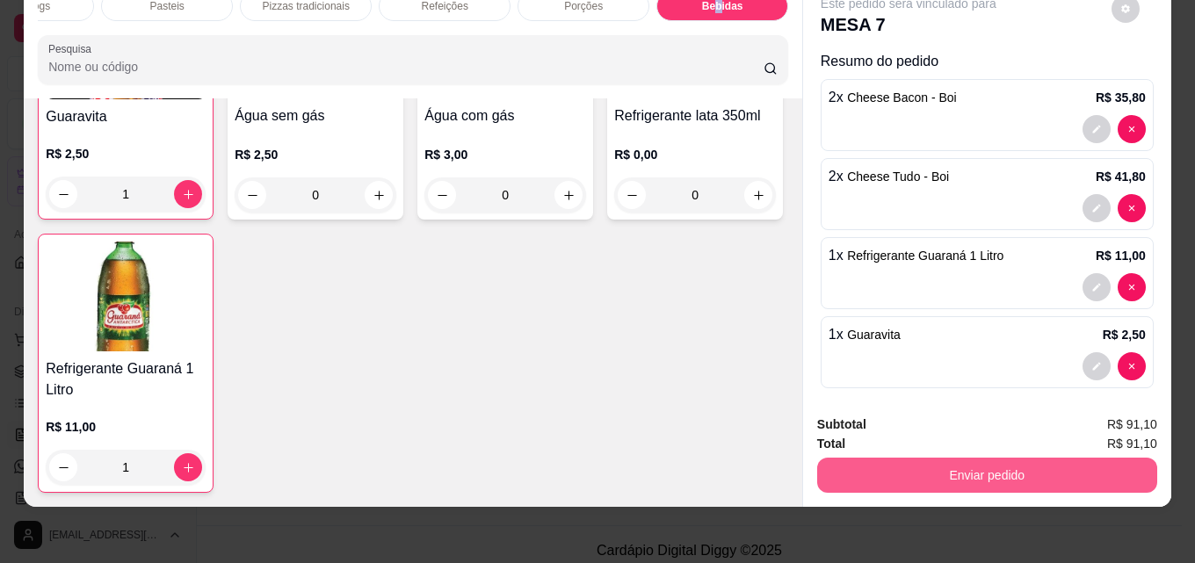
click at [1017, 466] on button "Enviar pedido" at bounding box center [987, 475] width 340 height 35
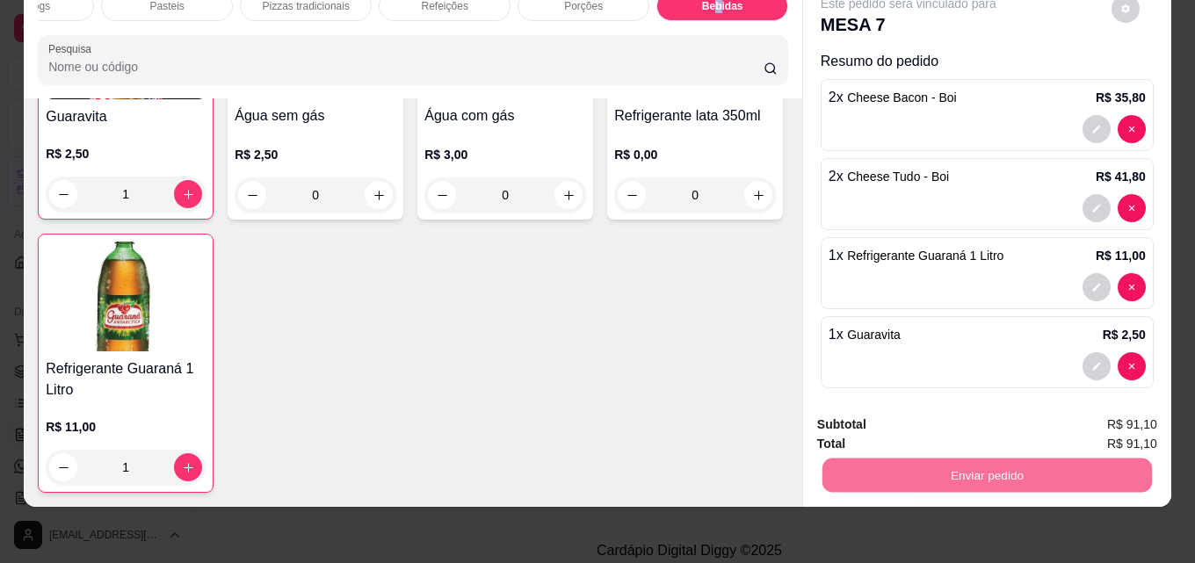
click at [933, 409] on button "Não registrar e enviar pedido" at bounding box center [928, 418] width 183 height 33
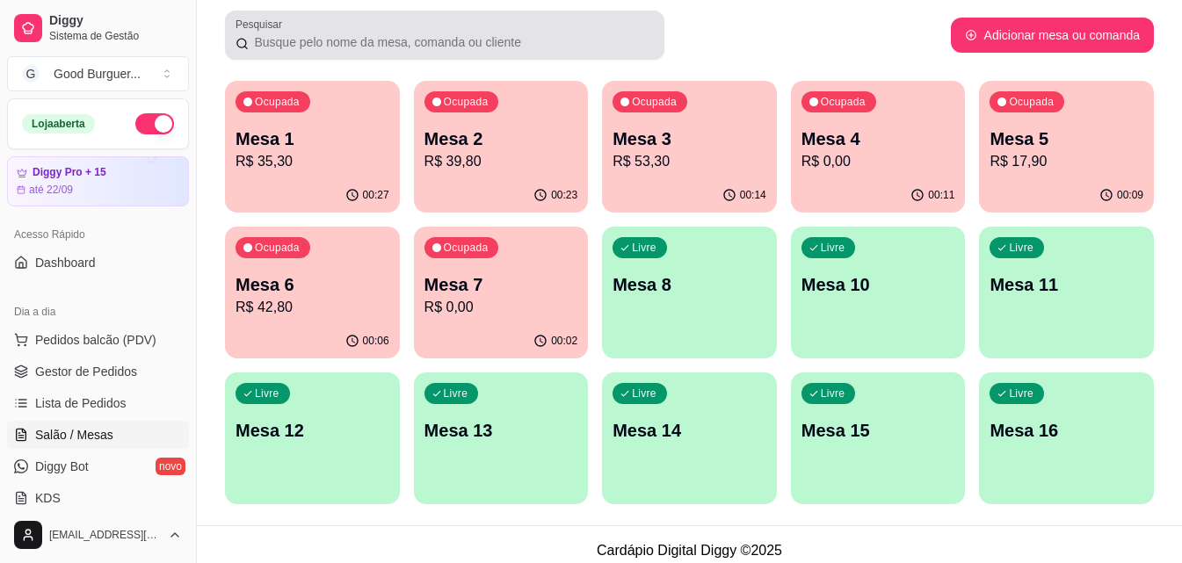
drag, startPoint x: 172, startPoint y: 306, endPoint x: 645, endPoint y: 32, distance: 546.4
click at [646, 32] on div at bounding box center [444, 35] width 418 height 35
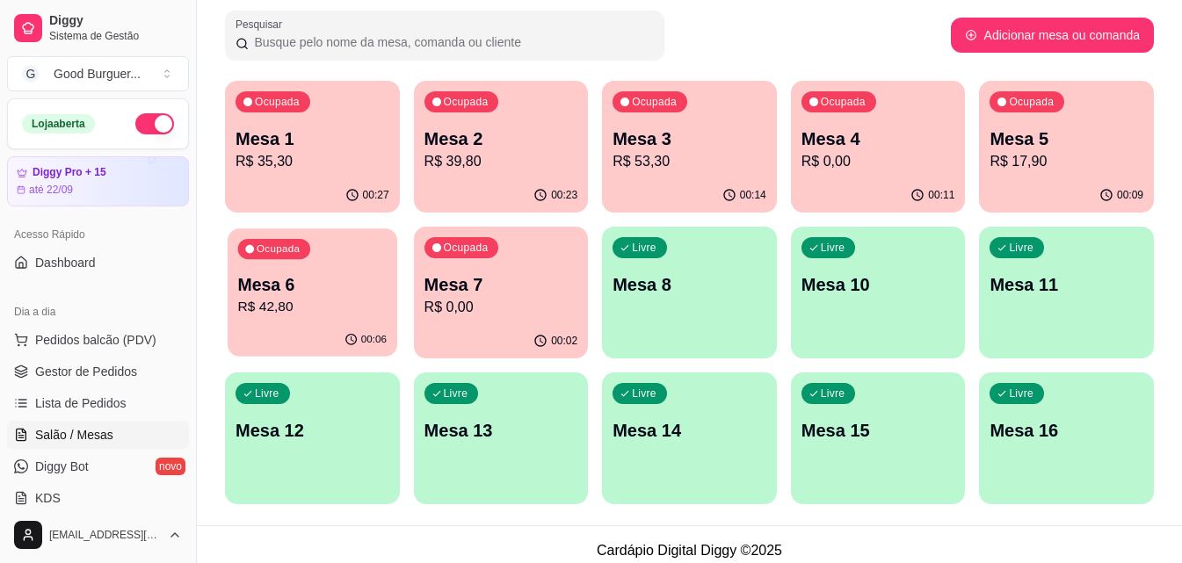
click at [356, 279] on p "Mesa 6" at bounding box center [312, 285] width 148 height 24
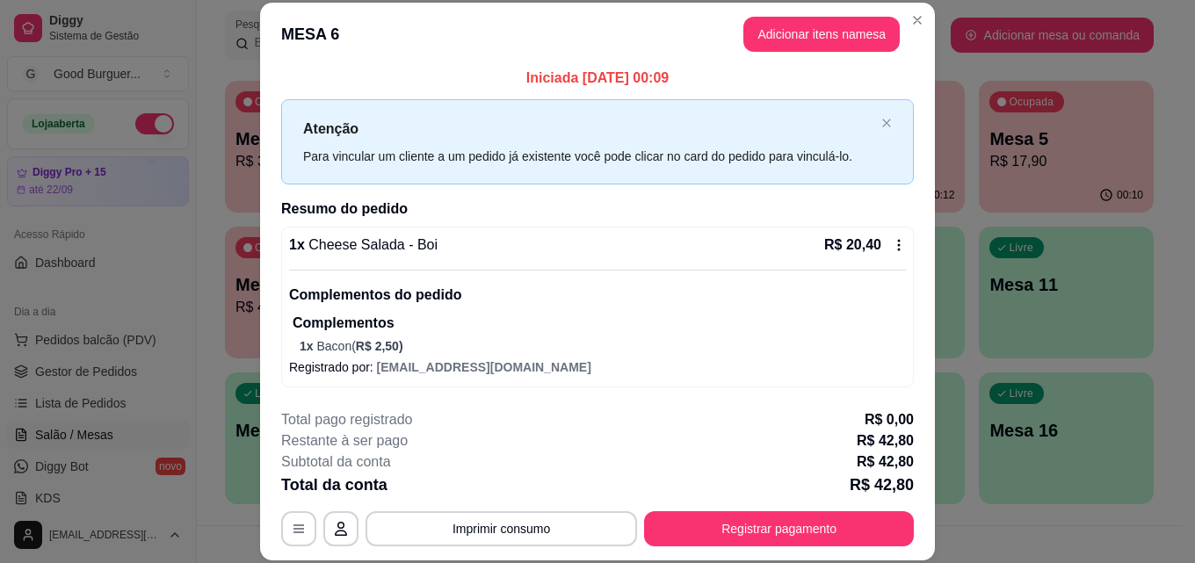
scroll to position [0, 0]
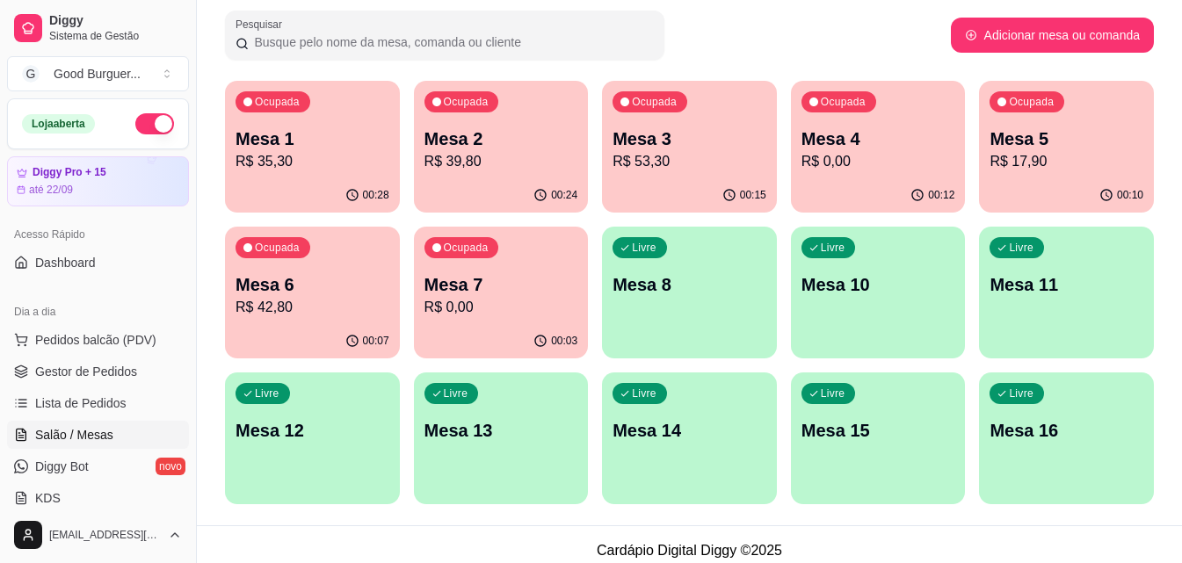
click at [668, 162] on p "R$ 53,30" at bounding box center [689, 161] width 154 height 21
click at [308, 302] on p "R$ 42,80" at bounding box center [312, 307] width 154 height 21
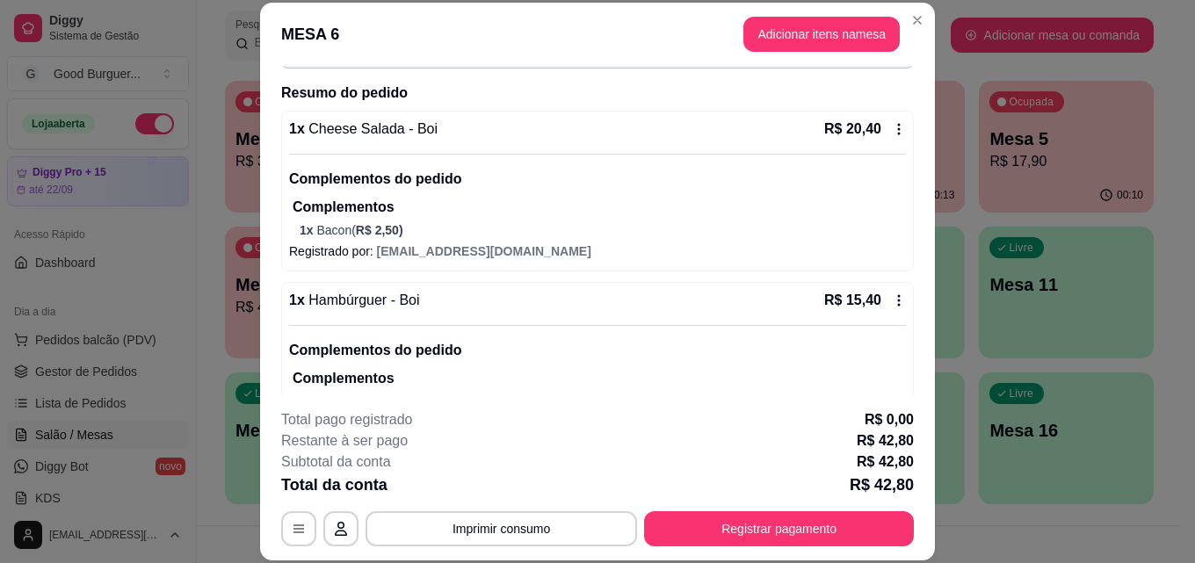
scroll to position [176, 0]
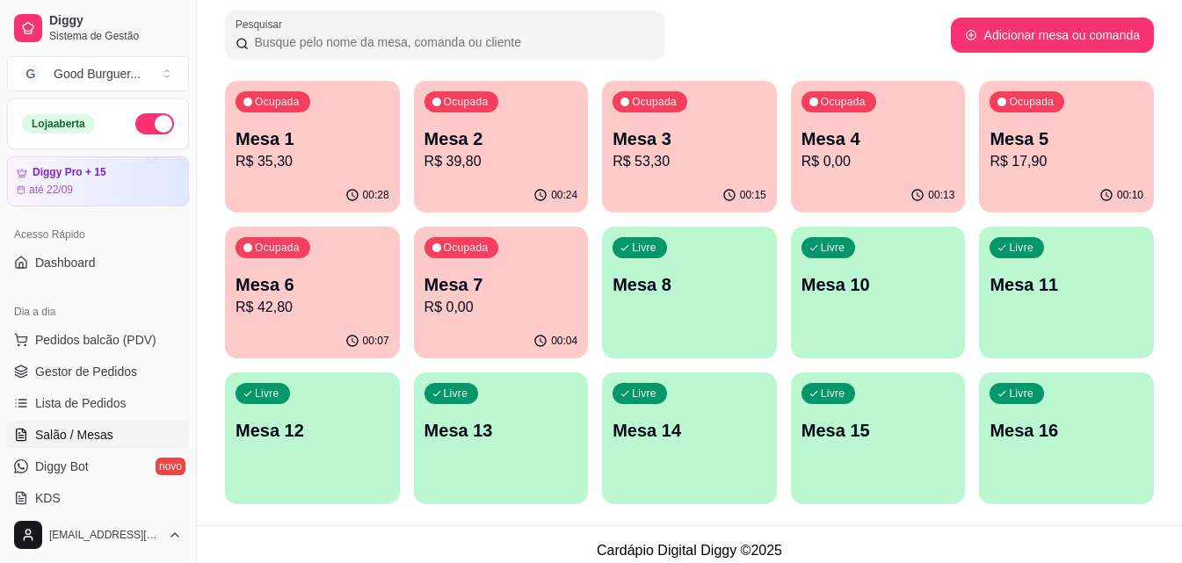
click at [339, 159] on p "R$ 35,30" at bounding box center [312, 161] width 154 height 21
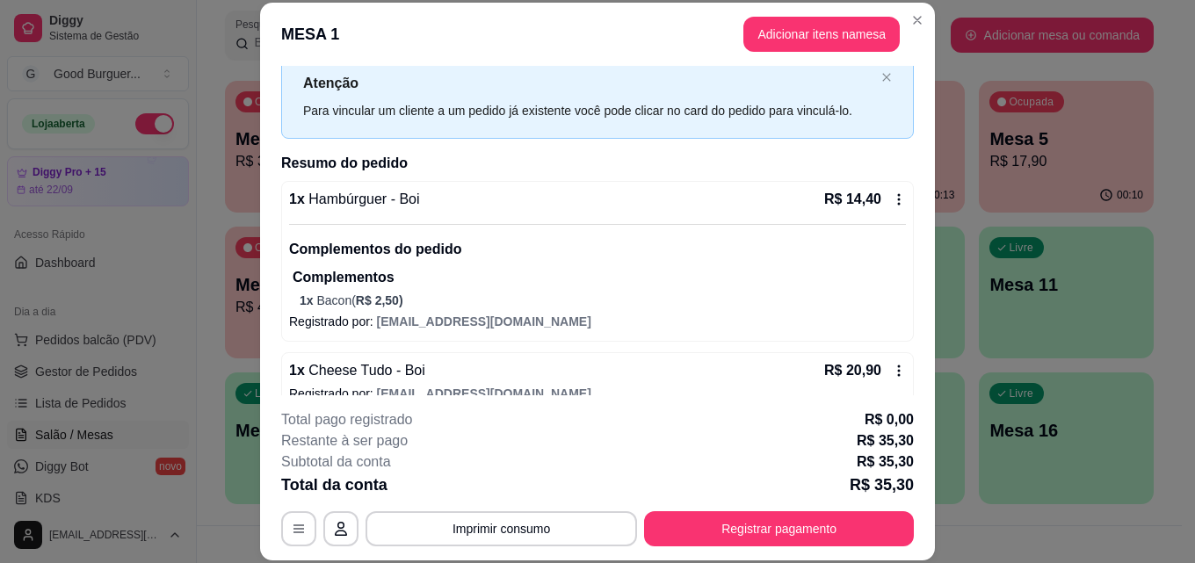
scroll to position [76, 0]
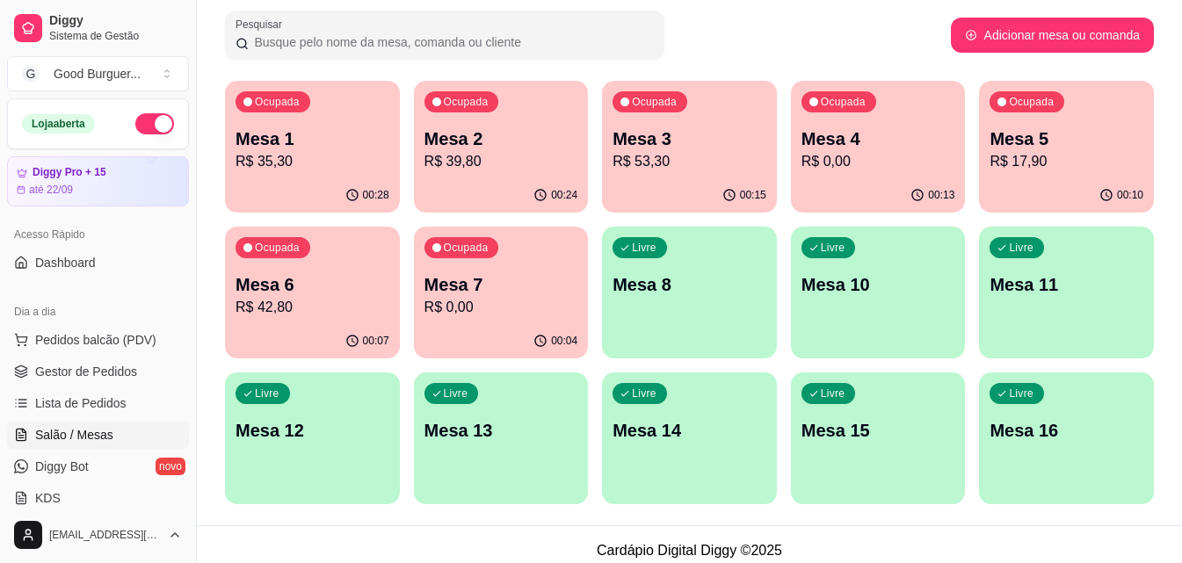
click at [555, 151] on p "R$ 39,80" at bounding box center [501, 161] width 154 height 21
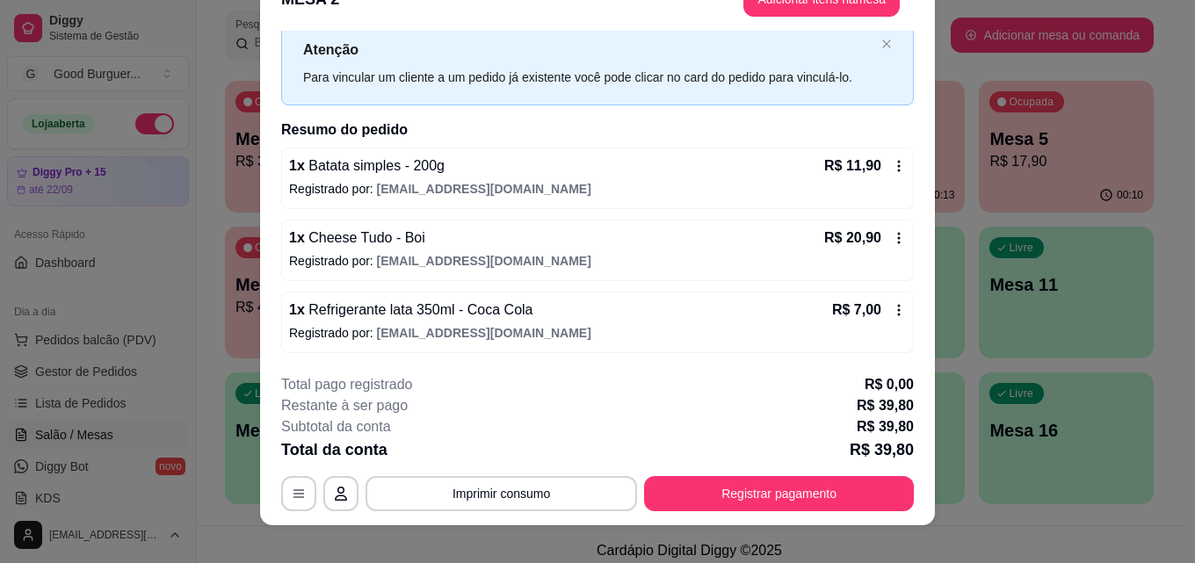
scroll to position [54, 0]
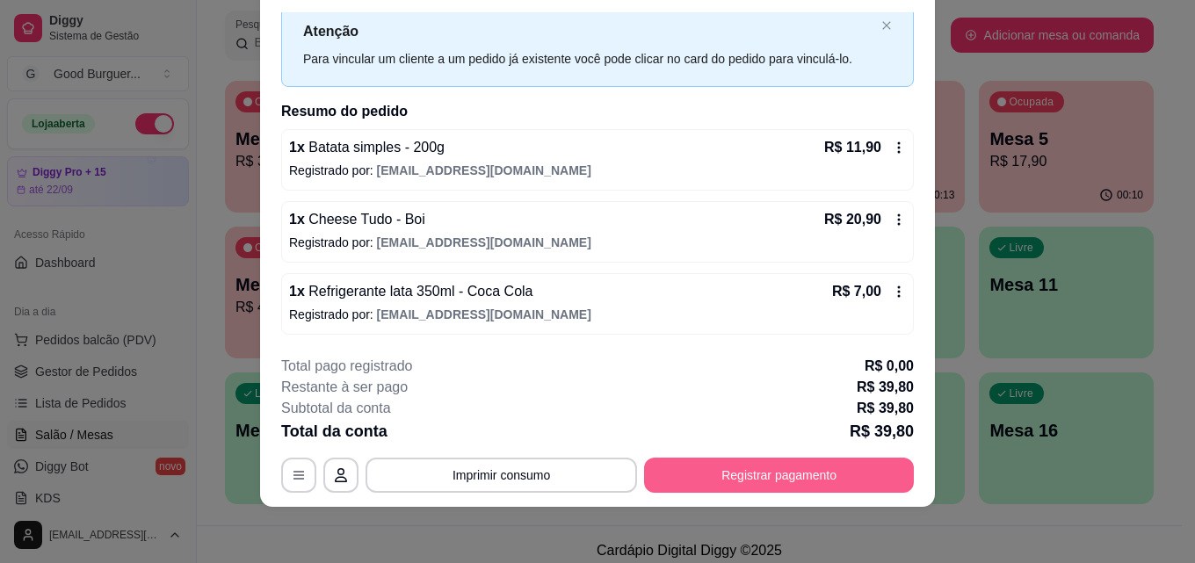
click at [725, 472] on button "Registrar pagamento" at bounding box center [779, 475] width 270 height 35
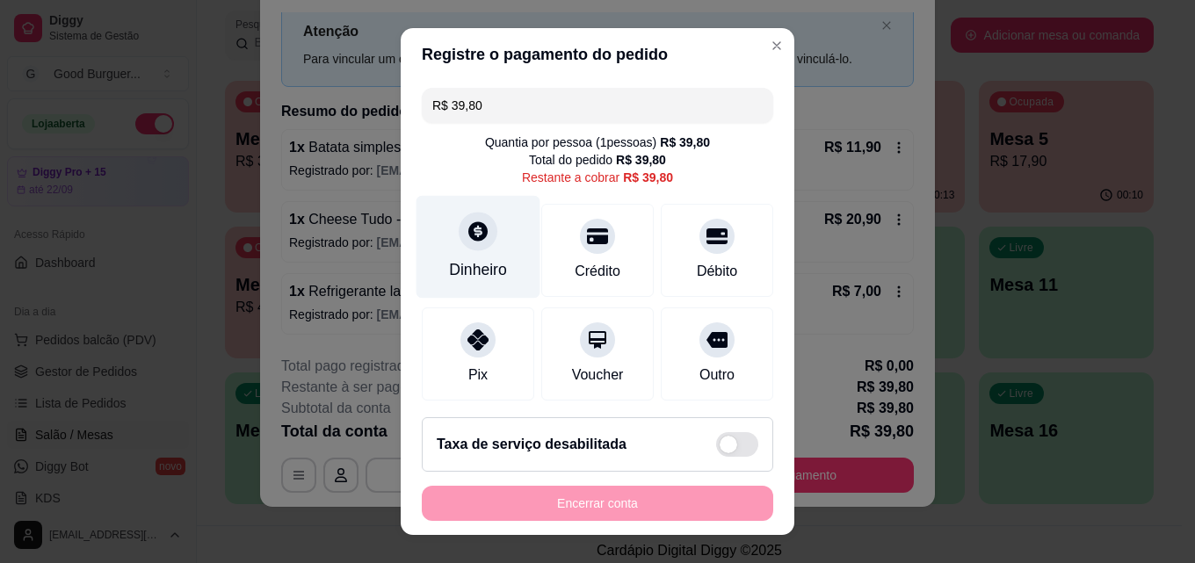
click at [459, 236] on div at bounding box center [478, 231] width 39 height 39
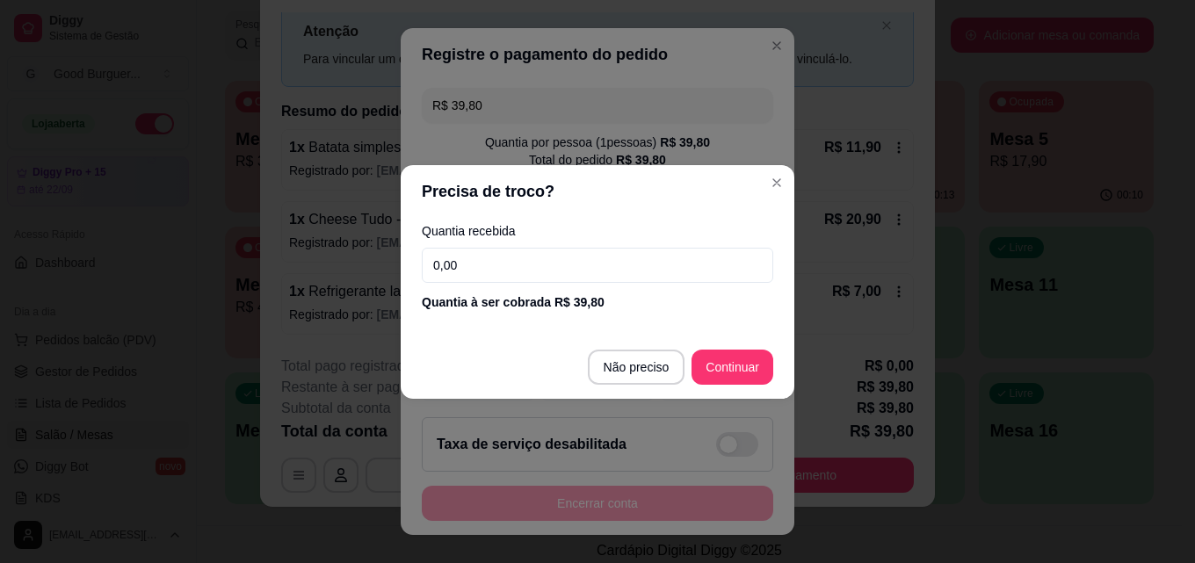
click at [505, 245] on div "Quantia recebida 0,00 Quantia à ser cobrada R$ 39,80" at bounding box center [598, 268] width 394 height 100
click at [504, 264] on input "0,00" at bounding box center [597, 265] width 351 height 35
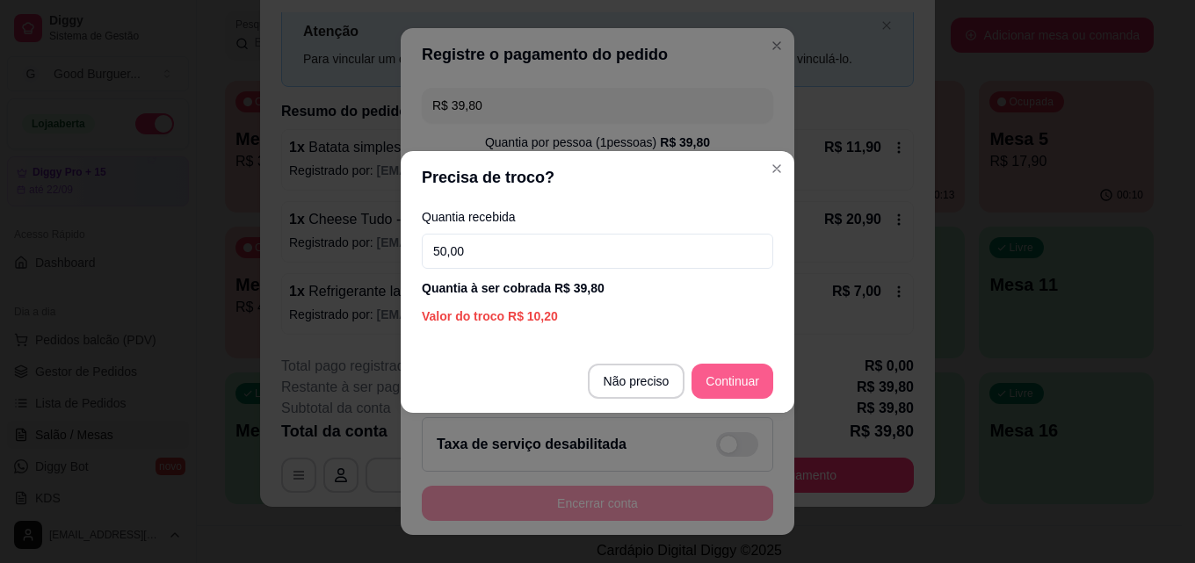
type input "50,00"
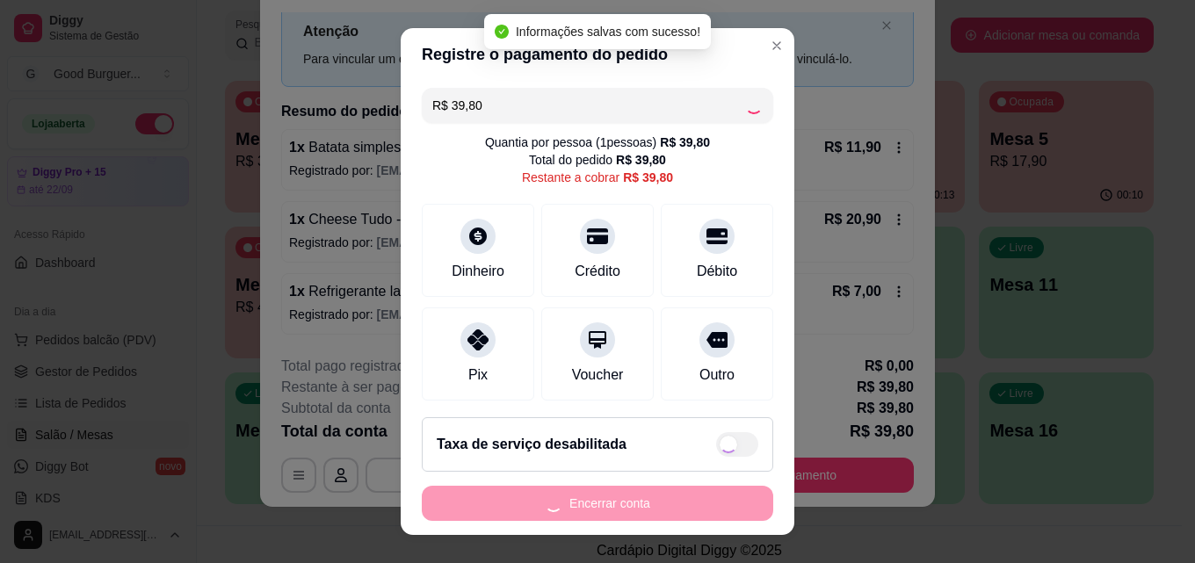
type input "R$ 0,00"
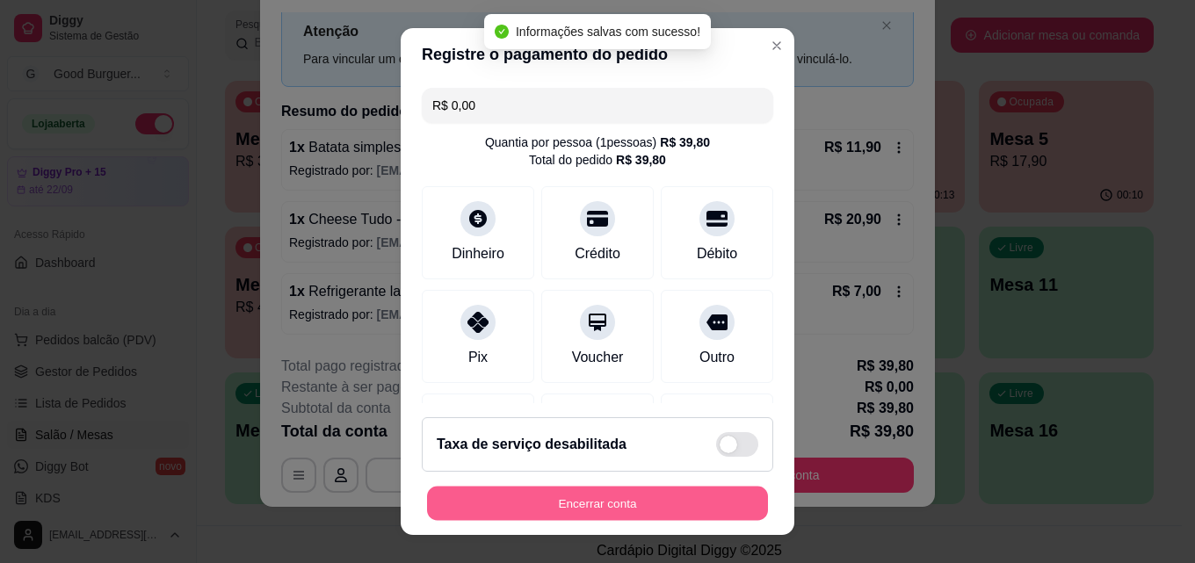
click at [604, 498] on button "Encerrar conta" at bounding box center [597, 504] width 341 height 34
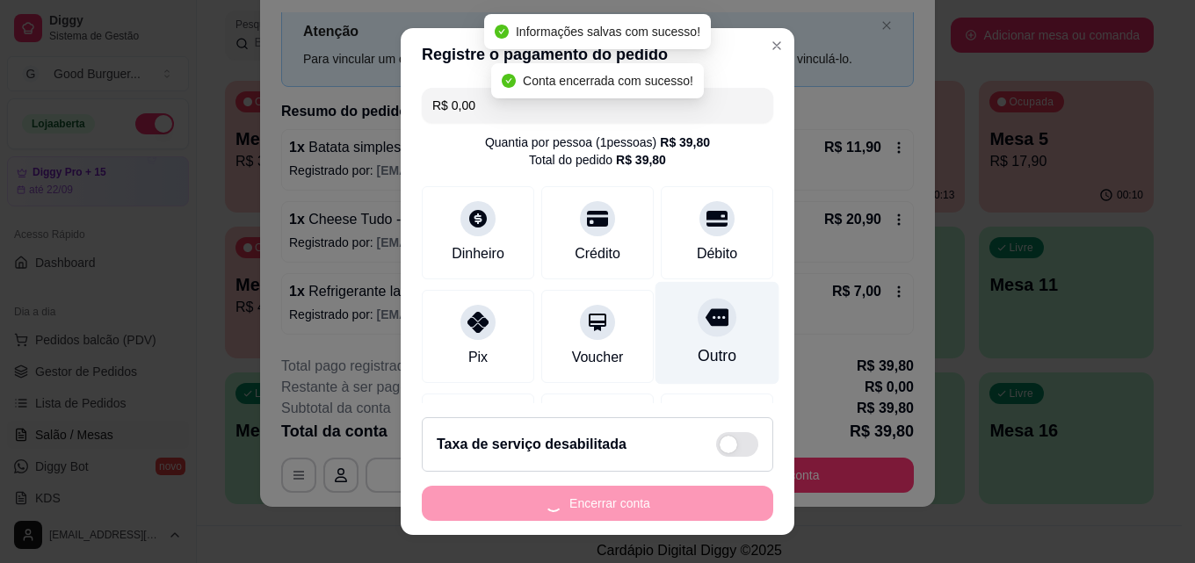
scroll to position [0, 0]
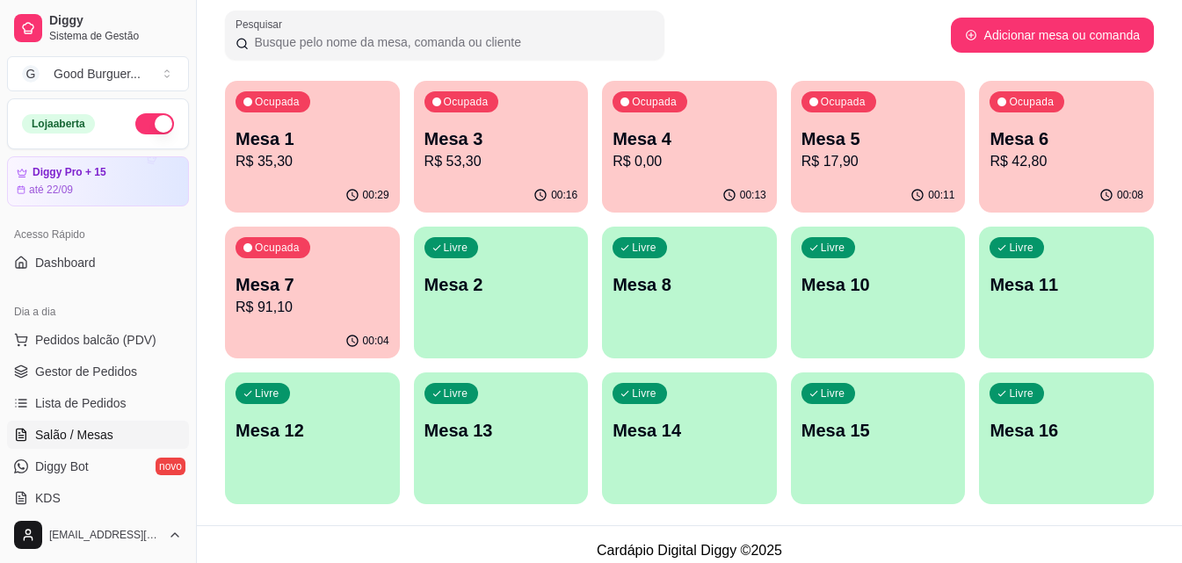
click at [1102, 153] on p "R$ 42,80" at bounding box center [1066, 161] width 154 height 21
click at [320, 261] on div "Ocupada Mesa 7 R$ 91,10" at bounding box center [313, 275] width 170 height 95
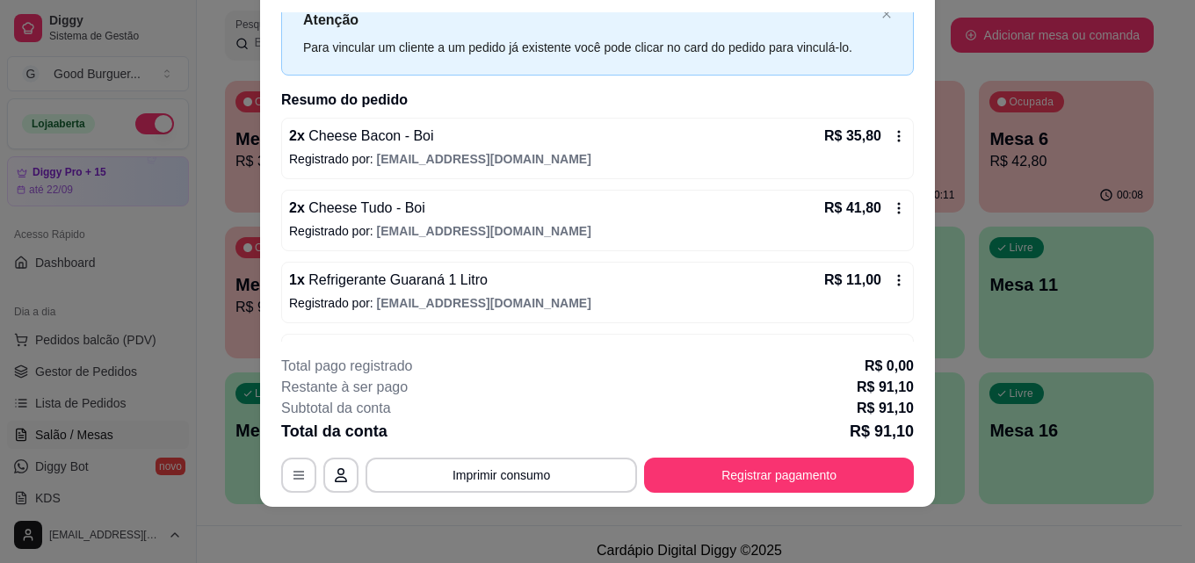
scroll to position [33, 0]
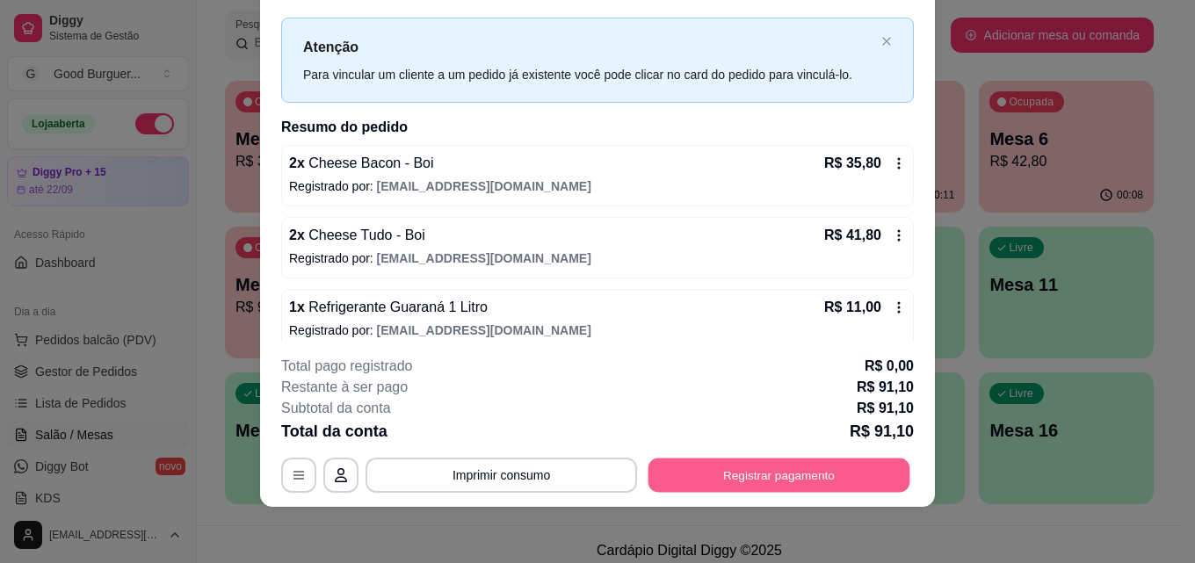
click at [724, 473] on button "Registrar pagamento" at bounding box center [779, 475] width 262 height 34
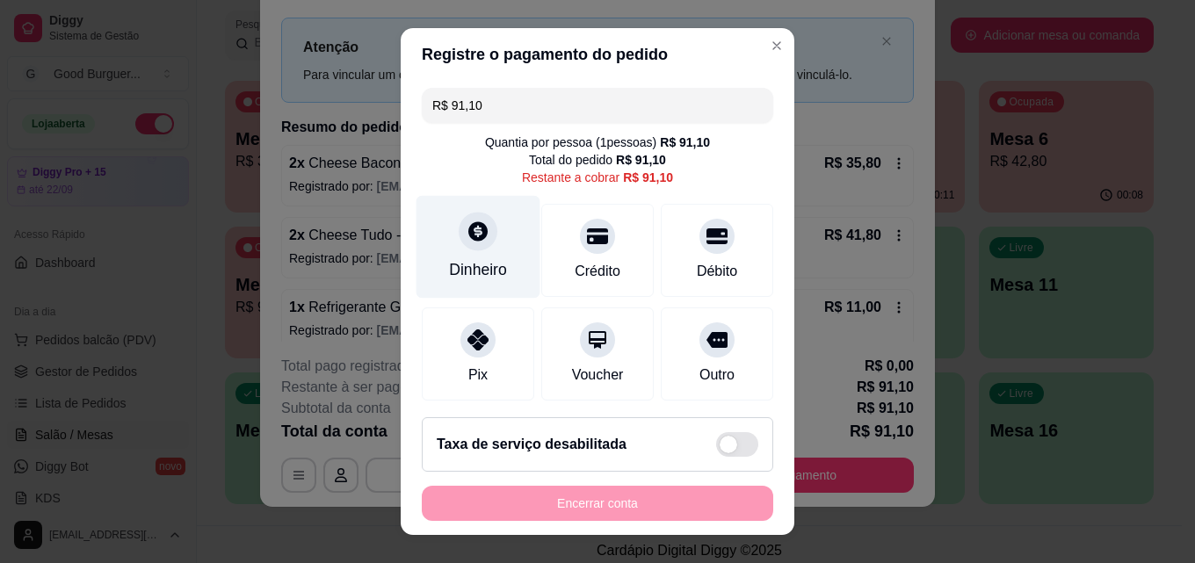
click at [468, 236] on icon at bounding box center [477, 230] width 19 height 19
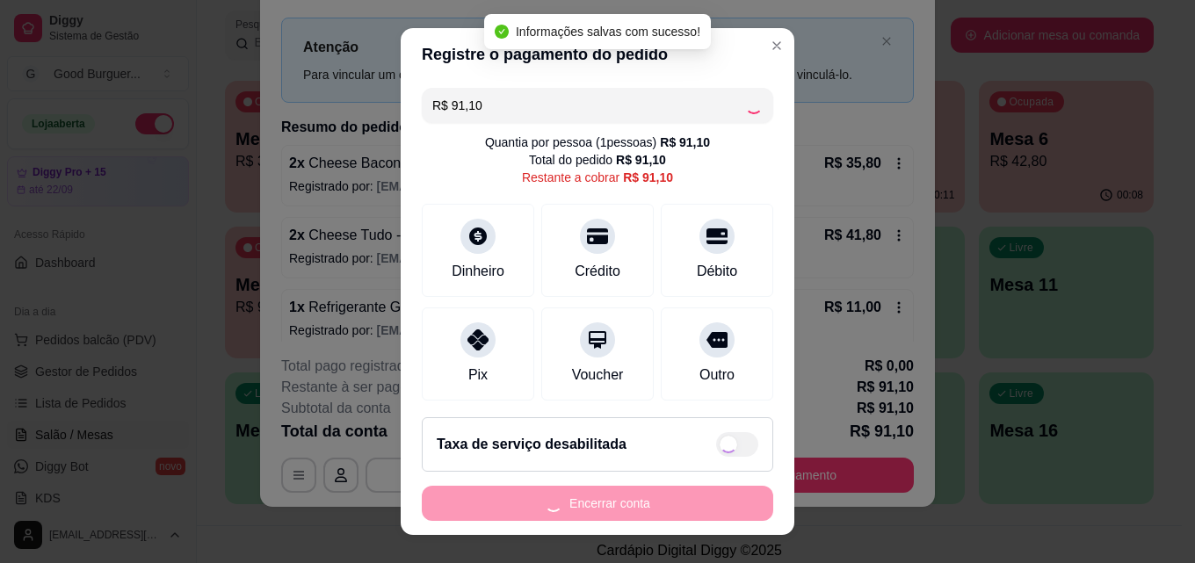
type input "R$ 0,00"
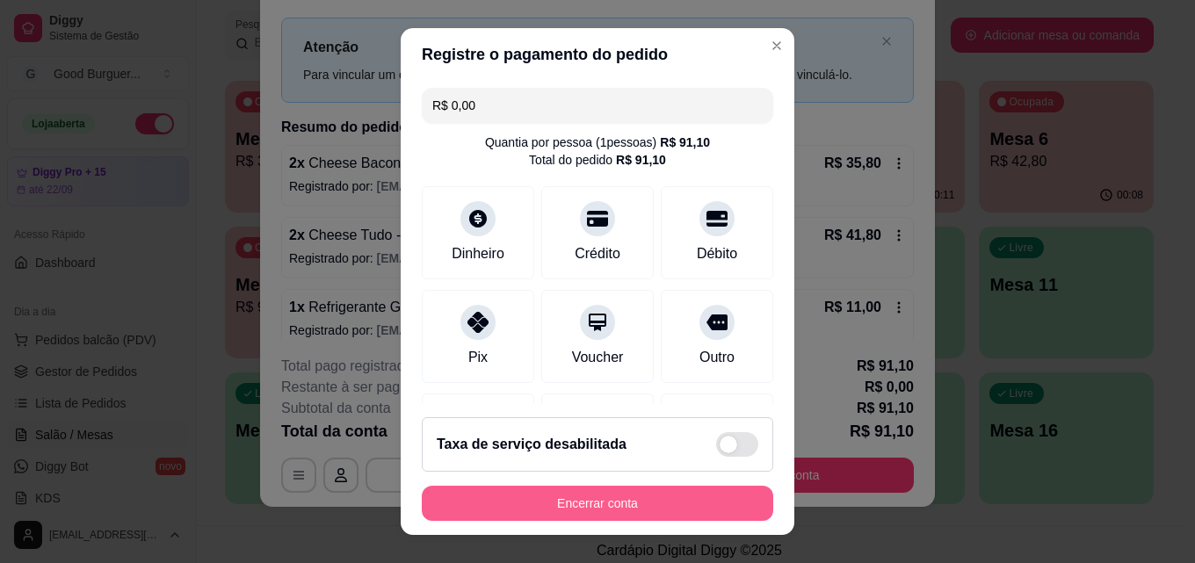
click at [669, 495] on button "Encerrar conta" at bounding box center [597, 503] width 351 height 35
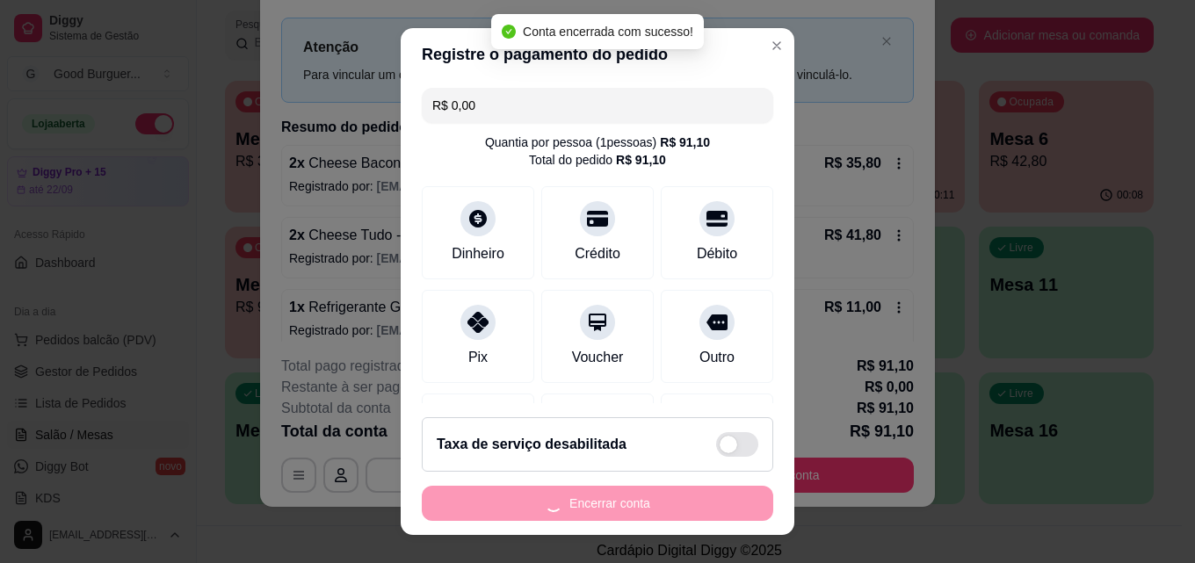
scroll to position [0, 0]
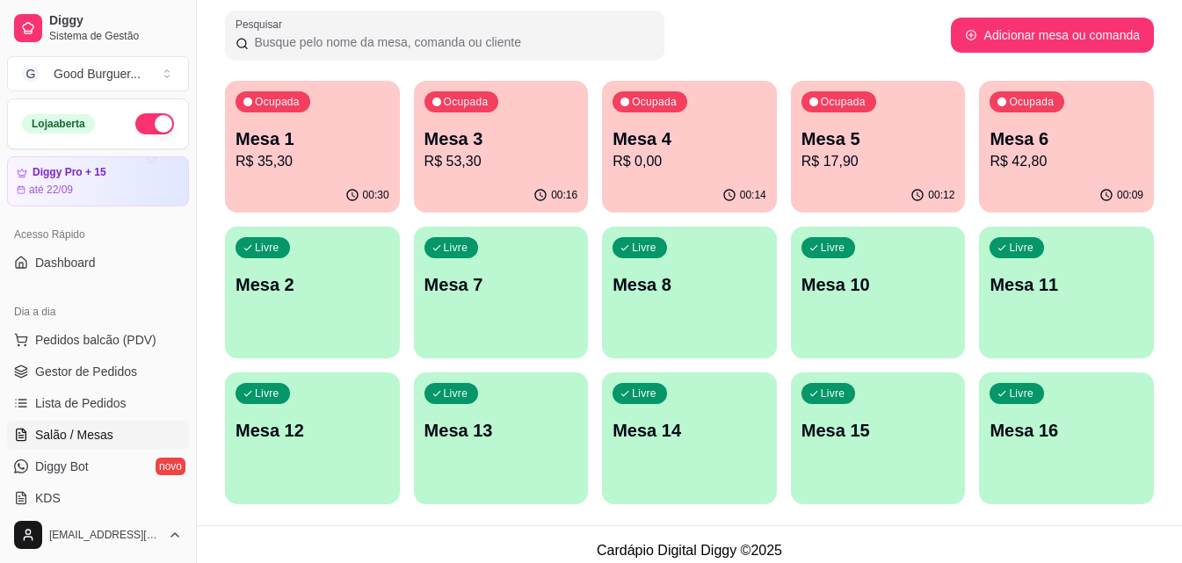
click at [333, 158] on p "R$ 35,30" at bounding box center [312, 161] width 154 height 21
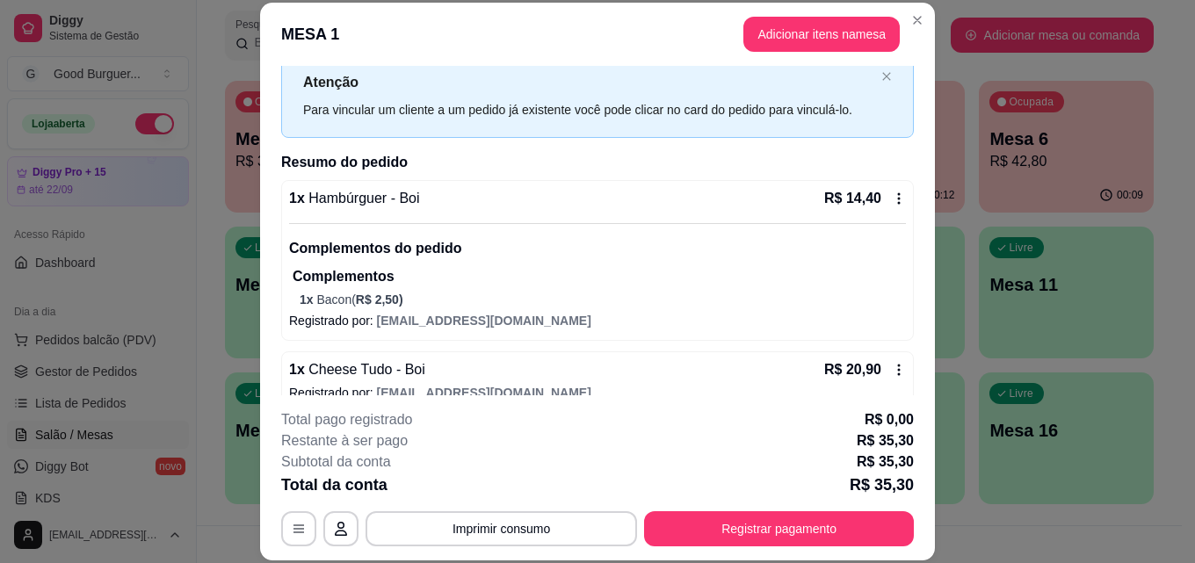
scroll to position [76, 0]
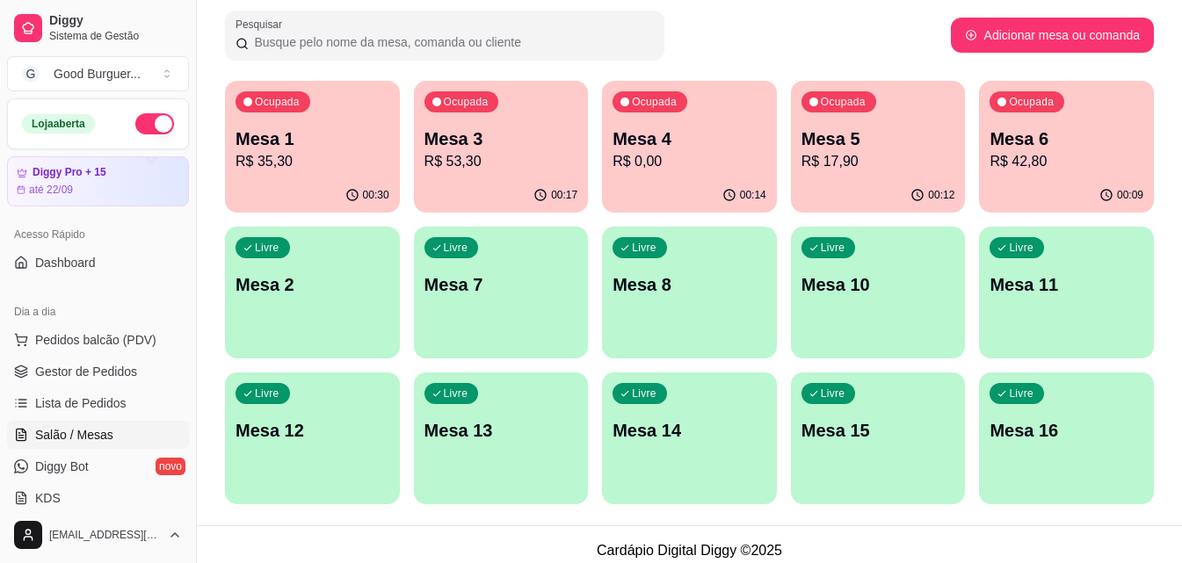
click at [531, 146] on p "Mesa 3" at bounding box center [501, 139] width 154 height 25
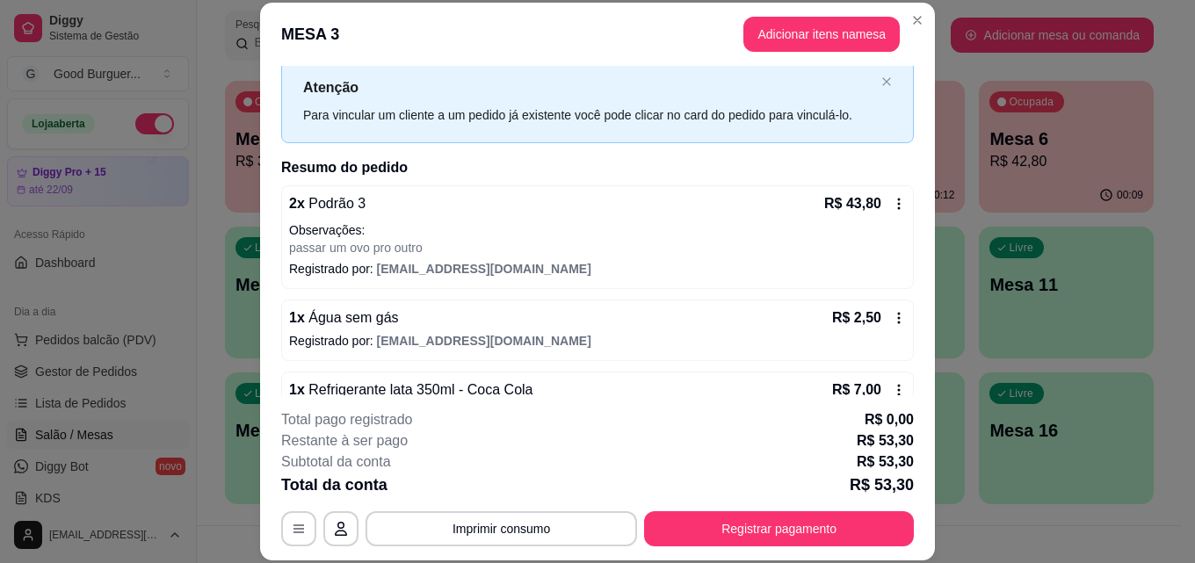
scroll to position [91, 0]
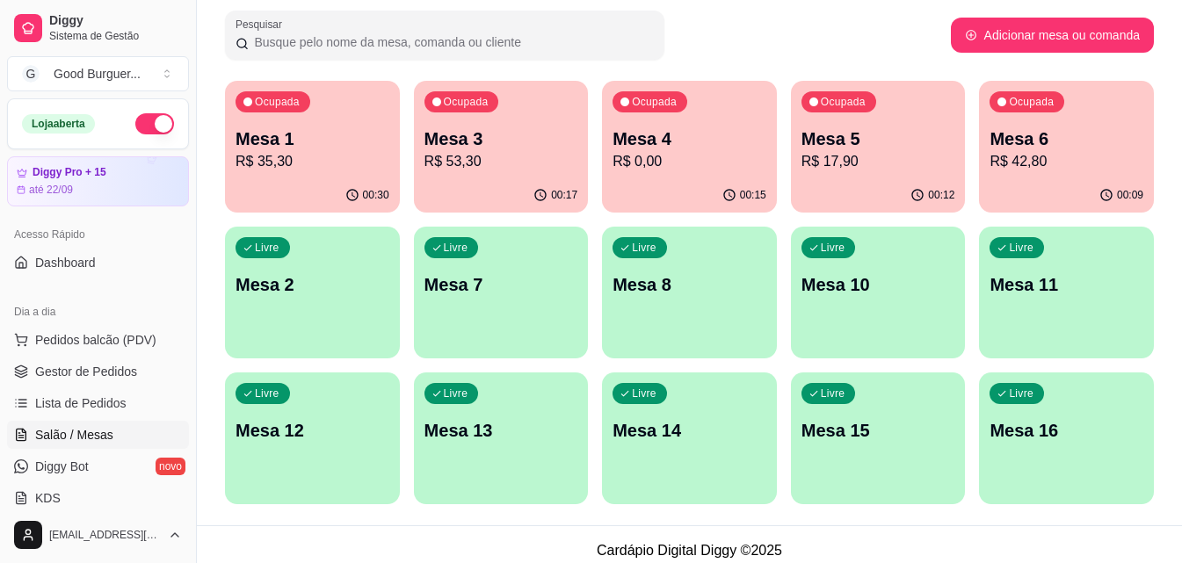
click at [654, 171] on p "R$ 0,00" at bounding box center [689, 161] width 154 height 21
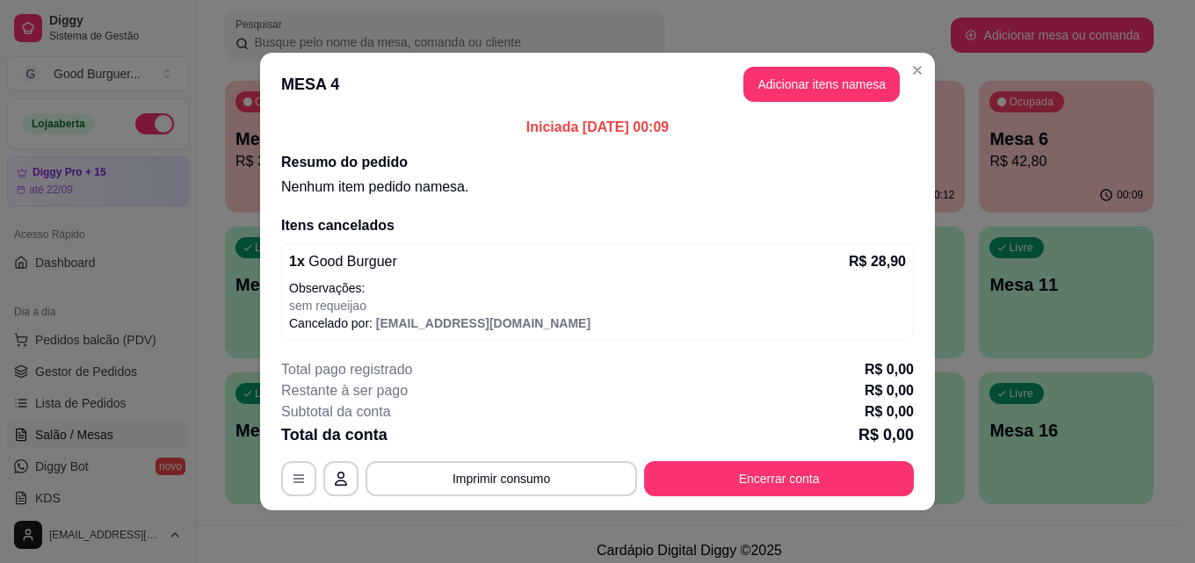
scroll to position [8, 0]
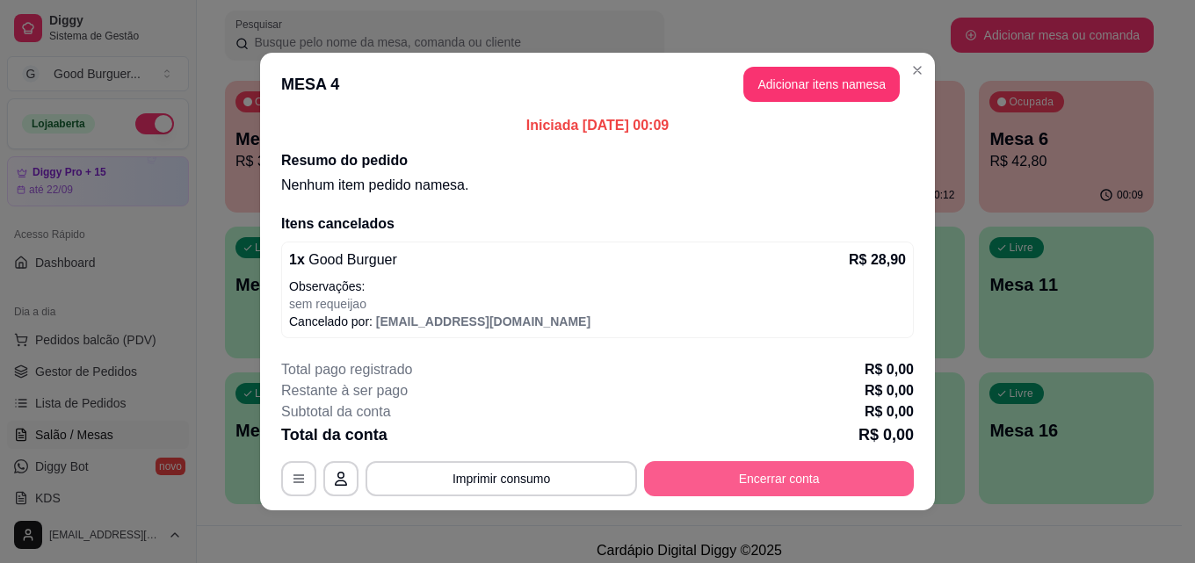
click at [730, 480] on button "Encerrar conta" at bounding box center [779, 478] width 270 height 35
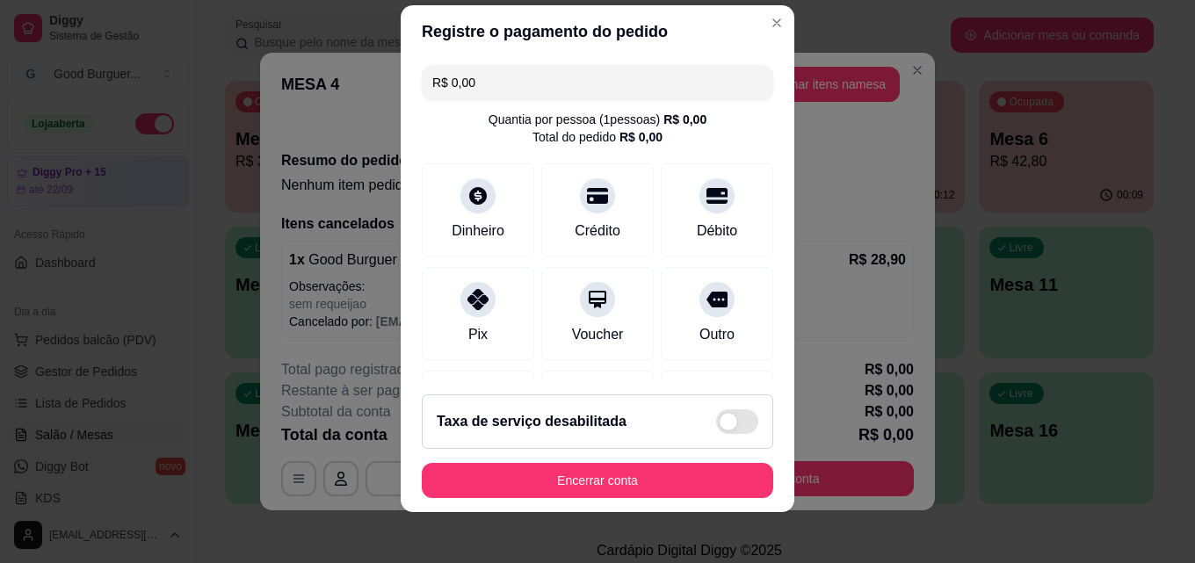
scroll to position [28, 0]
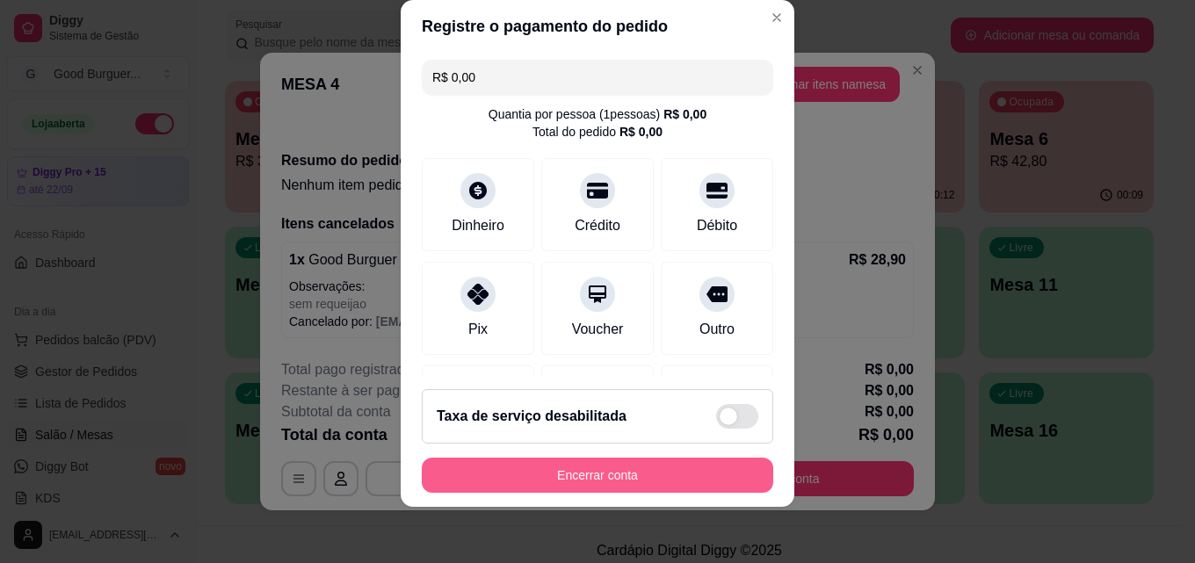
click at [577, 478] on button "Encerrar conta" at bounding box center [597, 475] width 351 height 35
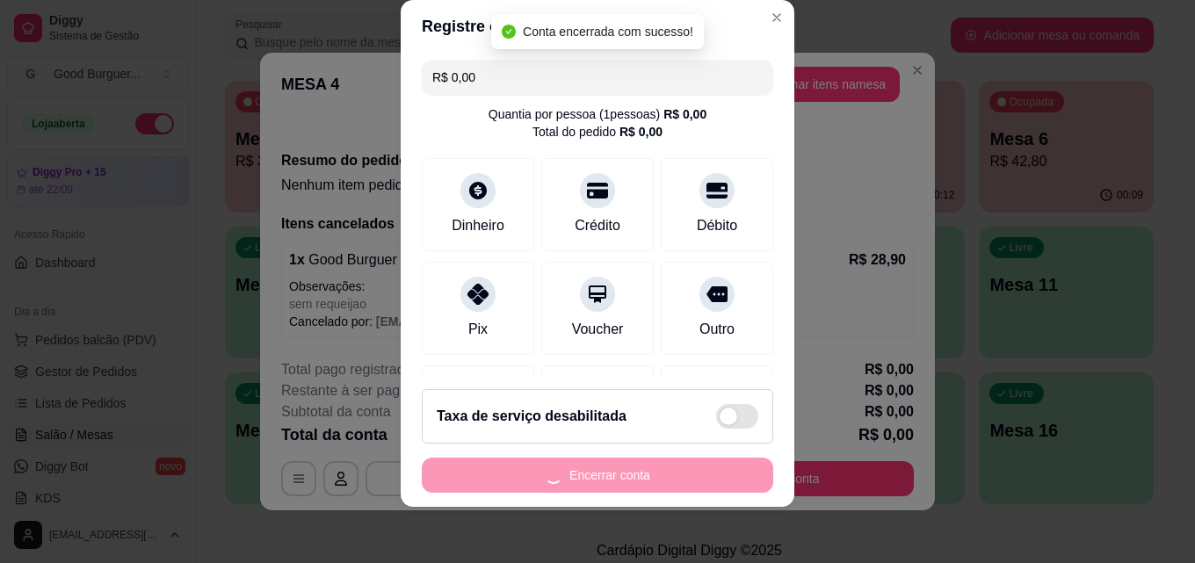
scroll to position [0, 0]
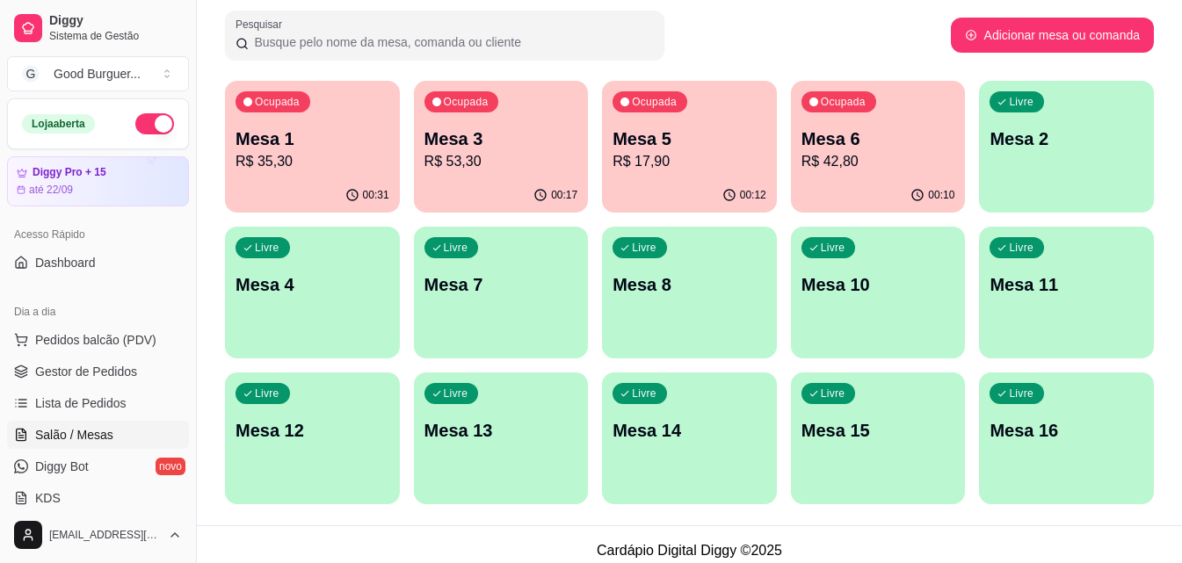
click at [892, 149] on p "Mesa 6" at bounding box center [878, 139] width 154 height 25
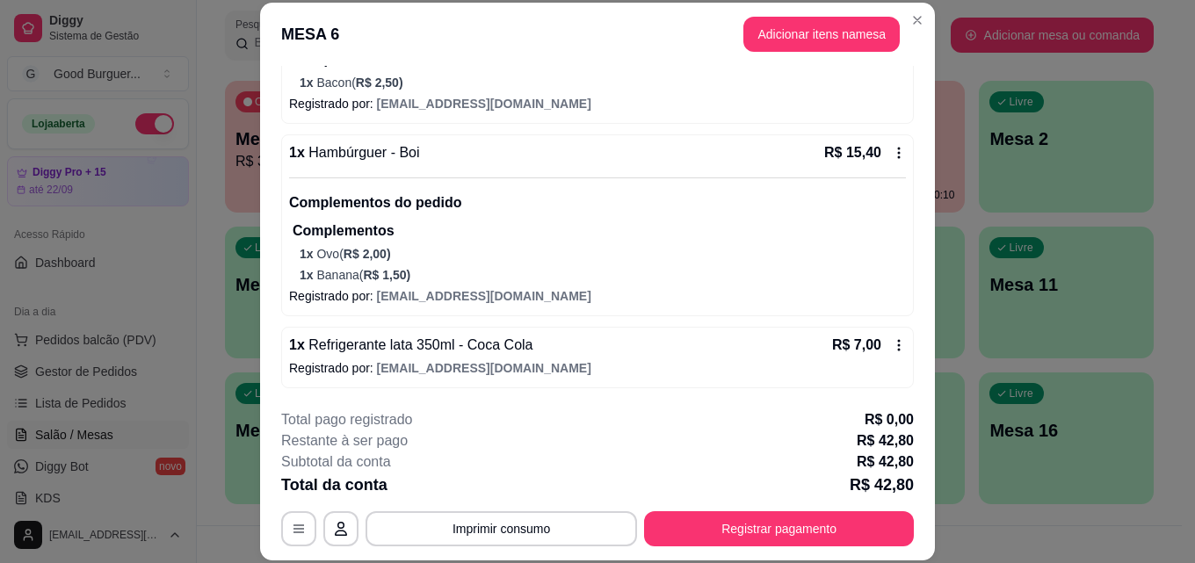
scroll to position [54, 0]
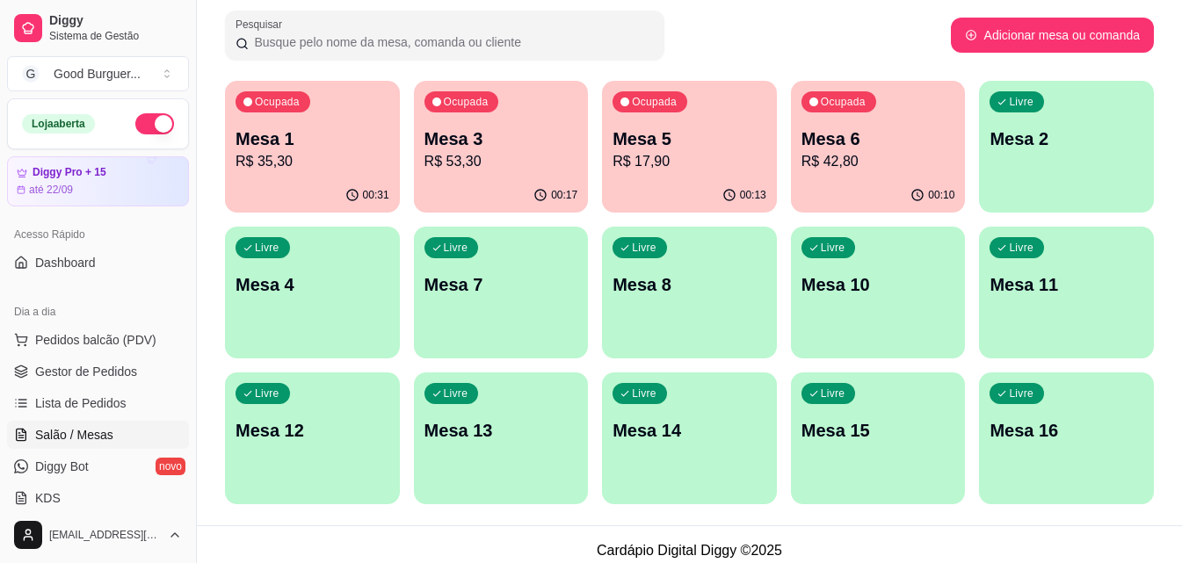
click at [522, 149] on p "Mesa 3" at bounding box center [501, 139] width 154 height 25
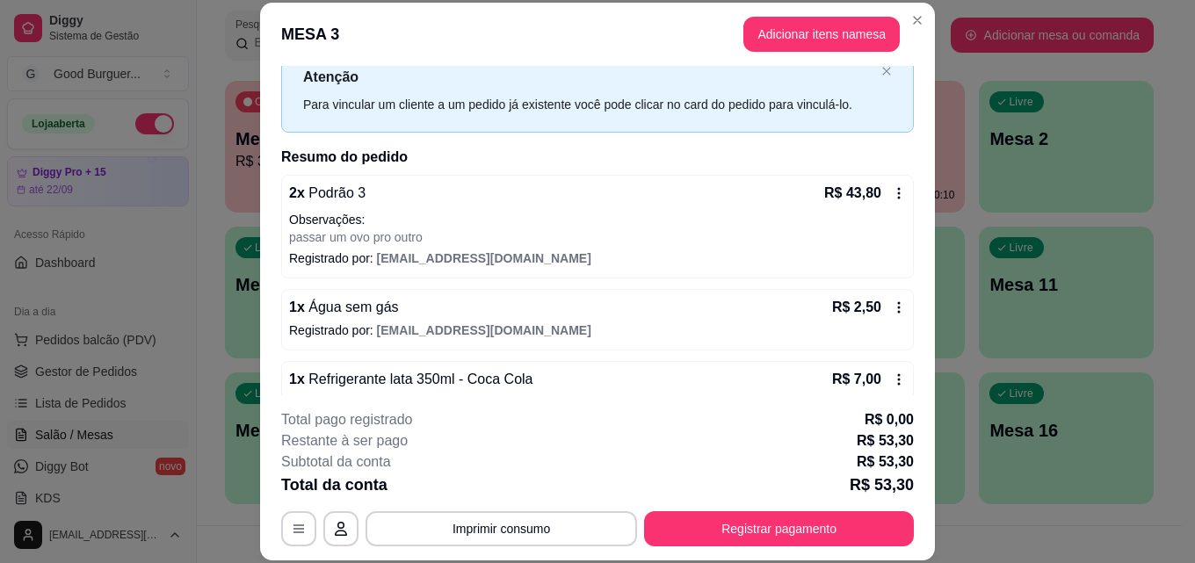
scroll to position [91, 0]
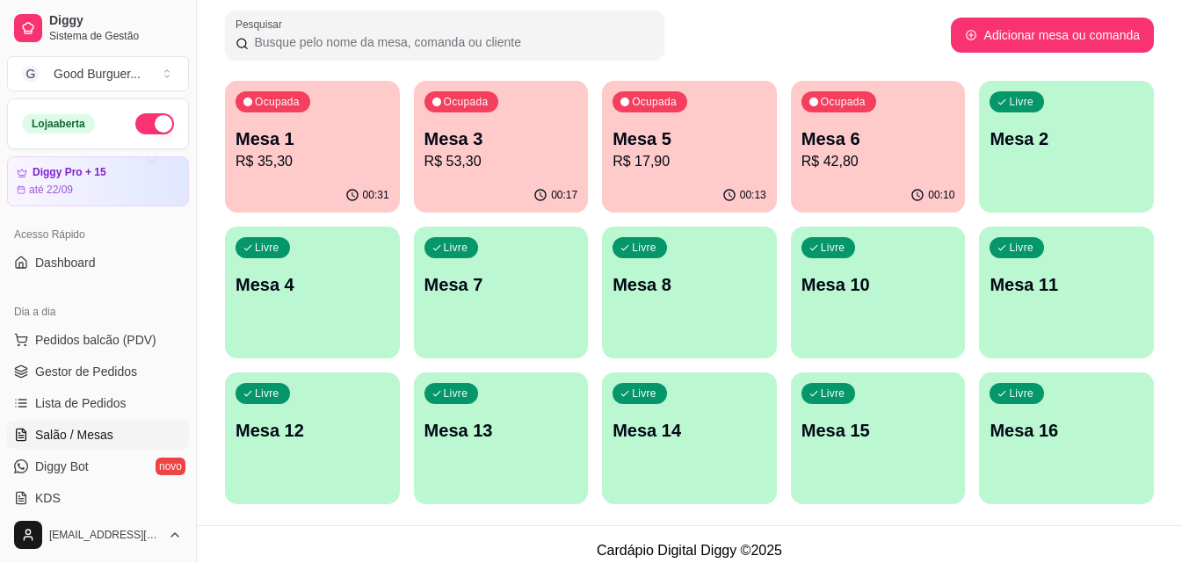
click at [331, 159] on p "R$ 35,30" at bounding box center [312, 161] width 154 height 21
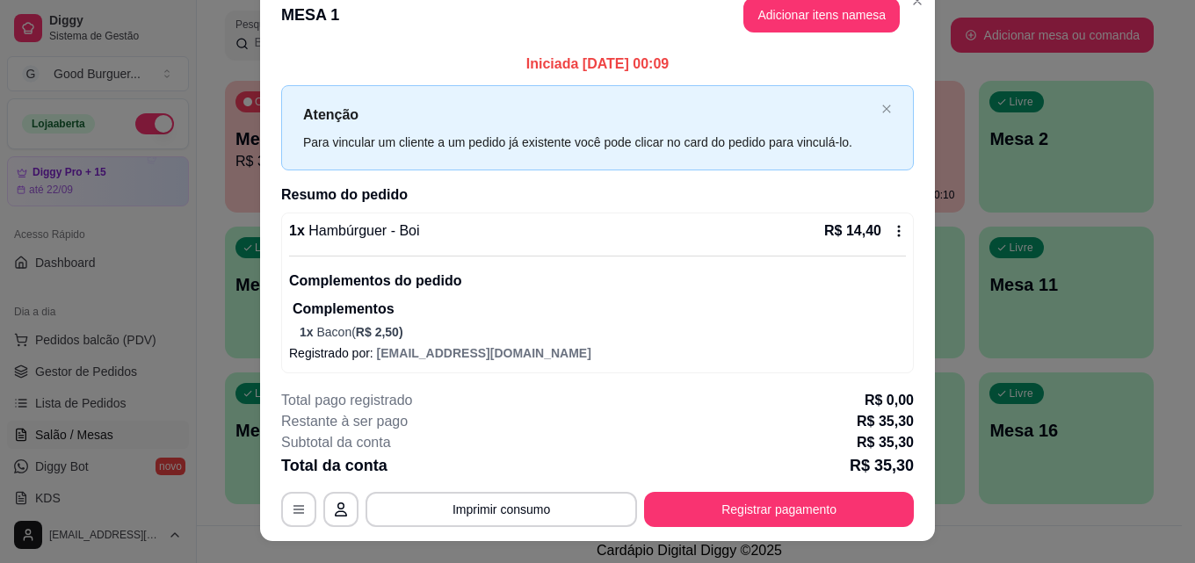
scroll to position [0, 0]
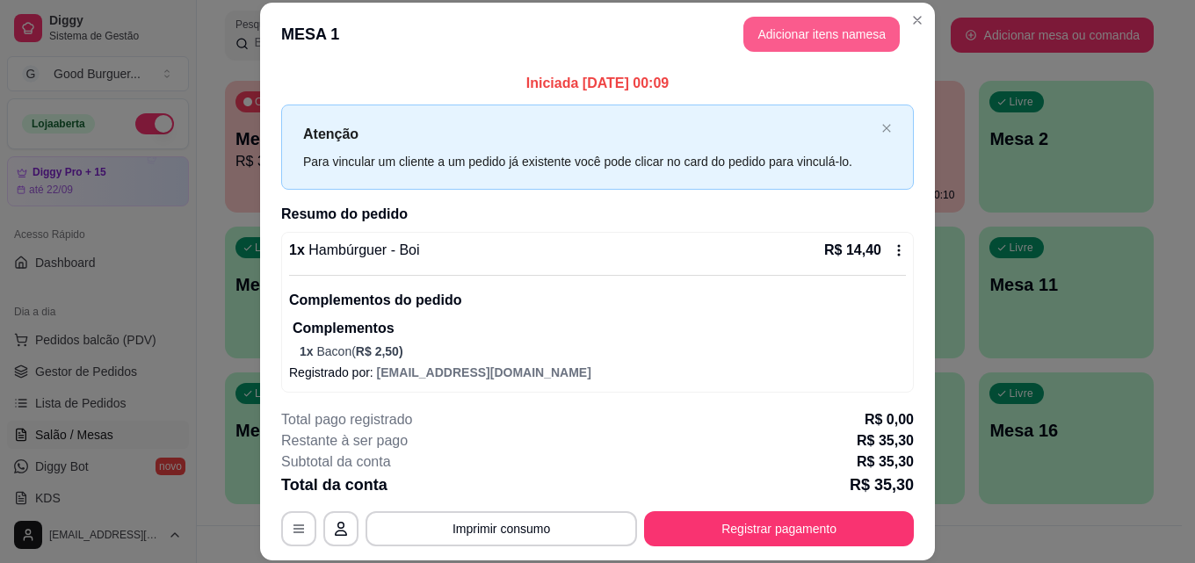
click at [878, 21] on button "Adicionar itens na mesa" at bounding box center [821, 34] width 156 height 35
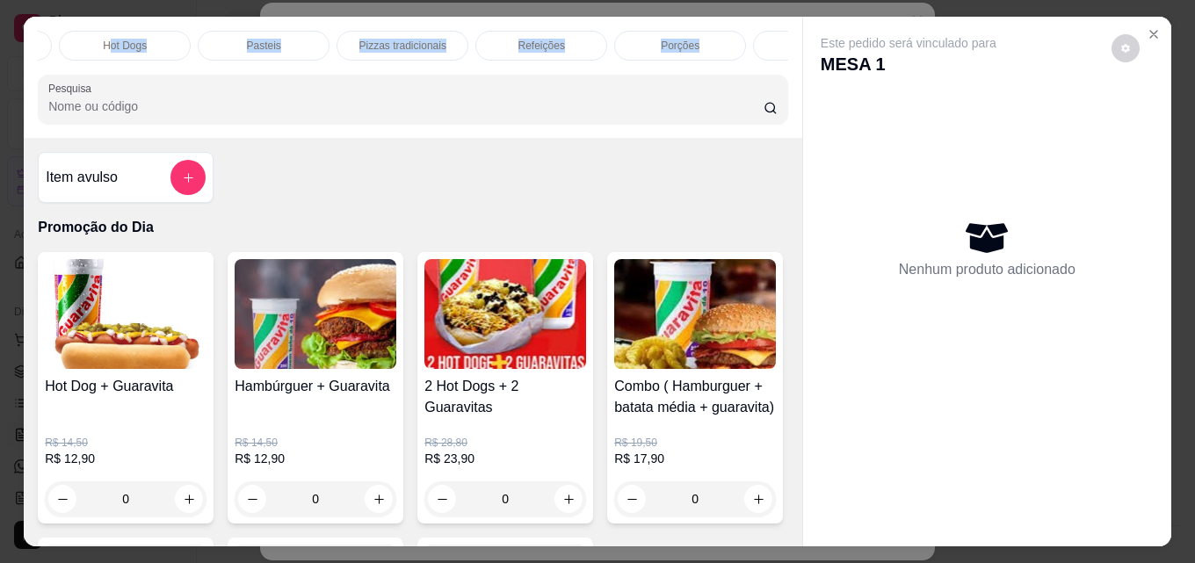
scroll to position [0, 770]
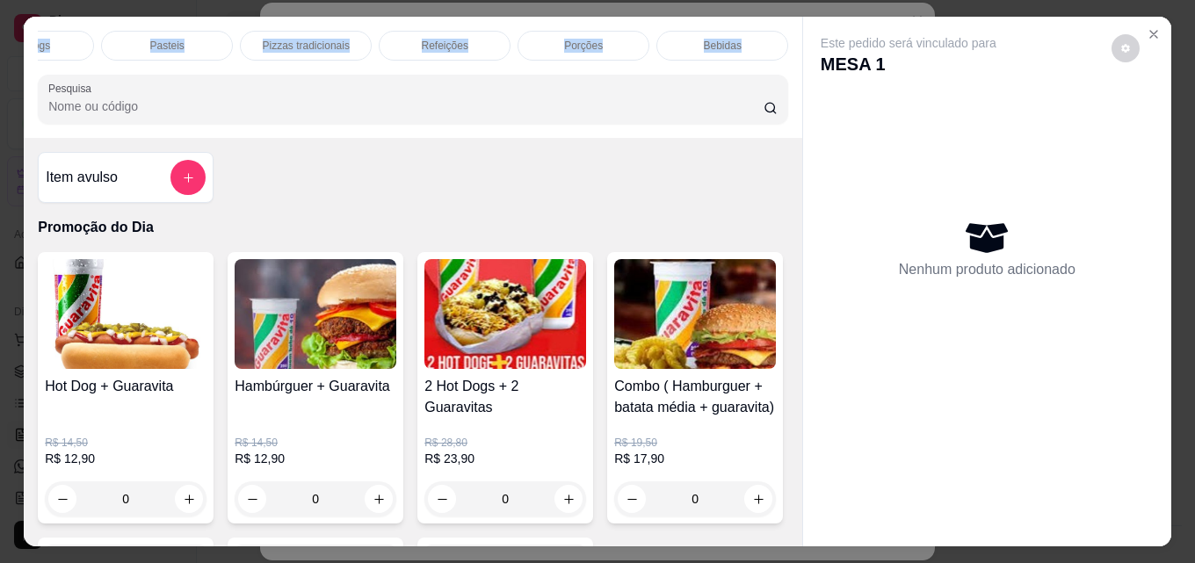
click at [770, 56] on div "Promoção do Dia Lanches Tradicionais Podrões Lanches Gourmet Trios Hot Dogs Pas…" at bounding box center [413, 46] width 750 height 30
click at [720, 31] on div "Bebidas" at bounding box center [722, 46] width 132 height 30
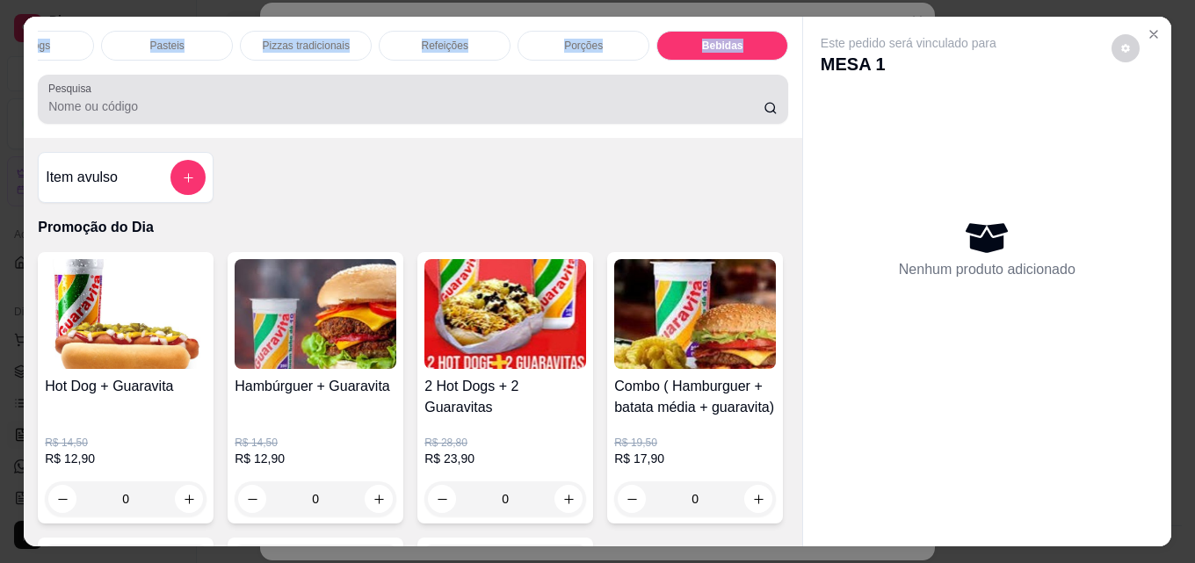
scroll to position [46, 0]
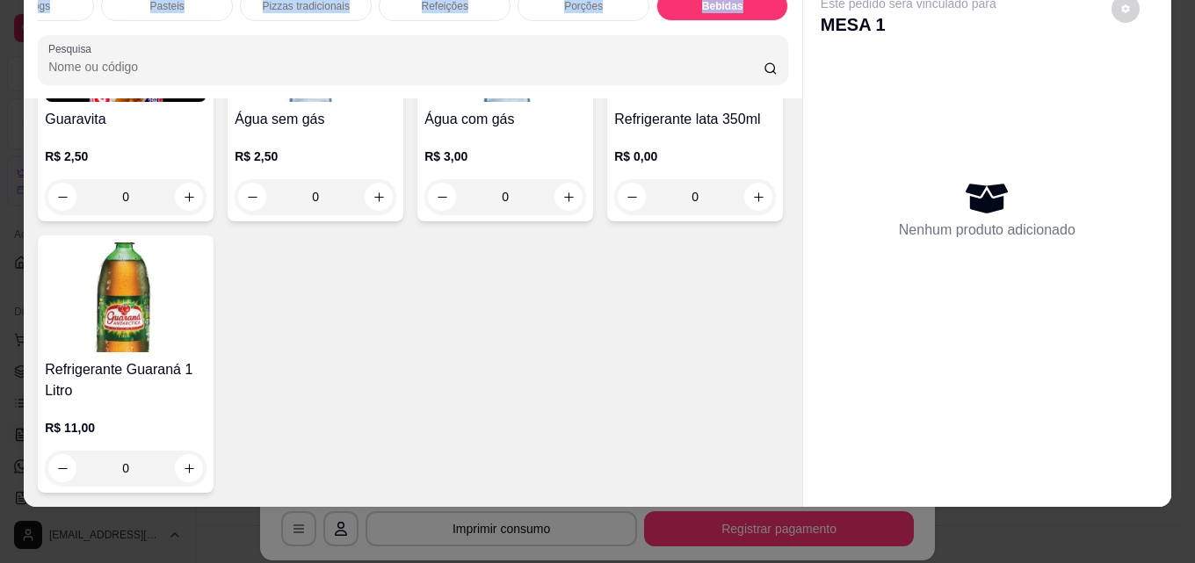
click at [614, 102] on img at bounding box center [695, 47] width 162 height 110
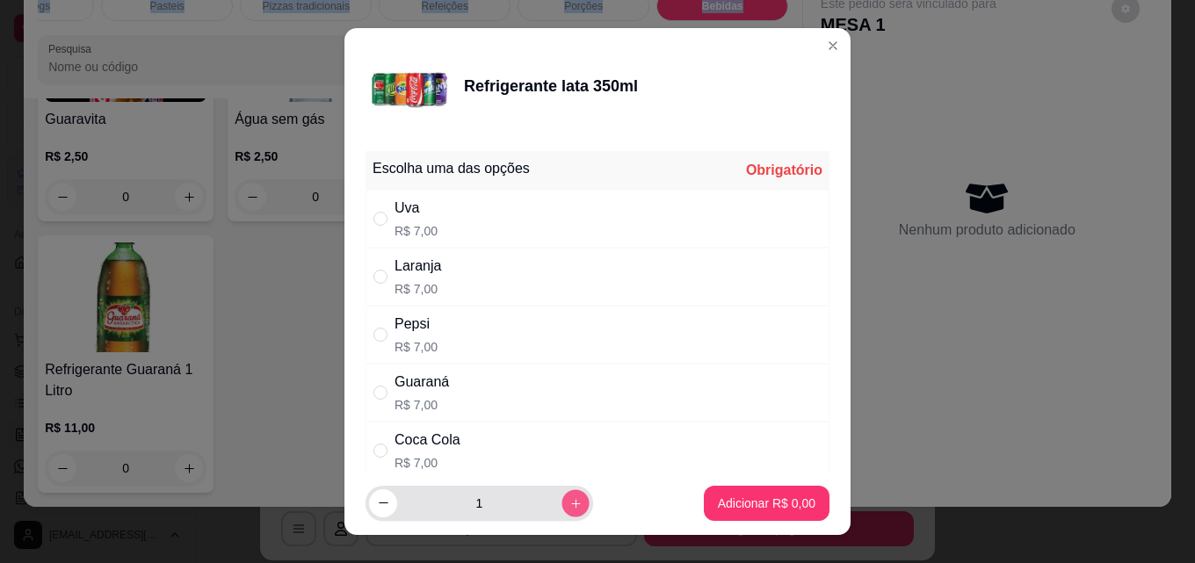
click at [561, 511] on button "increase-product-quantity" at bounding box center [574, 502] width 27 height 27
type input "2"
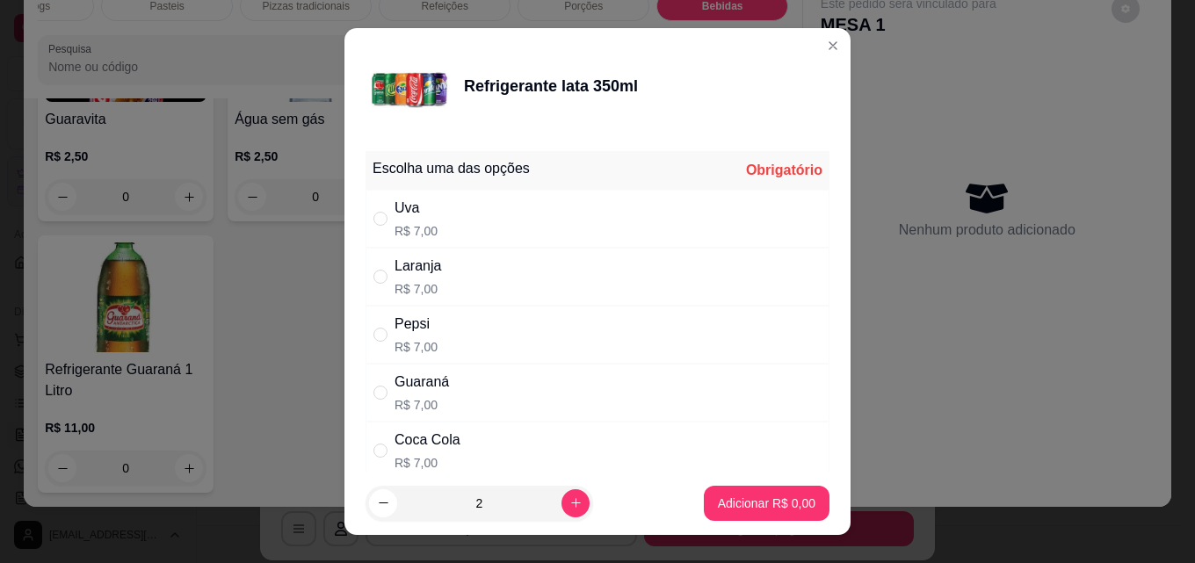
click at [432, 369] on div "Guaraná R$ 7,00" at bounding box center [597, 393] width 464 height 58
radio input "true"
click at [734, 501] on p "Adicionar R$ 14,00" at bounding box center [764, 503] width 102 height 17
type input "2"
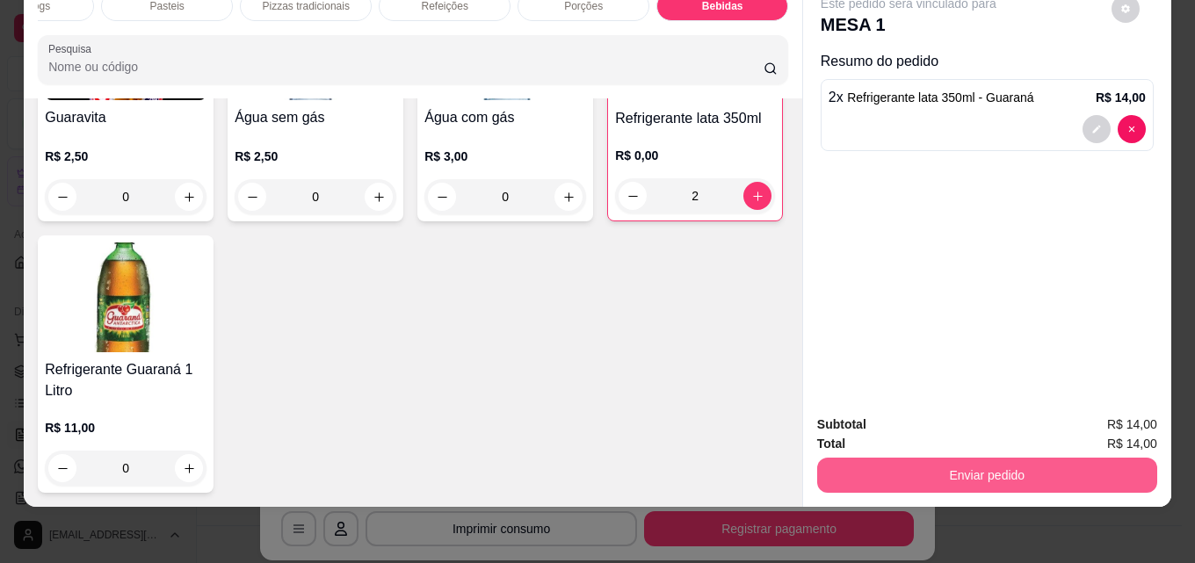
click at [1035, 458] on button "Enviar pedido" at bounding box center [987, 475] width 340 height 35
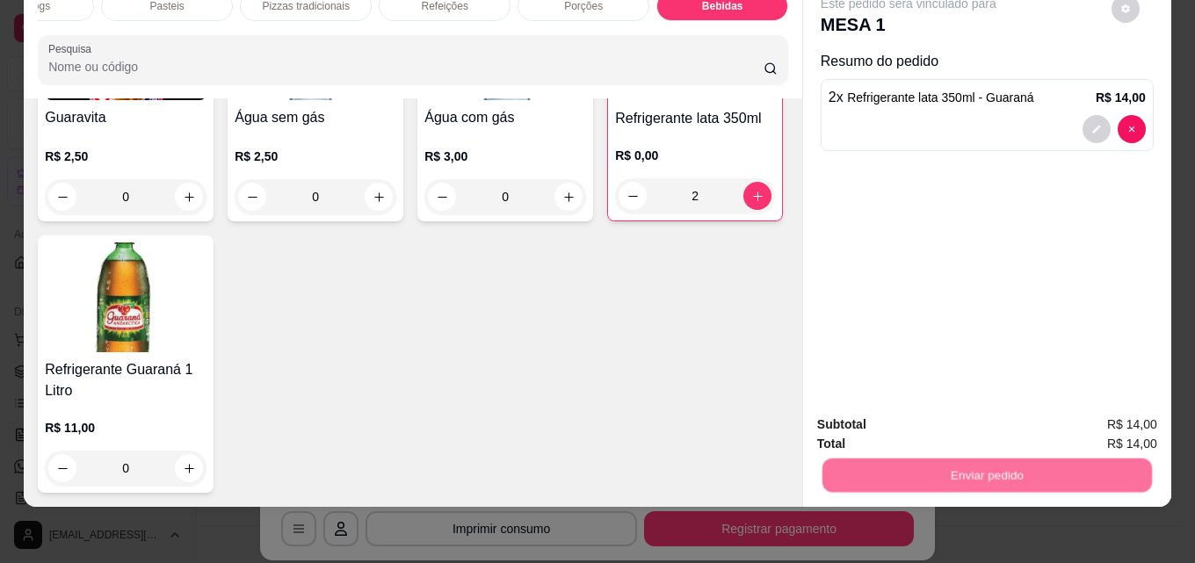
click at [925, 413] on button "Não registrar e enviar pedido" at bounding box center [928, 418] width 183 height 33
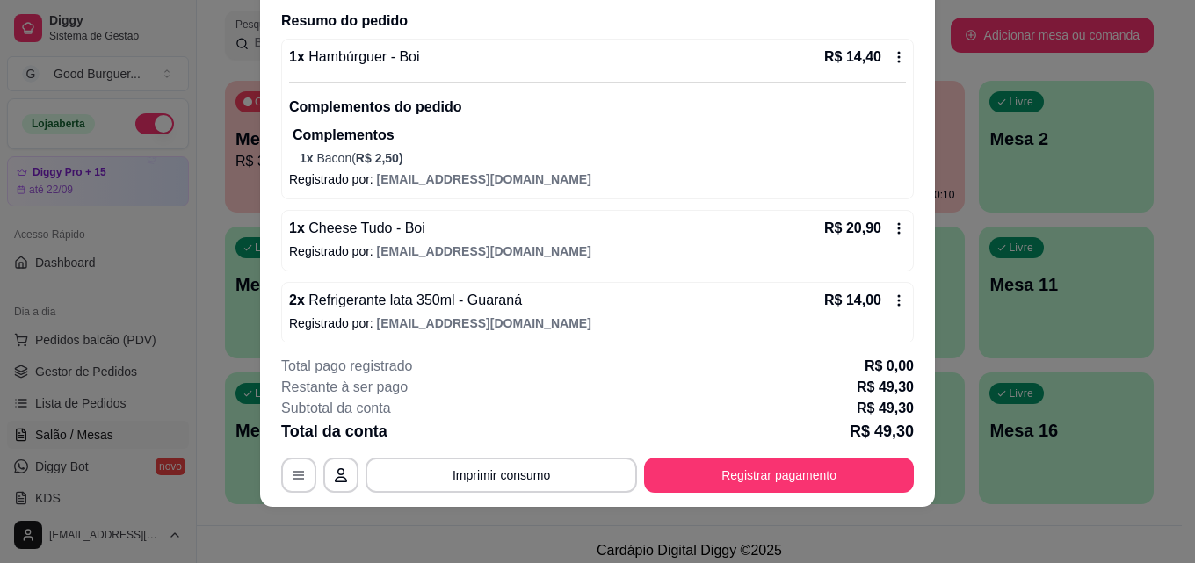
scroll to position [148, 0]
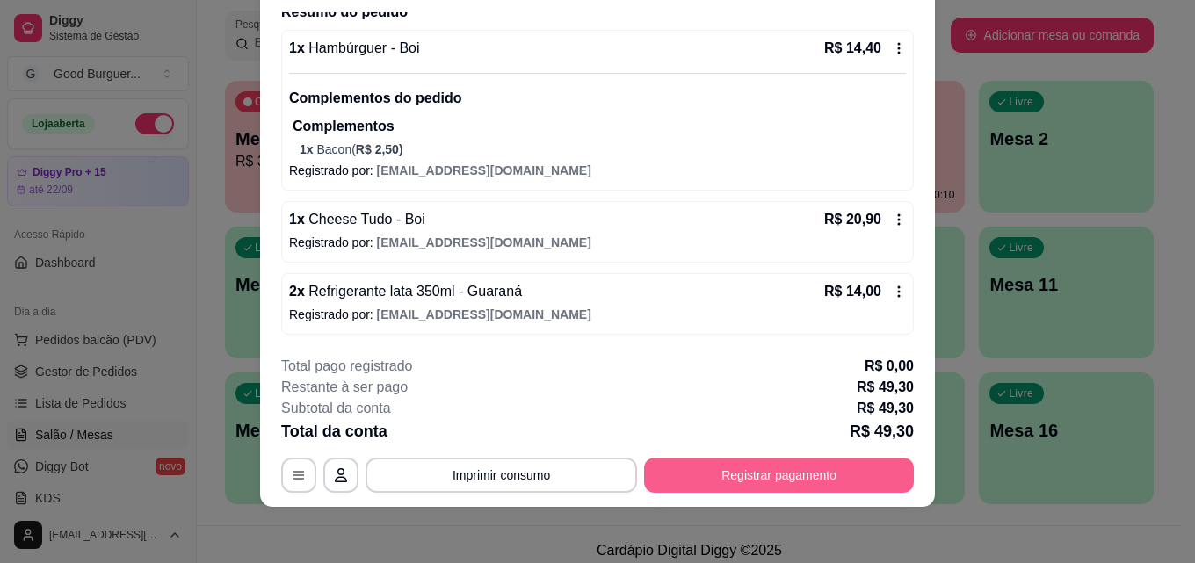
click at [827, 467] on button "Registrar pagamento" at bounding box center [779, 475] width 270 height 35
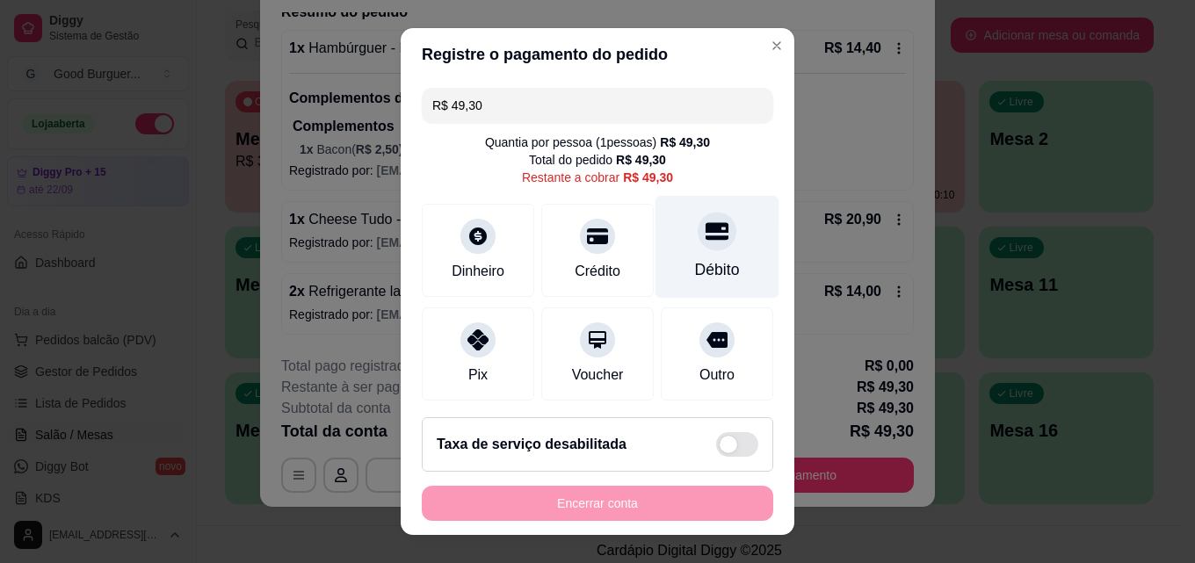
click at [705, 226] on icon at bounding box center [716, 232] width 23 height 18
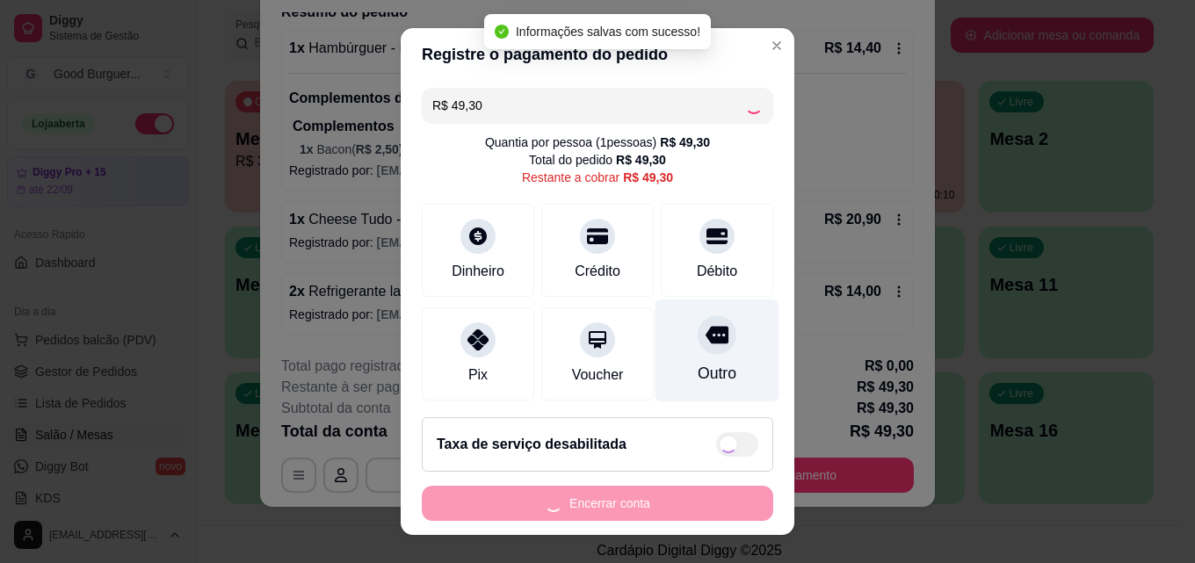
type input "R$ 0,00"
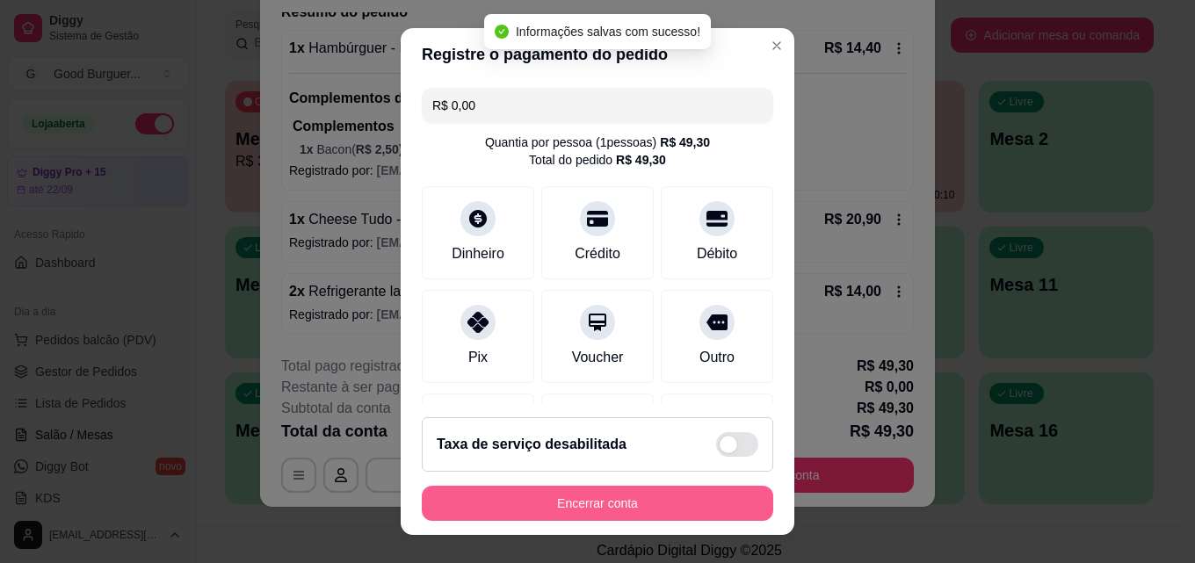
click at [655, 492] on button "Encerrar conta" at bounding box center [597, 503] width 351 height 35
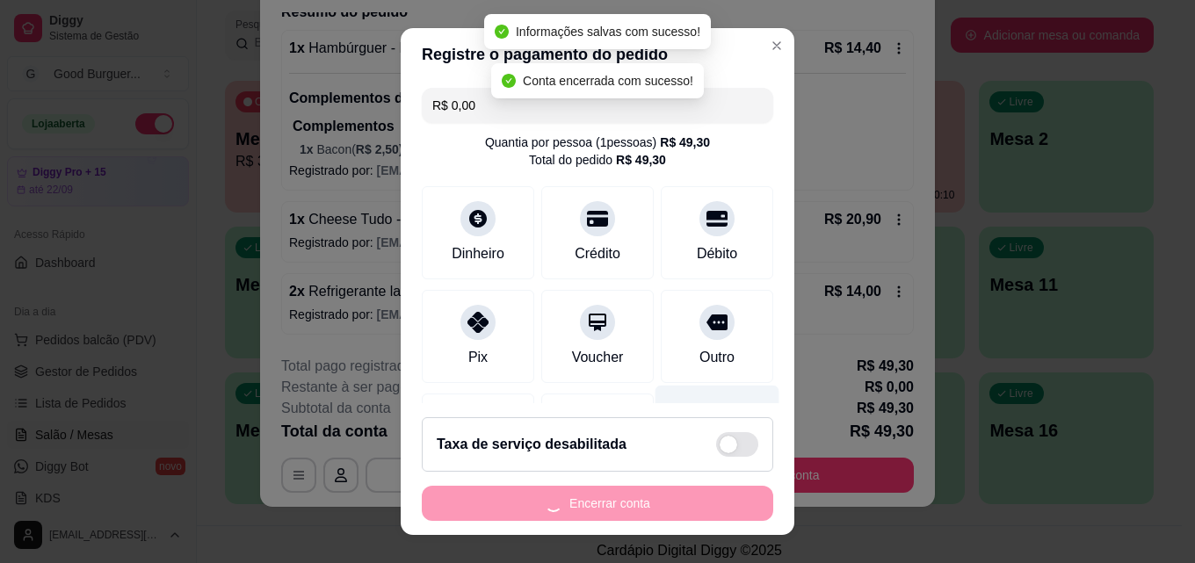
scroll to position [0, 0]
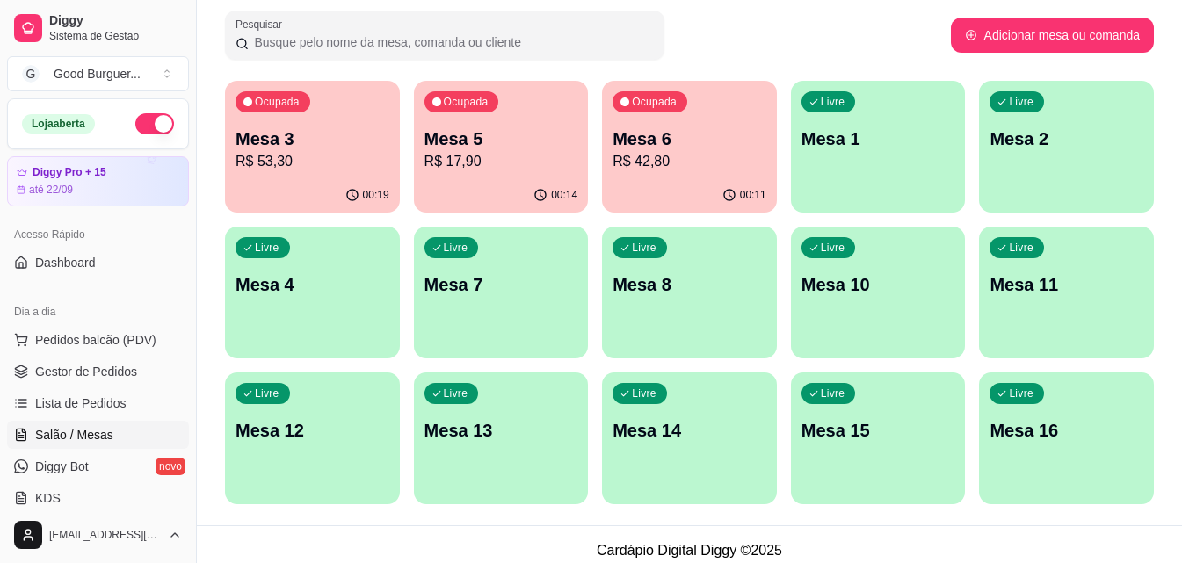
click at [709, 159] on p "R$ 42,80" at bounding box center [689, 161] width 154 height 21
click at [489, 150] on div "Mesa 5 R$ 17,90" at bounding box center [501, 150] width 154 height 46
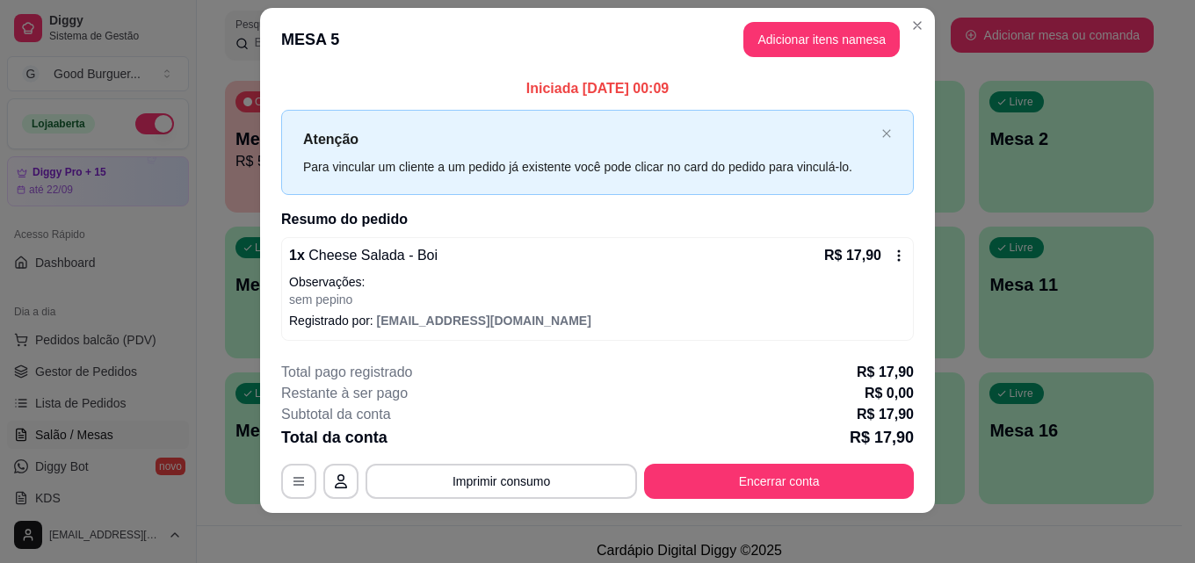
scroll to position [27, 0]
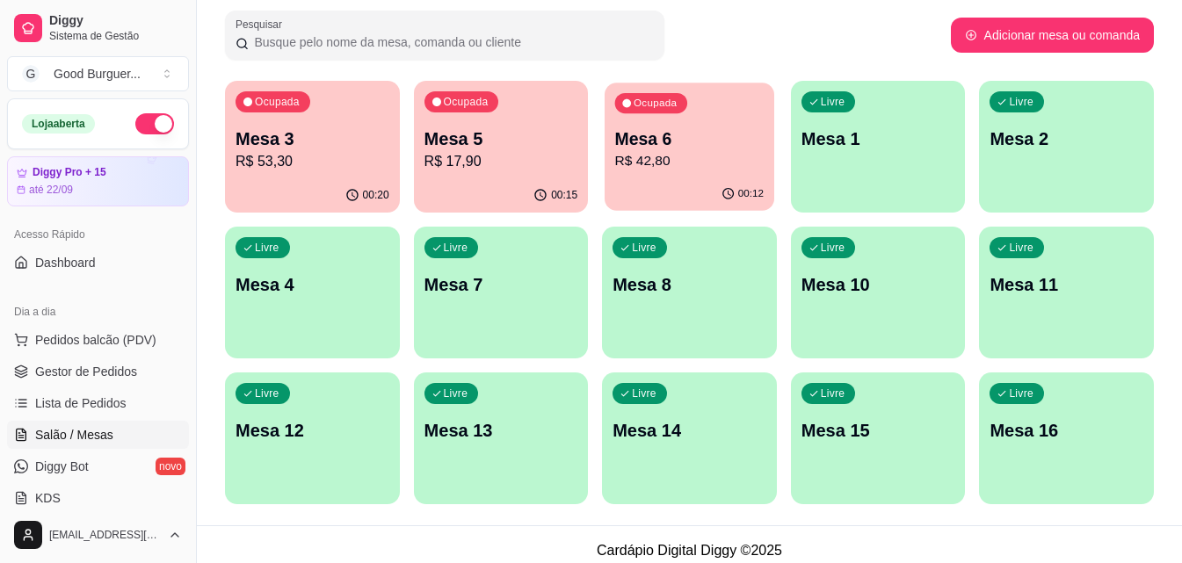
click at [726, 138] on p "Mesa 6" at bounding box center [689, 139] width 148 height 24
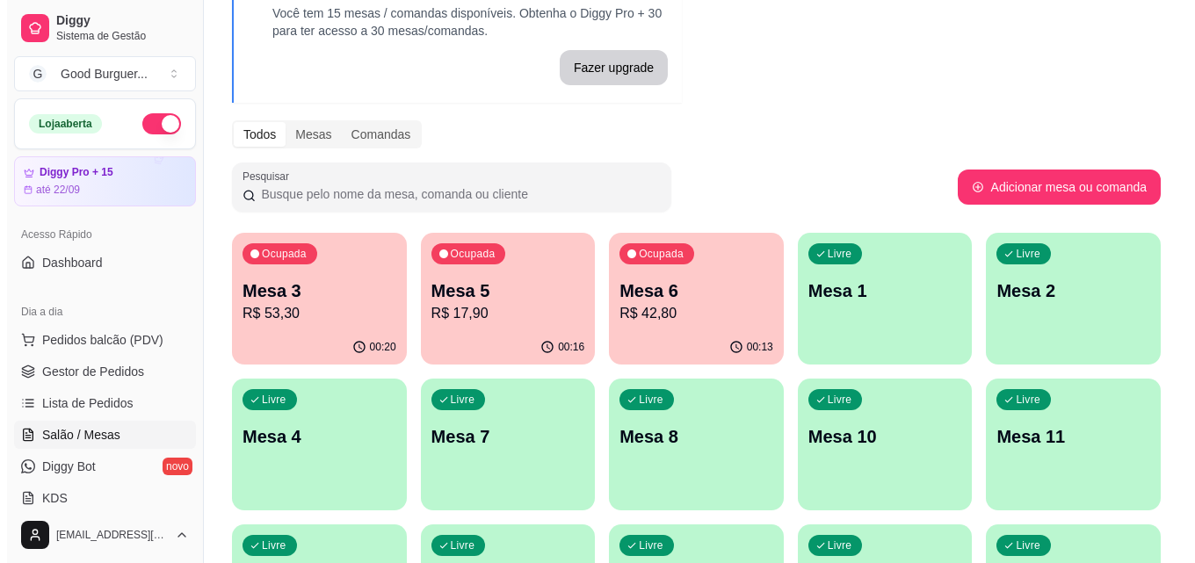
scroll to position [88, 0]
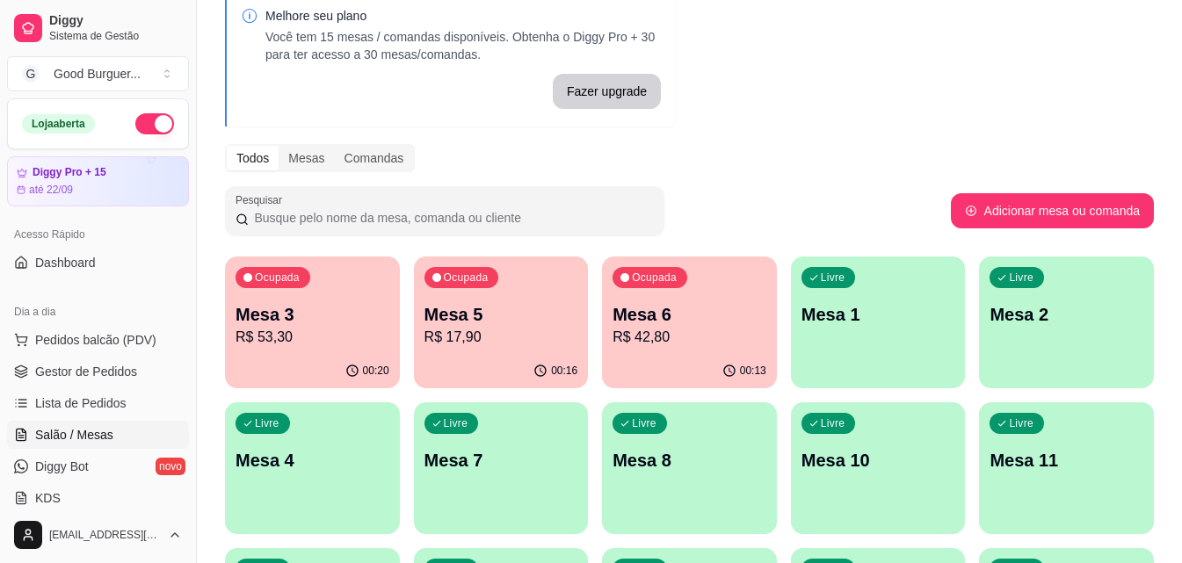
click at [345, 296] on div "Ocupada Mesa 3 R$ 53,30" at bounding box center [312, 306] width 175 height 98
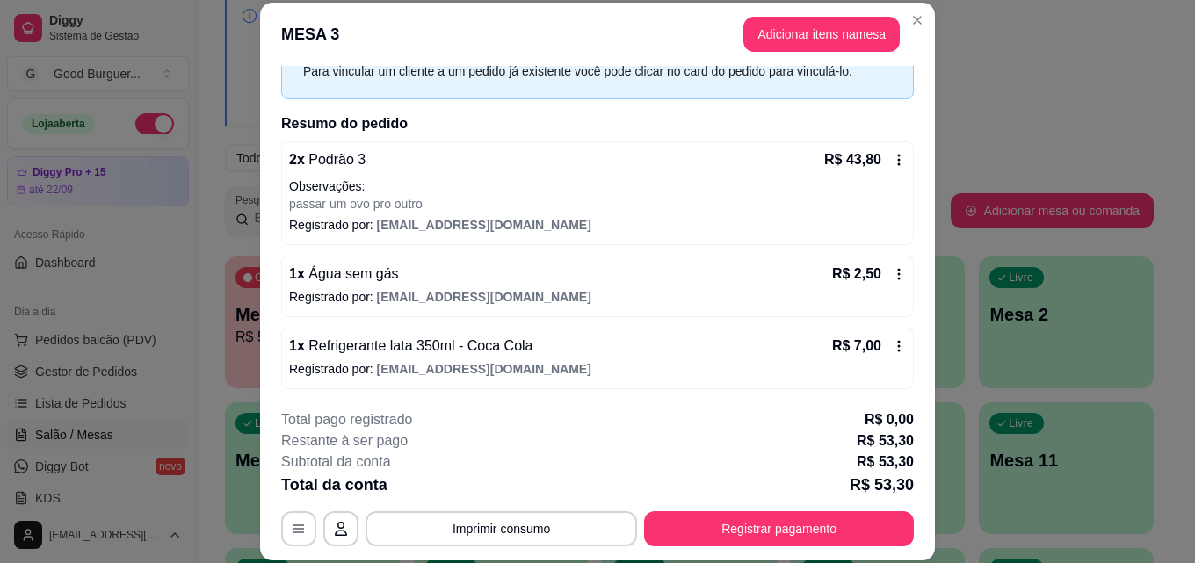
scroll to position [91, 0]
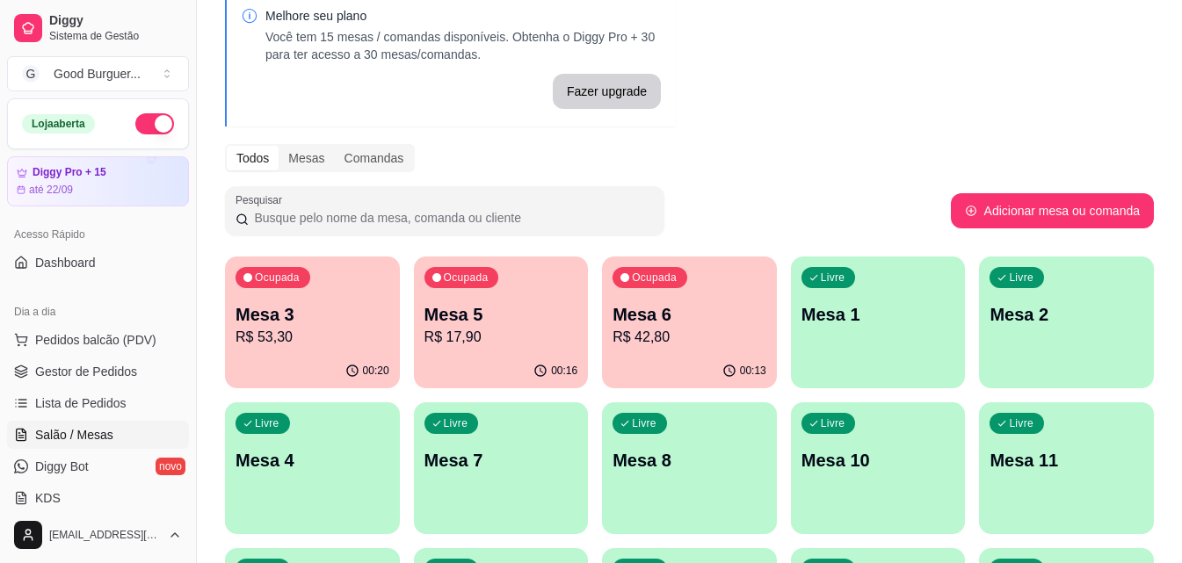
click at [879, 341] on div "Livre Mesa 1" at bounding box center [878, 312] width 175 height 111
click at [852, 338] on div "Livre Mesa 1" at bounding box center [878, 312] width 175 height 111
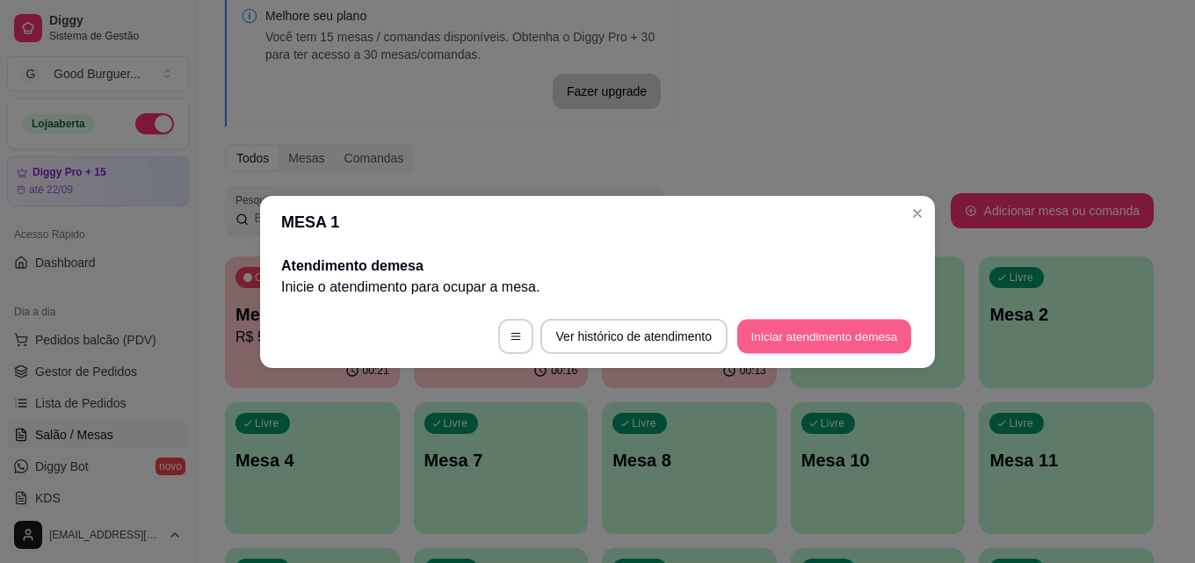
click at [848, 340] on button "Iniciar atendimento de mesa" at bounding box center [824, 336] width 174 height 34
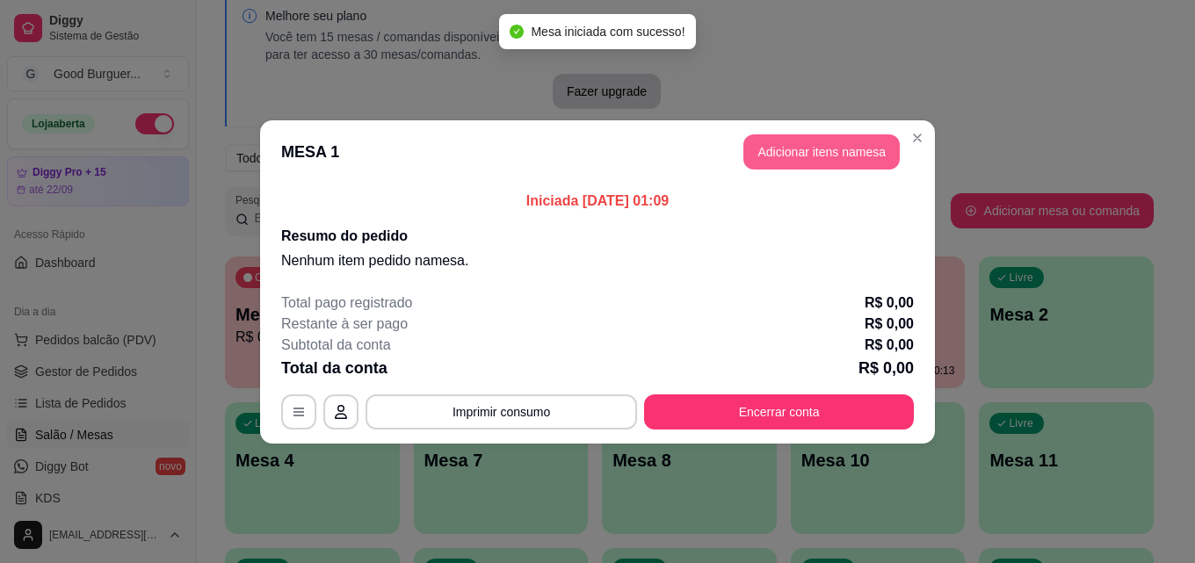
click at [879, 151] on button "Adicionar itens na mesa" at bounding box center [821, 151] width 156 height 35
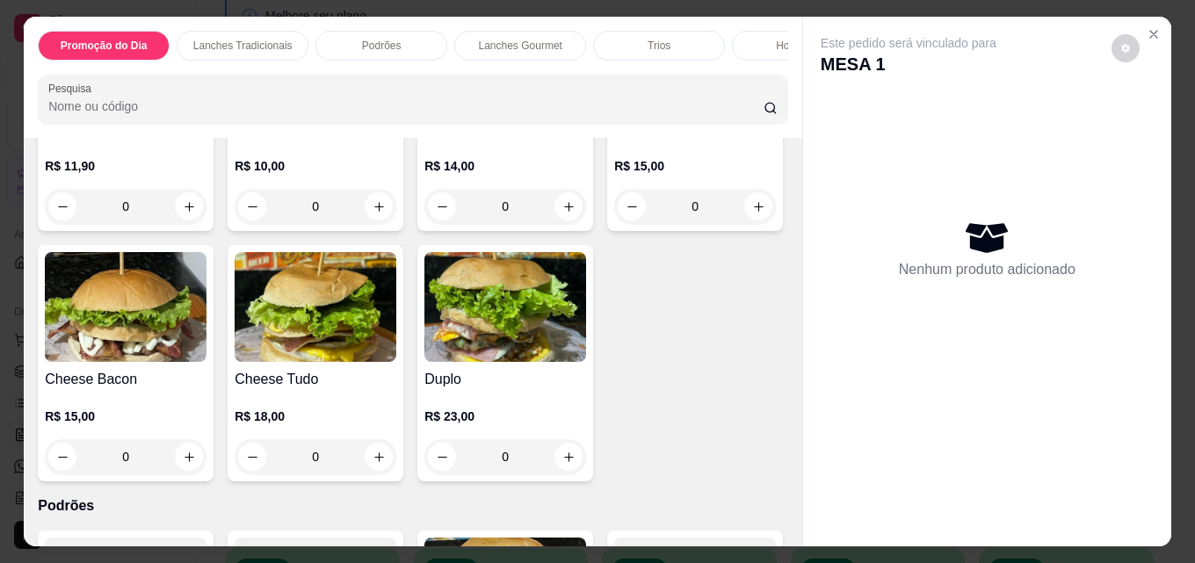
scroll to position [879, 0]
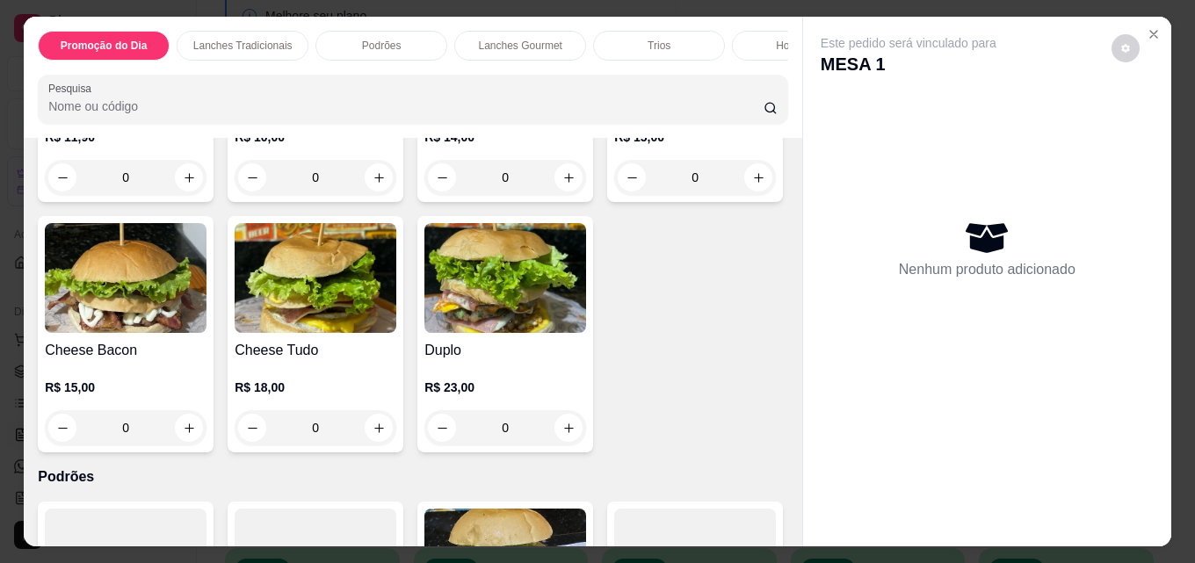
click at [304, 83] on img at bounding box center [316, 28] width 162 height 110
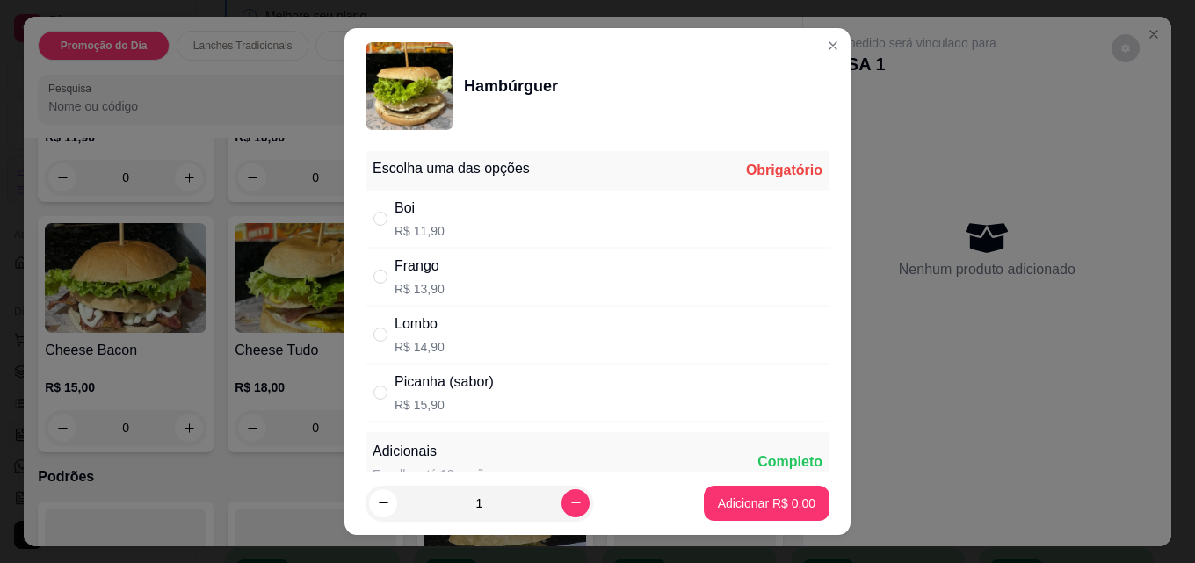
click at [434, 214] on div "Boi R$ 11,90" at bounding box center [597, 219] width 464 height 58
radio input "true"
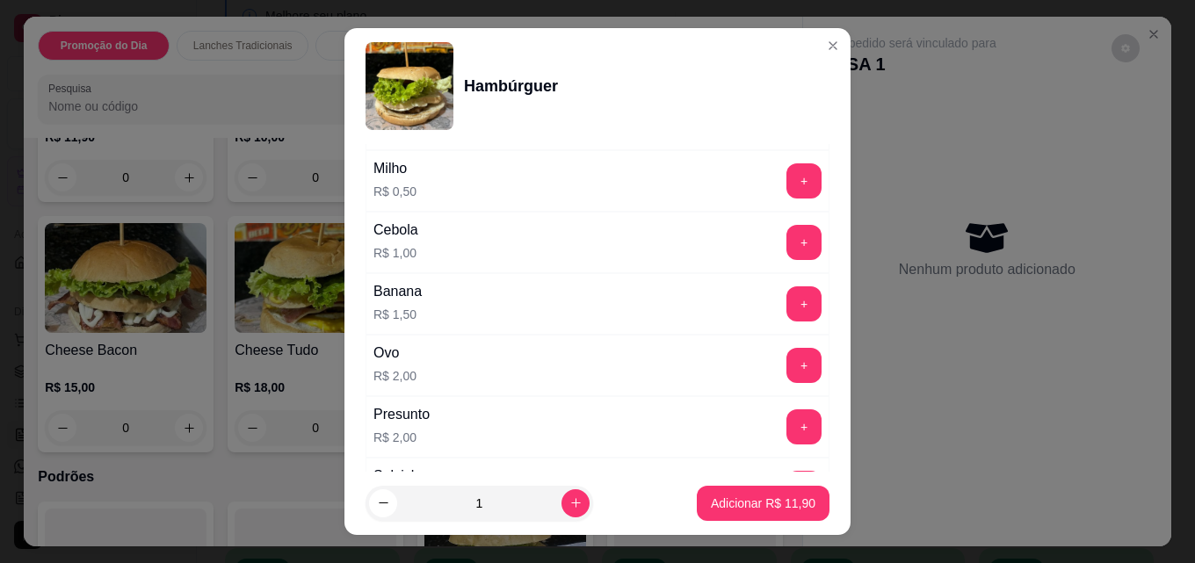
scroll to position [791, 0]
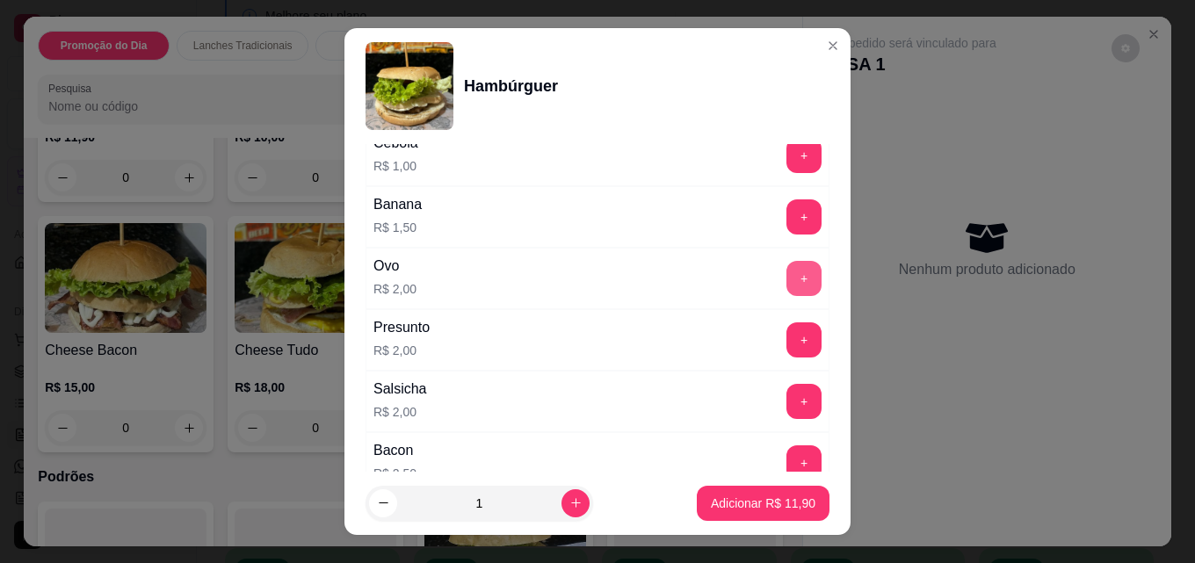
click at [786, 273] on button "+" at bounding box center [803, 278] width 35 height 35
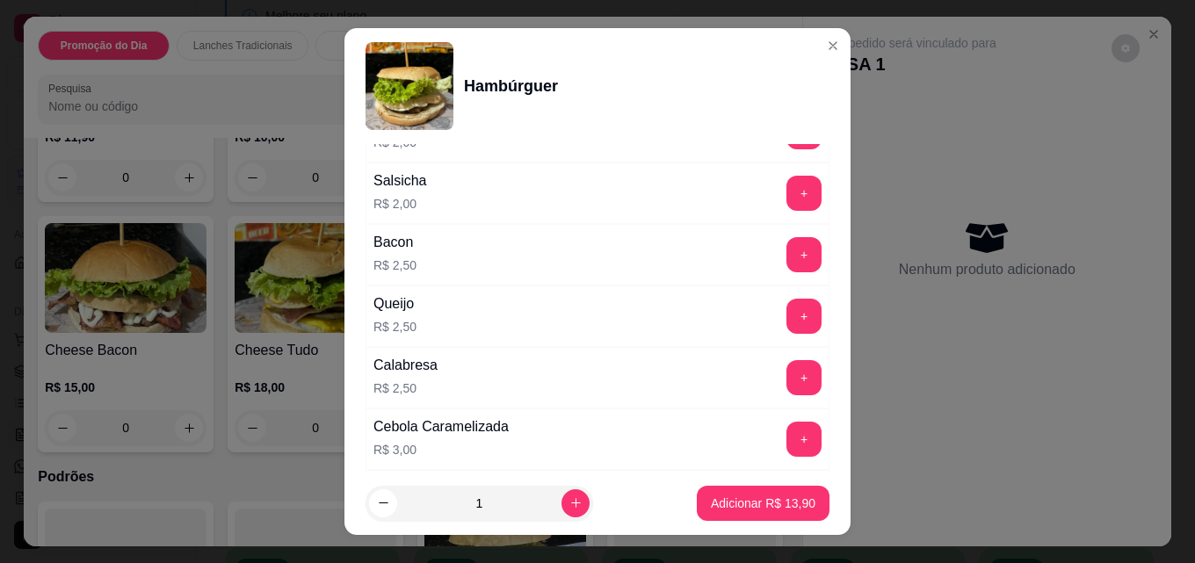
scroll to position [1054, 0]
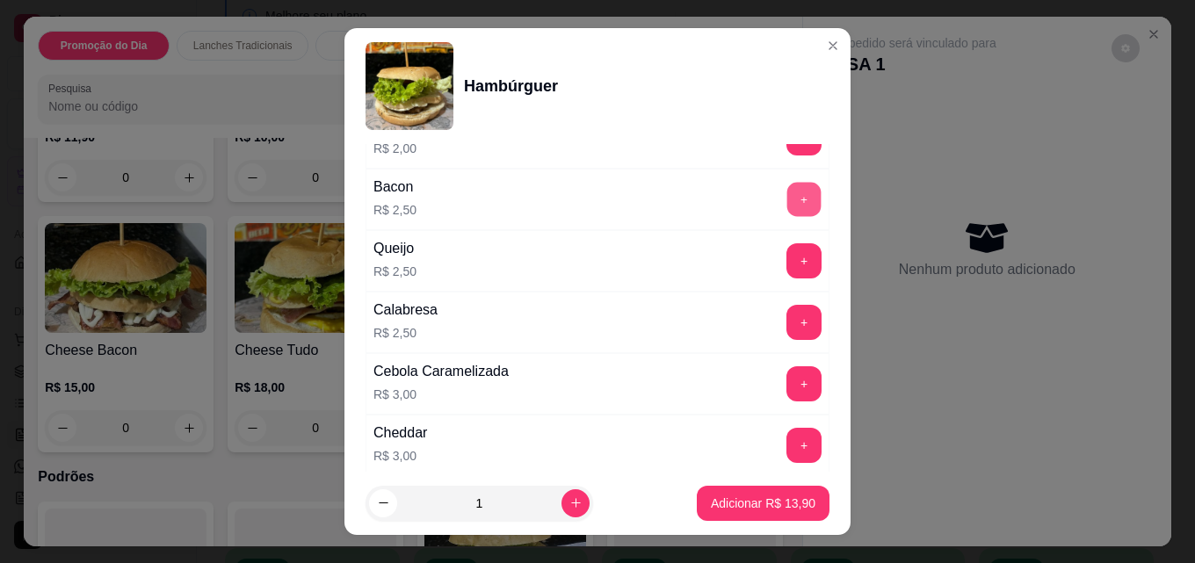
click at [787, 207] on button "+" at bounding box center [804, 200] width 34 height 34
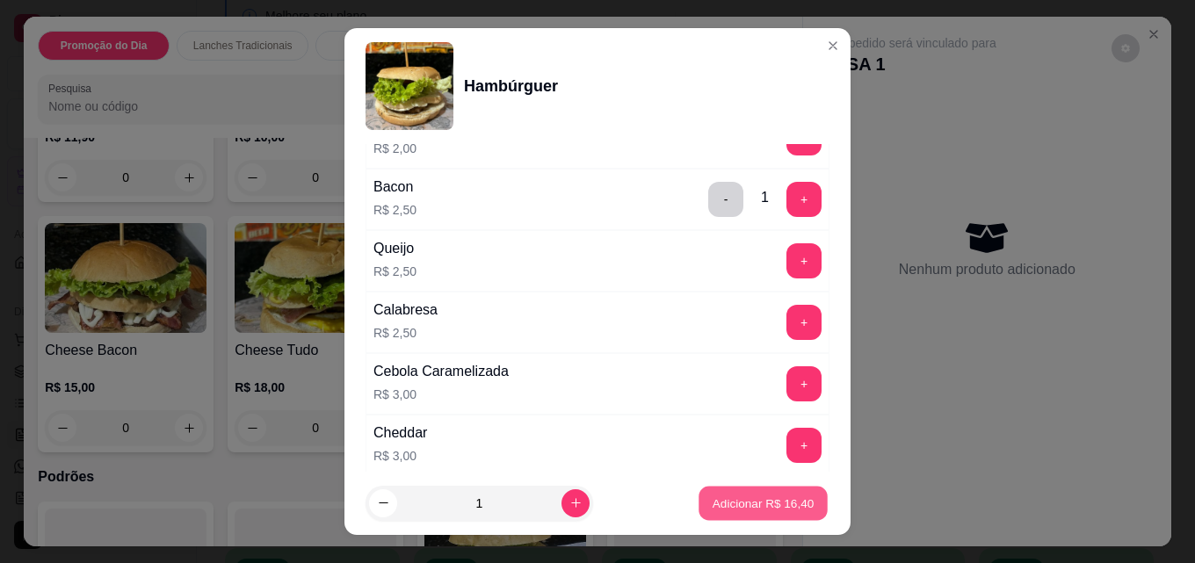
click at [758, 503] on p "Adicionar R$ 16,40" at bounding box center [764, 503] width 102 height 17
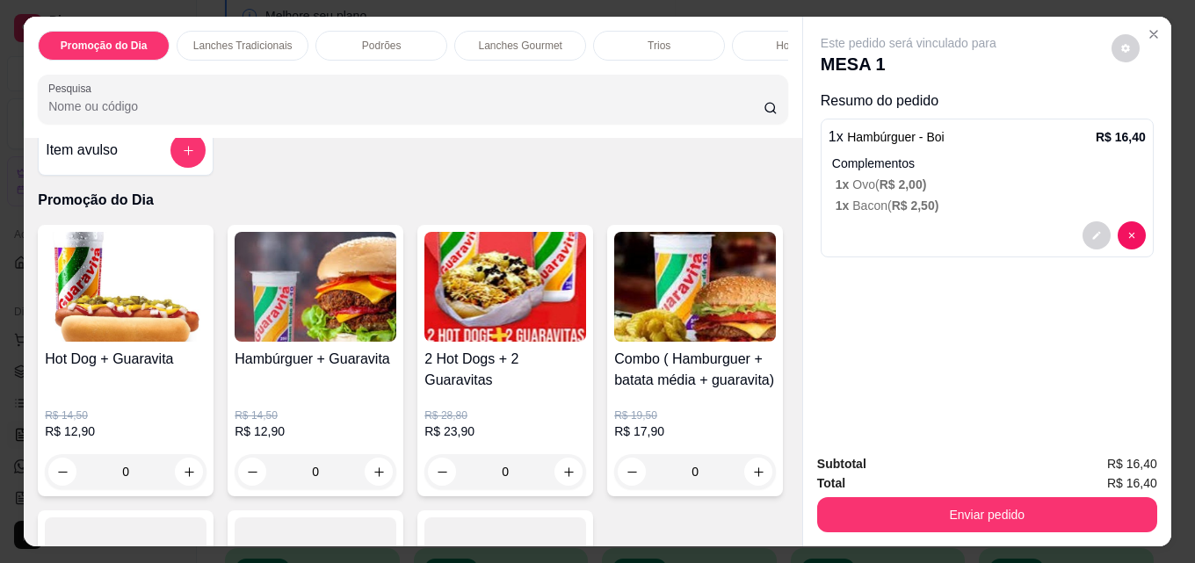
scroll to position [0, 0]
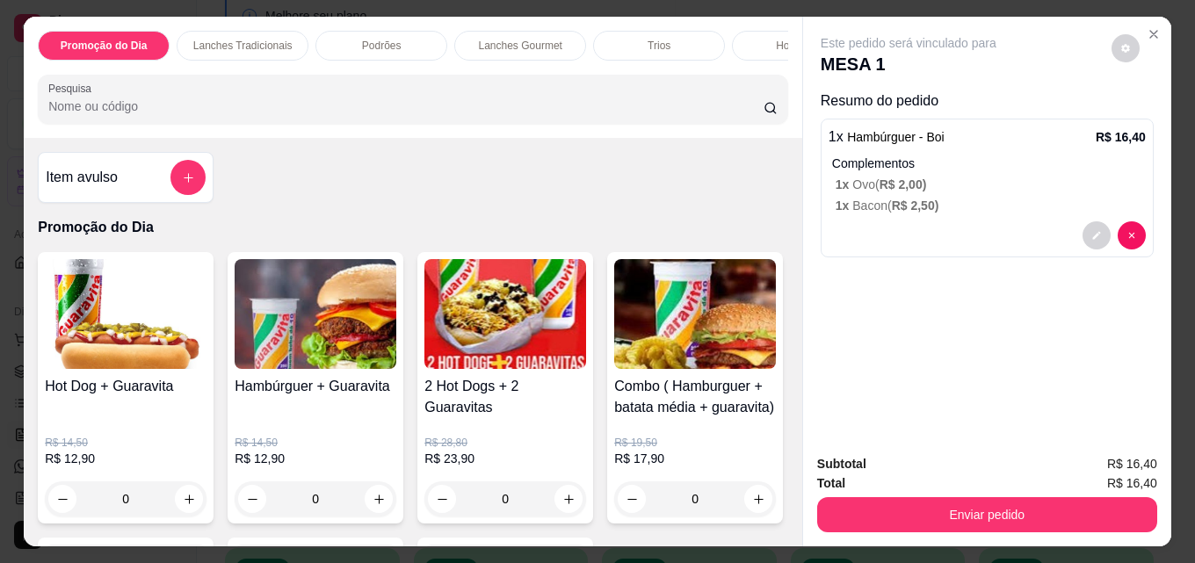
click at [776, 45] on p "Hot Dogs" at bounding box center [798, 46] width 44 height 14
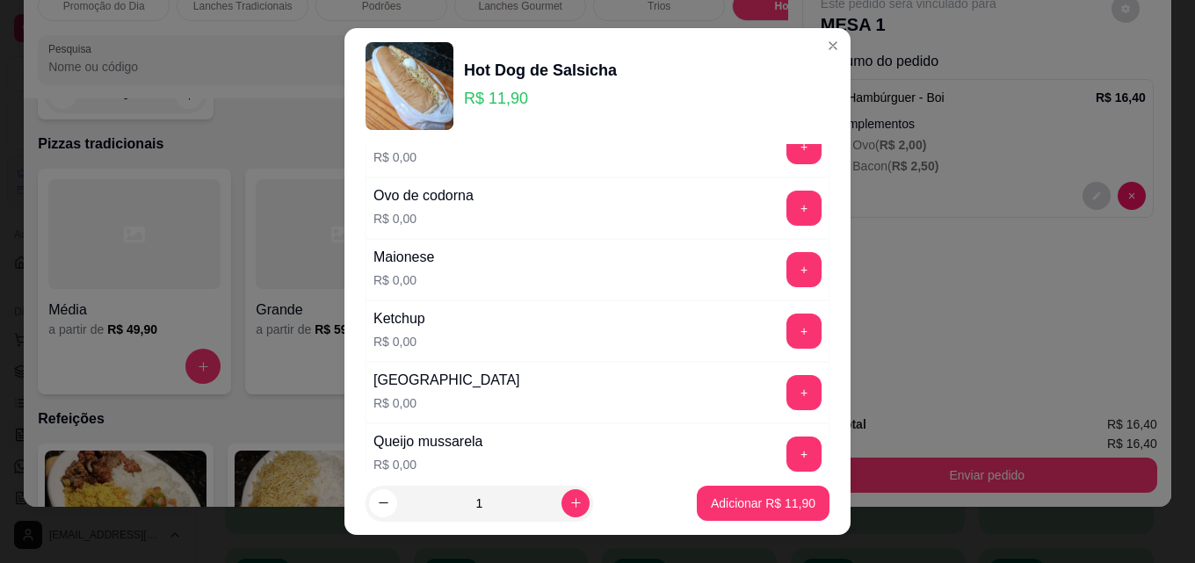
scroll to position [0, 0]
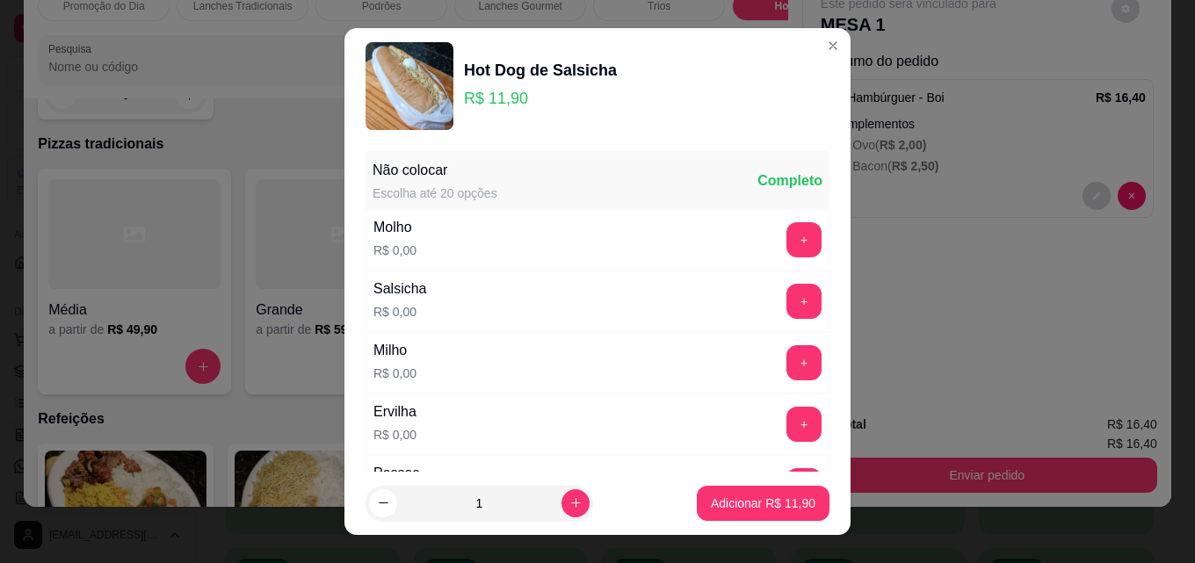
click at [531, 484] on footer "1 Adicionar R$ 11,90" at bounding box center [597, 503] width 506 height 63
click at [569, 499] on icon "increase-product-quantity" at bounding box center [575, 502] width 13 height 13
type input "2"
click at [770, 492] on button "Adicionar R$ 23,80" at bounding box center [763, 503] width 133 height 35
type input "2"
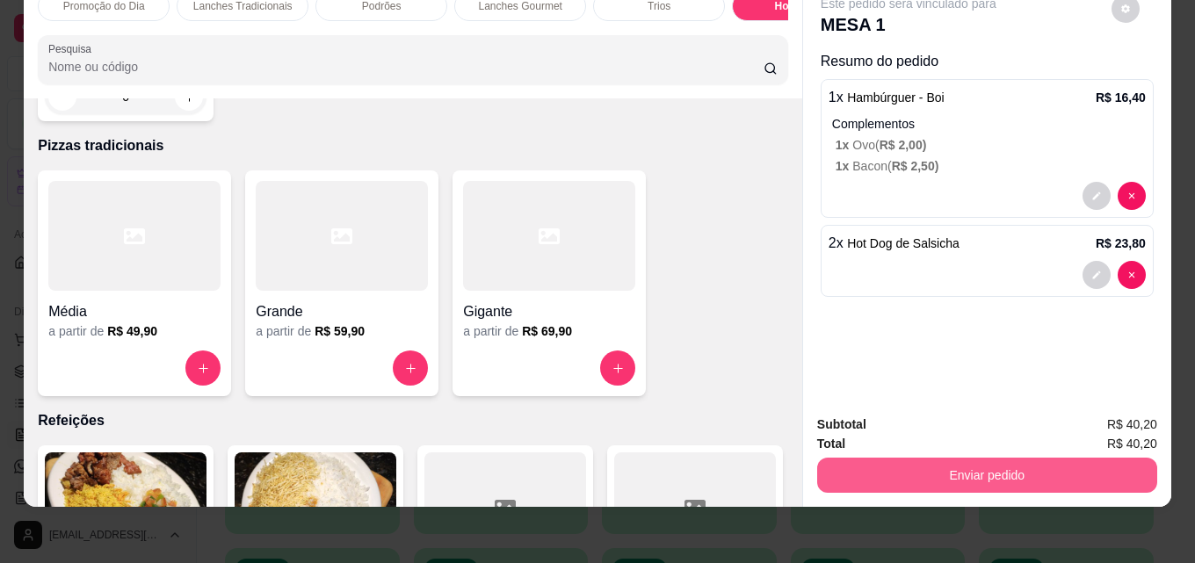
click at [987, 458] on button "Enviar pedido" at bounding box center [987, 475] width 340 height 35
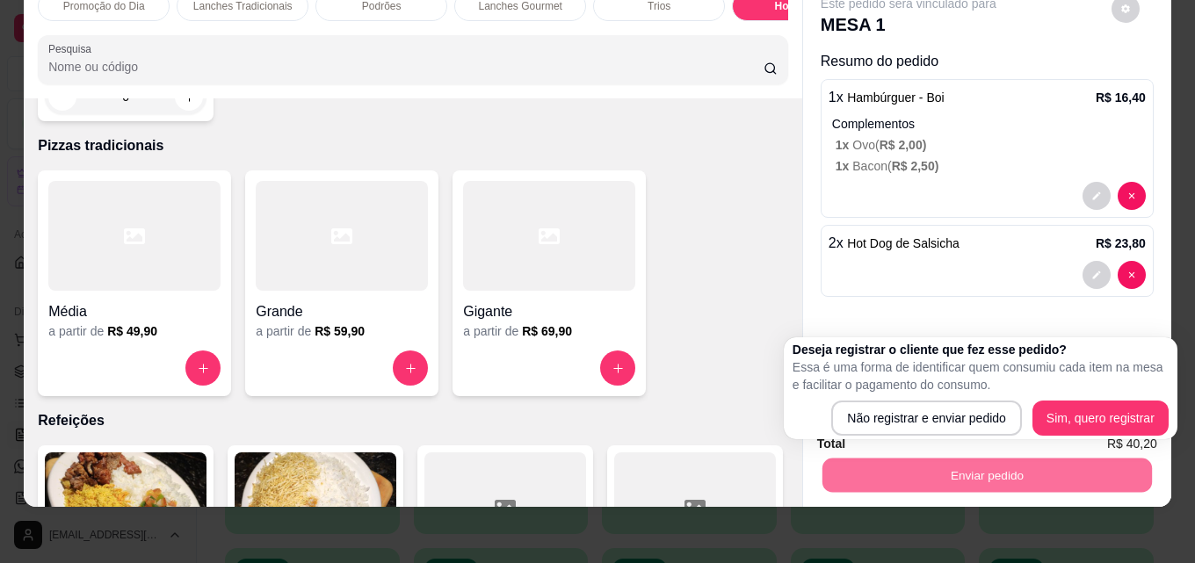
click at [951, 302] on div "Este pedido será vinculado para MESA 1 Resumo do pedido 1 x Hambúrguer - Boi R$…" at bounding box center [987, 188] width 368 height 423
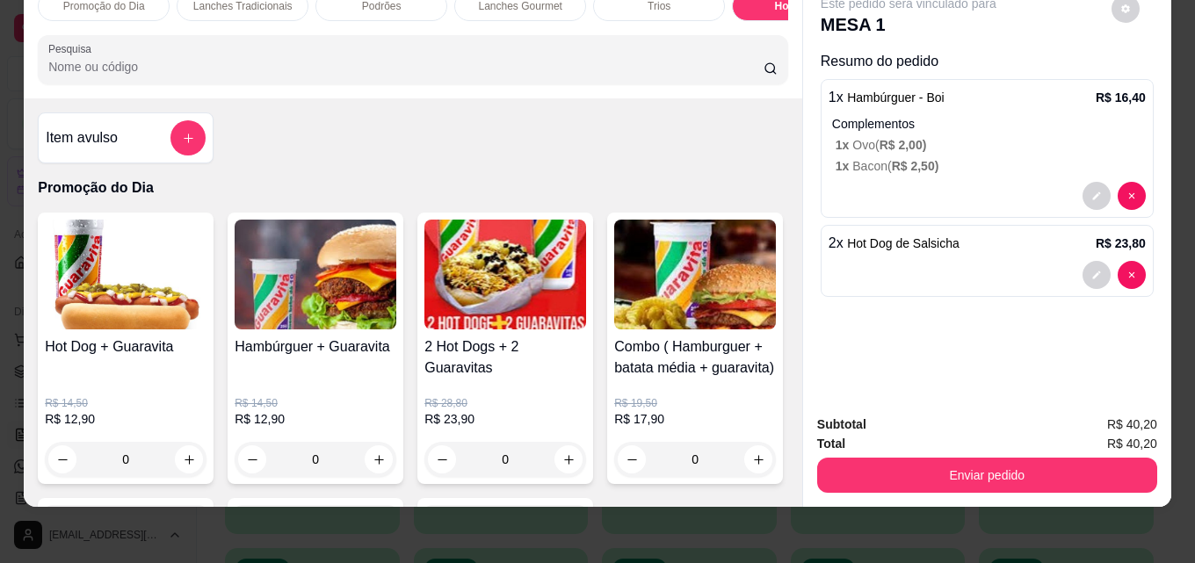
click at [125, 287] on img at bounding box center [126, 275] width 162 height 110
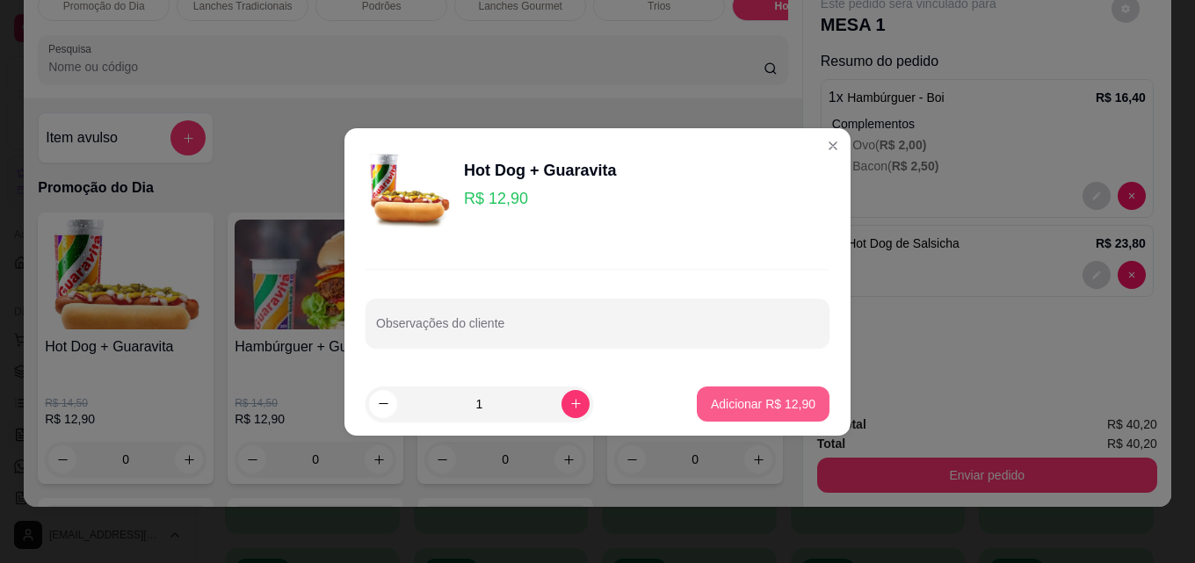
click at [736, 398] on p "Adicionar R$ 12,90" at bounding box center [763, 404] width 105 height 18
type input "1"
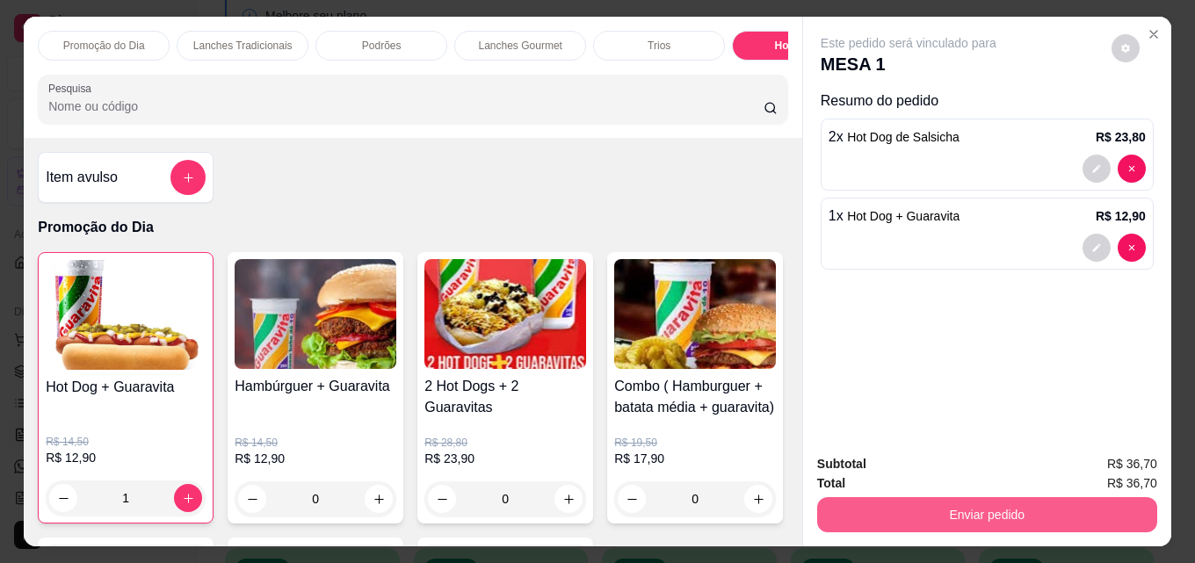
click at [984, 497] on button "Enviar pedido" at bounding box center [987, 514] width 340 height 35
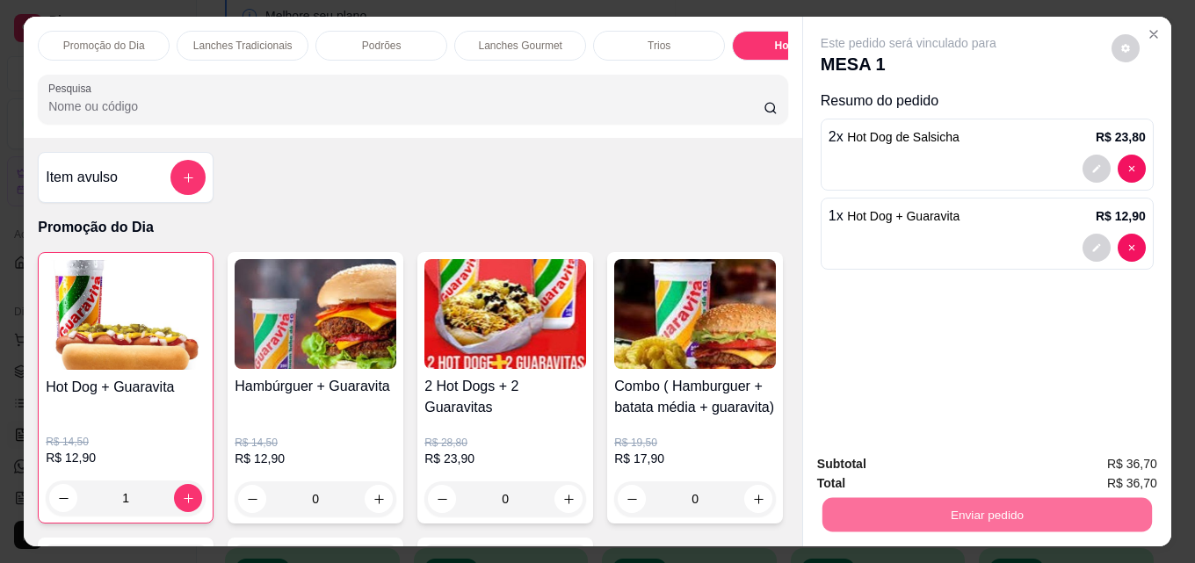
click at [904, 457] on button "Não registrar e enviar pedido" at bounding box center [928, 464] width 183 height 33
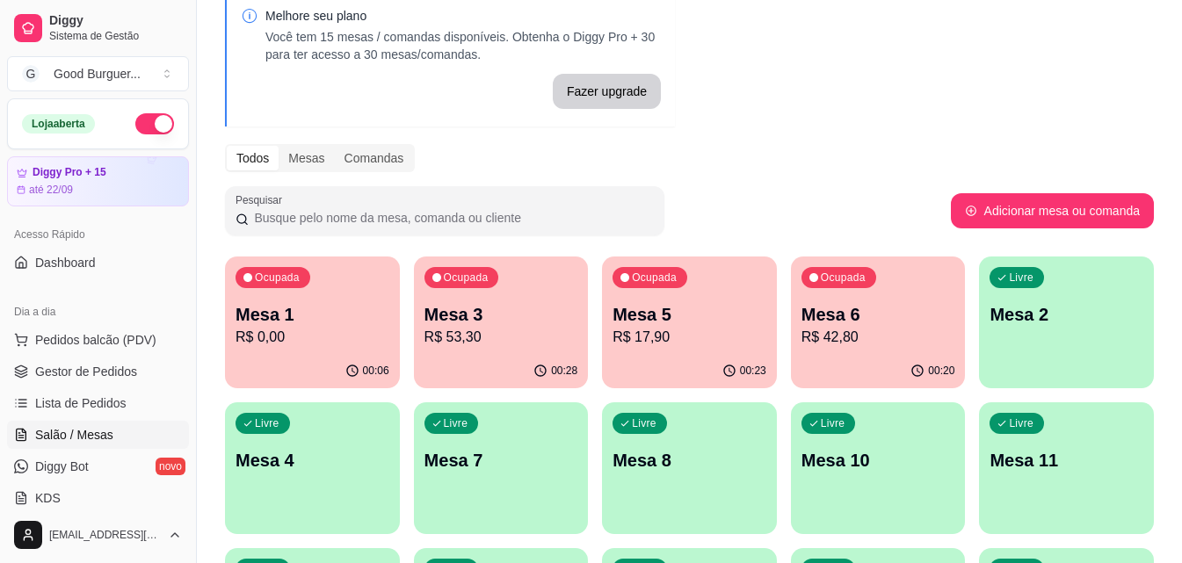
click at [1086, 307] on p "Mesa 2" at bounding box center [1066, 314] width 154 height 25
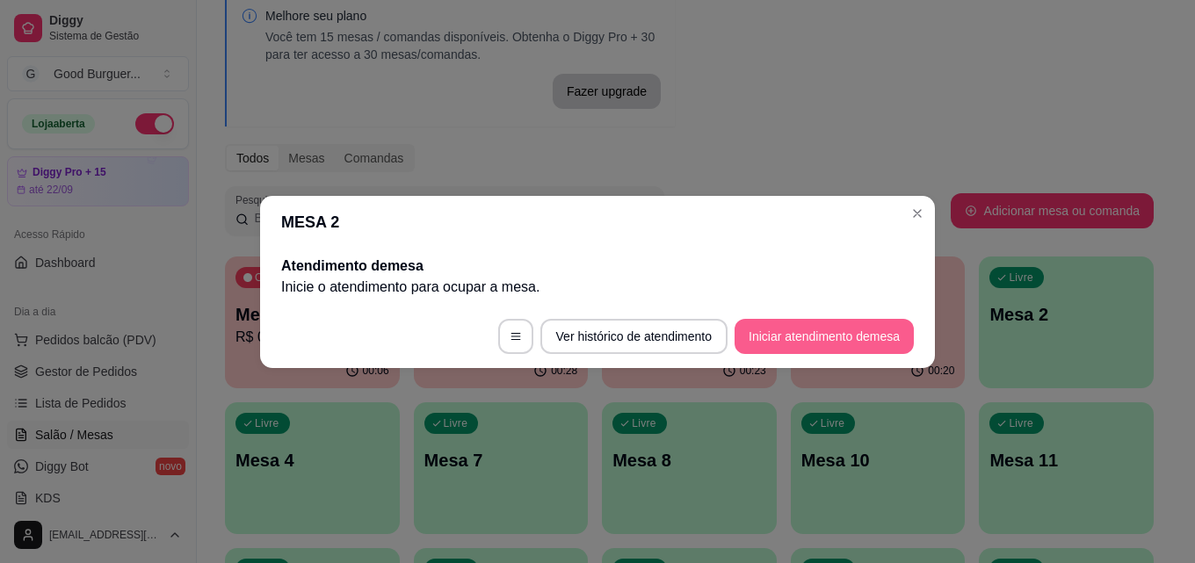
click at [844, 345] on button "Iniciar atendimento de mesa" at bounding box center [823, 336] width 179 height 35
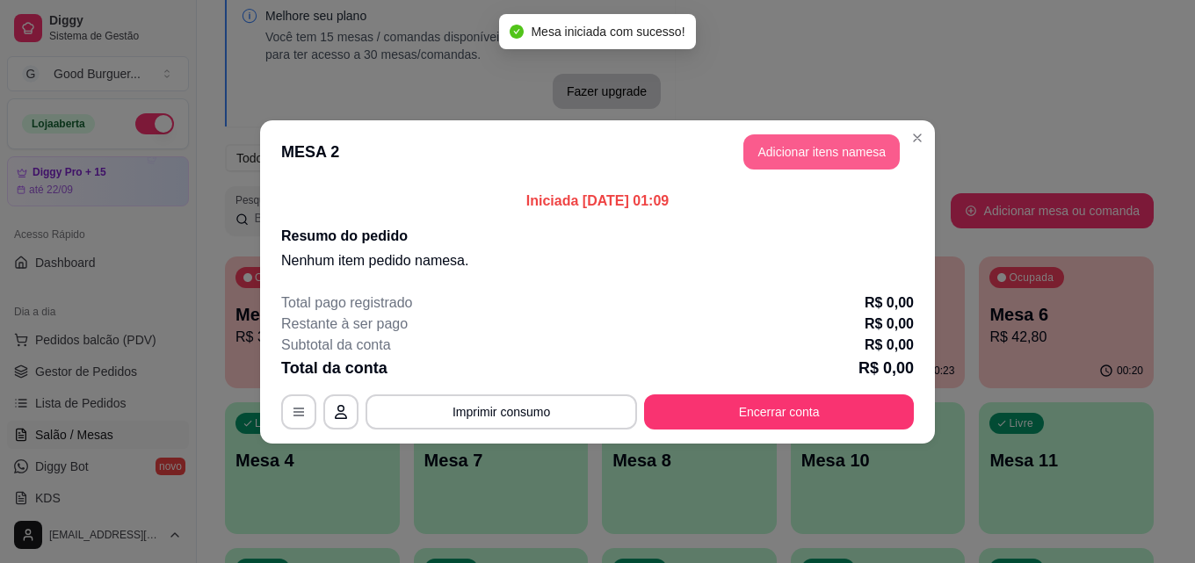
click at [834, 150] on button "Adicionar itens na mesa" at bounding box center [821, 151] width 156 height 35
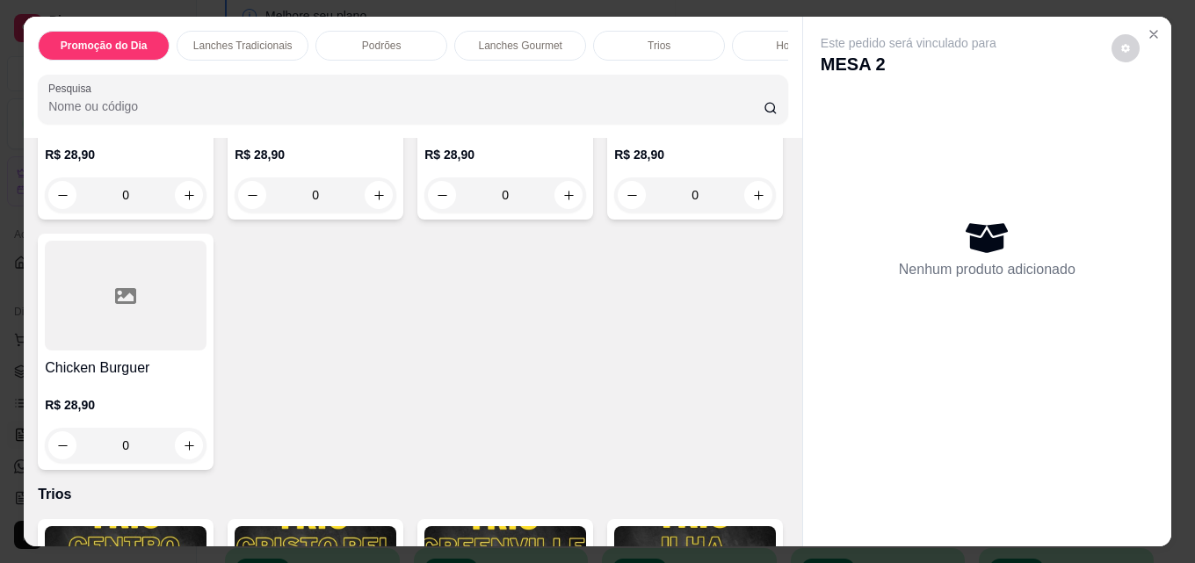
scroll to position [1845, 0]
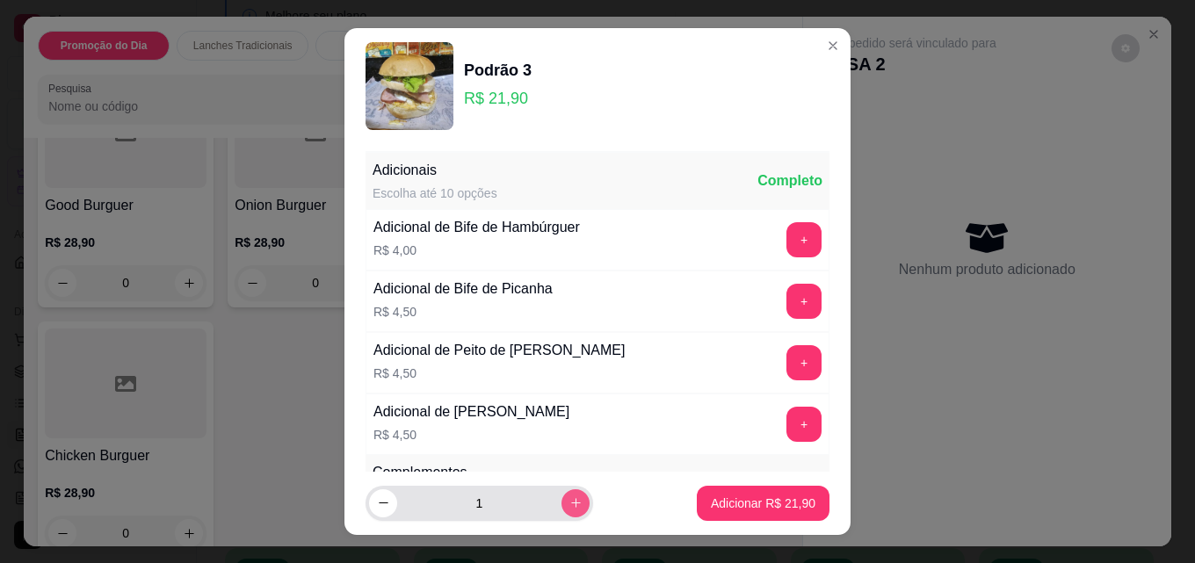
click at [569, 503] on icon "increase-product-quantity" at bounding box center [575, 502] width 13 height 13
type input "2"
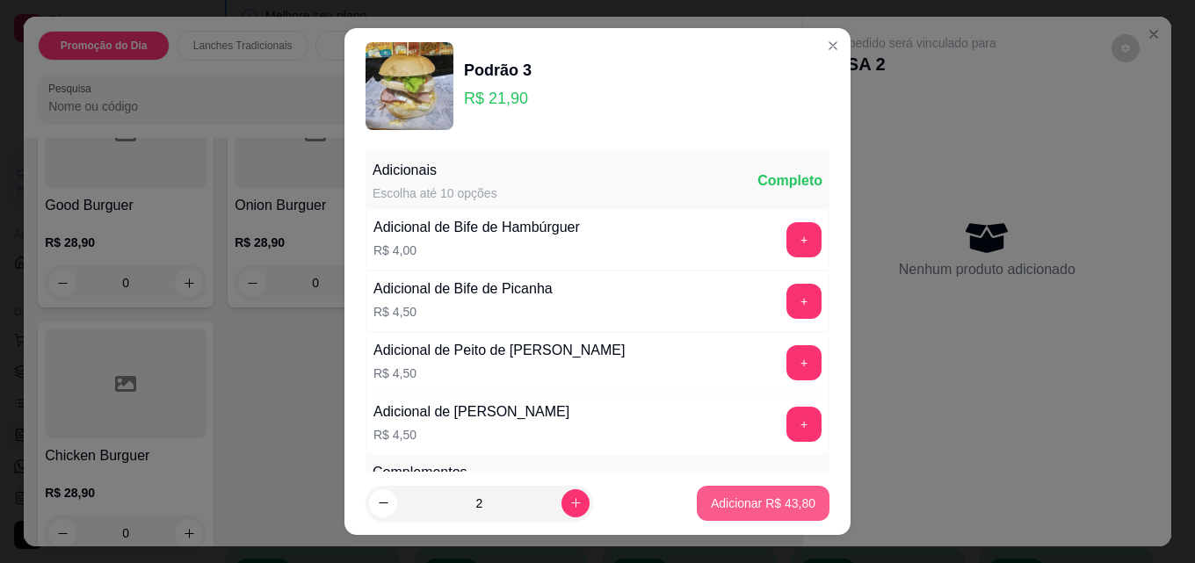
click at [764, 503] on p "Adicionar R$ 43,80" at bounding box center [763, 504] width 105 height 18
type input "2"
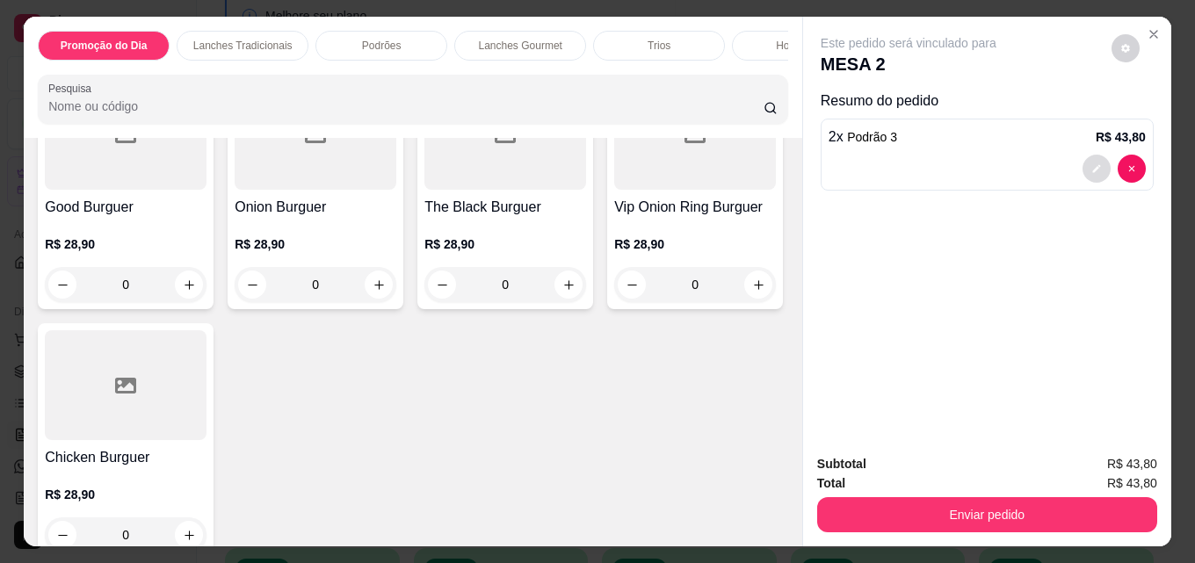
click at [1096, 166] on button "decrease-product-quantity" at bounding box center [1096, 169] width 28 height 28
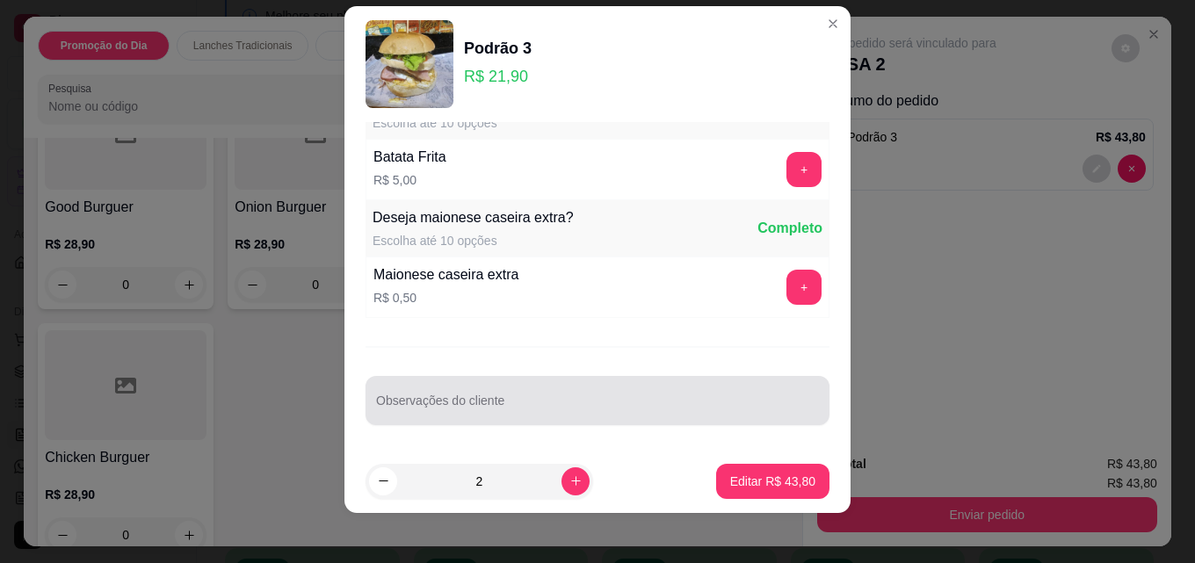
scroll to position [28, 0]
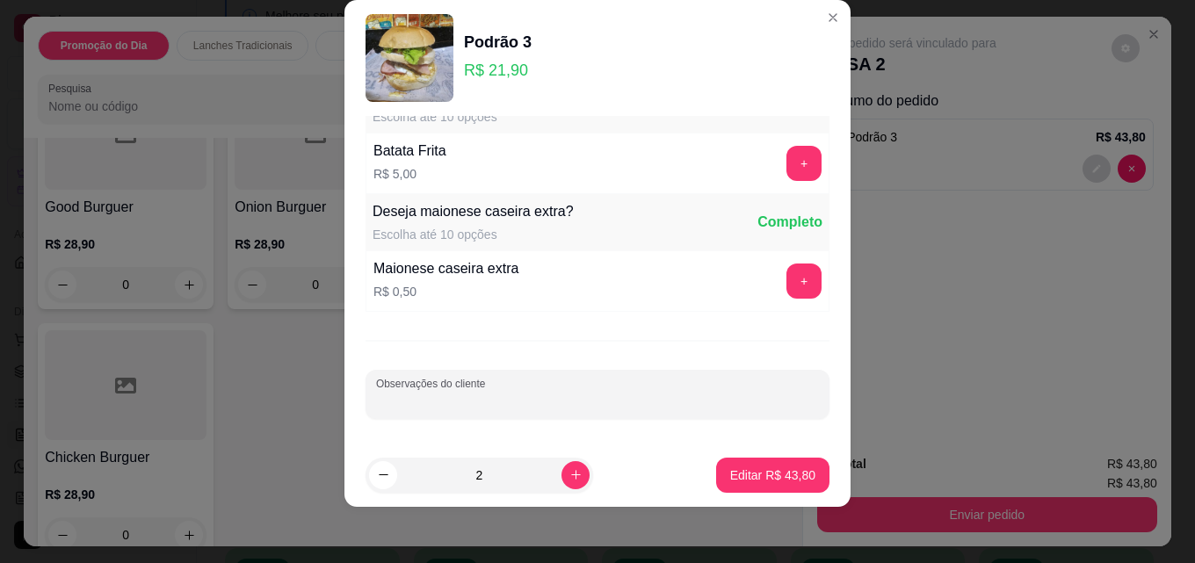
click at [442, 406] on input "Observações do cliente" at bounding box center [597, 402] width 443 height 18
type input "1 sem ovo"
click at [767, 470] on p "Editar R$ 43,80" at bounding box center [772, 475] width 83 height 17
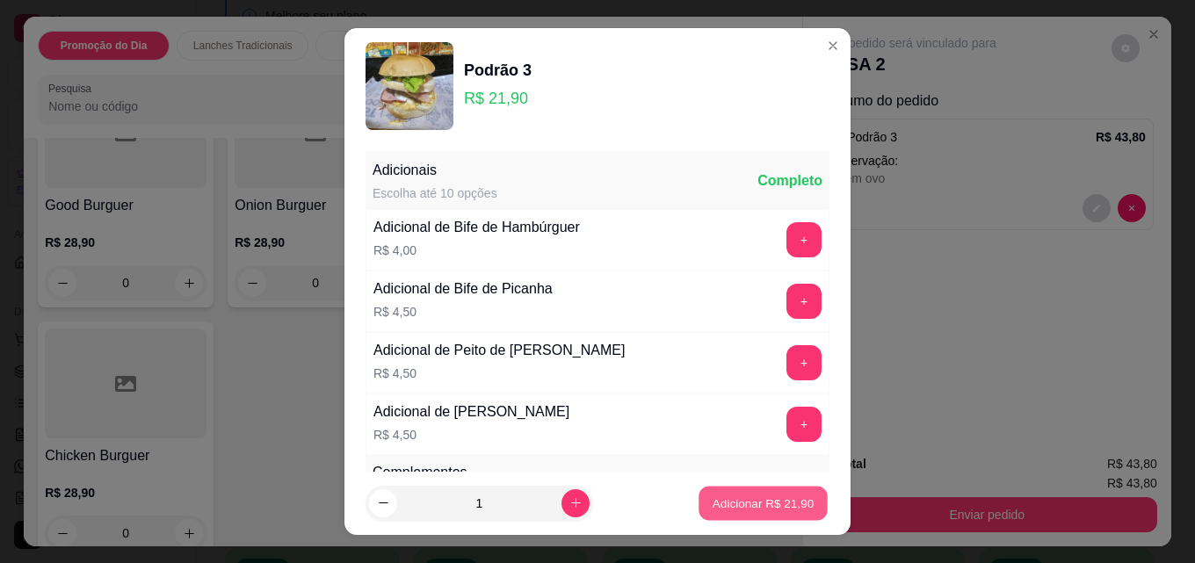
click at [722, 505] on p "Adicionar R$ 21,90" at bounding box center [764, 503] width 102 height 17
type input "1"
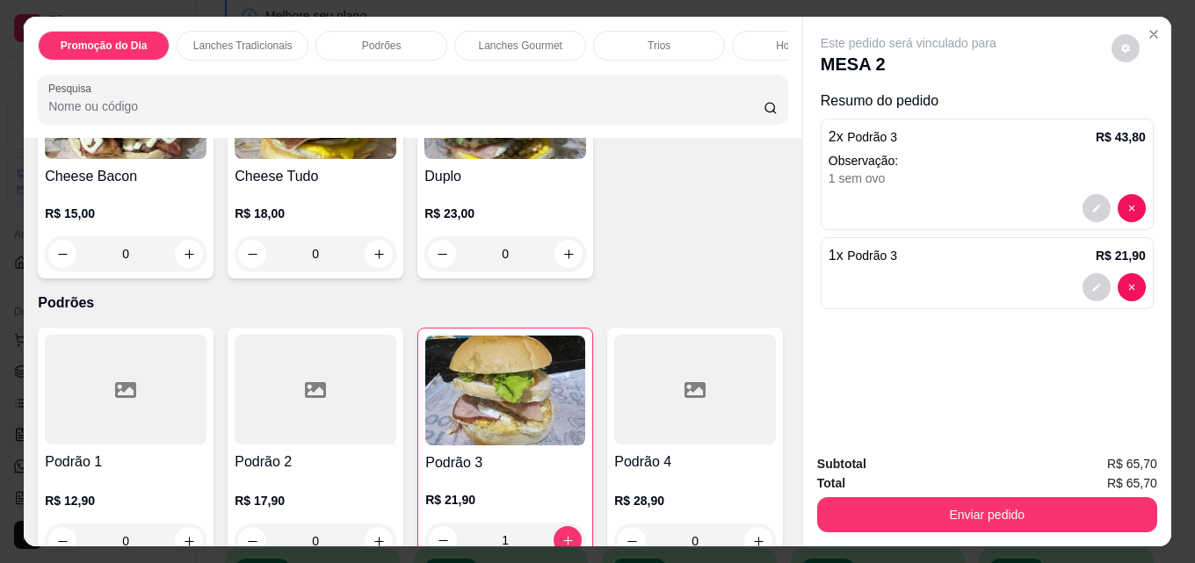
scroll to position [1230, 0]
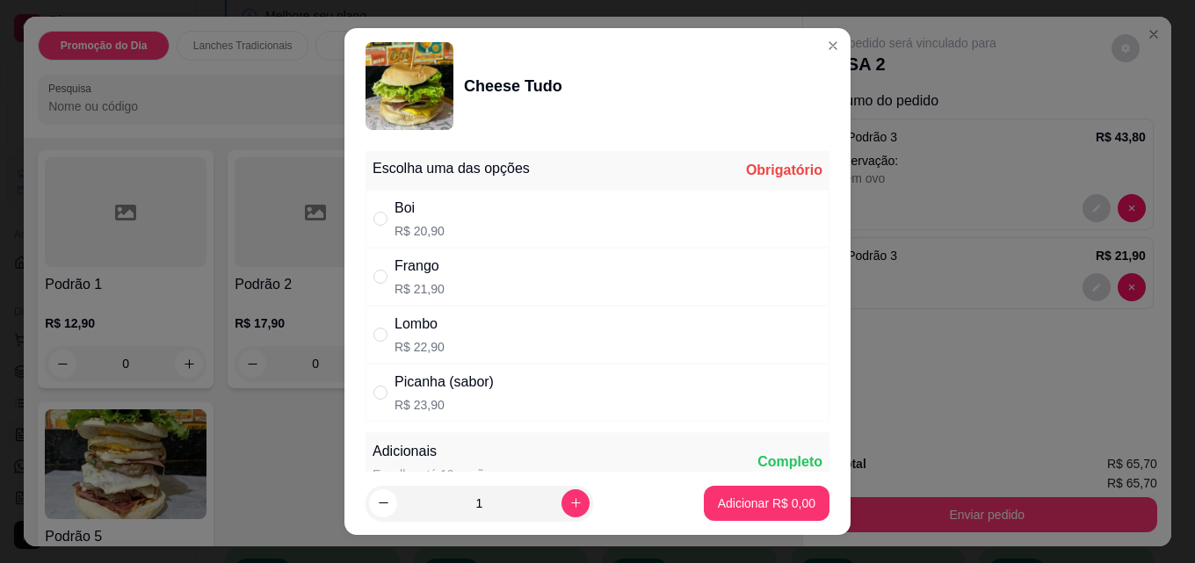
click at [497, 210] on div "Boi R$ 20,90" at bounding box center [597, 219] width 464 height 58
radio input "true"
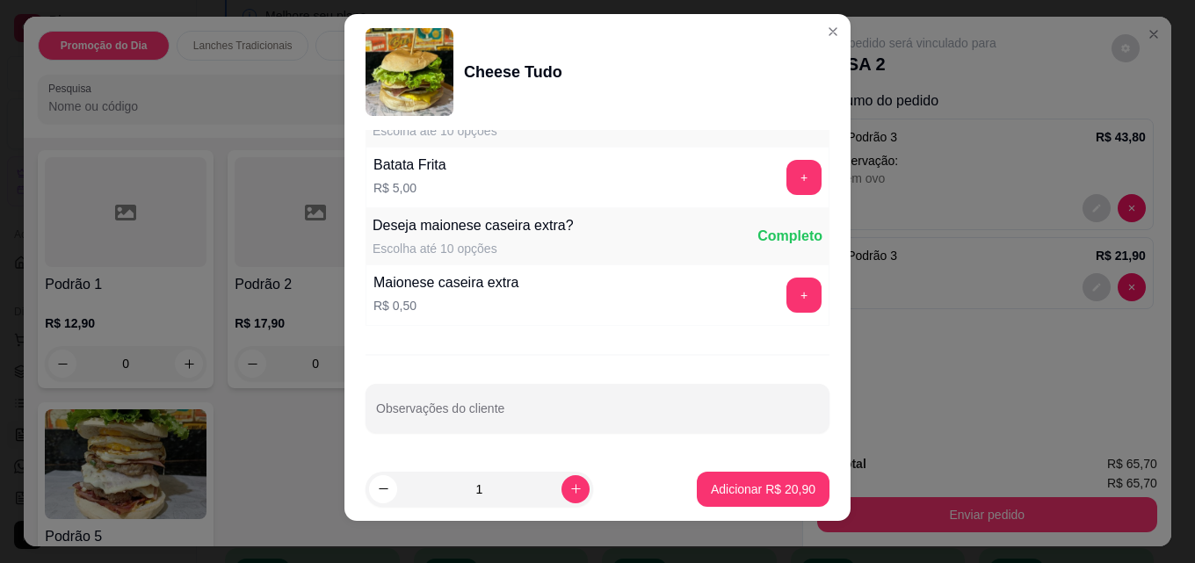
scroll to position [28, 0]
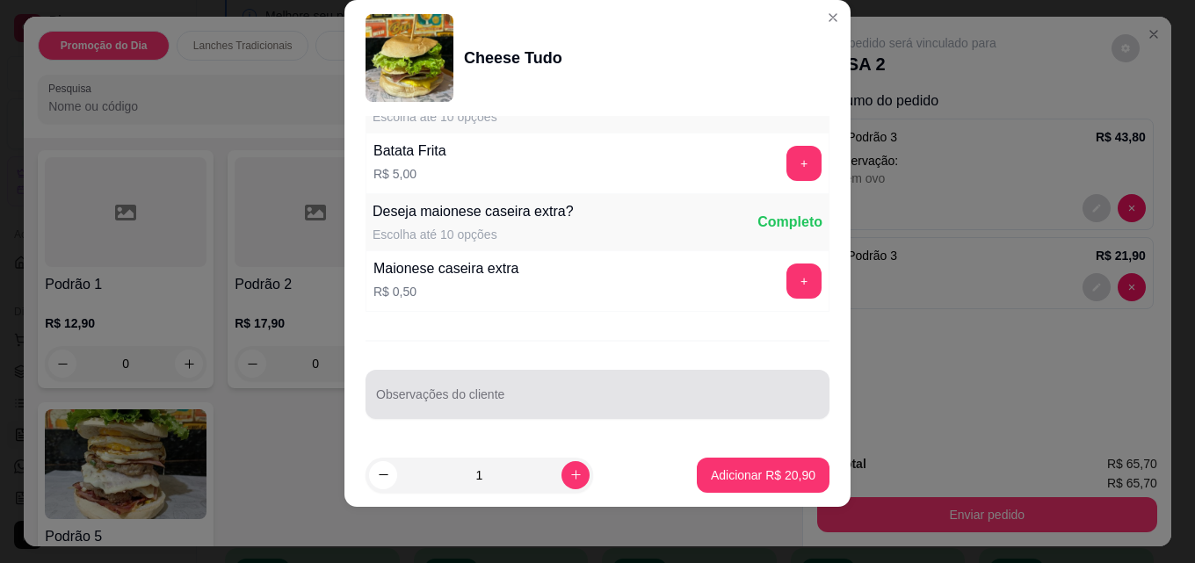
click at [500, 401] on input "Observações do cliente" at bounding box center [597, 402] width 443 height 18
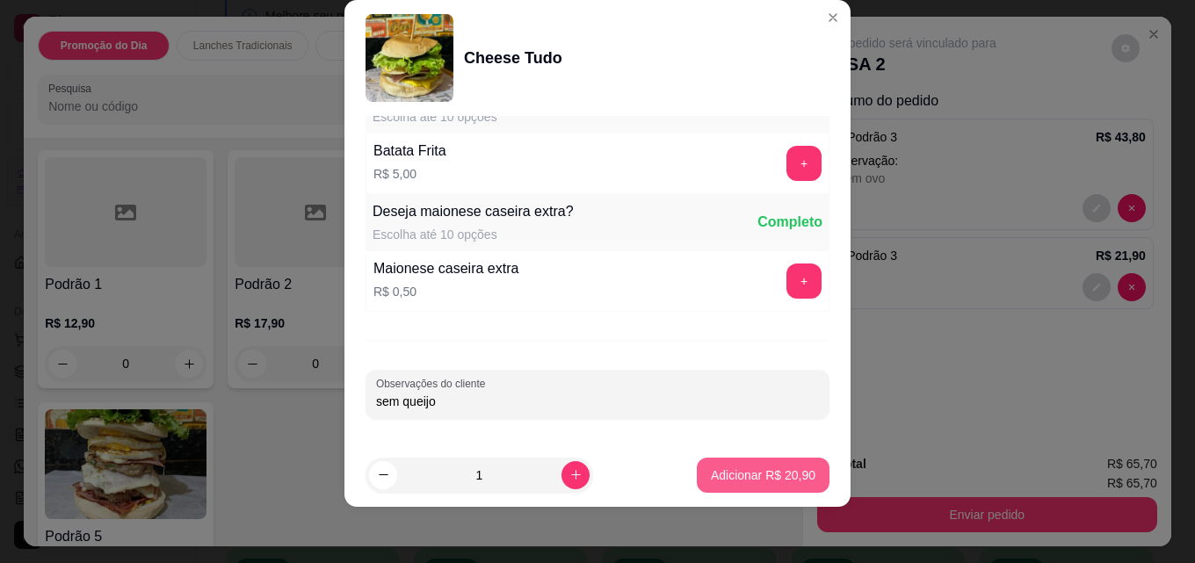
type input "sem queijo"
click at [711, 480] on p "Adicionar R$ 20,90" at bounding box center [763, 476] width 105 height 18
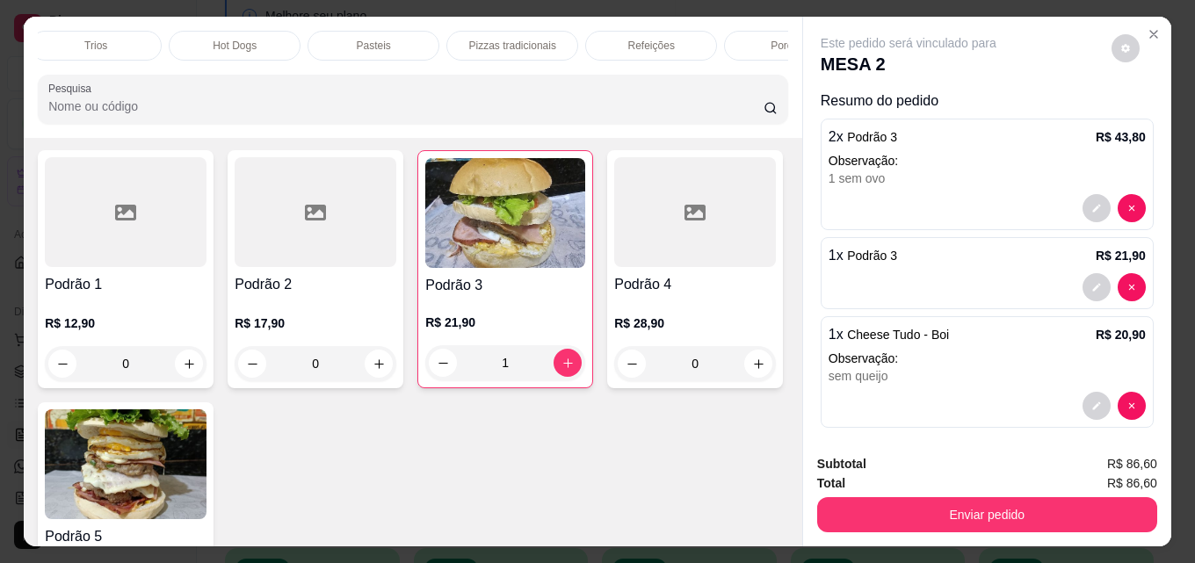
scroll to position [0, 597]
click at [363, 35] on div "Pasteis" at bounding box center [339, 46] width 132 height 30
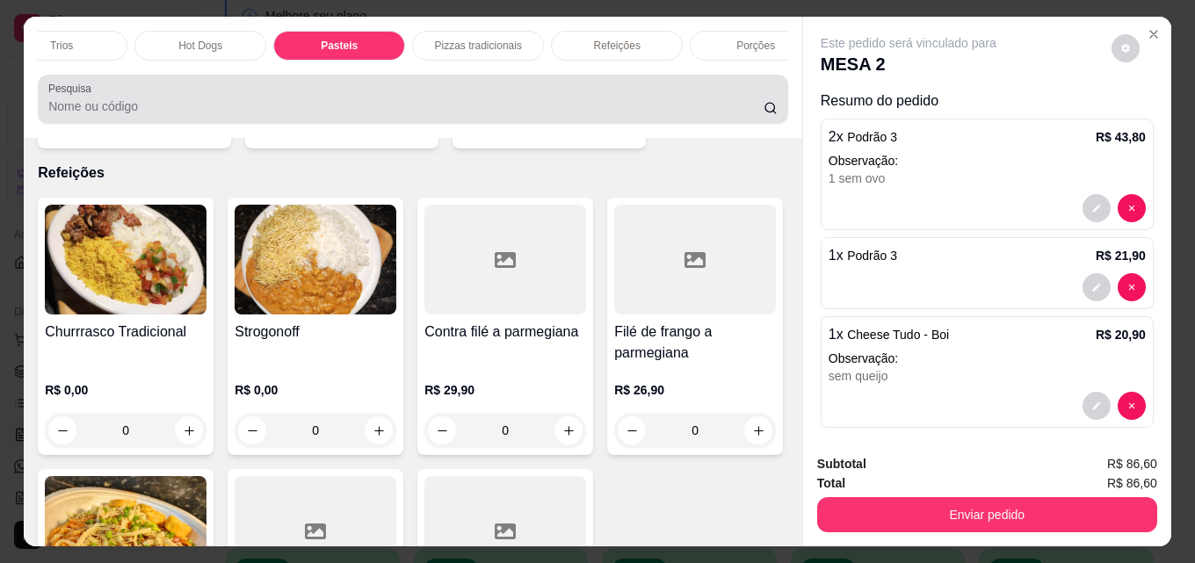
scroll to position [46, 0]
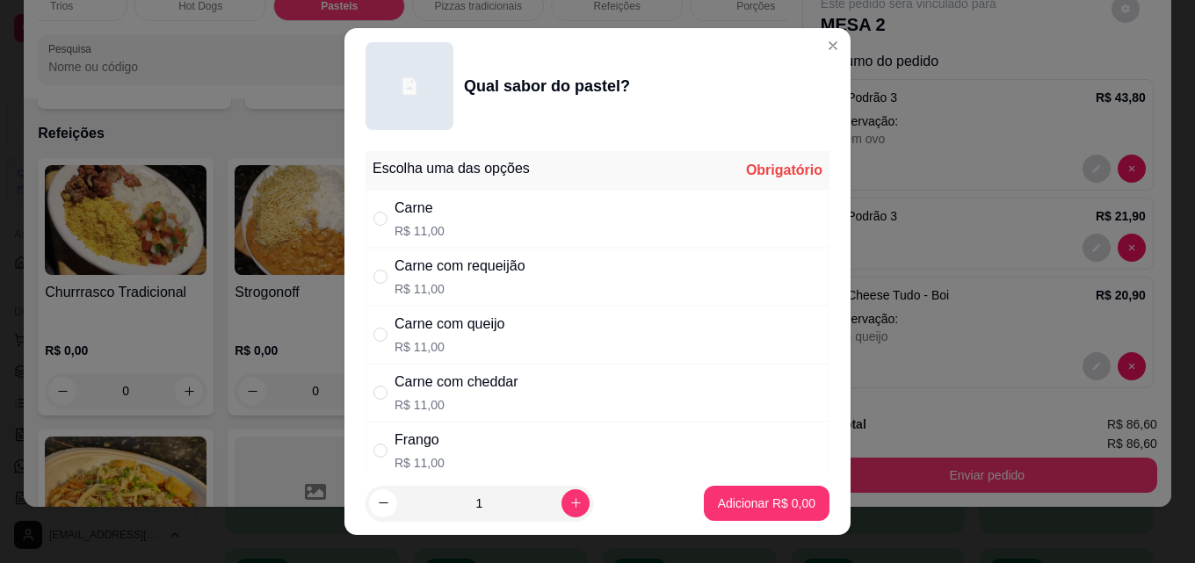
click at [452, 215] on div "Carne R$ 11,00" at bounding box center [597, 219] width 464 height 58
radio input "true"
click at [720, 504] on p "Adicionar R$ 11,00" at bounding box center [763, 504] width 105 height 18
type input "1"
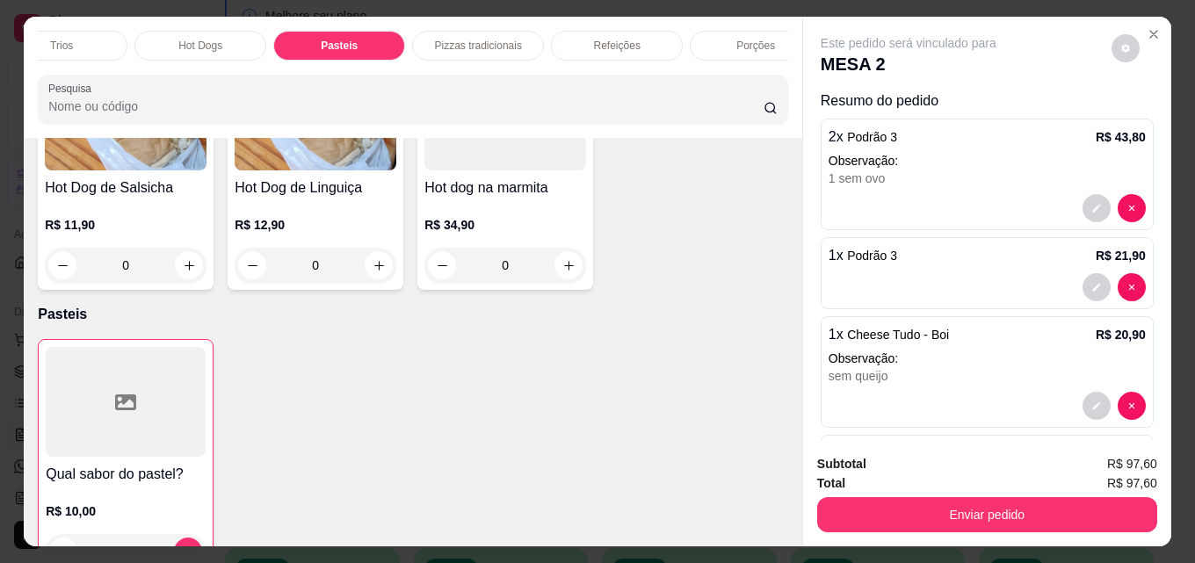
scroll to position [2963, 0]
drag, startPoint x: 766, startPoint y: 54, endPoint x: 772, endPoint y: 61, distance: 10.0
click at [772, 61] on div "Promoção do Dia Lanches Tradicionais Podrões Lanches Gourmet Trios Hot Dogs Pas…" at bounding box center [413, 46] width 750 height 30
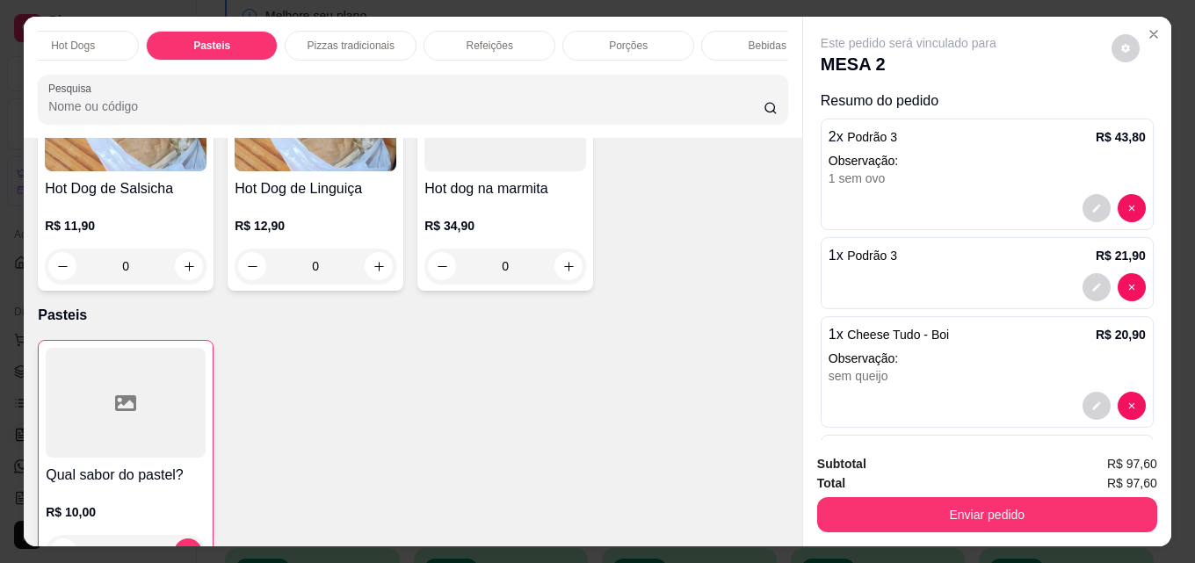
scroll to position [0, 770]
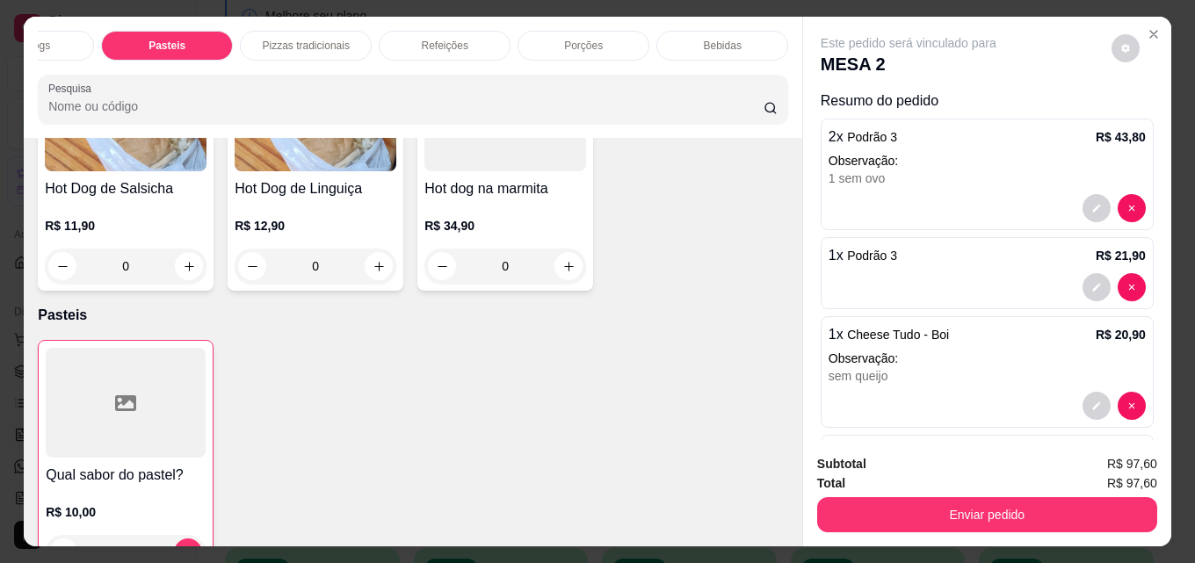
click at [753, 33] on div "Bebidas" at bounding box center [722, 46] width 132 height 30
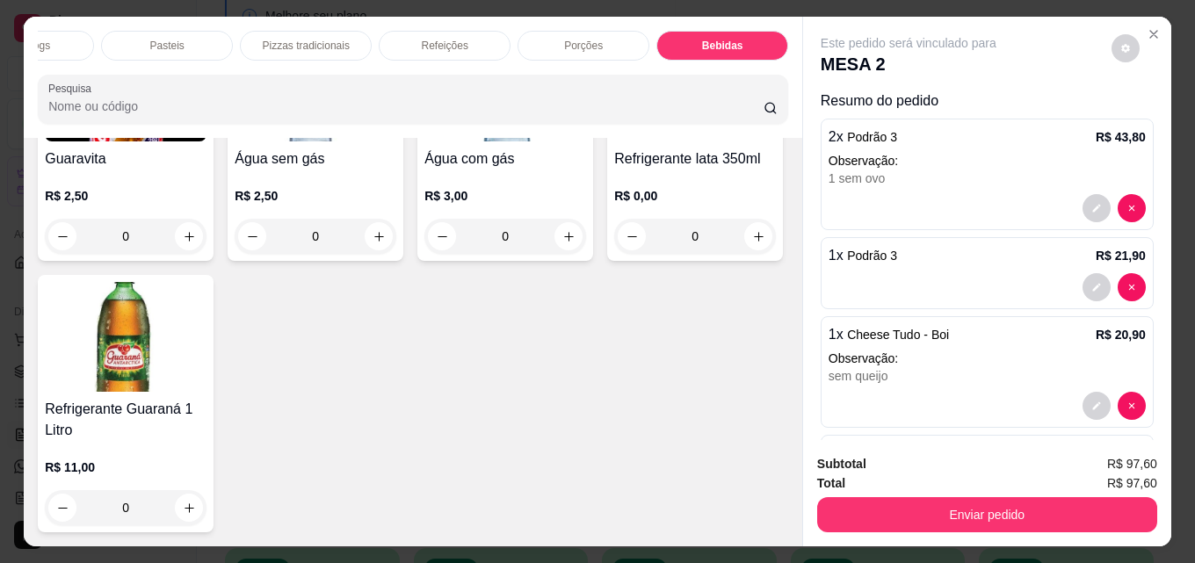
scroll to position [46, 0]
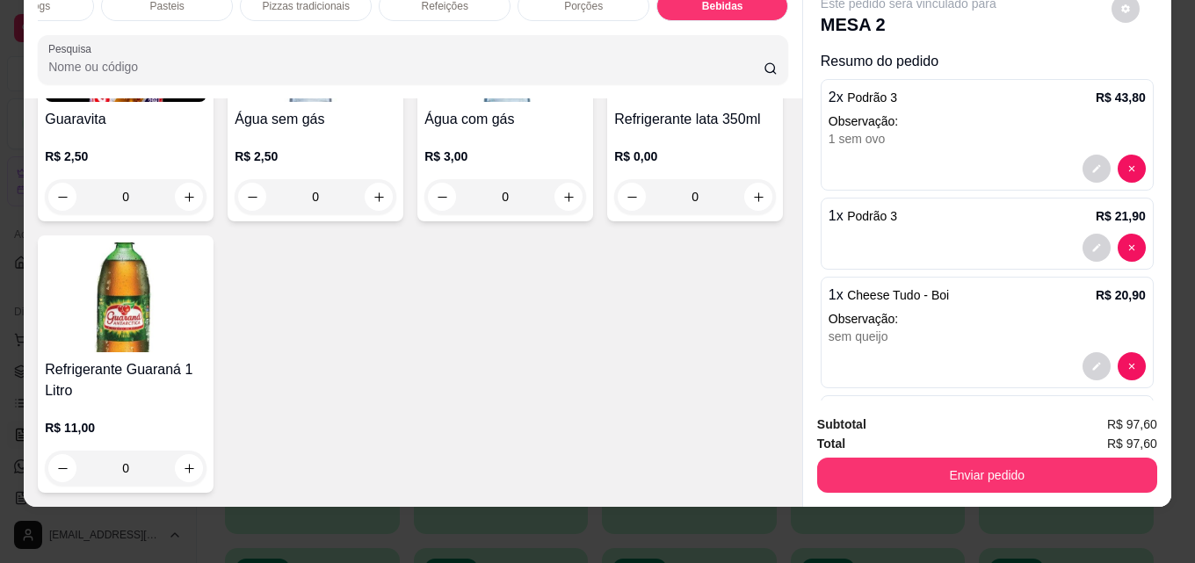
click at [206, 352] on img at bounding box center [126, 297] width 162 height 110
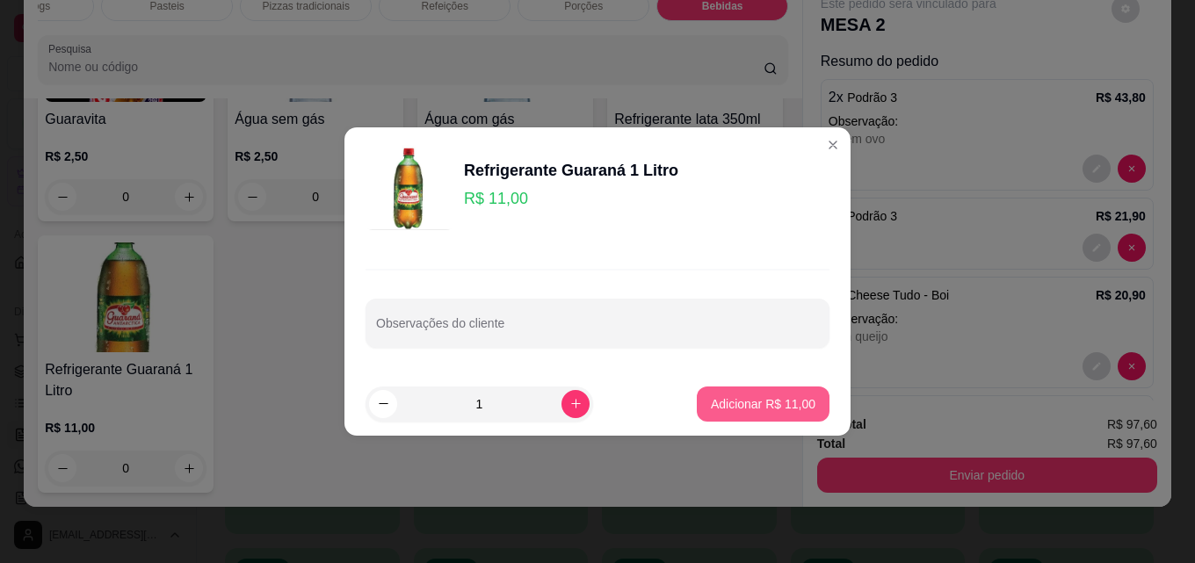
click at [785, 399] on p "Adicionar R$ 11,00" at bounding box center [763, 404] width 105 height 18
type input "1"
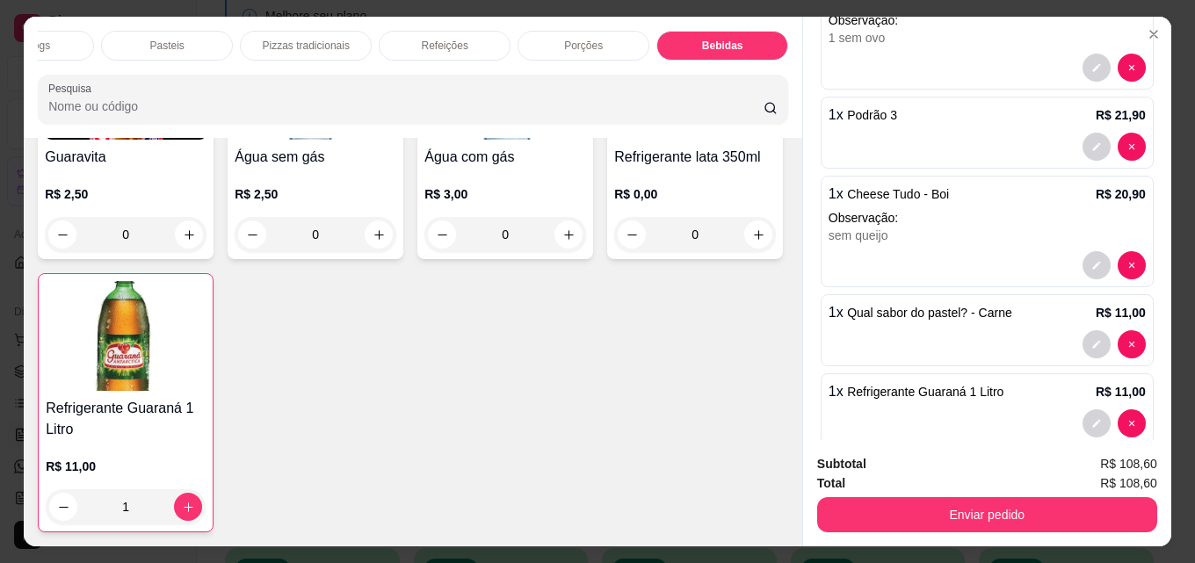
scroll to position [170, 0]
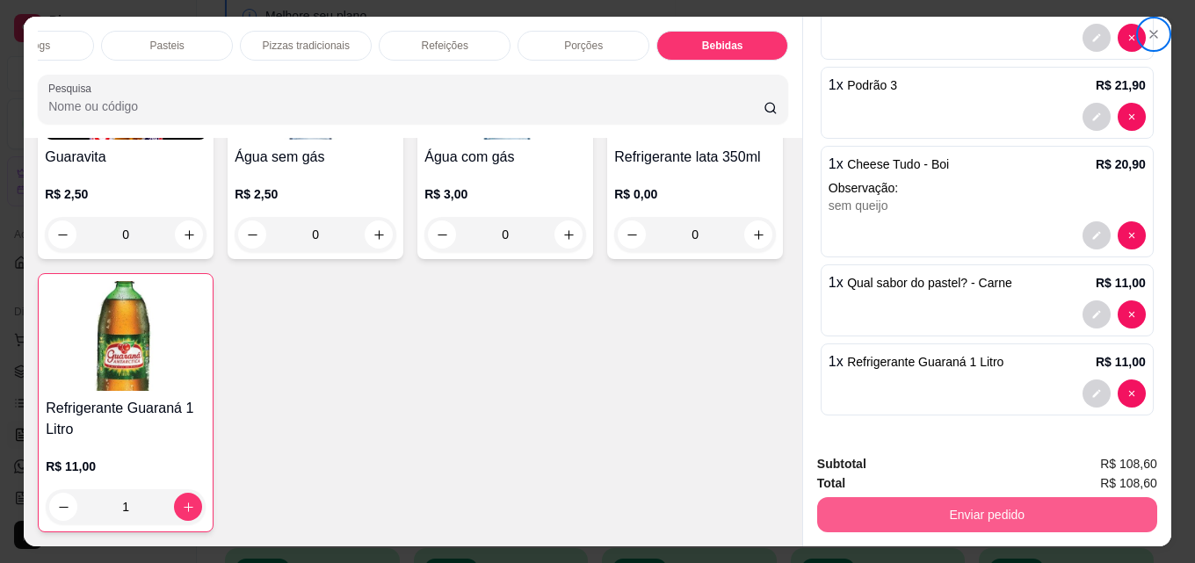
click at [1044, 509] on button "Enviar pedido" at bounding box center [987, 514] width 340 height 35
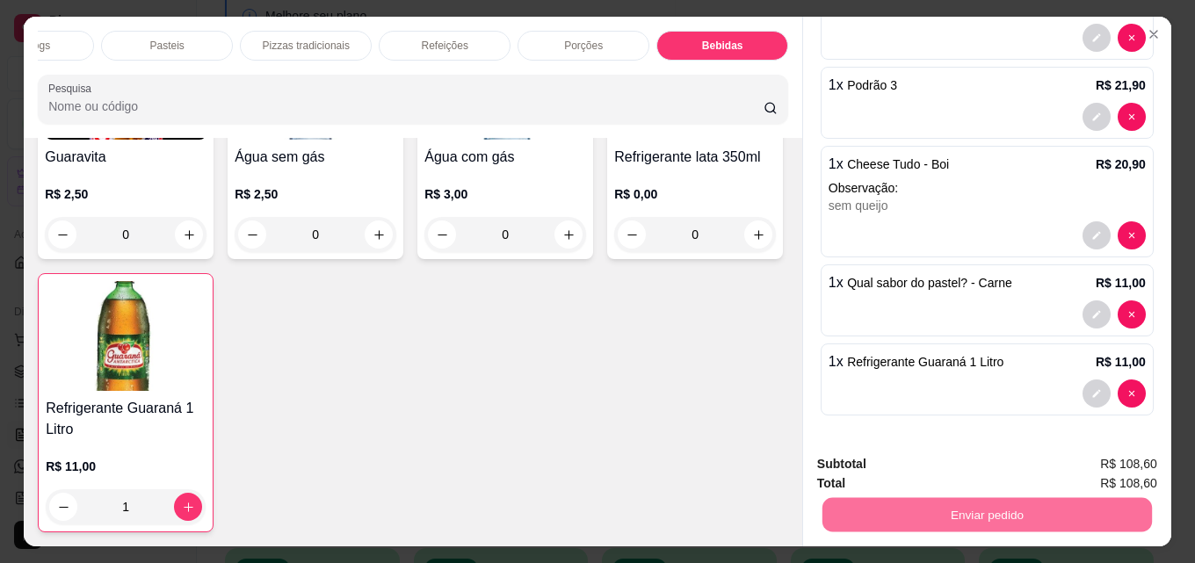
click at [967, 462] on button "Não registrar e enviar pedido" at bounding box center [928, 464] width 183 height 33
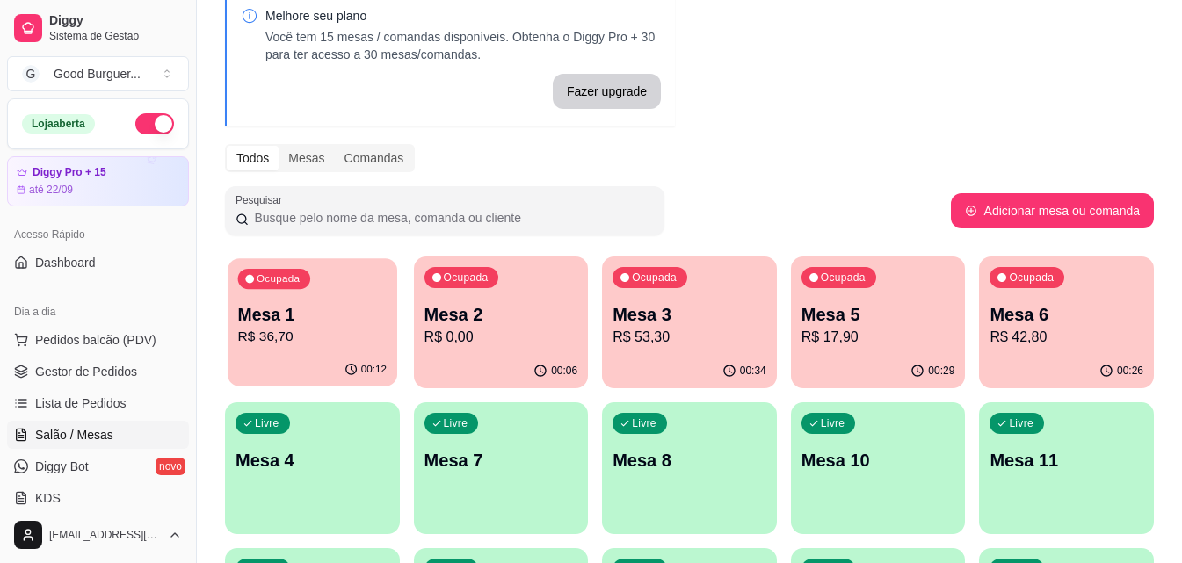
click at [346, 298] on div "Ocupada Mesa 1 R$ 36,70" at bounding box center [313, 305] width 170 height 95
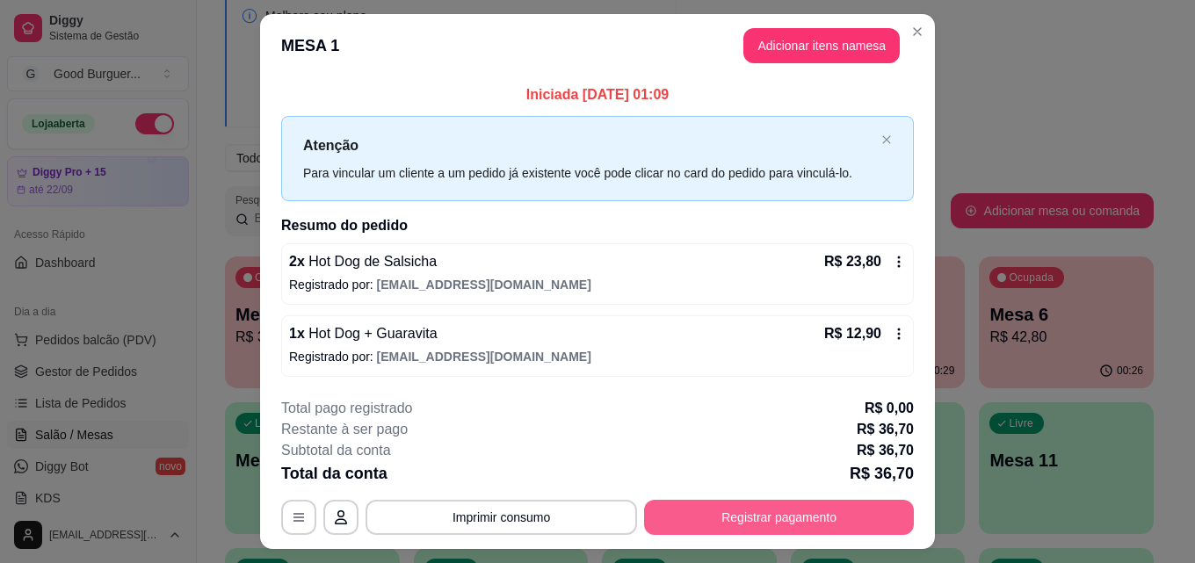
click at [726, 509] on button "Registrar pagamento" at bounding box center [779, 517] width 270 height 35
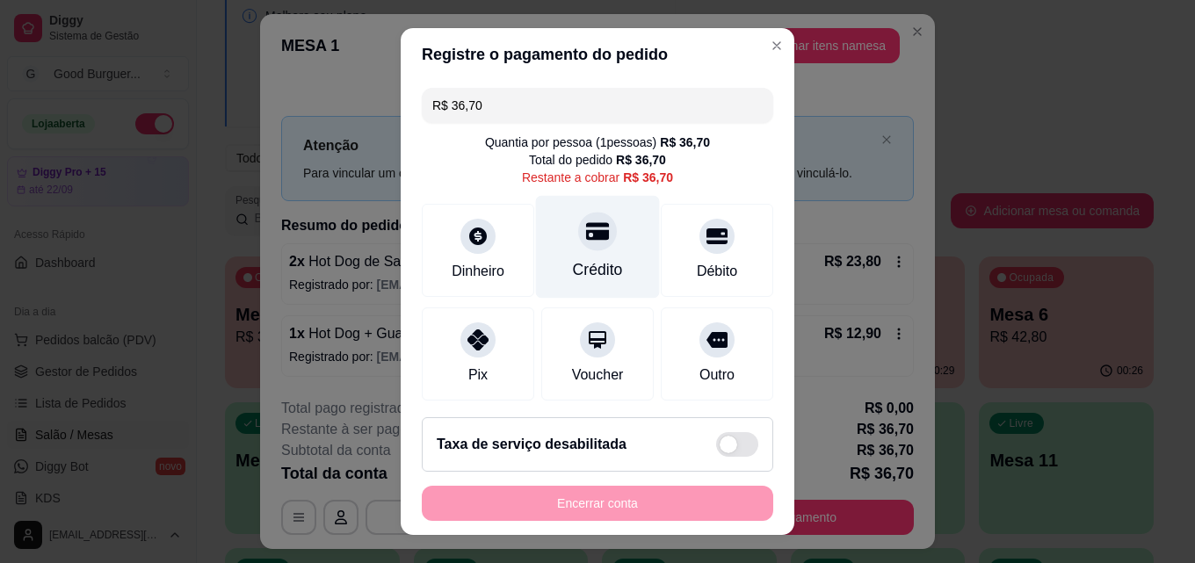
click at [586, 232] on icon at bounding box center [597, 232] width 23 height 18
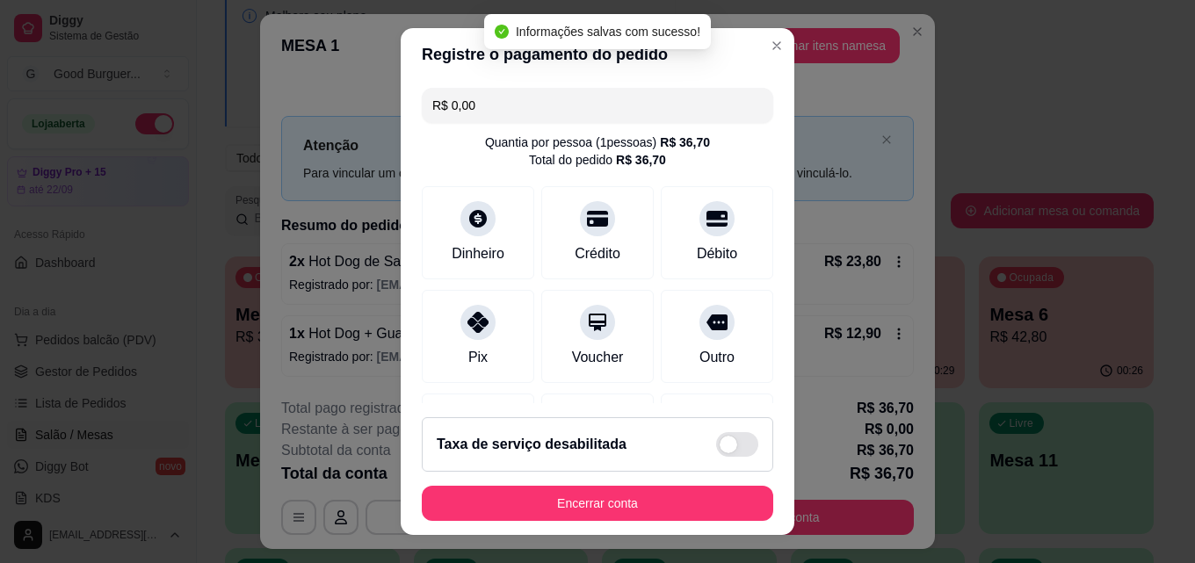
type input "R$ 0,00"
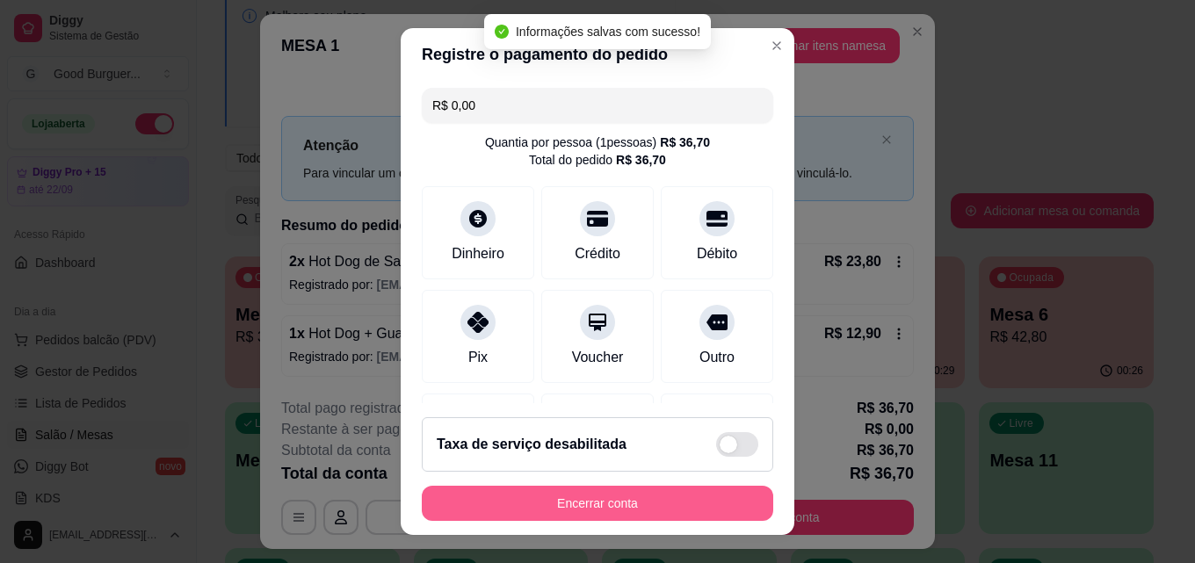
click at [511, 507] on button "Encerrar conta" at bounding box center [597, 503] width 351 height 35
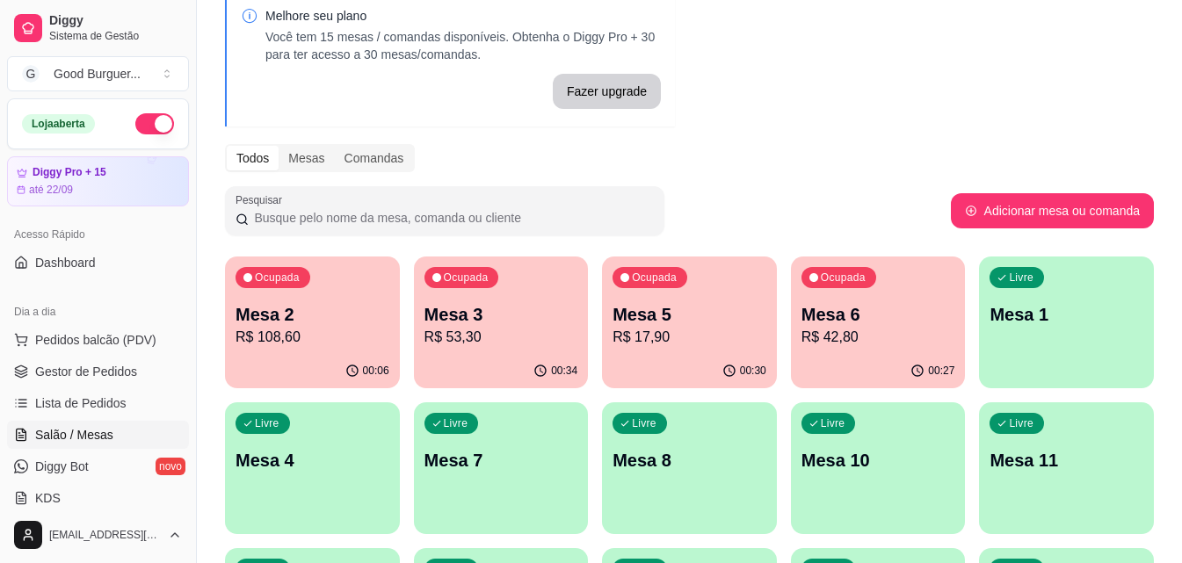
click at [380, 312] on p "Mesa 2" at bounding box center [312, 314] width 154 height 25
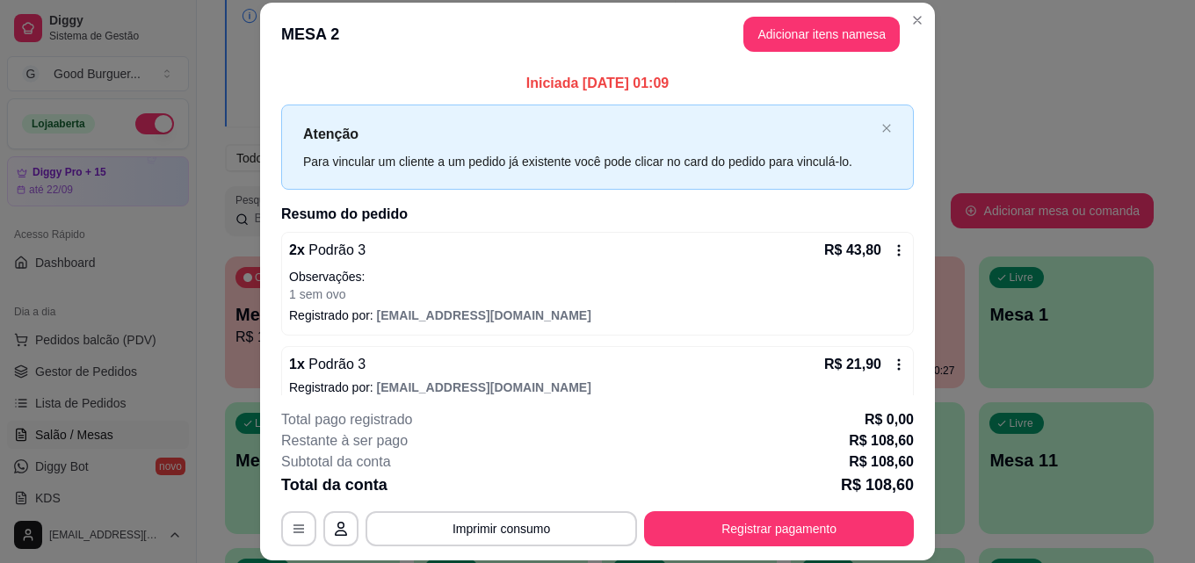
scroll to position [56, 0]
click at [786, 34] on button "Adicionar itens na mesa" at bounding box center [821, 35] width 151 height 34
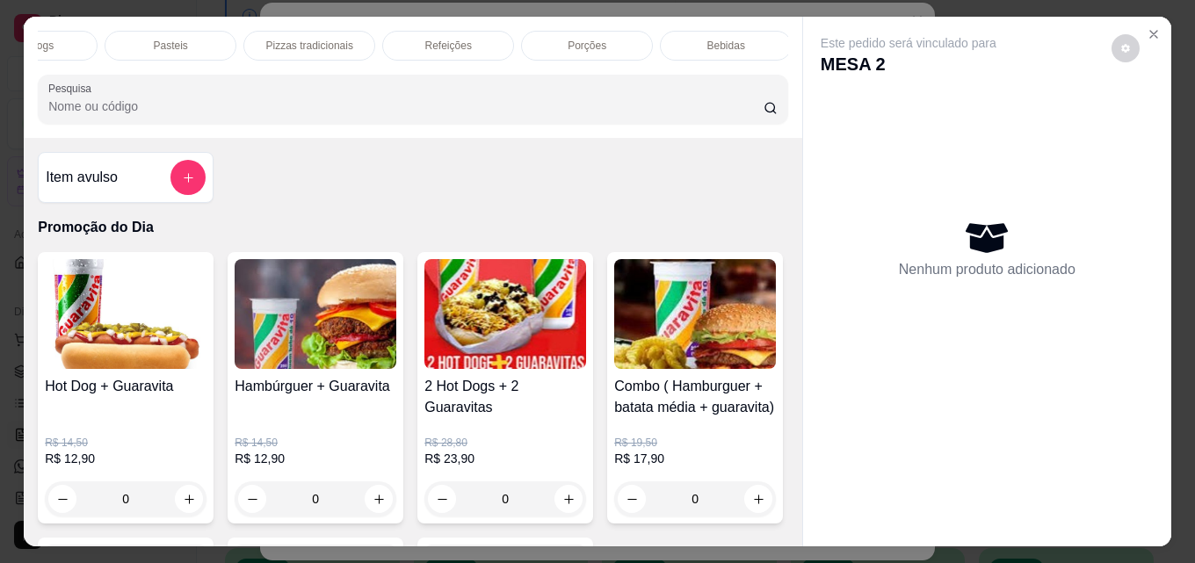
scroll to position [0, 770]
click at [737, 40] on div "Bebidas" at bounding box center [722, 46] width 132 height 30
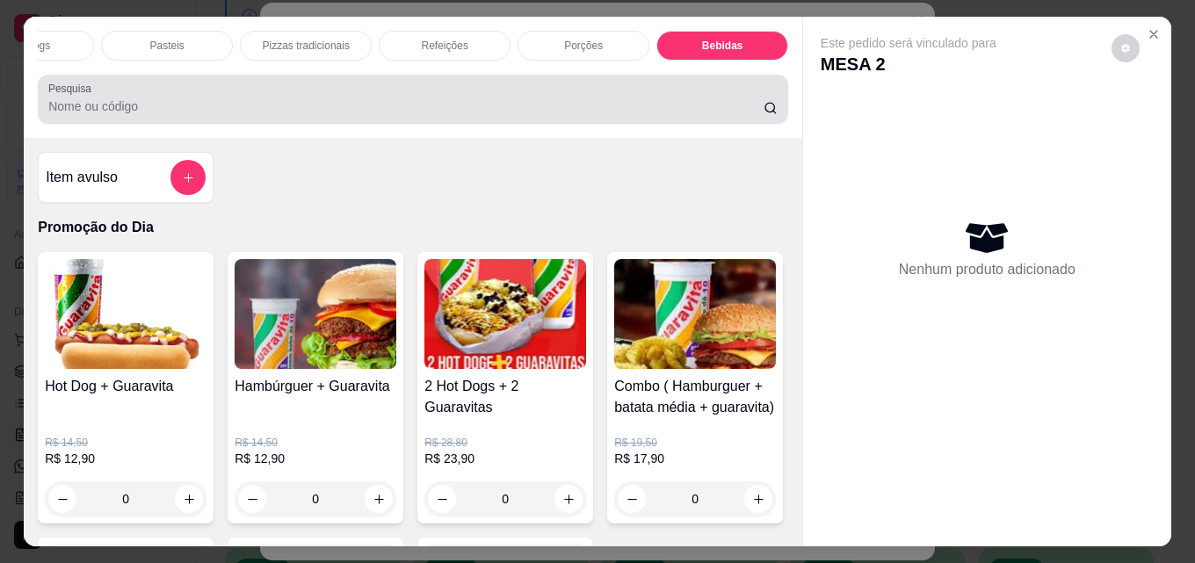
scroll to position [46, 0]
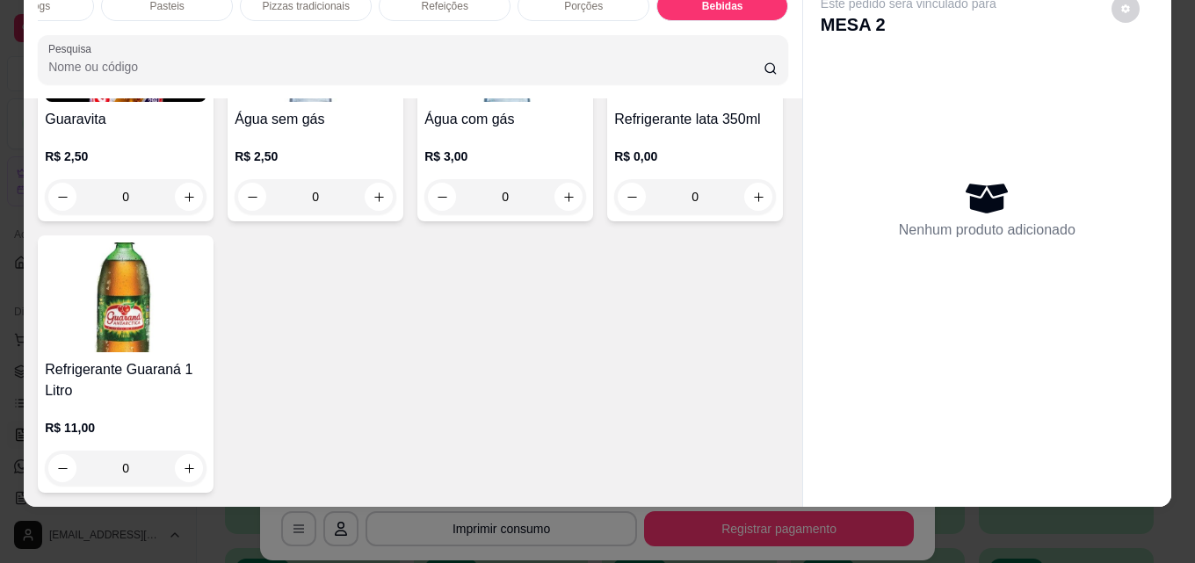
click at [206, 352] on img at bounding box center [126, 297] width 162 height 110
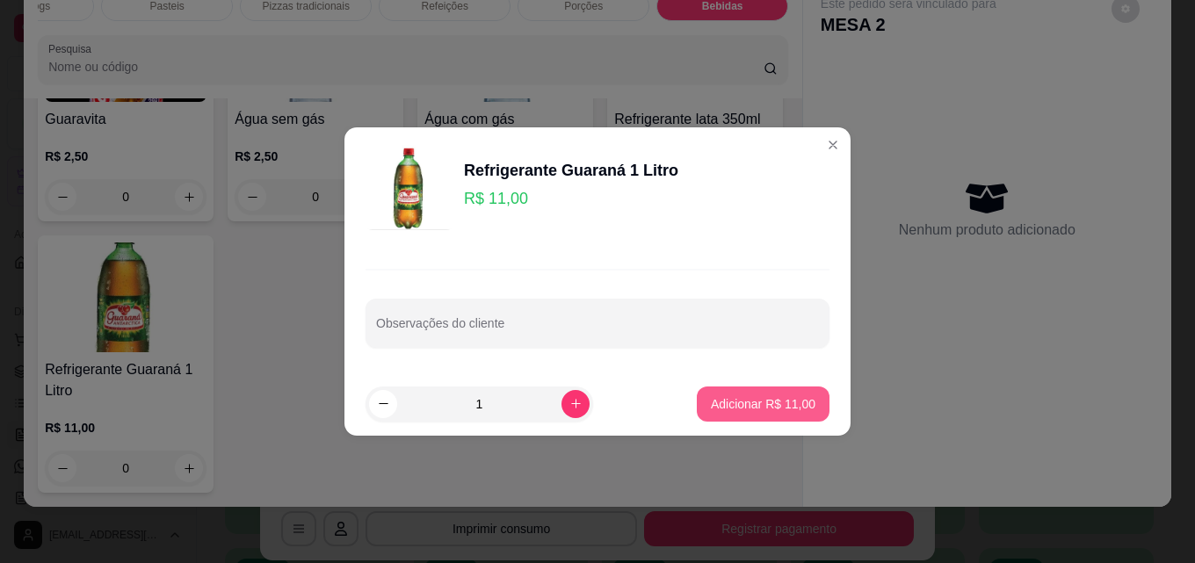
click at [784, 406] on p "Adicionar R$ 11,00" at bounding box center [763, 404] width 105 height 18
type input "1"
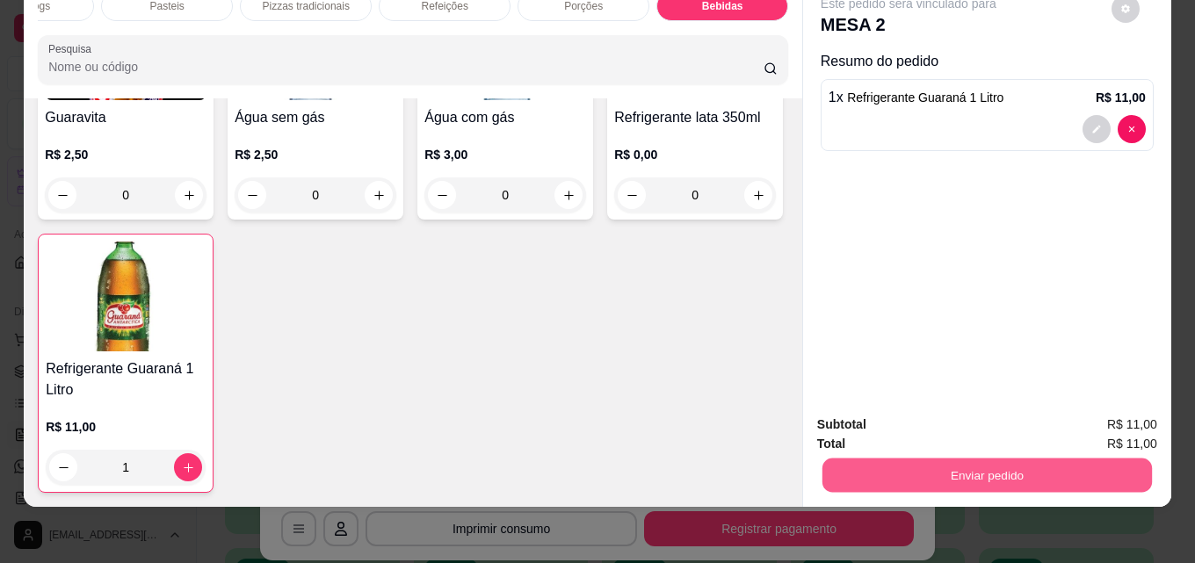
click at [1097, 479] on button "Enviar pedido" at bounding box center [986, 475] width 329 height 34
click at [941, 409] on button "Não registrar e enviar pedido" at bounding box center [928, 418] width 177 height 33
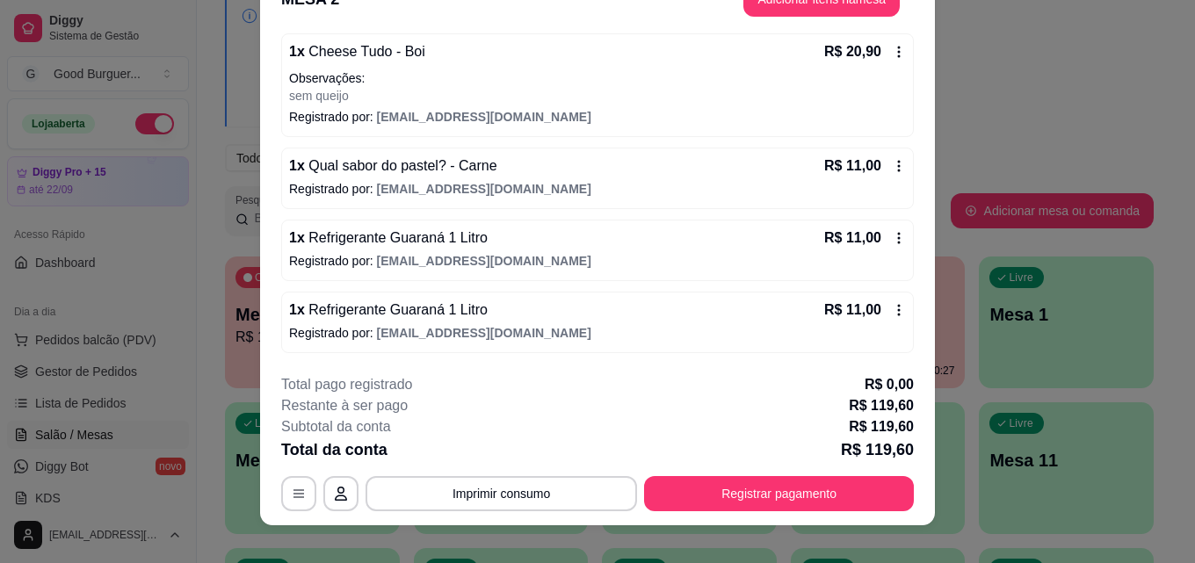
scroll to position [54, 0]
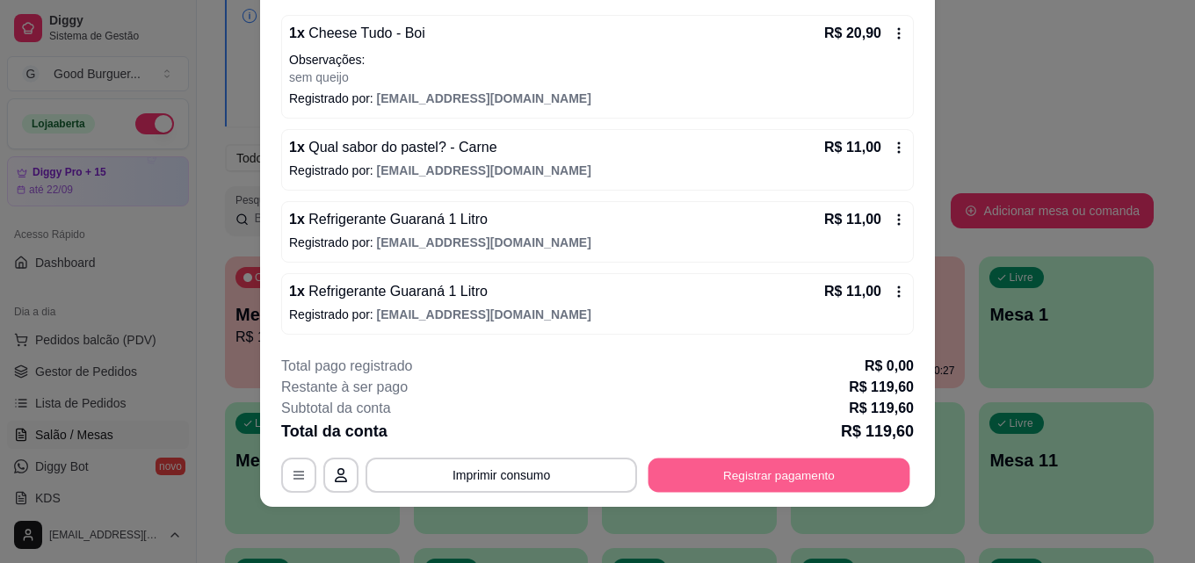
click at [780, 469] on button "Registrar pagamento" at bounding box center [779, 475] width 262 height 34
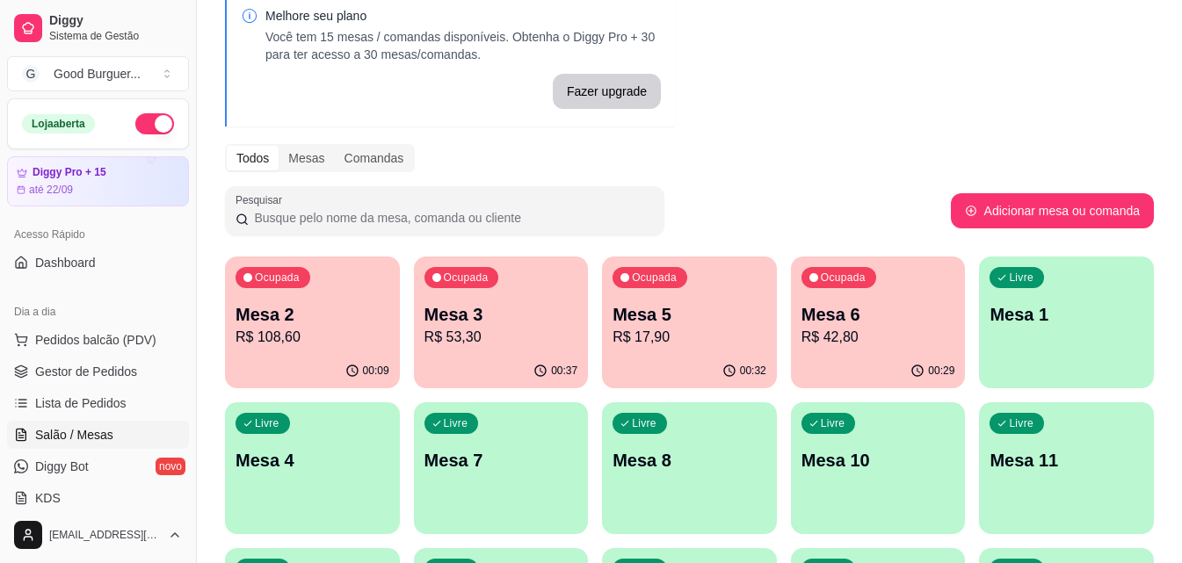
click at [309, 458] on p "Mesa 4" at bounding box center [312, 460] width 154 height 25
click at [1077, 257] on div "Ocupada Mesa 2 R$ 108,60 00:09 Ocupada Mesa 3 R$ 53,30 00:37 Ocupada Mesa 5 R$ …" at bounding box center [689, 468] width 929 height 423
click at [1039, 335] on div "Livre Mesa 1" at bounding box center [1066, 312] width 175 height 111
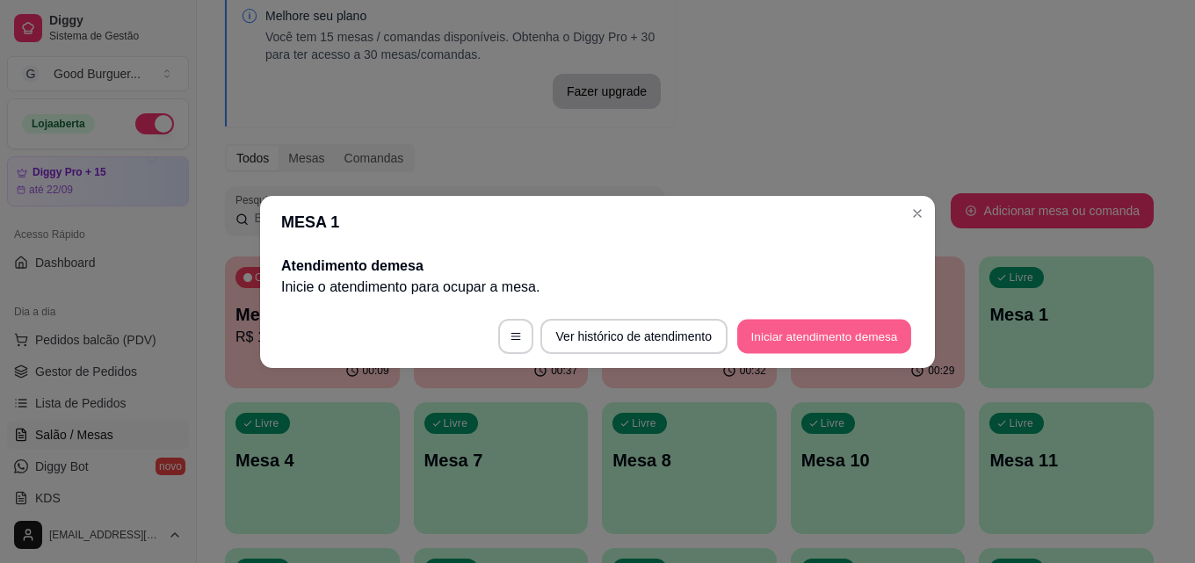
click at [778, 336] on button "Iniciar atendimento de mesa" at bounding box center [824, 336] width 174 height 34
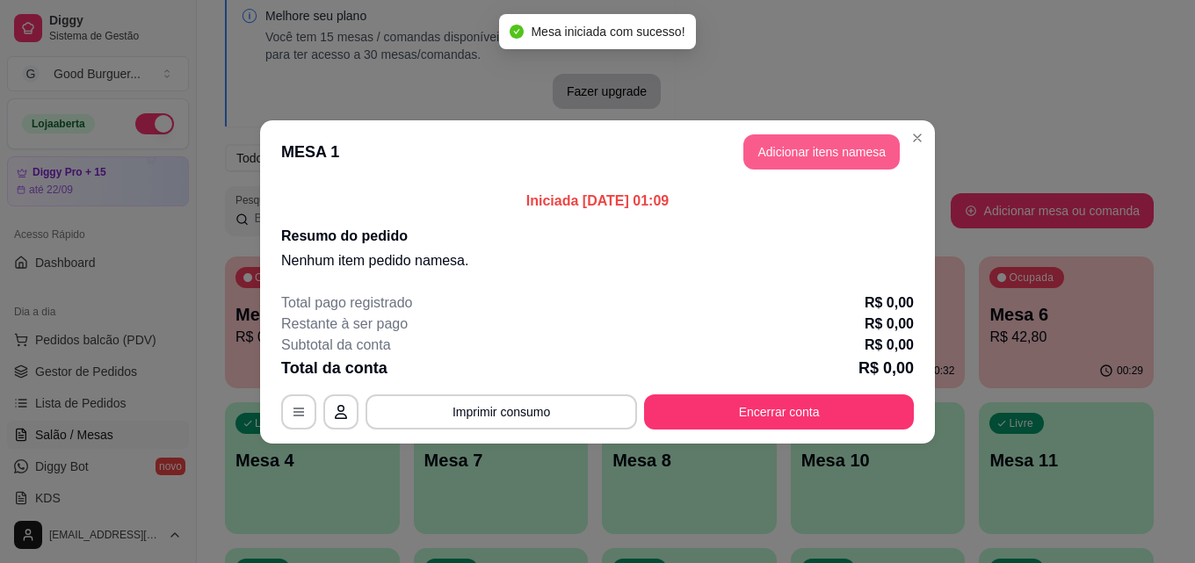
click at [805, 154] on button "Adicionar itens na mesa" at bounding box center [821, 151] width 156 height 35
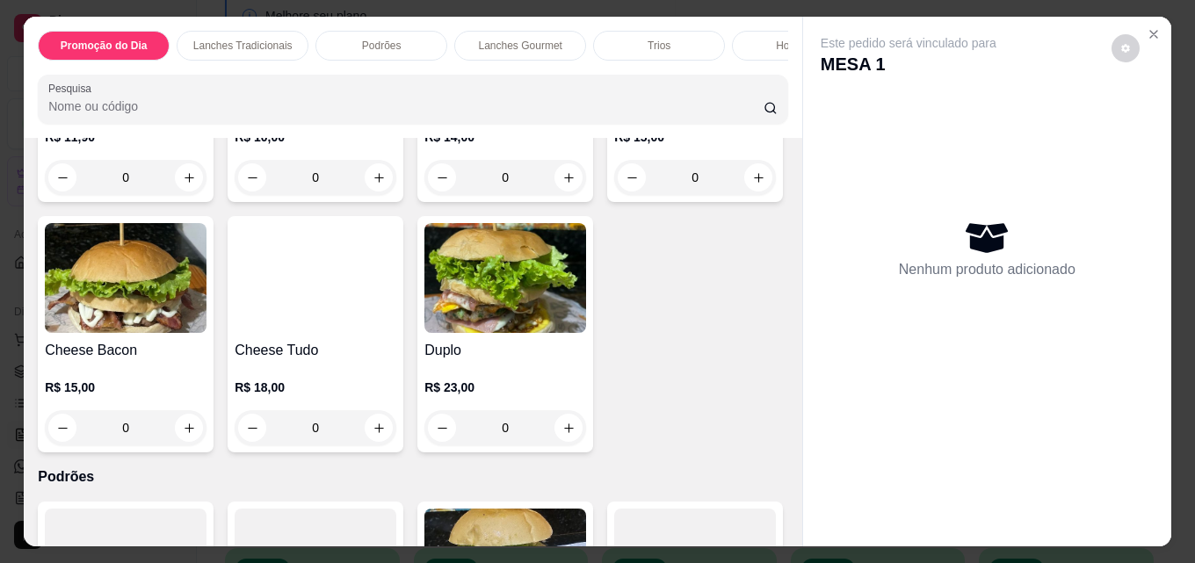
scroll to position [1142, 0]
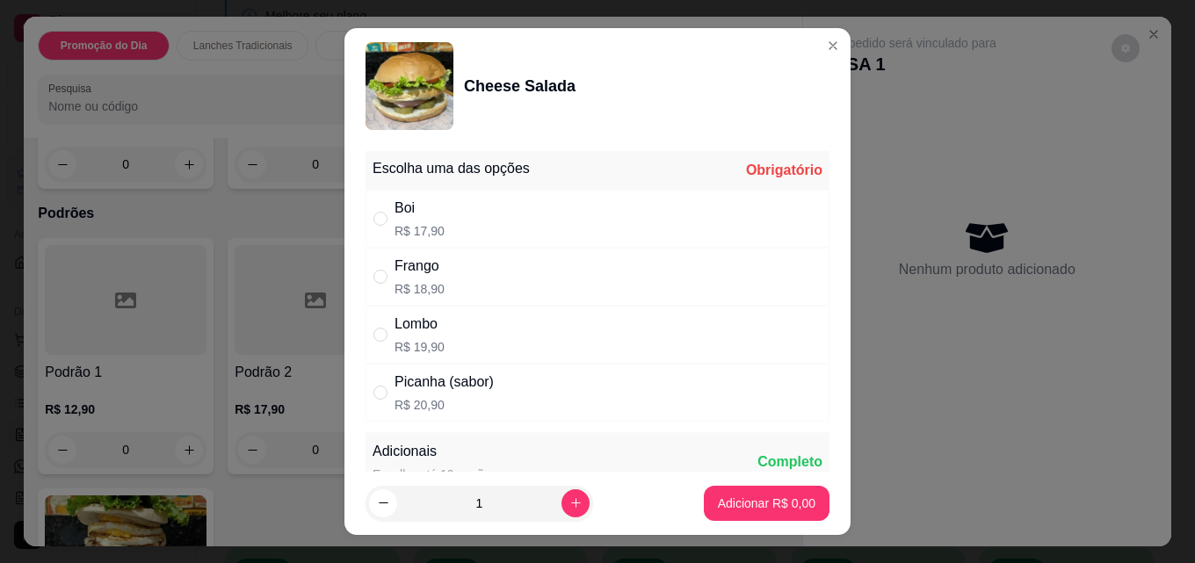
click at [459, 220] on div "Boi R$ 17,90" at bounding box center [597, 219] width 464 height 58
radio input "true"
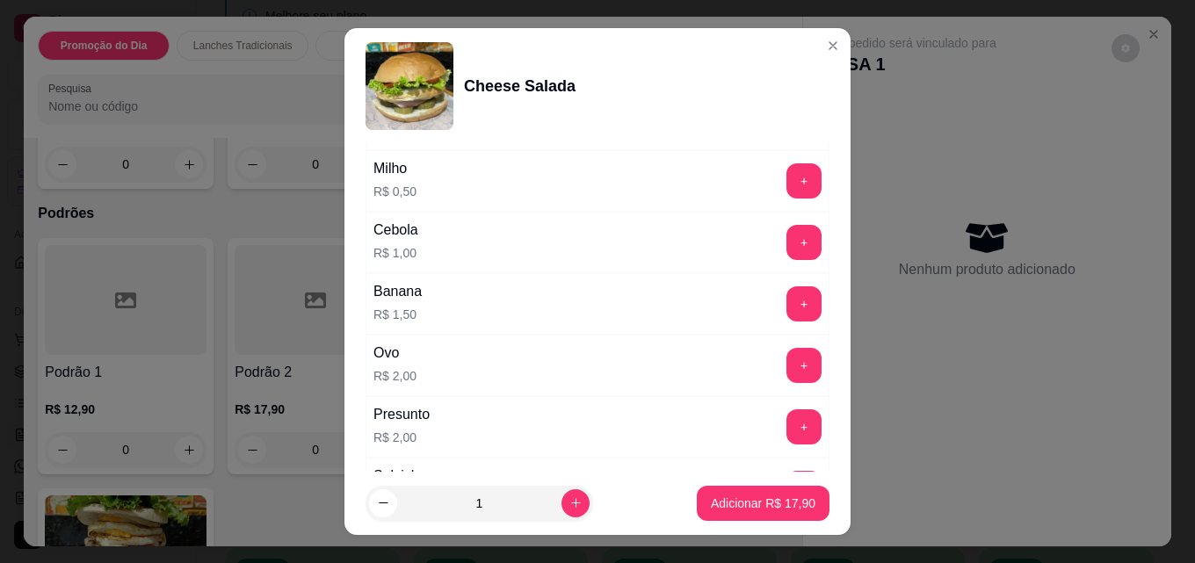
scroll to position [703, 0]
click at [786, 315] on button "+" at bounding box center [803, 304] width 35 height 35
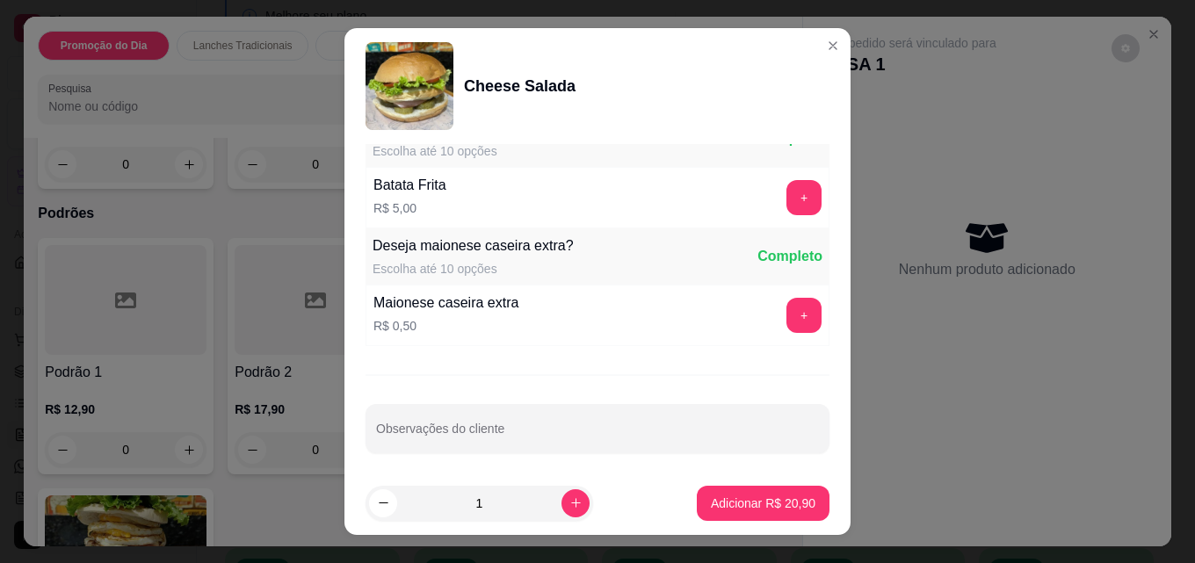
scroll to position [1487, 0]
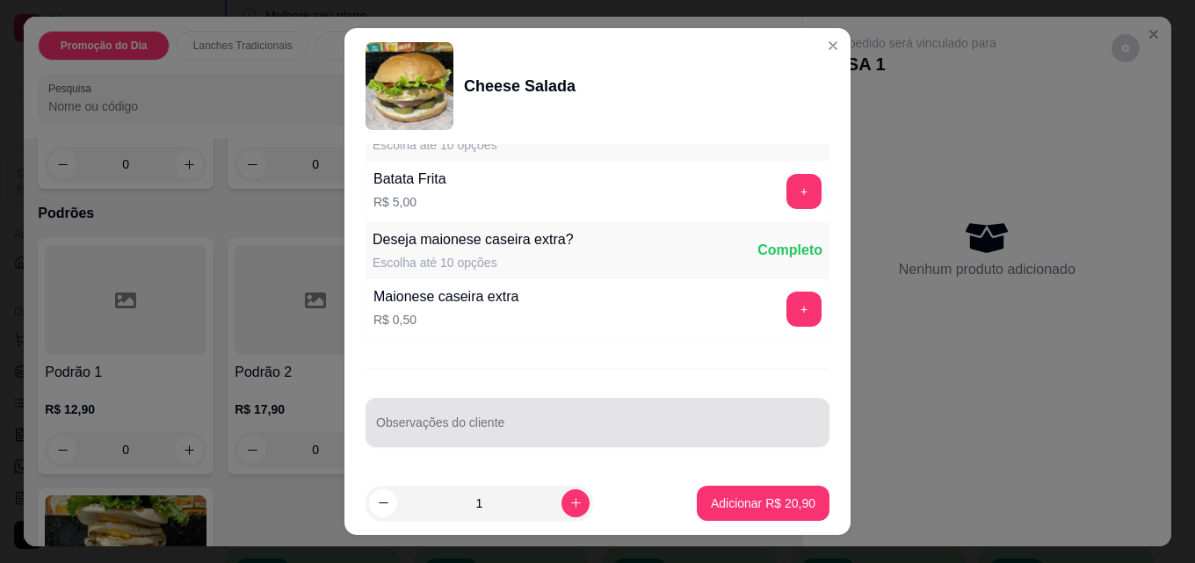
click at [515, 437] on input "Observações do cliente" at bounding box center [597, 430] width 443 height 18
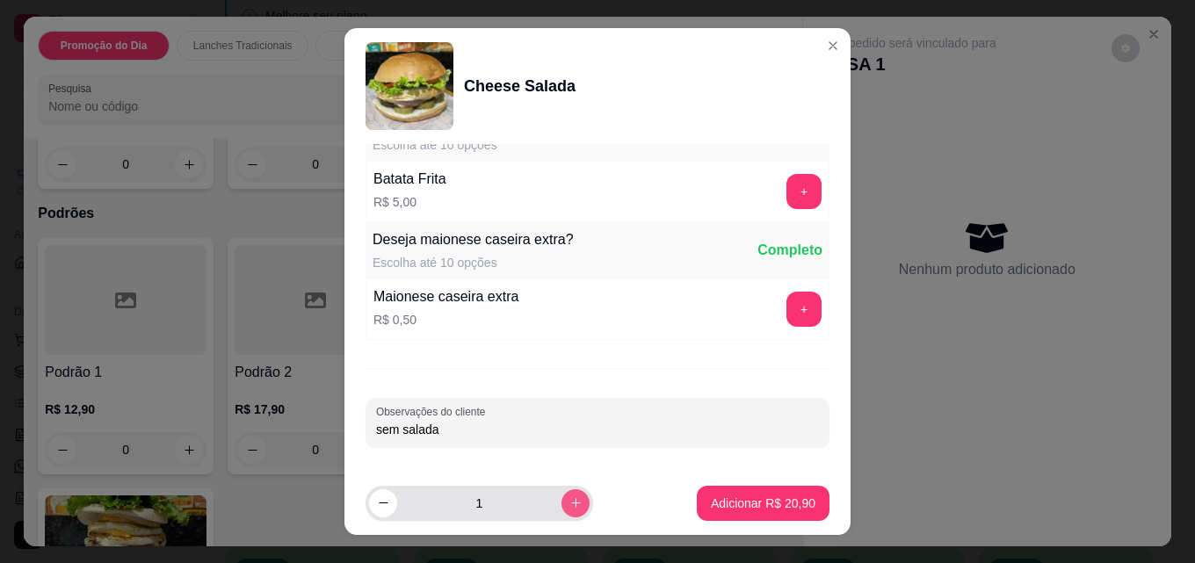
type input "sem salada"
click at [569, 501] on icon "increase-product-quantity" at bounding box center [575, 502] width 13 height 13
type input "2"
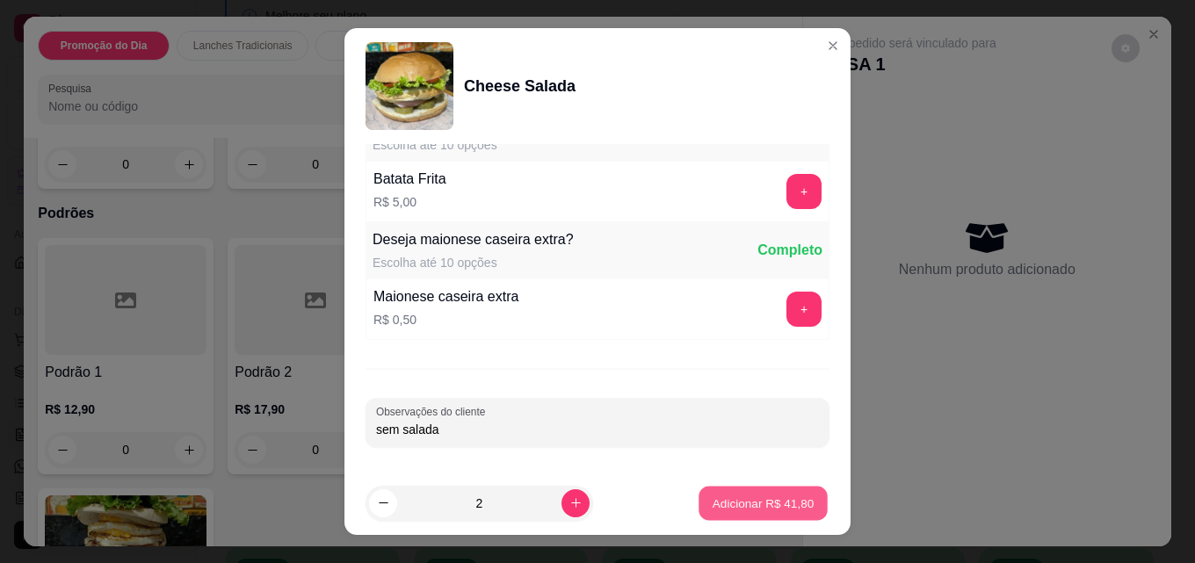
click at [756, 498] on p "Adicionar R$ 41,80" at bounding box center [764, 503] width 102 height 17
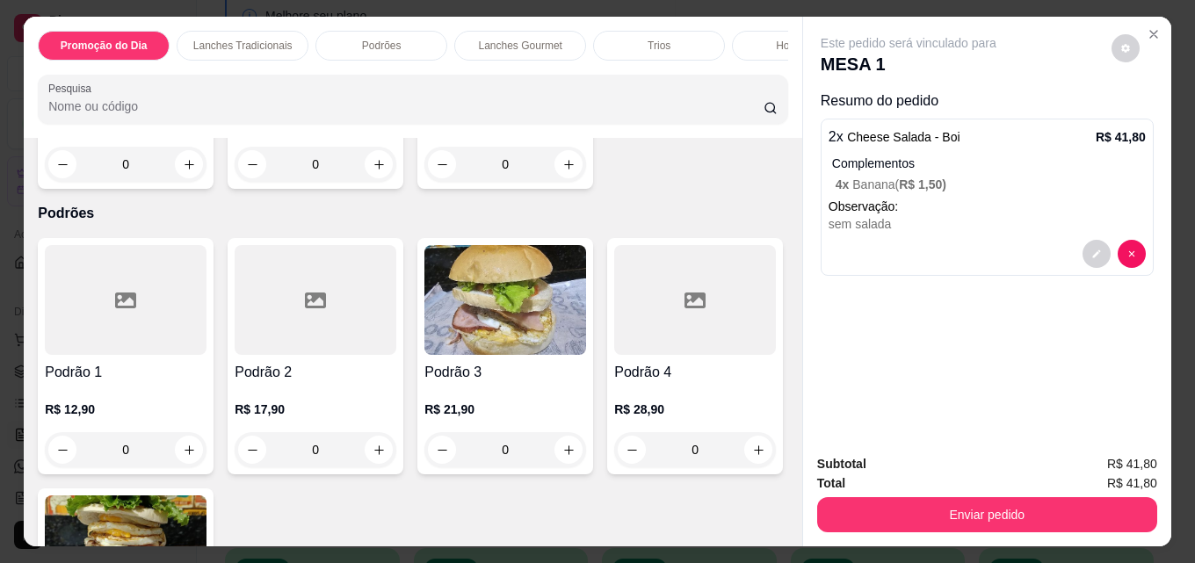
click at [396, 69] on img at bounding box center [316, 15] width 162 height 110
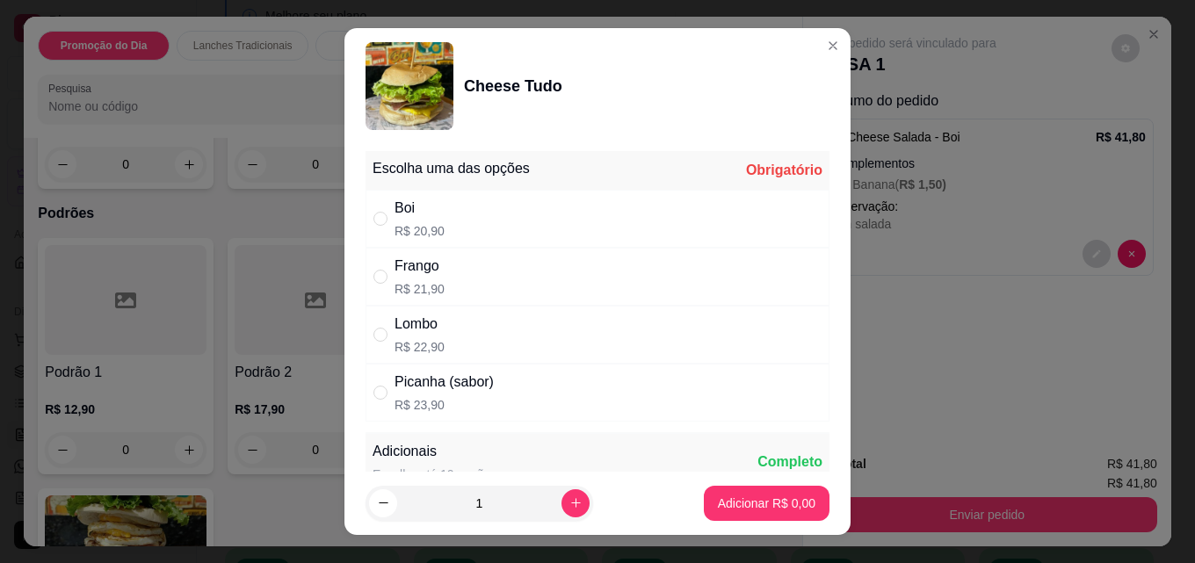
click at [394, 215] on div "Boi" at bounding box center [419, 208] width 50 height 21
radio input "true"
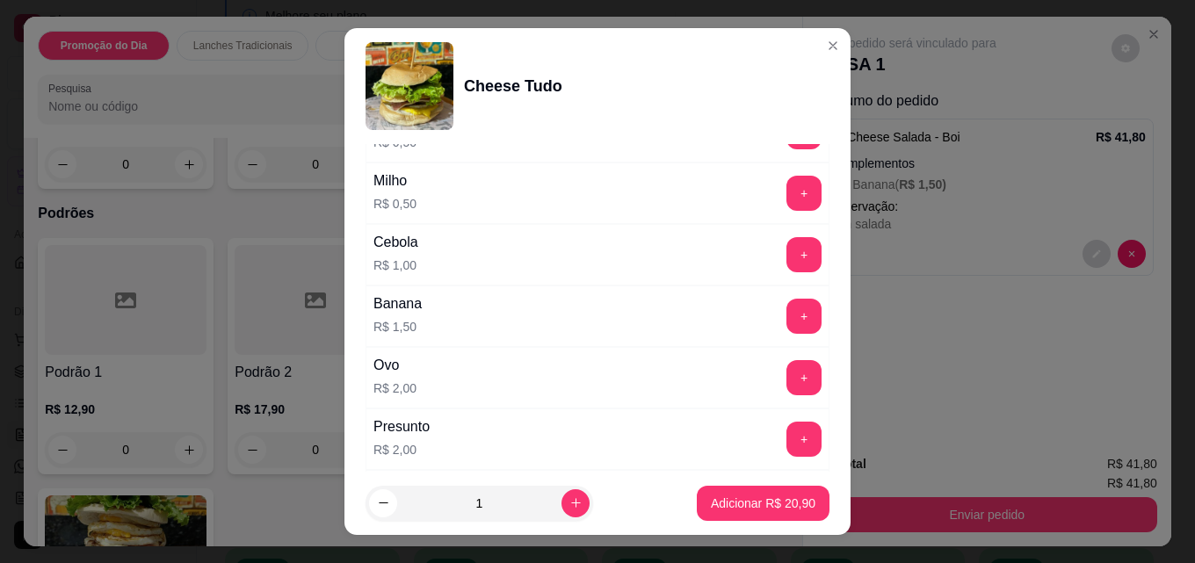
scroll to position [615, 0]
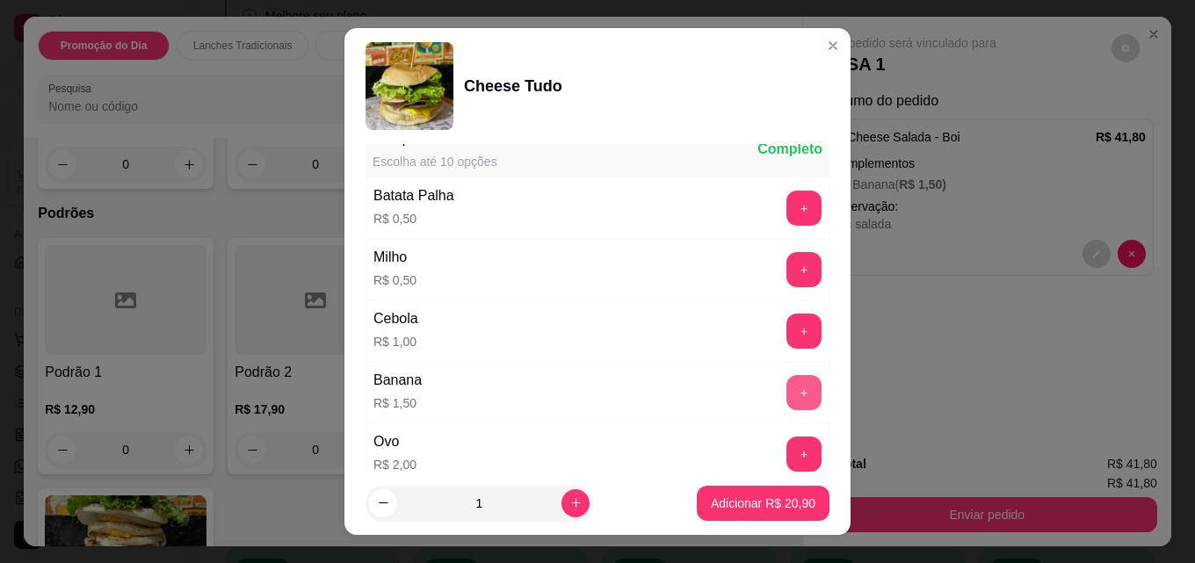
click at [786, 395] on button "+" at bounding box center [803, 392] width 35 height 35
click at [745, 509] on p "Adicionar R$ 22,40" at bounding box center [763, 504] width 105 height 18
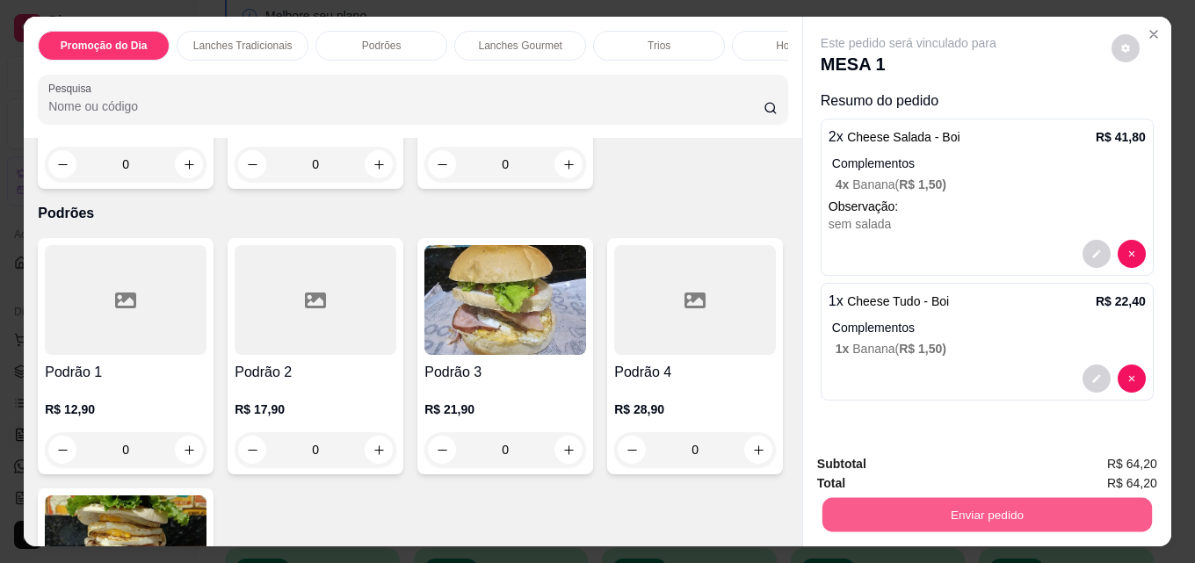
click at [943, 513] on button "Enviar pedido" at bounding box center [986, 514] width 329 height 34
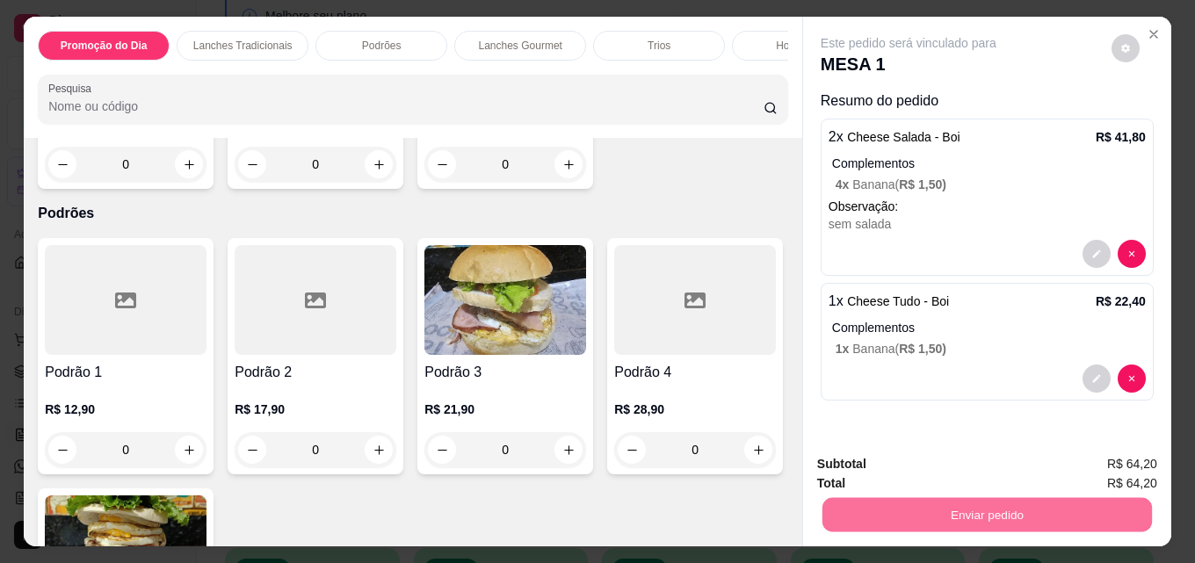
click at [963, 464] on button "Não registrar e enviar pedido" at bounding box center [928, 464] width 177 height 33
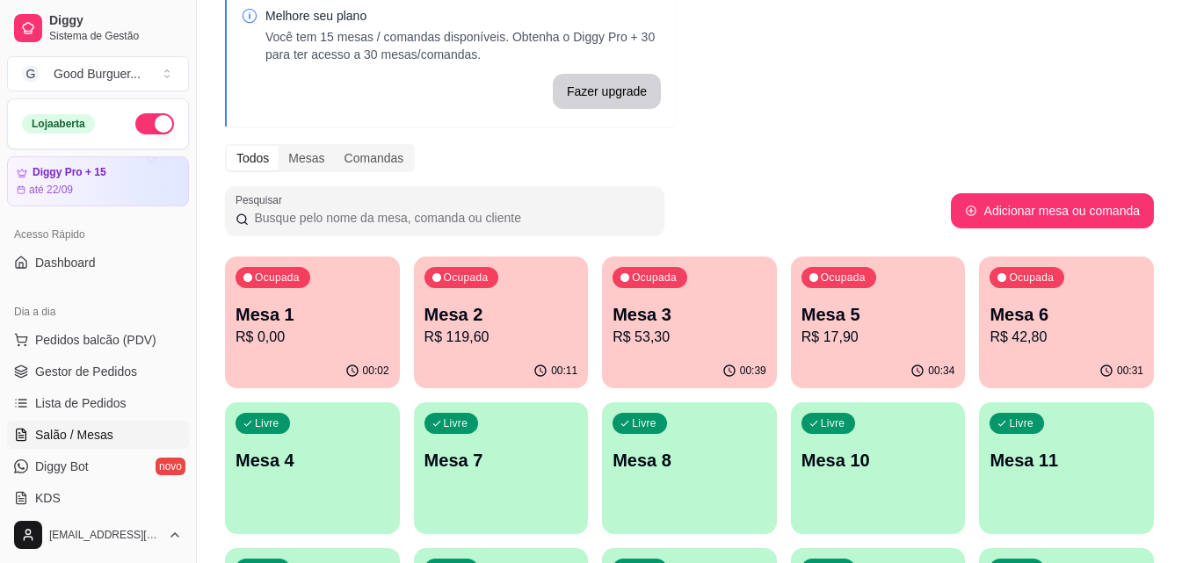
click at [429, 340] on p "R$ 119,60" at bounding box center [501, 337] width 154 height 21
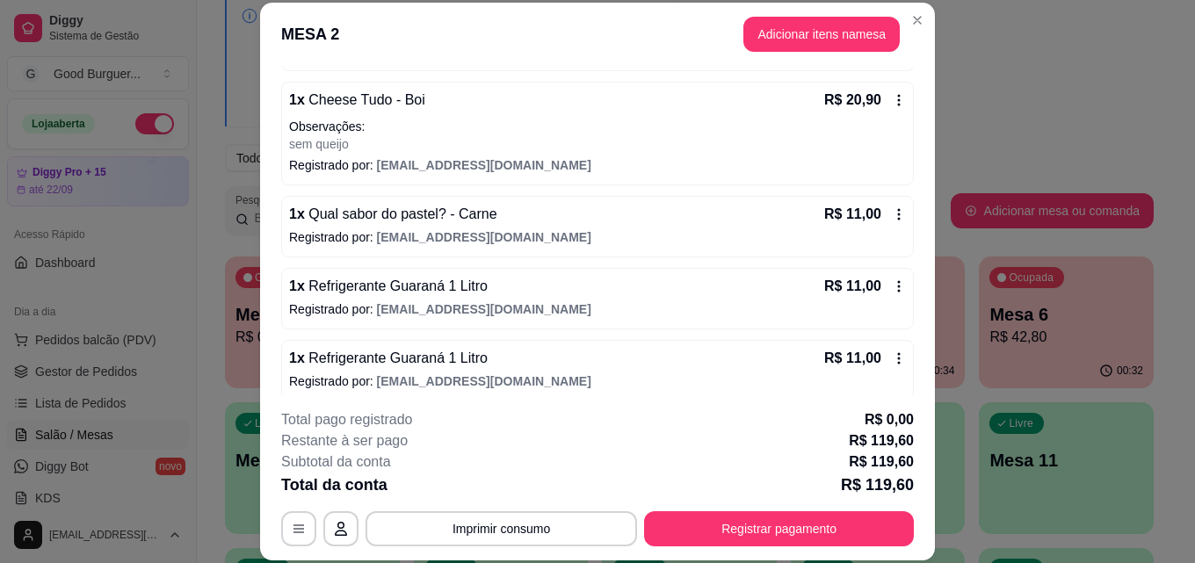
scroll to position [350, 0]
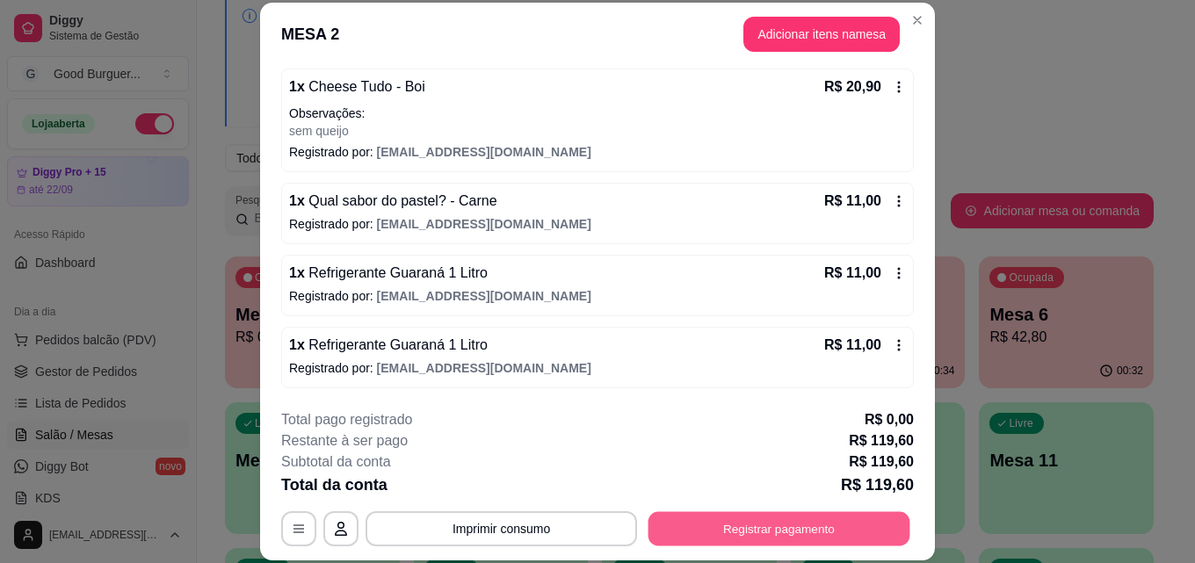
click at [725, 524] on button "Registrar pagamento" at bounding box center [779, 528] width 262 height 34
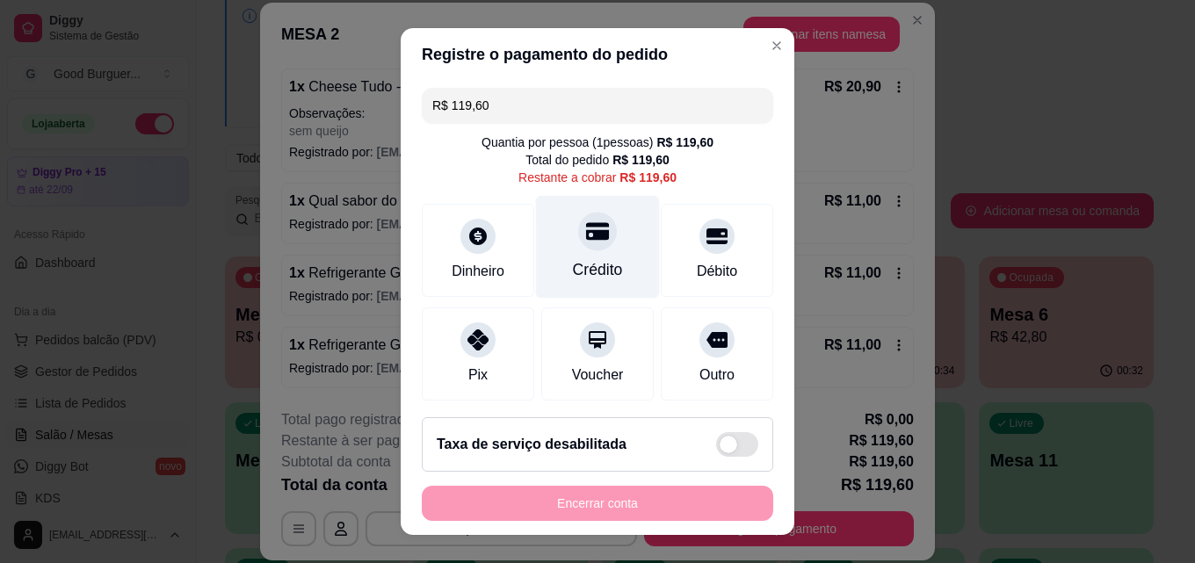
click at [586, 231] on icon at bounding box center [597, 232] width 23 height 18
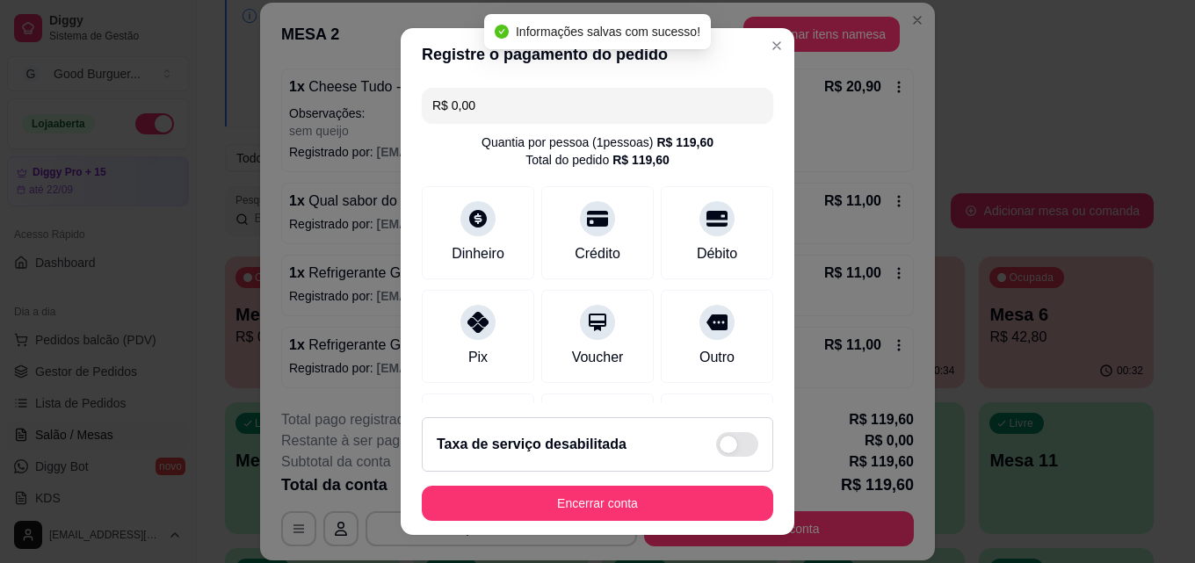
type input "R$ 0,00"
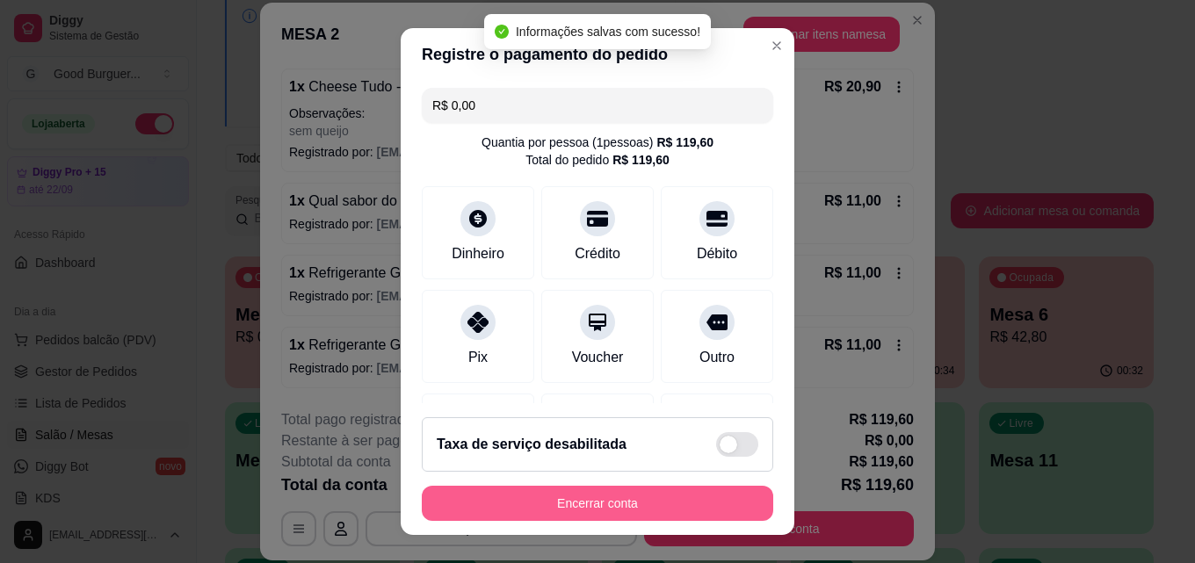
click at [612, 503] on button "Encerrar conta" at bounding box center [597, 503] width 351 height 35
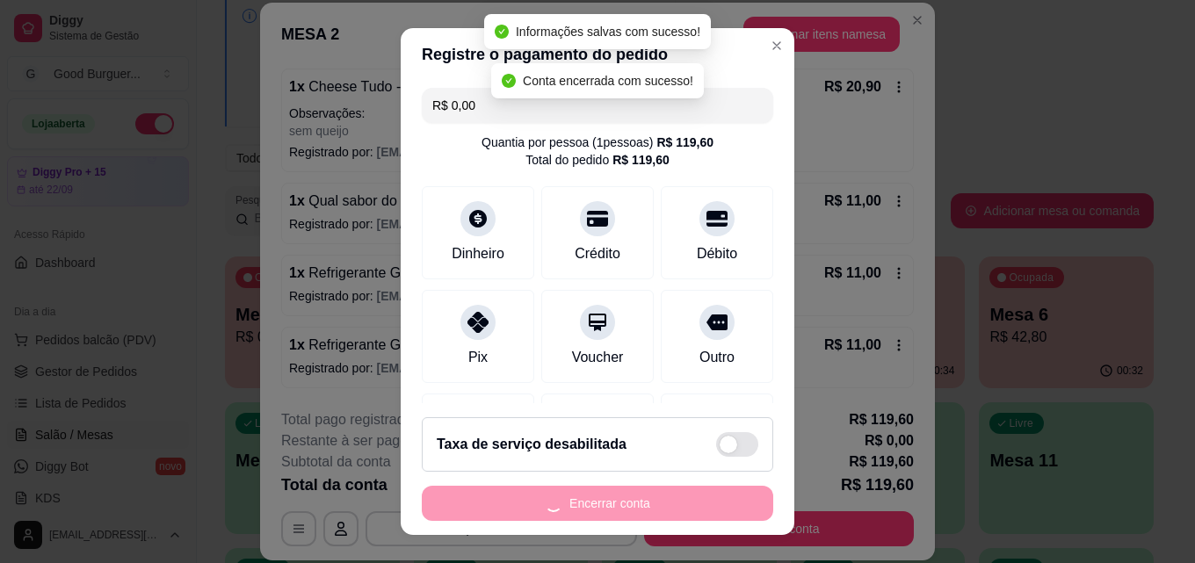
scroll to position [0, 0]
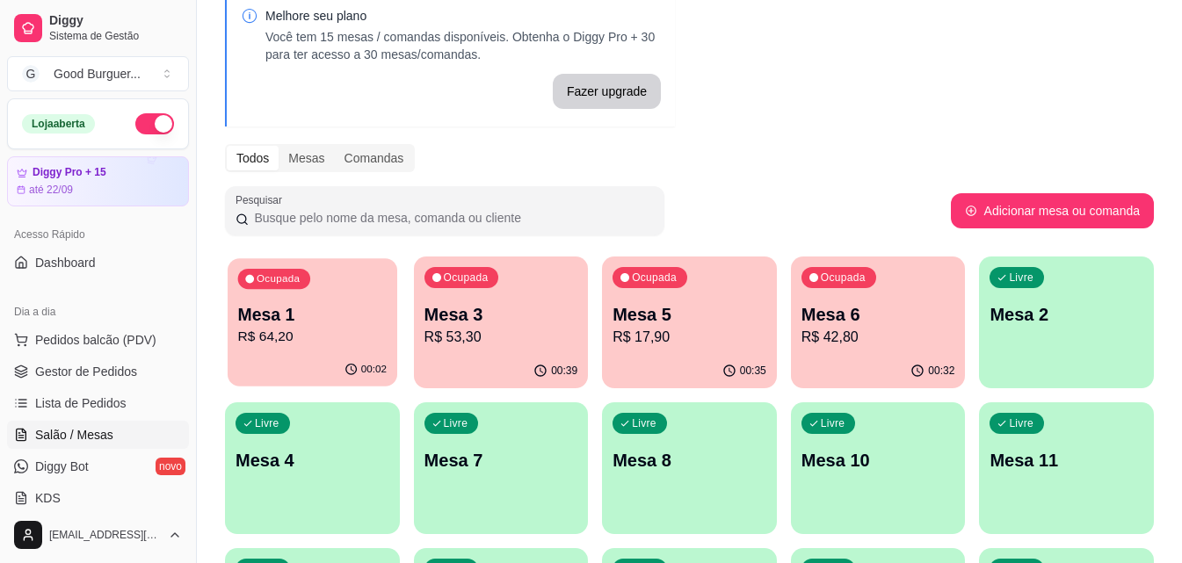
click at [300, 337] on p "R$ 64,20" at bounding box center [312, 337] width 148 height 20
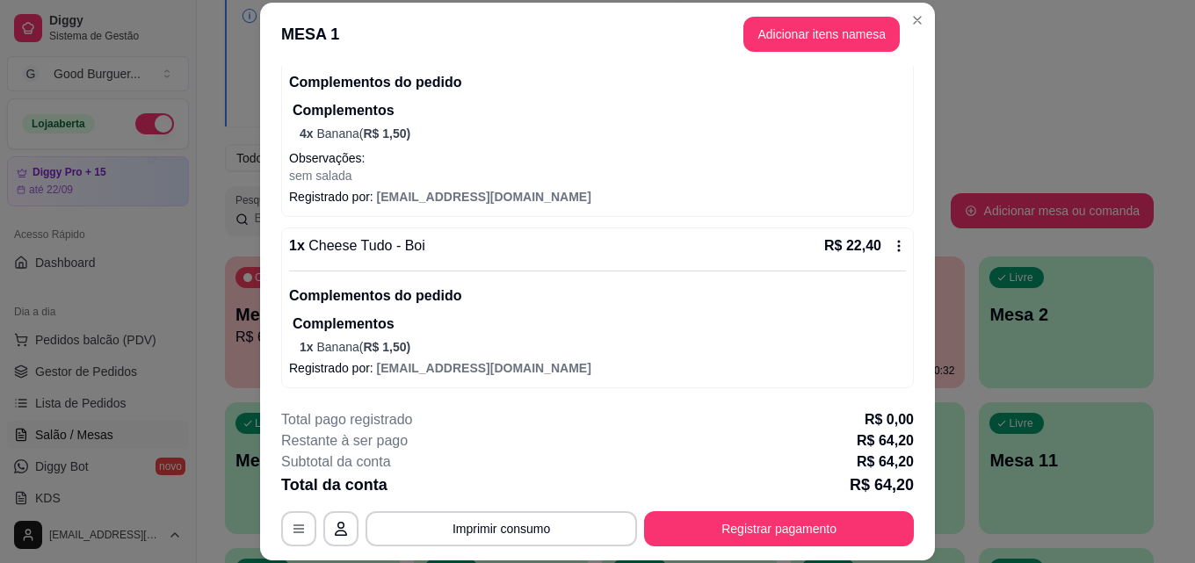
scroll to position [54, 0]
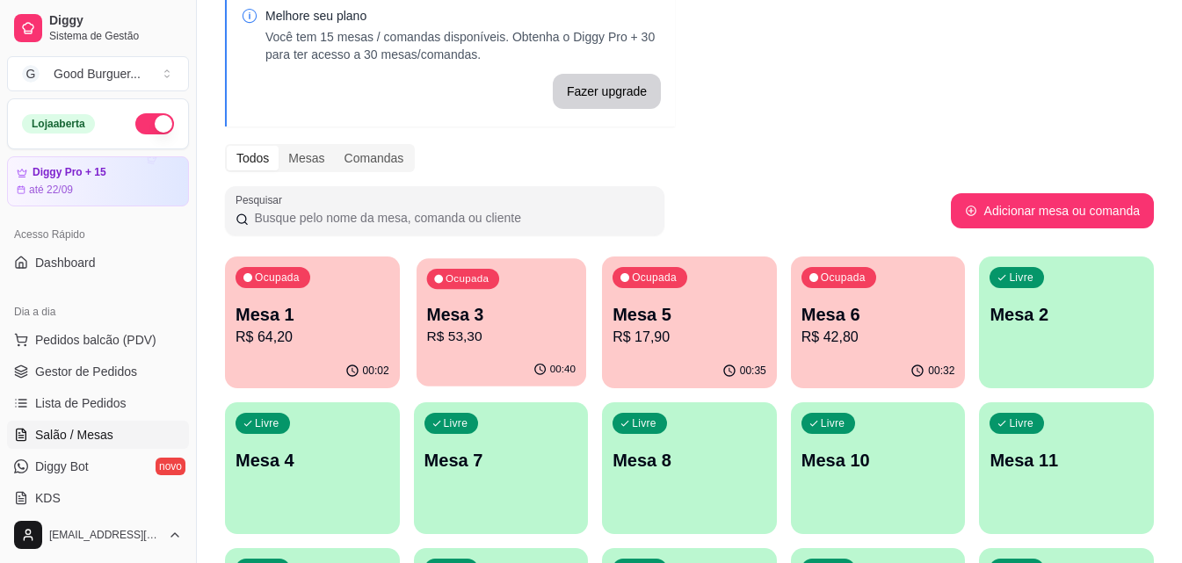
click at [522, 335] on div "Mesa 3 R$ 53,30" at bounding box center [500, 325] width 148 height 44
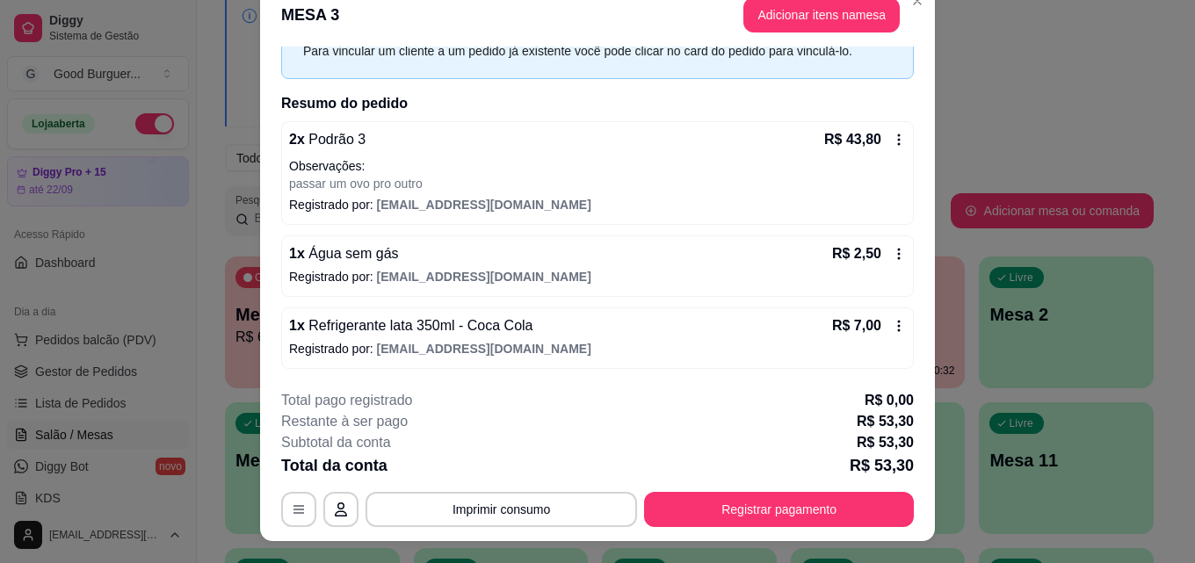
scroll to position [0, 0]
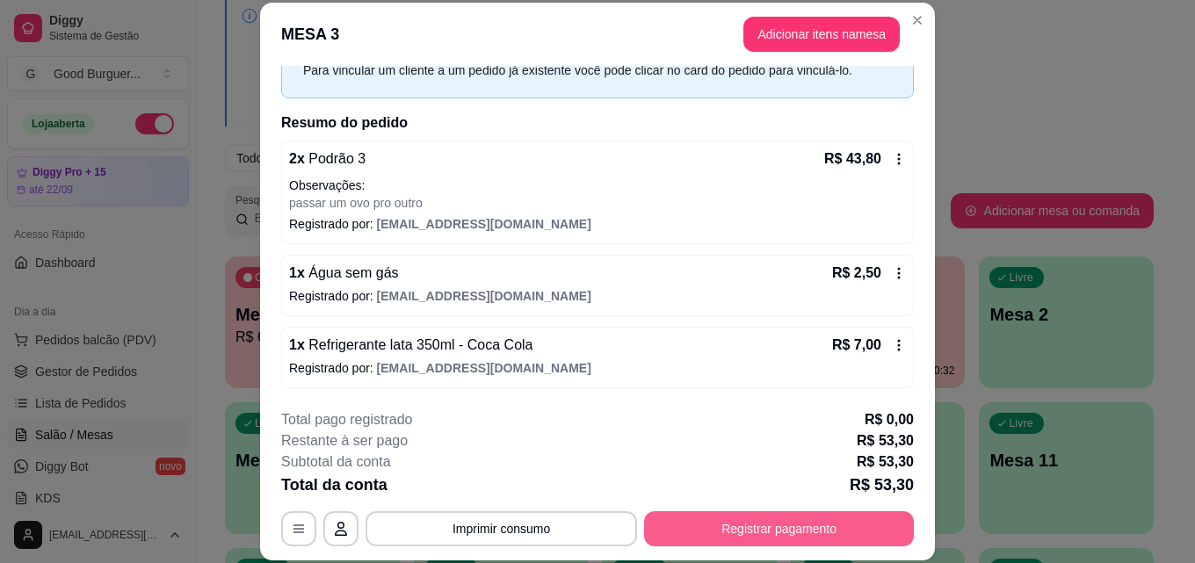
click at [824, 512] on button "Registrar pagamento" at bounding box center [779, 528] width 270 height 35
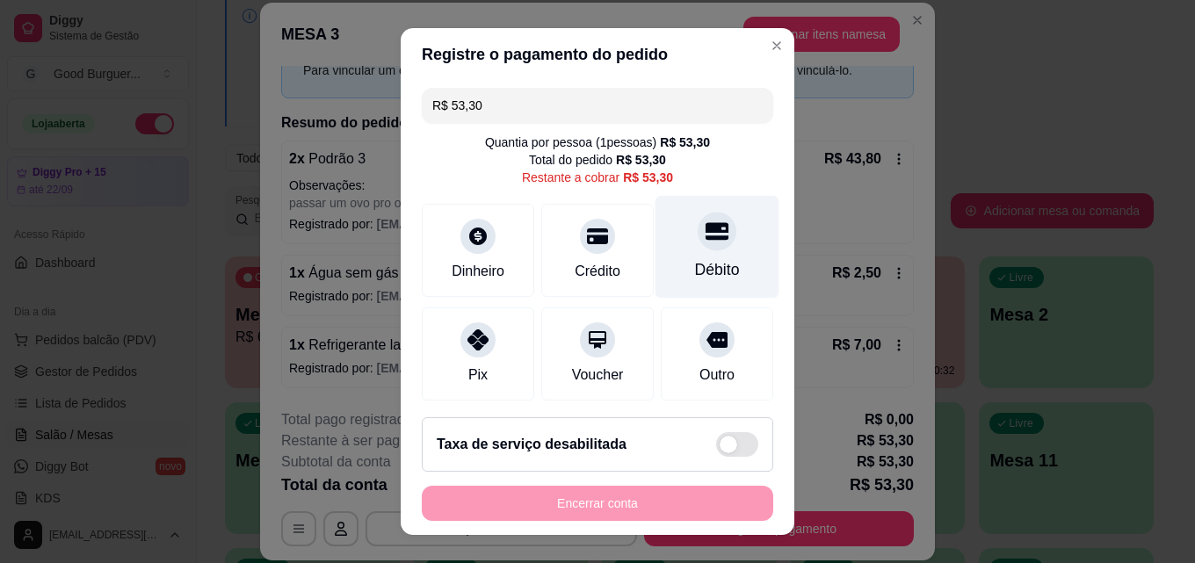
click at [705, 230] on icon at bounding box center [716, 232] width 23 height 18
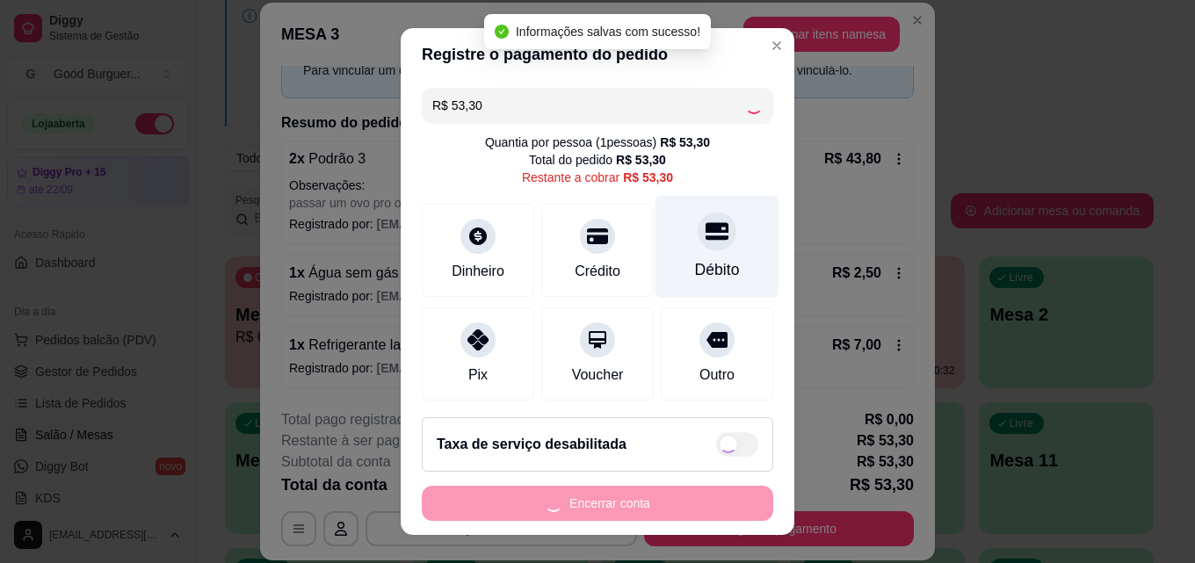
type input "R$ 0,00"
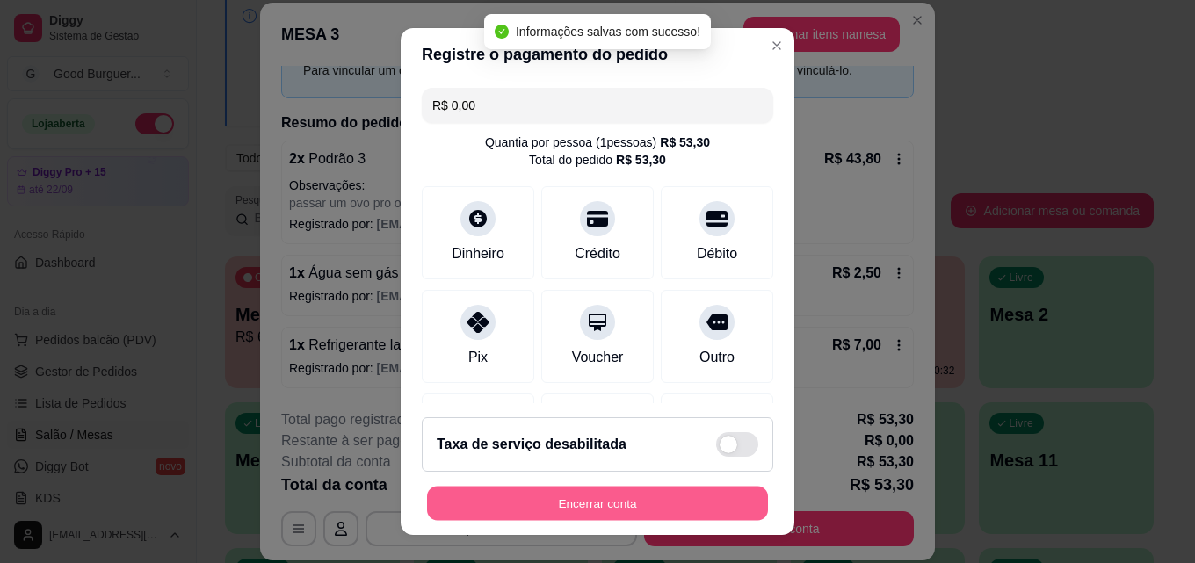
click at [632, 504] on button "Encerrar conta" at bounding box center [597, 504] width 341 height 34
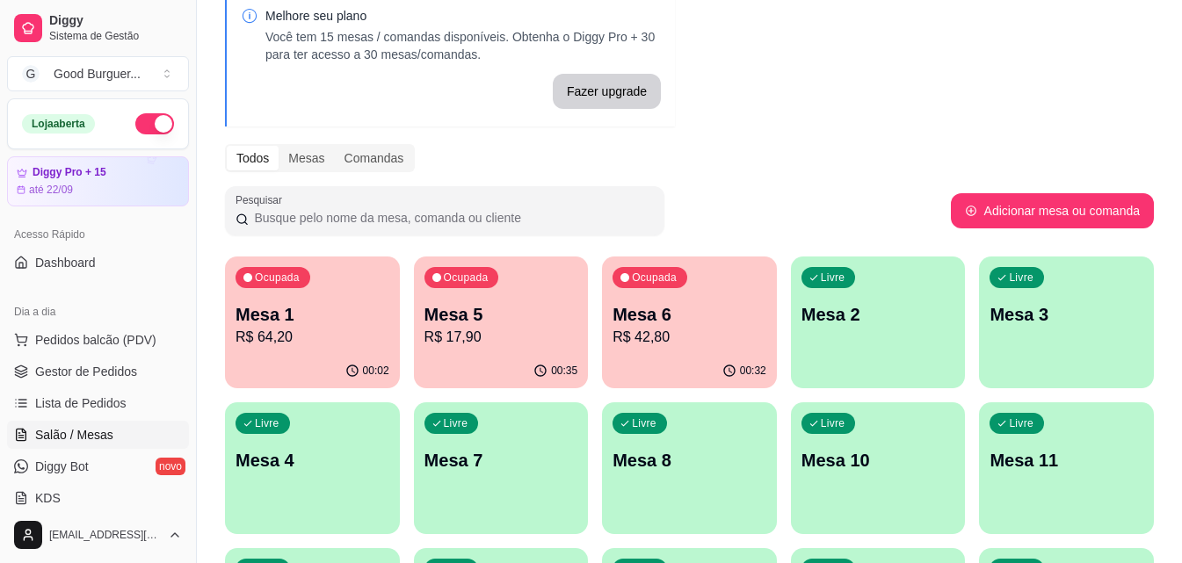
click at [662, 323] on p "Mesa 6" at bounding box center [689, 314] width 154 height 25
click at [99, 341] on span "Pedidos balcão (PDV)" at bounding box center [95, 340] width 121 height 18
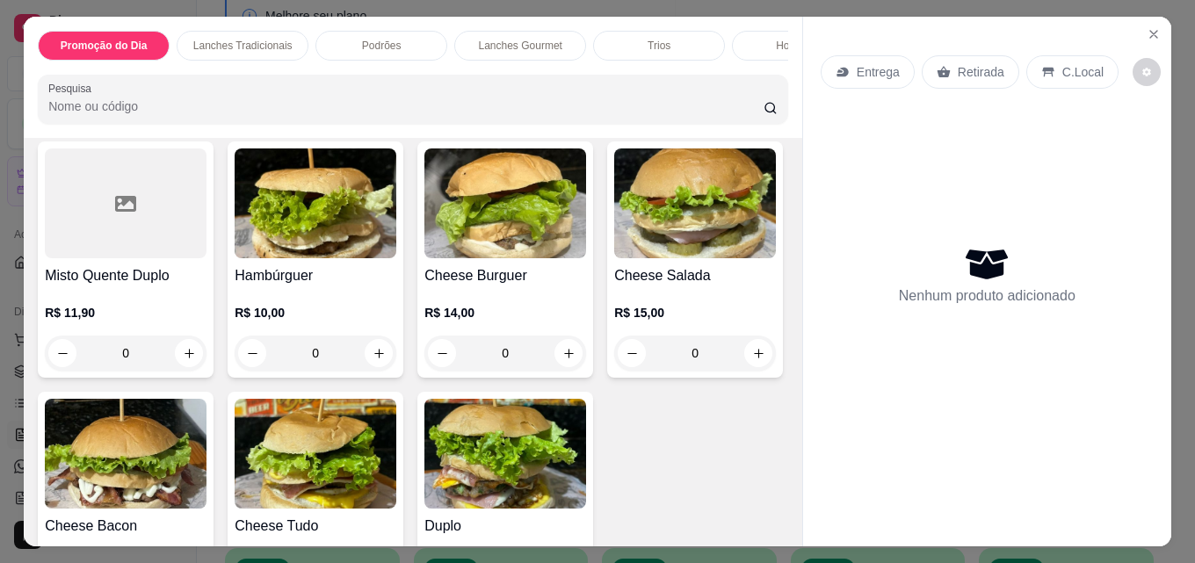
scroll to position [966, 0]
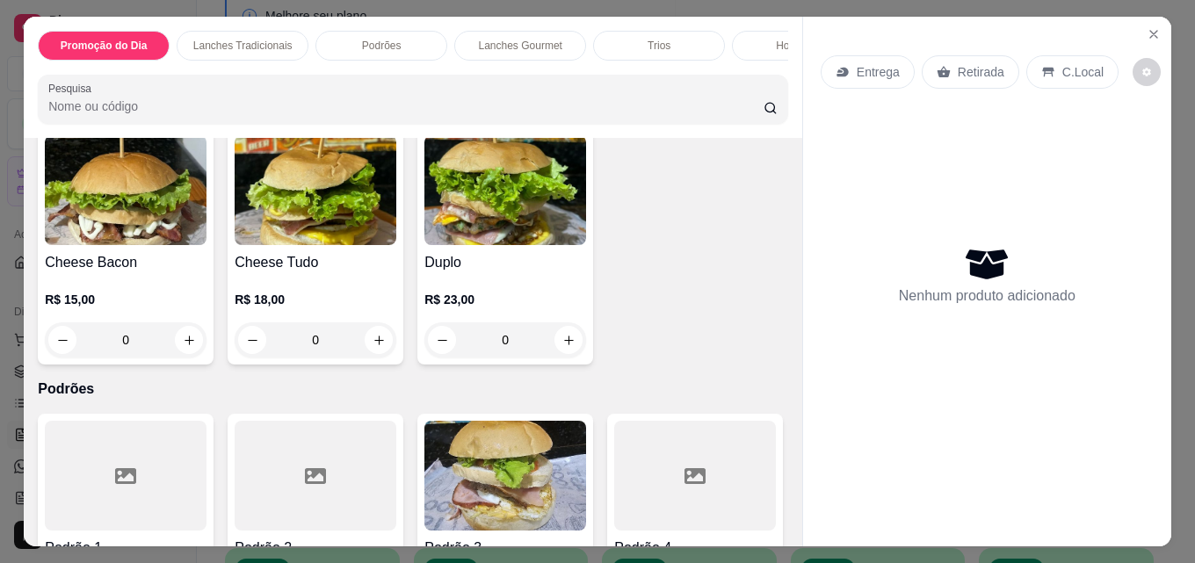
click at [330, 107] on div "R$ 10,00 0" at bounding box center [316, 65] width 162 height 84
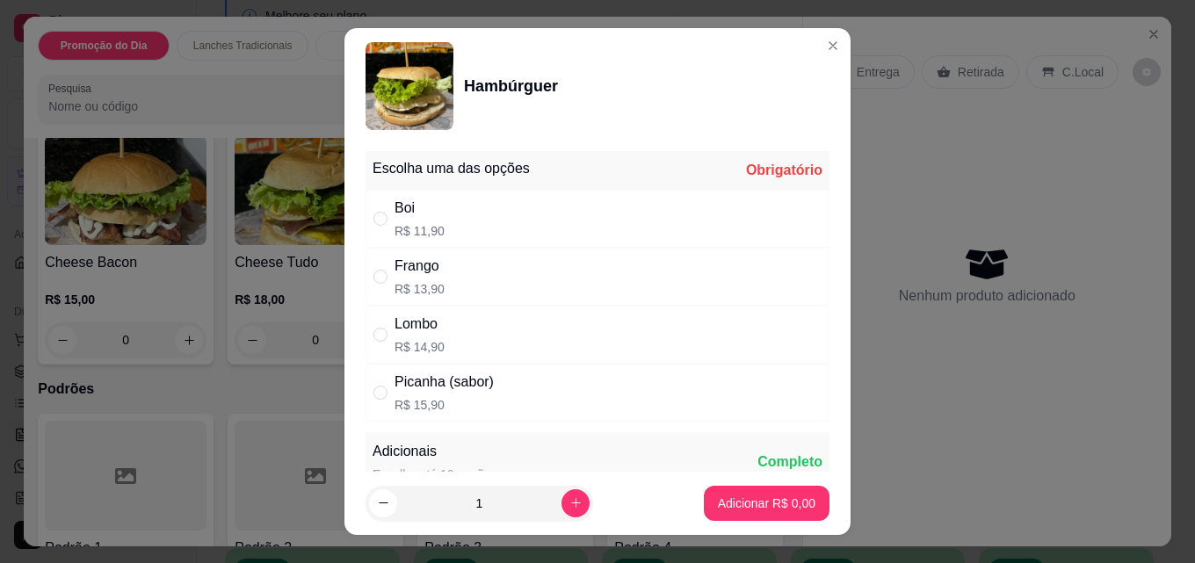
click at [452, 210] on div "Boi R$ 11,90" at bounding box center [597, 219] width 464 height 58
radio input "true"
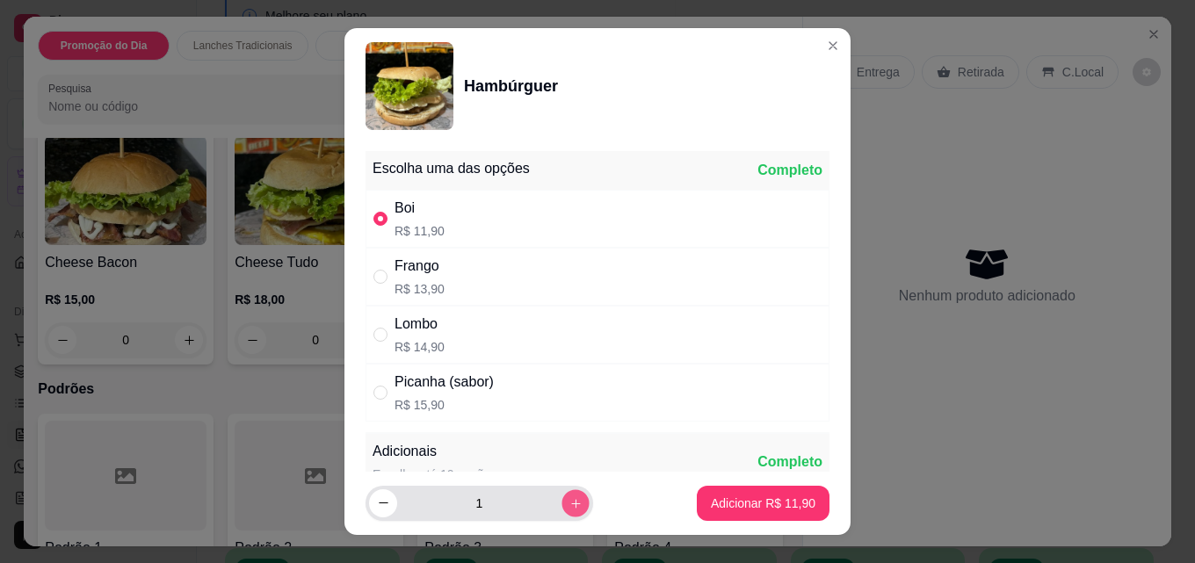
click at [561, 495] on button "increase-product-quantity" at bounding box center [574, 502] width 27 height 27
type input "2"
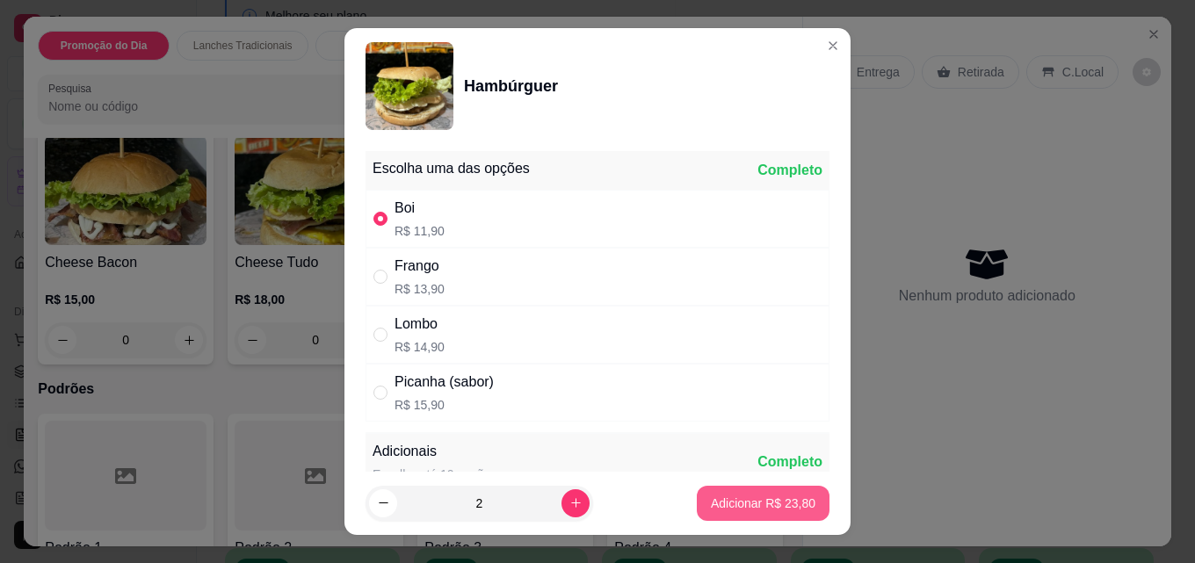
click at [759, 505] on p "Adicionar R$ 23,80" at bounding box center [763, 504] width 105 height 18
type input "2"
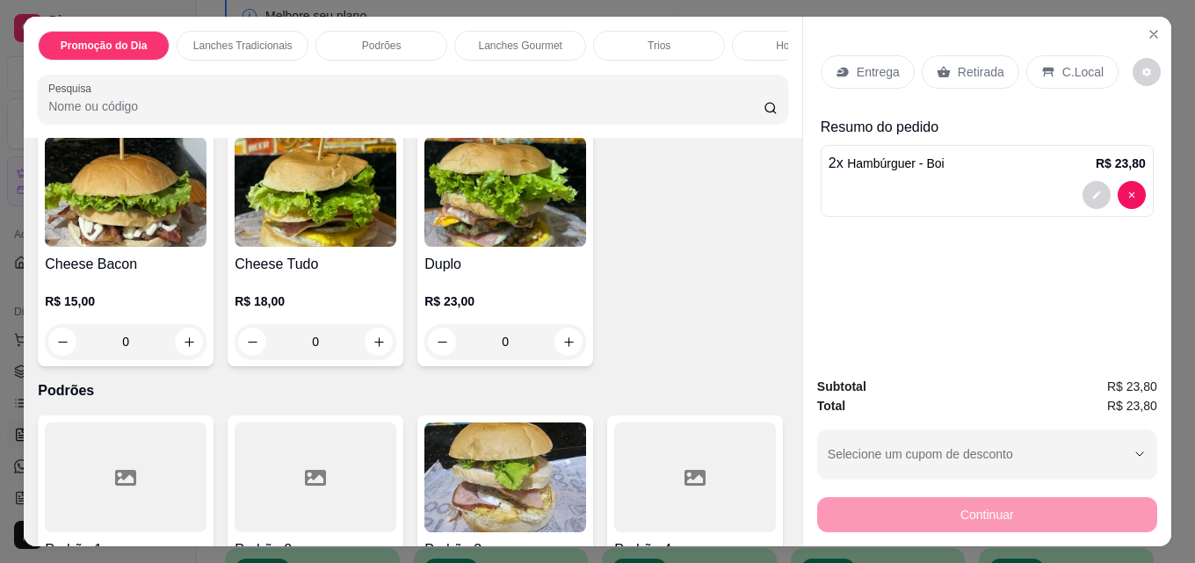
click at [996, 62] on div "Retirada" at bounding box center [971, 71] width 98 height 33
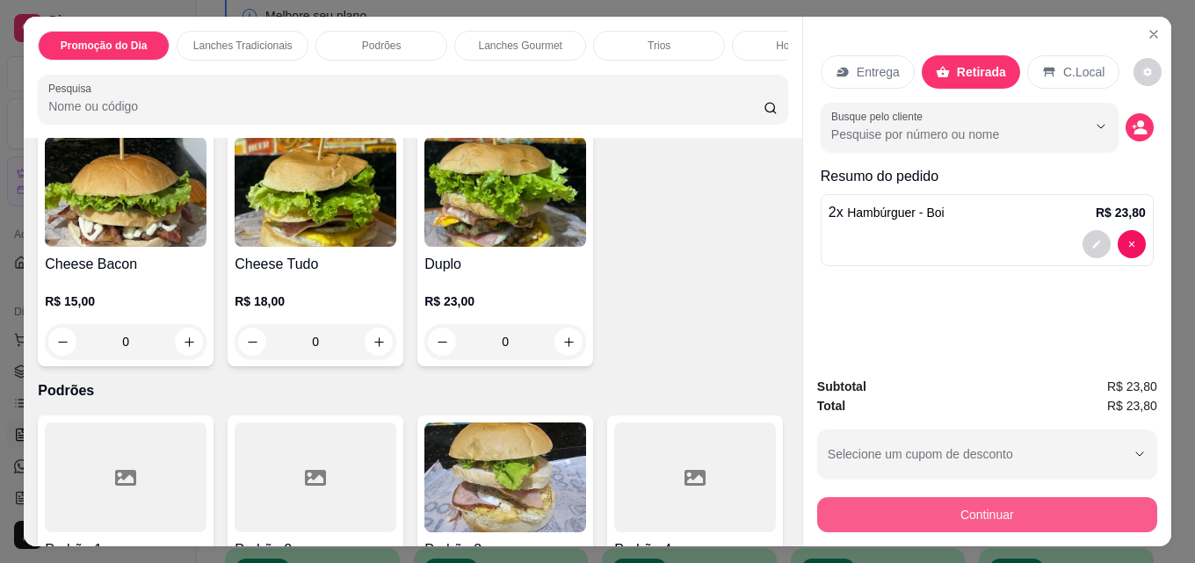
click at [970, 516] on button "Continuar" at bounding box center [987, 514] width 340 height 35
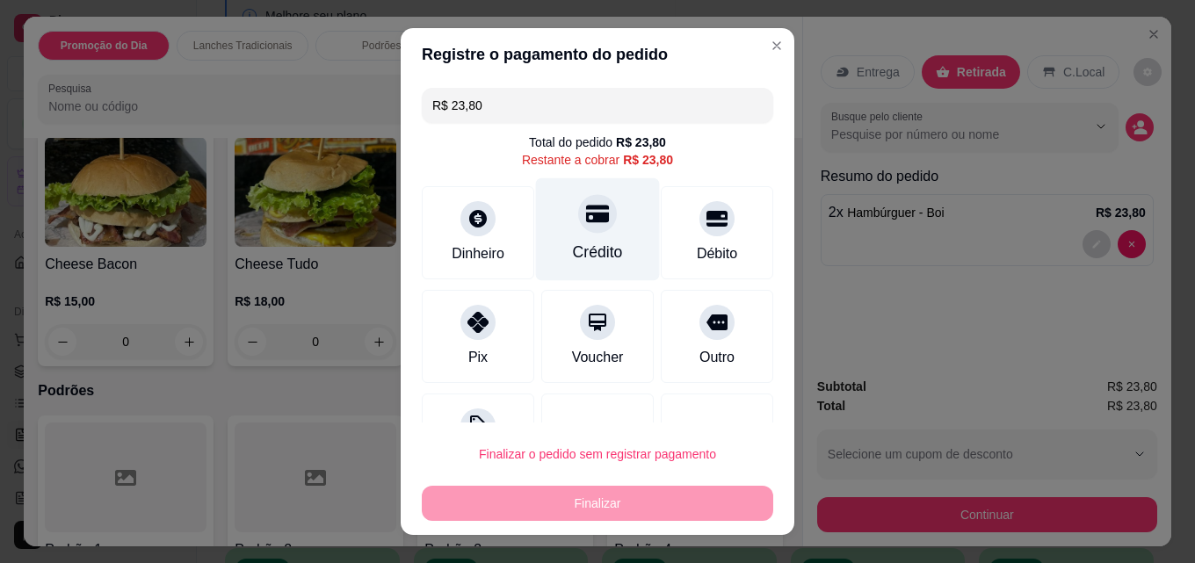
click at [586, 217] on icon at bounding box center [597, 213] width 23 height 23
type input "R$ 0,00"
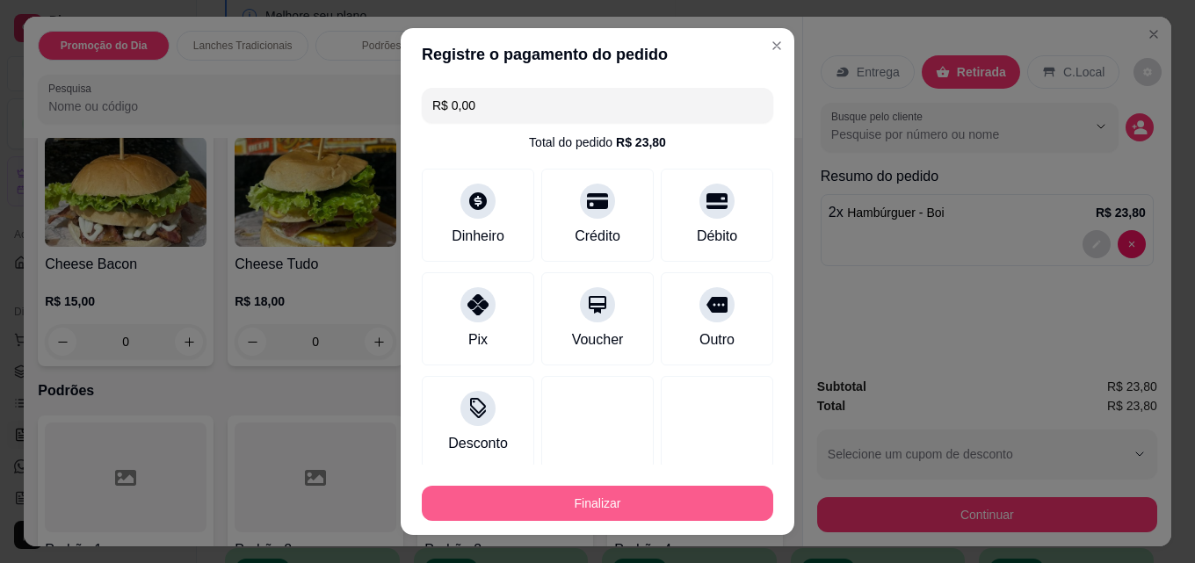
click at [625, 510] on button "Finalizar" at bounding box center [597, 503] width 351 height 35
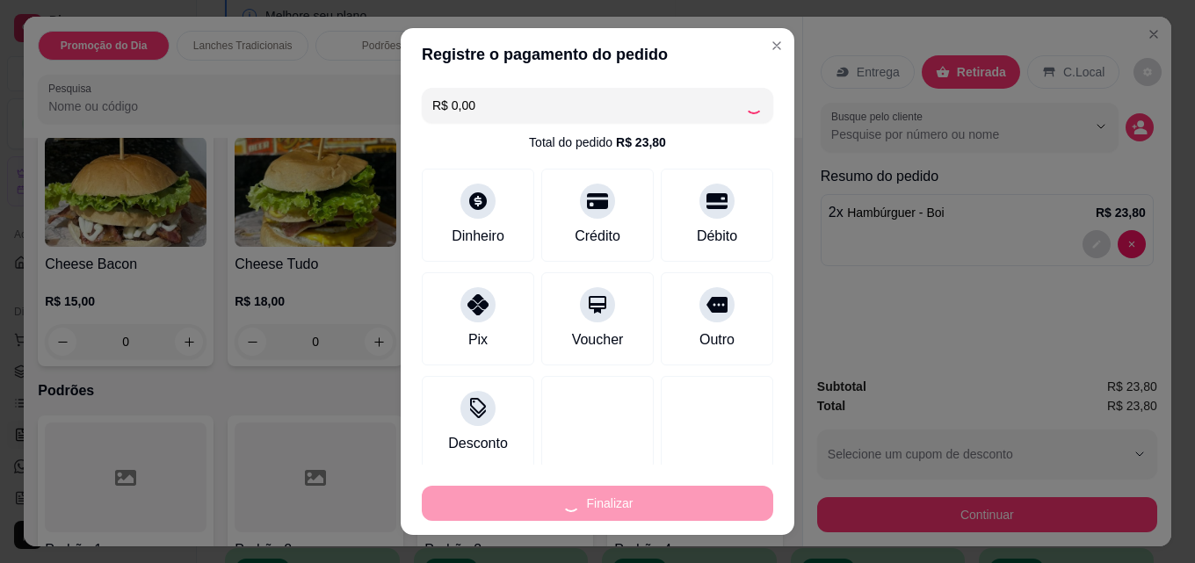
type input "0"
type input "-R$ 23,80"
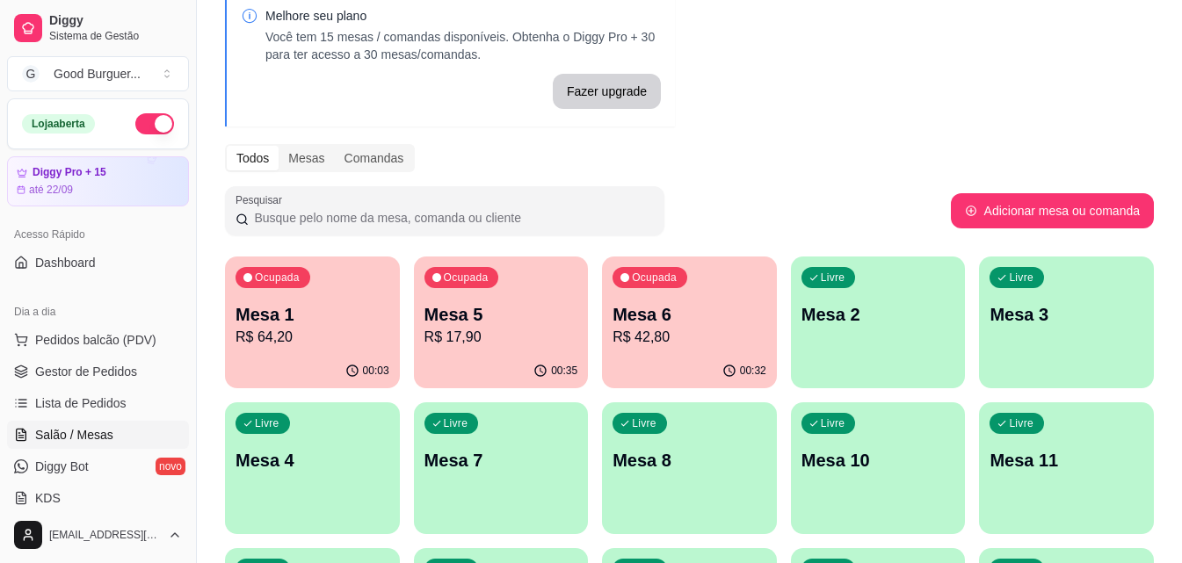
click at [490, 330] on p "R$ 17,90" at bounding box center [501, 337] width 154 height 21
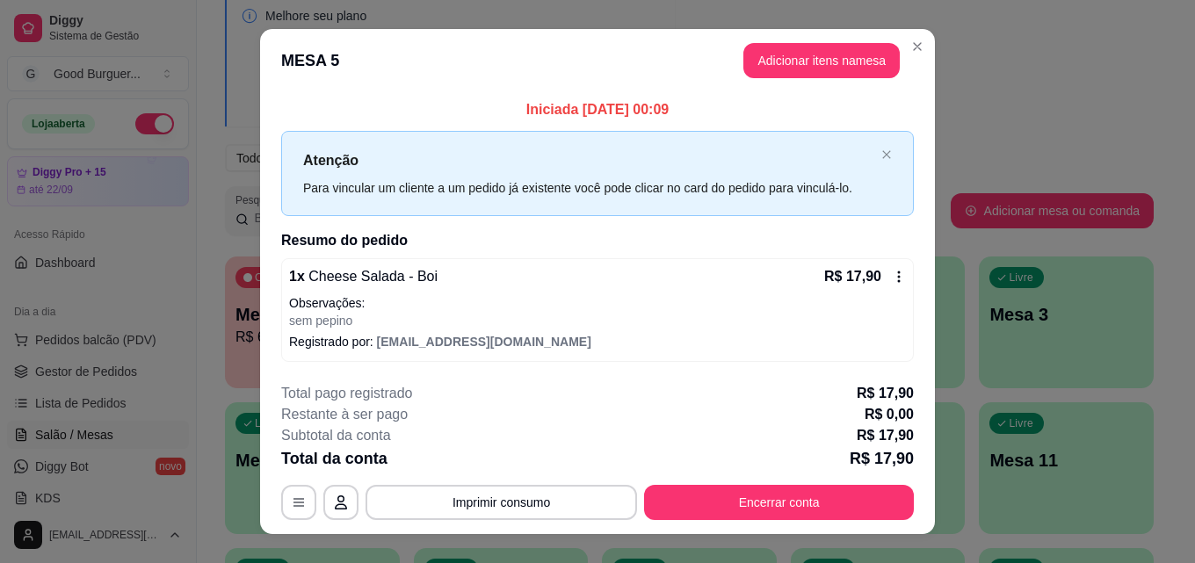
scroll to position [27, 0]
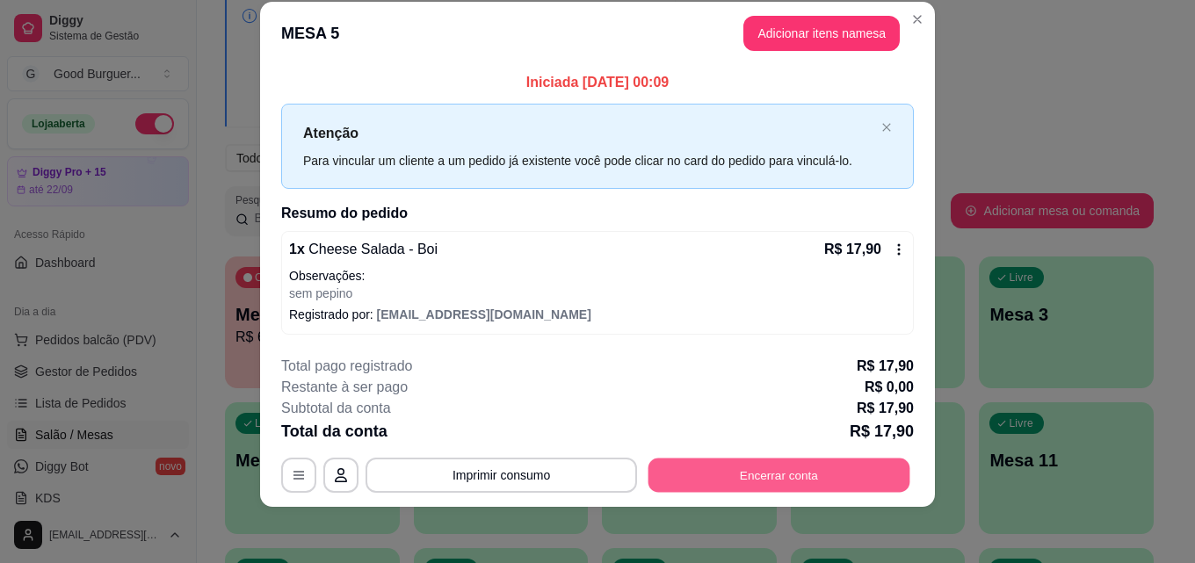
click at [814, 482] on button "Encerrar conta" at bounding box center [779, 476] width 262 height 34
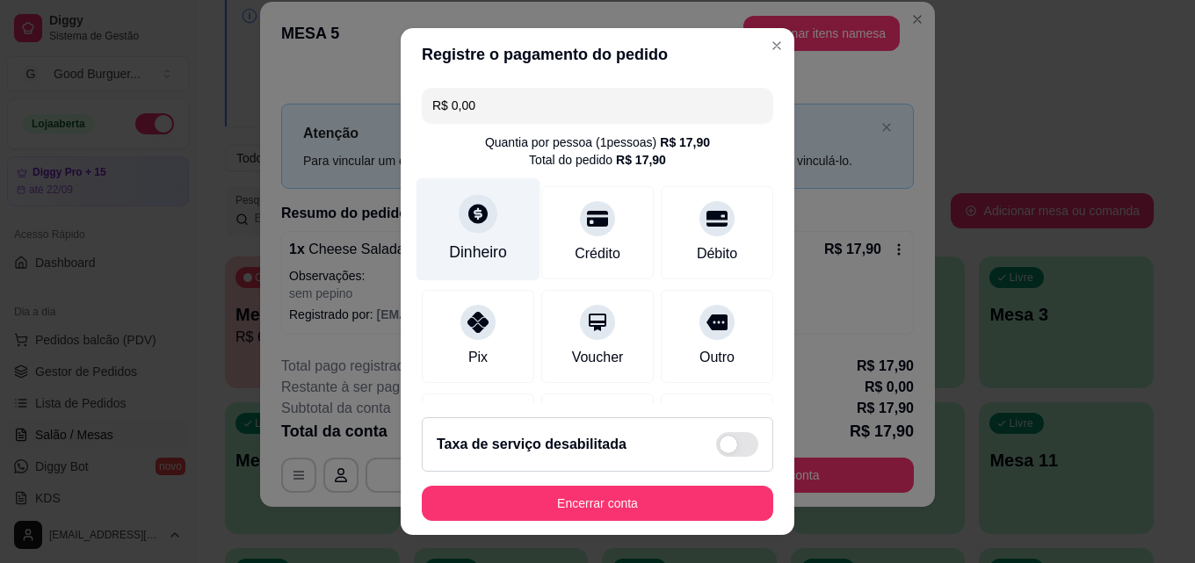
click at [477, 224] on icon at bounding box center [478, 213] width 23 height 23
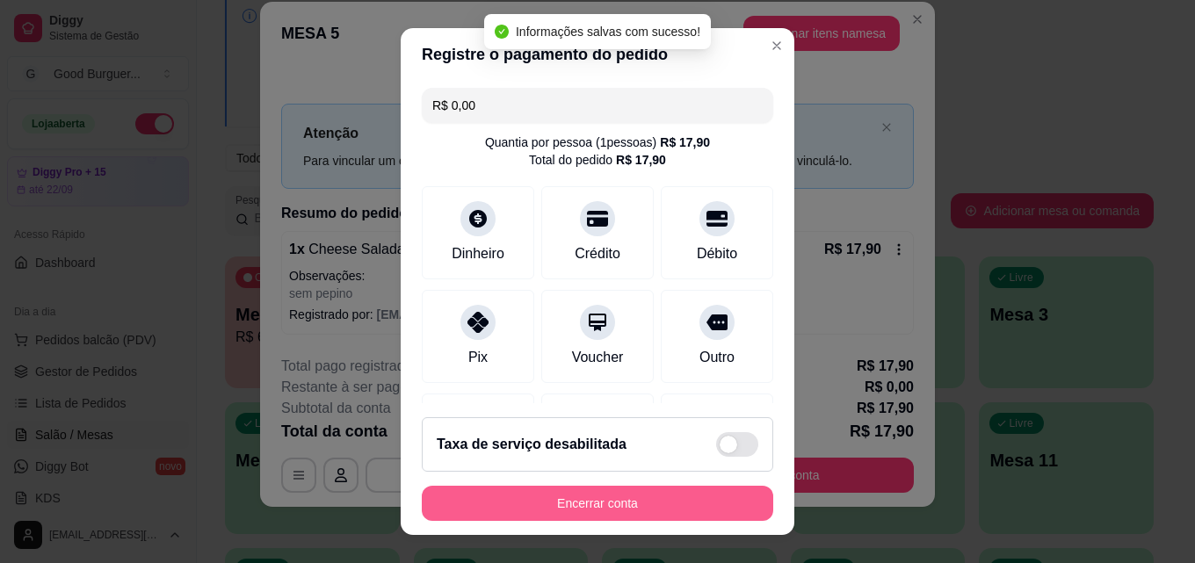
click at [663, 502] on button "Encerrar conta" at bounding box center [597, 503] width 351 height 35
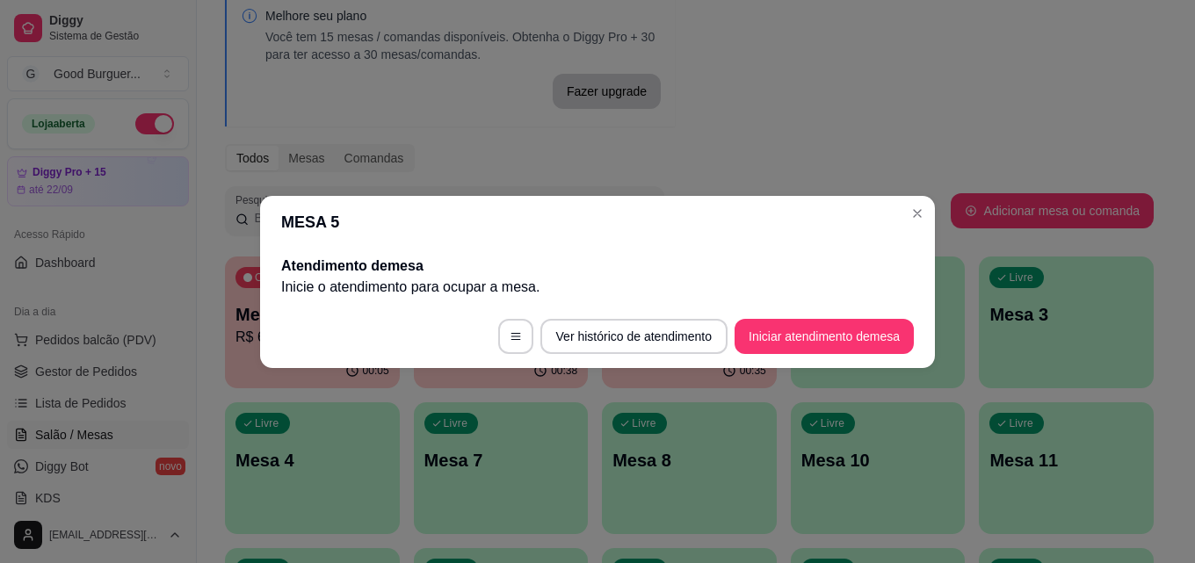
scroll to position [0, 0]
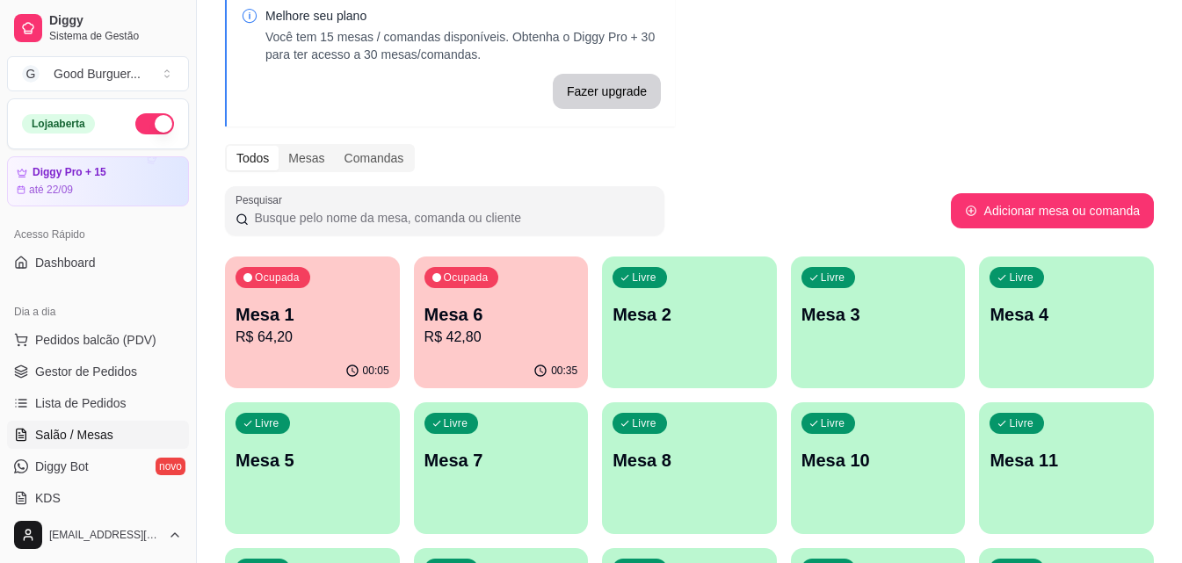
click at [538, 333] on p "R$ 42,80" at bounding box center [501, 337] width 154 height 21
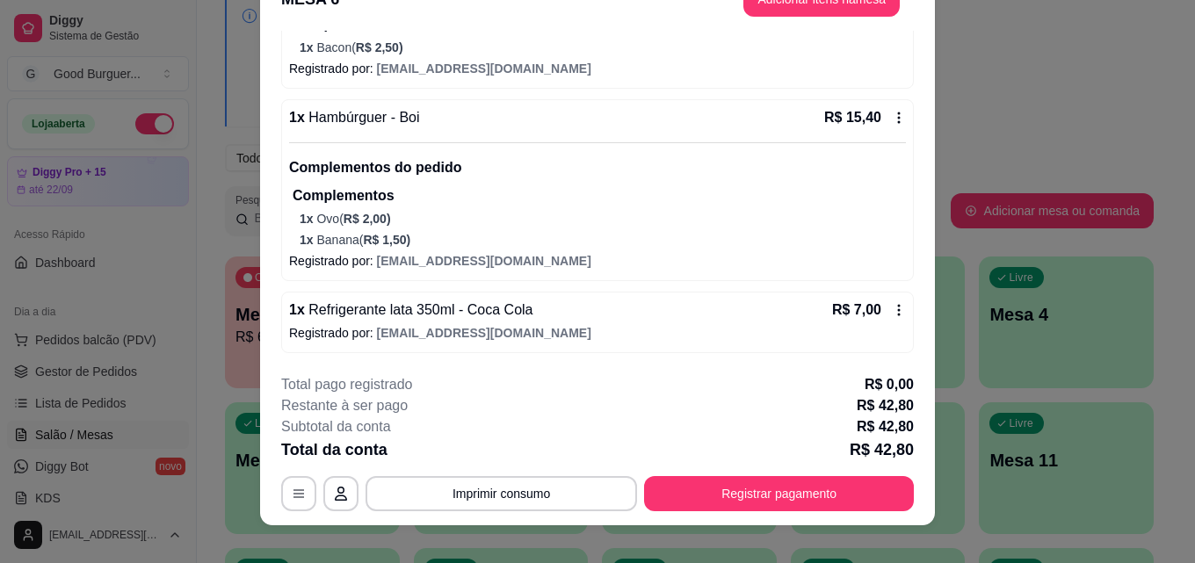
scroll to position [54, 0]
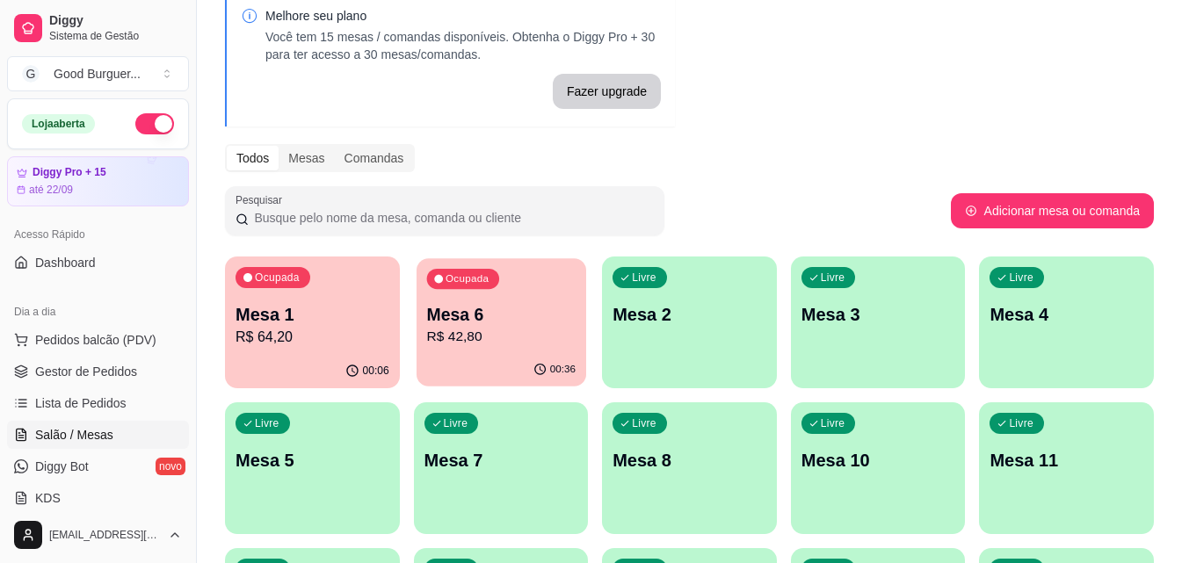
click at [548, 315] on p "Mesa 6" at bounding box center [500, 315] width 148 height 24
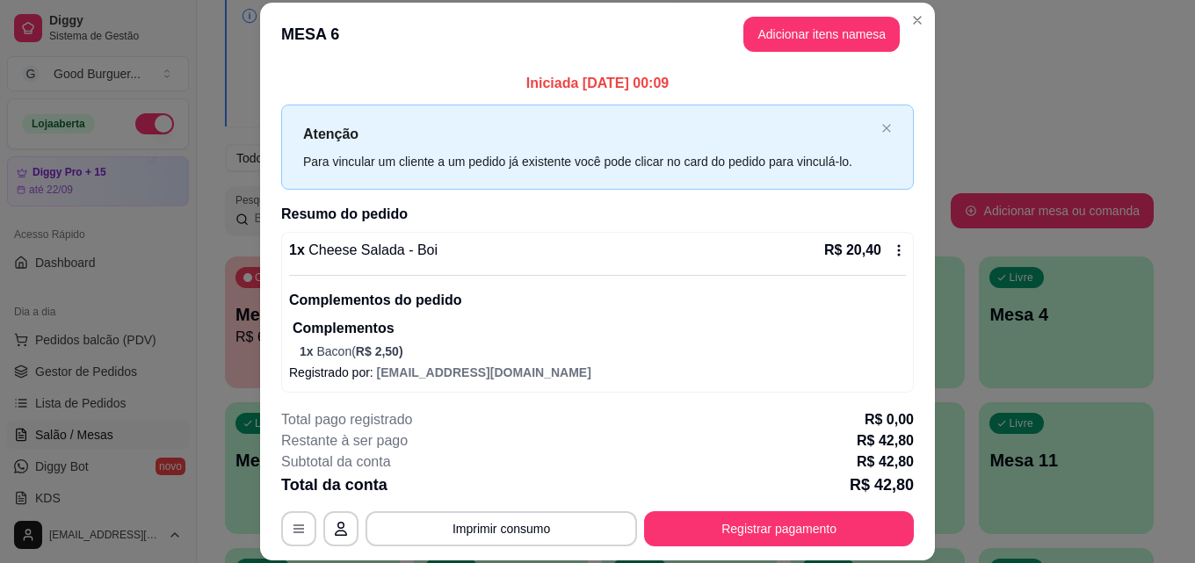
scroll to position [176, 0]
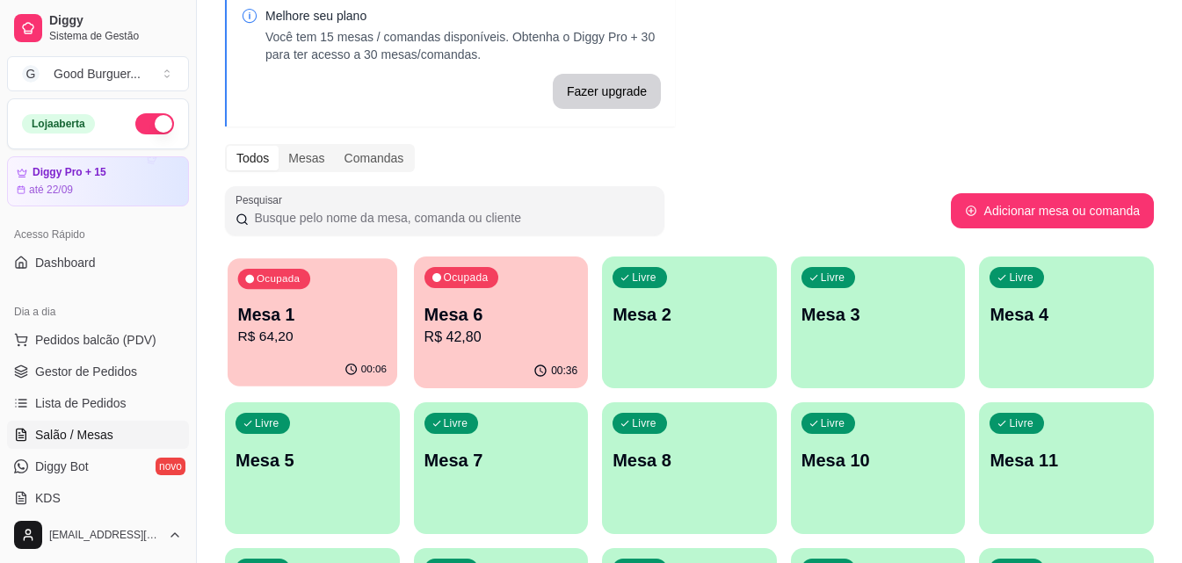
click at [255, 307] on p "Mesa 1" at bounding box center [312, 315] width 148 height 24
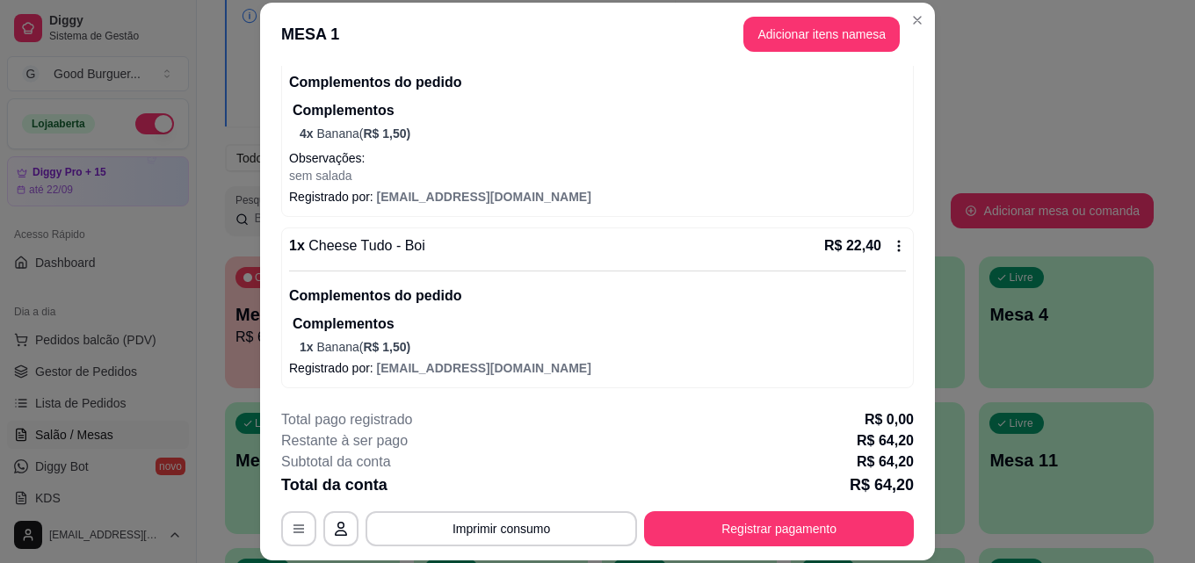
scroll to position [54, 0]
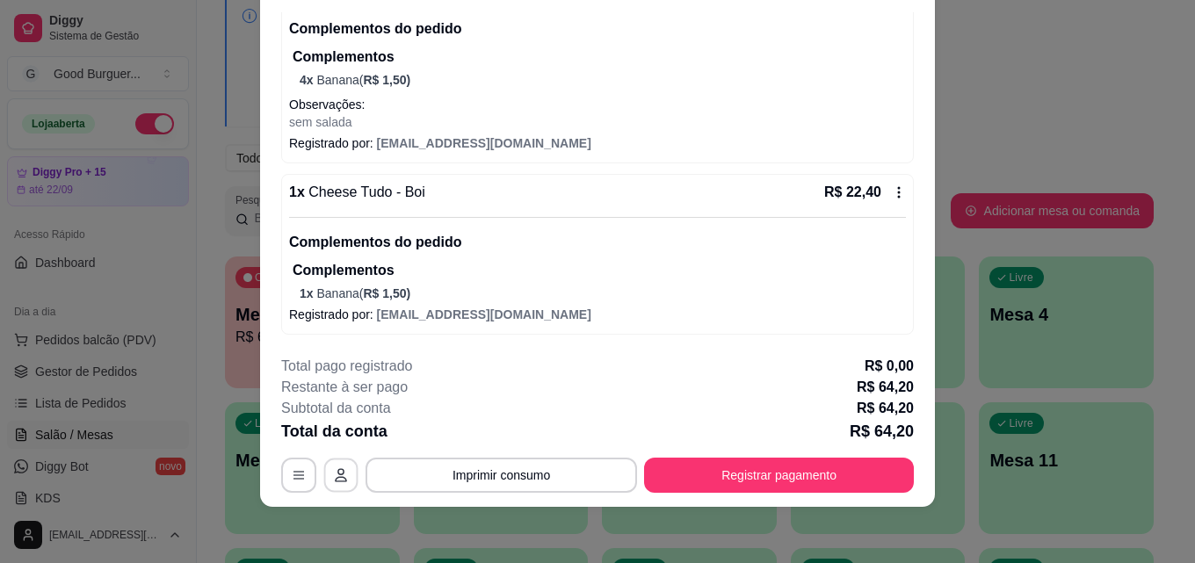
click at [347, 473] on button "button" at bounding box center [341, 475] width 34 height 34
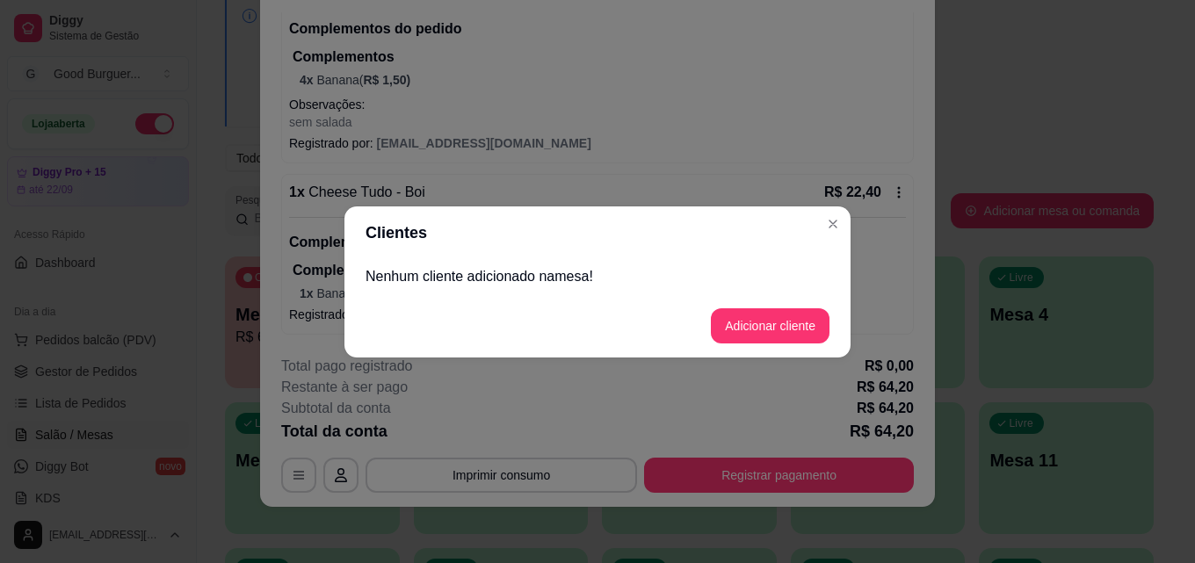
click at [457, 282] on p "Nenhum cliente adicionado na mesa !" at bounding box center [597, 276] width 464 height 21
click at [454, 274] on p "Nenhum cliente adicionado na mesa !" at bounding box center [597, 276] width 464 height 21
click at [452, 268] on p "Nenhum cliente adicionado na mesa !" at bounding box center [597, 276] width 464 height 21
click at [805, 320] on button "Adicionar cliente" at bounding box center [770, 325] width 115 height 34
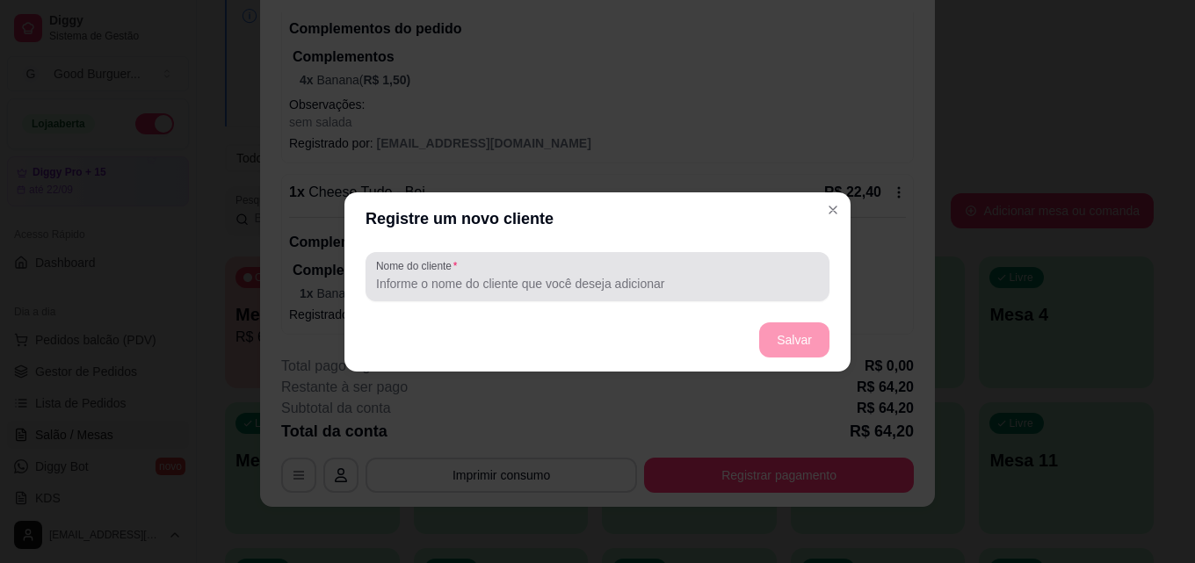
click at [568, 275] on input "Nome do cliente" at bounding box center [597, 284] width 443 height 18
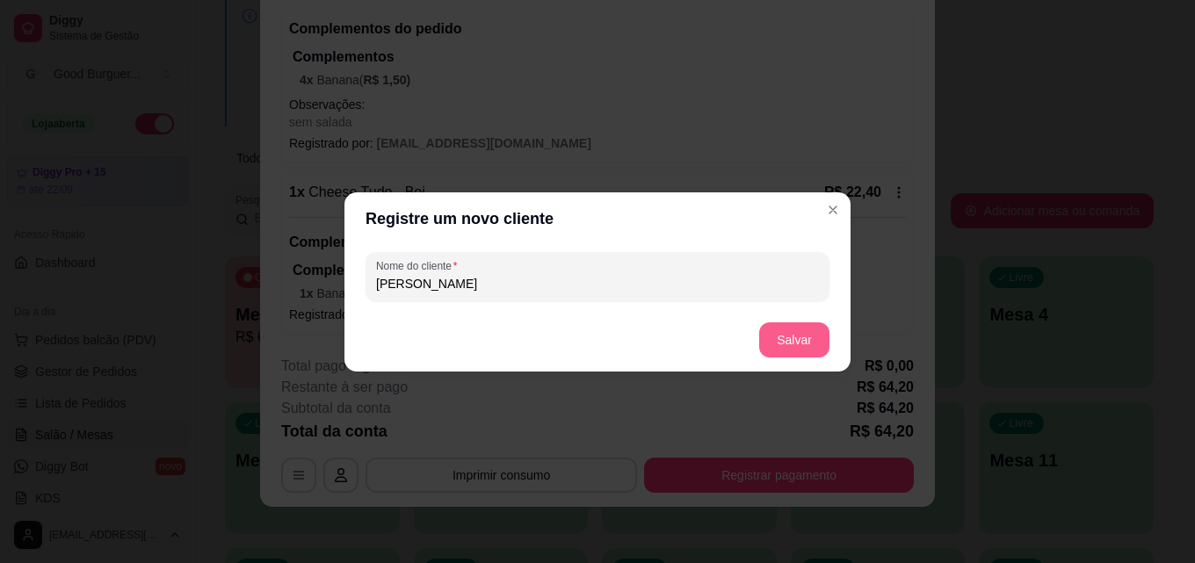
type input "lara"
click at [795, 346] on button "Salvar" at bounding box center [794, 339] width 69 height 34
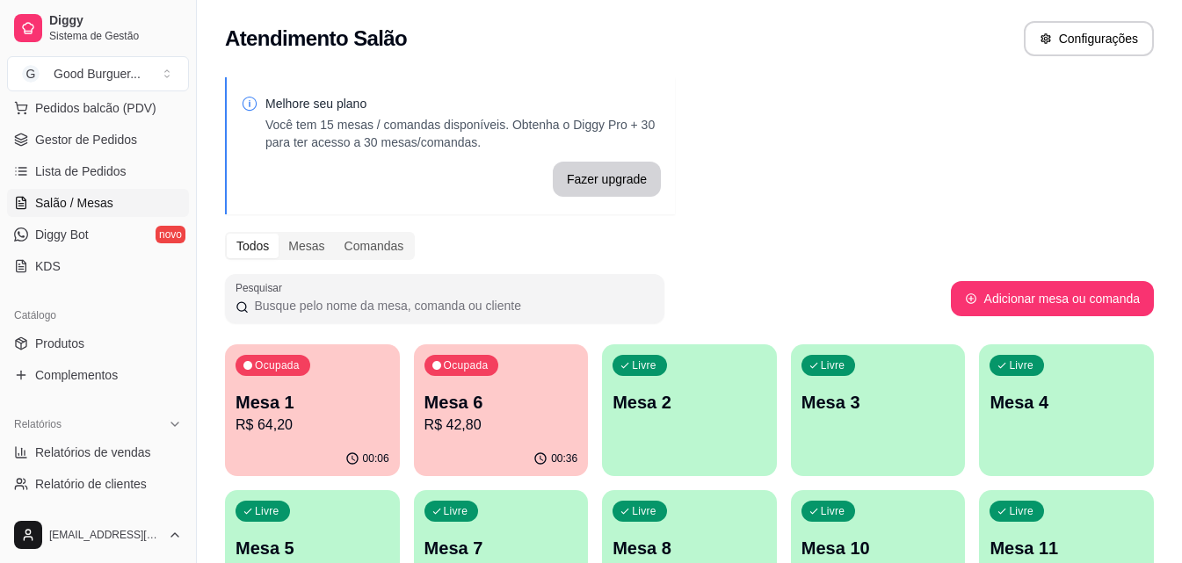
scroll to position [264, 0]
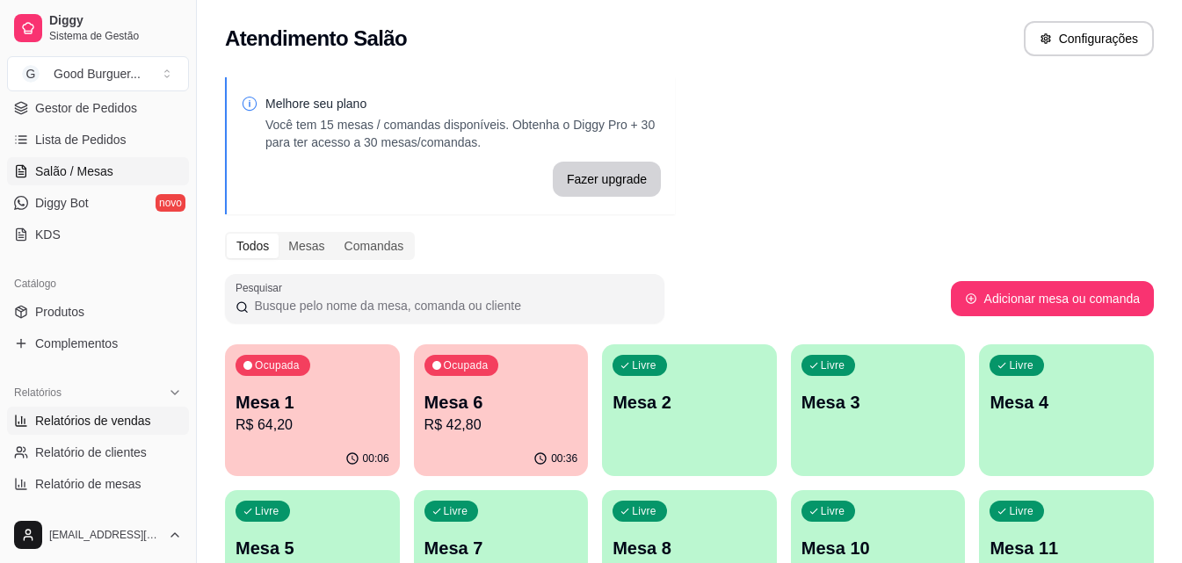
click at [99, 430] on link "Relatórios de vendas" at bounding box center [98, 421] width 182 height 28
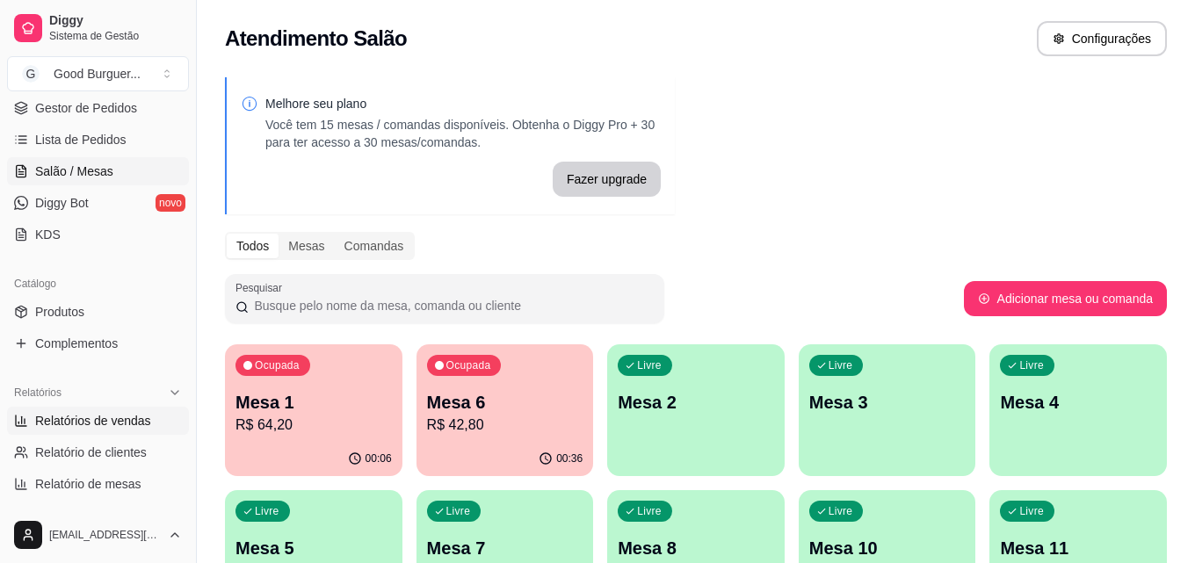
select select "ALL"
select select "0"
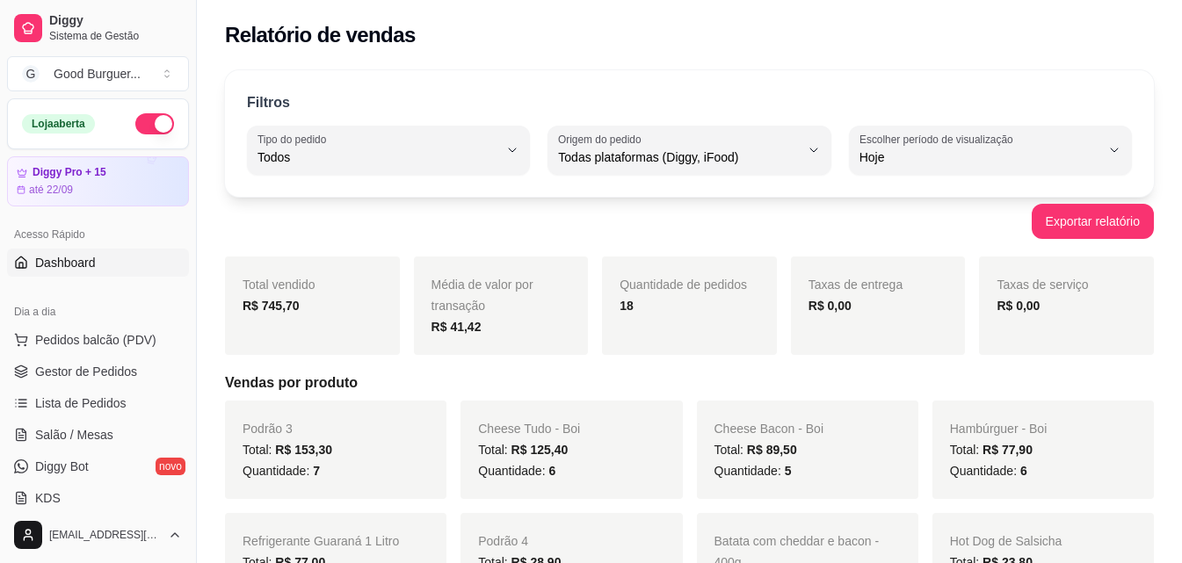
click at [80, 268] on span "Dashboard" at bounding box center [65, 263] width 61 height 18
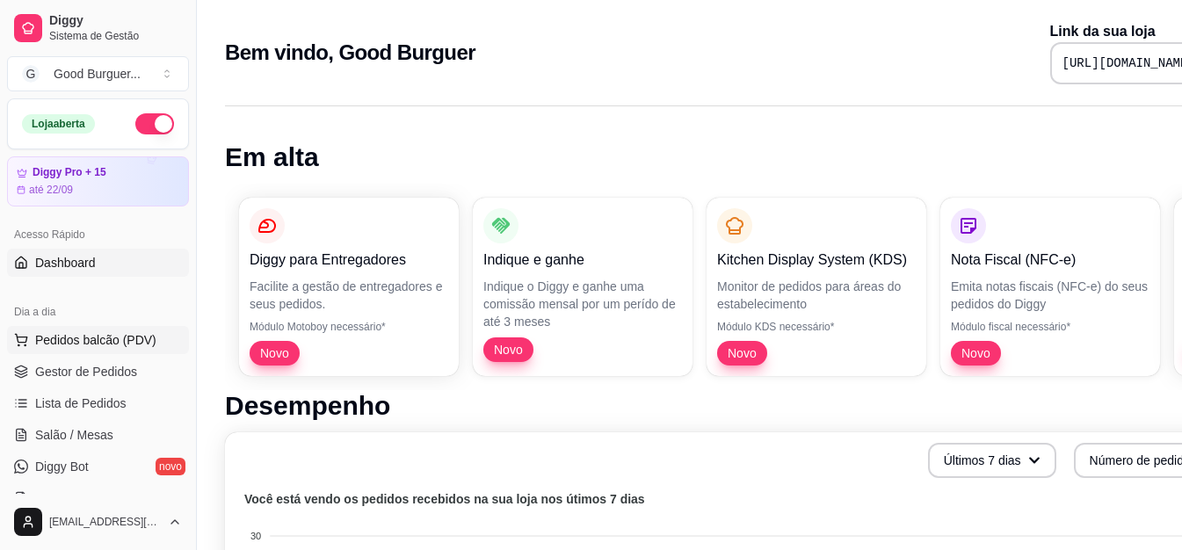
click at [105, 340] on span "Pedidos balcão (PDV)" at bounding box center [95, 340] width 121 height 18
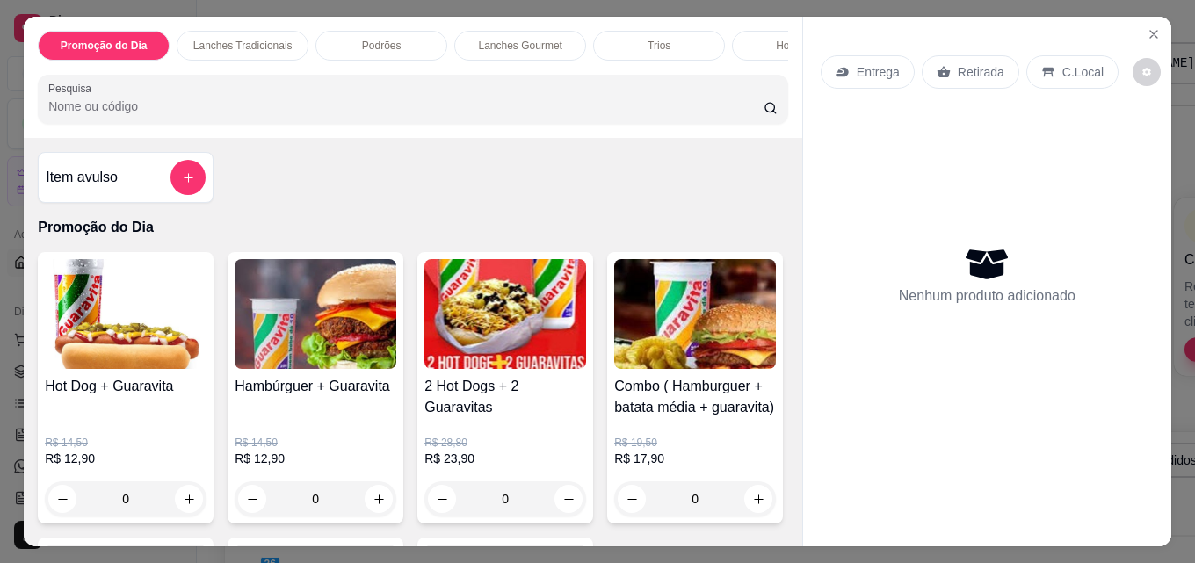
click at [532, 211] on div "Item avulso Promoção do Dia Hot Dog + Guaravita R$ 14,50 R$ 12,90 0 Hambúrguer …" at bounding box center [413, 342] width 778 height 409
click at [536, 231] on p "Promoção do Dia" at bounding box center [413, 227] width 750 height 21
click at [517, 177] on div "Item avulso Promoção do Dia Hot Dog + Guaravita R$ 14,50 R$ 12,90 0 Hambúrguer …" at bounding box center [413, 342] width 778 height 409
click at [1147, 27] on icon "Close" at bounding box center [1154, 34] width 14 height 14
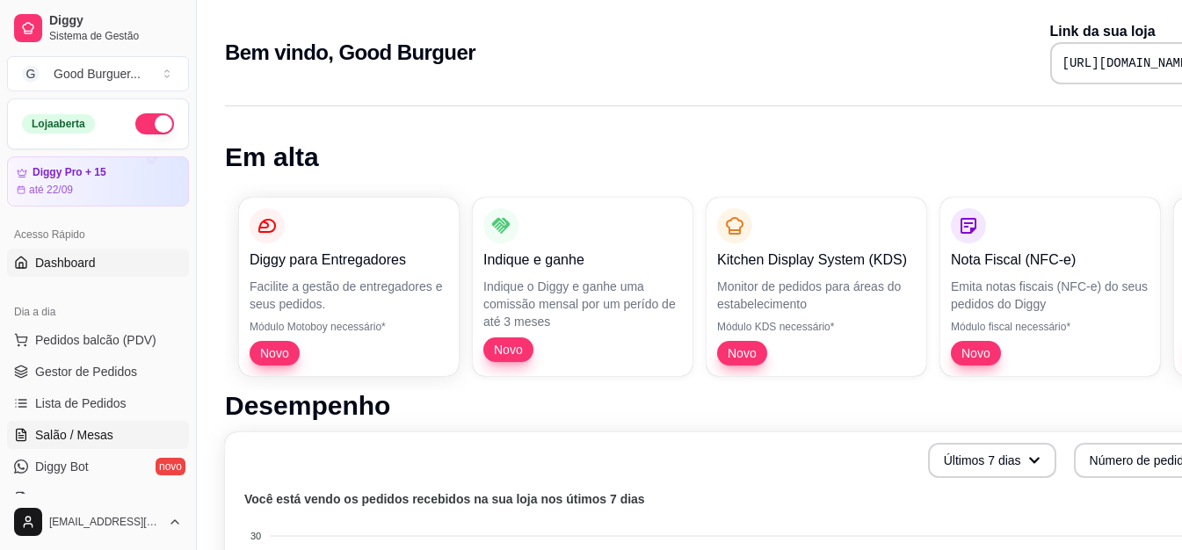
click at [84, 437] on span "Salão / Mesas" at bounding box center [74, 435] width 78 height 18
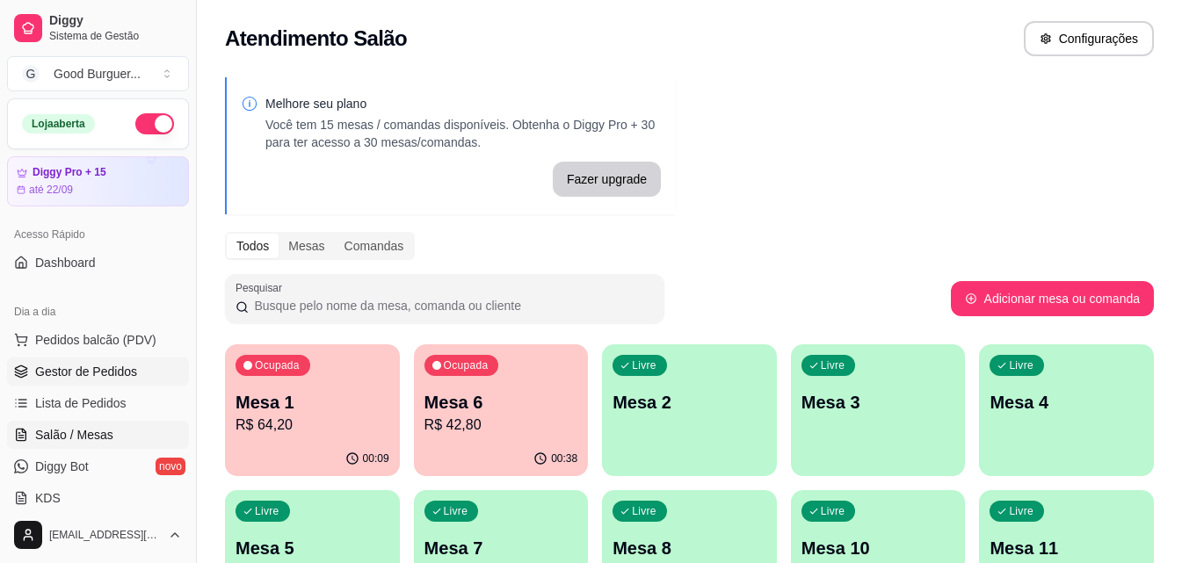
click at [80, 380] on link "Gestor de Pedidos" at bounding box center [98, 372] width 182 height 28
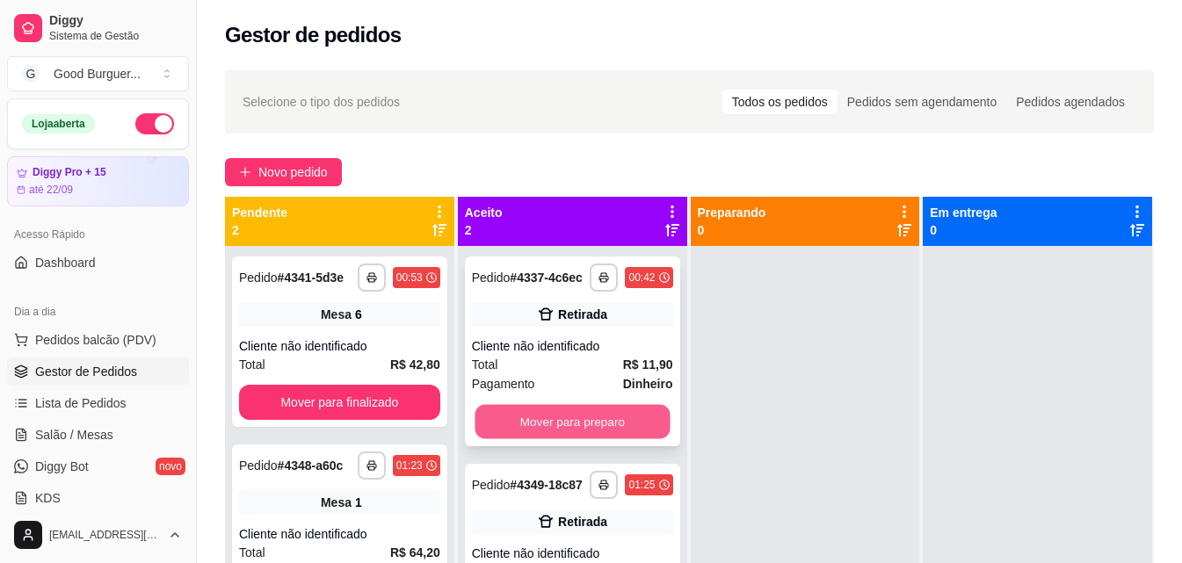
click at [526, 423] on button "Mover para preparo" at bounding box center [571, 422] width 195 height 34
click at [544, 418] on div "Mover para preparo" at bounding box center [572, 421] width 201 height 35
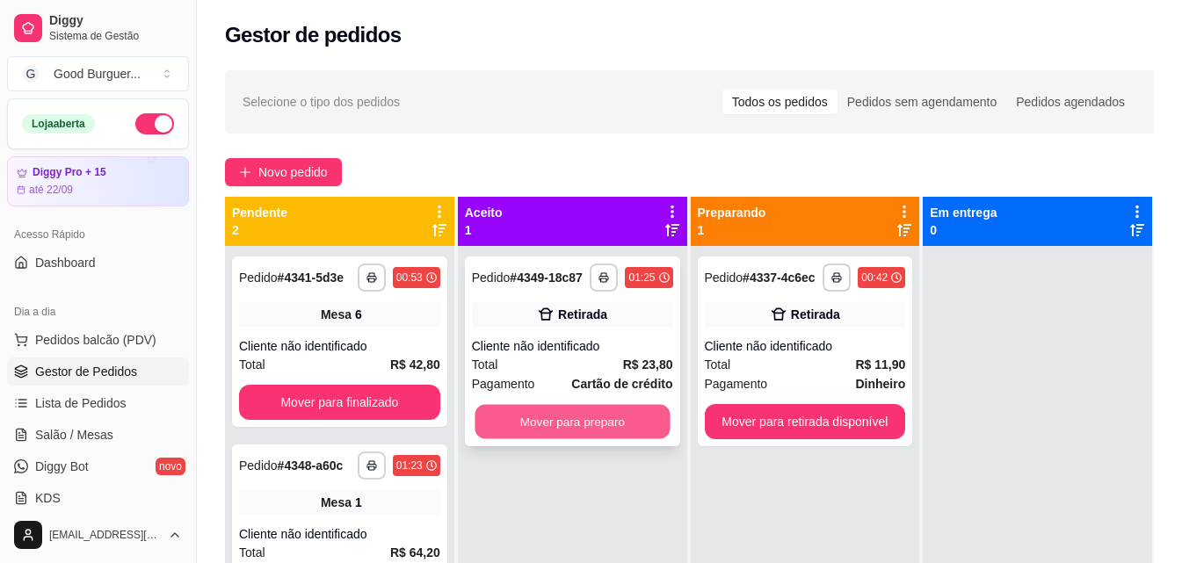
click at [574, 425] on button "Mover para preparo" at bounding box center [571, 422] width 195 height 34
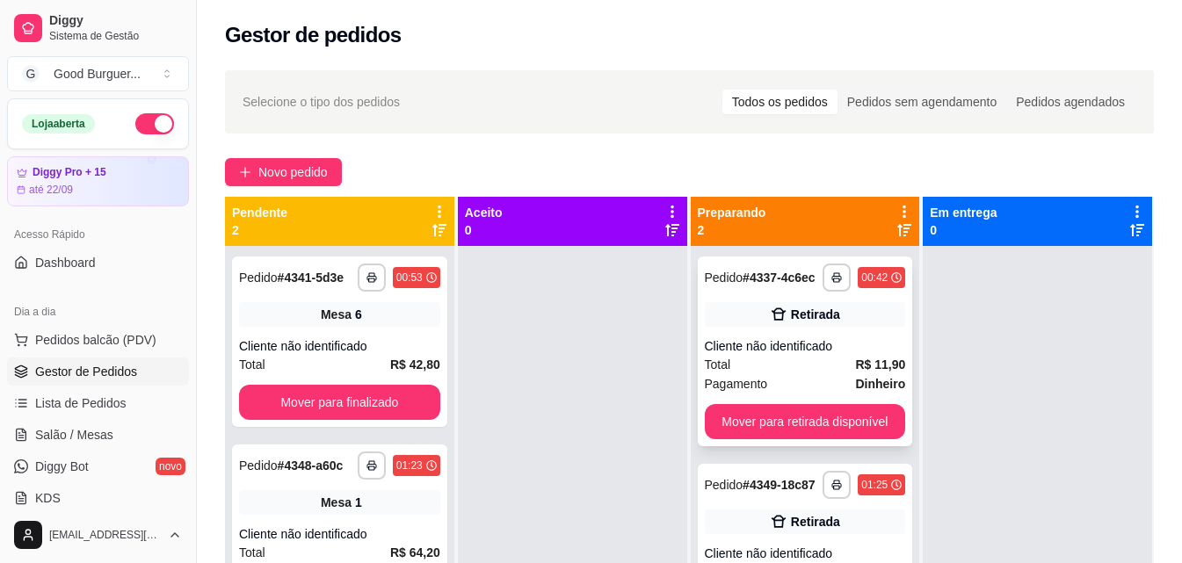
click at [804, 352] on div "Cliente não identificado" at bounding box center [805, 346] width 201 height 18
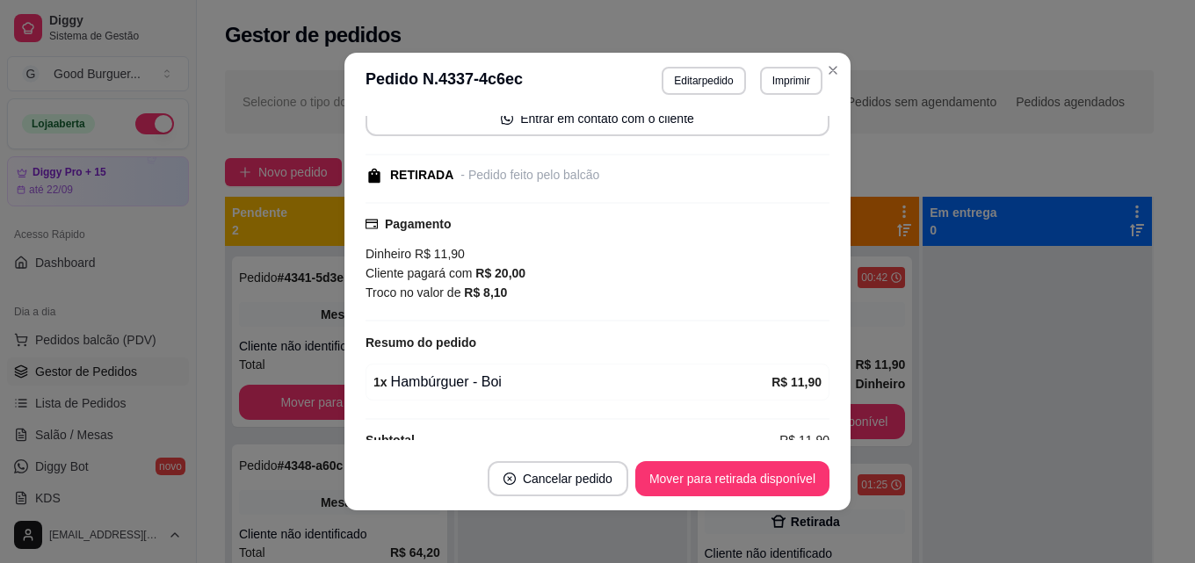
scroll to position [169, 0]
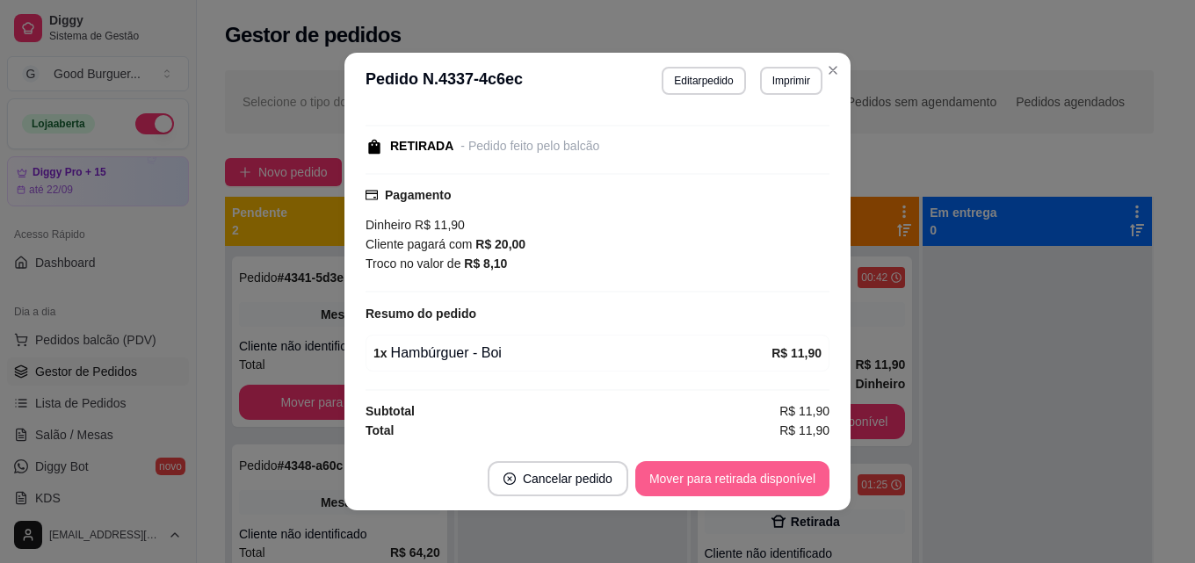
click at [709, 462] on button "Mover para retirada disponível" at bounding box center [732, 478] width 194 height 35
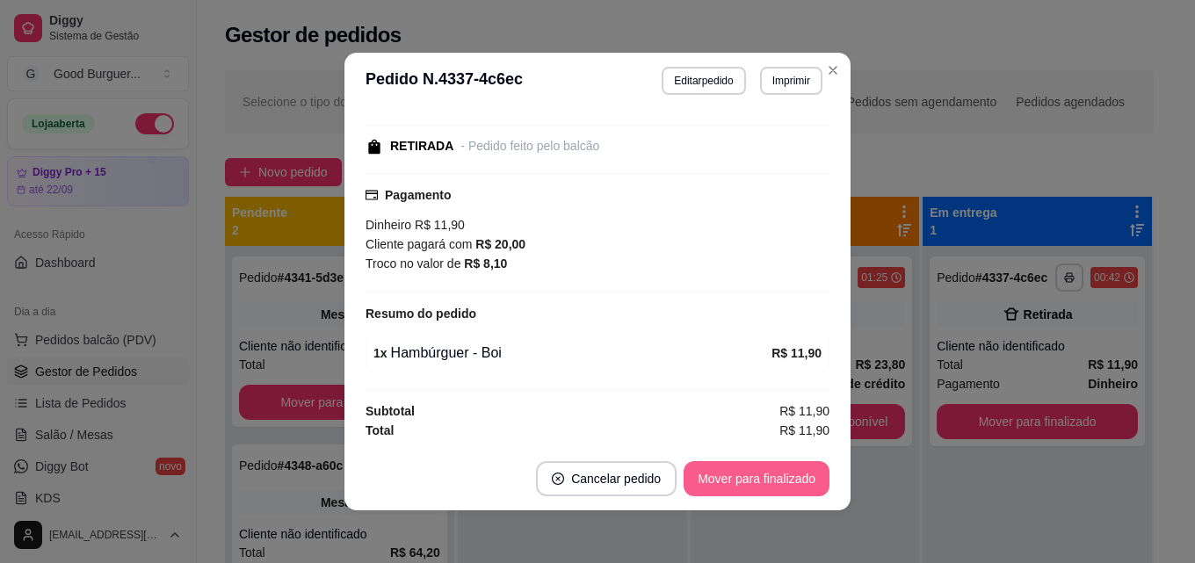
click at [727, 485] on button "Mover para finalizado" at bounding box center [757, 478] width 146 height 35
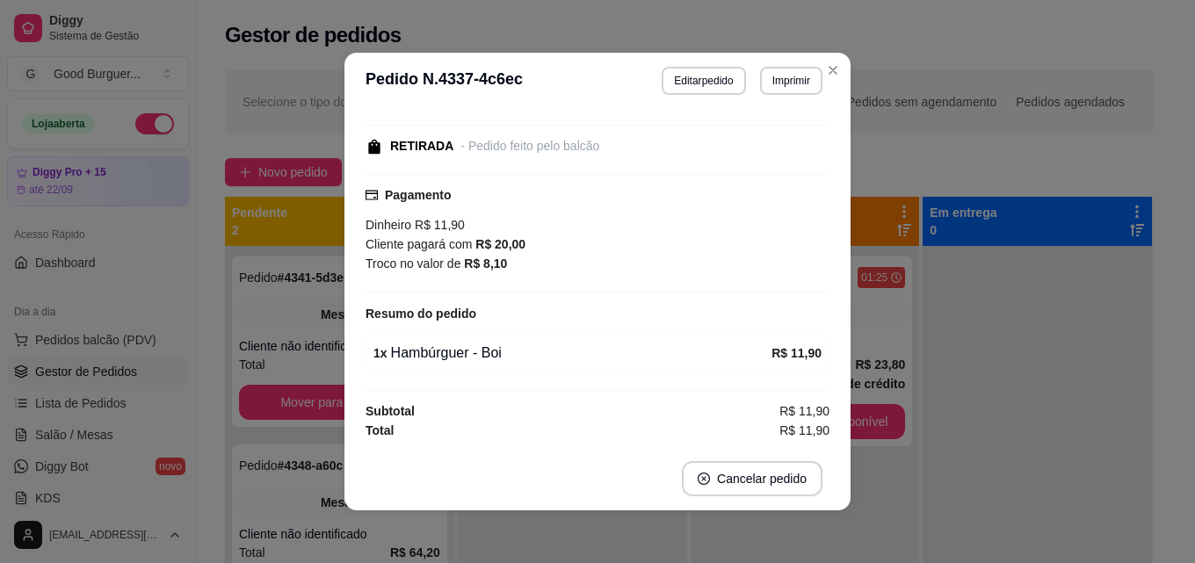
scroll to position [93, 0]
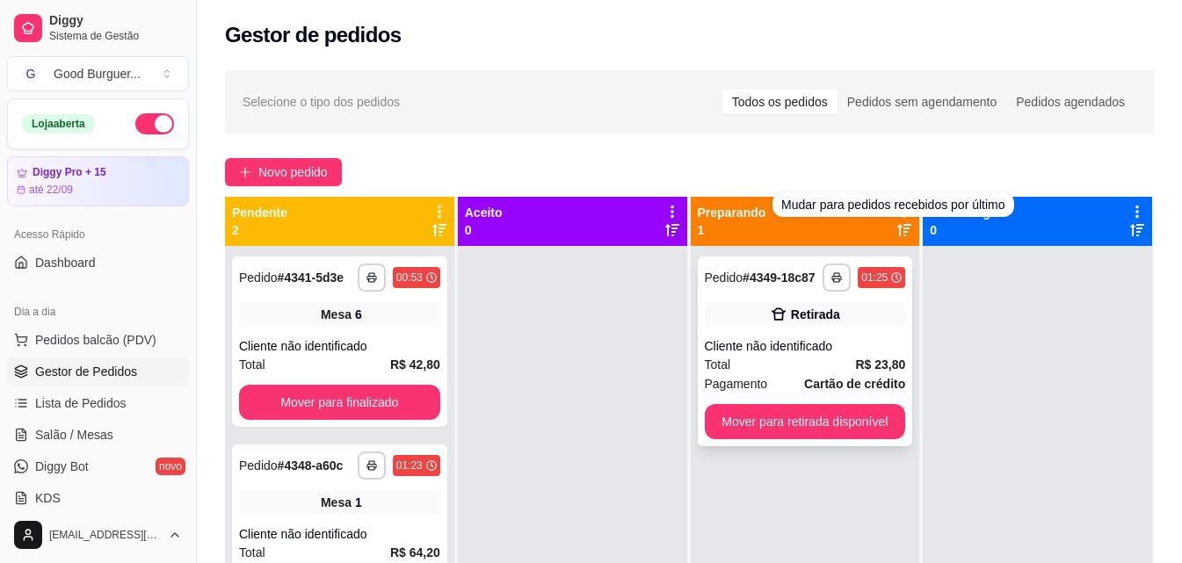
click at [791, 317] on div "Retirada" at bounding box center [815, 315] width 49 height 18
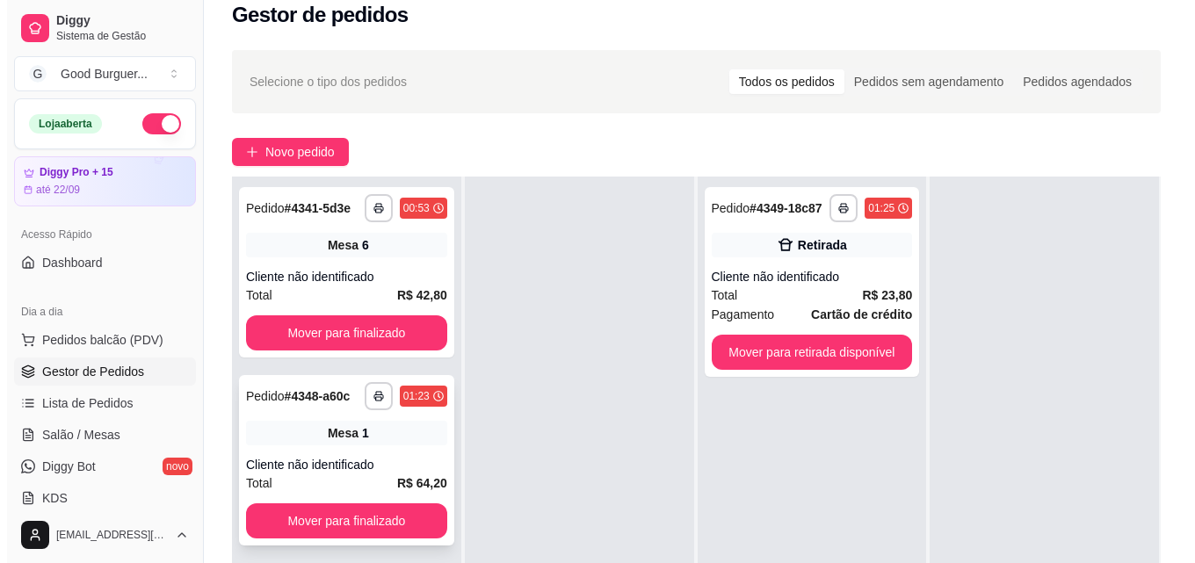
scroll to position [88, 0]
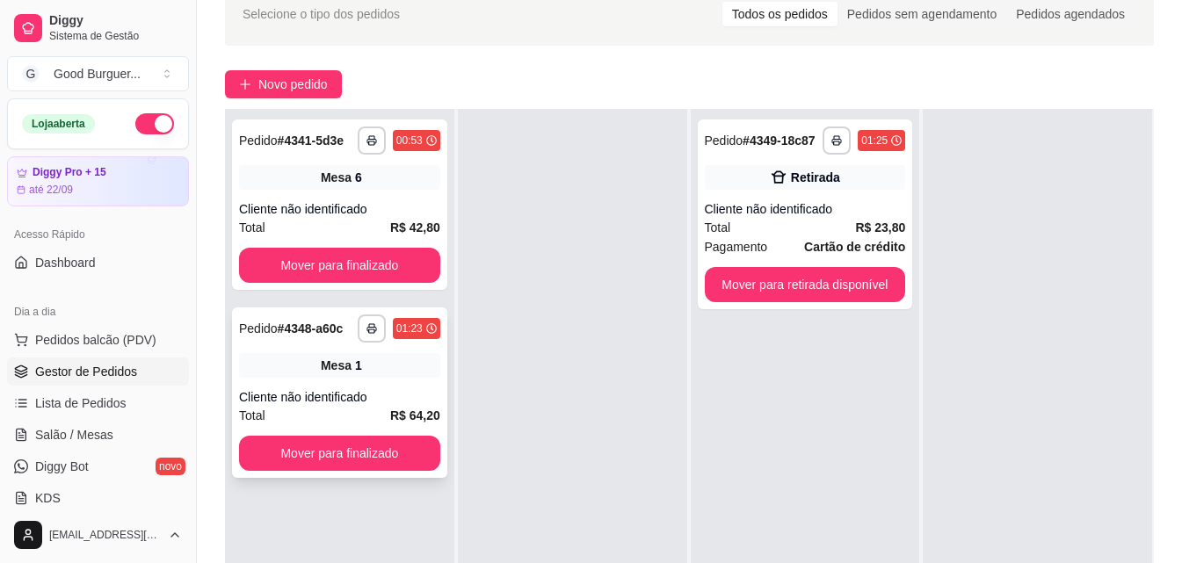
click at [293, 364] on div "Mesa 1" at bounding box center [339, 365] width 201 height 25
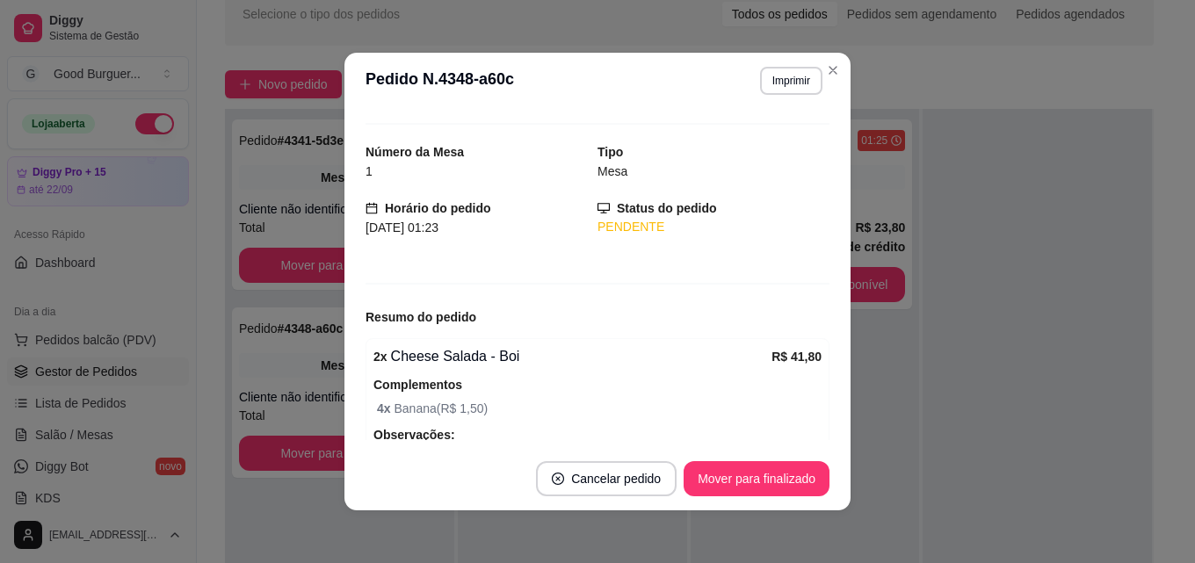
scroll to position [0, 0]
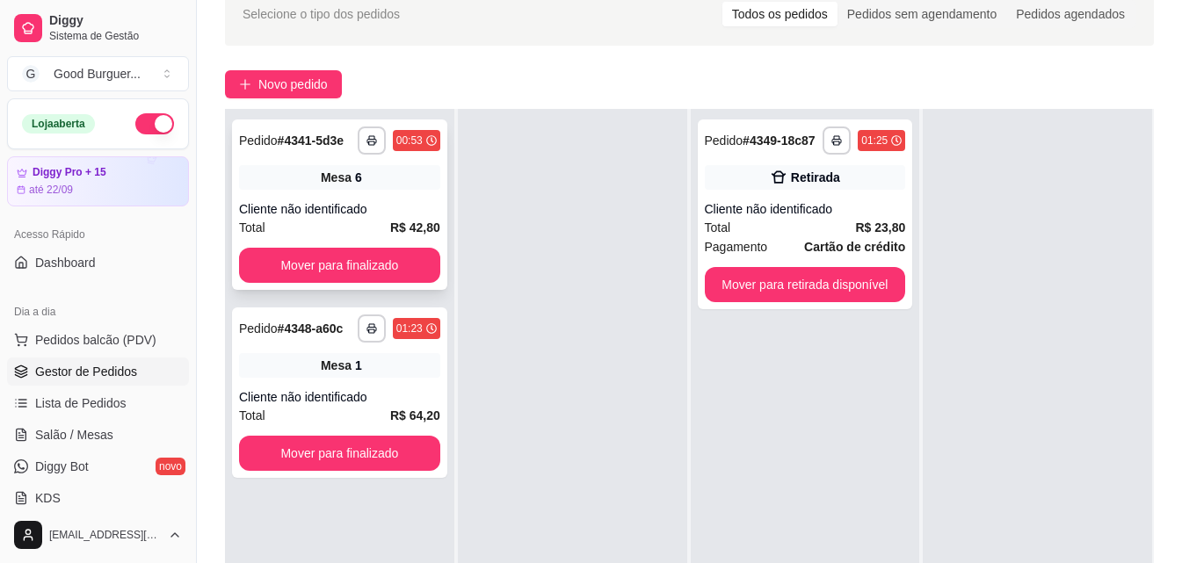
click at [412, 200] on div "Cliente não identificado" at bounding box center [339, 209] width 201 height 18
click at [88, 333] on span "Pedidos balcão (PDV)" at bounding box center [95, 340] width 121 height 18
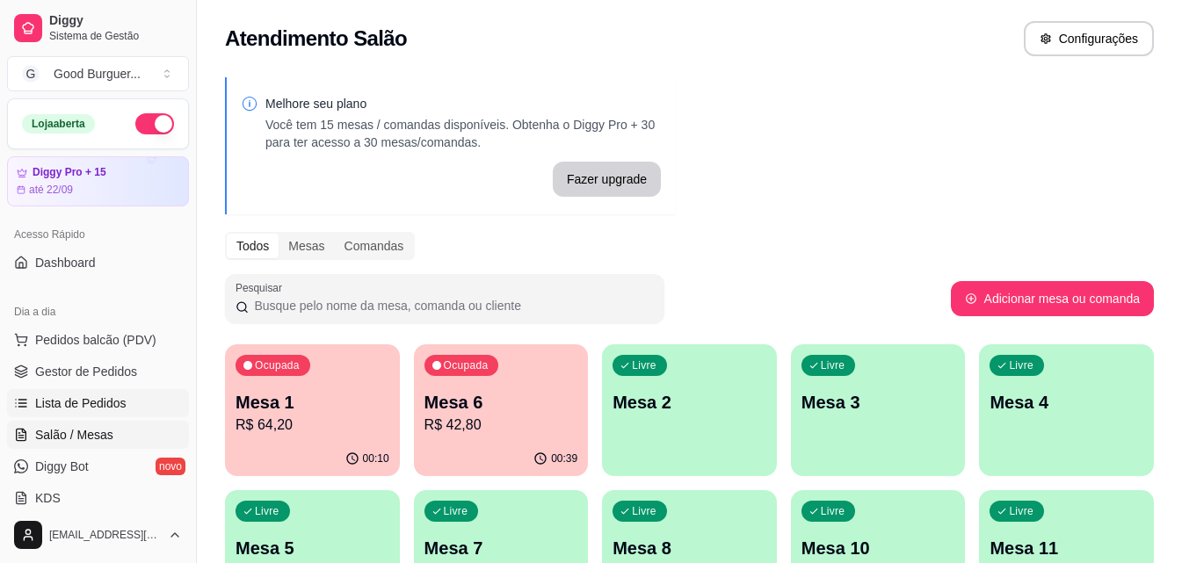
click at [58, 404] on span "Lista de Pedidos" at bounding box center [80, 403] width 91 height 18
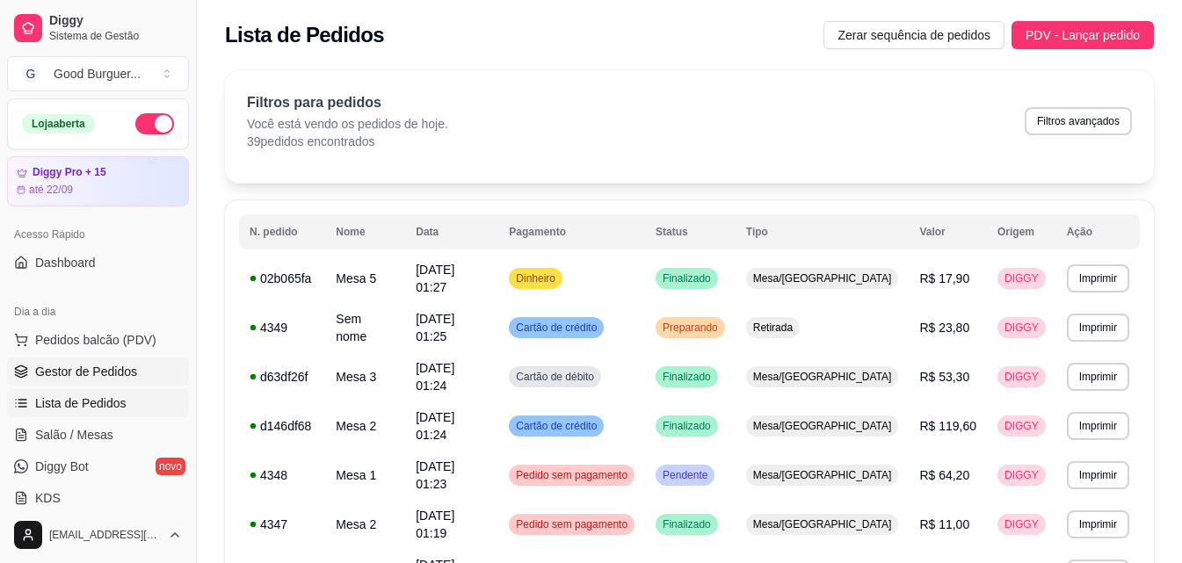
click at [81, 367] on span "Gestor de Pedidos" at bounding box center [86, 372] width 102 height 18
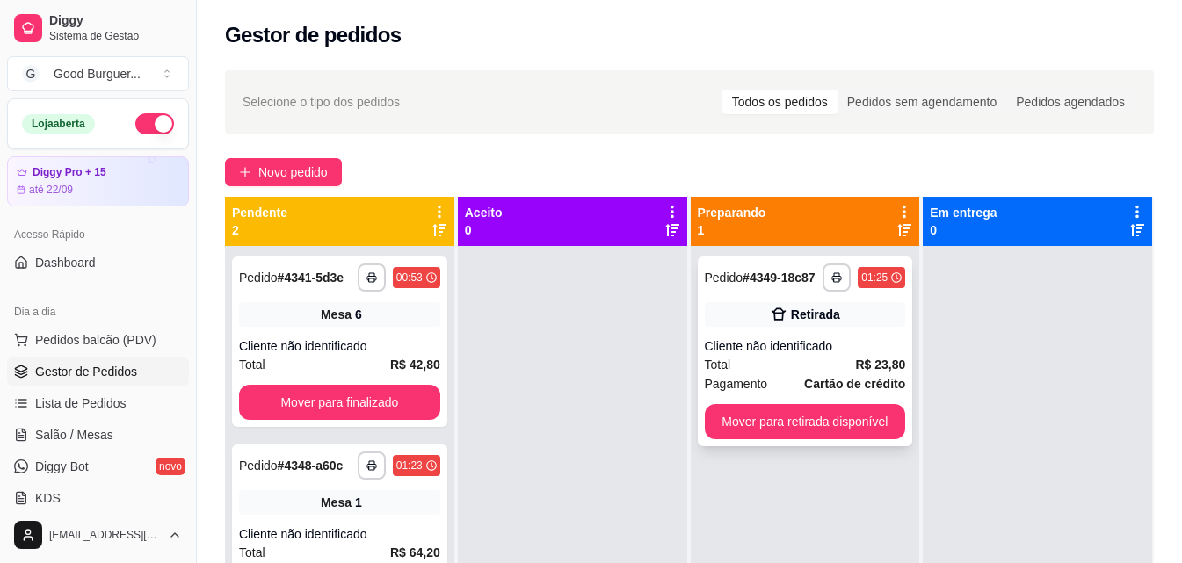
click at [784, 383] on div "Pagamento Cartão de crédito" at bounding box center [805, 383] width 201 height 19
click at [90, 402] on span "Lista de Pedidos" at bounding box center [80, 403] width 91 height 18
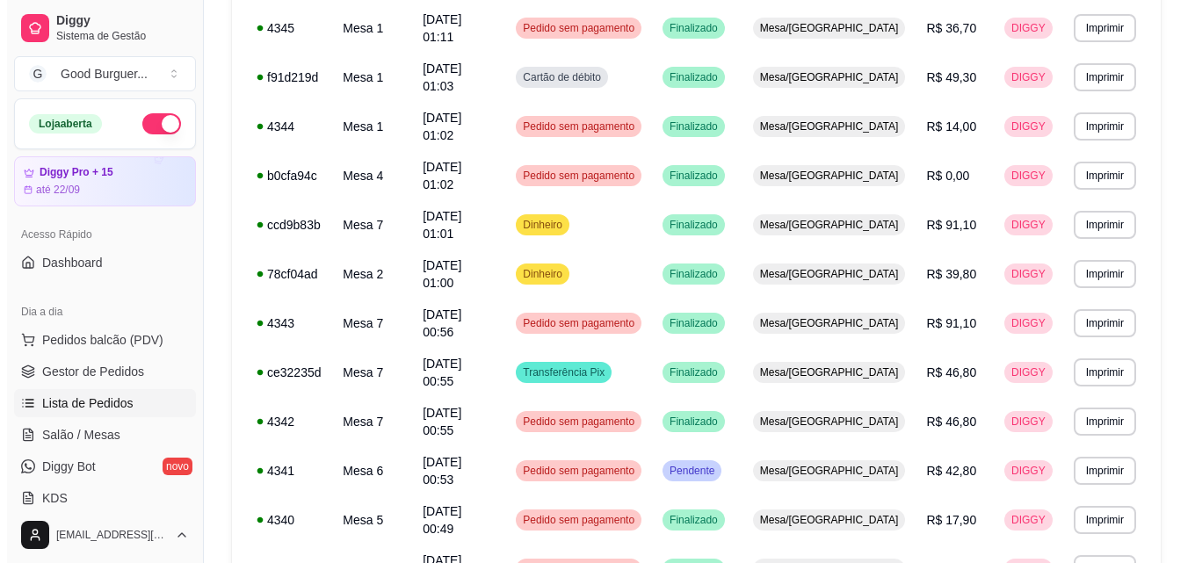
scroll to position [556, 0]
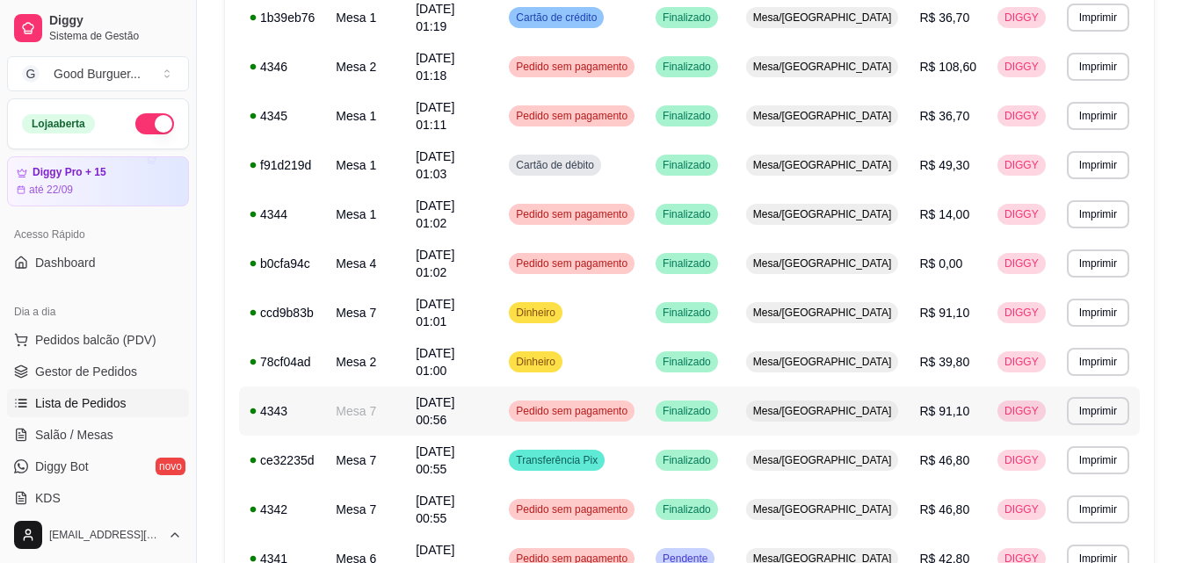
click at [454, 395] on span "20/09/25 às 00:56" at bounding box center [435, 411] width 39 height 32
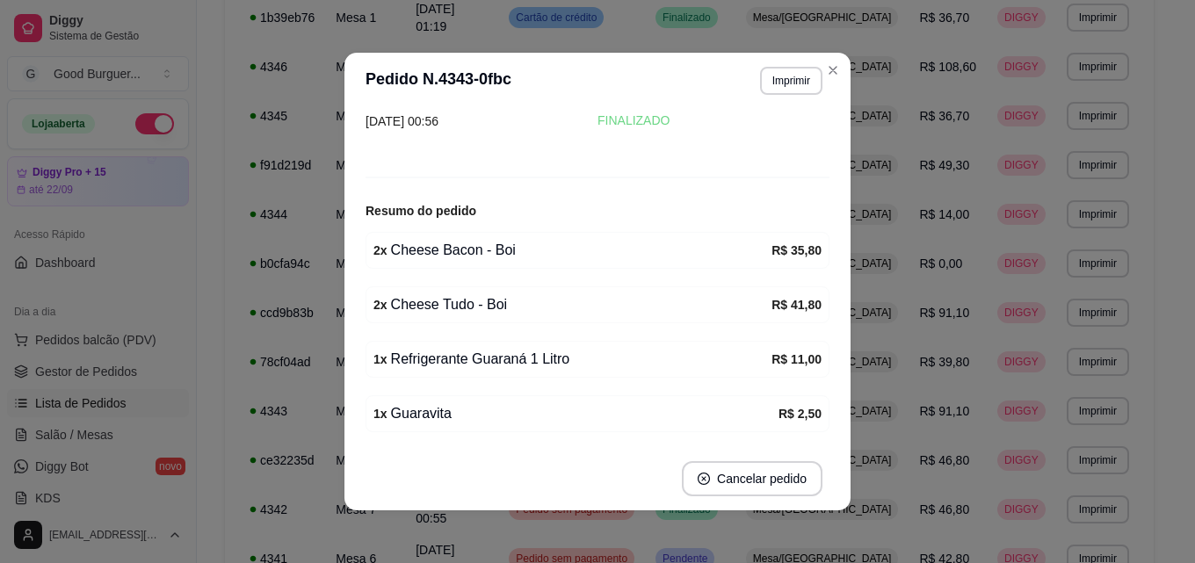
scroll to position [0, 0]
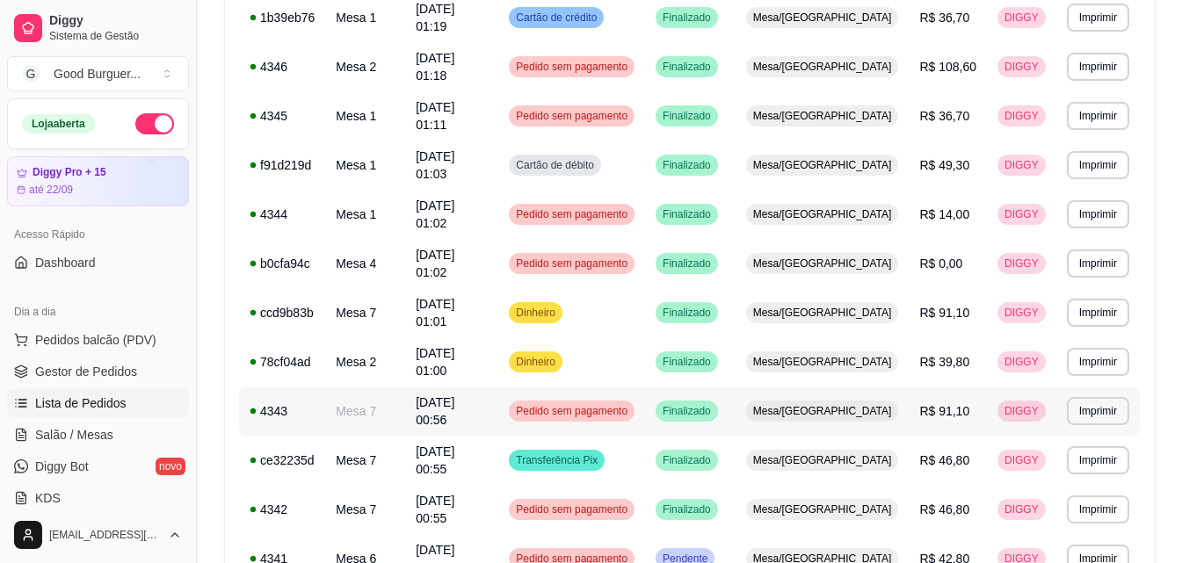
click at [626, 404] on span "Pedido sem pagamento" at bounding box center [571, 411] width 119 height 14
click at [714, 404] on span "Finalizado" at bounding box center [686, 411] width 55 height 14
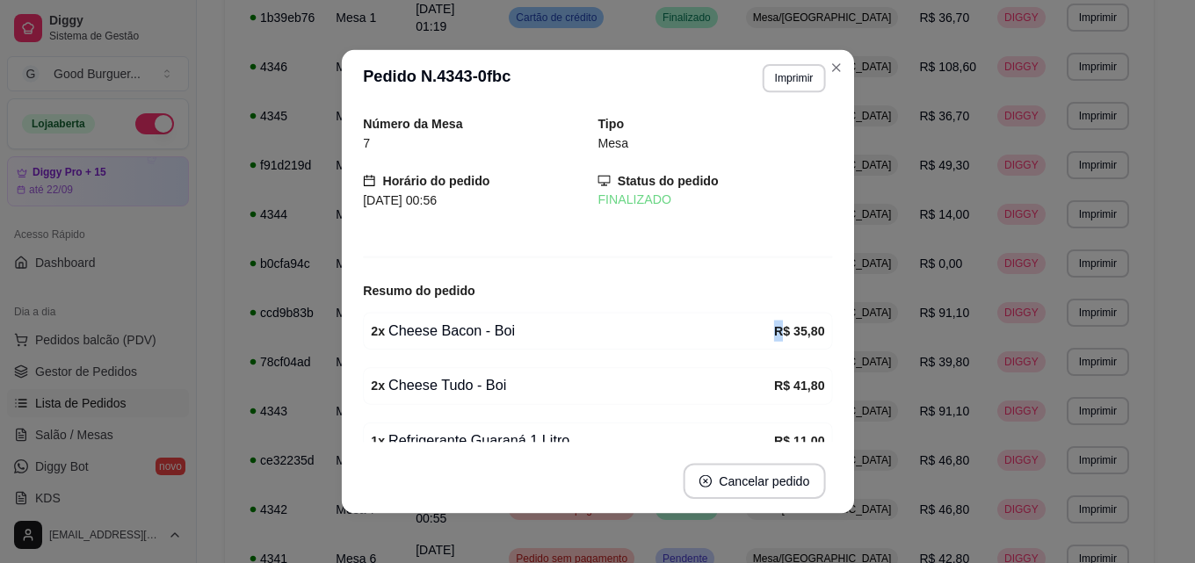
click at [755, 308] on div "Número da Mesa 7 Tipo Mesa Horário do pedido 20/09/2025 00:56 Status do pedido …" at bounding box center [598, 278] width 470 height 329
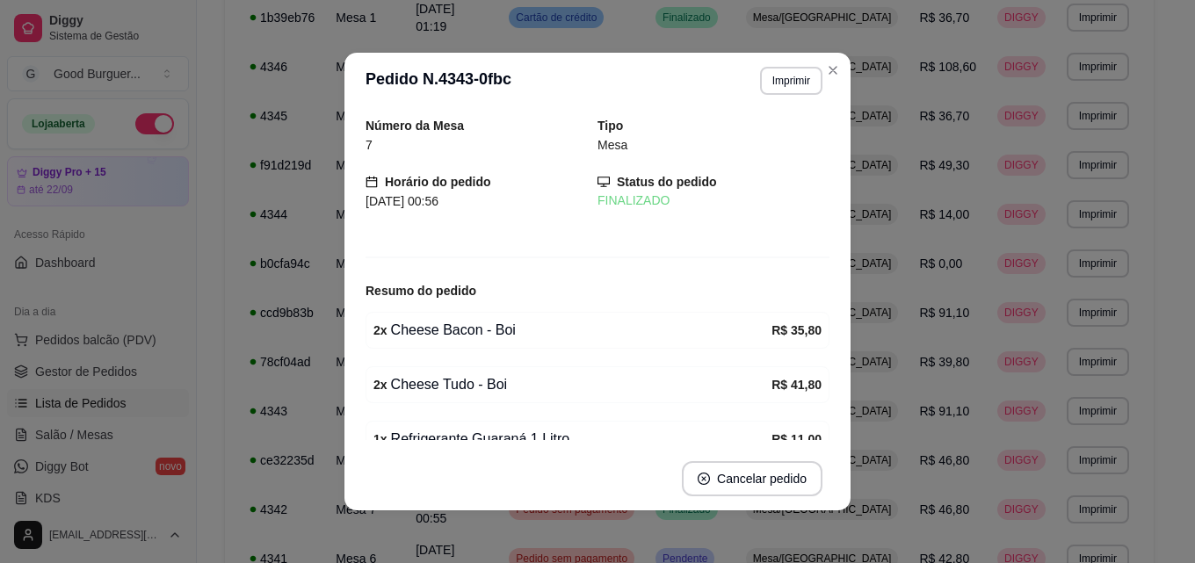
click at [751, 308] on div "Número da Mesa 7 Tipo Mesa Horário do pedido 20/09/2025 00:56 Status do pedido …" at bounding box center [597, 278] width 464 height 324
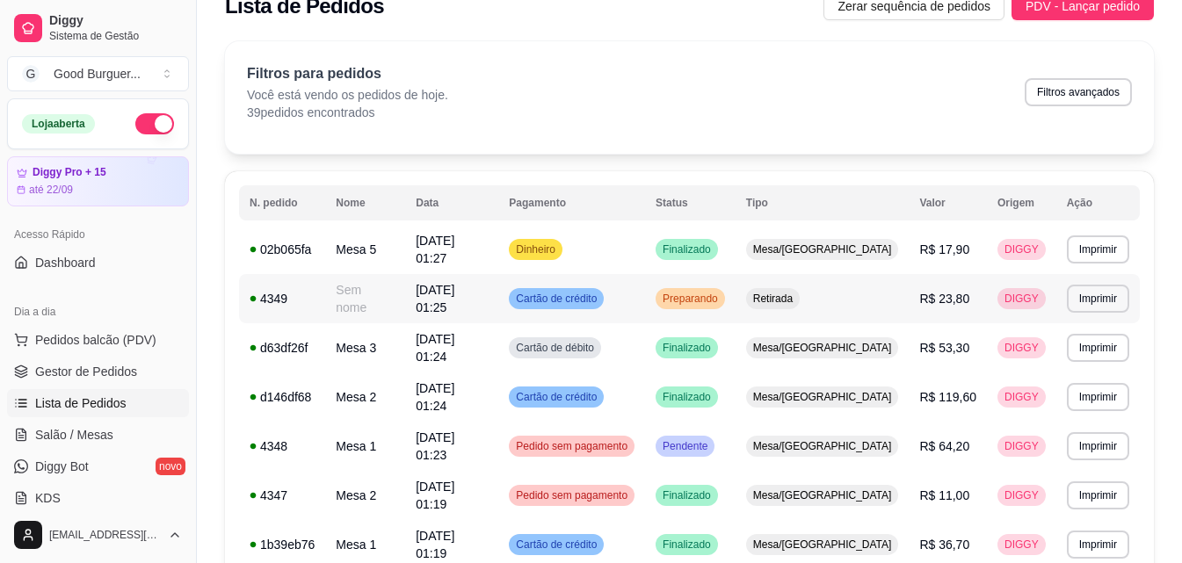
scroll to position [117, 0]
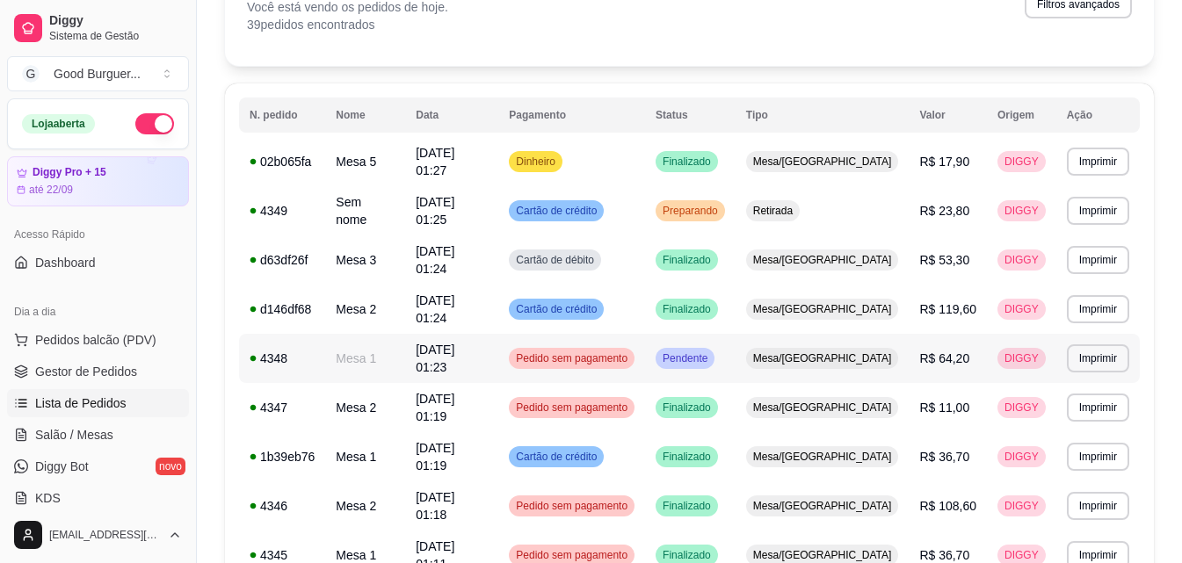
click at [1020, 351] on span "DIGGY" at bounding box center [1021, 358] width 41 height 14
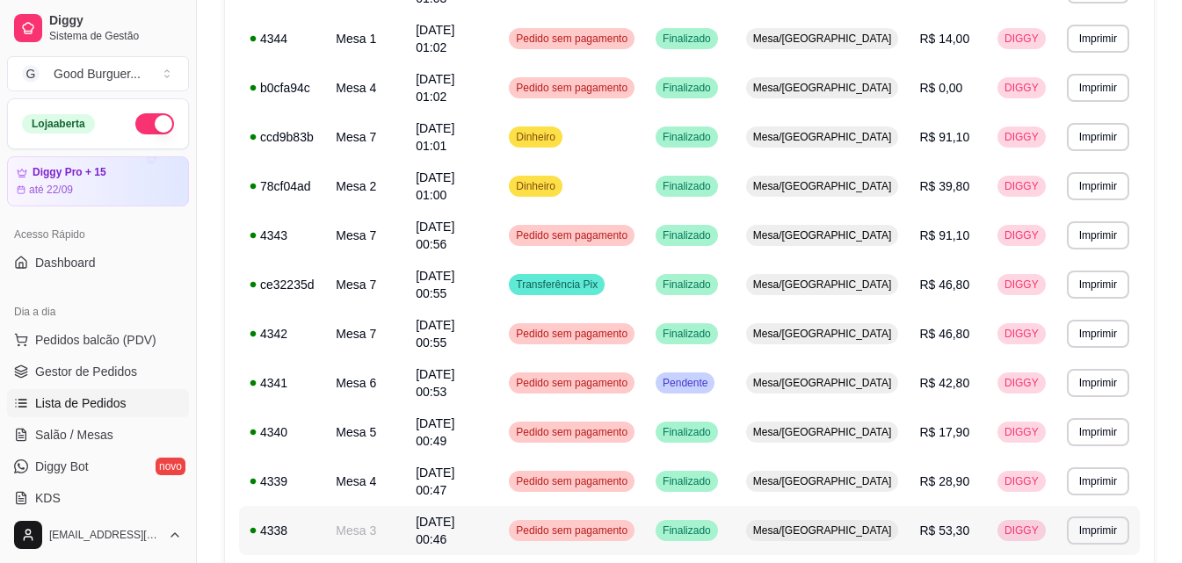
scroll to position [1083, 0]
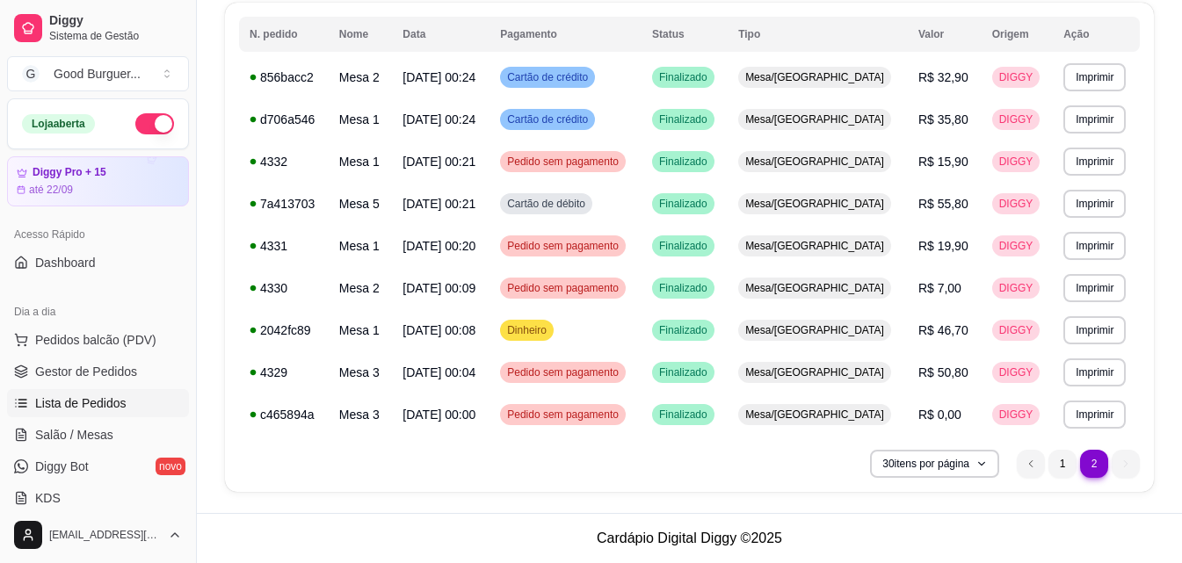
scroll to position [198, 0]
click at [1061, 459] on li "1" at bounding box center [1062, 464] width 28 height 28
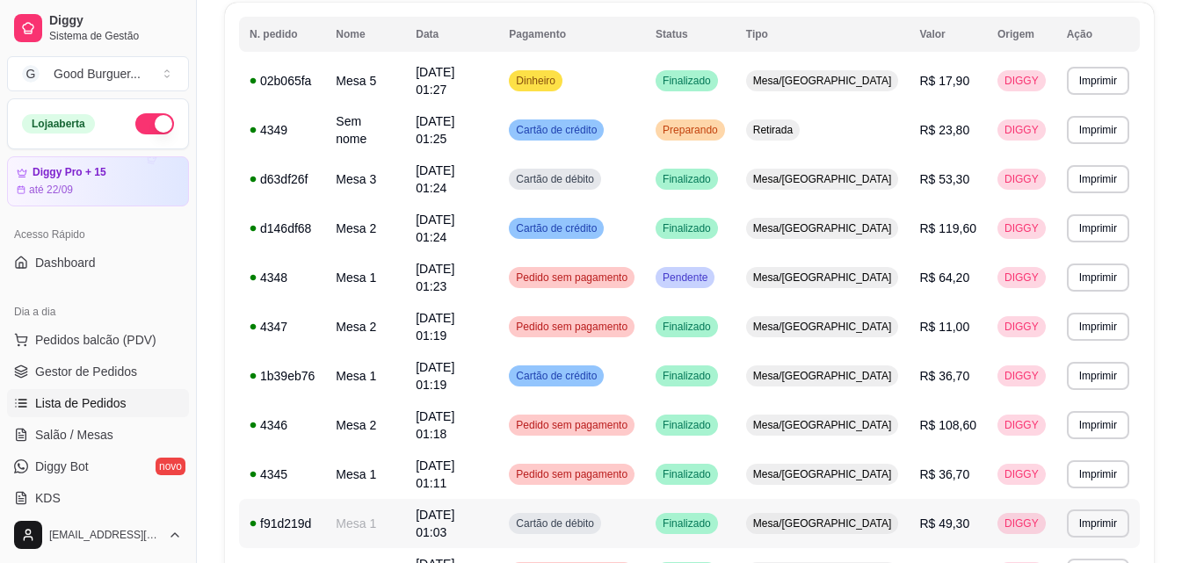
click at [1020, 517] on span "DIGGY" at bounding box center [1021, 524] width 41 height 14
click at [999, 513] on div "DIGGY" at bounding box center [1021, 523] width 48 height 21
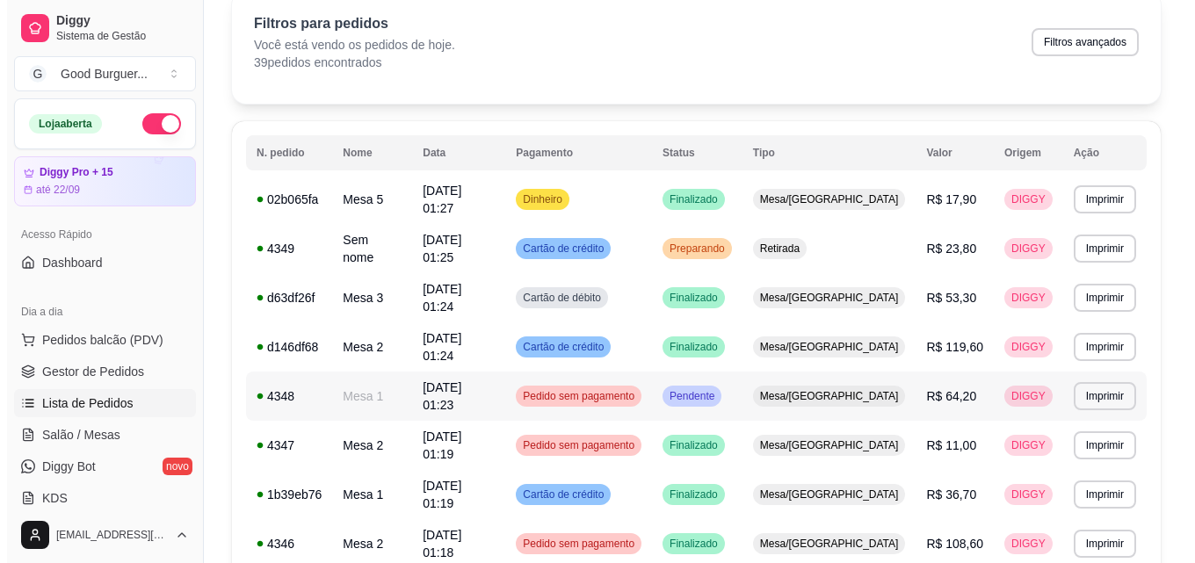
scroll to position [110, 0]
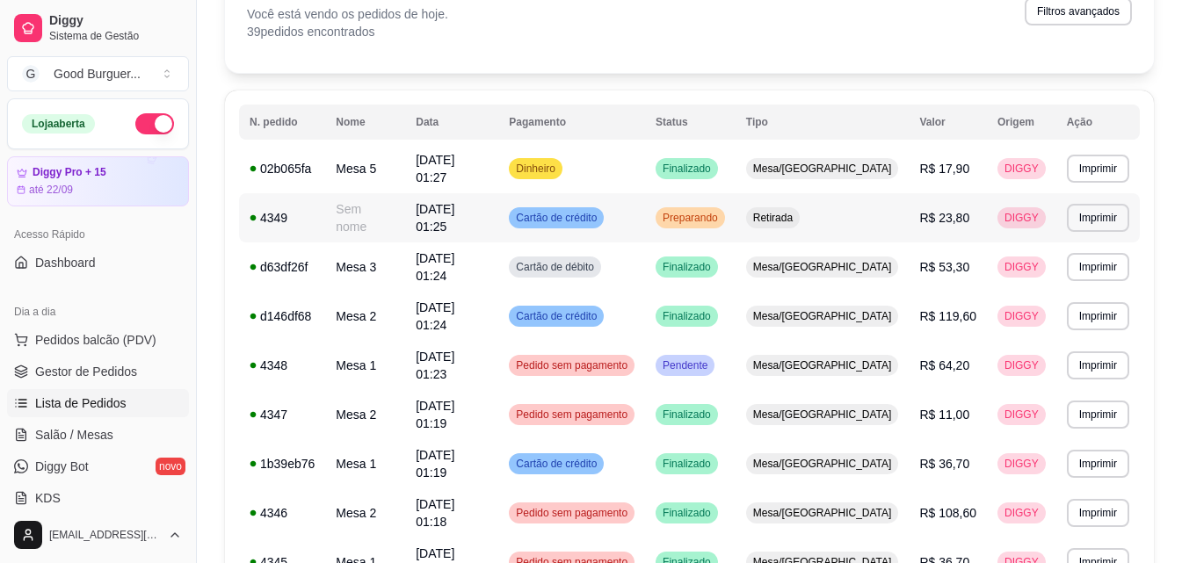
click at [589, 213] on span "Cartão de crédito" at bounding box center [556, 218] width 88 height 14
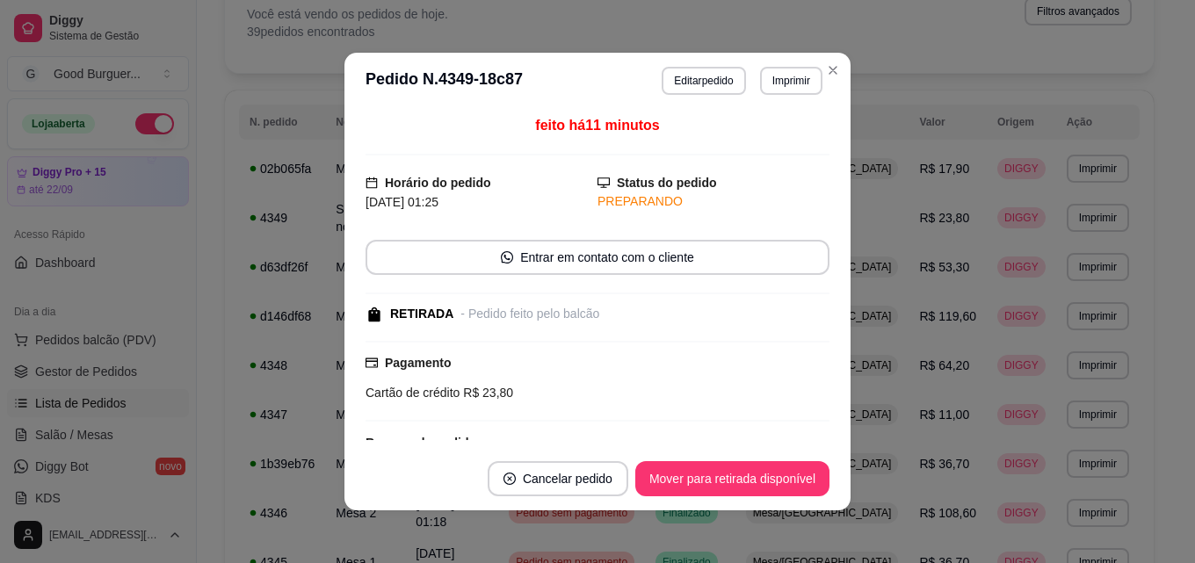
scroll to position [0, 0]
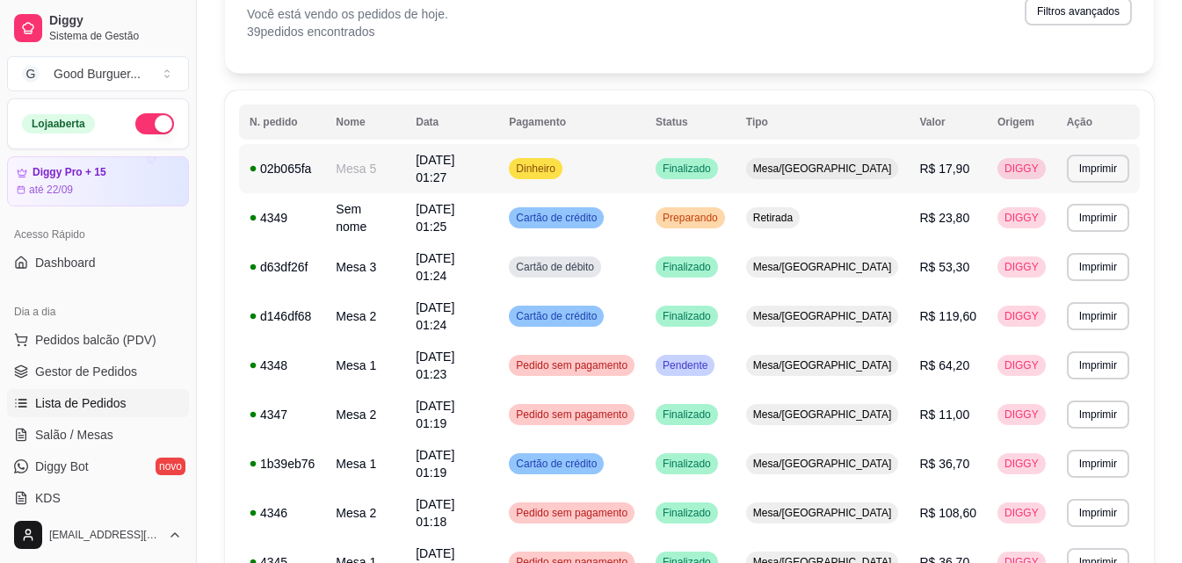
click at [454, 167] on span "20/09/25 às 01:27" at bounding box center [435, 169] width 39 height 32
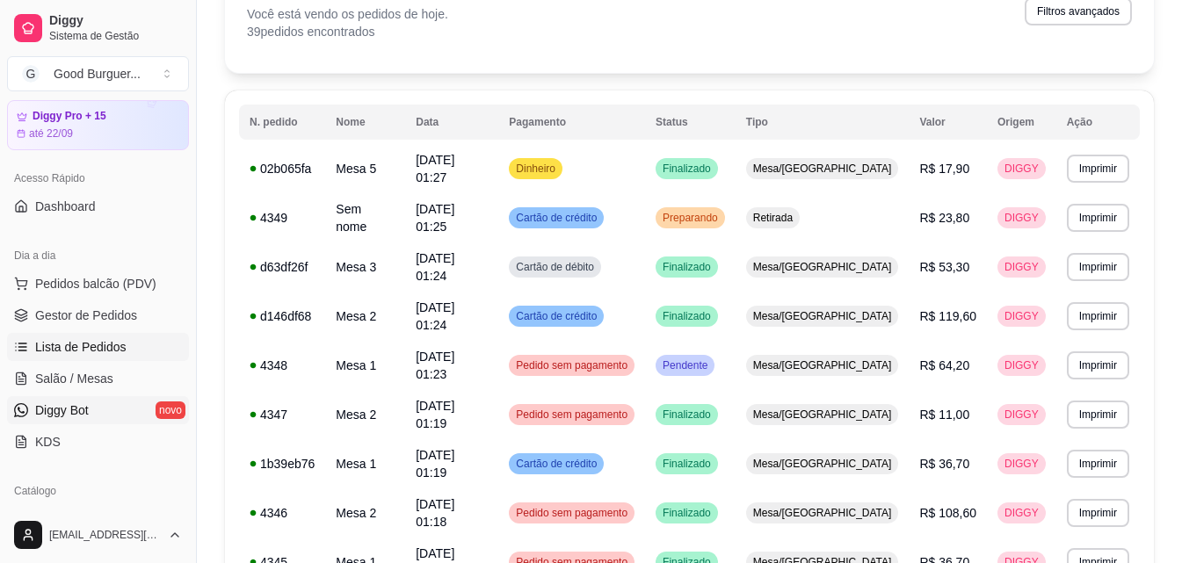
scroll to position [88, 0]
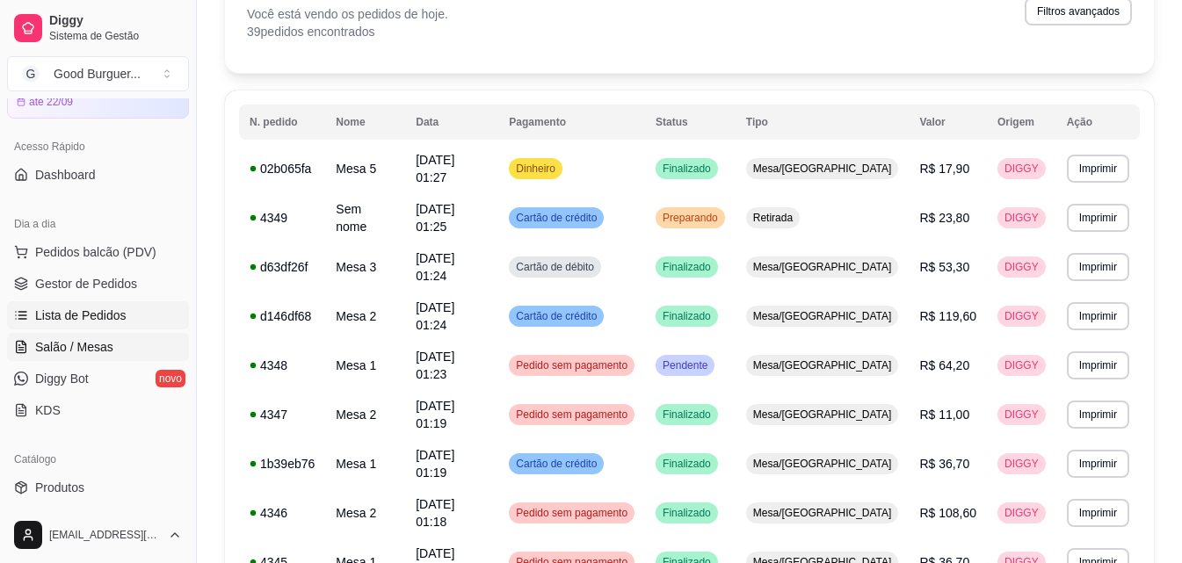
click at [97, 343] on span "Salão / Mesas" at bounding box center [74, 347] width 78 height 18
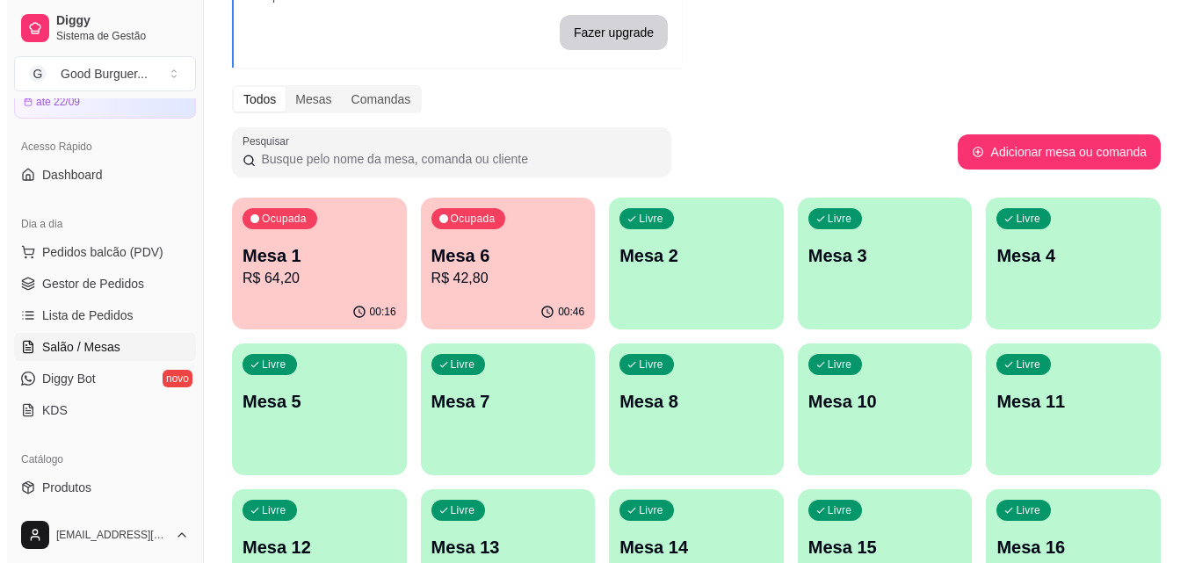
scroll to position [88, 0]
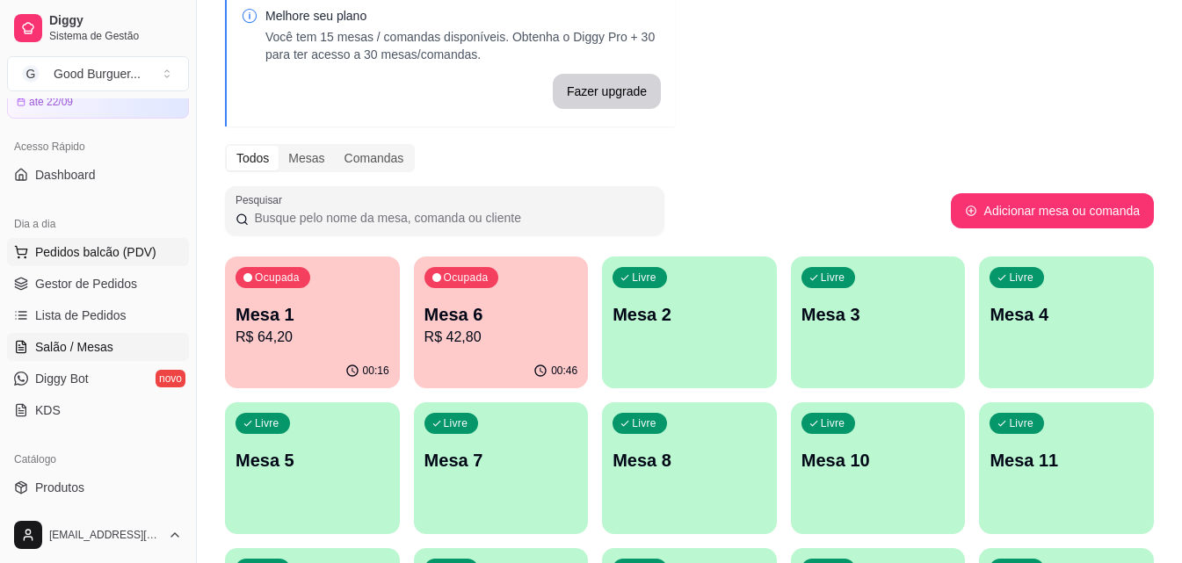
click at [68, 256] on span "Pedidos balcão (PDV)" at bounding box center [95, 252] width 121 height 18
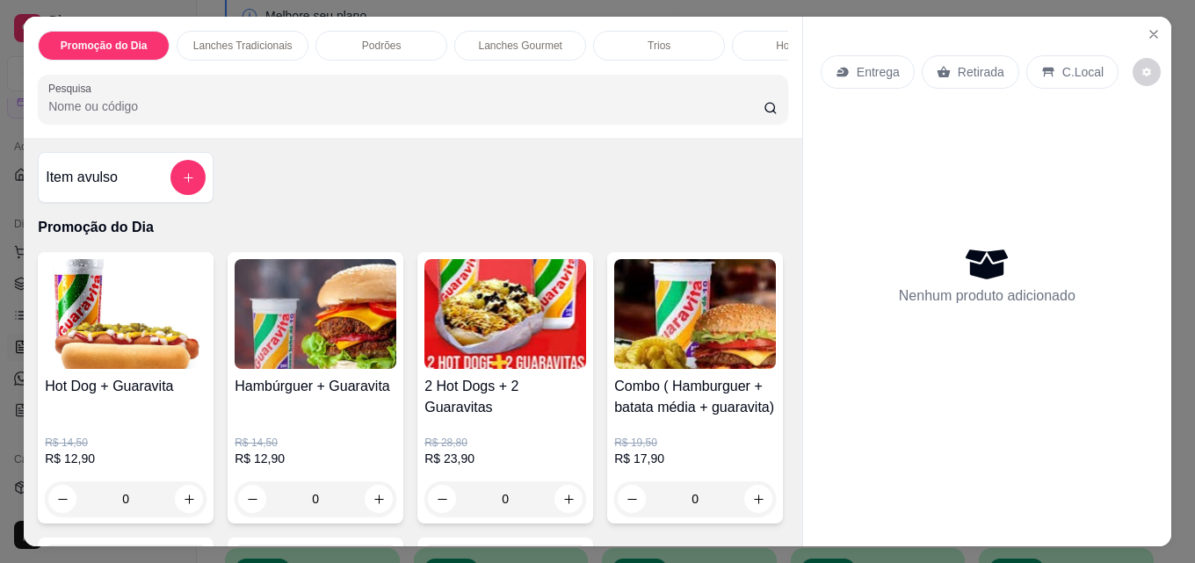
click at [961, 66] on p "Retirada" at bounding box center [981, 72] width 47 height 18
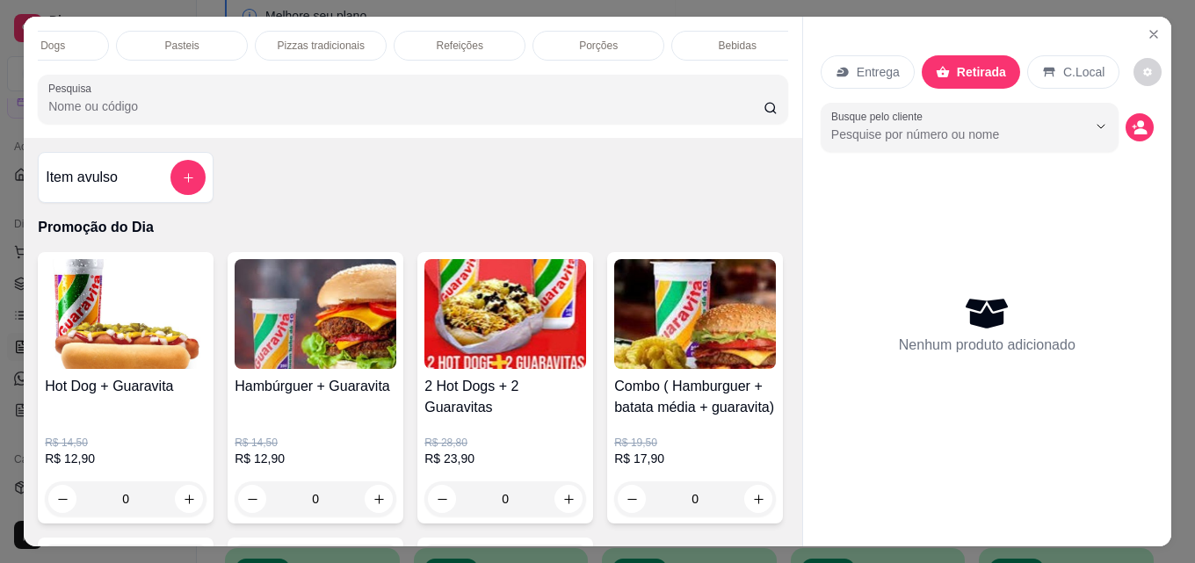
scroll to position [0, 770]
click at [726, 31] on div "Bebidas" at bounding box center [722, 46] width 132 height 30
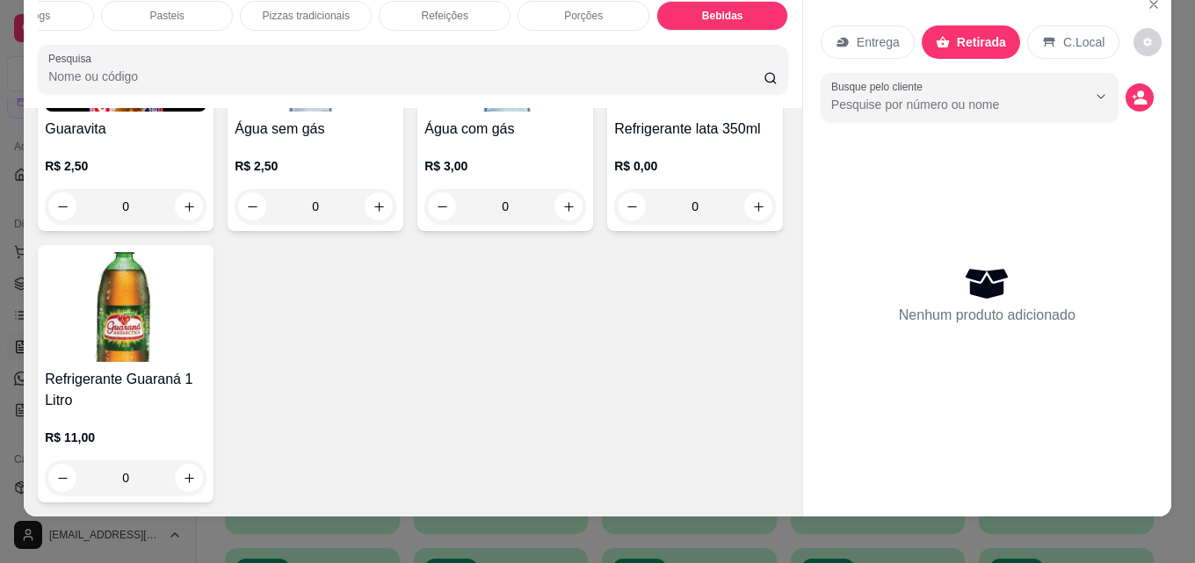
scroll to position [46, 0]
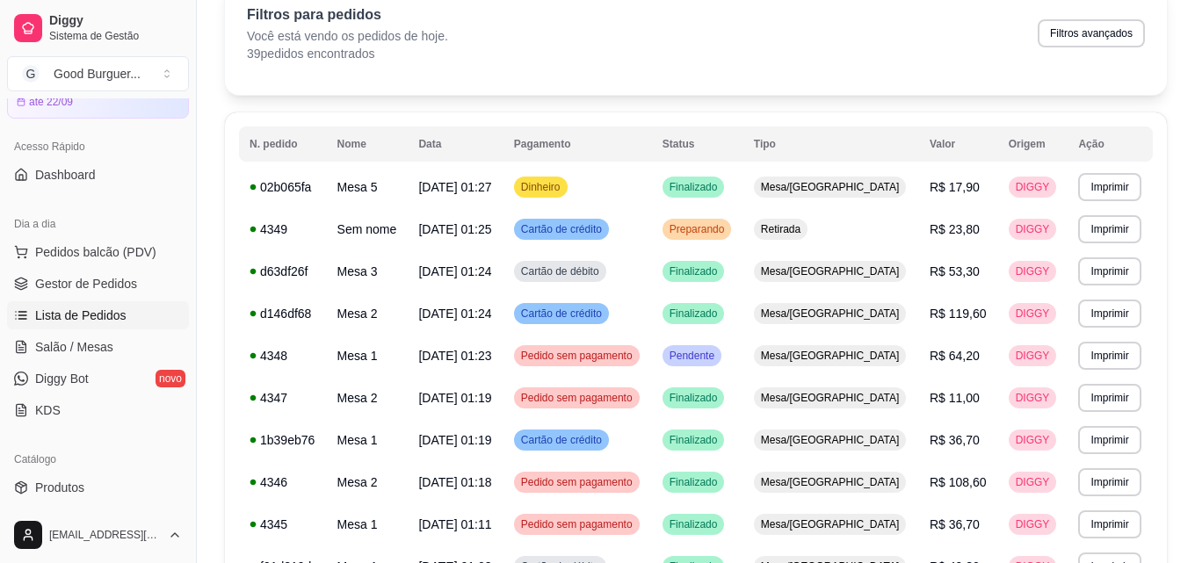
scroll to position [110, 0]
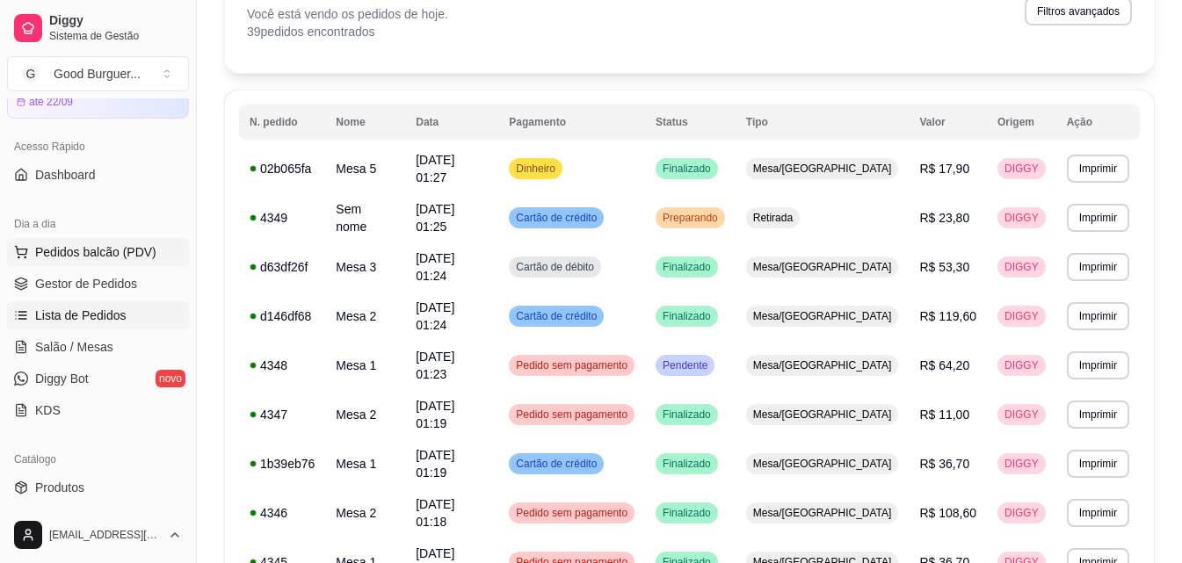
click at [69, 250] on span "Pedidos balcão (PDV)" at bounding box center [95, 252] width 121 height 18
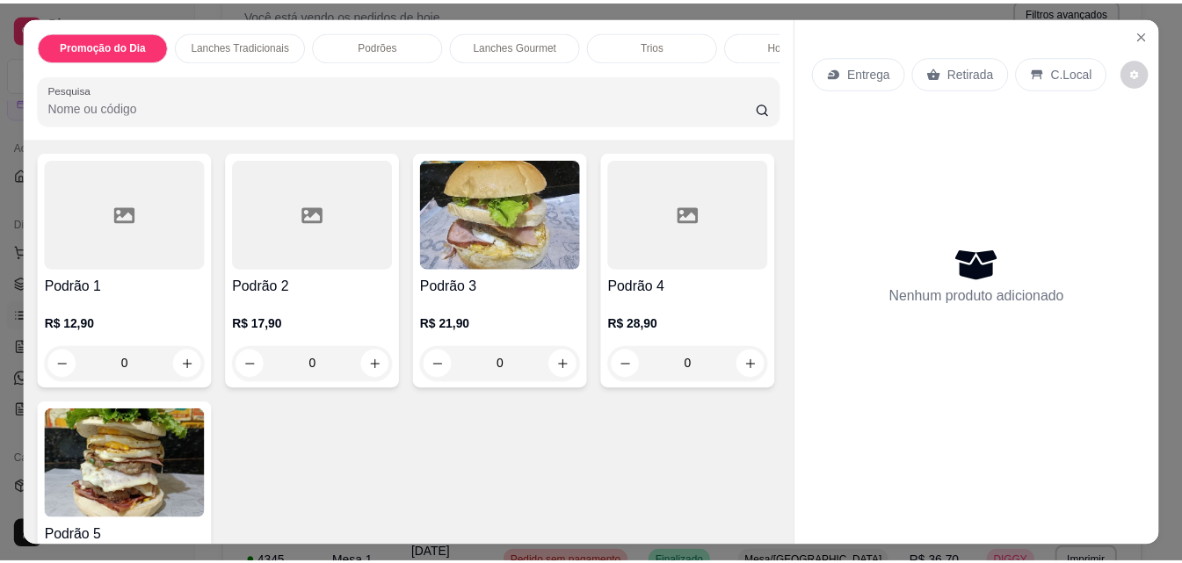
scroll to position [1230, 0]
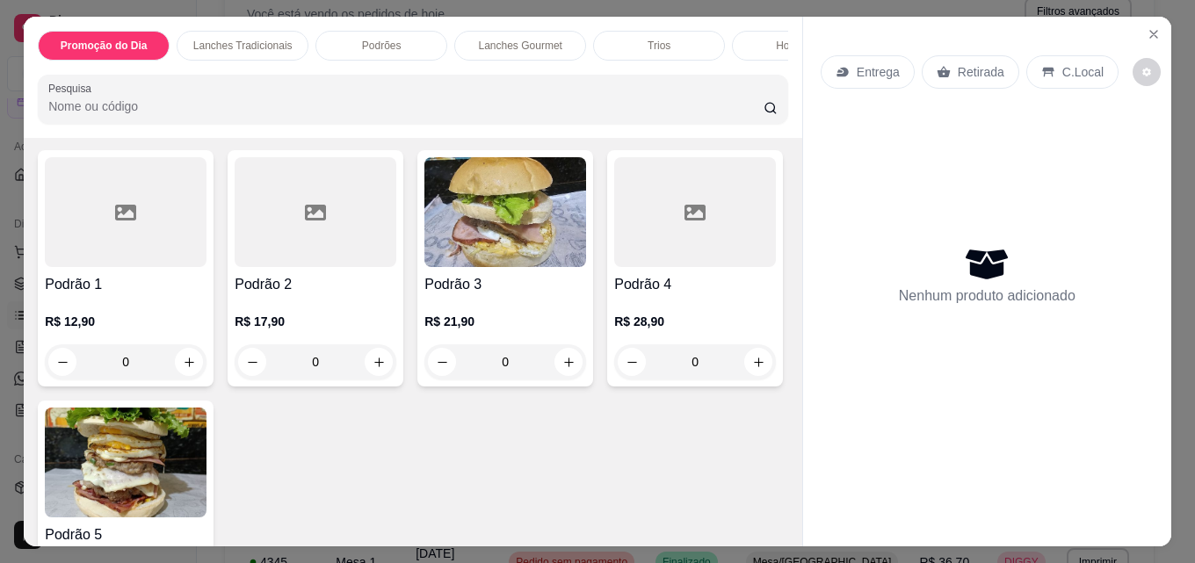
click at [396, 94] on div "R$ 18,00 0" at bounding box center [316, 52] width 162 height 84
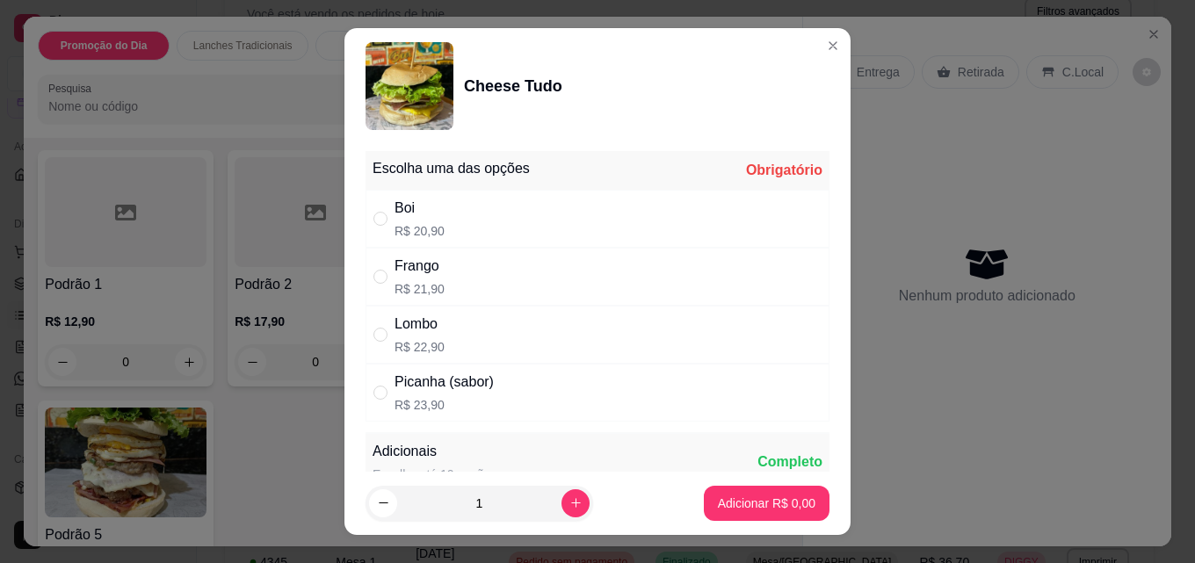
click at [445, 176] on div "Escolha uma das opções" at bounding box center [451, 168] width 157 height 21
click at [437, 218] on div "Boi R$ 20,90" at bounding box center [597, 219] width 464 height 58
radio input "true"
click at [711, 495] on p "Adicionar R$ 20,90" at bounding box center [763, 504] width 105 height 18
type input "1"
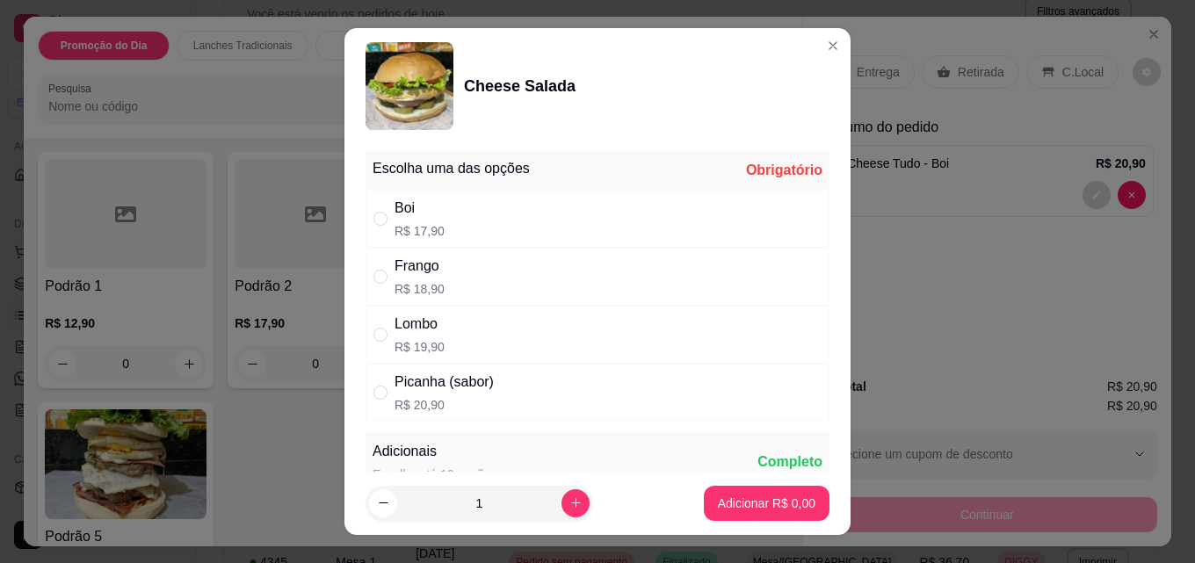
click at [399, 222] on p "R$ 17,90" at bounding box center [419, 231] width 50 height 18
radio input "true"
click at [733, 508] on p "Adicionar R$ 17,90" at bounding box center [763, 504] width 105 height 18
type input "1"
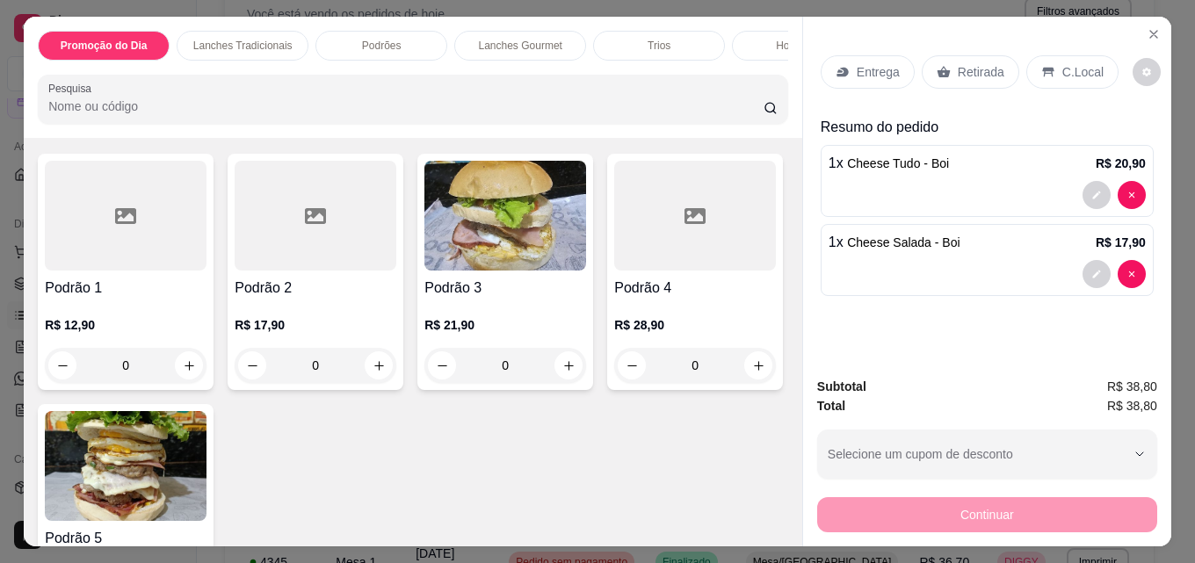
click at [991, 66] on p "Retirada" at bounding box center [981, 72] width 47 height 18
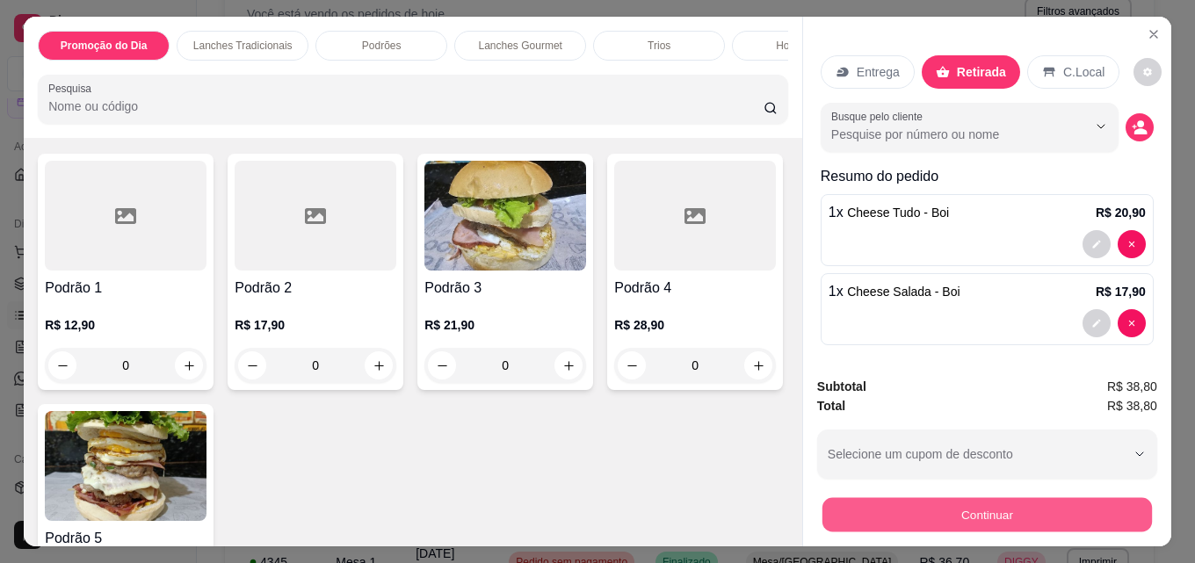
click at [989, 502] on button "Continuar" at bounding box center [986, 514] width 329 height 34
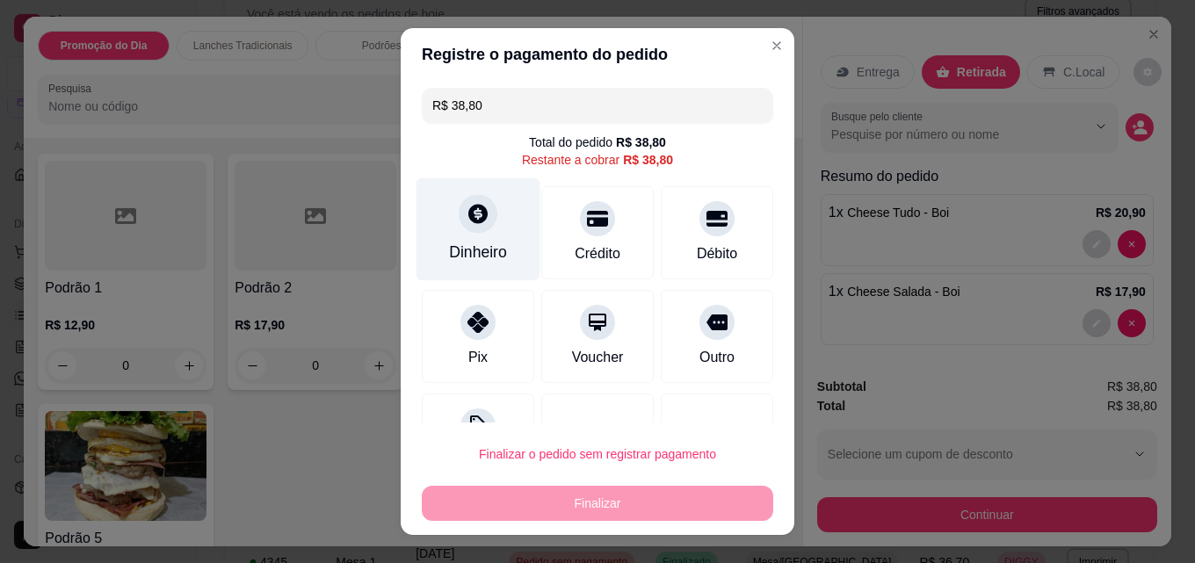
click at [466, 201] on div at bounding box center [478, 213] width 39 height 39
click at [459, 226] on div at bounding box center [478, 213] width 39 height 39
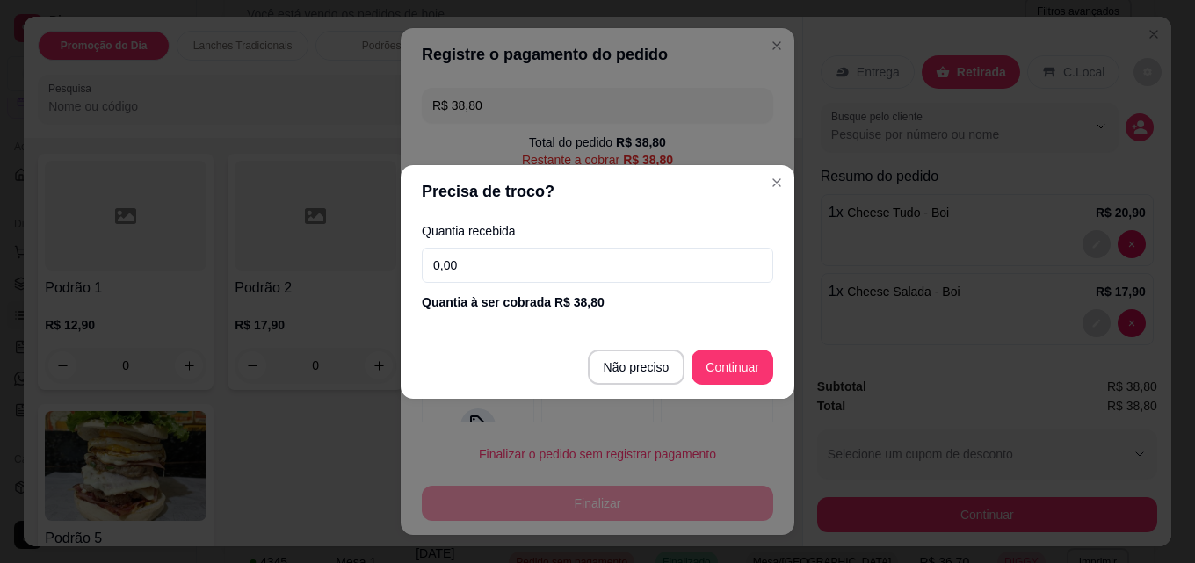
click at [524, 268] on input "0,00" at bounding box center [597, 265] width 351 height 35
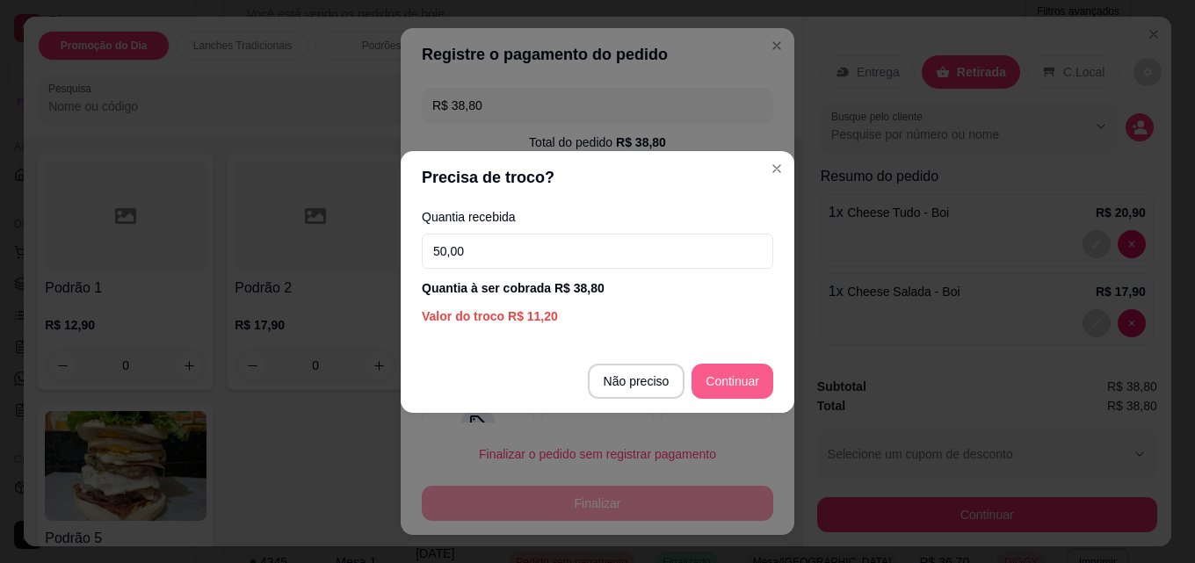
type input "50,00"
type input "R$ 0,00"
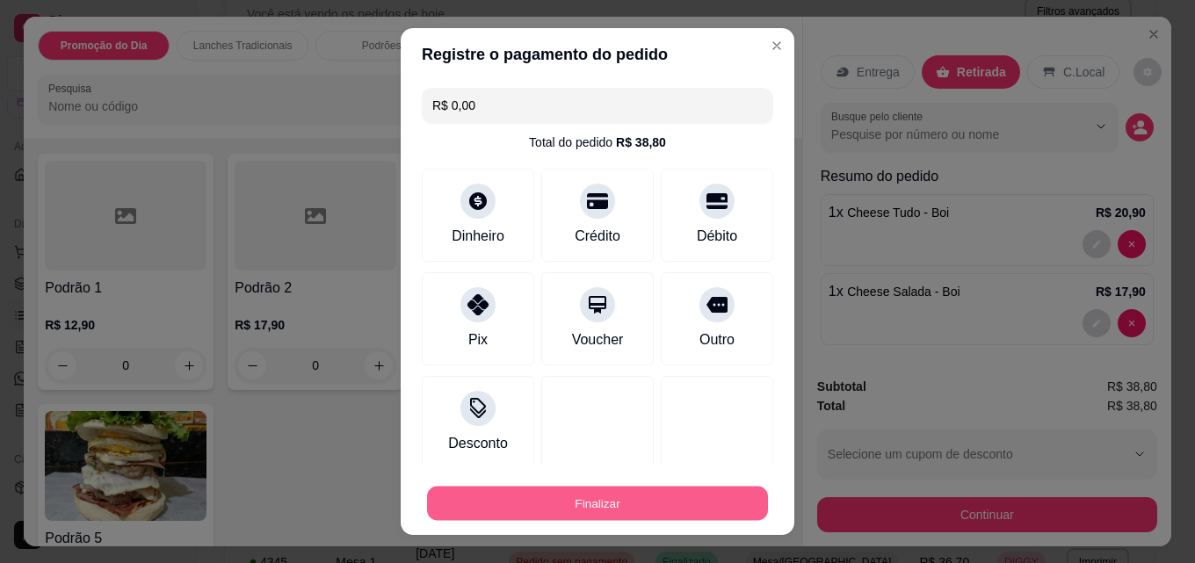
click at [583, 499] on button "Finalizar" at bounding box center [597, 504] width 341 height 34
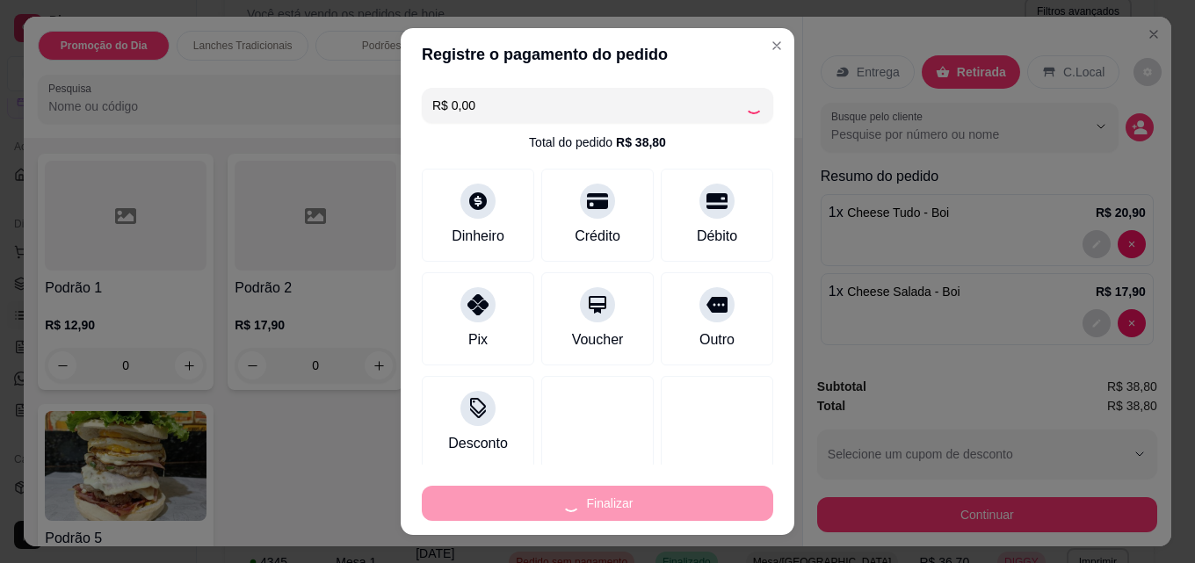
type input "0"
type input "-R$ 38,80"
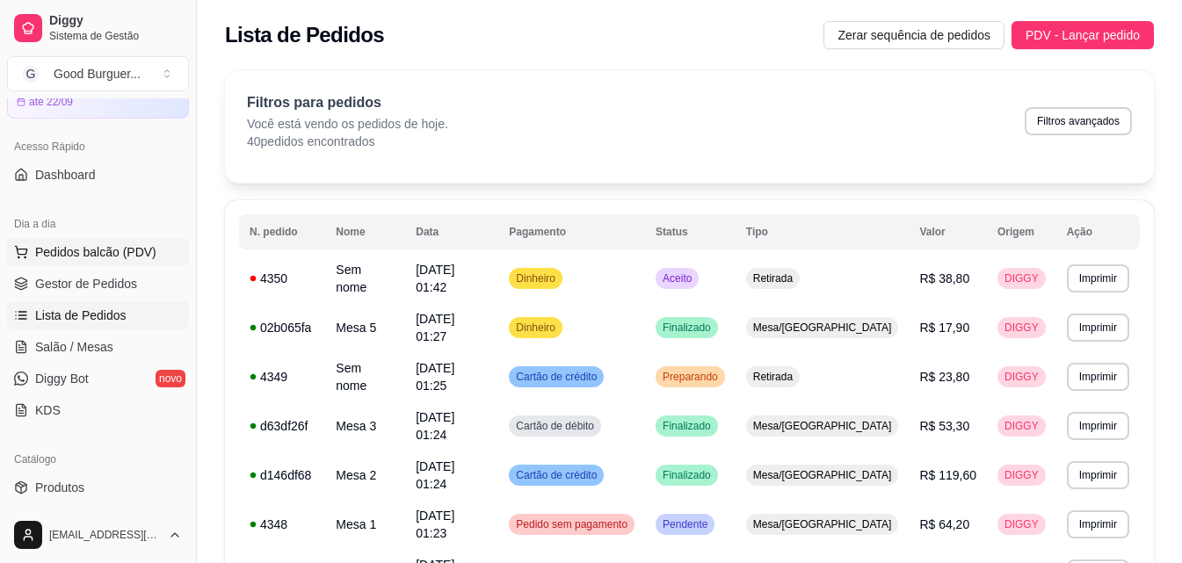
click at [100, 245] on span "Pedidos balcão (PDV)" at bounding box center [95, 252] width 121 height 18
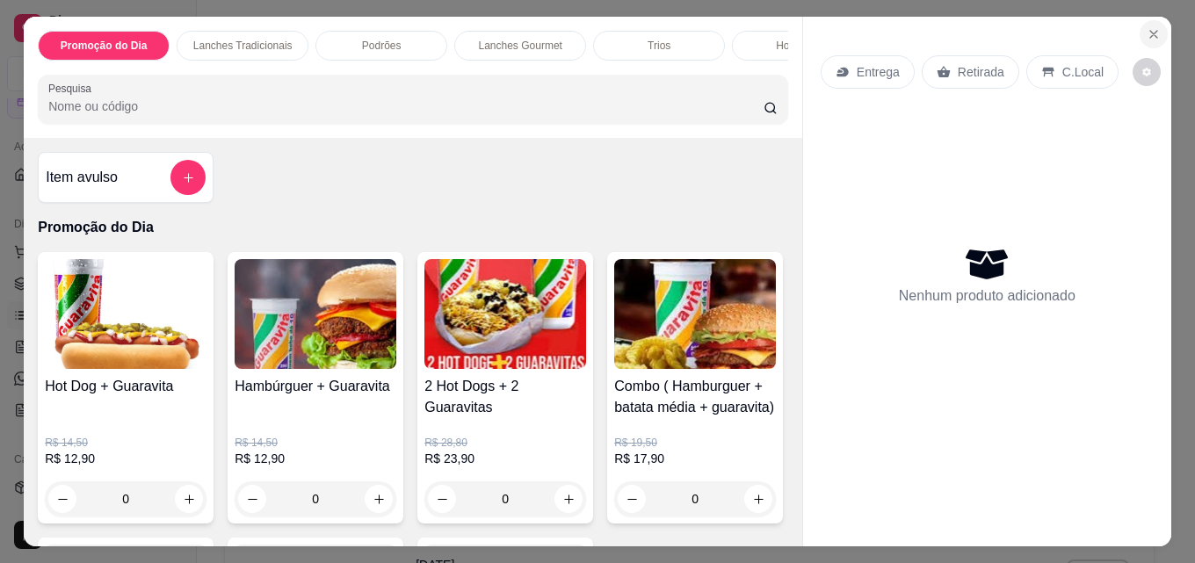
click at [1147, 27] on icon "Close" at bounding box center [1154, 34] width 14 height 14
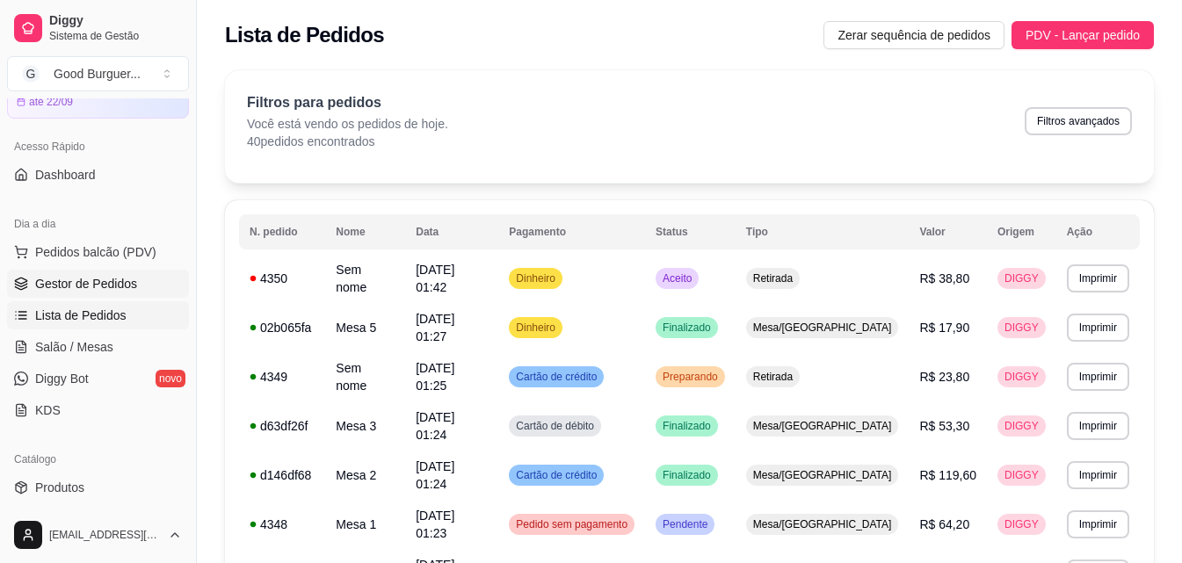
click at [56, 286] on span "Gestor de Pedidos" at bounding box center [86, 284] width 102 height 18
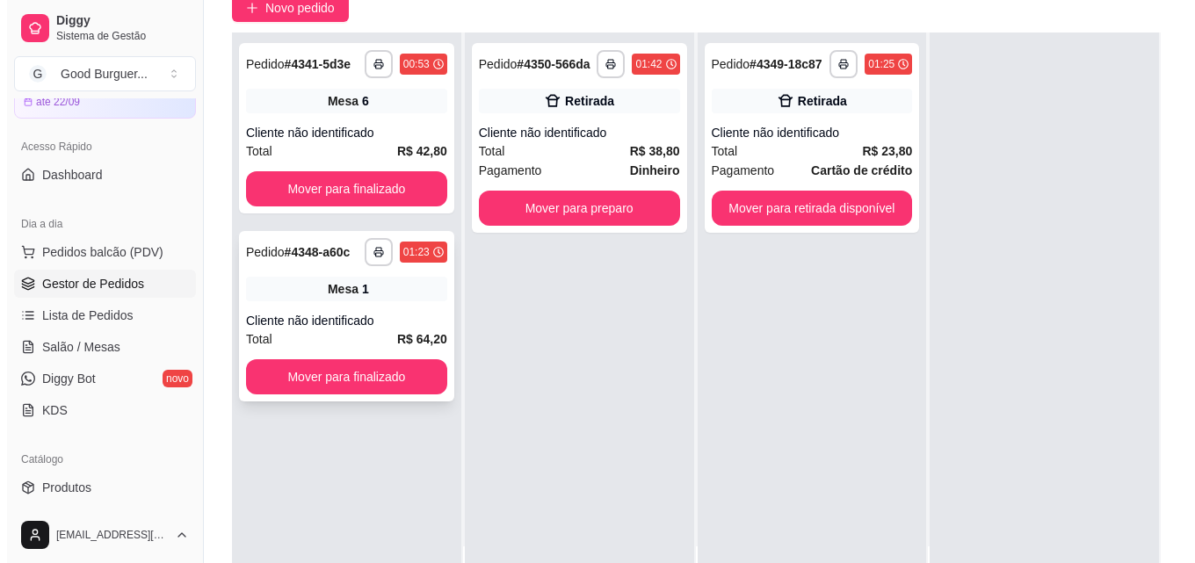
scroll to position [176, 0]
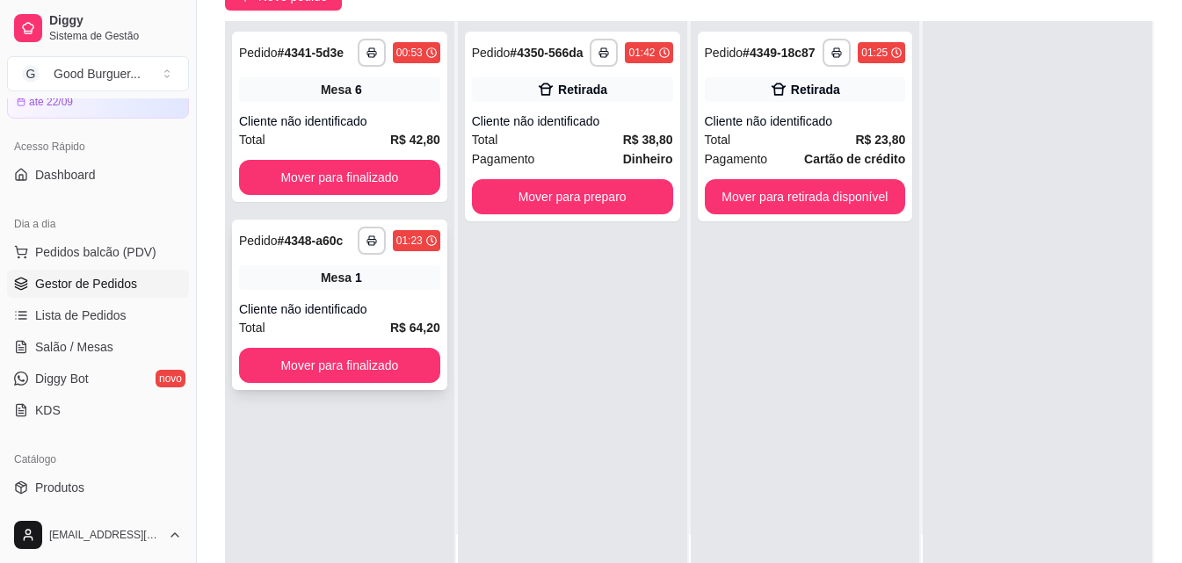
click at [378, 328] on div "Total R$ 64,20" at bounding box center [339, 327] width 201 height 19
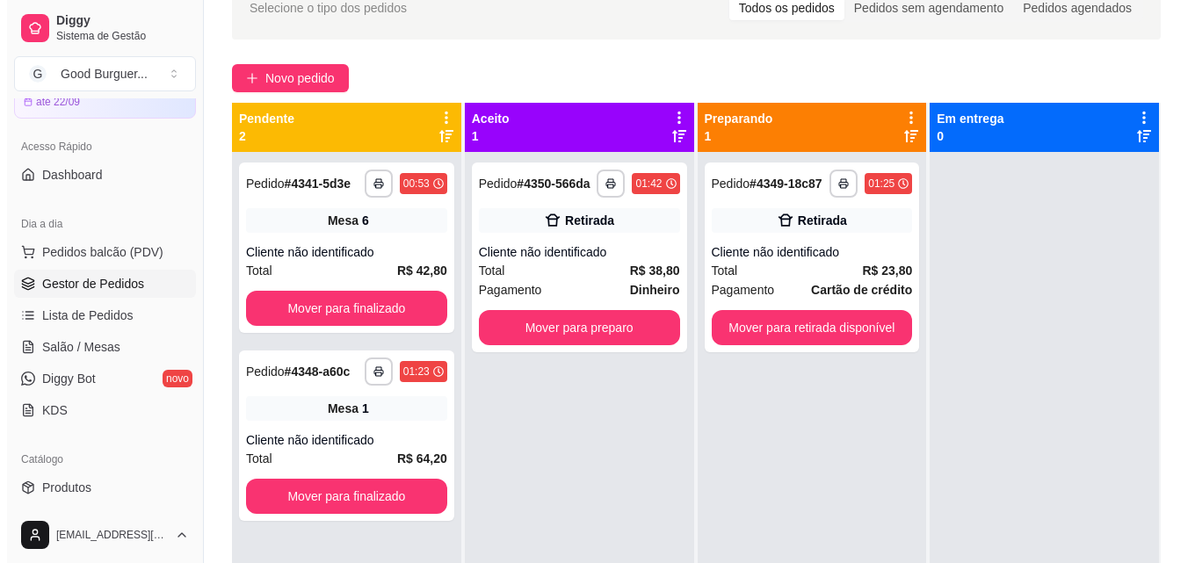
scroll to position [0, 0]
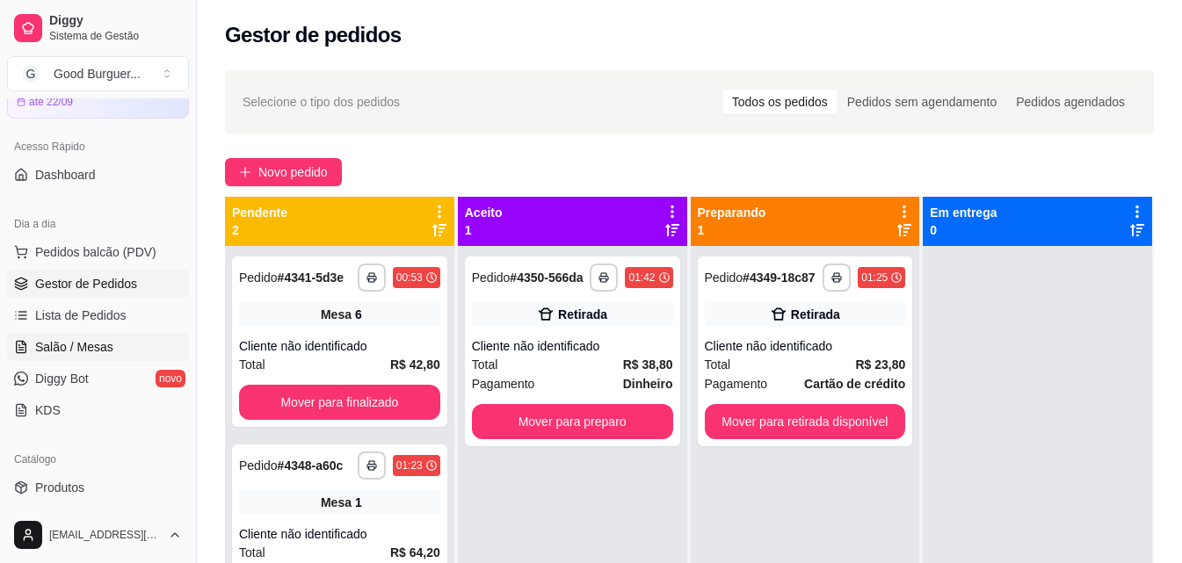
click at [78, 340] on span "Salão / Mesas" at bounding box center [74, 347] width 78 height 18
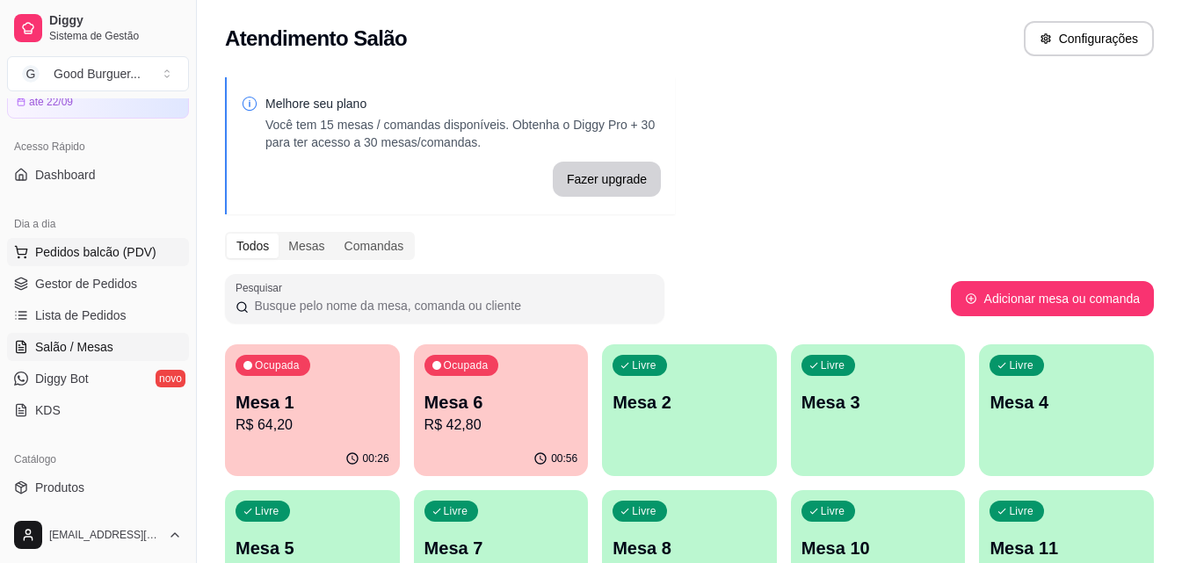
click at [99, 251] on span "Pedidos balcão (PDV)" at bounding box center [95, 252] width 121 height 18
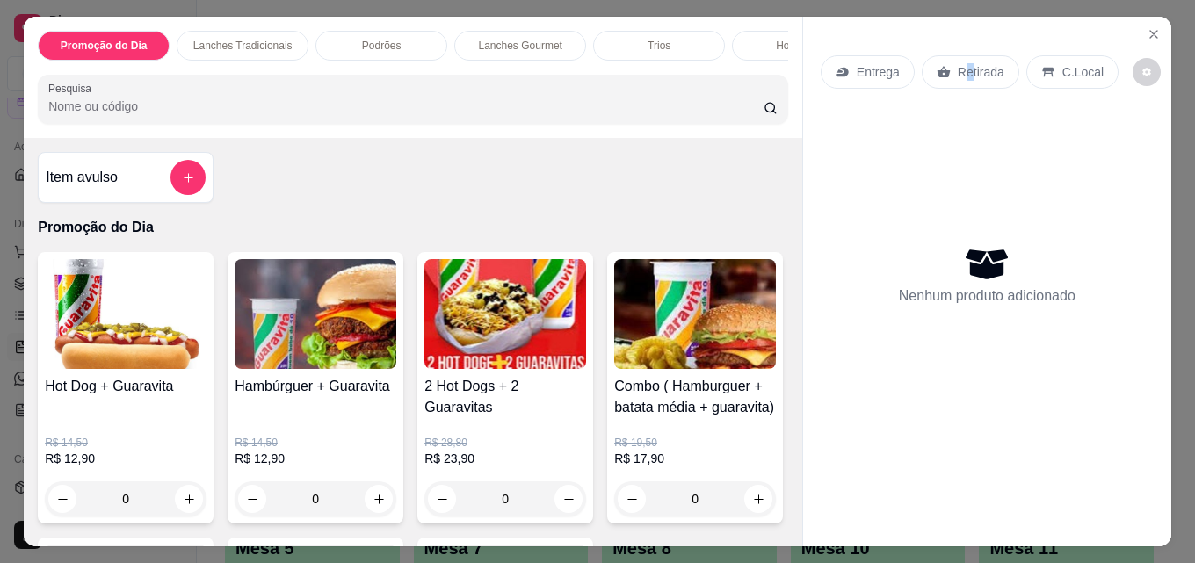
click at [959, 71] on p "Retirada" at bounding box center [981, 72] width 47 height 18
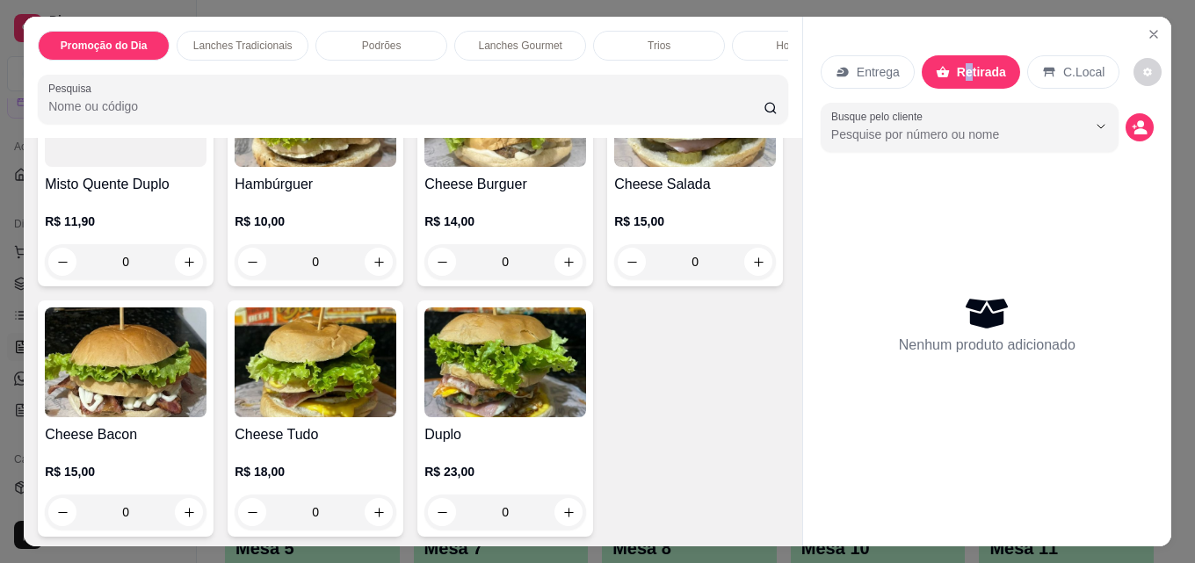
scroll to position [966, 0]
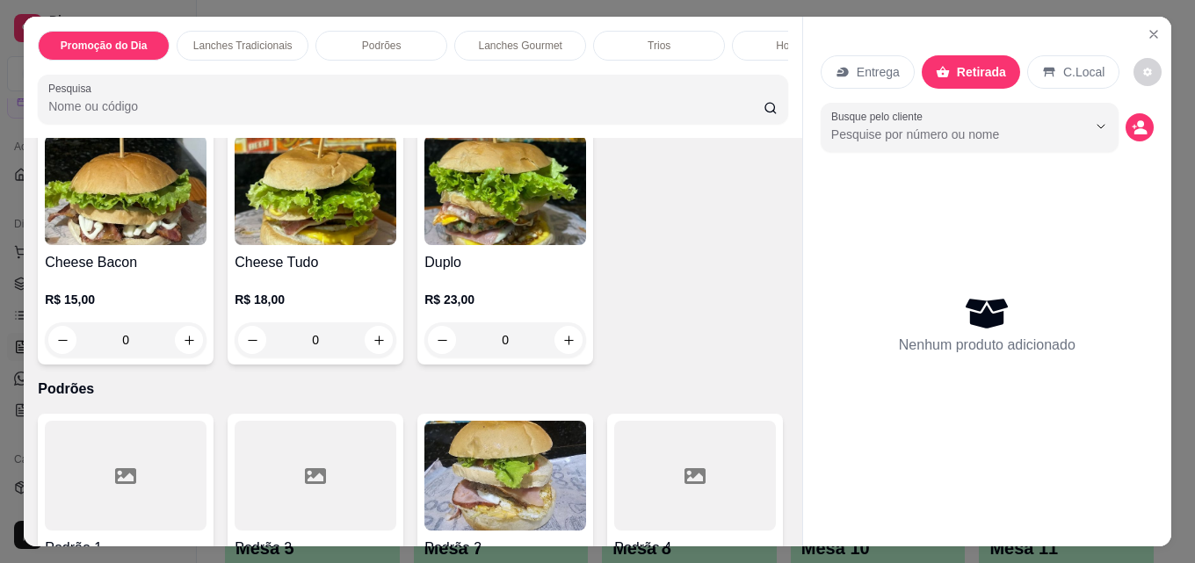
click at [302, 23] on h4 "Hambúrguer" at bounding box center [316, 12] width 162 height 21
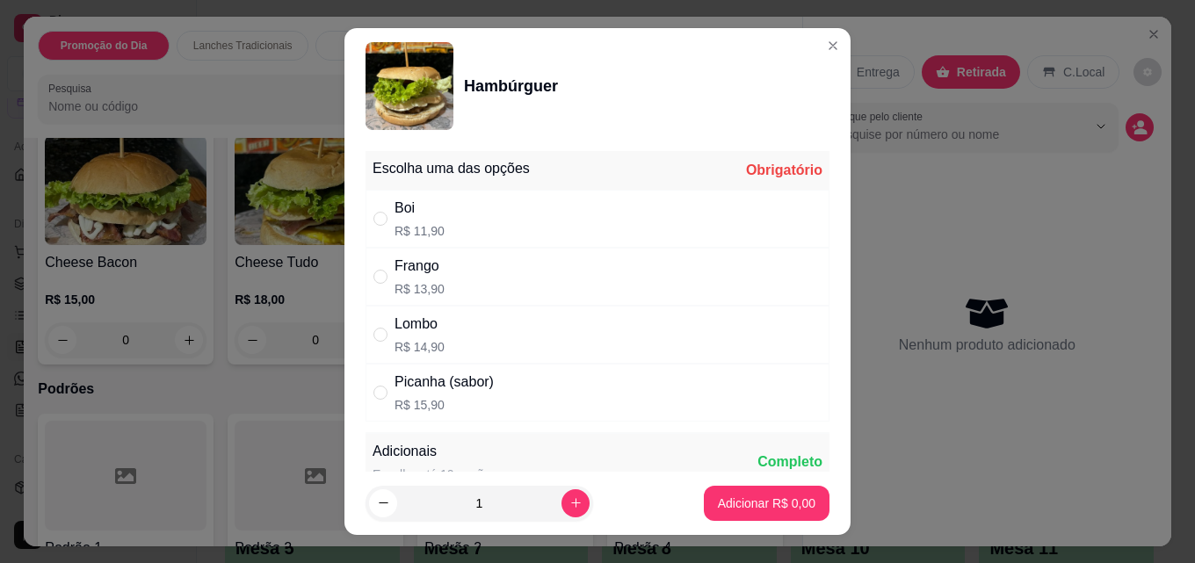
click at [468, 227] on div "Boi R$ 11,90" at bounding box center [597, 219] width 464 height 58
radio input "true"
click at [735, 506] on p "Adicionar R$ 11,90" at bounding box center [763, 504] width 105 height 18
type input "1"
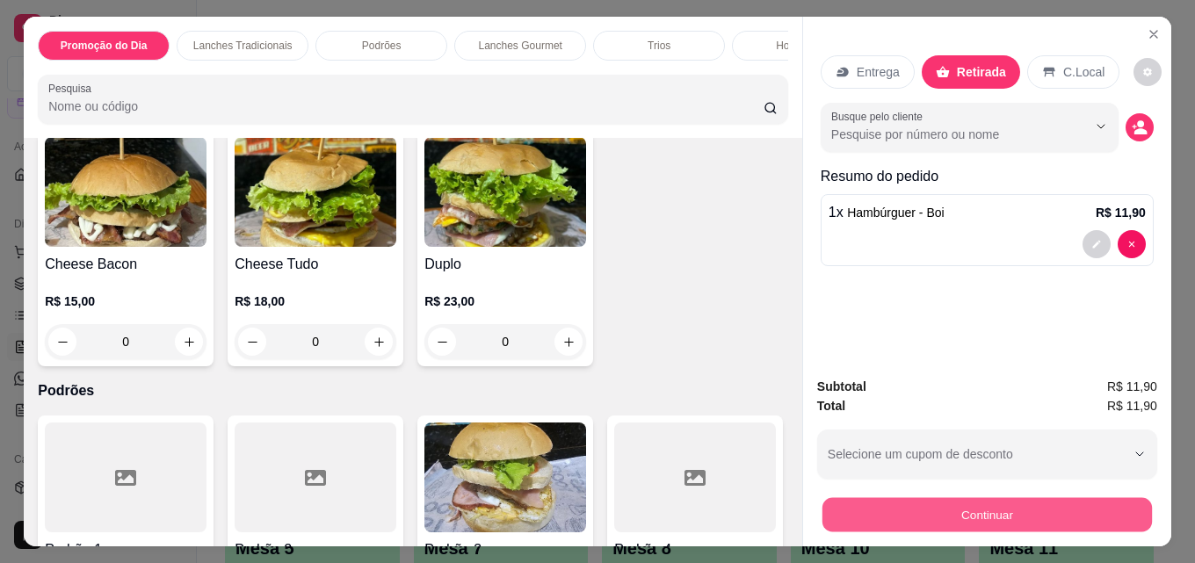
click at [965, 517] on button "Continuar" at bounding box center [986, 514] width 329 height 34
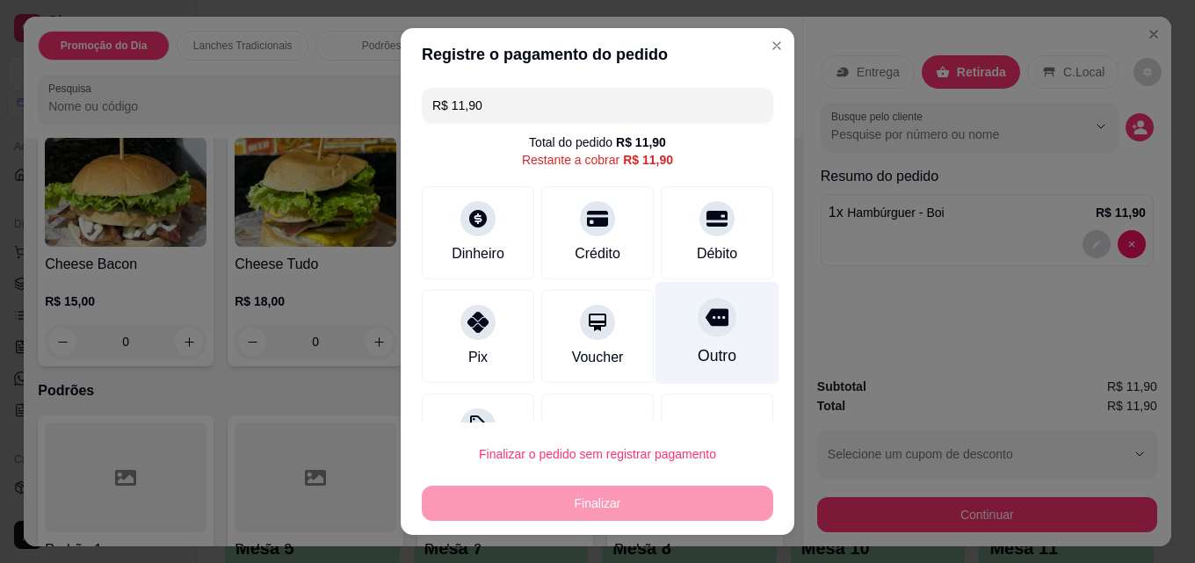
click at [704, 335] on div "Outro" at bounding box center [717, 333] width 124 height 103
type input "R$ 0,00"
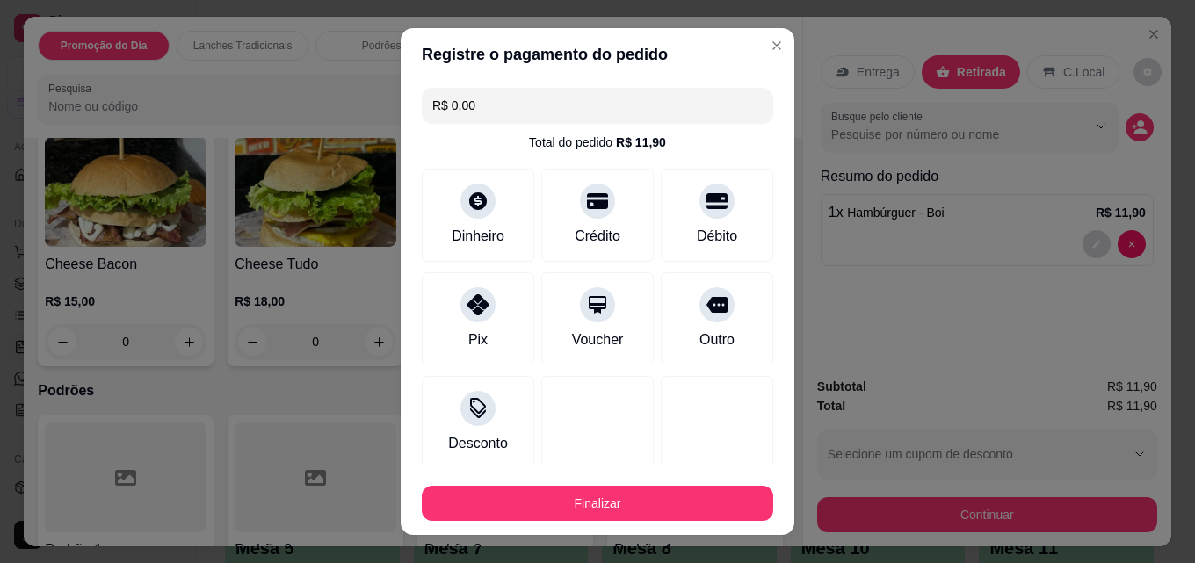
click at [641, 482] on div "Finalizar" at bounding box center [597, 500] width 351 height 42
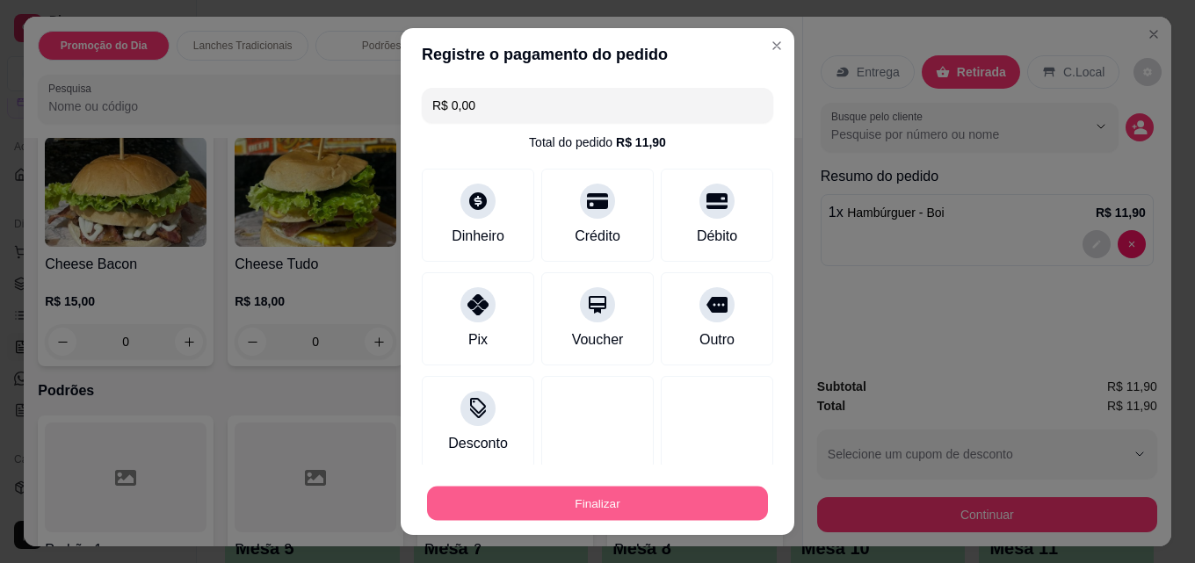
click at [641, 487] on button "Finalizar" at bounding box center [597, 504] width 341 height 34
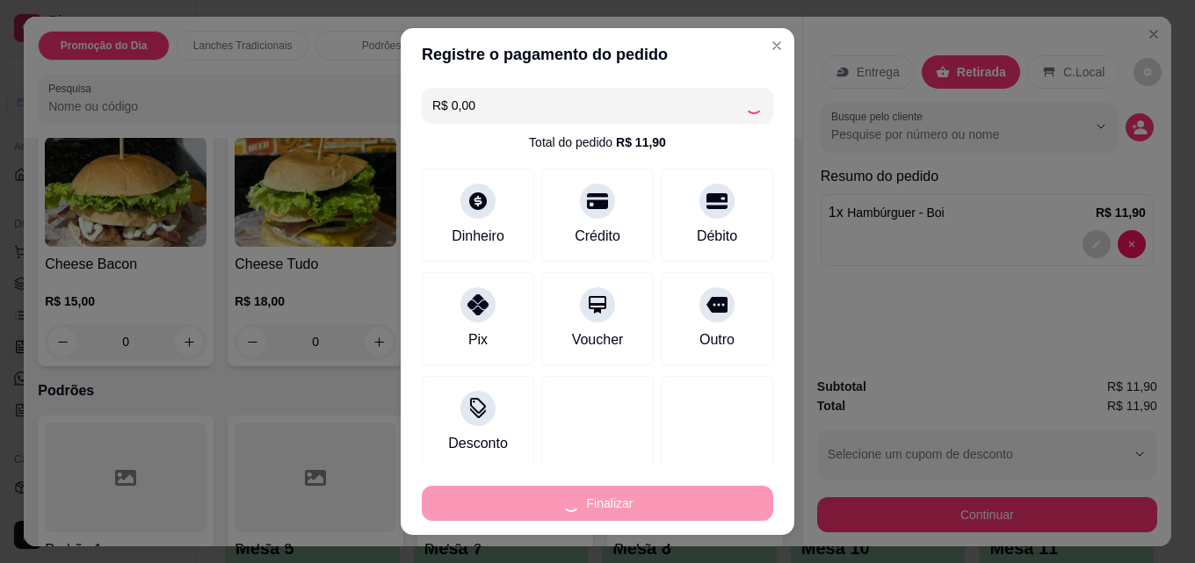
type input "0"
type input "-R$ 11,90"
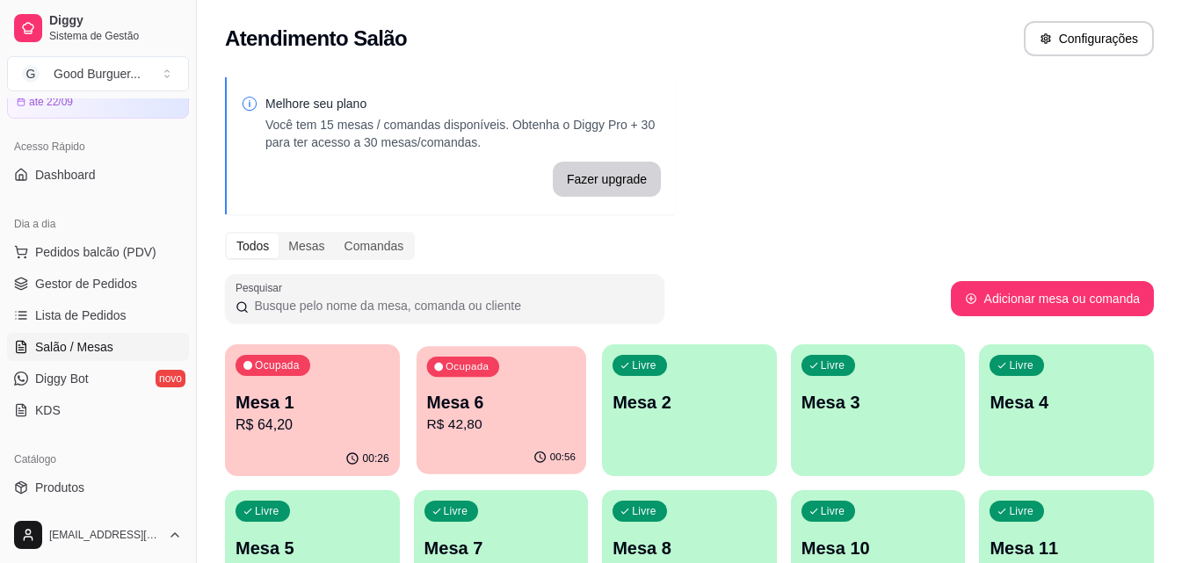
click at [529, 394] on p "Mesa 6" at bounding box center [500, 403] width 148 height 24
click at [726, 412] on p "Mesa 2" at bounding box center [689, 402] width 154 height 25
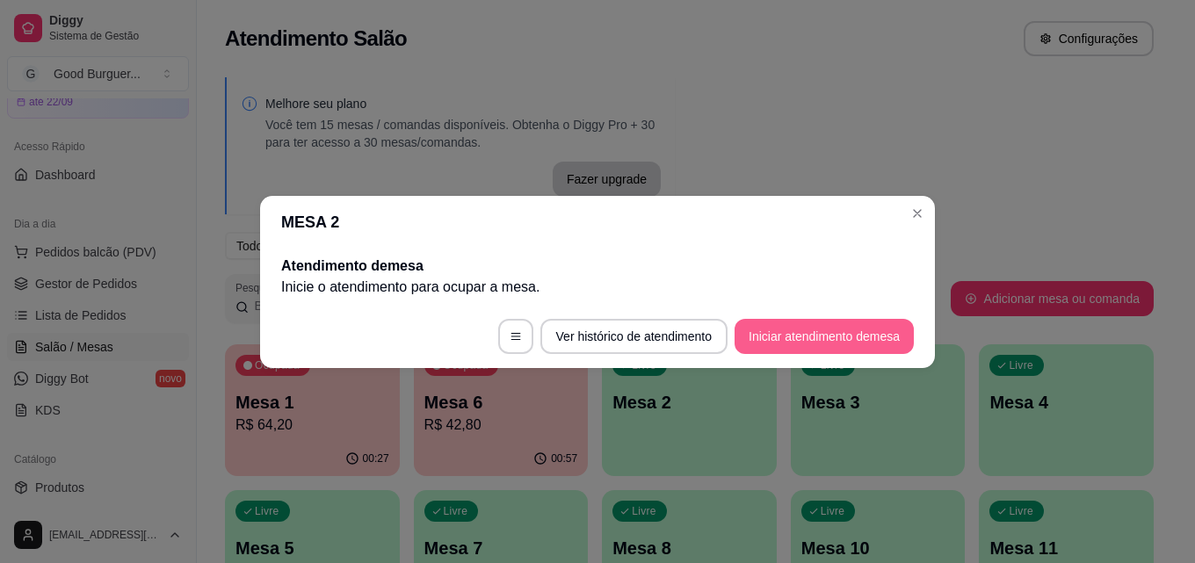
click at [855, 336] on button "Iniciar atendimento de mesa" at bounding box center [823, 336] width 179 height 35
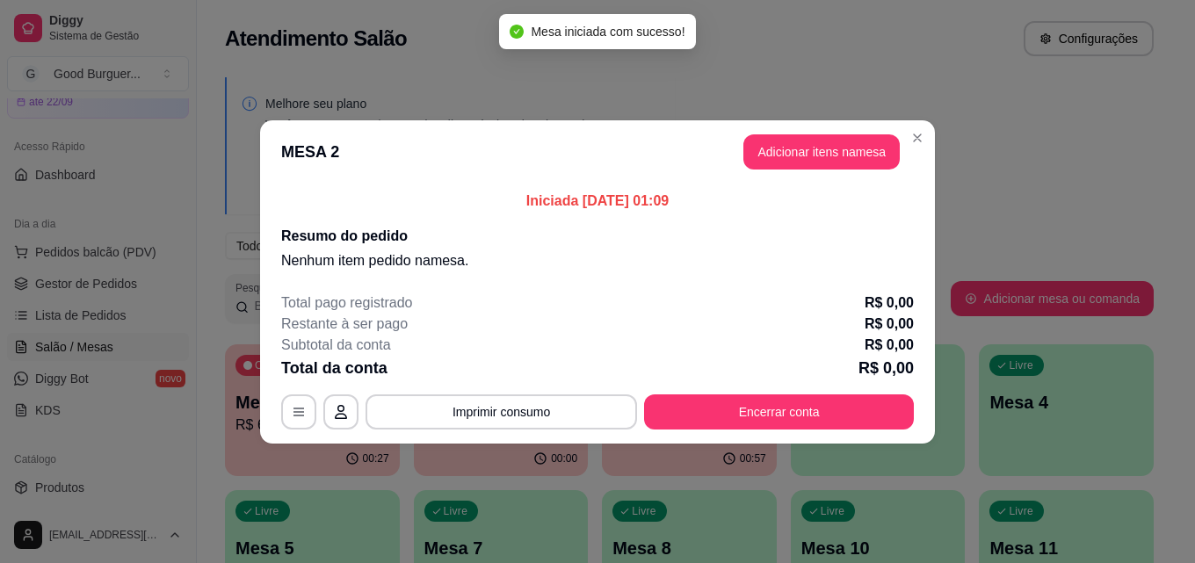
click at [828, 174] on header "MESA 2 Adicionar itens na mesa" at bounding box center [597, 151] width 675 height 63
click at [830, 146] on button "Adicionar itens na mesa" at bounding box center [821, 151] width 156 height 35
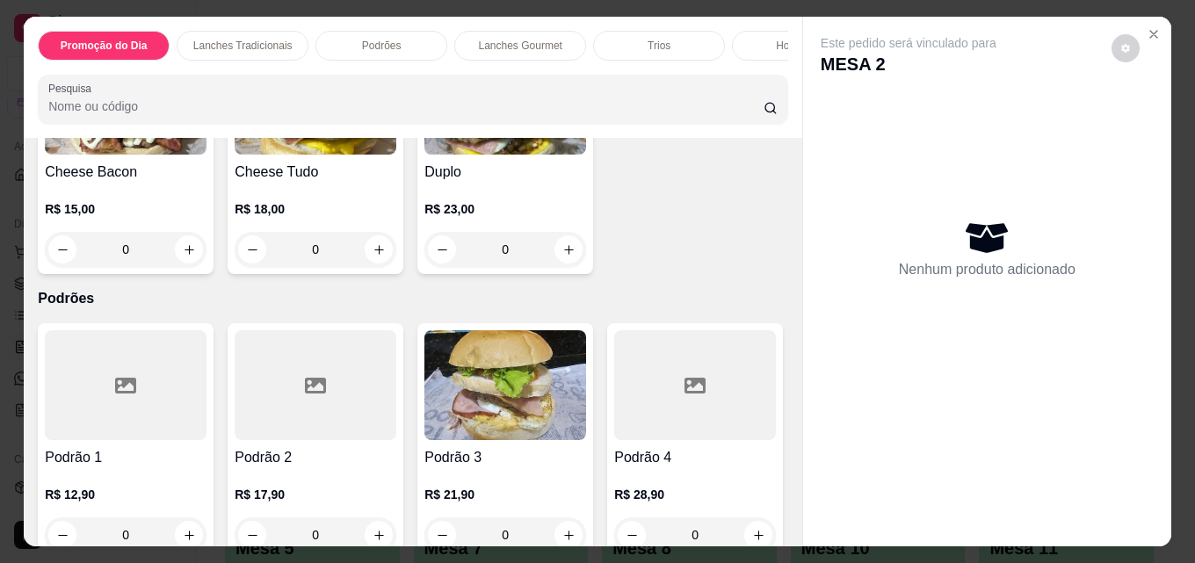
scroll to position [1142, 0]
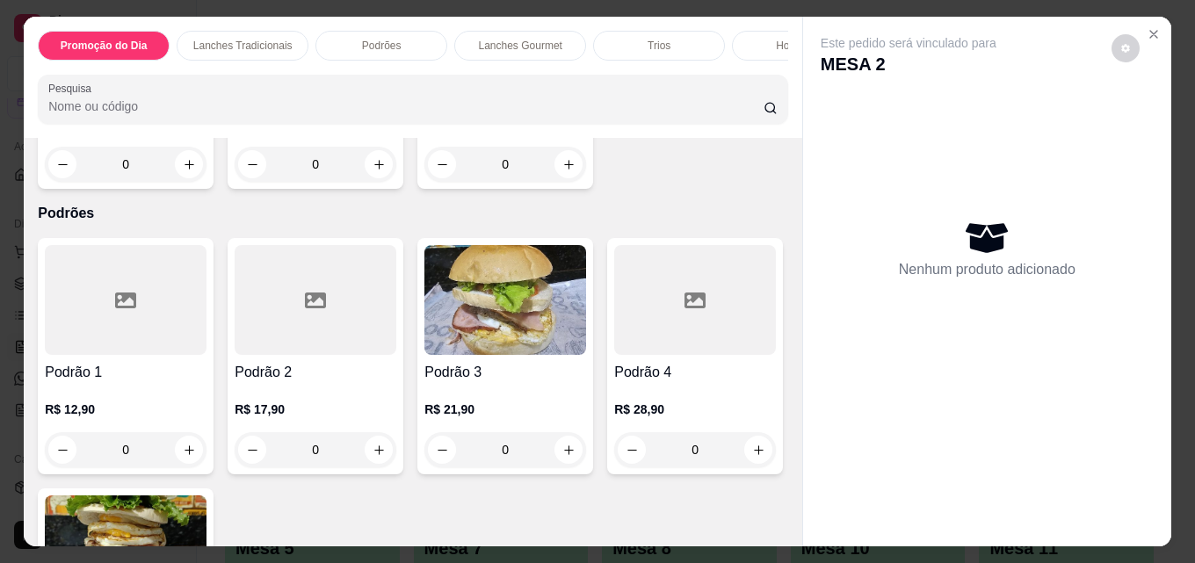
click at [206, 182] on div "0" at bounding box center [126, 164] width 162 height 35
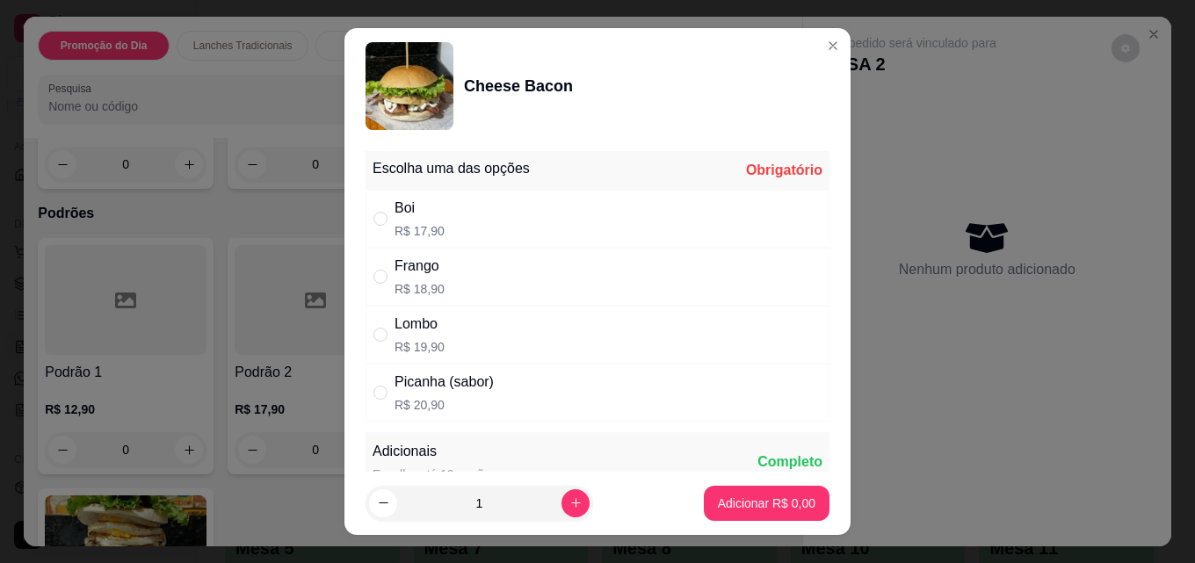
click at [394, 220] on div "Boi R$ 17,90" at bounding box center [419, 219] width 50 height 42
radio input "true"
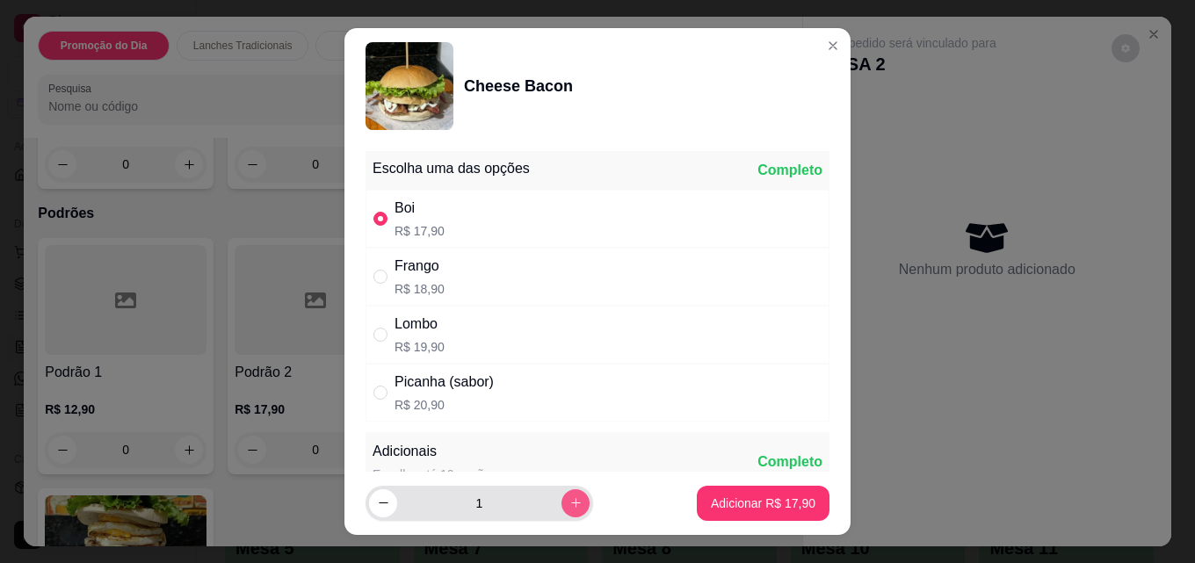
click at [569, 500] on icon "increase-product-quantity" at bounding box center [575, 502] width 13 height 13
type input "2"
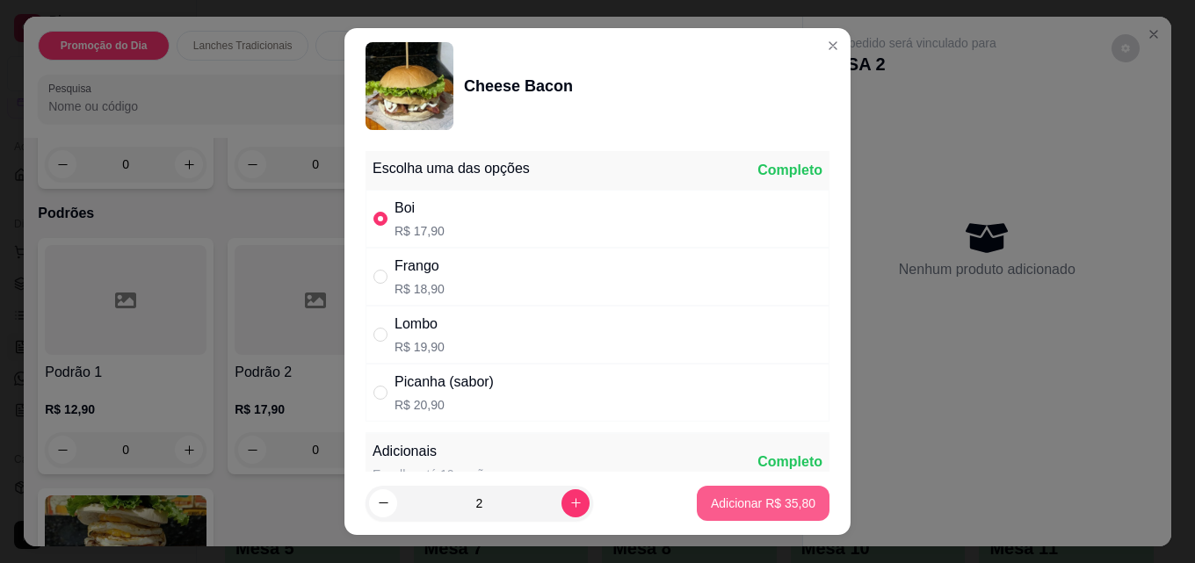
click at [752, 491] on button "Adicionar R$ 35,80" at bounding box center [763, 503] width 133 height 35
type input "2"
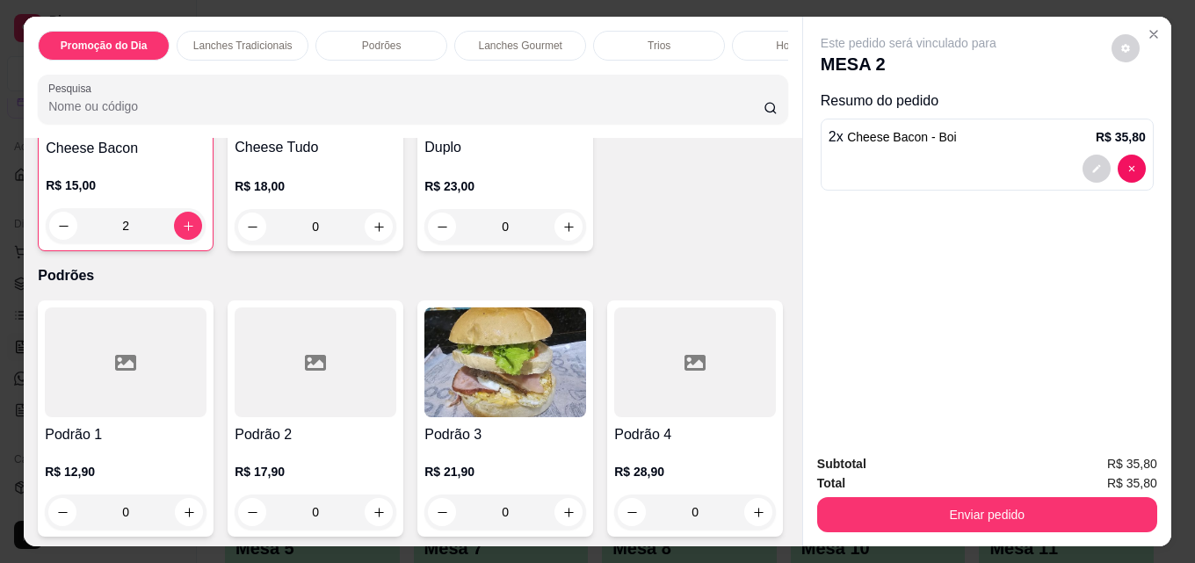
scroll to position [1054, 0]
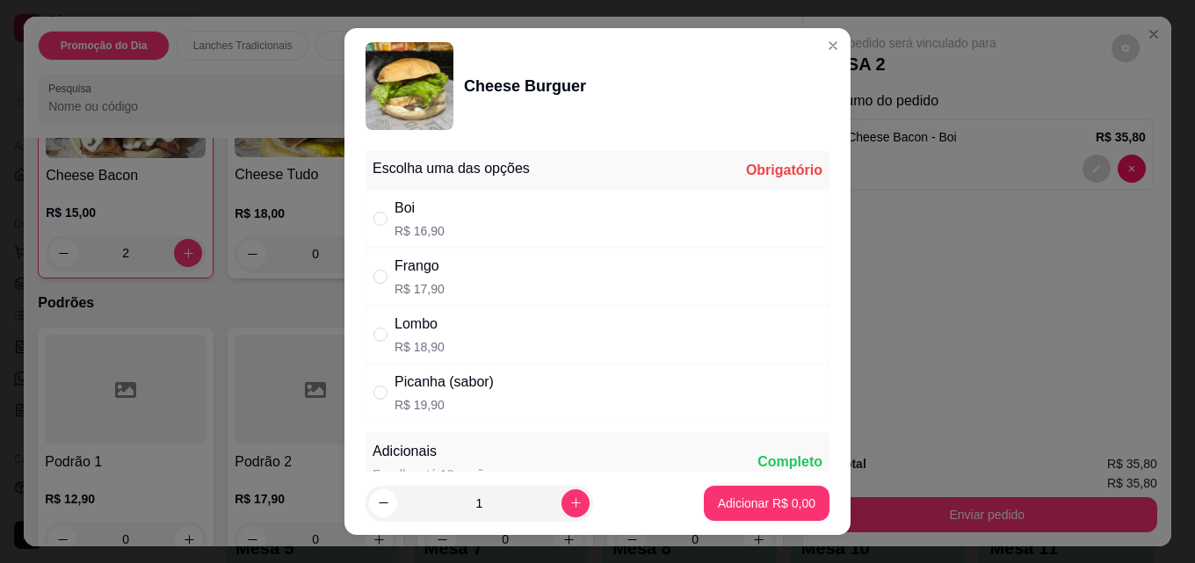
click at [450, 209] on div "Boi R$ 16,90" at bounding box center [597, 219] width 464 height 58
radio input "true"
click at [735, 496] on p "Adicionar R$ 16,90" at bounding box center [763, 504] width 105 height 18
type input "1"
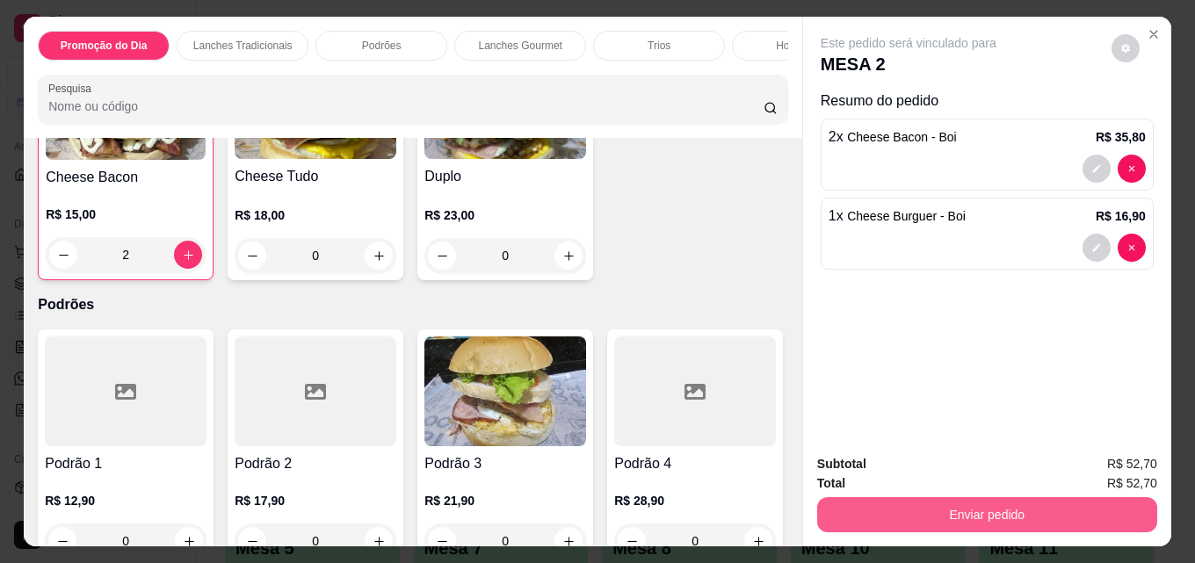
click at [926, 510] on button "Enviar pedido" at bounding box center [987, 514] width 340 height 35
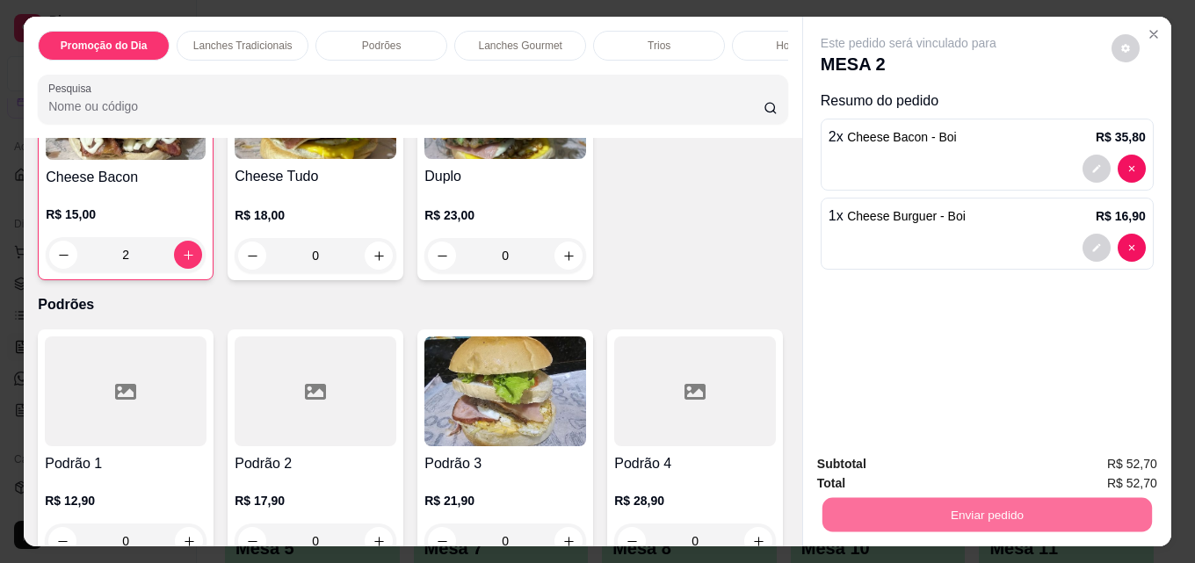
click at [874, 474] on button "Não registrar e enviar pedido" at bounding box center [928, 464] width 177 height 33
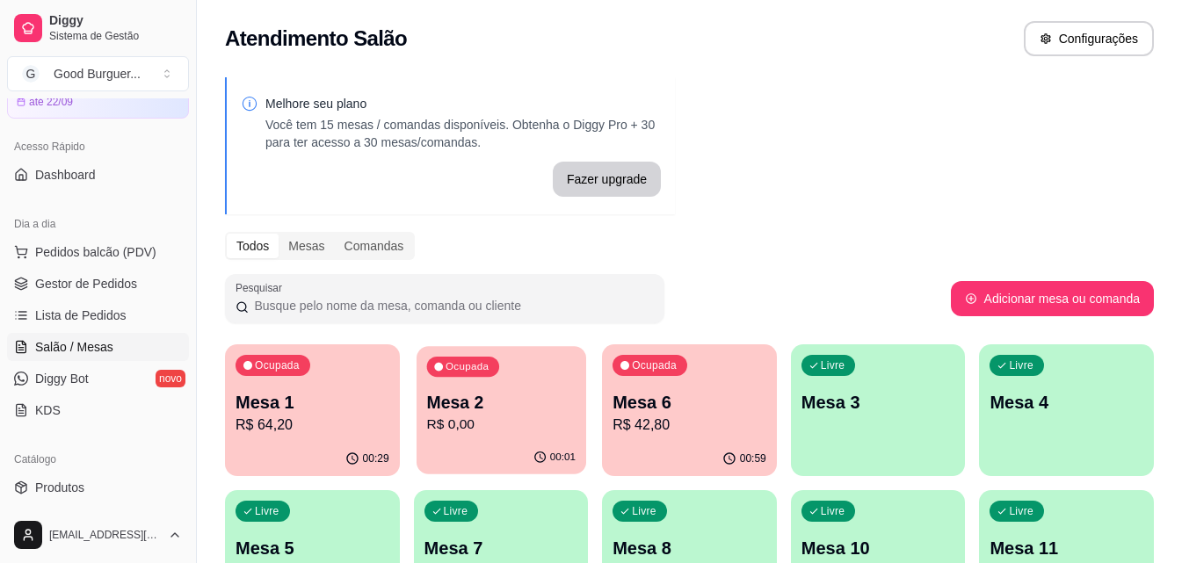
click at [515, 421] on p "R$ 0,00" at bounding box center [500, 425] width 148 height 20
click at [344, 423] on p "R$ 64,20" at bounding box center [312, 425] width 154 height 21
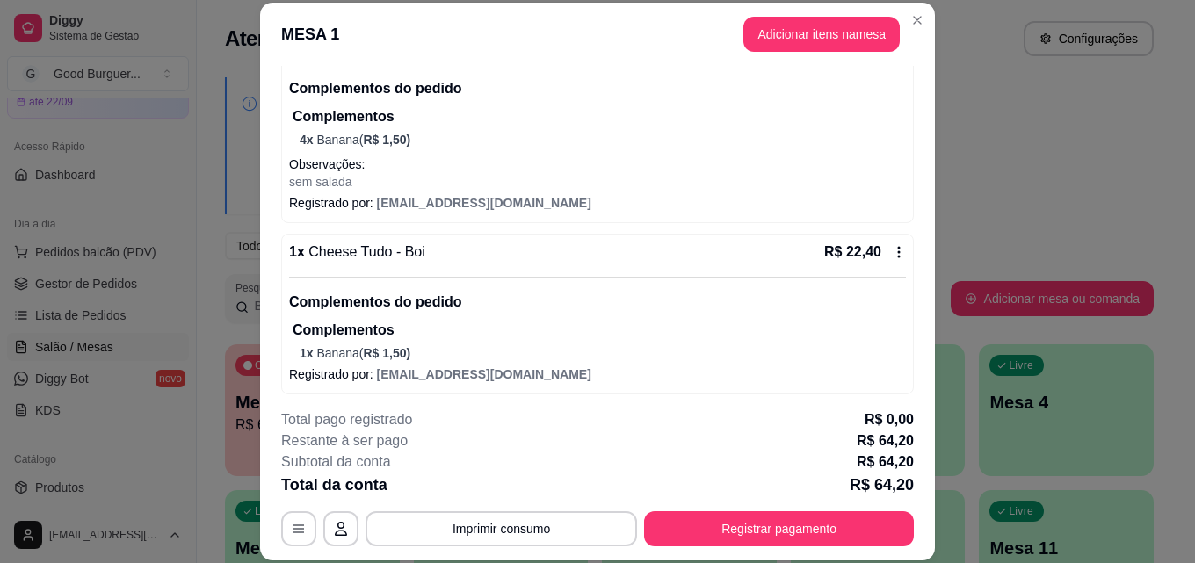
scroll to position [290, 0]
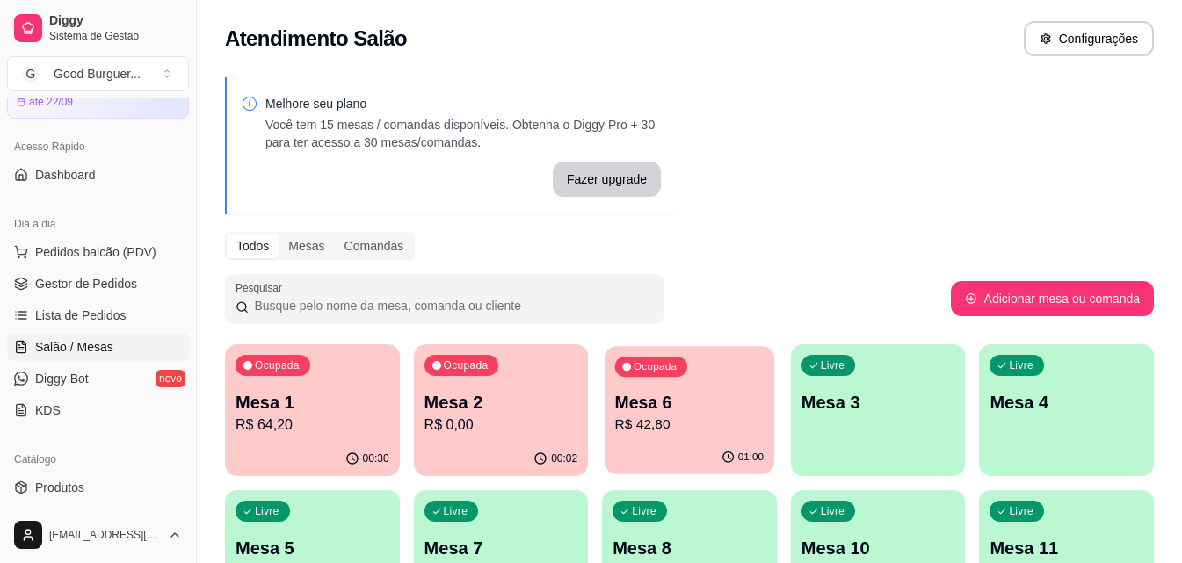
click at [714, 409] on p "Mesa 6" at bounding box center [689, 403] width 148 height 24
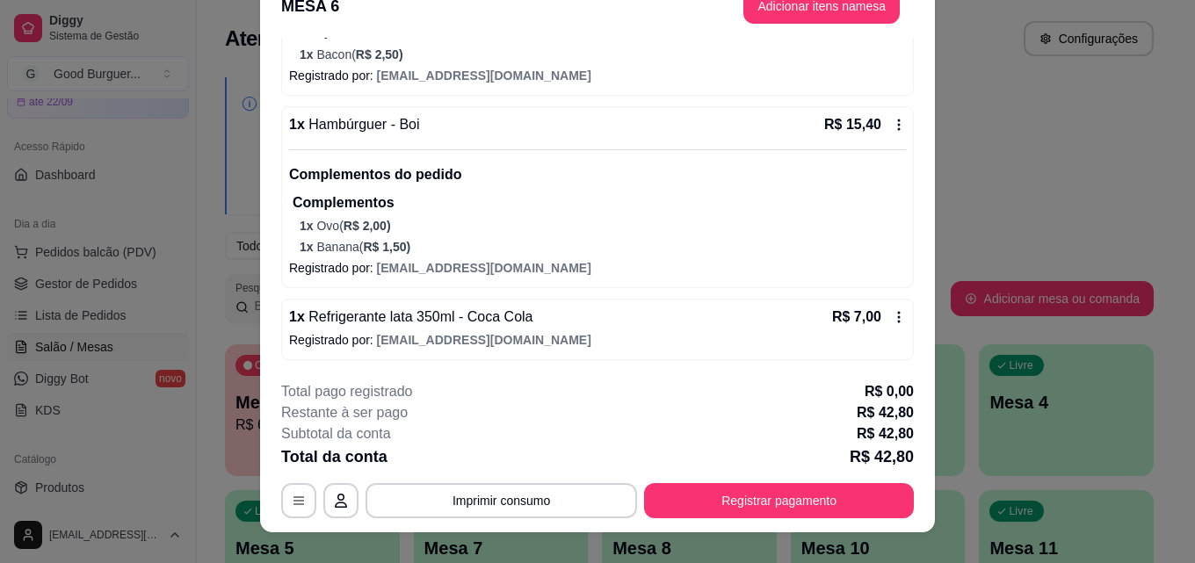
scroll to position [54, 0]
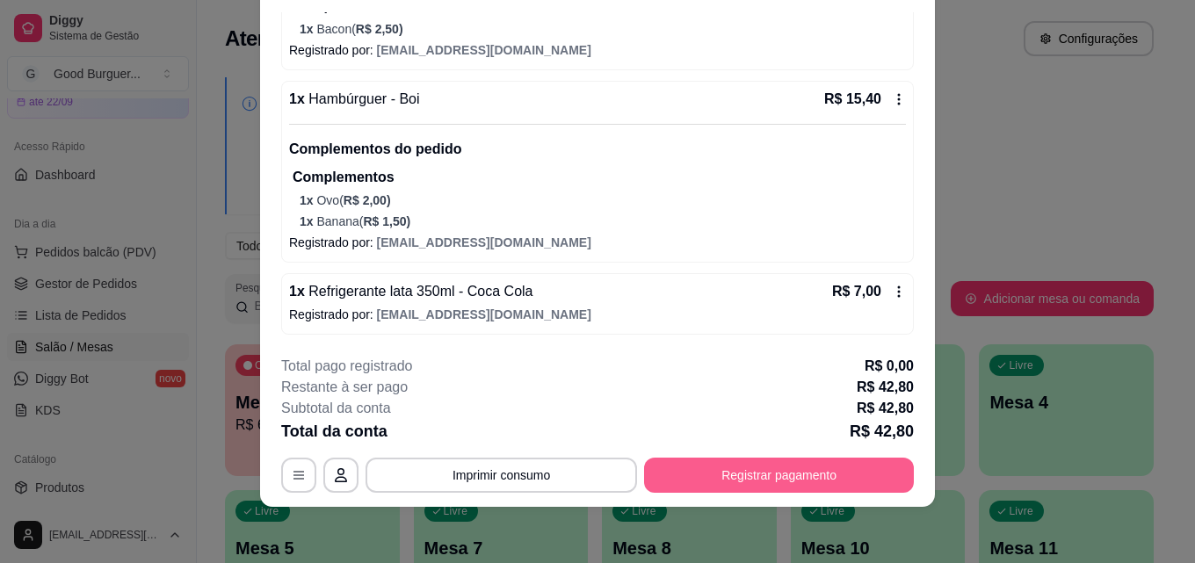
click at [722, 481] on button "Registrar pagamento" at bounding box center [779, 475] width 270 height 35
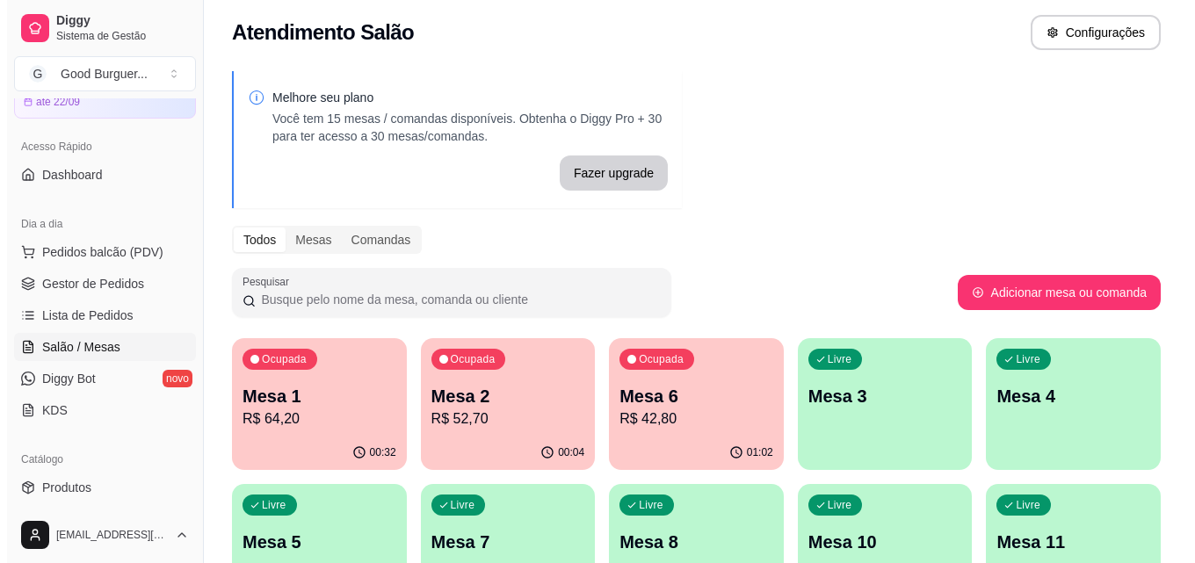
scroll to position [0, 0]
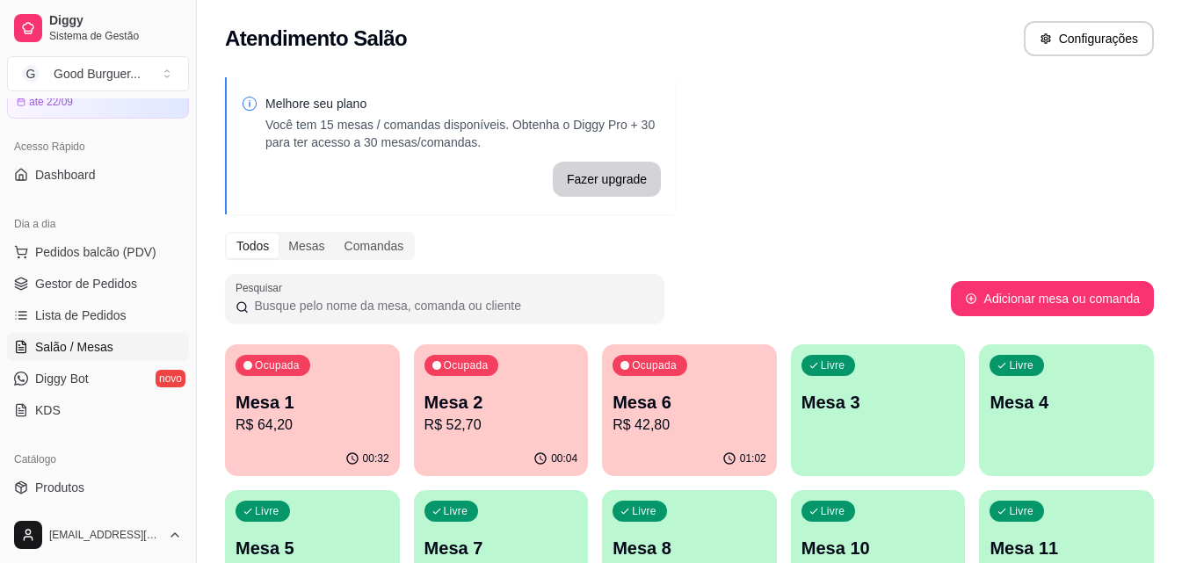
click at [864, 249] on div "Todos Mesas Comandas" at bounding box center [689, 246] width 929 height 28
click at [398, 397] on div "Ocupada Mesa 1 R$ 64,20" at bounding box center [312, 393] width 175 height 98
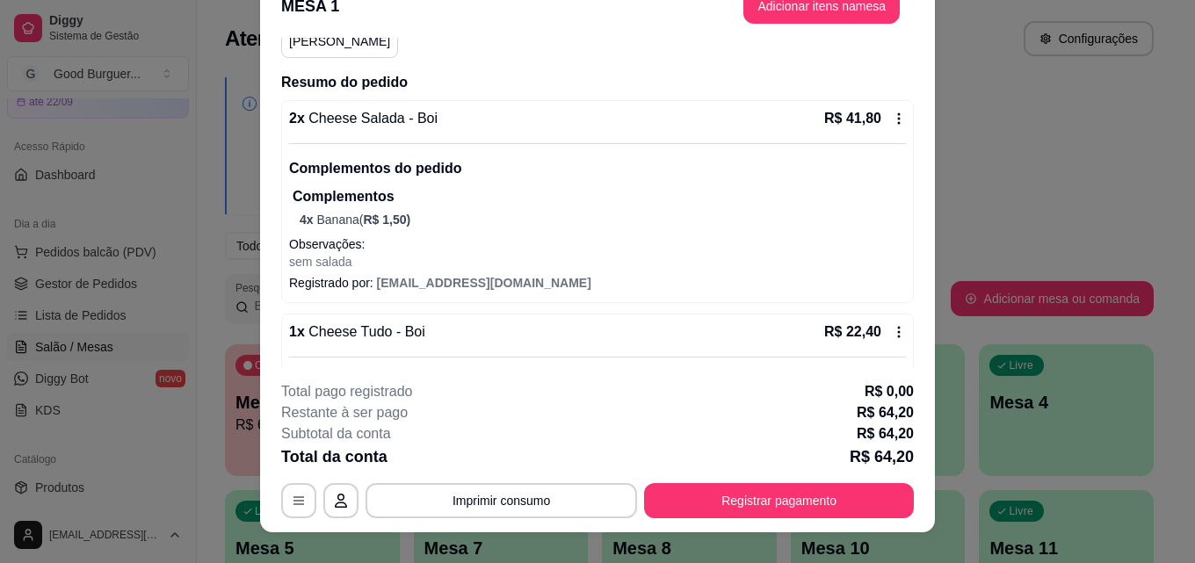
scroll to position [54, 0]
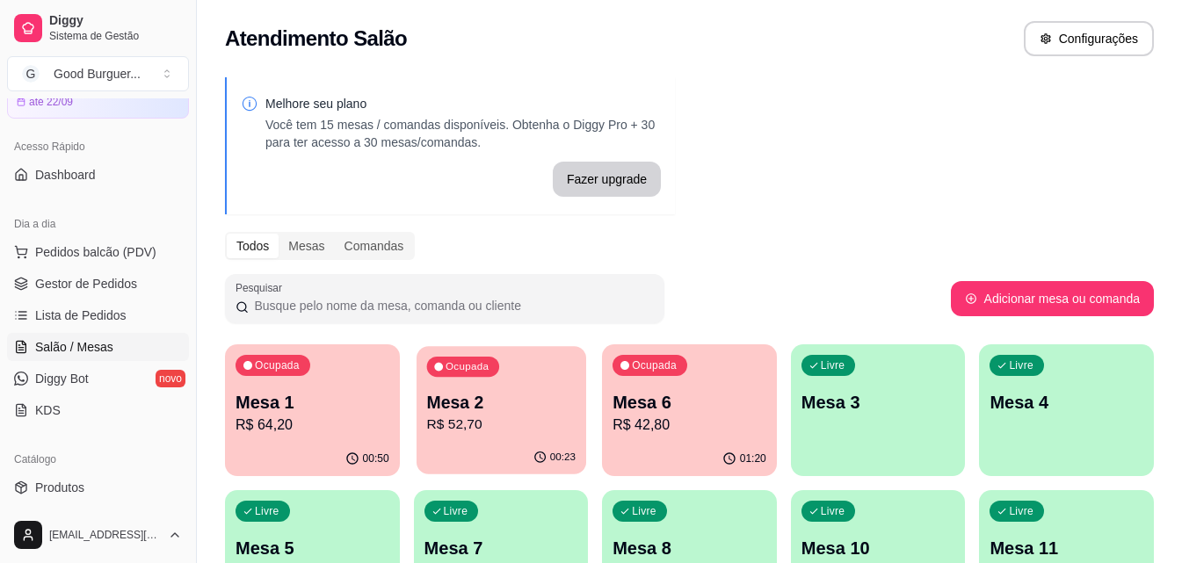
click at [557, 410] on p "Mesa 2" at bounding box center [500, 403] width 148 height 24
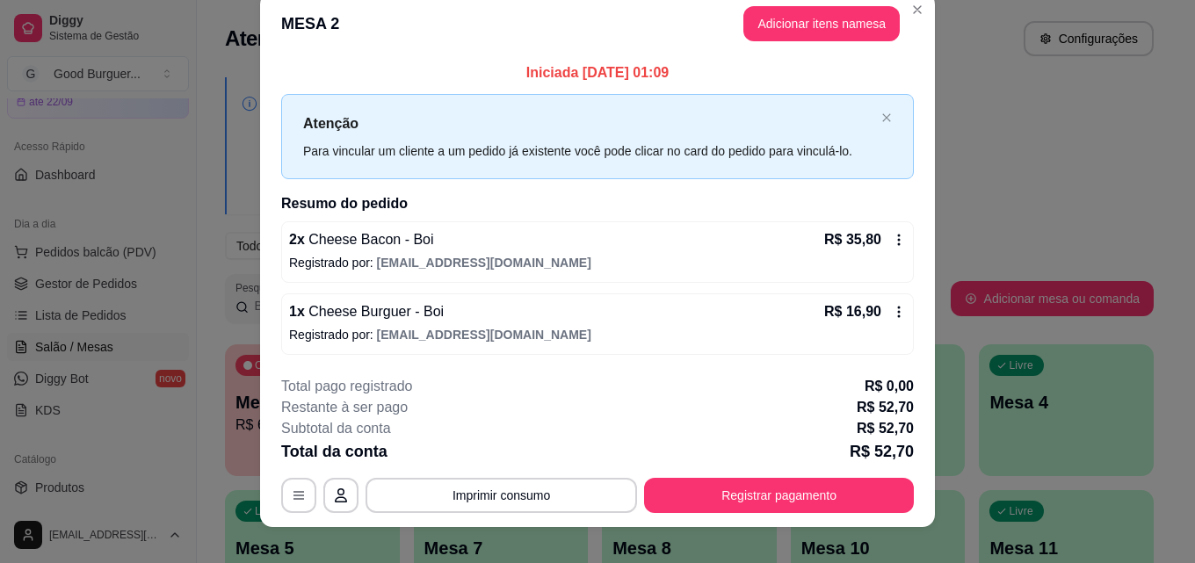
scroll to position [42, 0]
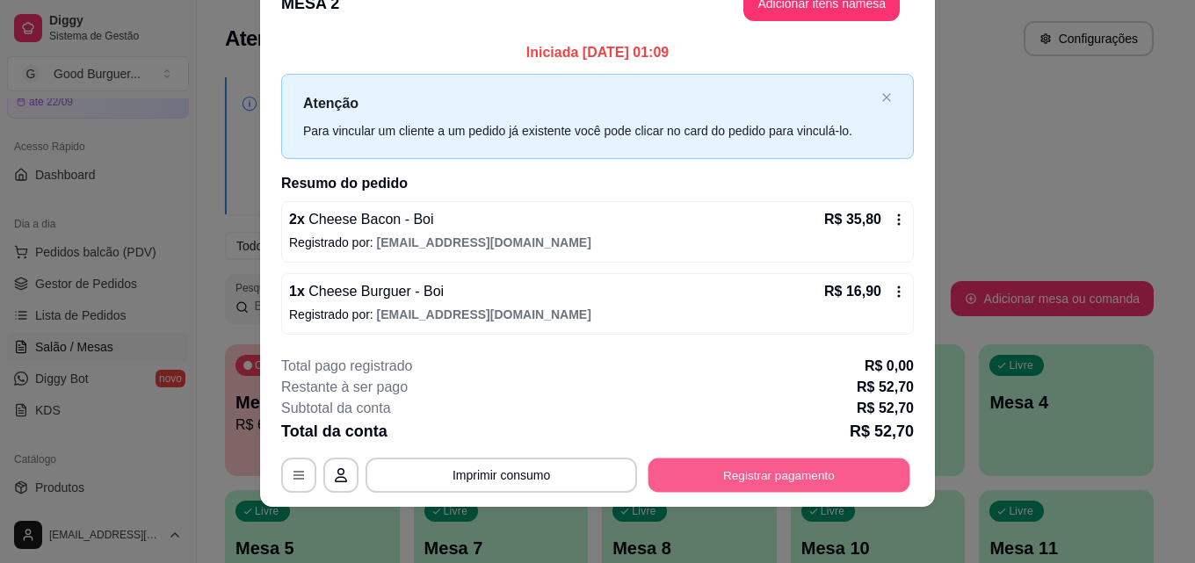
click at [800, 476] on button "Registrar pagamento" at bounding box center [779, 476] width 262 height 34
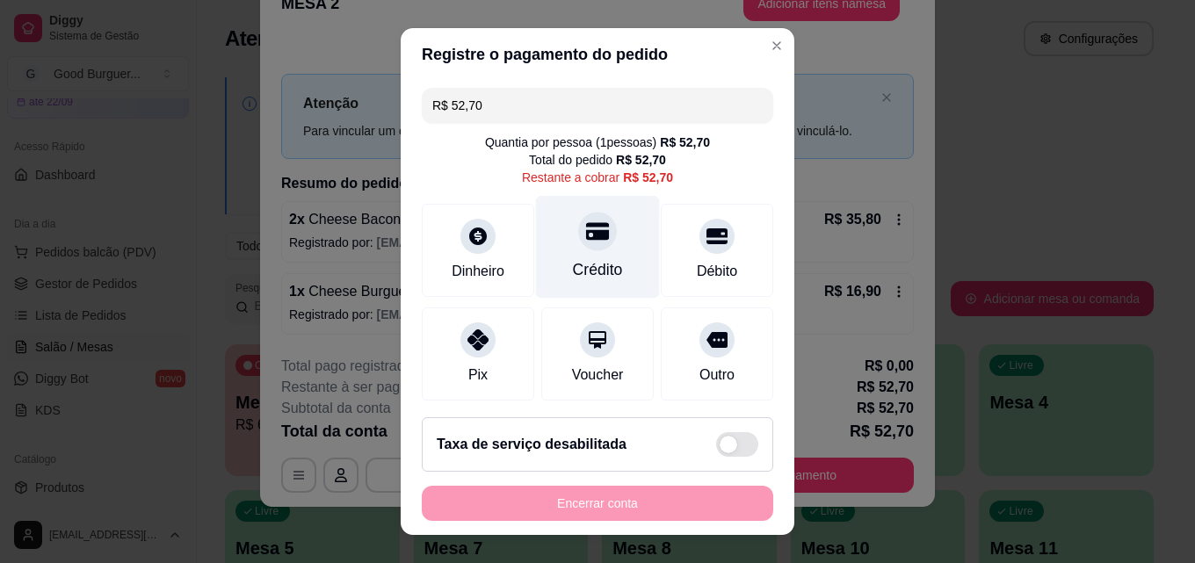
click at [578, 243] on div at bounding box center [597, 231] width 39 height 39
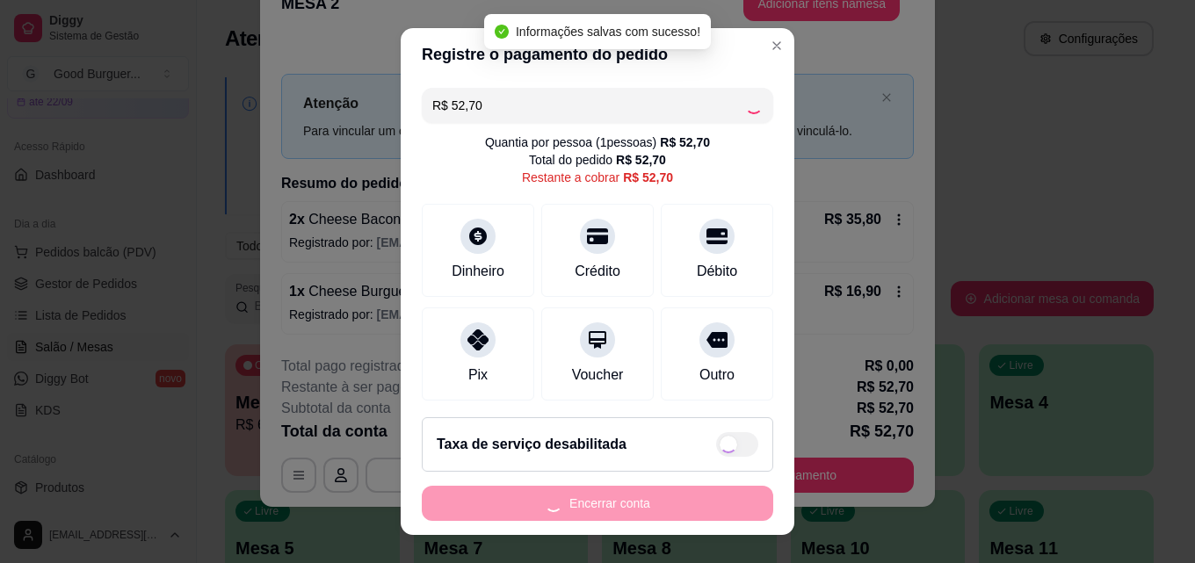
type input "R$ 0,00"
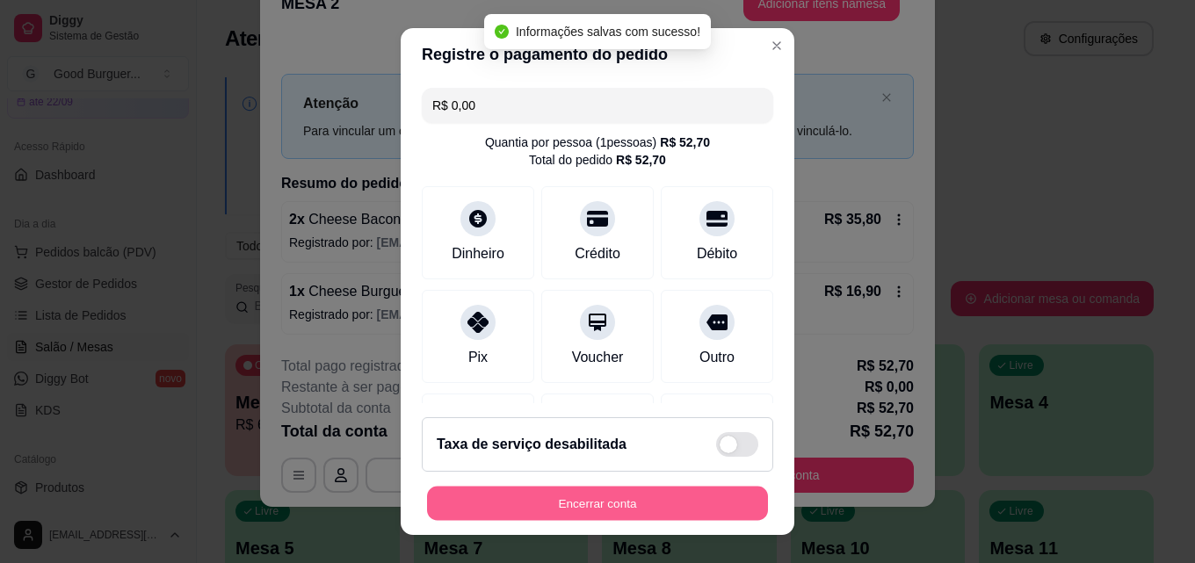
click at [635, 493] on button "Encerrar conta" at bounding box center [597, 504] width 341 height 34
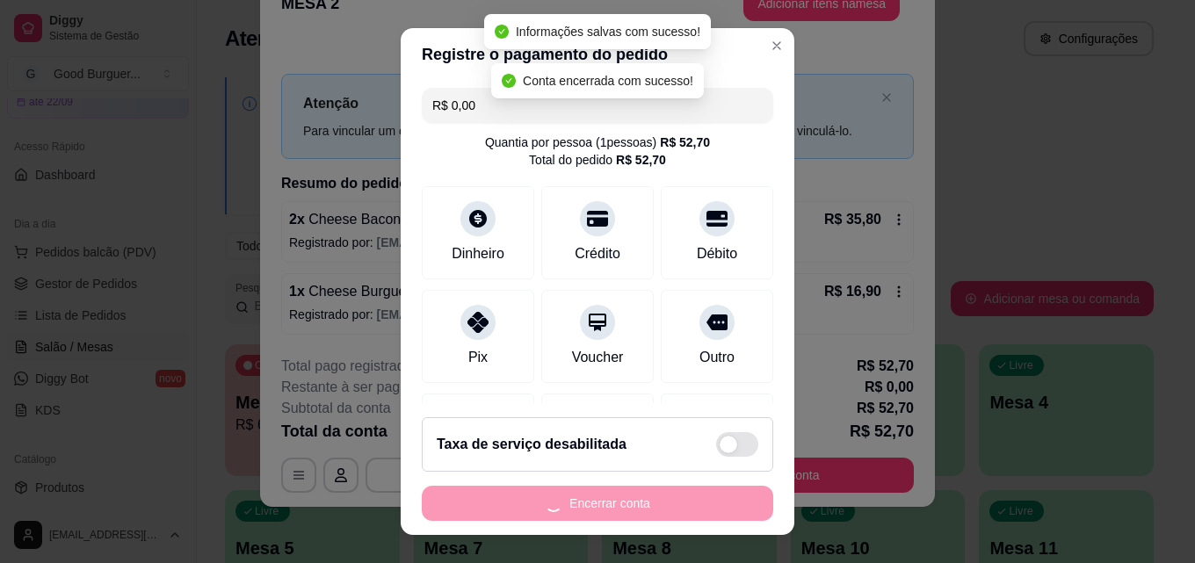
scroll to position [0, 0]
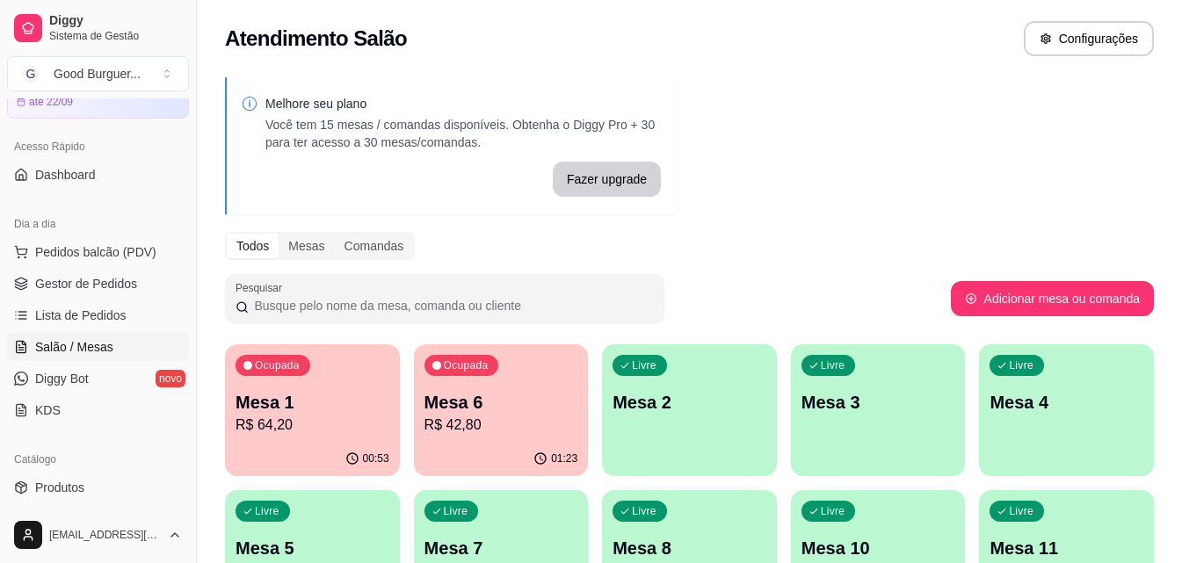
click at [479, 407] on p "Mesa 6" at bounding box center [501, 402] width 154 height 25
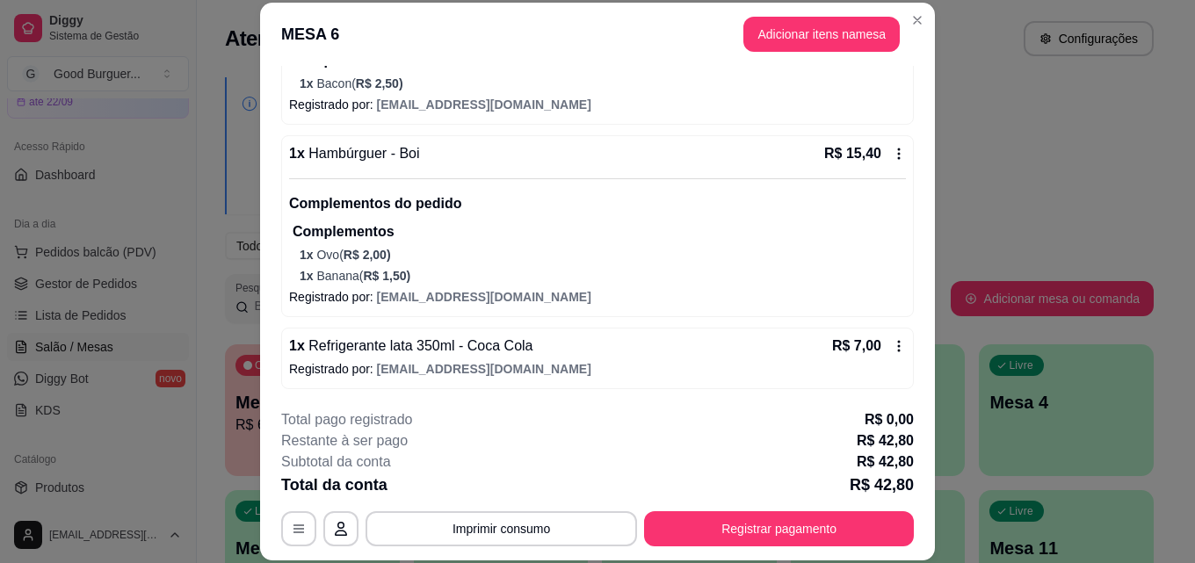
scroll to position [269, 0]
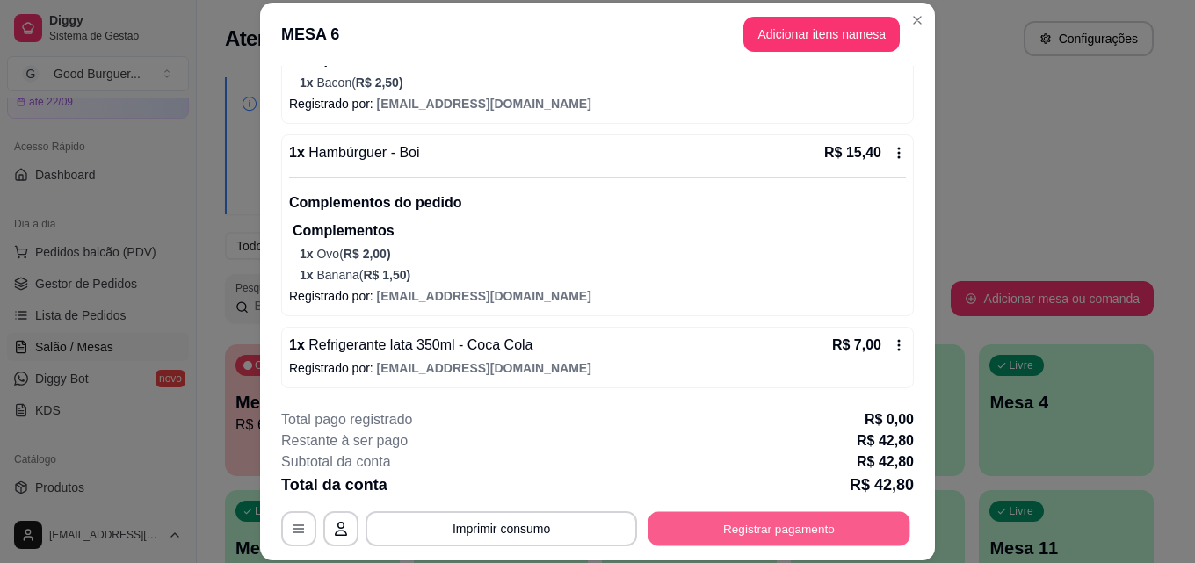
click at [797, 541] on button "Registrar pagamento" at bounding box center [779, 528] width 262 height 34
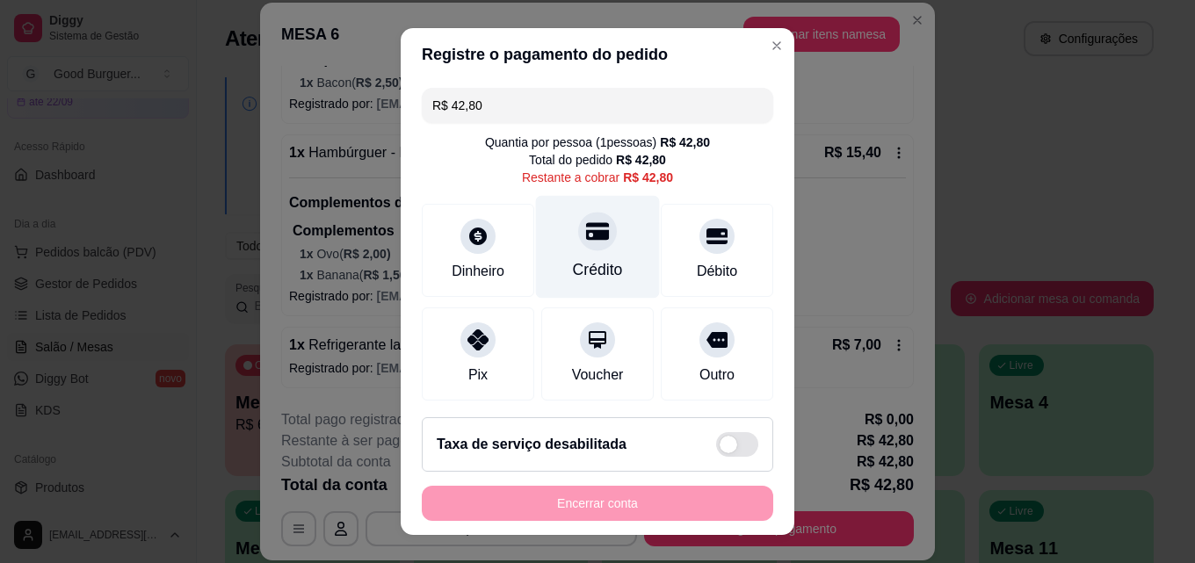
click at [586, 238] on icon at bounding box center [597, 232] width 23 height 18
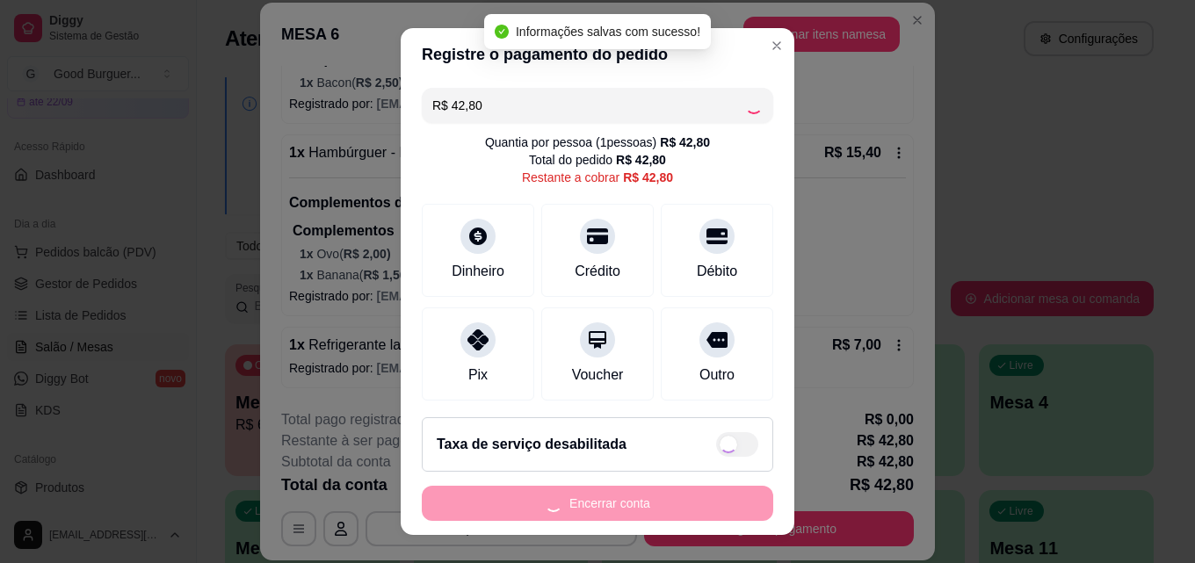
type input "R$ 0,00"
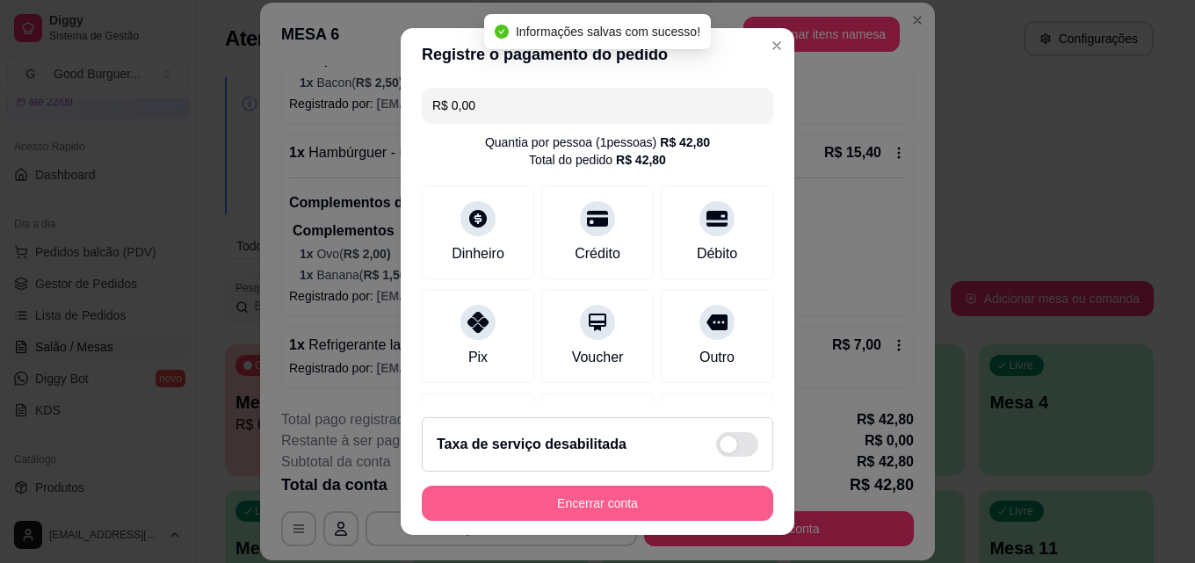
click at [657, 494] on button "Encerrar conta" at bounding box center [597, 503] width 351 height 35
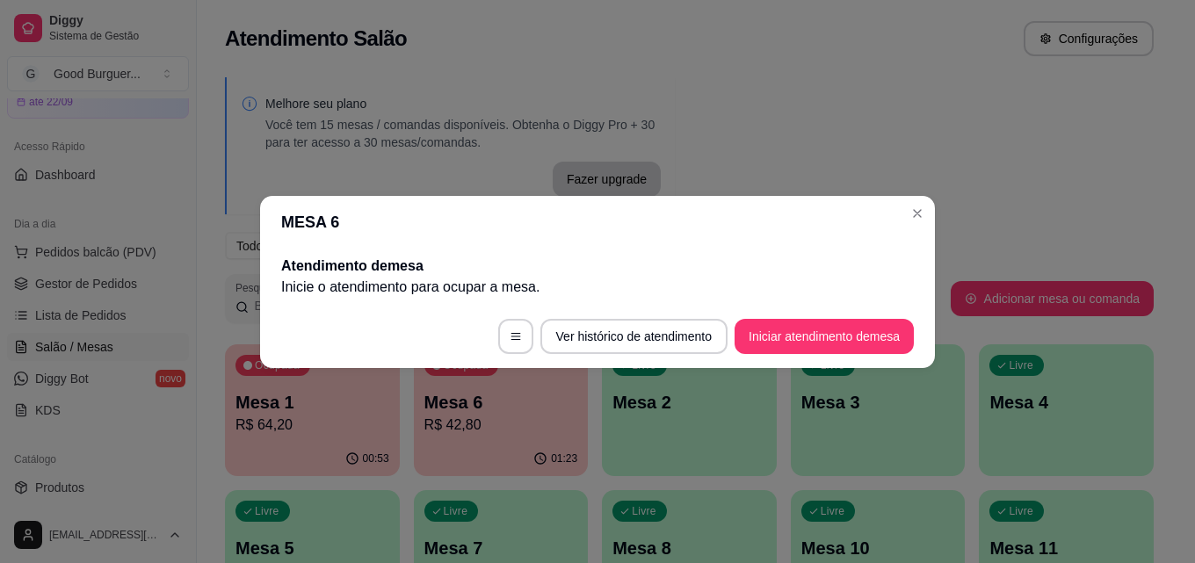
scroll to position [0, 0]
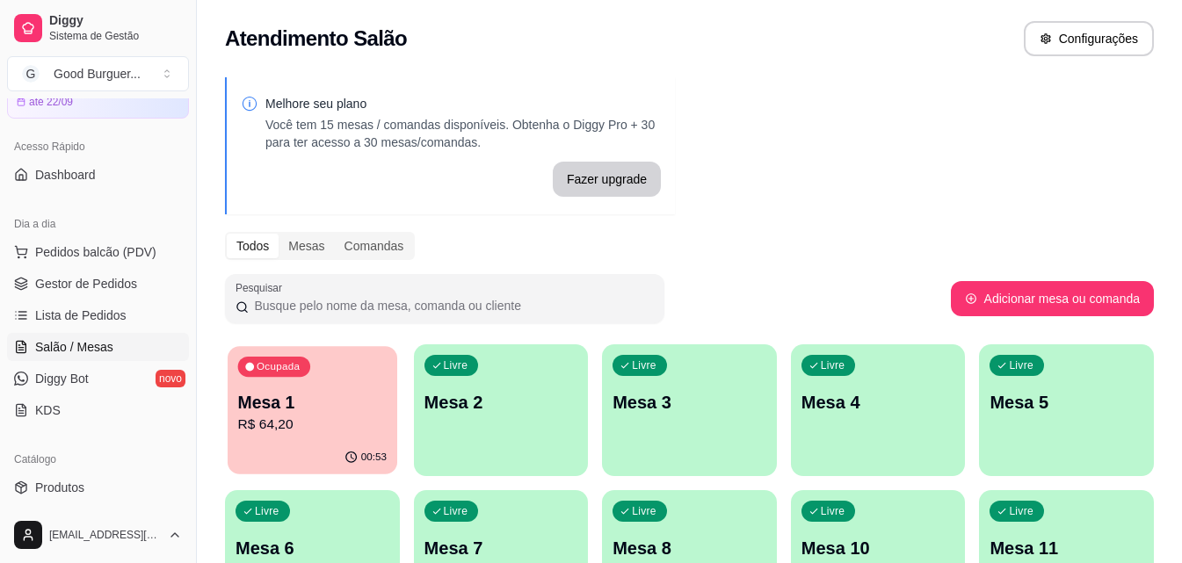
click at [339, 425] on p "R$ 64,20" at bounding box center [312, 425] width 148 height 20
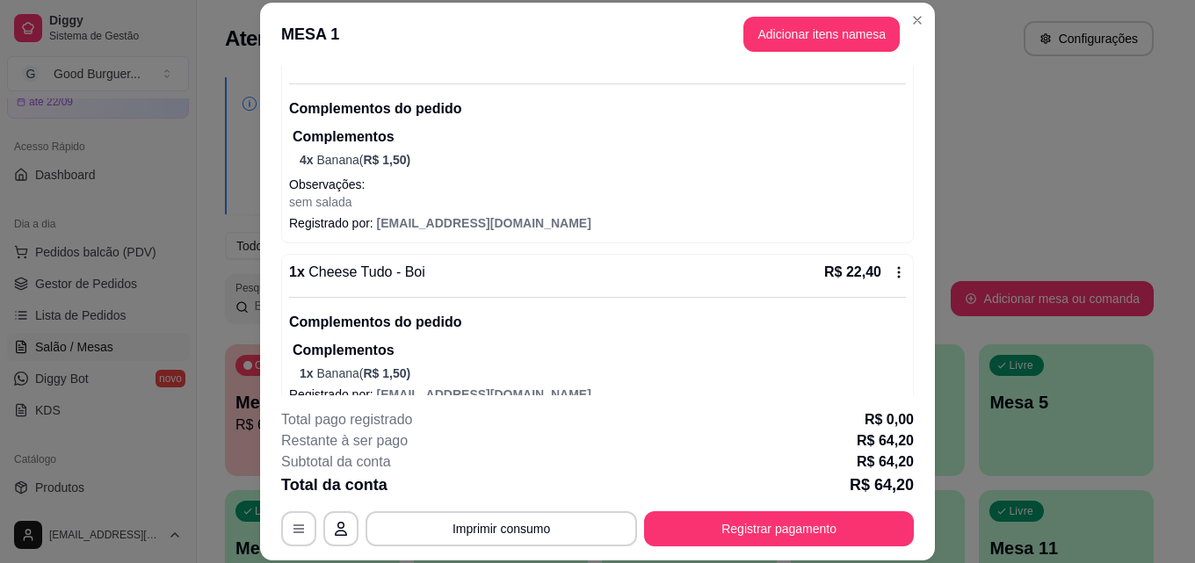
scroll to position [290, 0]
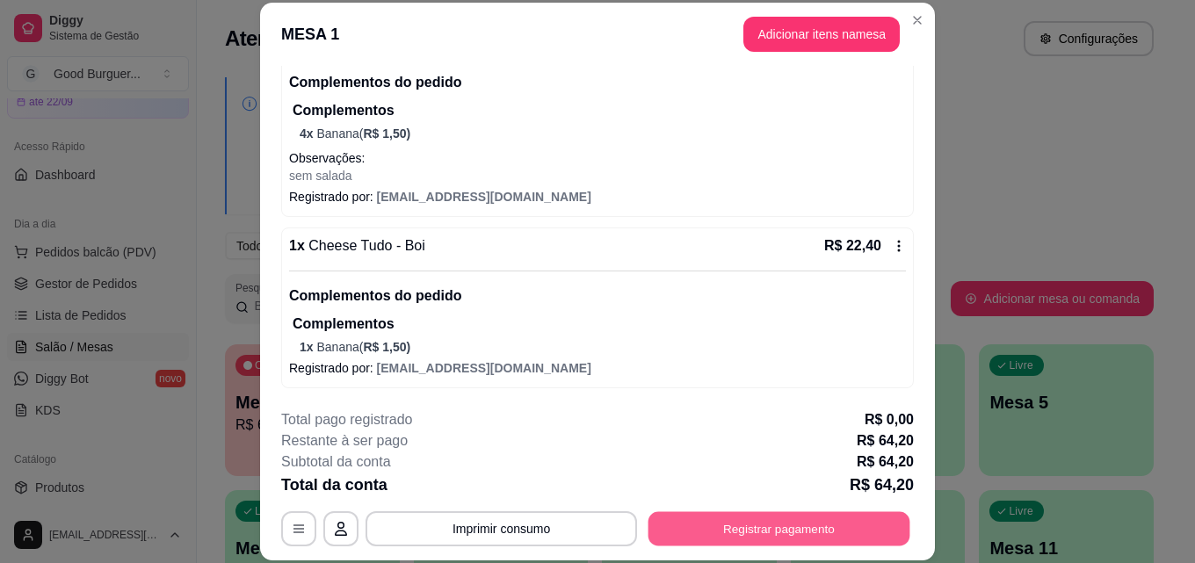
click at [744, 522] on button "Registrar pagamento" at bounding box center [779, 528] width 262 height 34
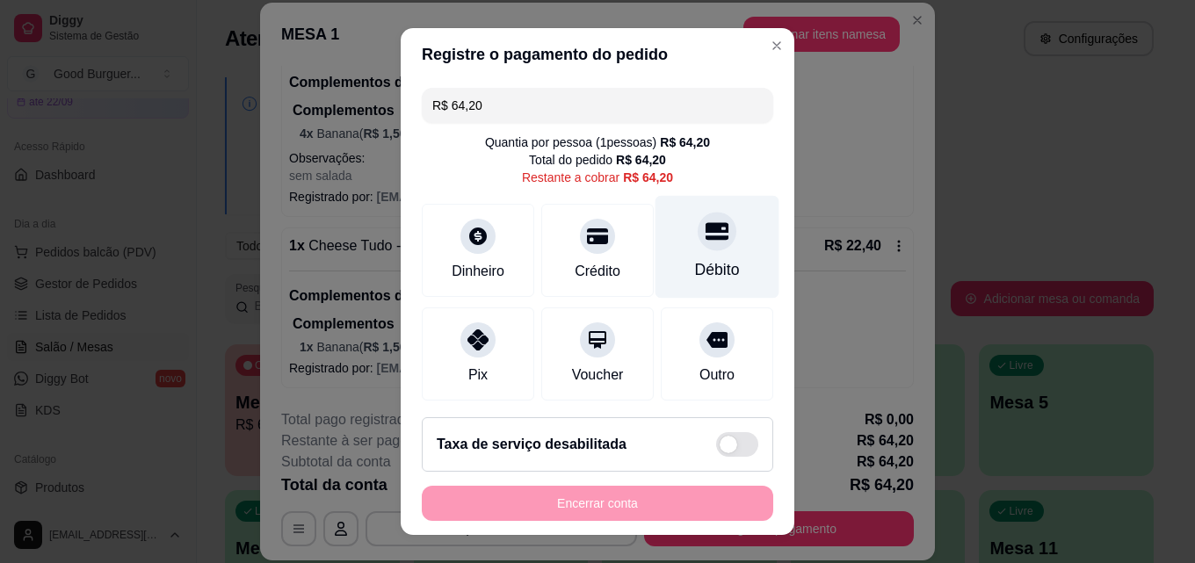
click at [705, 237] on icon at bounding box center [716, 232] width 23 height 18
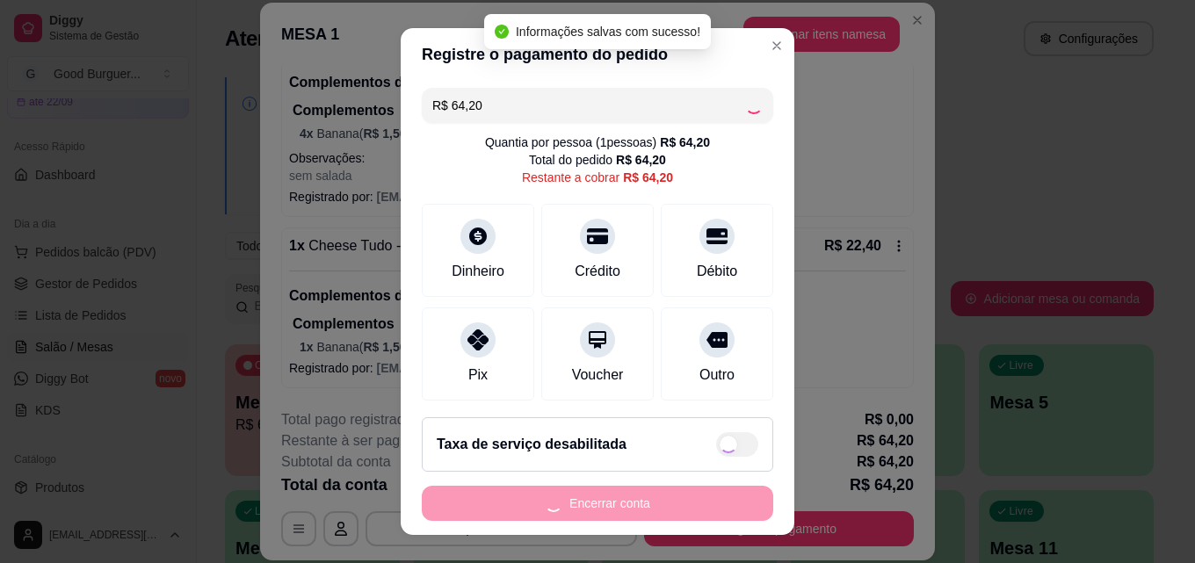
type input "R$ 0,00"
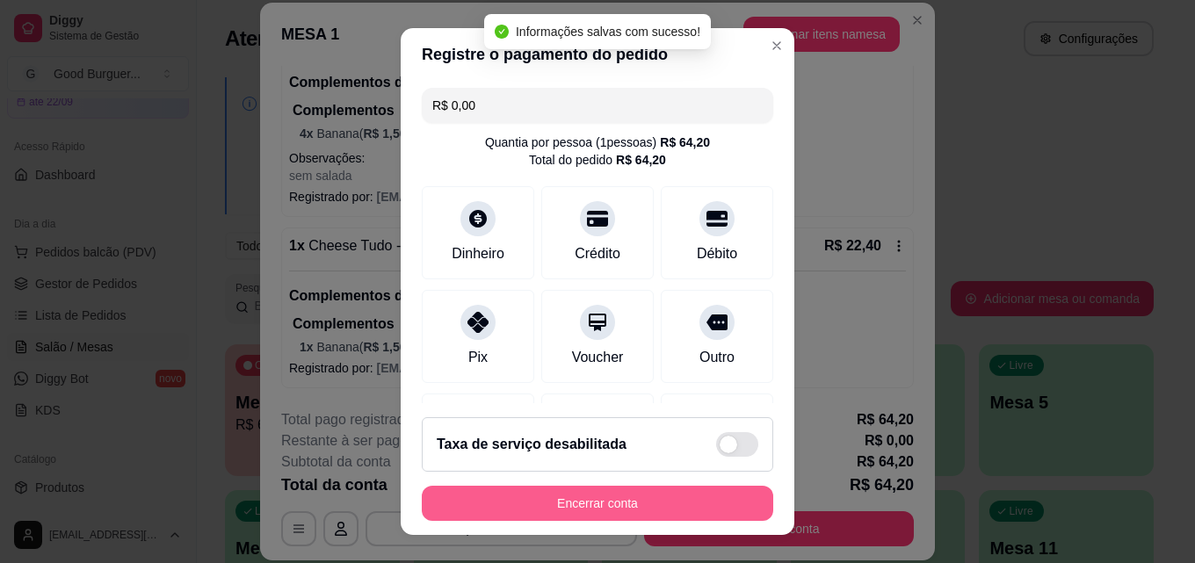
click at [630, 497] on button "Encerrar conta" at bounding box center [597, 503] width 351 height 35
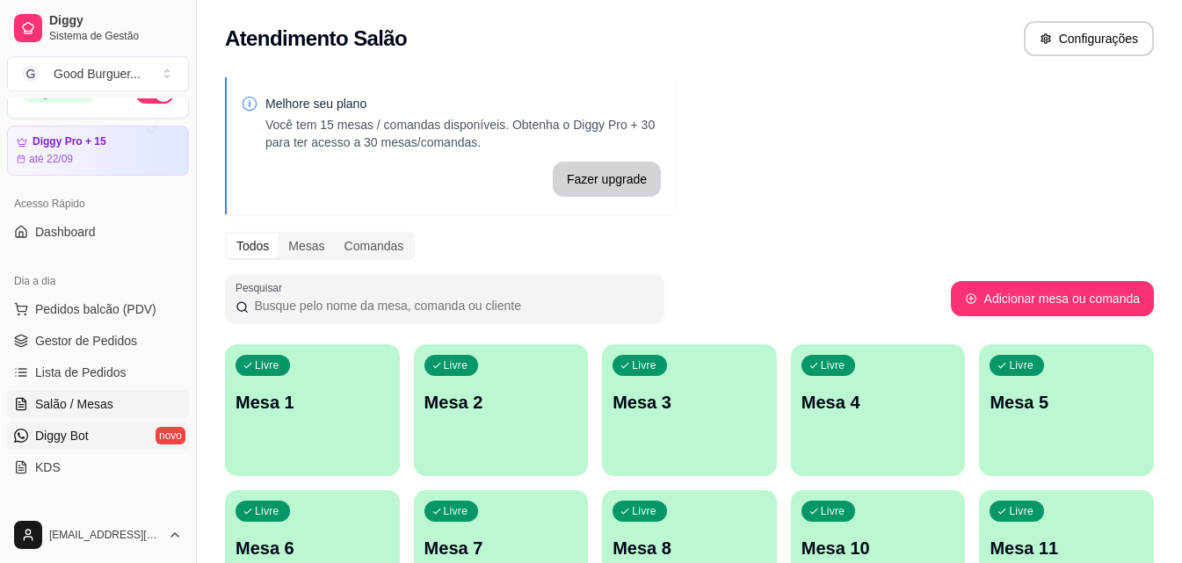
scroll to position [0, 0]
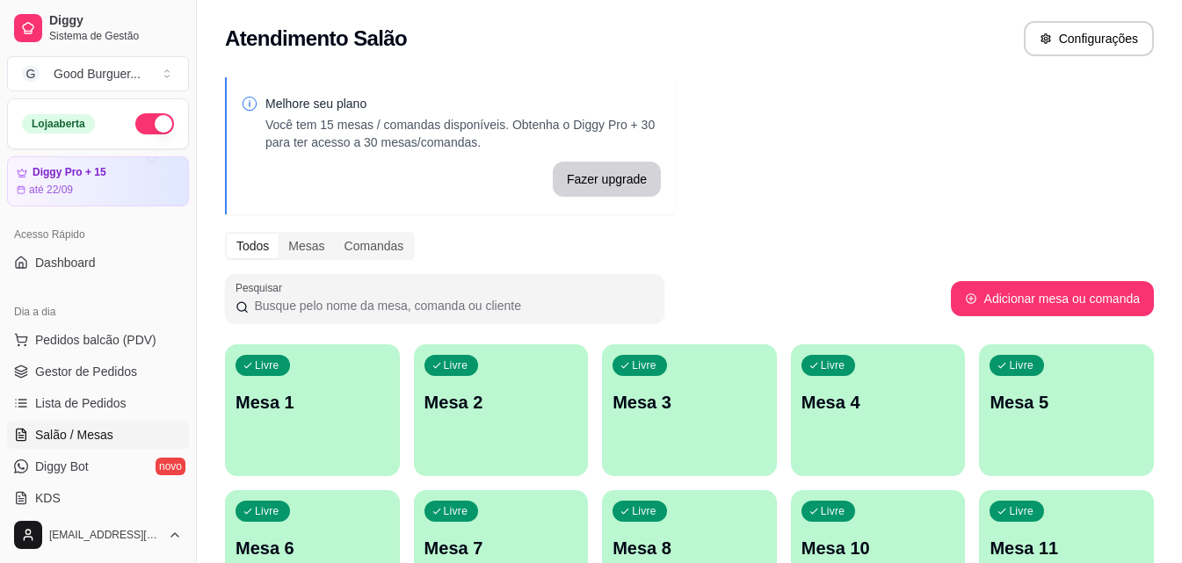
click at [143, 130] on button "button" at bounding box center [154, 123] width 39 height 21
